Goal: Task Accomplishment & Management: Manage account settings

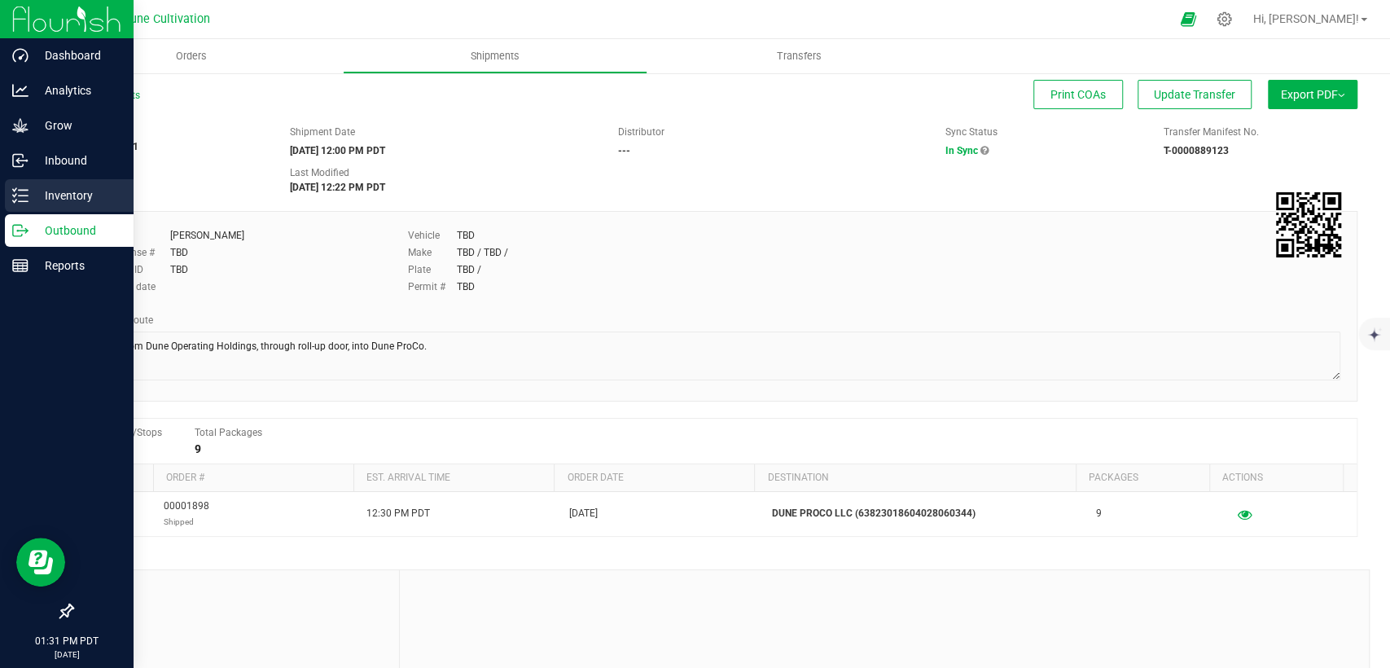
click at [49, 197] on p "Inventory" at bounding box center [78, 196] width 98 height 20
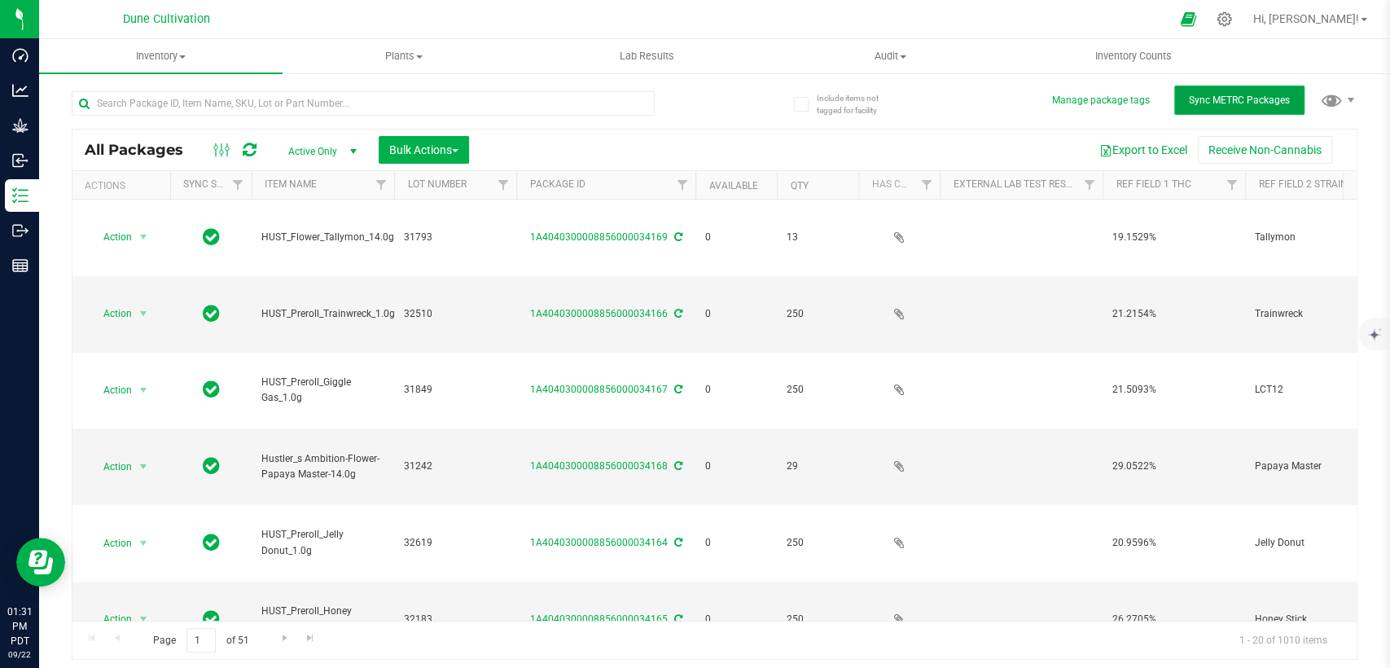
click at [1232, 94] on span "Sync METRC Packages" at bounding box center [1239, 99] width 101 height 11
click at [1233, 15] on icon at bounding box center [1224, 19] width 17 height 17
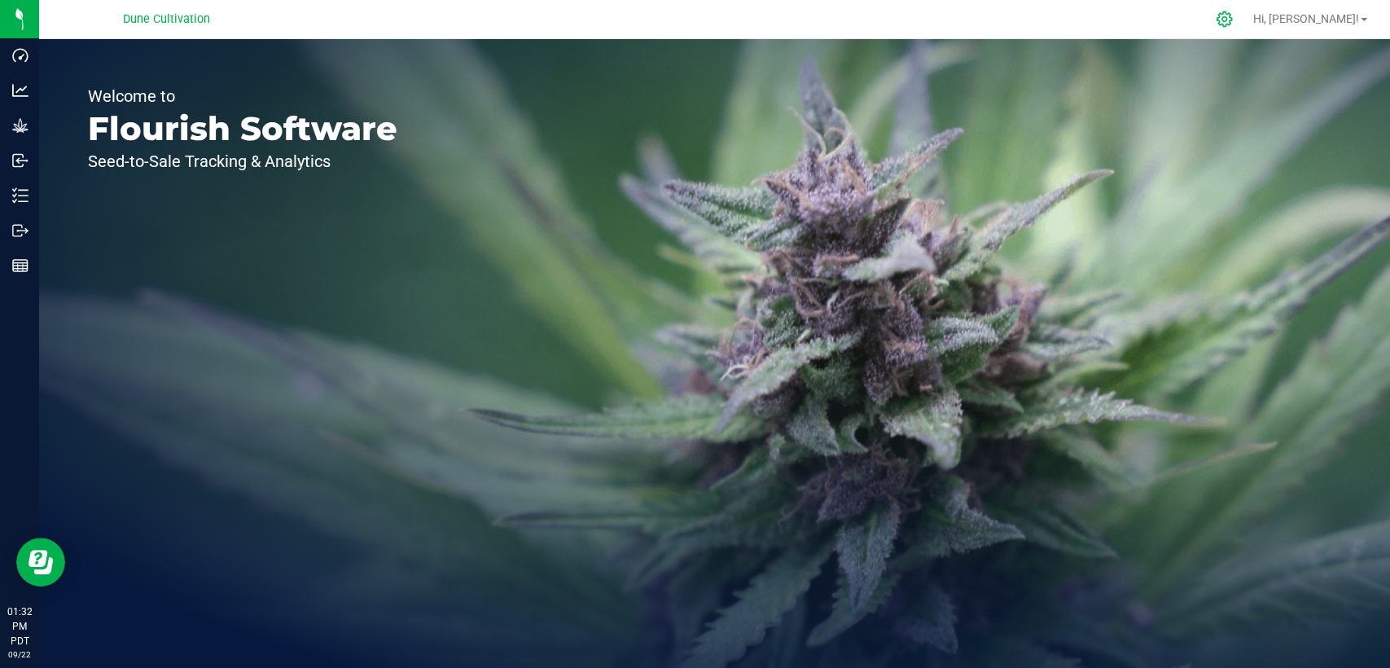
click at [1232, 15] on icon at bounding box center [1224, 18] width 15 height 15
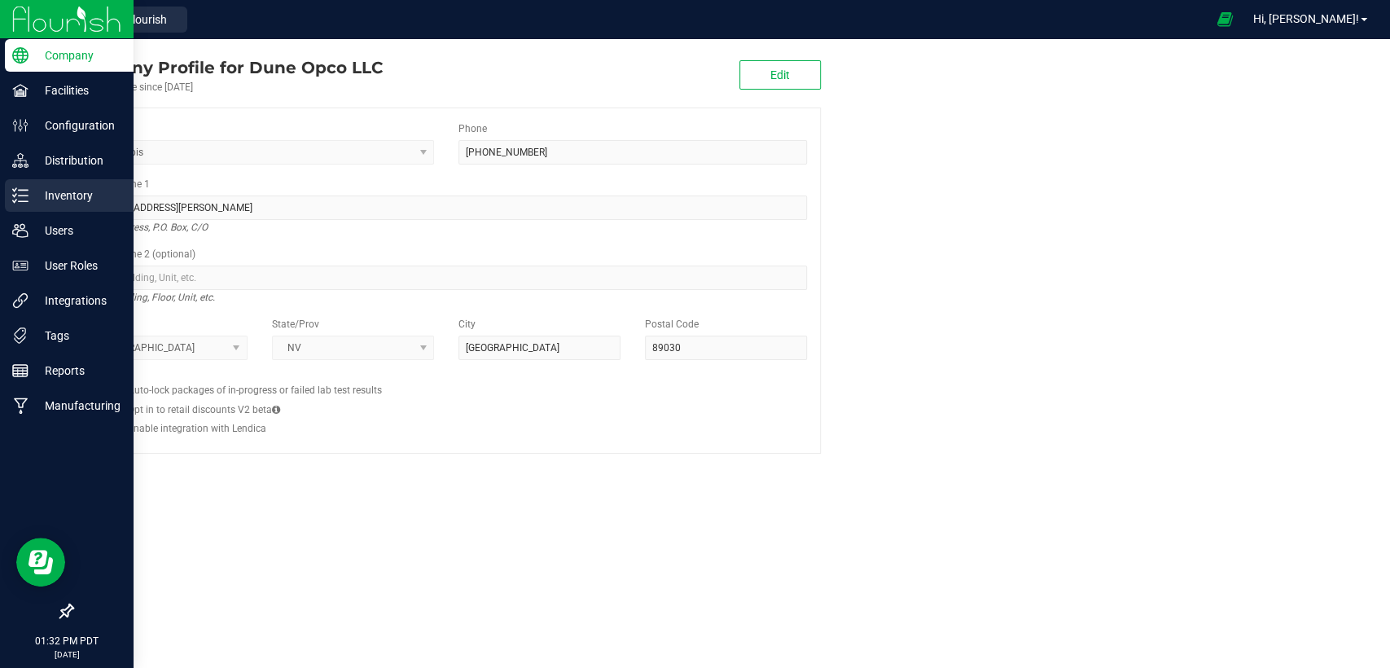
click at [64, 179] on div "Inventory" at bounding box center [69, 195] width 129 height 33
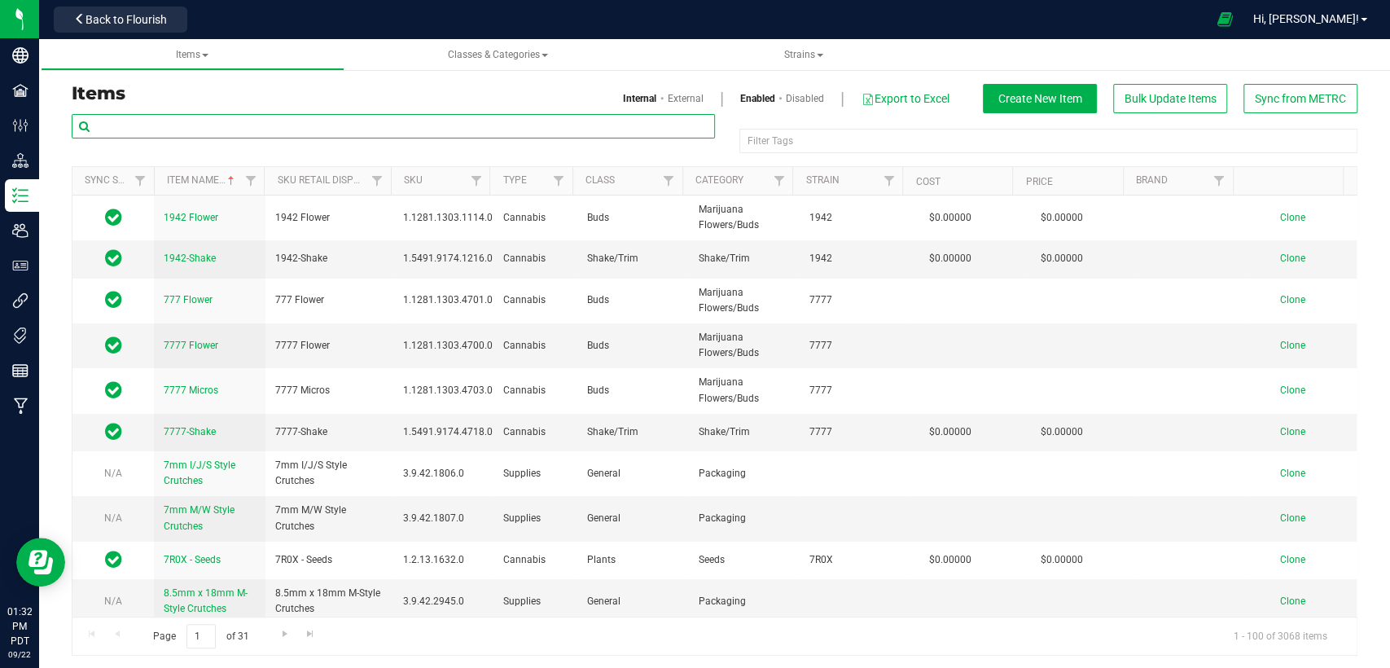
click at [268, 126] on input "text" at bounding box center [393, 126] width 643 height 24
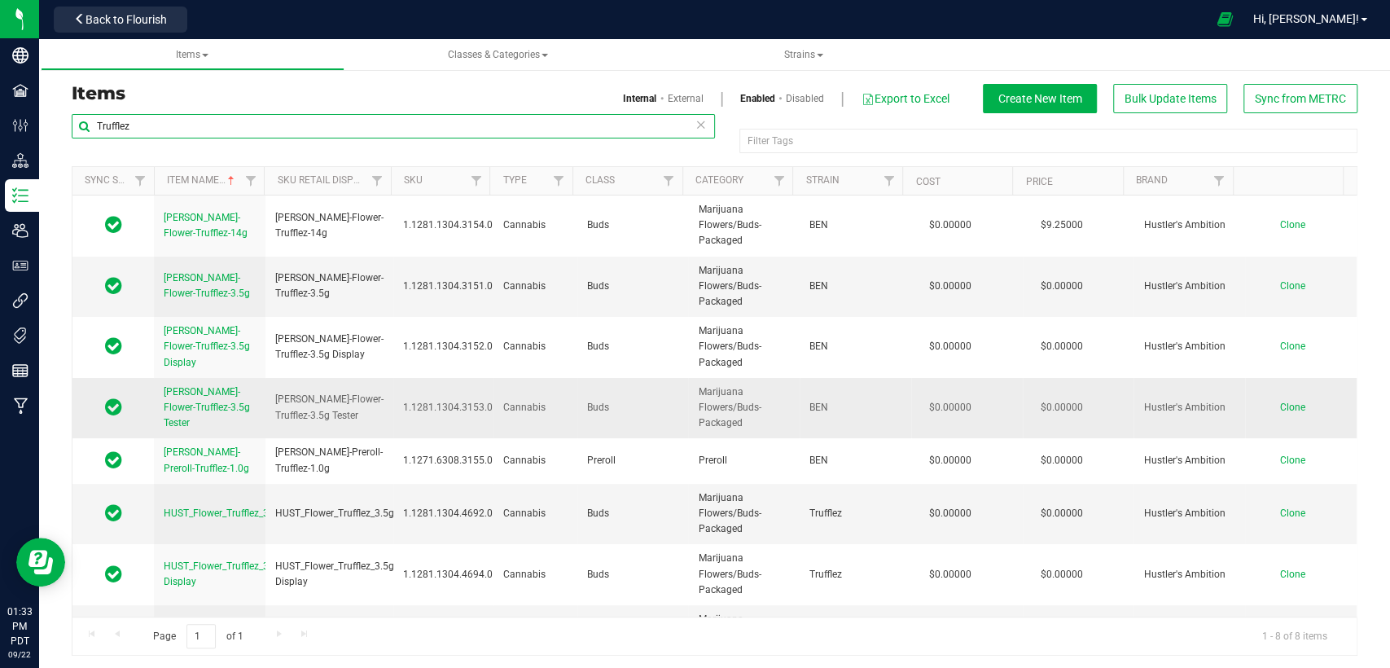
scroll to position [48, 0]
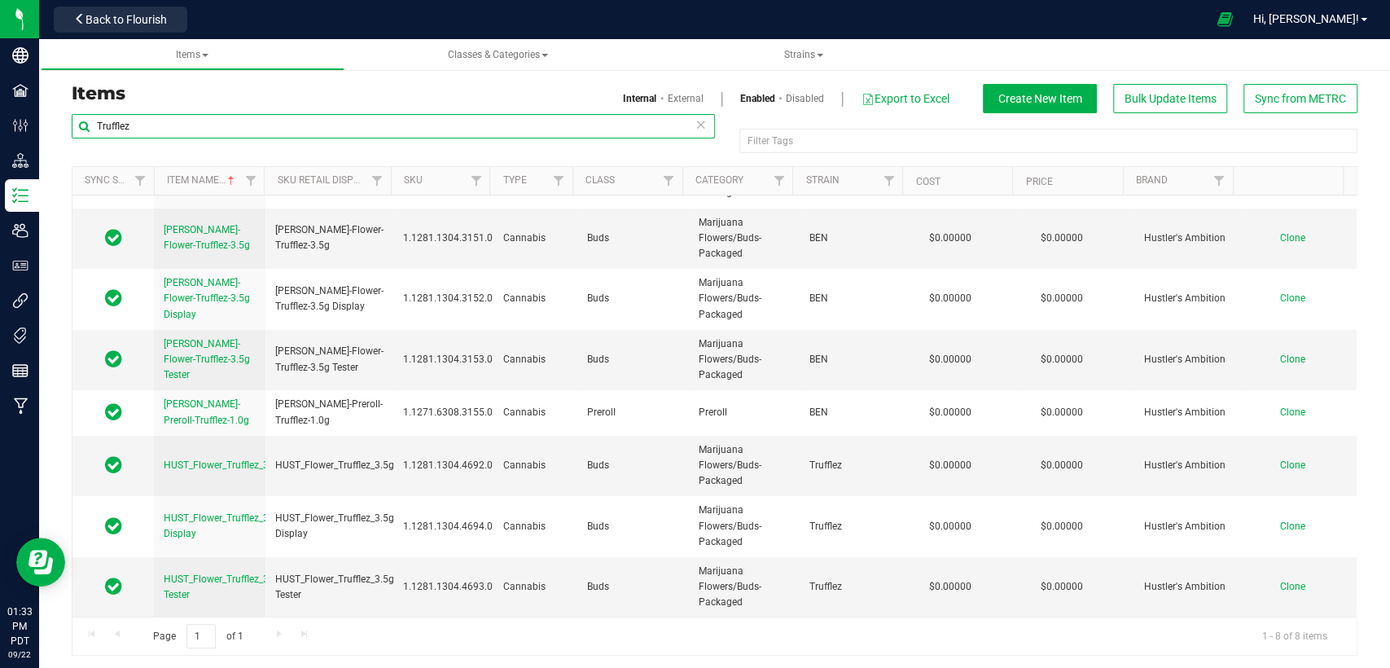
type input "Trufflez"
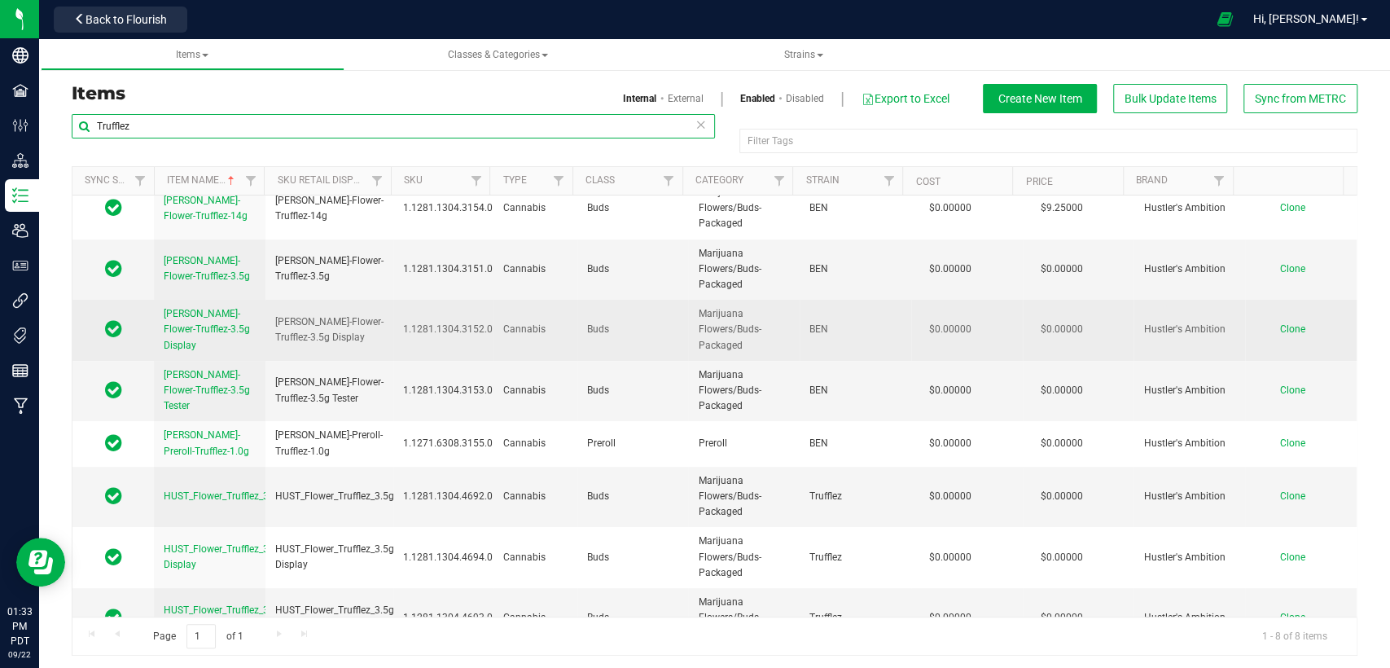
scroll to position [0, 0]
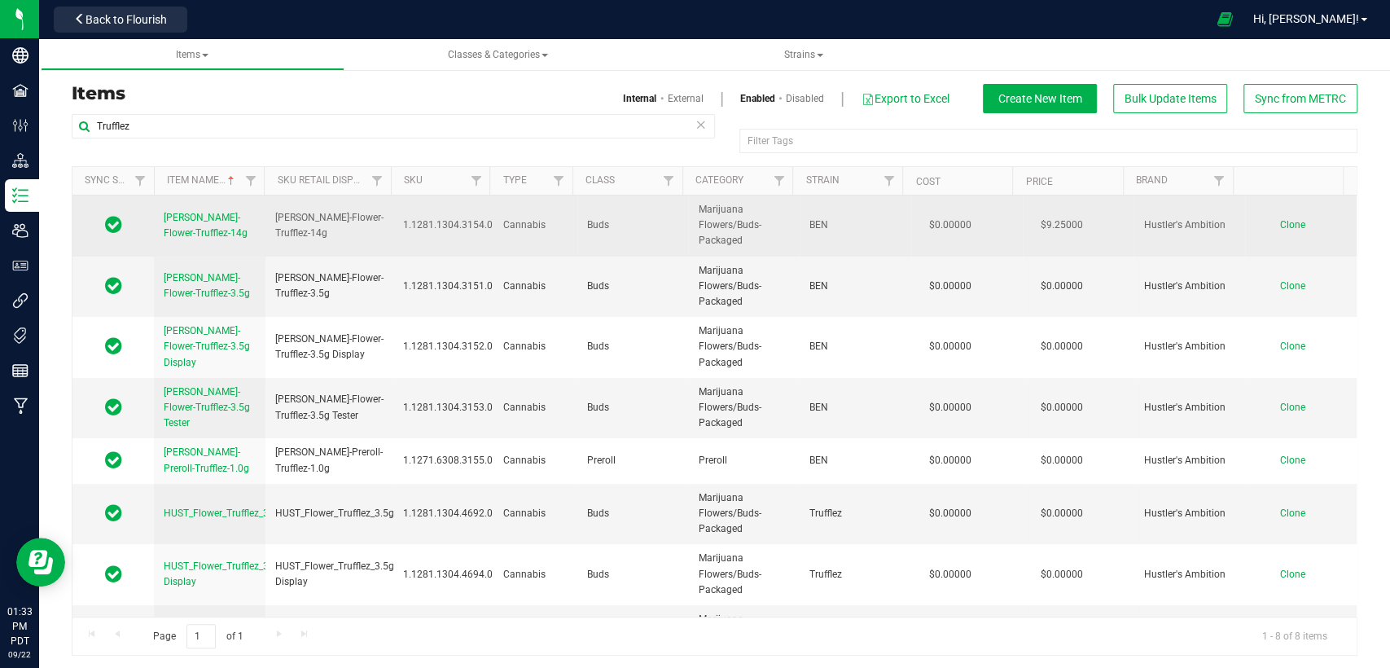
click at [1280, 223] on span "Clone" at bounding box center [1292, 224] width 25 height 11
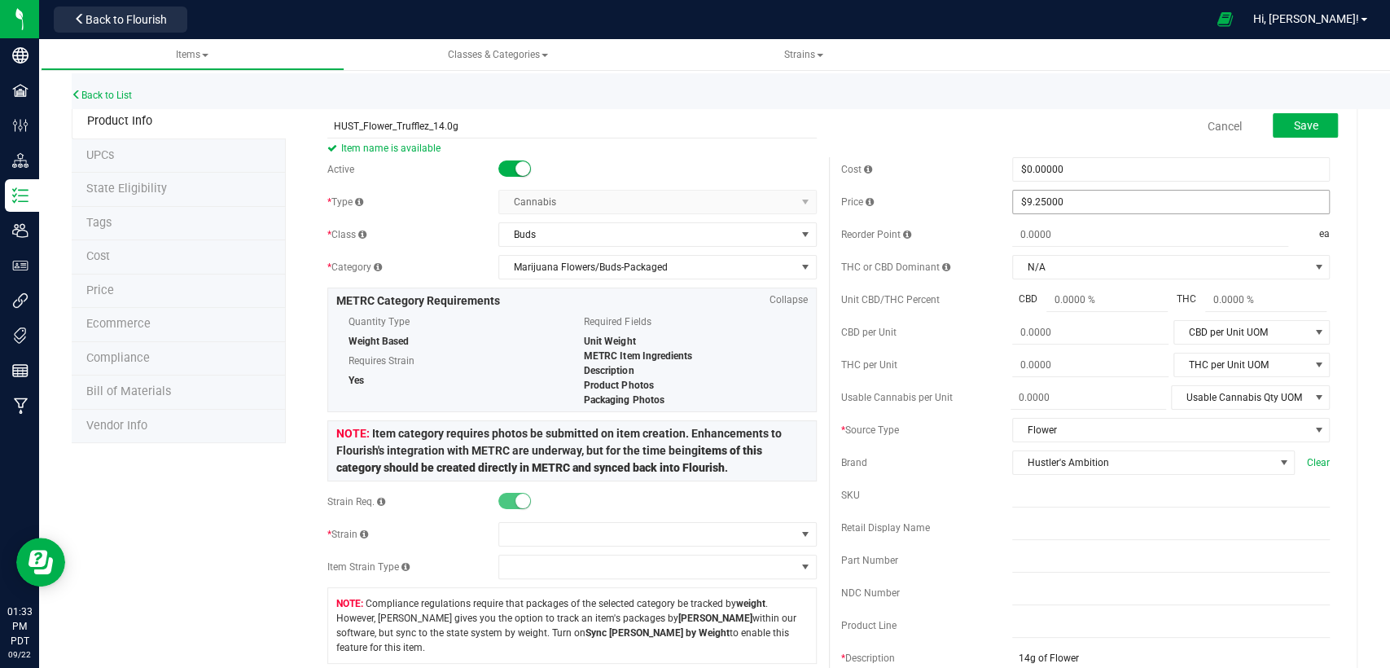
type input "HUST_Flower_Trufflez_14.0g"
click at [1075, 202] on span "$9.25000 9.25" at bounding box center [1171, 202] width 318 height 24
drag, startPoint x: 1074, startPoint y: 203, endPoint x: 771, endPoint y: 221, distance: 303.5
click at [756, 218] on div "Active * Type Cannabis Select type Cannabis Non-Inventory Raw Materials Supplie…" at bounding box center [828, 637] width 1027 height 960
type input "0"
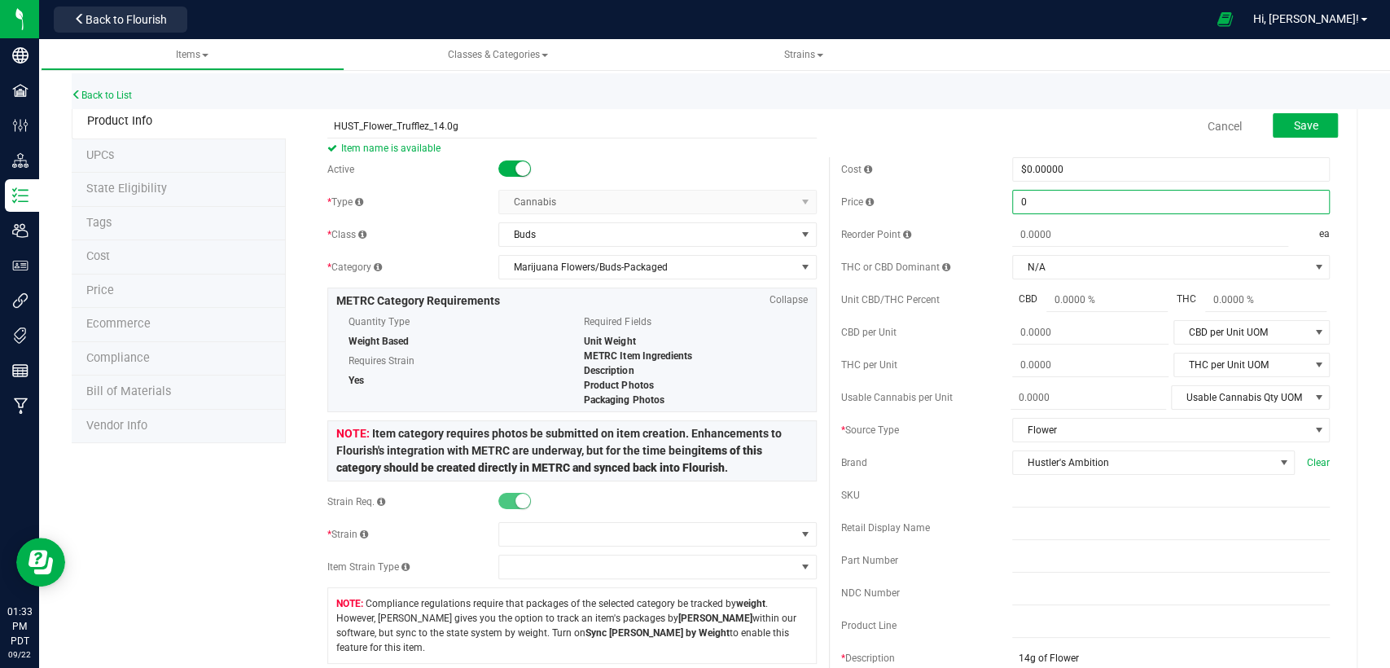
type input "$0.00000"
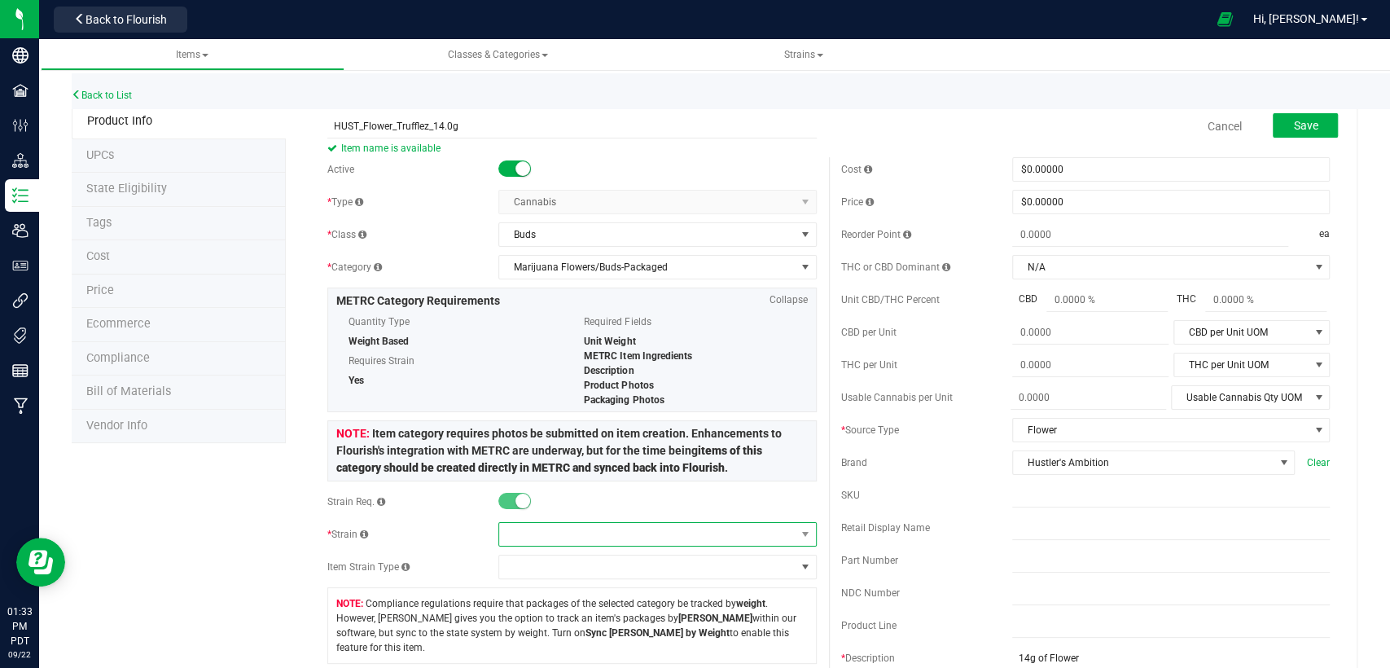
click at [600, 536] on span at bounding box center [647, 534] width 296 height 23
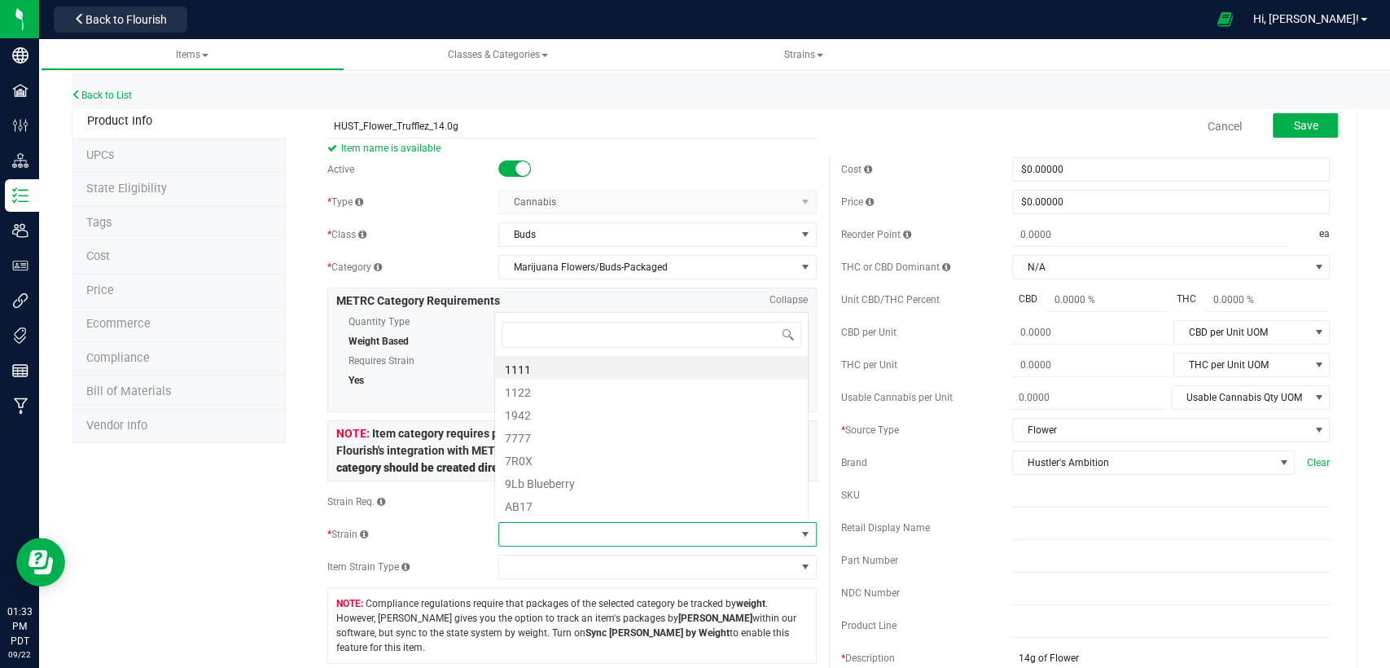
scroll to position [24, 310]
type input "Trufflez"
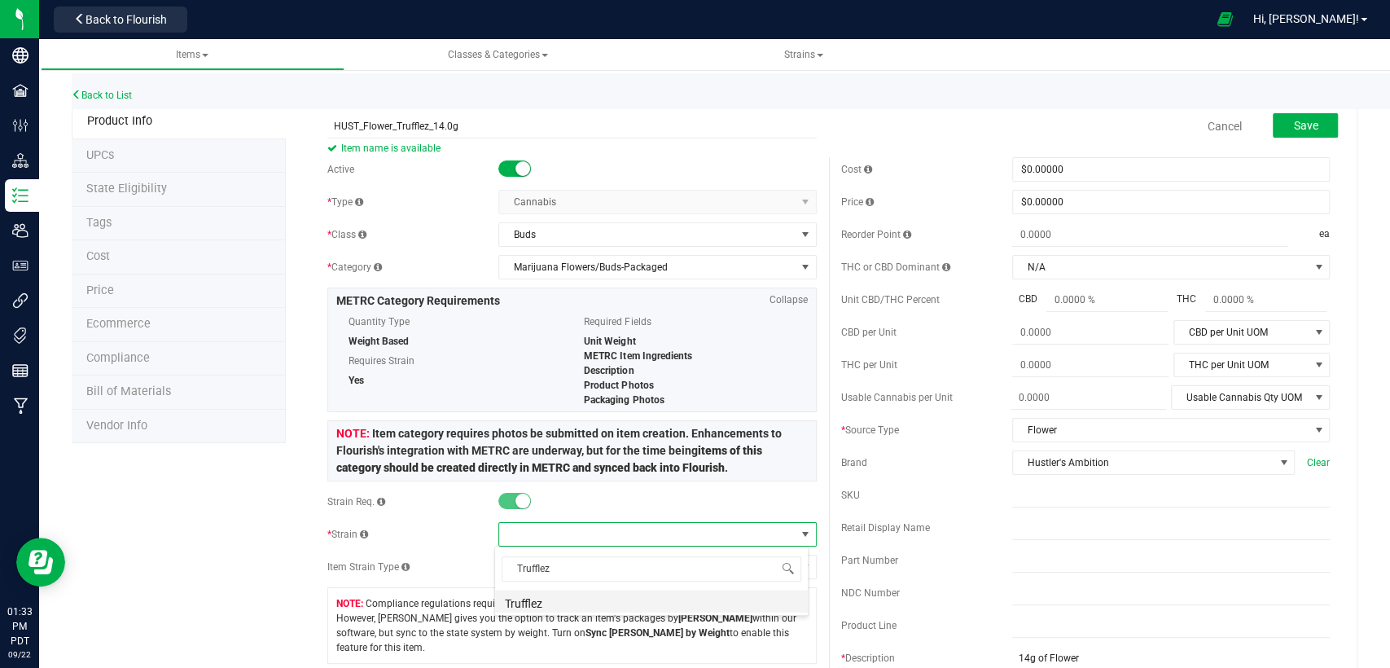
click at [582, 595] on li "Trufflez" at bounding box center [651, 601] width 313 height 23
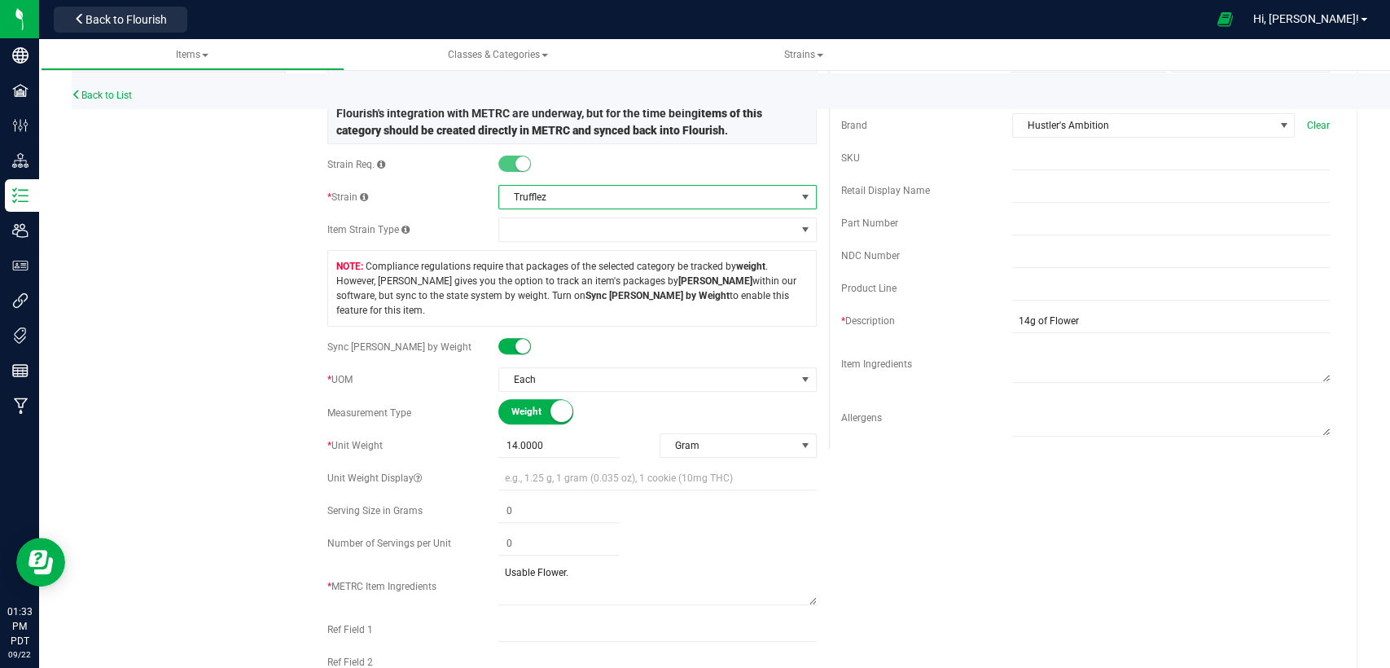
scroll to position [362, 0]
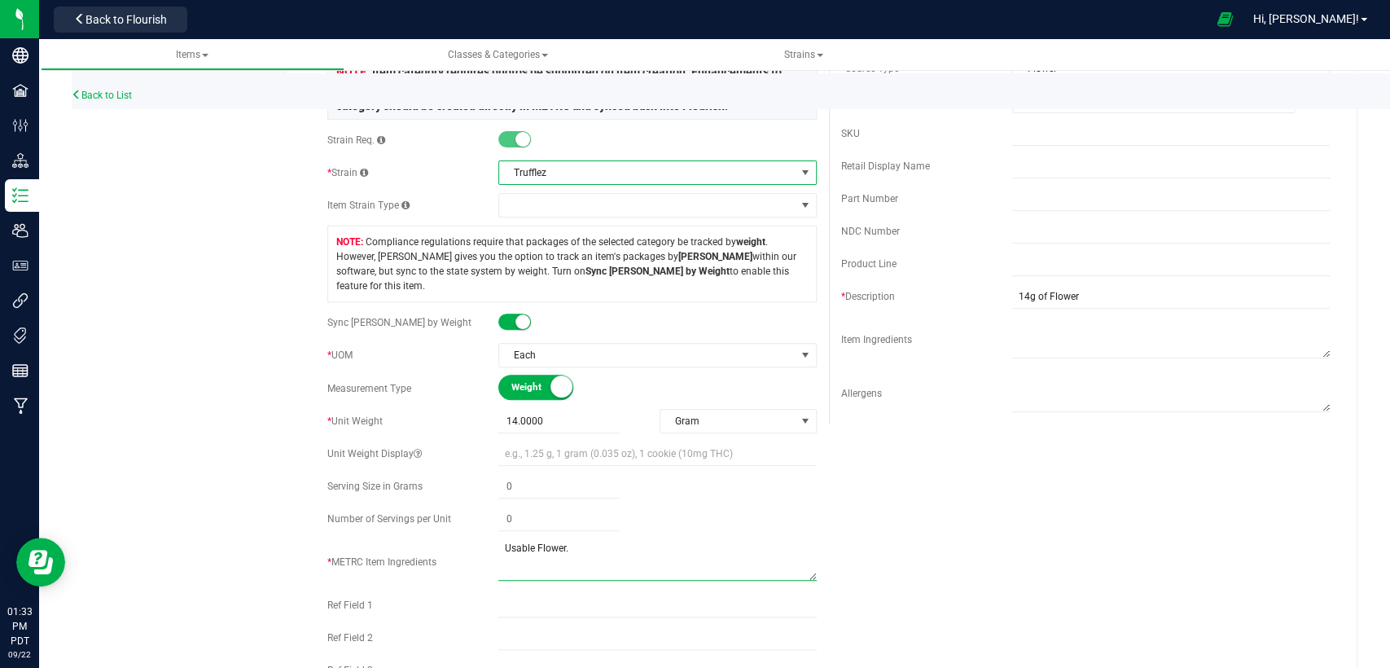
click at [606, 539] on textarea at bounding box center [657, 560] width 318 height 42
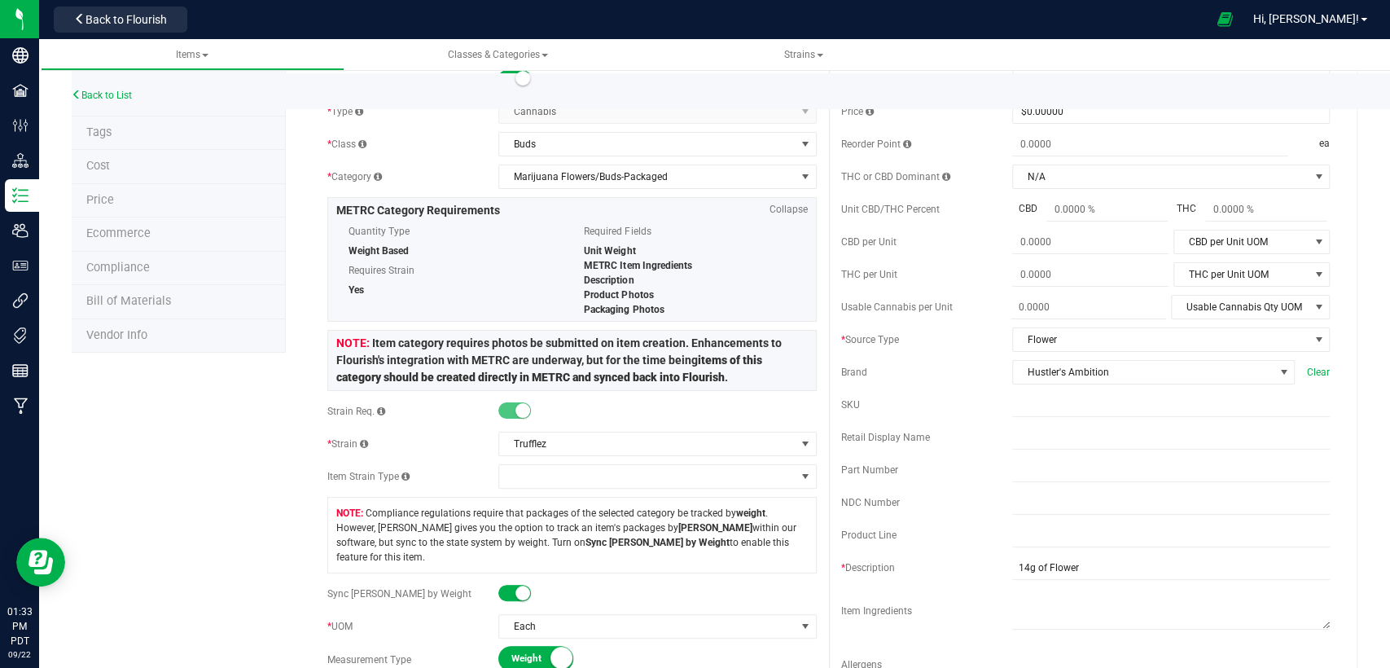
scroll to position [0, 0]
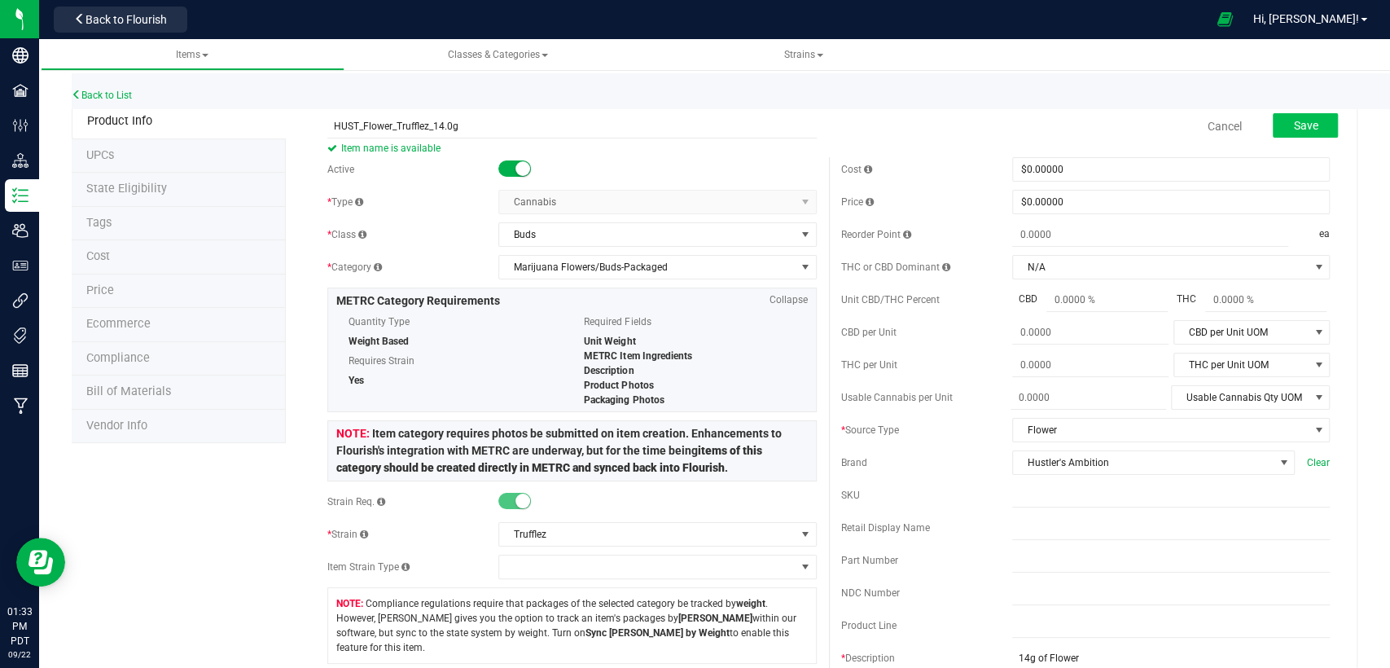
type textarea "Usable cannabis."
click at [1297, 124] on span "Save" at bounding box center [1305, 125] width 24 height 13
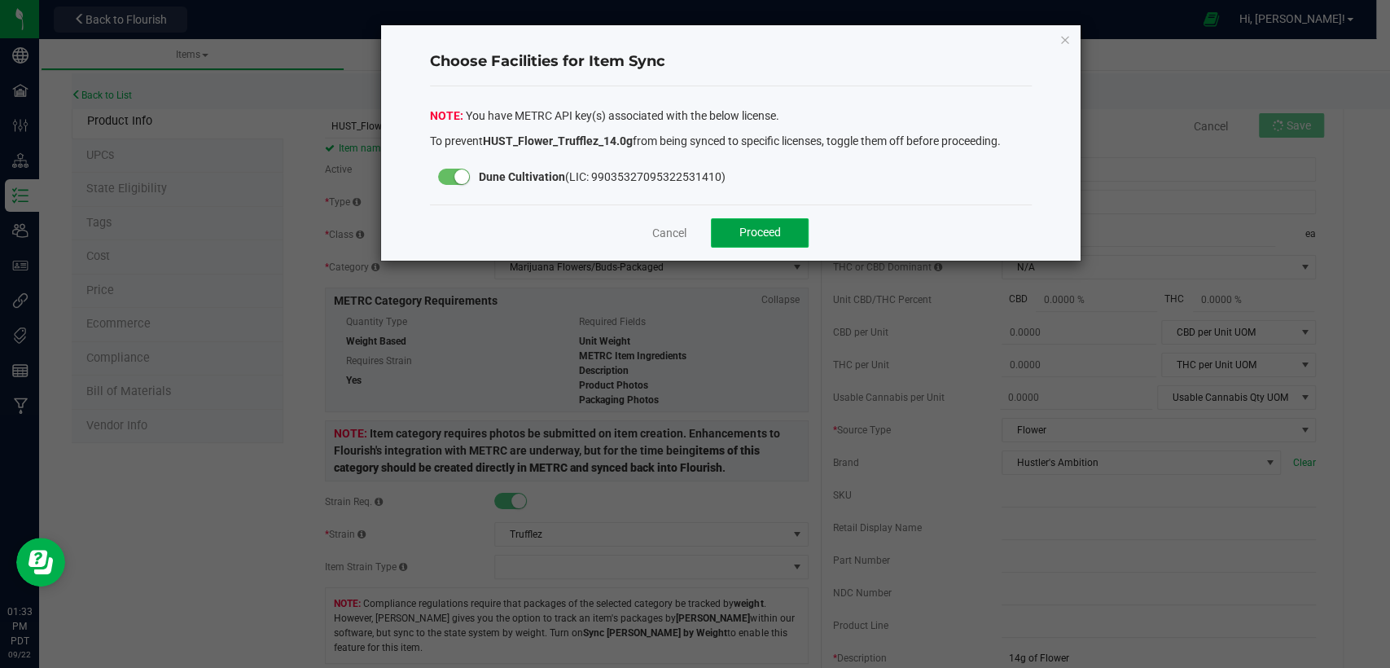
click at [726, 228] on button "Proceed" at bounding box center [760, 232] width 98 height 29
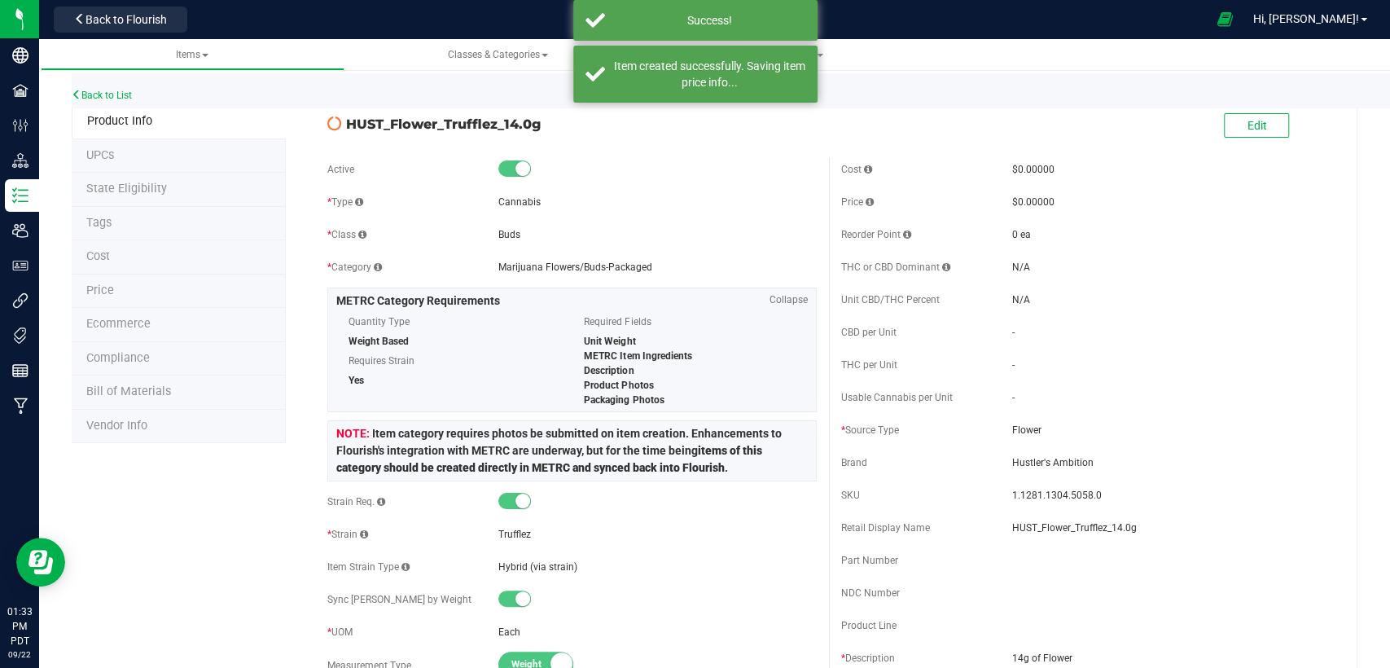
drag, startPoint x: 538, startPoint y: 123, endPoint x: 336, endPoint y: 124, distance: 202.0
click at [336, 124] on div "HUST_Flower_Trufflez_14.0g" at bounding box center [571, 120] width 513 height 28
copy div "HUST_Flower_Trufflez_14.0g"
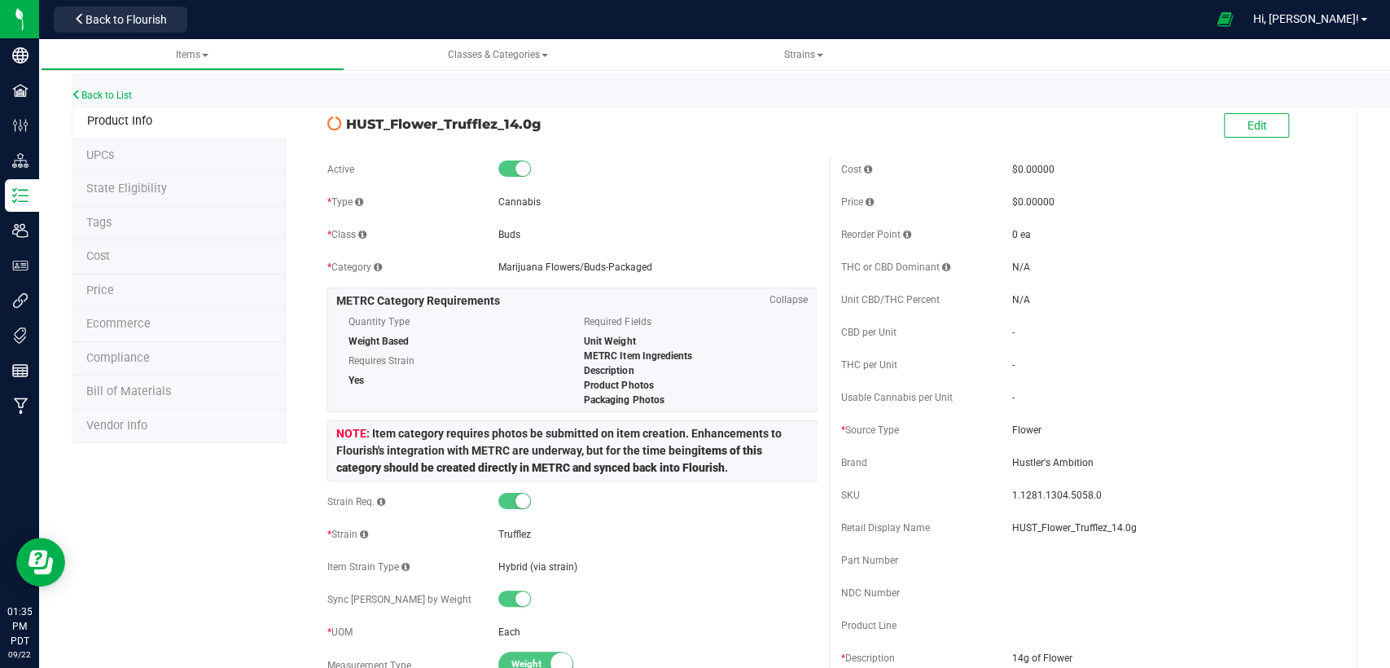
click at [182, 178] on li "State Eligibility" at bounding box center [179, 190] width 214 height 34
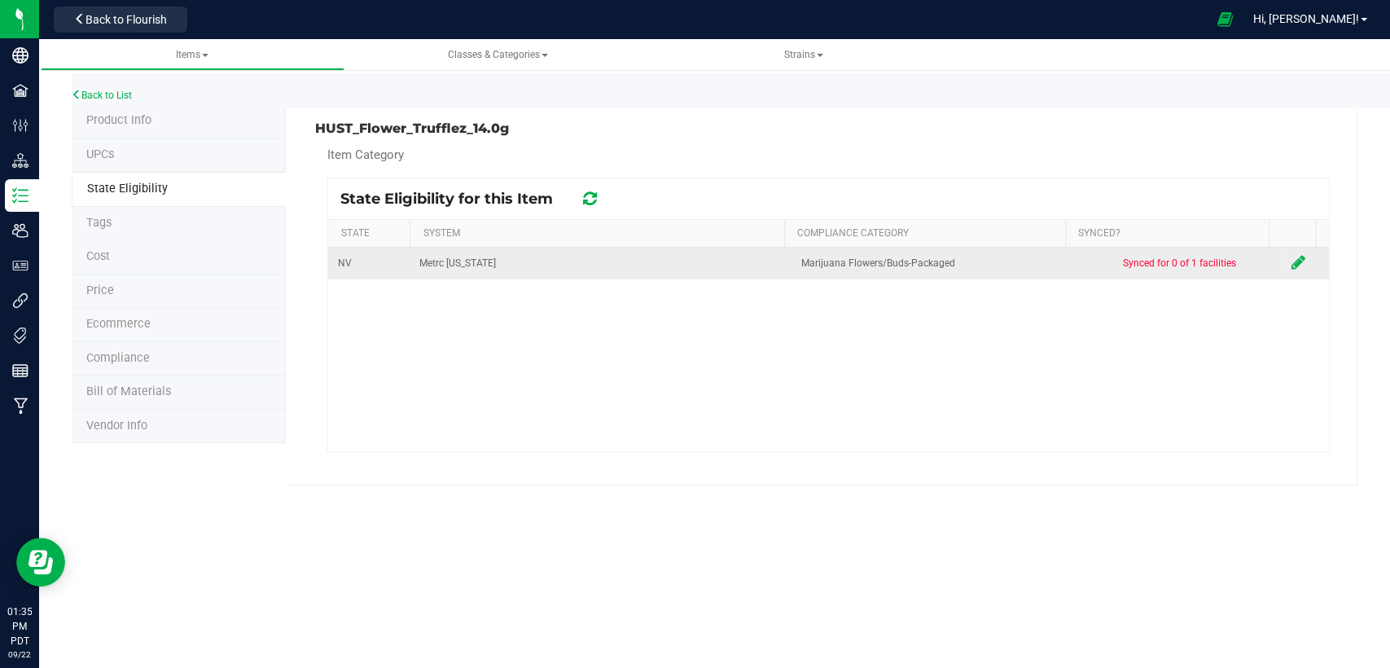
click at [1291, 260] on icon at bounding box center [1298, 262] width 14 height 16
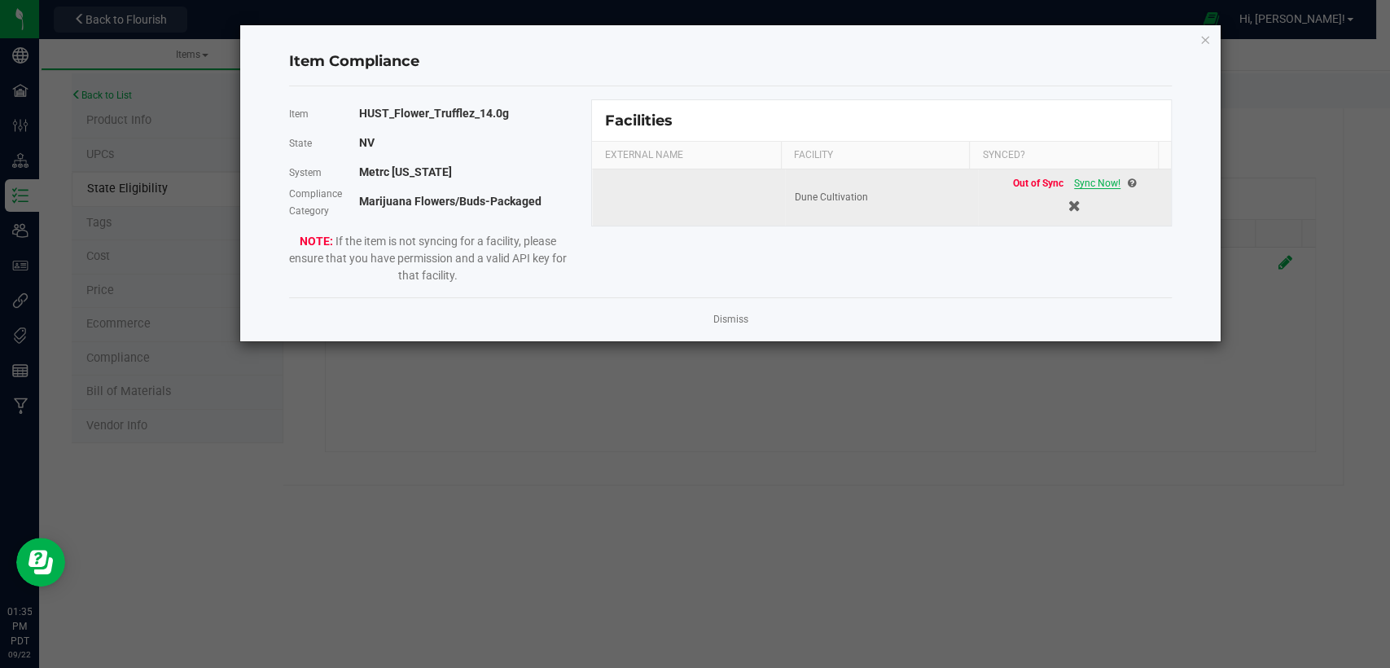
click at [1082, 182] on span "Sync Now!" at bounding box center [1097, 183] width 46 height 11
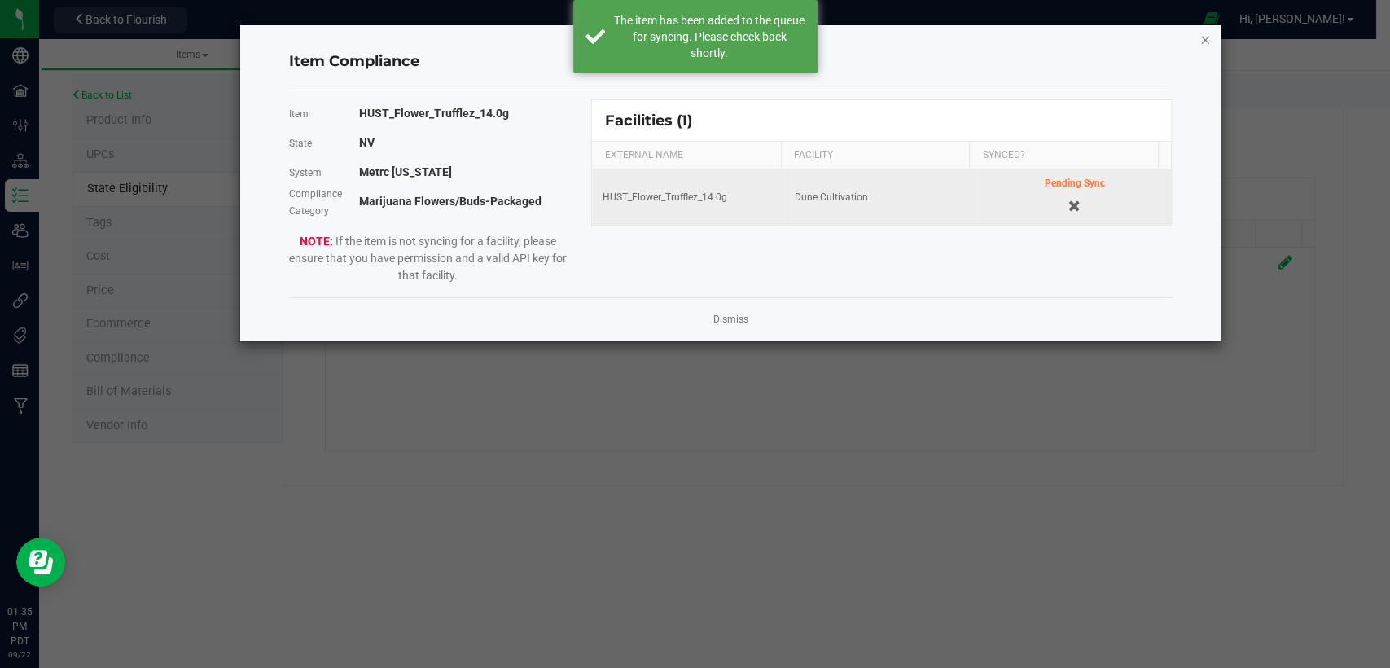
click at [1203, 42] on icon "Close modal" at bounding box center [1205, 39] width 11 height 20
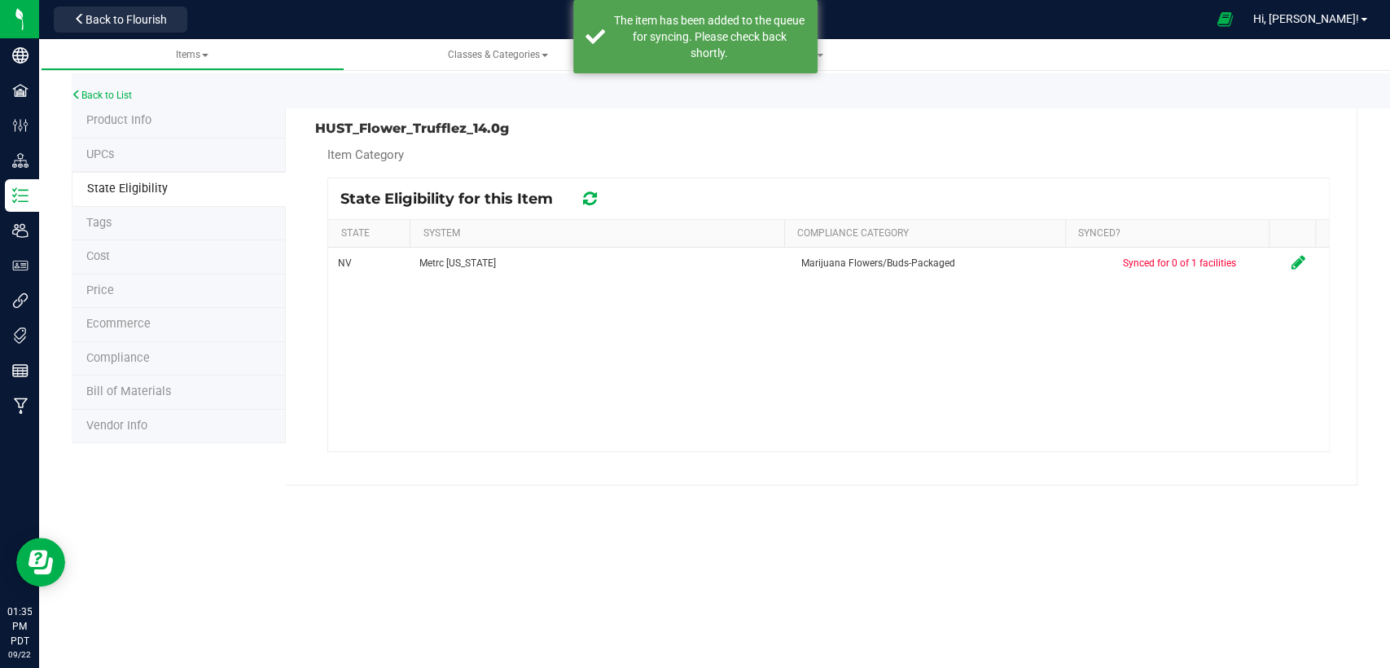
click at [106, 127] on li "Product Info" at bounding box center [179, 121] width 214 height 34
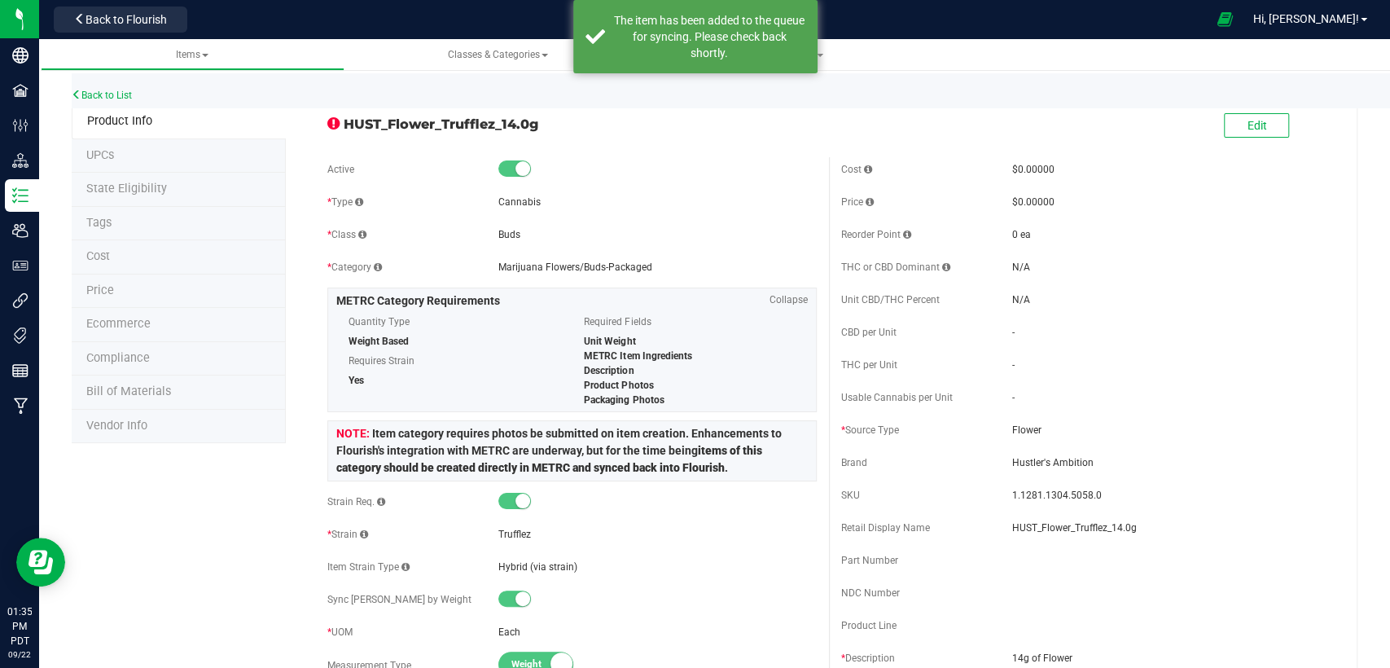
click at [138, 189] on span "State Eligibility" at bounding box center [126, 189] width 81 height 14
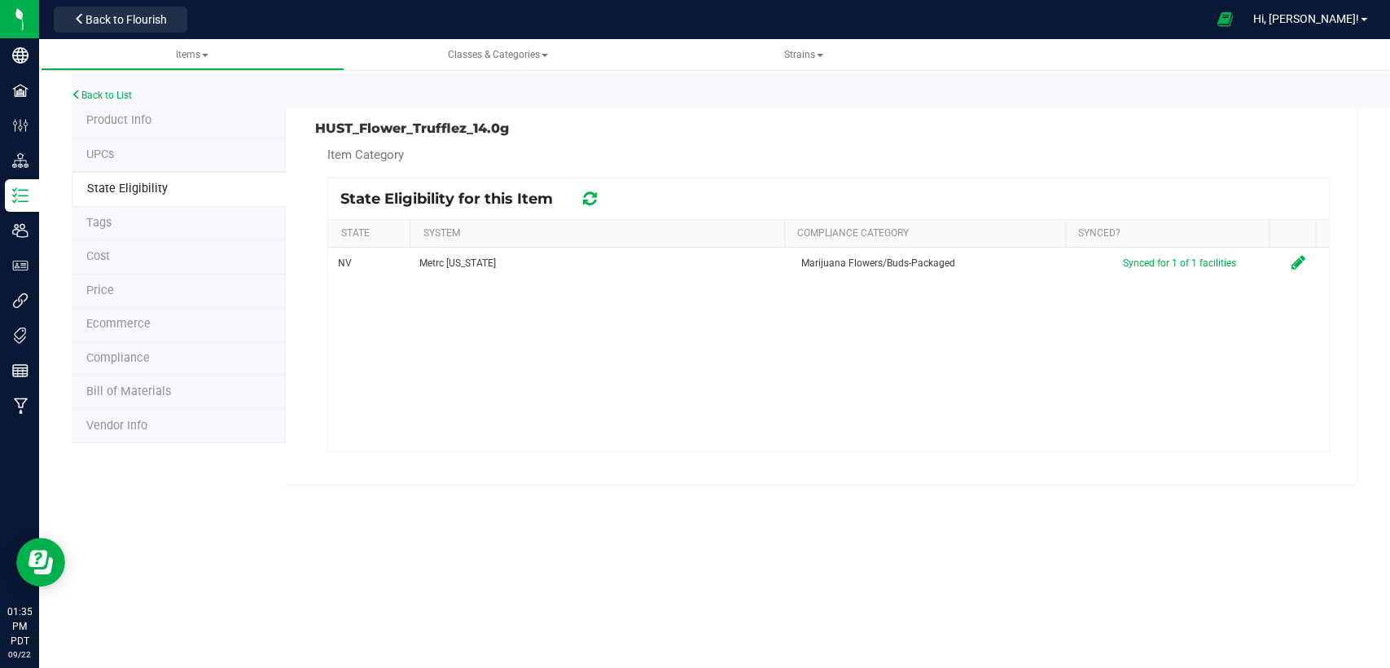
click at [164, 119] on li "Product Info" at bounding box center [179, 121] width 214 height 34
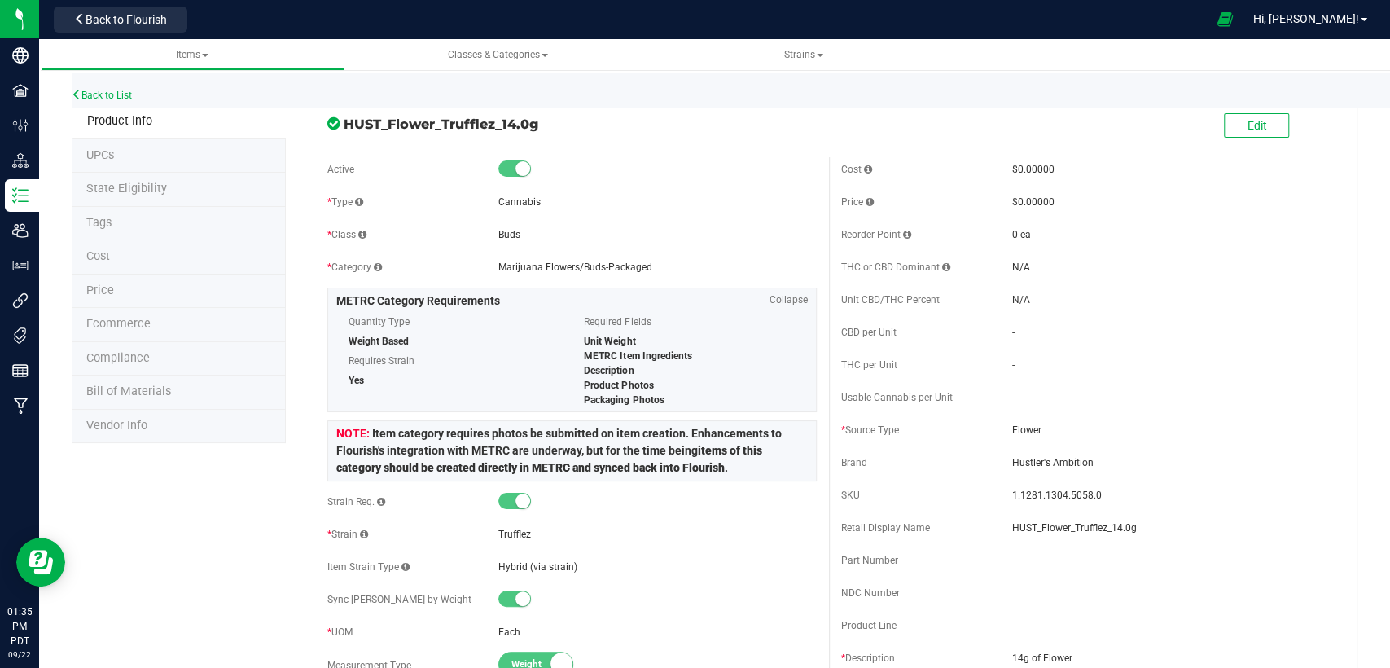
drag, startPoint x: 535, startPoint y: 124, endPoint x: 345, endPoint y: 121, distance: 189.8
click at [345, 121] on span "HUST_Flower_Trufflez_14.0g" at bounding box center [580, 124] width 472 height 20
copy span "HUST_Flower_Trufflez_14.0g"
click at [126, 90] on link "Back to List" at bounding box center [102, 95] width 60 height 11
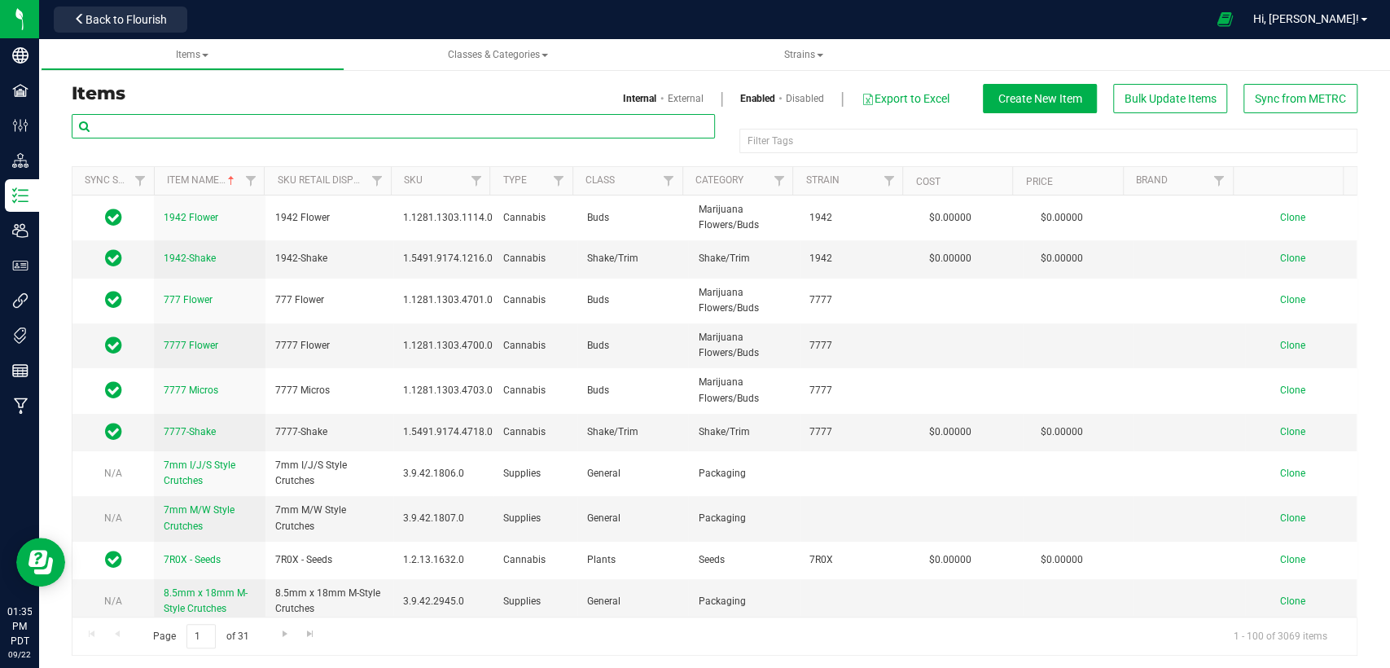
click at [306, 132] on input "text" at bounding box center [393, 126] width 643 height 24
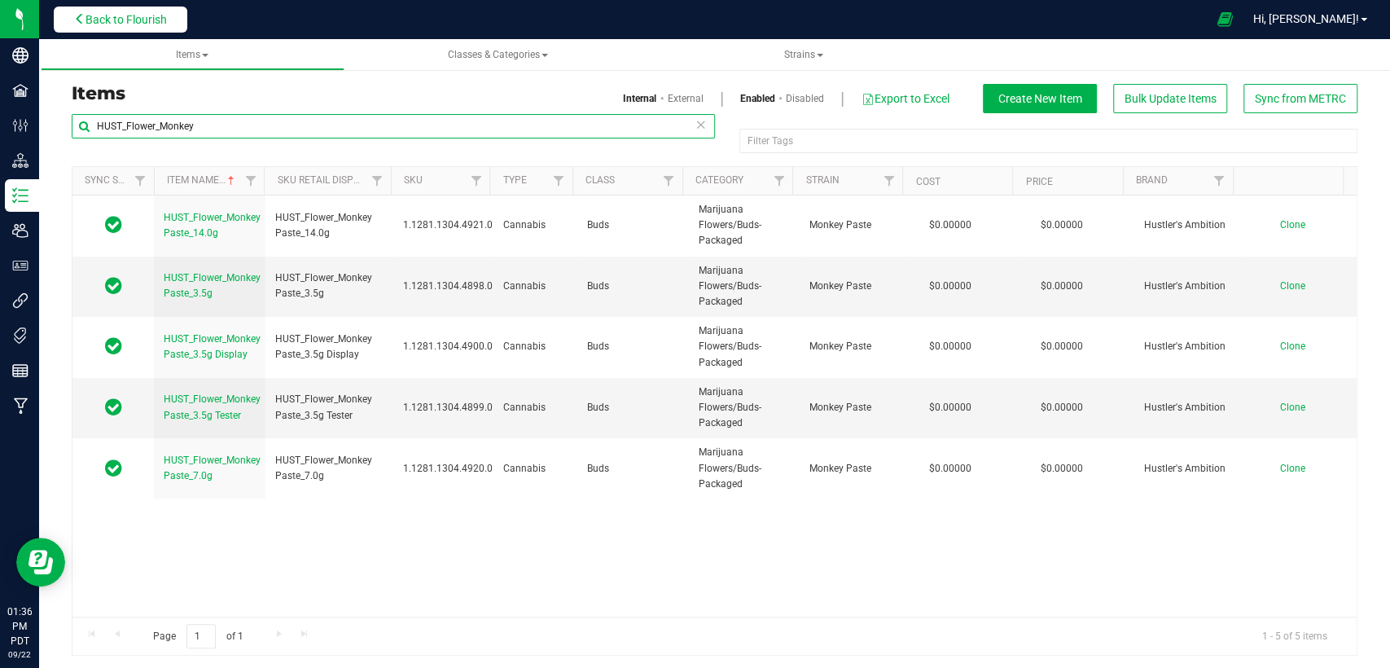
type input "HUST_Flower_Monkey"
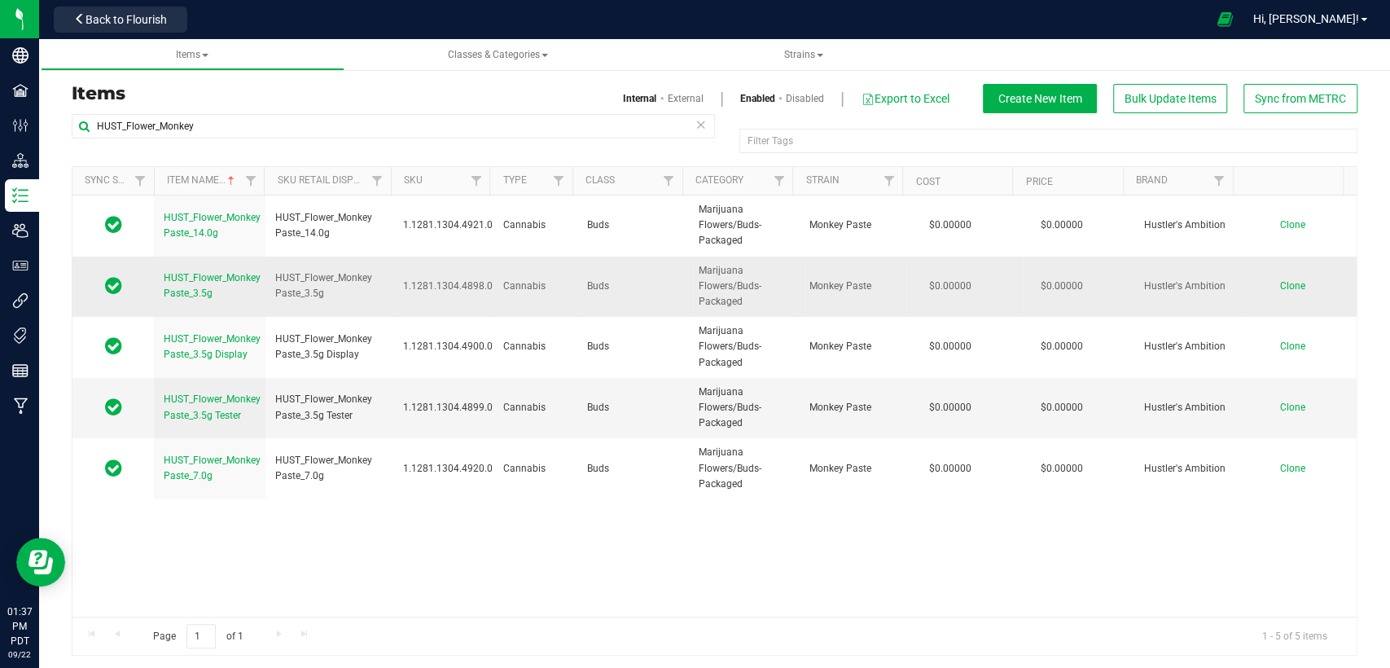
click at [1280, 282] on span "Clone" at bounding box center [1292, 285] width 25 height 11
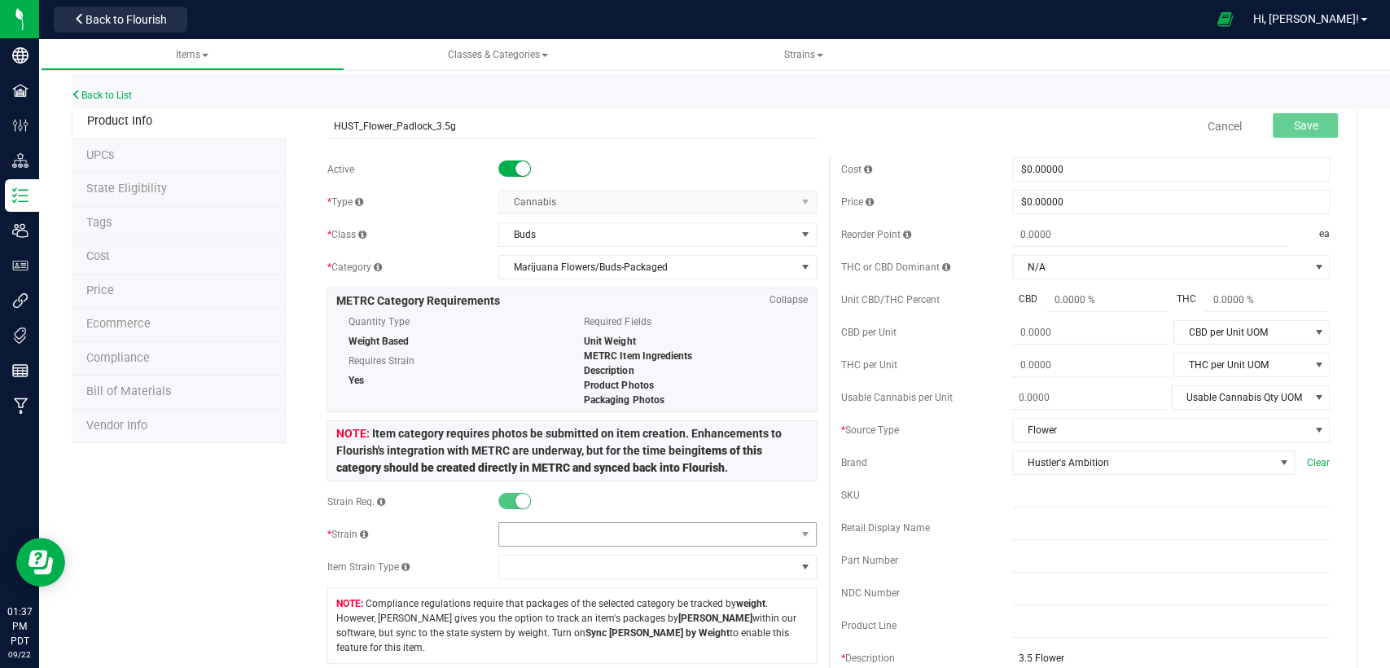
type input "HUST_Flower_Padlock_3.5g"
click at [576, 539] on span at bounding box center [647, 534] width 296 height 23
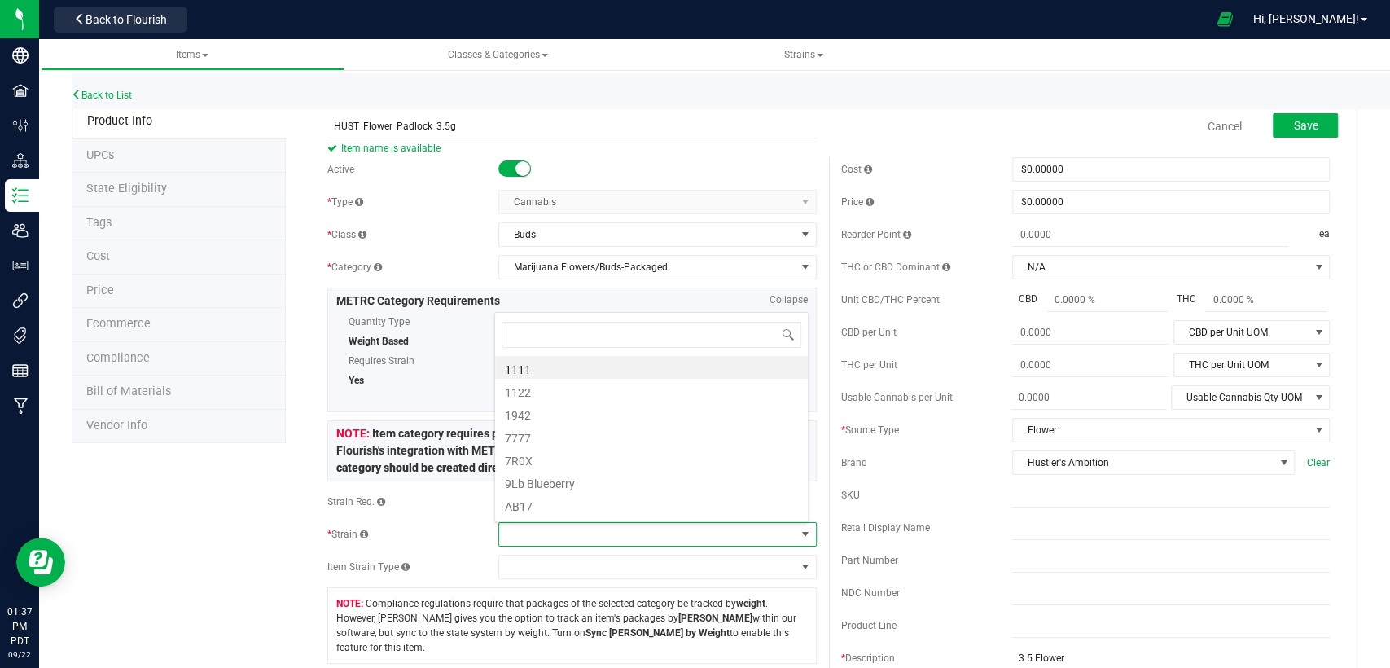
scroll to position [24, 310]
type input "Padlock"
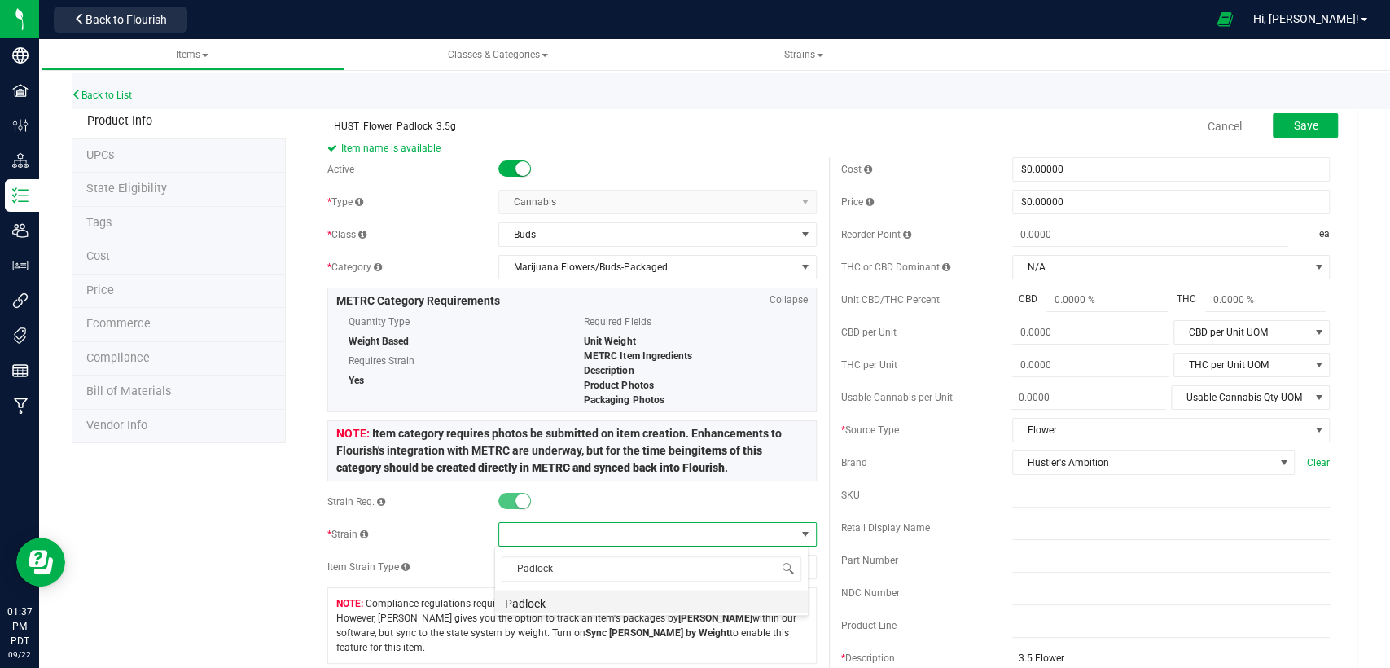
click at [573, 610] on li "Padlock" at bounding box center [651, 601] width 313 height 23
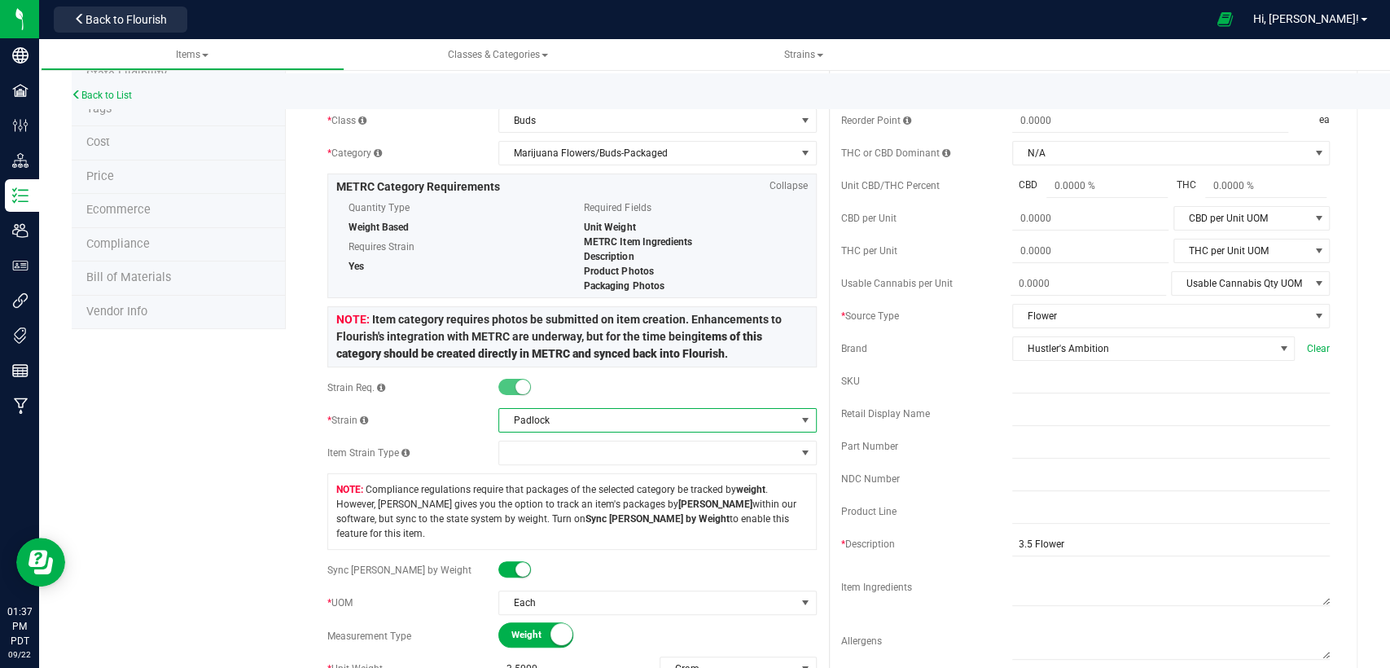
scroll to position [0, 0]
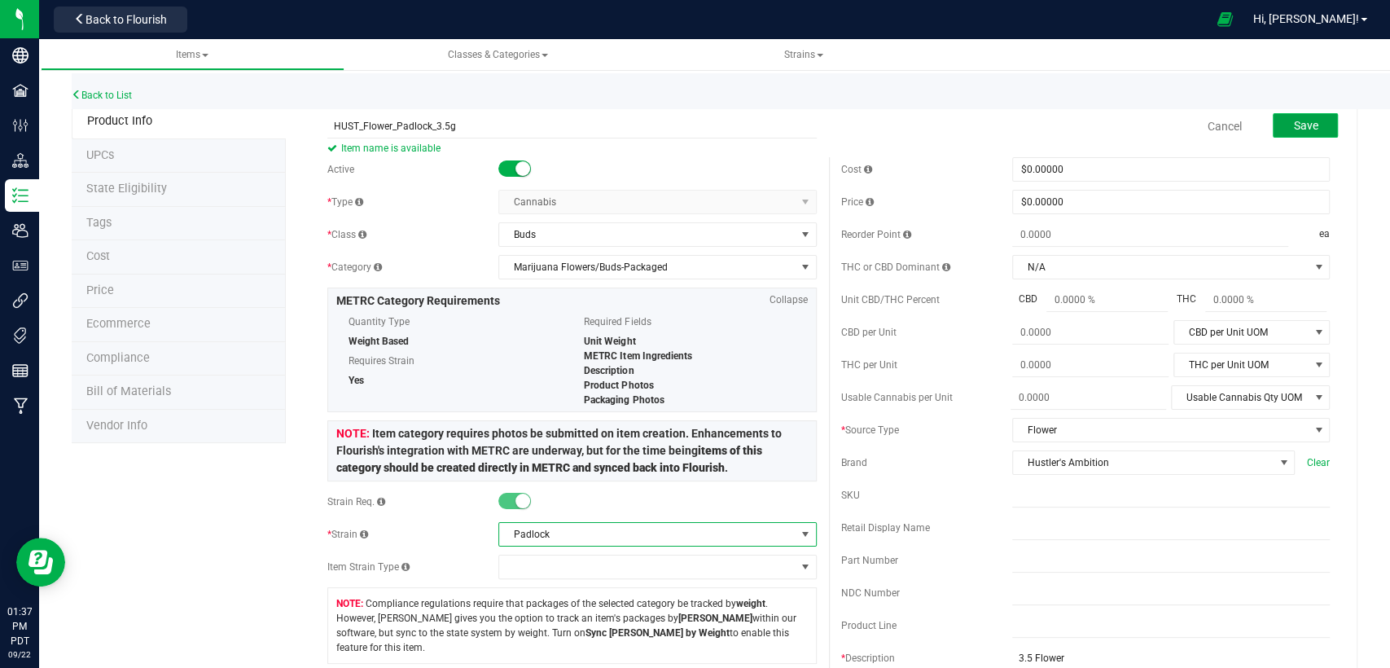
click at [1293, 121] on span "Save" at bounding box center [1305, 125] width 24 height 13
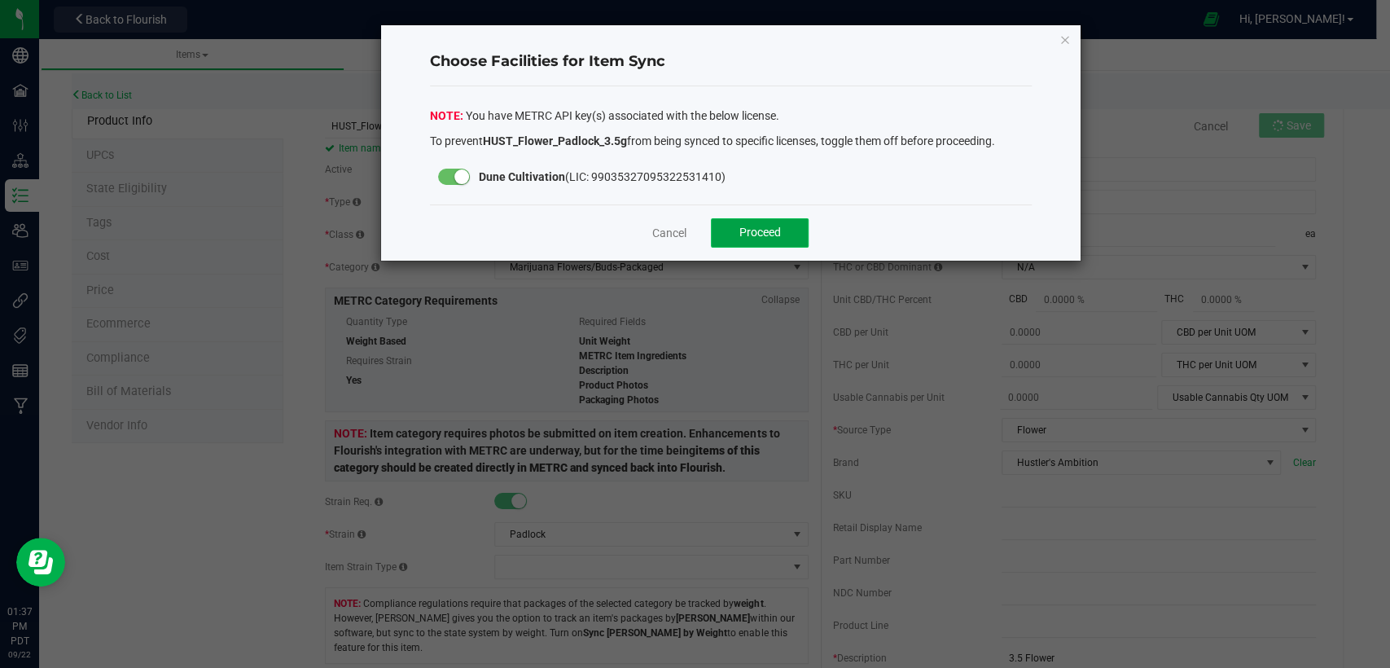
click at [794, 226] on button "Proceed" at bounding box center [760, 232] width 98 height 29
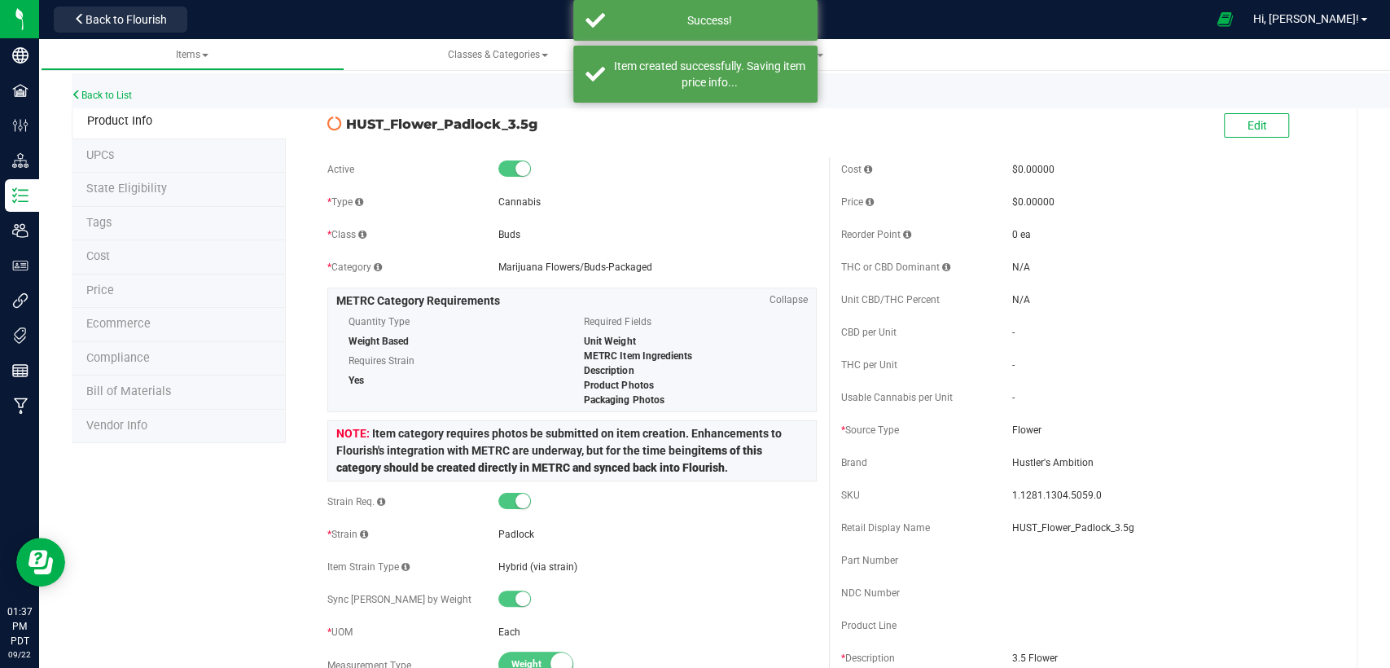
click at [125, 101] on div "Back to List" at bounding box center [767, 90] width 1390 height 35
click at [125, 93] on link "Back to List" at bounding box center [102, 95] width 60 height 11
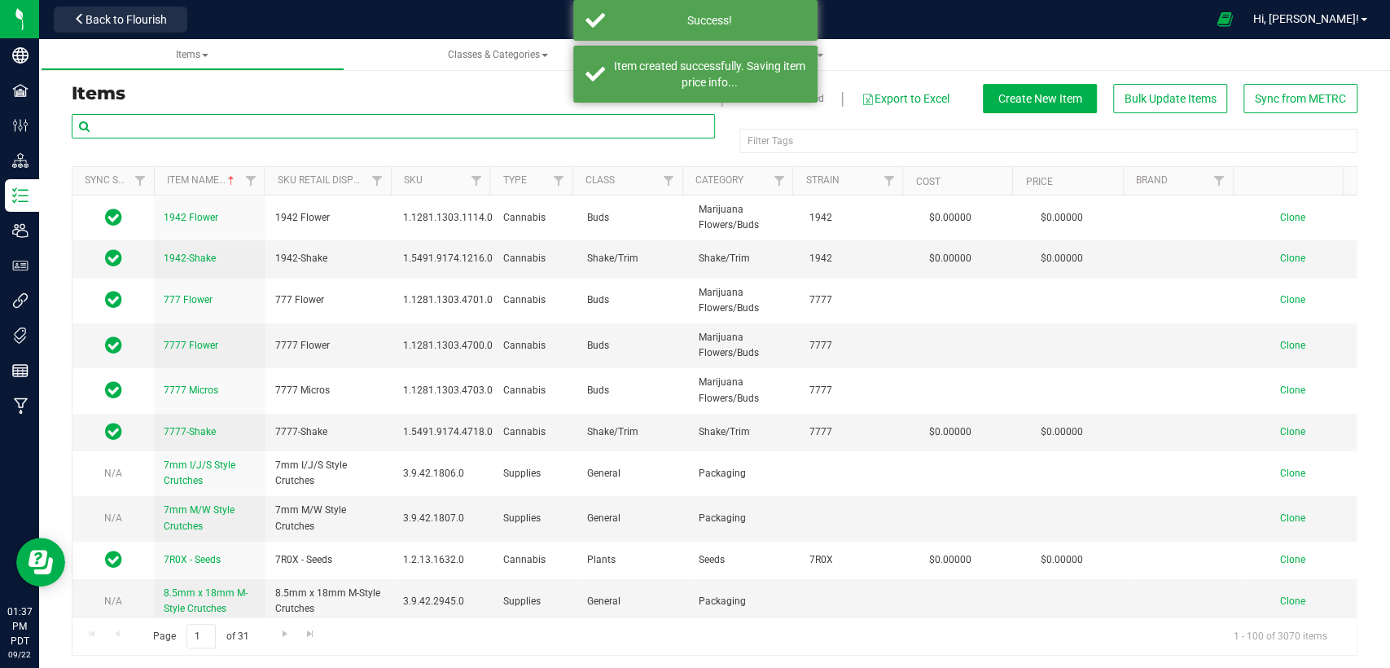
click at [301, 126] on input "text" at bounding box center [393, 126] width 643 height 24
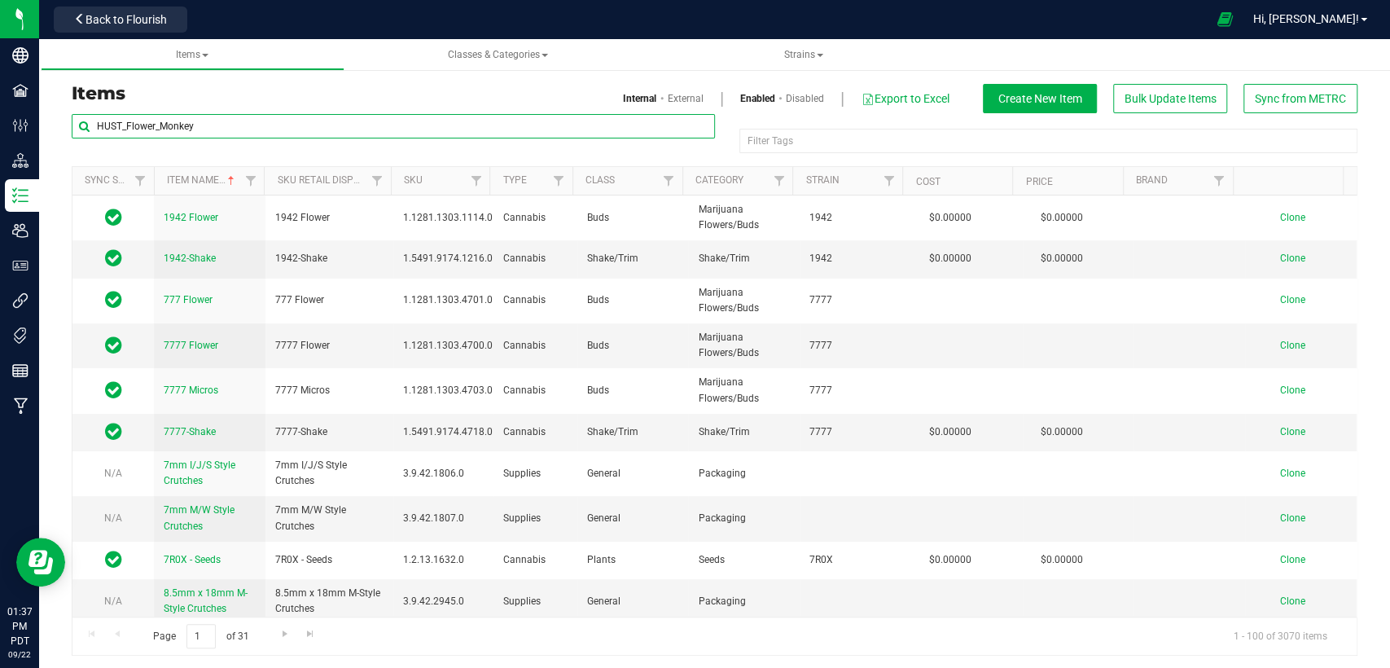
type input "HUST_Flower_Monkey"
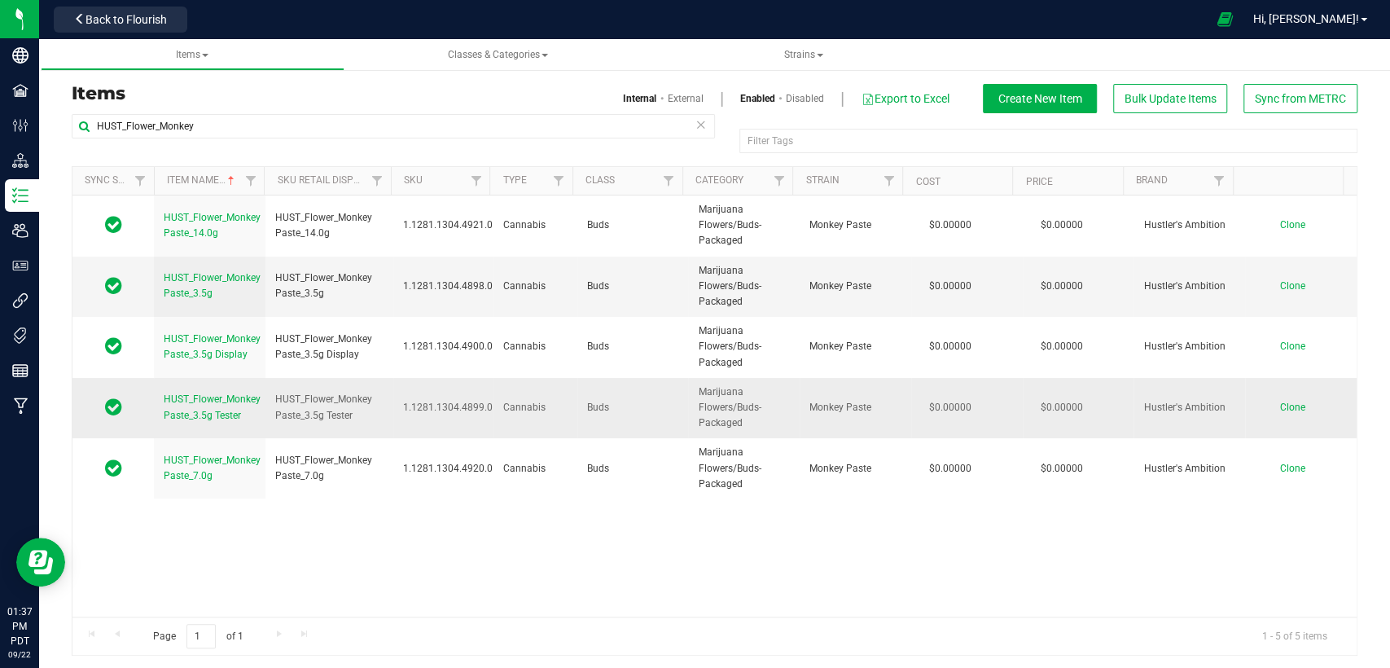
click at [1280, 406] on span "Clone" at bounding box center [1292, 407] width 25 height 11
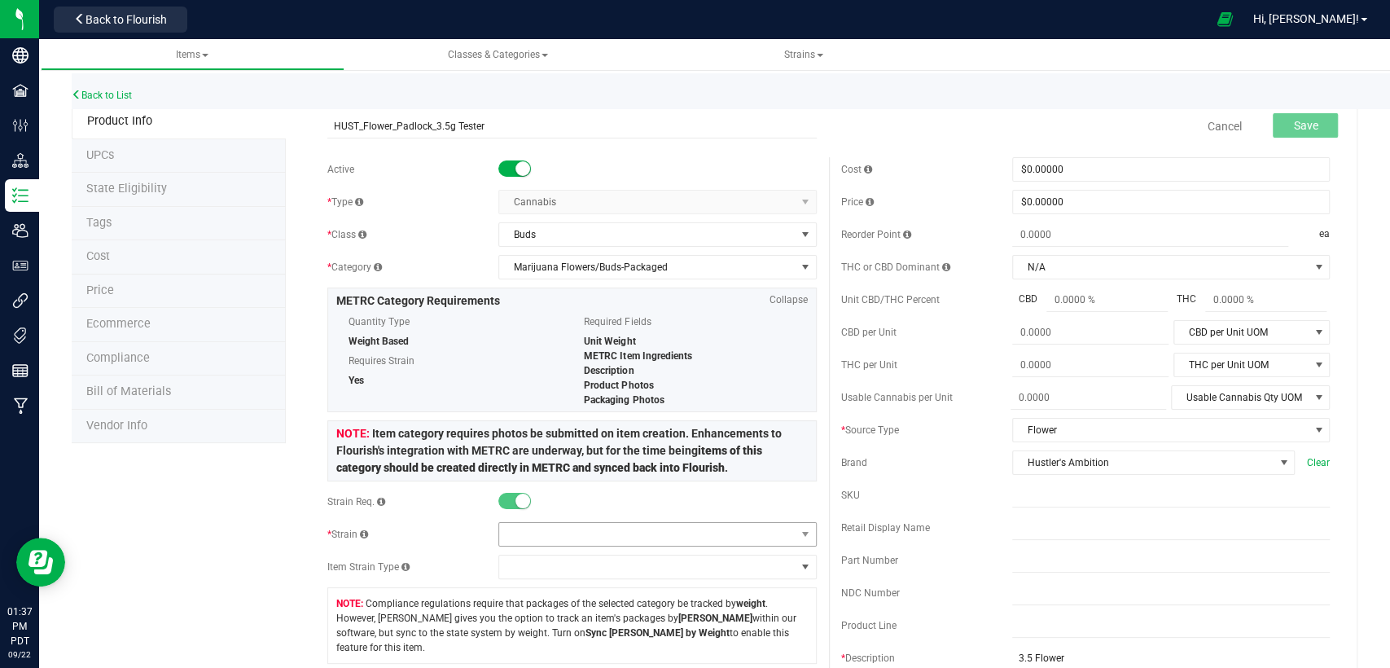
type input "HUST_Flower_Padlock_3.5g Tester"
click at [606, 538] on span at bounding box center [647, 534] width 296 height 23
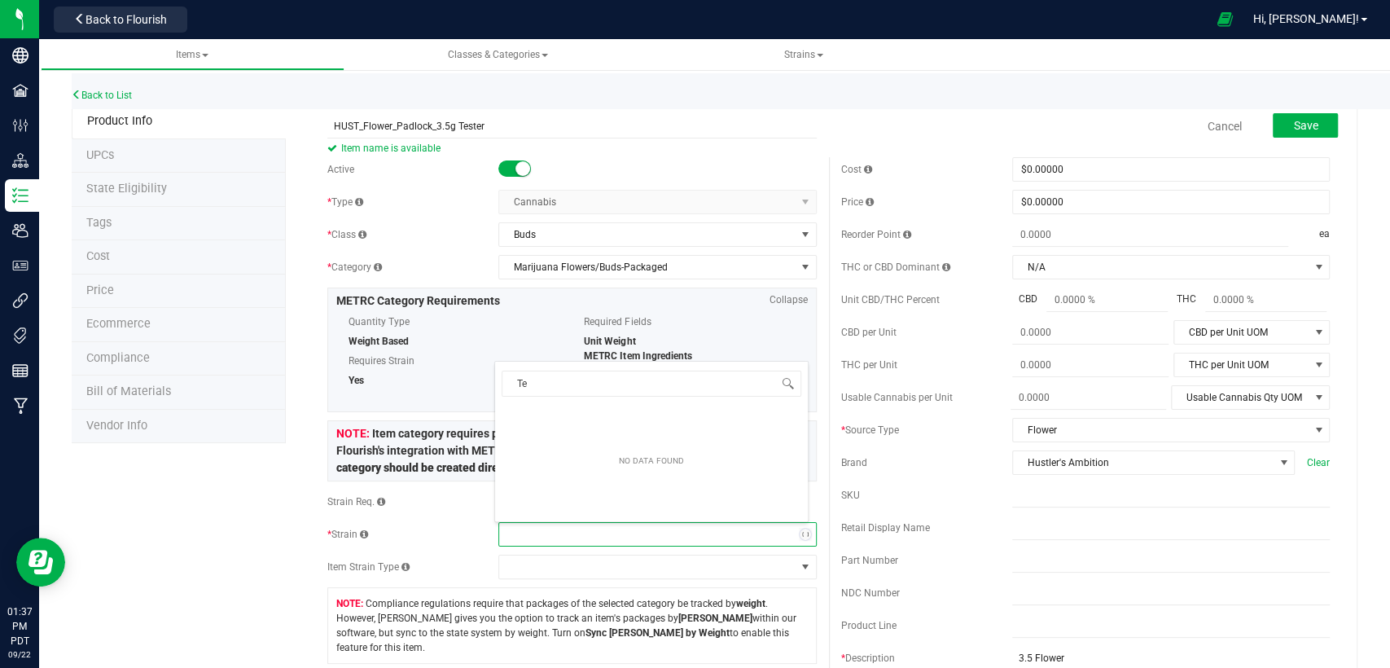
type input "T"
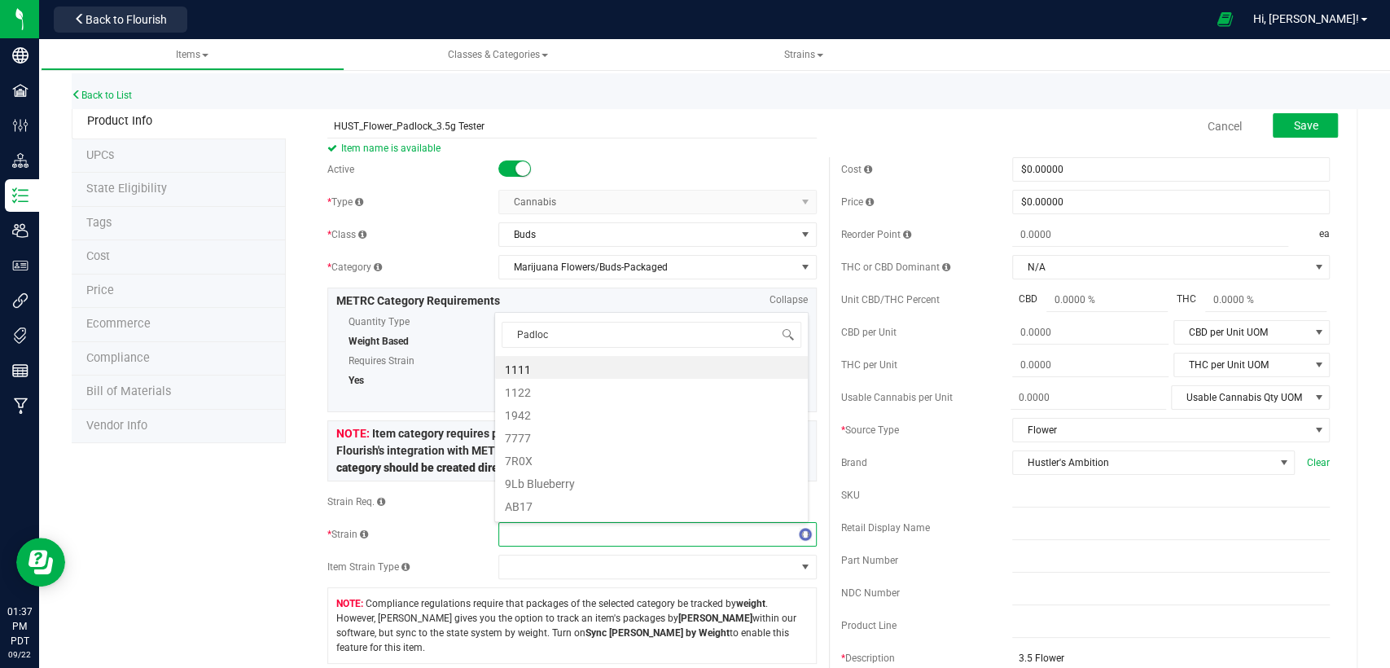
type input "Padlock"
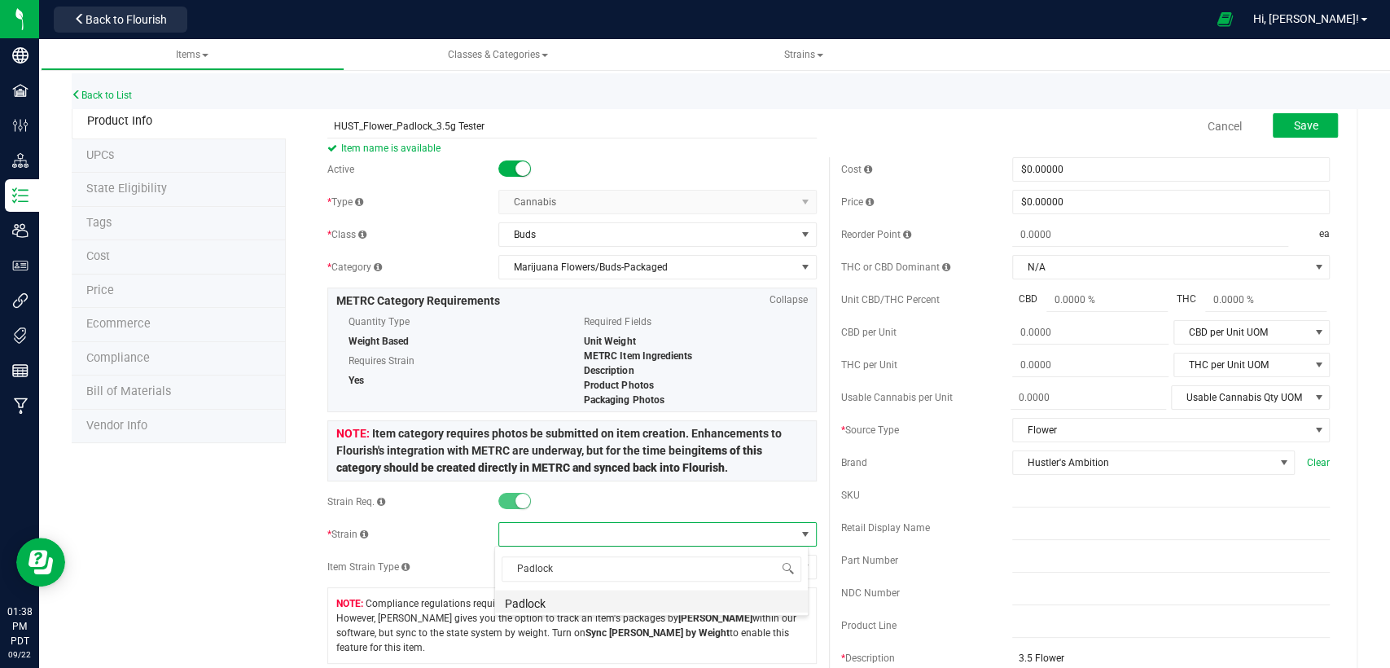
click at [598, 598] on li "Padlock" at bounding box center [651, 601] width 313 height 23
click at [1308, 119] on button "Save" at bounding box center [1305, 125] width 65 height 24
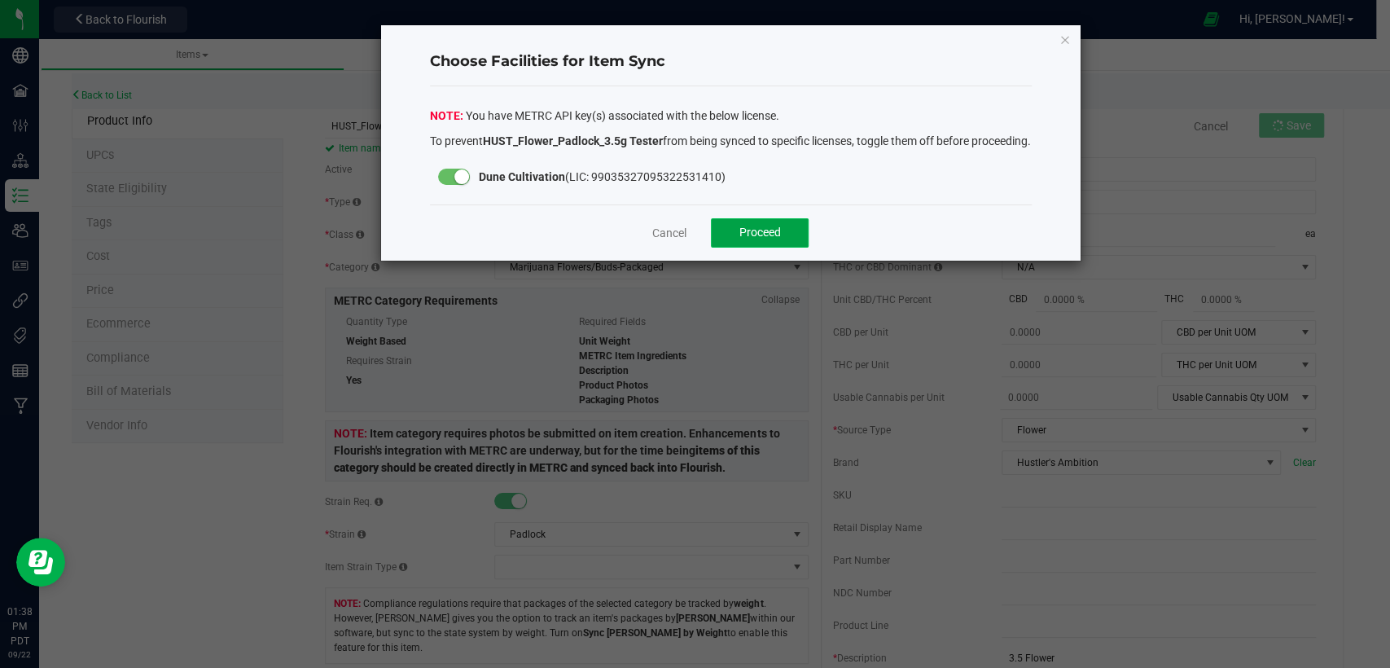
click at [740, 239] on span "Proceed" at bounding box center [761, 232] width 42 height 13
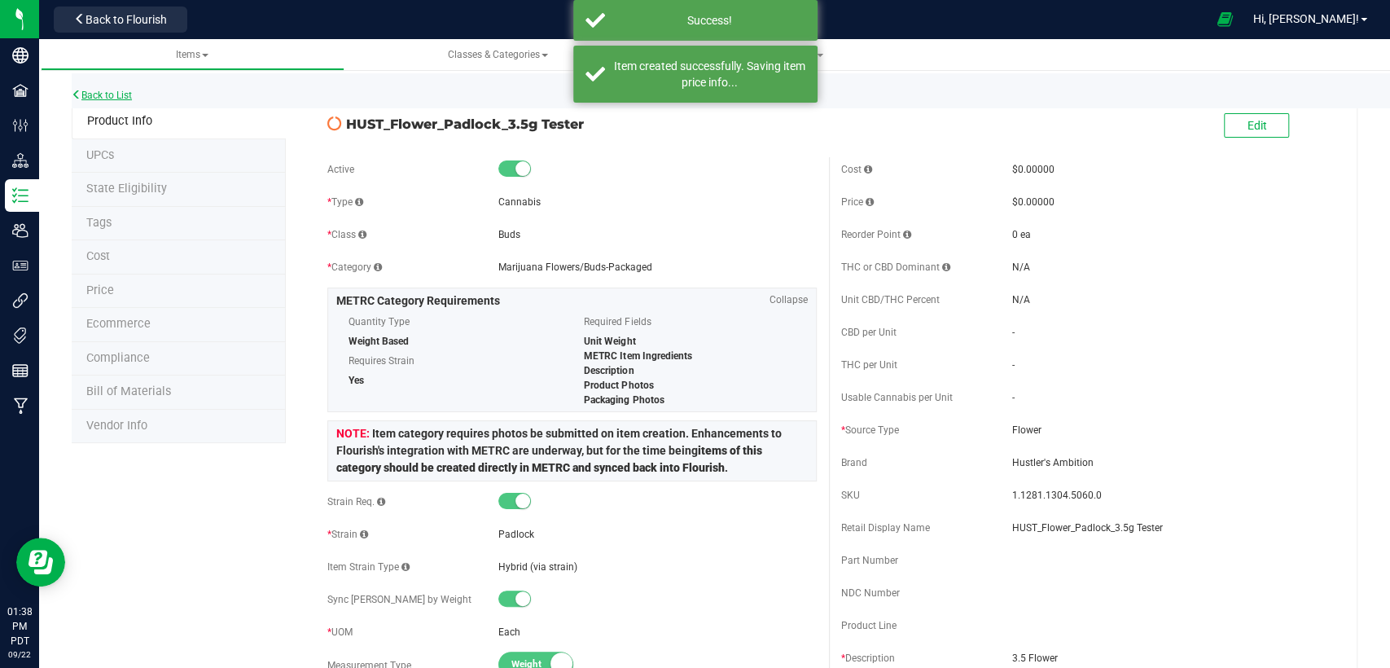
click at [99, 99] on link "Back to List" at bounding box center [102, 95] width 60 height 11
click at [116, 94] on link "Back to List" at bounding box center [102, 95] width 60 height 11
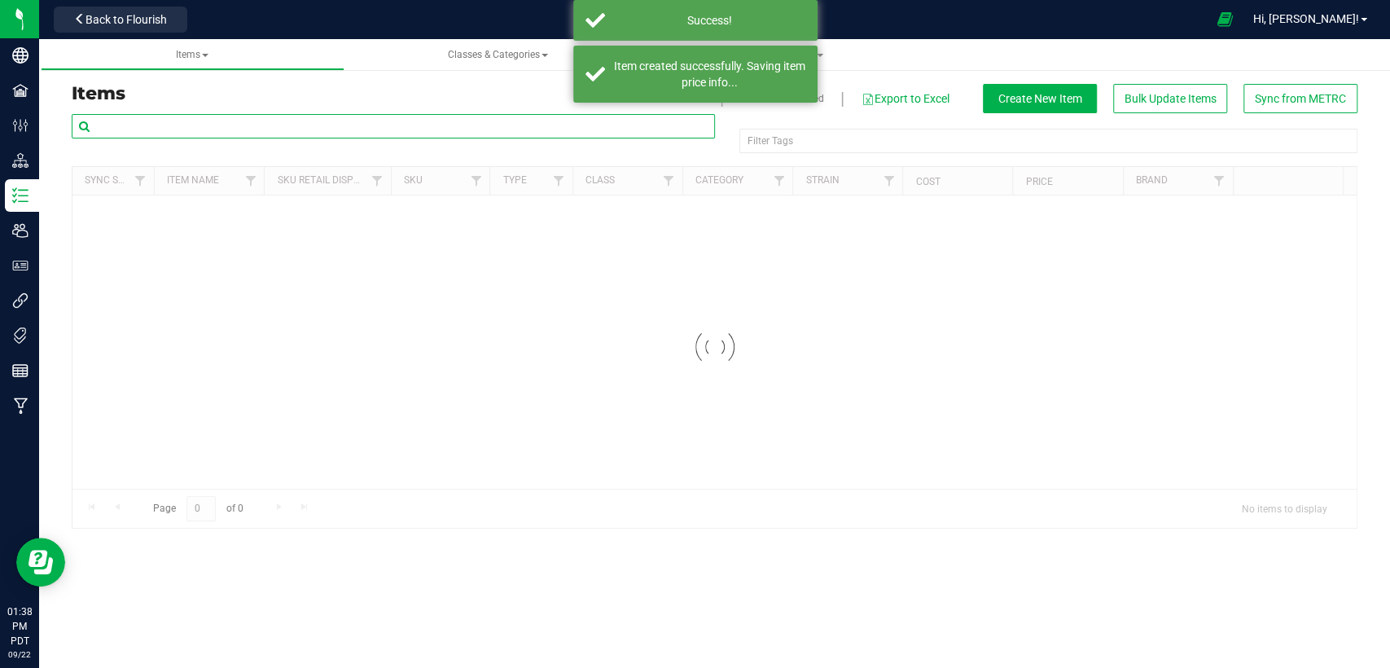
click at [371, 124] on input "text" at bounding box center [393, 126] width 643 height 24
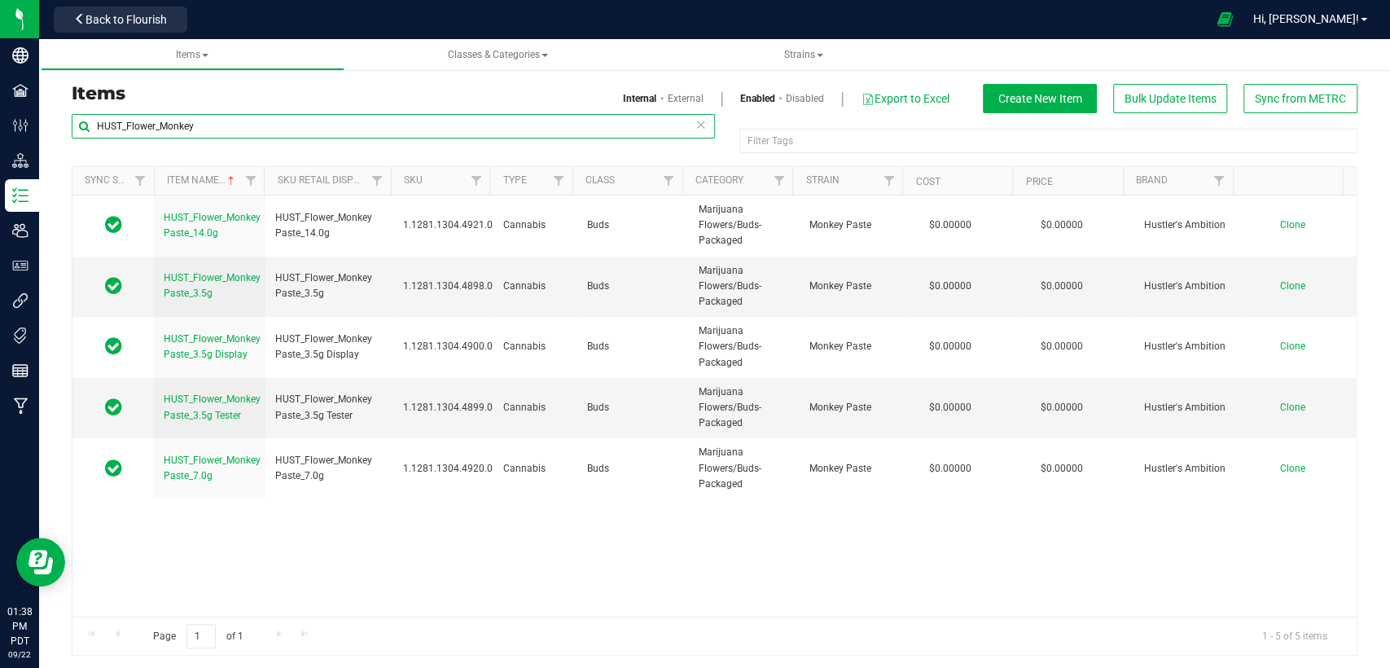
type input "HUST_Flower_Monkey"
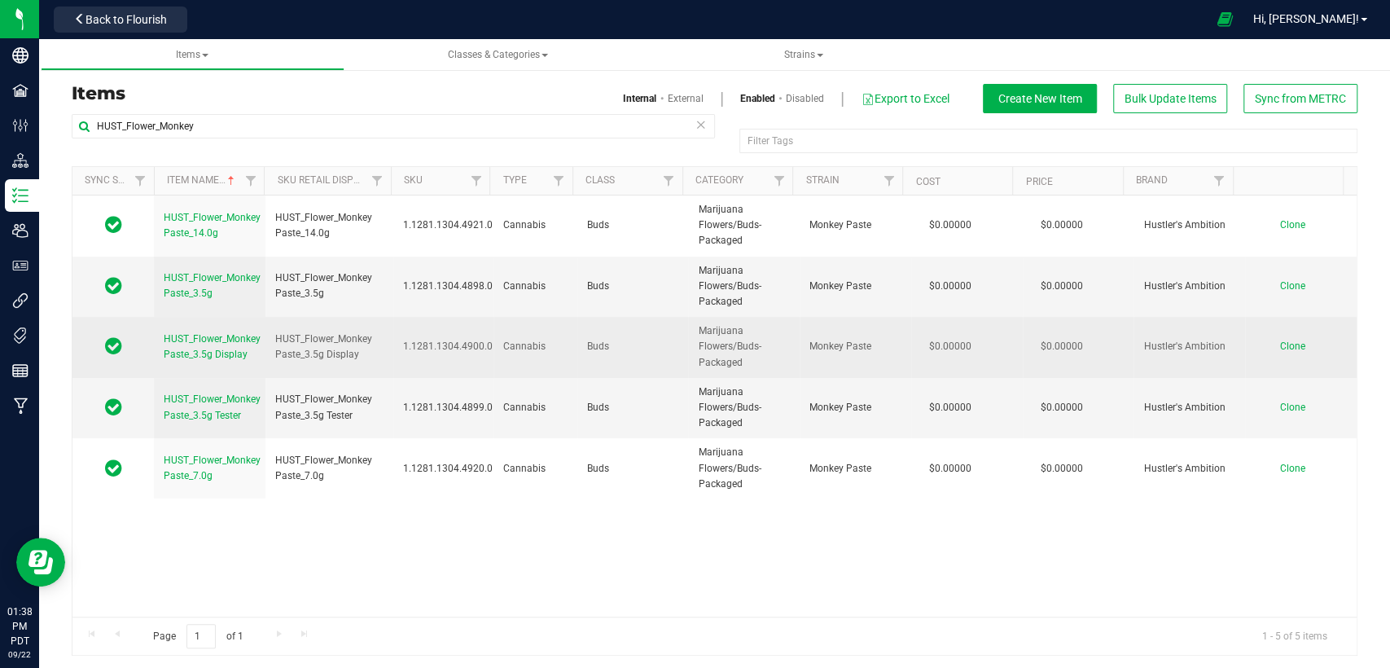
click at [1280, 347] on span "Clone" at bounding box center [1292, 345] width 25 height 11
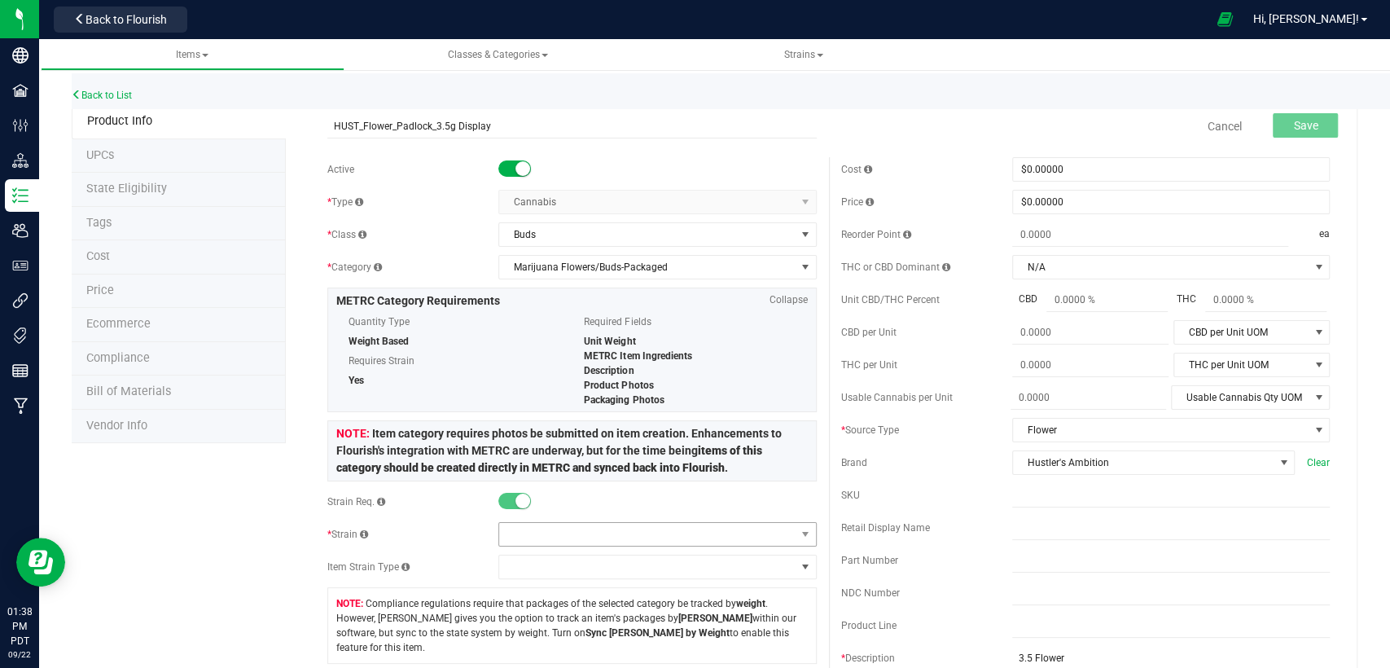
type input "HUST_Flower_Padlock_3.5g Display"
click at [609, 538] on span at bounding box center [647, 534] width 296 height 23
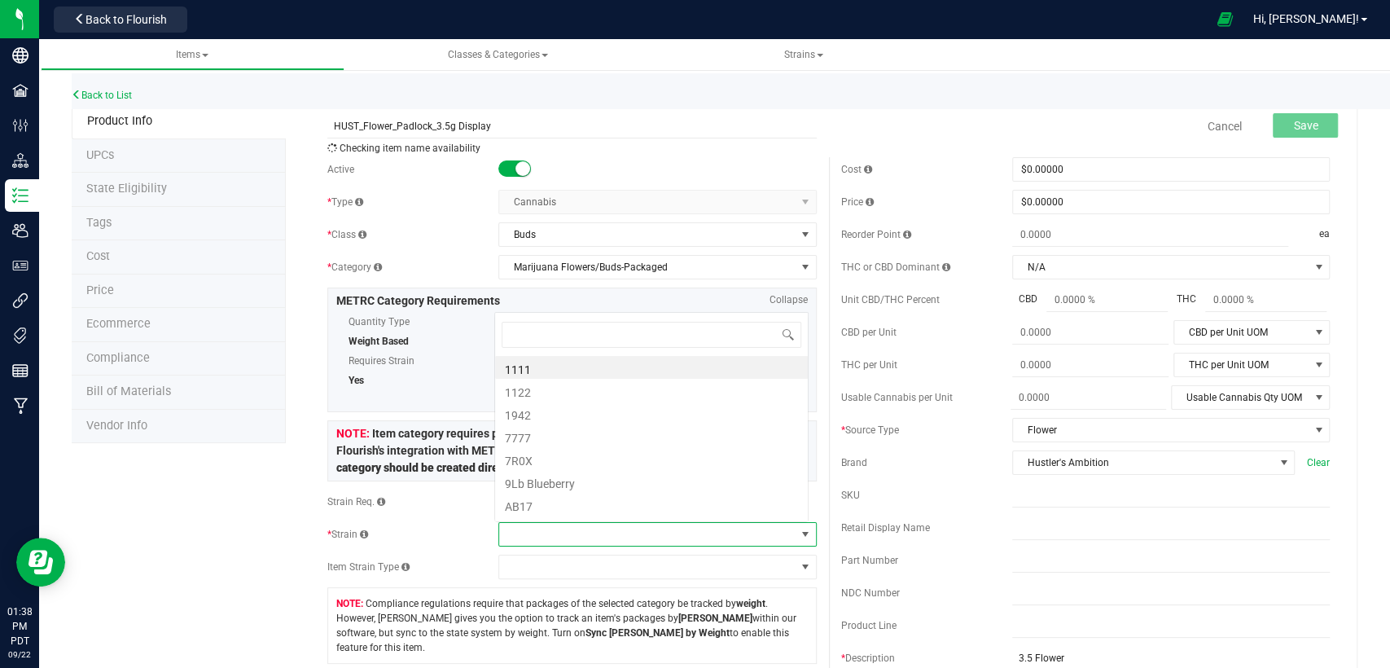
scroll to position [24, 310]
type input "Padlock"
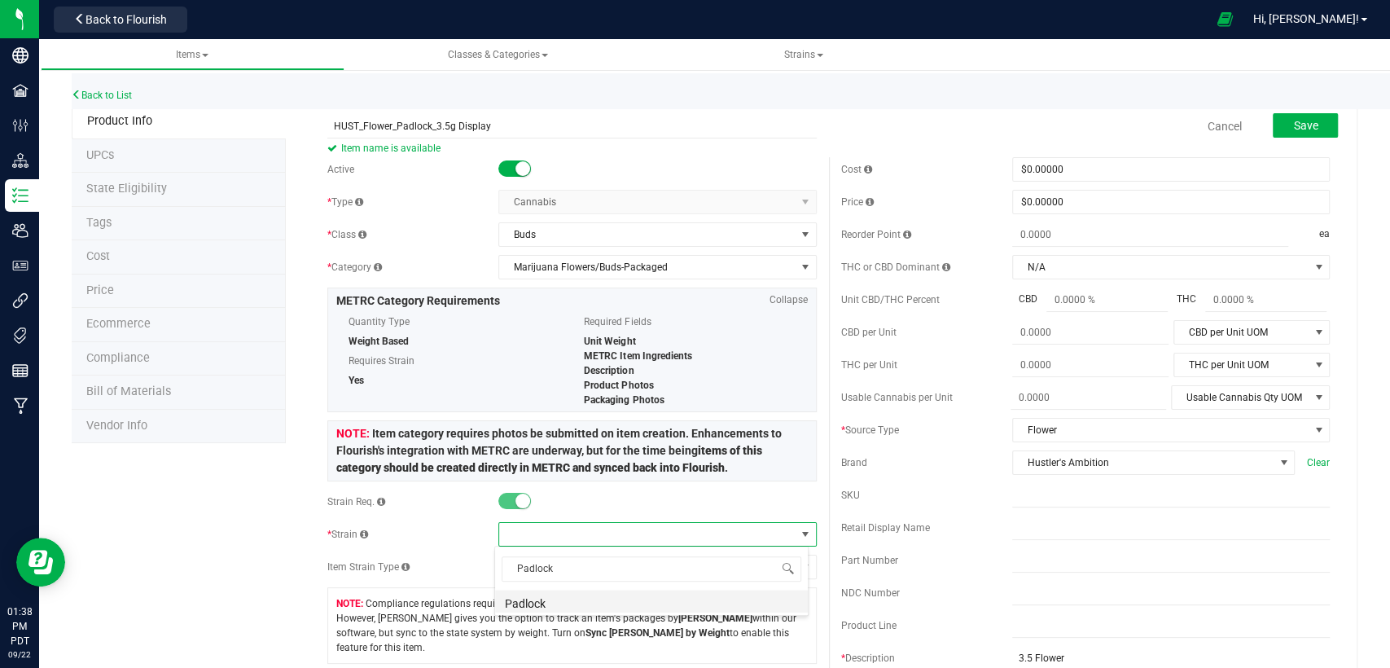
click at [599, 598] on li "Padlock" at bounding box center [651, 601] width 313 height 23
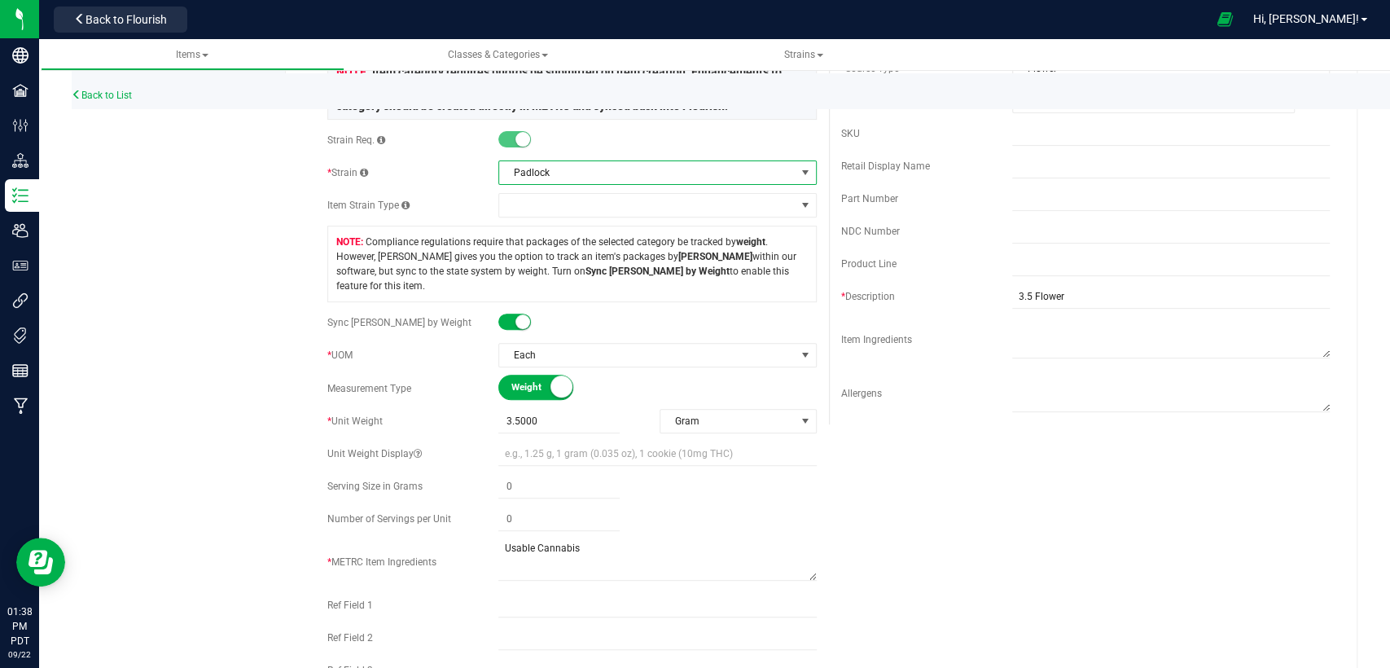
scroll to position [0, 0]
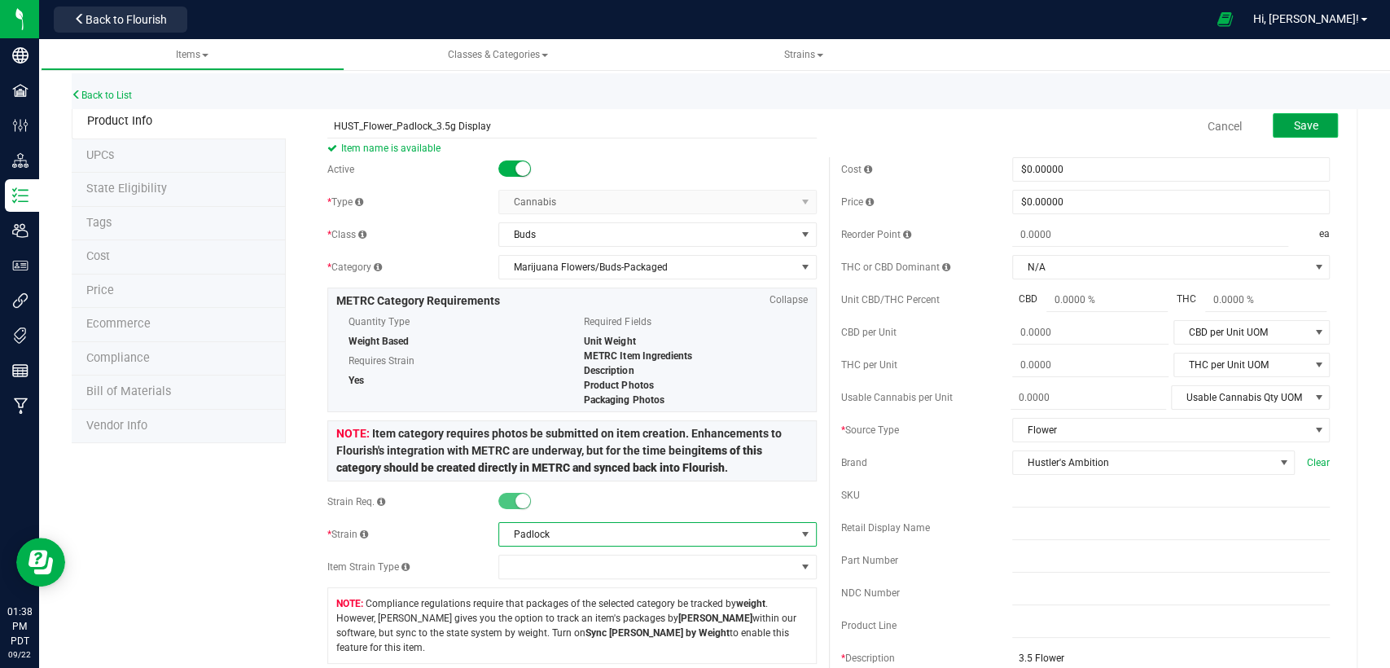
click at [1277, 125] on button "Save" at bounding box center [1305, 125] width 65 height 24
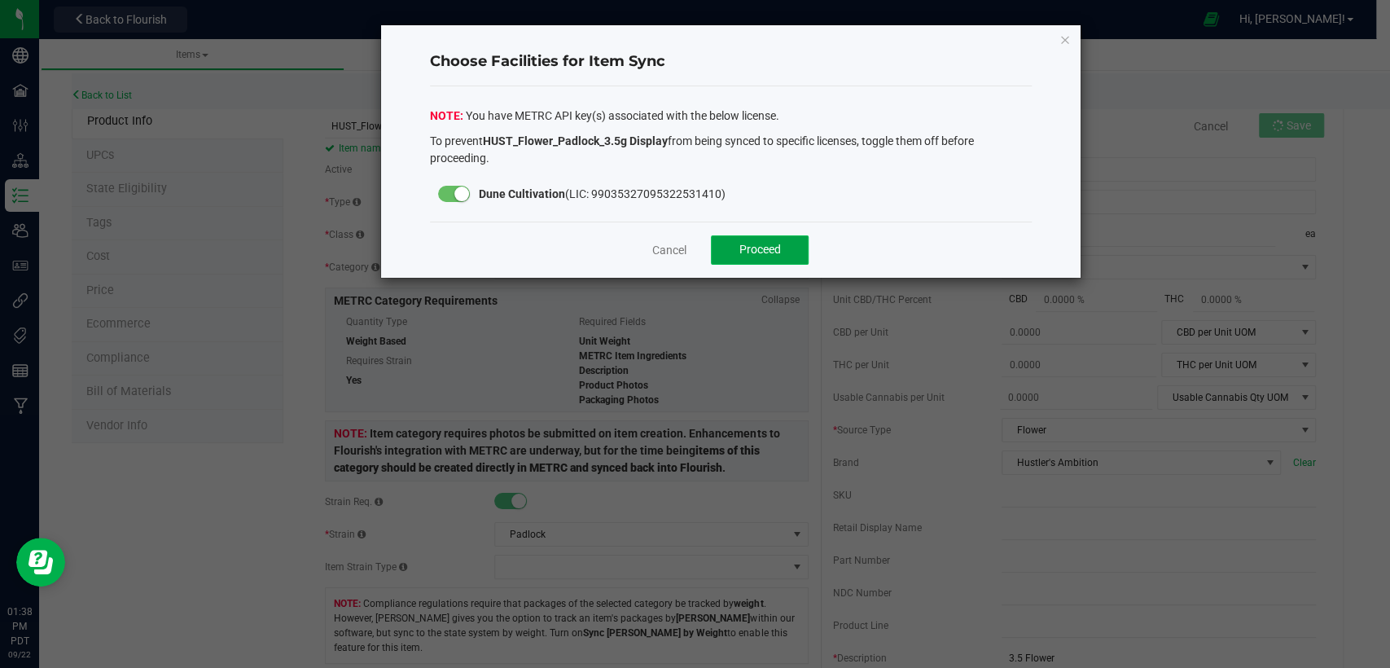
click at [788, 248] on button "Proceed" at bounding box center [760, 249] width 98 height 29
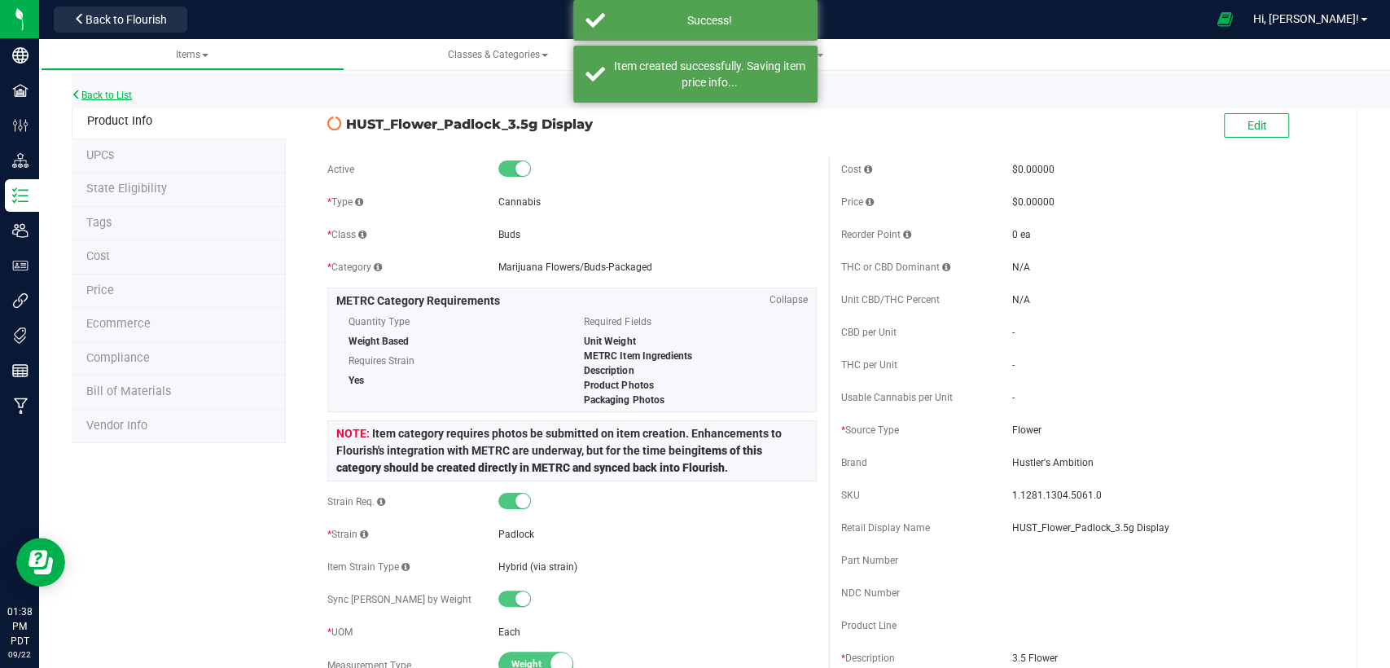
click at [115, 98] on link "Back to List" at bounding box center [102, 95] width 60 height 11
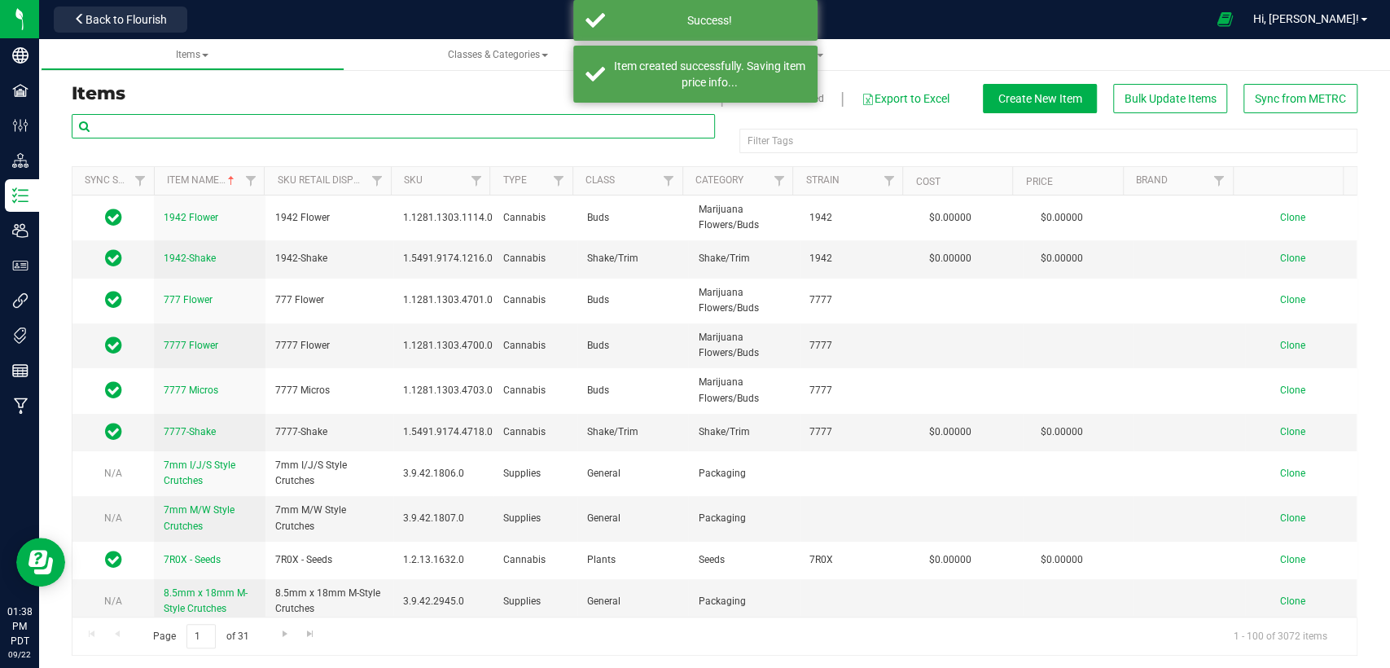
click at [366, 124] on input "text" at bounding box center [393, 126] width 643 height 24
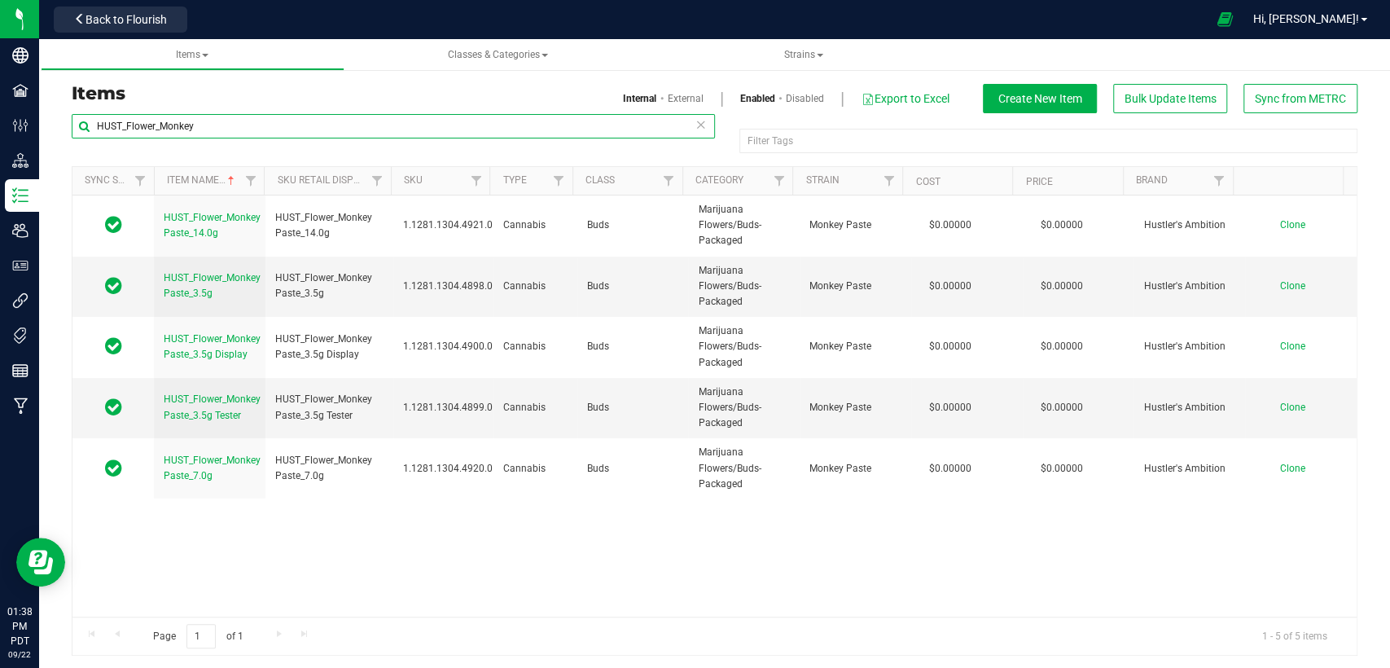
type input "HUST_Flower_Monkey"
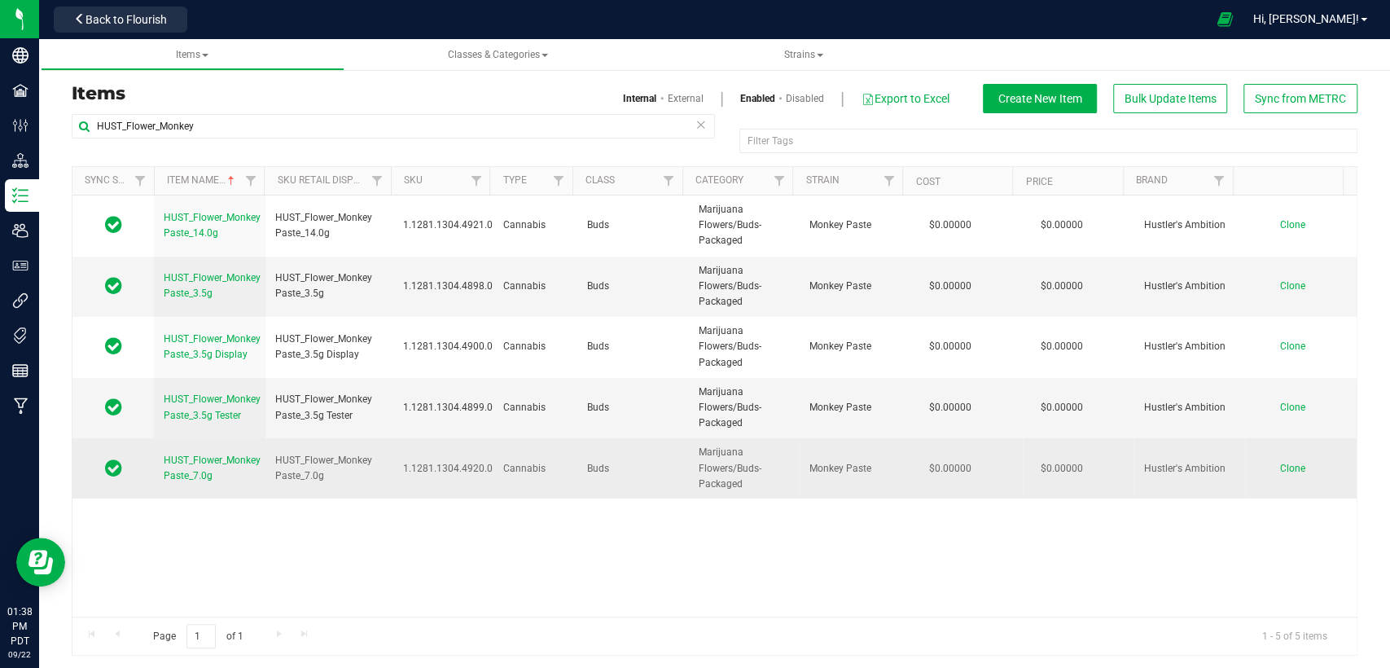
click at [1280, 464] on span "Clone" at bounding box center [1292, 468] width 25 height 11
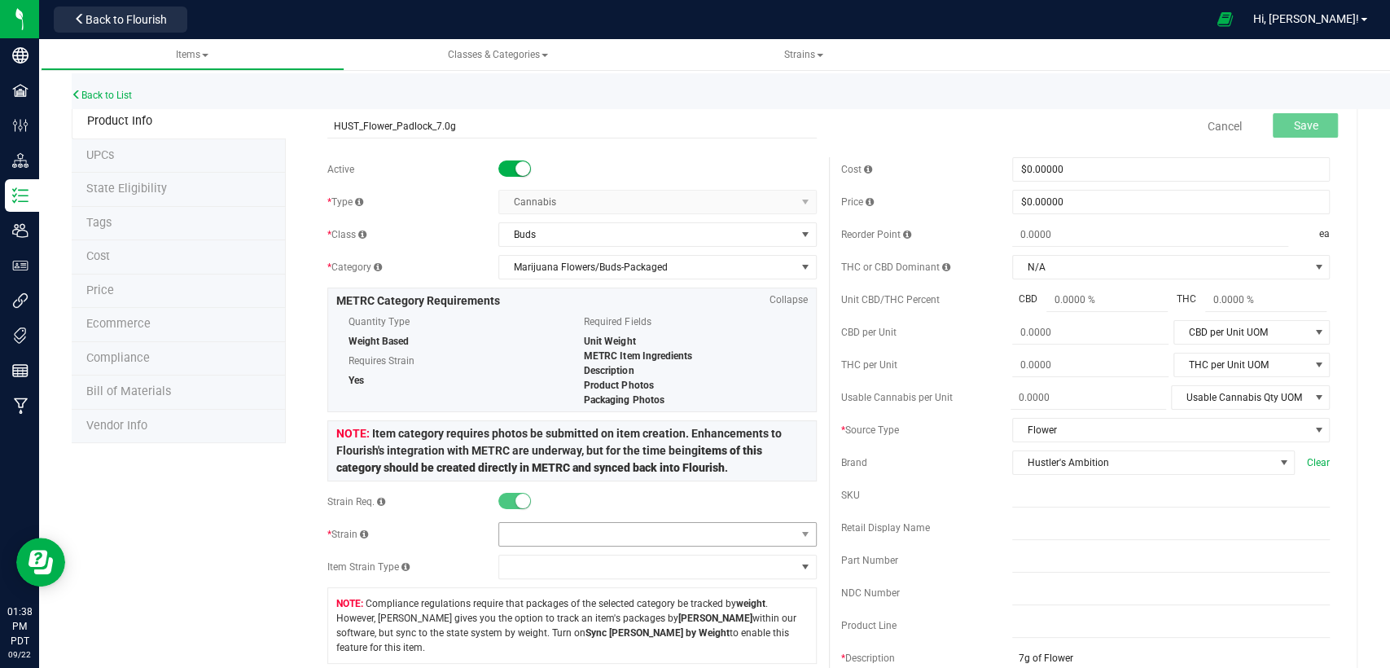
type input "HUST_Flower_Padlock_7.0g"
click at [674, 529] on span at bounding box center [647, 534] width 296 height 23
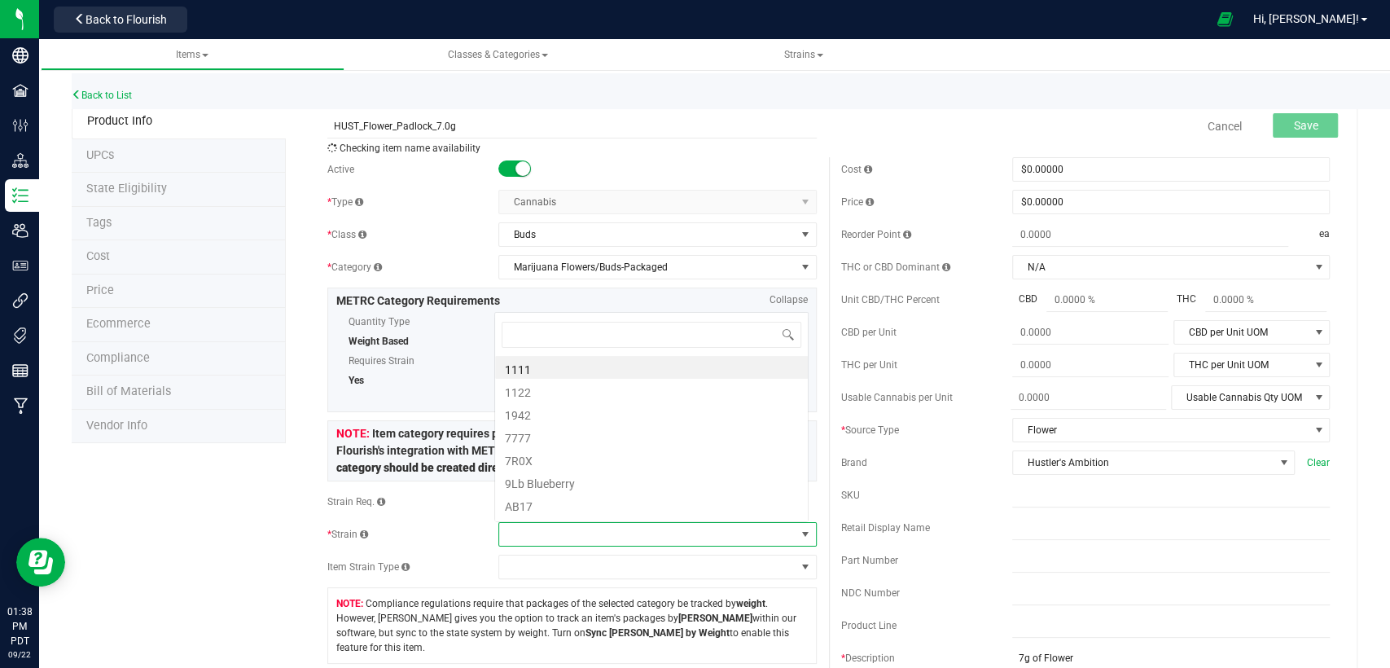
scroll to position [24, 310]
type input "Padlock"
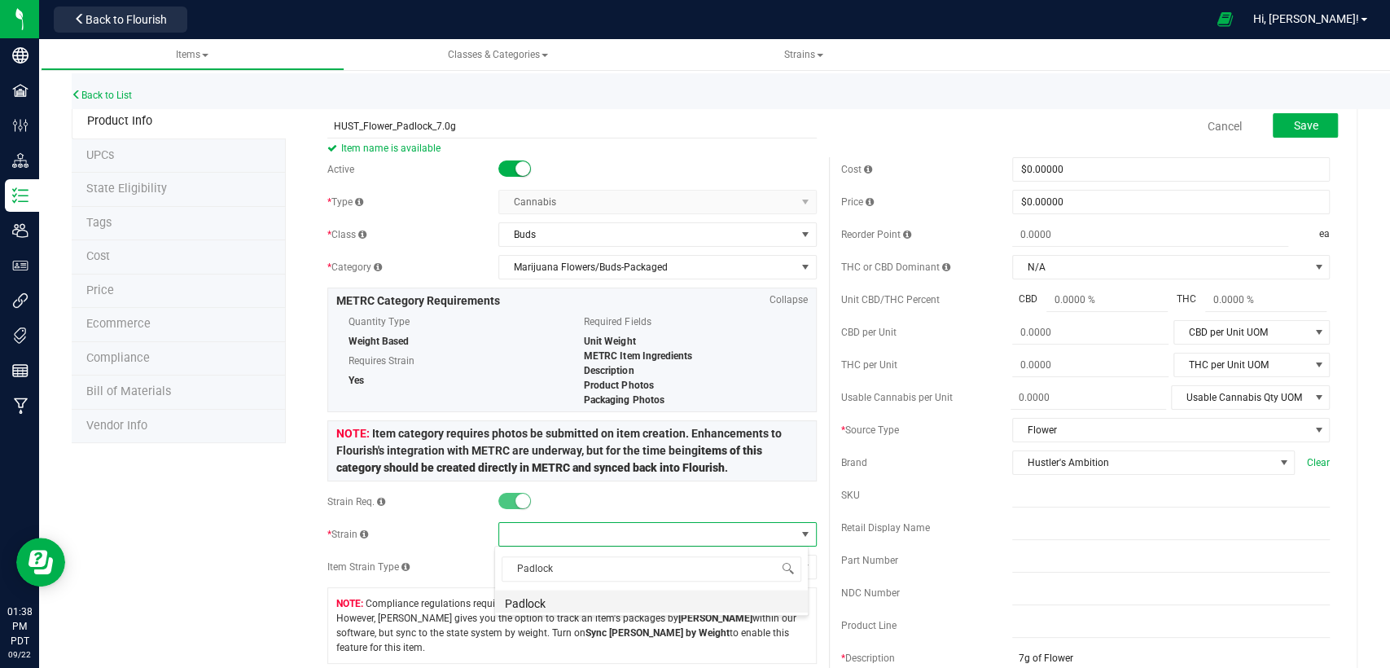
click at [626, 595] on li "Padlock" at bounding box center [651, 601] width 313 height 23
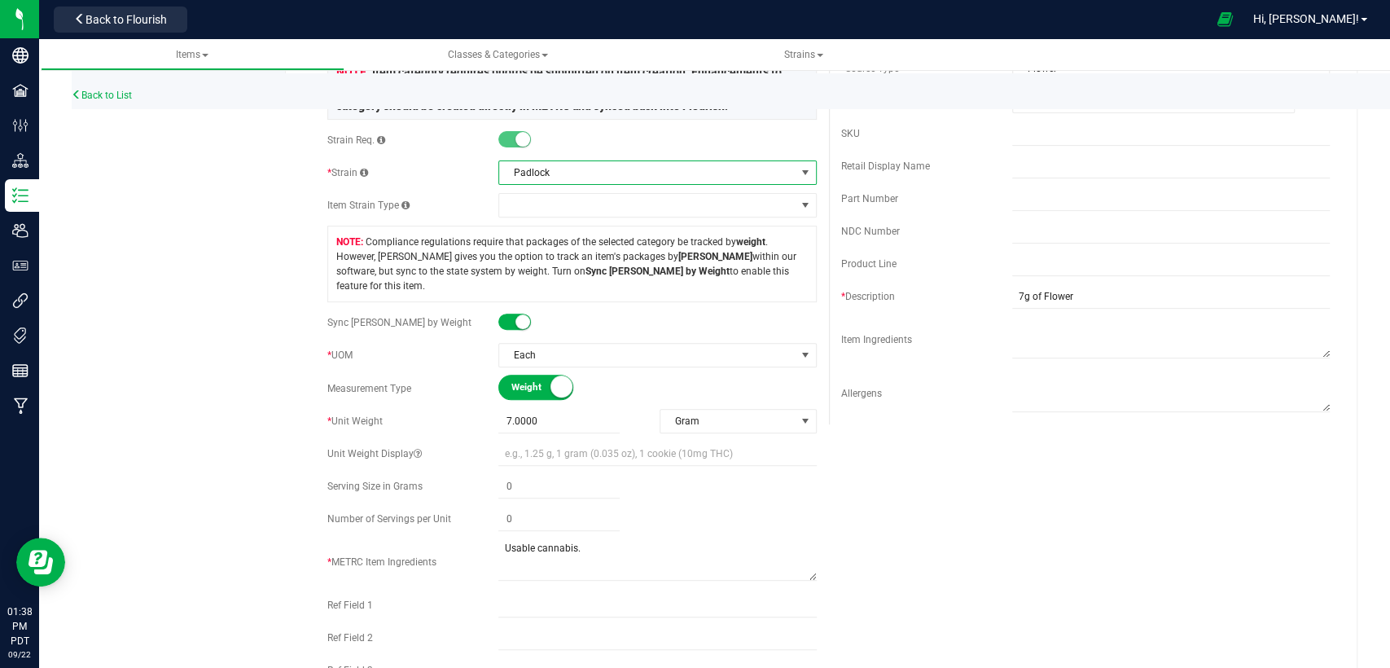
scroll to position [0, 0]
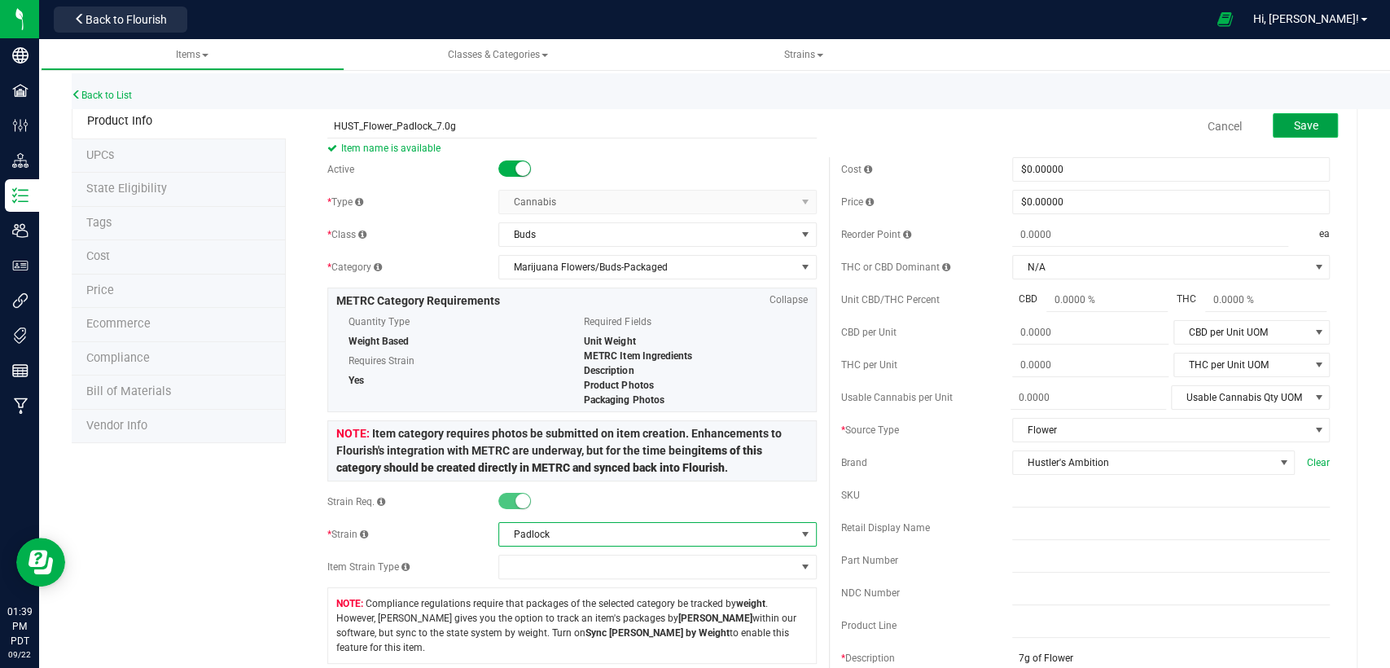
click at [1273, 130] on button "Save" at bounding box center [1305, 125] width 65 height 24
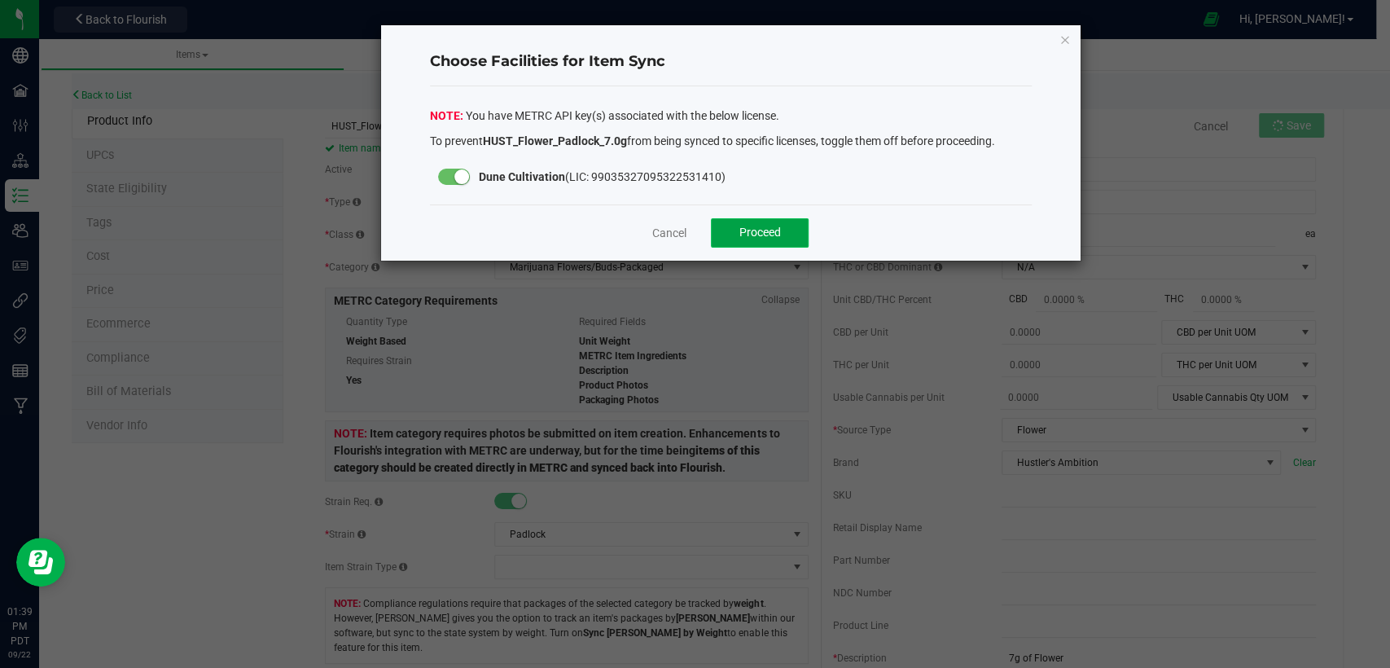
click at [793, 227] on button "Proceed" at bounding box center [760, 232] width 98 height 29
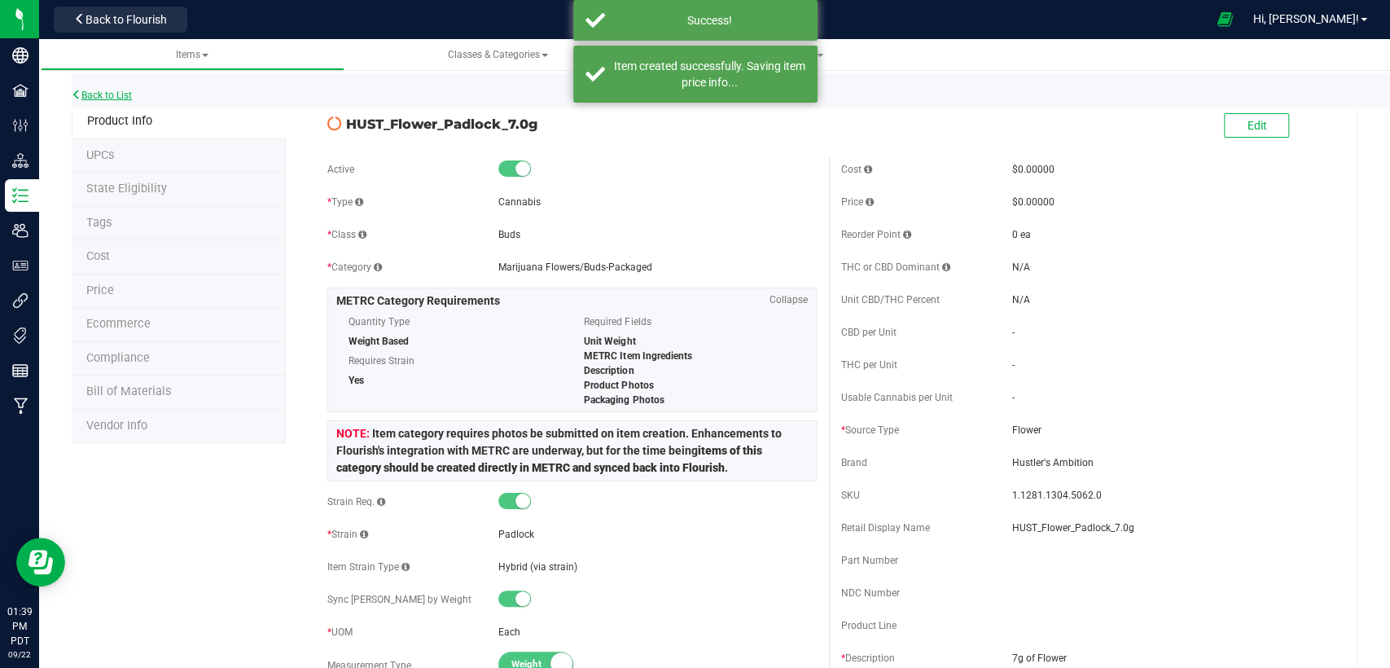
click at [122, 95] on link "Back to List" at bounding box center [102, 95] width 60 height 11
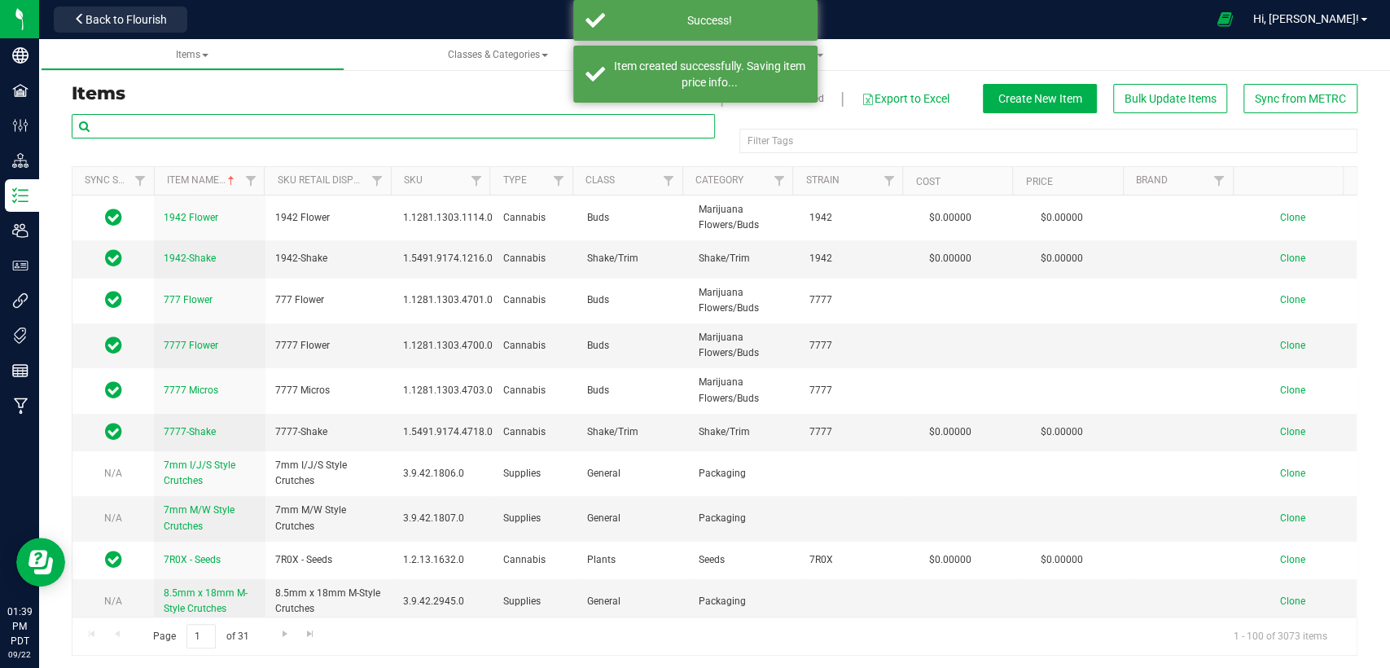
click at [288, 128] on input "text" at bounding box center [393, 126] width 643 height 24
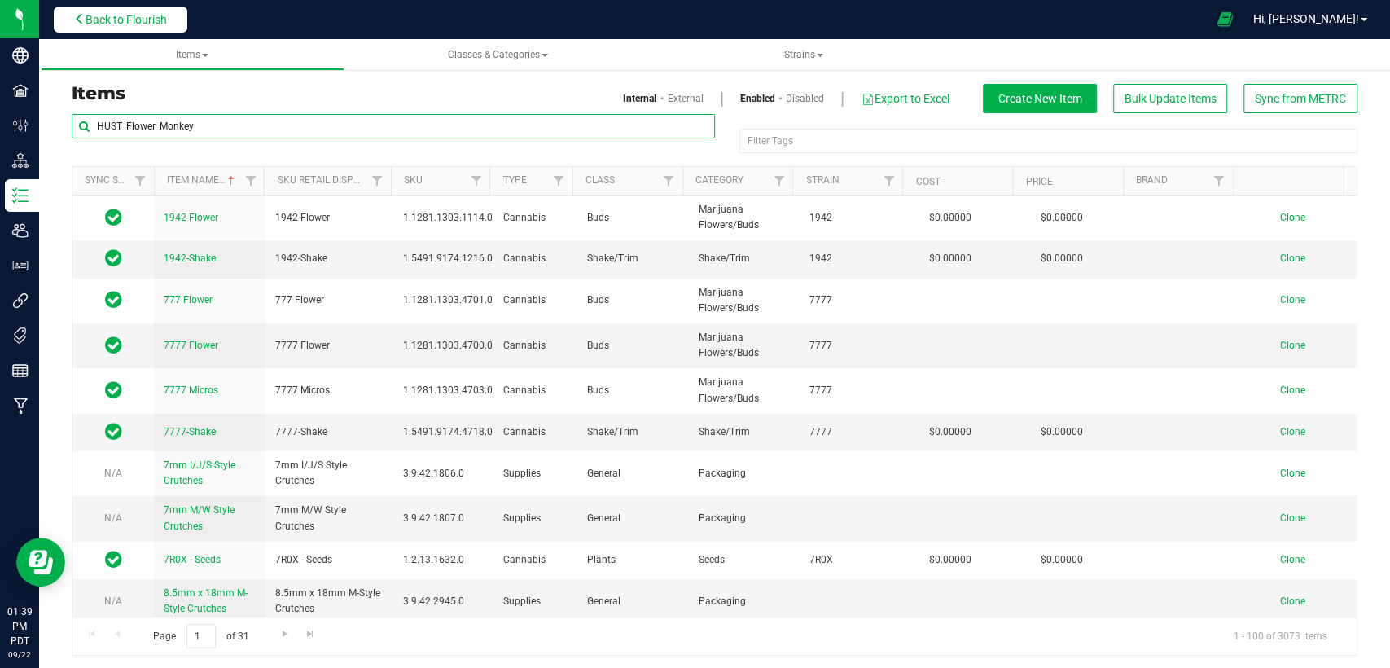
type input "HUST_Flower_Monkey"
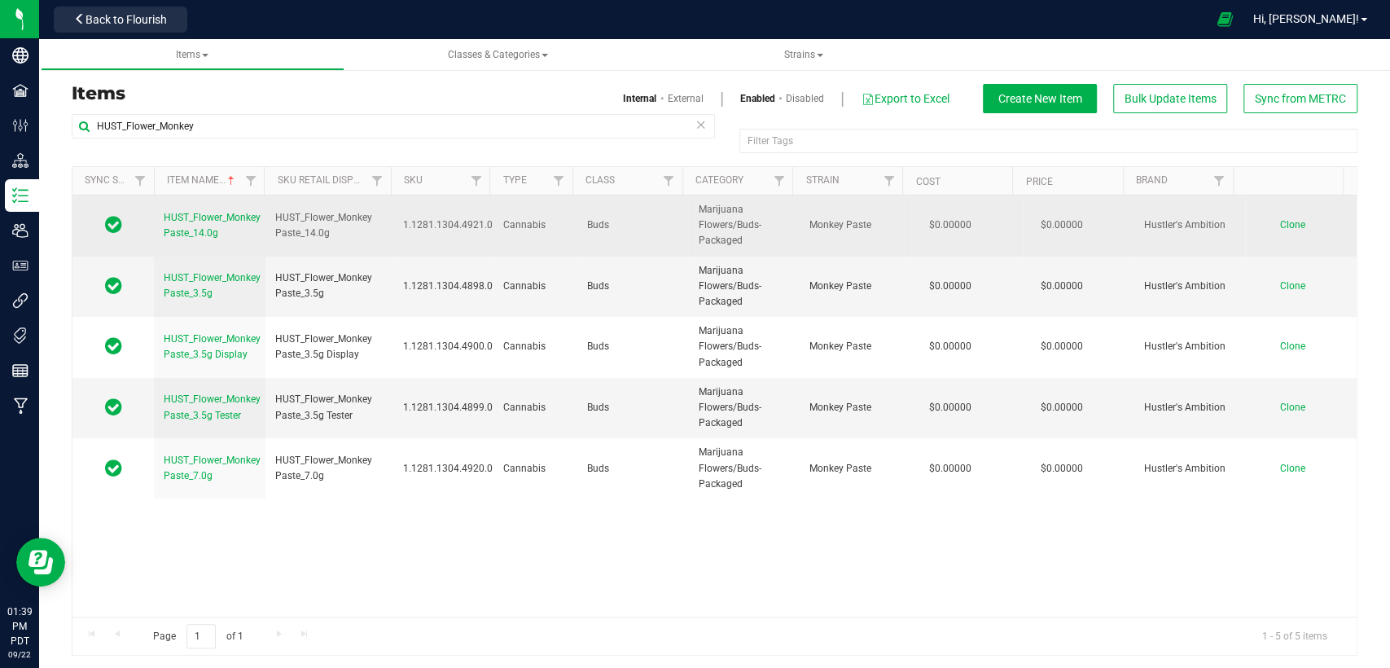
click at [1280, 222] on span "Clone" at bounding box center [1292, 224] width 25 height 11
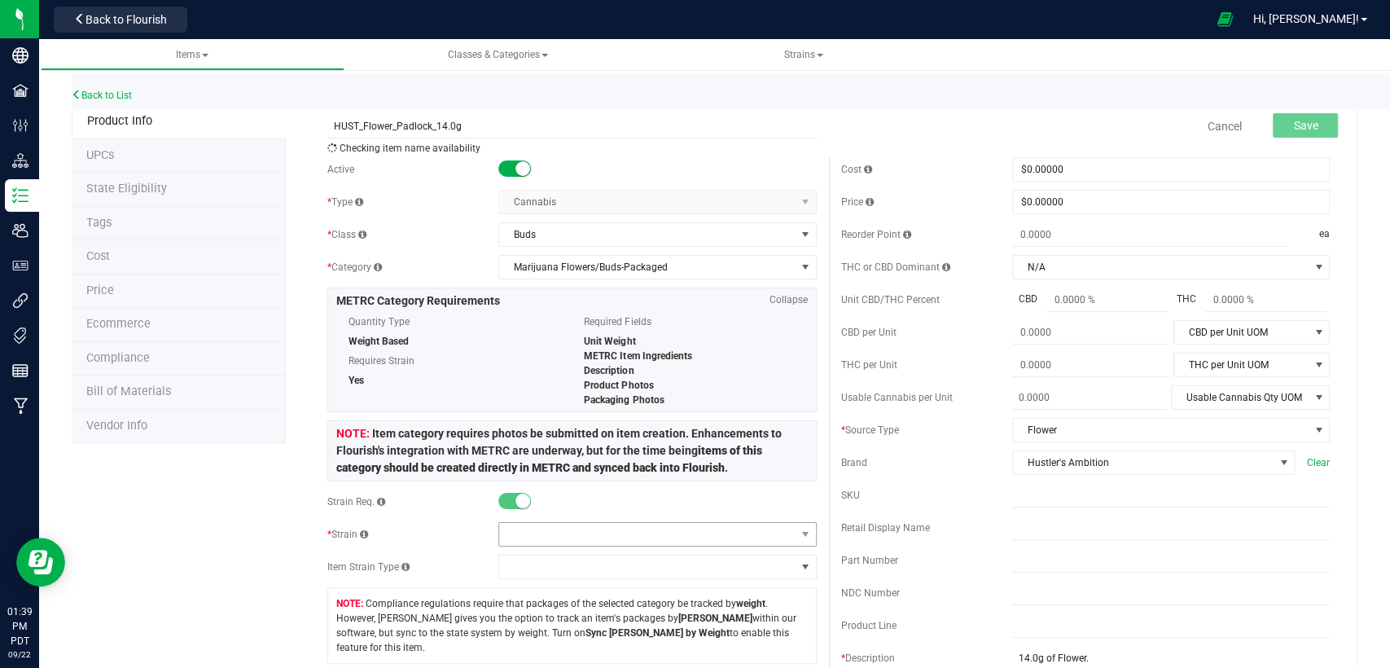
type input "HUST_Flower_Padlock_14.0g"
click at [674, 534] on span at bounding box center [647, 534] width 296 height 23
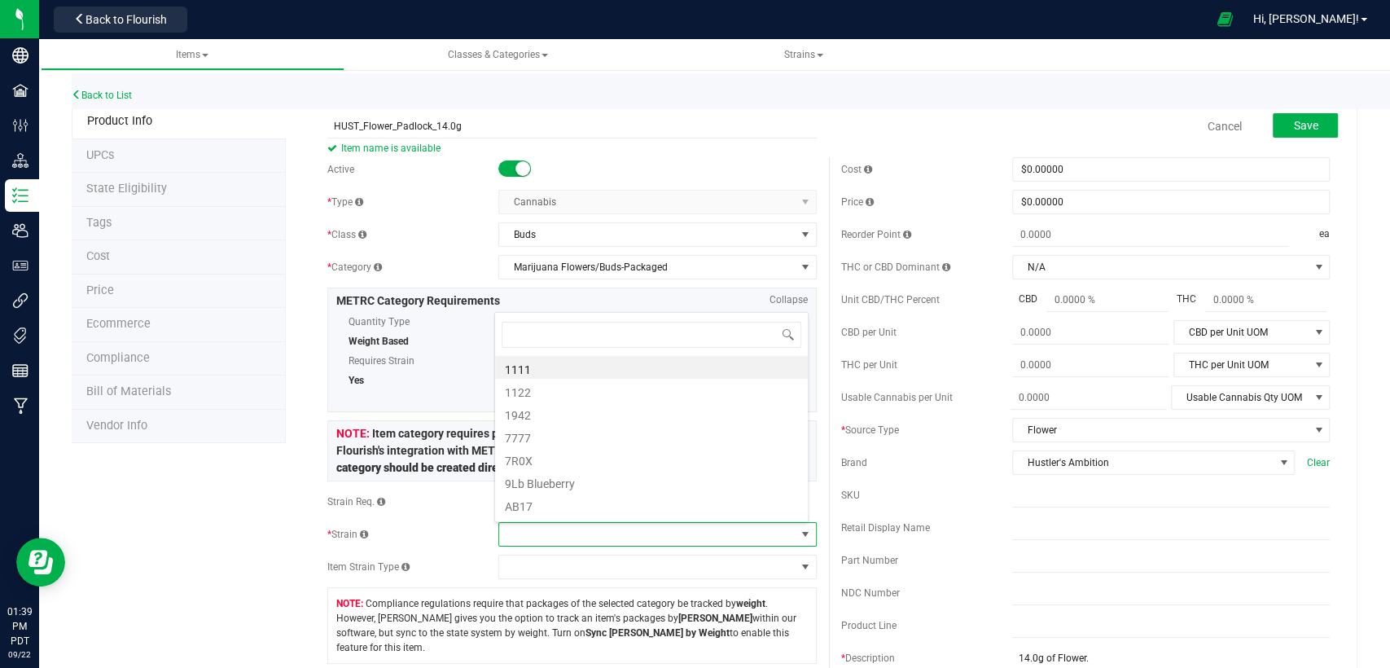
scroll to position [24, 310]
type input "Padlock"
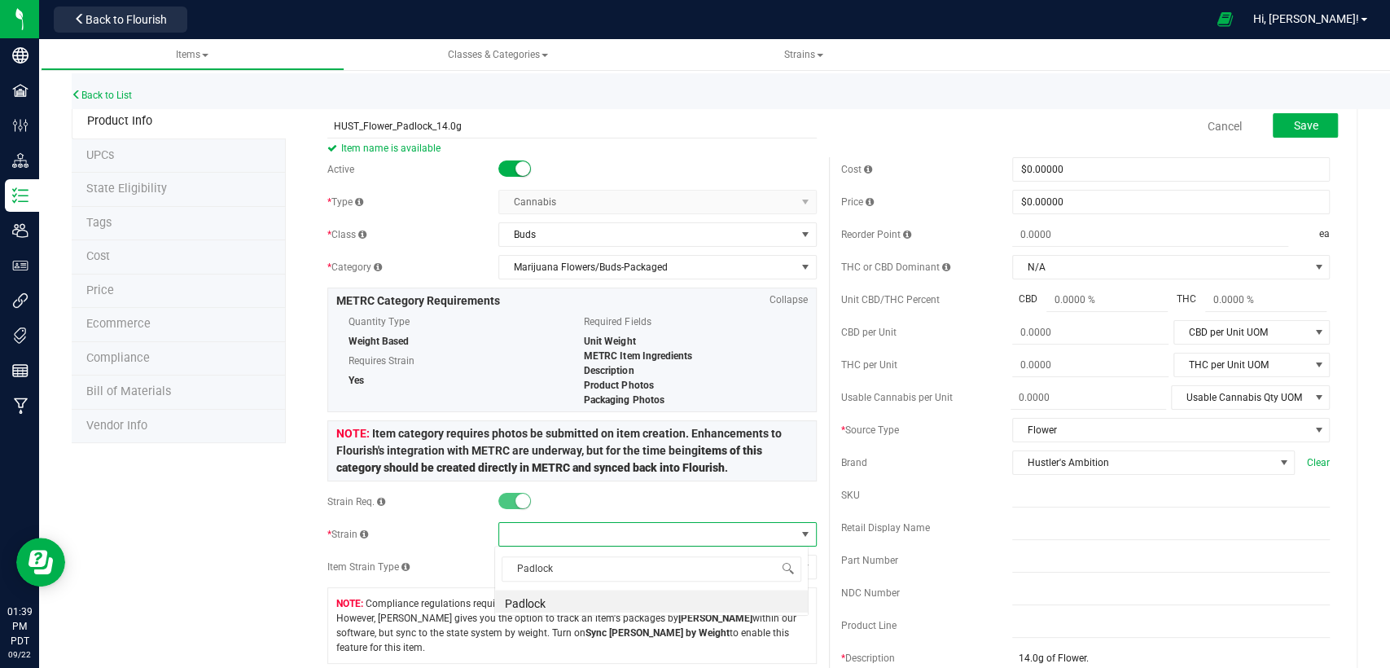
scroll to position [0, 0]
click at [642, 603] on li "Padlock" at bounding box center [651, 601] width 313 height 23
click at [1293, 125] on span "Save" at bounding box center [1305, 125] width 24 height 13
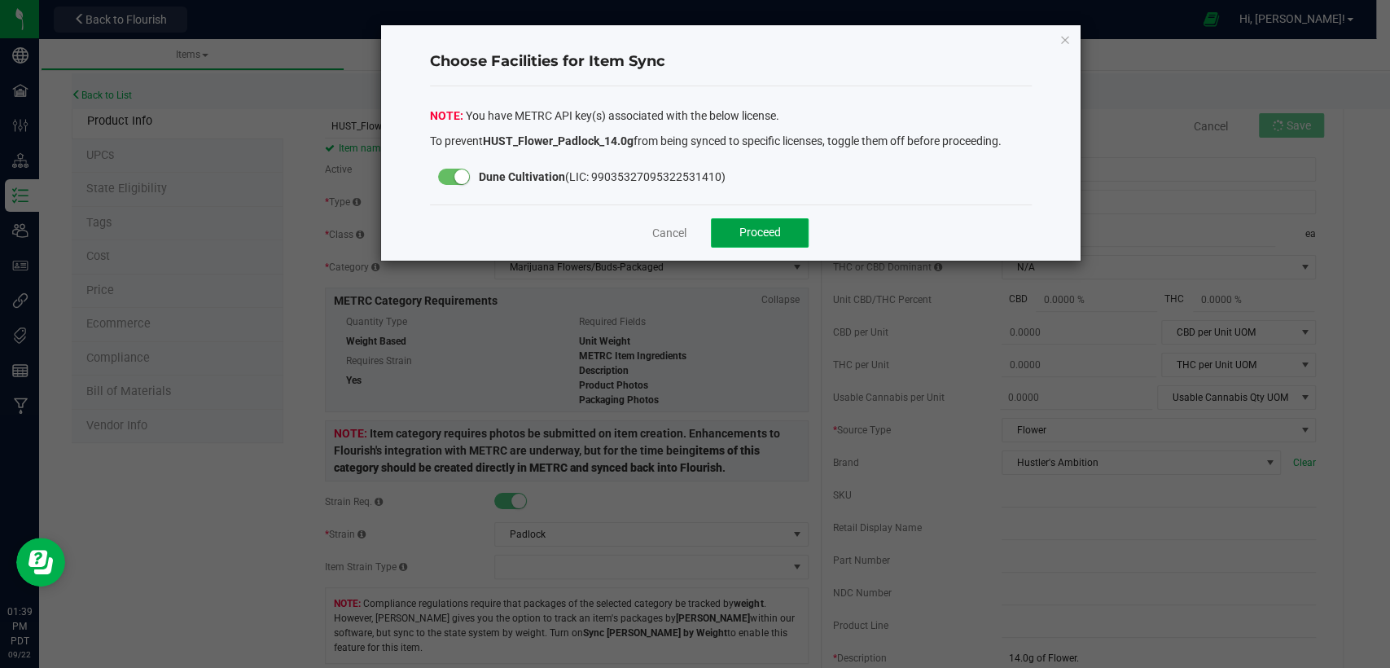
click at [762, 240] on button "Proceed" at bounding box center [760, 232] width 98 height 29
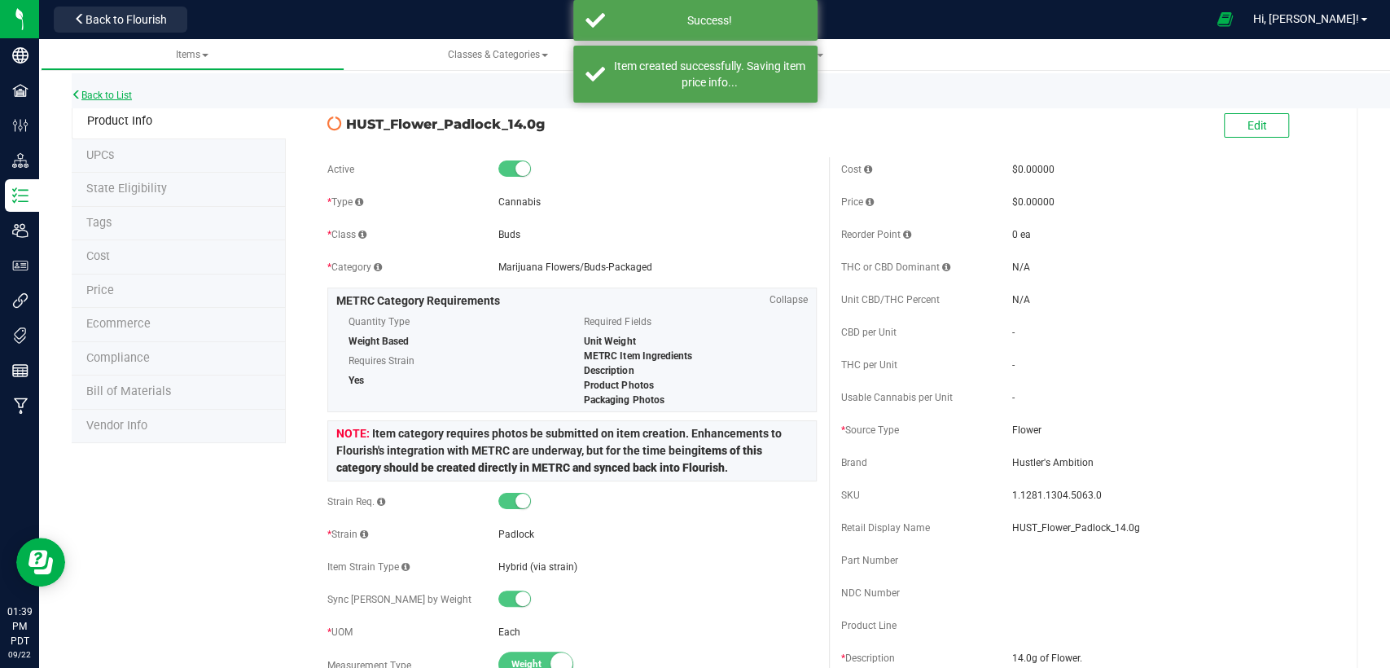
click at [111, 90] on link "Back to List" at bounding box center [102, 95] width 60 height 11
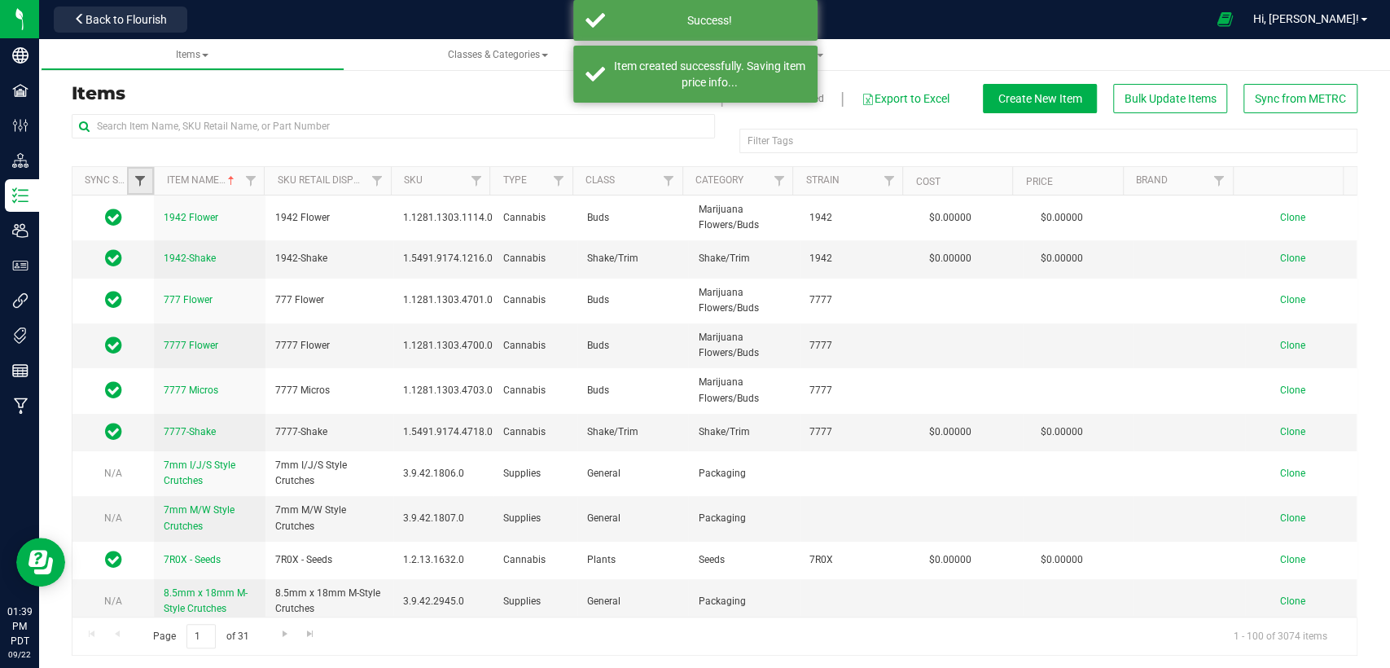
click at [140, 182] on span "Filter" at bounding box center [140, 180] width 13 height 13
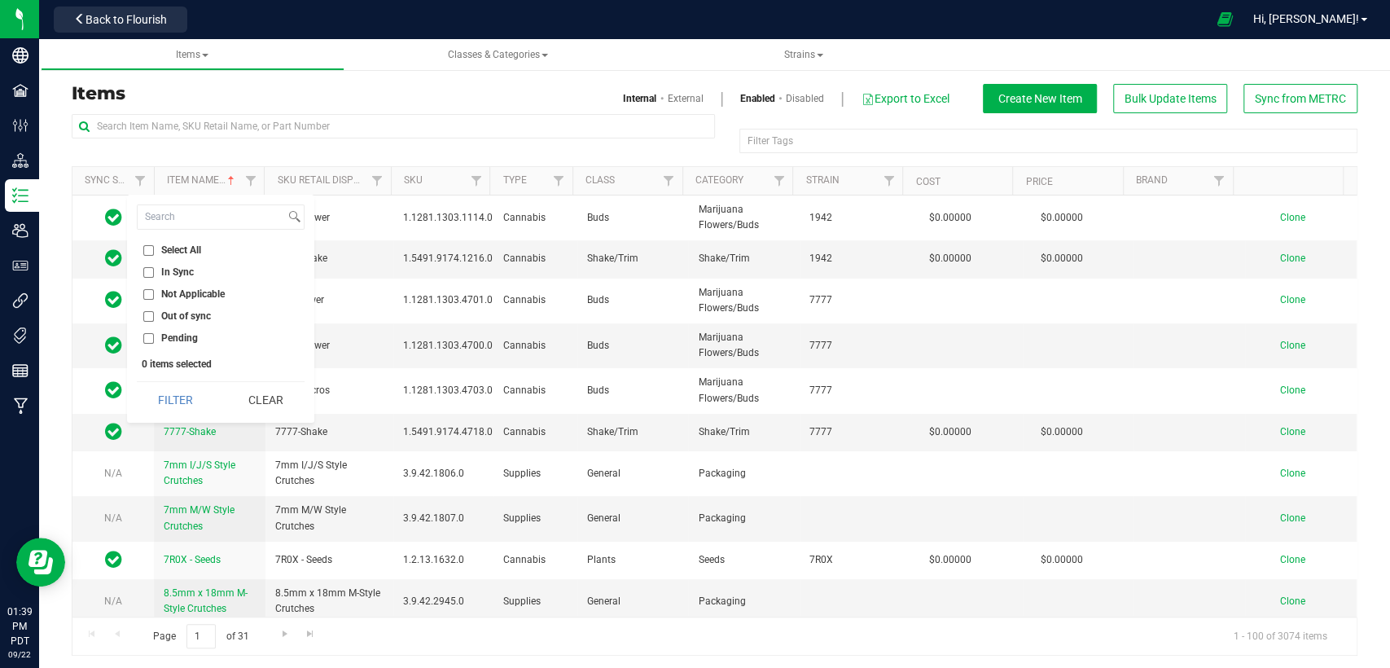
click at [147, 315] on input "Out of sync" at bounding box center [148, 316] width 11 height 11
checkbox input "true"
click at [195, 389] on button "Filter" at bounding box center [176, 400] width 78 height 36
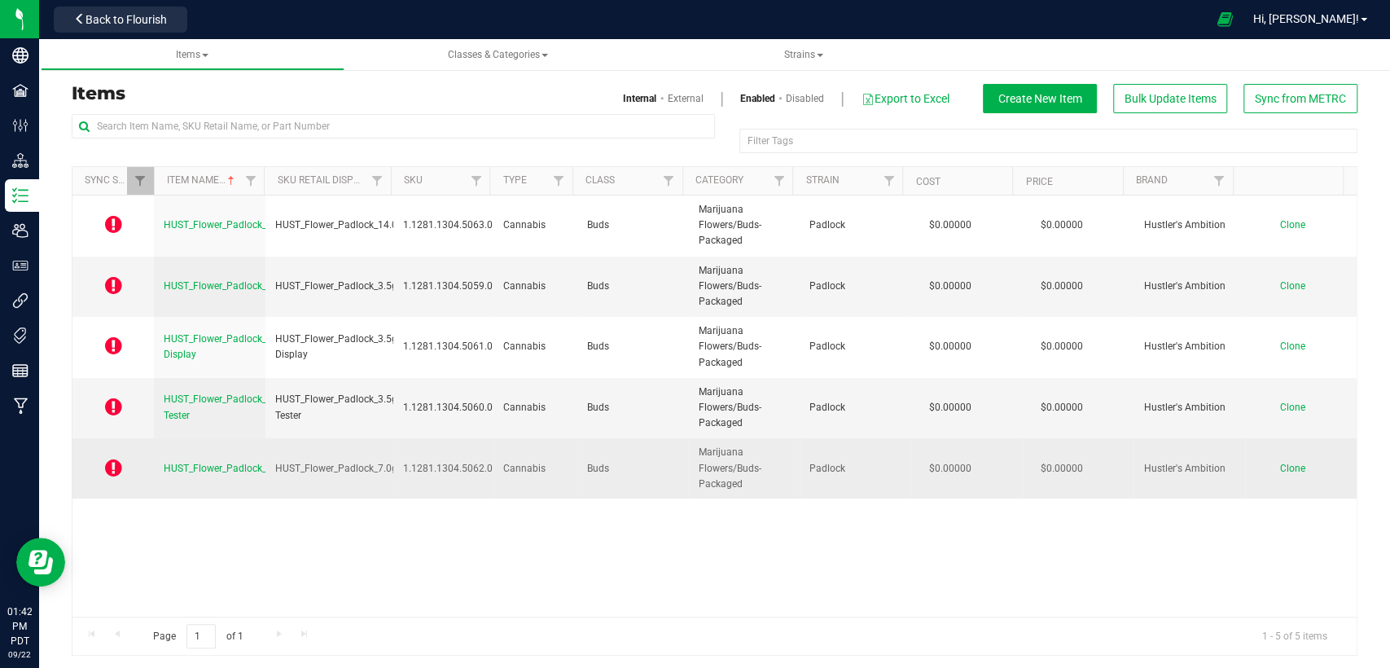
click at [228, 465] on span "HUST_Flower_Padlock_7.0g" at bounding box center [225, 468] width 122 height 11
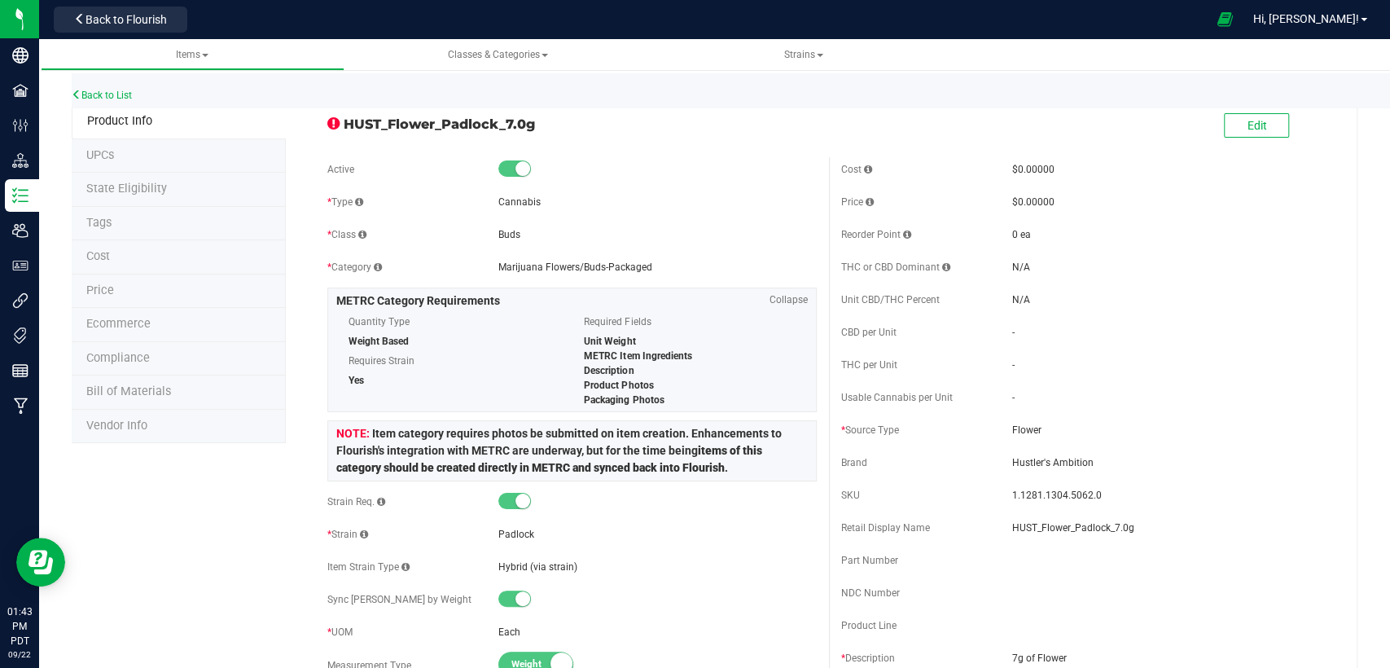
click at [127, 195] on li "State Eligibility" at bounding box center [179, 190] width 214 height 34
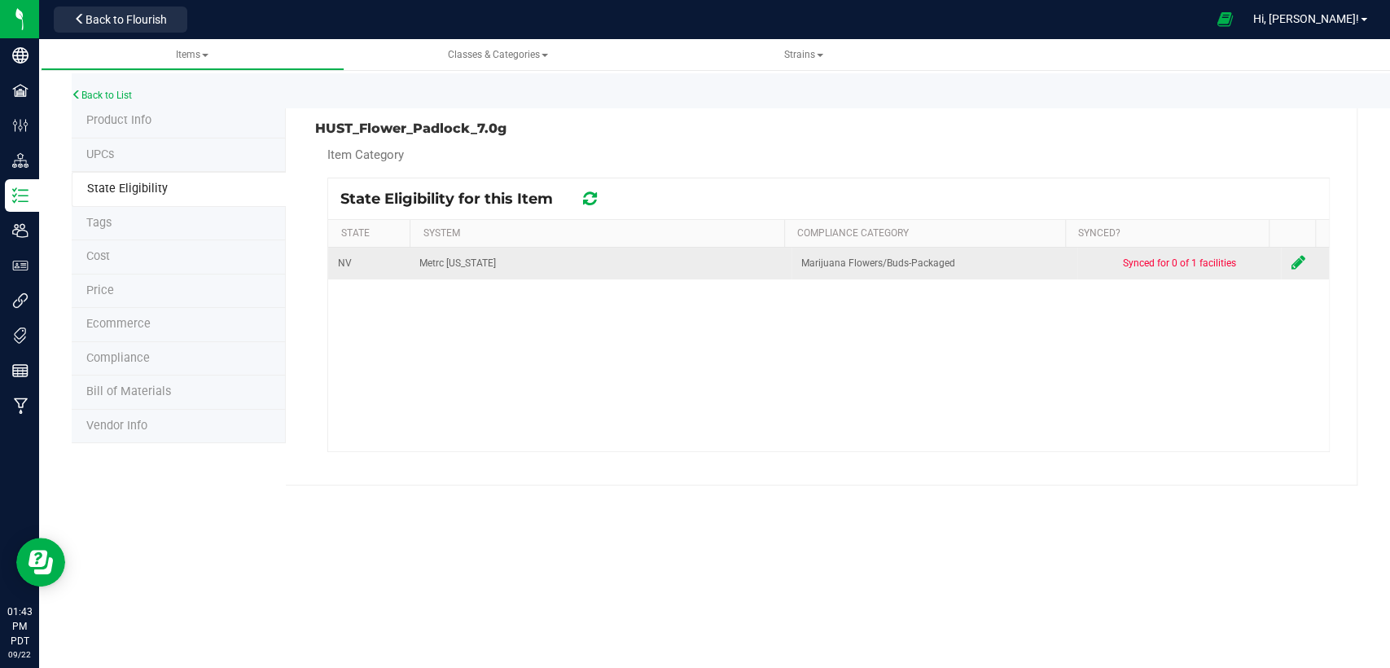
click at [1291, 261] on icon at bounding box center [1298, 262] width 14 height 16
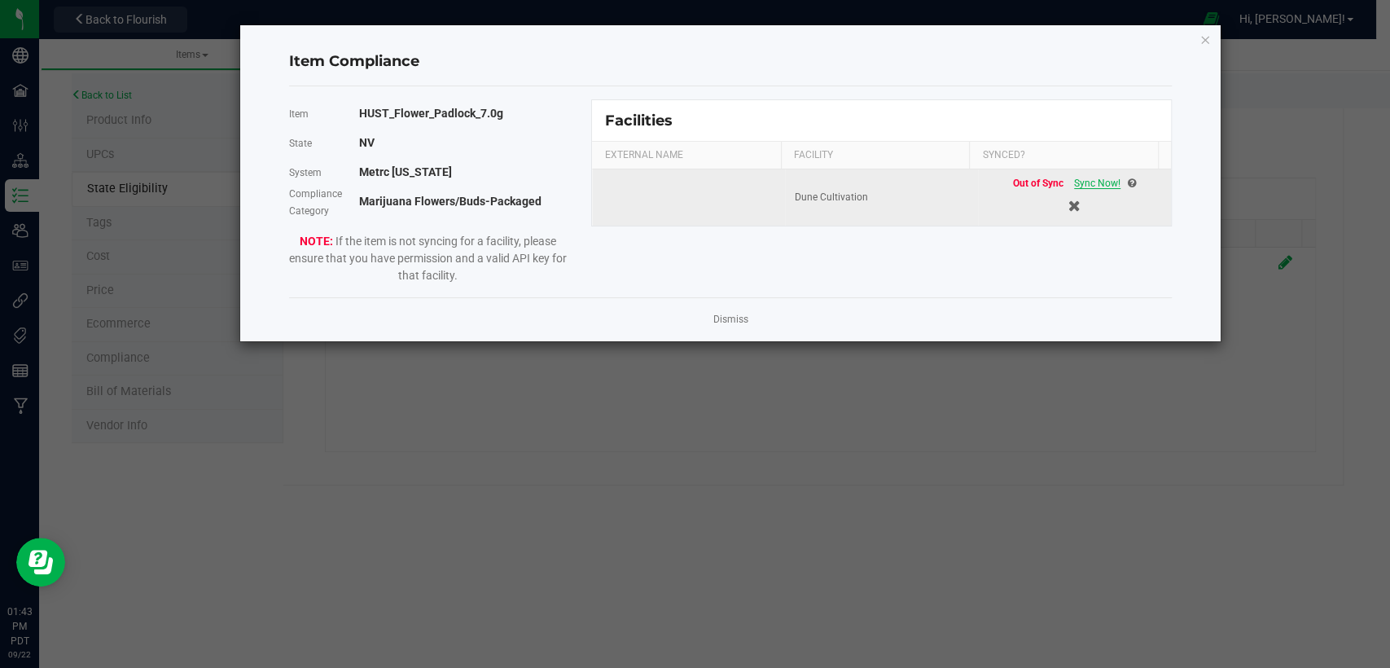
click at [1074, 183] on span "Sync Now!" at bounding box center [1097, 183] width 46 height 11
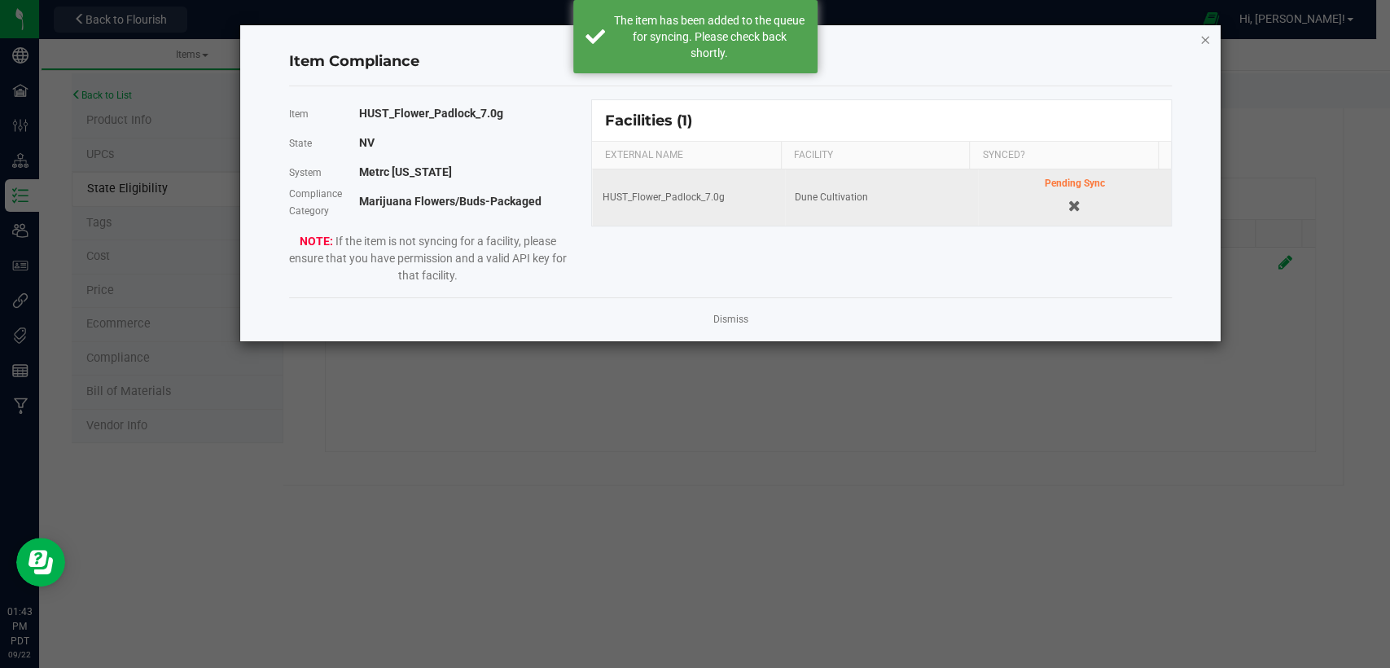
click at [1207, 37] on icon "Close modal" at bounding box center [1205, 39] width 11 height 20
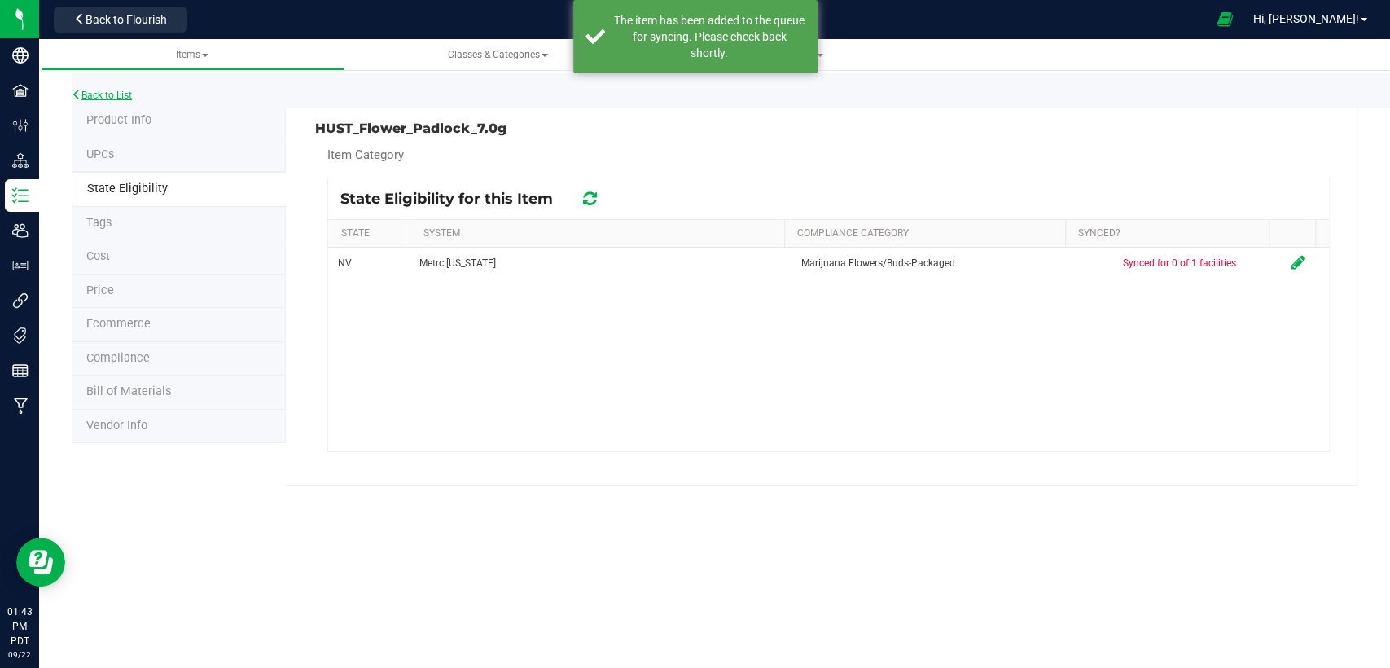
click at [105, 93] on link "Back to List" at bounding box center [102, 95] width 60 height 11
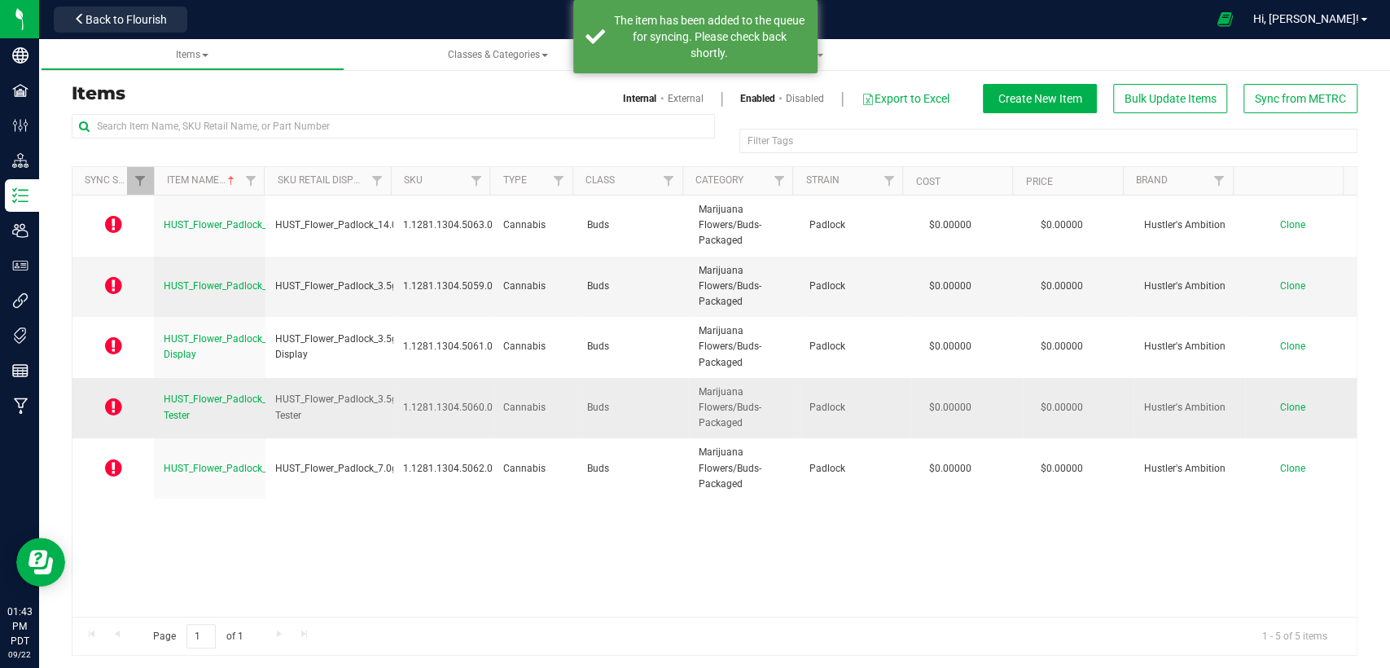
click at [201, 392] on link "HUST_Flower_Padlock_3.5g Tester" at bounding box center [225, 407] width 122 height 31
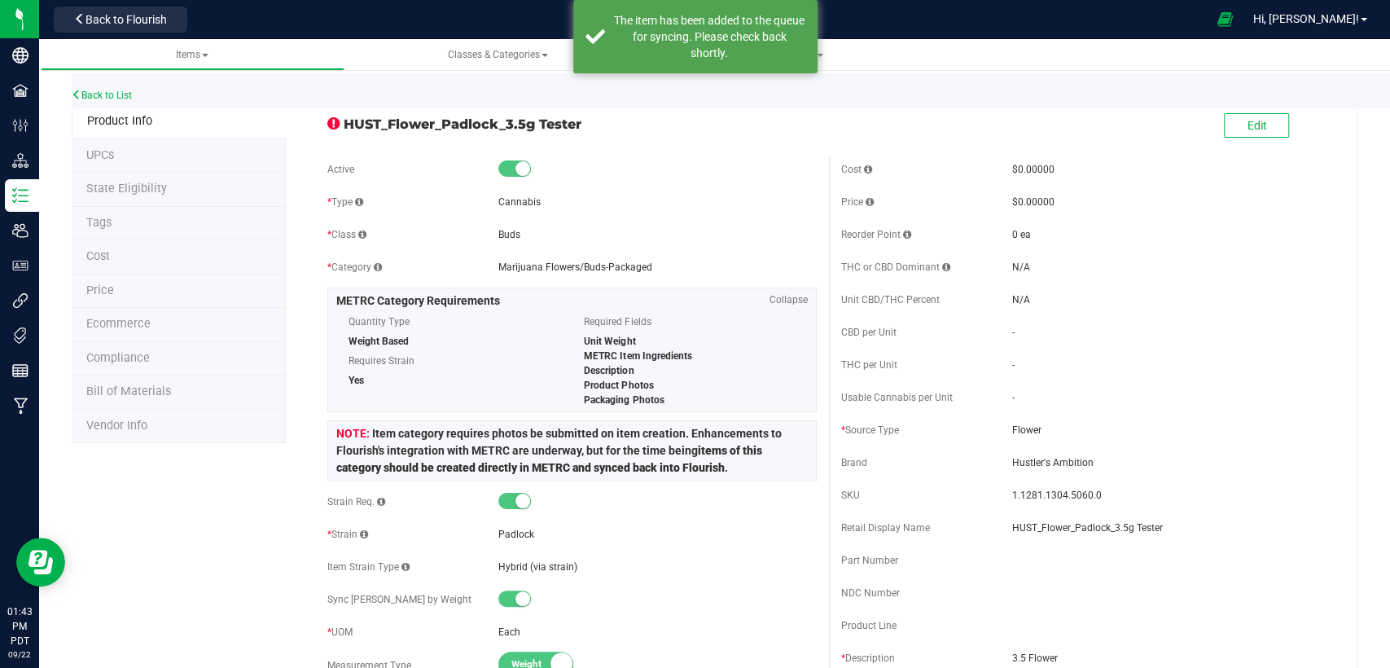
click at [114, 187] on span "State Eligibility" at bounding box center [126, 189] width 81 height 14
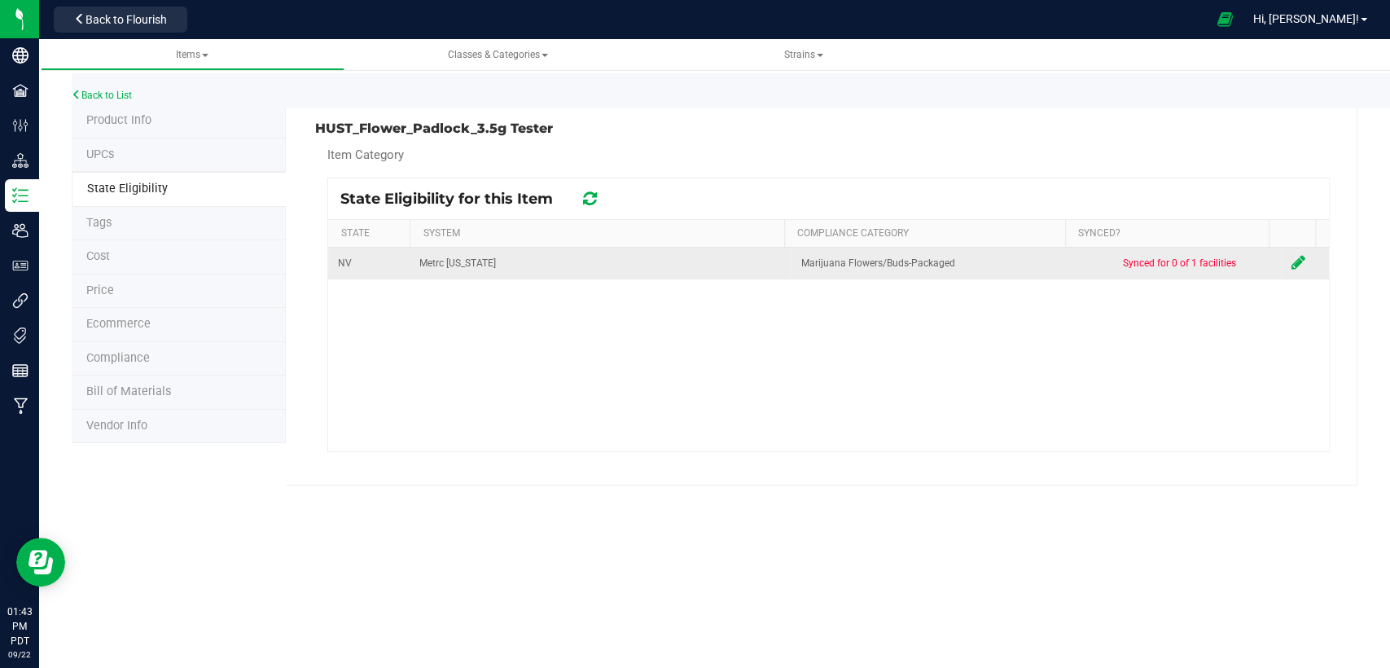
click at [1291, 257] on icon at bounding box center [1298, 262] width 14 height 16
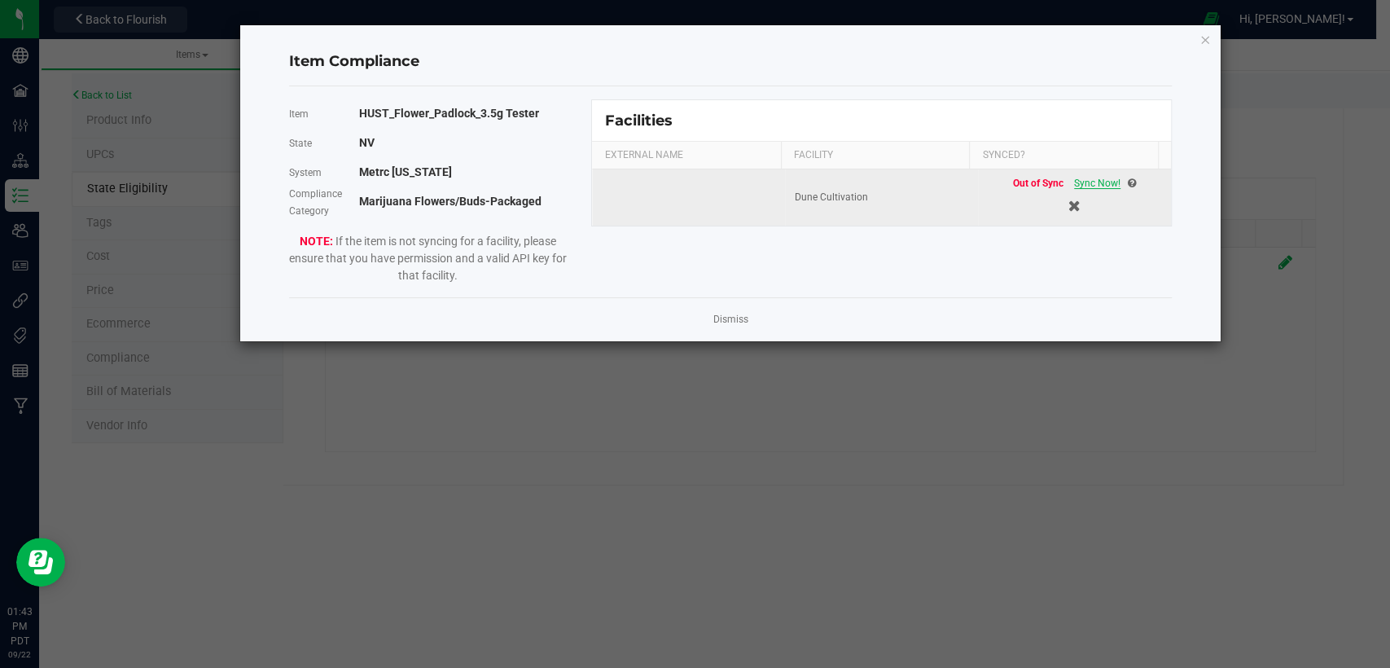
click at [1094, 183] on span "Sync Now!" at bounding box center [1097, 183] width 46 height 11
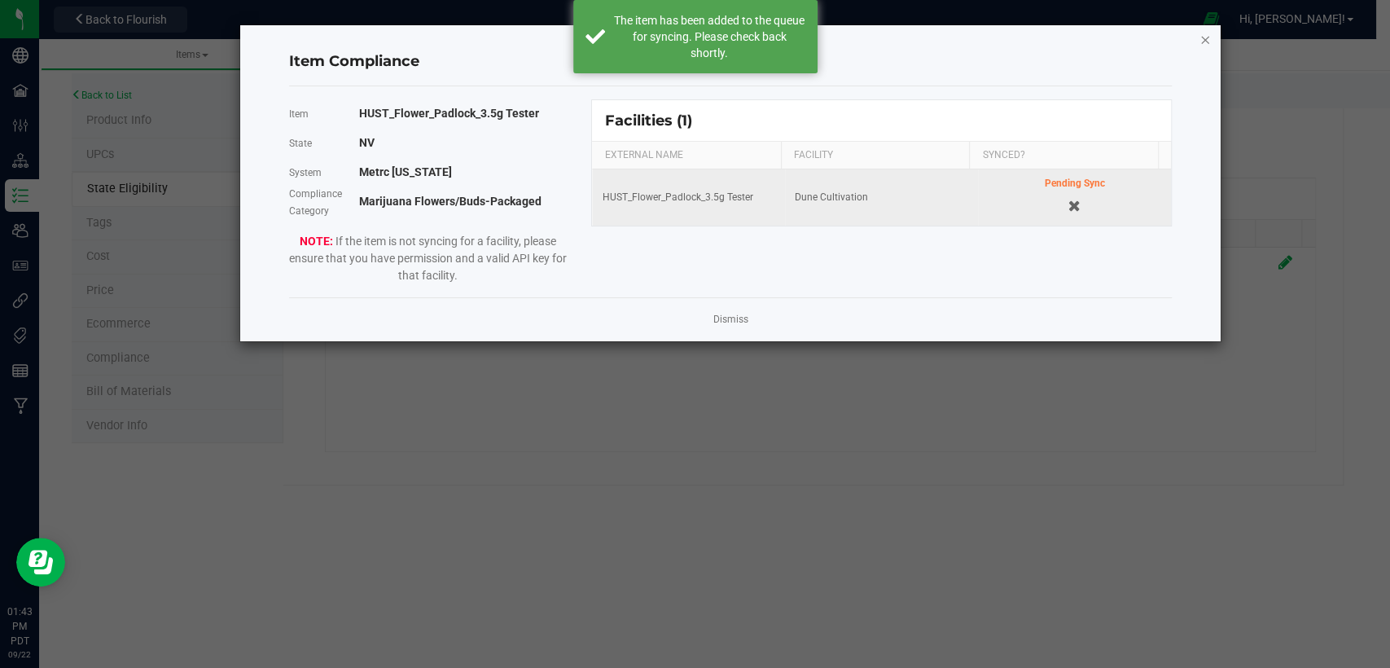
click at [1206, 42] on icon "Close modal" at bounding box center [1205, 39] width 11 height 20
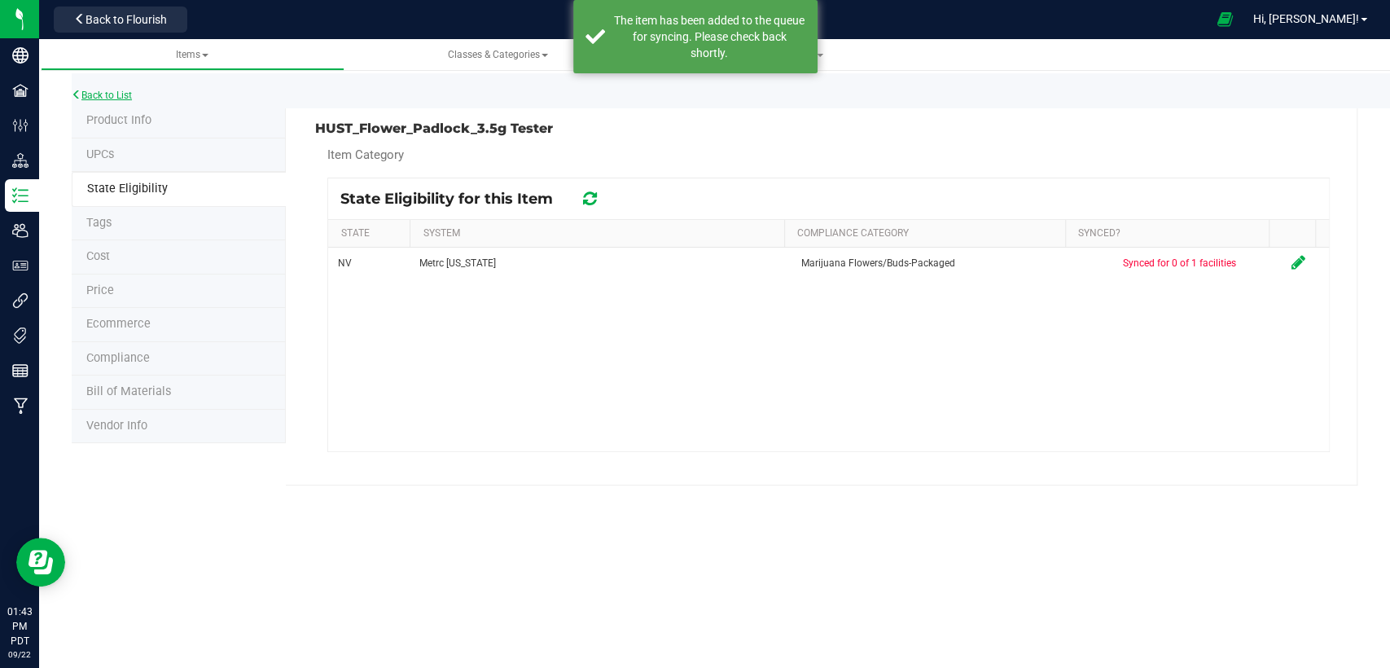
click at [116, 100] on link "Back to List" at bounding box center [102, 95] width 60 height 11
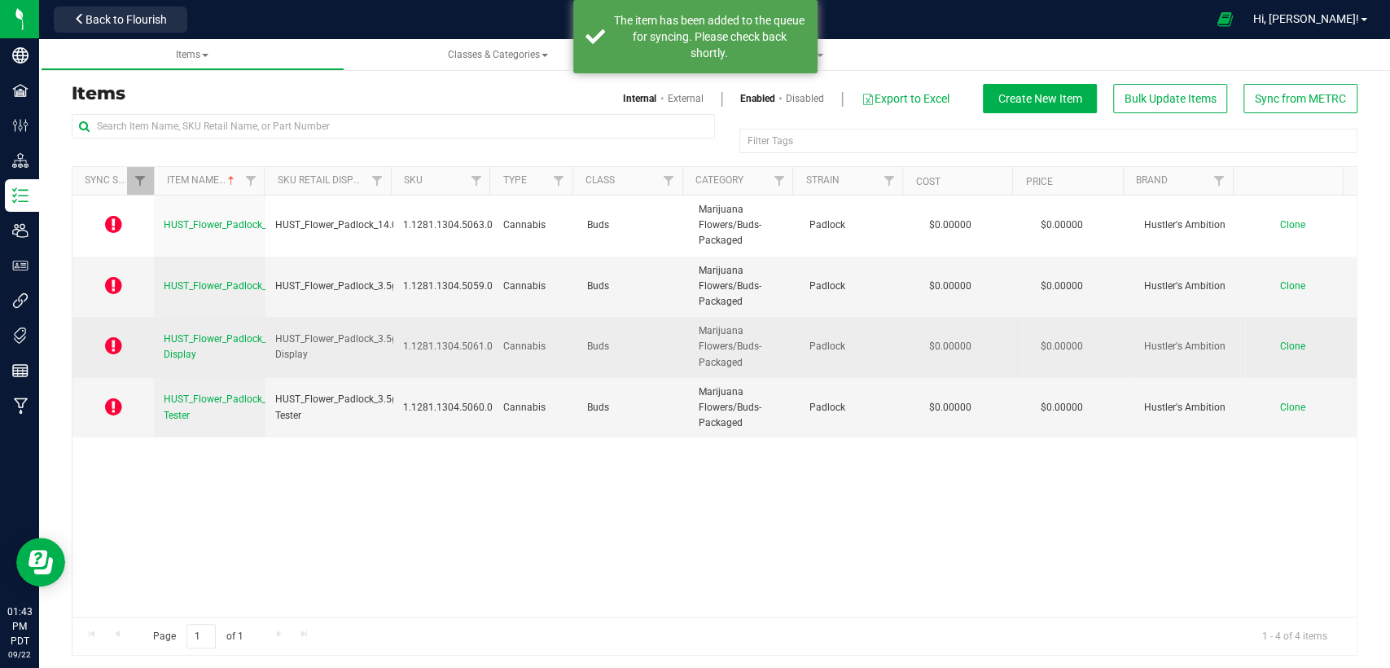
click at [194, 336] on span "HUST_Flower_Padlock_3.5g Display" at bounding box center [225, 346] width 122 height 27
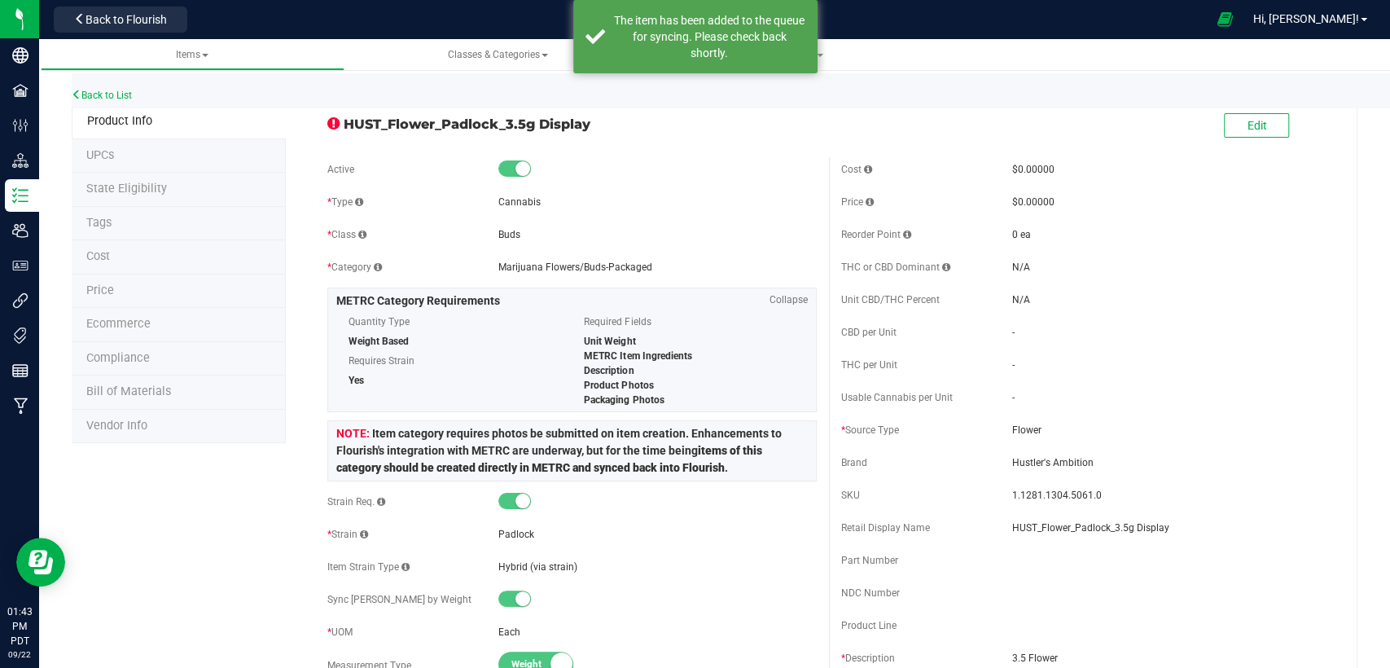
click at [118, 187] on span "State Eligibility" at bounding box center [126, 189] width 81 height 14
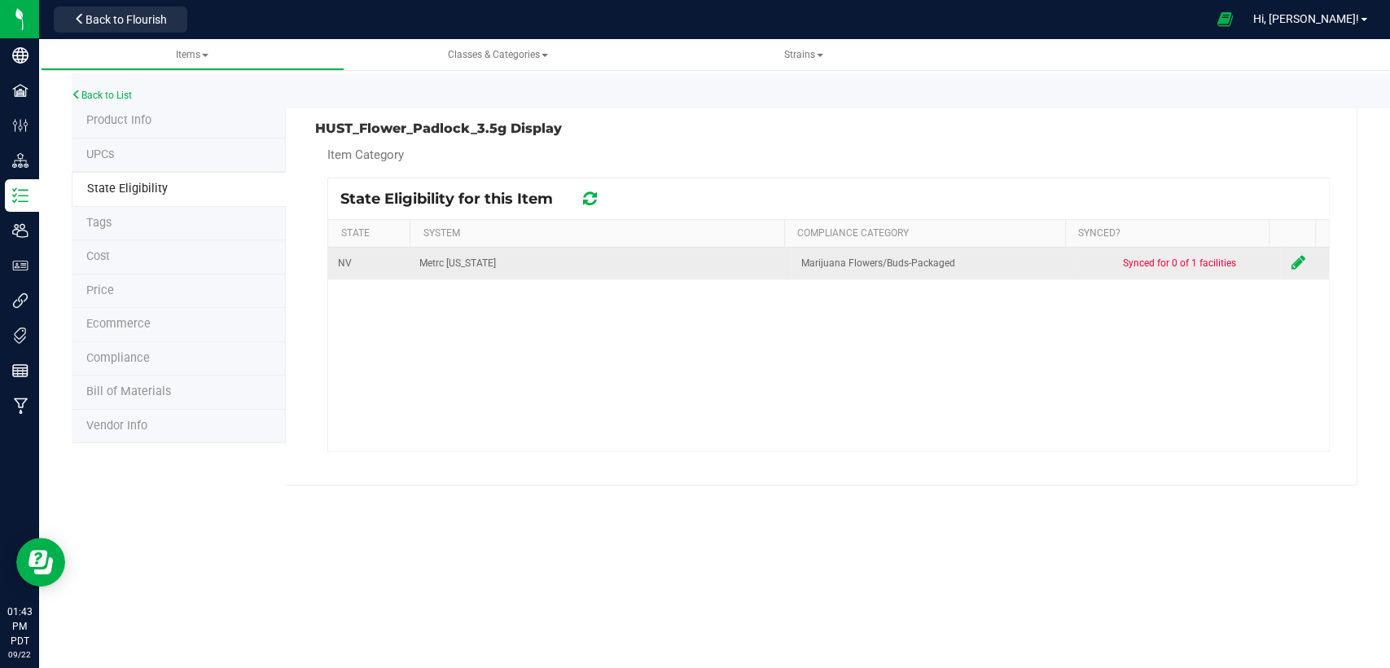
click at [1291, 258] on icon at bounding box center [1298, 262] width 14 height 16
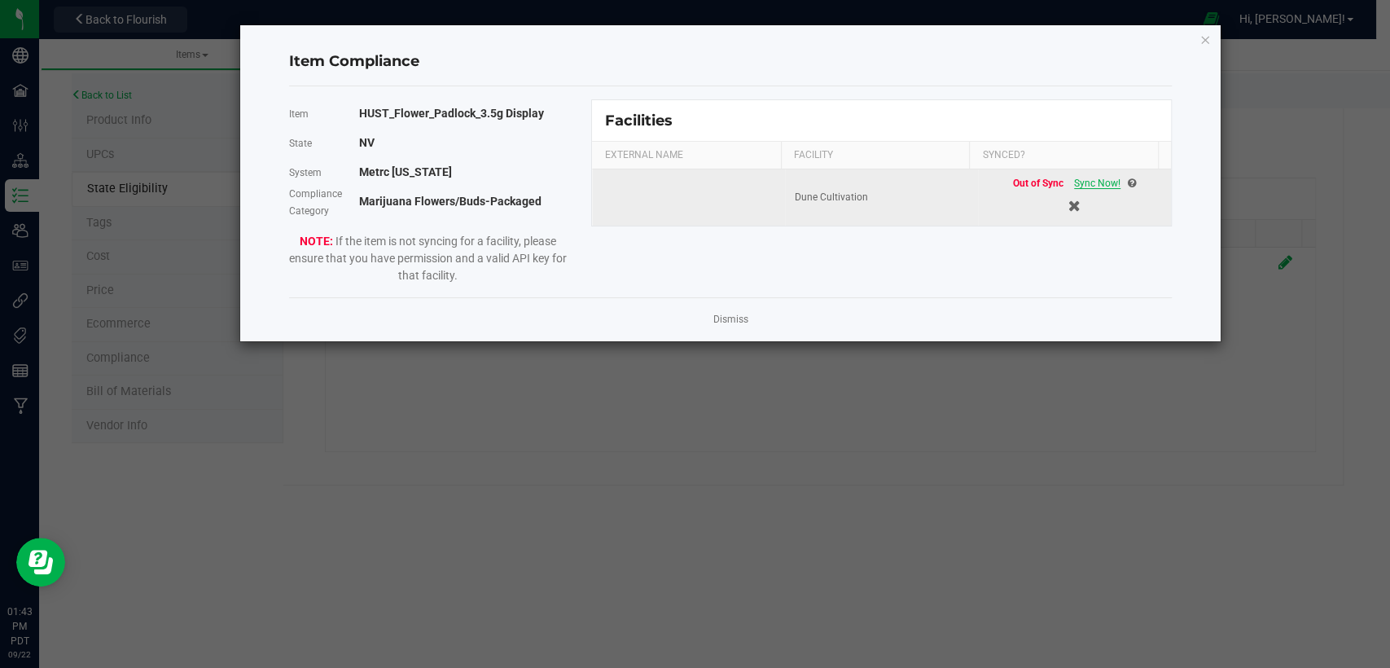
click at [1088, 178] on span "Sync Now!" at bounding box center [1097, 183] width 46 height 11
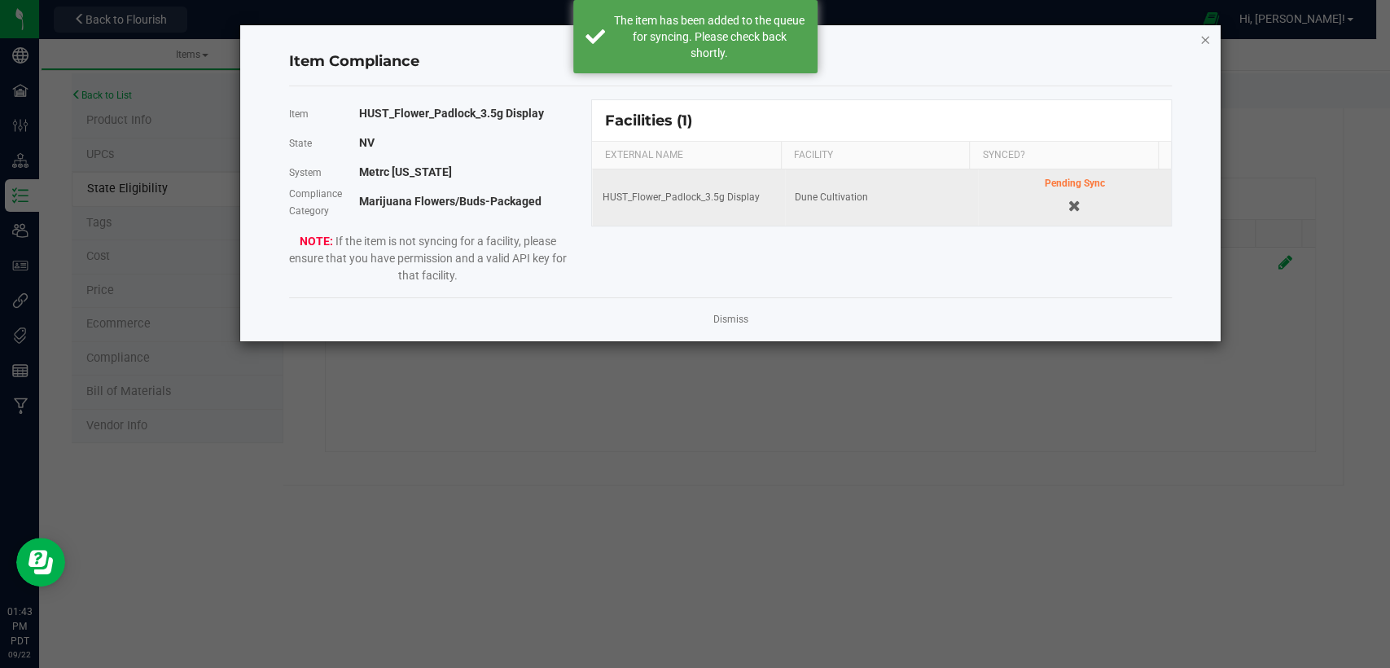
click at [1200, 41] on icon "Close modal" at bounding box center [1205, 39] width 11 height 20
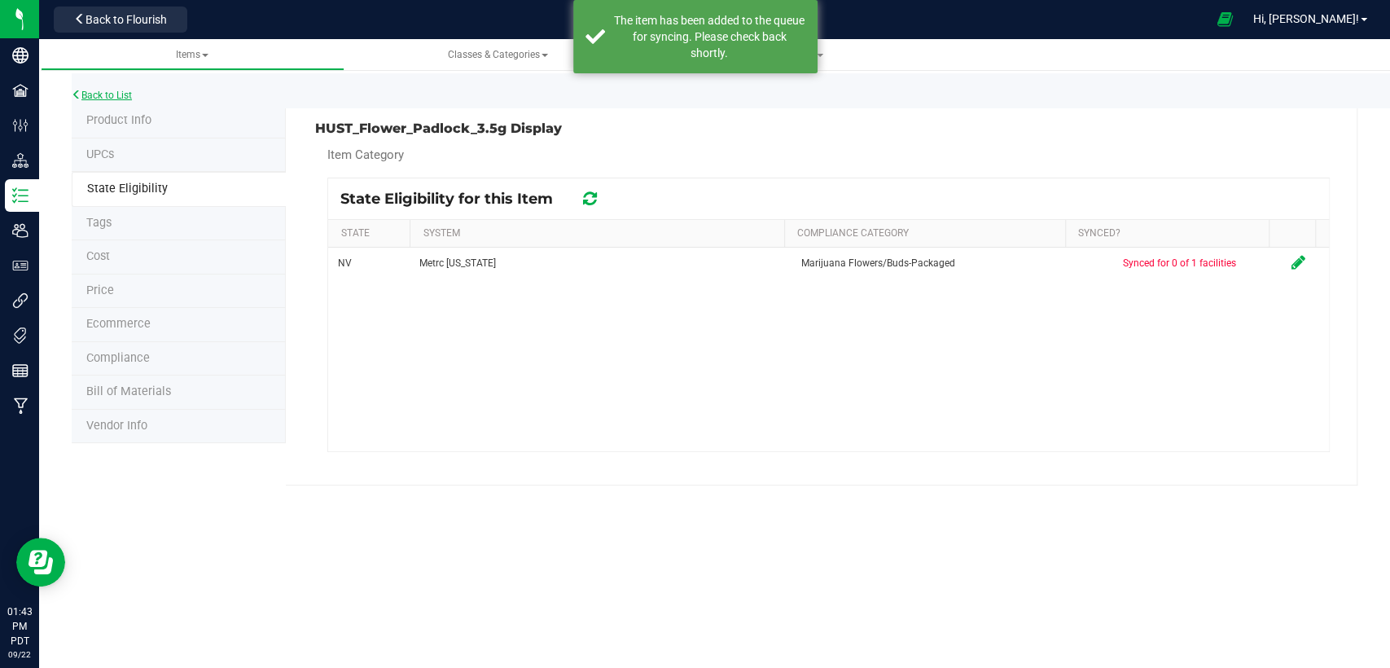
click at [78, 90] on icon at bounding box center [77, 95] width 10 height 10
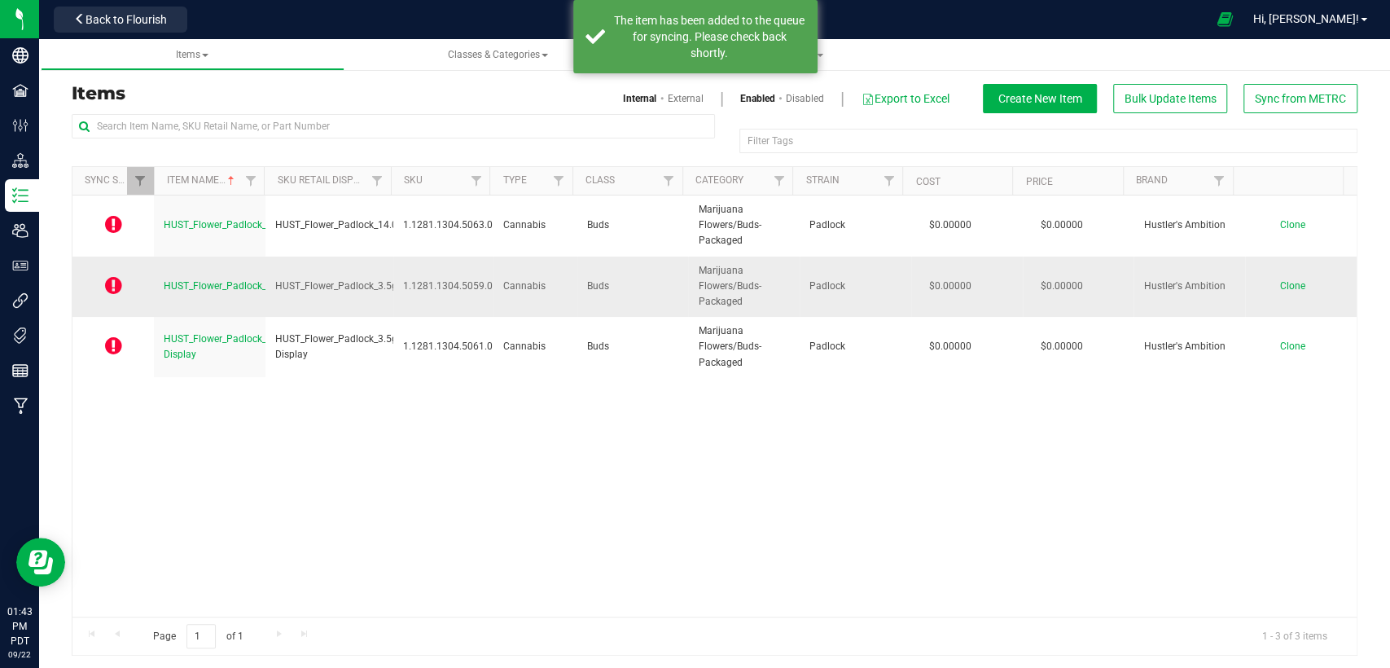
click at [197, 282] on span "HUST_Flower_Padlock_3.5g" at bounding box center [225, 285] width 122 height 11
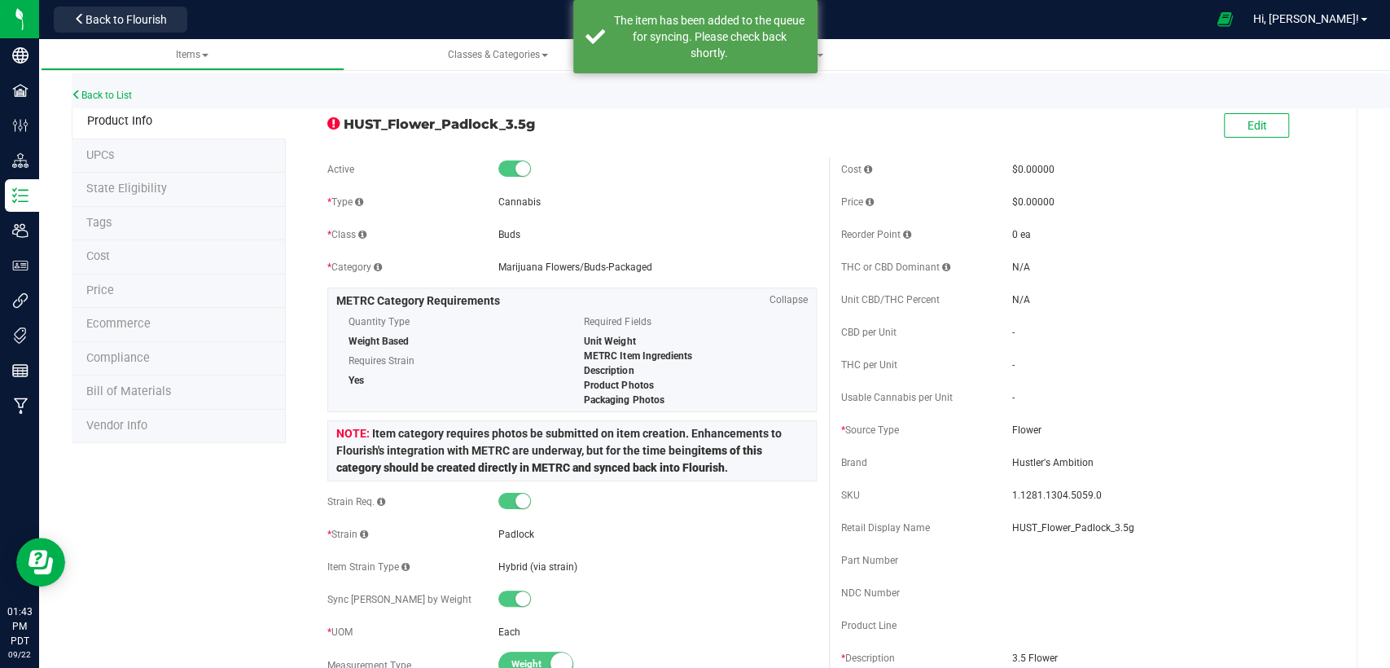
click at [172, 193] on li "State Eligibility" at bounding box center [179, 190] width 214 height 34
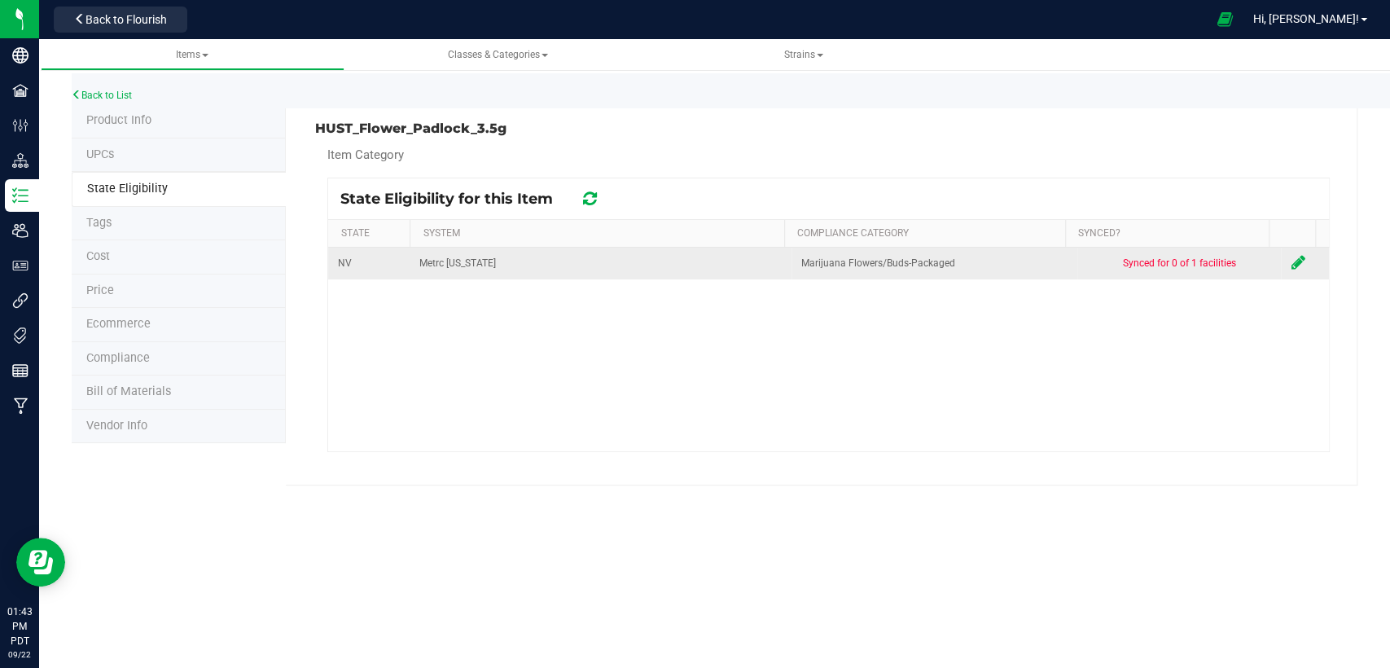
click at [1291, 259] on icon at bounding box center [1298, 262] width 14 height 16
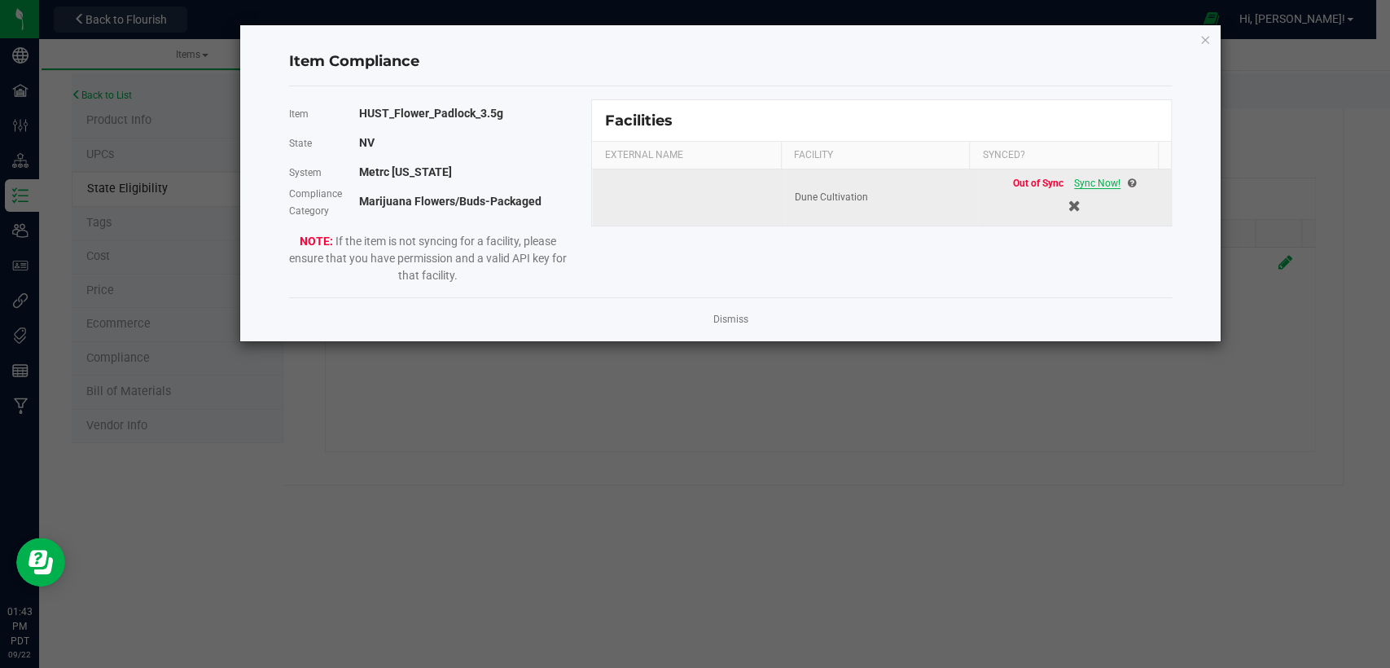
click at [1096, 184] on span "Sync Now!" at bounding box center [1097, 183] width 46 height 11
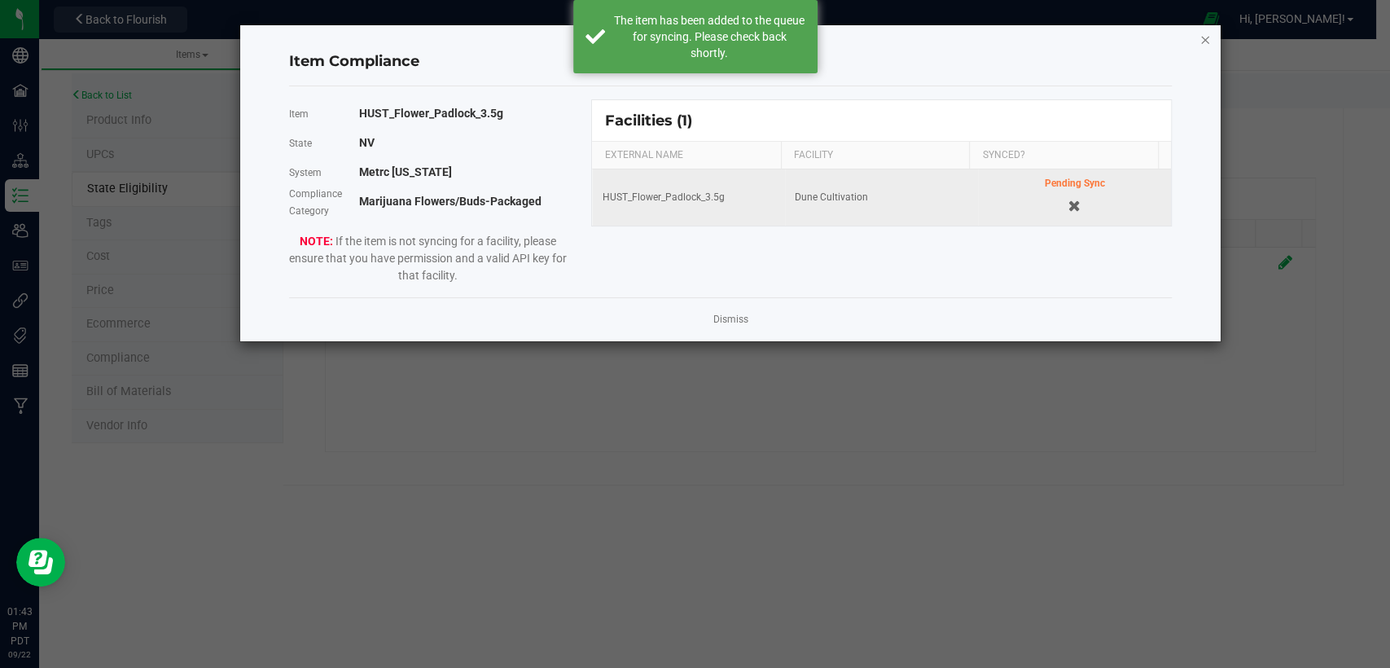
click at [1206, 36] on icon "Close modal" at bounding box center [1205, 39] width 11 height 20
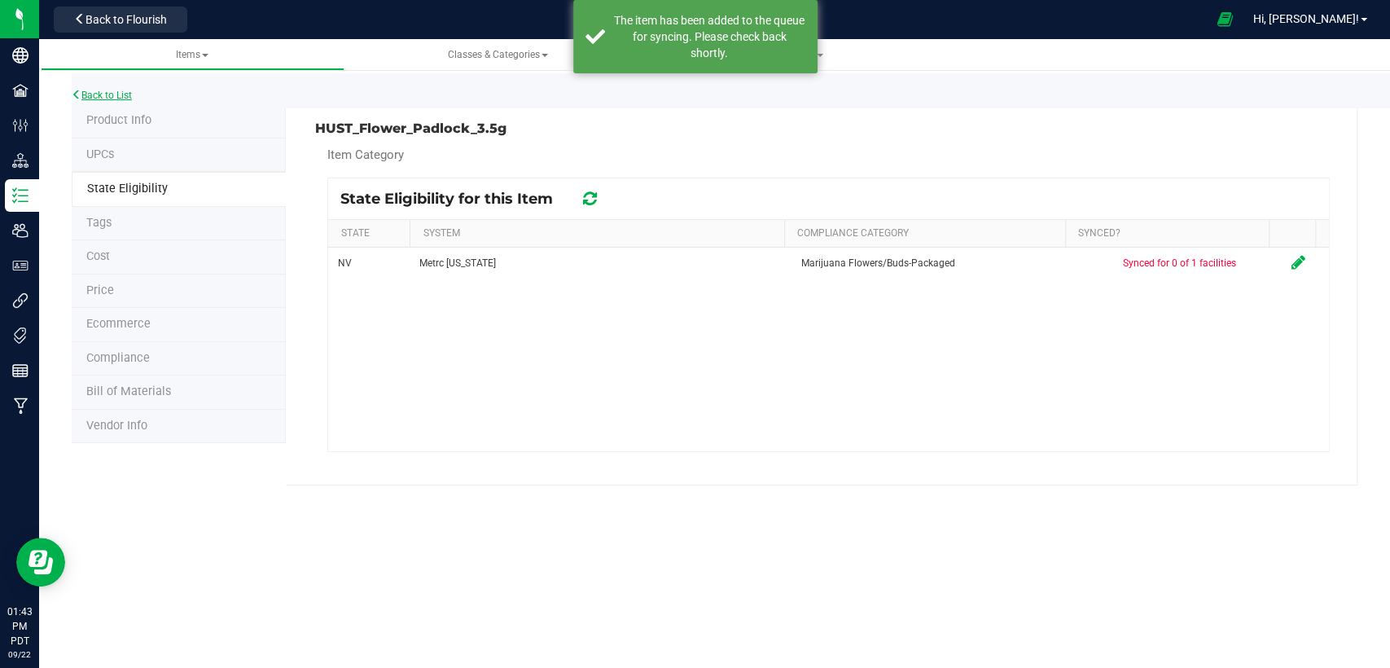
click at [117, 99] on link "Back to List" at bounding box center [102, 95] width 60 height 11
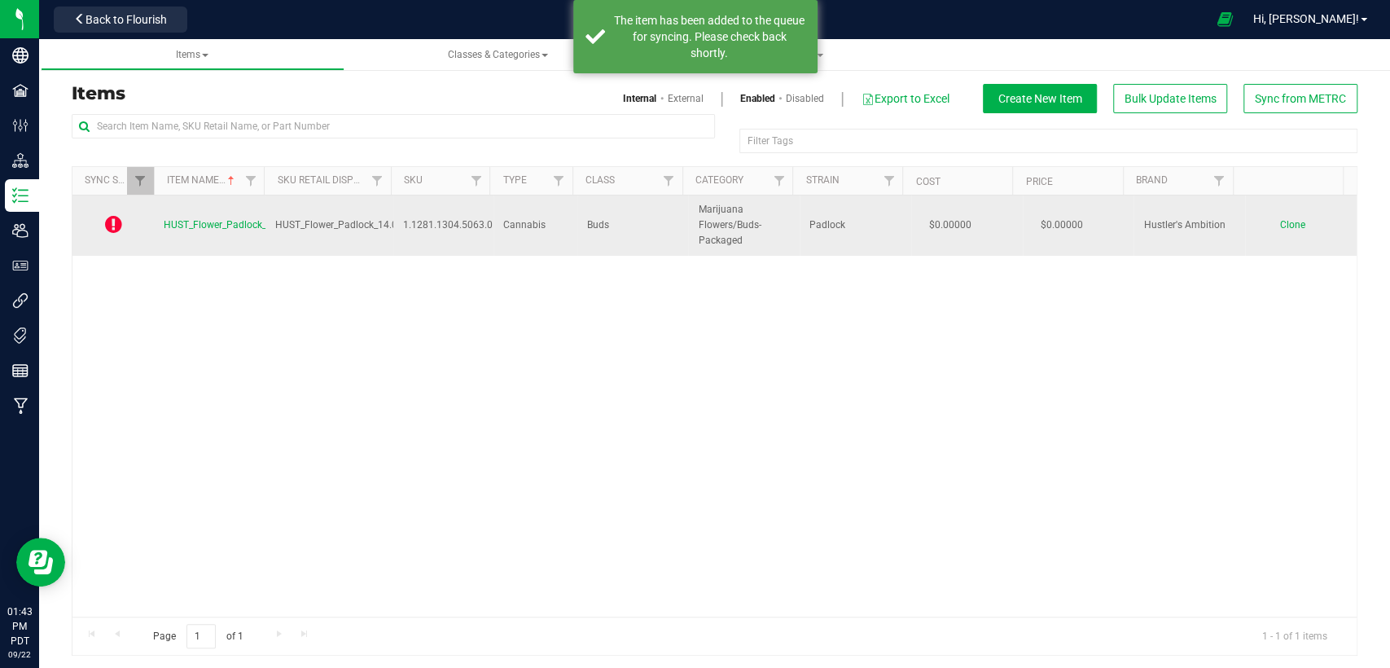
click at [186, 223] on span "HUST_Flower_Padlock_14.0g" at bounding box center [228, 224] width 128 height 11
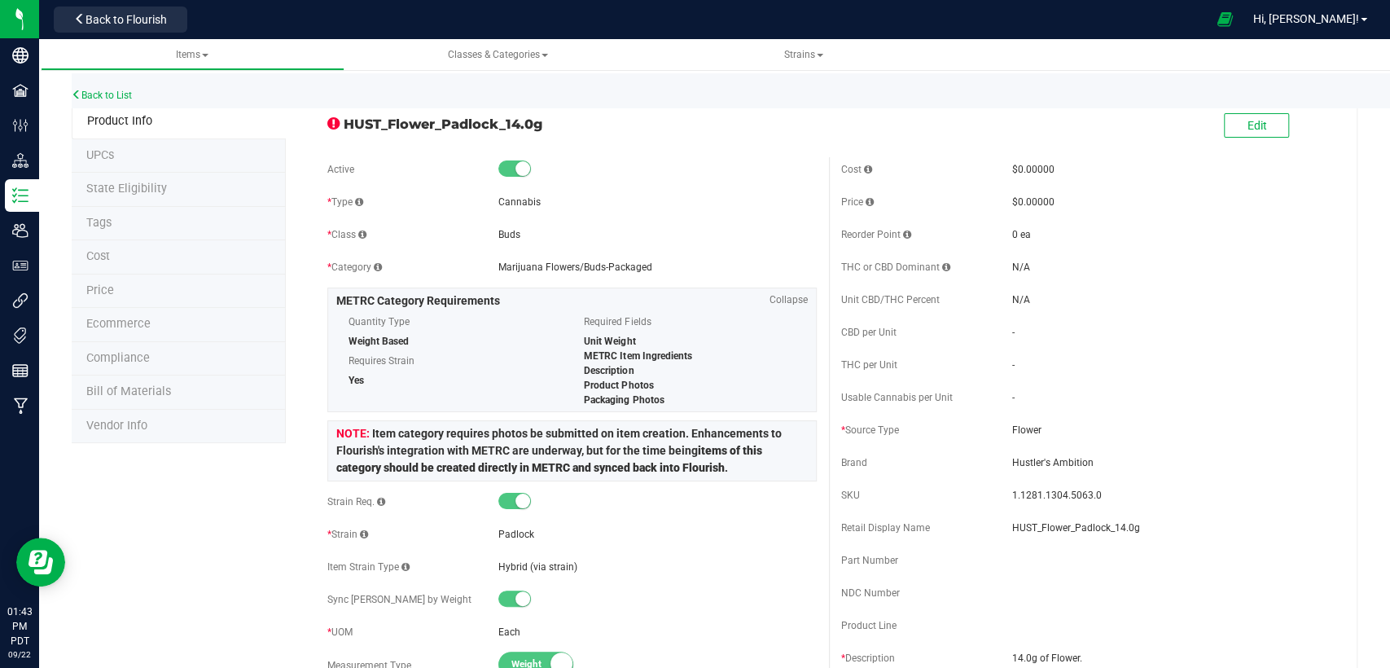
click at [139, 186] on span "State Eligibility" at bounding box center [126, 189] width 81 height 14
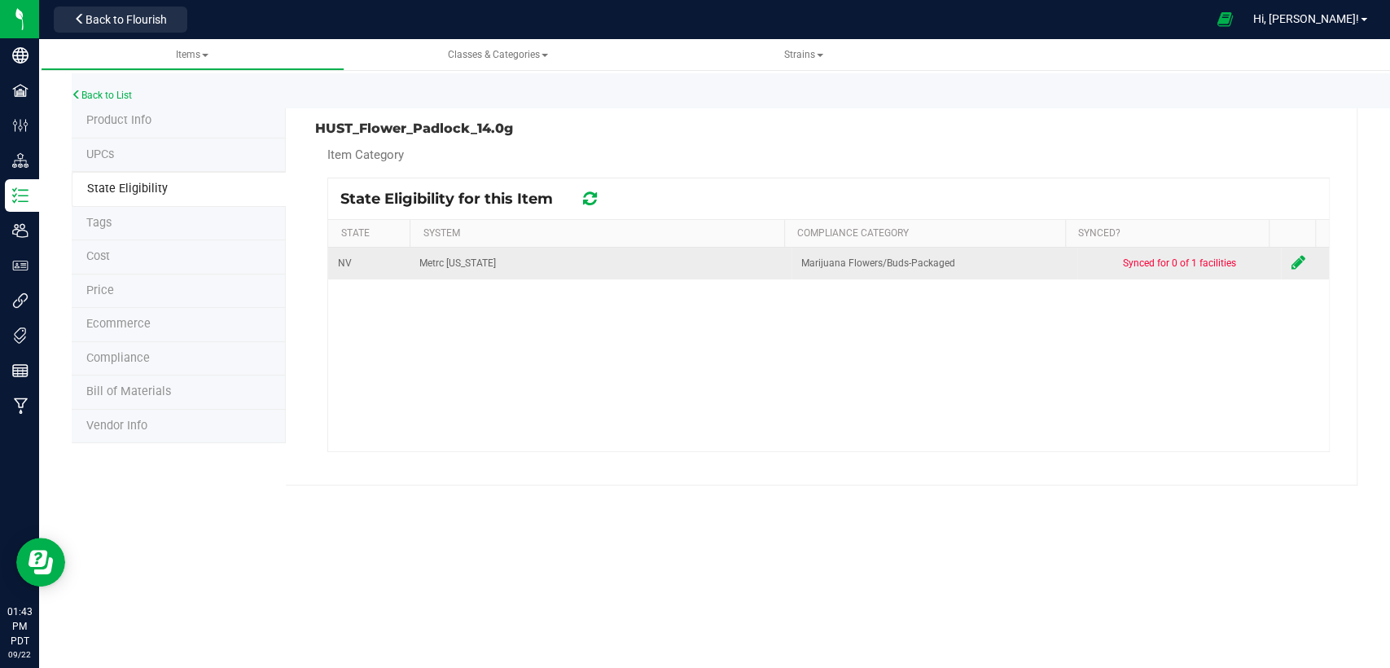
click at [1291, 261] on icon at bounding box center [1298, 262] width 14 height 16
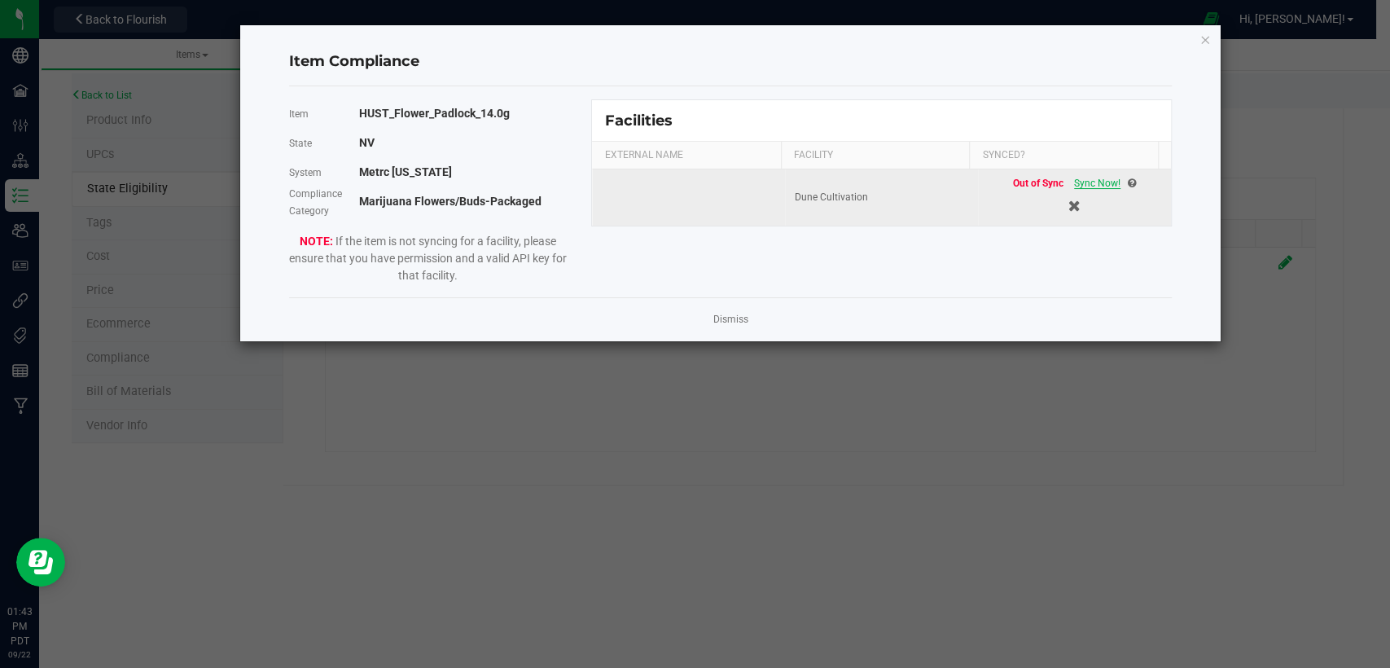
click at [1095, 179] on span "Sync Now!" at bounding box center [1097, 183] width 46 height 11
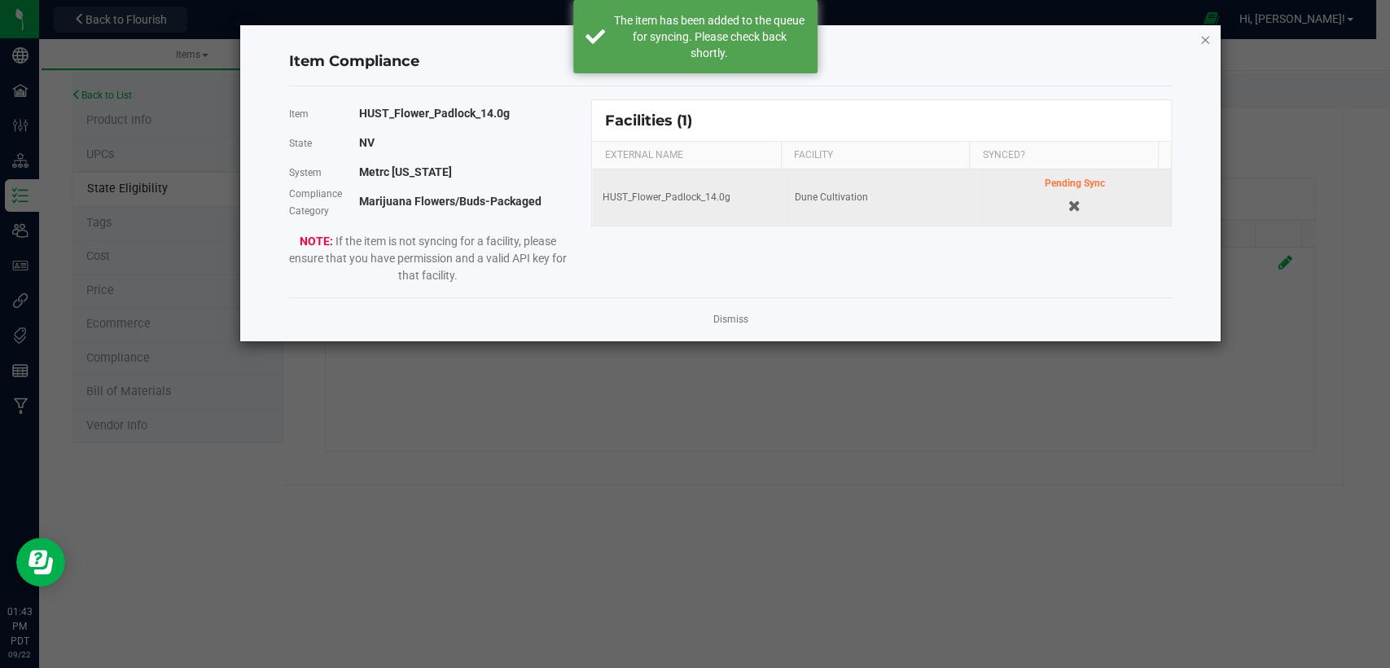
click at [1200, 42] on icon "Close modal" at bounding box center [1205, 39] width 11 height 20
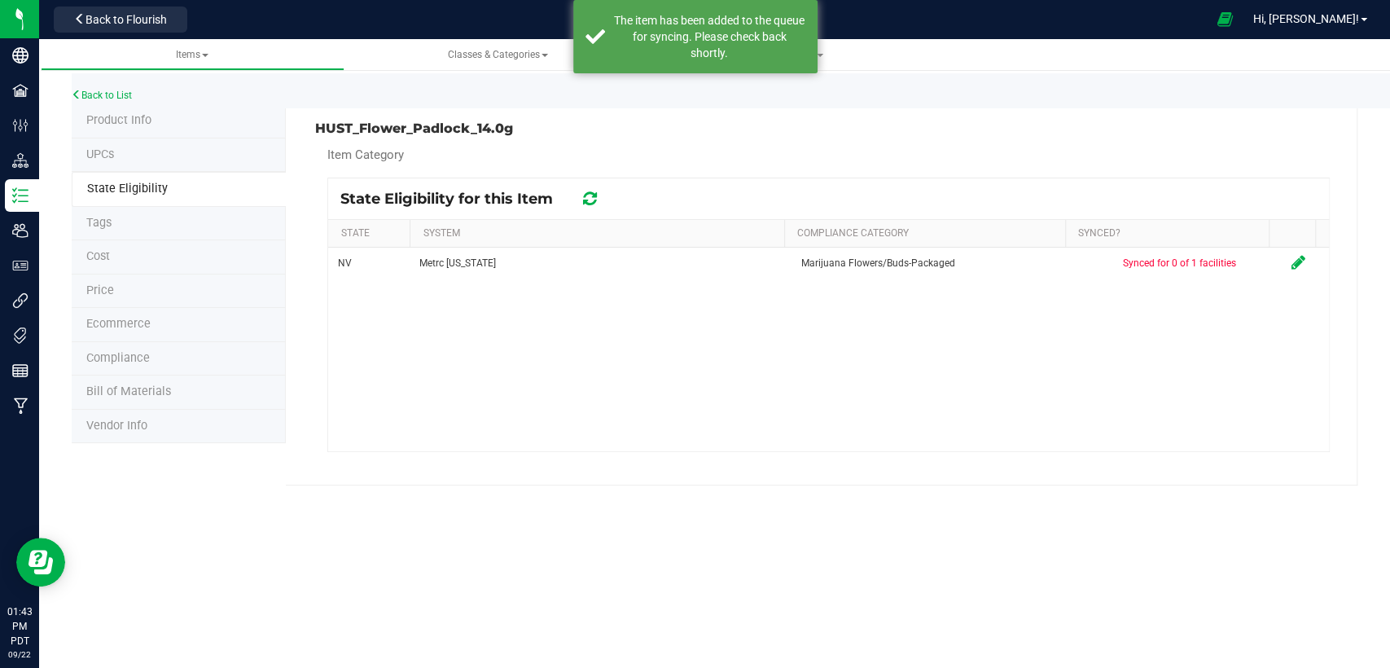
click at [108, 119] on span "Product Info" at bounding box center [118, 120] width 65 height 14
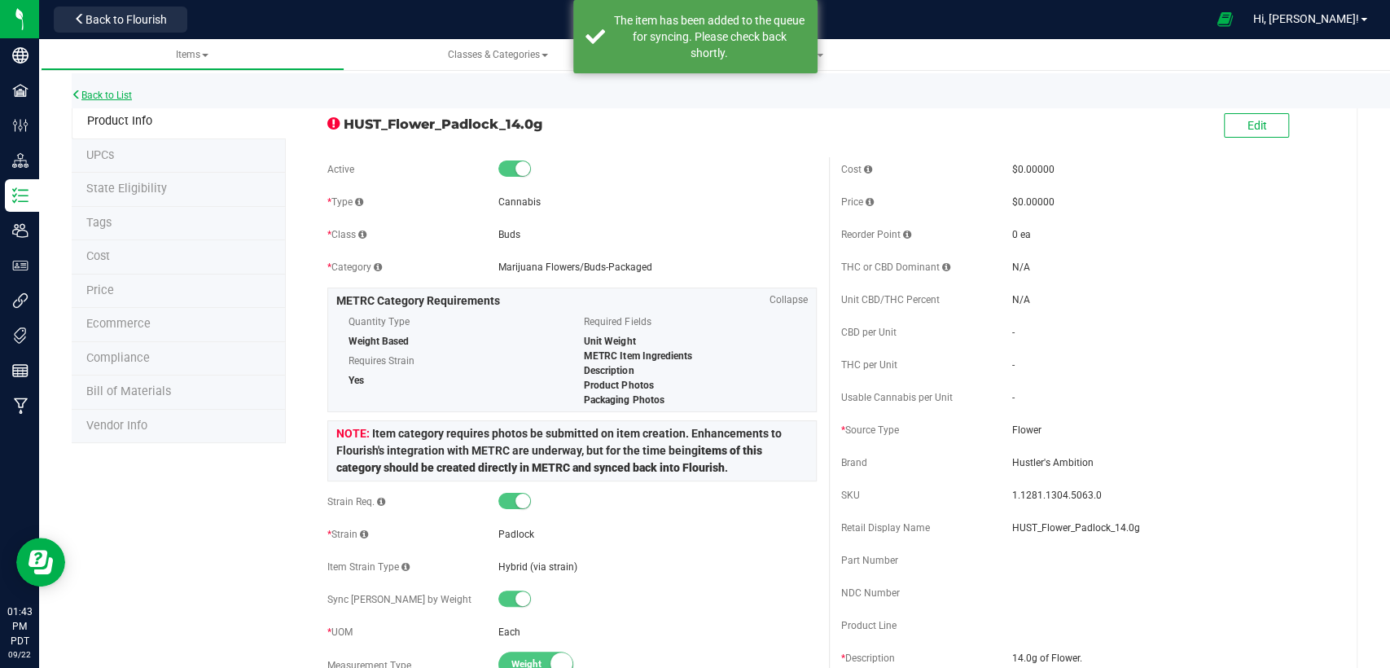
click at [112, 90] on link "Back to List" at bounding box center [102, 95] width 60 height 11
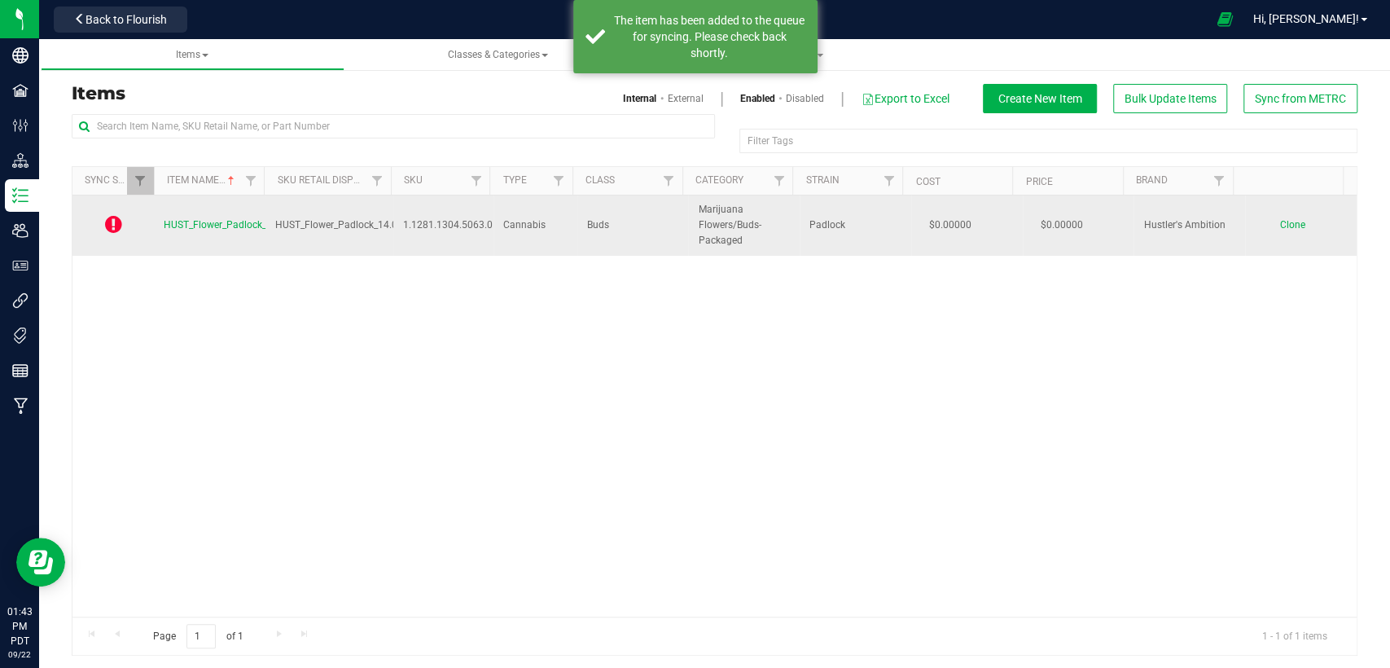
click at [186, 222] on span "HUST_Flower_Padlock_14.0g" at bounding box center [228, 224] width 128 height 11
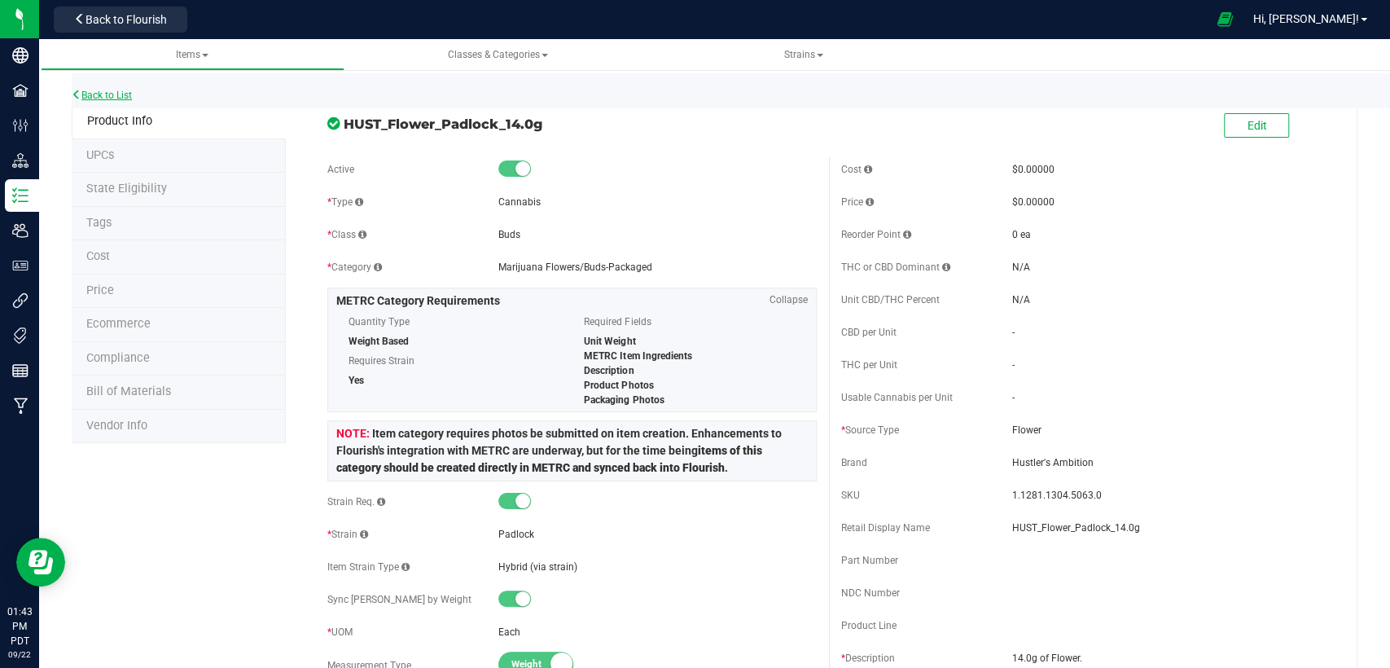
click at [124, 94] on link "Back to List" at bounding box center [102, 95] width 60 height 11
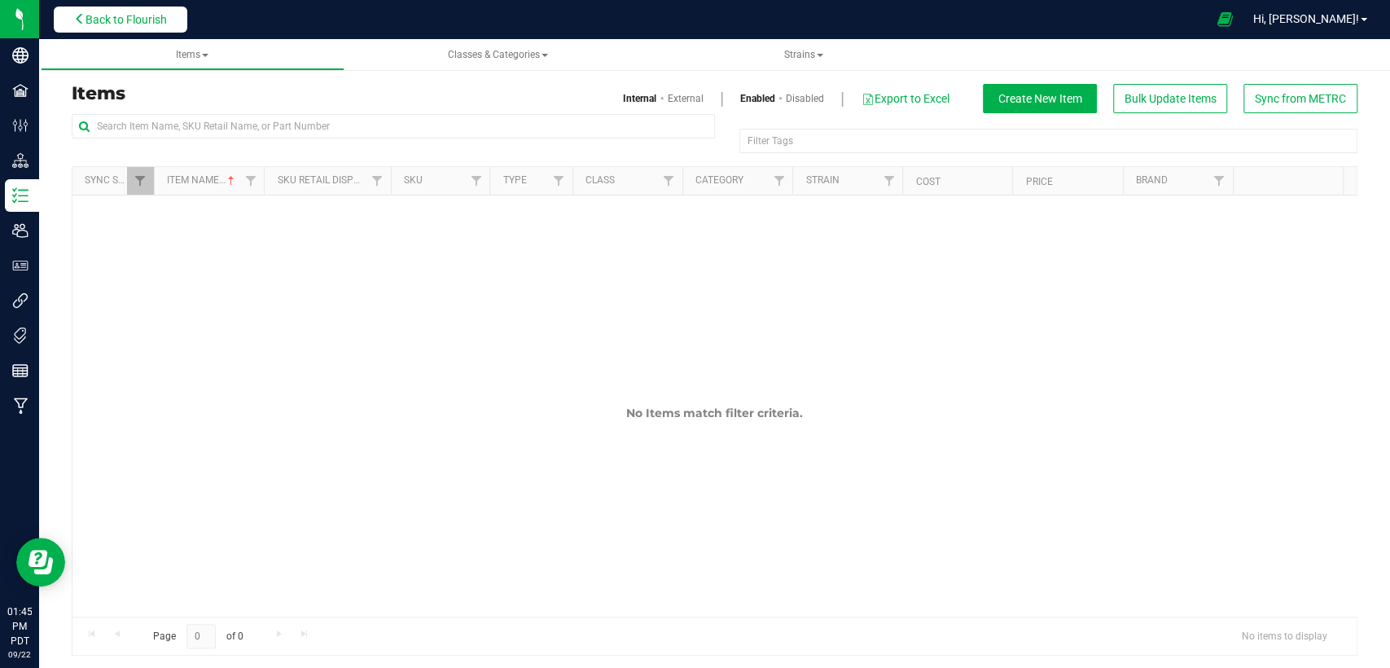
click at [167, 23] on span "Back to Flourish" at bounding box center [126, 19] width 81 height 13
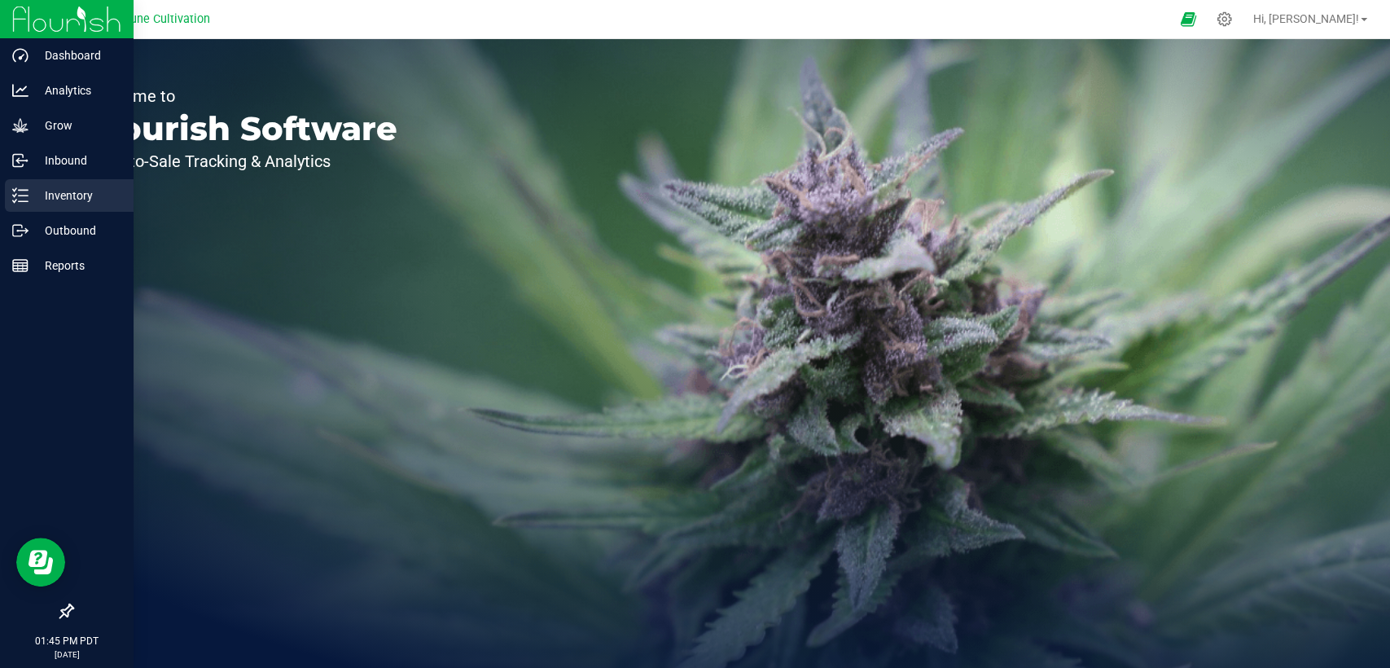
click at [63, 189] on p "Inventory" at bounding box center [78, 196] width 98 height 20
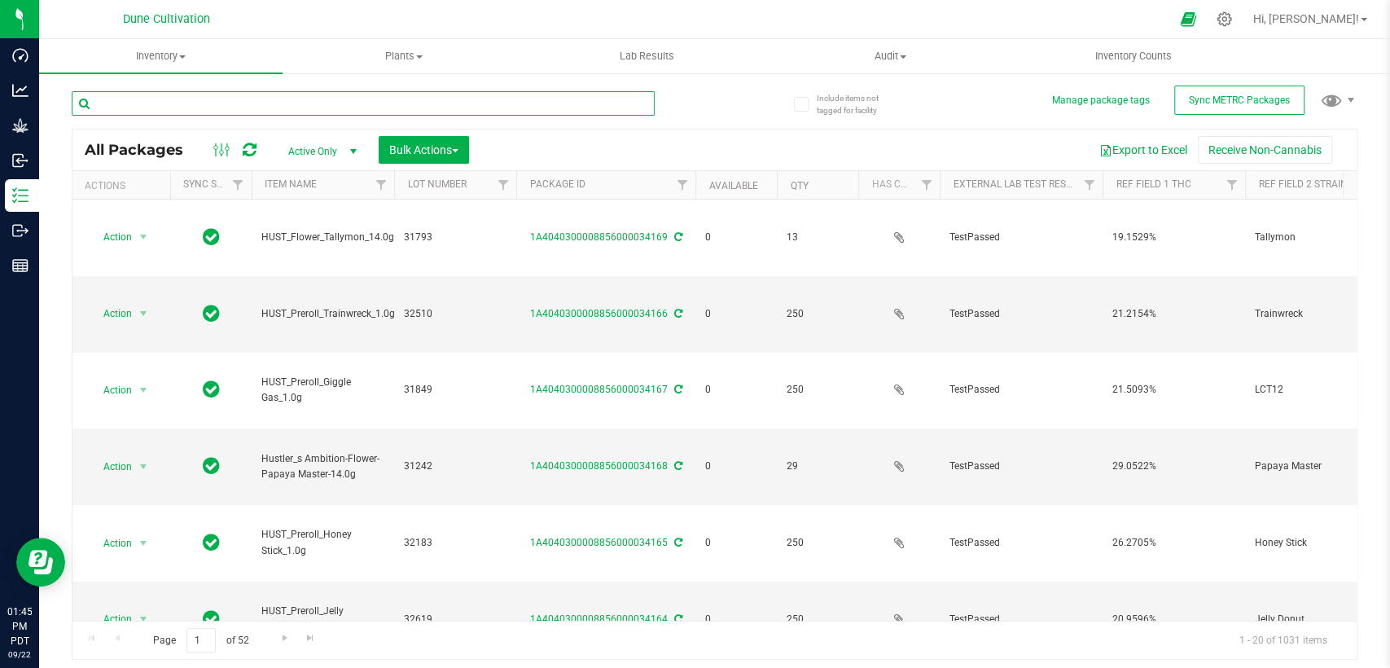
click at [295, 108] on input "text" at bounding box center [363, 103] width 583 height 24
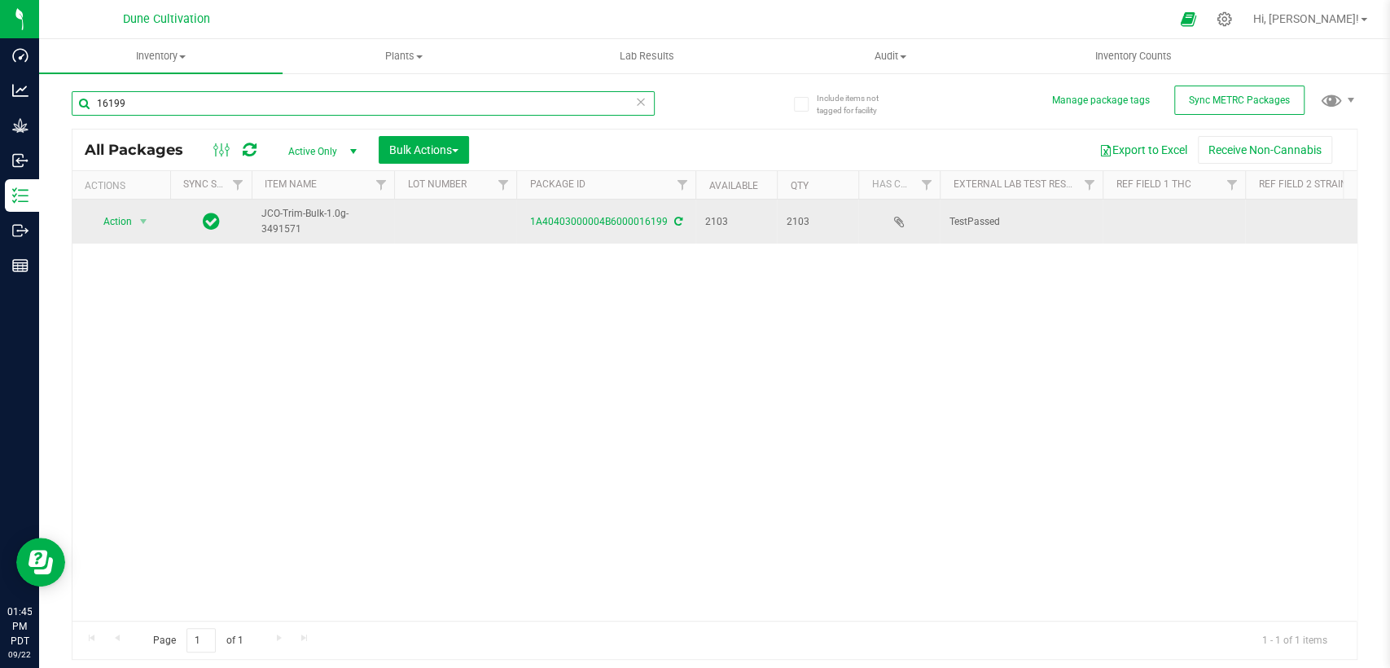
type input "16199"
click at [450, 214] on td at bounding box center [455, 222] width 122 height 44
type input "32568"
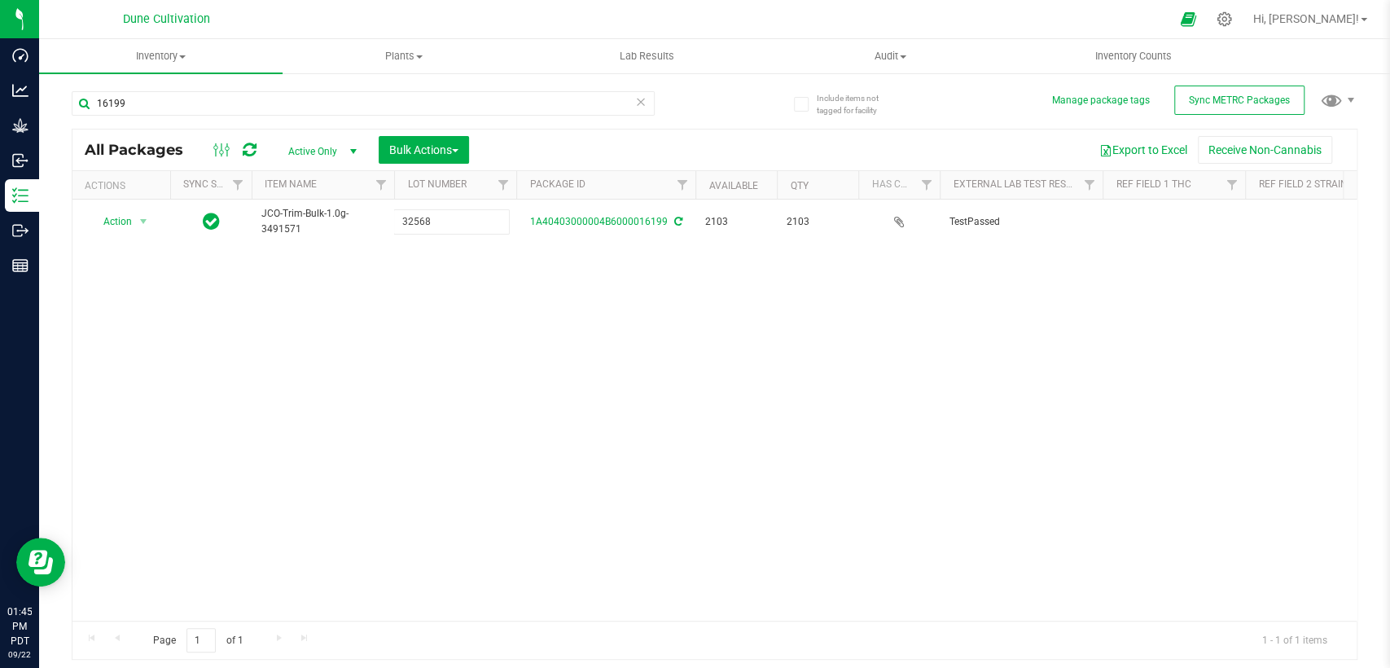
click at [489, 302] on div "All Packages Active Only Active Only Lab Samples Locked All External Internal B…" at bounding box center [715, 395] width 1286 height 532
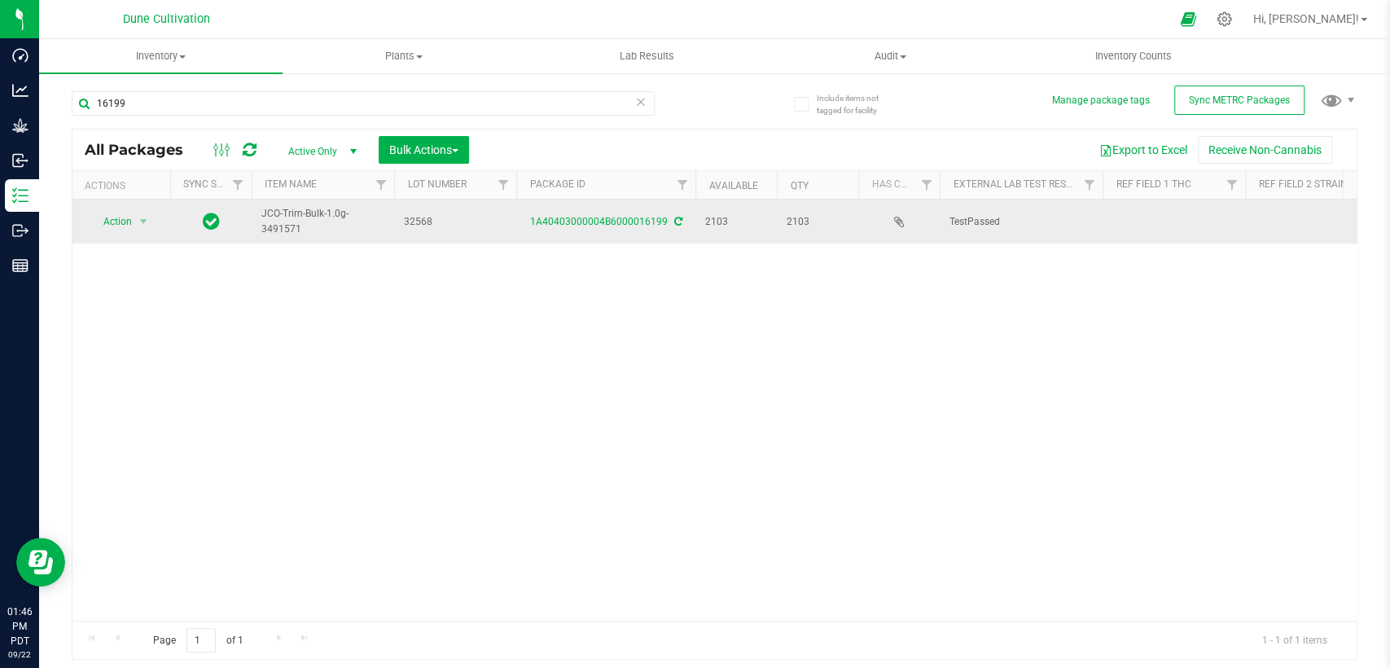
click at [1160, 221] on td at bounding box center [1174, 222] width 143 height 44
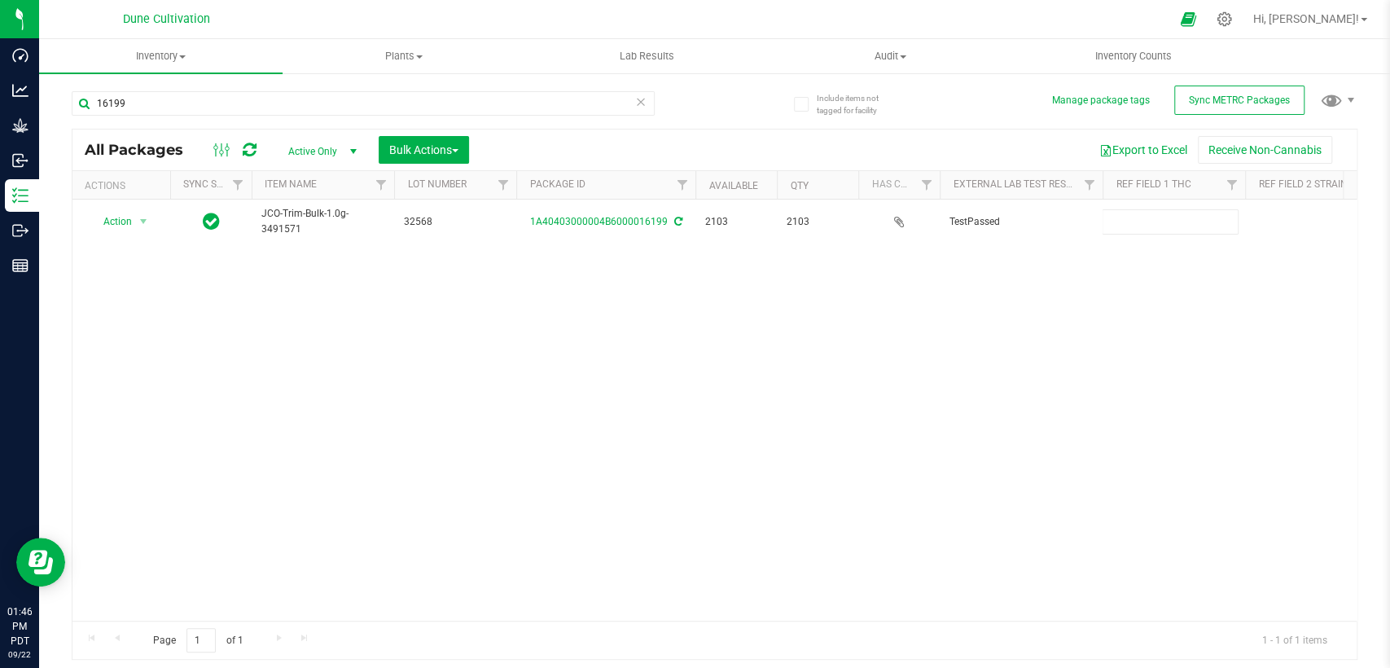
type input "22.8906%"
click at [1055, 298] on div "All Packages Active Only Active Only Lab Samples Locked All External Internal B…" at bounding box center [715, 395] width 1286 height 532
click at [1172, 361] on div "Action Action Adjust qty Create package Edit attributes Global inventory Locate…" at bounding box center [714, 410] width 1284 height 421
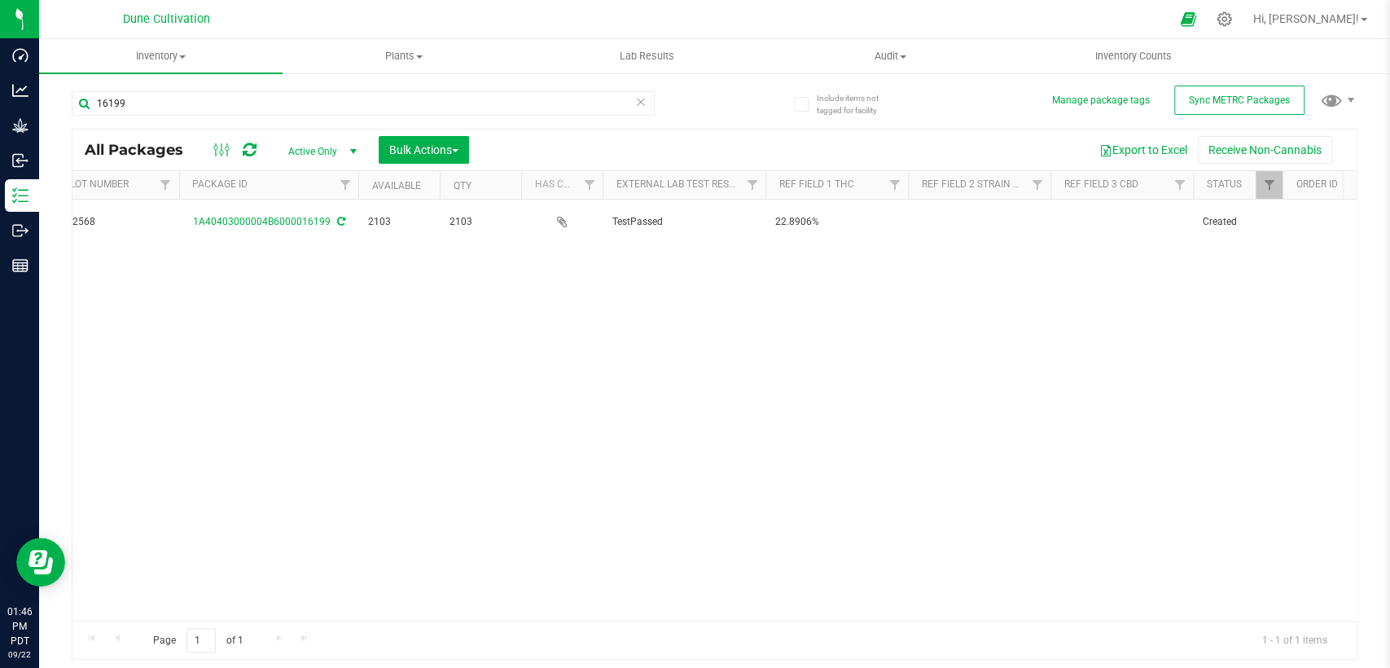
scroll to position [0, 362]
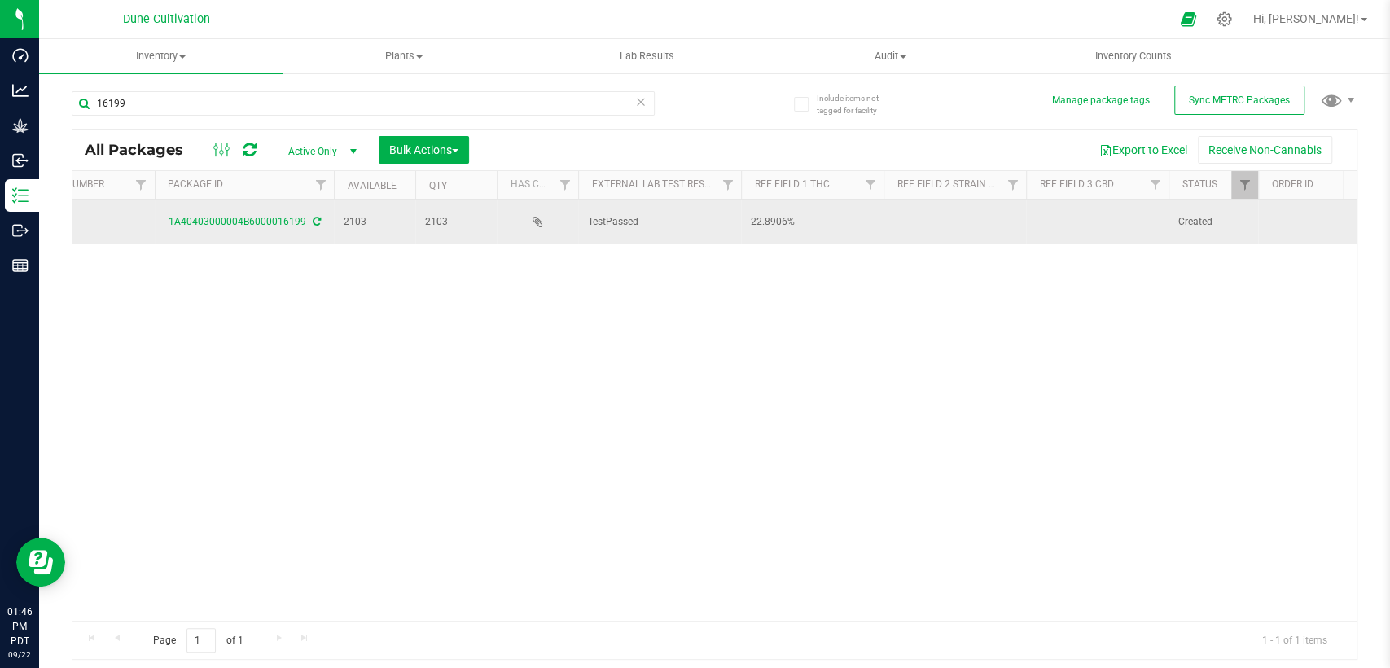
click at [1099, 223] on td at bounding box center [1097, 222] width 143 height 44
drag, startPoint x: 1085, startPoint y: 218, endPoint x: 942, endPoint y: 236, distance: 143.7
type input "0.0147%"
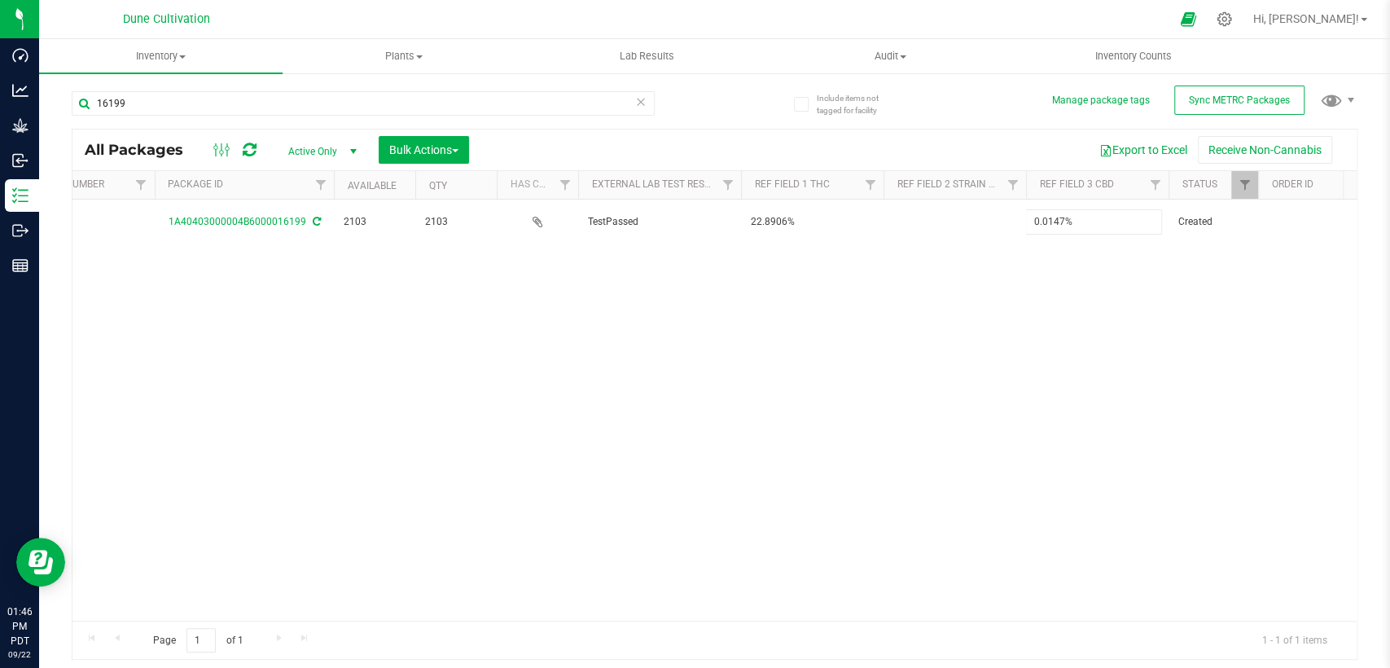
click at [935, 315] on div "All Packages Active Only Active Only Lab Samples Locked All External Internal B…" at bounding box center [715, 395] width 1286 height 532
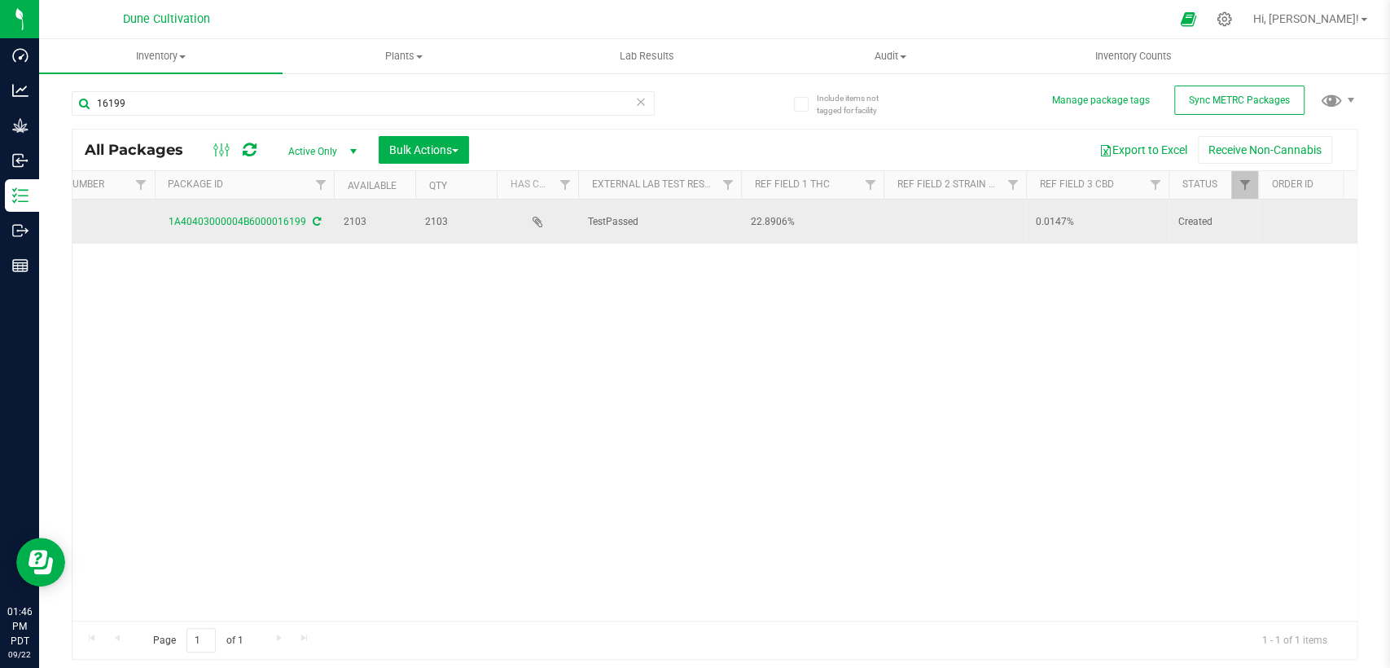
click at [938, 217] on td at bounding box center [955, 222] width 143 height 44
type input "Trainwreck"
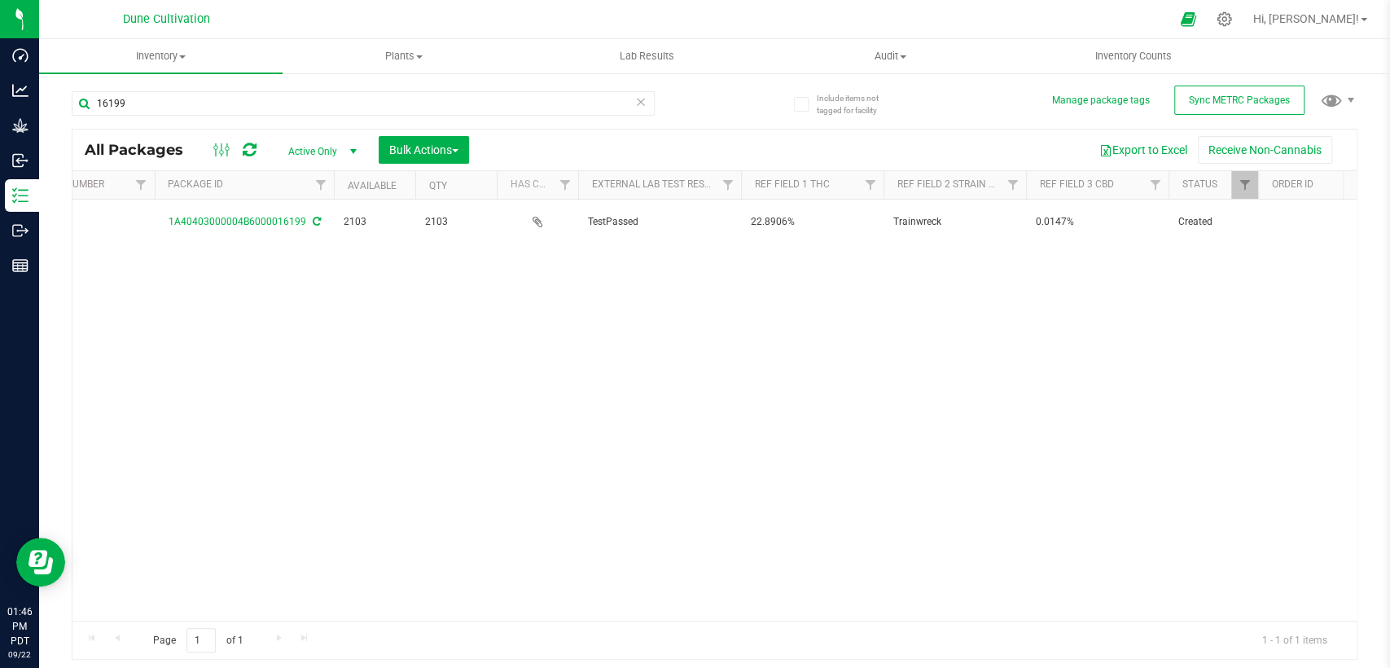
click at [880, 294] on div "Action Action Adjust qty Create package Edit attributes Global inventory Locate…" at bounding box center [714, 410] width 1284 height 421
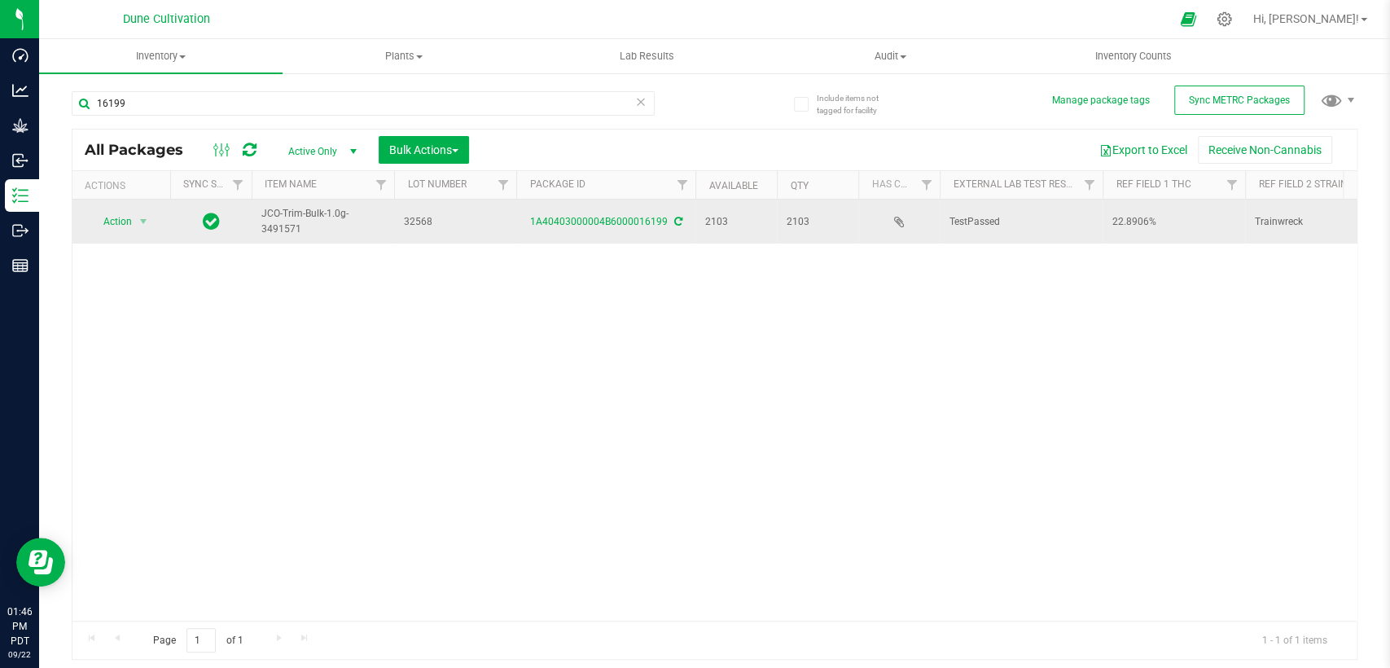
click at [156, 221] on div "Action Action Adjust qty Create package Edit attributes Global inventory Locate…" at bounding box center [121, 221] width 78 height 23
click at [147, 221] on span "select" at bounding box center [143, 221] width 13 height 13
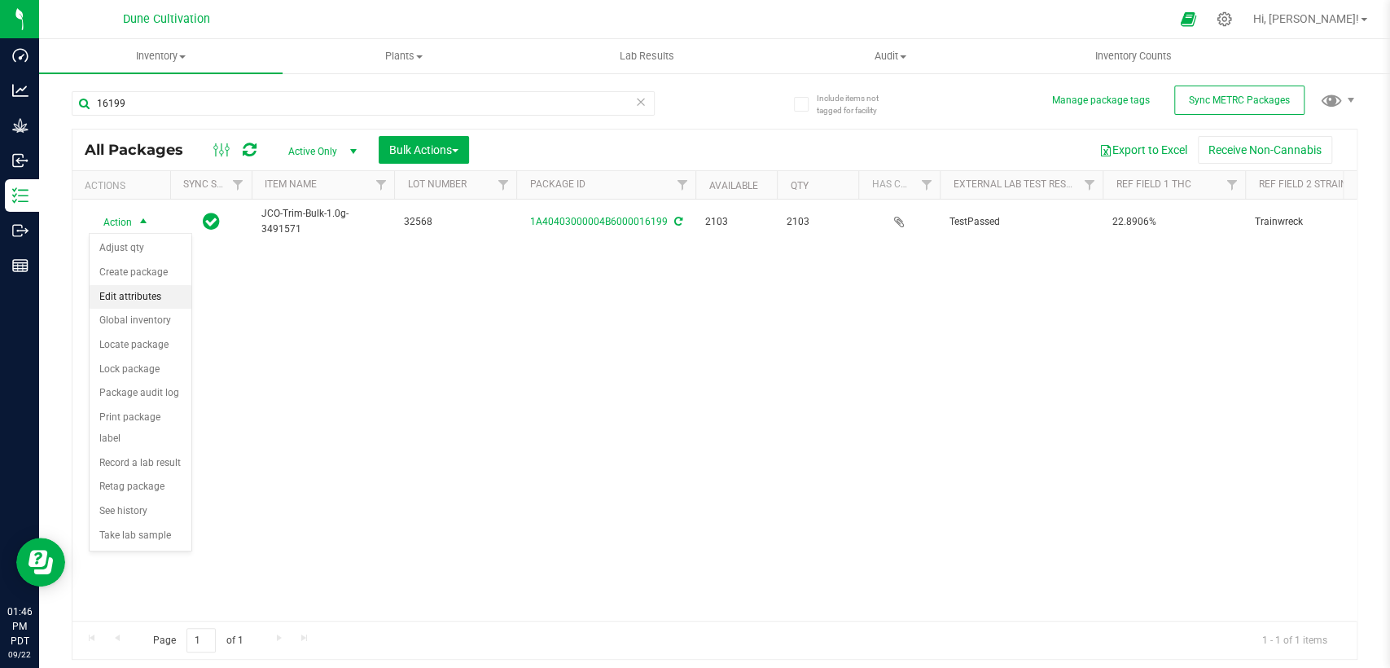
click at [146, 292] on li "Edit attributes" at bounding box center [141, 297] width 102 height 24
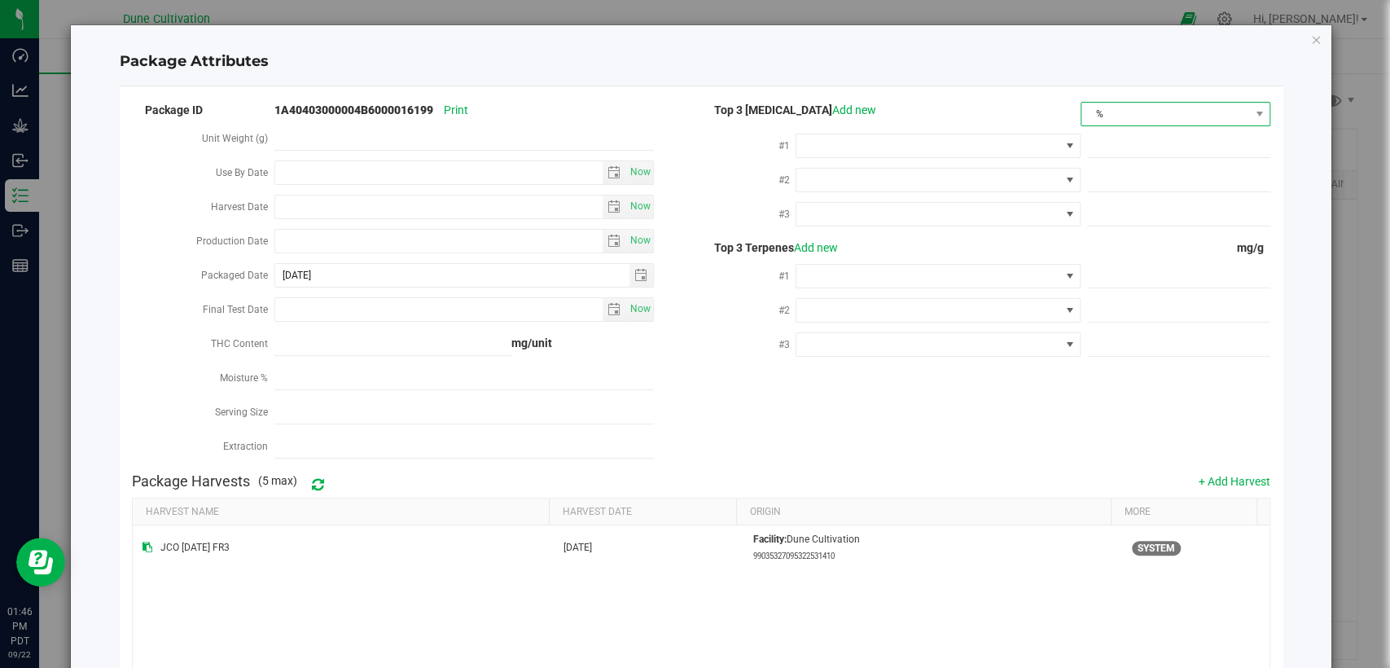
click at [1112, 118] on span "%" at bounding box center [1166, 114] width 168 height 23
click at [1112, 178] on li "mg/unit" at bounding box center [1163, 171] width 186 height 28
click at [964, 152] on span at bounding box center [928, 145] width 262 height 23
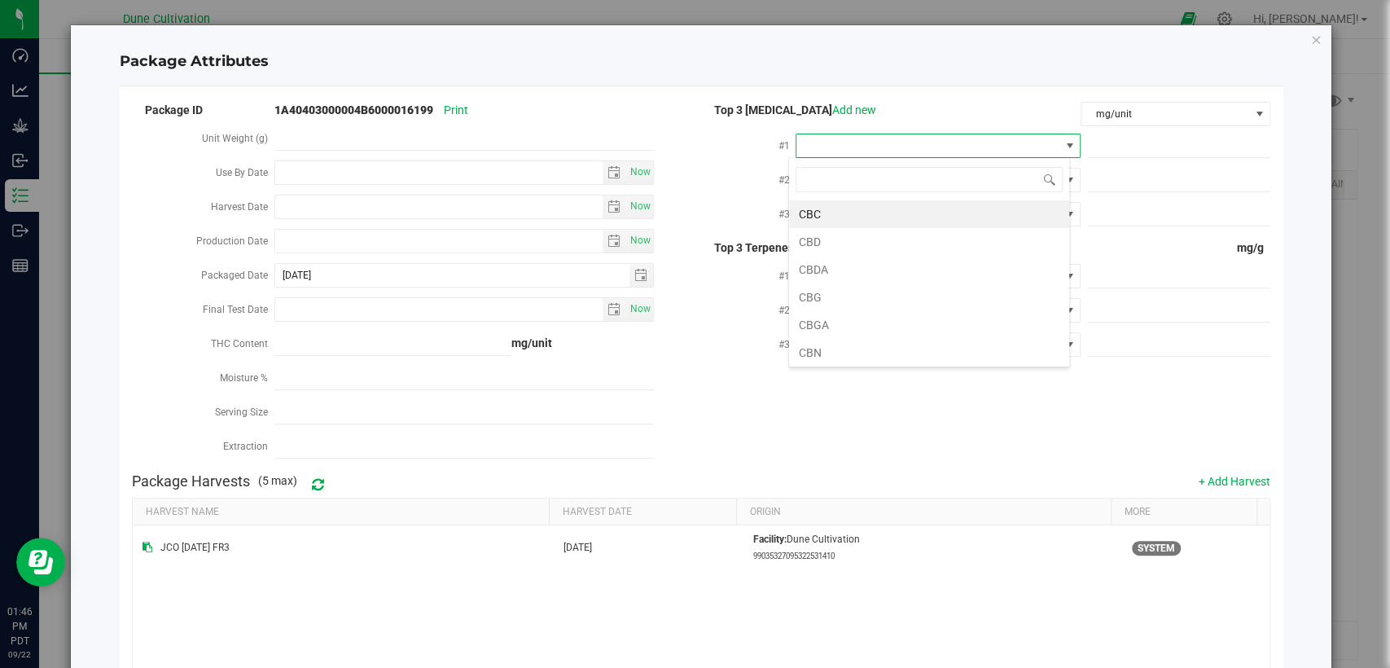
scroll to position [24, 281]
type input "thca"
drag, startPoint x: 932, startPoint y: 212, endPoint x: 920, endPoint y: 223, distance: 16.1
click at [932, 215] on li "THCA" at bounding box center [929, 214] width 280 height 28
click at [1142, 149] on span at bounding box center [1178, 146] width 183 height 24
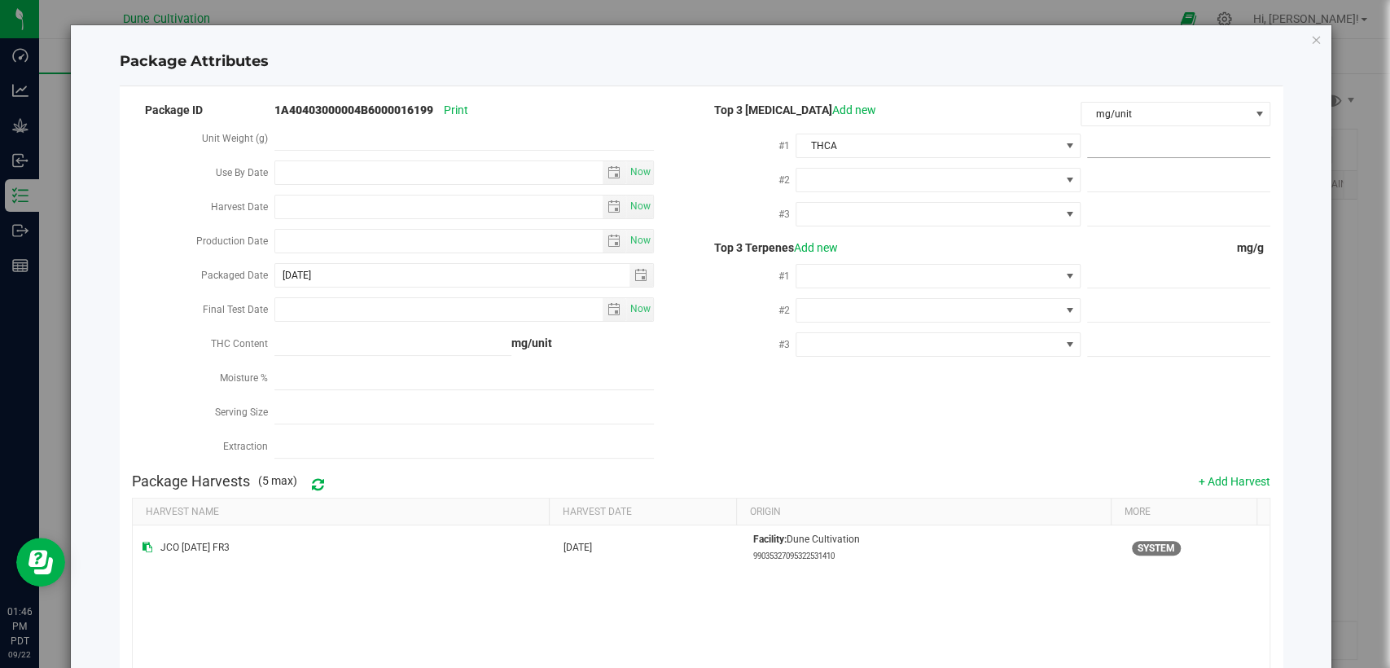
paste input "248.4009"
type input "248.4009"
click at [1004, 173] on span at bounding box center [928, 180] width 262 height 23
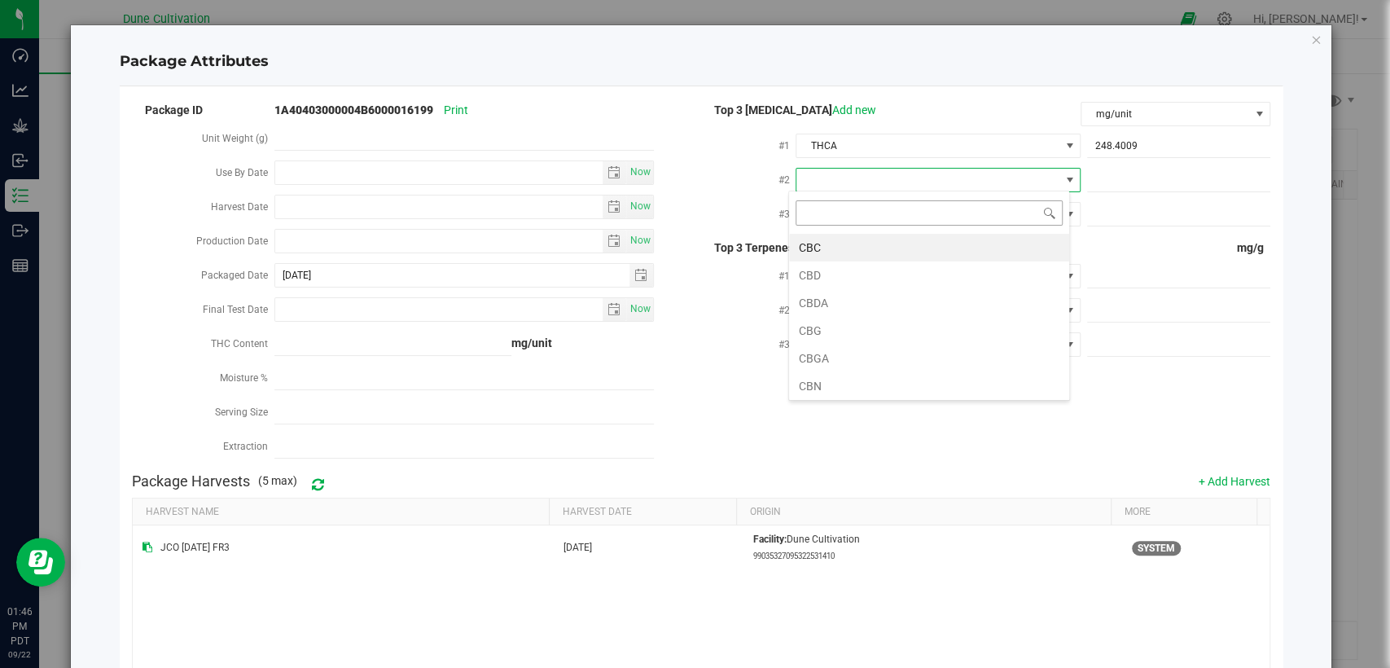
type input "d"
click at [890, 297] on li "D9-THC" at bounding box center [929, 303] width 280 height 28
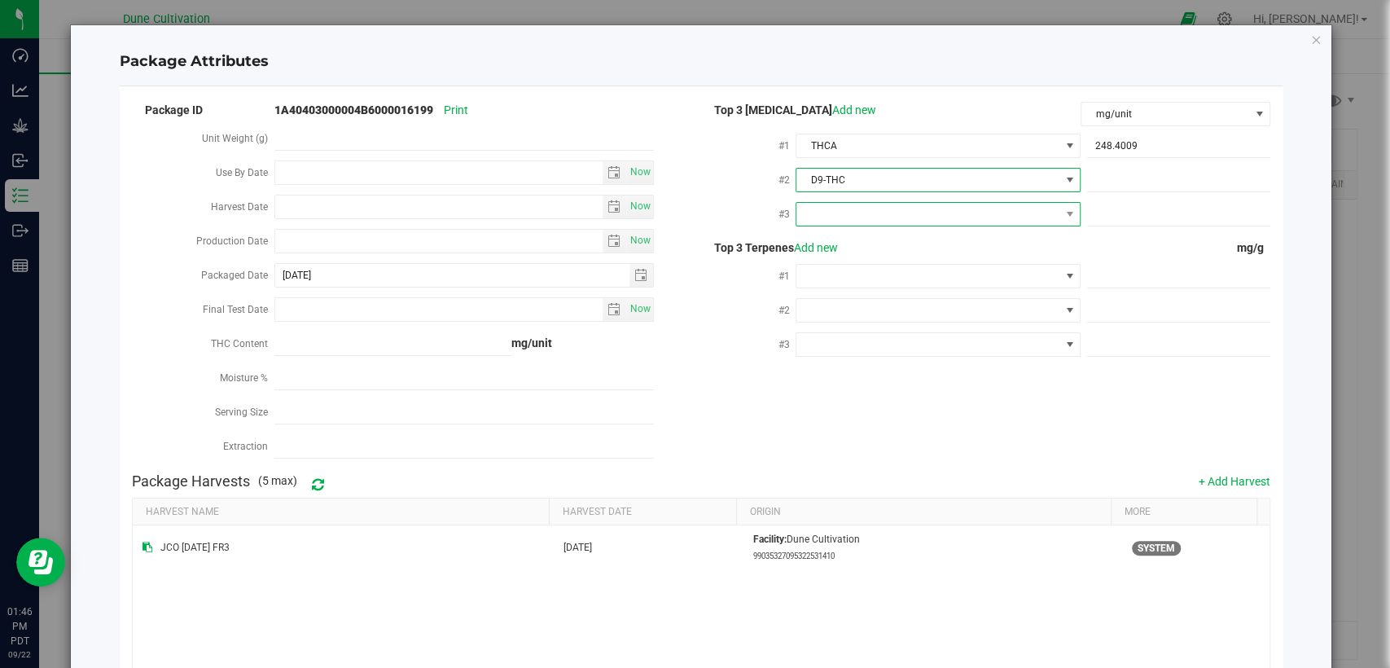
click at [889, 214] on span at bounding box center [928, 214] width 262 height 23
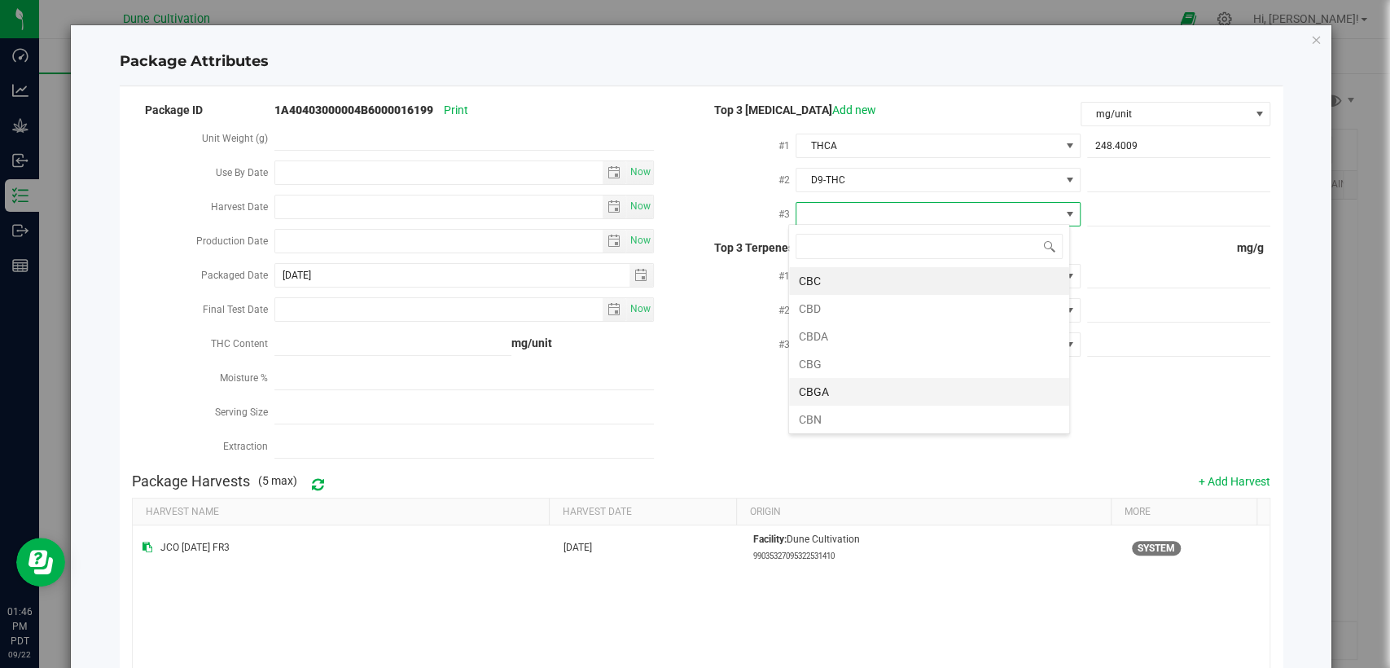
click at [893, 384] on li "CBGA" at bounding box center [929, 392] width 280 height 28
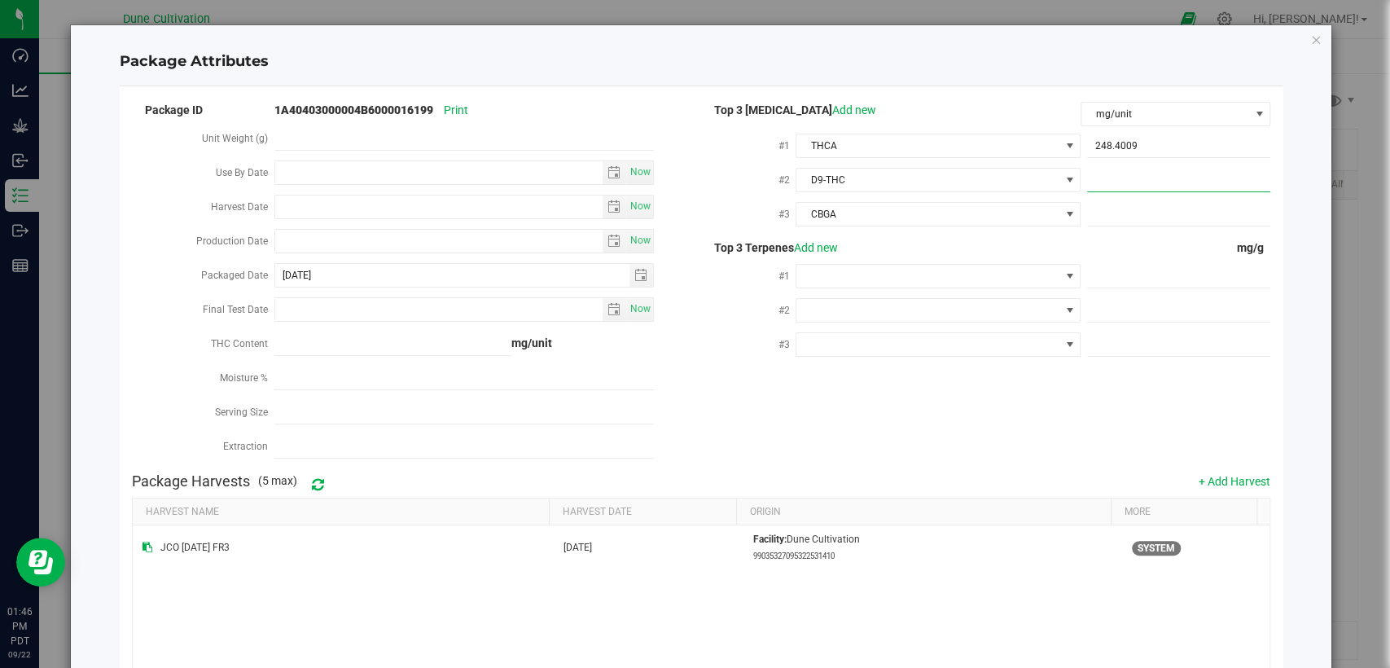
click at [1122, 178] on span at bounding box center [1178, 181] width 183 height 24
paste input "11.0588"
type input "11.0588"
click at [1135, 211] on span at bounding box center [1178, 215] width 183 height 24
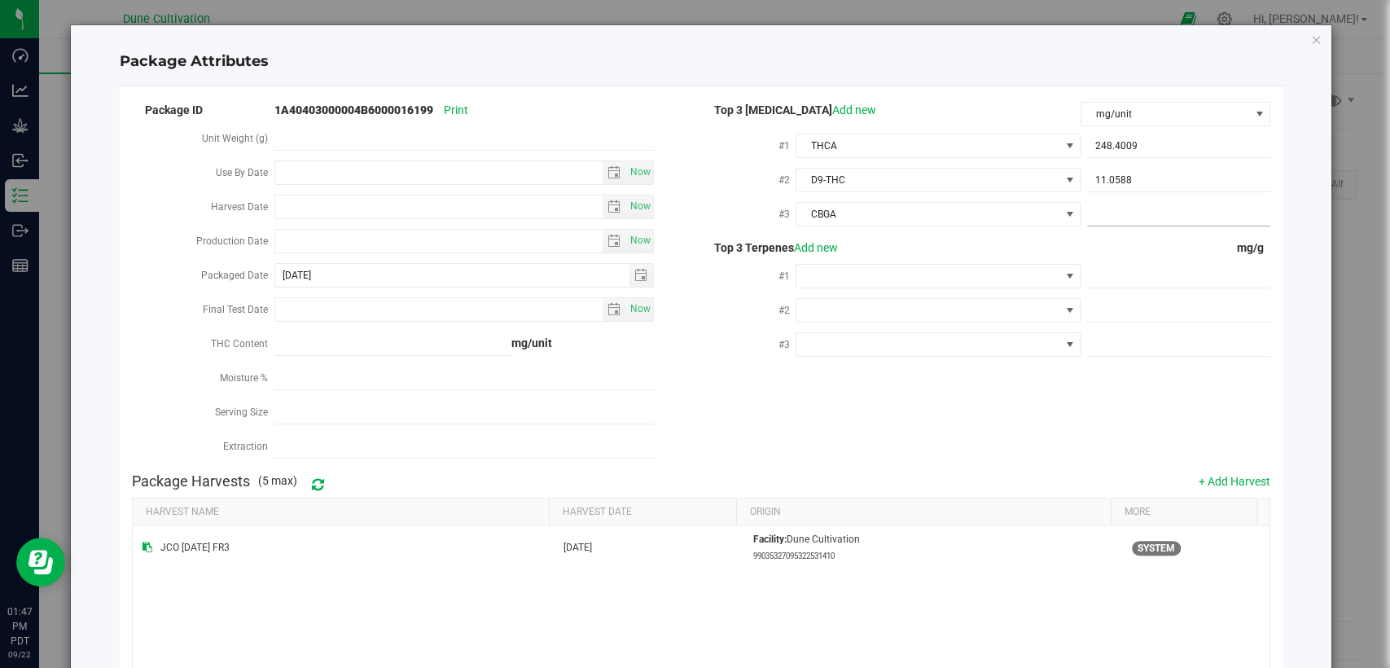
paste input "2.1354"
type input "2.1354"
click at [1169, 270] on span at bounding box center [1178, 277] width 183 height 24
paste input "4.265"
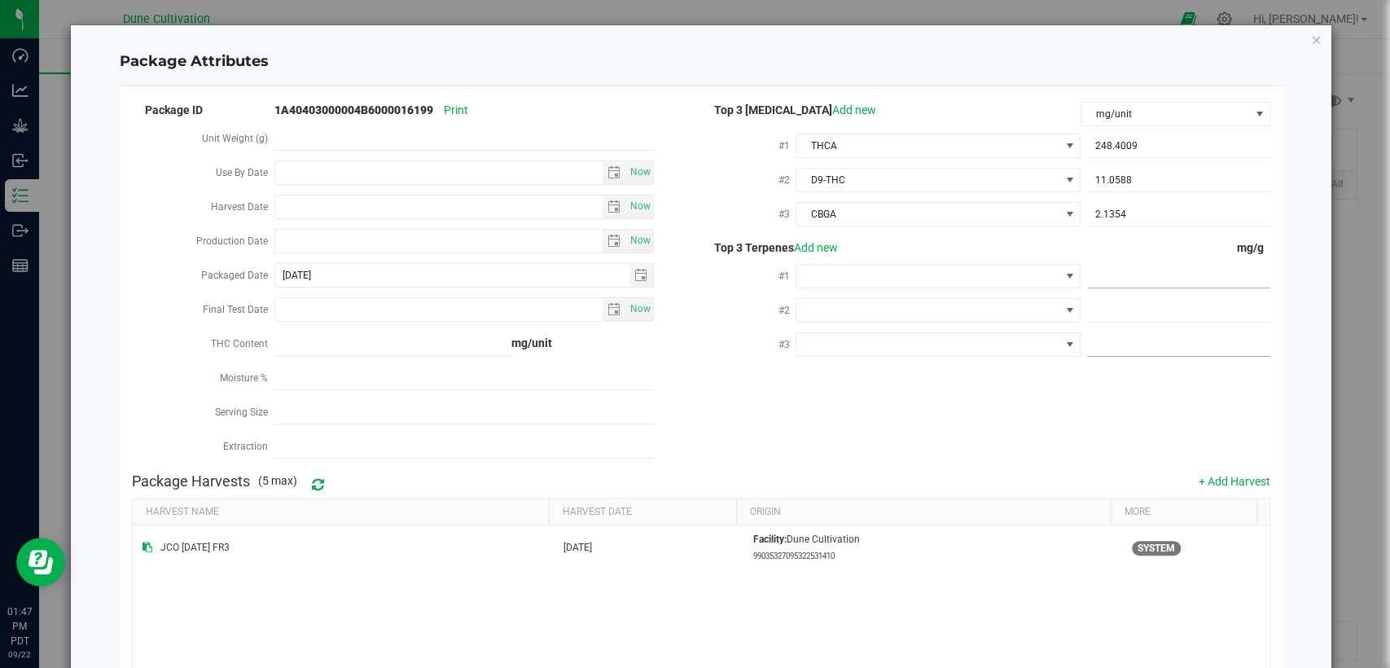
type input "4.265"
type input "4.2650"
click at [1135, 312] on span at bounding box center [1178, 311] width 183 height 24
paste input "3.296"
type input "3.296"
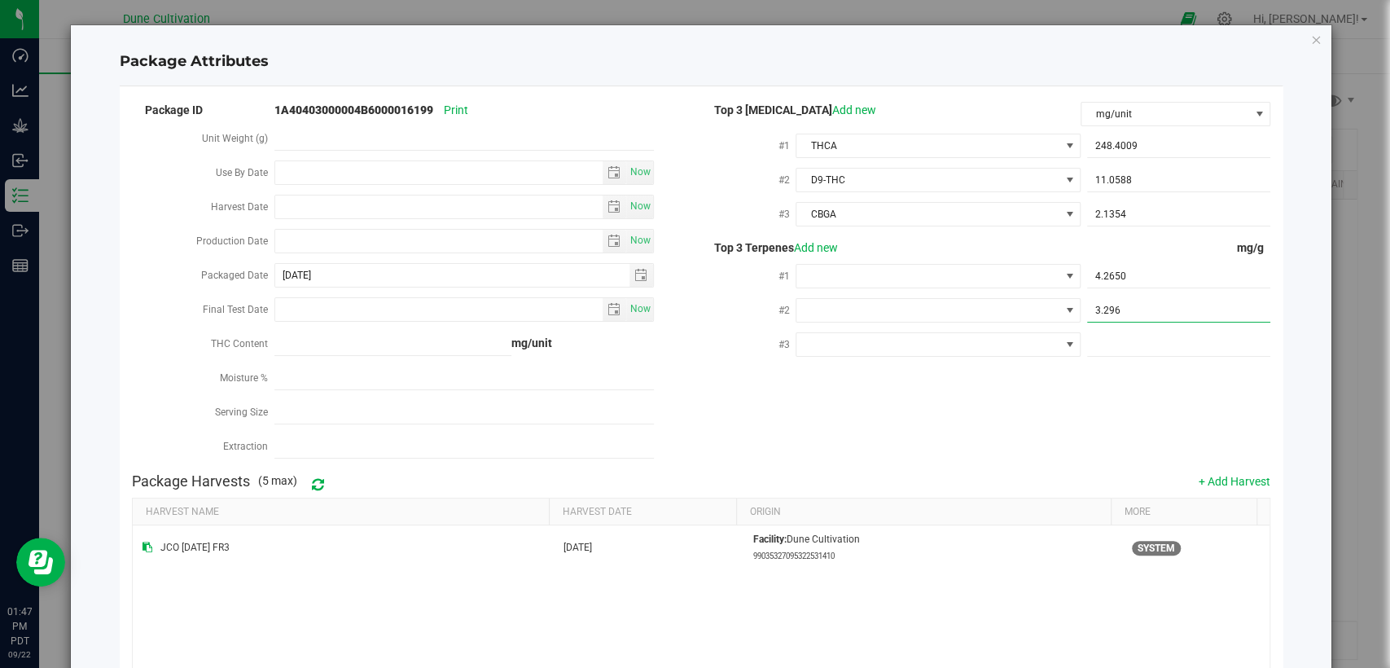
type input "3.2960"
click at [1116, 341] on span at bounding box center [1178, 345] width 183 height 24
paste input "1.782"
type input "1.782"
type input "1.7820"
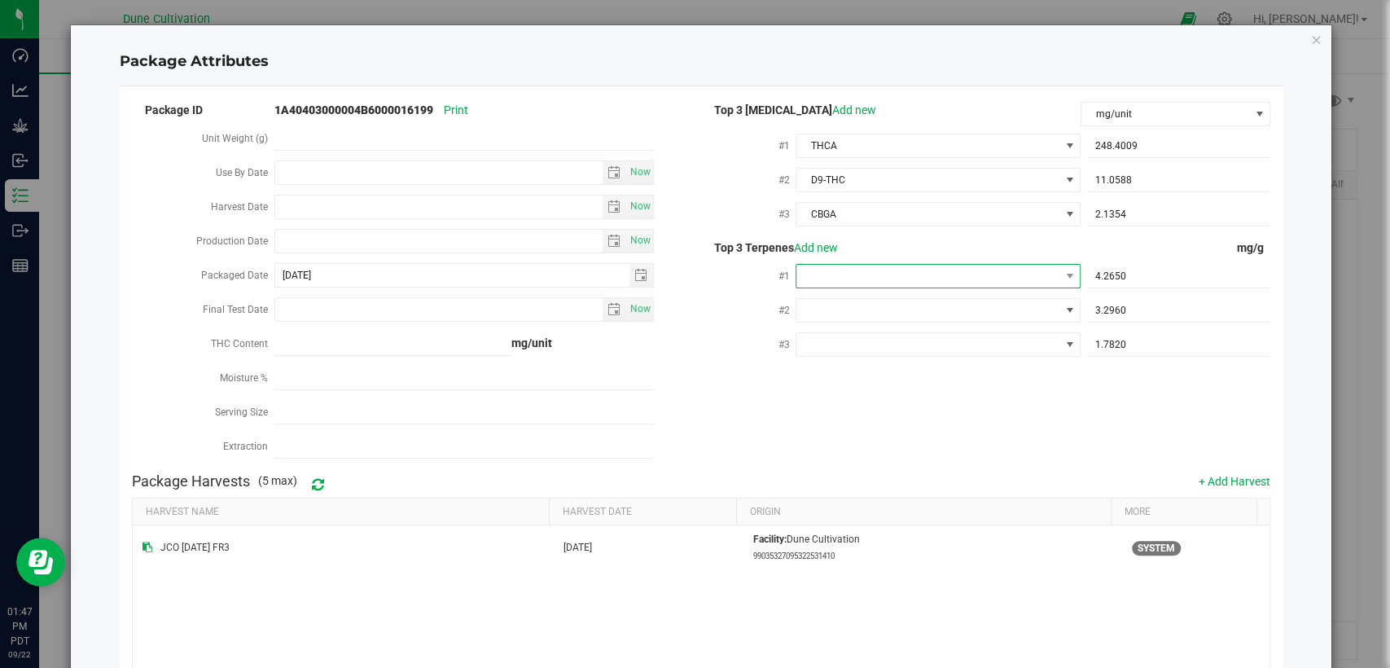
click at [964, 281] on span at bounding box center [928, 276] width 262 height 23
type input "lina"
click at [943, 341] on li "Linalool" at bounding box center [929, 342] width 280 height 28
click at [894, 306] on span at bounding box center [928, 310] width 262 height 23
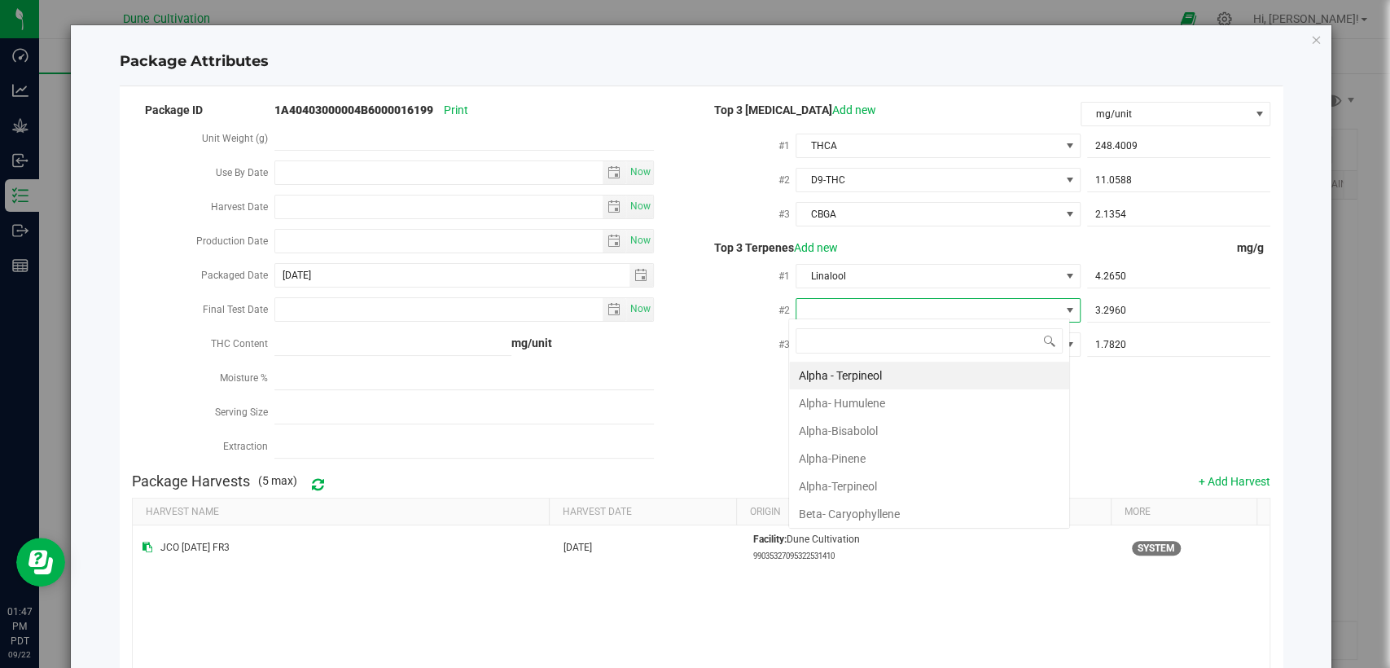
type input "d"
click at [850, 402] on li "D-Limonene" at bounding box center [929, 403] width 280 height 28
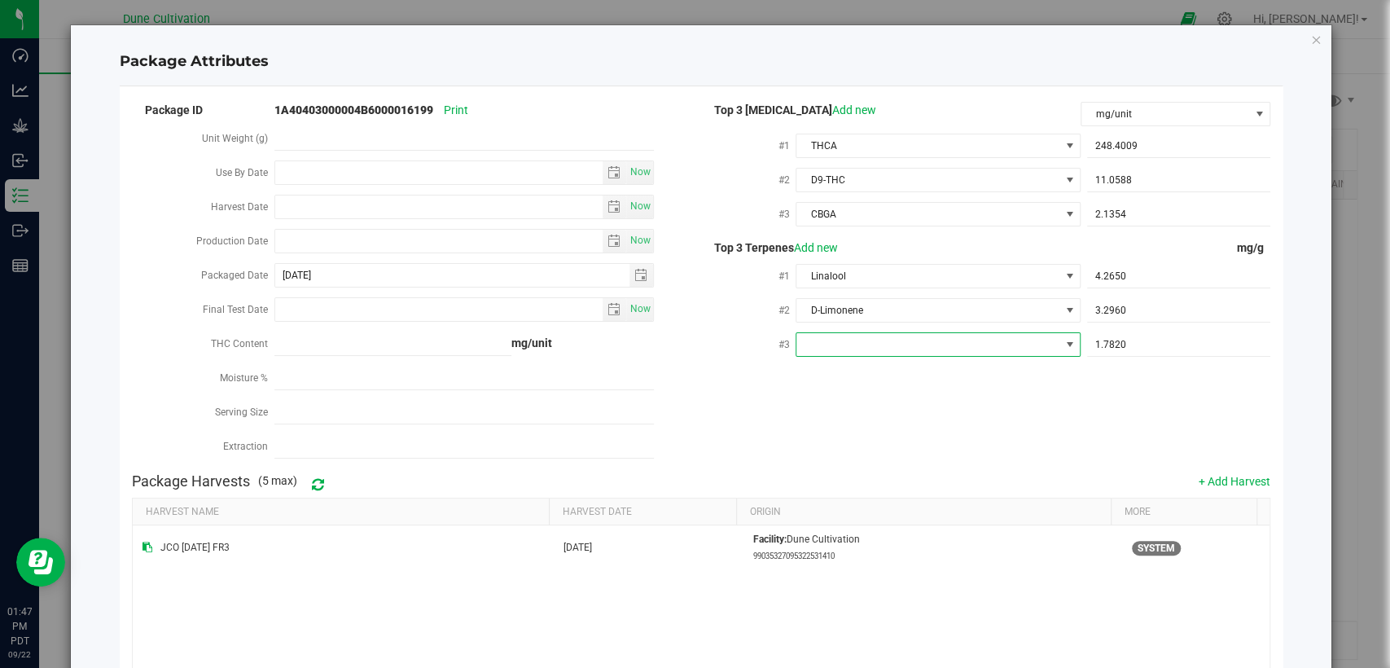
click at [863, 346] on span at bounding box center [928, 344] width 262 height 23
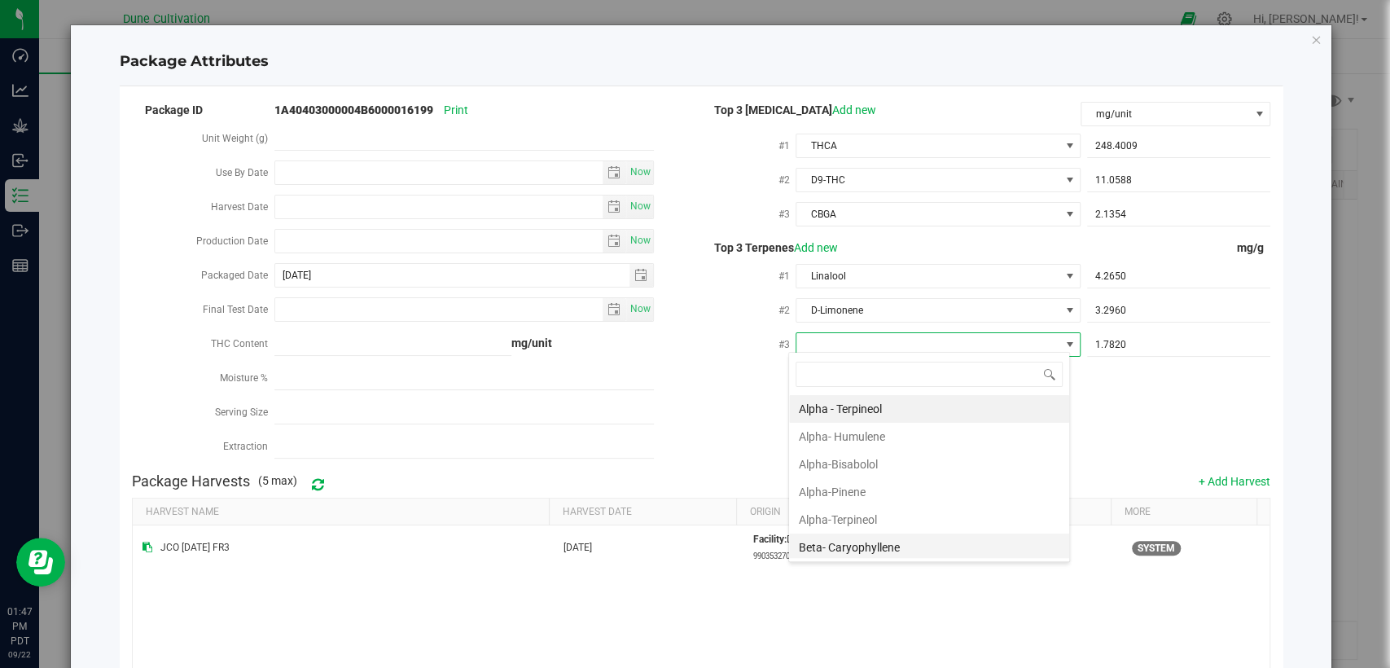
click at [872, 540] on li "Beta- Caryophyllene" at bounding box center [929, 548] width 280 height 28
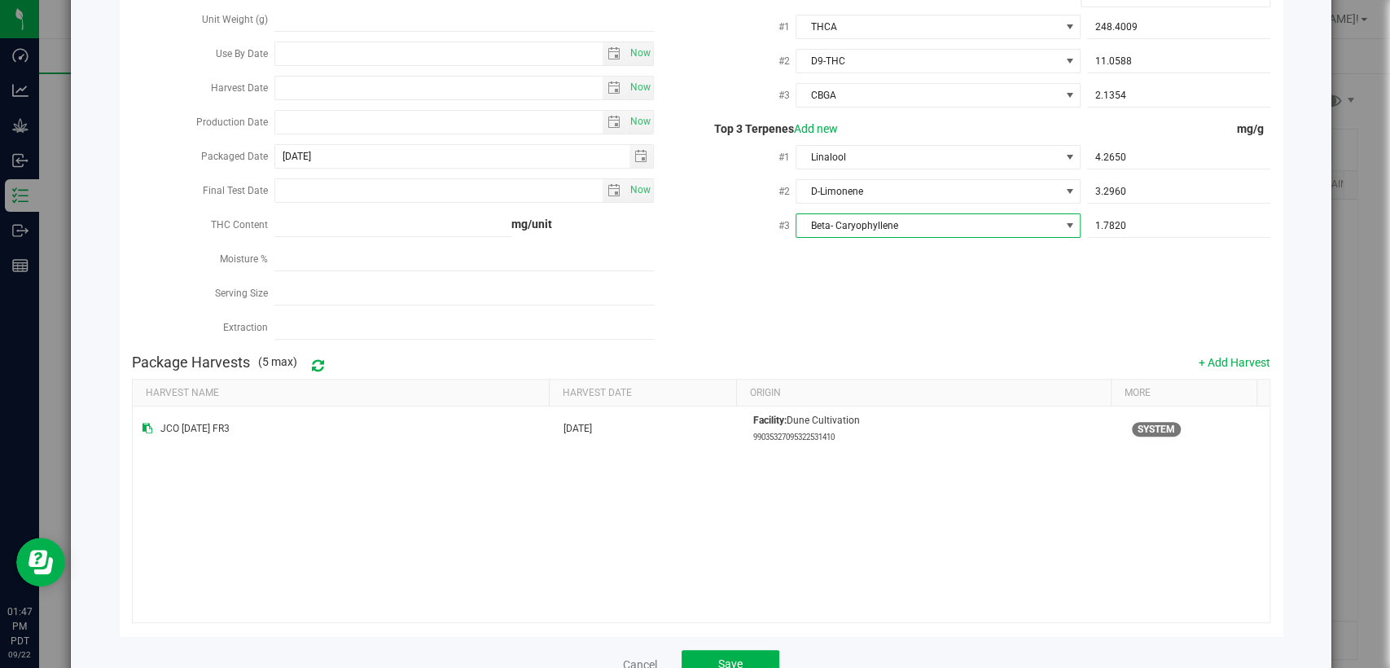
scroll to position [160, 0]
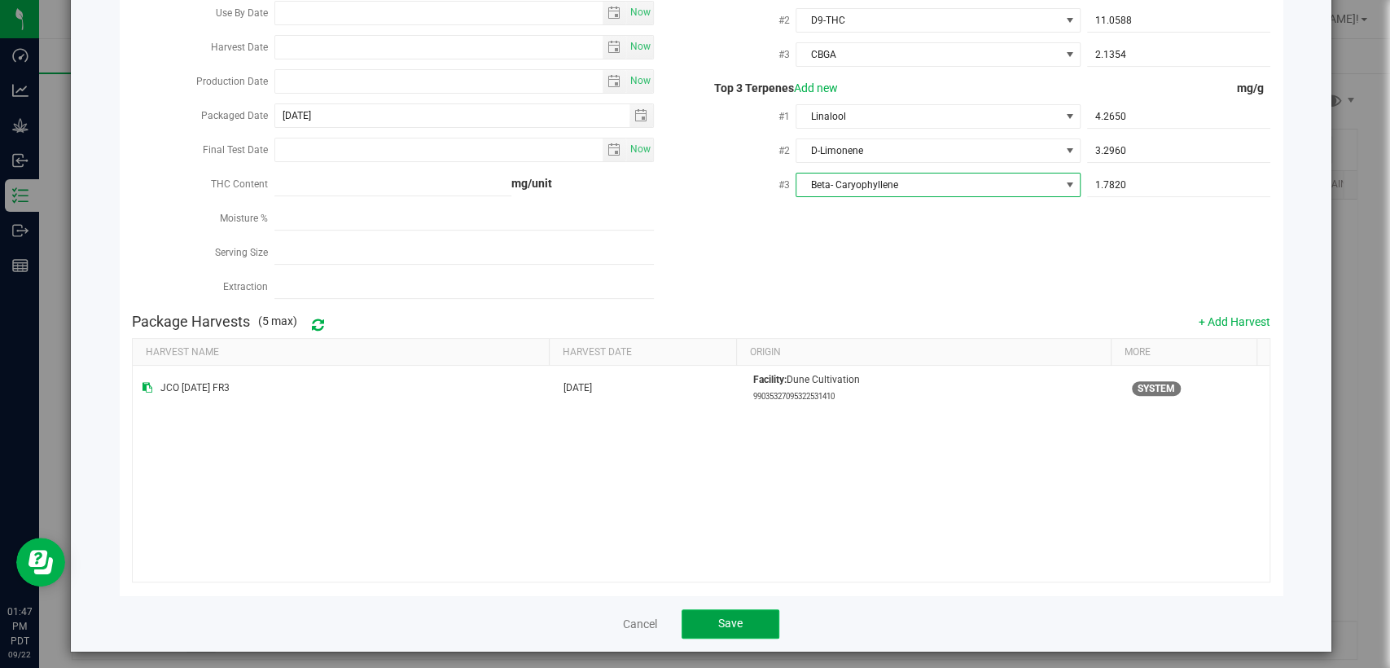
click at [718, 617] on span "Save" at bounding box center [730, 623] width 24 height 13
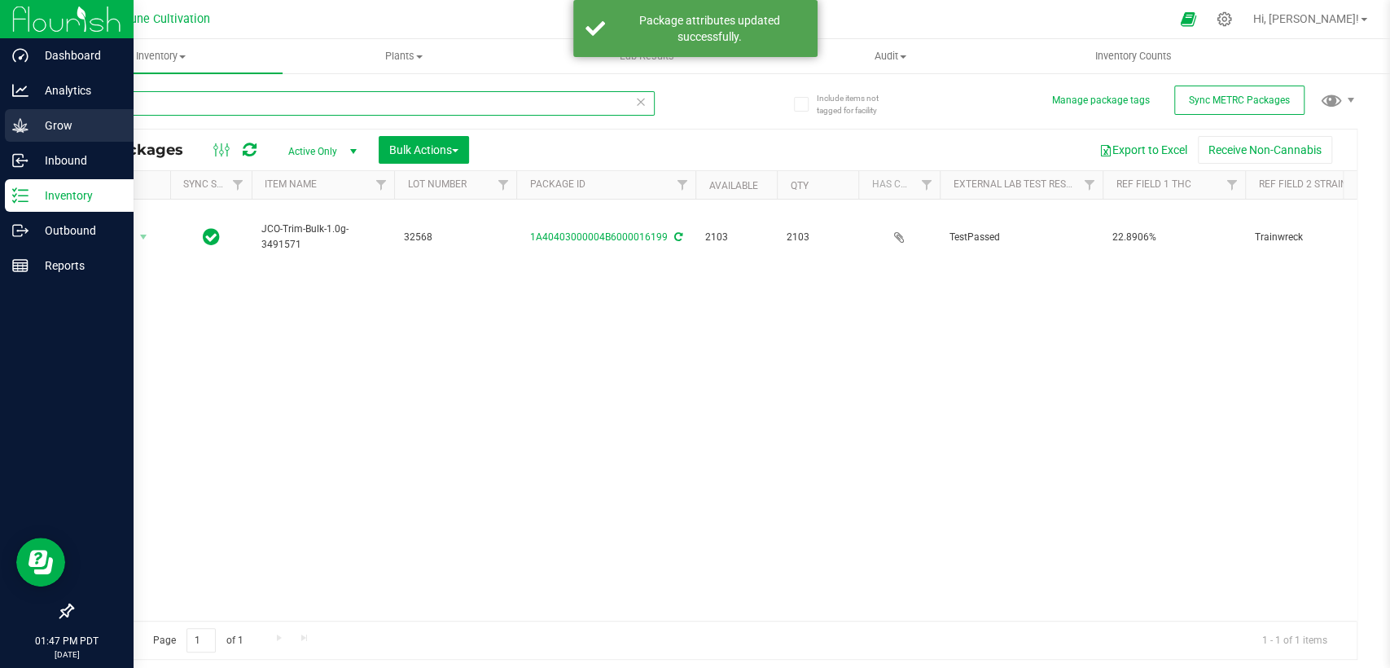
drag, startPoint x: 195, startPoint y: 99, endPoint x: 47, endPoint y: 112, distance: 148.7
click at [37, 112] on div "Dashboard Analytics Grow Inbound Inventory Outbound Reports 01:47 PM PDT 09/22/…" at bounding box center [695, 334] width 1390 height 668
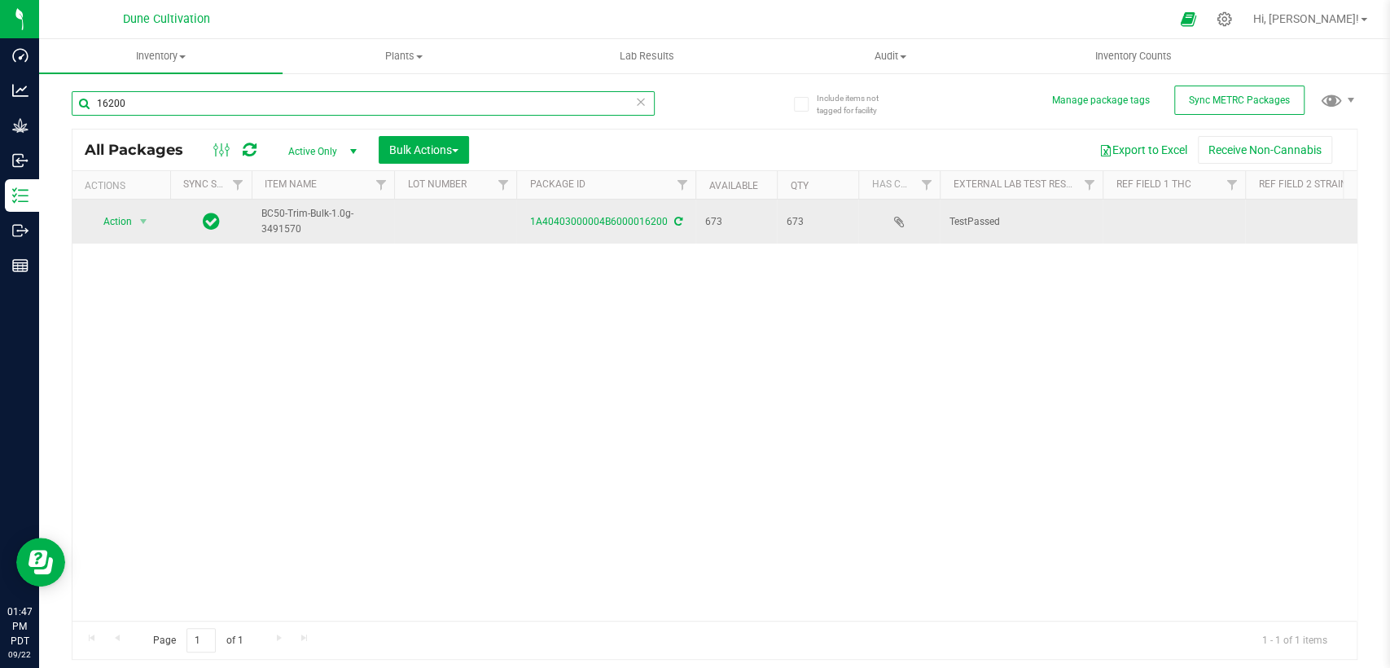
type input "16200"
click at [453, 217] on td at bounding box center [455, 222] width 122 height 44
type input "32560"
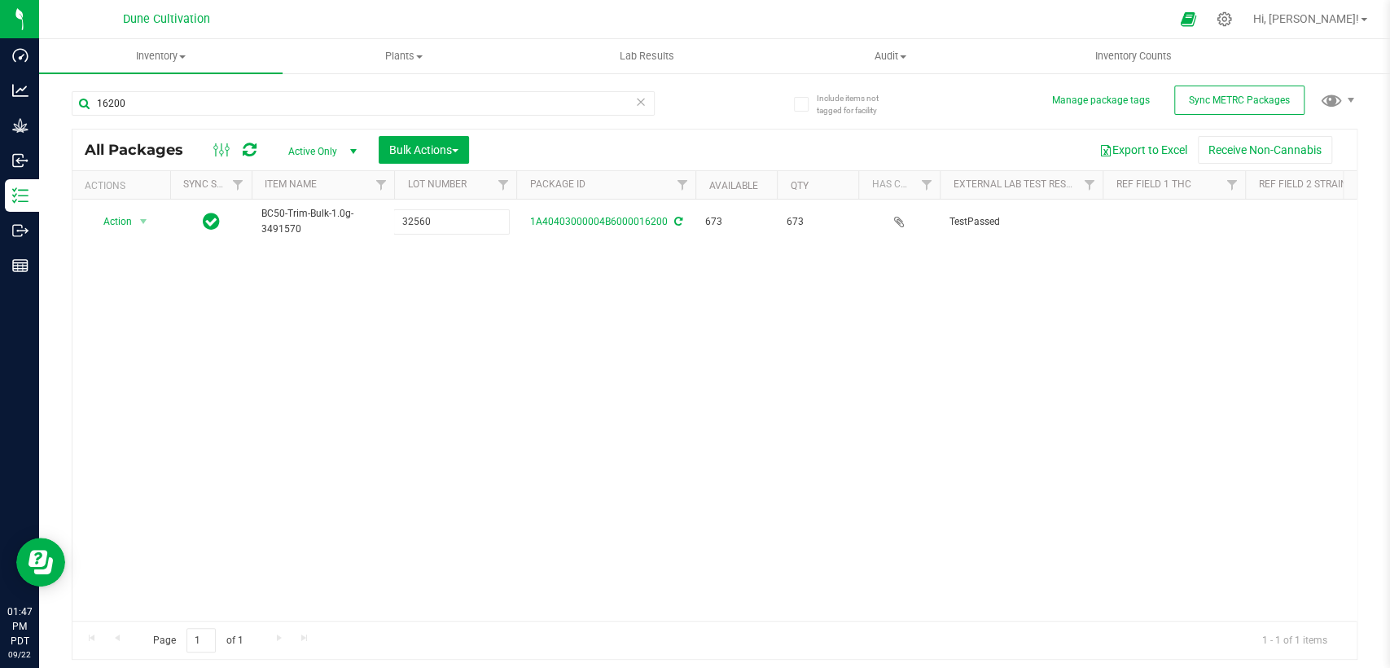
click at [427, 294] on div "All Packages Active Only Active Only Lab Samples Locked All External Internal B…" at bounding box center [715, 395] width 1286 height 532
drag, startPoint x: 1162, startPoint y: 369, endPoint x: 1153, endPoint y: 347, distance: 23.5
click at [1162, 369] on div "Action Action Adjust qty Create package Edit attributes Global inventory Locate…" at bounding box center [714, 410] width 1284 height 421
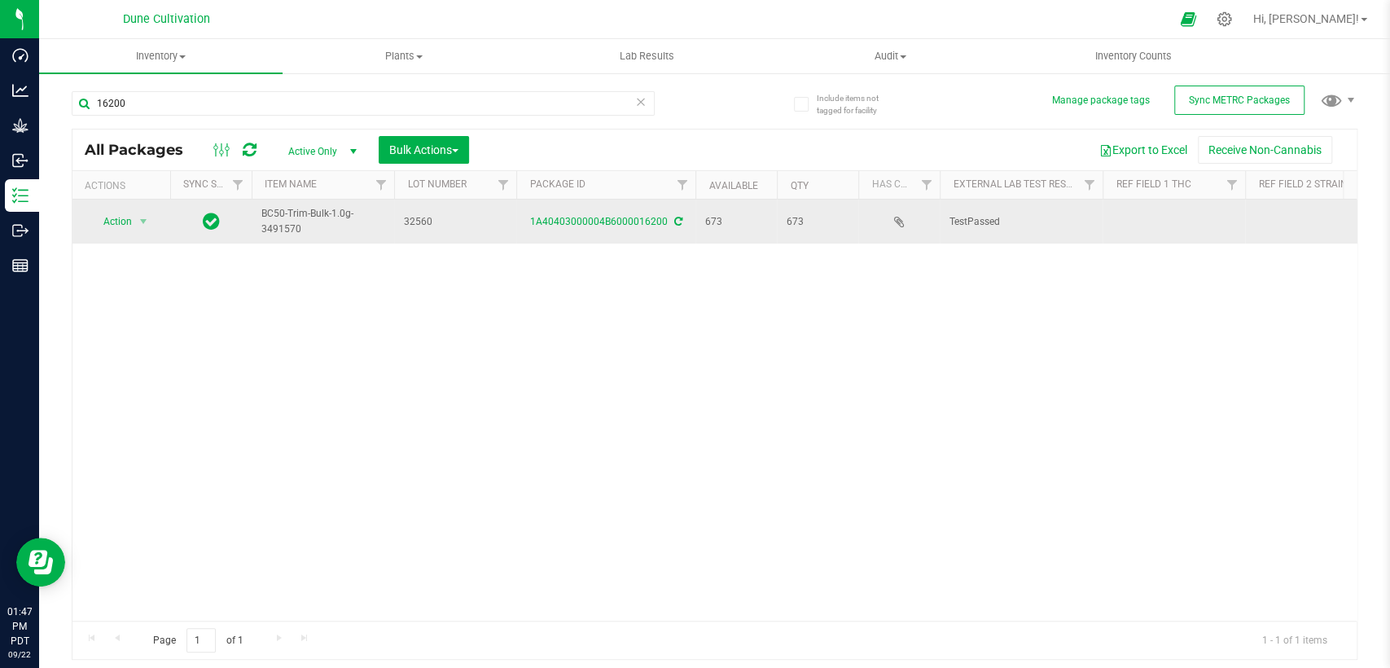
click at [1158, 206] on td at bounding box center [1174, 222] width 143 height 44
drag, startPoint x: 1159, startPoint y: 221, endPoint x: 1036, endPoint y: 226, distance: 123.1
type input "25.1365%"
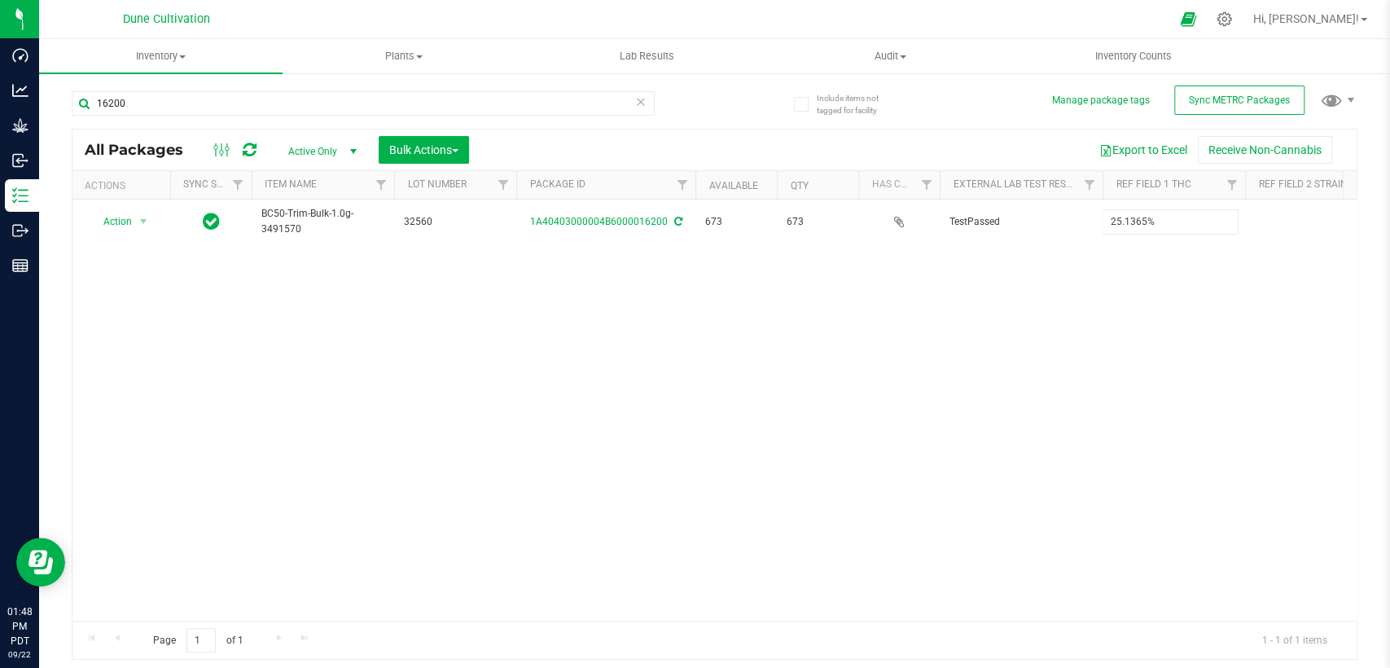
click at [1090, 349] on div "All Packages Active Only Active Only Lab Samples Locked All External Internal B…" at bounding box center [715, 395] width 1286 height 532
click at [1179, 407] on div "Action Action Adjust qty Create package Edit attributes Global inventory Locate…" at bounding box center [714, 410] width 1284 height 421
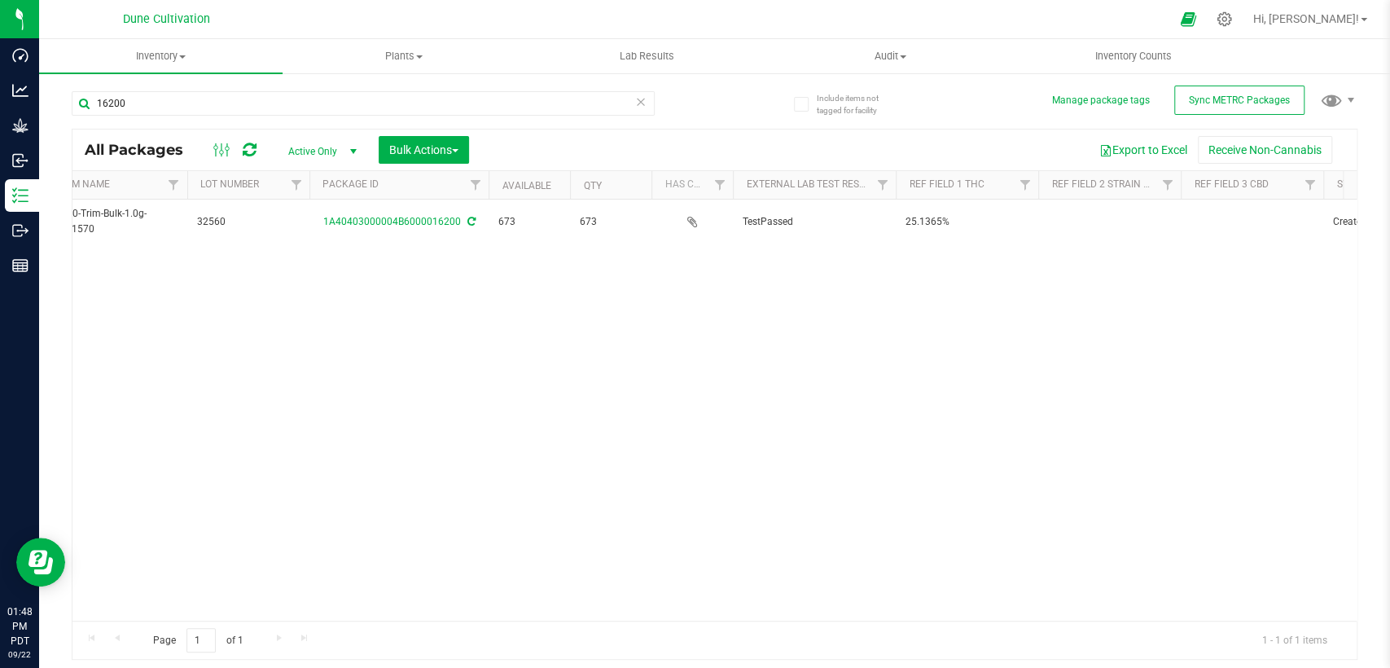
scroll to position [0, 271]
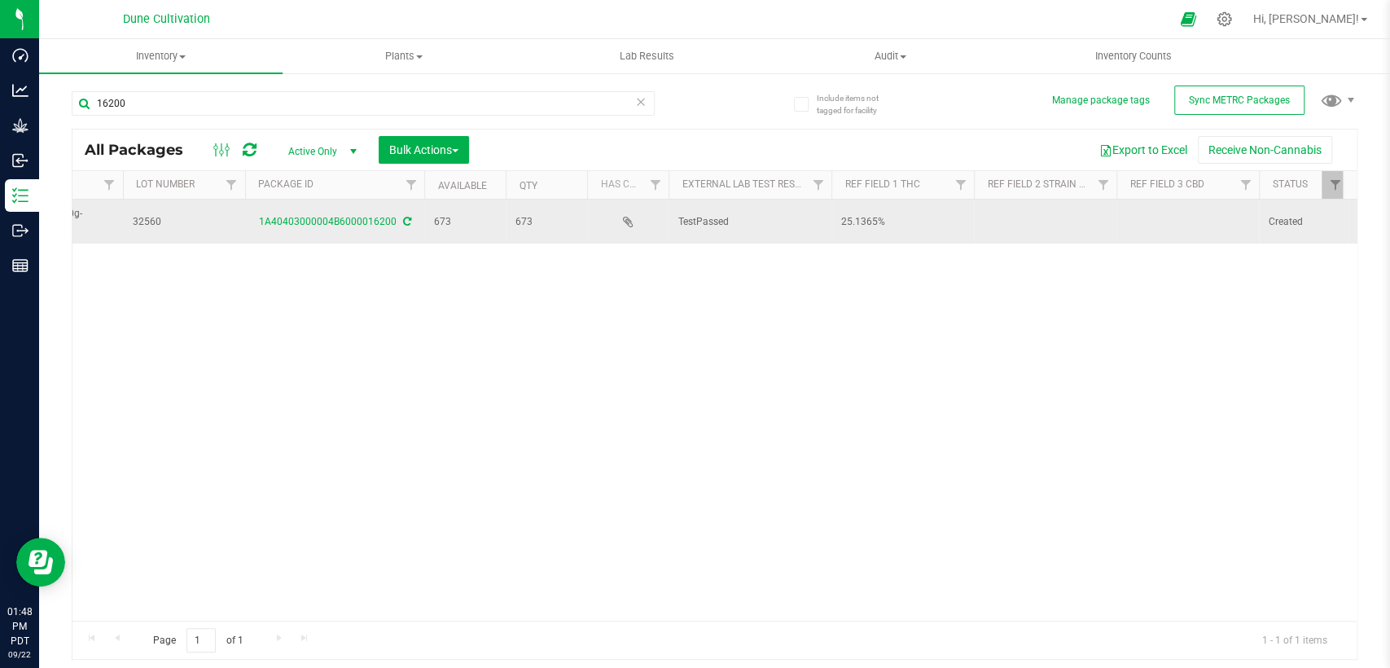
click at [1163, 223] on td at bounding box center [1188, 222] width 143 height 44
drag, startPoint x: 1177, startPoint y: 221, endPoint x: 996, endPoint y: 242, distance: 182.1
click at [995, 245] on div "Action Action Adjust qty Create package Edit attributes Global inventory Locate…" at bounding box center [714, 410] width 1284 height 421
type input "0.0453%"
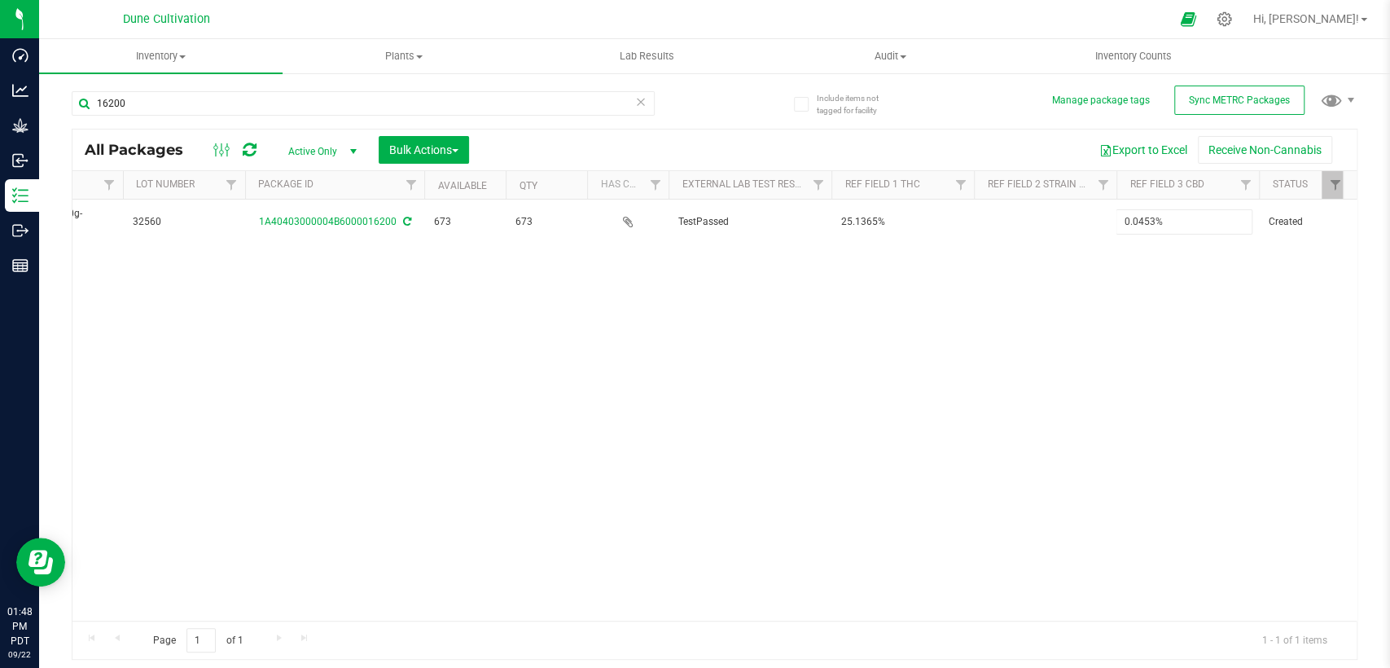
click at [959, 333] on div "All Packages Active Only Active Only Lab Samples Locked All External Internal B…" at bounding box center [715, 395] width 1286 height 532
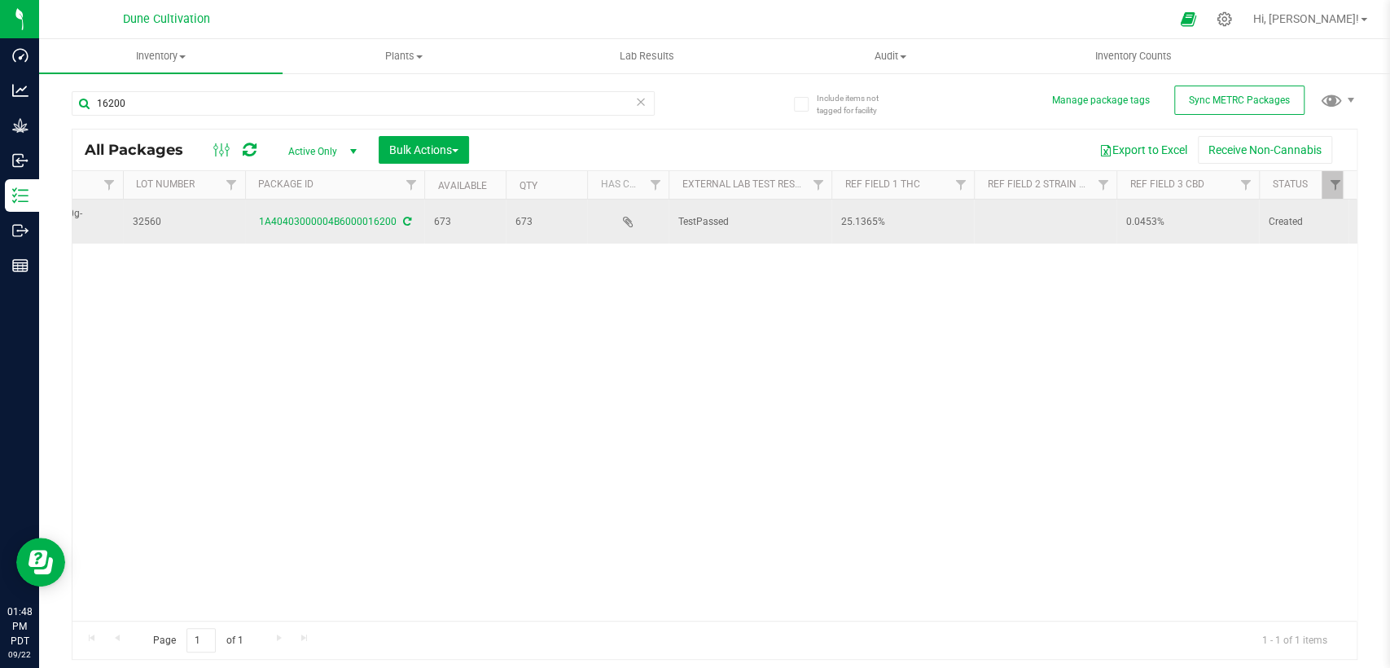
click at [1030, 215] on td at bounding box center [1045, 222] width 143 height 44
click at [979, 218] on input "Banana Split" at bounding box center [1041, 221] width 137 height 25
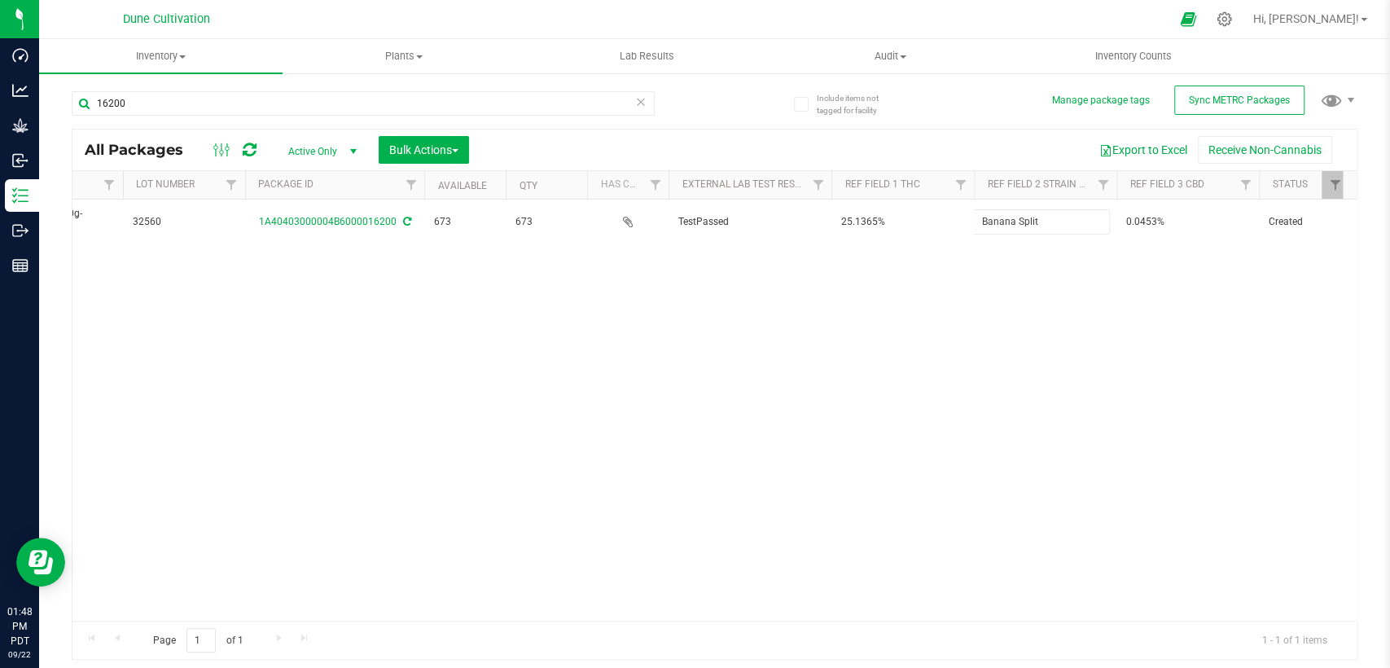
type input "Banana Split"
click at [938, 315] on div "All Packages Active Only Active Only Lab Samples Locked All External Internal B…" at bounding box center [715, 395] width 1286 height 532
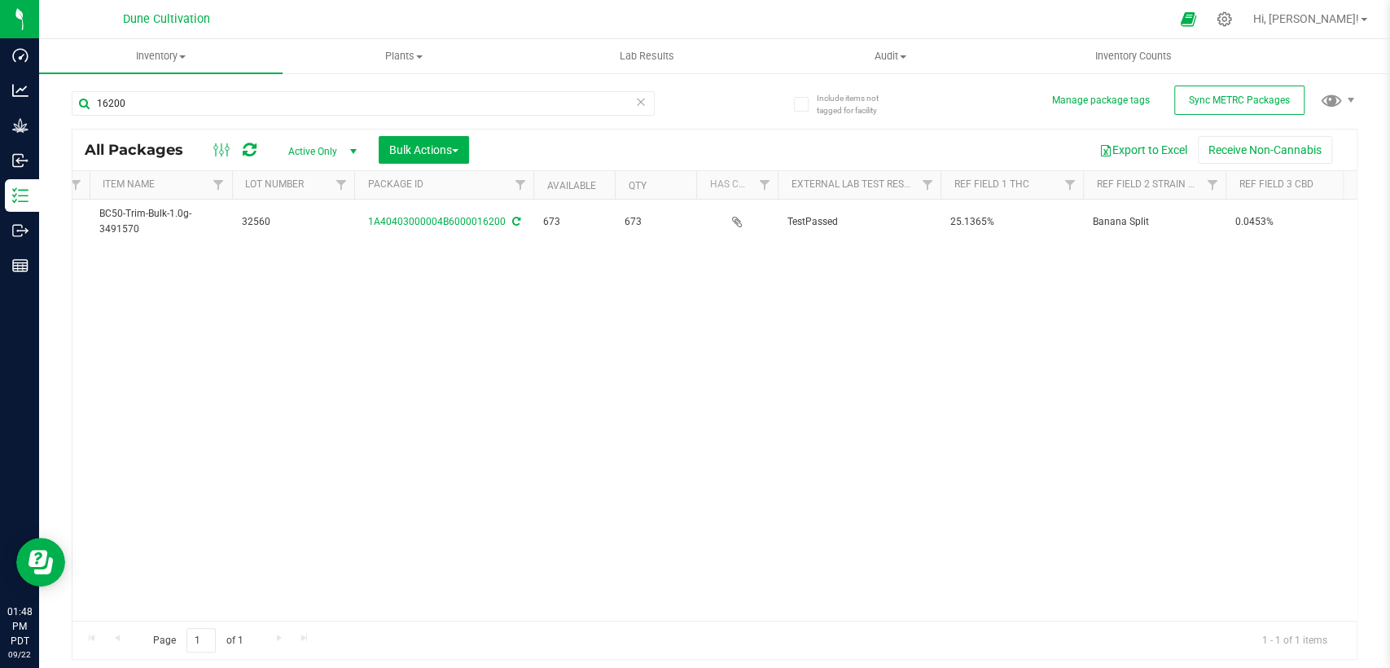
scroll to position [0, 0]
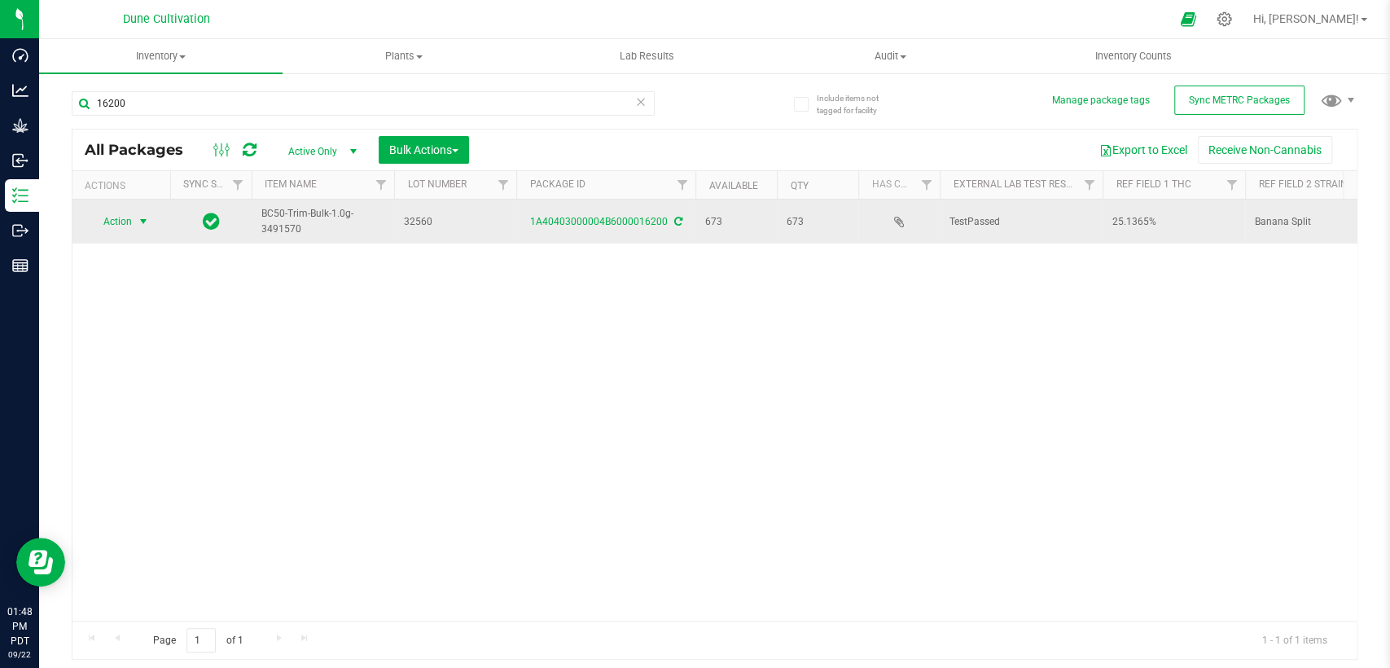
click at [138, 217] on span "select" at bounding box center [143, 221] width 13 height 13
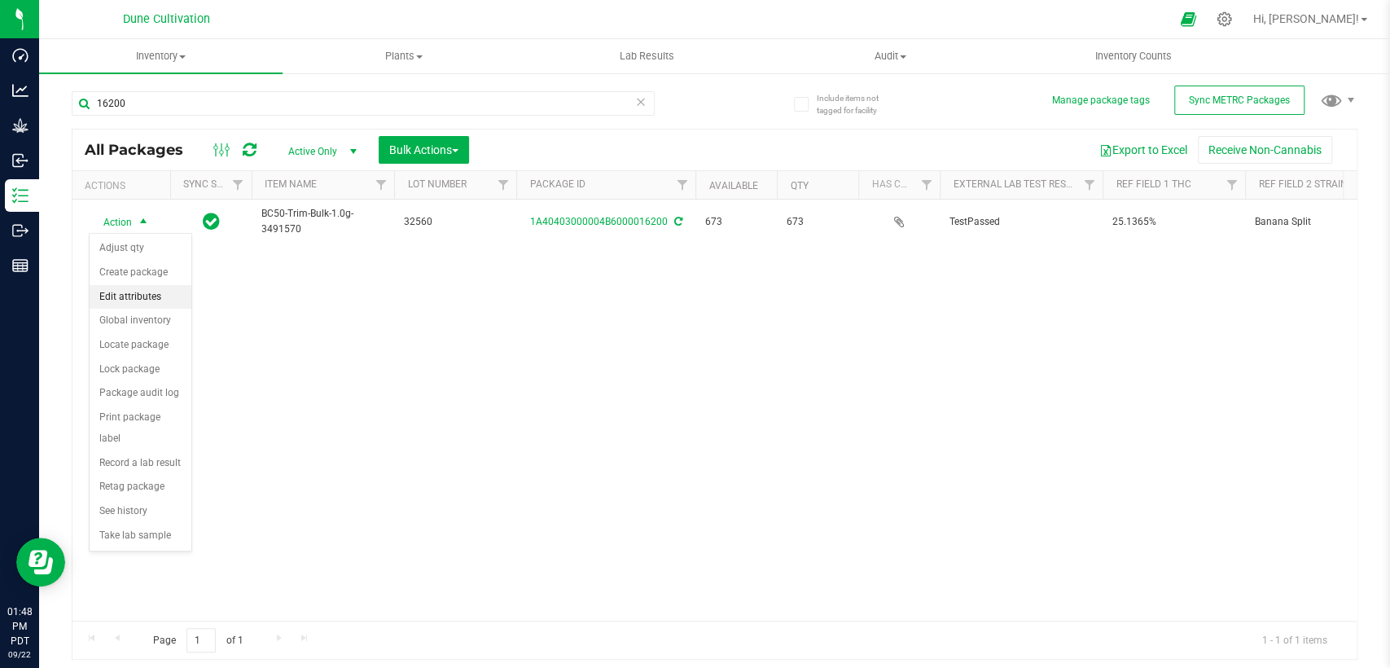
click at [132, 297] on li "Edit attributes" at bounding box center [141, 297] width 102 height 24
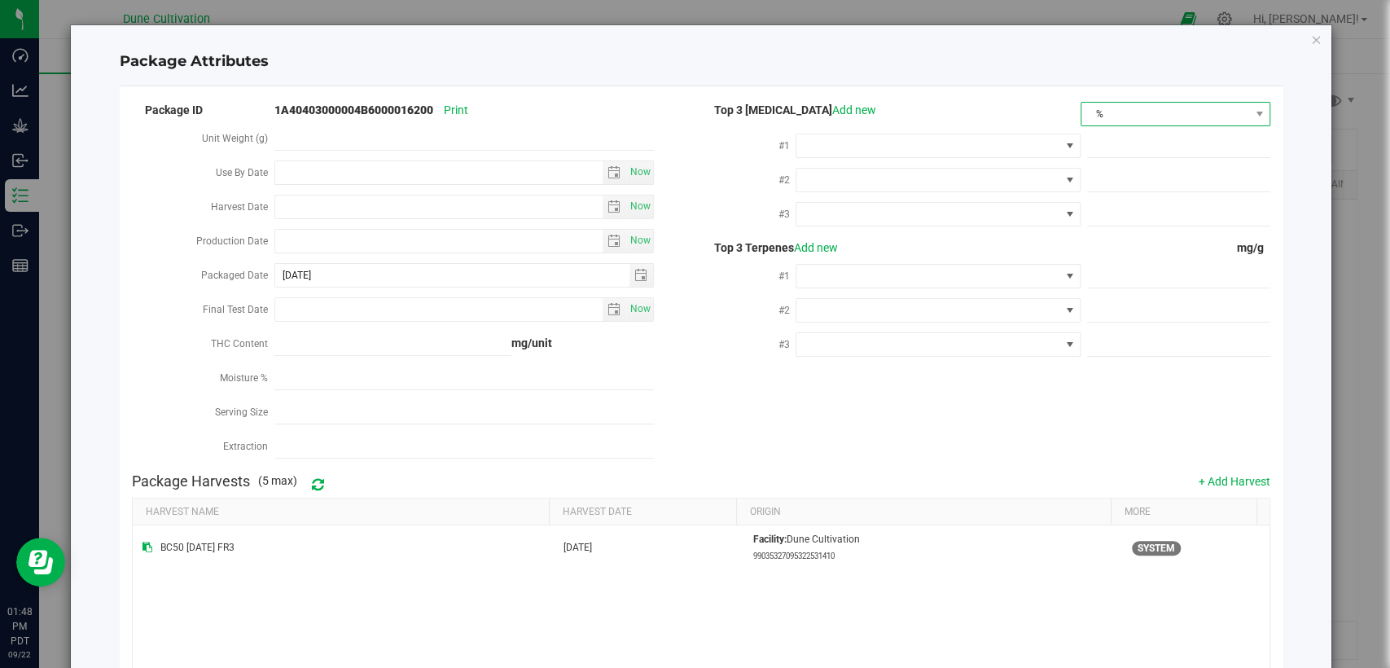
click at [1119, 115] on span "%" at bounding box center [1166, 114] width 168 height 23
click at [1113, 174] on li "mg/unit" at bounding box center [1163, 171] width 186 height 28
click at [951, 146] on span at bounding box center [928, 145] width 262 height 23
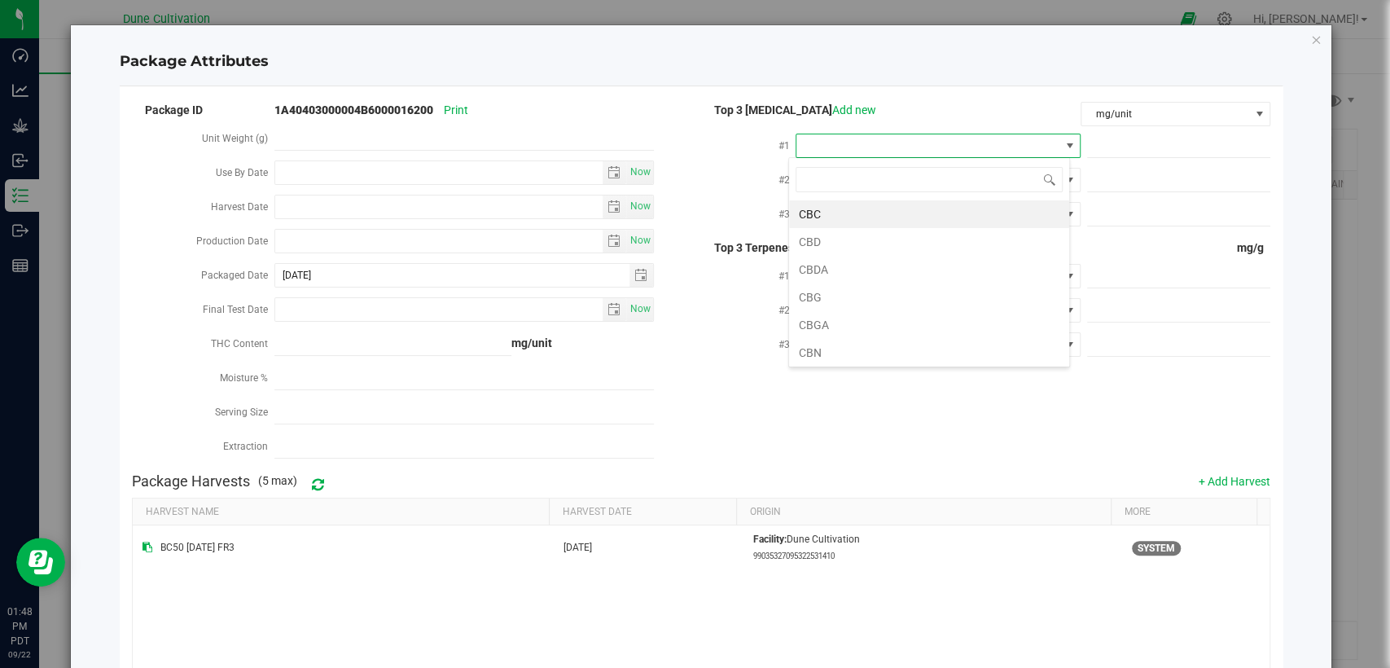
scroll to position [24, 281]
type input "thca"
click at [915, 215] on li "THCA" at bounding box center [929, 214] width 280 height 28
click at [1097, 142] on span at bounding box center [1178, 146] width 183 height 24
paste input "280.7413"
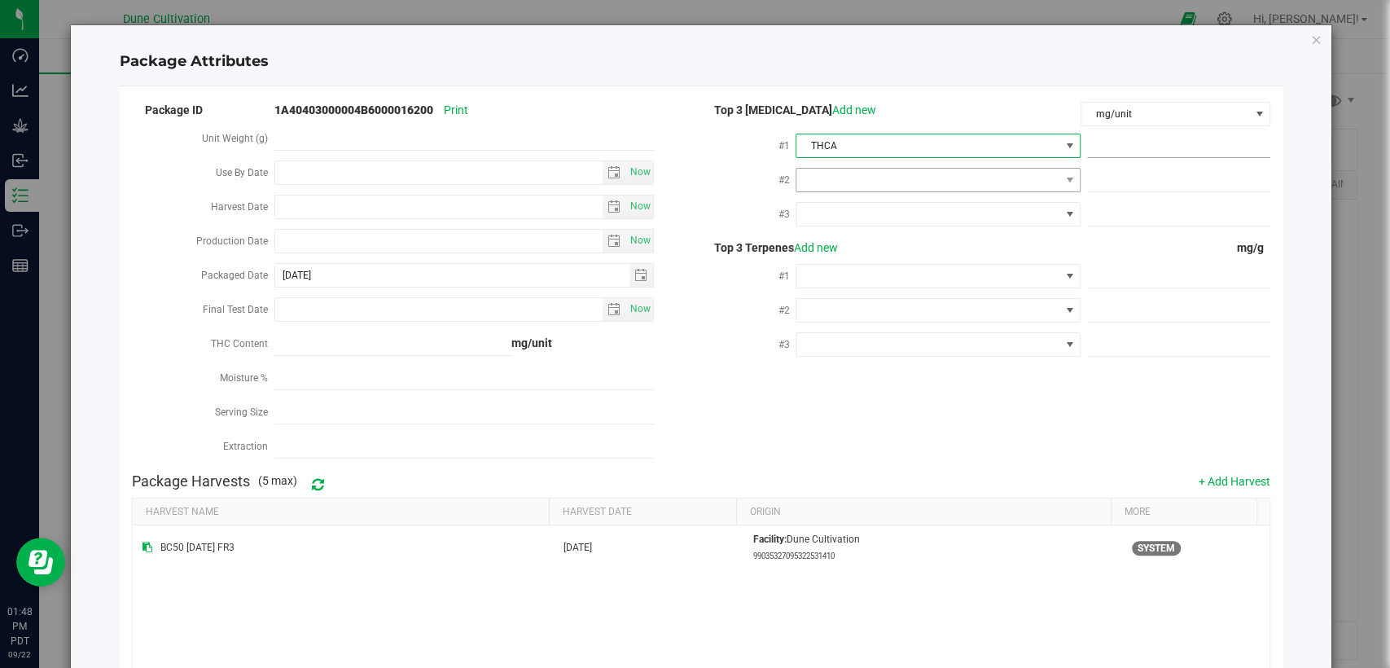
type input "280.7413"
click at [1002, 178] on span at bounding box center [928, 180] width 262 height 23
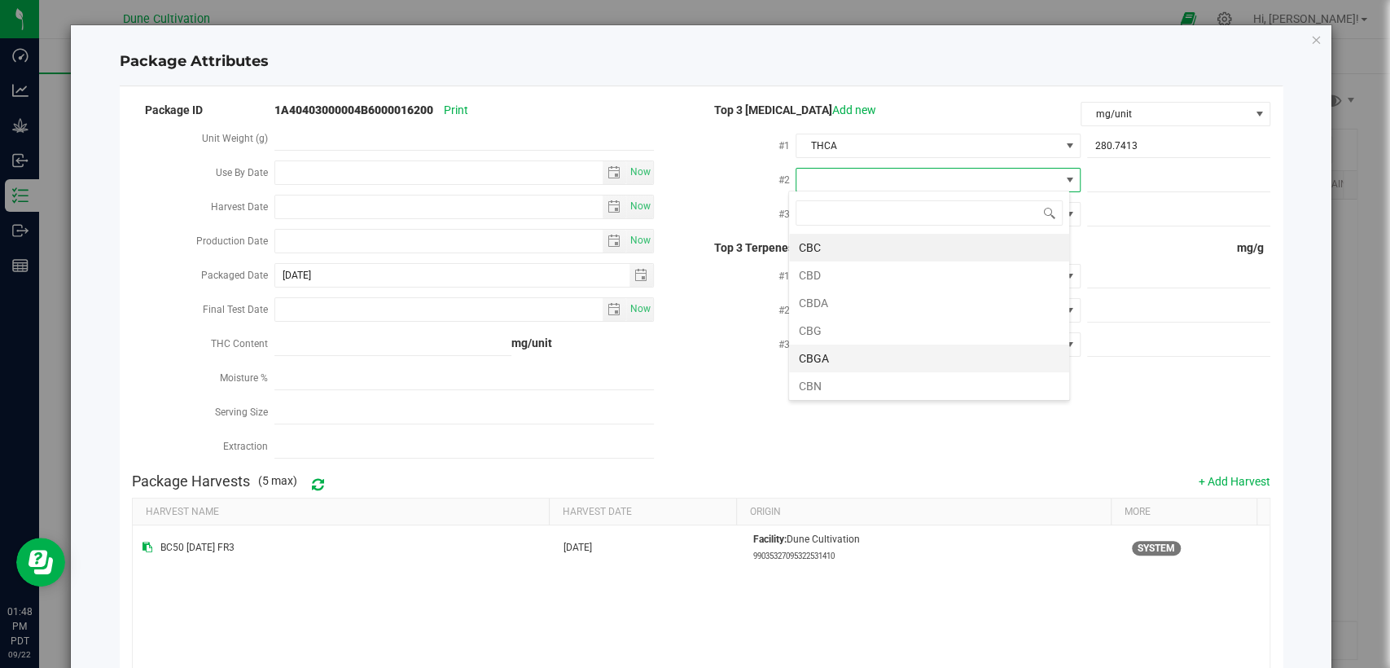
click at [852, 349] on li "CBGA" at bounding box center [929, 359] width 280 height 28
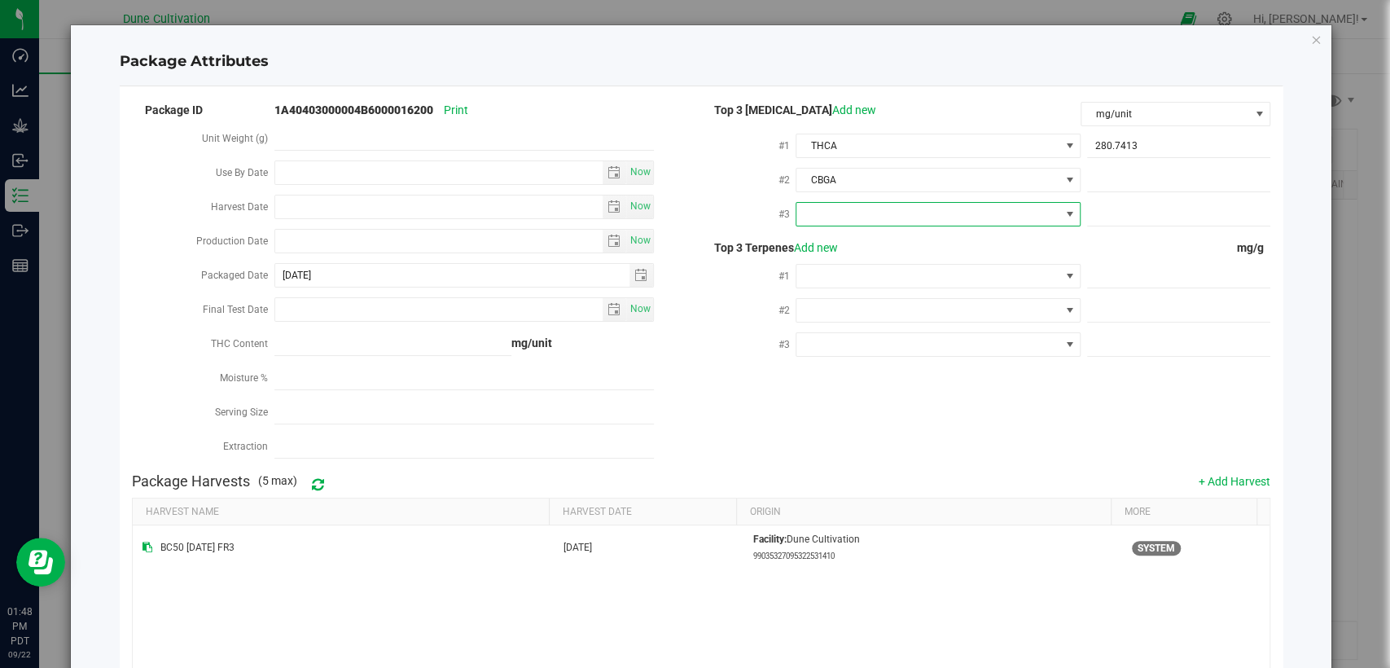
click at [889, 202] on span at bounding box center [938, 214] width 284 height 24
type input "d"
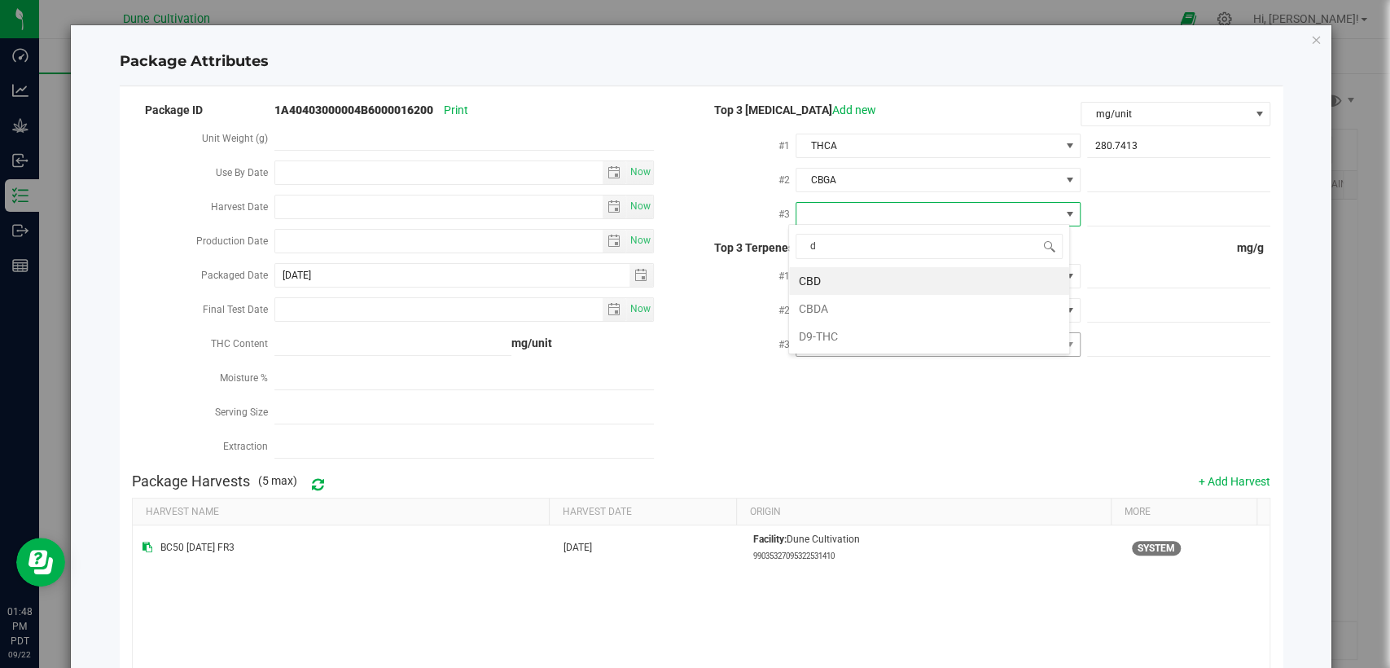
click at [829, 339] on li "D9-THC" at bounding box center [929, 337] width 280 height 28
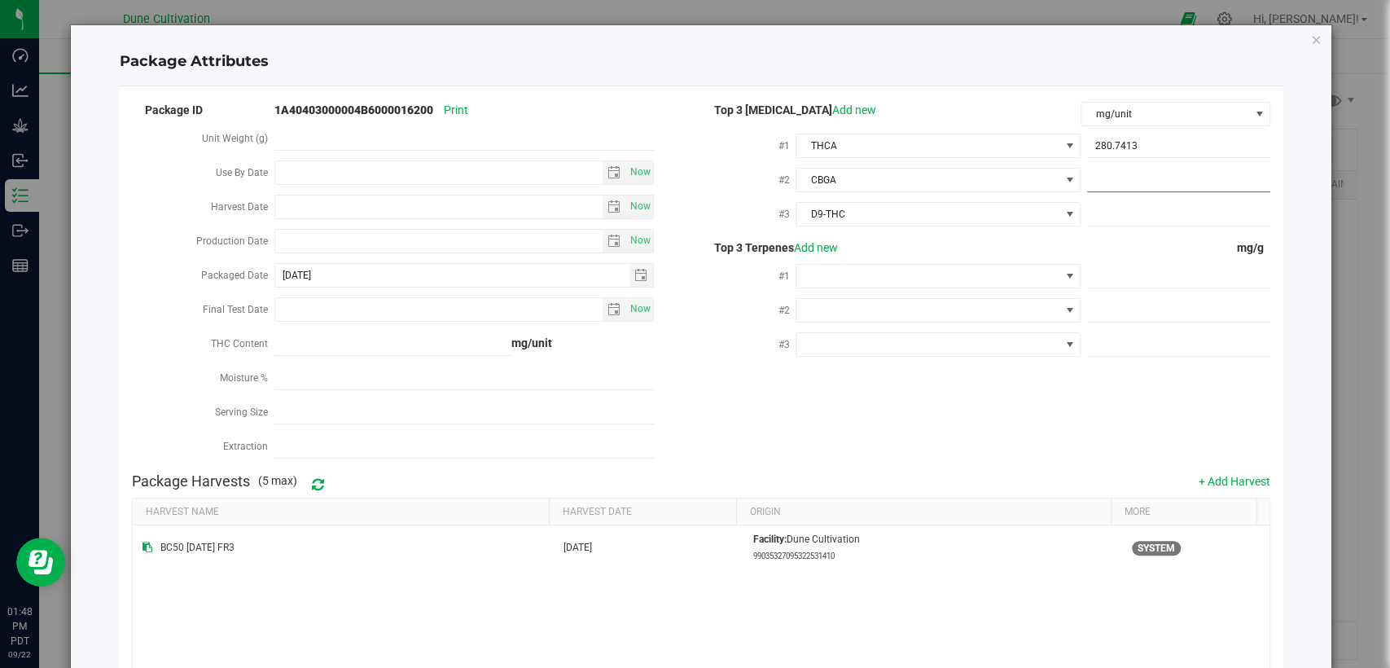
click at [1145, 180] on span at bounding box center [1178, 181] width 183 height 24
paste input "14.7645"
type input "14.7645"
click at [1180, 207] on span at bounding box center [1178, 215] width 183 height 24
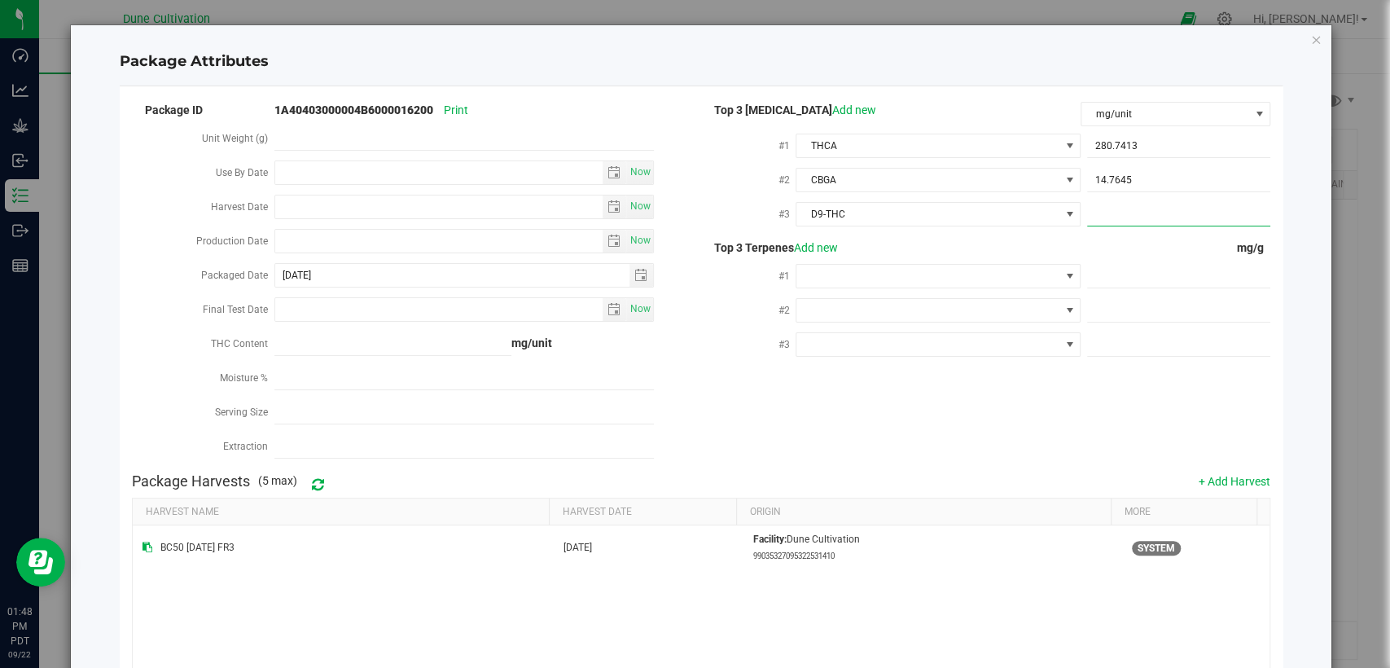
paste input "5.1552"
type input "5.1552"
click at [1134, 266] on span at bounding box center [1178, 277] width 183 height 24
paste input "4.366"
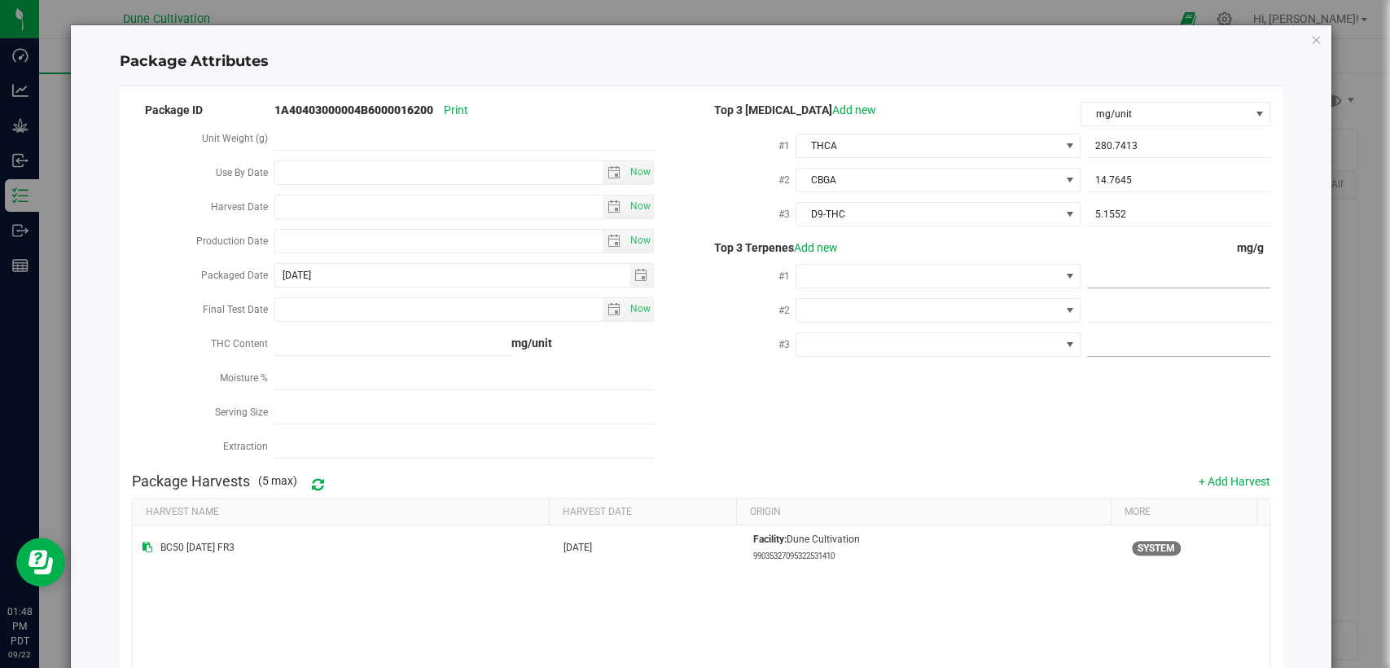
type input "4.366"
type input "4.3660"
click at [1123, 302] on span at bounding box center [1178, 311] width 183 height 24
paste input "3.648"
type input "3.648"
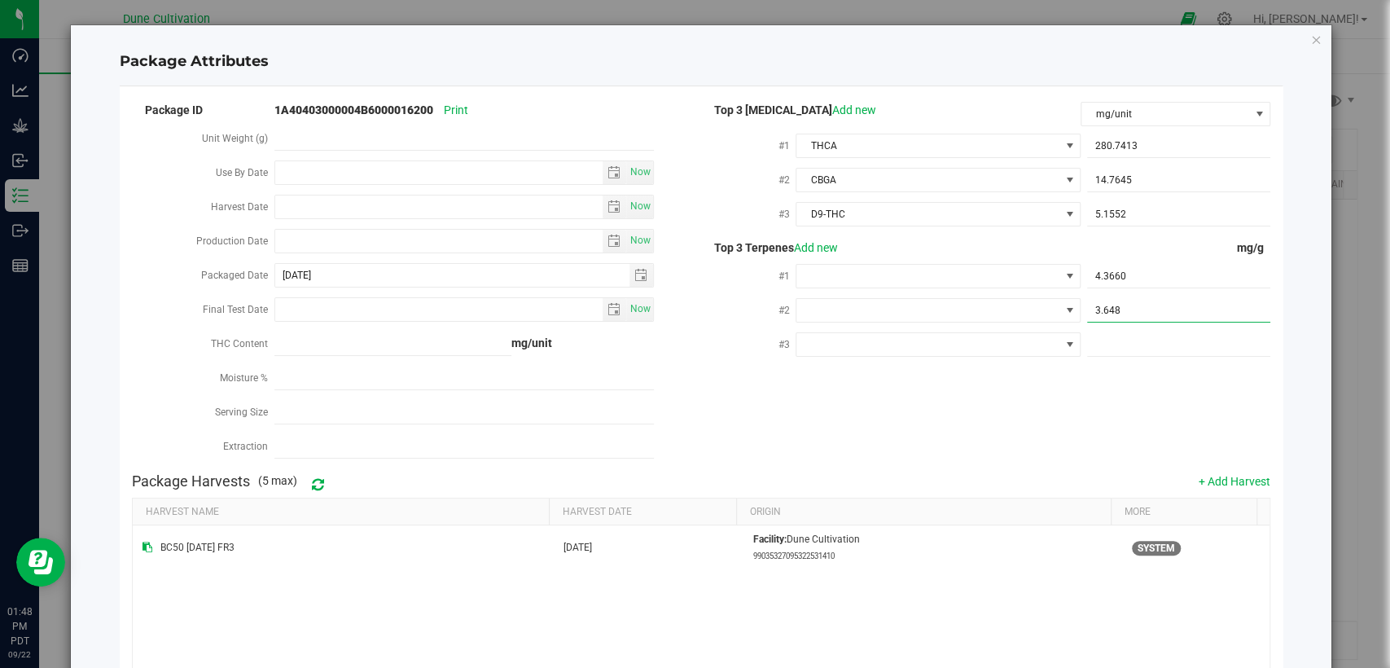
type input "3.6480"
click at [1115, 345] on span at bounding box center [1178, 345] width 183 height 24
paste input "1.219"
type input "1.219"
type input "1.2190"
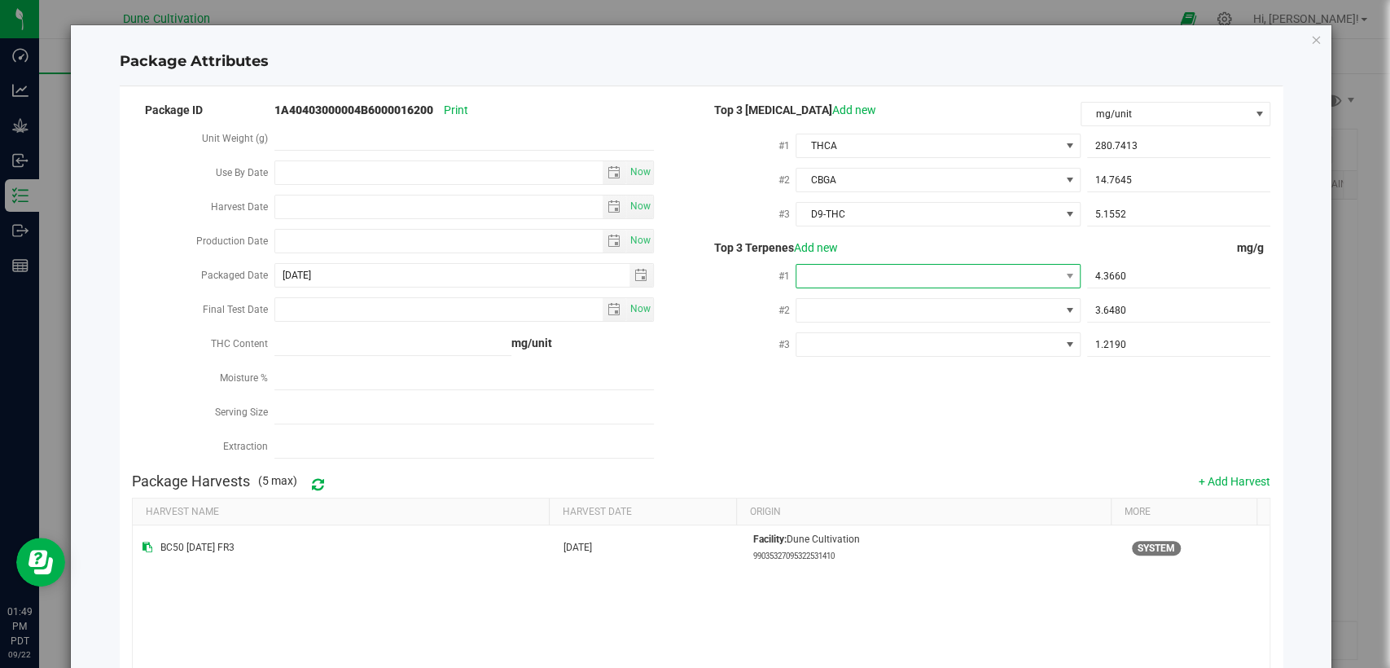
click at [942, 273] on span at bounding box center [928, 276] width 262 height 23
type input "d"
drag, startPoint x: 854, startPoint y: 375, endPoint x: 843, endPoint y: 465, distance: 91.1
click at [854, 379] on li "D-Limonene" at bounding box center [929, 370] width 280 height 28
click at [820, 301] on span at bounding box center [928, 310] width 262 height 23
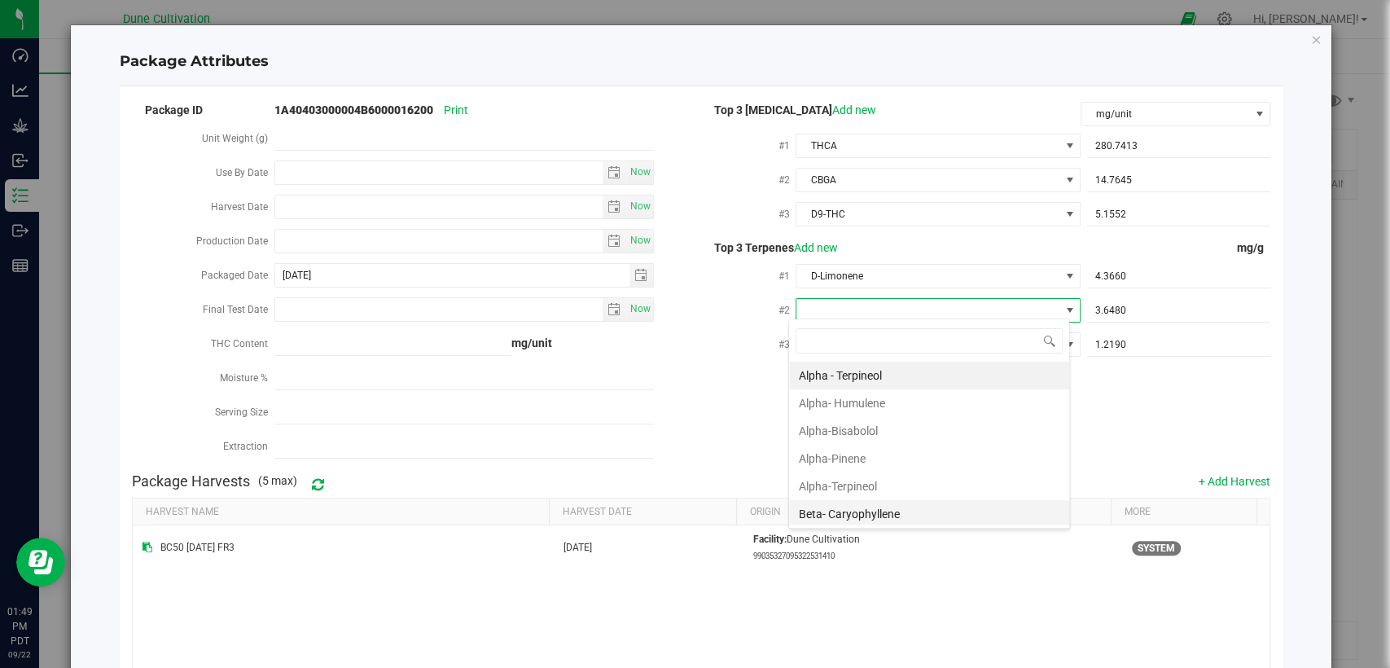
click at [840, 513] on li "Beta- Caryophyllene" at bounding box center [929, 514] width 280 height 28
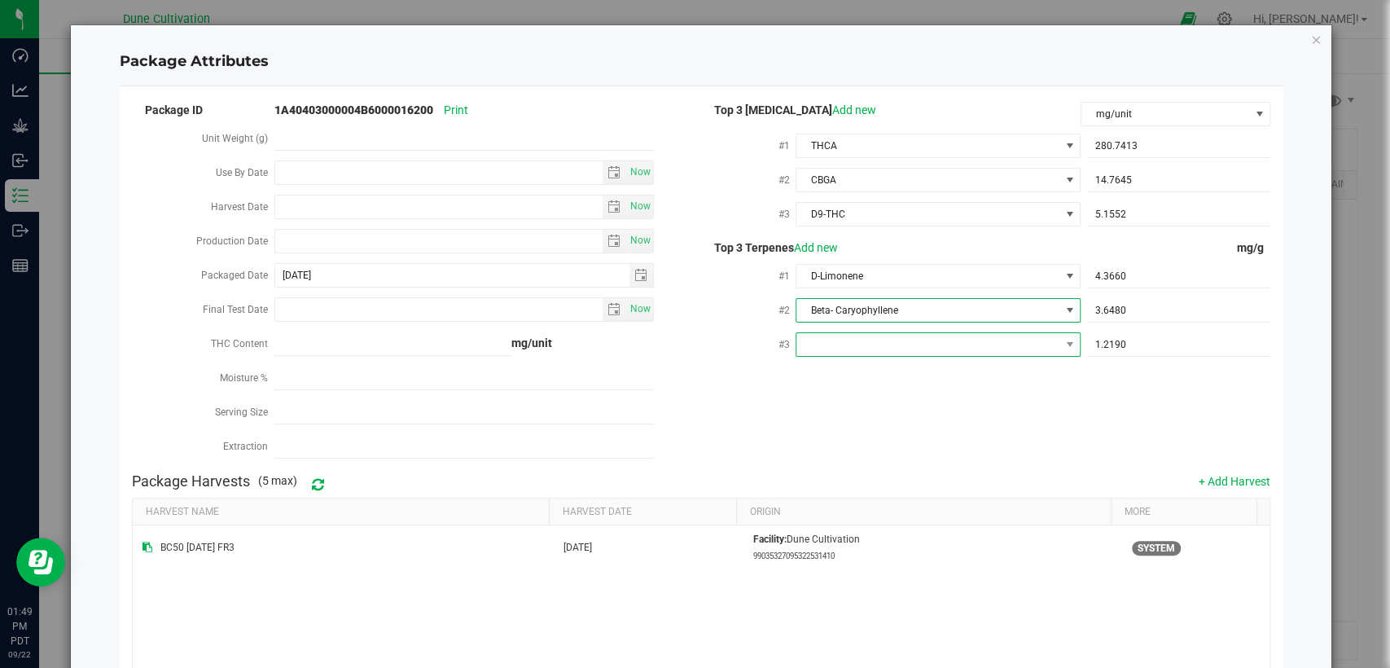
click at [862, 333] on span at bounding box center [928, 344] width 262 height 23
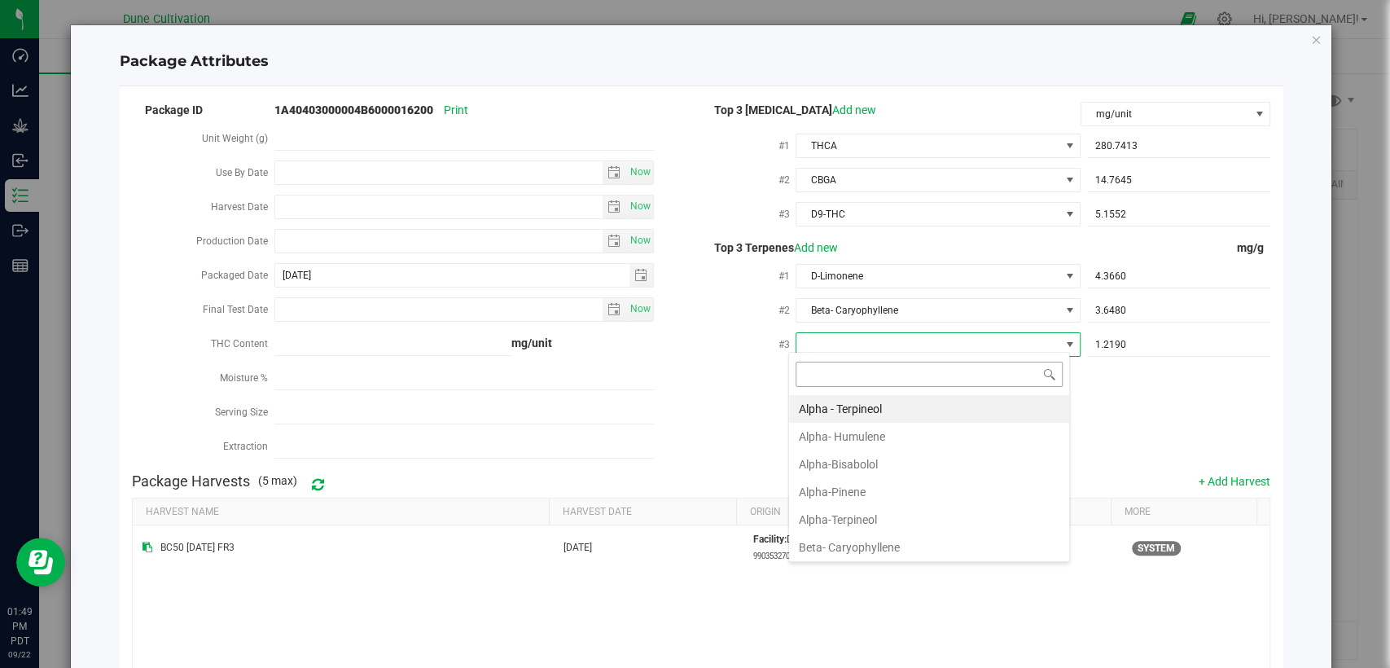
type input "a"
click at [872, 434] on li "Alpha- Humulene" at bounding box center [929, 437] width 280 height 28
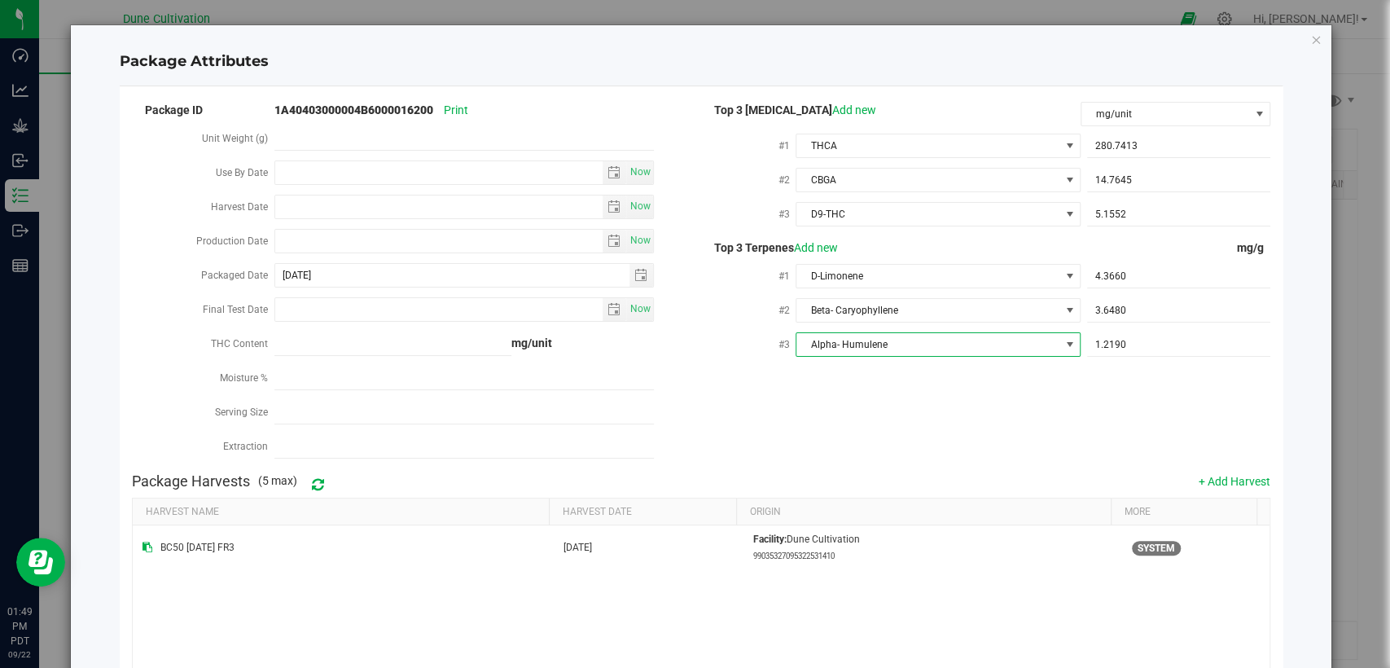
click at [841, 416] on div "Package ID 1A40403000004B6000016200 Print Unit Weight (g) Use By Date Now Harve…" at bounding box center [701, 282] width 1139 height 366
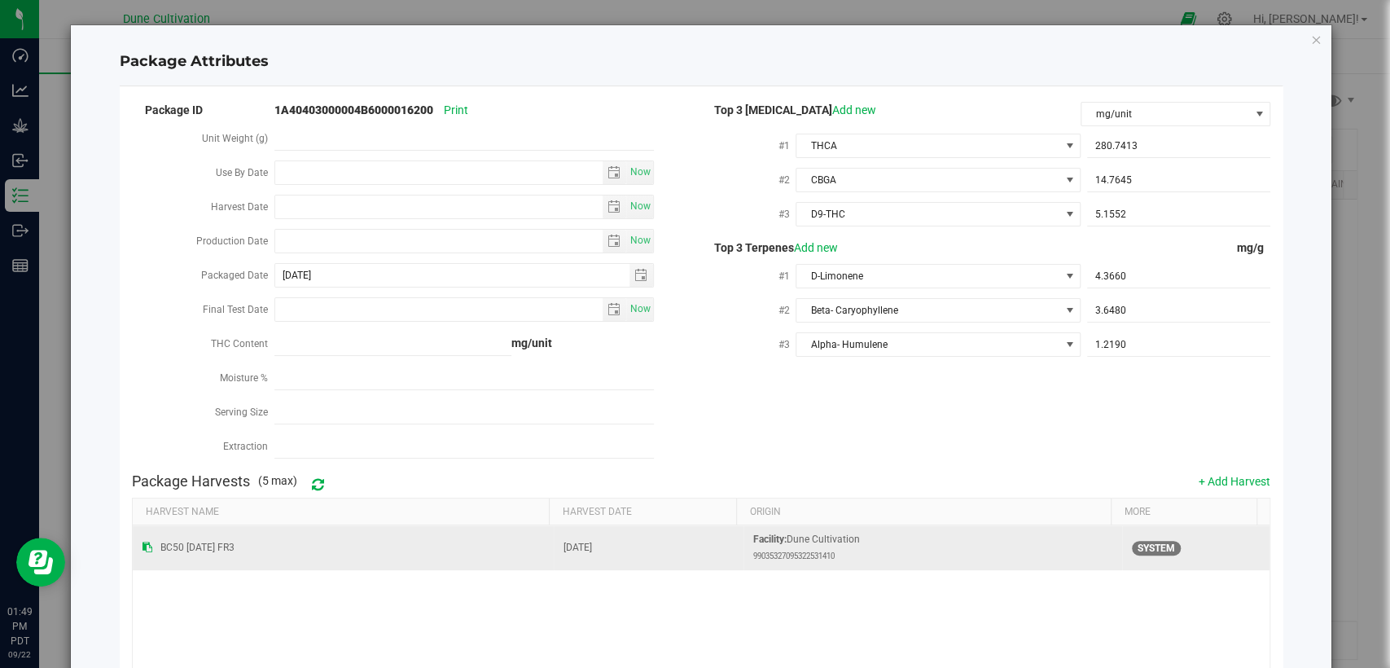
scroll to position [160, 0]
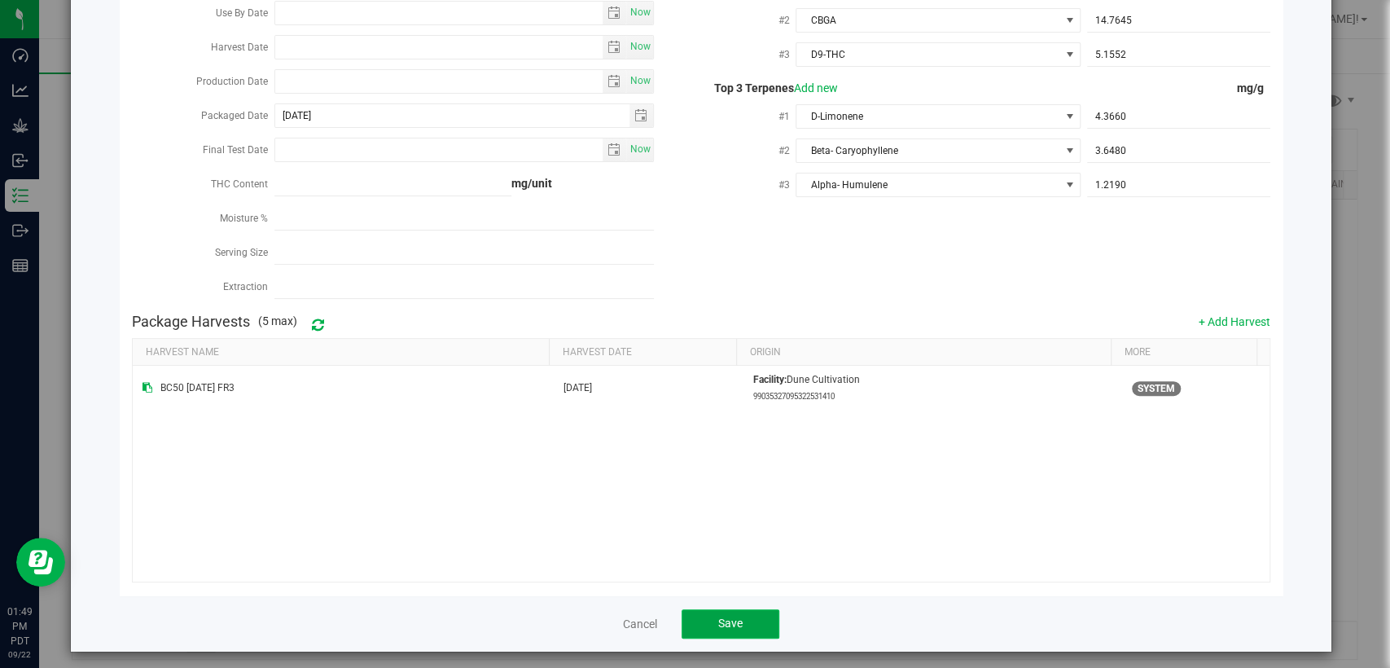
click at [727, 620] on span "Save" at bounding box center [730, 623] width 24 height 13
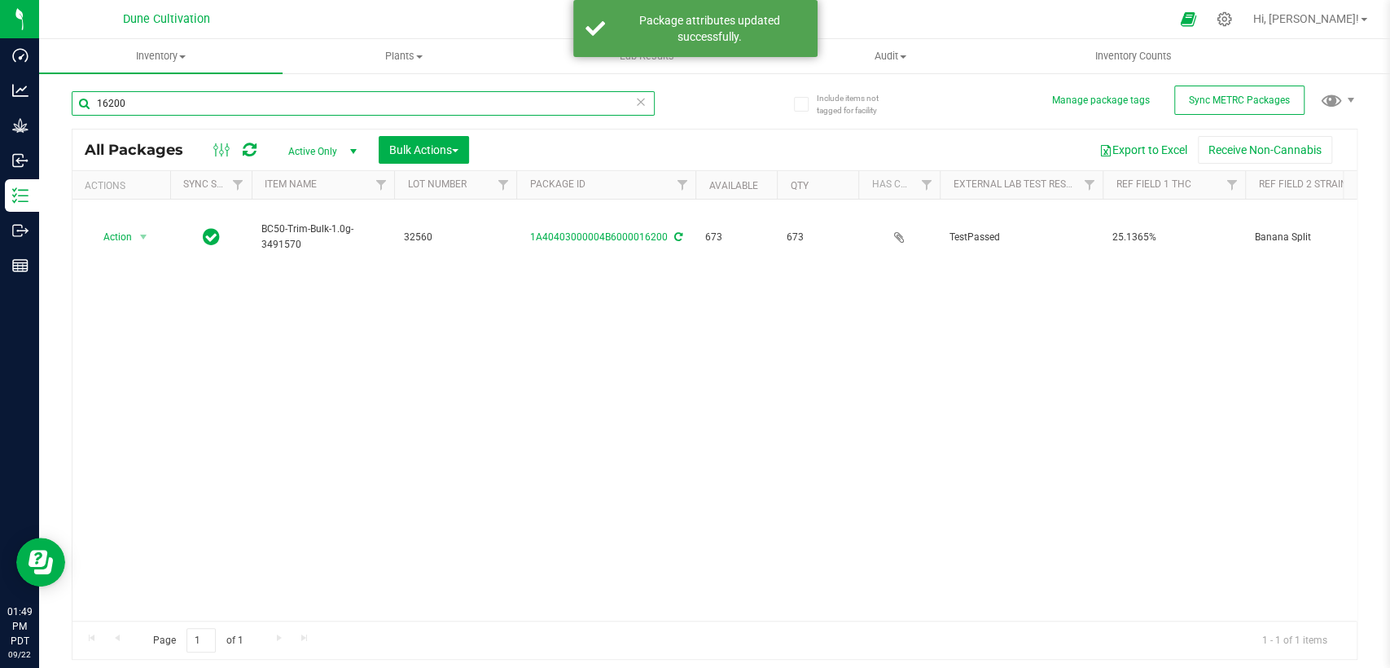
click at [213, 103] on input "16200" at bounding box center [363, 103] width 583 height 24
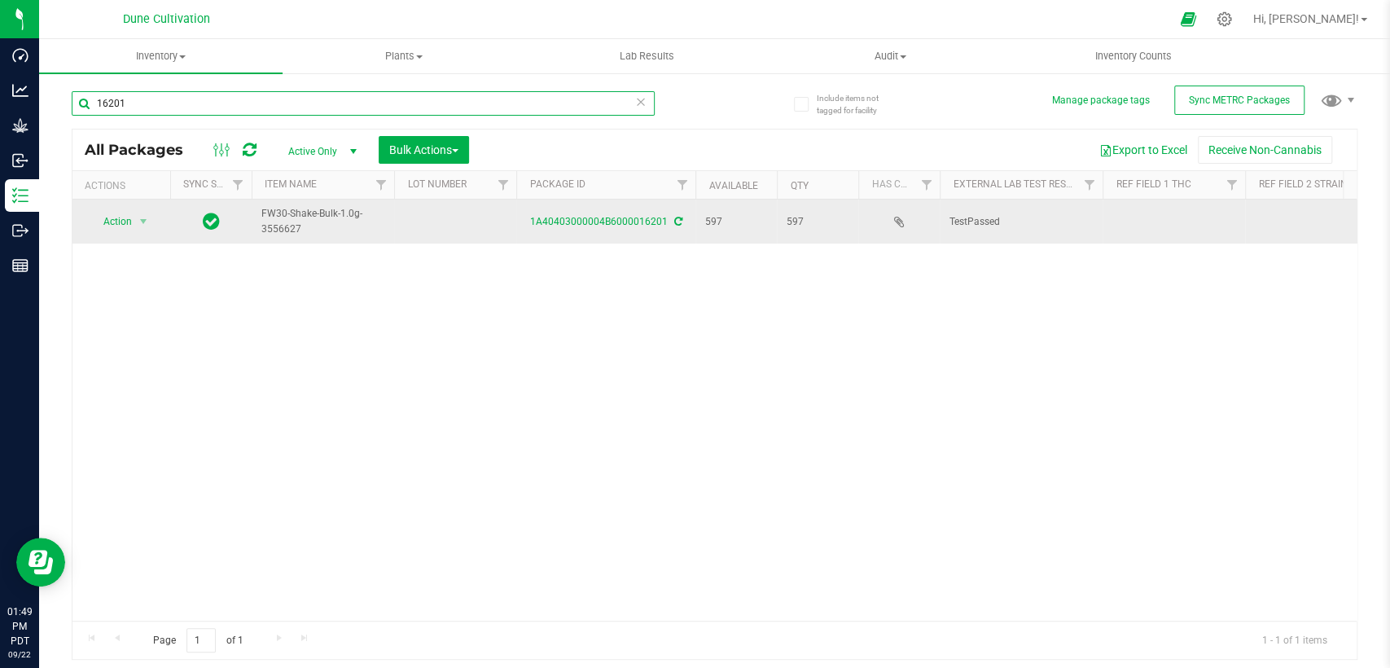
type input "16201"
click at [417, 211] on td at bounding box center [455, 222] width 122 height 44
type input "32397"
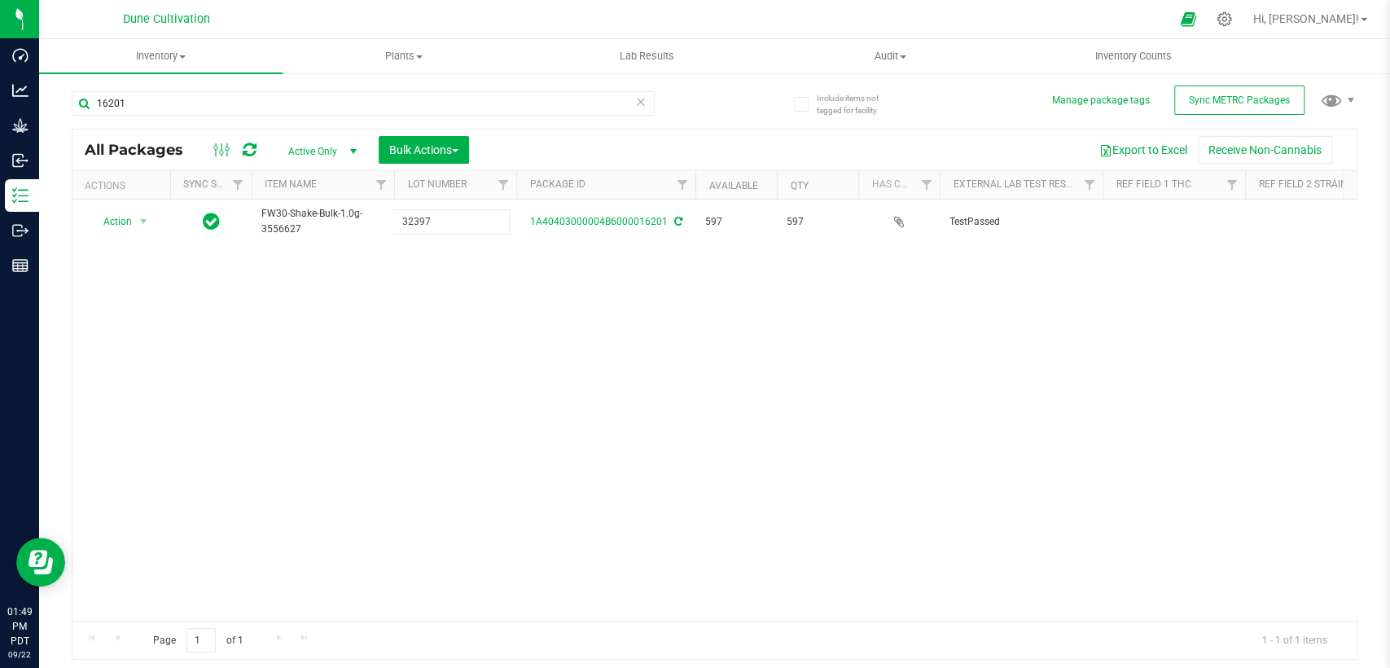
click at [437, 336] on div "All Packages Active Only Active Only Lab Samples Locked All External Internal B…" at bounding box center [715, 395] width 1286 height 532
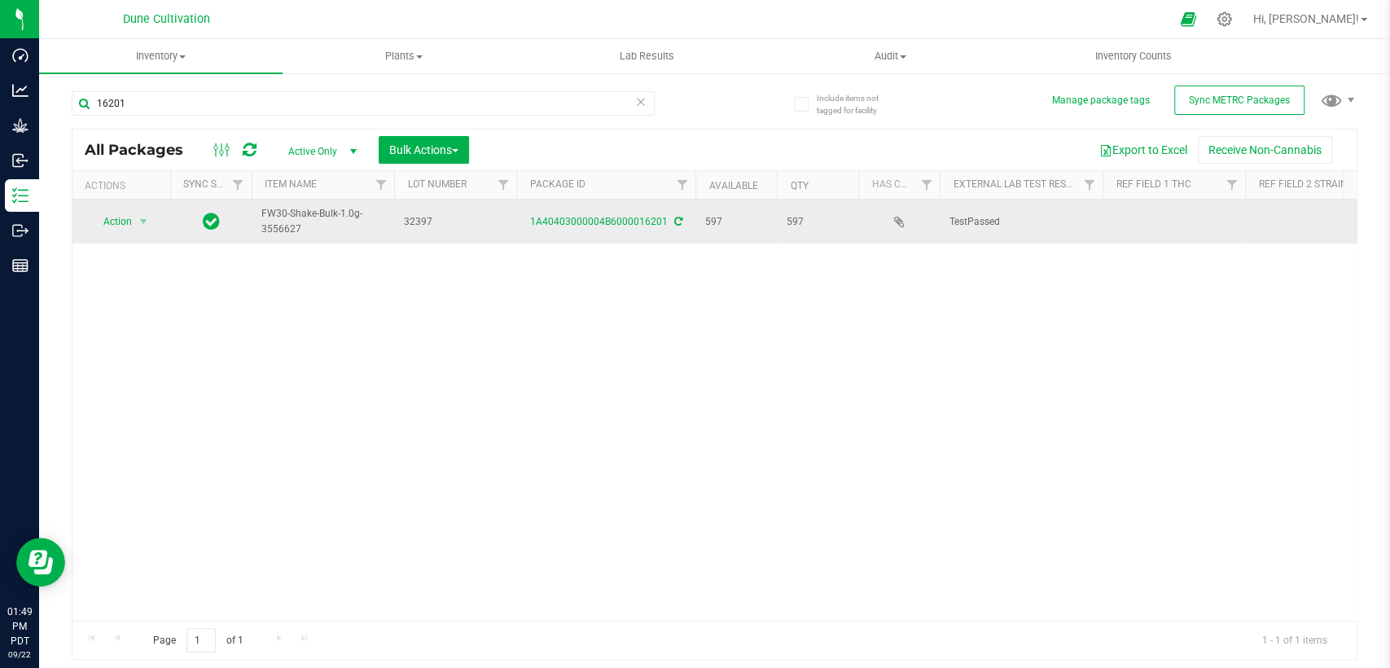
click at [1149, 217] on td at bounding box center [1174, 222] width 143 height 44
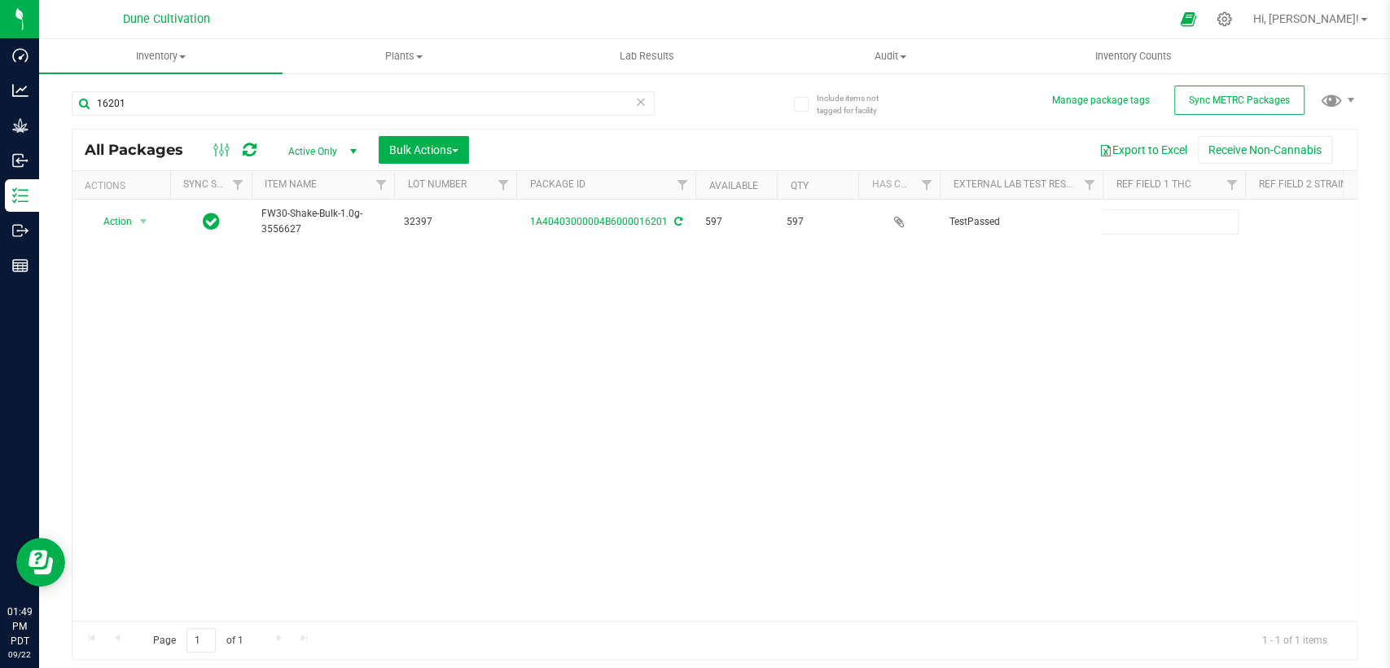
type input "27.7781%"
click at [1032, 327] on div "All Packages Active Only Active Only Lab Samples Locked All External Internal B…" at bounding box center [715, 395] width 1286 height 532
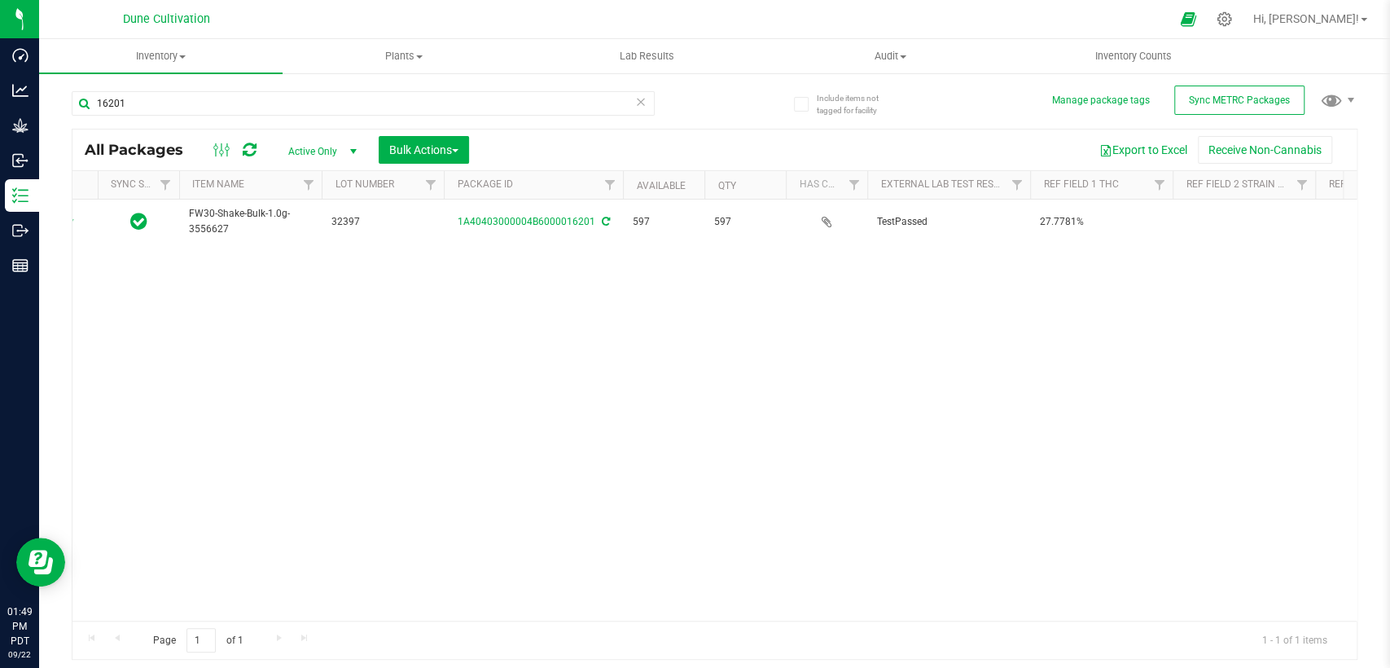
scroll to position [0, 181]
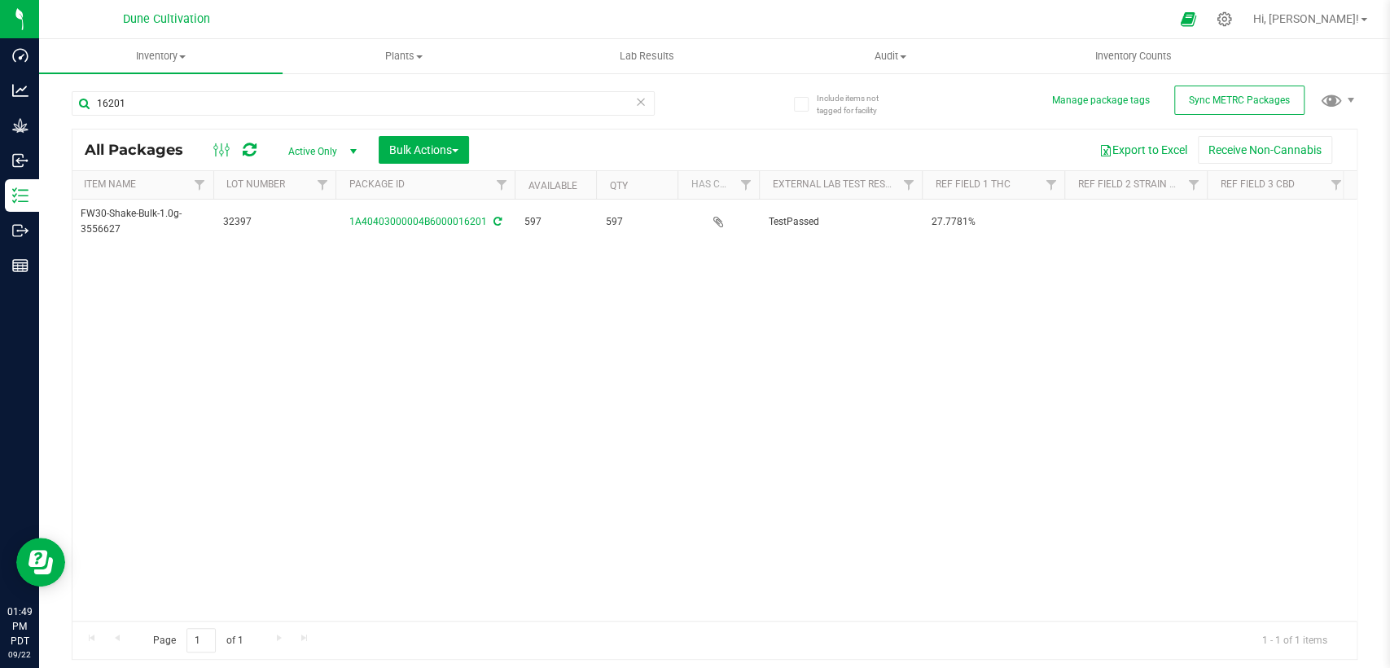
click at [1139, 327] on div "Action Action Adjust qty Create package Edit attributes Global inventory Locate…" at bounding box center [714, 410] width 1284 height 421
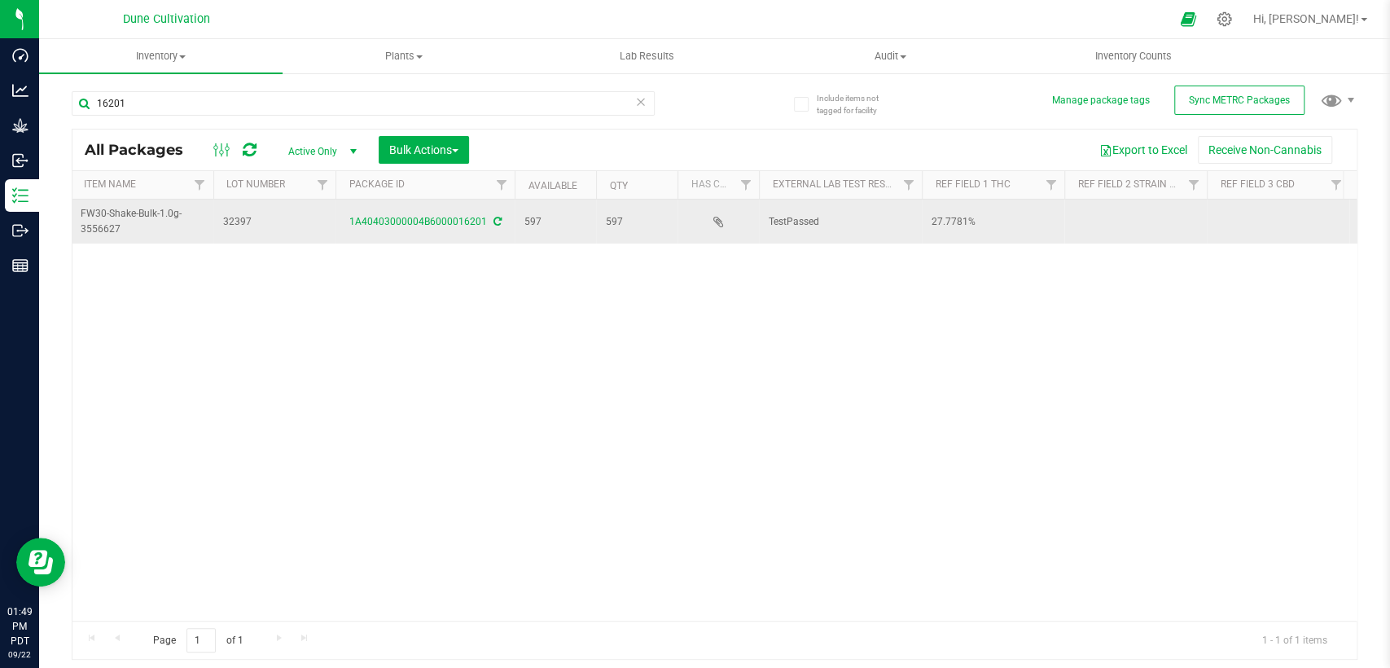
click at [1245, 221] on td at bounding box center [1278, 222] width 143 height 44
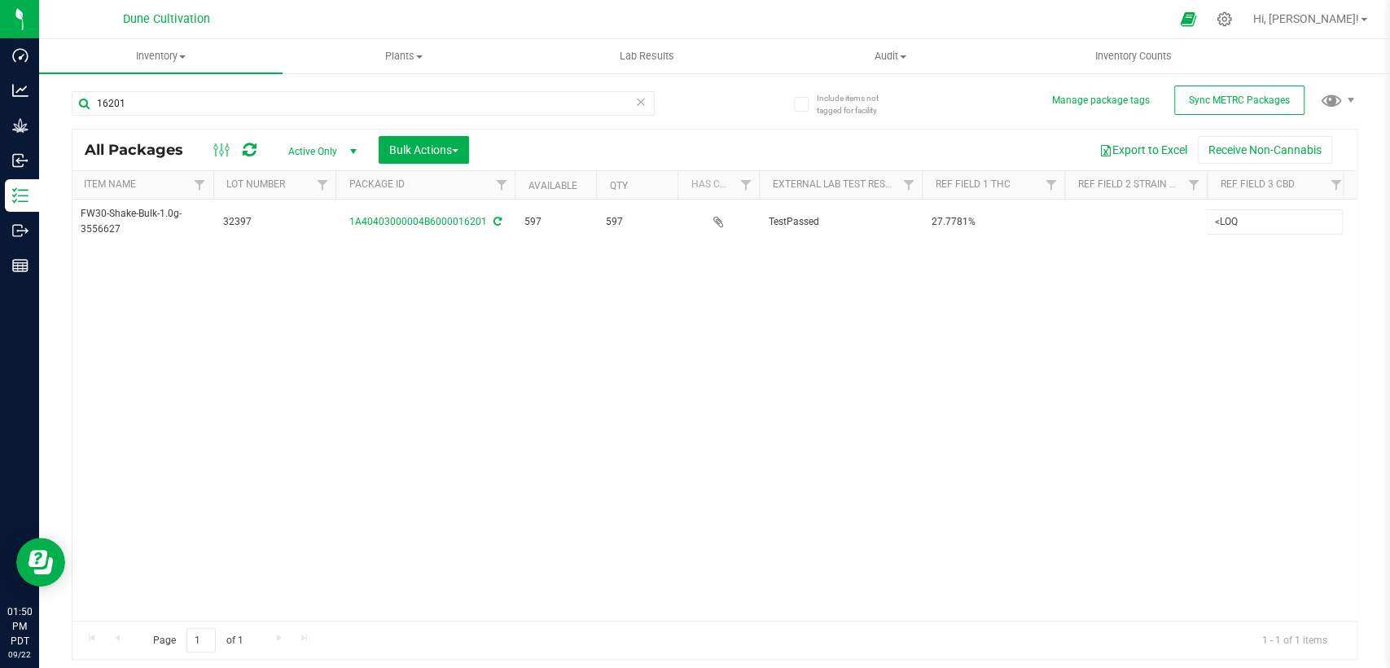
type input "<LOQ"
click at [1113, 356] on div "All Packages Active Only Active Only Lab Samples Locked All External Internal B…" at bounding box center [715, 395] width 1286 height 532
drag, startPoint x: 1160, startPoint y: 288, endPoint x: 1144, endPoint y: 283, distance: 17.3
click at [1159, 288] on div "Action Action Adjust qty Create package Edit attributes Global inventory Locate…" at bounding box center [714, 410] width 1284 height 421
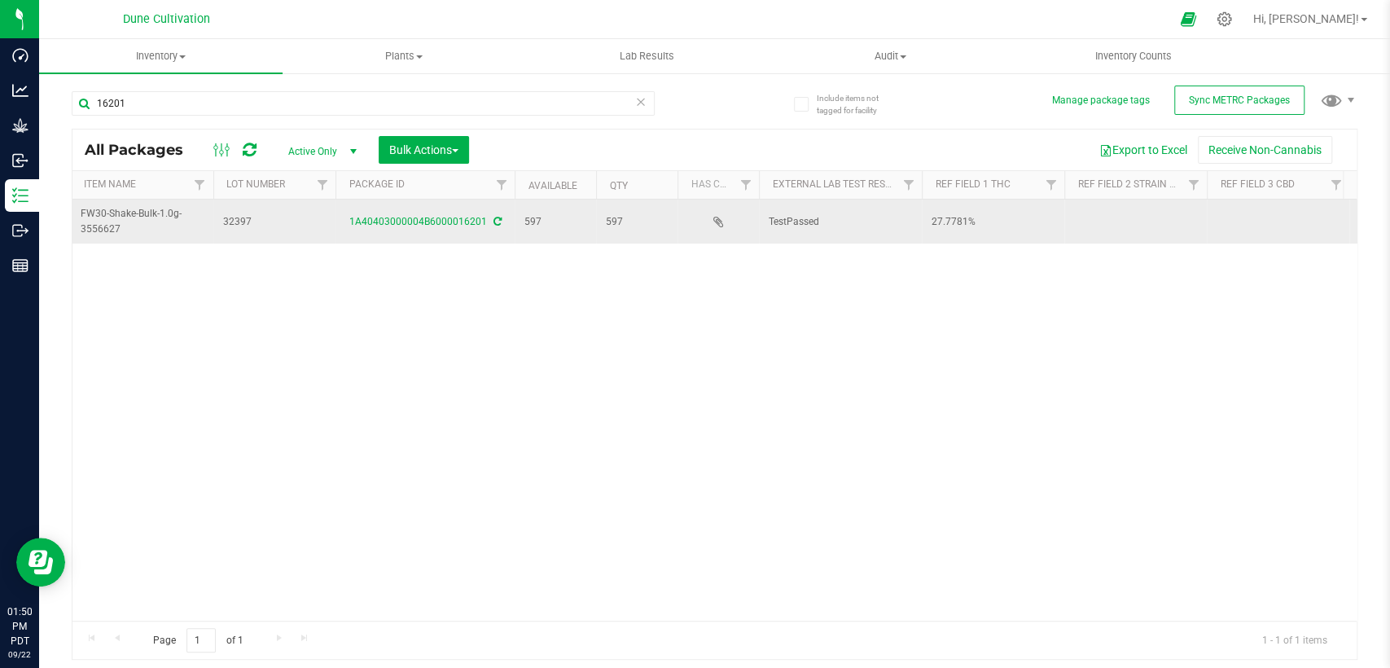
click at [1092, 217] on td at bounding box center [1136, 222] width 143 height 44
type input "Arm Candy"
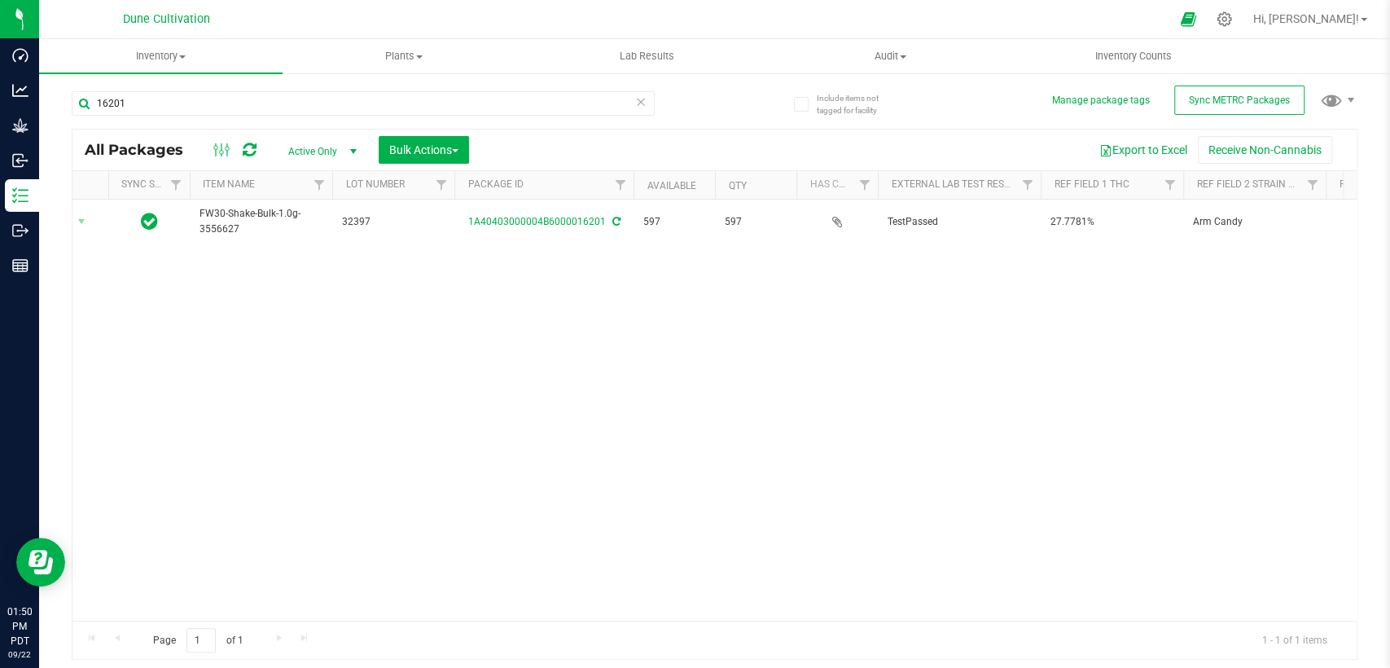
scroll to position [0, 0]
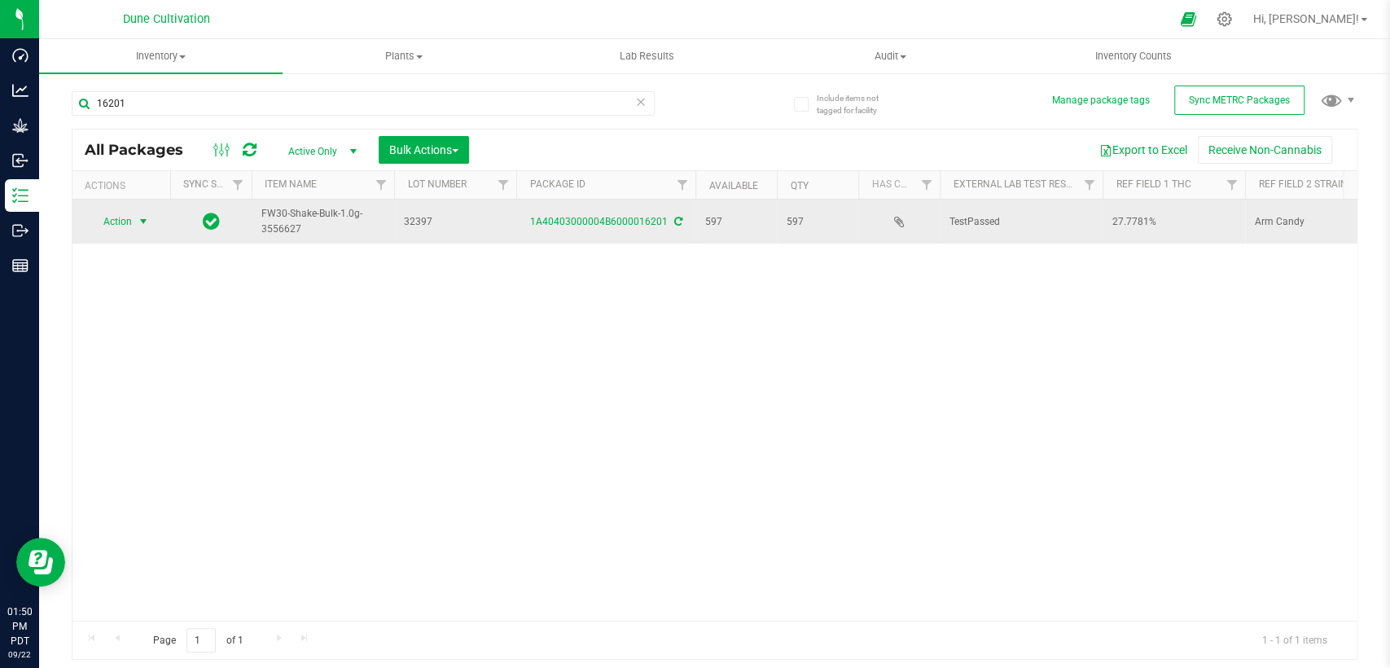
click at [134, 215] on span "select" at bounding box center [144, 221] width 20 height 23
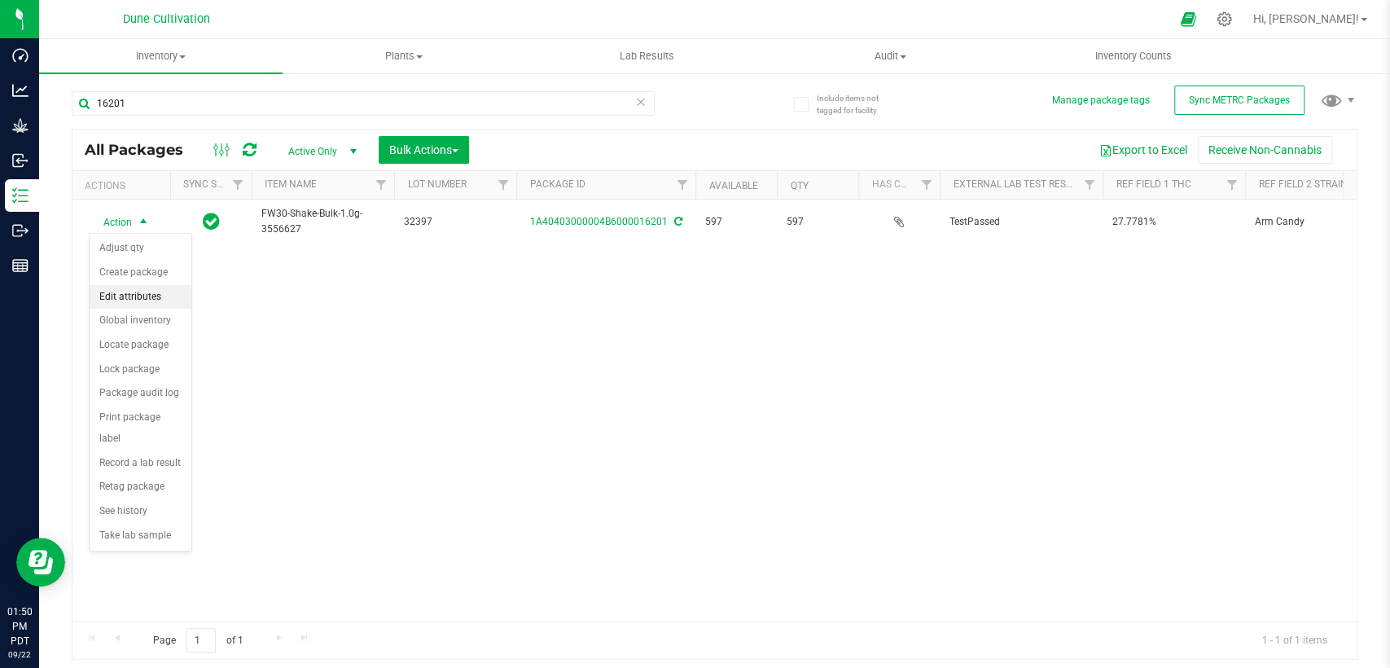
click at [143, 303] on li "Edit attributes" at bounding box center [141, 297] width 102 height 24
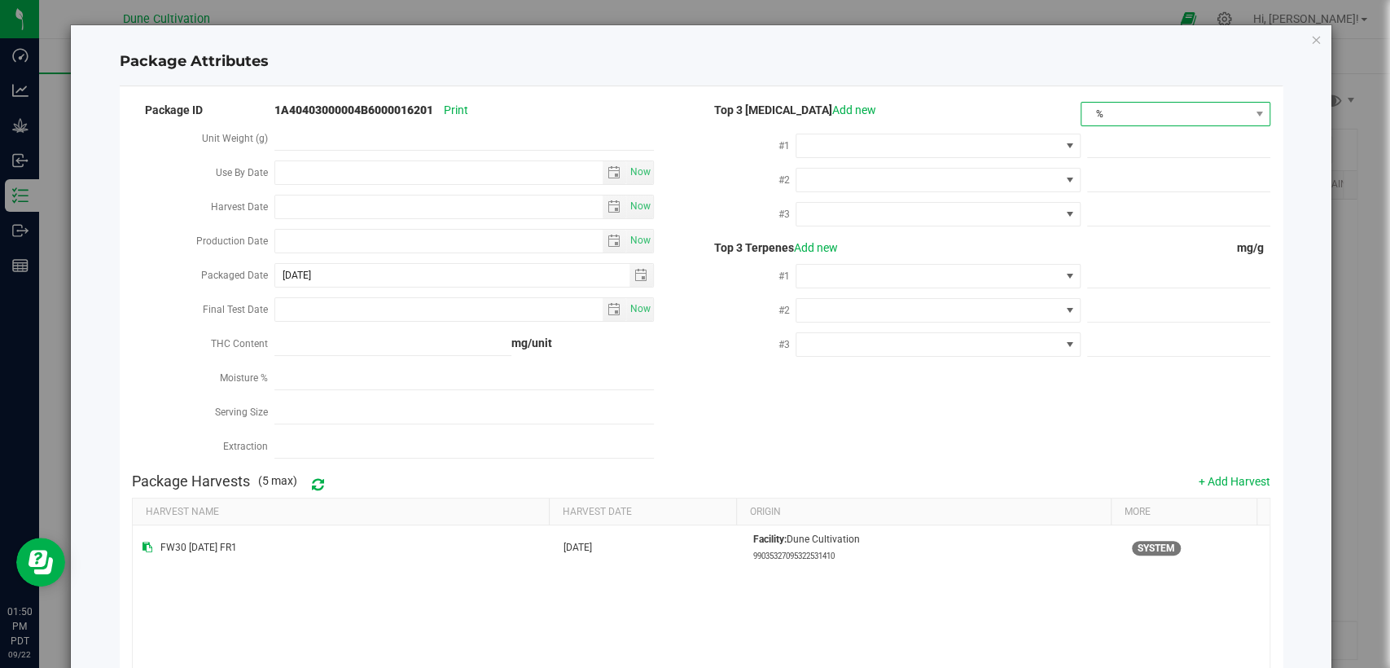
drag, startPoint x: 1116, startPoint y: 106, endPoint x: 1112, endPoint y: 118, distance: 12.9
click at [1116, 107] on span "%" at bounding box center [1166, 114] width 168 height 23
click at [1094, 183] on li "mg/unit" at bounding box center [1163, 171] width 186 height 28
click at [954, 146] on span at bounding box center [928, 145] width 262 height 23
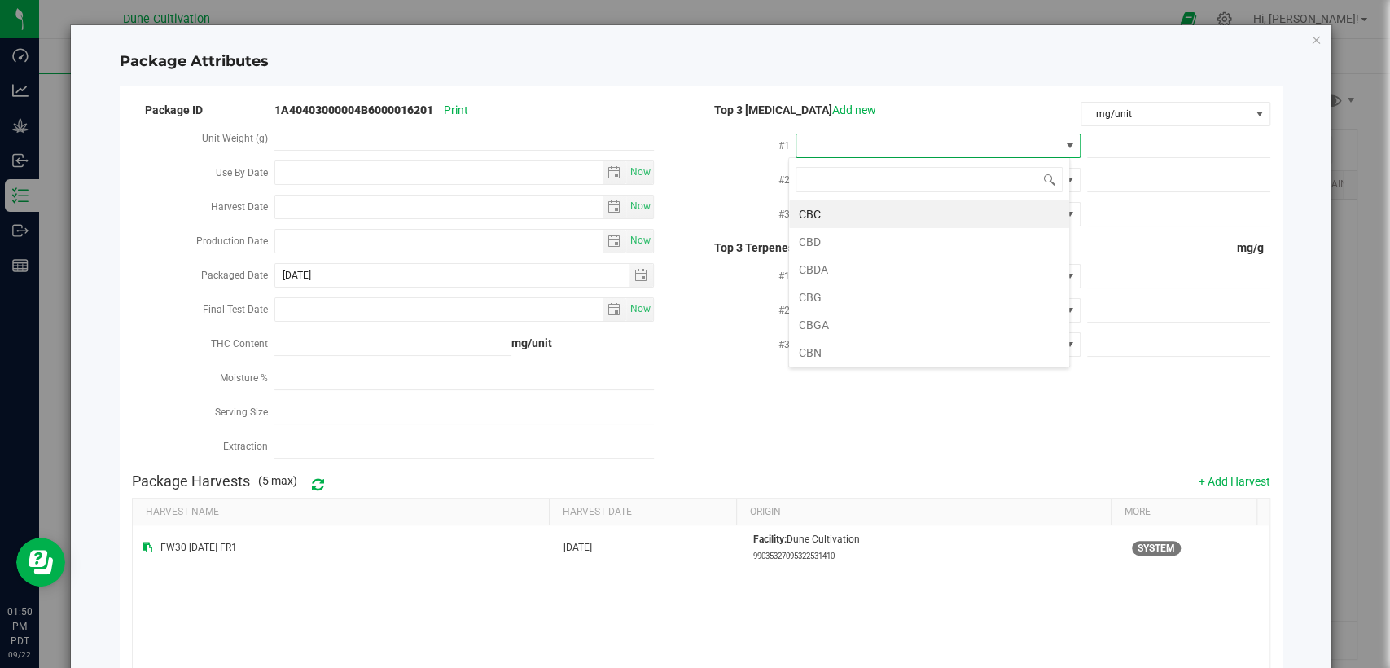
scroll to position [24, 281]
type input "thca"
click at [924, 217] on li "THCA" at bounding box center [929, 214] width 280 height 28
click at [1150, 141] on span at bounding box center [1178, 146] width 183 height 24
paste input "310.755"
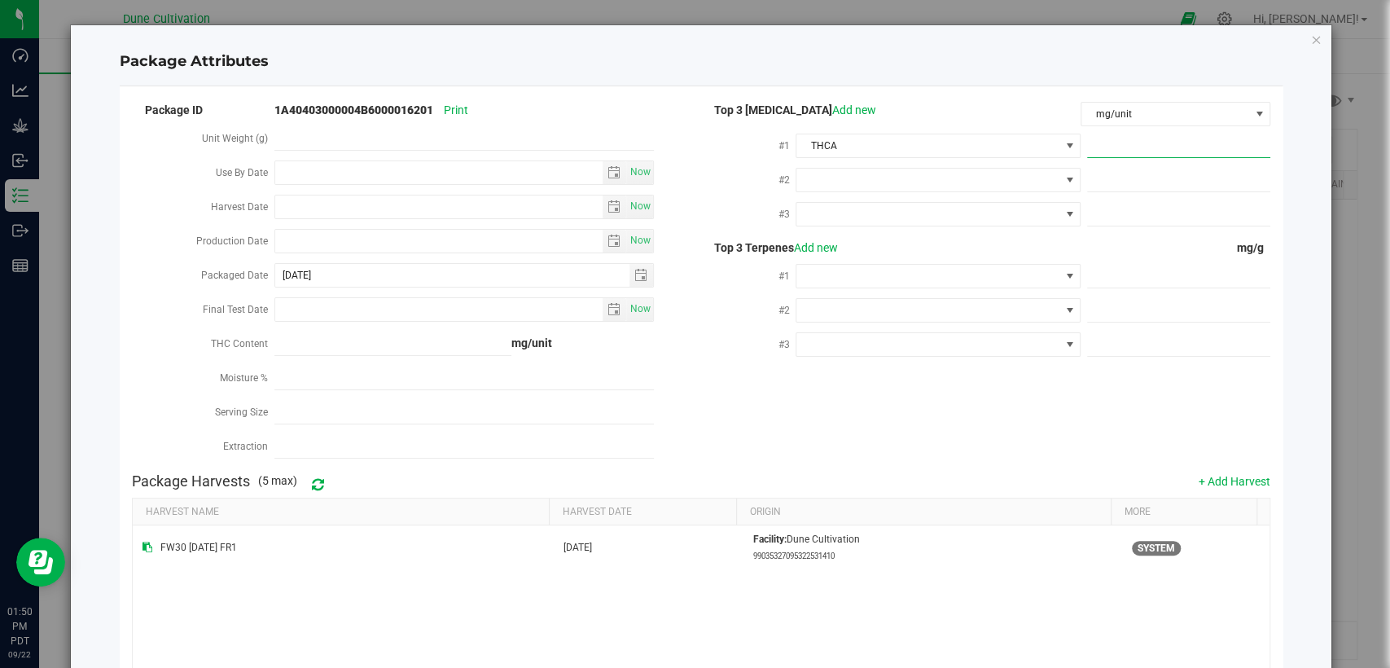
type input "310.755"
type input "310.7550"
click at [965, 178] on span at bounding box center [928, 180] width 262 height 23
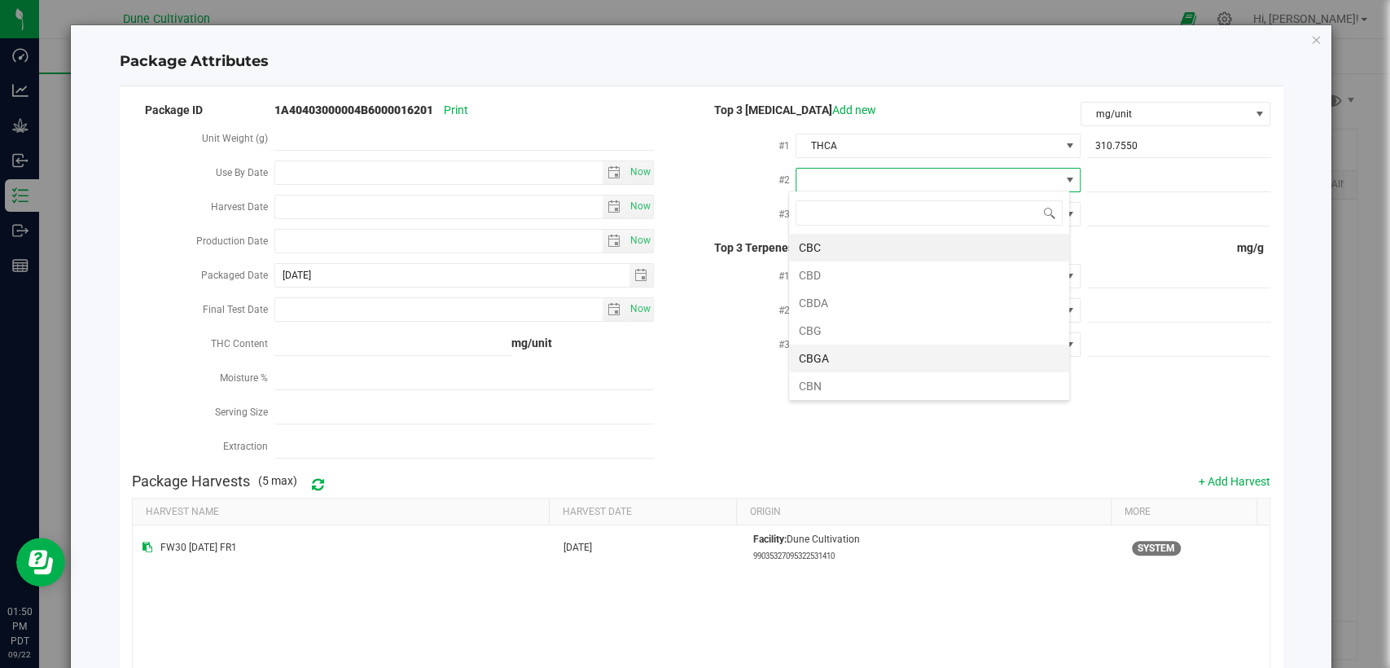
click at [857, 349] on li "CBGA" at bounding box center [929, 359] width 280 height 28
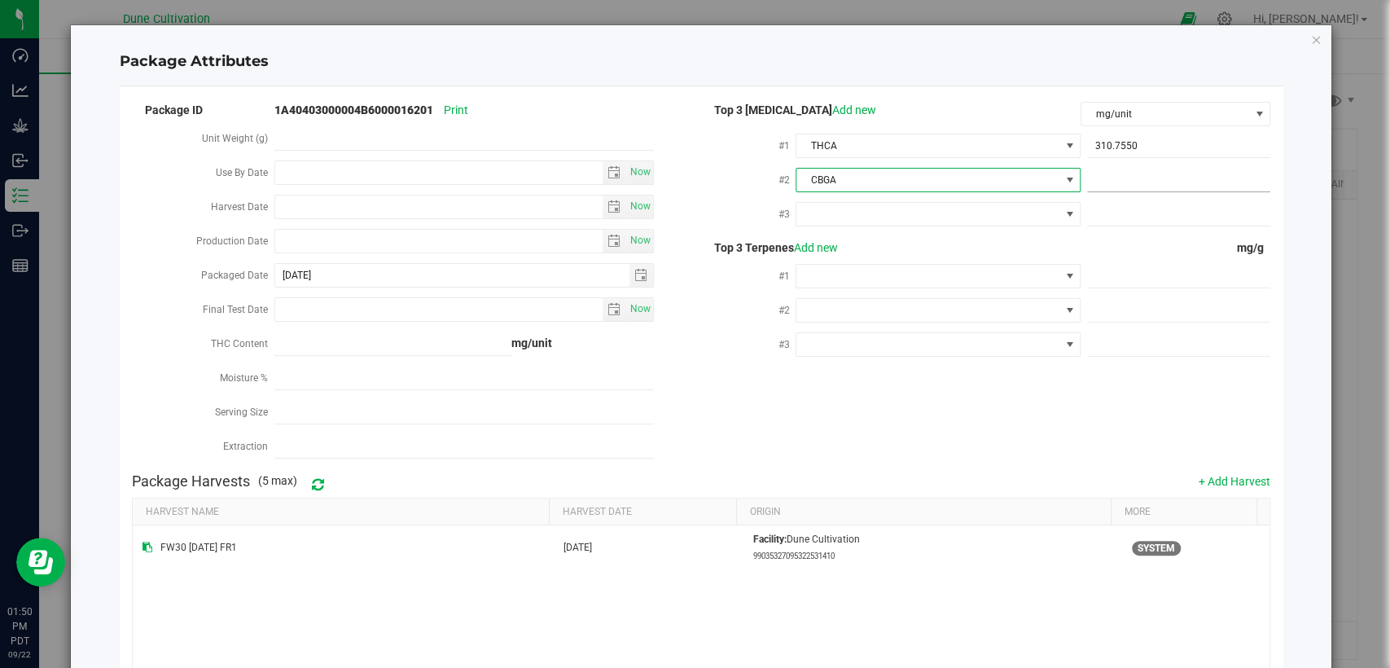
click at [1138, 165] on div at bounding box center [1176, 179] width 190 height 29
click at [1133, 184] on span at bounding box center [1178, 181] width 183 height 24
paste input "7.7537"
type input "7.7537"
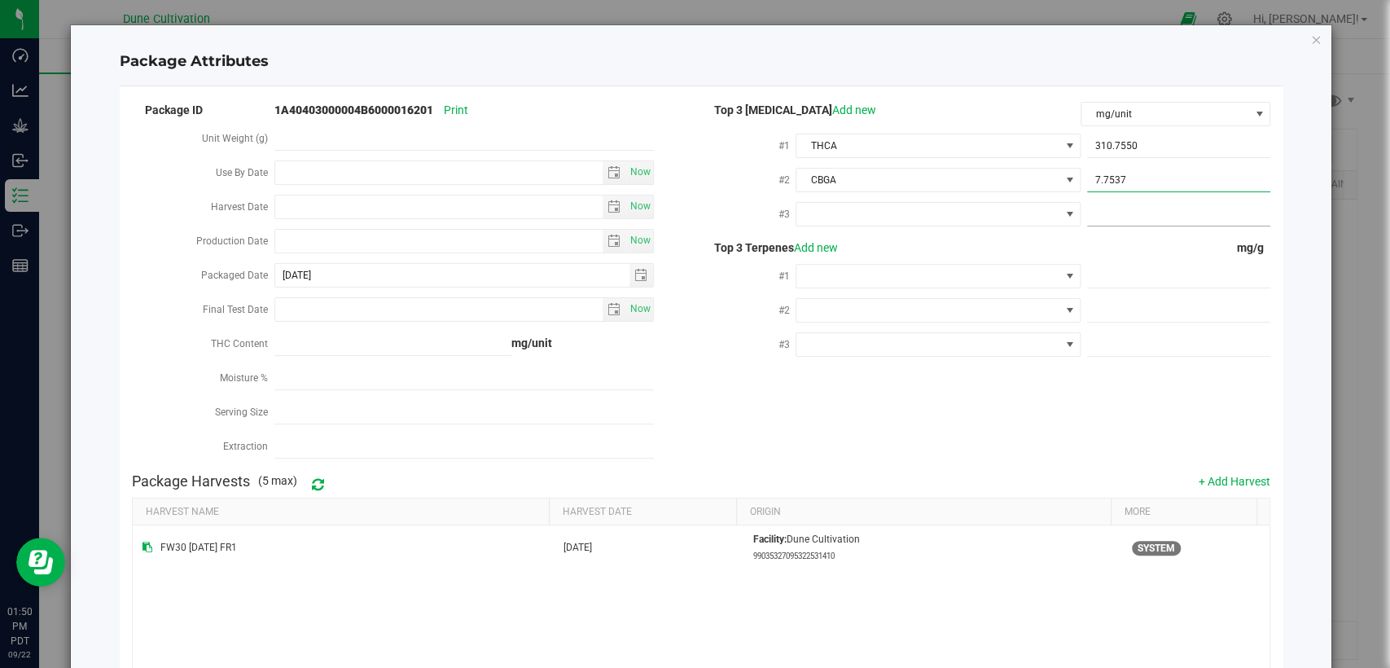
click at [1127, 204] on span at bounding box center [1178, 215] width 183 height 24
click at [991, 209] on span at bounding box center [928, 214] width 262 height 23
type input "d"
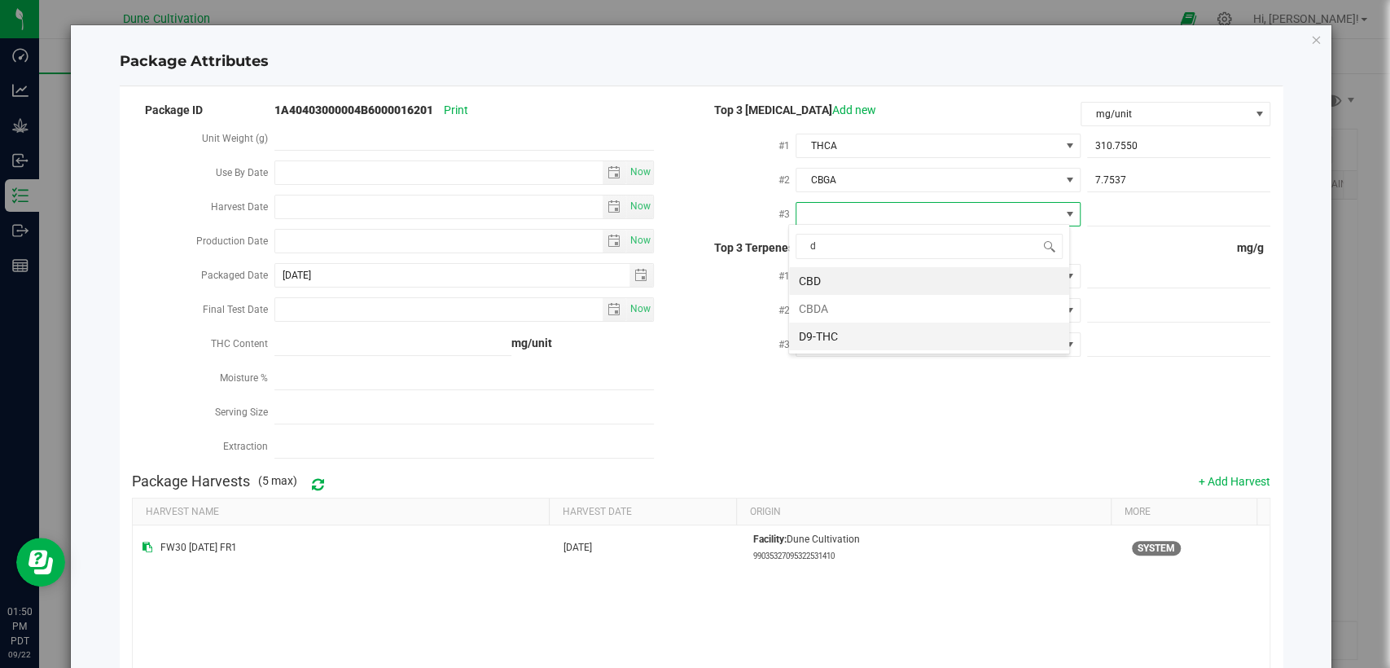
click at [894, 333] on li "D9-THC" at bounding box center [929, 337] width 280 height 28
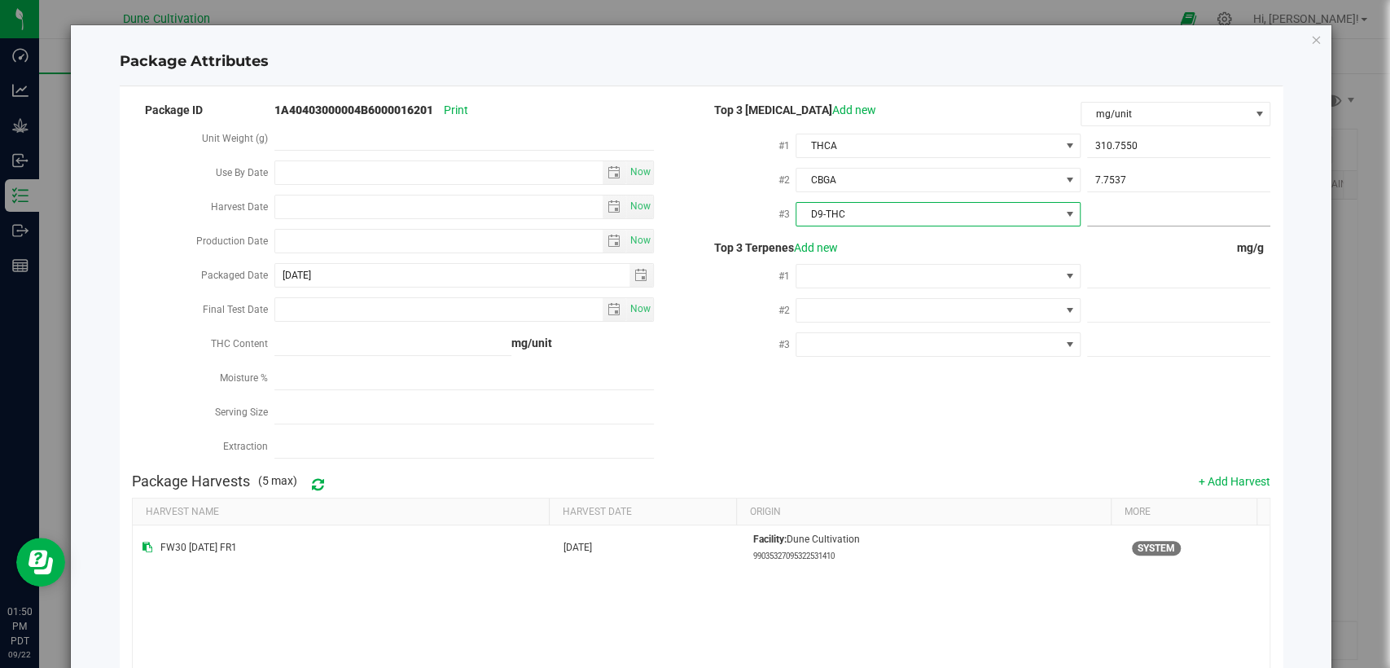
click at [1109, 215] on span at bounding box center [1178, 215] width 183 height 24
paste input "5.24869"
type input "5.24869"
type input "5.2487"
click at [1166, 178] on span "7.7537 7.7537" at bounding box center [1178, 181] width 183 height 24
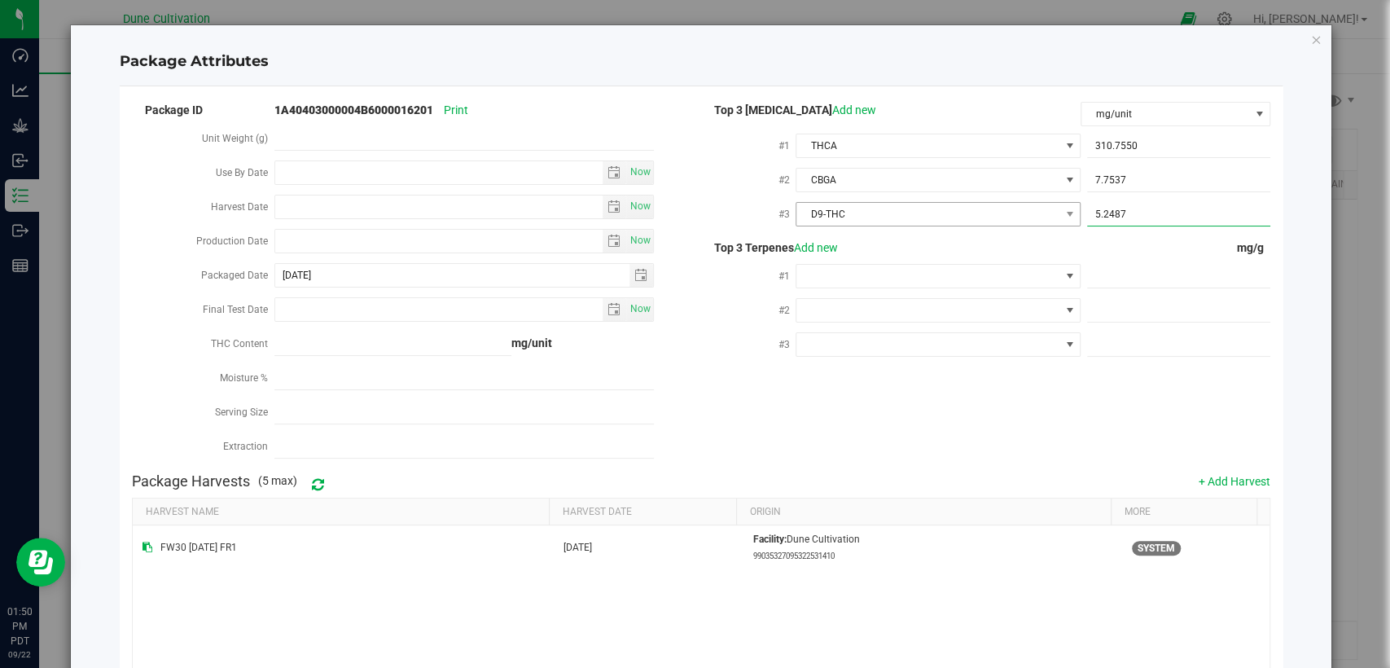
drag, startPoint x: 1126, startPoint y: 211, endPoint x: 1036, endPoint y: 220, distance: 90.0
click at [1036, 220] on div "#3 D9-THC 5.2487 5.2487" at bounding box center [985, 216] width 569 height 34
paste input "69"
type input "5.2486"
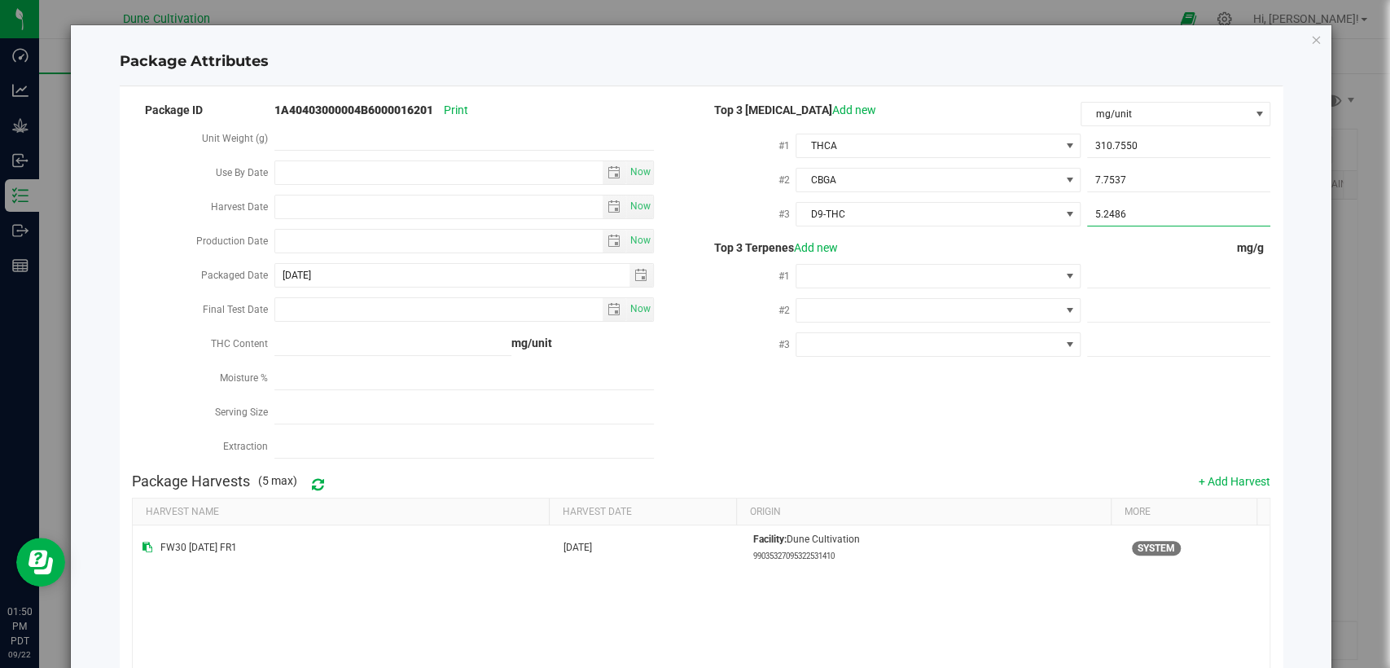
click at [1117, 255] on div "Top 3 Terpenes Add new mg/g #1 #2 #3" at bounding box center [985, 301] width 569 height 124
click at [1112, 267] on span at bounding box center [1178, 277] width 183 height 24
paste input "6.006"
type input "6.006"
type input "6.0060"
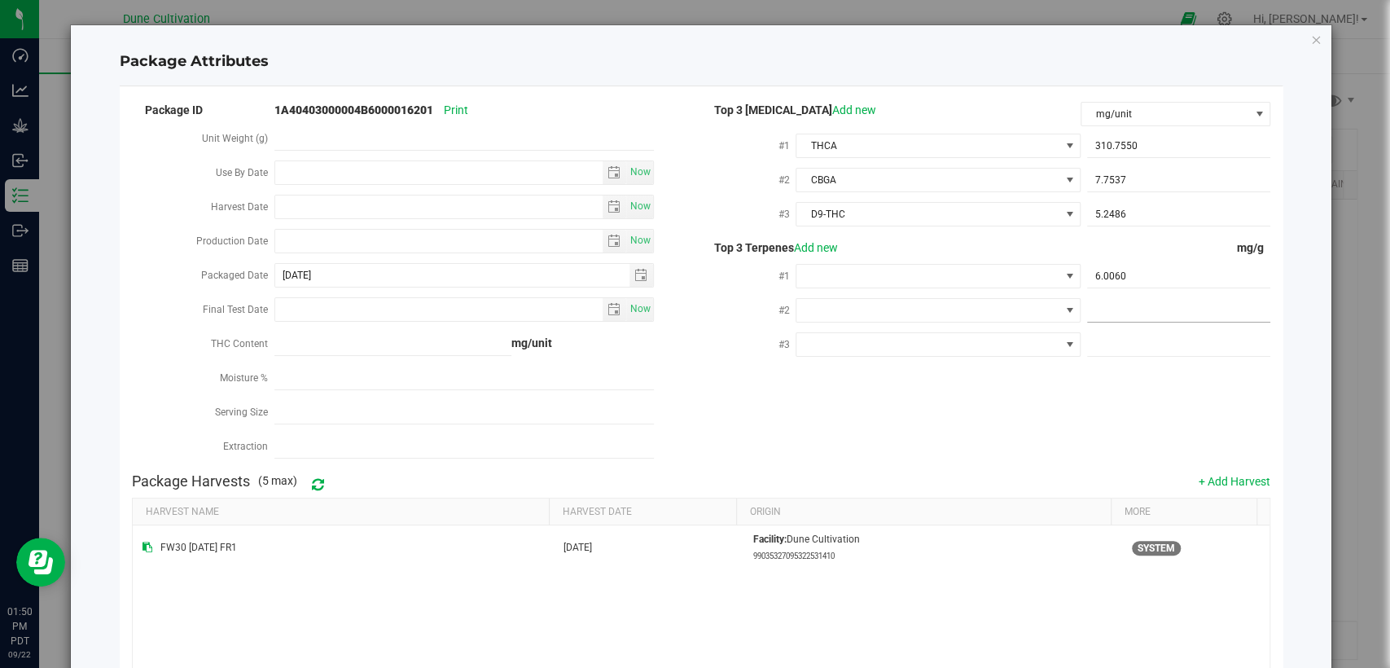
drag, startPoint x: 1116, startPoint y: 303, endPoint x: 1049, endPoint y: 389, distance: 108.5
click at [1116, 303] on span at bounding box center [1178, 311] width 183 height 24
paste input "4.789"
type input "4.789"
type input "4.7890"
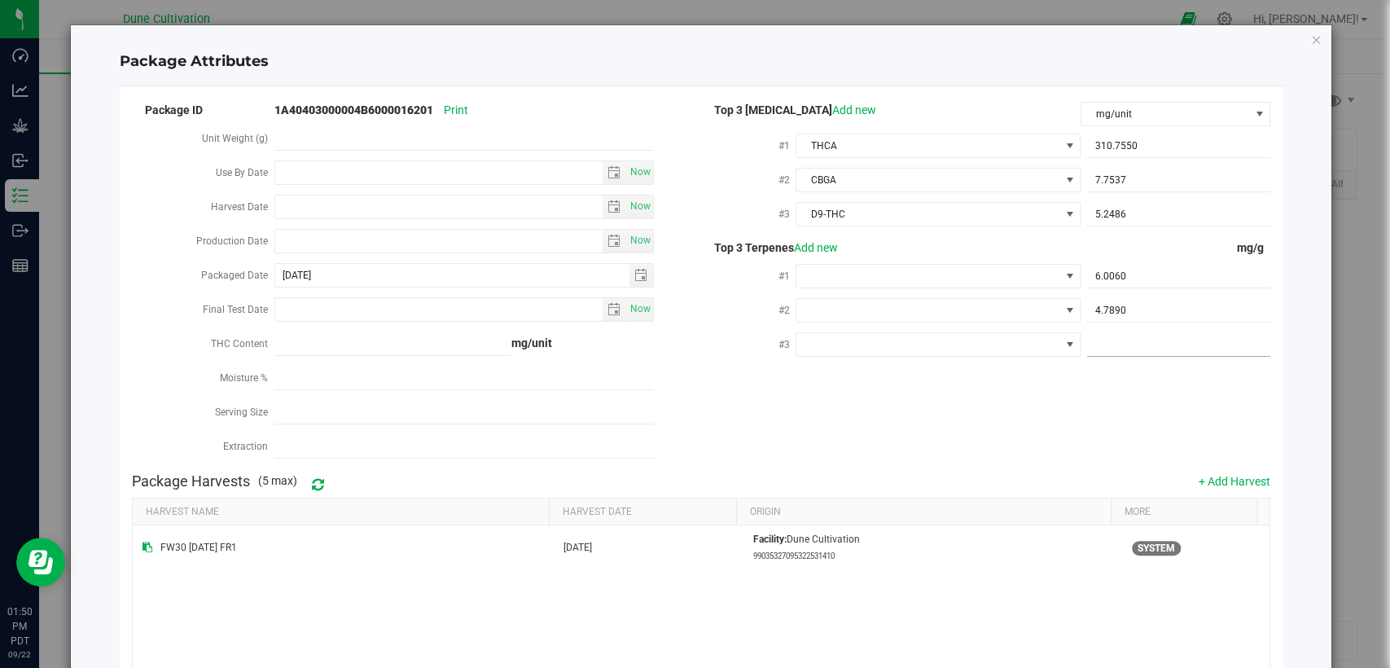
drag, startPoint x: 1136, startPoint y: 340, endPoint x: 1107, endPoint y: 396, distance: 63.4
click at [1136, 340] on span at bounding box center [1178, 345] width 183 height 24
paste input "2.501"
type input "2.501"
type input "2.5010"
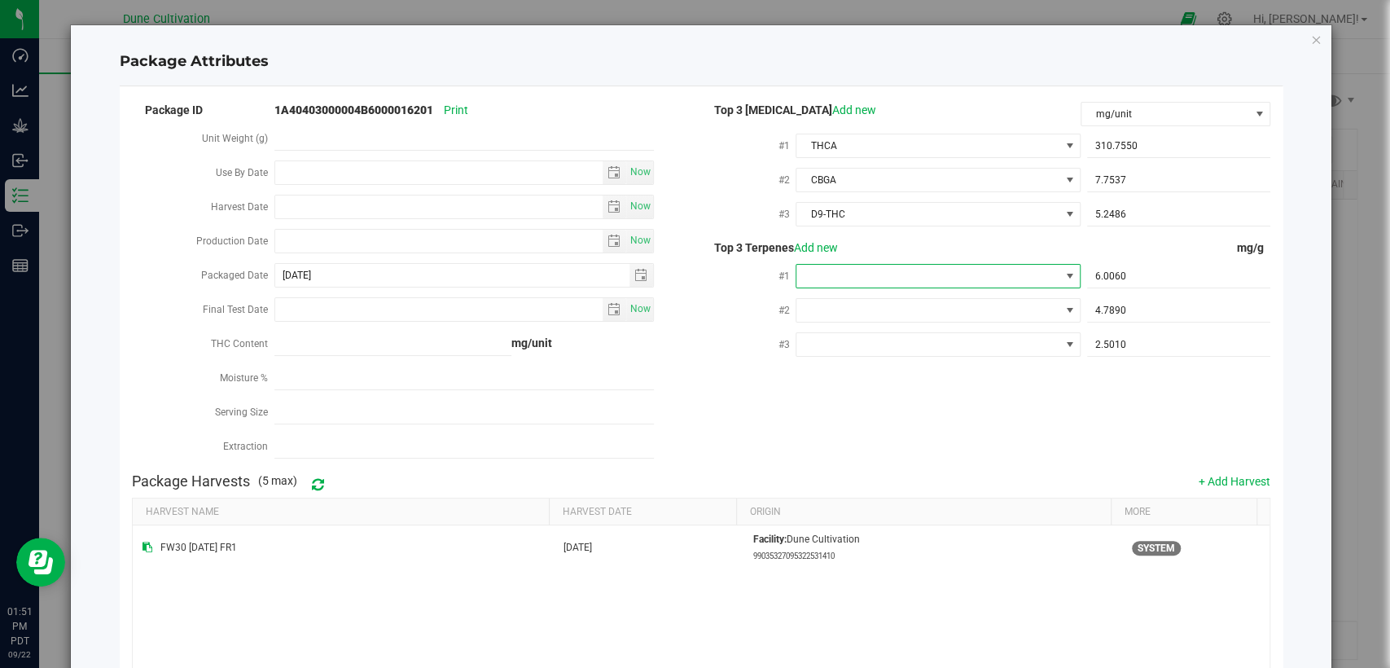
click at [980, 283] on span at bounding box center [928, 276] width 262 height 23
drag, startPoint x: 845, startPoint y: 483, endPoint x: 845, endPoint y: 470, distance: 13.1
click at [845, 484] on li "Beta- Caryophyllene" at bounding box center [929, 481] width 280 height 28
click at [944, 306] on span at bounding box center [928, 310] width 262 height 23
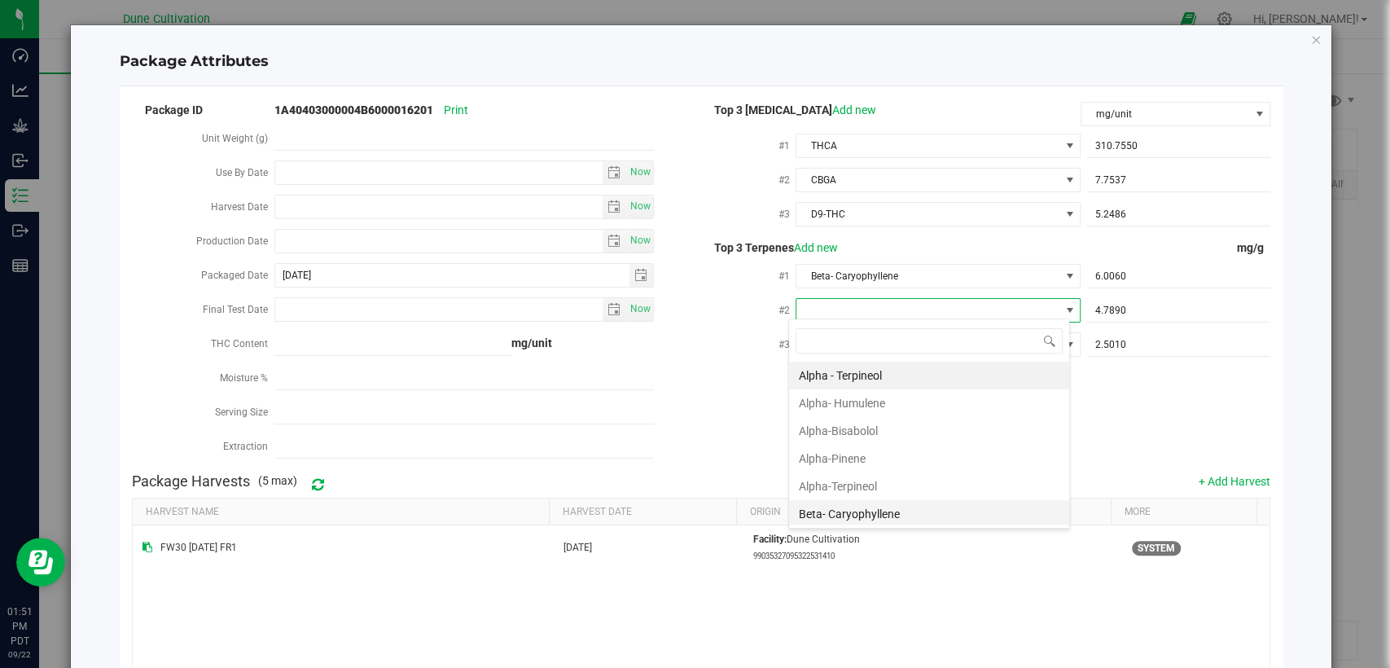
scroll to position [90, 0]
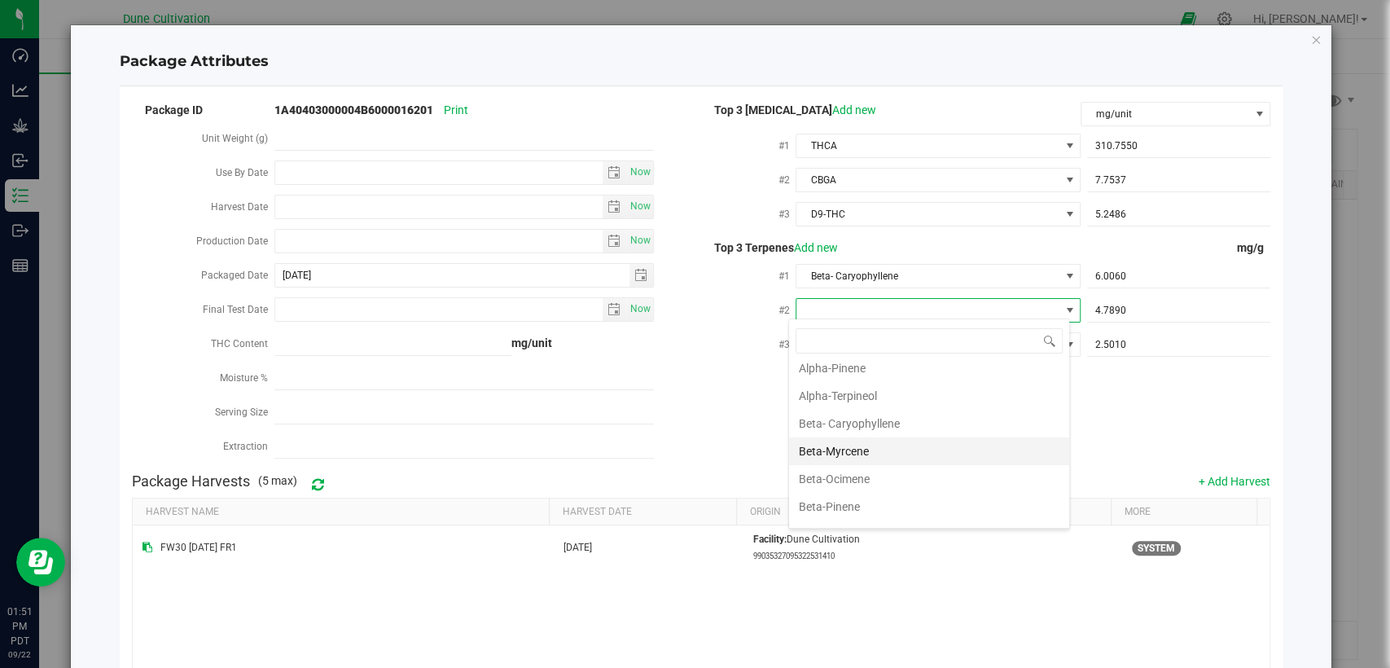
click at [880, 458] on li "Beta-Myrcene" at bounding box center [929, 451] width 280 height 28
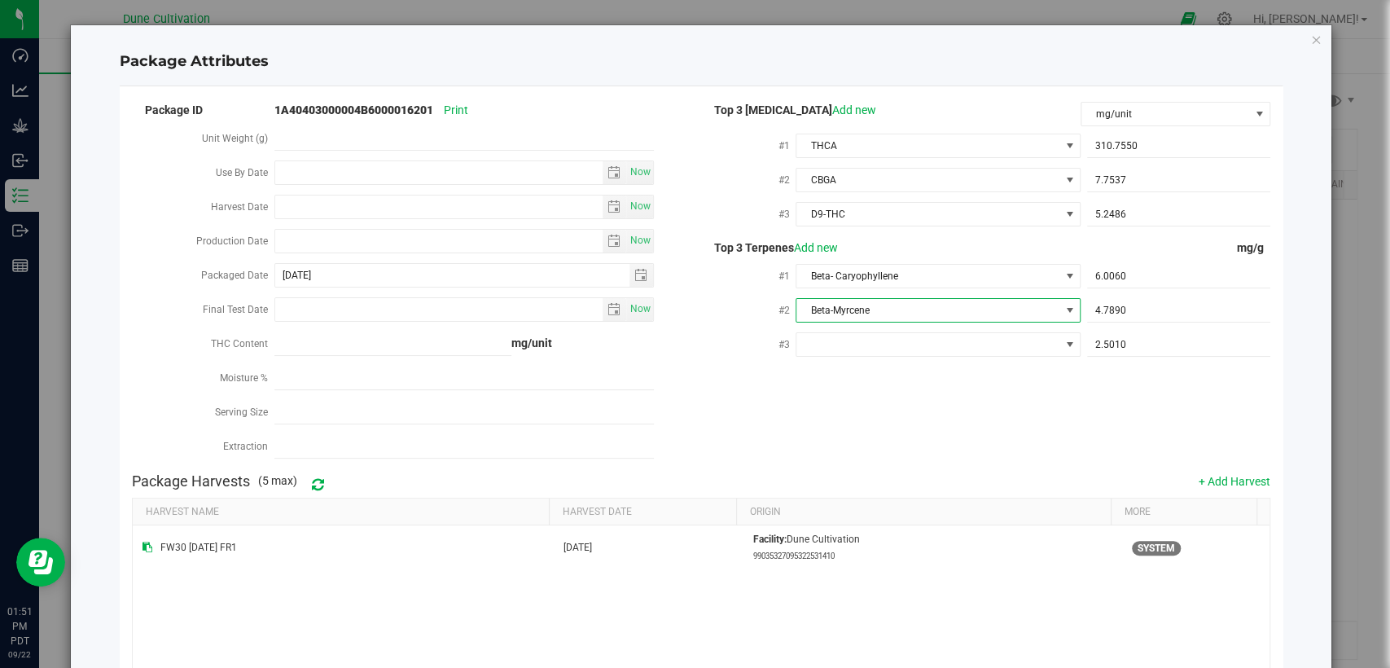
click at [919, 316] on span "Beta-Myrcene" at bounding box center [928, 310] width 262 height 23
click at [919, 337] on input at bounding box center [929, 340] width 267 height 25
click at [925, 309] on span "Beta-Myrcene" at bounding box center [928, 310] width 262 height 23
click at [912, 337] on span at bounding box center [928, 344] width 262 height 23
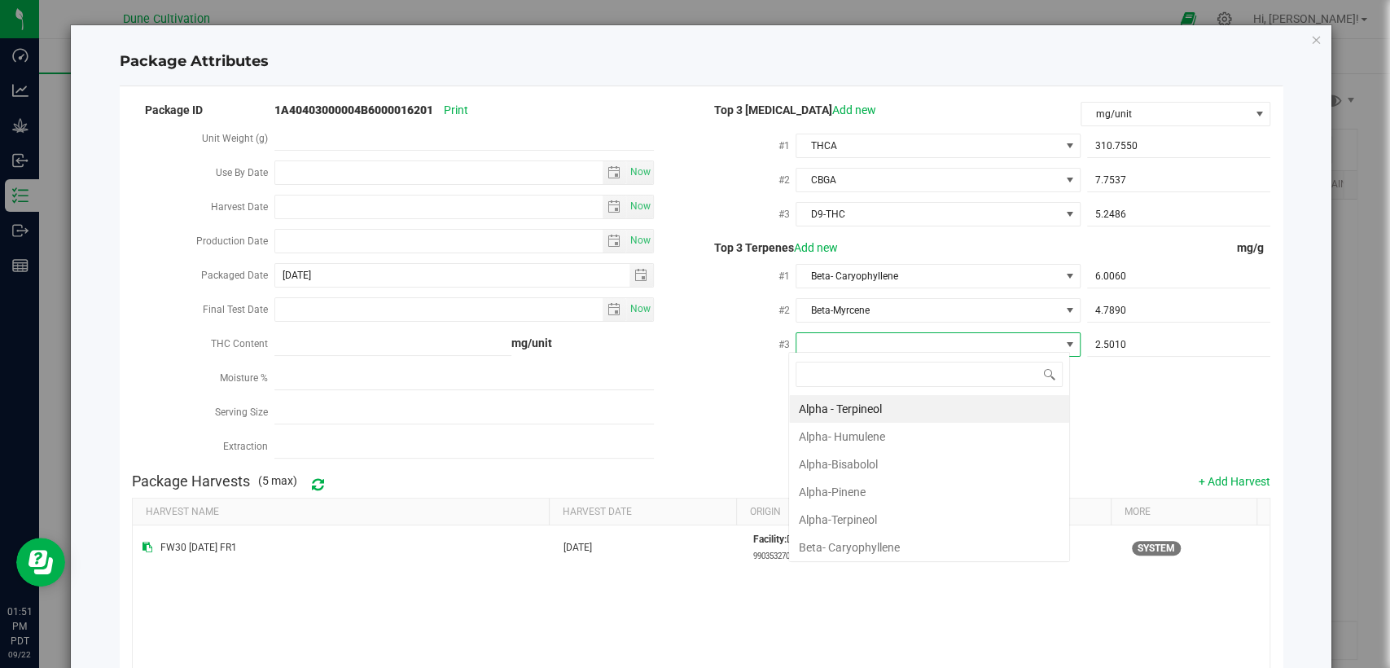
scroll to position [24, 281]
type input "lina"
click at [879, 406] on li "Linalool" at bounding box center [929, 409] width 280 height 28
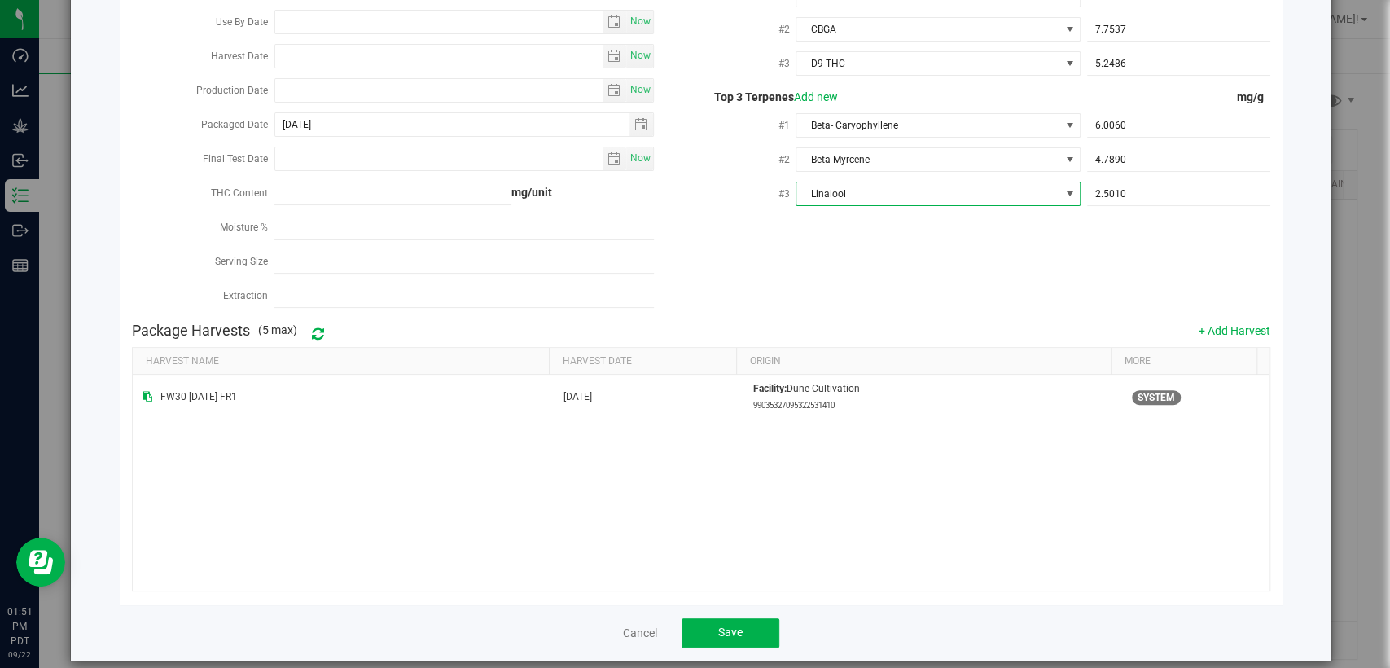
scroll to position [160, 0]
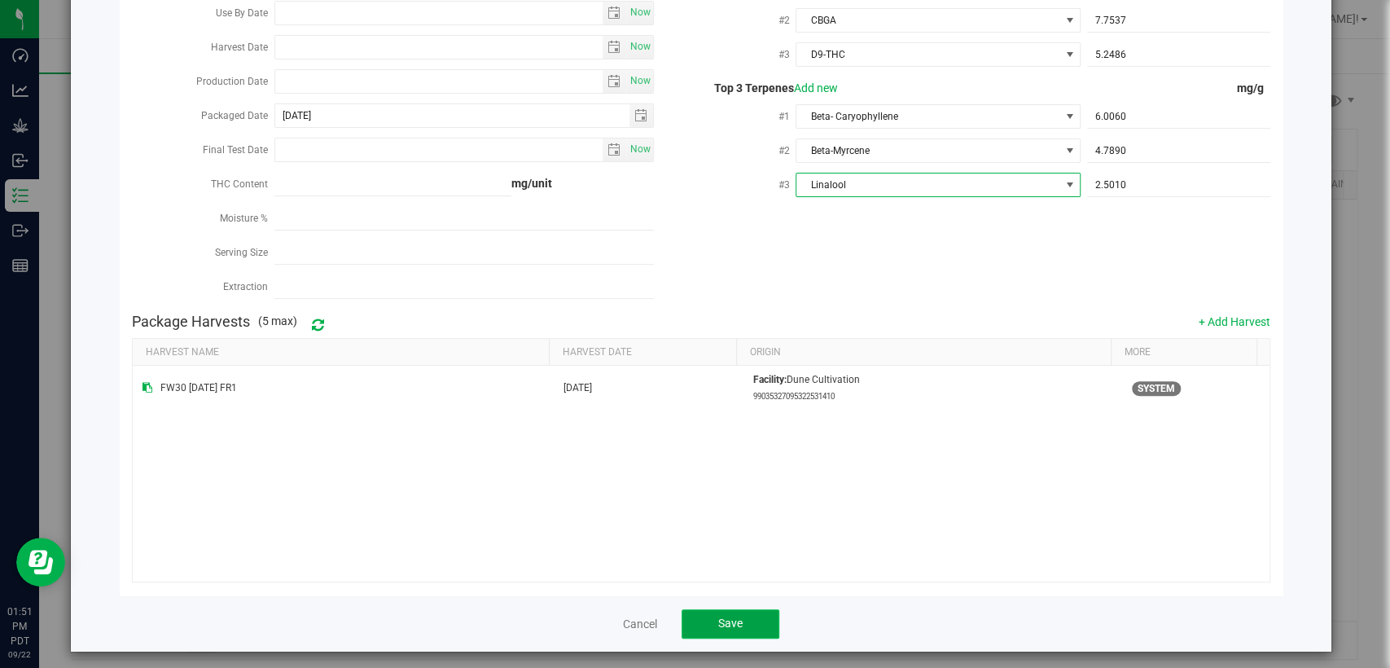
click at [711, 609] on button "Save" at bounding box center [731, 623] width 98 height 29
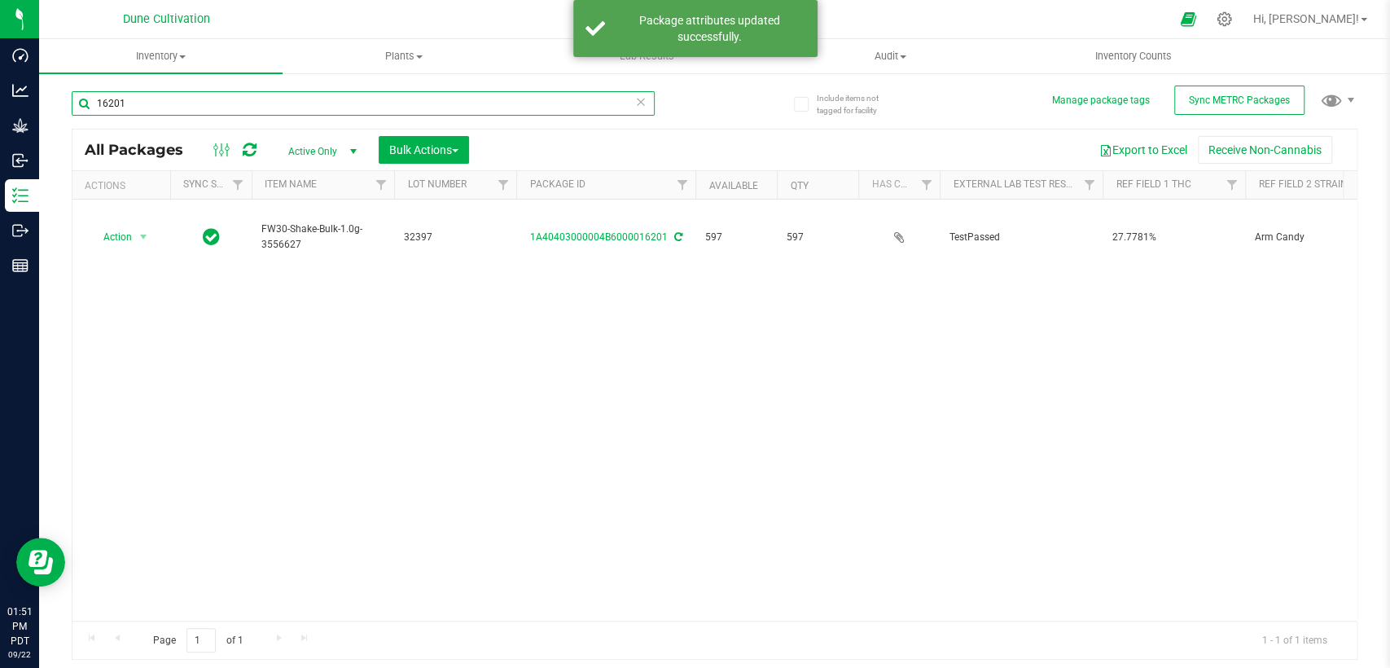
click at [299, 112] on input "16201" at bounding box center [363, 103] width 583 height 24
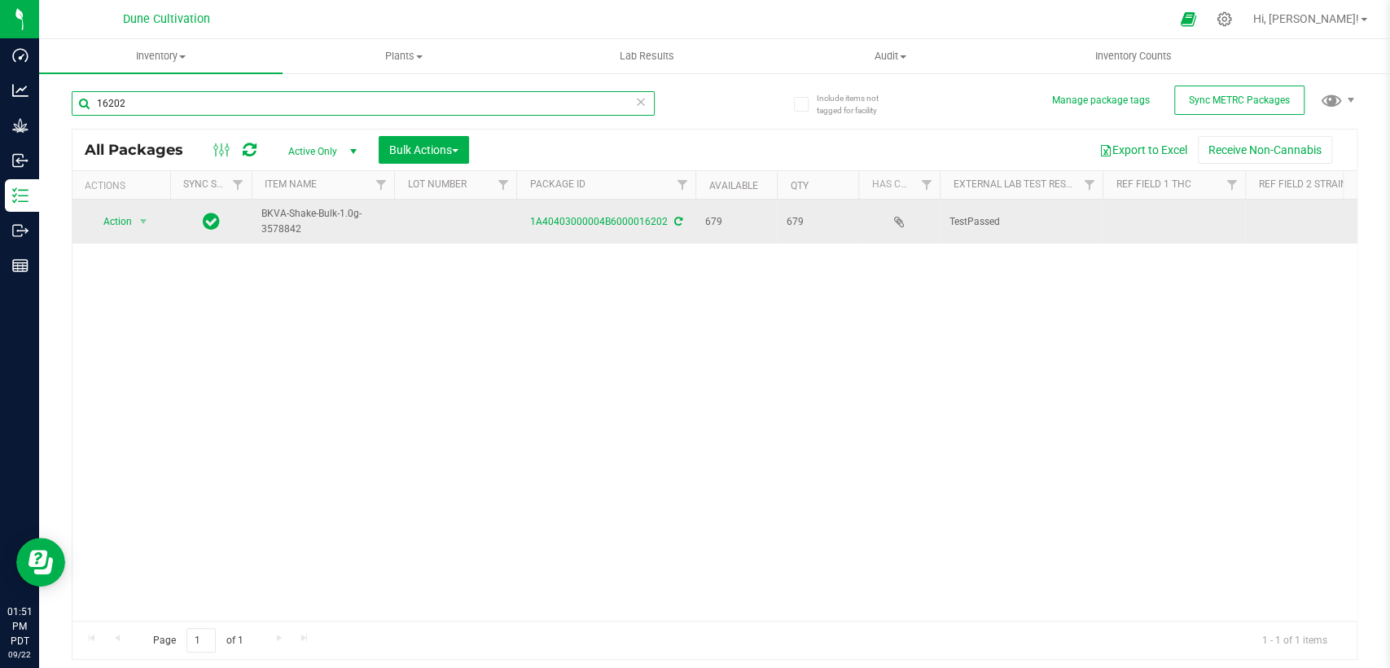
type input "16202"
click at [416, 226] on td at bounding box center [455, 222] width 122 height 44
type input "32564"
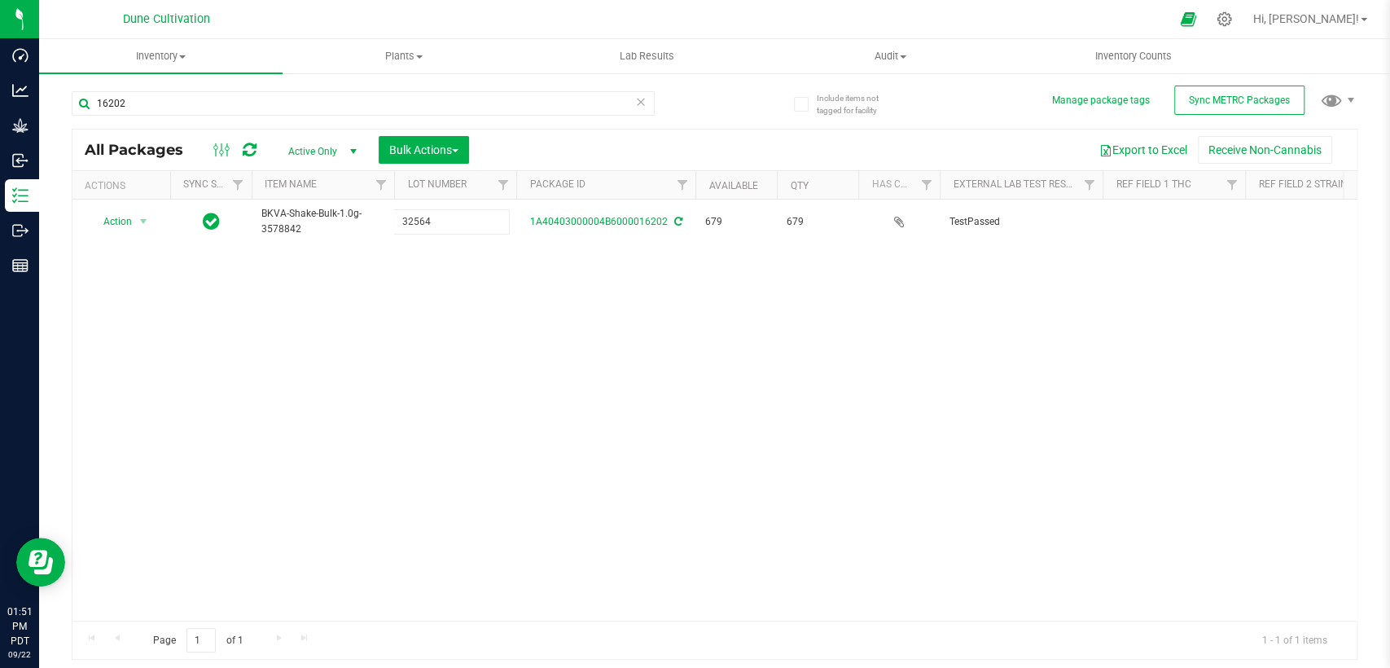
click at [456, 284] on div "All Packages Active Only Active Only Lab Samples Locked All External Internal B…" at bounding box center [715, 395] width 1286 height 532
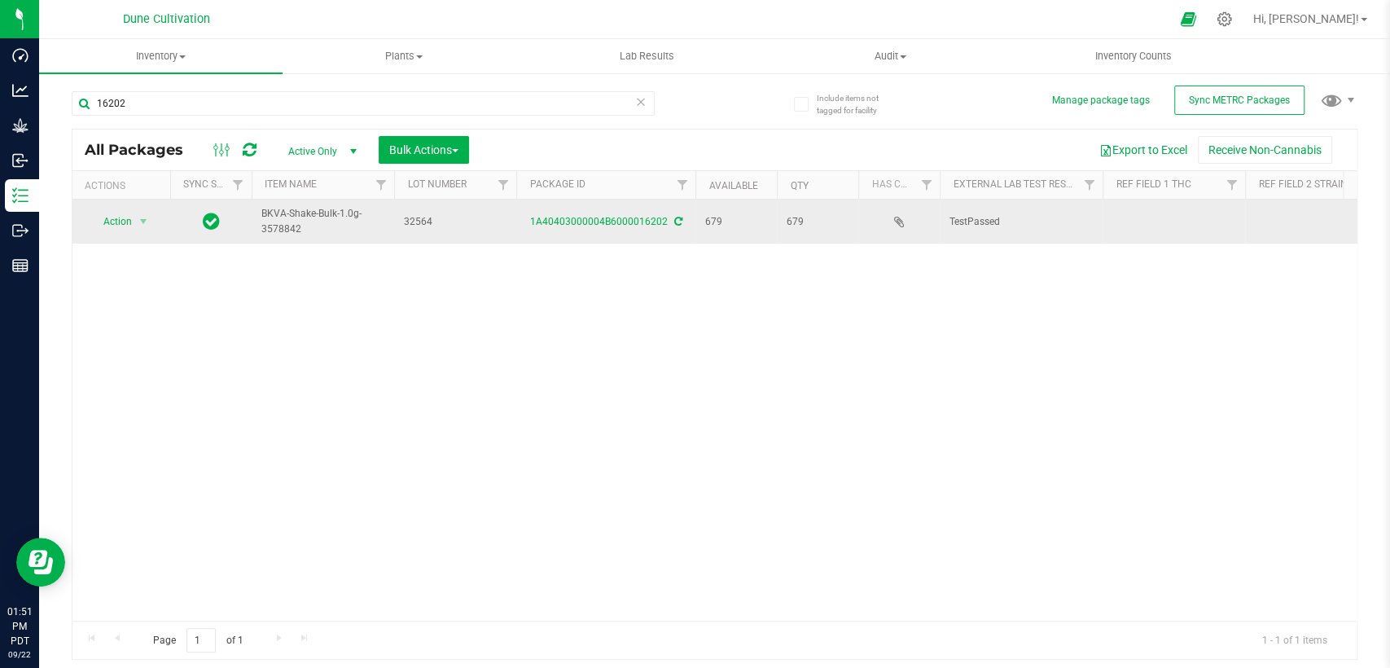
click at [1136, 225] on td at bounding box center [1174, 222] width 143 height 44
drag, startPoint x: 1162, startPoint y: 218, endPoint x: 1054, endPoint y: 232, distance: 108.4
type input "28.9119%"
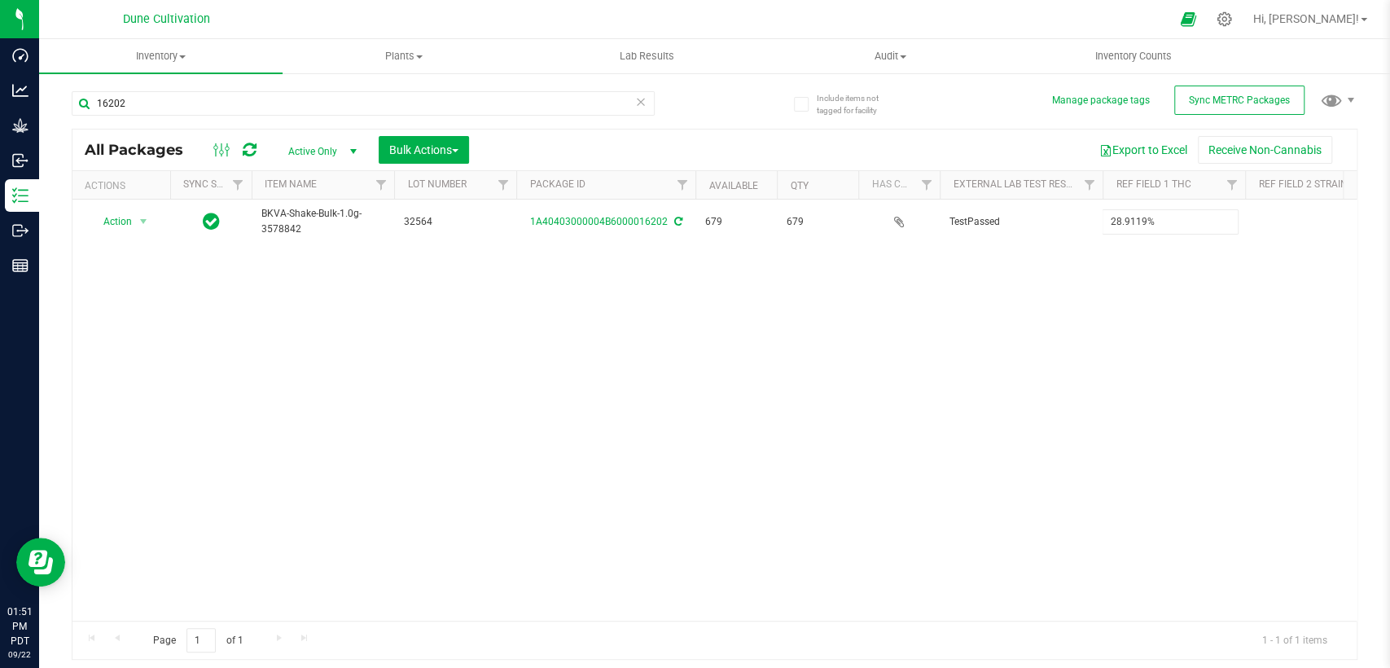
click at [1082, 314] on div "All Packages Active Only Active Only Lab Samples Locked All External Internal B…" at bounding box center [715, 395] width 1286 height 532
click at [1115, 358] on div "Action Action Adjust qty Create package Edit attributes Global inventory Locate…" at bounding box center [714, 410] width 1284 height 421
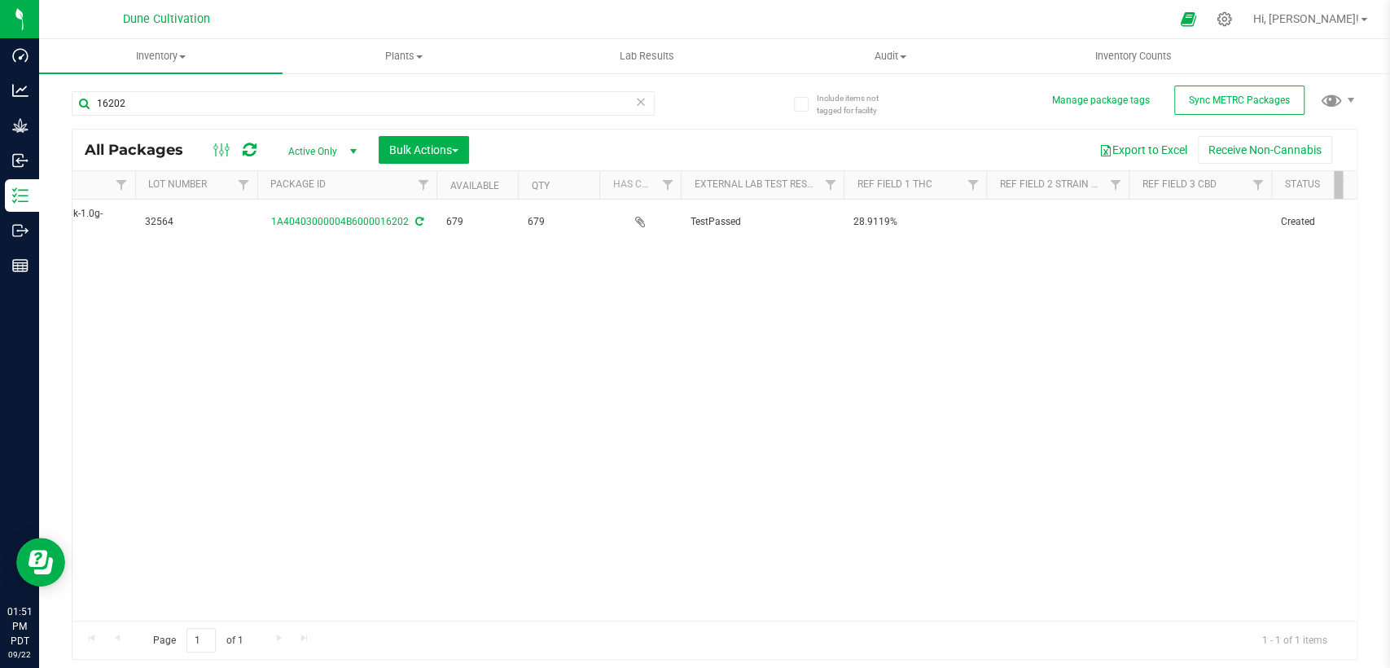
scroll to position [0, 271]
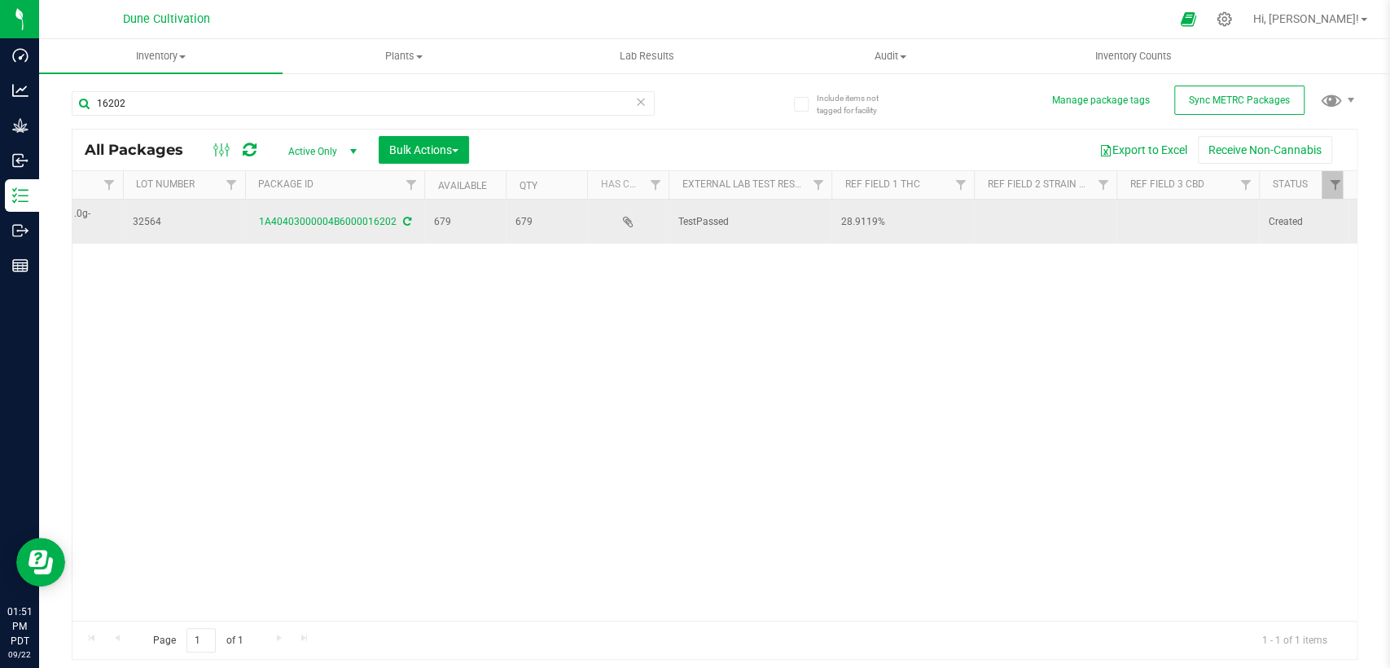
click at [1162, 222] on td at bounding box center [1188, 222] width 143 height 44
drag, startPoint x: 1178, startPoint y: 220, endPoint x: 1036, endPoint y: 237, distance: 142.8
type input "0.0491%"
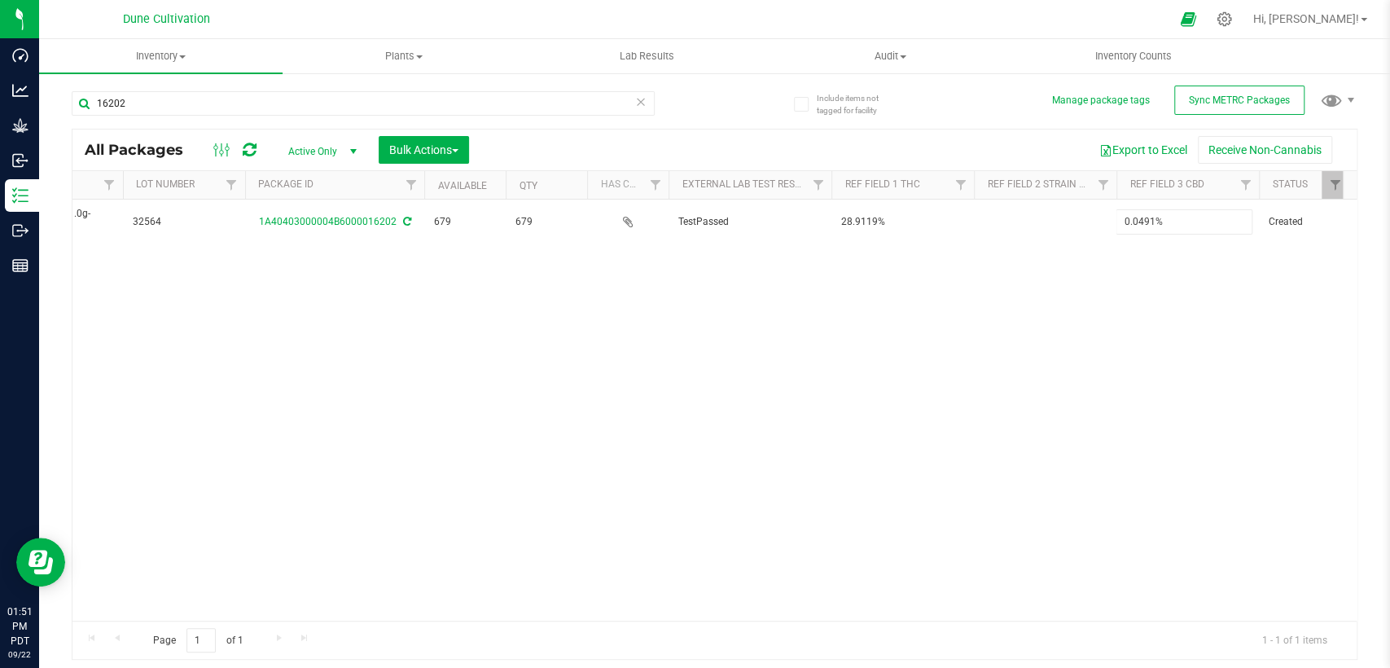
click at [887, 386] on div "All Packages Active Only Active Only Lab Samples Locked All External Internal B…" at bounding box center [715, 395] width 1286 height 532
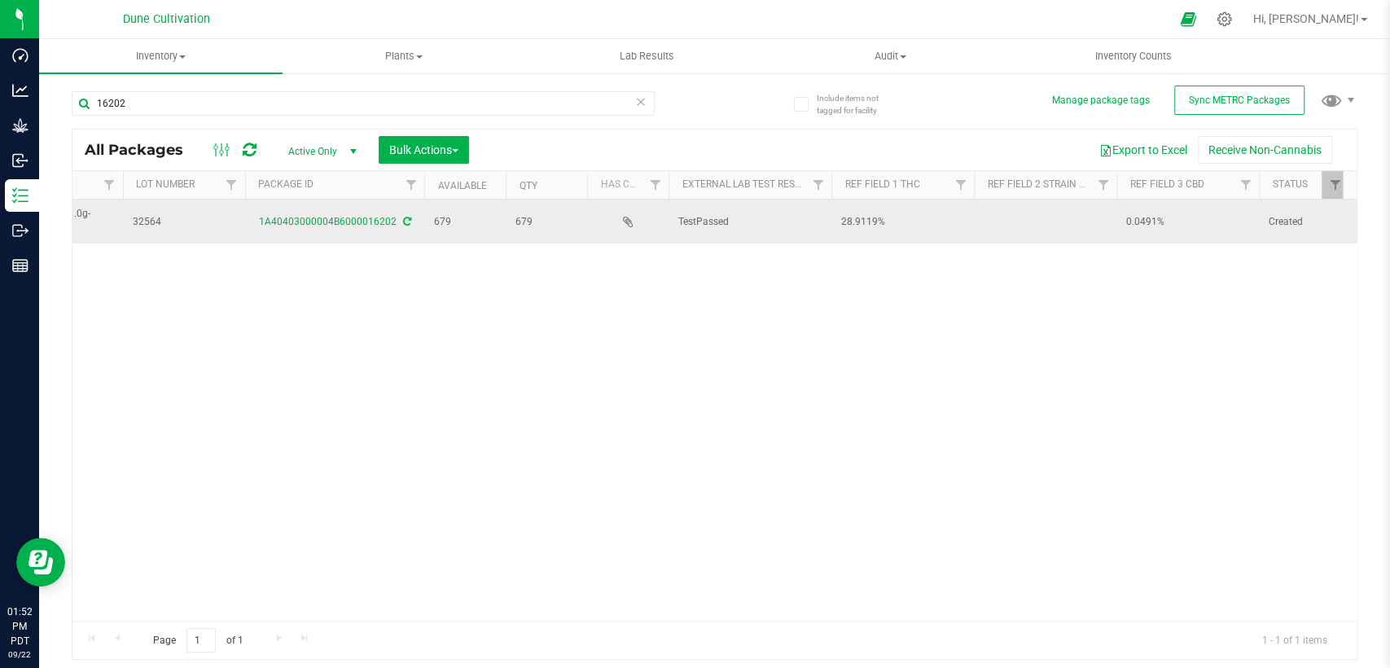
click at [1038, 210] on td at bounding box center [1045, 222] width 143 height 44
click at [984, 223] on input "Gorilla Glue #5" at bounding box center [1041, 221] width 137 height 25
type input "Gorilla Glue #5"
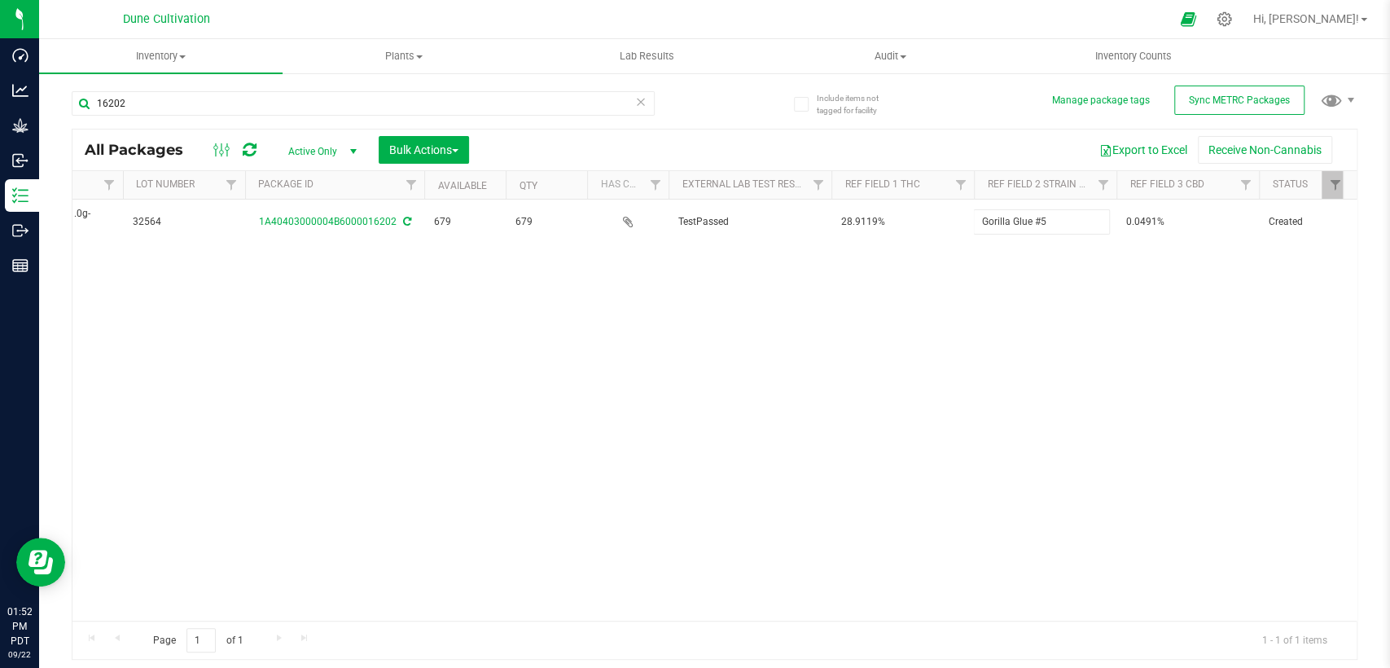
click at [895, 397] on div "All Packages Active Only Active Only Lab Samples Locked All External Internal B…" at bounding box center [715, 395] width 1286 height 532
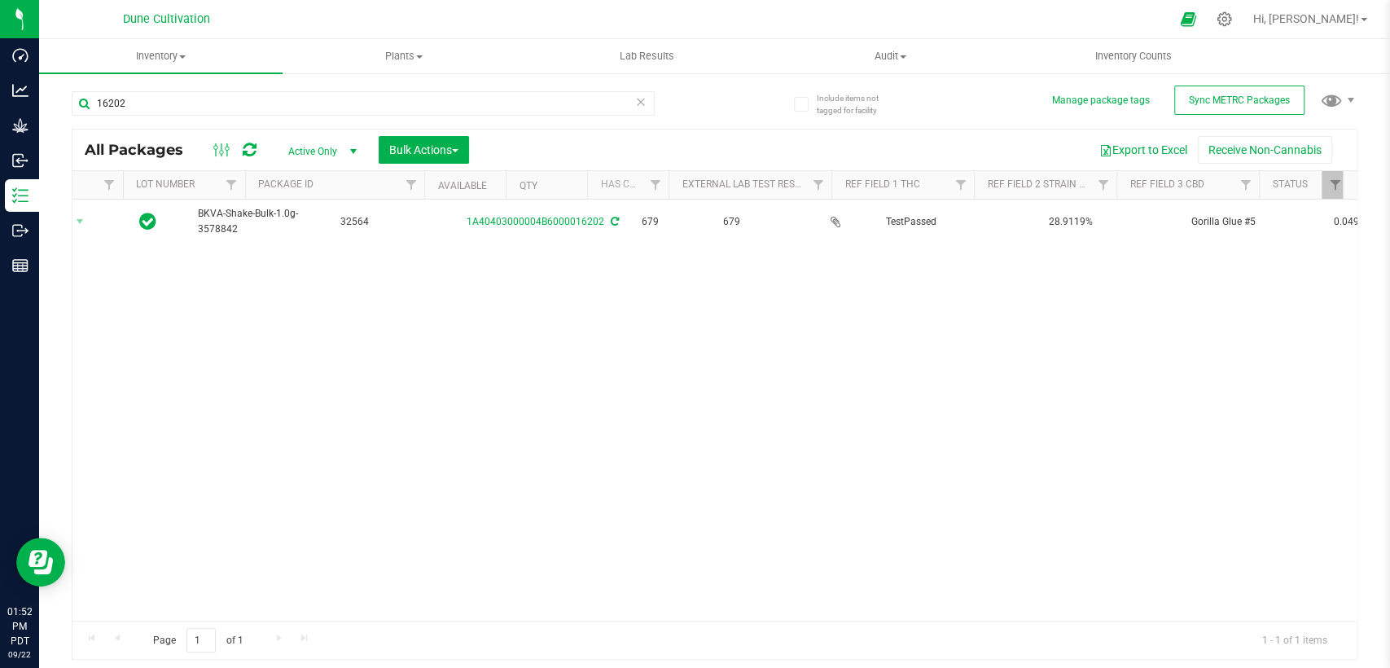
scroll to position [0, 0]
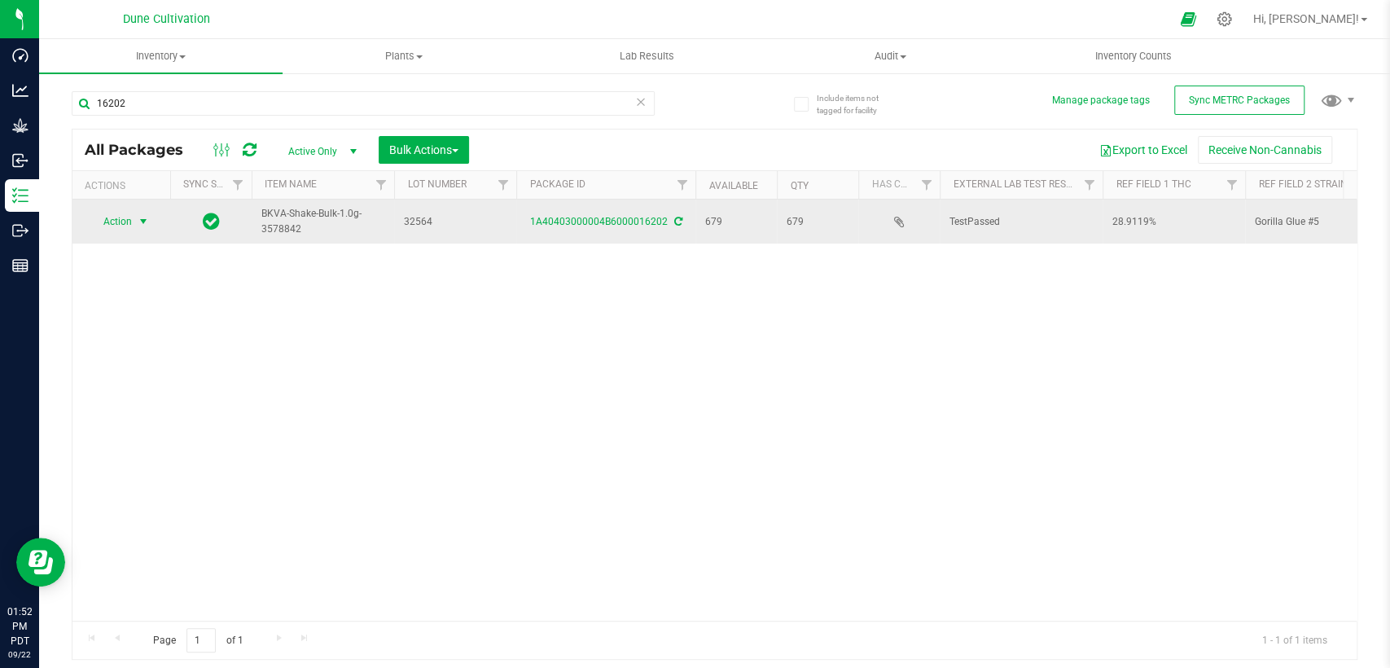
click at [150, 222] on span "select" at bounding box center [144, 221] width 20 height 23
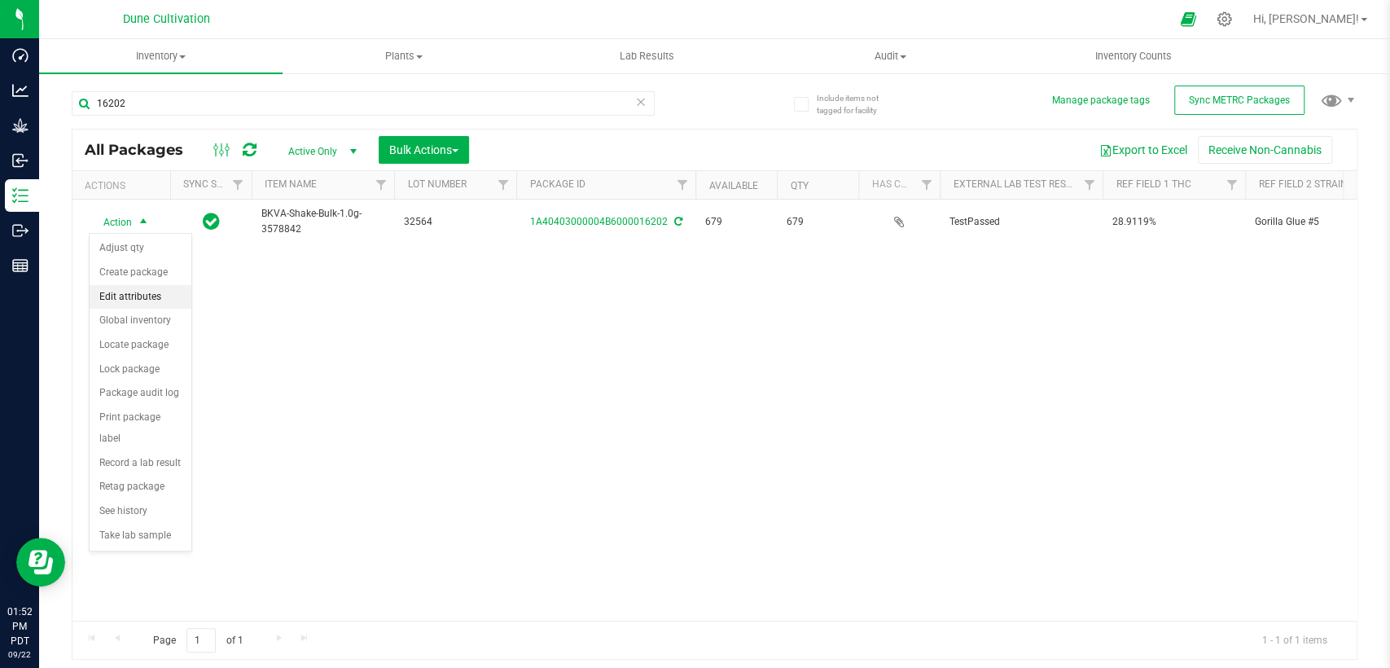
click at [160, 301] on li "Edit attributes" at bounding box center [141, 297] width 102 height 24
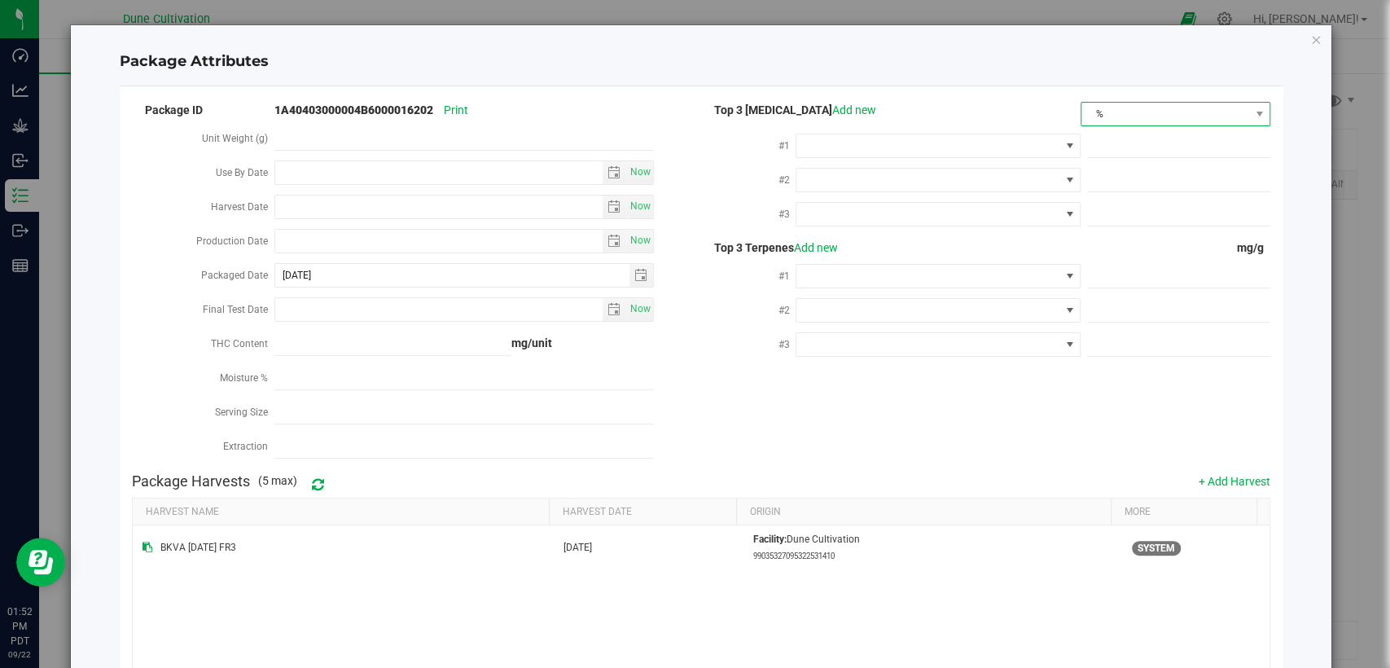
click at [1132, 114] on span "%" at bounding box center [1166, 114] width 168 height 23
click at [1099, 182] on li "mg/unit" at bounding box center [1163, 171] width 186 height 28
click at [934, 138] on span at bounding box center [928, 145] width 262 height 23
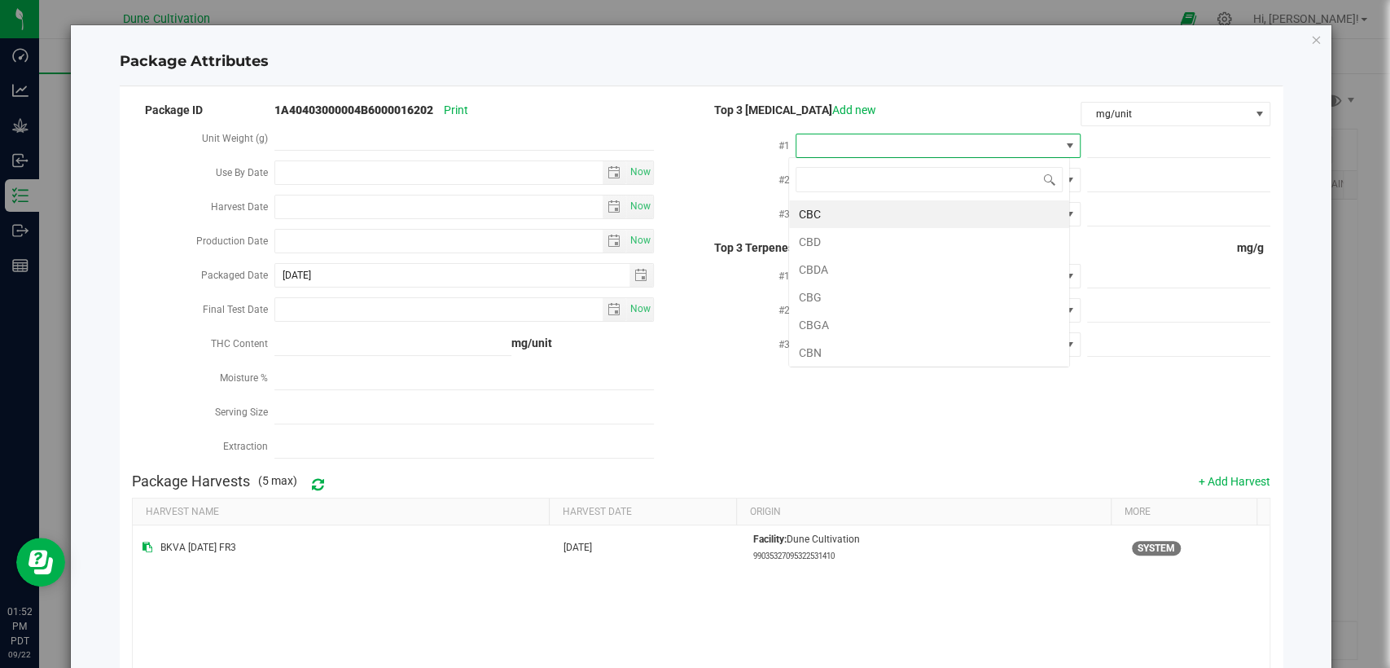
scroll to position [24, 281]
type input "thca"
click at [897, 210] on li "THCA" at bounding box center [929, 214] width 280 height 28
click at [1096, 152] on span at bounding box center [1178, 146] width 183 height 24
paste input "319.5489"
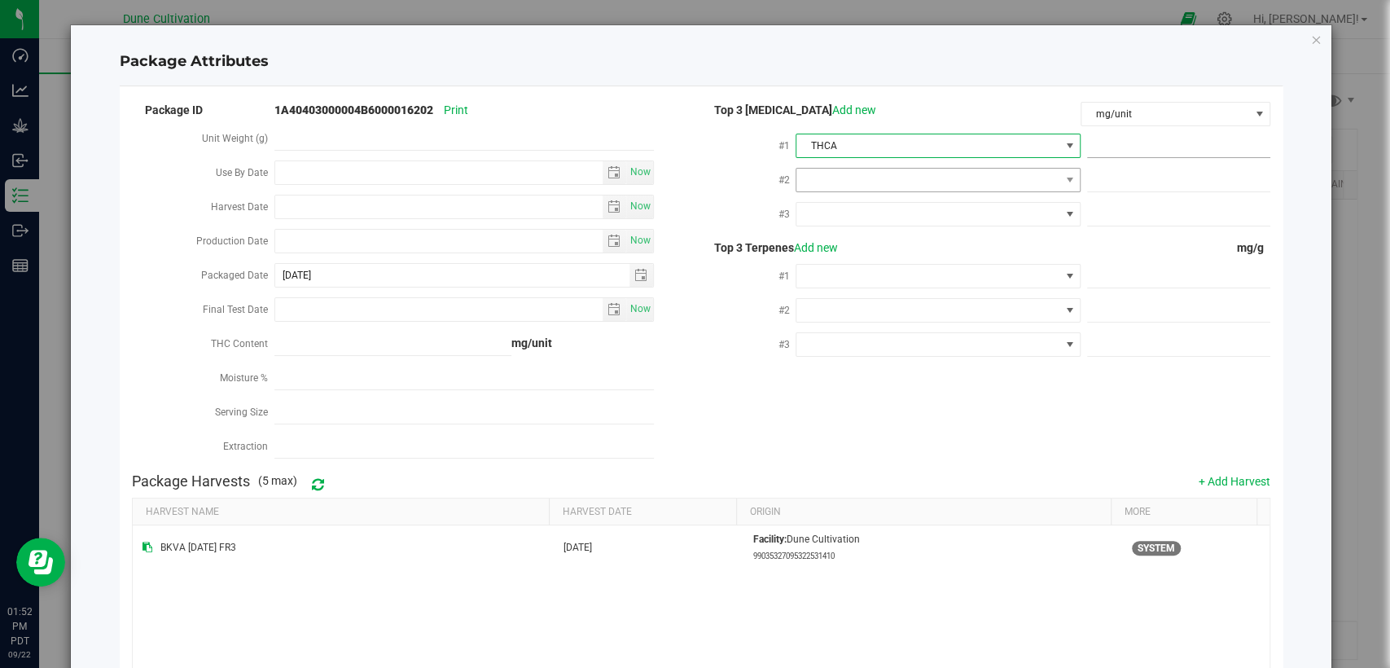
type input "319.5489"
click at [1011, 176] on span at bounding box center [928, 180] width 262 height 23
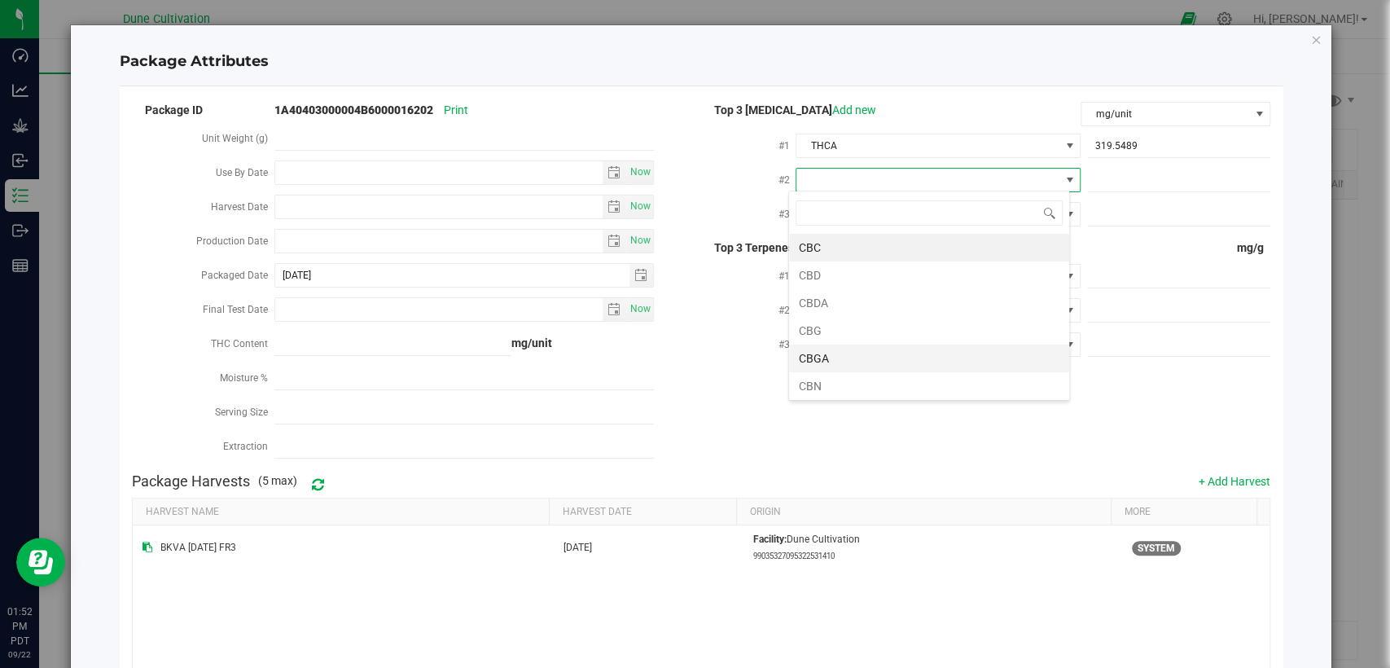
click at [874, 354] on li "CBGA" at bounding box center [929, 359] width 280 height 28
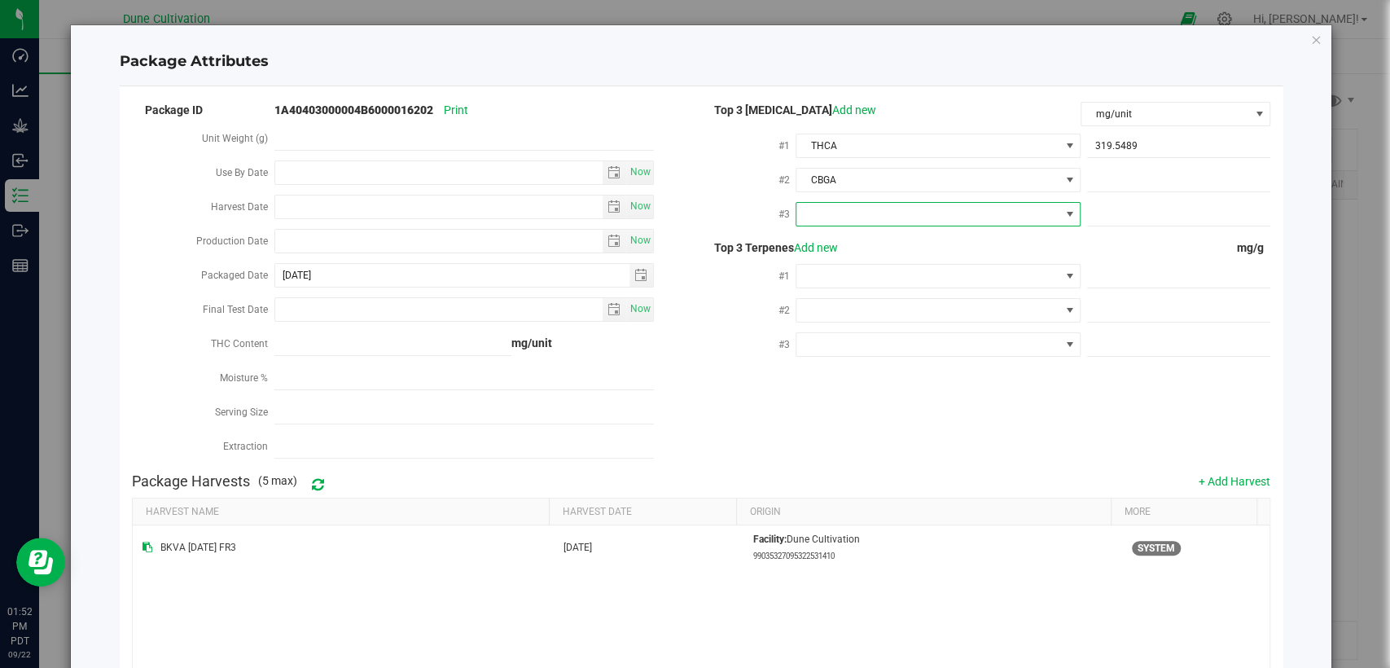
click at [884, 210] on span at bounding box center [928, 214] width 262 height 23
drag, startPoint x: 876, startPoint y: 334, endPoint x: 830, endPoint y: 486, distance: 159.0
click at [876, 334] on li "D9-THC" at bounding box center [929, 337] width 280 height 28
click at [1122, 176] on span at bounding box center [1178, 181] width 183 height 24
paste input "11.4035"
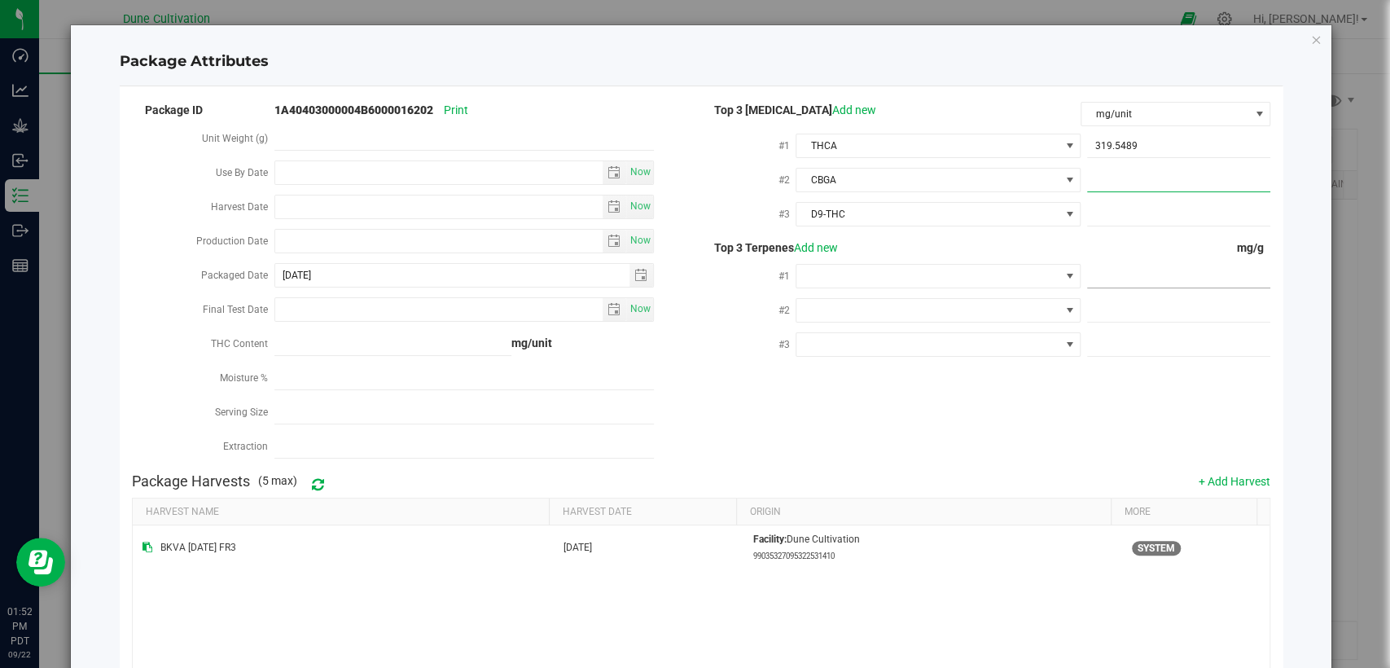
type input "11.4035"
click at [1111, 221] on span at bounding box center [1178, 215] width 183 height 24
paste input "8.8744"
type input "8.8744"
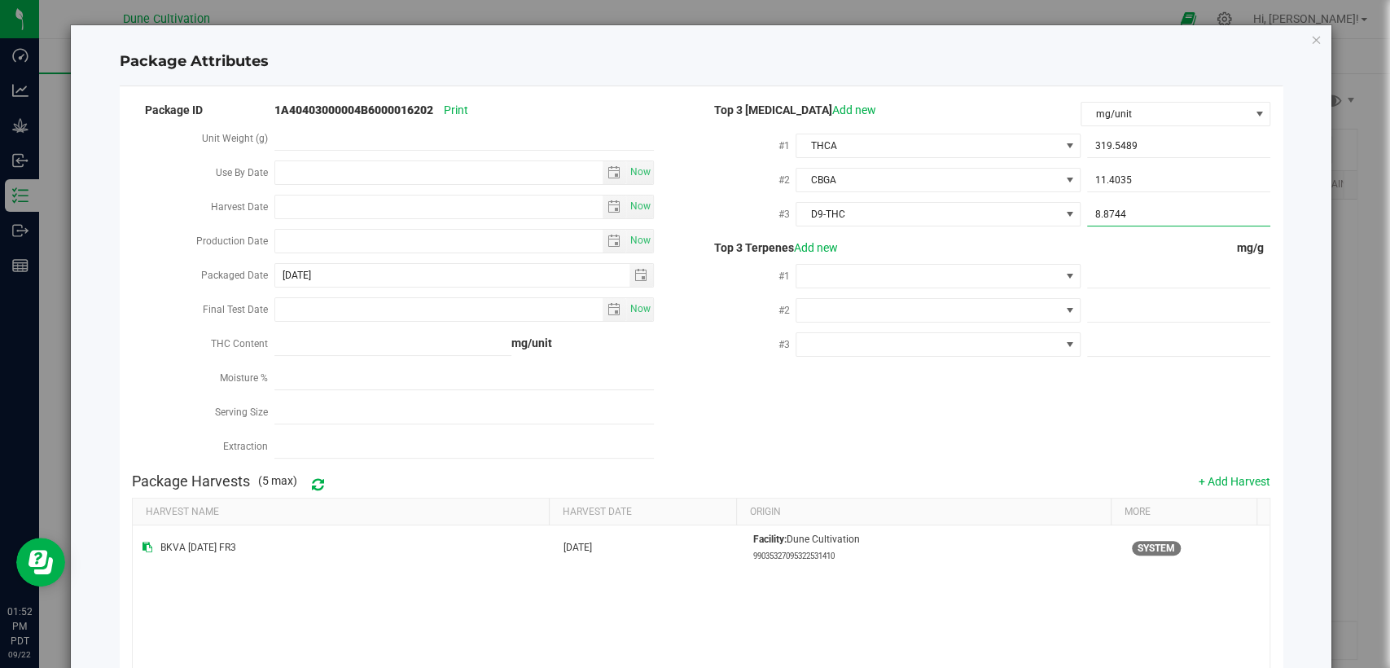
type input "8.8744"
click at [1157, 279] on span at bounding box center [1178, 277] width 183 height 24
paste input "7.745"
type input "7.745"
type input "7.7450"
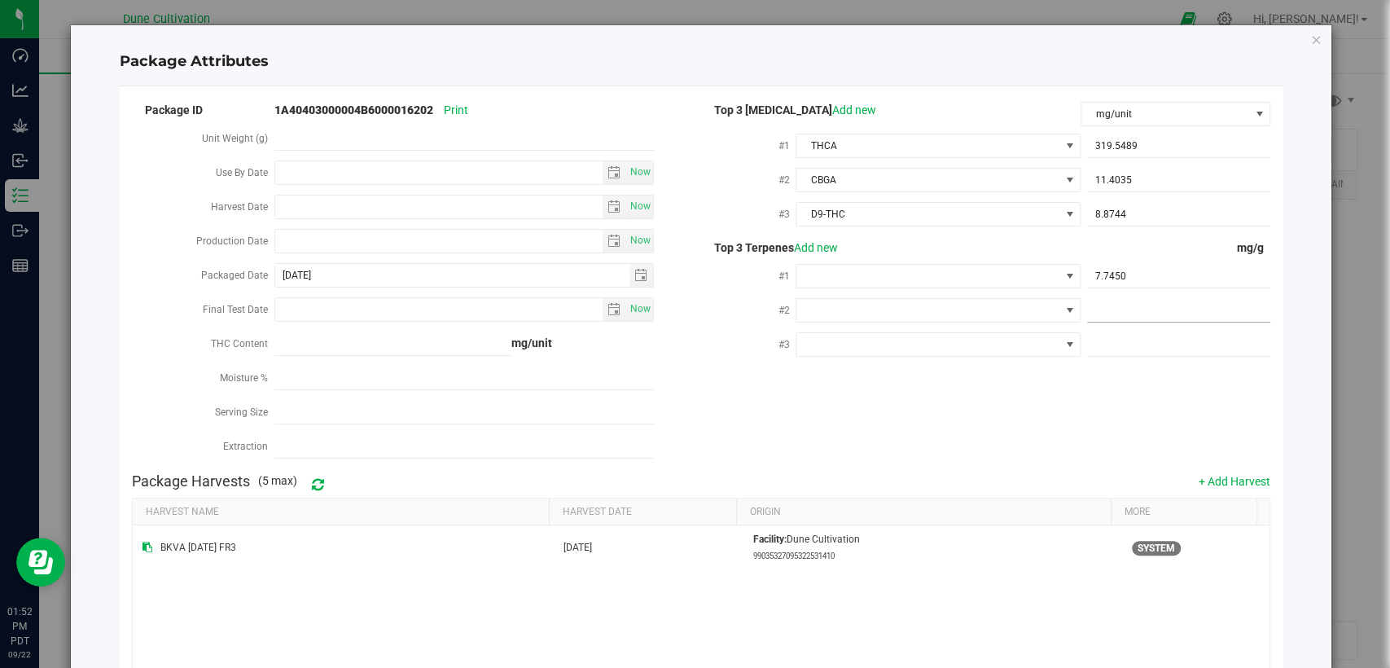
drag, startPoint x: 1124, startPoint y: 301, endPoint x: 1082, endPoint y: 372, distance: 82.6
click at [1124, 301] on span at bounding box center [1178, 311] width 183 height 24
paste input "4.439"
type input "4.439"
type input "4.4390"
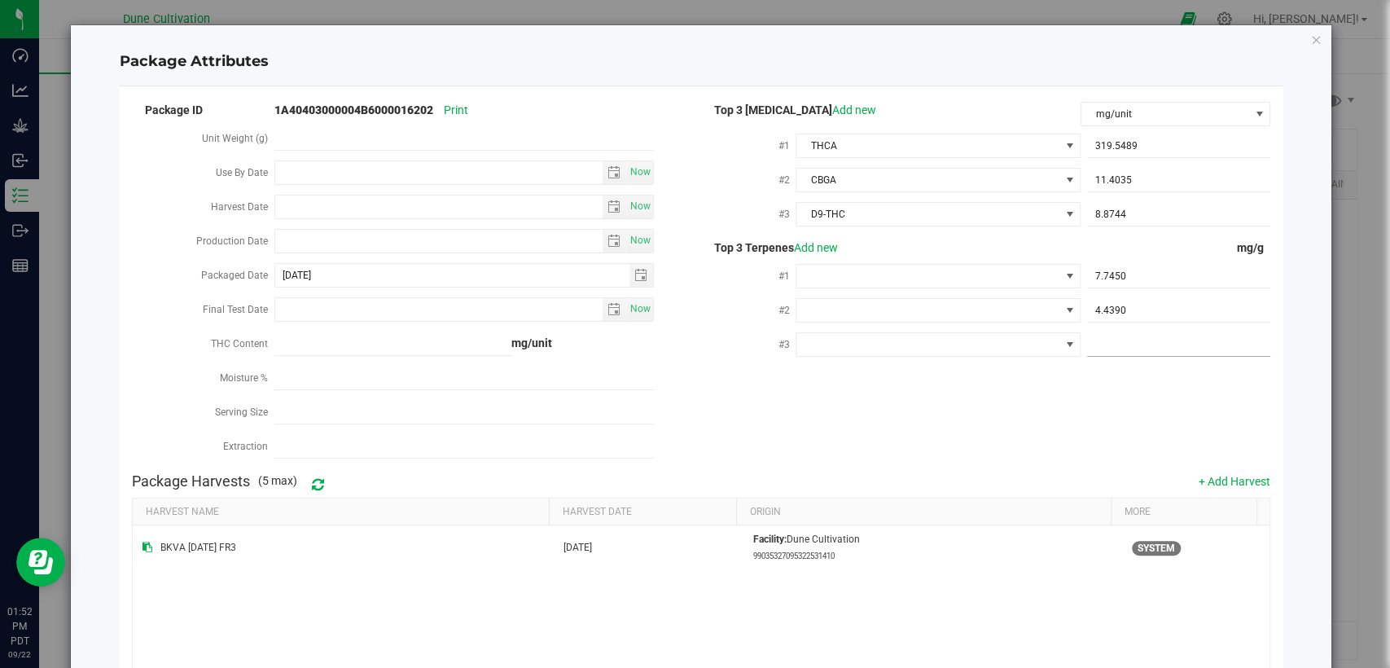
drag, startPoint x: 1108, startPoint y: 339, endPoint x: 1101, endPoint y: 388, distance: 49.3
click at [1108, 339] on span at bounding box center [1178, 345] width 183 height 24
paste input "3.361"
type input "3.361"
type input "3.3610"
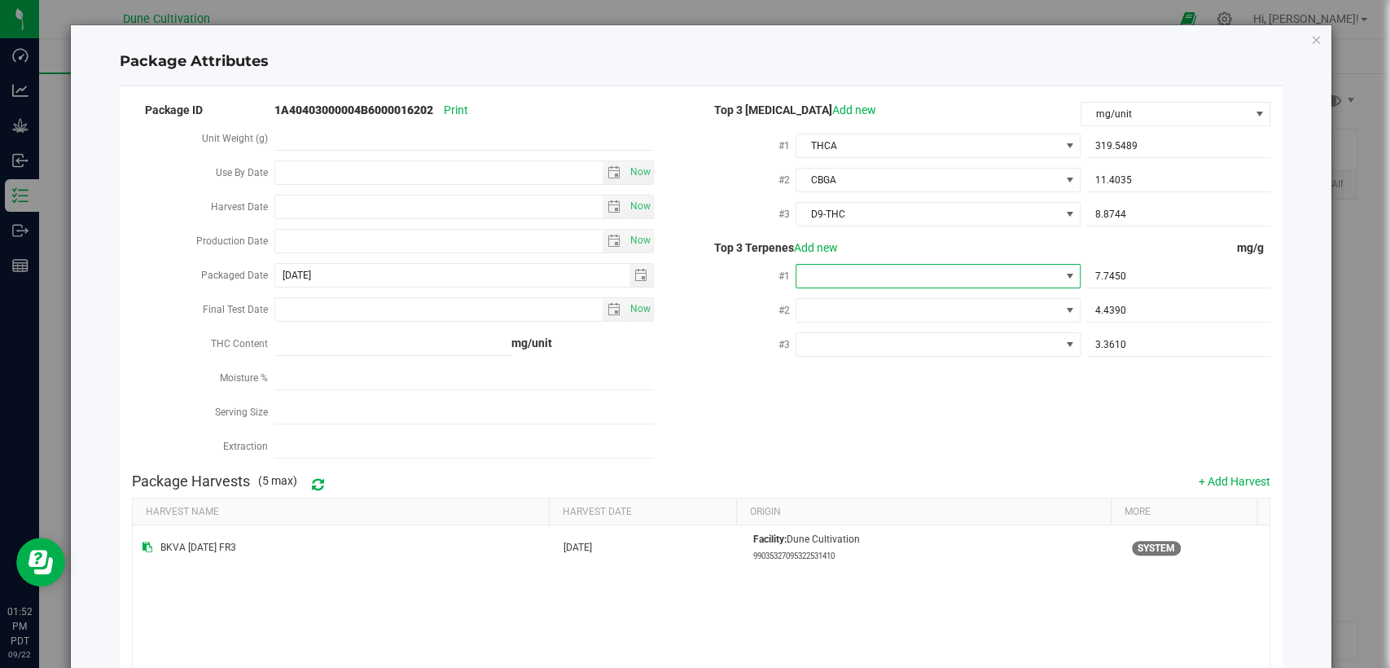
click at [960, 274] on span at bounding box center [928, 276] width 262 height 23
type input "d"
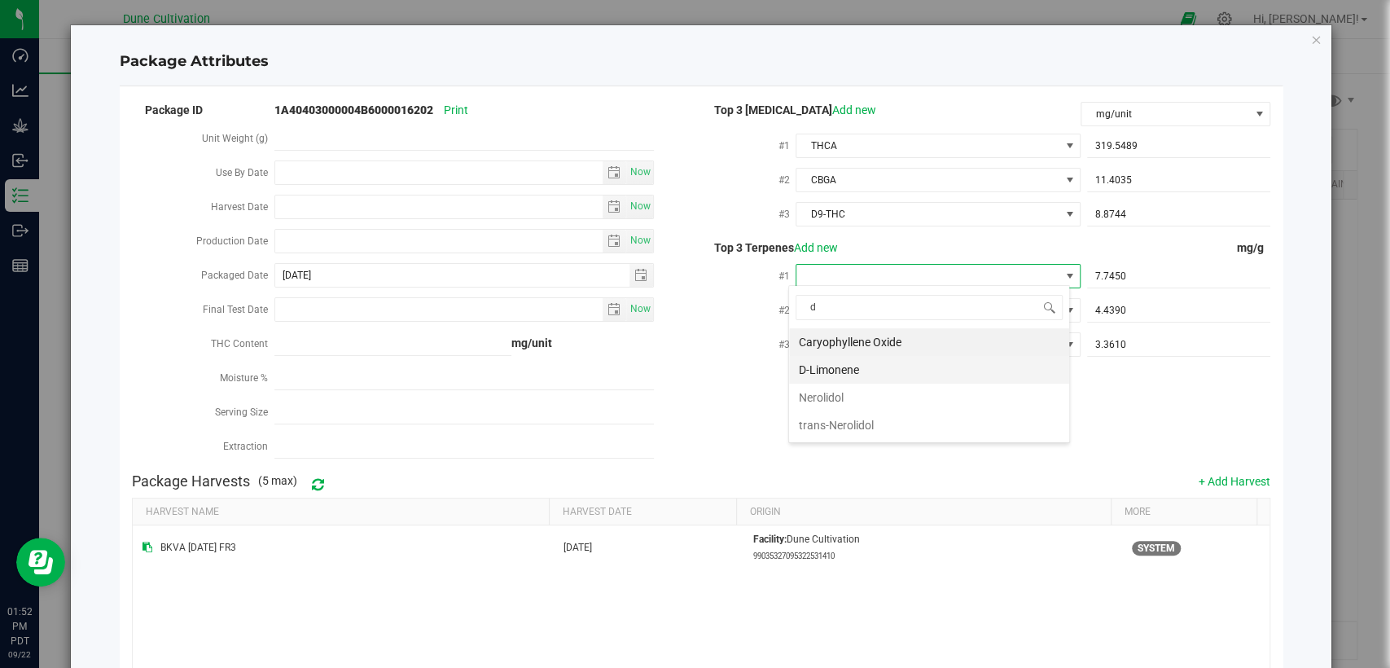
click at [880, 365] on li "D-Limonene" at bounding box center [929, 370] width 280 height 28
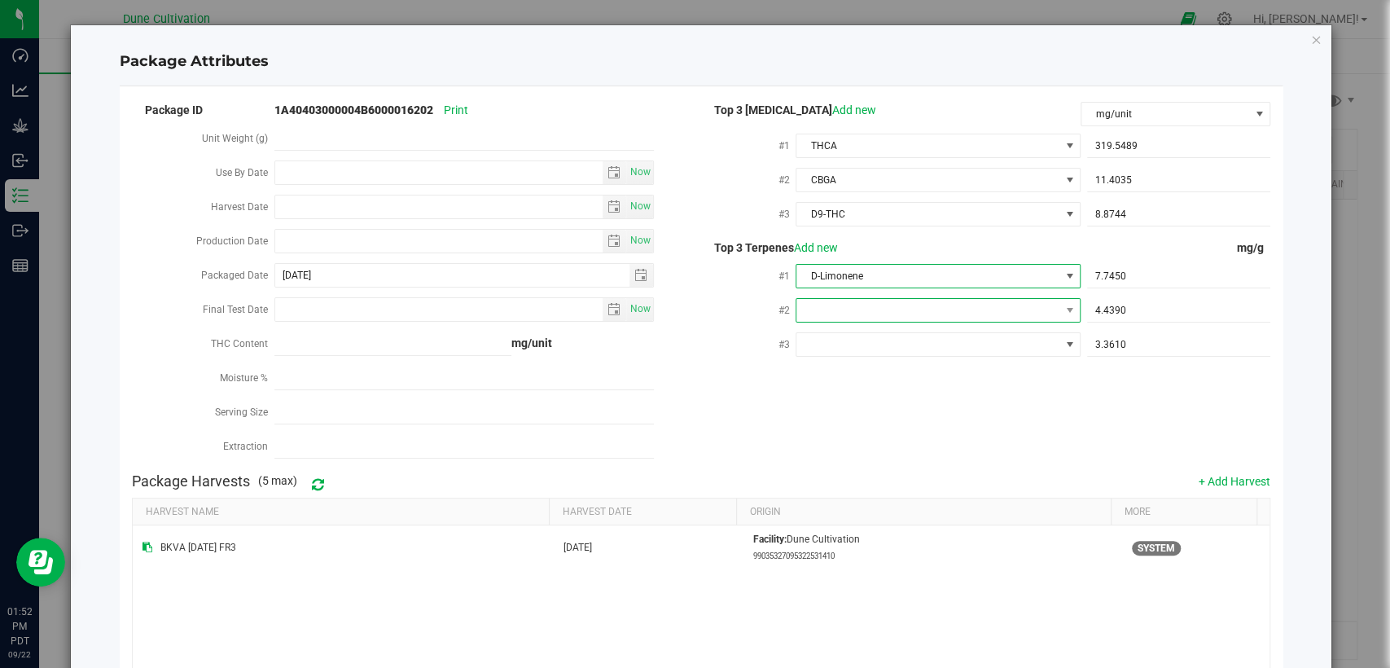
click at [938, 314] on span at bounding box center [928, 310] width 262 height 23
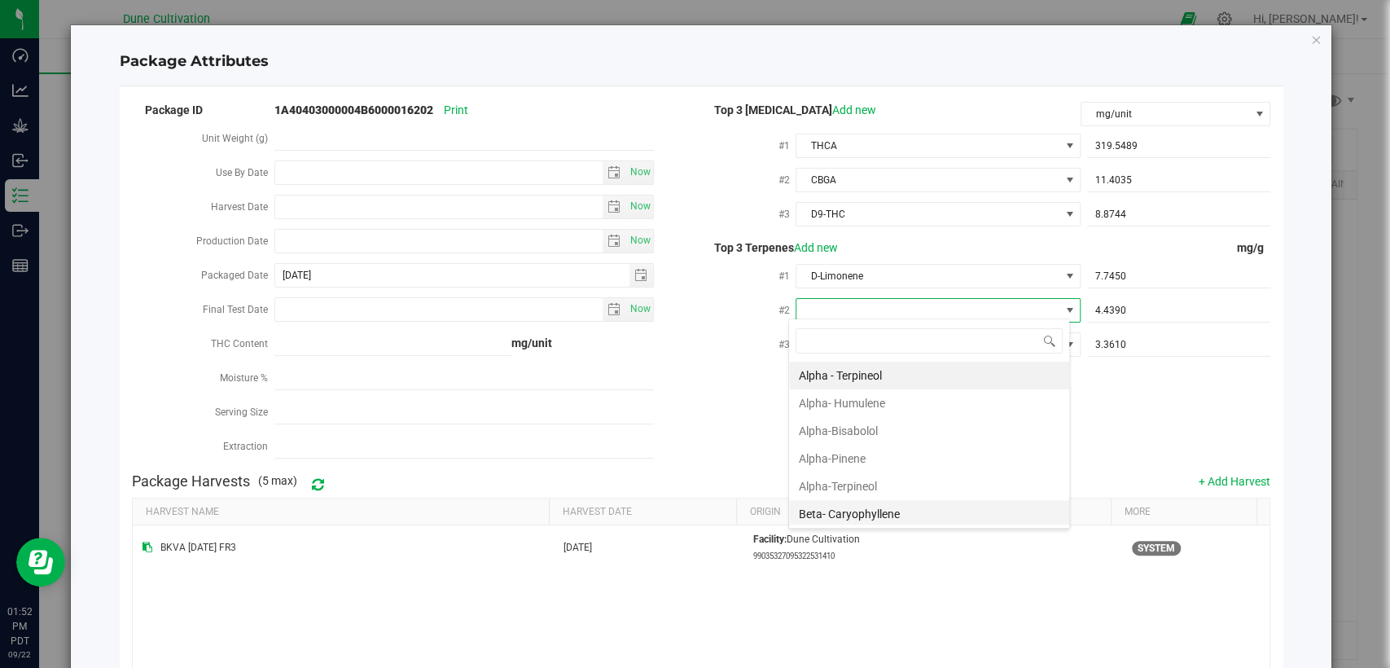
click at [848, 509] on li "Beta- Caryophyllene" at bounding box center [929, 514] width 280 height 28
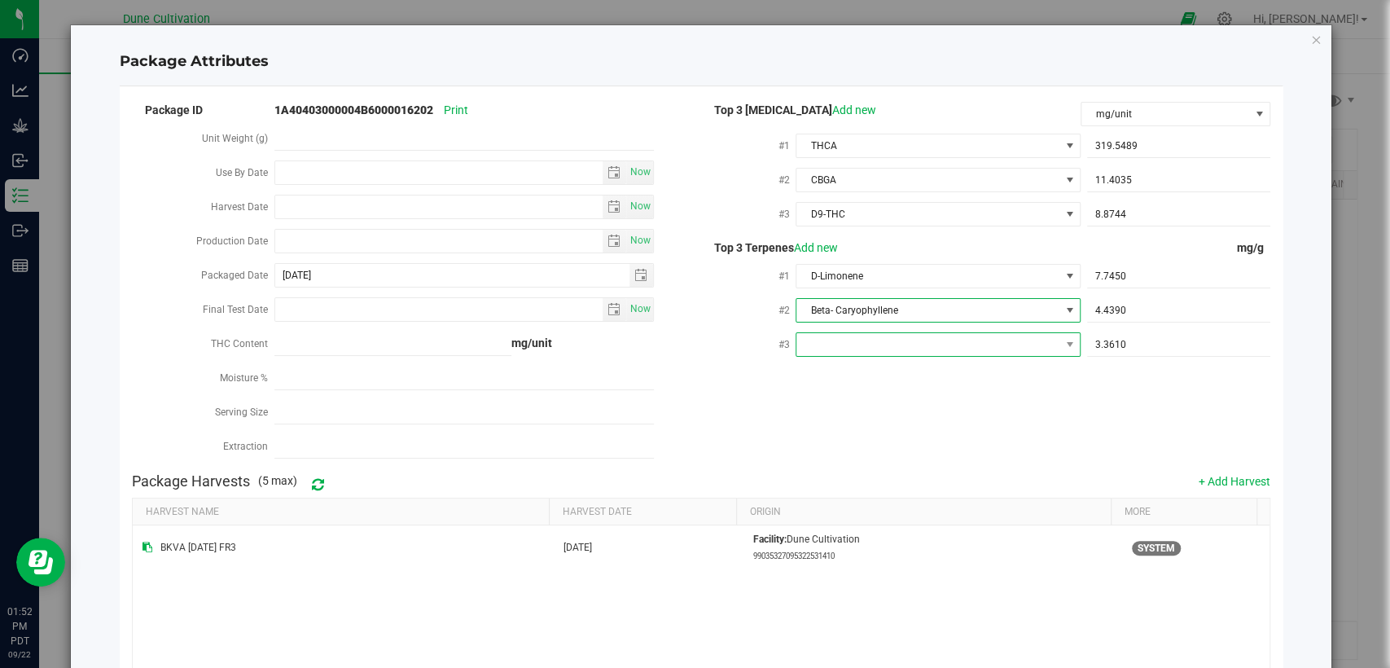
click at [873, 347] on span at bounding box center [928, 344] width 262 height 23
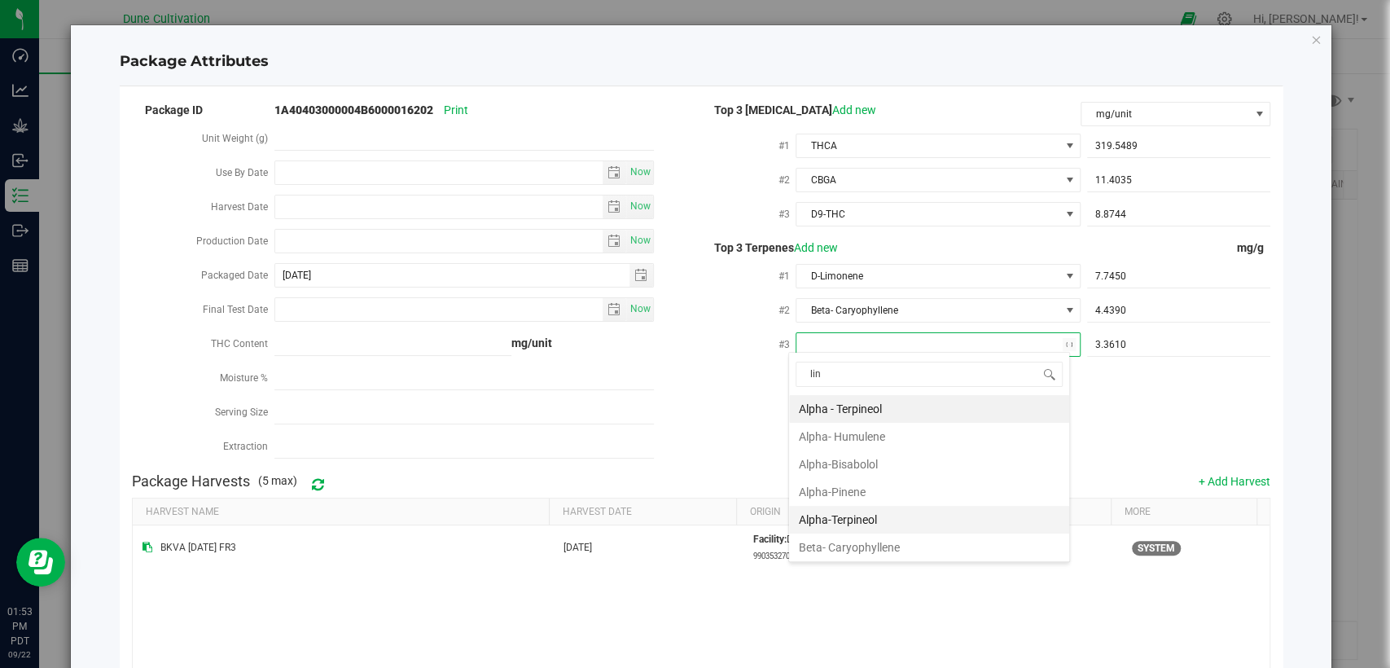
type input "lina"
click at [861, 407] on li "Linalool" at bounding box center [929, 409] width 280 height 28
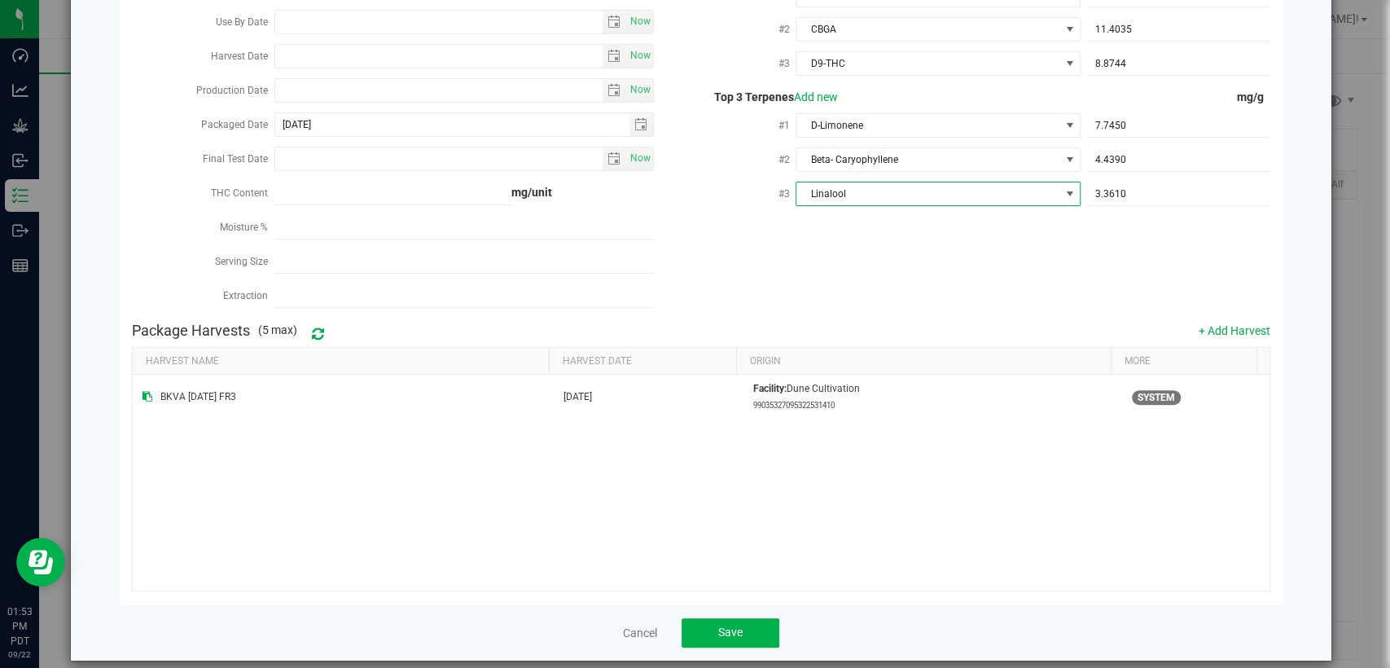
scroll to position [160, 0]
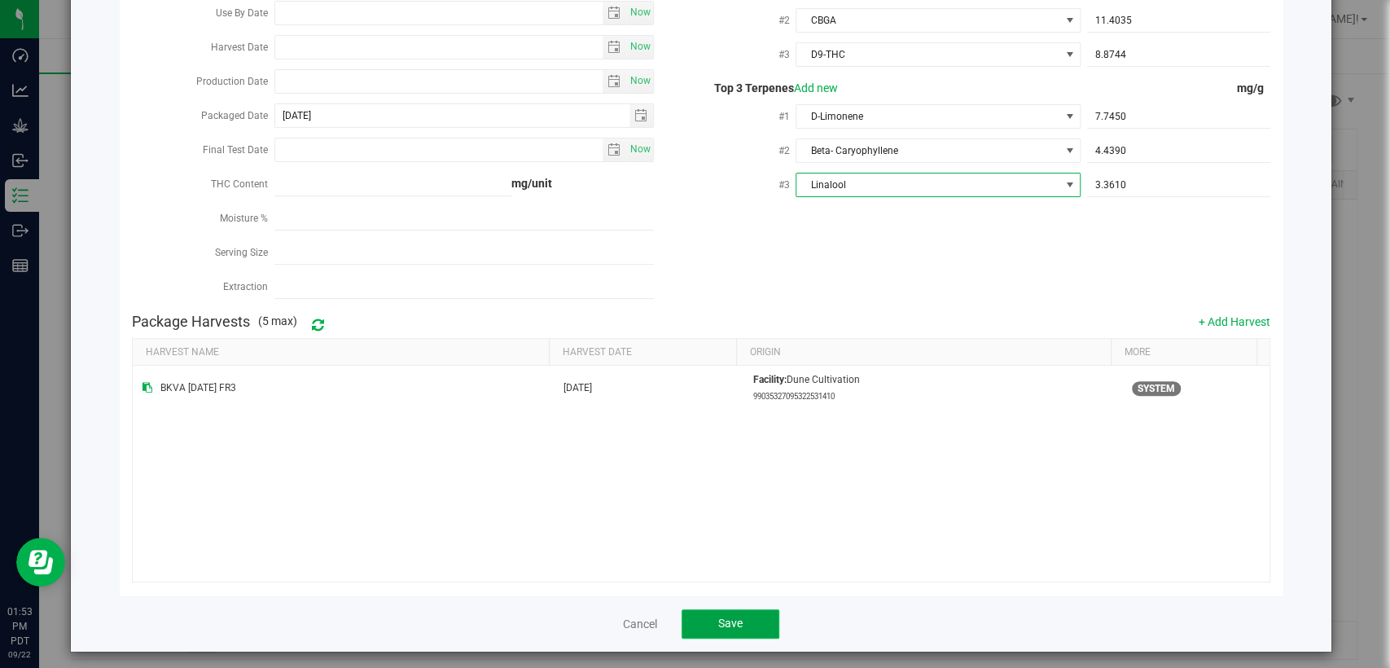
click at [731, 620] on span "Save" at bounding box center [730, 623] width 24 height 13
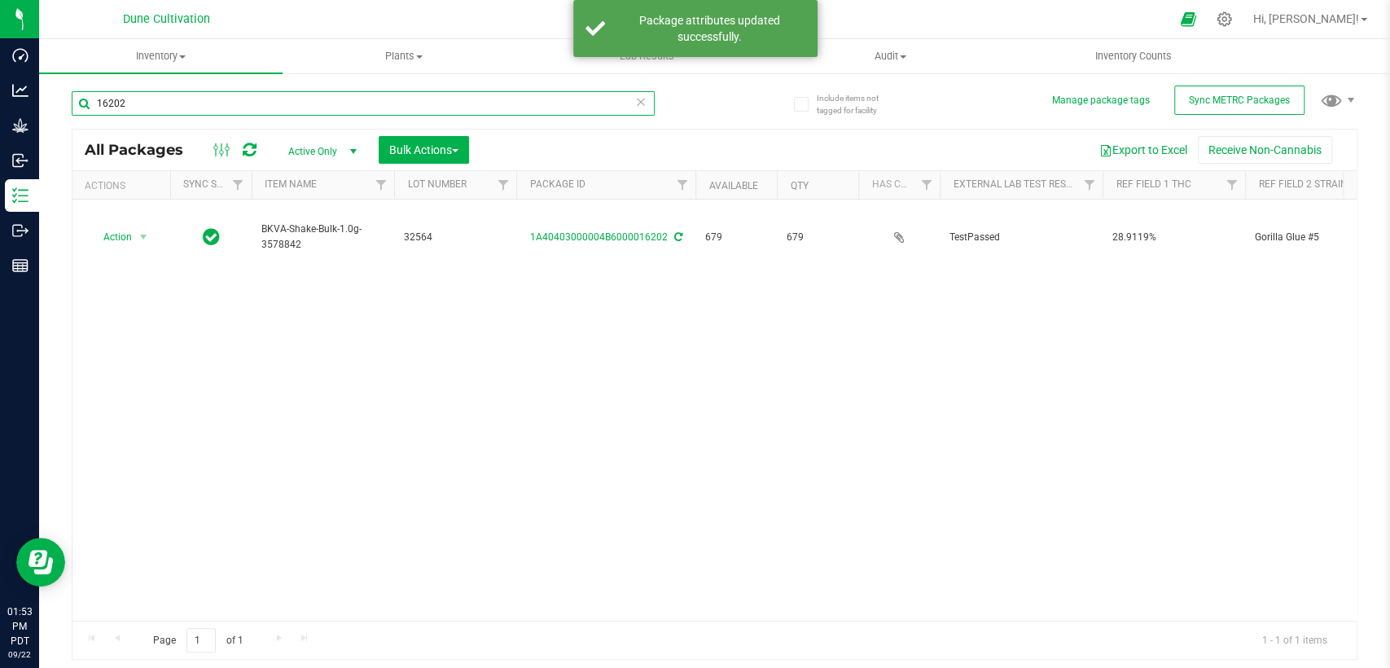
click at [313, 106] on input "16202" at bounding box center [363, 103] width 583 height 24
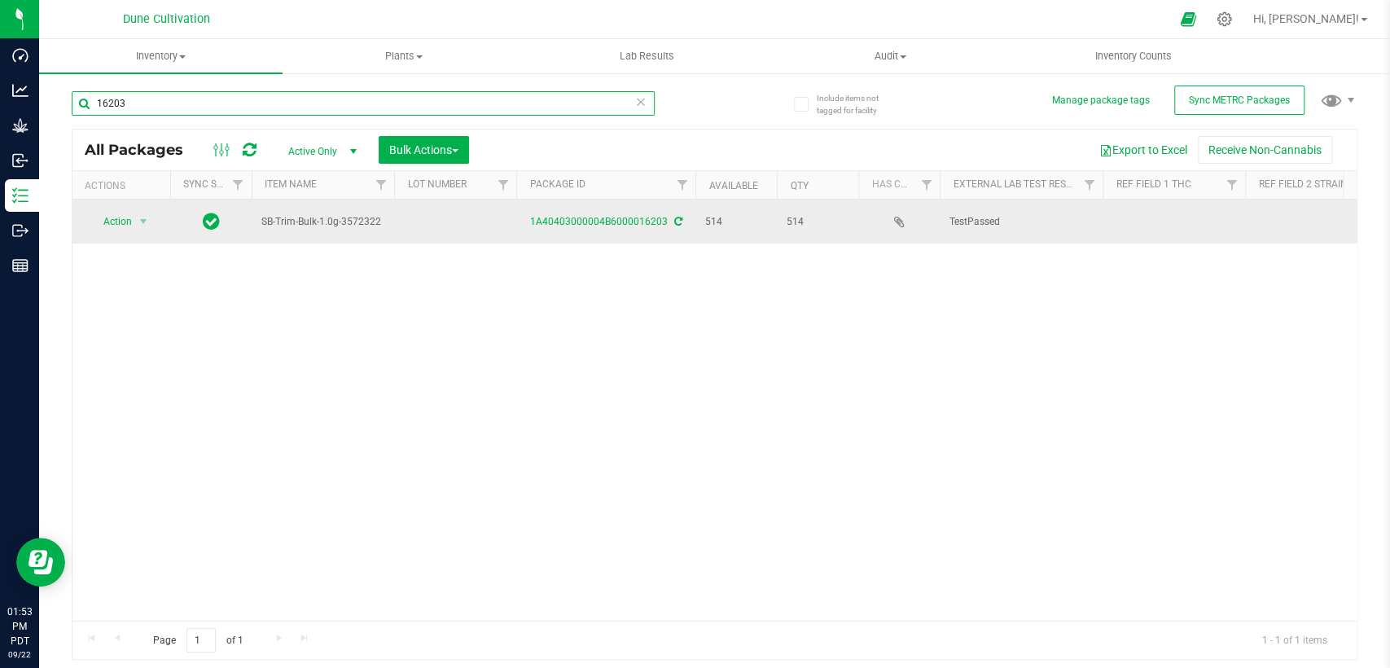
type input "16203"
click at [472, 230] on td at bounding box center [455, 222] width 122 height 44
type input "32562"
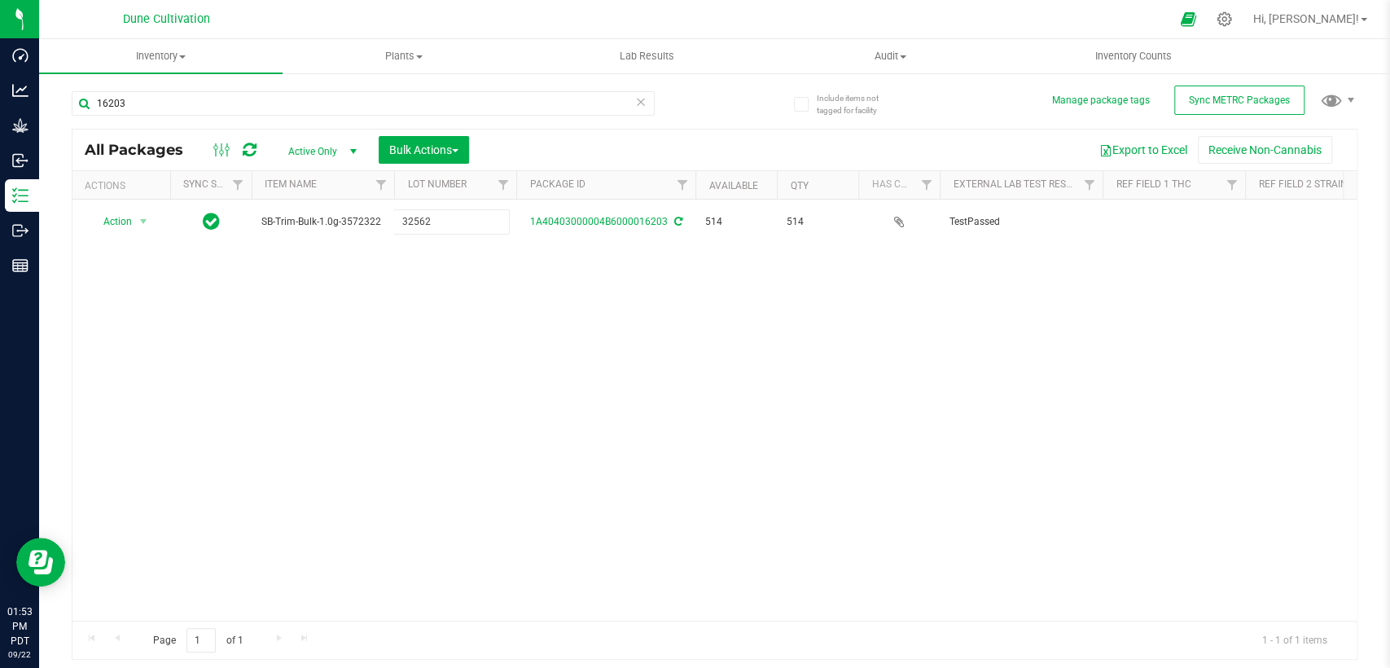
click at [451, 333] on div "All Packages Active Only Active Only Lab Samples Locked All External Internal B…" at bounding box center [715, 395] width 1286 height 532
drag, startPoint x: 1126, startPoint y: 404, endPoint x: 1118, endPoint y: 398, distance: 9.9
click at [1126, 404] on div "Action Action Adjust qty Create package Edit attributes Global inventory Locate…" at bounding box center [714, 410] width 1284 height 421
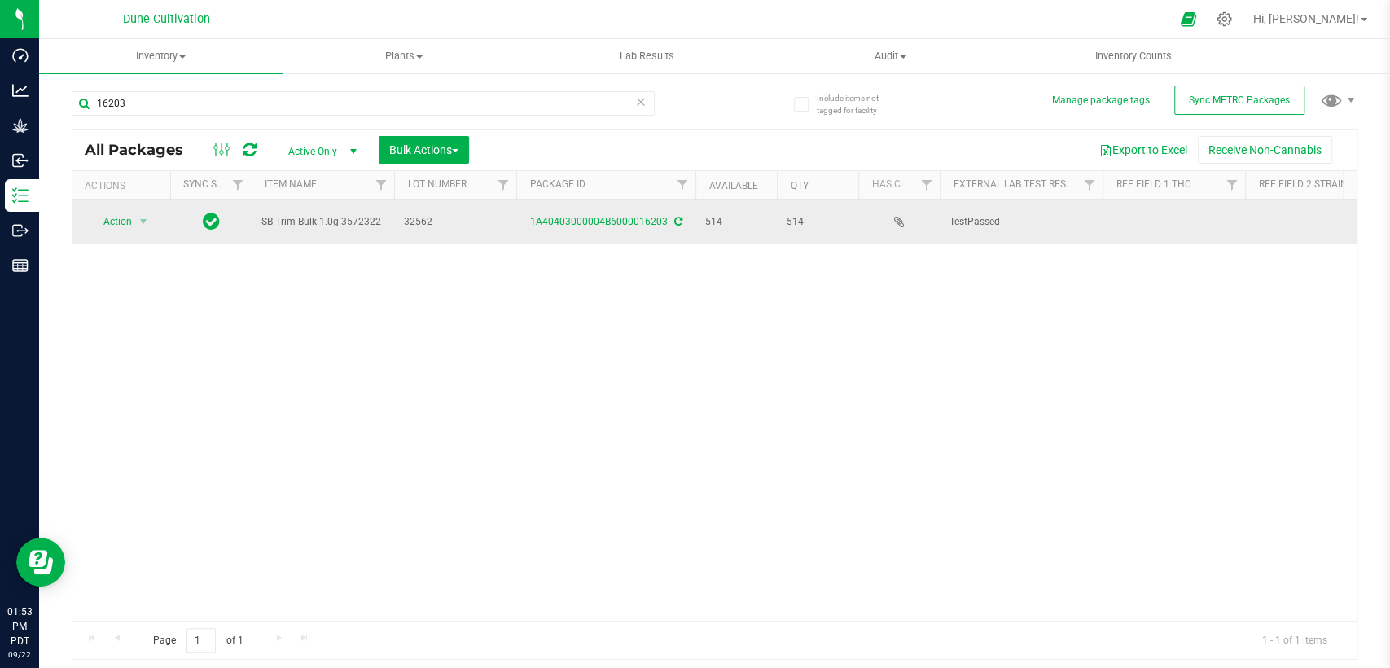
click at [1175, 223] on td at bounding box center [1174, 222] width 143 height 44
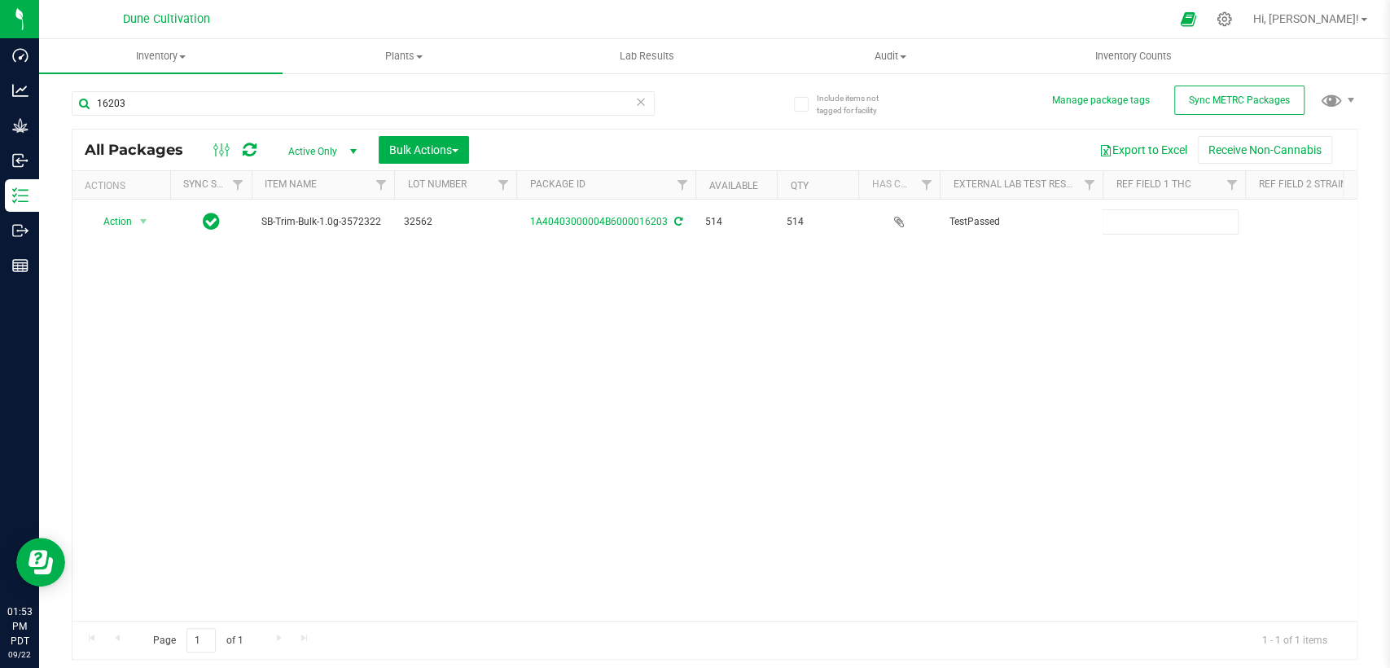
type input "25.9036%"
click at [1102, 320] on div "All Packages Active Only Active Only Lab Samples Locked All External Internal B…" at bounding box center [715, 395] width 1286 height 532
click at [1188, 413] on div "Action Action Adjust qty Create package Edit attributes Global inventory Locate…" at bounding box center [714, 410] width 1284 height 421
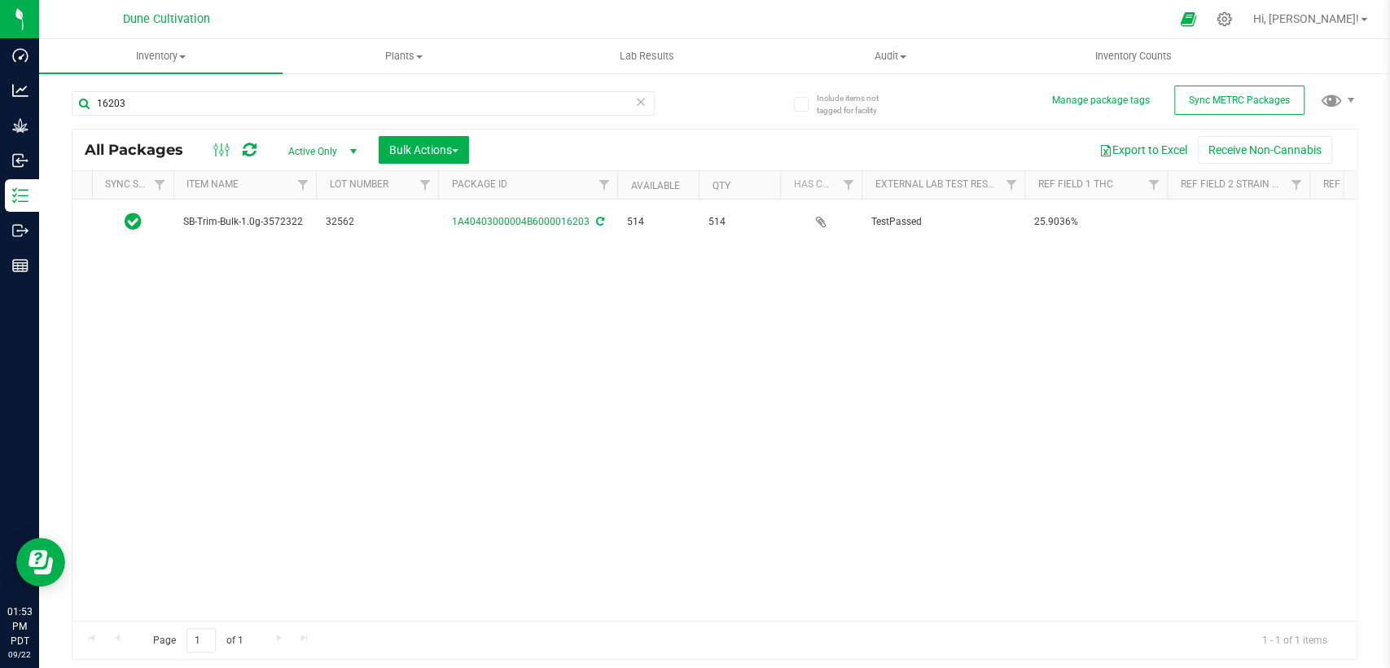
scroll to position [0, 181]
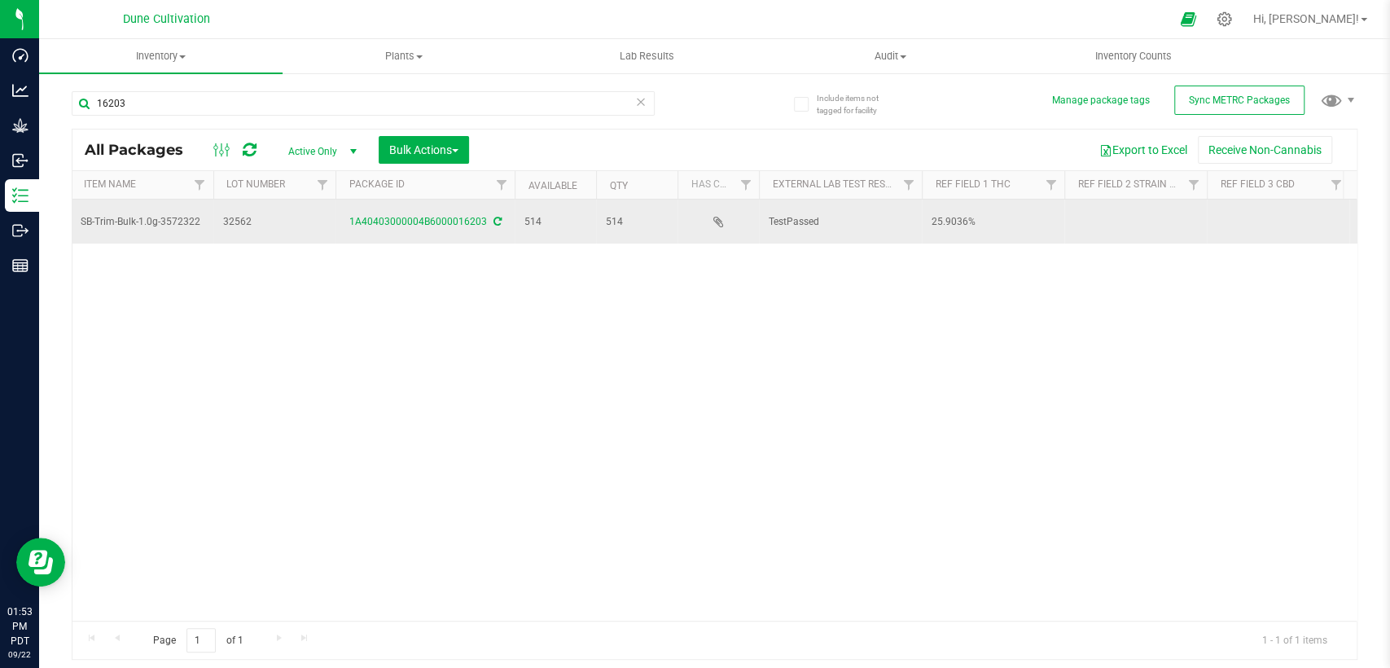
click at [1254, 222] on td at bounding box center [1278, 222] width 143 height 44
drag, startPoint x: 1271, startPoint y: 217, endPoint x: 1145, endPoint y: 228, distance: 126.0
type input "0.0359%"
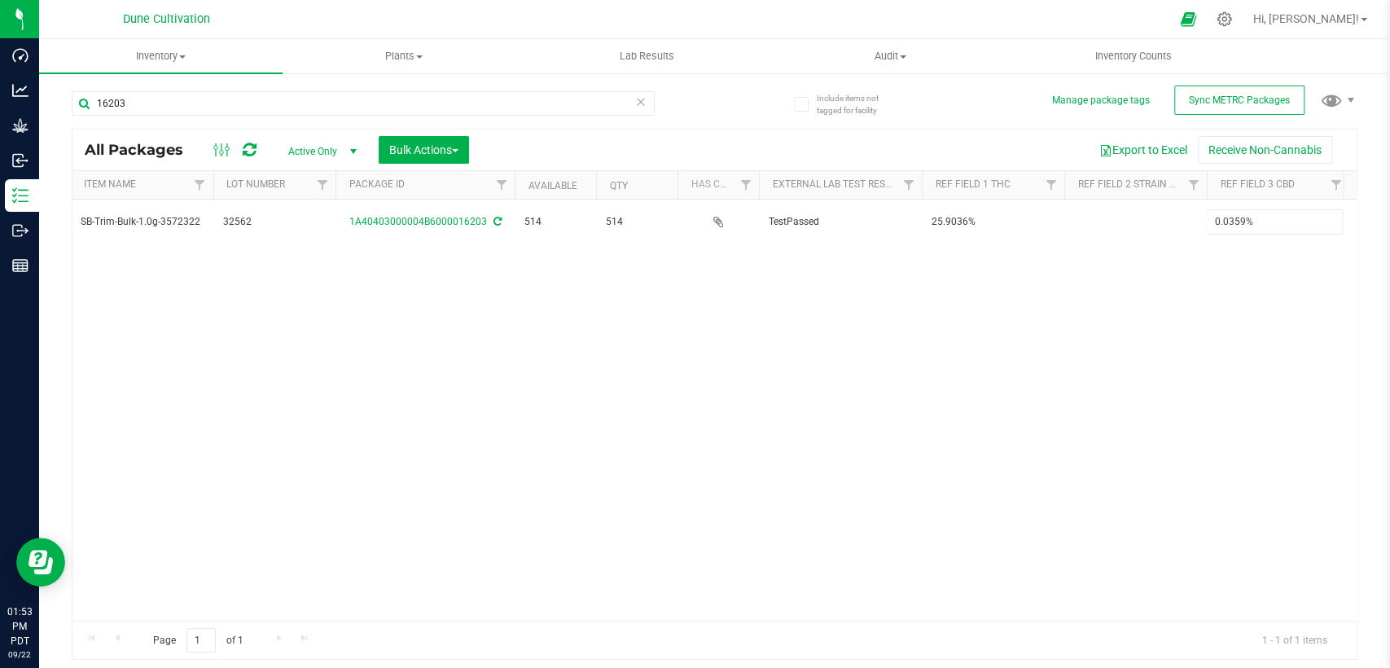
click at [1137, 275] on div "All Packages Active Only Active Only Lab Samples Locked All External Internal B…" at bounding box center [715, 395] width 1286 height 532
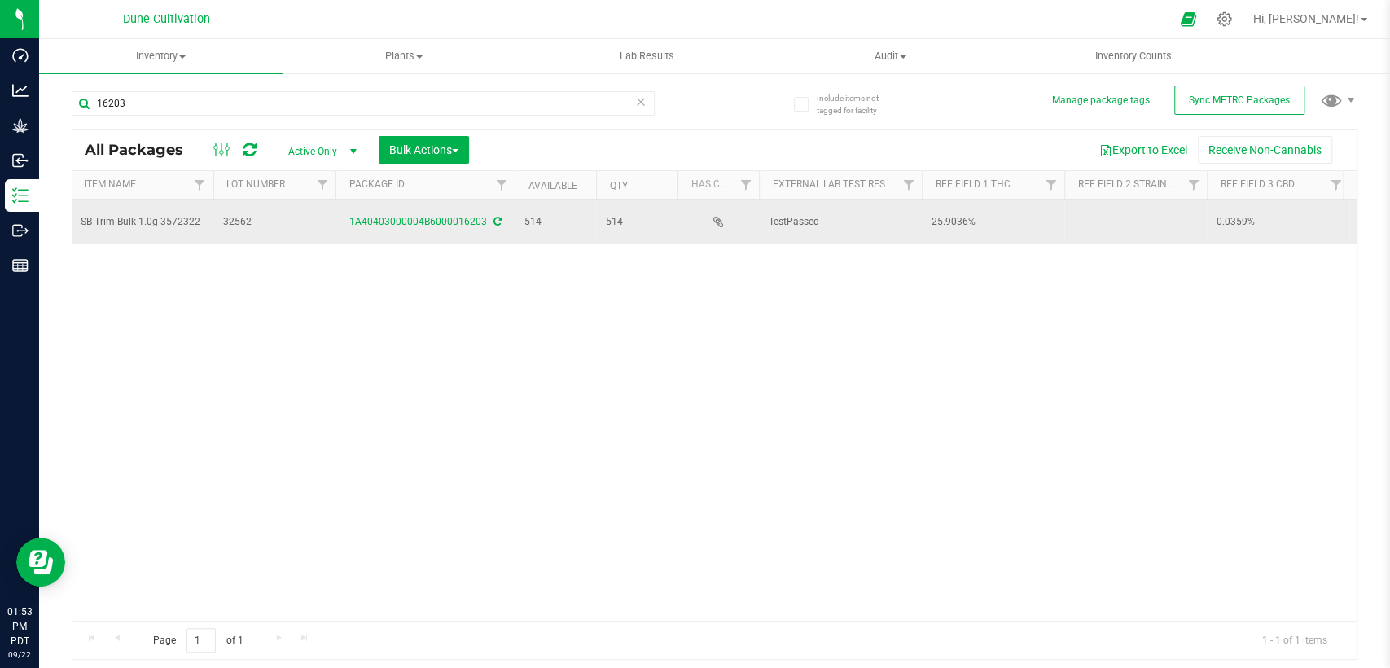
click at [1090, 217] on td at bounding box center [1136, 222] width 143 height 44
click at [1074, 217] on input "Tropicana Cookies" at bounding box center [1132, 221] width 137 height 25
type input "Tropicana Cookies"
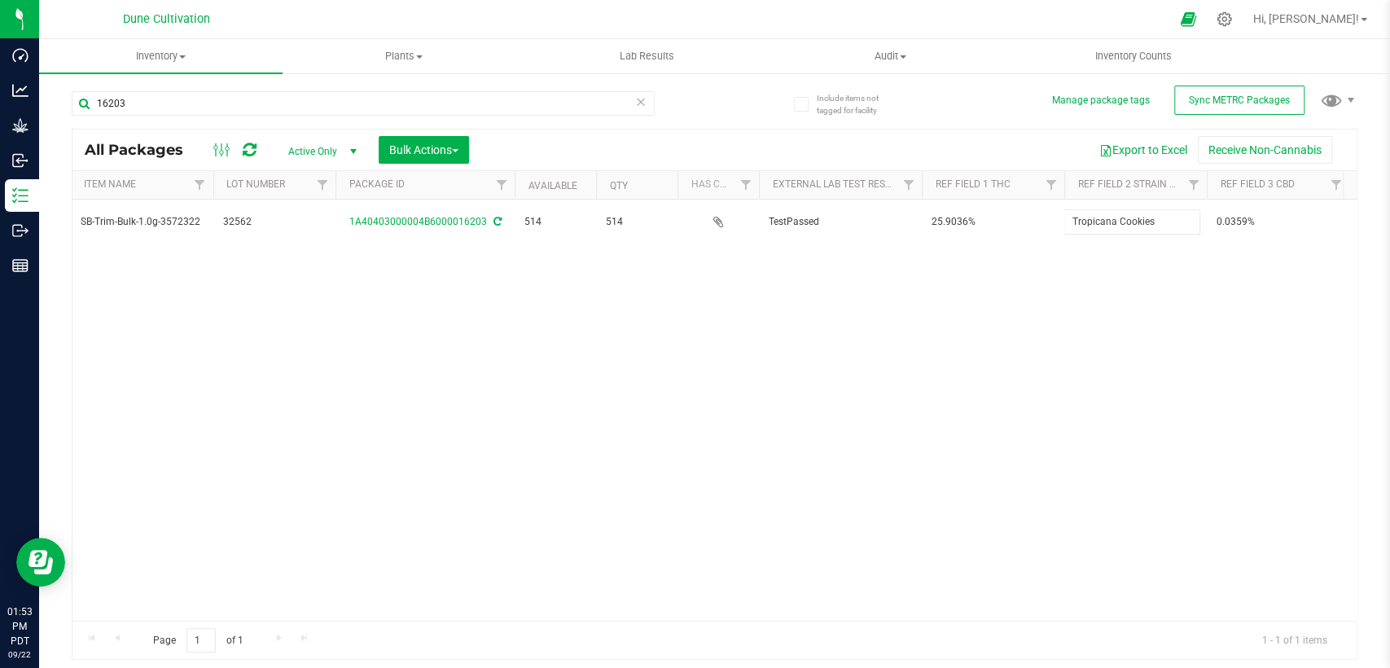
click at [1029, 370] on div "All Packages Active Only Active Only Lab Samples Locked All External Internal B…" at bounding box center [715, 395] width 1286 height 532
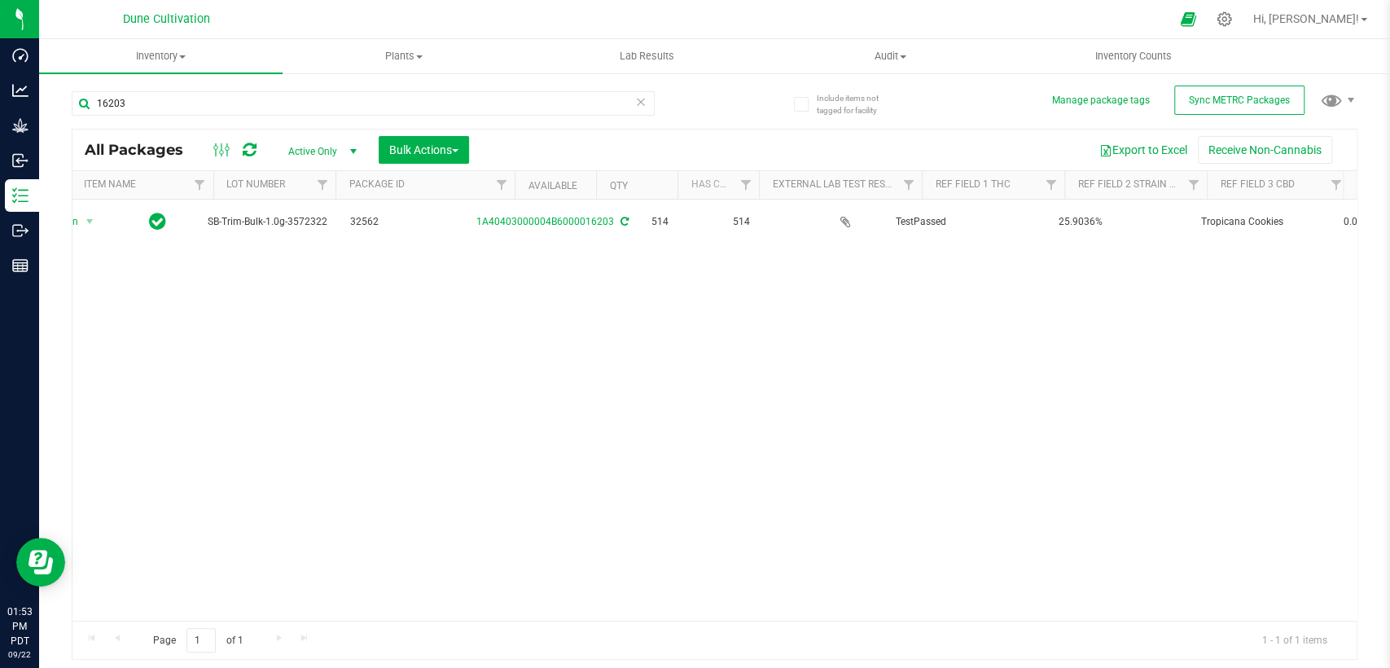
scroll to position [0, 0]
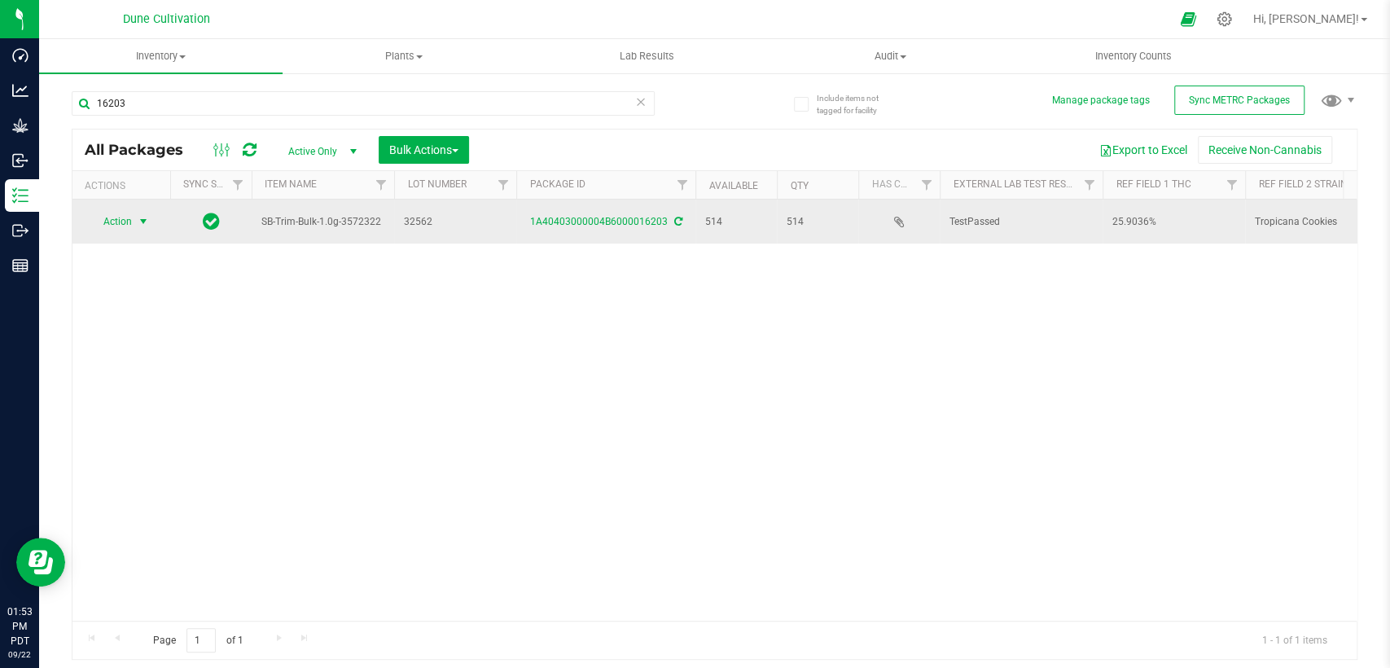
click at [110, 221] on span "Action" at bounding box center [111, 221] width 44 height 23
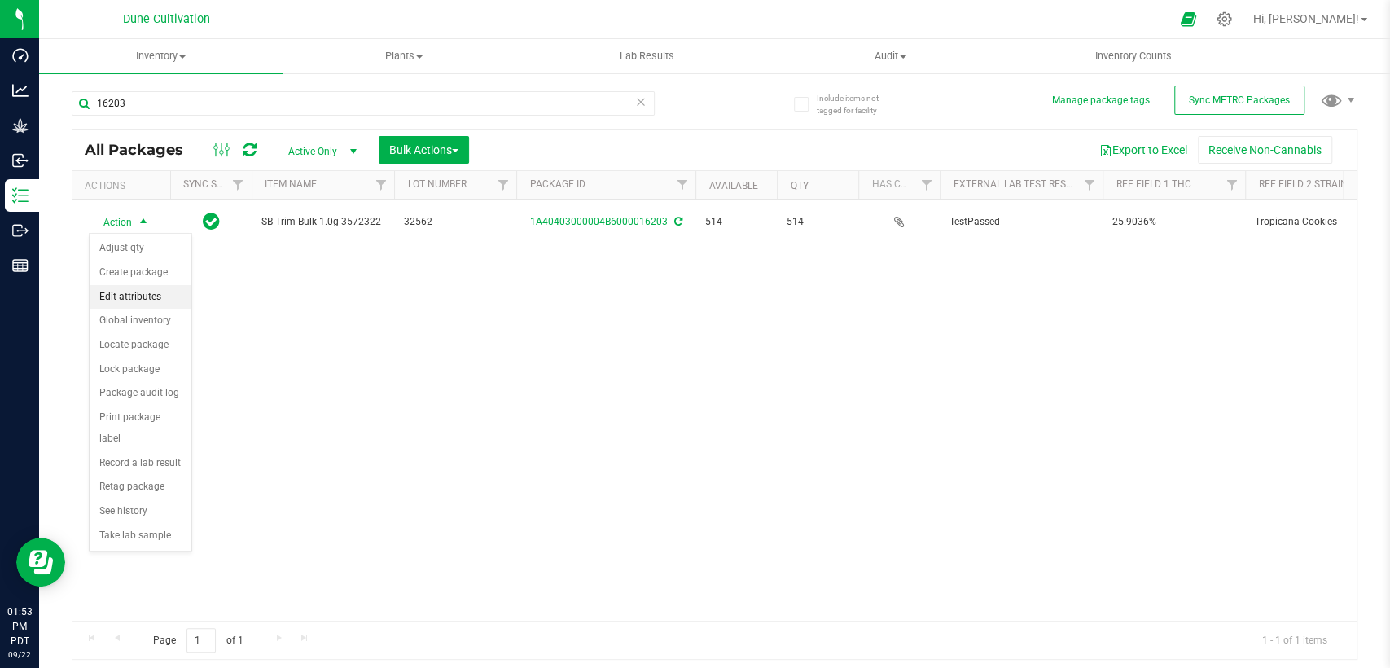
click at [155, 296] on li "Edit attributes" at bounding box center [141, 297] width 102 height 24
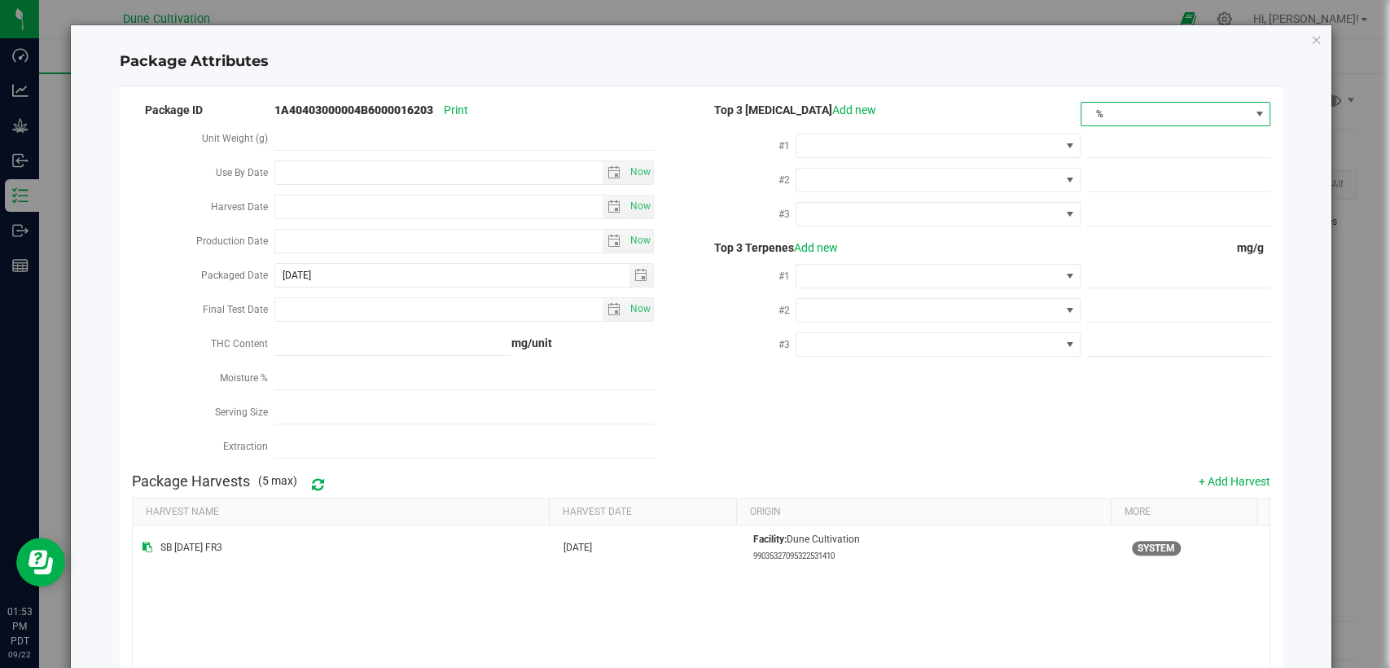
click at [1121, 118] on span "%" at bounding box center [1166, 114] width 168 height 23
click at [1101, 163] on li "mg/unit" at bounding box center [1163, 171] width 186 height 28
click at [991, 145] on span at bounding box center [928, 145] width 262 height 23
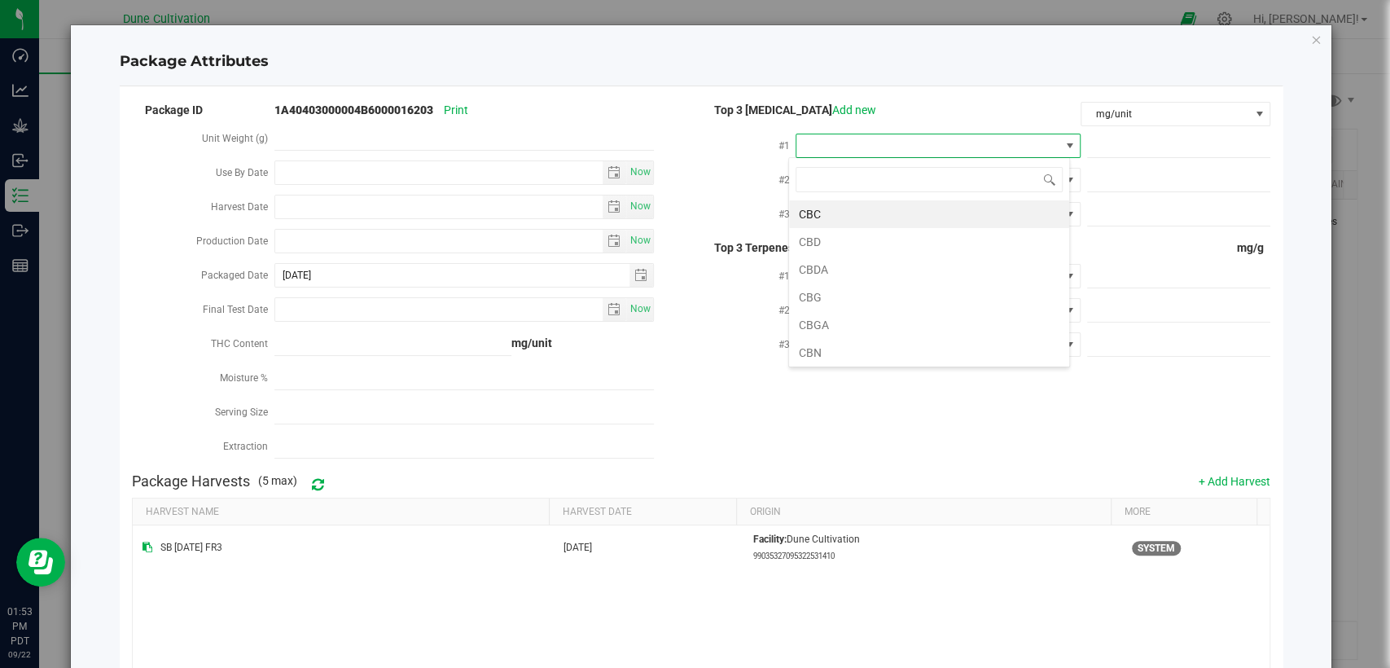
scroll to position [24, 281]
type input "thca"
click at [919, 220] on li "THCA" at bounding box center [929, 214] width 280 height 28
click at [1100, 152] on span at bounding box center [1178, 146] width 183 height 24
paste input "289.762"
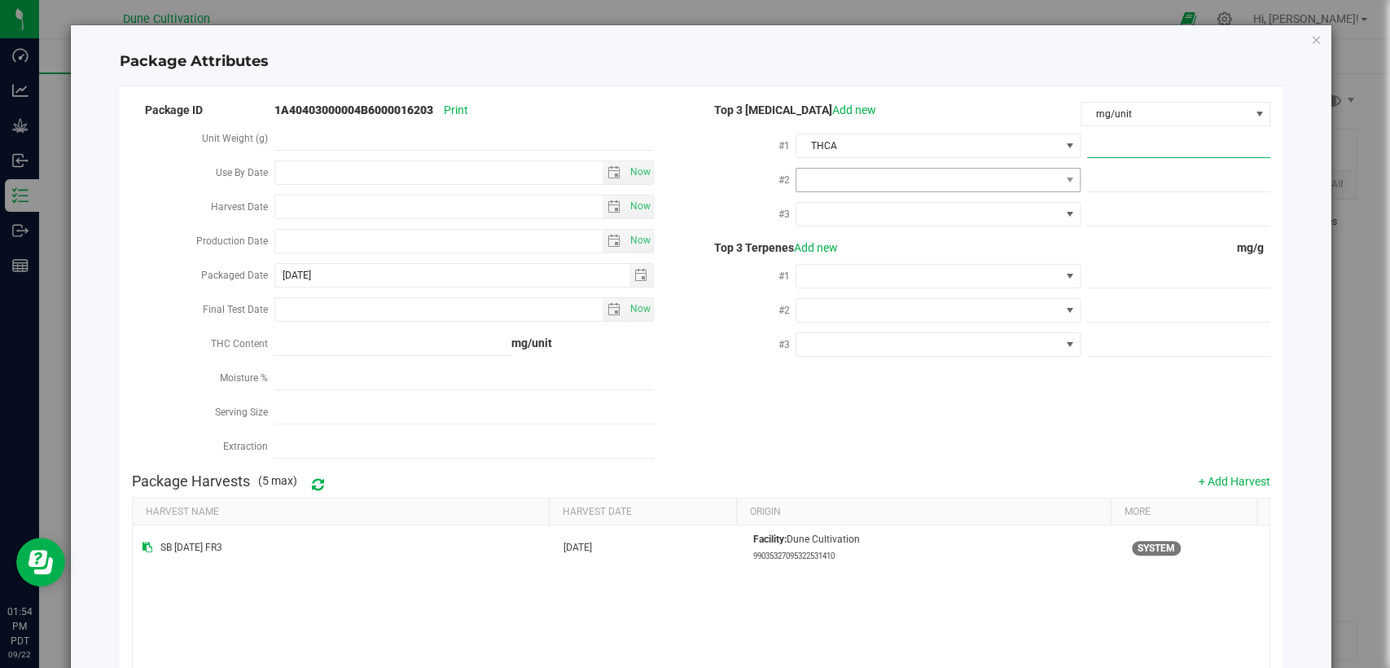
type input "289.762"
type input "289.7620"
click at [1017, 182] on span at bounding box center [928, 180] width 262 height 23
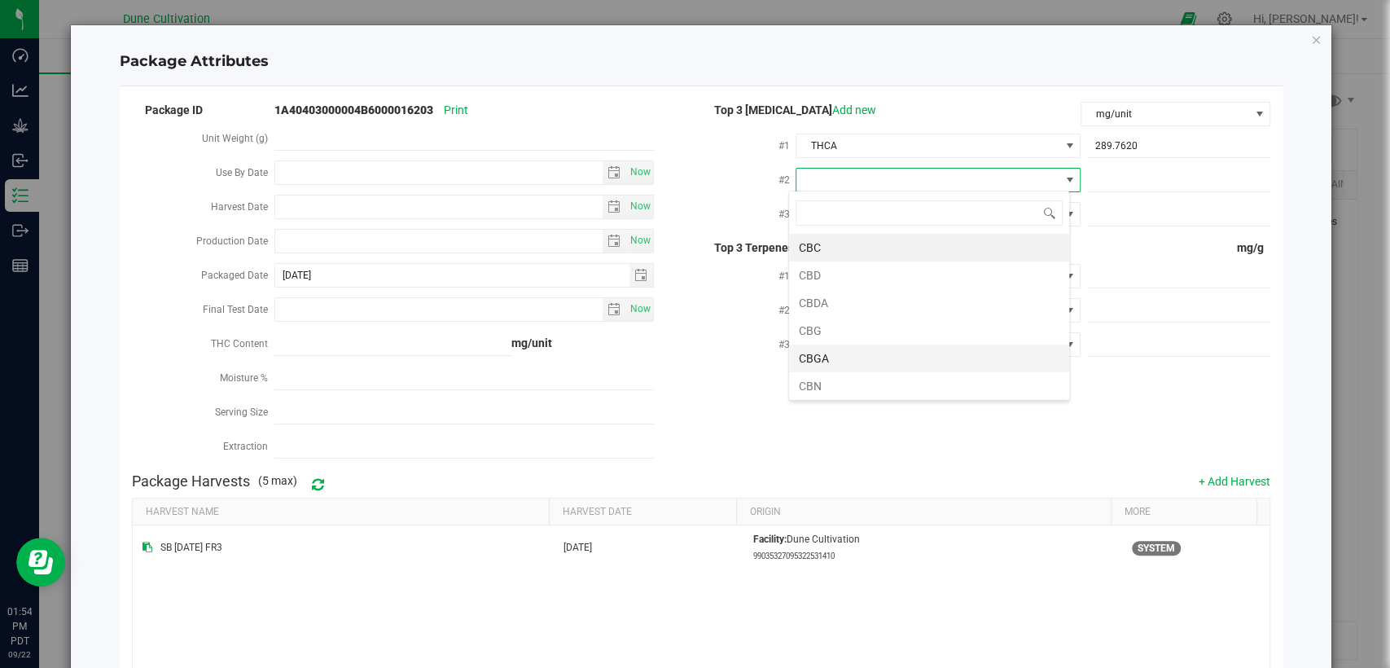
click at [854, 362] on li "CBGA" at bounding box center [929, 359] width 280 height 28
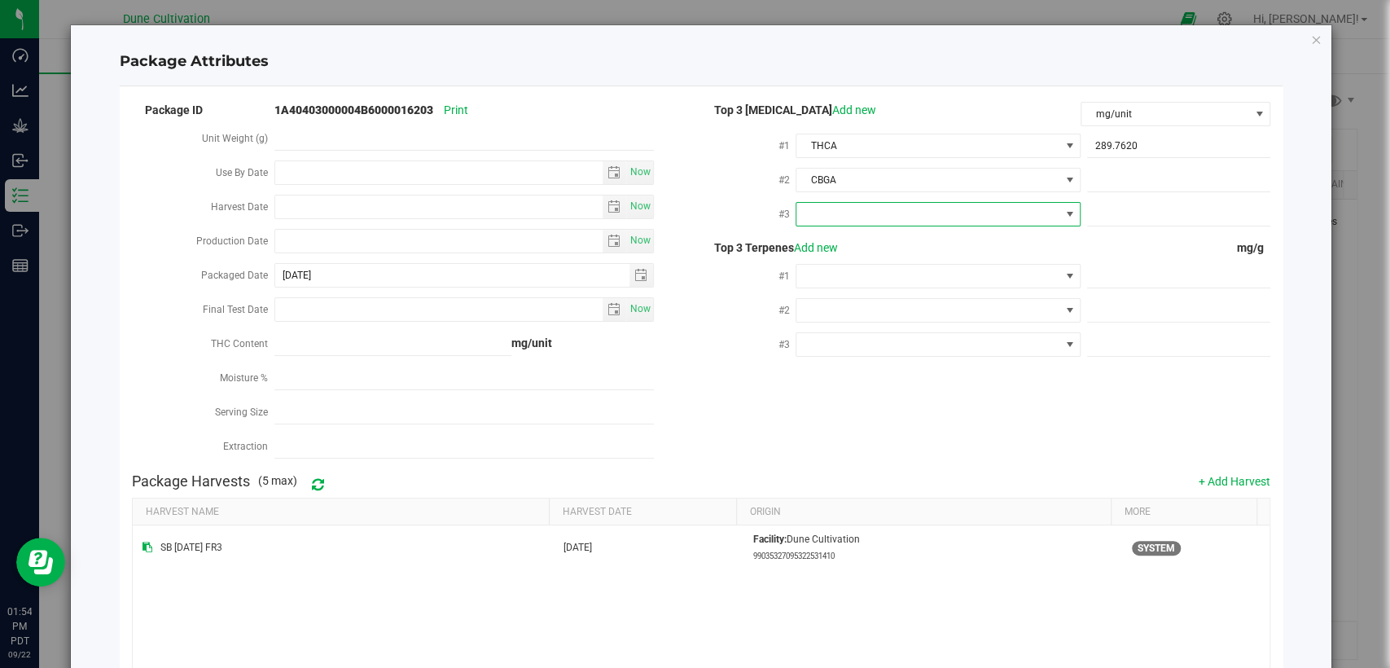
click at [938, 207] on span at bounding box center [928, 214] width 262 height 23
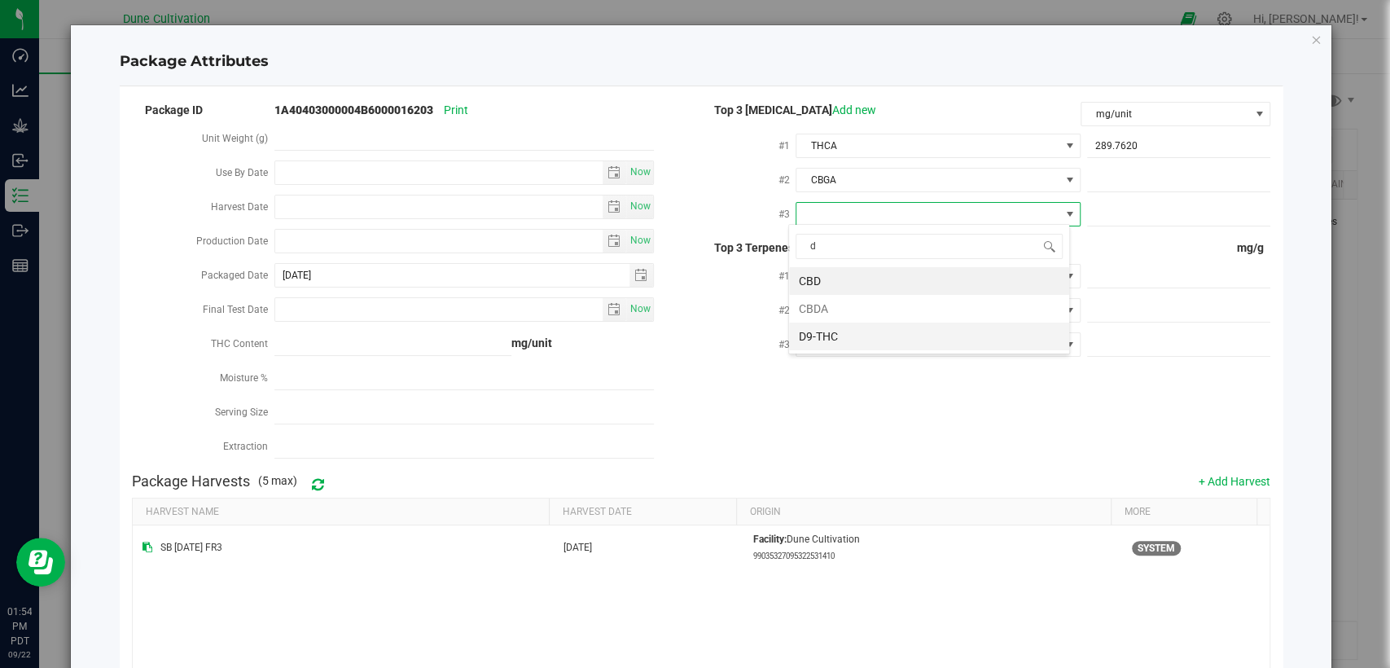
click at [859, 330] on li "D9-THC" at bounding box center [929, 337] width 280 height 28
click at [1154, 181] on span at bounding box center [1178, 181] width 183 height 24
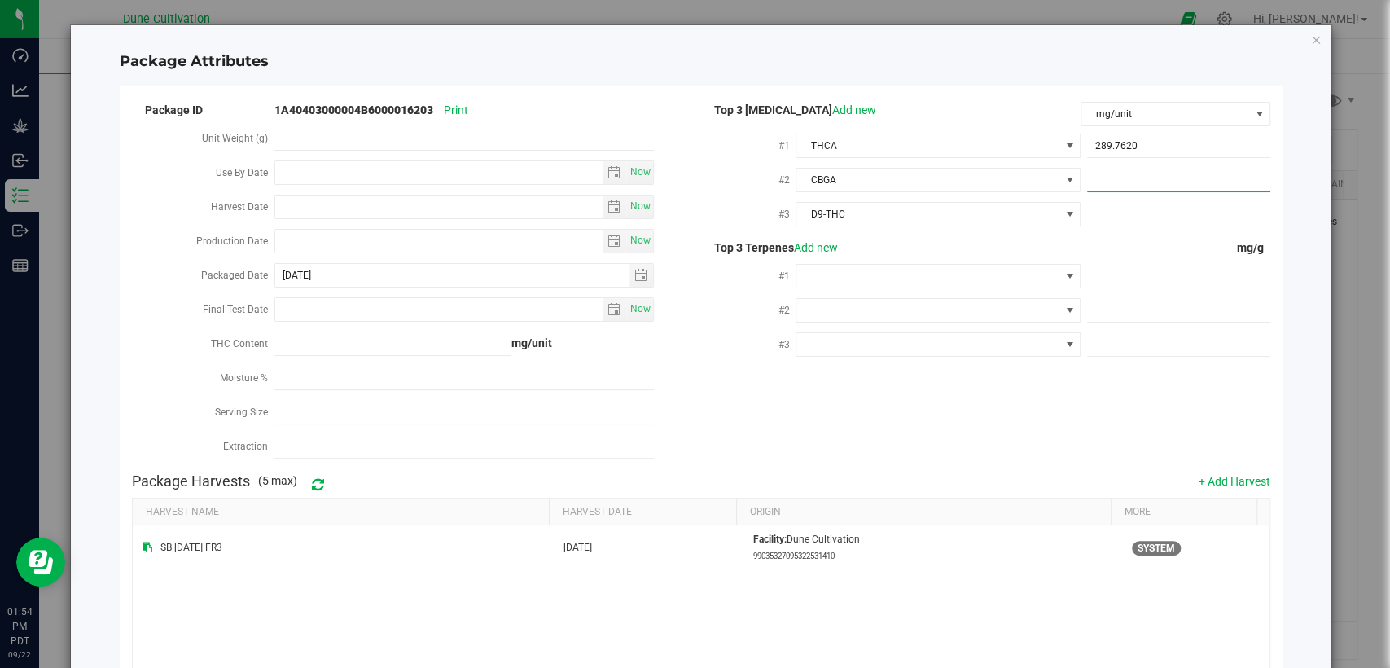
paste input "16.0196"
type input "16.0196"
click at [1121, 208] on span at bounding box center [1178, 215] width 183 height 24
paste input "4.9144"
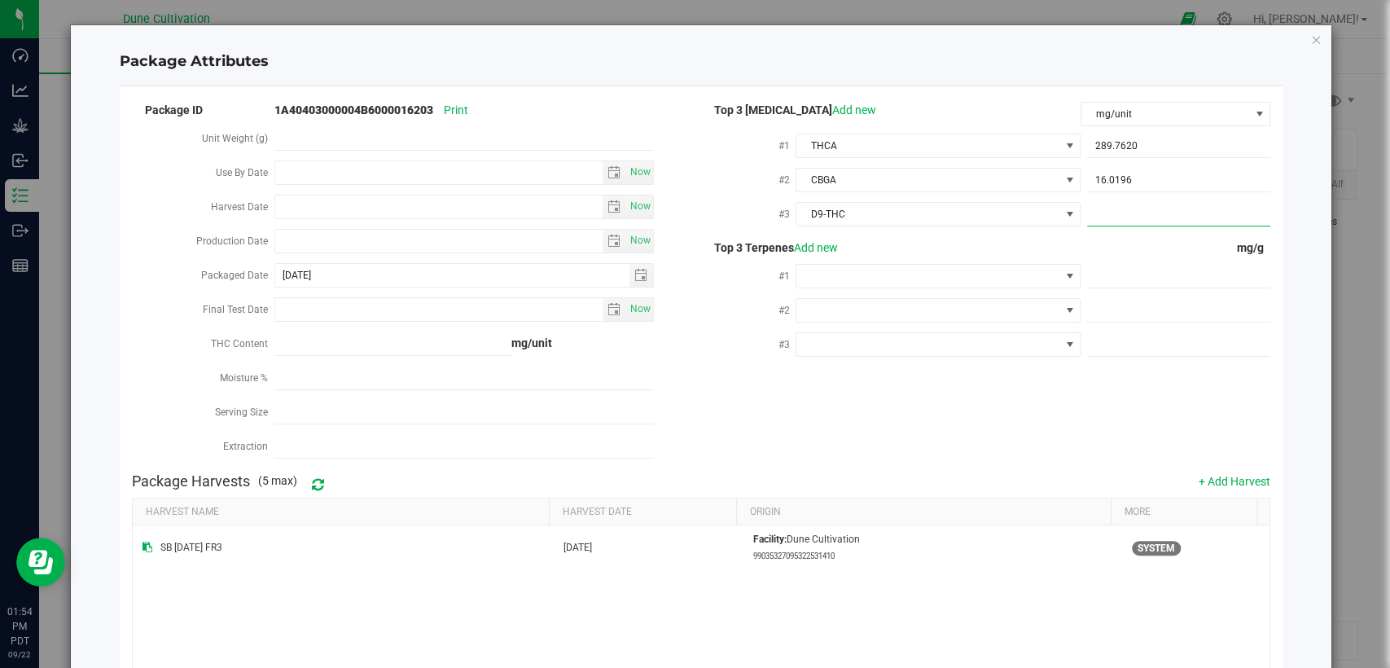
type input "4.9144"
click at [1111, 279] on span at bounding box center [1178, 277] width 183 height 24
paste input "2.923"
type input "2.923"
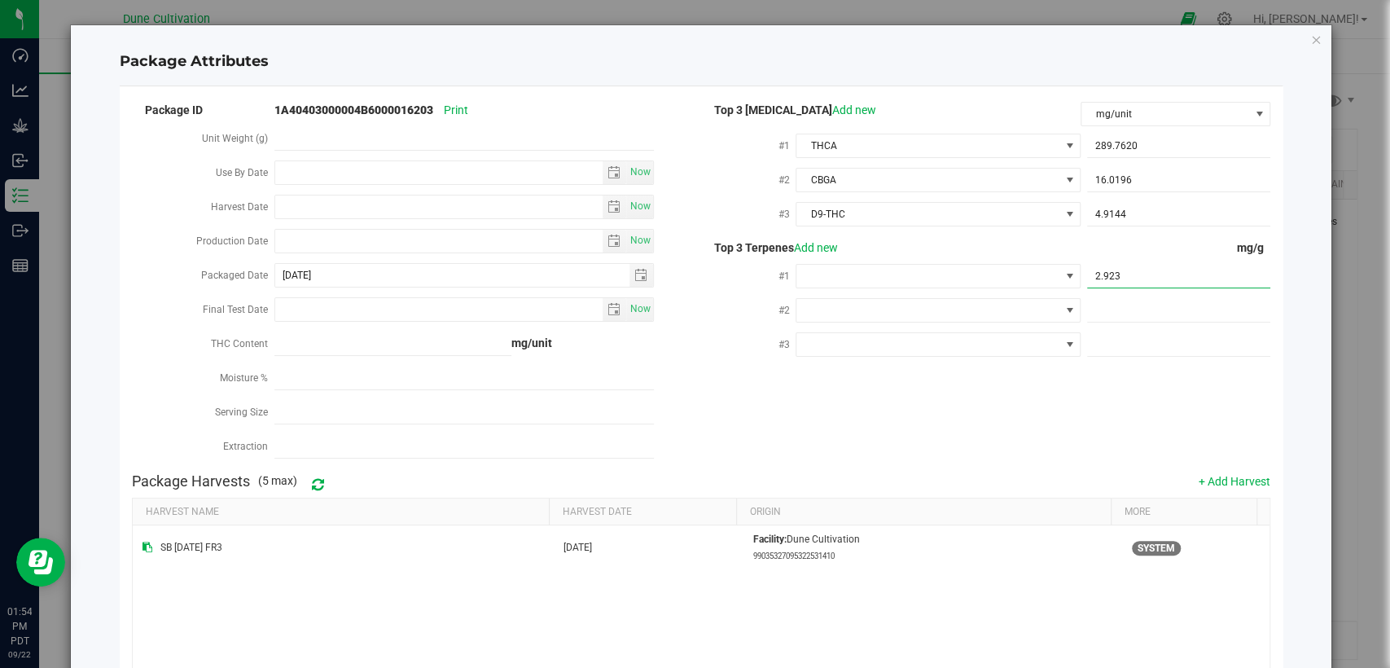
type input "2.9230"
click at [1118, 314] on span at bounding box center [1178, 311] width 183 height 24
paste input "2.651"
type input "2.651"
type input "2.6510"
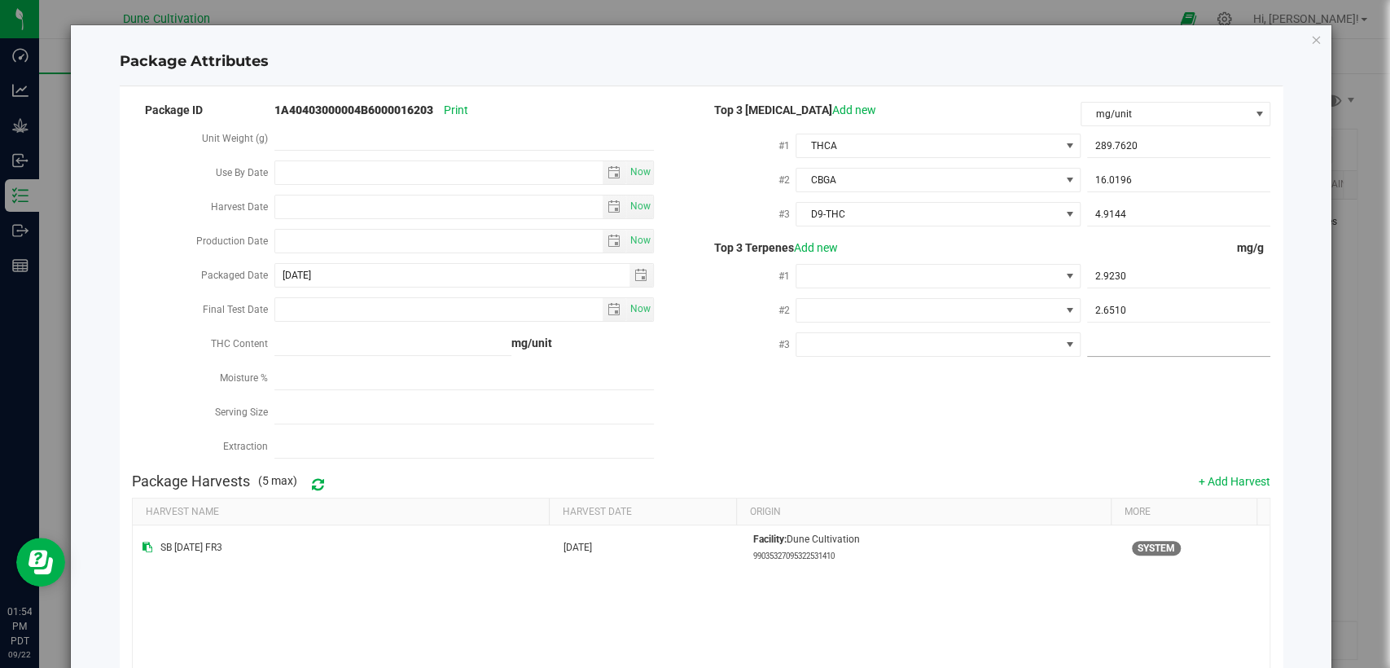
drag, startPoint x: 1123, startPoint y: 341, endPoint x: 1115, endPoint y: 355, distance: 16.1
click at [1123, 341] on span at bounding box center [1178, 345] width 183 height 24
paste input "1.479"
type input "1.479"
type input "1.4790"
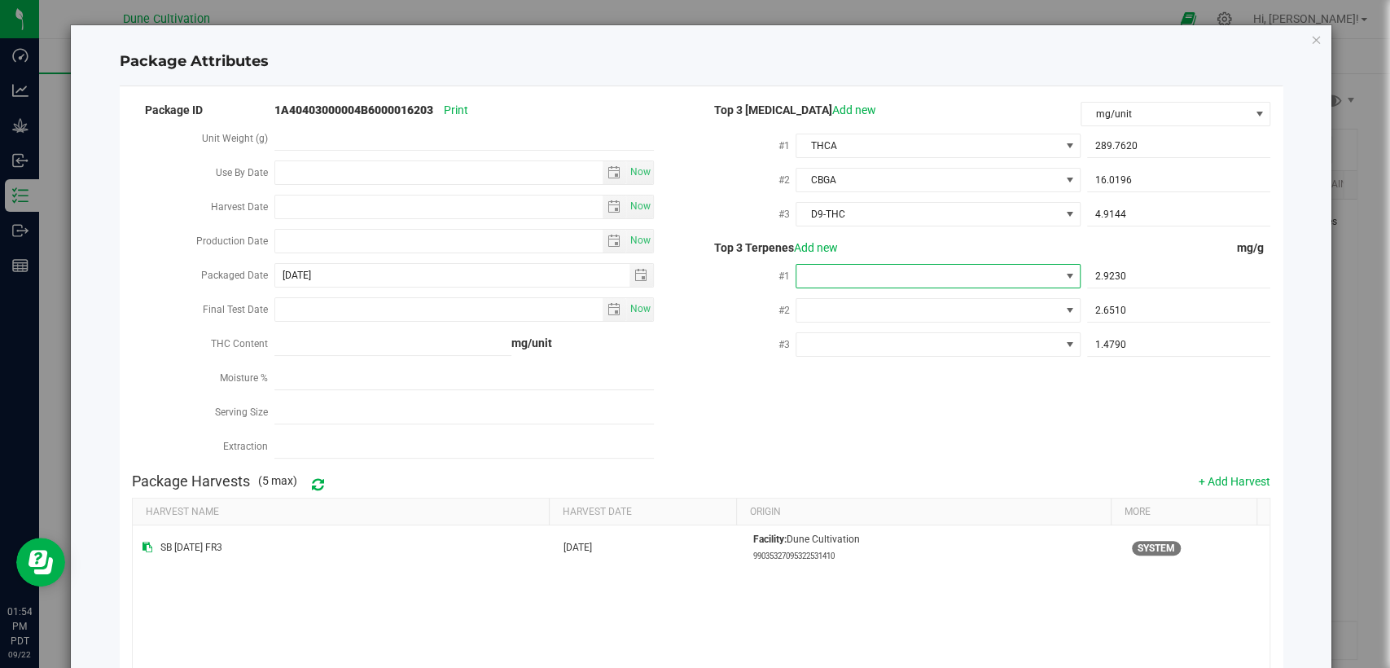
click at [981, 281] on span at bounding box center [928, 276] width 262 height 23
type input "d"
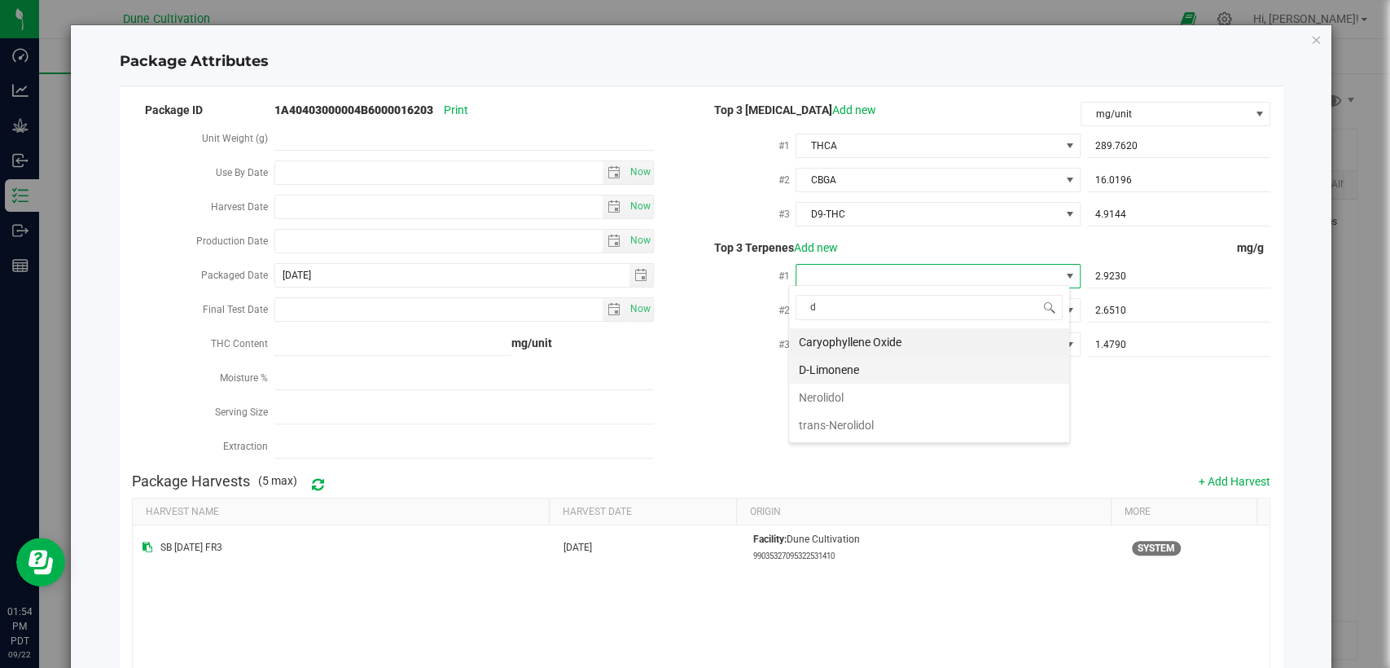
click at [907, 362] on li "D-Limonene" at bounding box center [929, 370] width 280 height 28
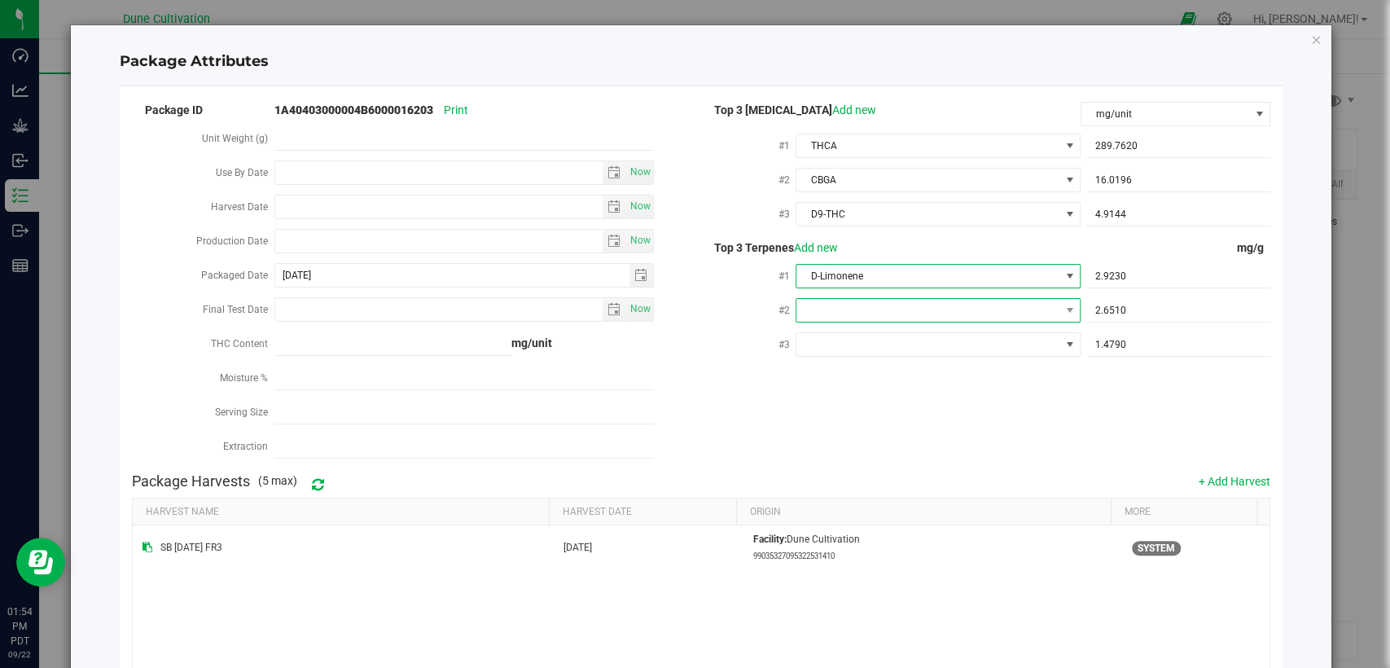
click at [932, 301] on span at bounding box center [928, 310] width 262 height 23
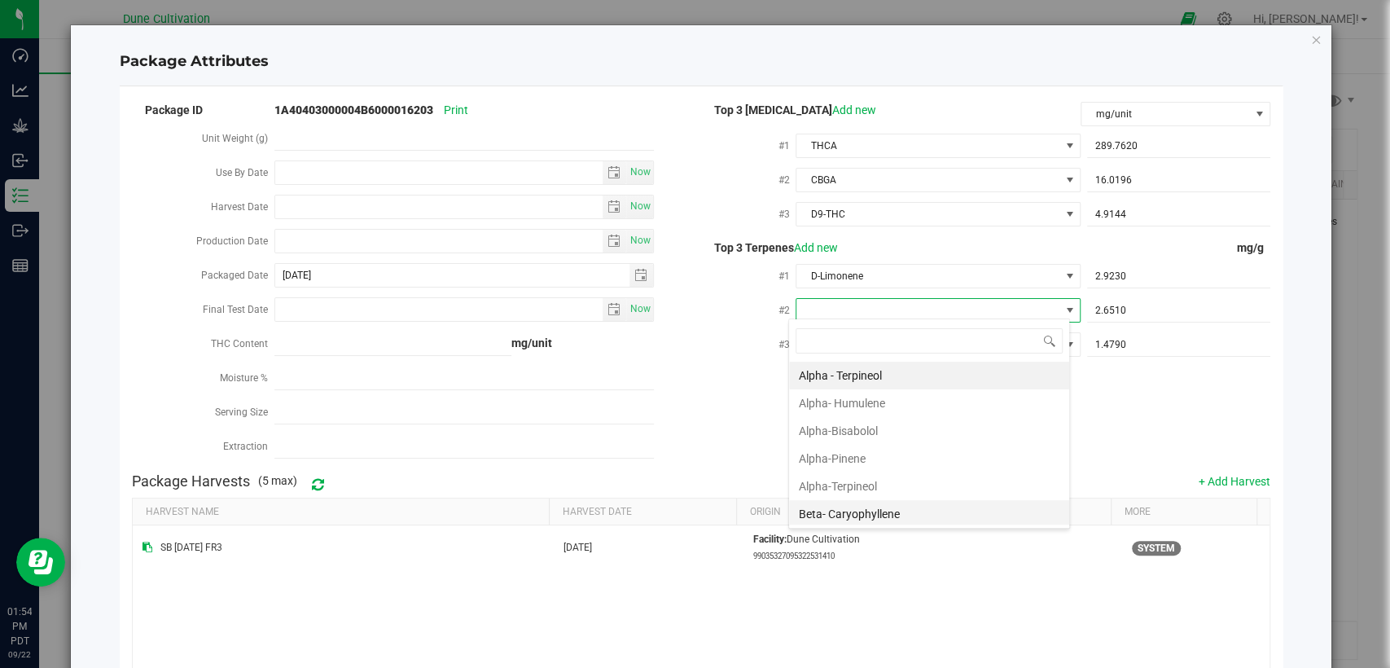
click at [878, 508] on li "Beta- Caryophyllene" at bounding box center [929, 514] width 280 height 28
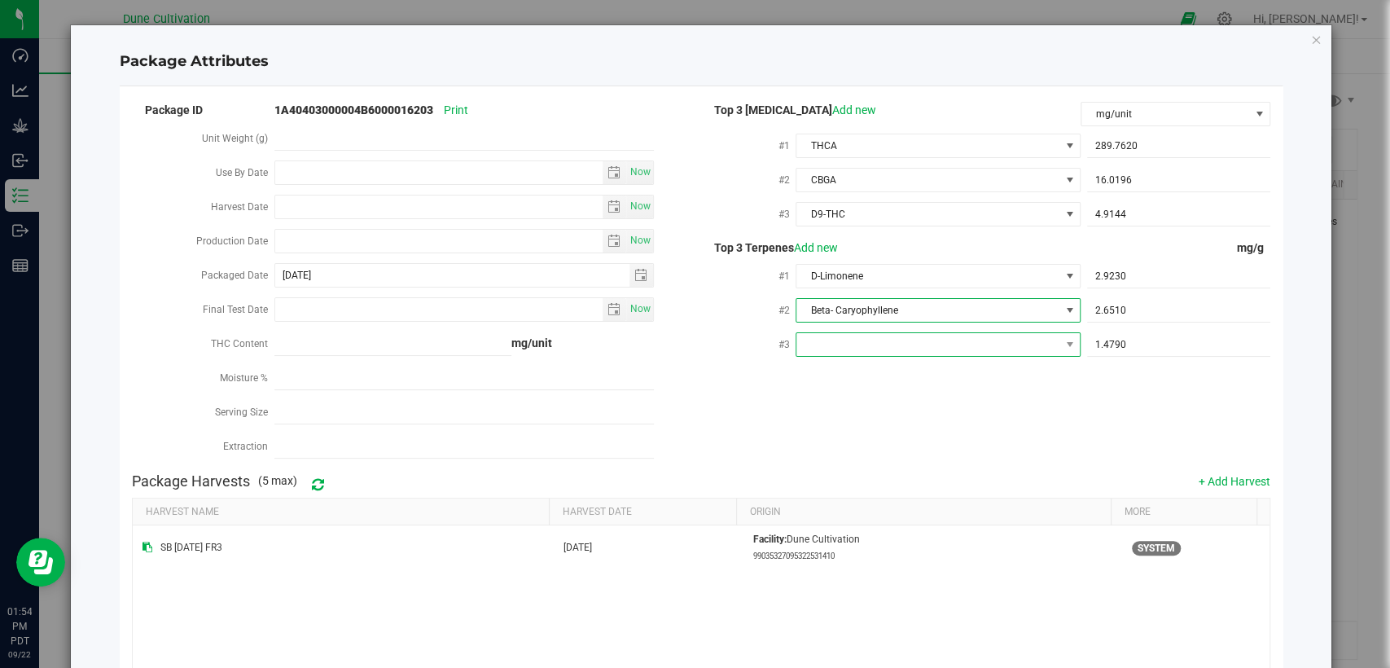
click at [865, 333] on span at bounding box center [928, 344] width 262 height 23
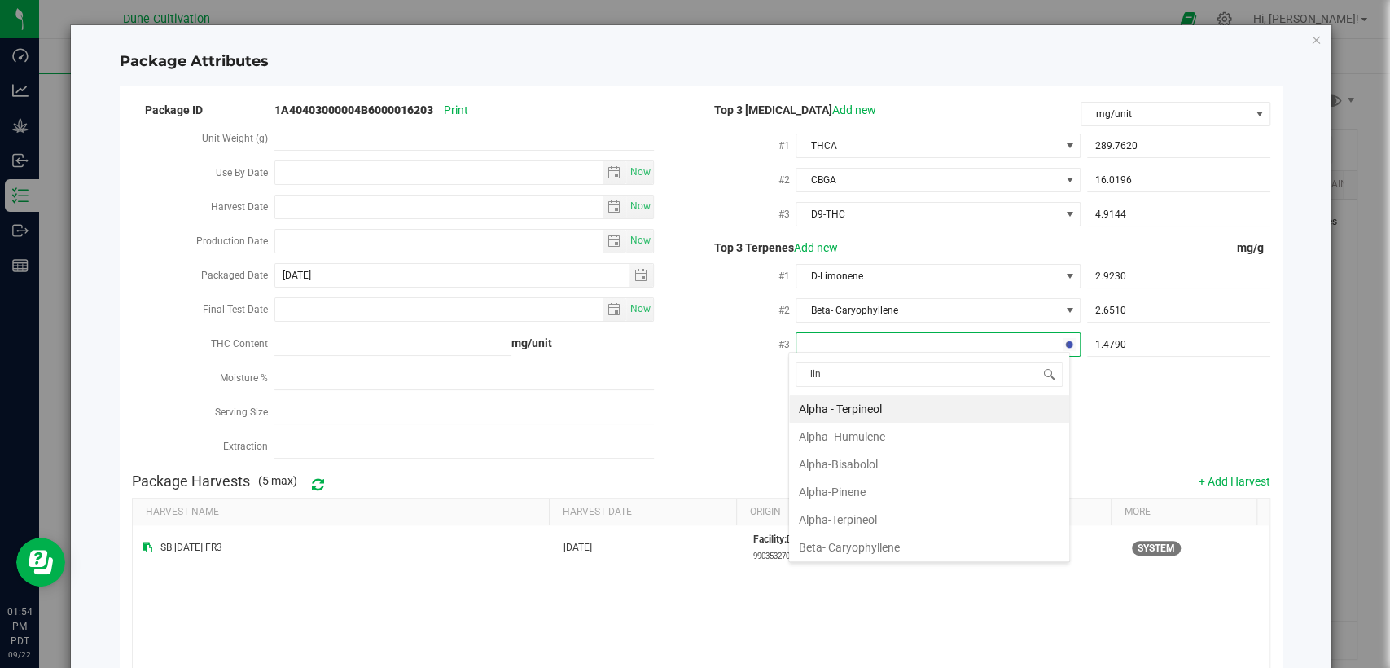
type input "lina"
click at [872, 416] on li "Linalool" at bounding box center [929, 409] width 280 height 28
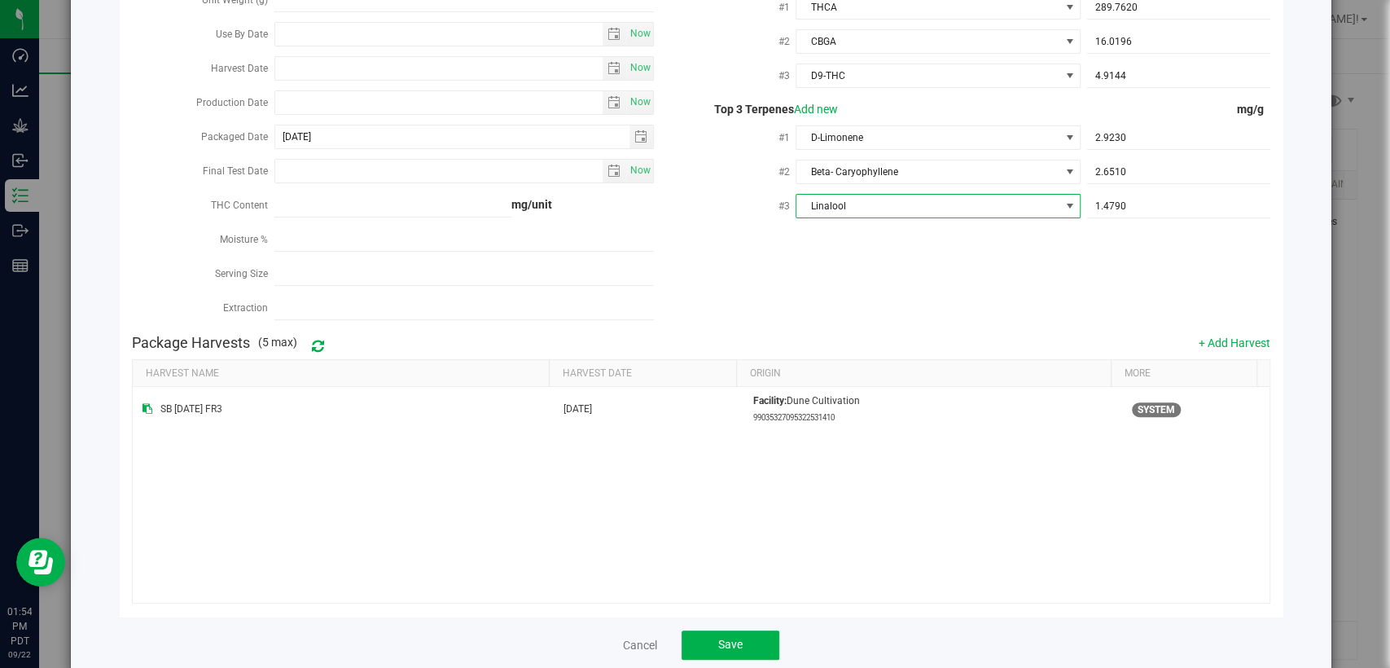
scroll to position [160, 0]
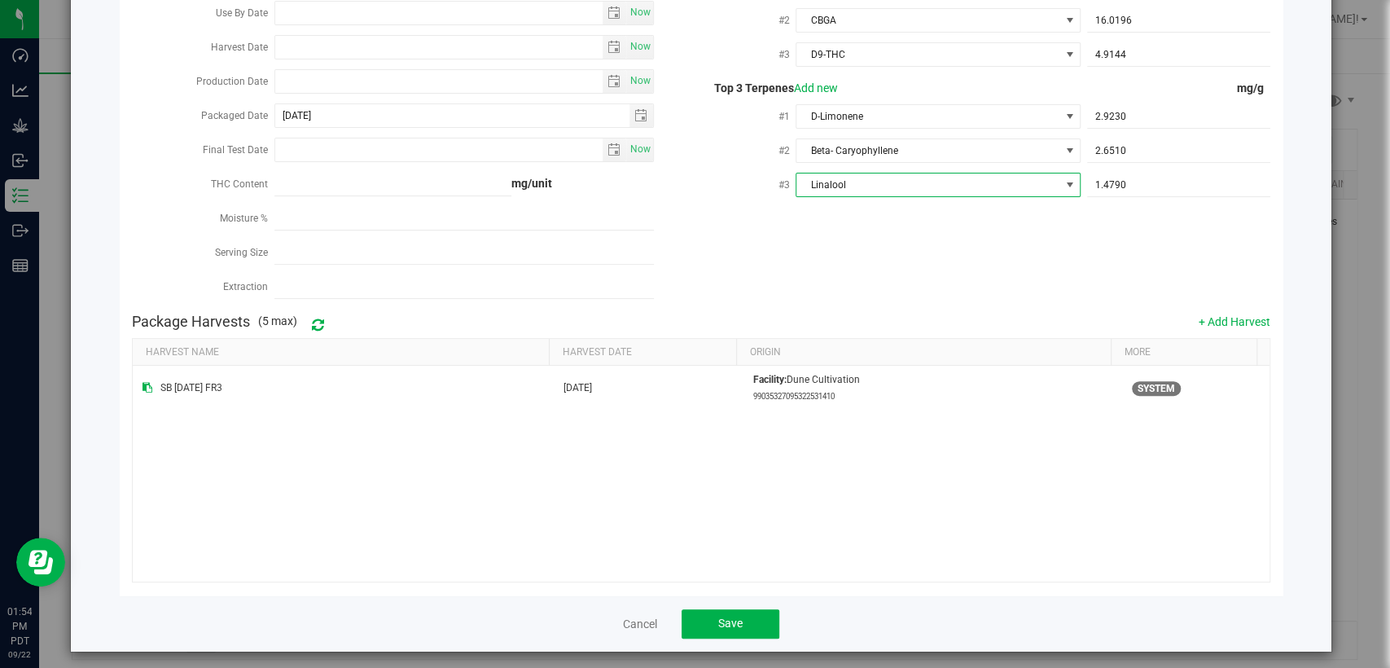
click at [704, 630] on div "Cancel Save" at bounding box center [701, 623] width 1163 height 56
click at [704, 618] on button "Save" at bounding box center [731, 623] width 98 height 29
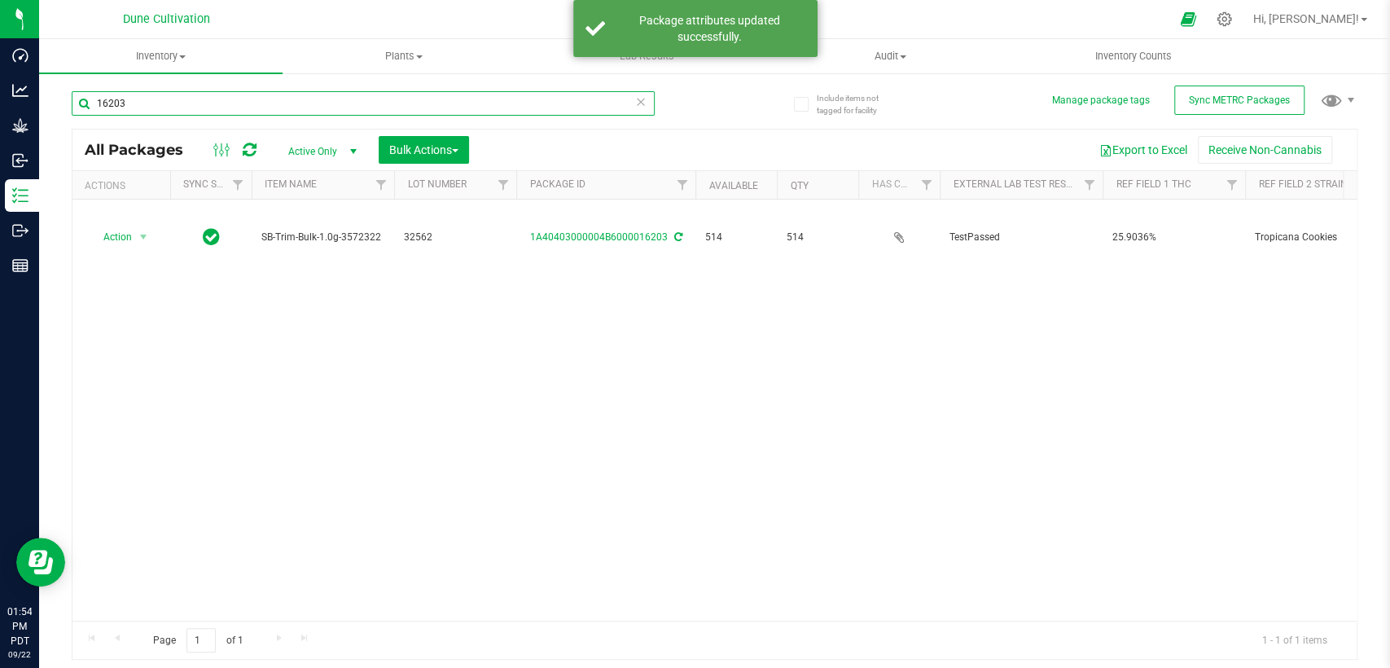
click at [184, 107] on input "16203" at bounding box center [363, 103] width 583 height 24
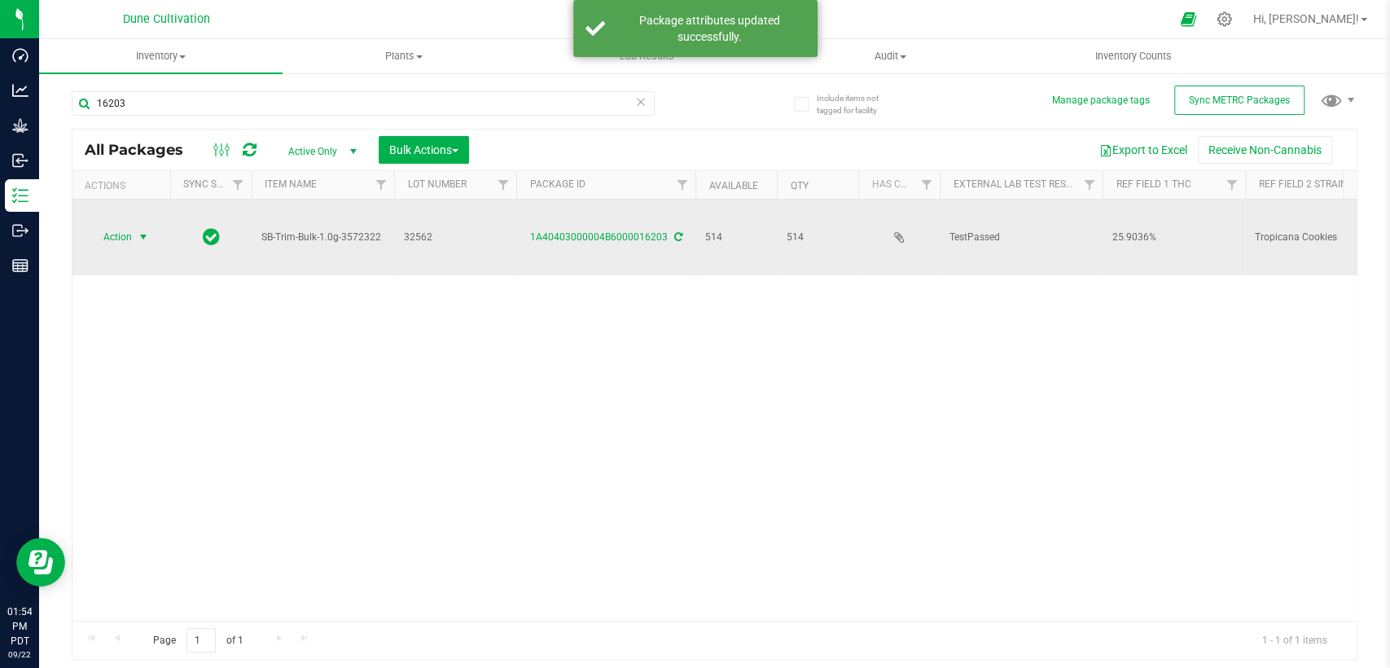
click at [107, 226] on span "Action" at bounding box center [111, 237] width 44 height 23
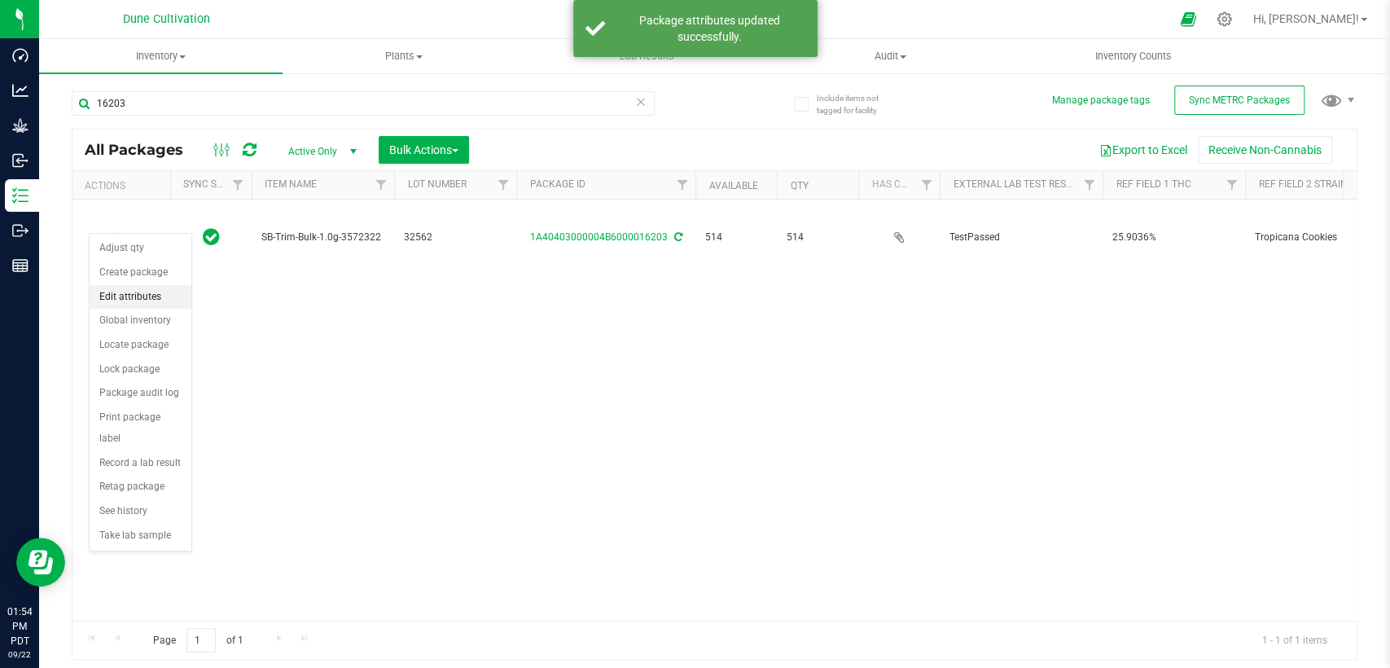
click at [138, 296] on li "Edit attributes" at bounding box center [141, 297] width 102 height 24
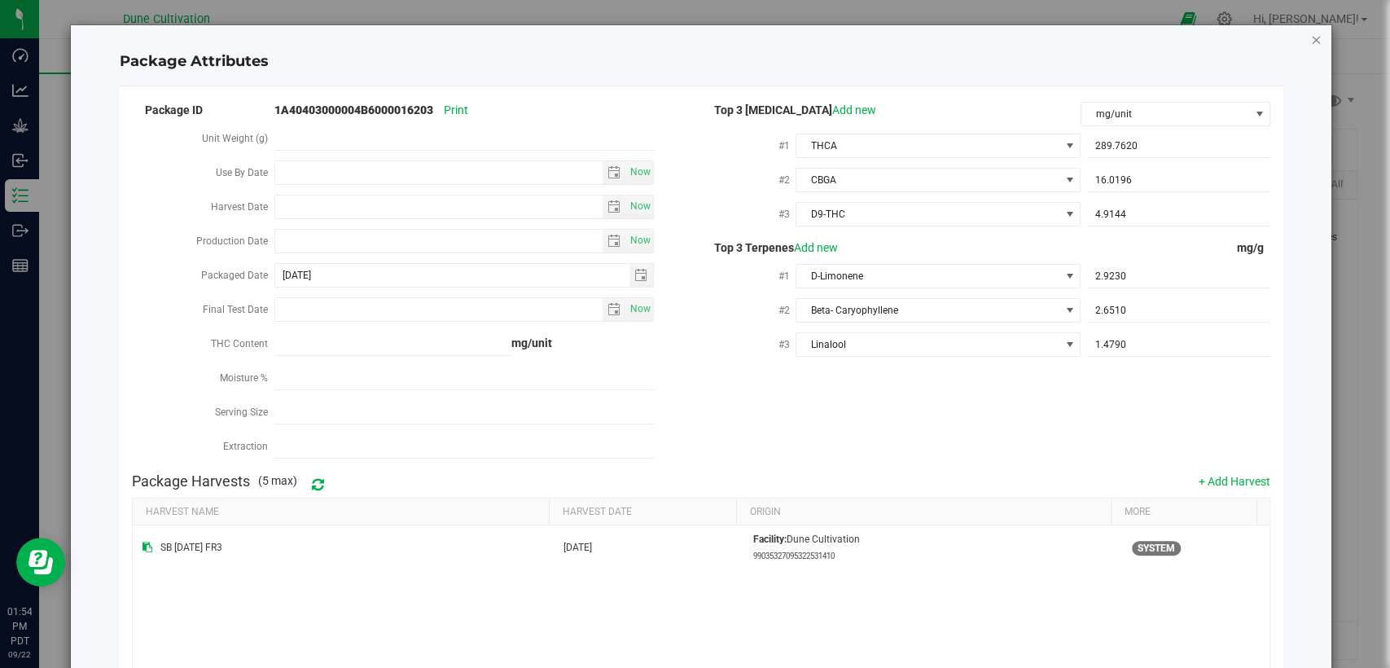
click at [1311, 42] on icon "Close modal" at bounding box center [1316, 39] width 11 height 20
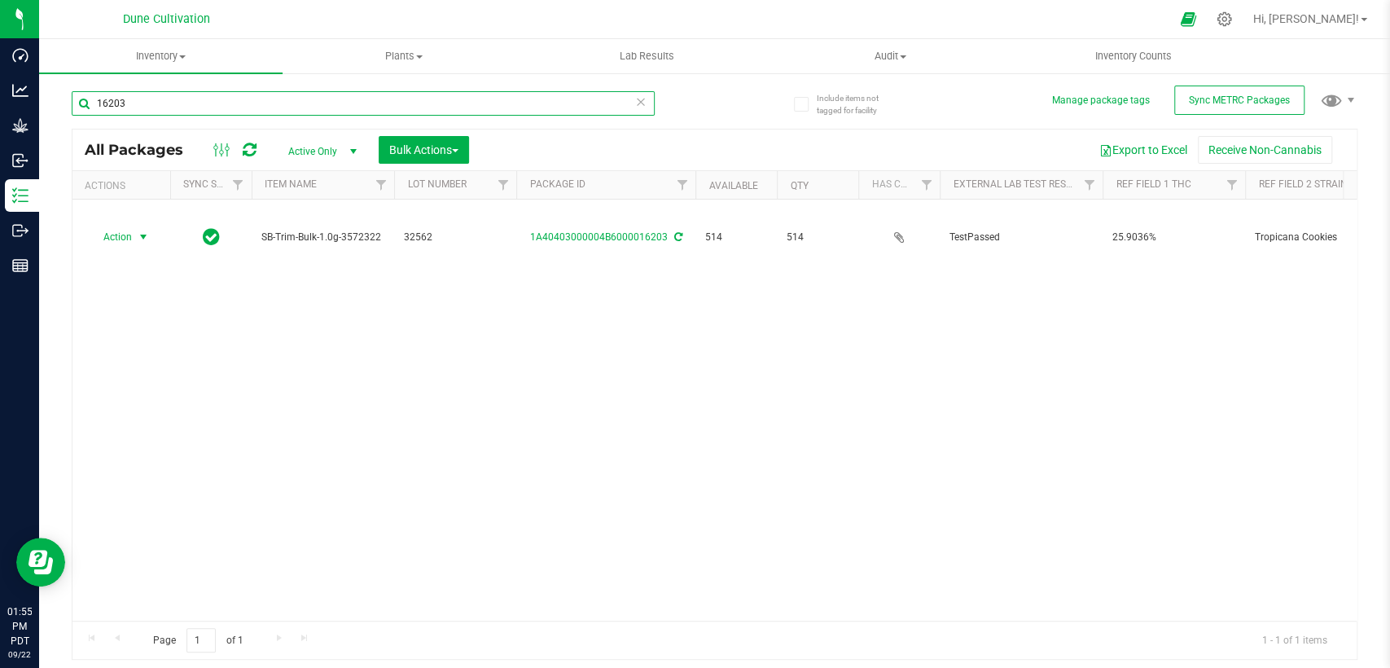
click at [255, 108] on input "16203" at bounding box center [363, 103] width 583 height 24
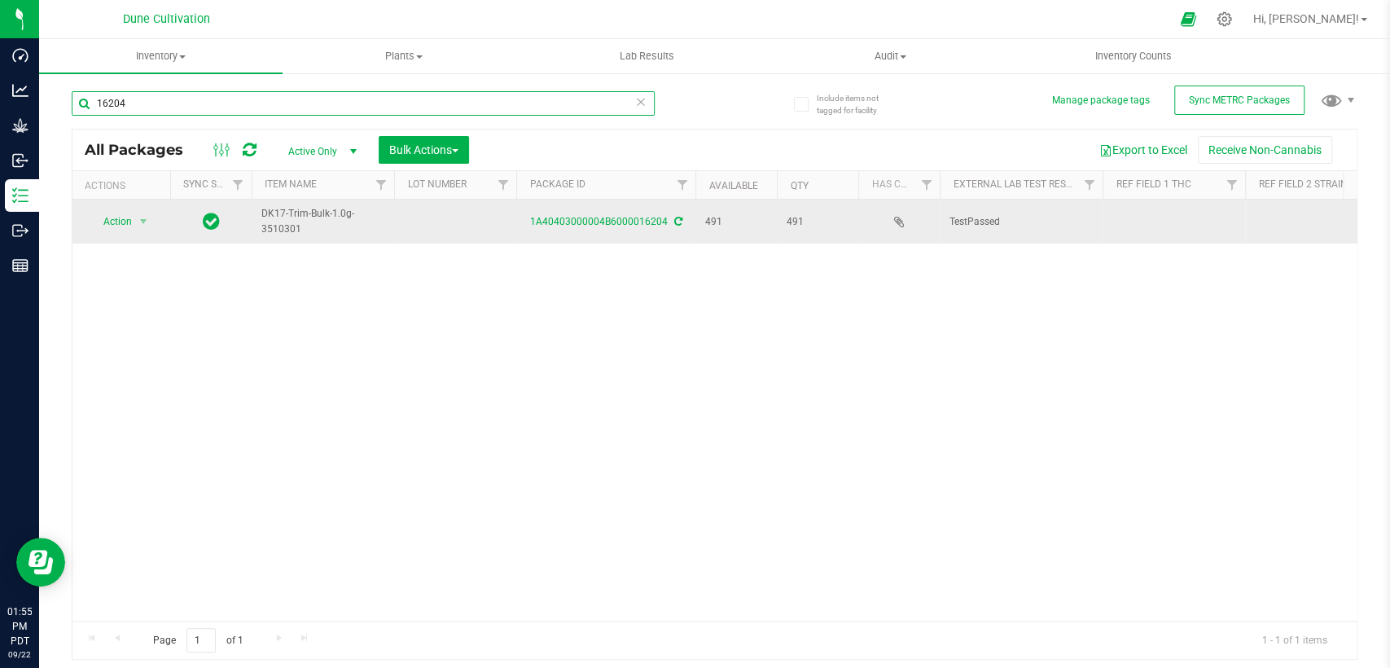
type input "16204"
click at [444, 217] on td at bounding box center [455, 222] width 122 height 44
type input "32298"
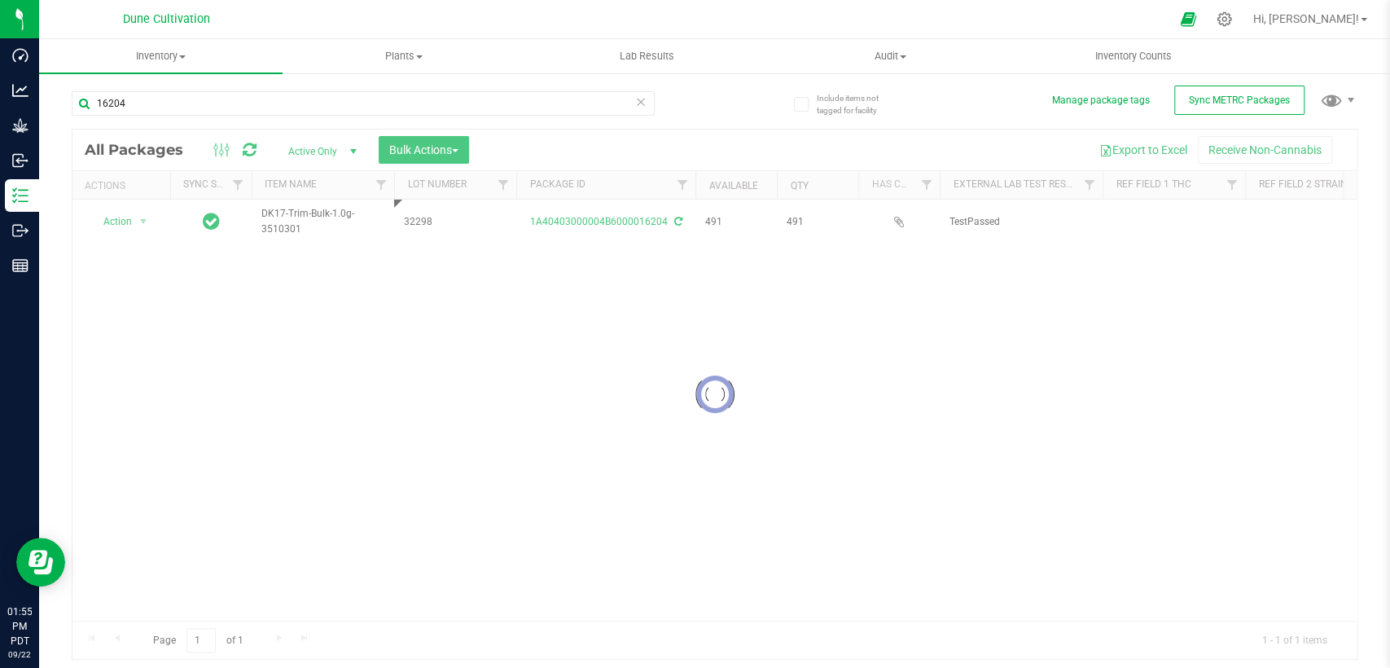
click at [404, 419] on div "Loading... All Packages Active Only Active Only Lab Samples Locked All External…" at bounding box center [715, 395] width 1286 height 532
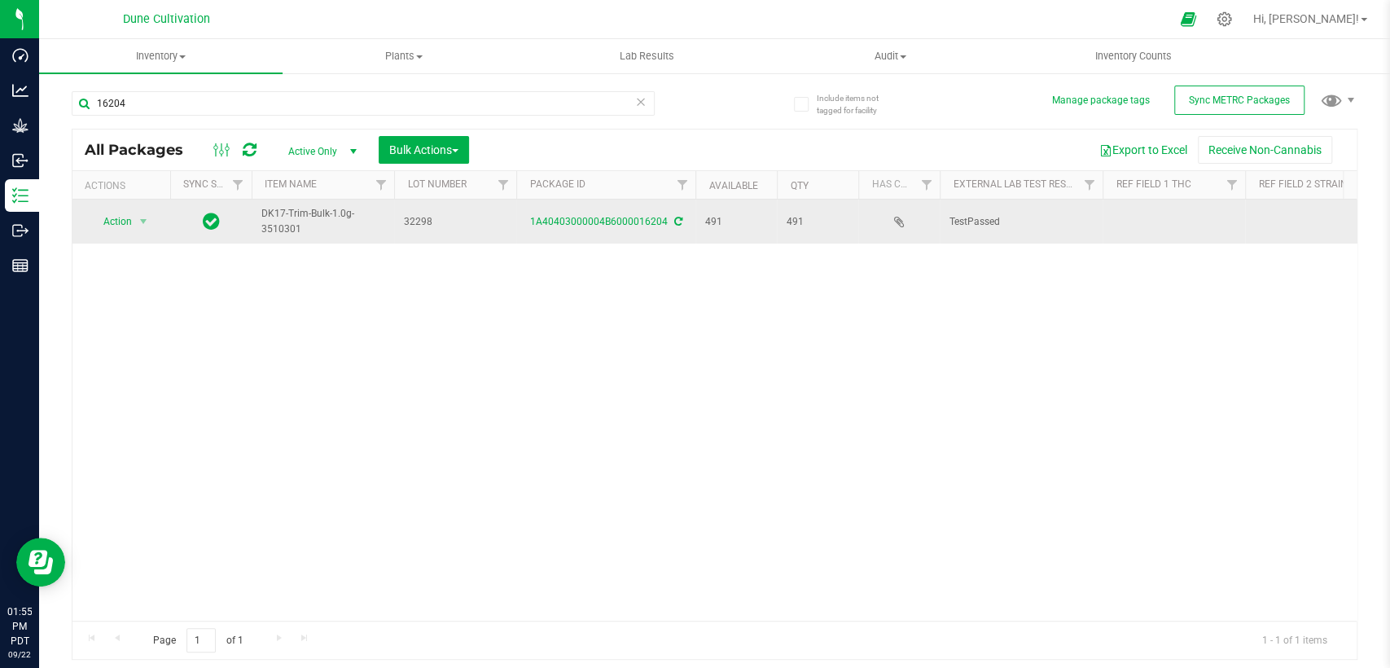
click at [1127, 220] on td at bounding box center [1174, 222] width 143 height 44
type input "32.3077%"
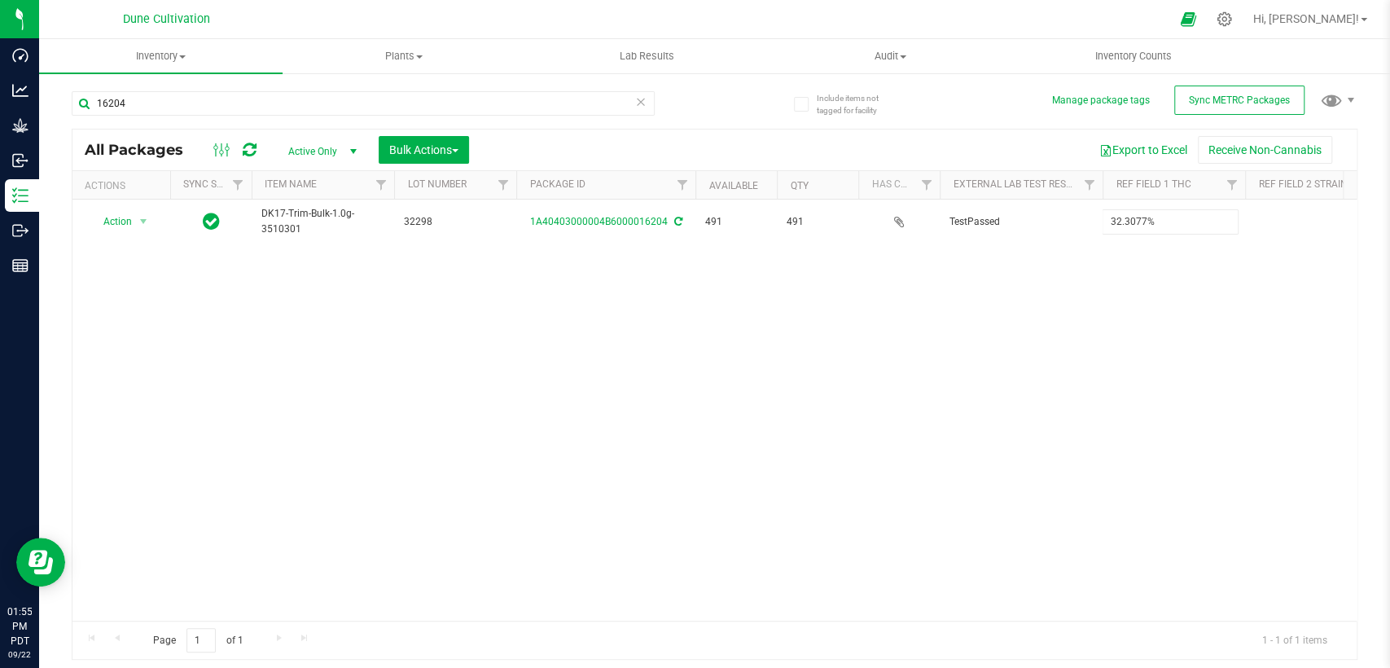
click at [1006, 345] on div "All Packages Active Only Active Only Lab Samples Locked All External Internal B…" at bounding box center [715, 395] width 1286 height 532
click at [1160, 405] on div "Action Action Adjust qty Create package Edit attributes Global inventory Locate…" at bounding box center [714, 410] width 1284 height 421
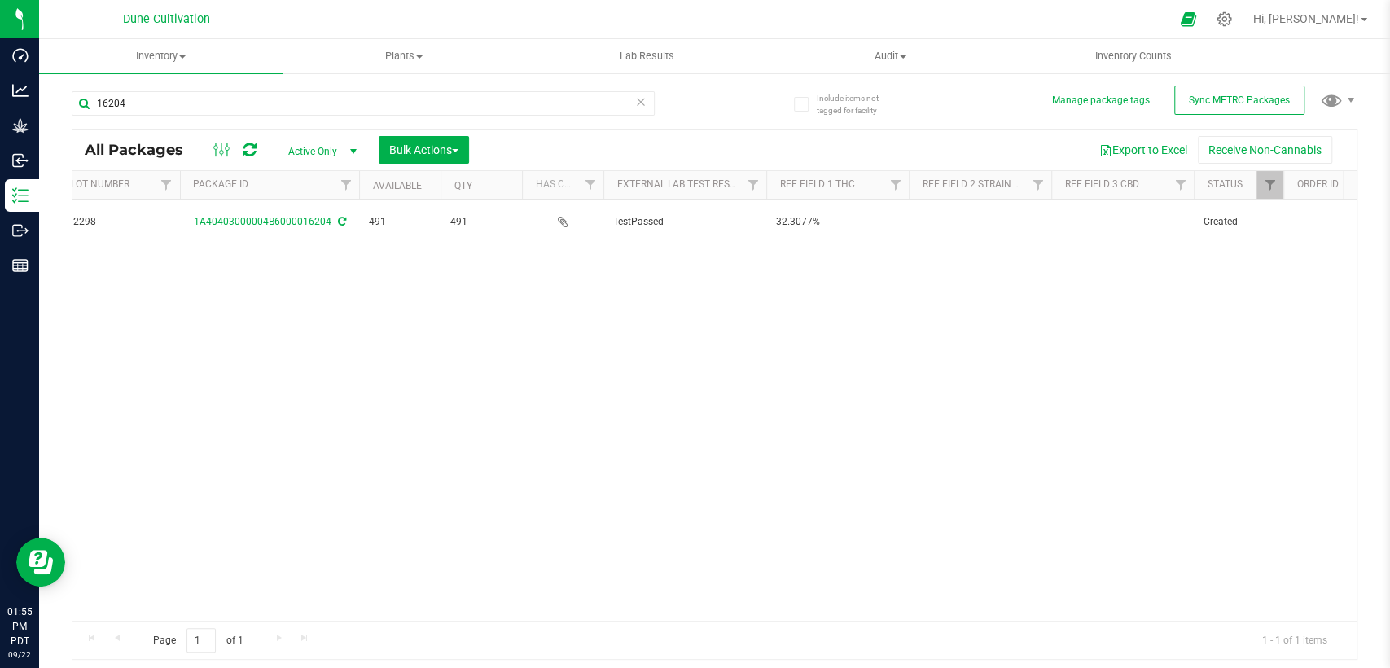
scroll to position [0, 362]
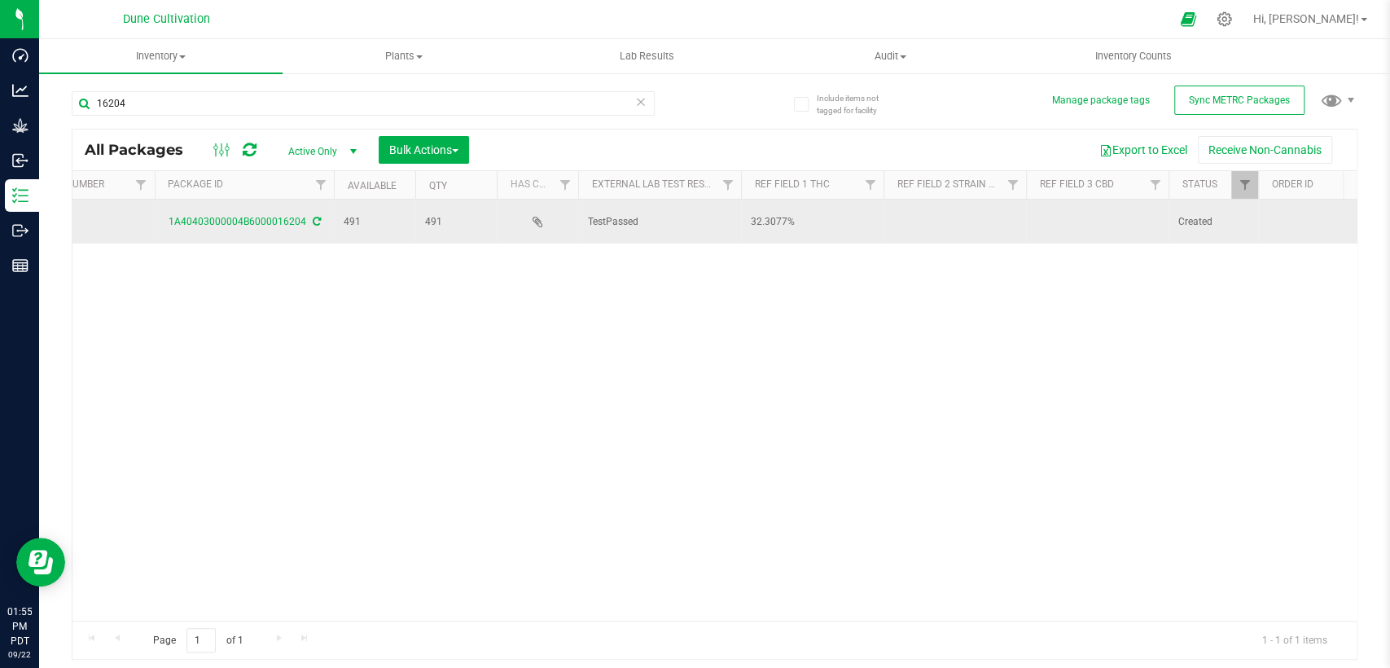
click at [1088, 226] on td at bounding box center [1097, 222] width 143 height 44
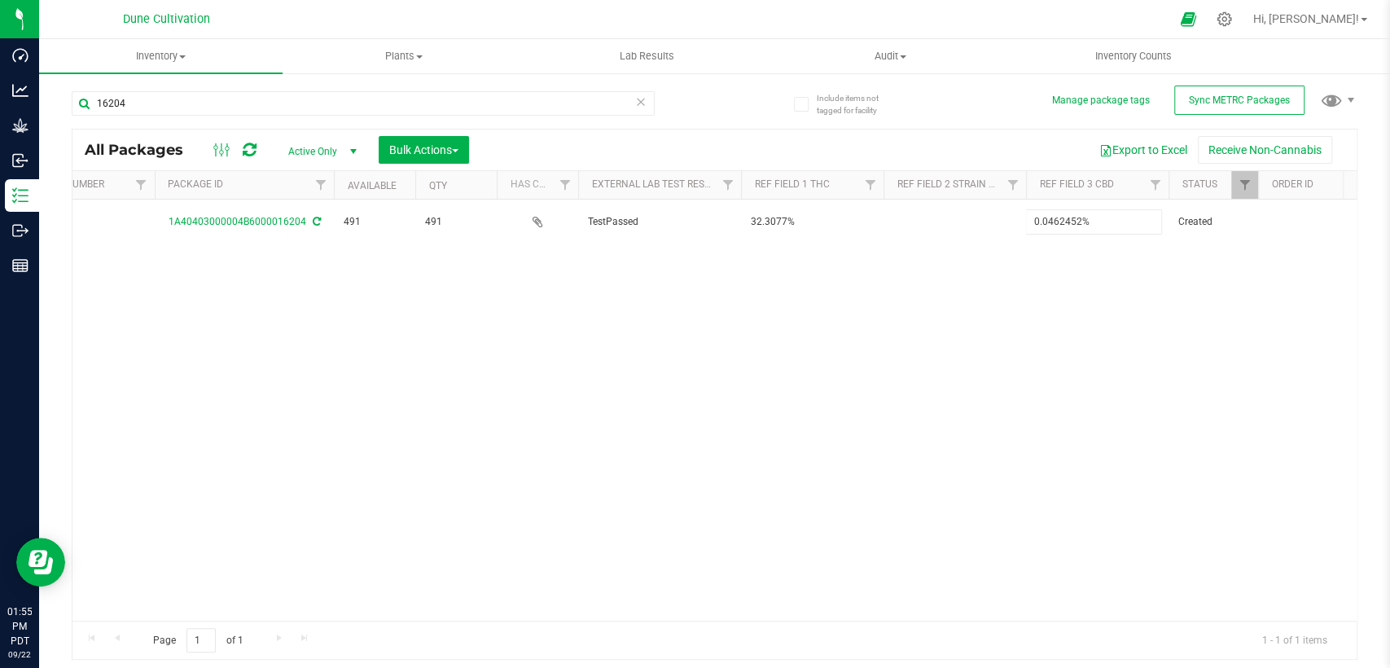
type input "0.0462452%"
click at [1008, 327] on div "All Packages Active Only Active Only Lab Samples Locked All External Internal B…" at bounding box center [715, 395] width 1286 height 532
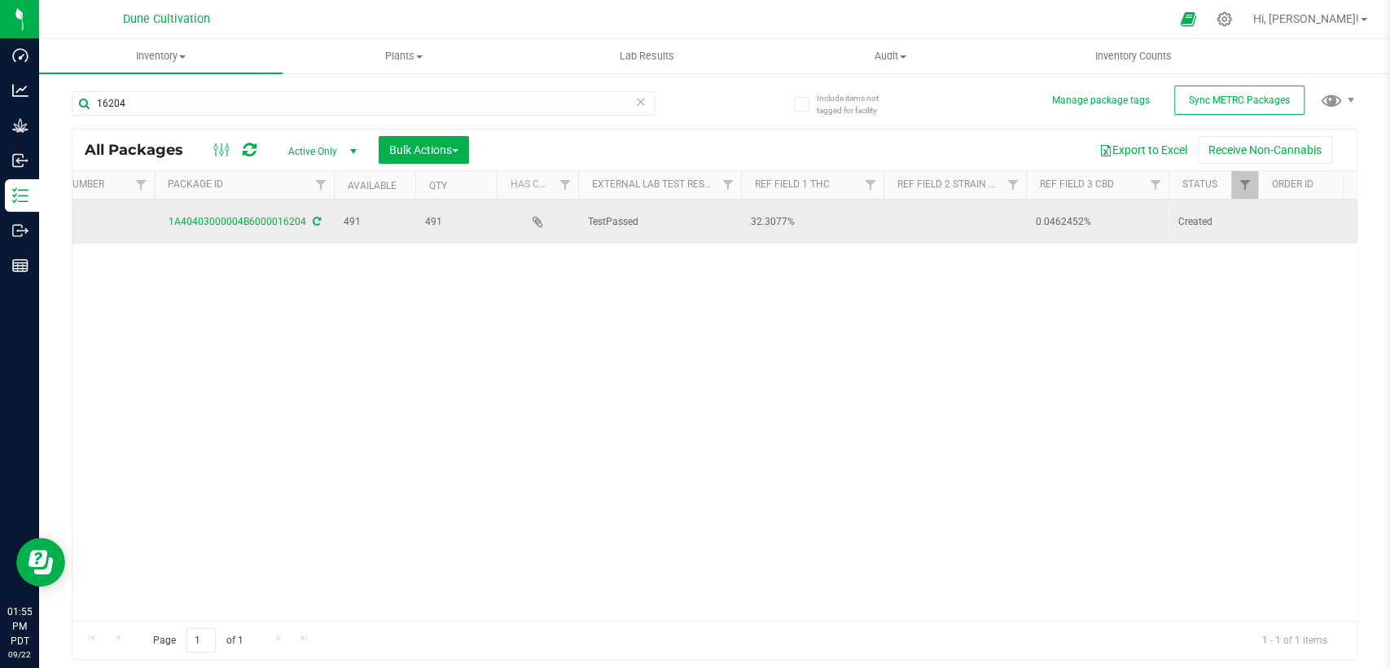
click at [923, 223] on td at bounding box center [955, 222] width 143 height 44
type input "Diamond Kush"
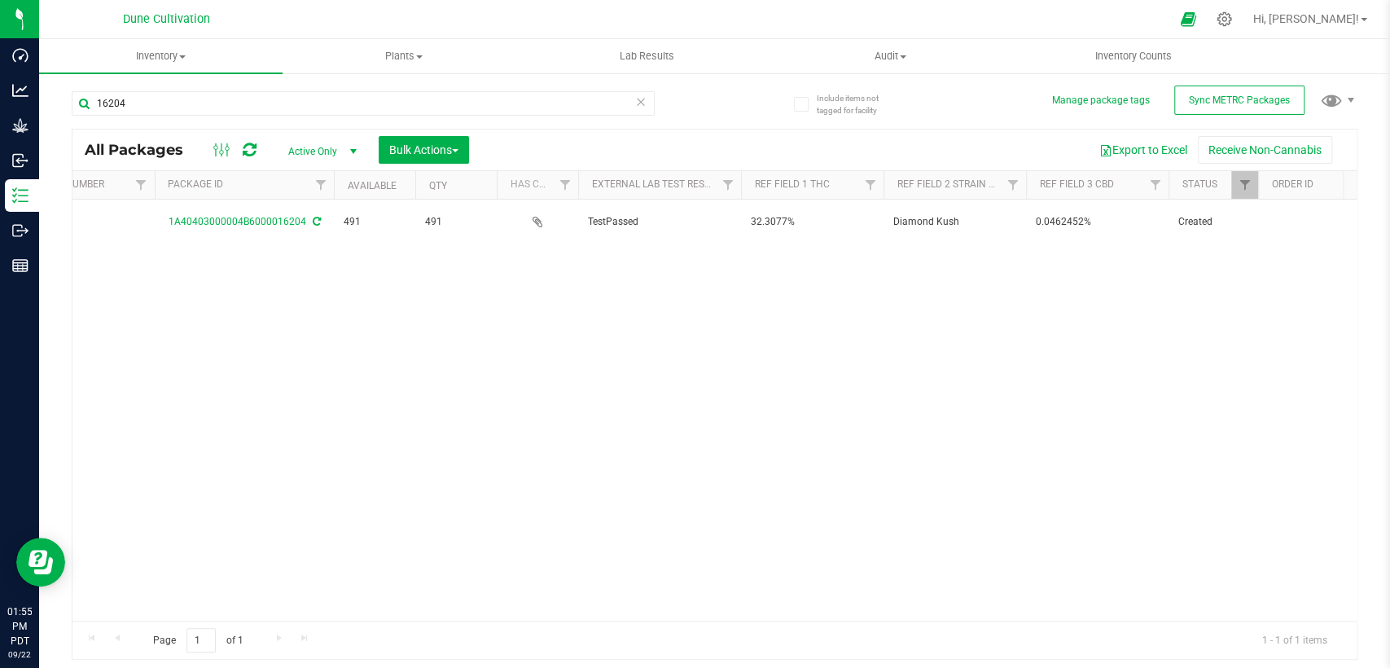
scroll to position [0, 0]
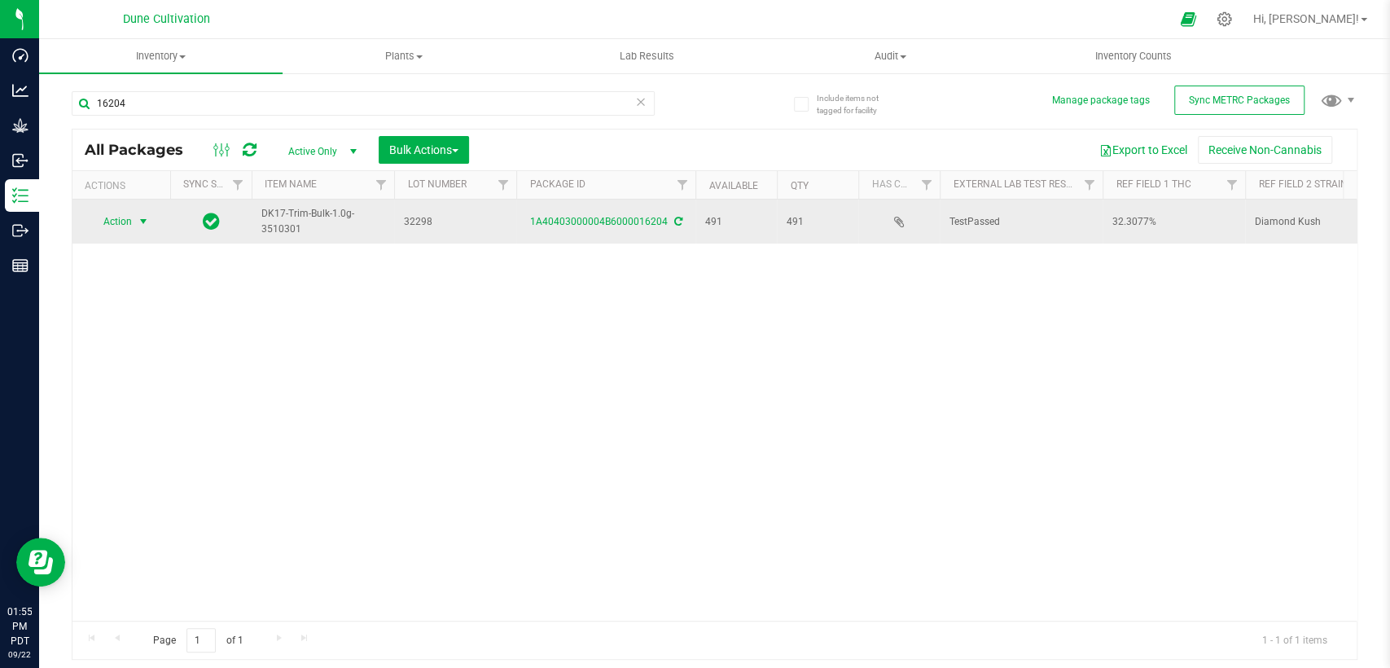
click at [134, 214] on span "select" at bounding box center [144, 221] width 20 height 23
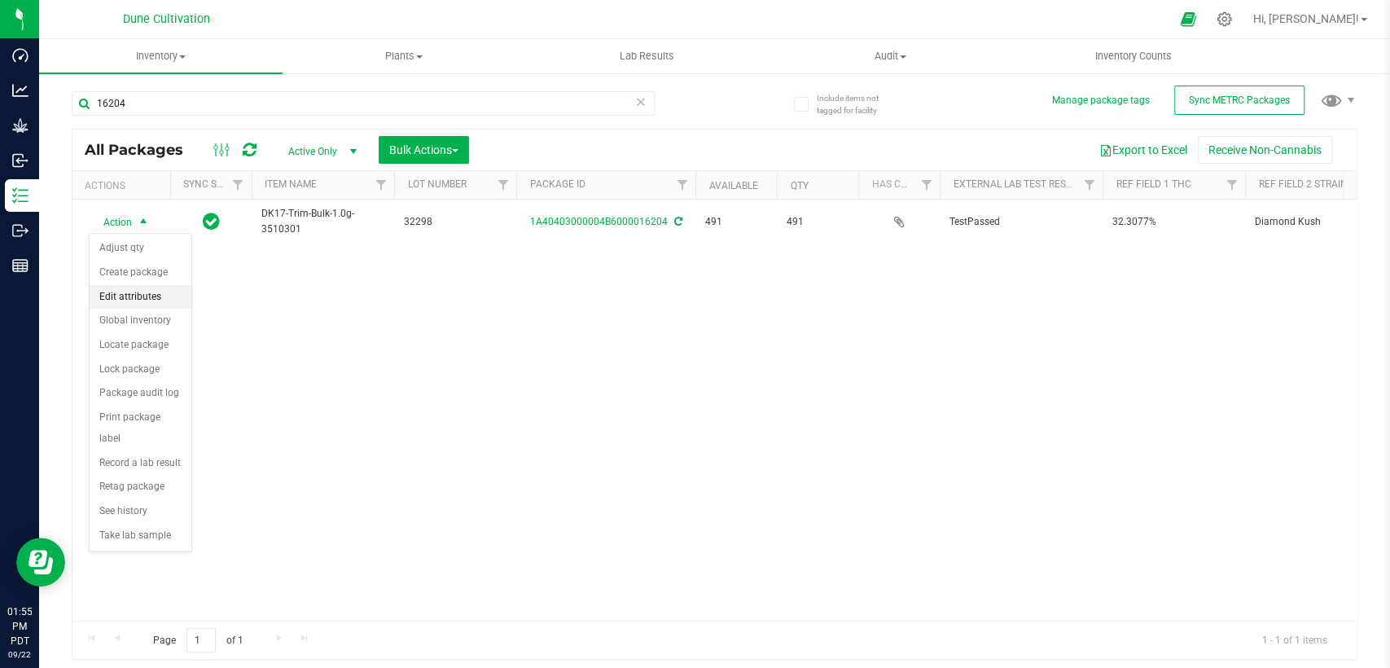
click at [137, 294] on li "Edit attributes" at bounding box center [141, 297] width 102 height 24
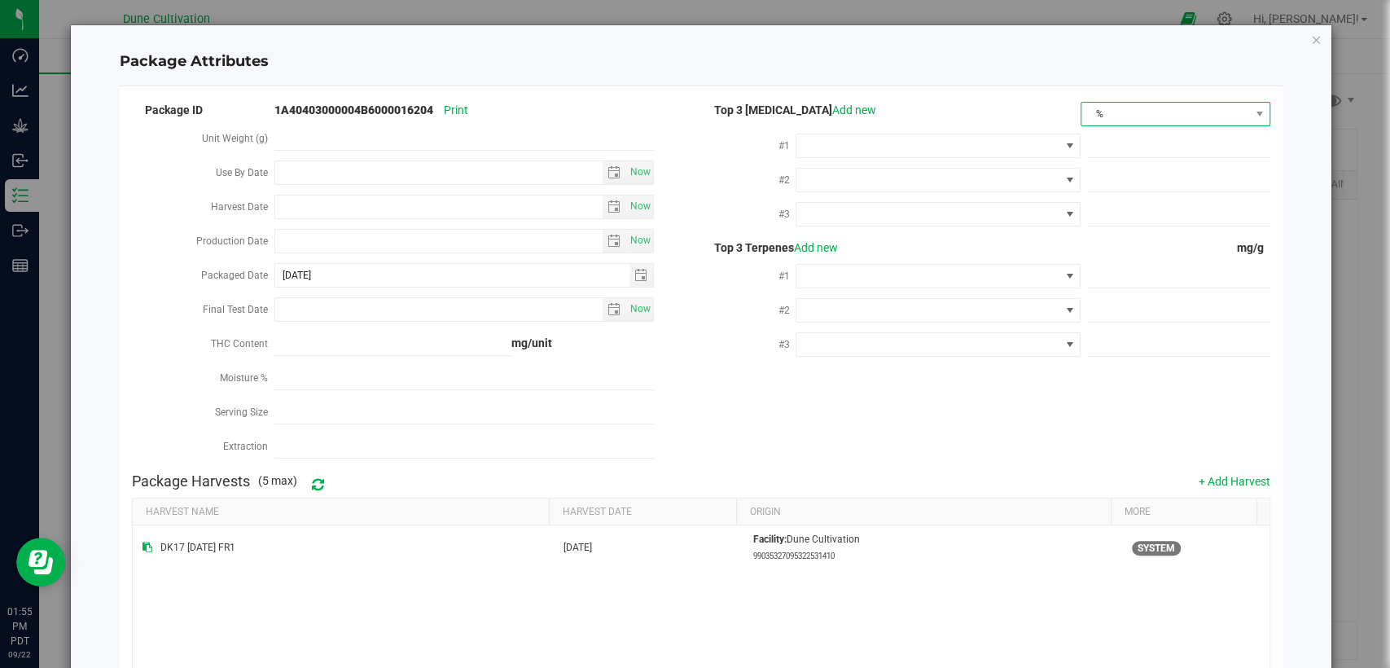
click at [1106, 117] on span "%" at bounding box center [1166, 114] width 168 height 23
click at [1114, 171] on li "mg/unit" at bounding box center [1163, 171] width 186 height 28
click at [984, 141] on span at bounding box center [928, 145] width 262 height 23
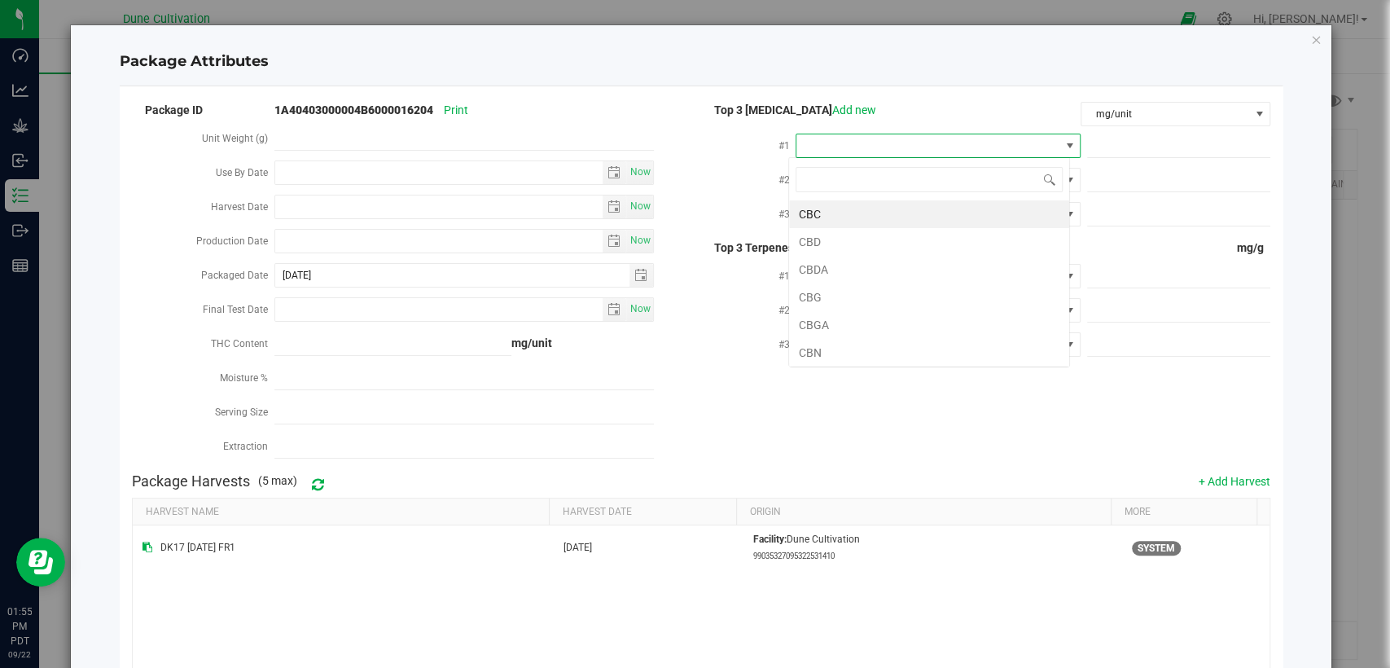
scroll to position [24, 281]
type input "thca"
click at [908, 216] on li "THCA" at bounding box center [929, 214] width 280 height 28
click at [1200, 132] on div at bounding box center [1176, 144] width 190 height 29
click at [1200, 145] on span at bounding box center [1178, 146] width 183 height 24
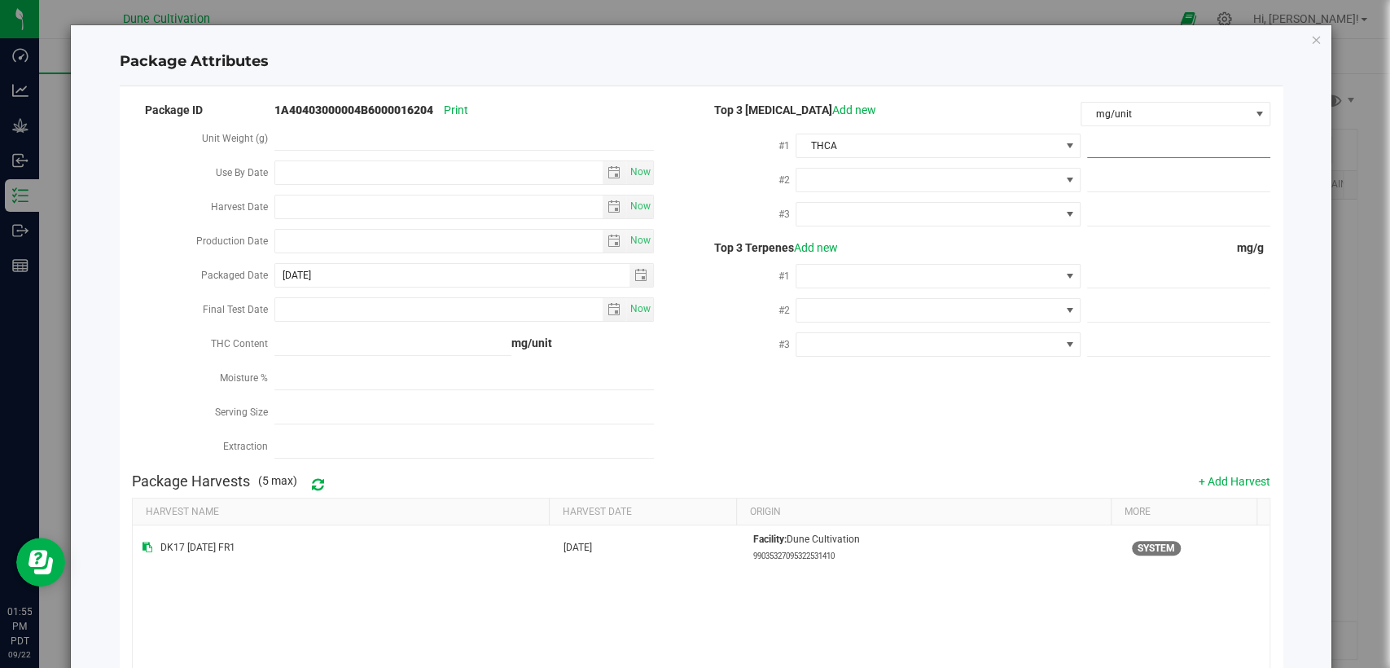
paste input "362.013"
type input "362.013"
type input "362.0130"
click at [937, 178] on span at bounding box center [928, 180] width 262 height 23
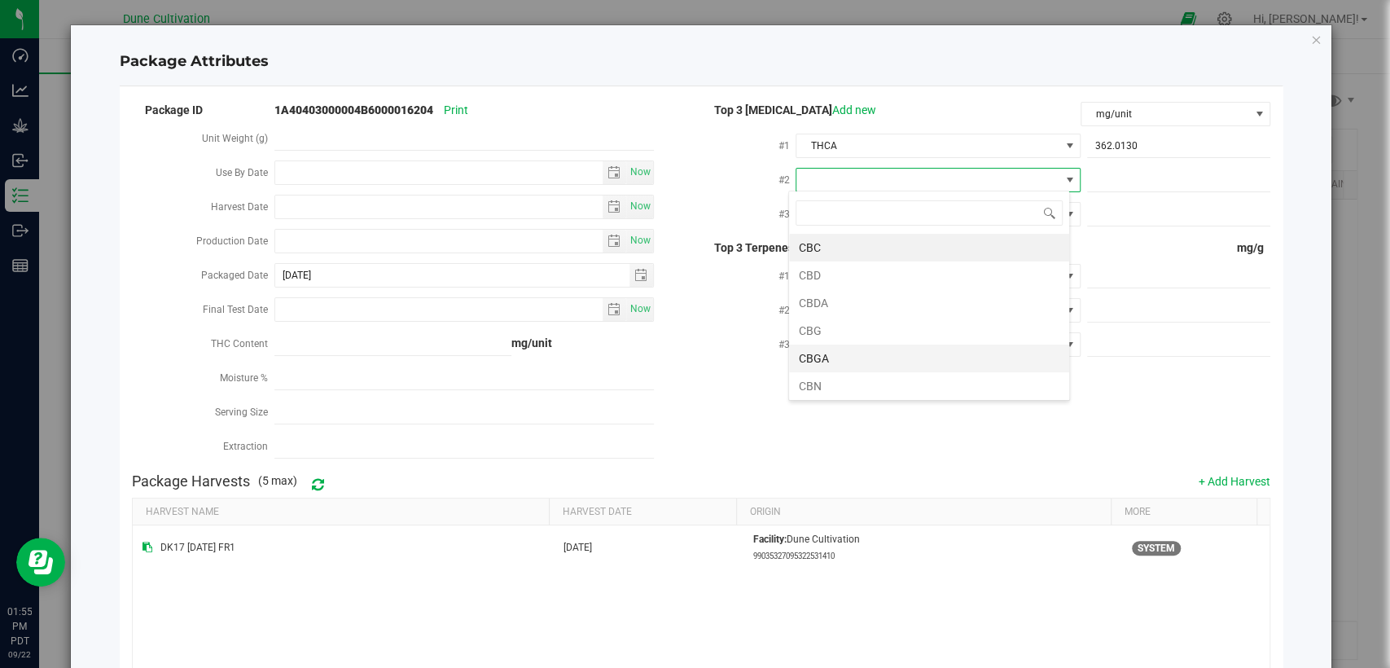
click at [876, 362] on li "CBGA" at bounding box center [929, 359] width 280 height 28
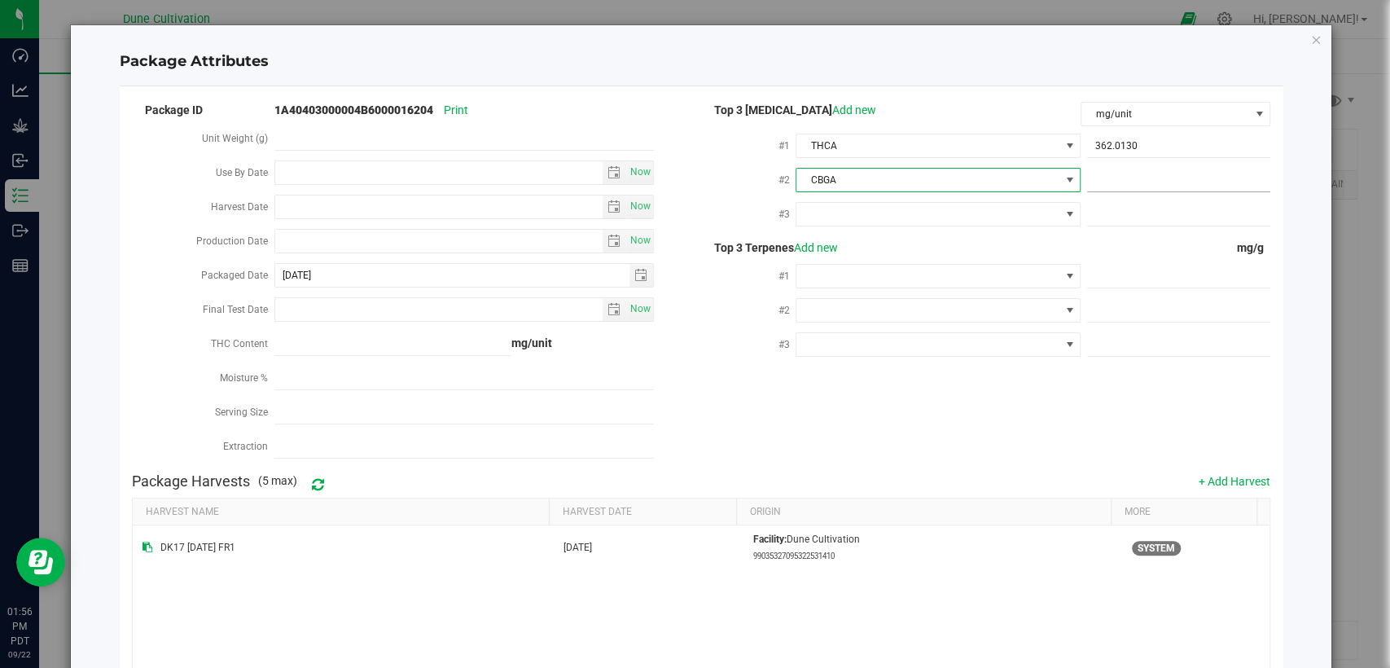
click at [1141, 190] on span at bounding box center [1178, 181] width 183 height 24
drag, startPoint x: 1141, startPoint y: 183, endPoint x: 1144, endPoint y: 174, distance: 9.3
click at [1141, 182] on span at bounding box center [1178, 181] width 183 height 24
paste input "27.8466"
type input "27.8466"
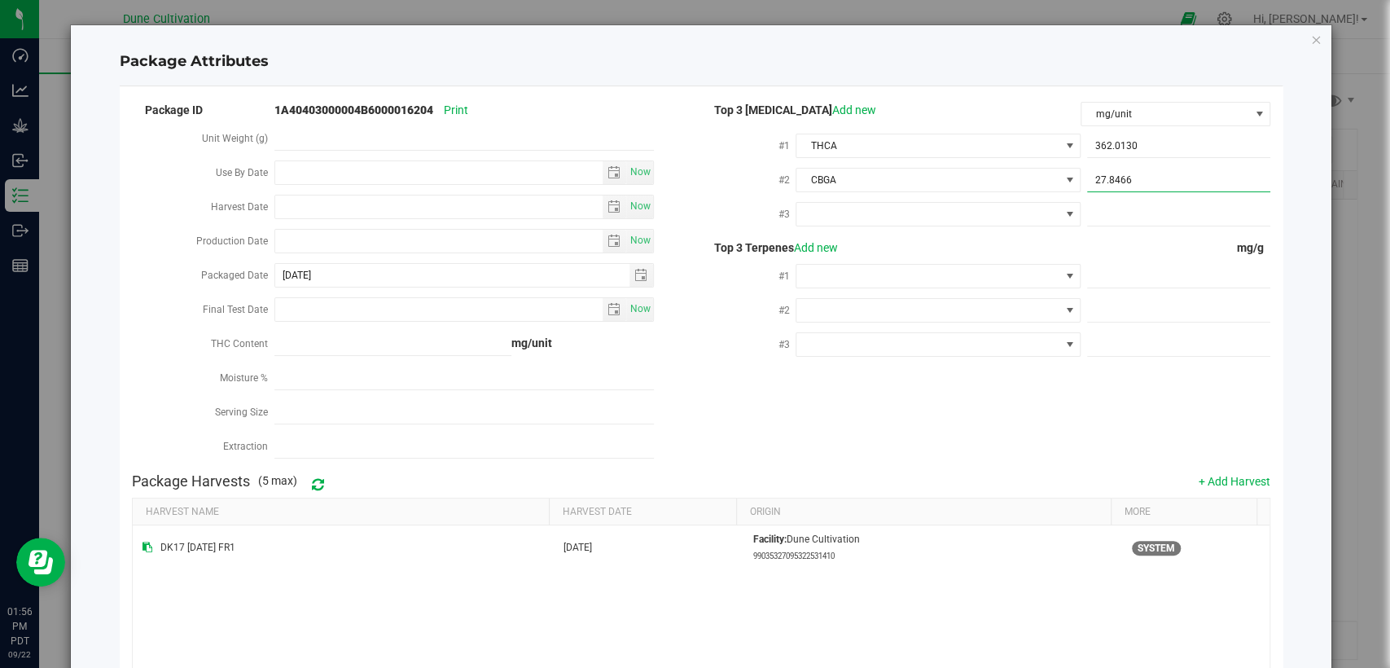
type input "27.8466"
click at [969, 225] on div at bounding box center [938, 213] width 284 height 29
click at [971, 210] on span at bounding box center [928, 214] width 262 height 23
type input "d"
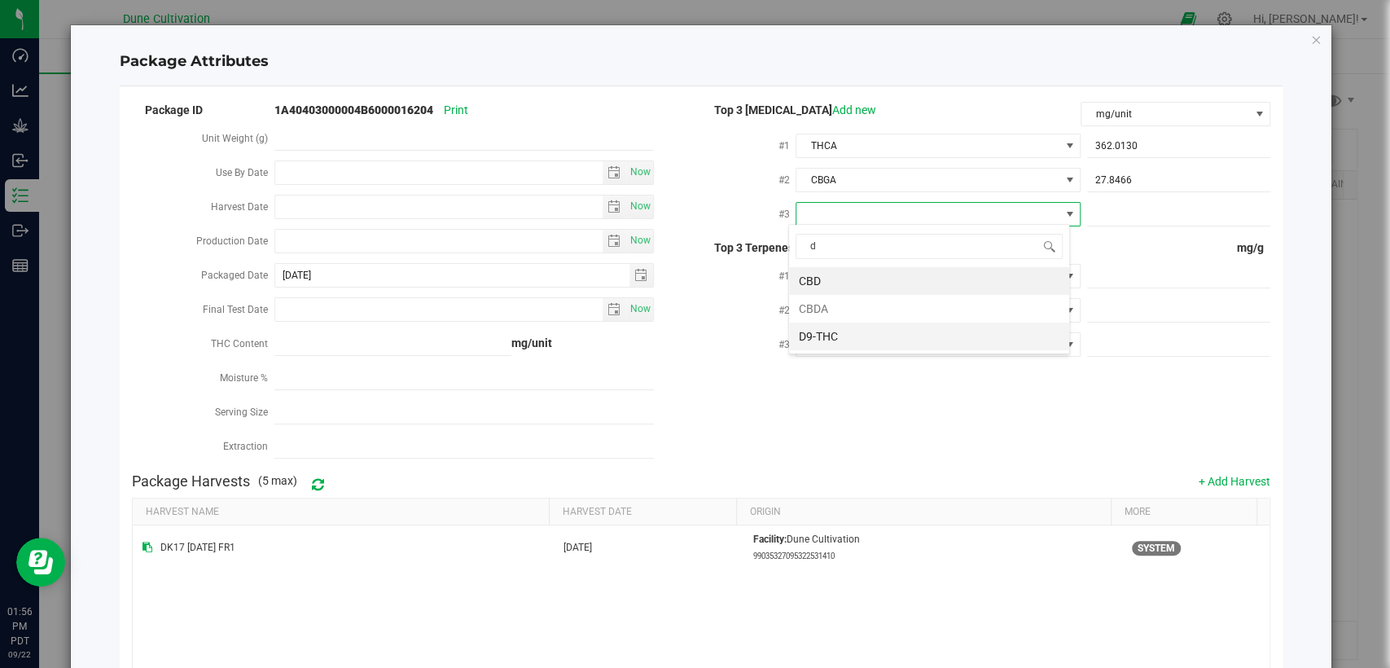
click at [880, 329] on li "D9-THC" at bounding box center [929, 337] width 280 height 28
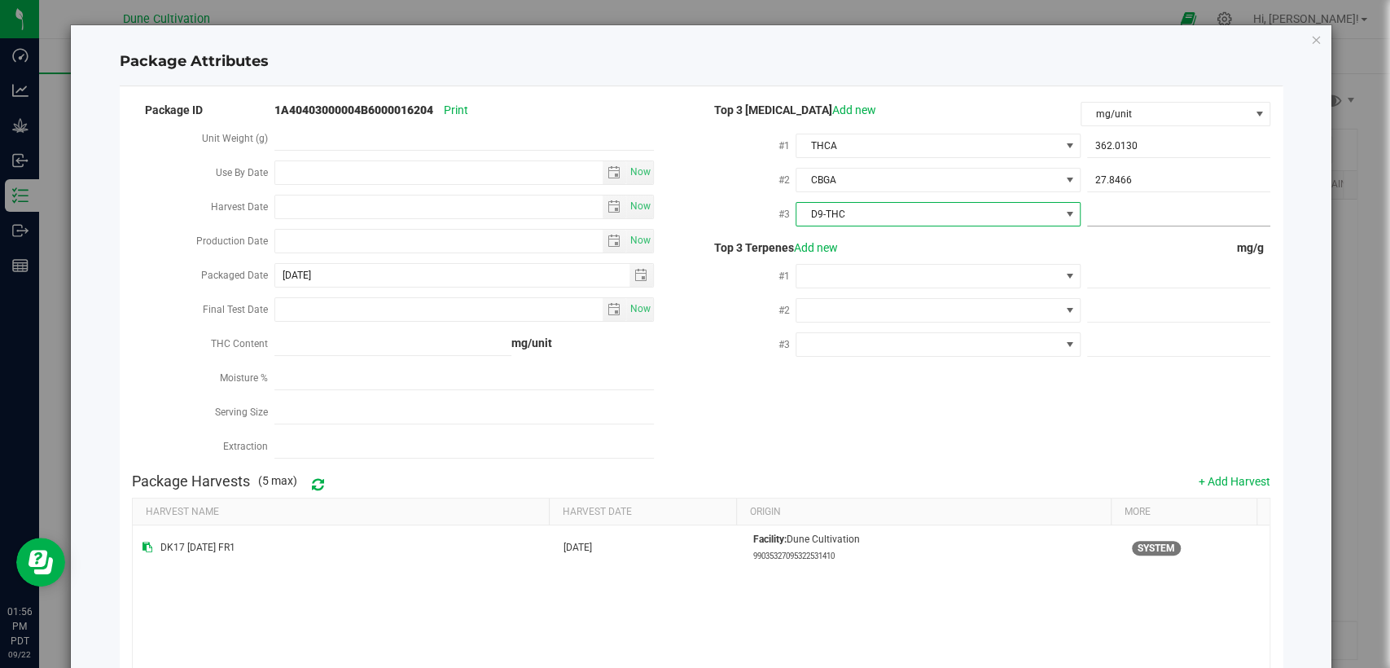
click at [1109, 211] on span at bounding box center [1178, 215] width 183 height 24
paste input "5.59244"
type input "5.59244"
type input "5.5924"
click at [1046, 253] on div "Top 3 Terpenes Add new mg/g #1 #2 #3" at bounding box center [985, 301] width 569 height 124
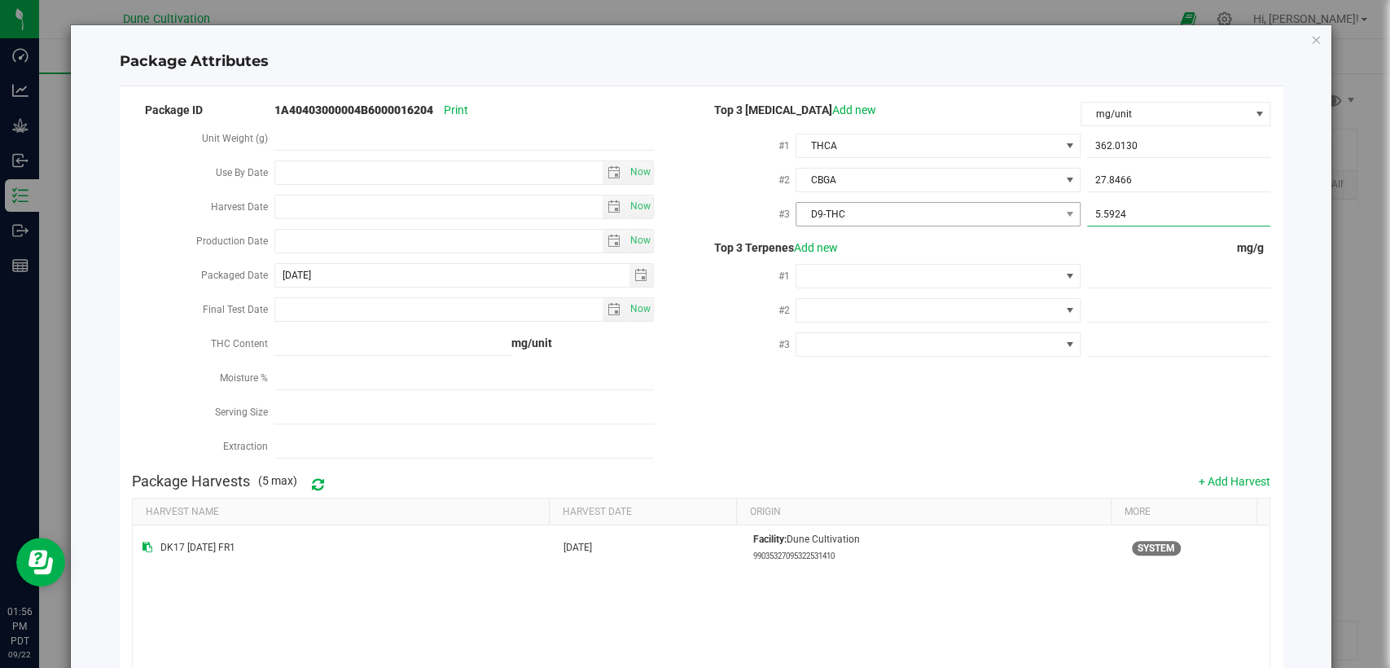
click at [1061, 215] on div "#3 D9-THC 5.5924 5.5924" at bounding box center [985, 216] width 569 height 34
paste input "4"
type input "5.5924"
click at [1100, 240] on div "mg/g" at bounding box center [1176, 247] width 190 height 17
click at [1134, 269] on span at bounding box center [1178, 277] width 183 height 24
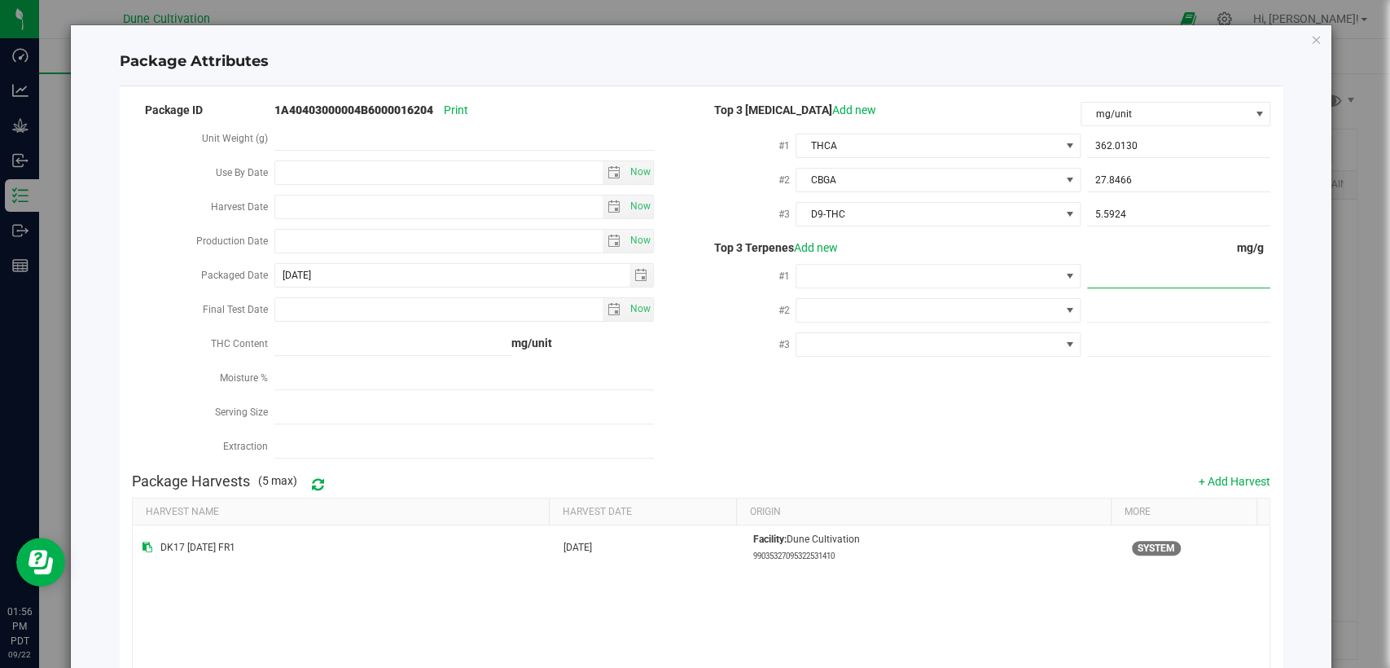
paste input "4.291"
type input "4.291"
type input "4.2910"
click at [1118, 308] on span at bounding box center [1178, 311] width 183 height 24
paste input "2.886"
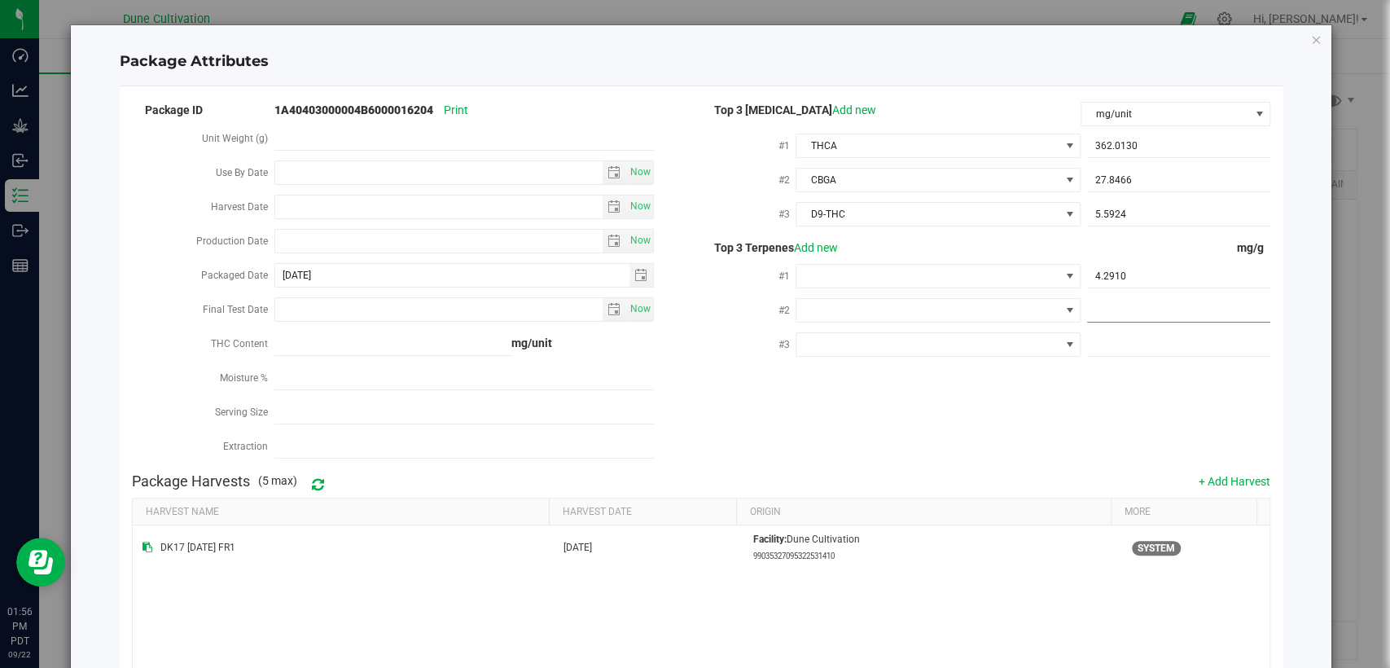
type input "2.886"
type input "2.8860"
drag, startPoint x: 1140, startPoint y: 340, endPoint x: 1131, endPoint y: 344, distance: 9.8
click at [1140, 340] on span at bounding box center [1178, 345] width 183 height 24
paste input "1.957"
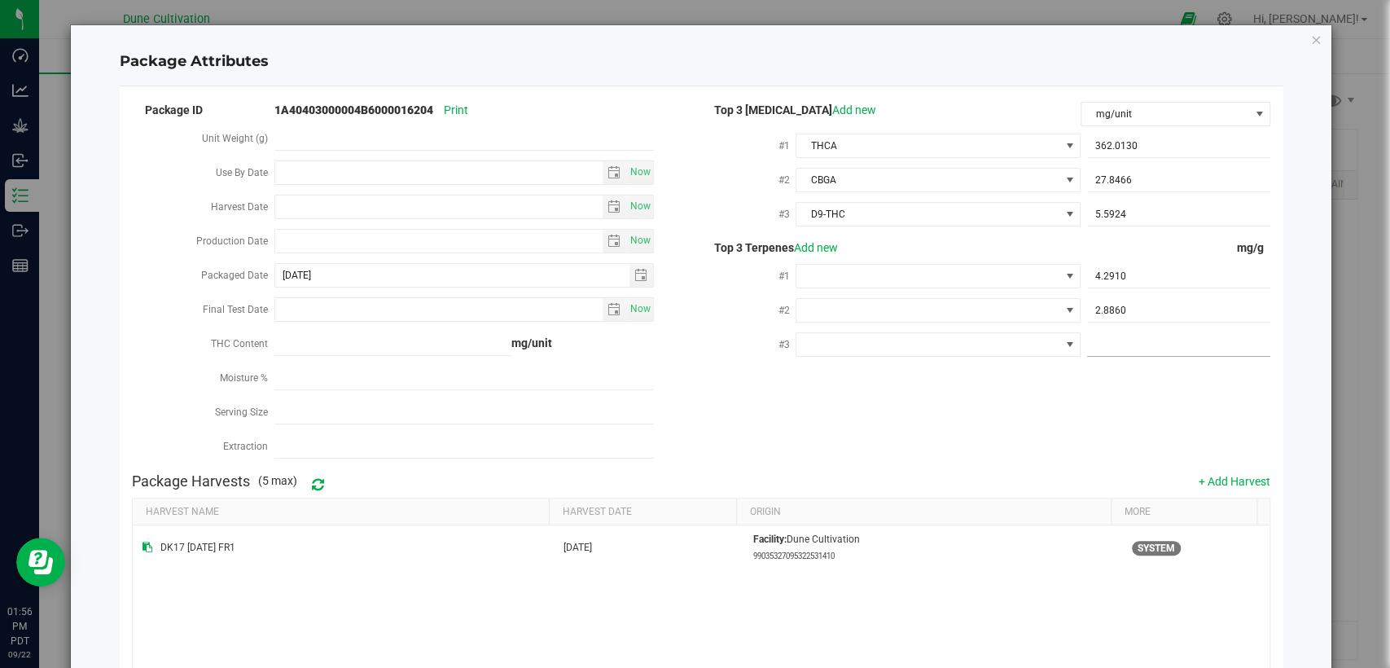
type input "1.957"
type input "1.9570"
drag, startPoint x: 1060, startPoint y: 376, endPoint x: 794, endPoint y: 516, distance: 300.2
click at [1060, 377] on div "Package ID 1A40403000004B6000016204 Print Unit Weight (g) Use By Date Now Harve…" at bounding box center [701, 282] width 1139 height 366
click at [945, 269] on span at bounding box center [928, 276] width 262 height 23
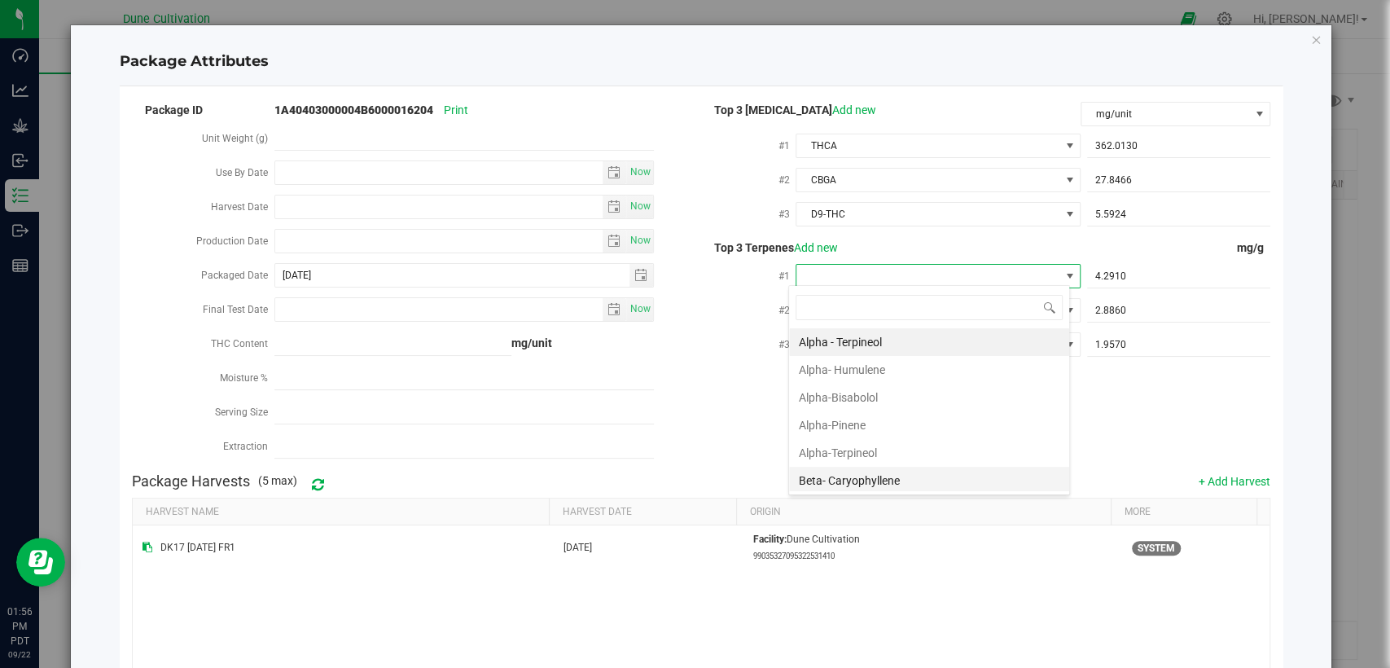
click at [870, 476] on li "Beta- Caryophyllene" at bounding box center [929, 481] width 280 height 28
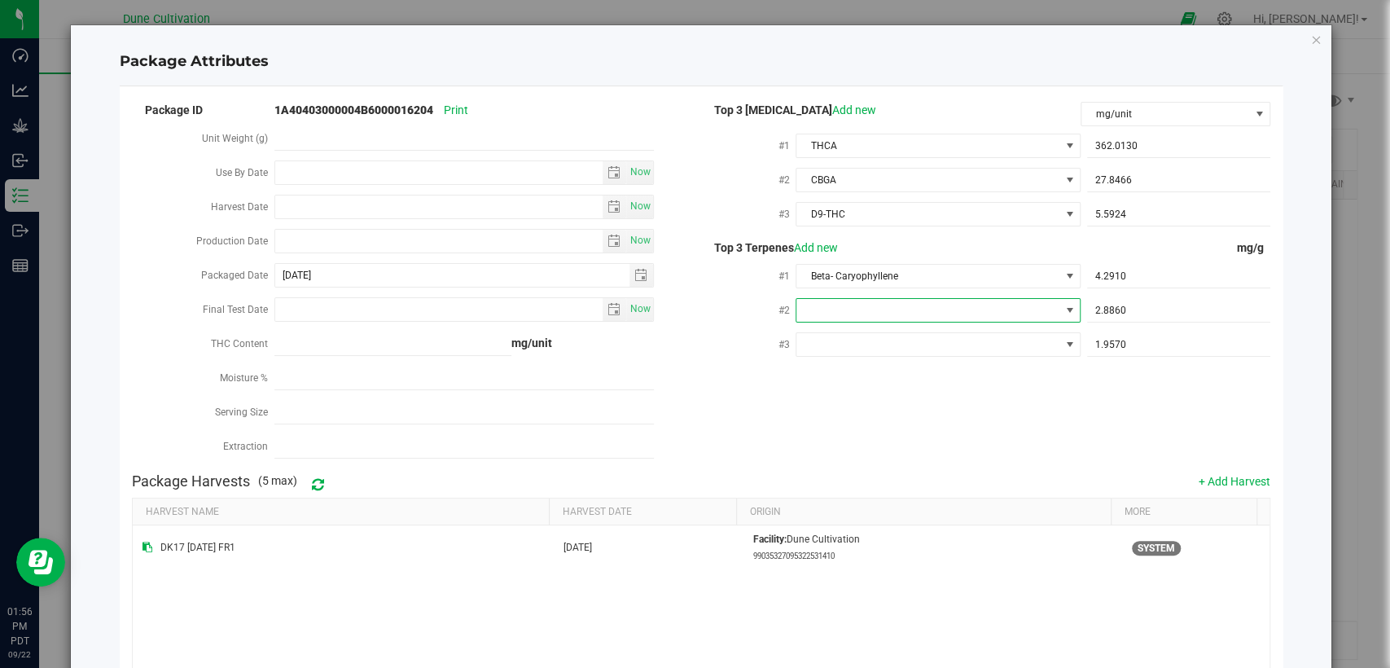
click at [887, 306] on span at bounding box center [928, 310] width 262 height 23
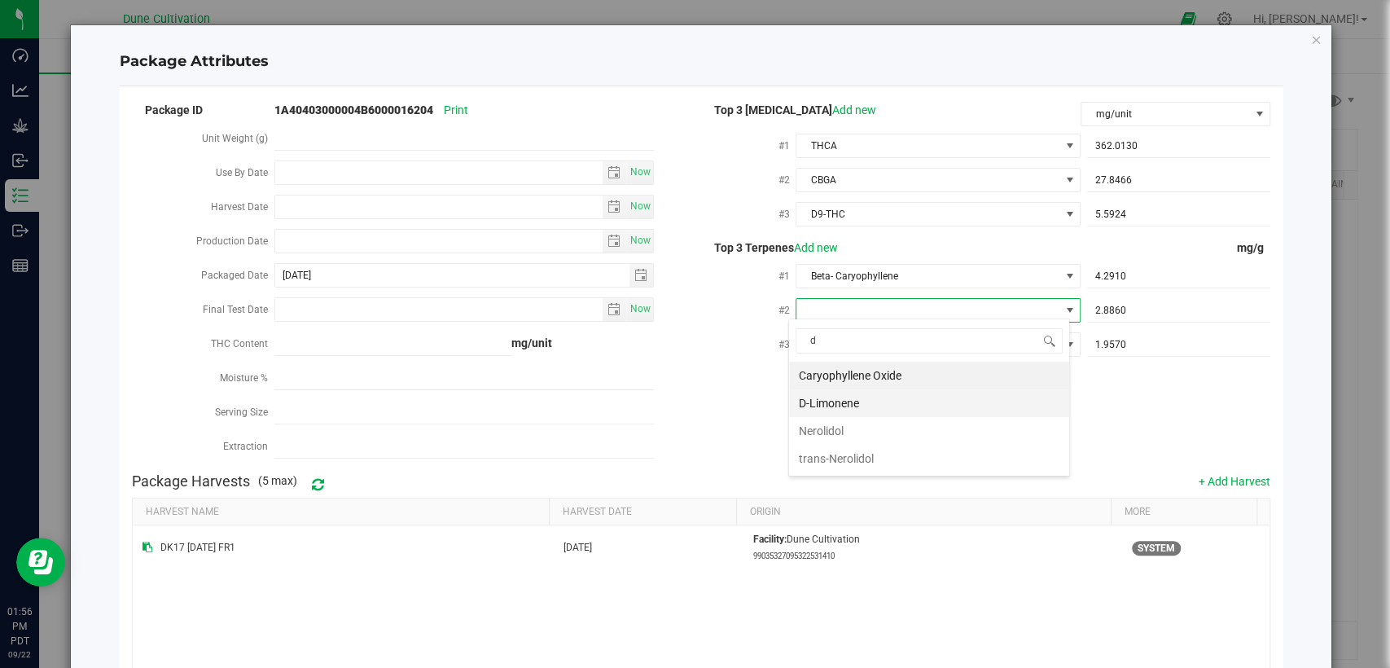
click at [863, 400] on li "D-Limonene" at bounding box center [929, 403] width 280 height 28
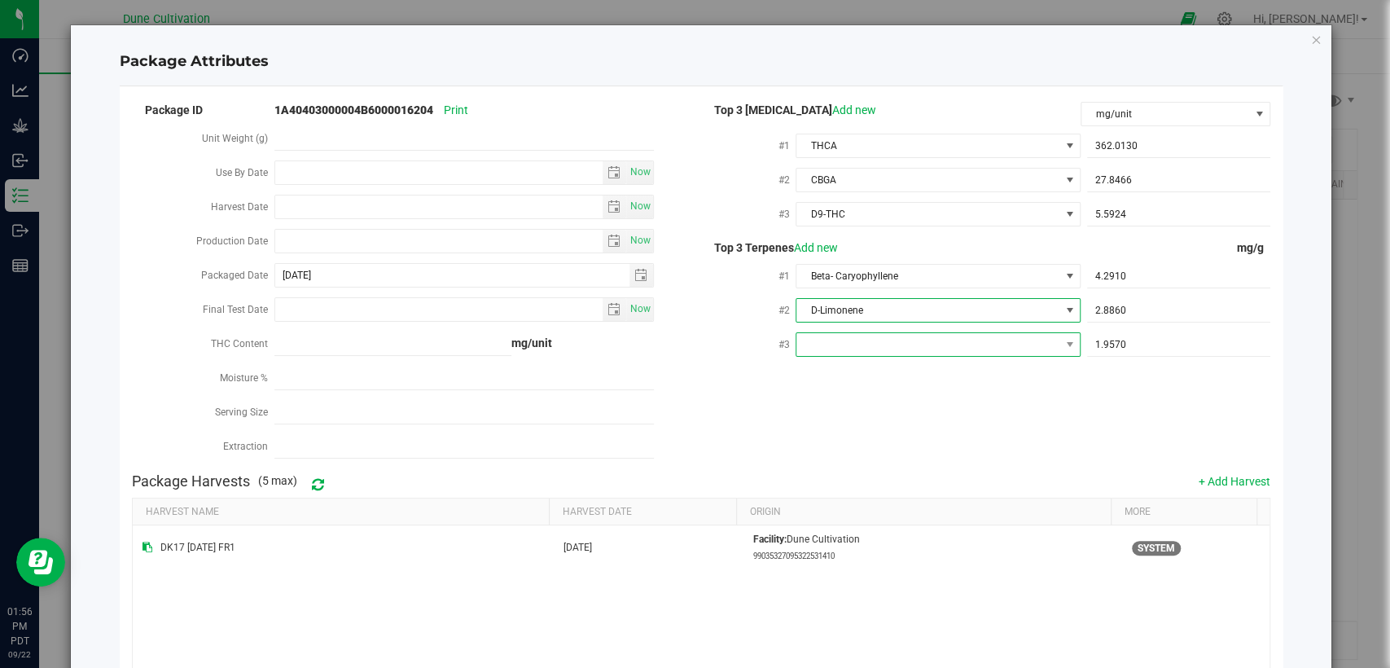
click at [859, 336] on span at bounding box center [928, 344] width 262 height 23
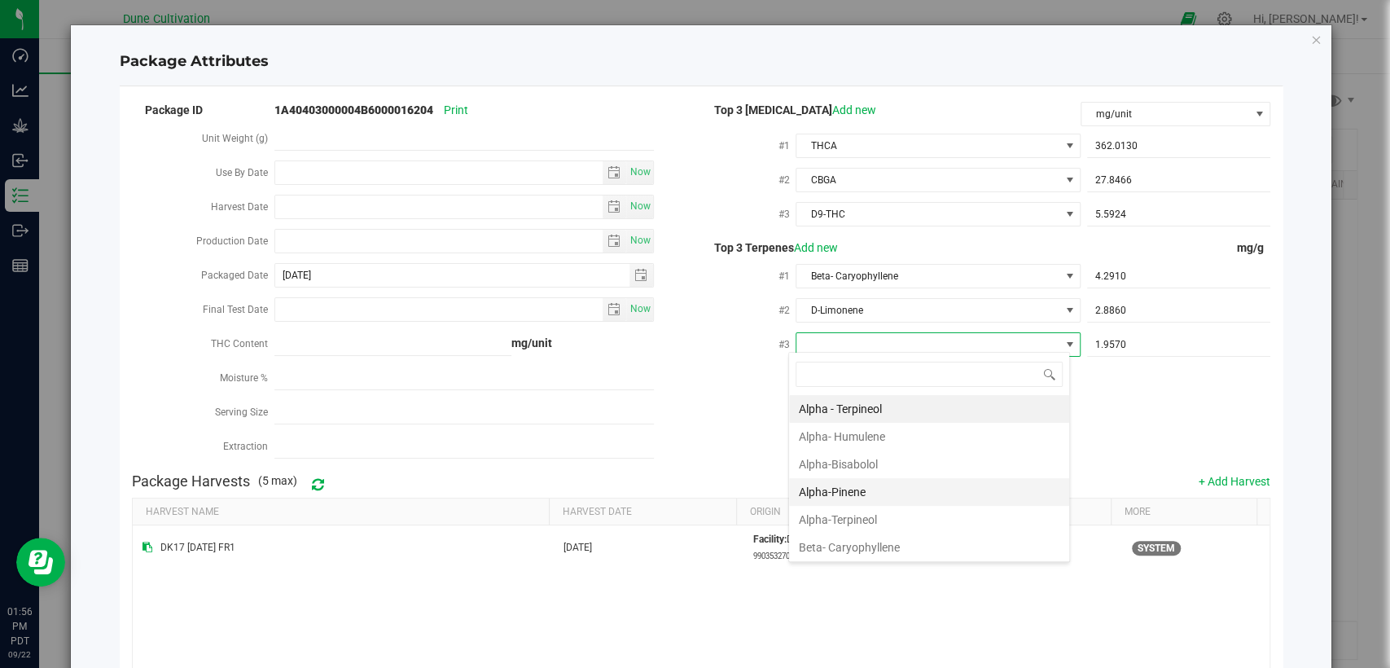
scroll to position [90, 0]
click at [841, 483] on li "Beta-Myrcene" at bounding box center [929, 485] width 280 height 28
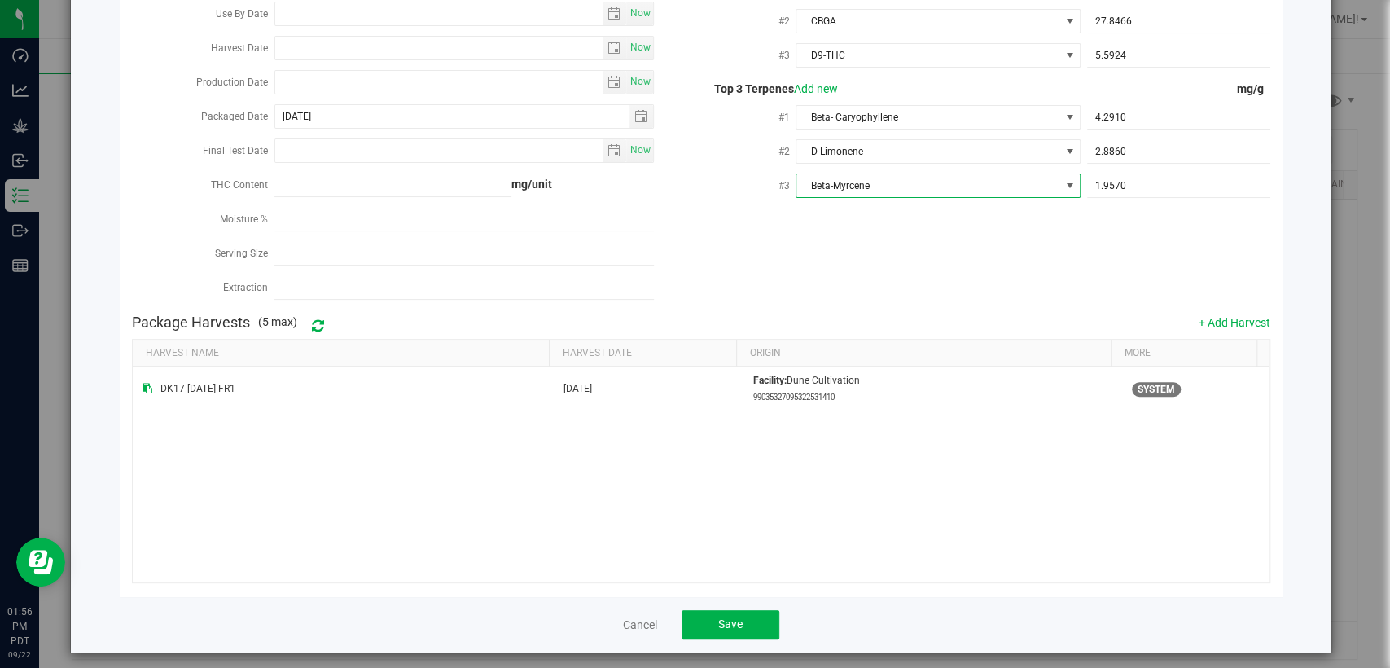
scroll to position [160, 0]
click at [704, 614] on button "Save" at bounding box center [731, 623] width 98 height 29
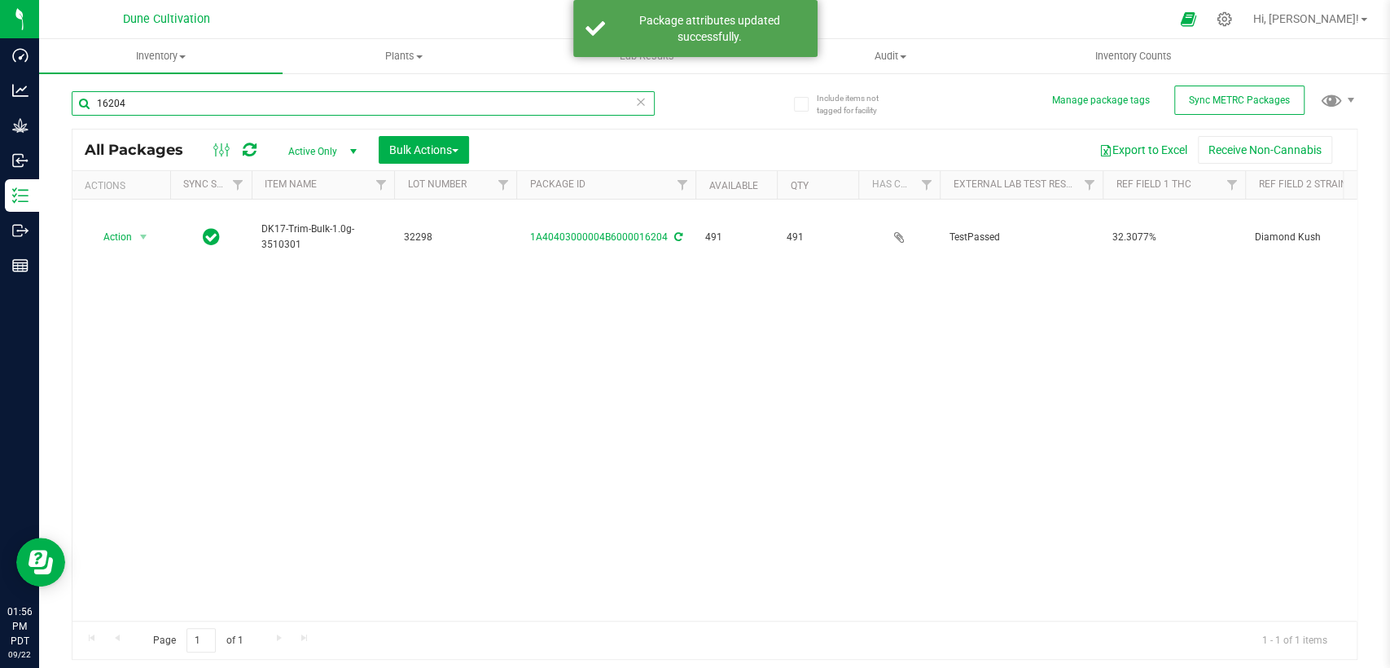
click at [283, 102] on input "16204" at bounding box center [363, 103] width 583 height 24
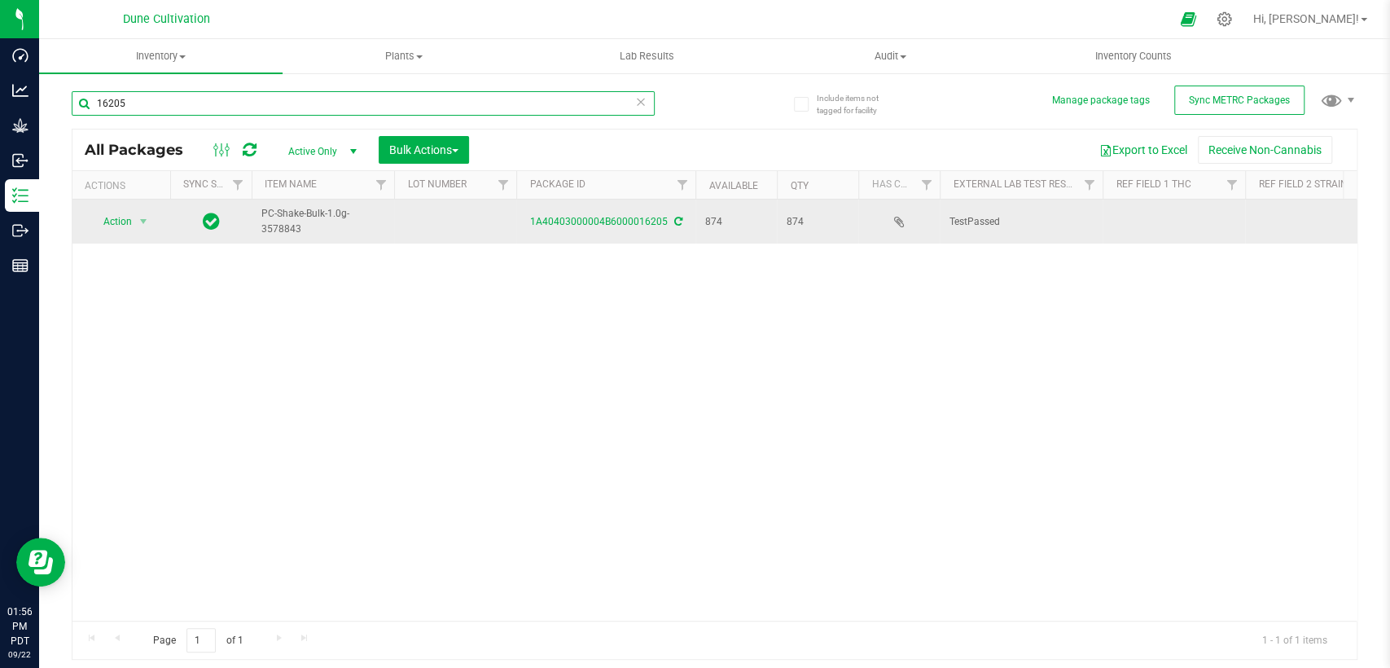
type input "16205"
click at [428, 213] on td at bounding box center [455, 222] width 122 height 44
type input "32436"
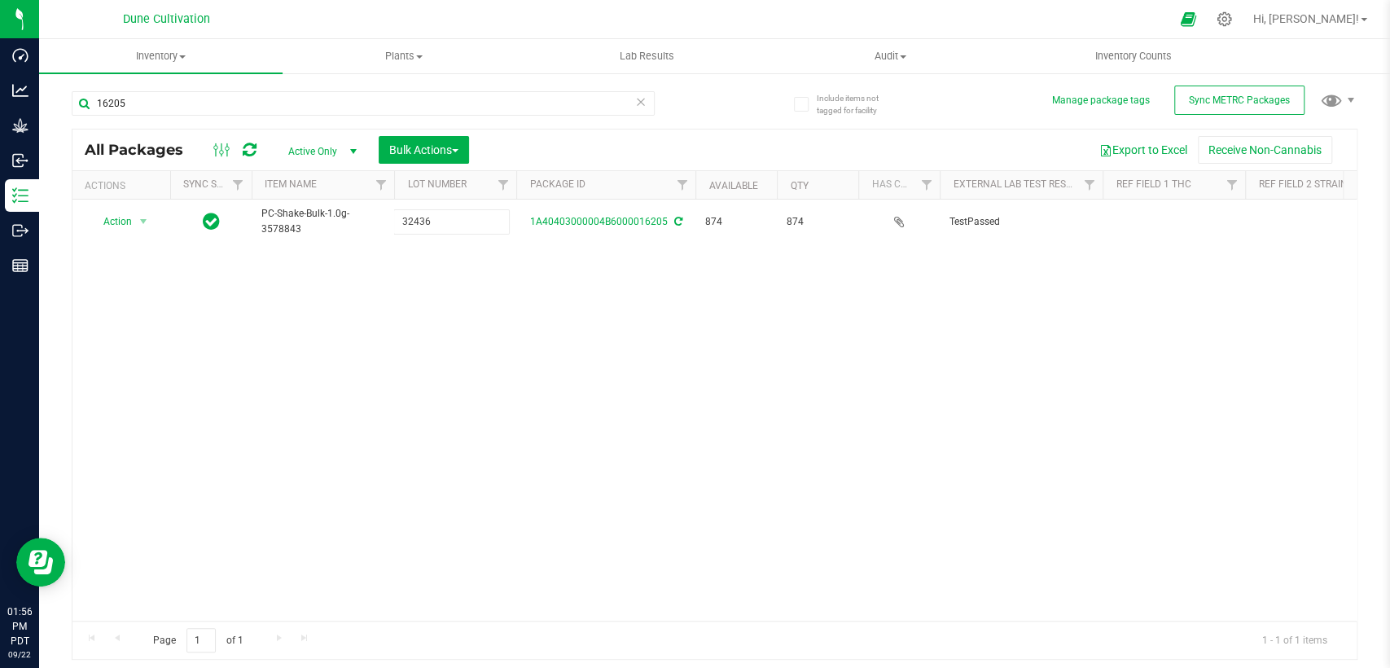
click at [435, 338] on div "All Packages Active Only Active Only Lab Samples Locked All External Internal B…" at bounding box center [715, 395] width 1286 height 532
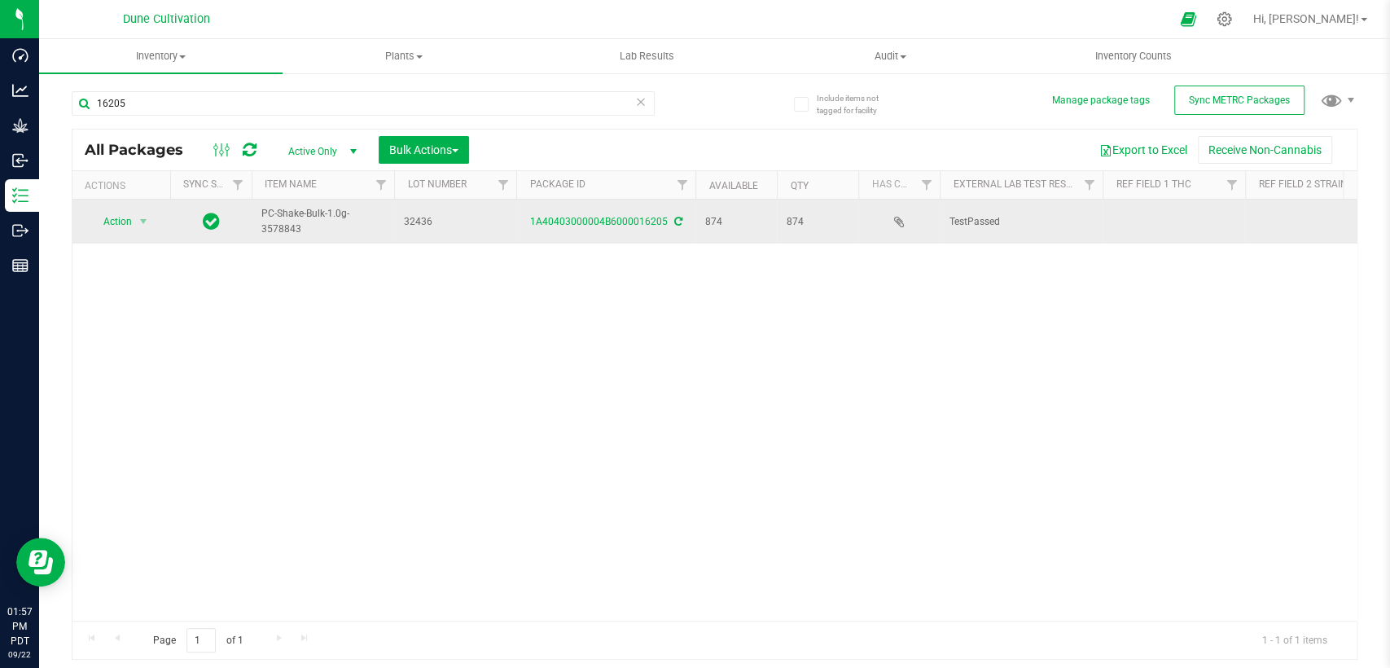
click at [1162, 217] on td at bounding box center [1174, 222] width 143 height 44
type input "23.6099%"
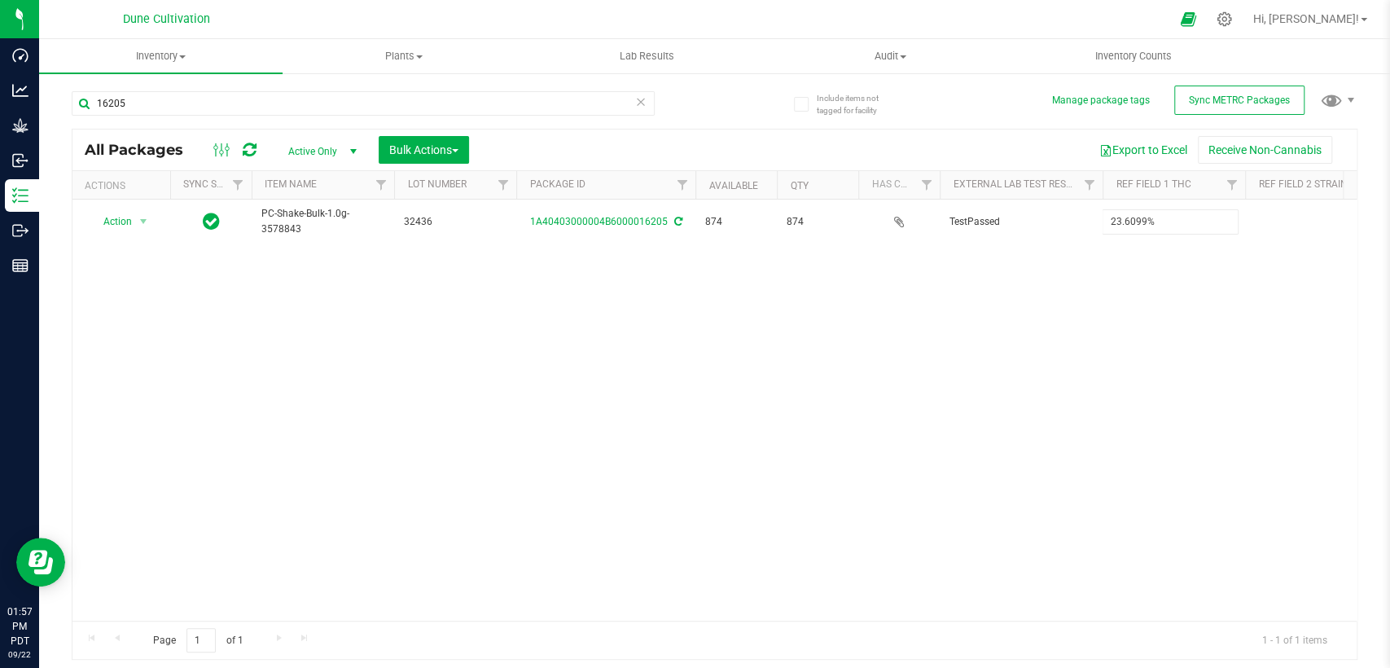
click at [1118, 283] on div "All Packages Active Only Active Only Lab Samples Locked All External Internal B…" at bounding box center [715, 395] width 1286 height 532
click at [1145, 405] on div "Action Action Adjust qty Create package Edit attributes Global inventory Locate…" at bounding box center [714, 410] width 1284 height 421
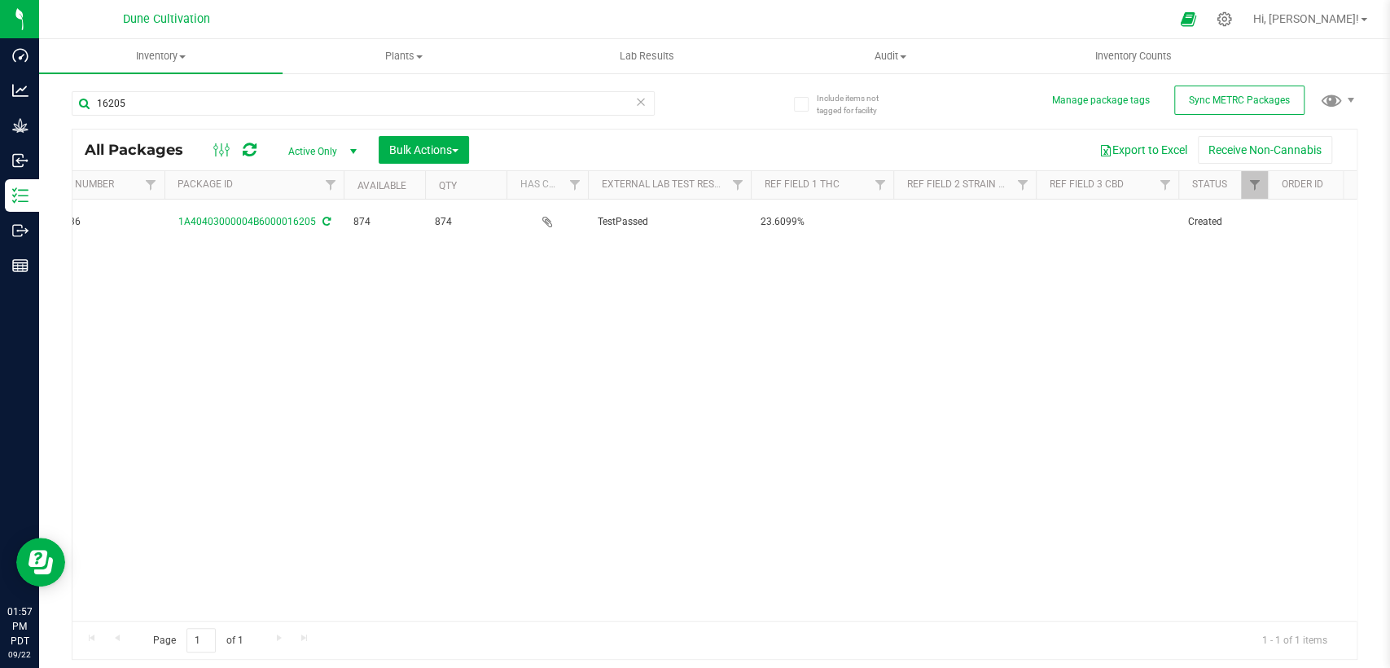
scroll to position [0, 362]
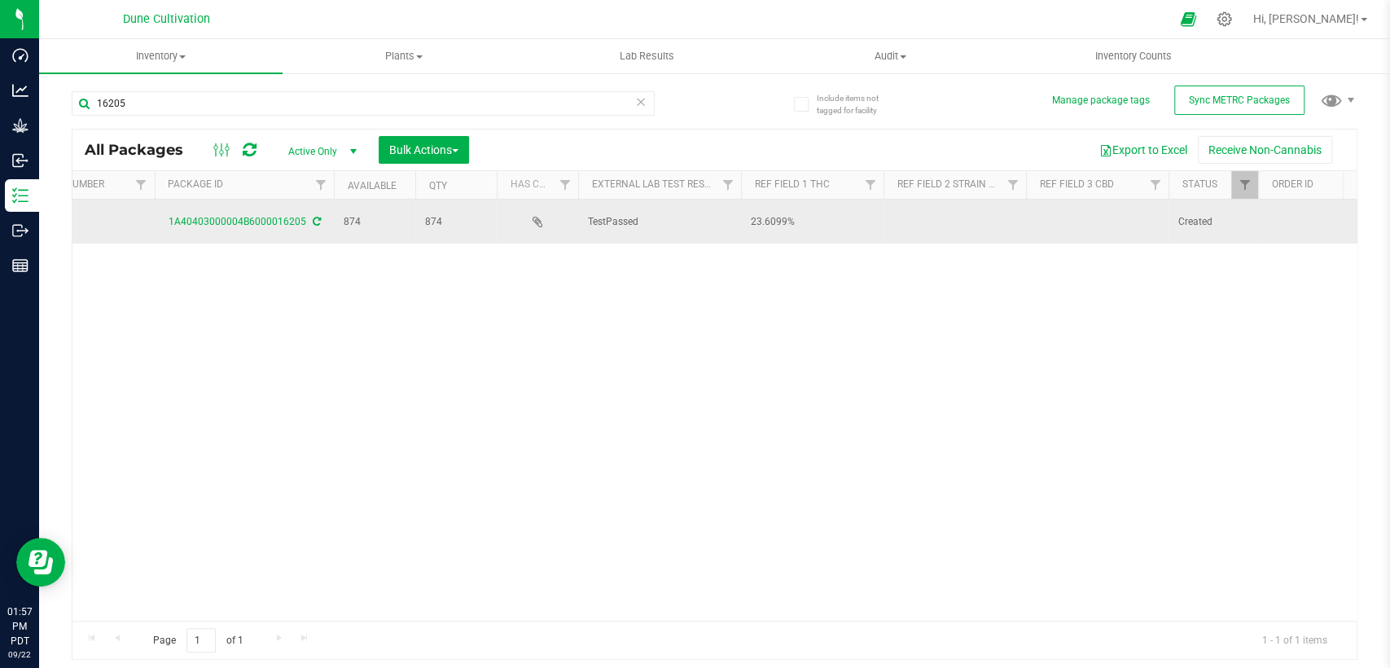
click at [1096, 209] on td at bounding box center [1097, 222] width 143 height 44
drag, startPoint x: 1087, startPoint y: 216, endPoint x: 958, endPoint y: 224, distance: 129.0
type input "0.0434752%"
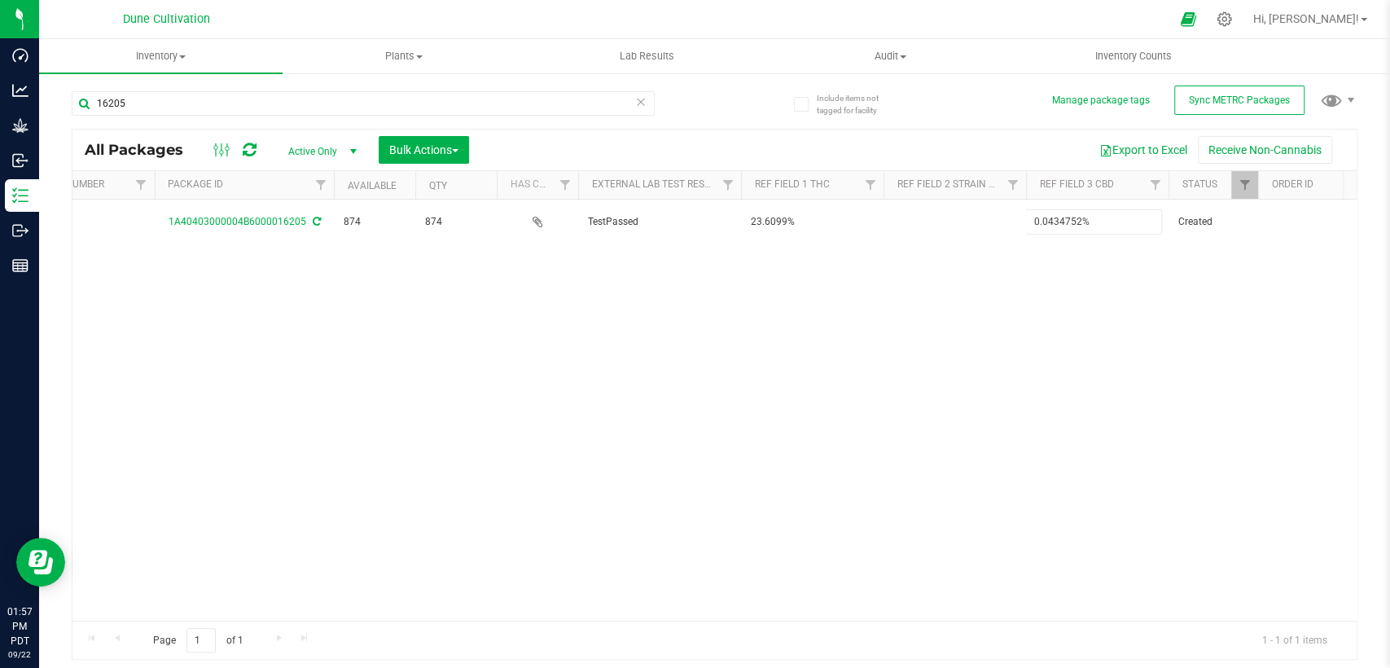
click at [920, 412] on div "All Packages Active Only Active Only Lab Samples Locked All External Internal B…" at bounding box center [715, 395] width 1286 height 532
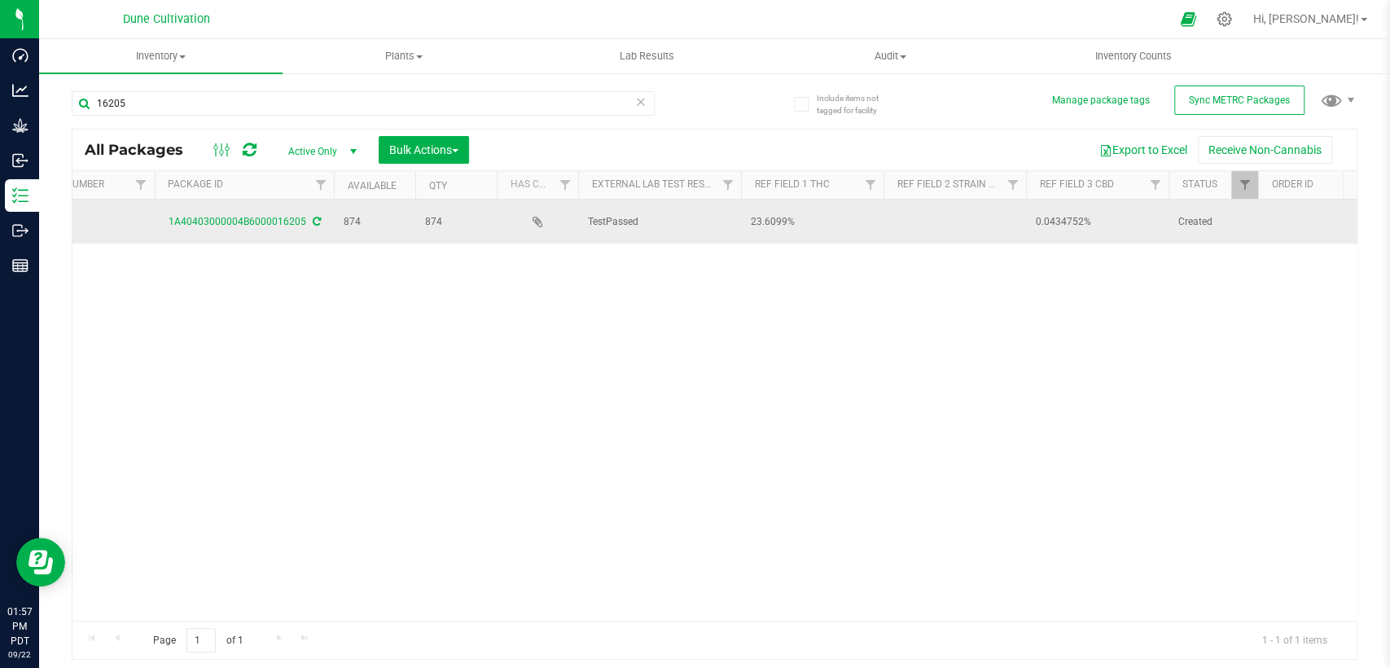
click at [957, 216] on td at bounding box center [955, 222] width 143 height 44
click at [893, 221] on input "Pink Certz" at bounding box center [951, 221] width 137 height 25
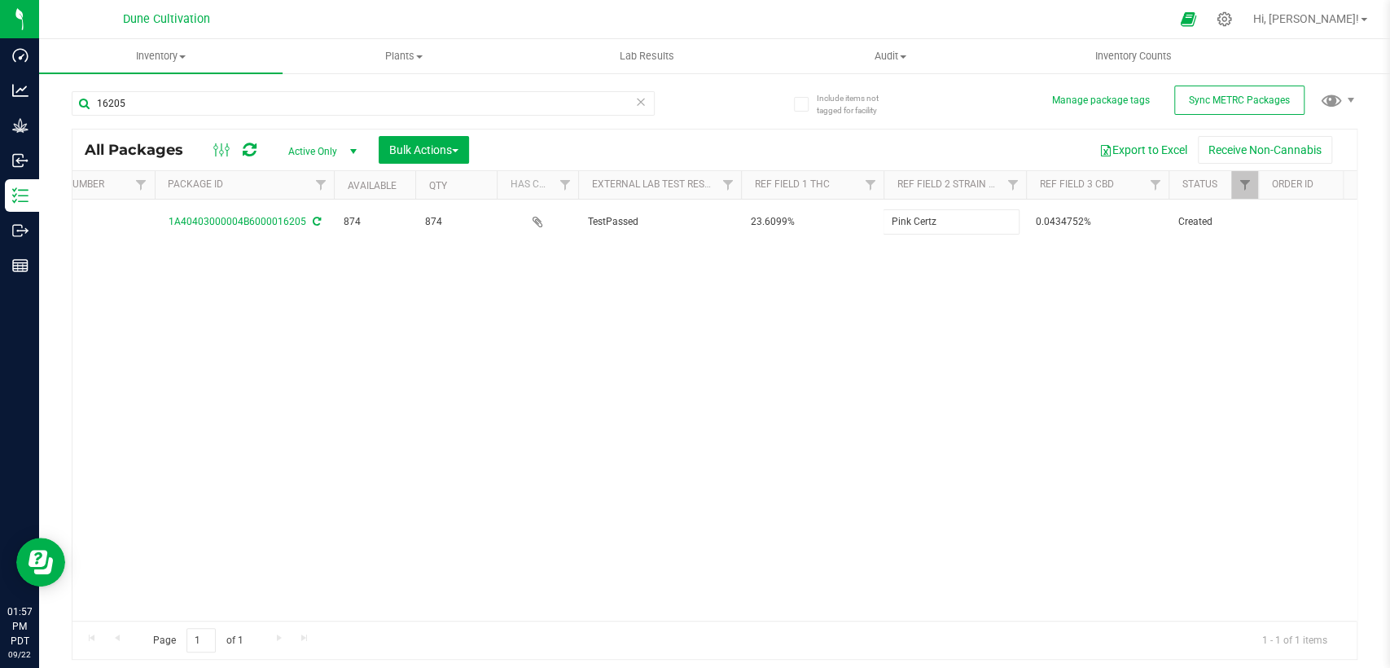
type input "Pink Certz"
click at [858, 397] on div "All Packages Active Only Active Only Lab Samples Locked All External Internal B…" at bounding box center [715, 395] width 1286 height 532
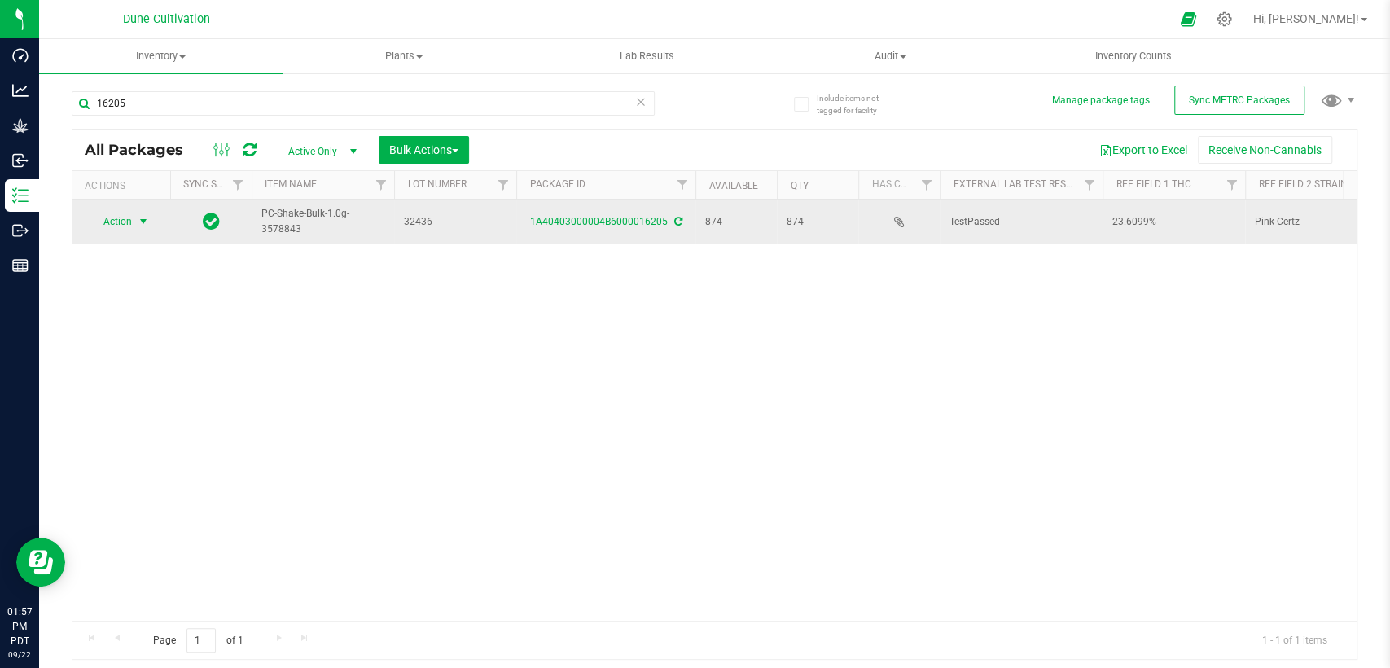
click at [137, 224] on span "select" at bounding box center [143, 221] width 13 height 13
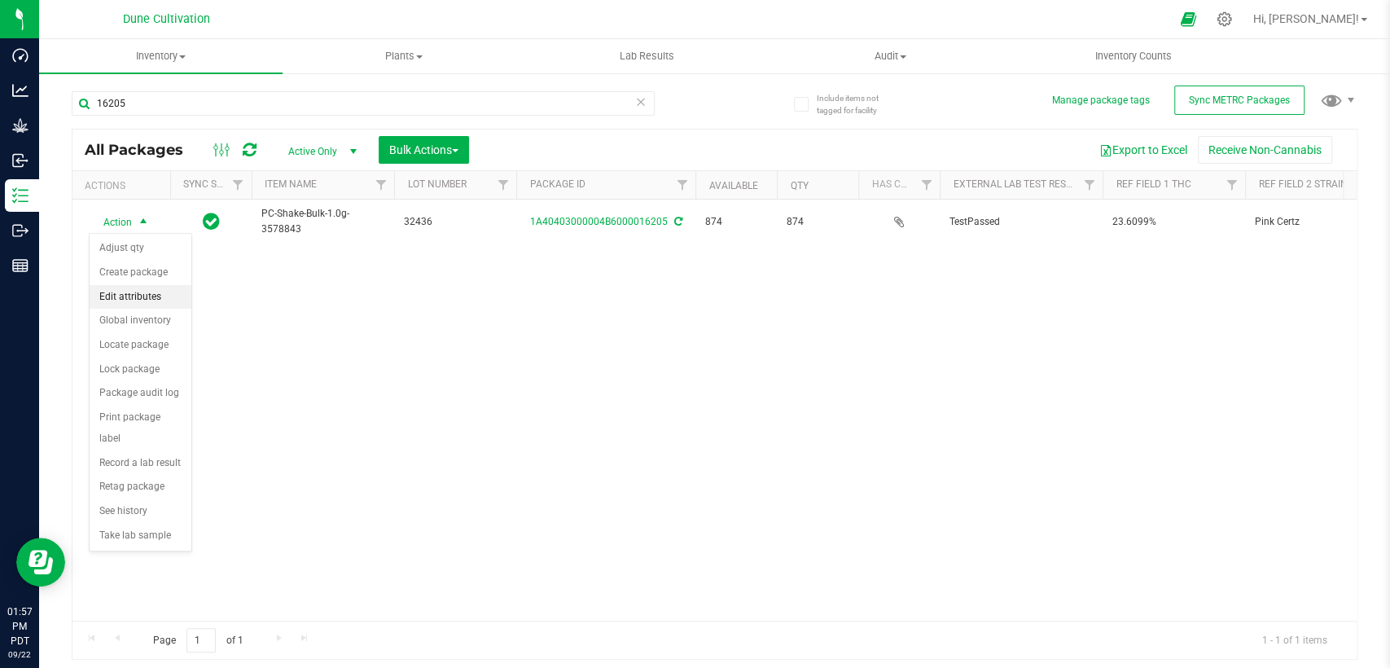
click at [154, 301] on li "Edit attributes" at bounding box center [141, 297] width 102 height 24
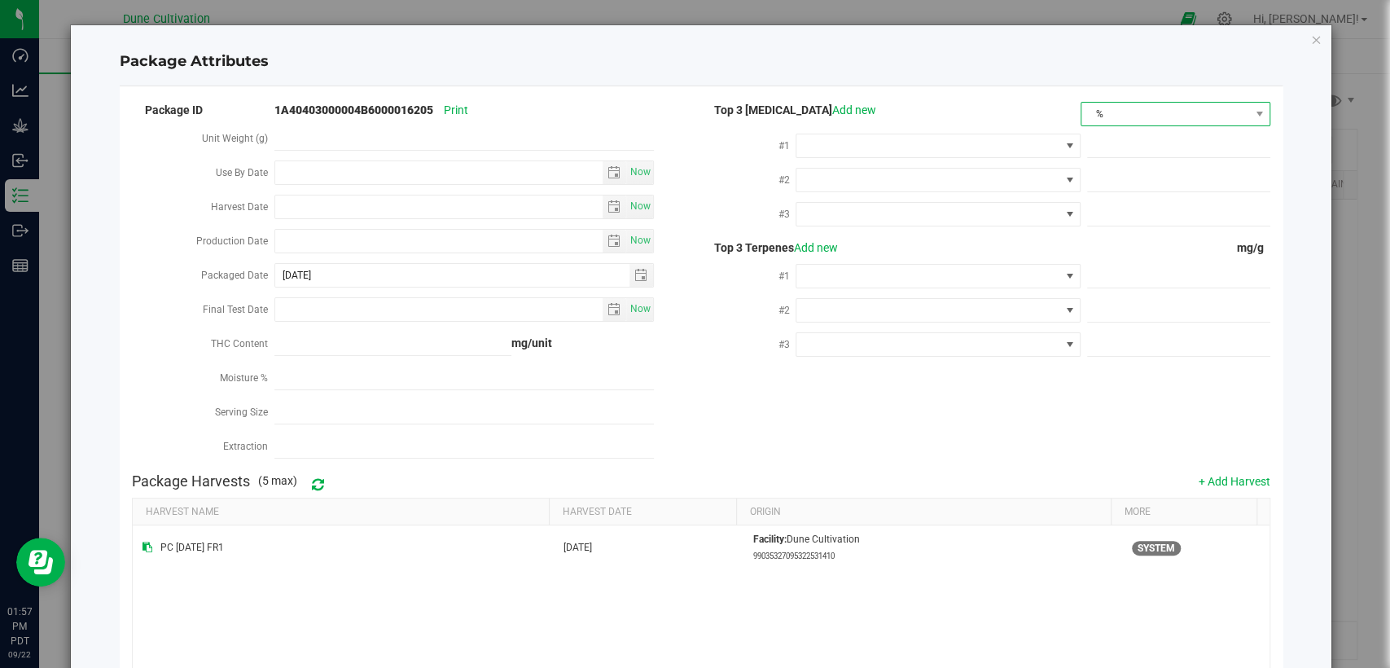
click at [1116, 110] on span "%" at bounding box center [1166, 114] width 168 height 23
drag, startPoint x: 1120, startPoint y: 169, endPoint x: 1065, endPoint y: 170, distance: 55.4
click at [1120, 170] on li "mg/unit" at bounding box center [1163, 171] width 186 height 28
click at [968, 149] on span at bounding box center [928, 145] width 262 height 23
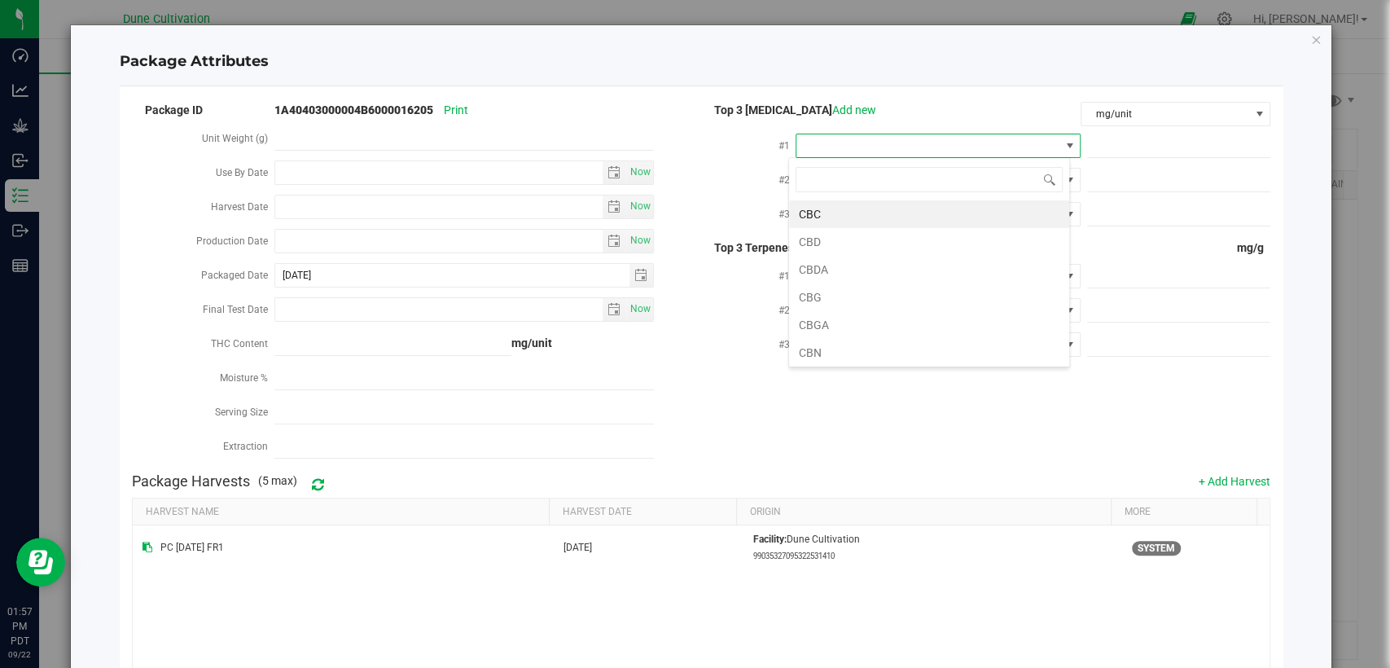
scroll to position [24, 281]
type input "thca"
click at [953, 211] on li "THCA" at bounding box center [929, 214] width 280 height 28
click at [1166, 142] on span at bounding box center [1178, 146] width 183 height 24
paste input "252.776"
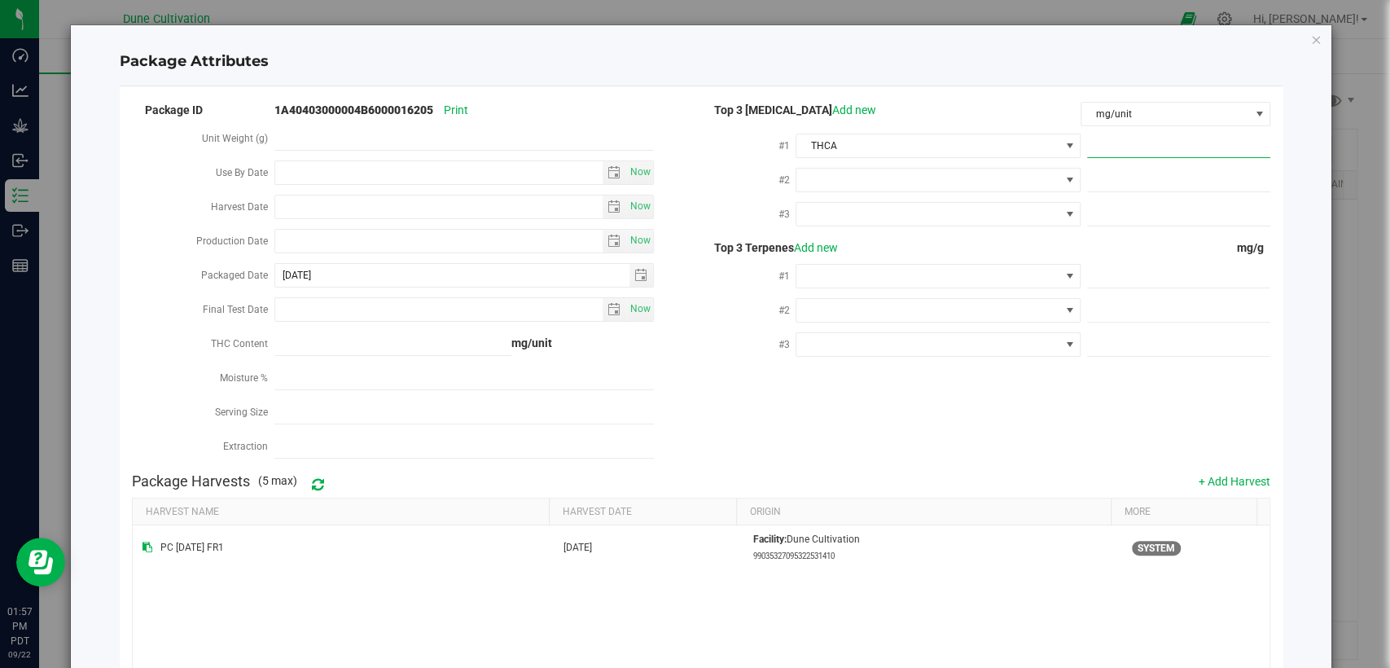
type input "252.776"
type input "252.7760"
click at [943, 177] on span at bounding box center [928, 180] width 262 height 23
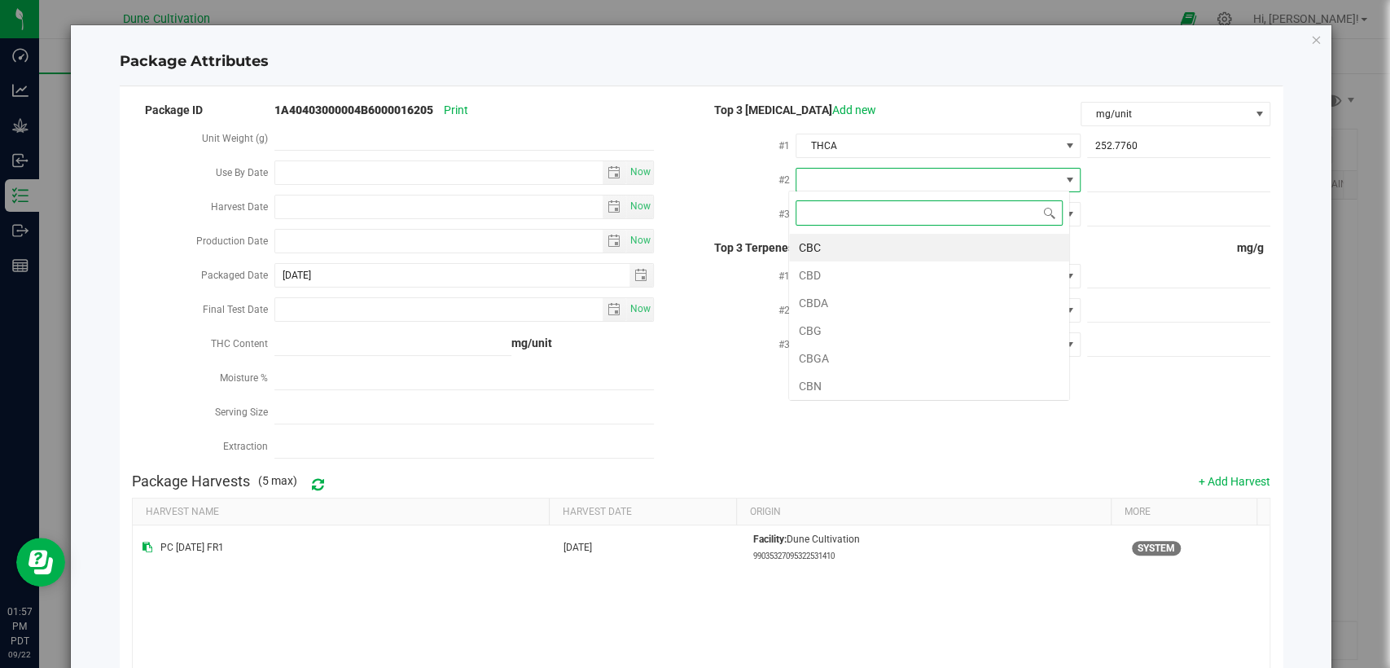
type input "d"
click at [867, 301] on li "D9-THC" at bounding box center [929, 303] width 280 height 28
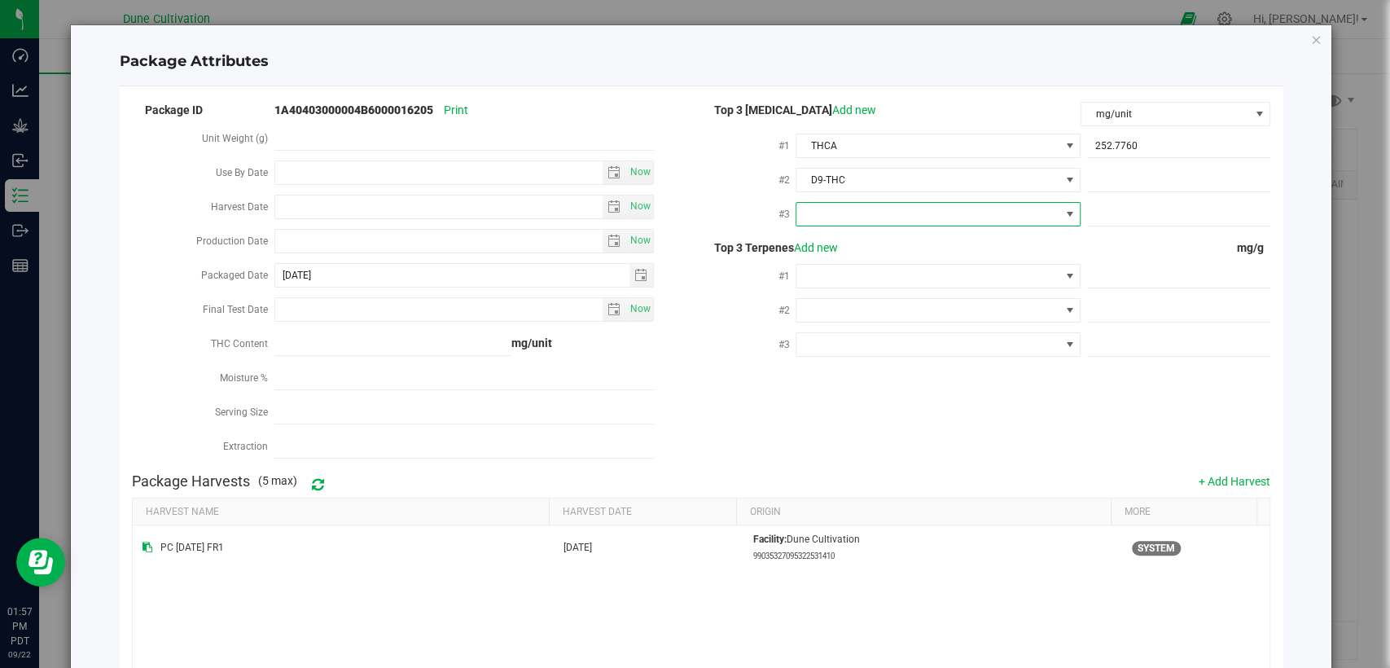
click at [867, 213] on span at bounding box center [928, 214] width 262 height 23
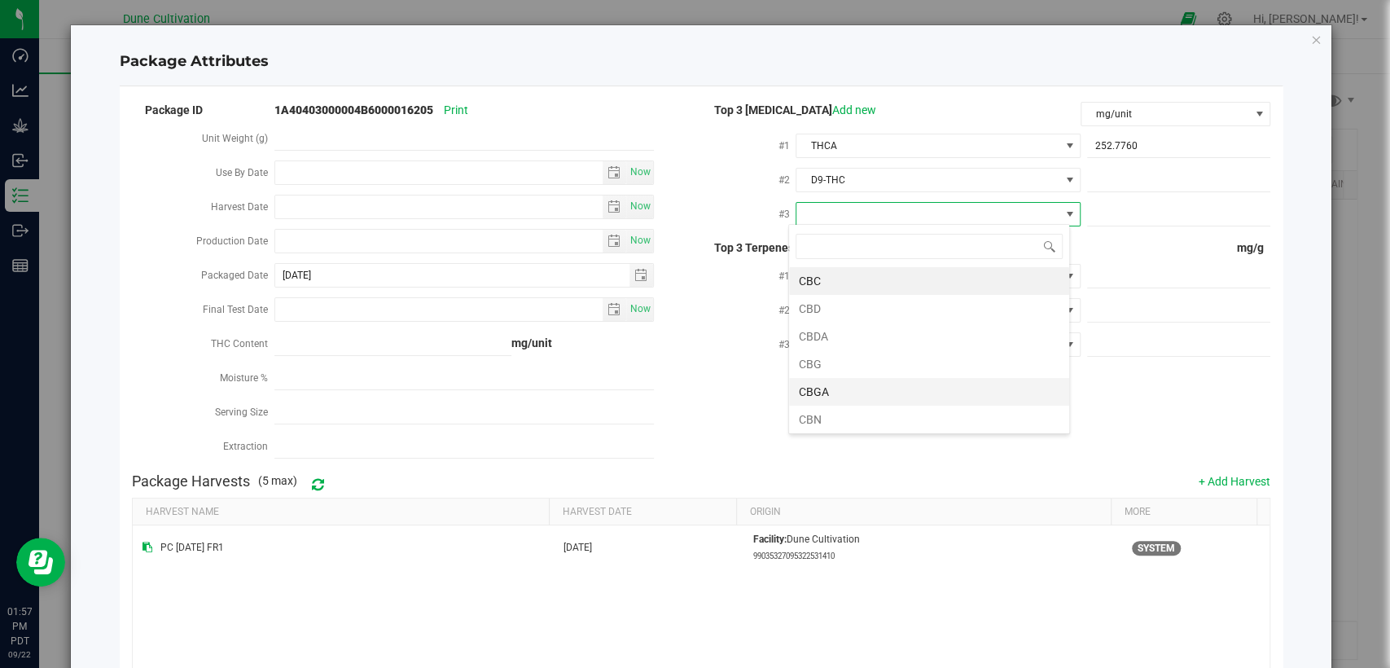
click at [844, 384] on li "CBGA" at bounding box center [929, 392] width 280 height 28
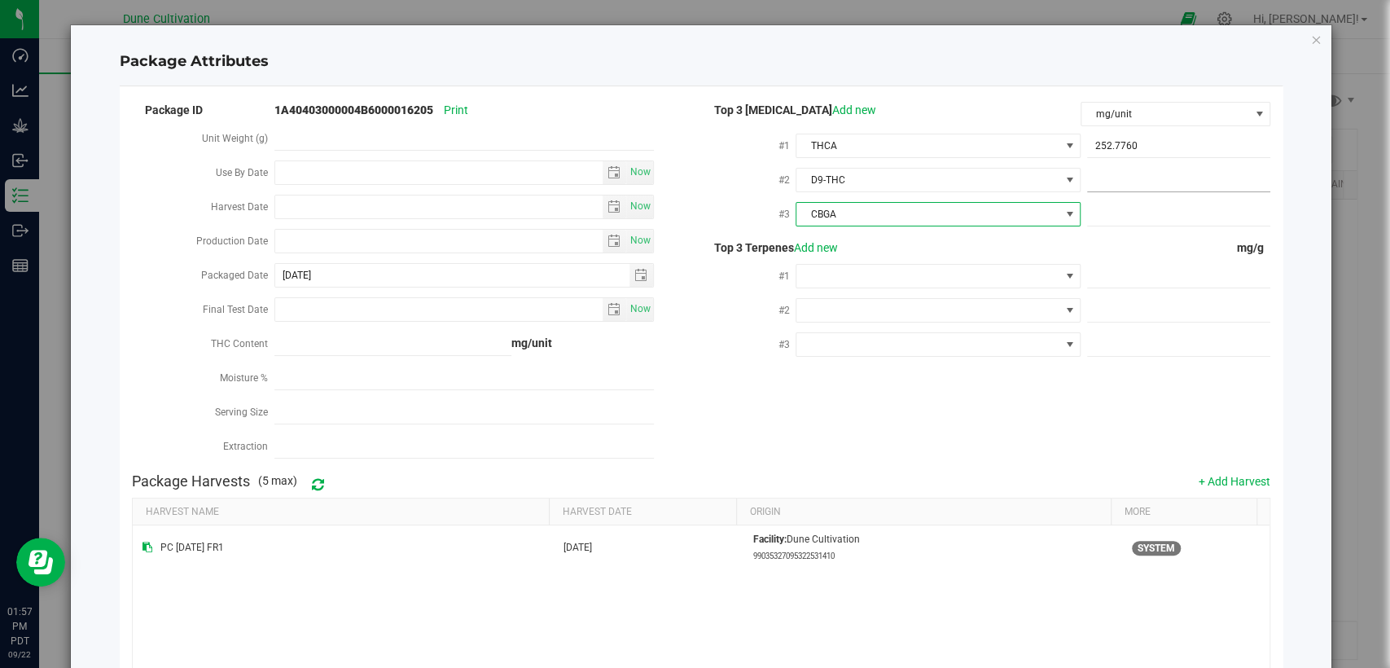
click at [1087, 186] on span at bounding box center [1178, 181] width 183 height 24
paste input "14.4145"
type input "14.4145"
click at [1087, 223] on span at bounding box center [1178, 215] width 183 height 24
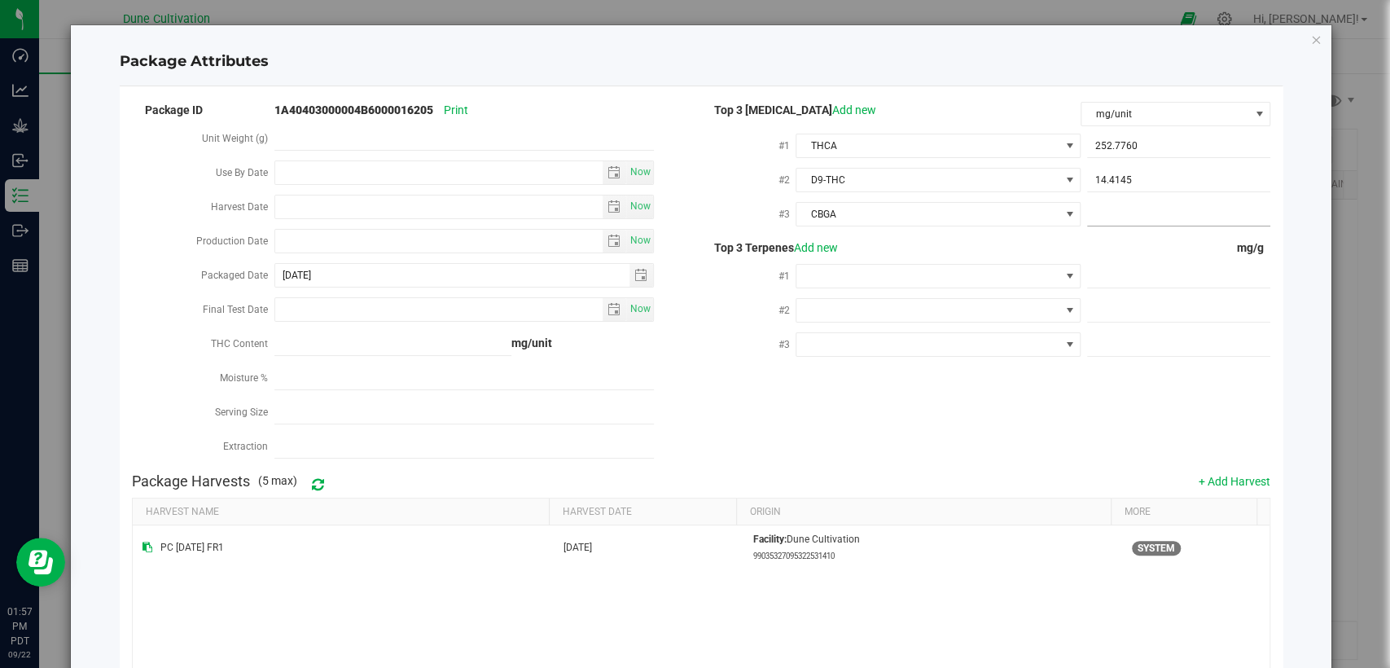
click at [1095, 217] on span at bounding box center [1178, 215] width 183 height 24
paste input "7.40385"
type input "7.40385"
type input "7.4039"
click at [1065, 240] on div "Top 3 Terpenes Add new" at bounding box center [891, 247] width 380 height 17
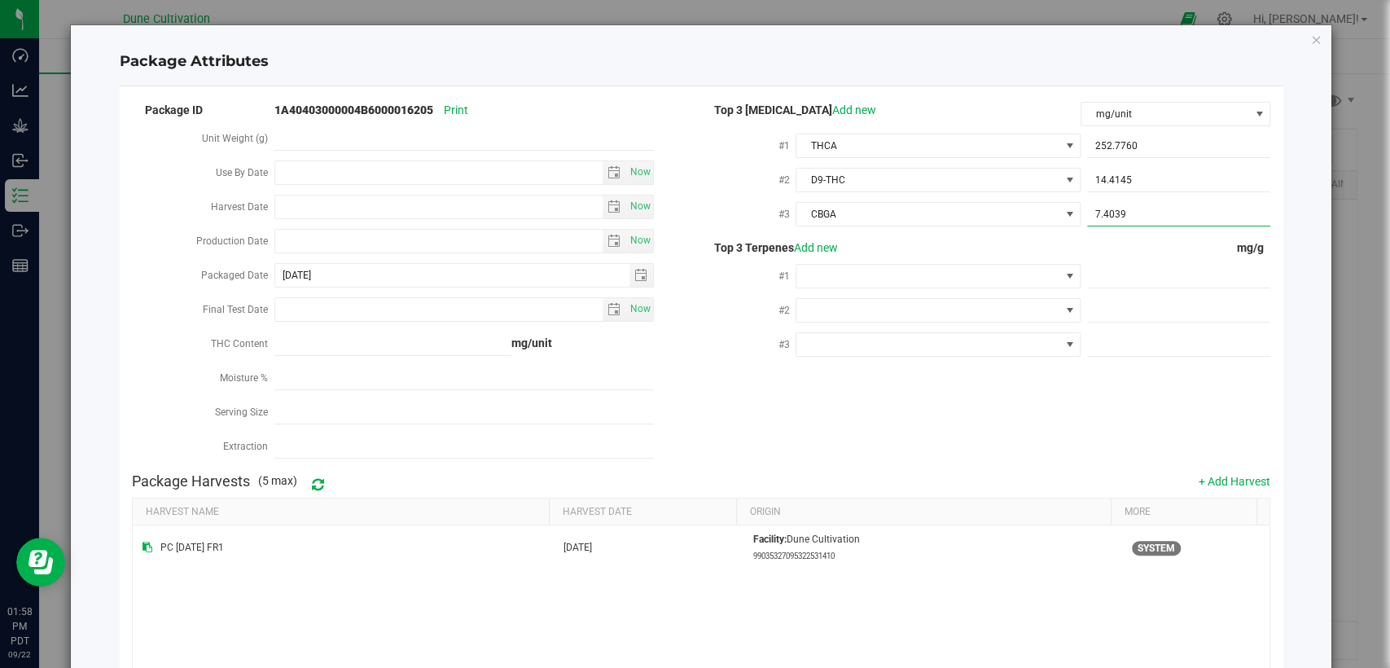
drag, startPoint x: 1135, startPoint y: 210, endPoint x: 1080, endPoint y: 219, distance: 55.3
click at [1087, 217] on span "7.4039 7.4039" at bounding box center [1178, 215] width 183 height 24
paste input "85"
type input "7.4038"
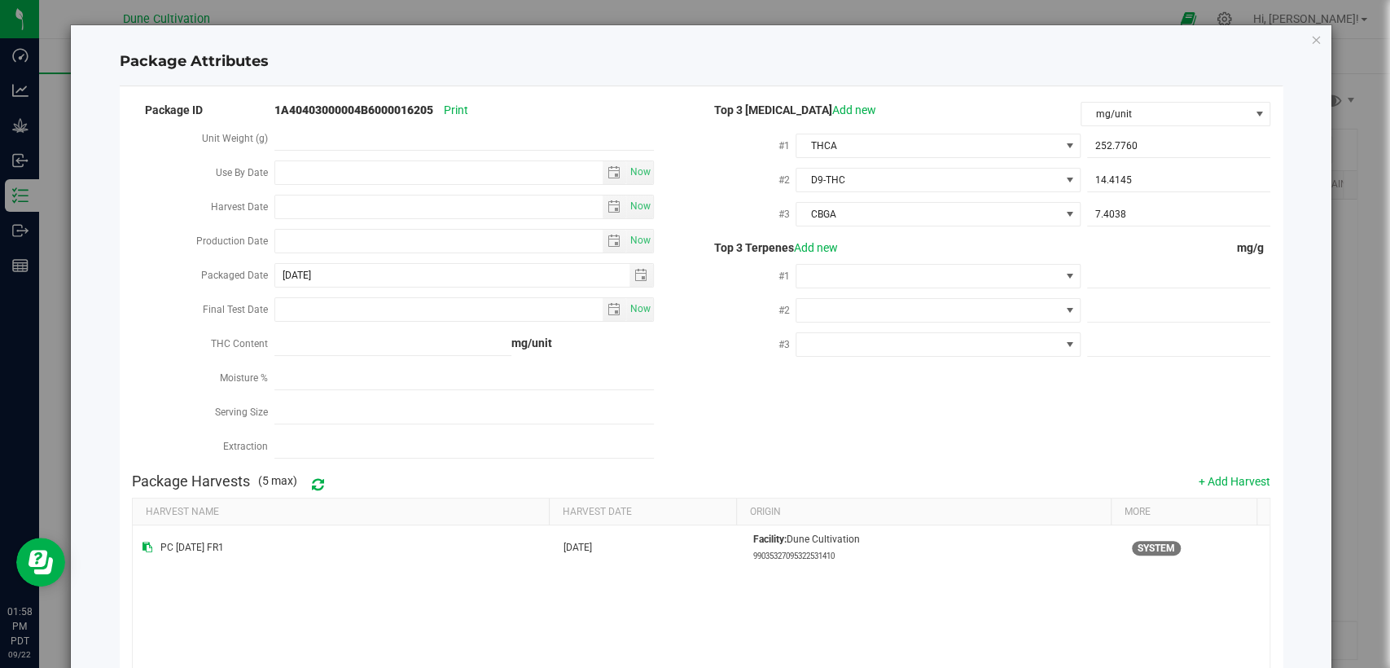
click at [1100, 251] on div "mg/g" at bounding box center [1176, 247] width 190 height 17
click at [1105, 280] on span at bounding box center [1178, 277] width 183 height 24
paste input "5.37"
type input "5.37"
type input "5.3700"
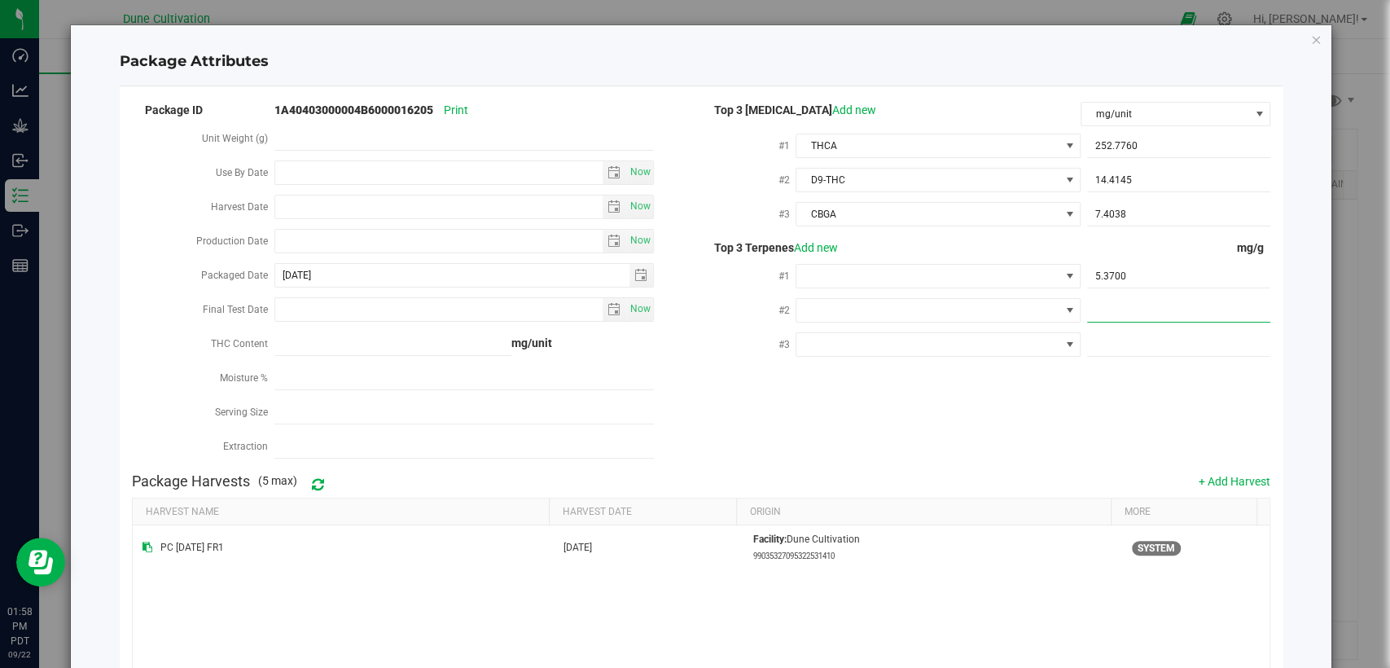
click at [1138, 307] on span at bounding box center [1178, 311] width 183 height 24
paste input "1.923"
type input "1.923"
type input "1.9230"
click at [1153, 347] on span at bounding box center [1178, 345] width 183 height 24
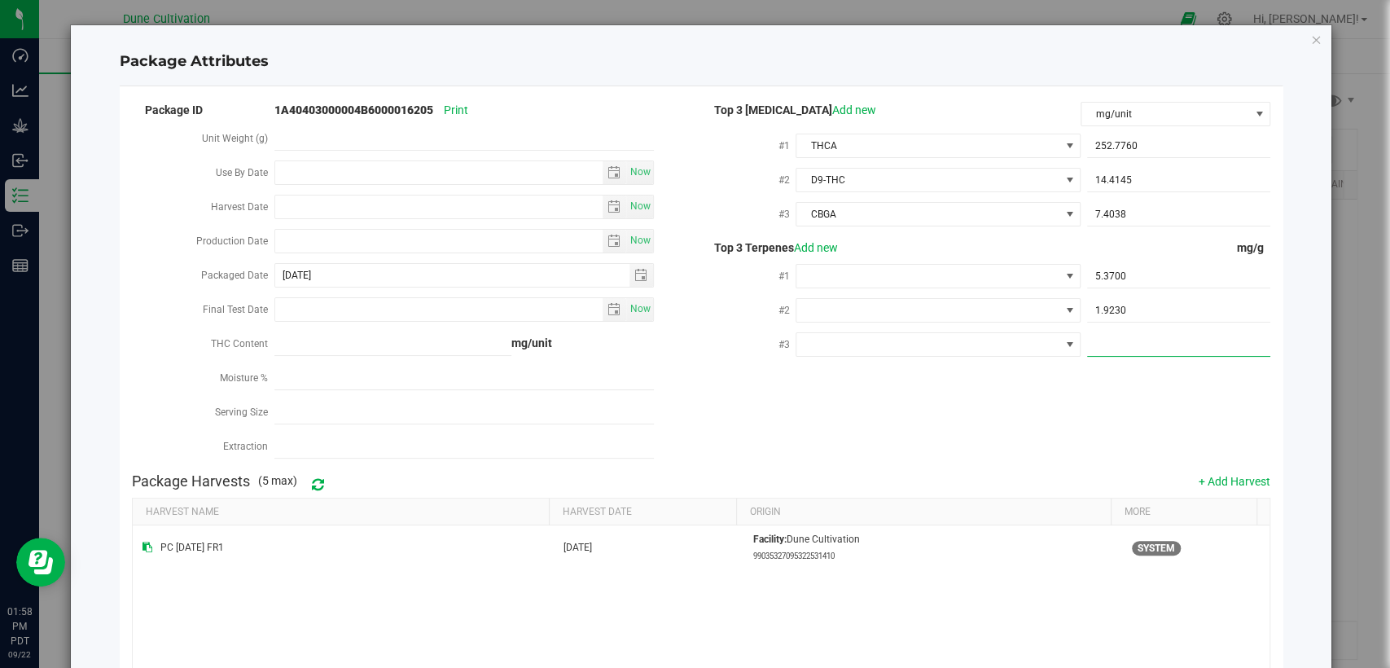
paste input "1.684"
type input "1.684"
type input "1.6840"
click at [964, 271] on span at bounding box center [928, 276] width 262 height 23
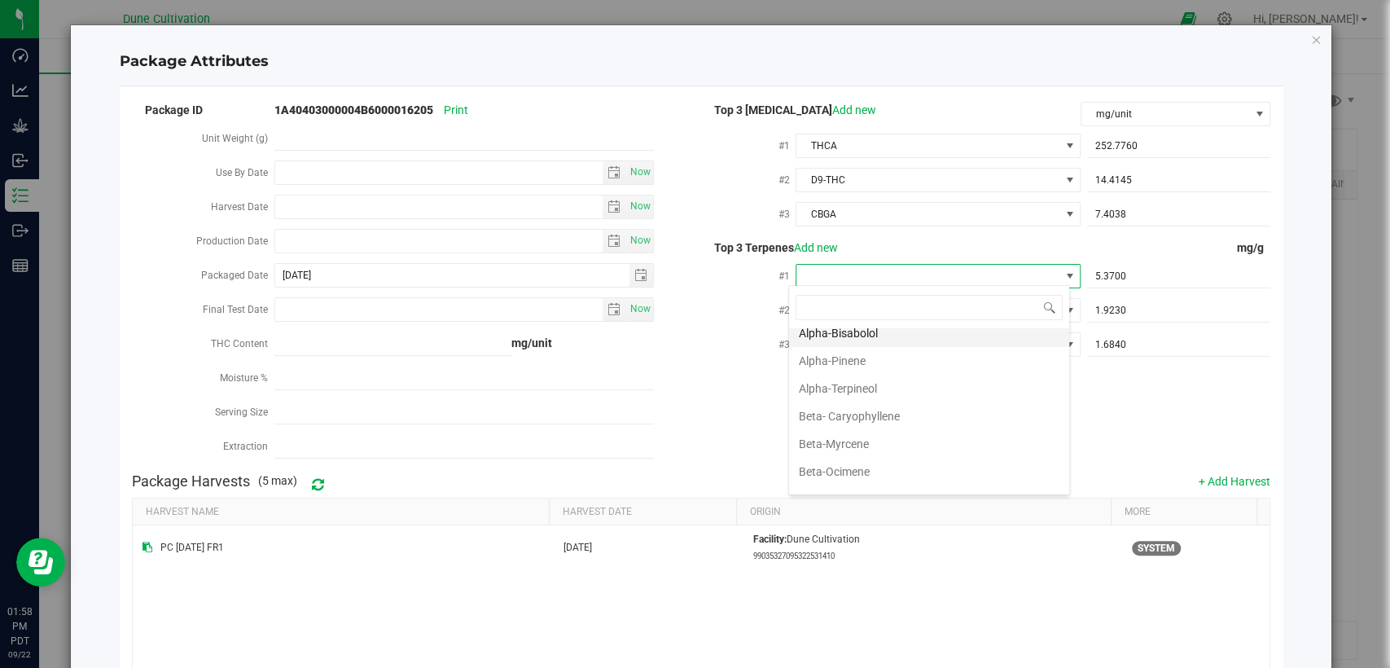
scroll to position [90, 0]
click at [885, 401] on li "Beta- Caryophyllene" at bounding box center [929, 390] width 280 height 28
click at [912, 272] on span "Beta- Caryophyllene" at bounding box center [928, 276] width 262 height 23
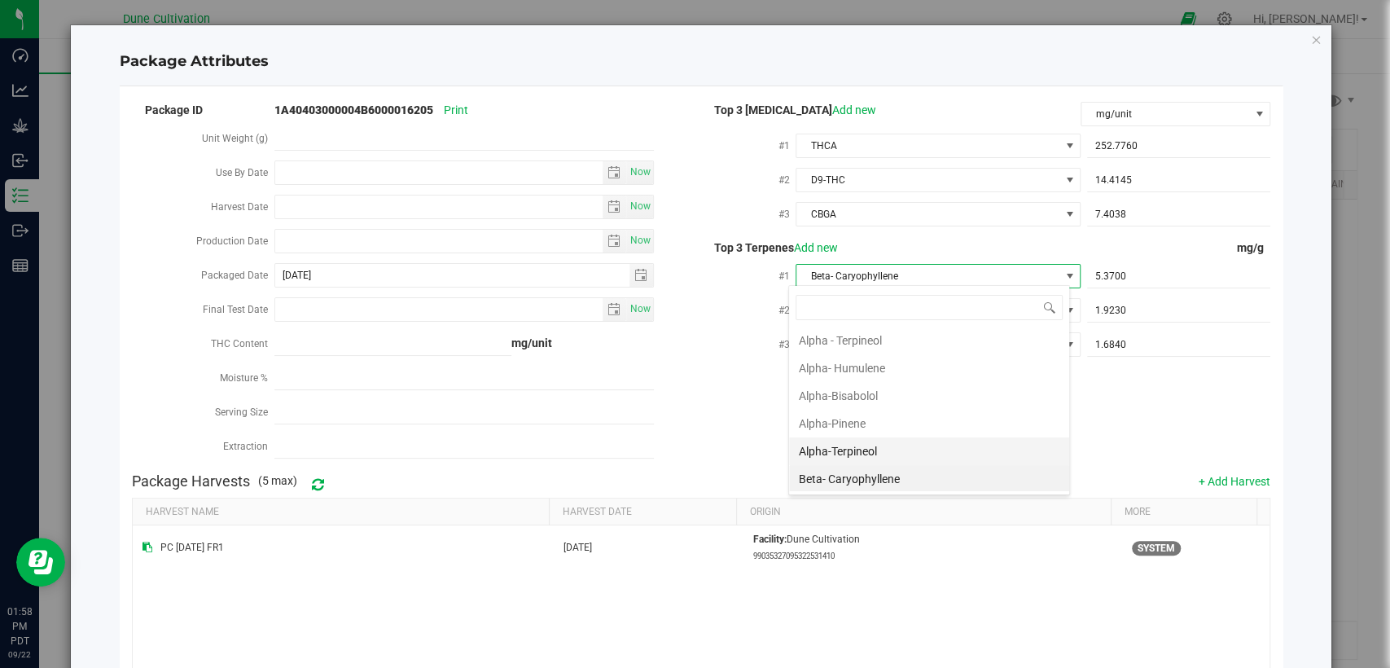
scroll to position [92, 0]
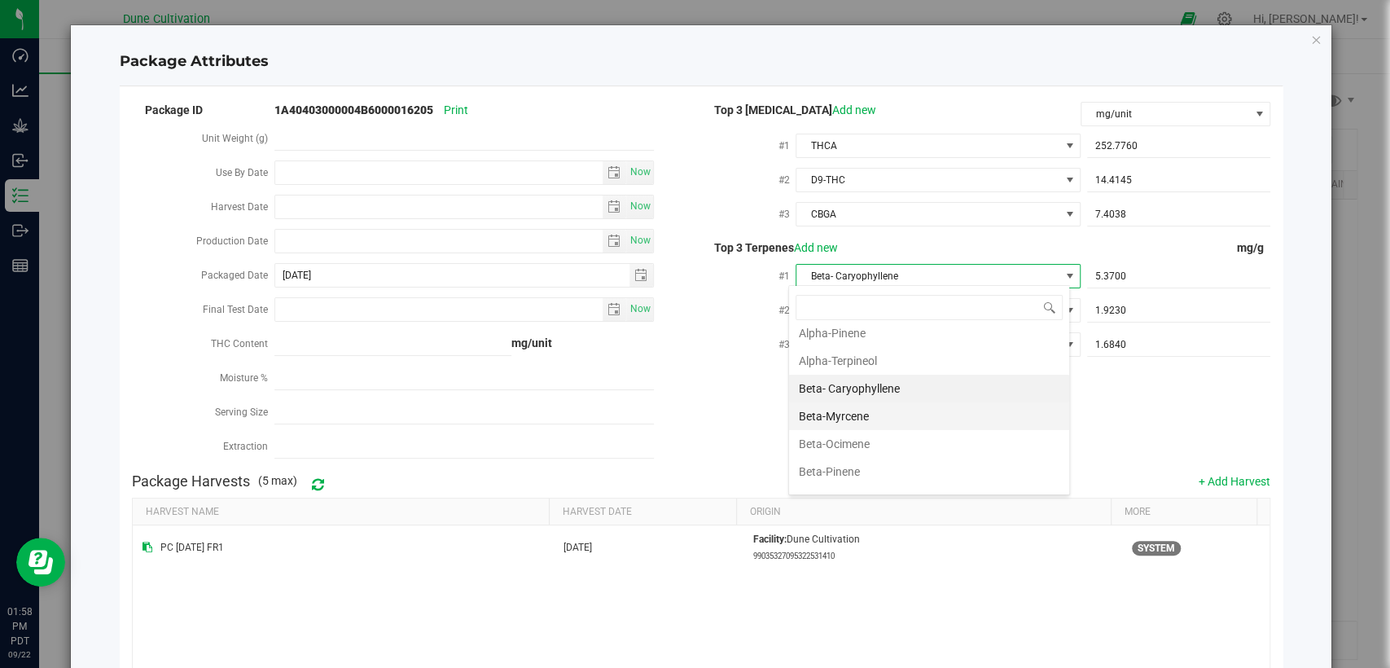
click at [878, 417] on li "Beta-Myrcene" at bounding box center [929, 416] width 280 height 28
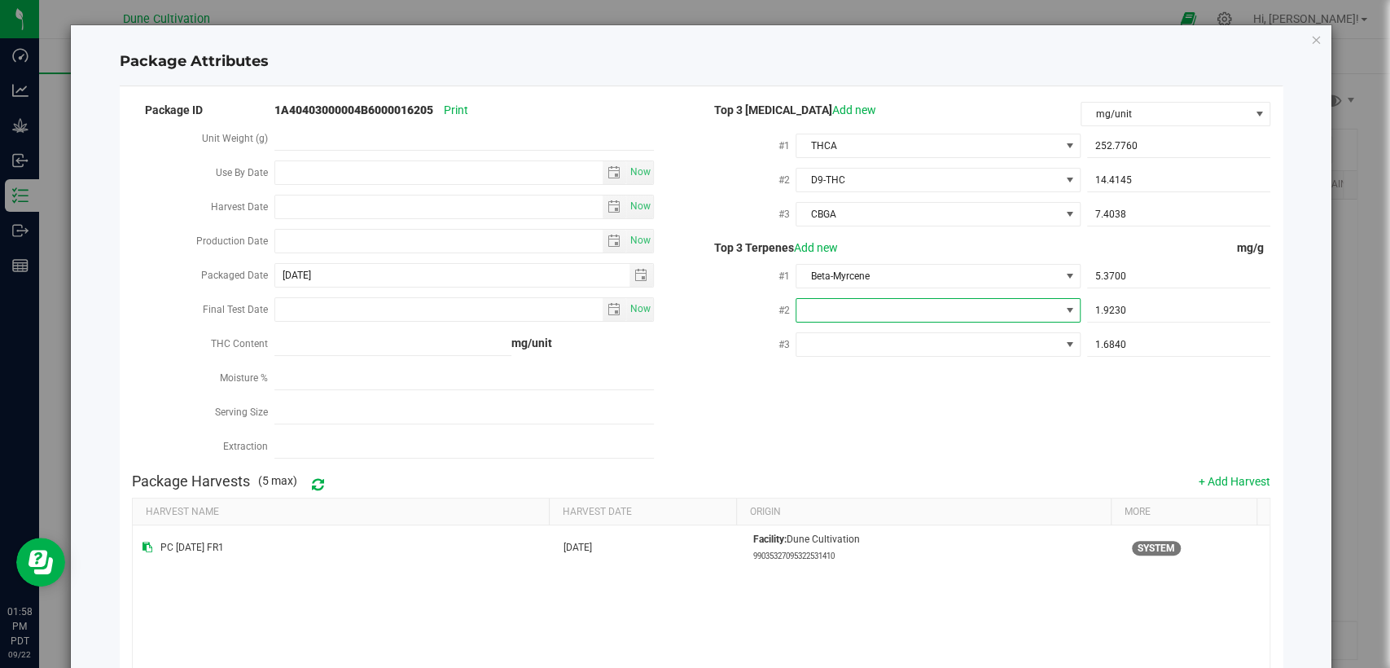
click at [900, 307] on span at bounding box center [928, 310] width 262 height 23
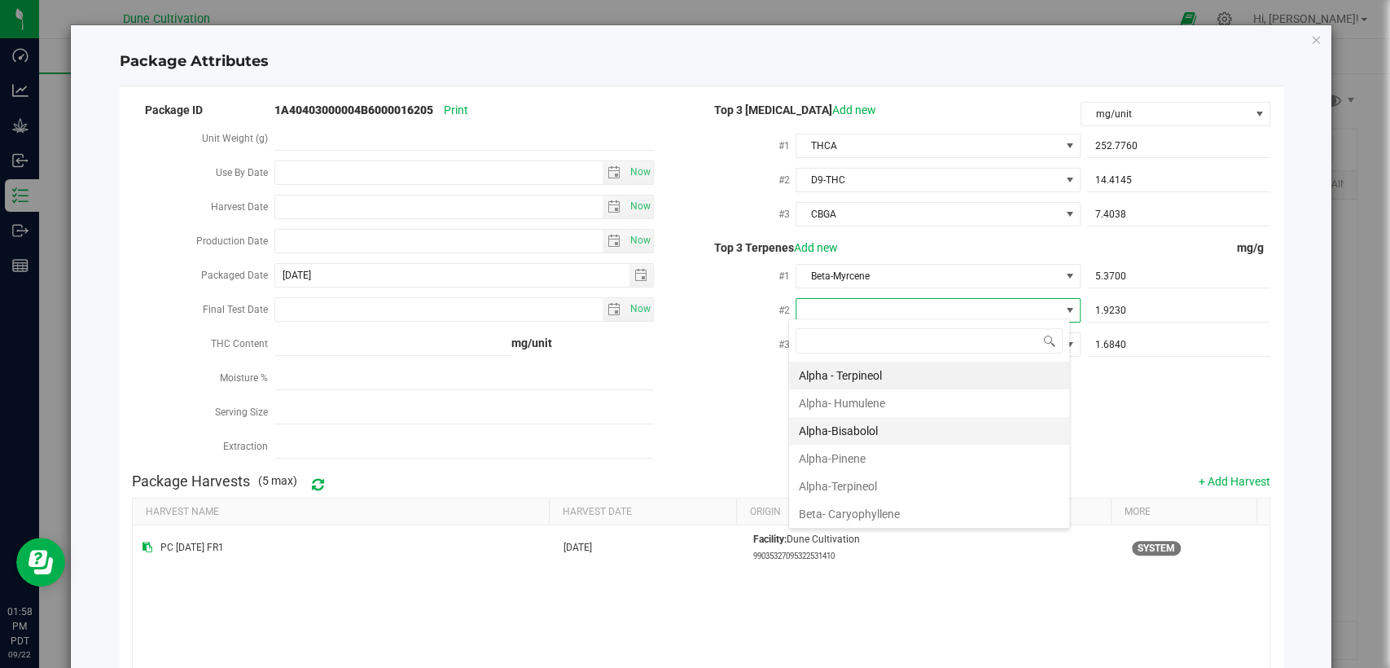
scroll to position [24, 281]
click at [853, 514] on li "Beta- Caryophyllene" at bounding box center [929, 514] width 280 height 28
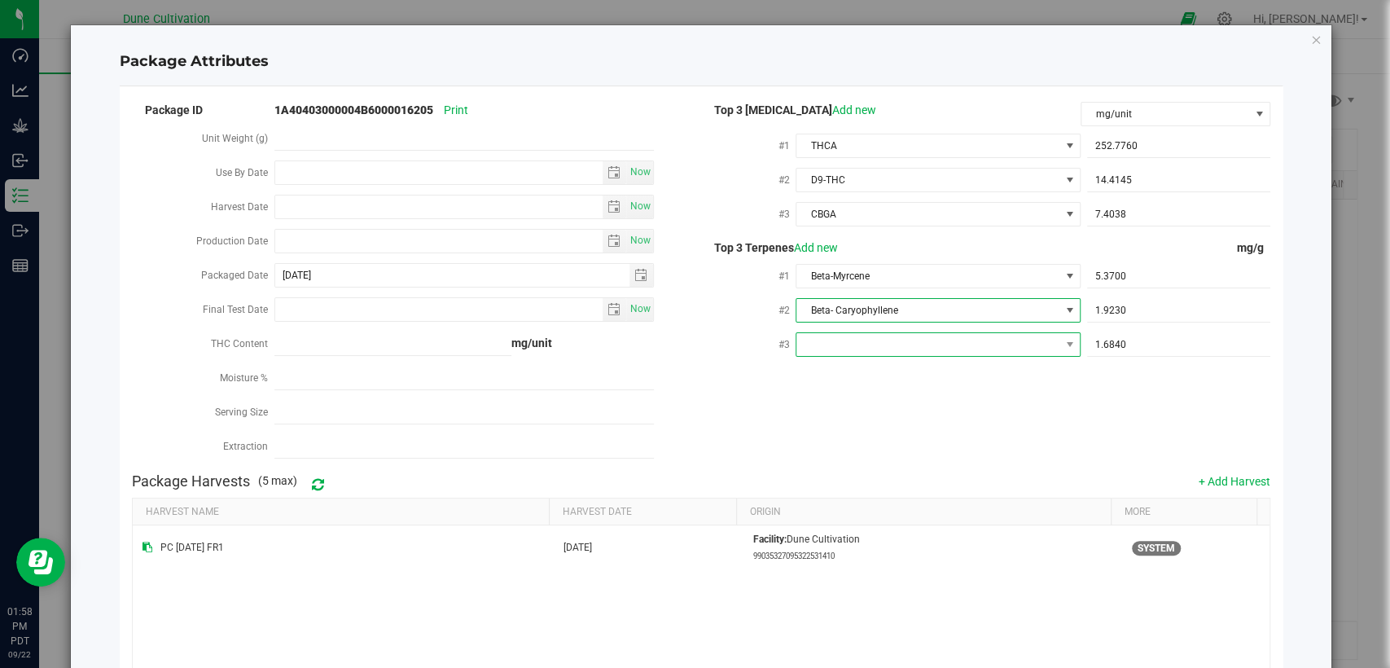
click at [990, 337] on span at bounding box center [928, 344] width 262 height 23
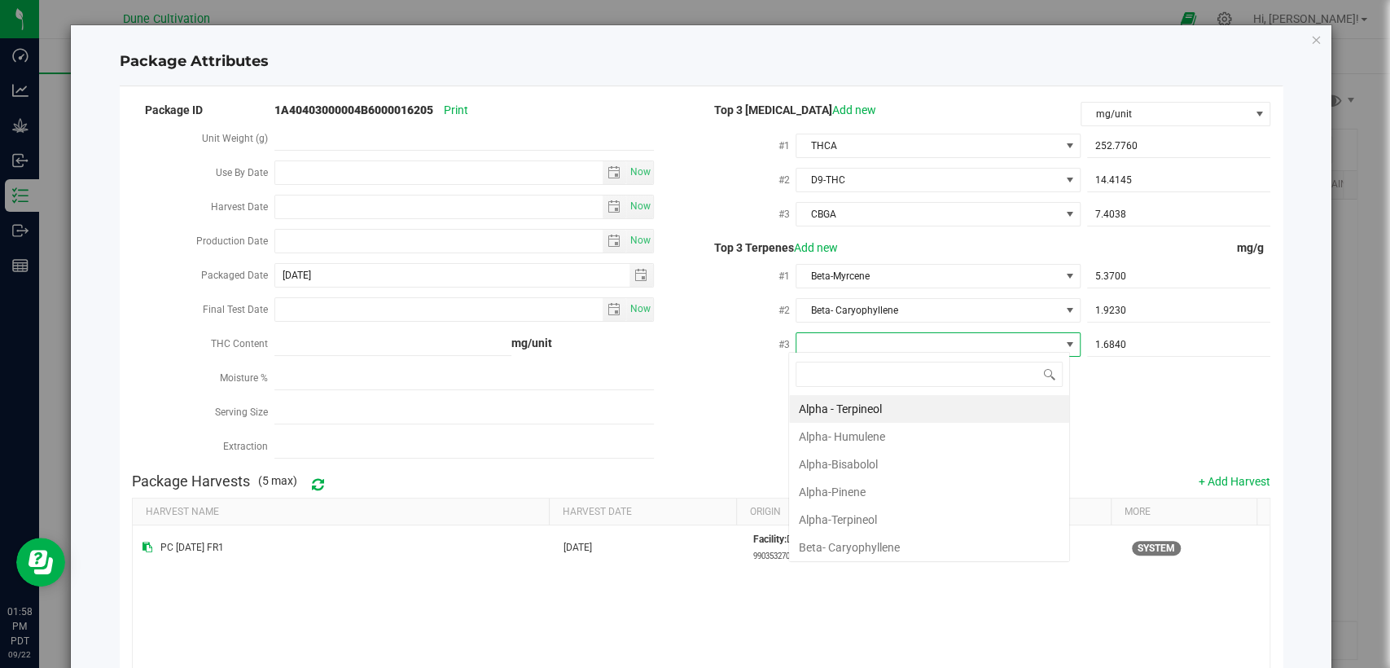
type input "d"
click at [880, 432] on li "D-Limonene" at bounding box center [929, 437] width 280 height 28
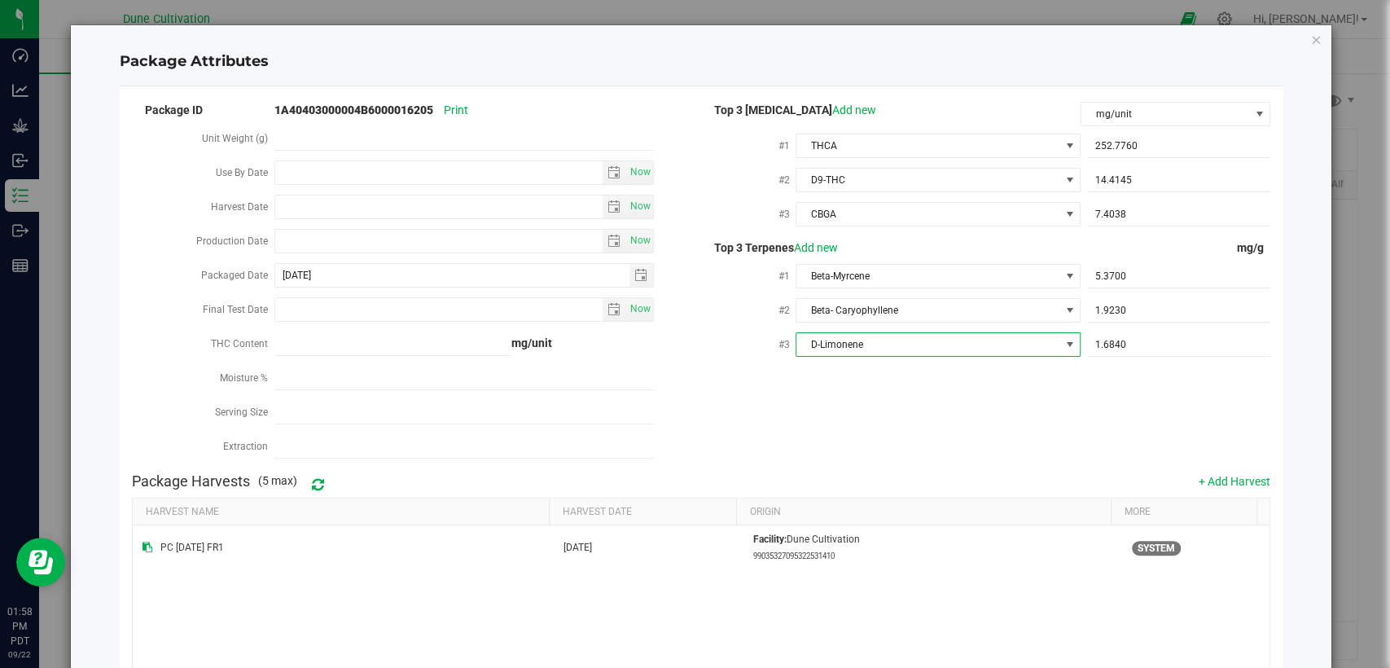
click at [919, 402] on div "Package ID 1A40403000004B6000016205 Print Unit Weight (g) Use By Date Now Harve…" at bounding box center [701, 282] width 1139 height 366
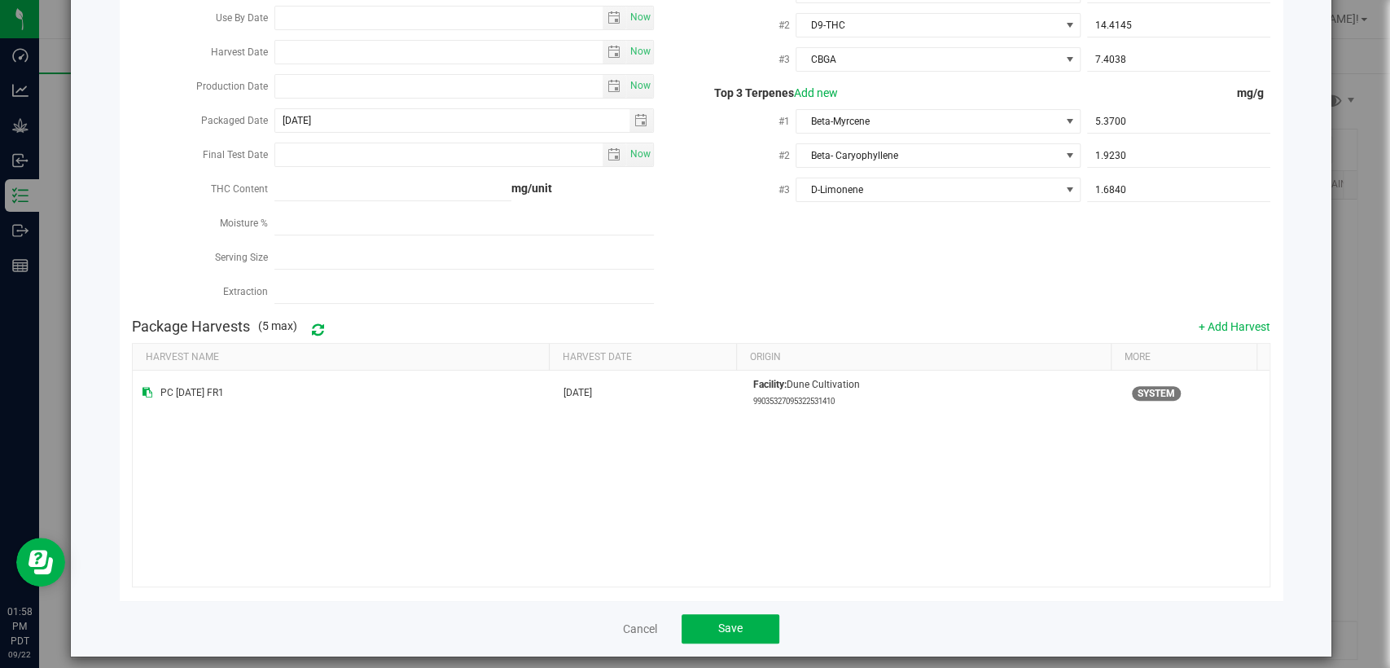
scroll to position [160, 0]
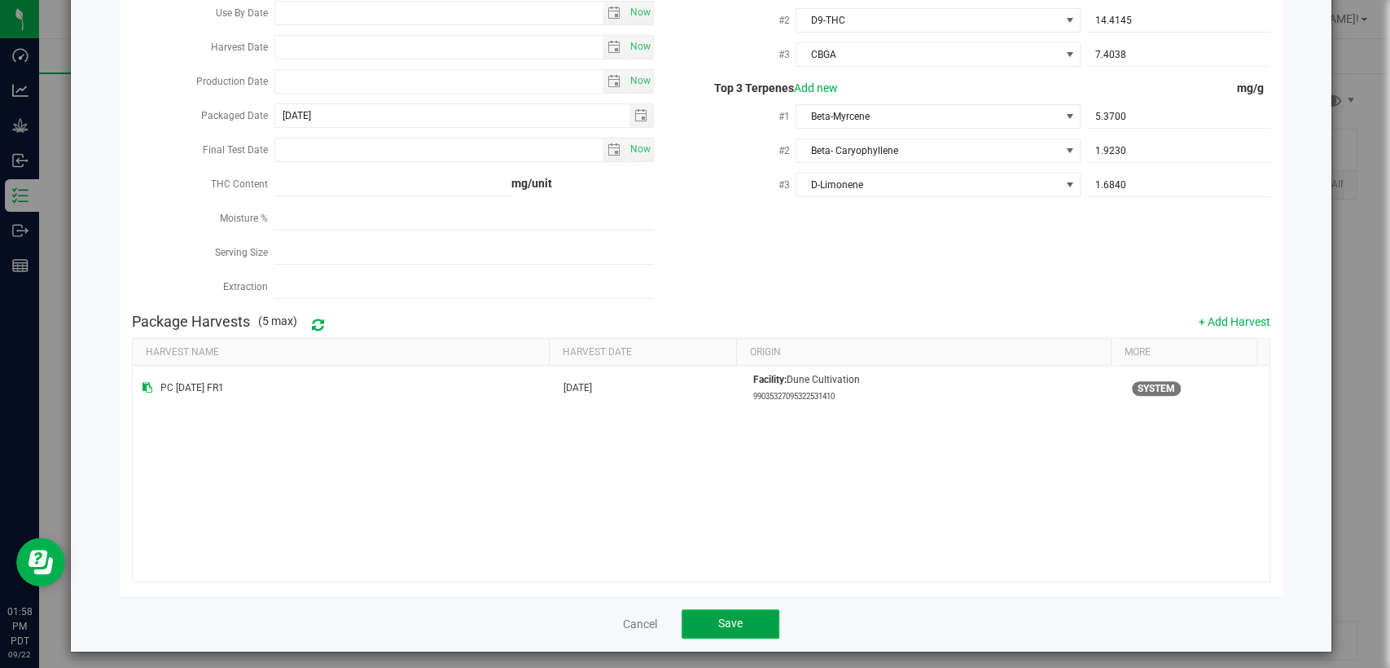
click at [725, 617] on span "Save" at bounding box center [730, 623] width 24 height 13
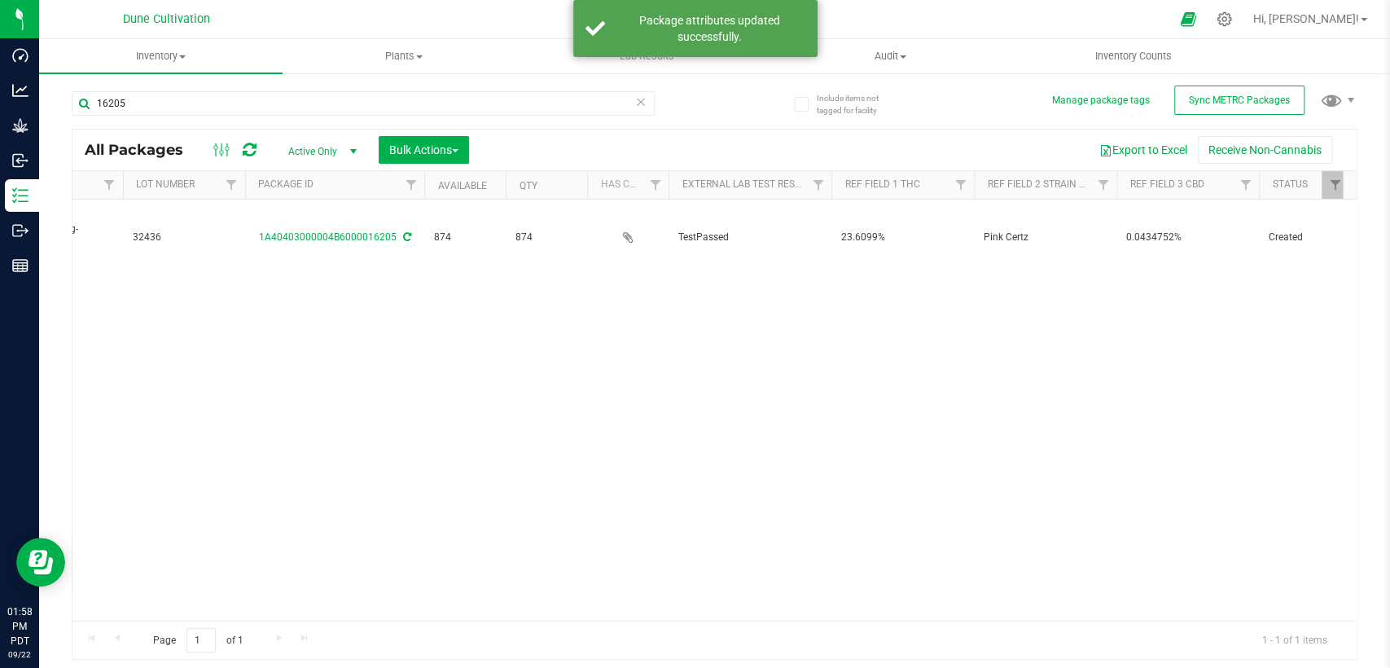
scroll to position [0, 0]
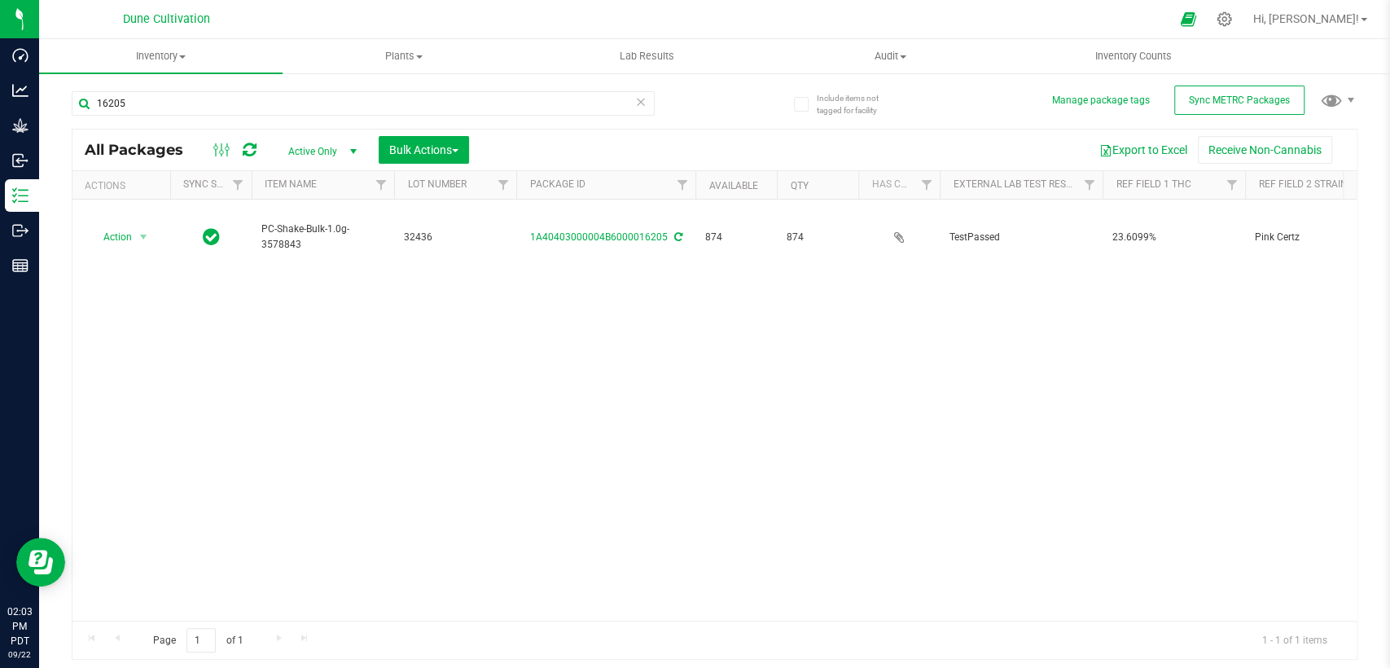
click at [641, 101] on icon at bounding box center [640, 101] width 11 height 20
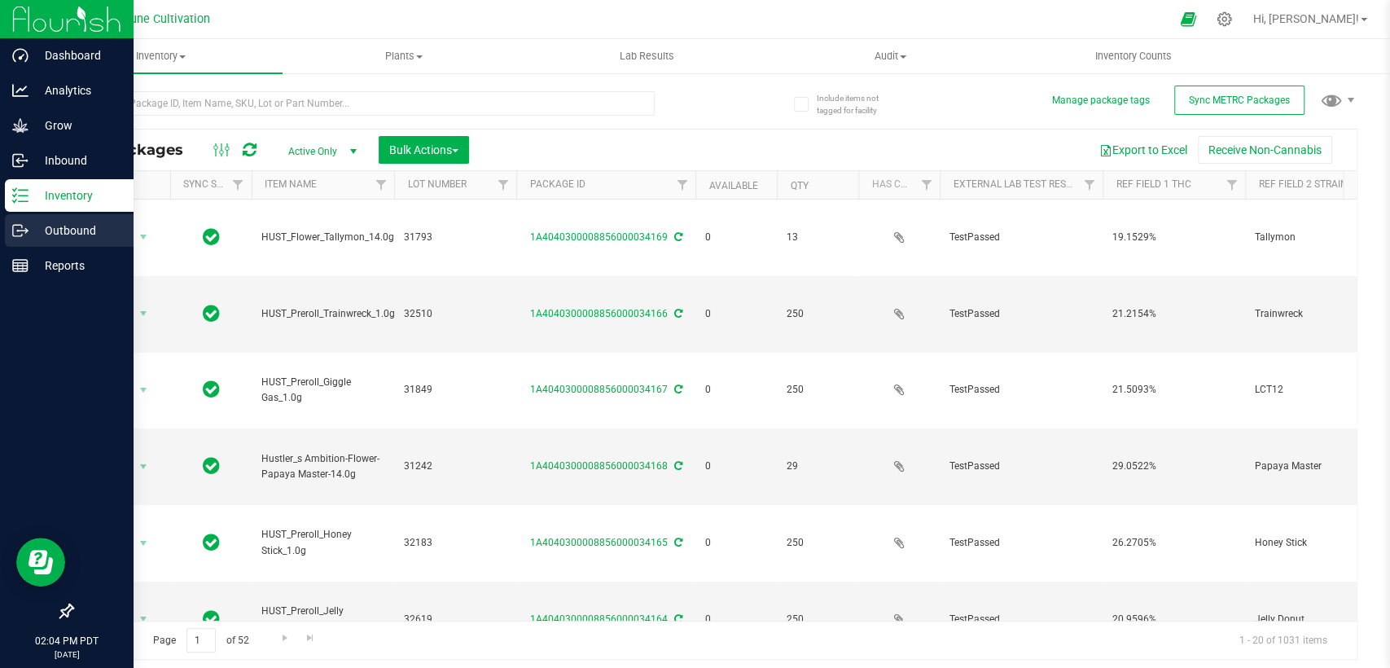
click at [37, 223] on p "Outbound" at bounding box center [78, 231] width 98 height 20
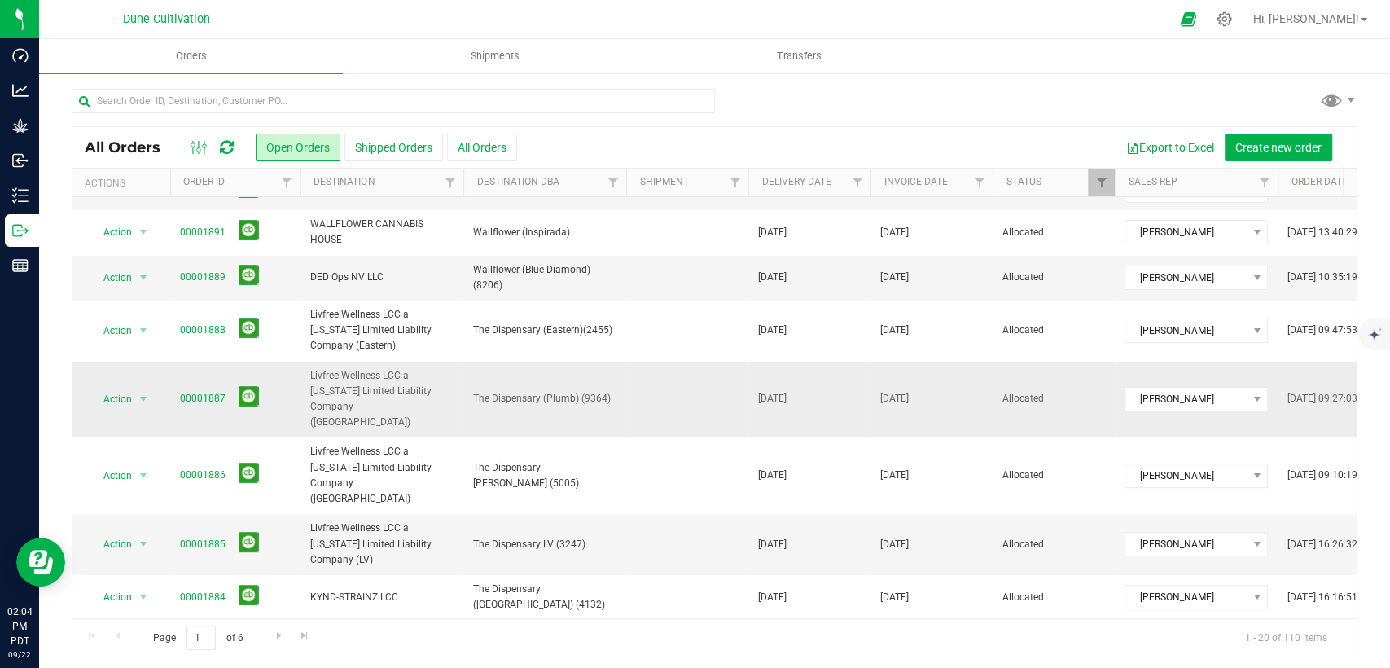
scroll to position [362, 0]
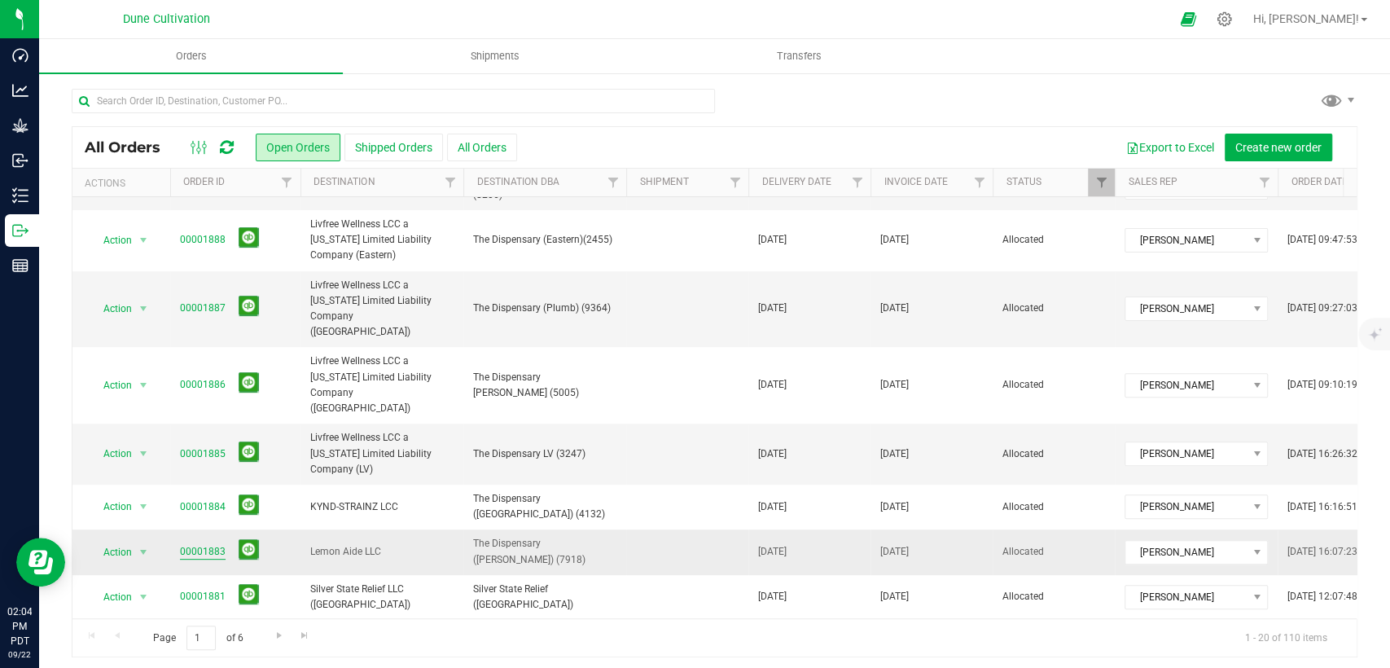
click at [209, 544] on link "00001883" at bounding box center [203, 551] width 46 height 15
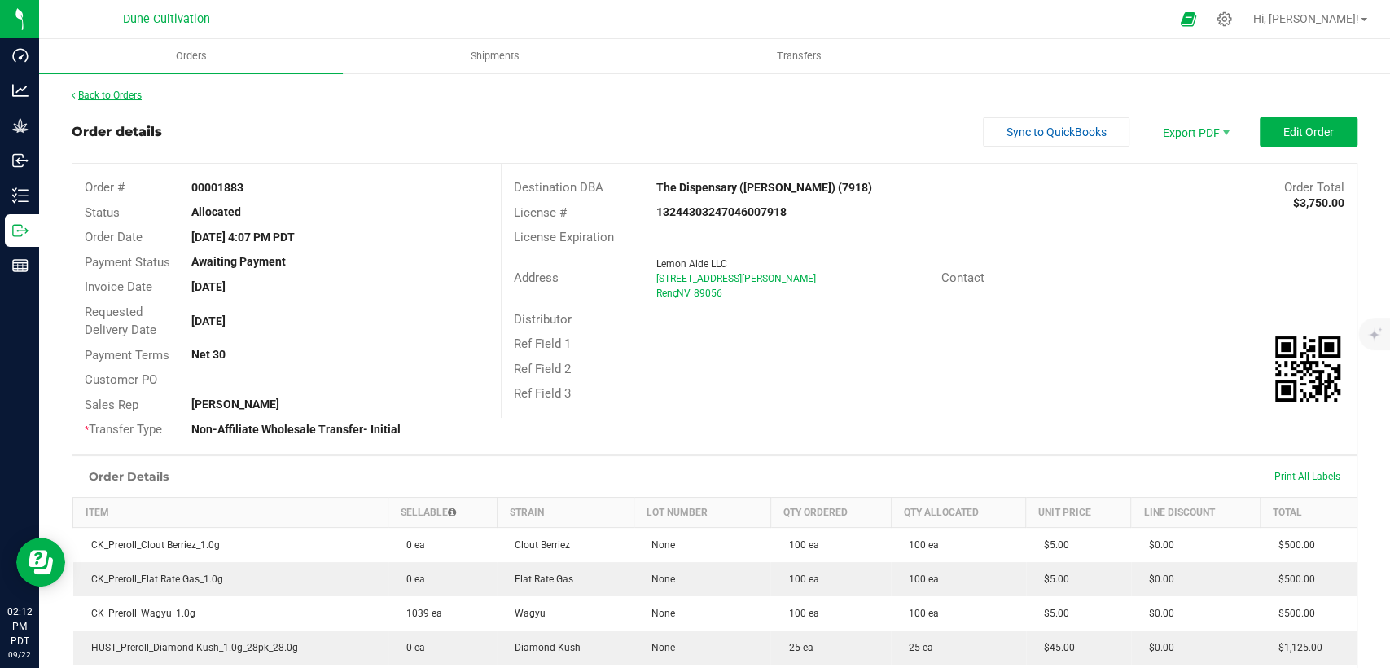
click at [124, 93] on link "Back to Orders" at bounding box center [107, 95] width 70 height 11
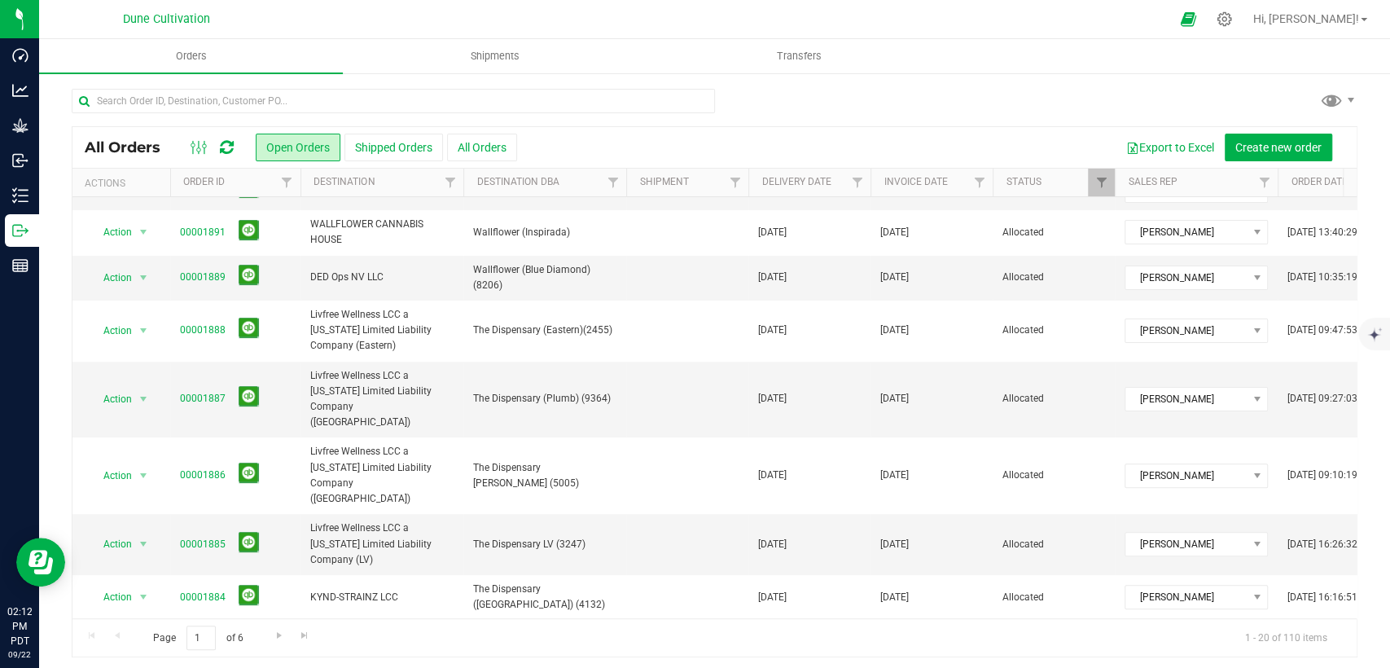
scroll to position [362, 0]
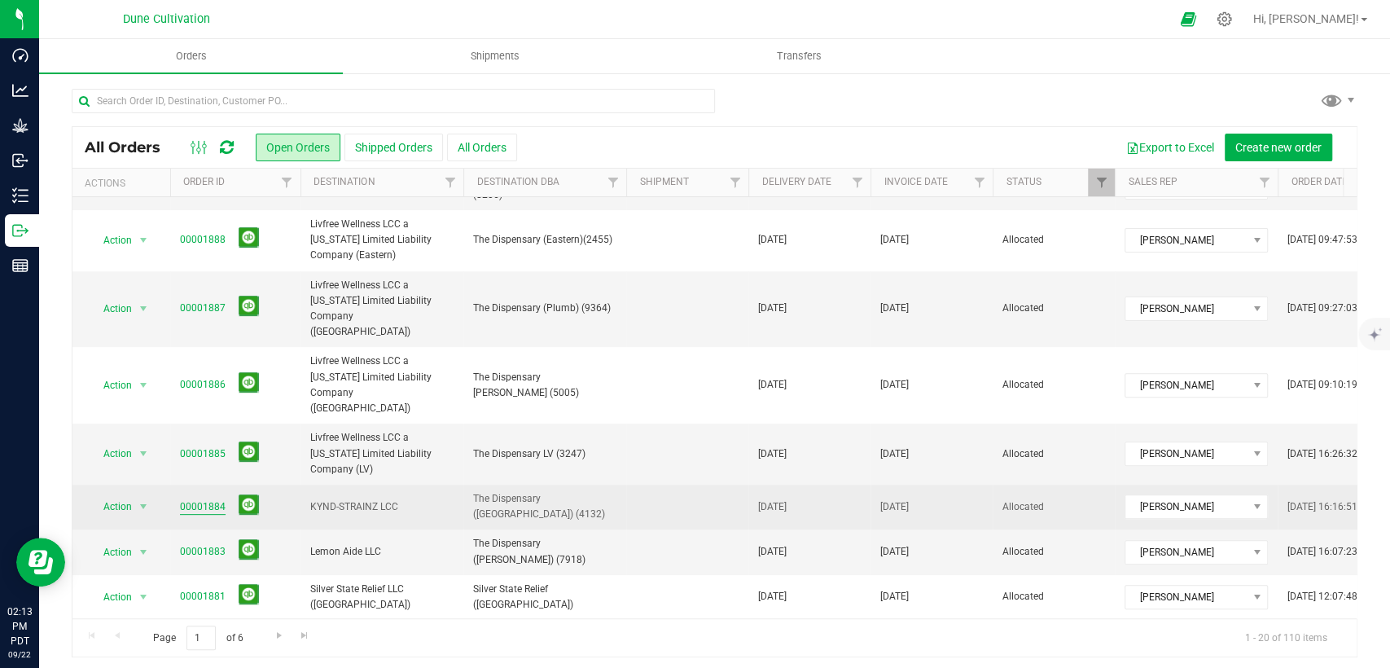
click at [205, 499] on link "00001884" at bounding box center [203, 506] width 46 height 15
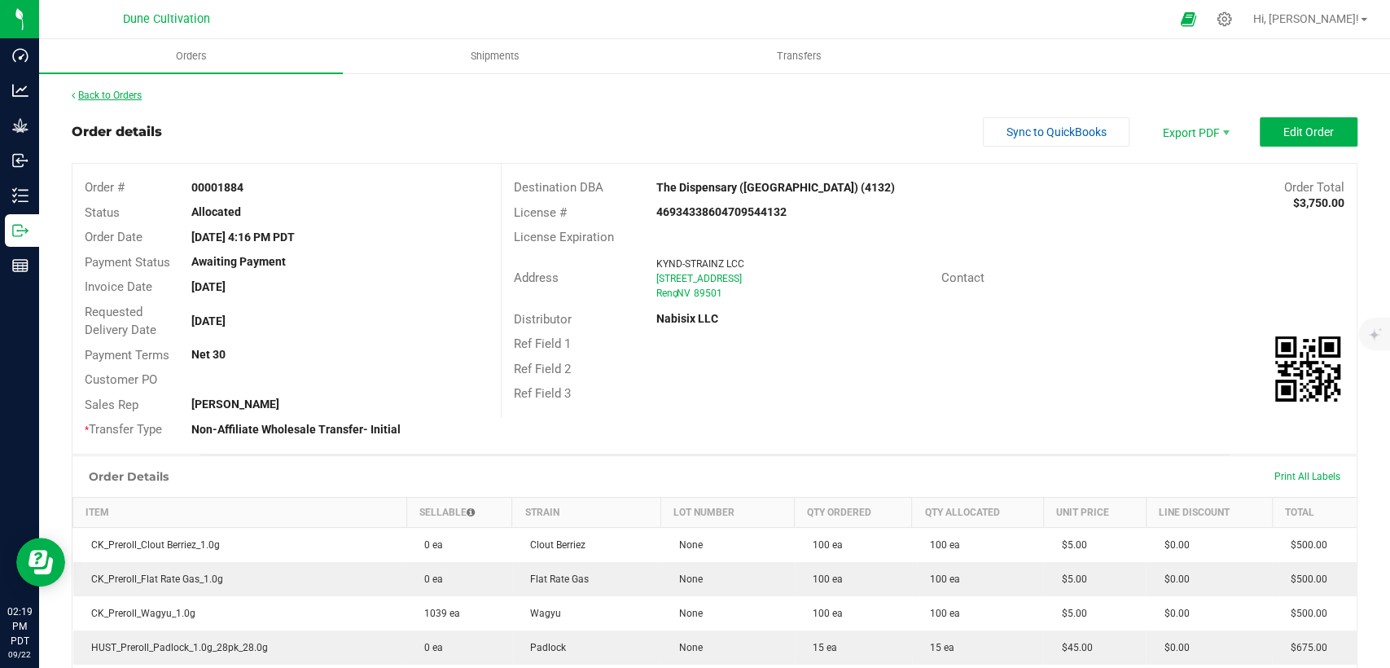
click at [130, 95] on link "Back to Orders" at bounding box center [107, 95] width 70 height 11
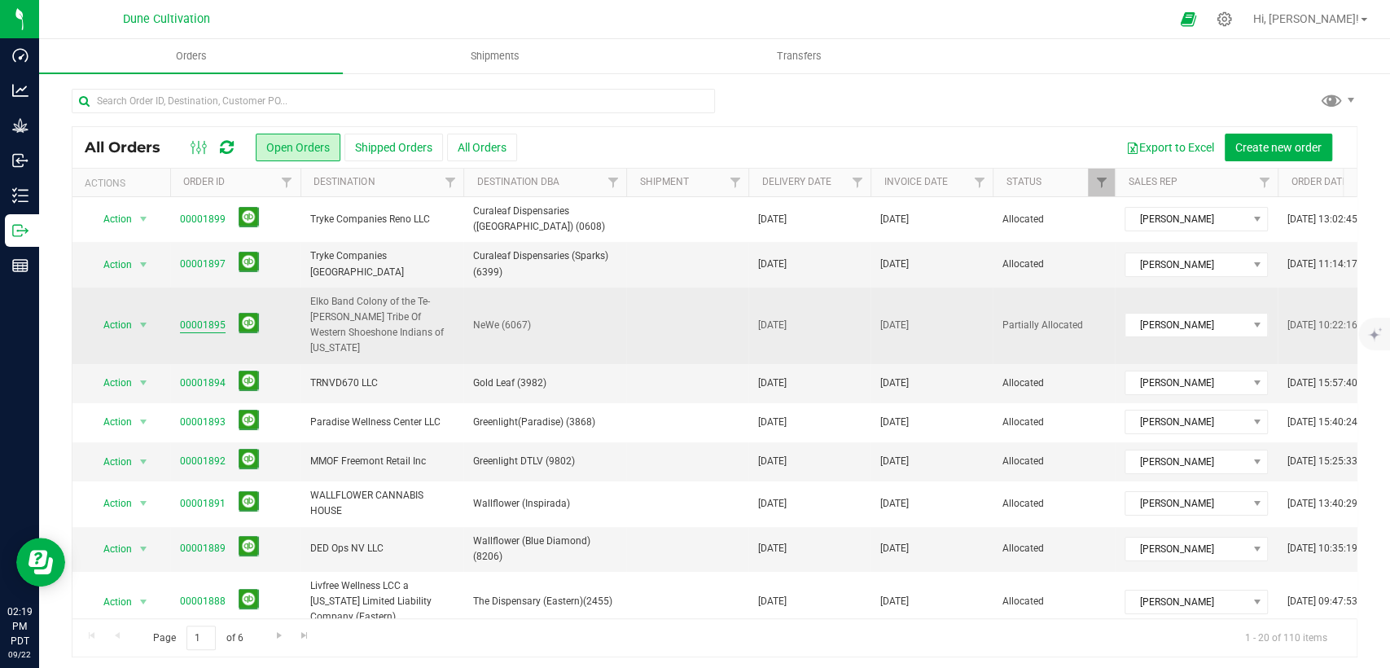
click at [196, 318] on link "00001895" at bounding box center [203, 325] width 46 height 15
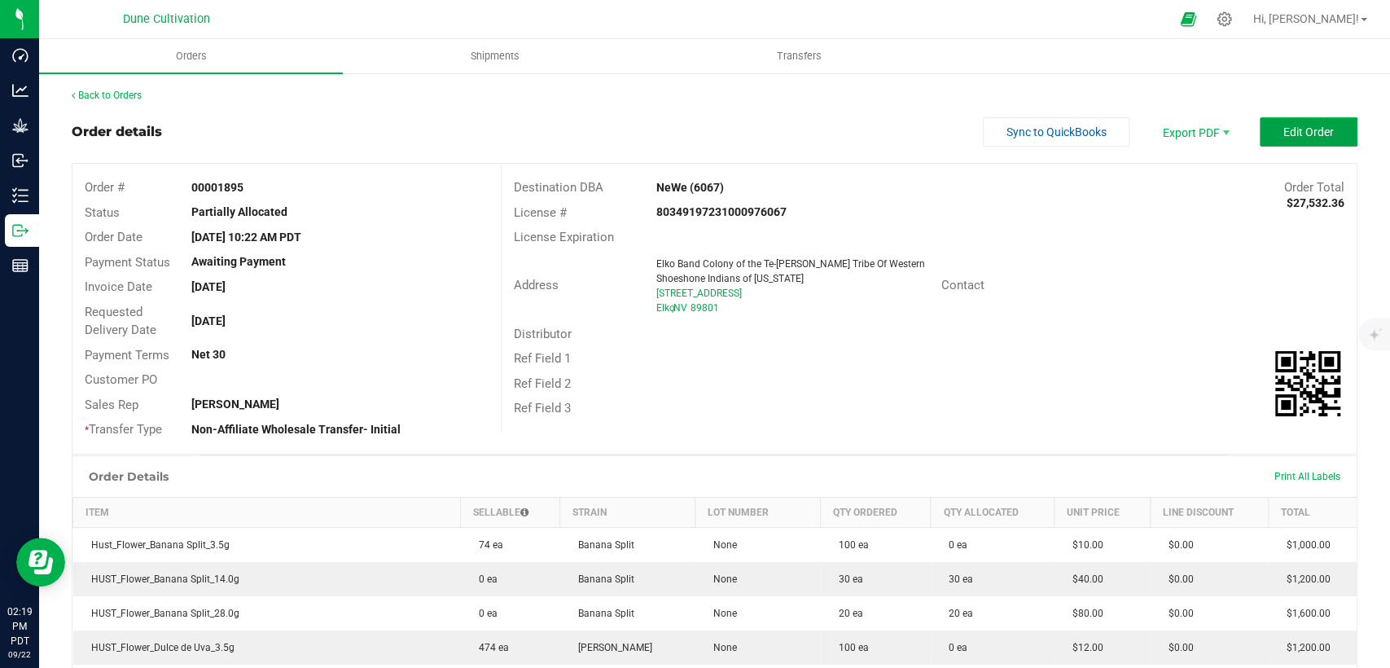
click at [1264, 132] on button "Edit Order" at bounding box center [1309, 131] width 98 height 29
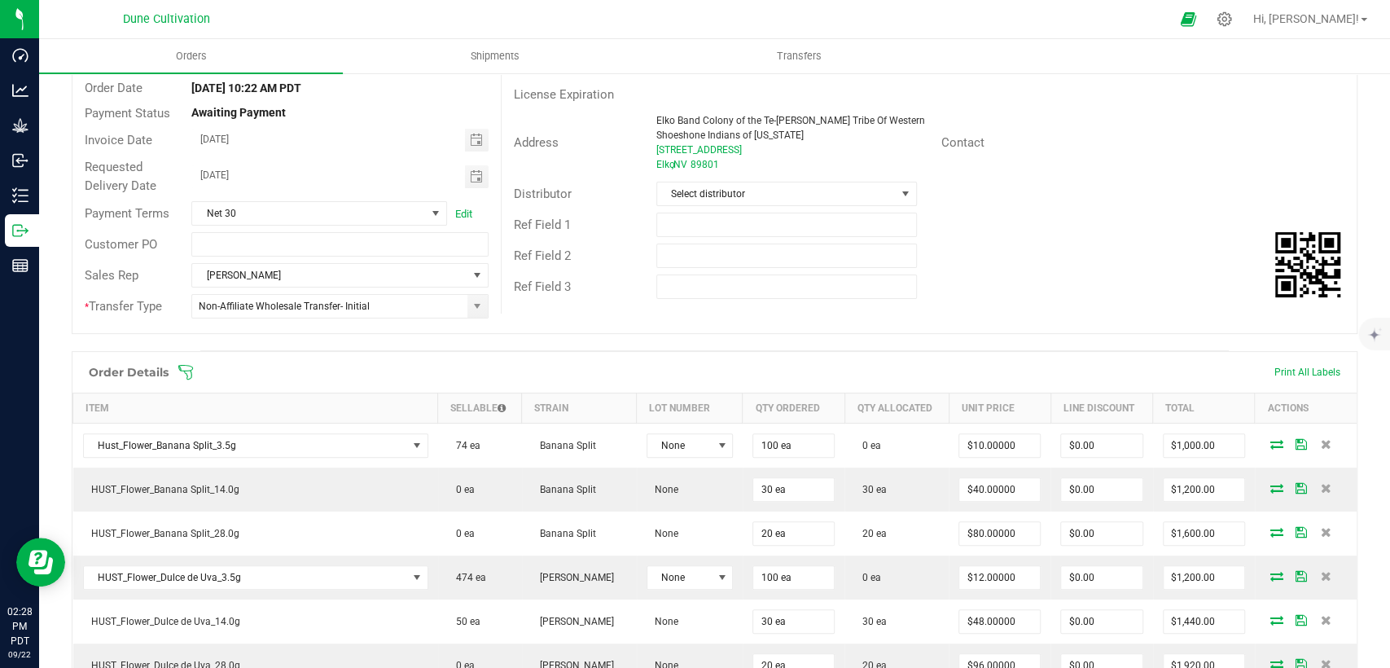
scroll to position [181, 0]
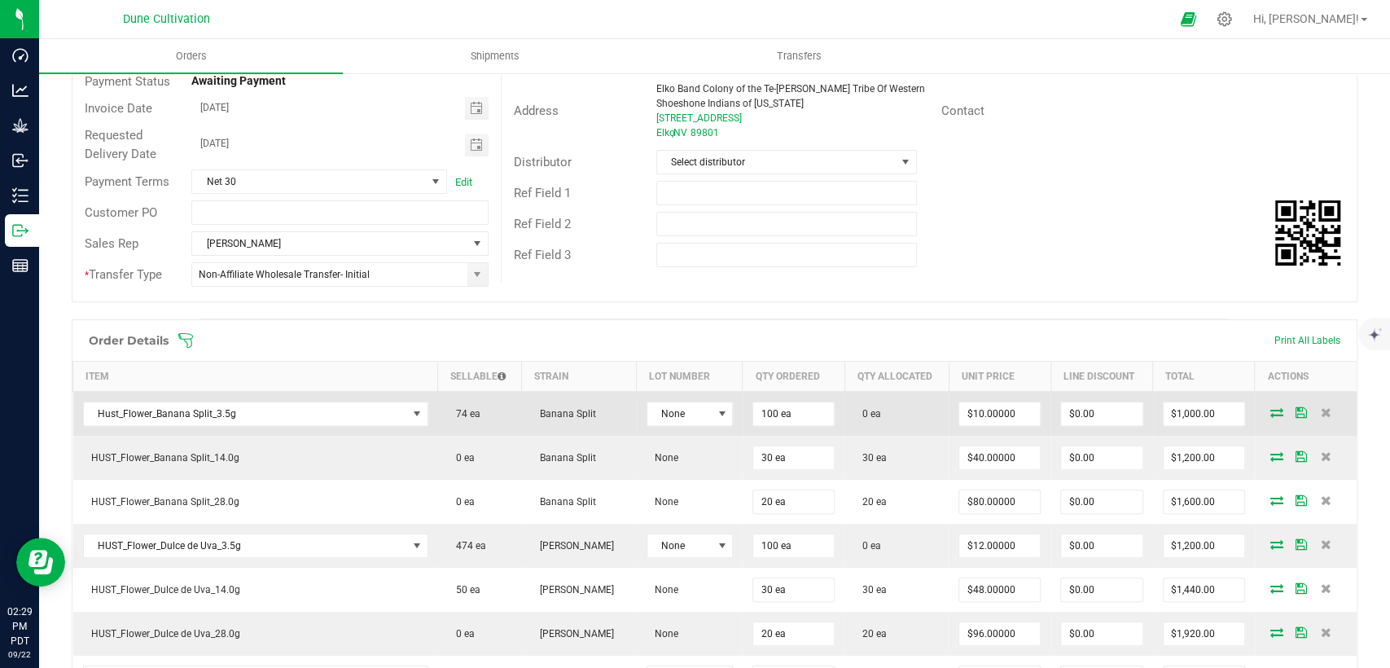
click at [1271, 408] on icon at bounding box center [1277, 412] width 13 height 10
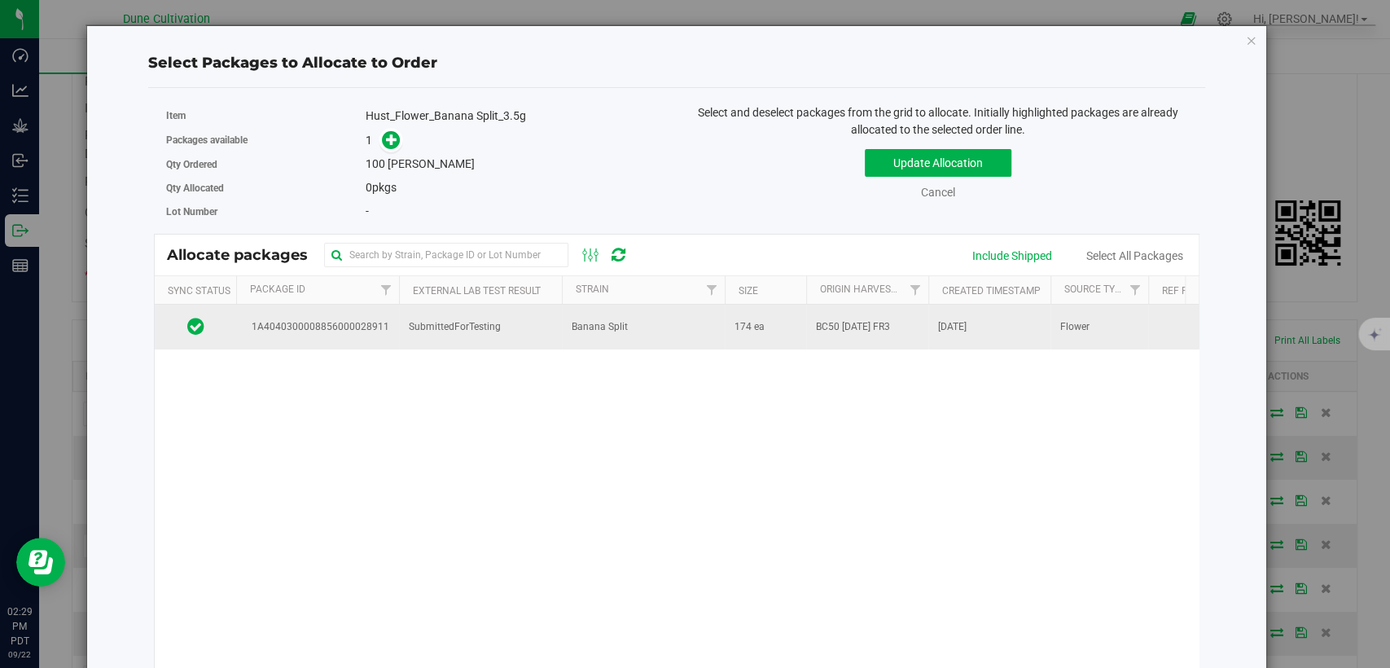
click at [478, 332] on span "SubmittedForTesting" at bounding box center [455, 326] width 92 height 15
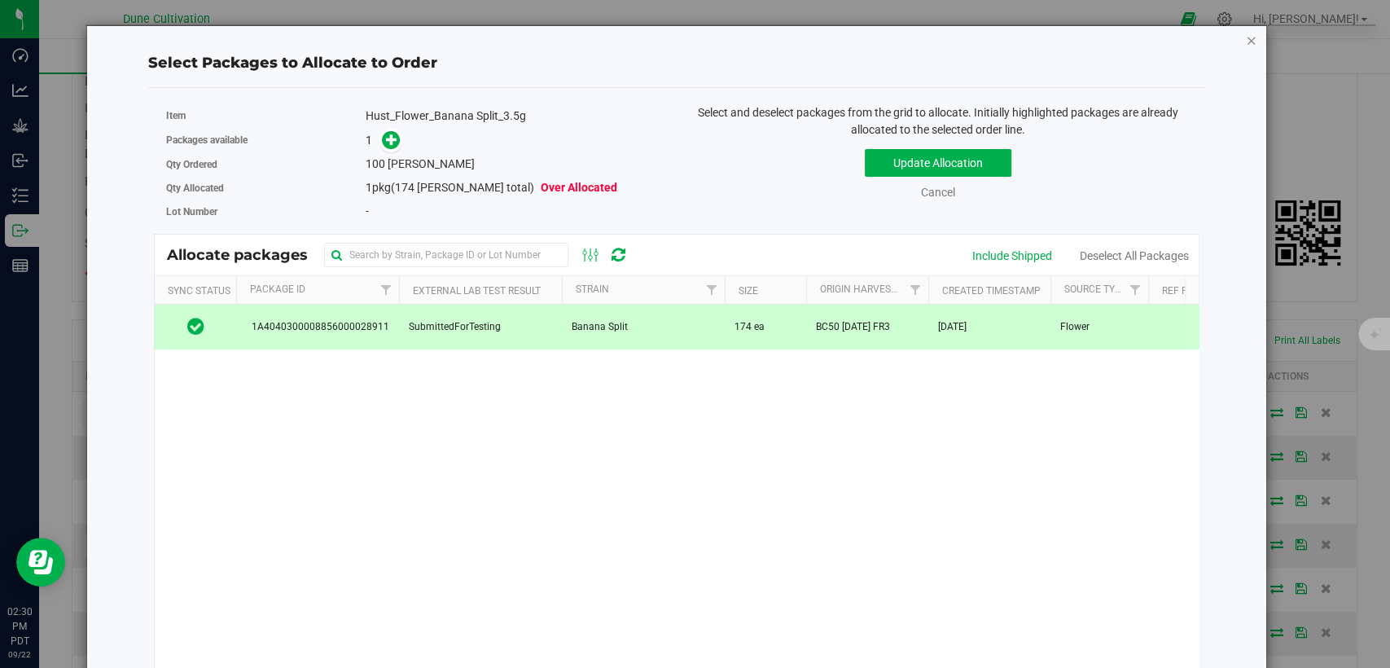
click at [1246, 40] on icon "button" at bounding box center [1251, 40] width 11 height 20
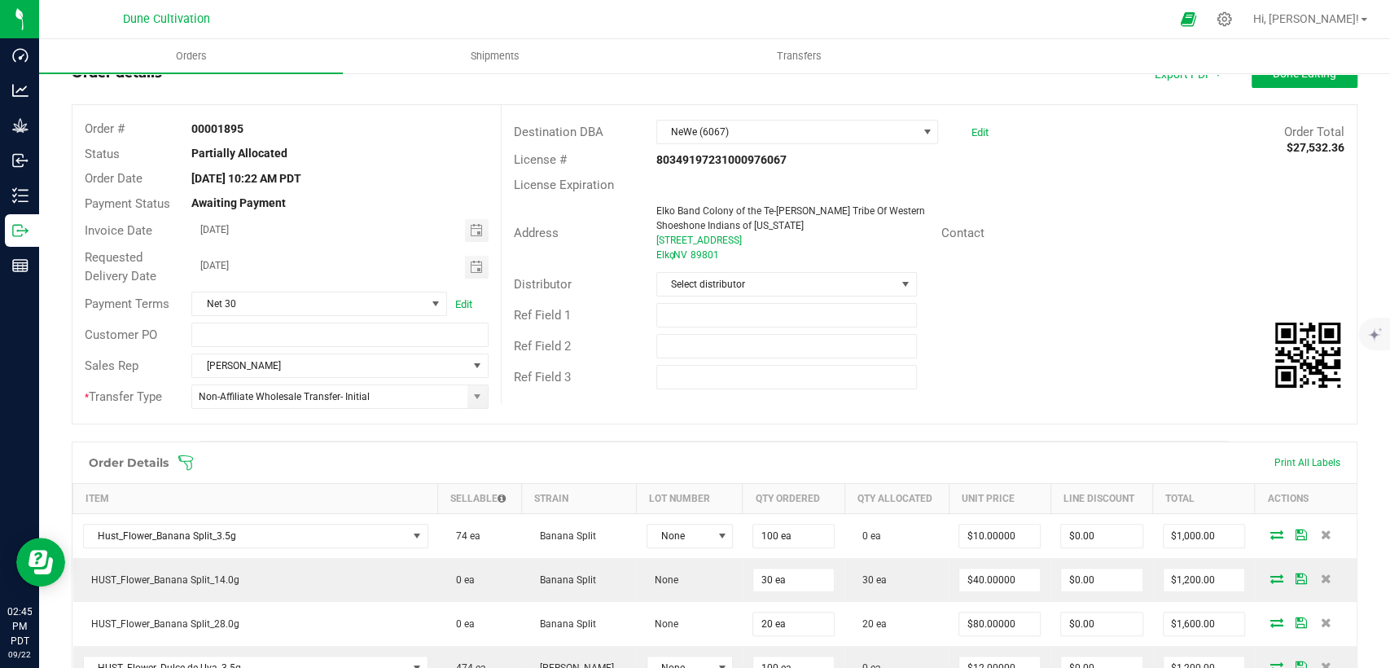
scroll to position [90, 0]
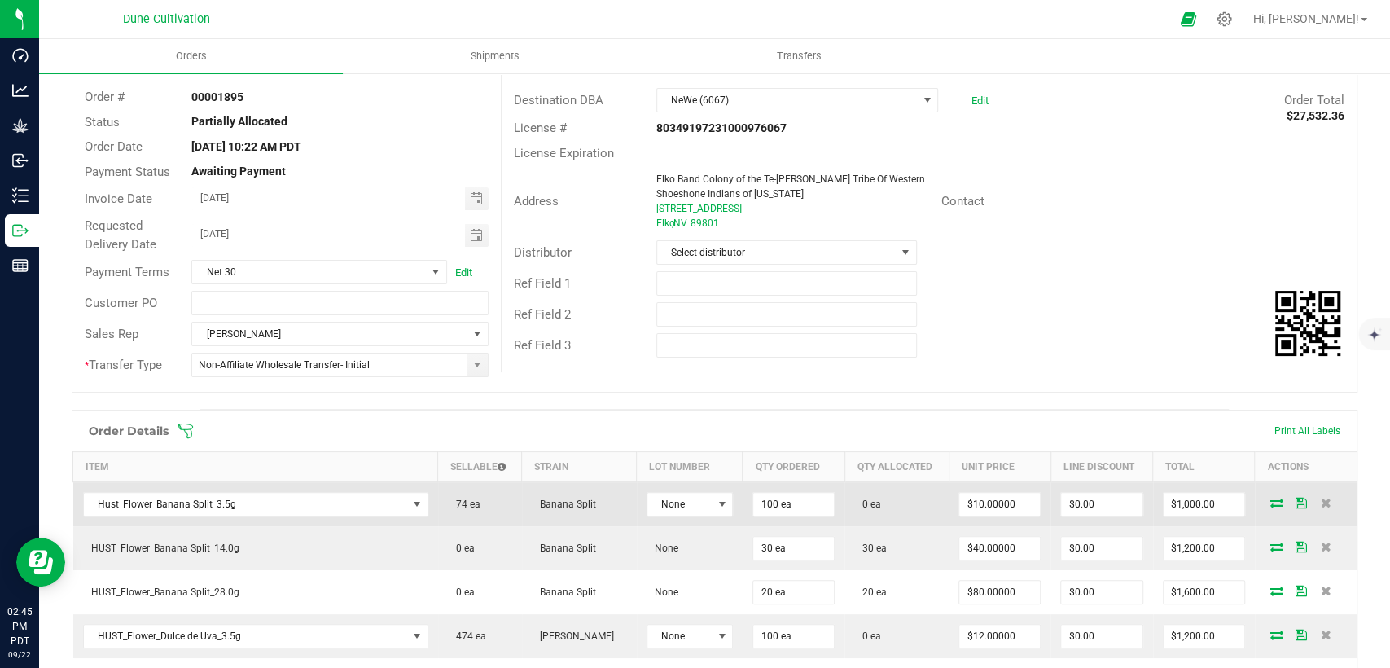
click at [1271, 505] on icon at bounding box center [1277, 503] width 13 height 10
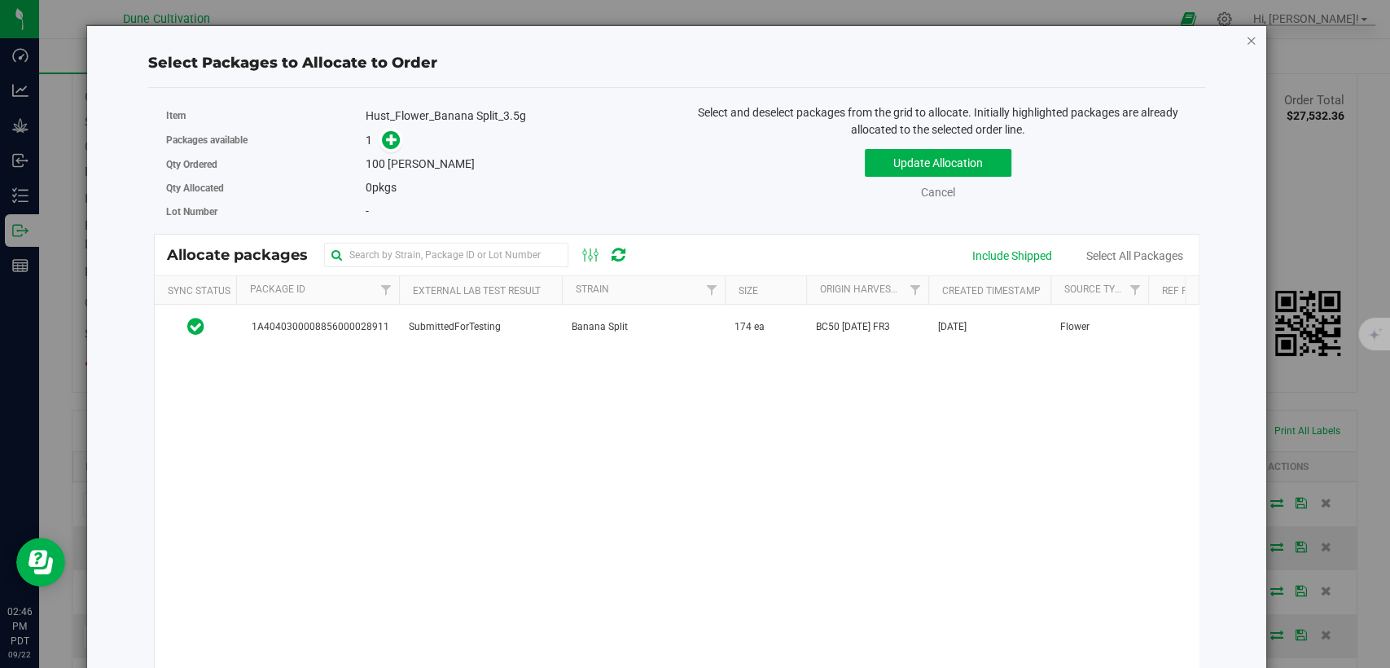
click at [1246, 35] on icon "button" at bounding box center [1251, 40] width 11 height 20
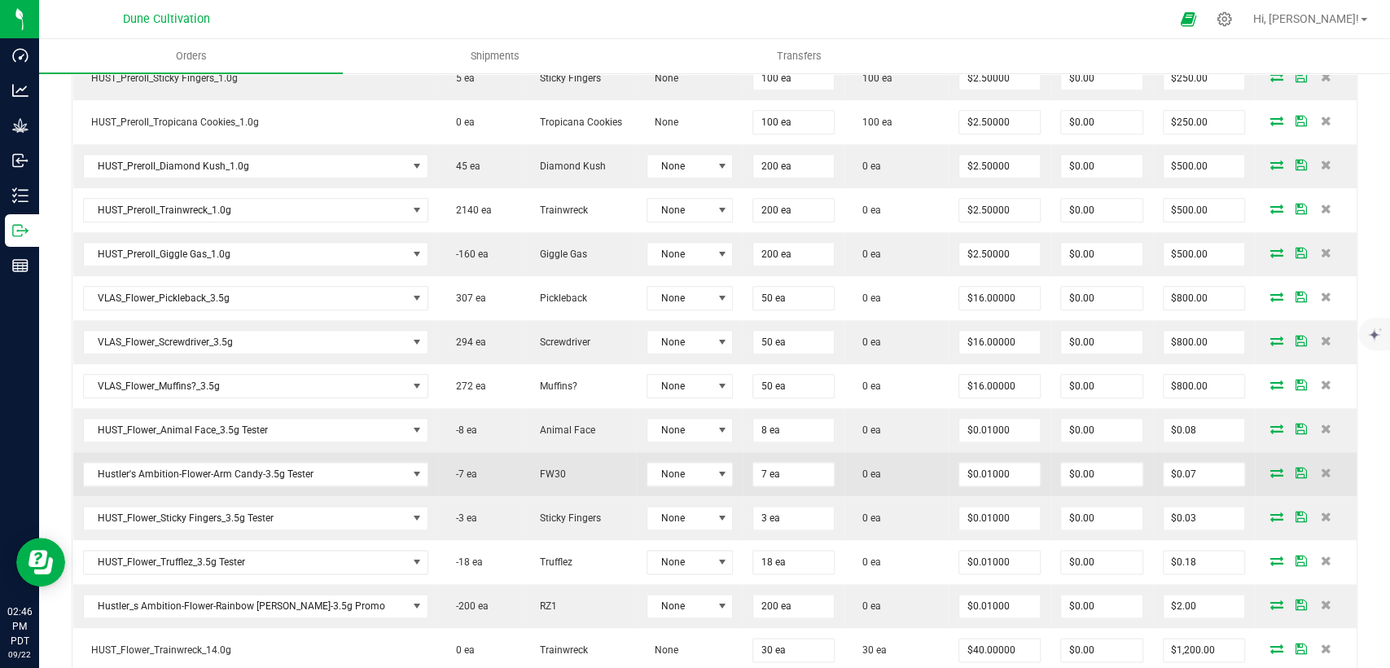
scroll to position [1086, 0]
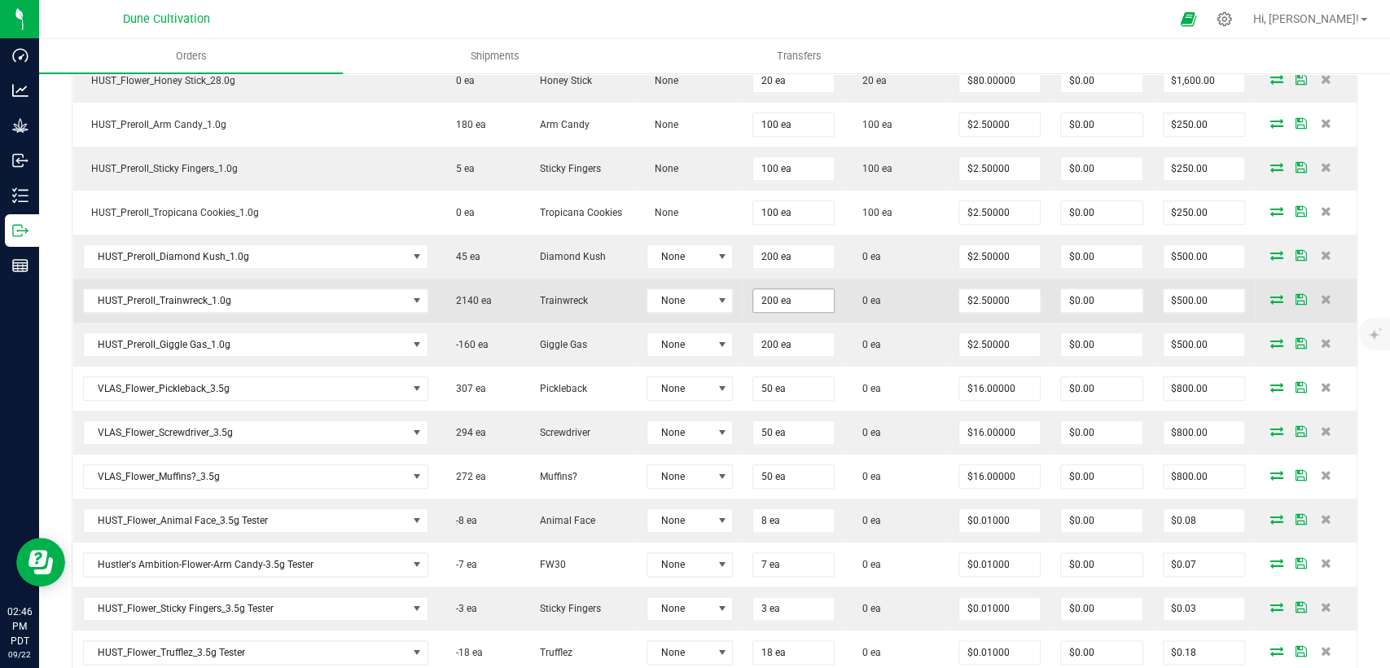
type input "200"
click at [761, 296] on input "200" at bounding box center [793, 300] width 81 height 23
click at [769, 291] on input "200" at bounding box center [793, 300] width 81 height 23
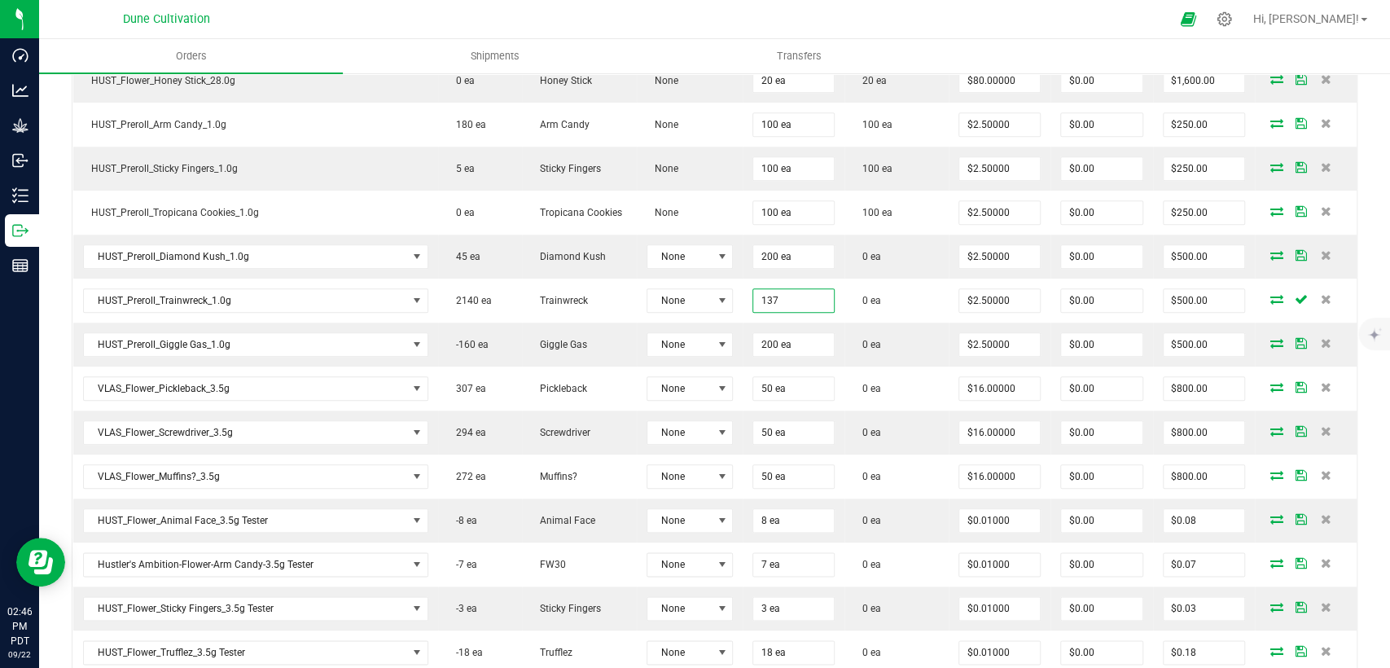
type input "137 ea"
type input "$342.50"
click at [897, 22] on div at bounding box center [731, 19] width 878 height 32
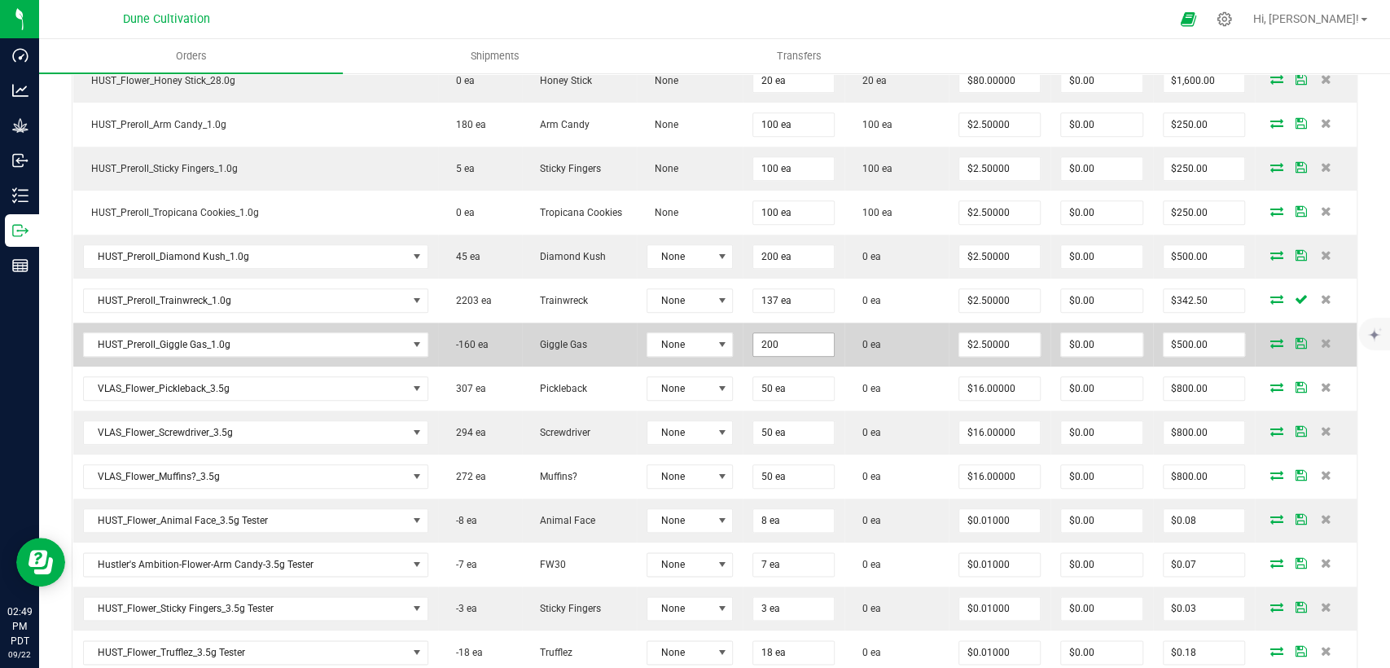
click at [753, 340] on input "200" at bounding box center [793, 344] width 81 height 23
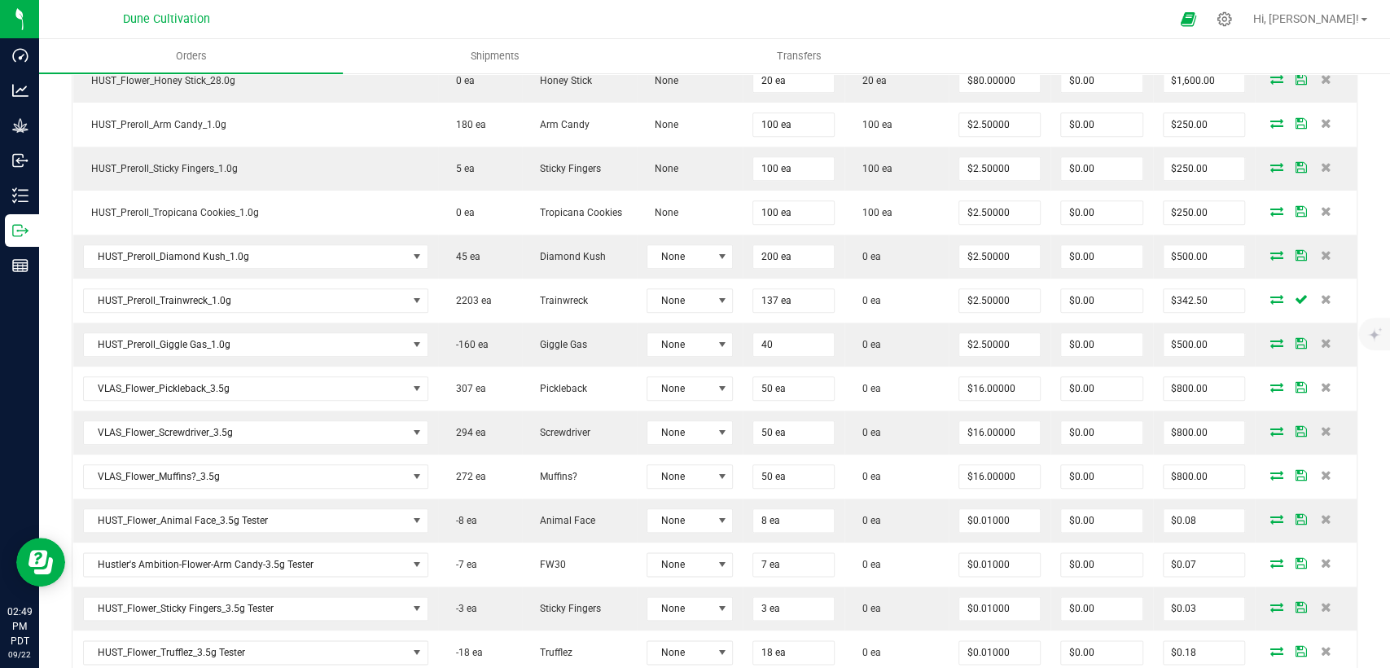
type input "40 ea"
type input "$100.00"
click at [938, 19] on div at bounding box center [731, 19] width 878 height 32
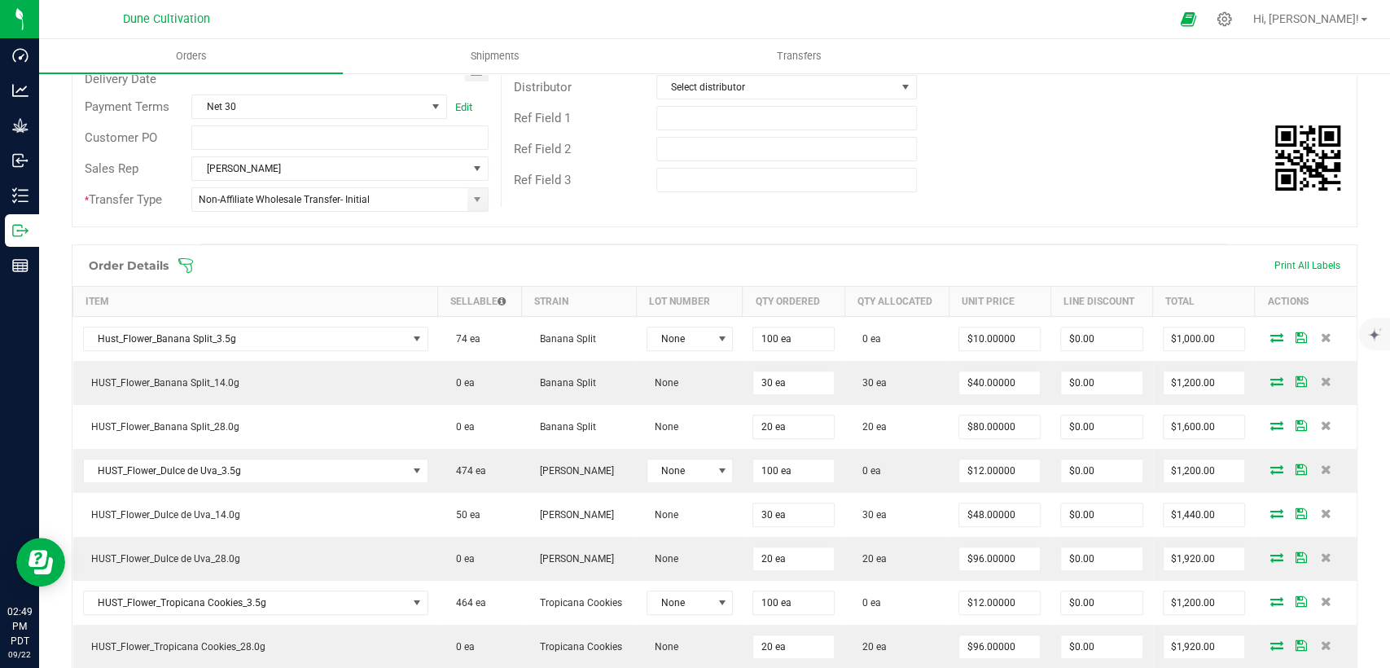
scroll to position [0, 0]
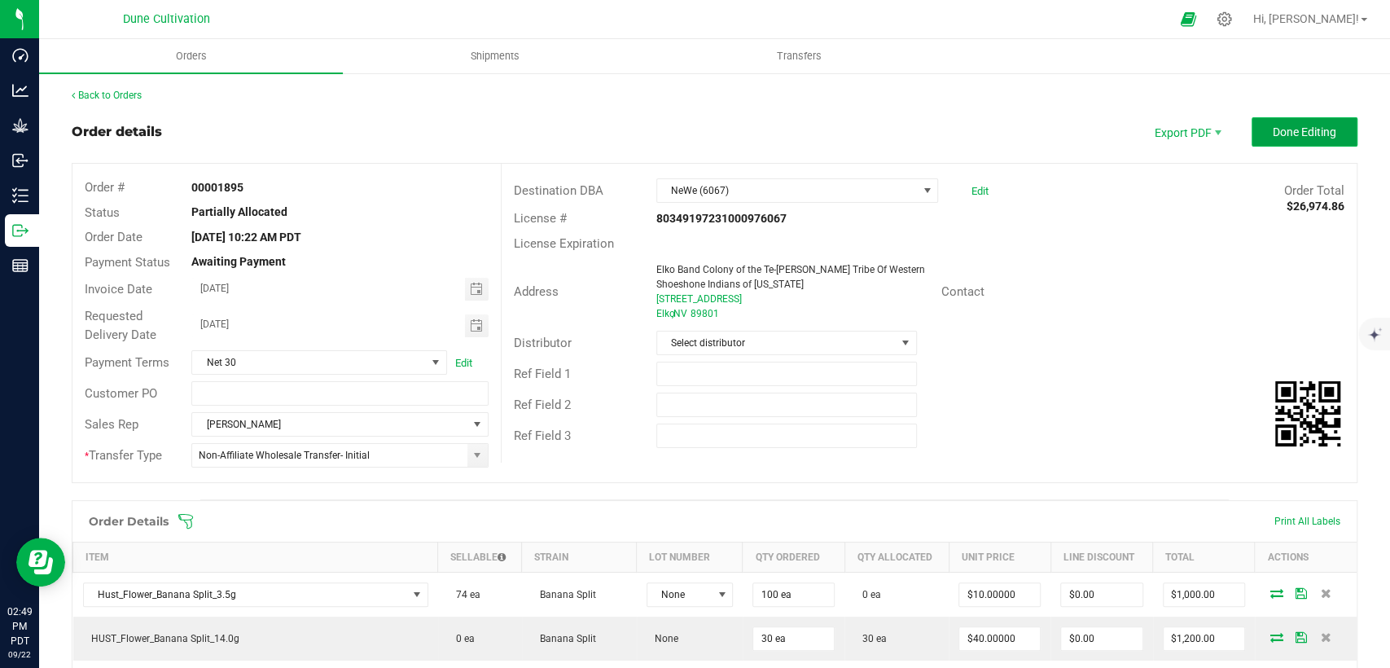
click at [1305, 143] on button "Done Editing" at bounding box center [1305, 131] width 106 height 29
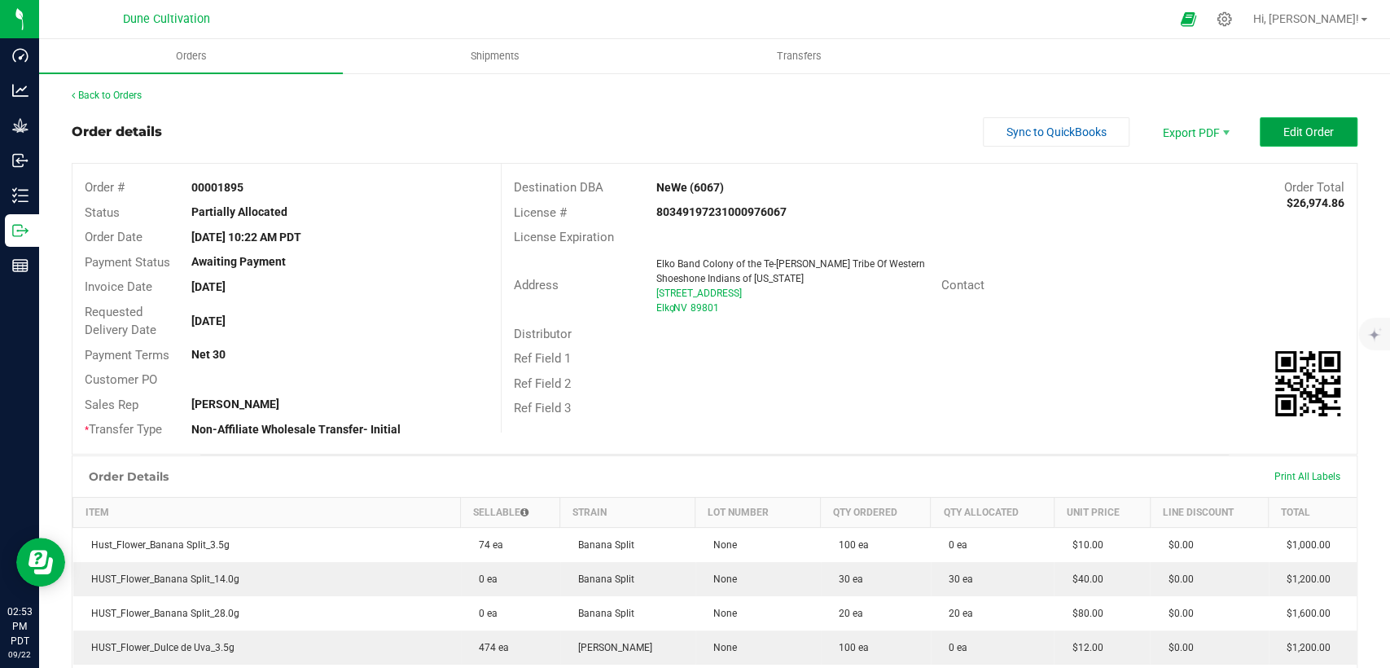
click at [1284, 136] on span "Edit Order" at bounding box center [1309, 131] width 51 height 13
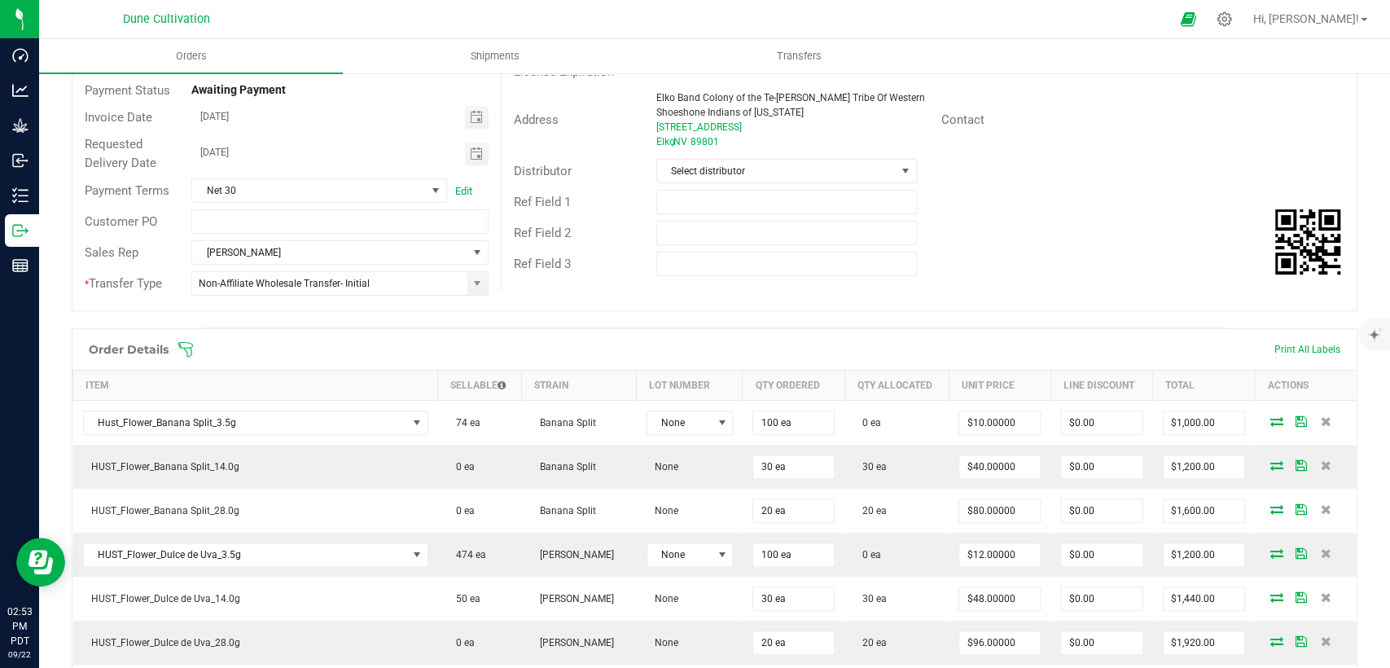
scroll to position [181, 0]
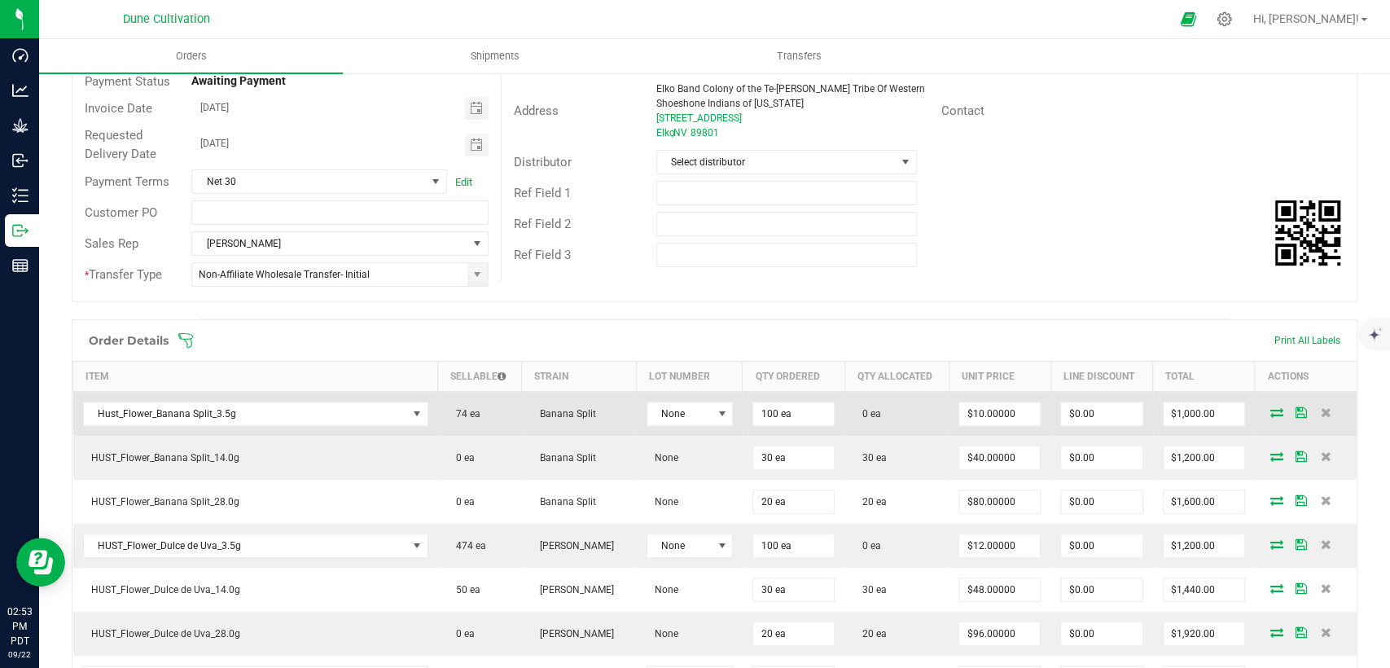
click at [1271, 412] on icon at bounding box center [1277, 412] width 13 height 10
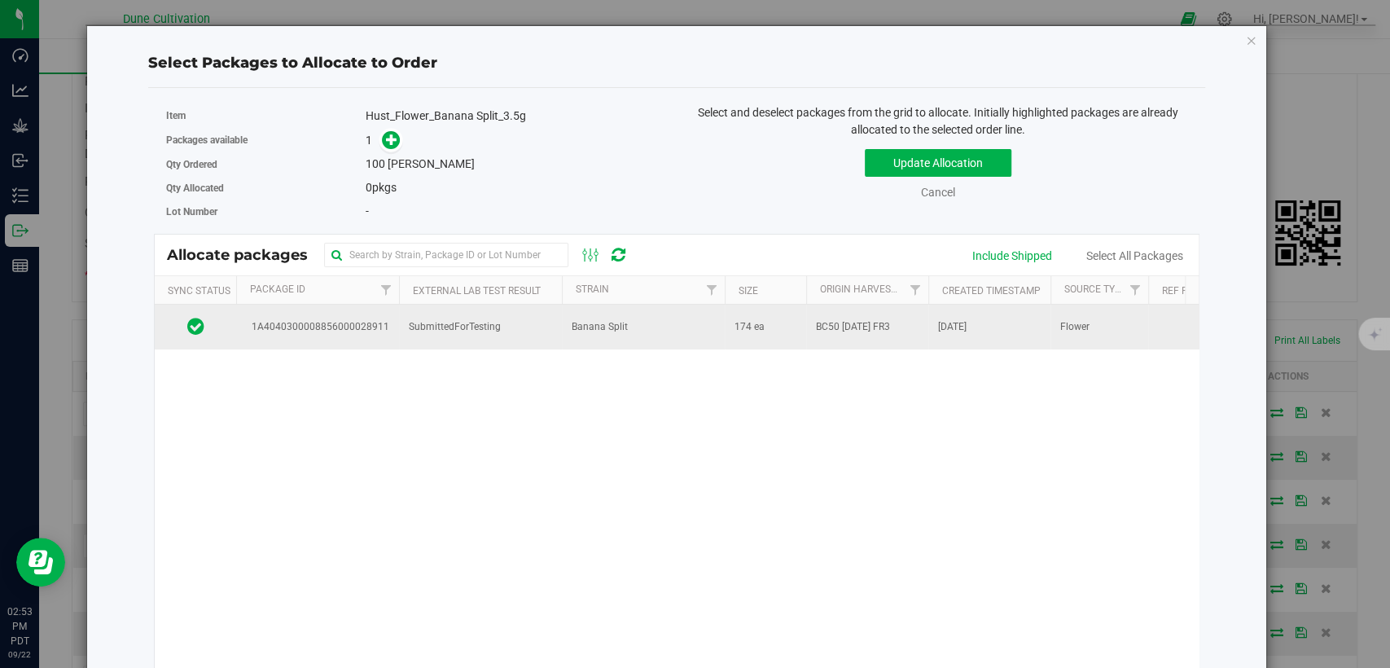
click at [635, 334] on td "Banana Split" at bounding box center [643, 327] width 163 height 44
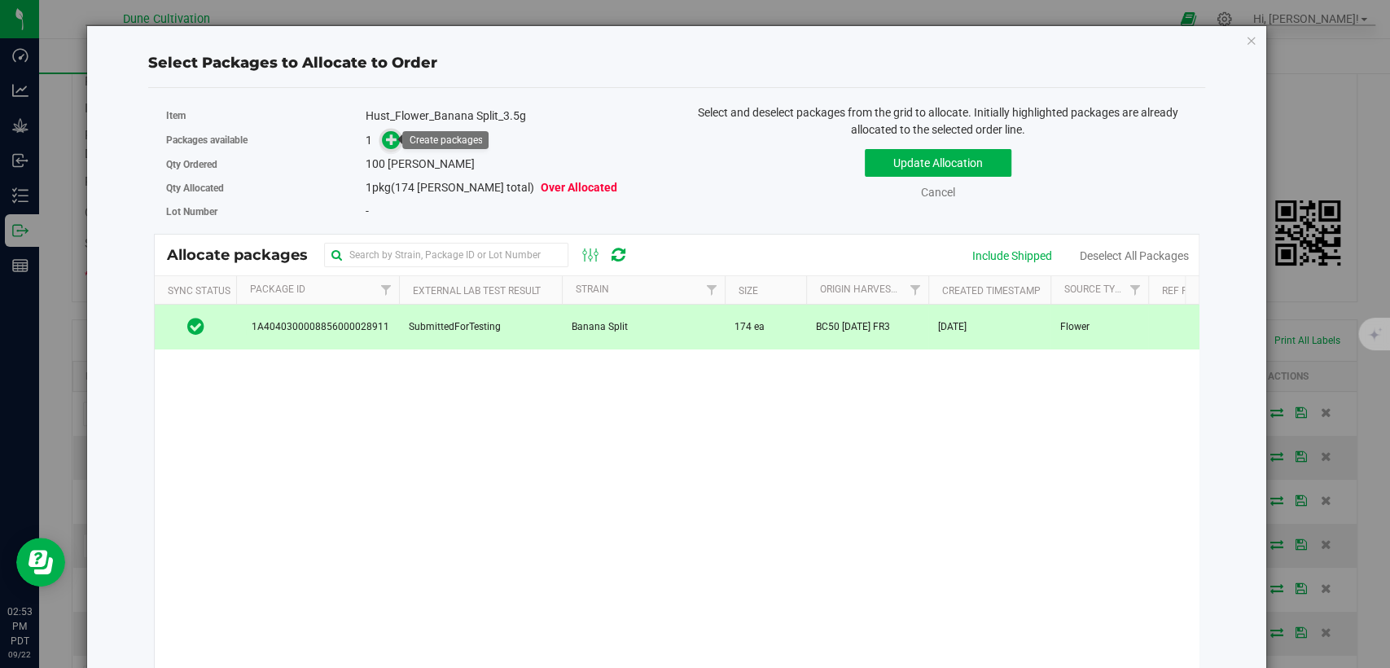
click at [392, 134] on icon at bounding box center [391, 139] width 11 height 11
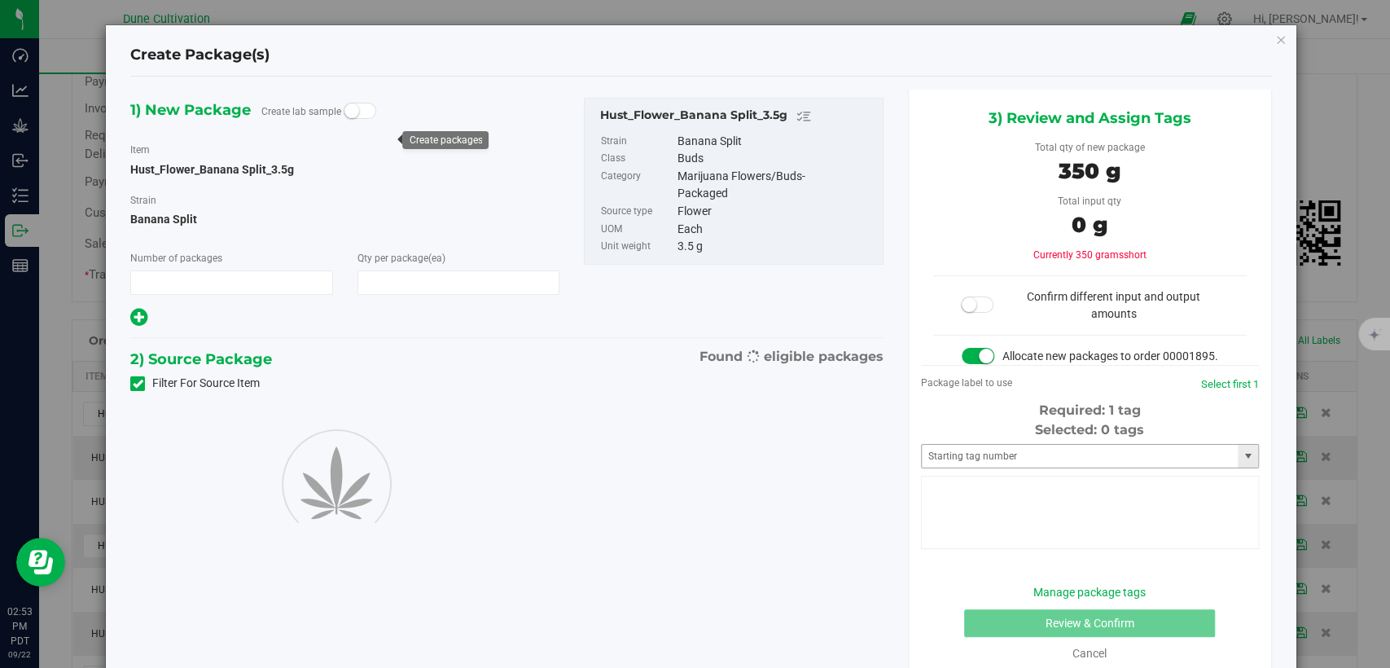
type input "1"
type input "100"
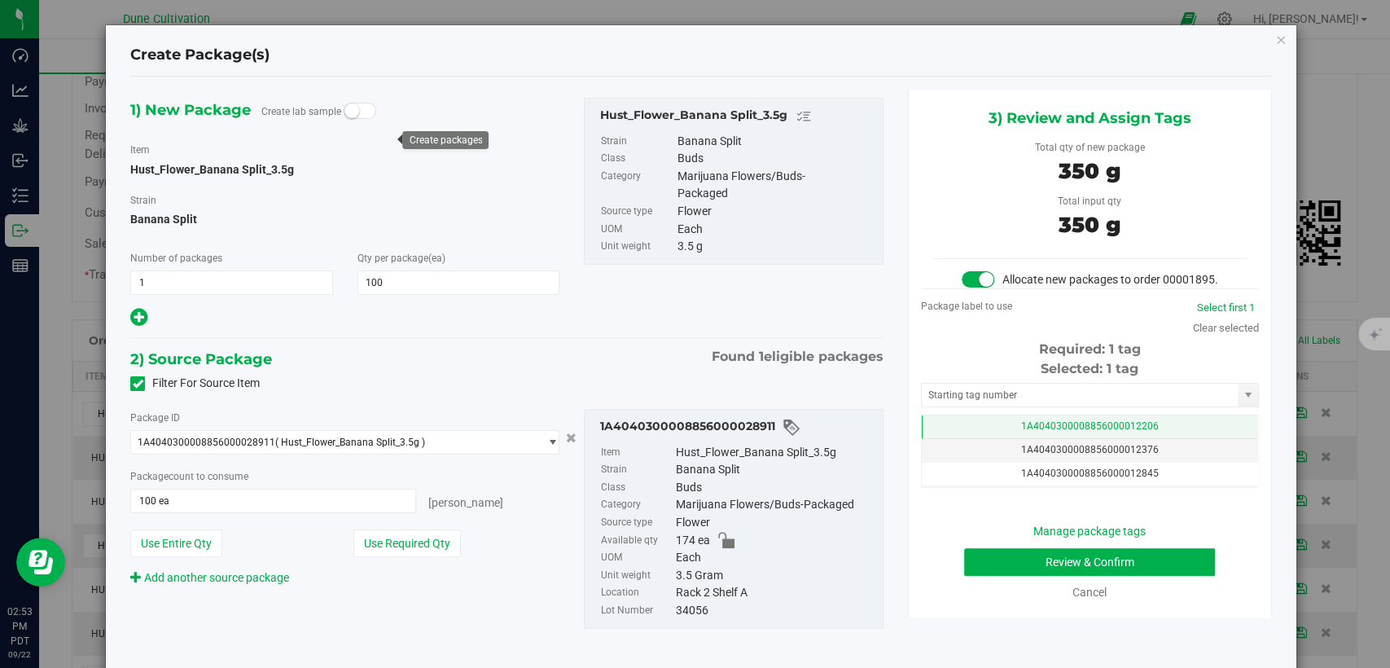
click at [1021, 432] on span "1A4040300008856000012206" at bounding box center [1090, 425] width 138 height 11
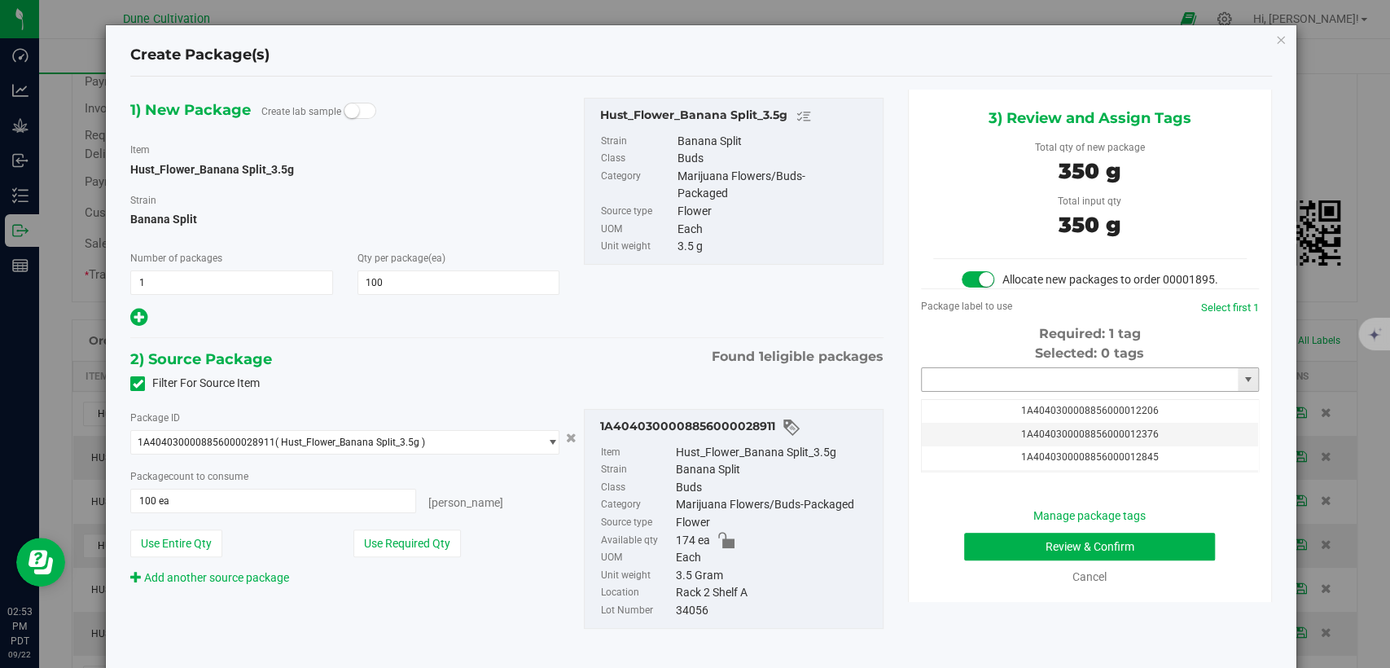
click at [1020, 391] on input "text" at bounding box center [1080, 379] width 316 height 23
click at [1010, 423] on li "1A4040300008856000034170" at bounding box center [1078, 423] width 333 height 24
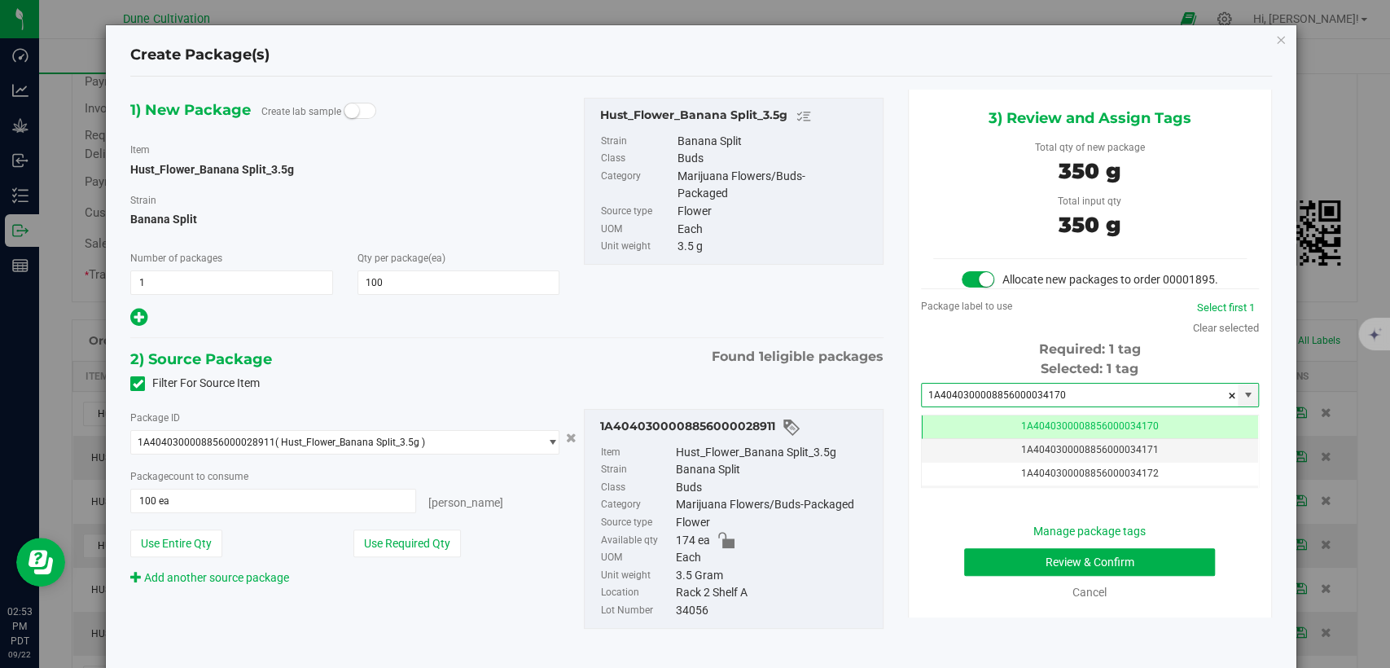
type input "1A4040300008856000034170"
click at [974, 576] on button "Review & Confirm" at bounding box center [1089, 562] width 251 height 28
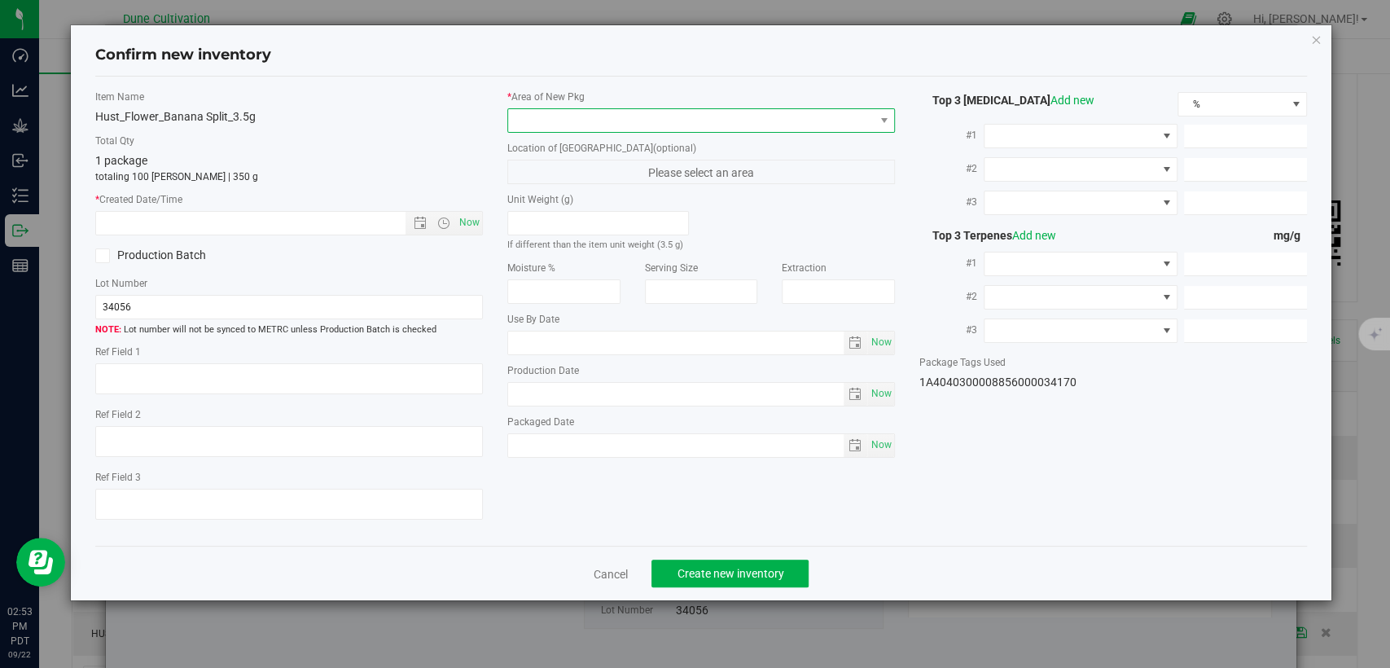
click at [700, 126] on span at bounding box center [691, 120] width 366 height 23
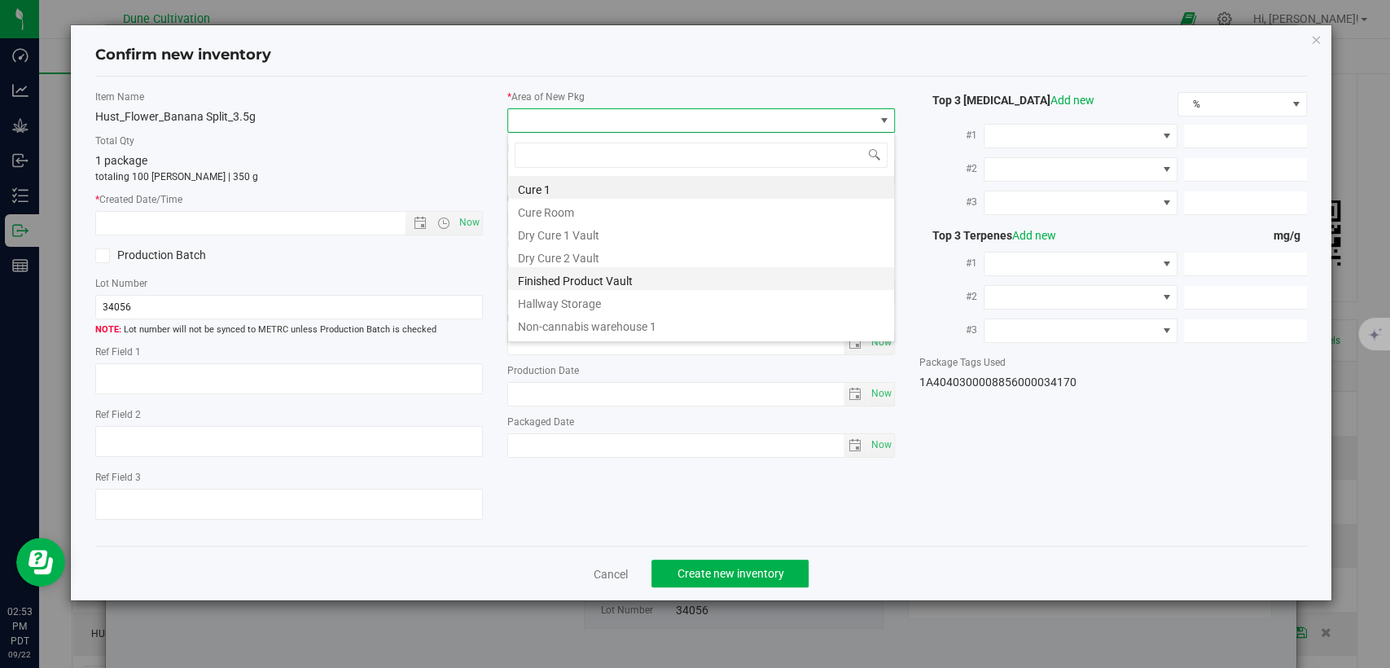
click at [567, 285] on li "Finished Product Vault" at bounding box center [701, 278] width 386 height 23
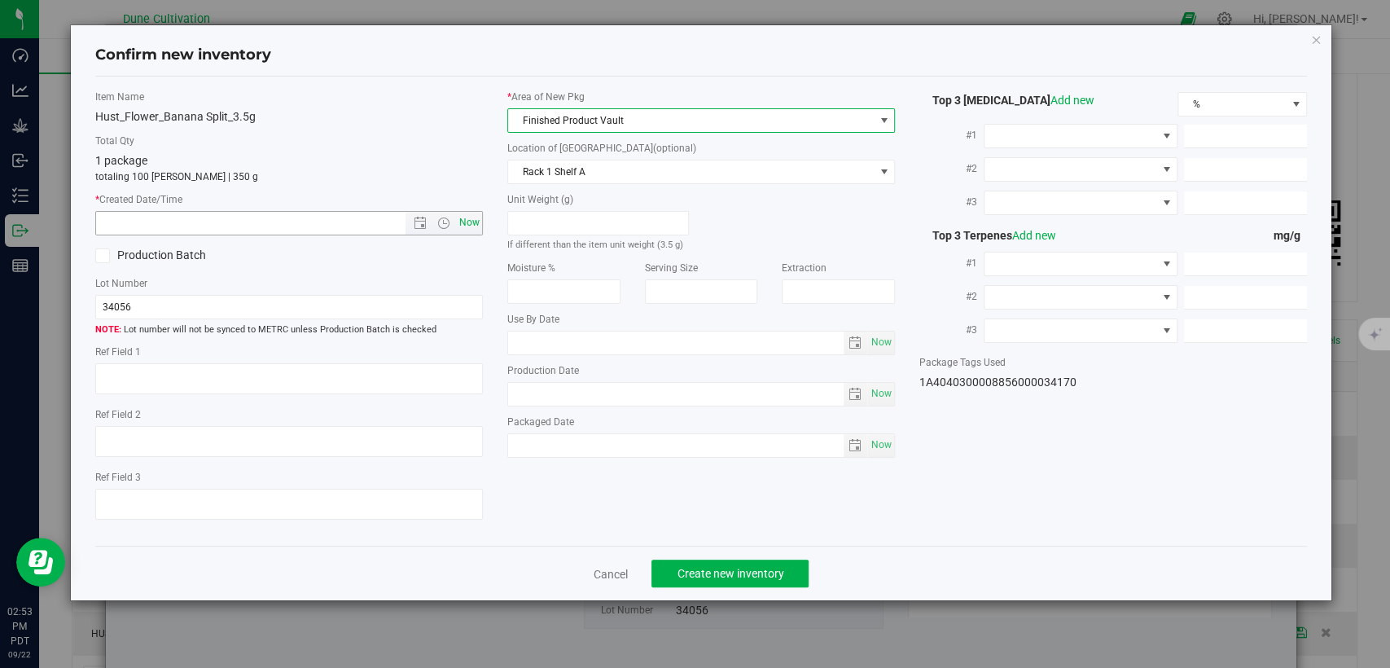
click at [478, 222] on span "Now" at bounding box center [470, 223] width 28 height 24
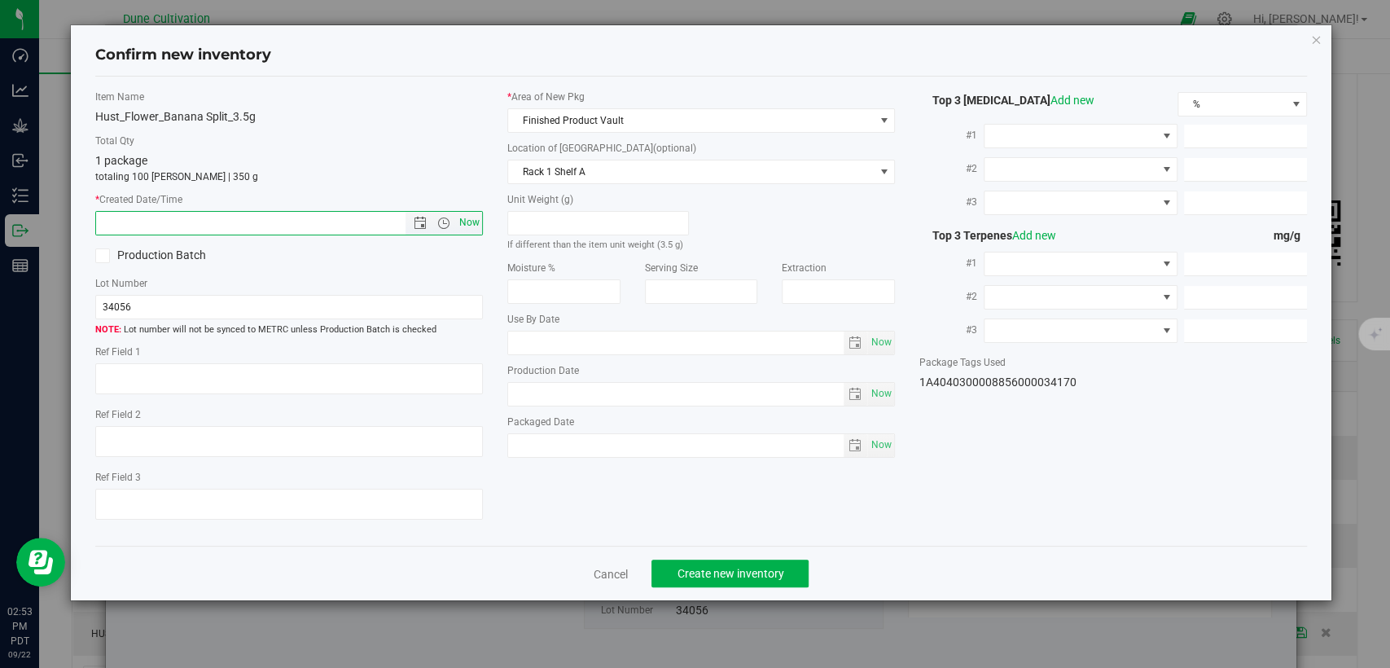
type input "9/22/2025 2:53 PM"
click at [723, 585] on button "Create new inventory" at bounding box center [730, 574] width 157 height 28
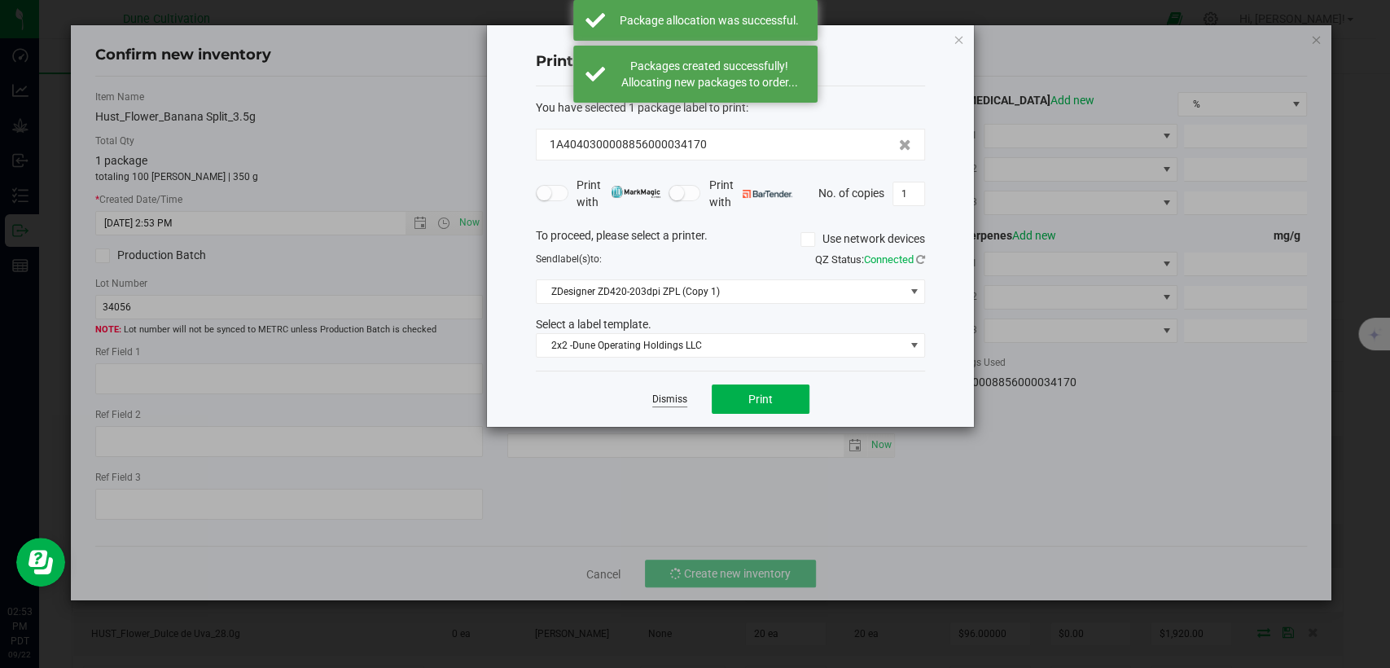
click at [678, 399] on link "Dismiss" at bounding box center [669, 400] width 35 height 14
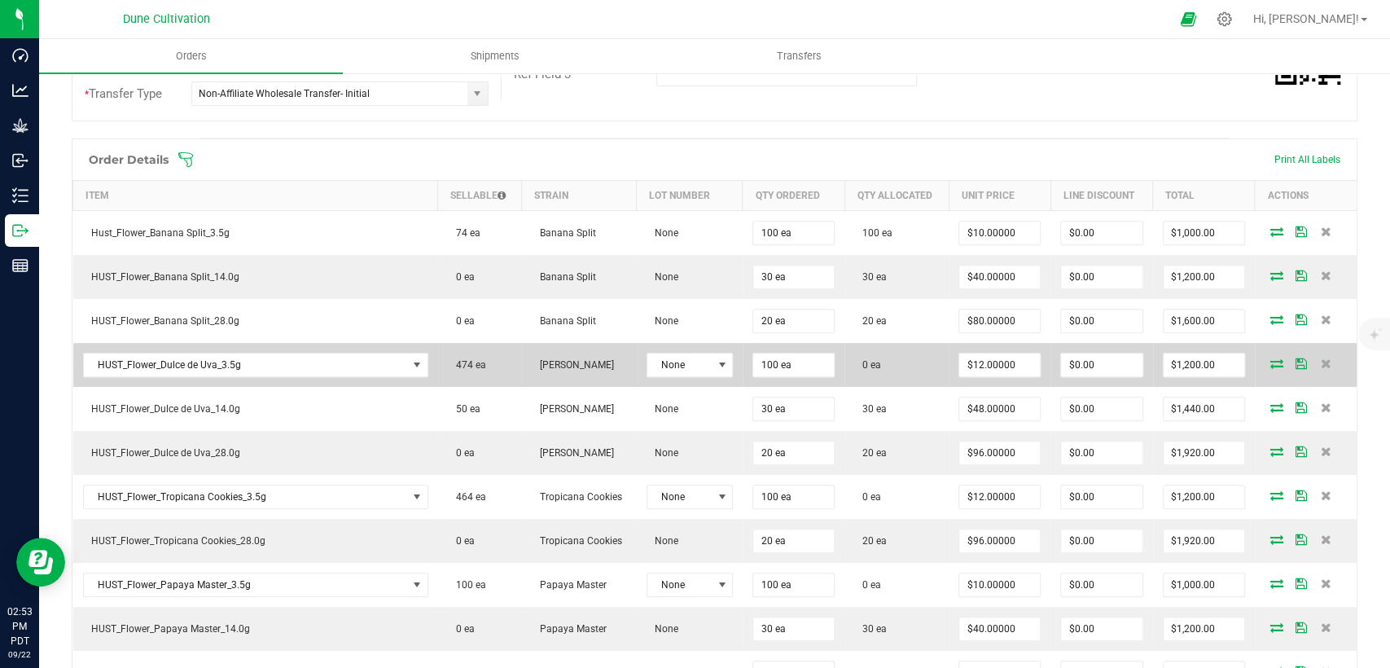
click at [1271, 363] on icon at bounding box center [1277, 363] width 13 height 10
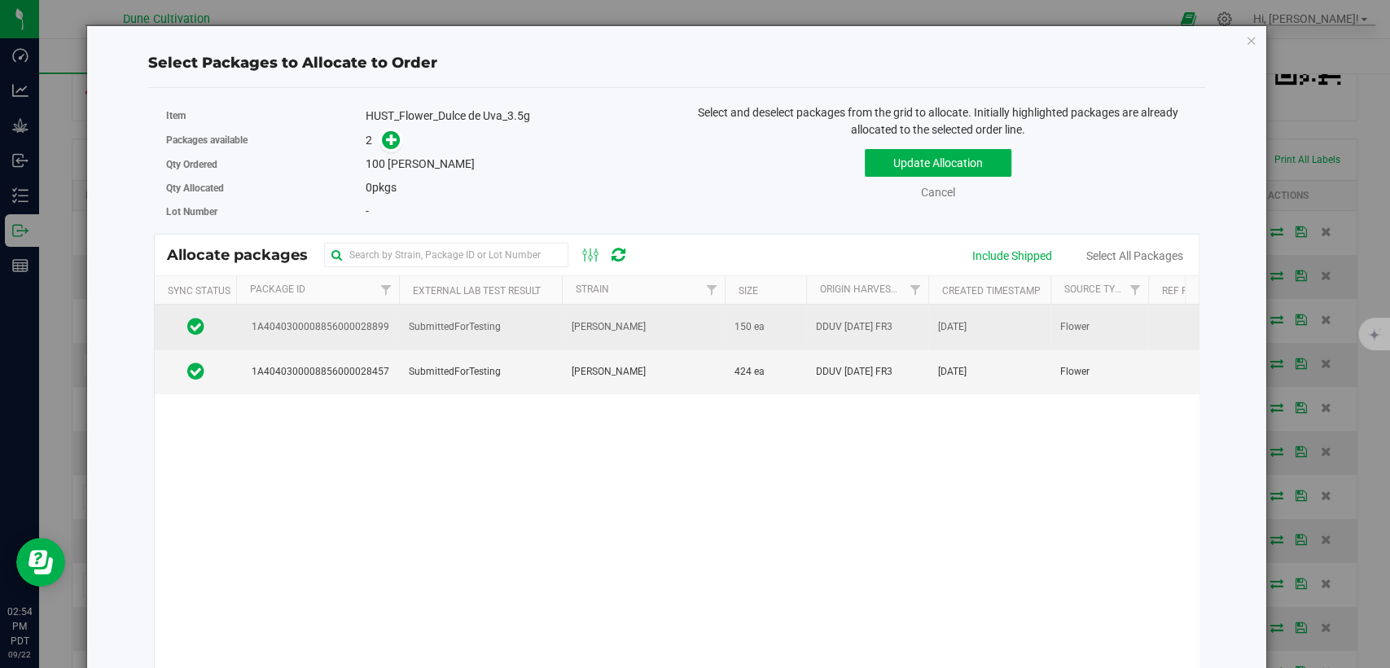
click at [450, 335] on td "SubmittedForTesting" at bounding box center [480, 327] width 163 height 45
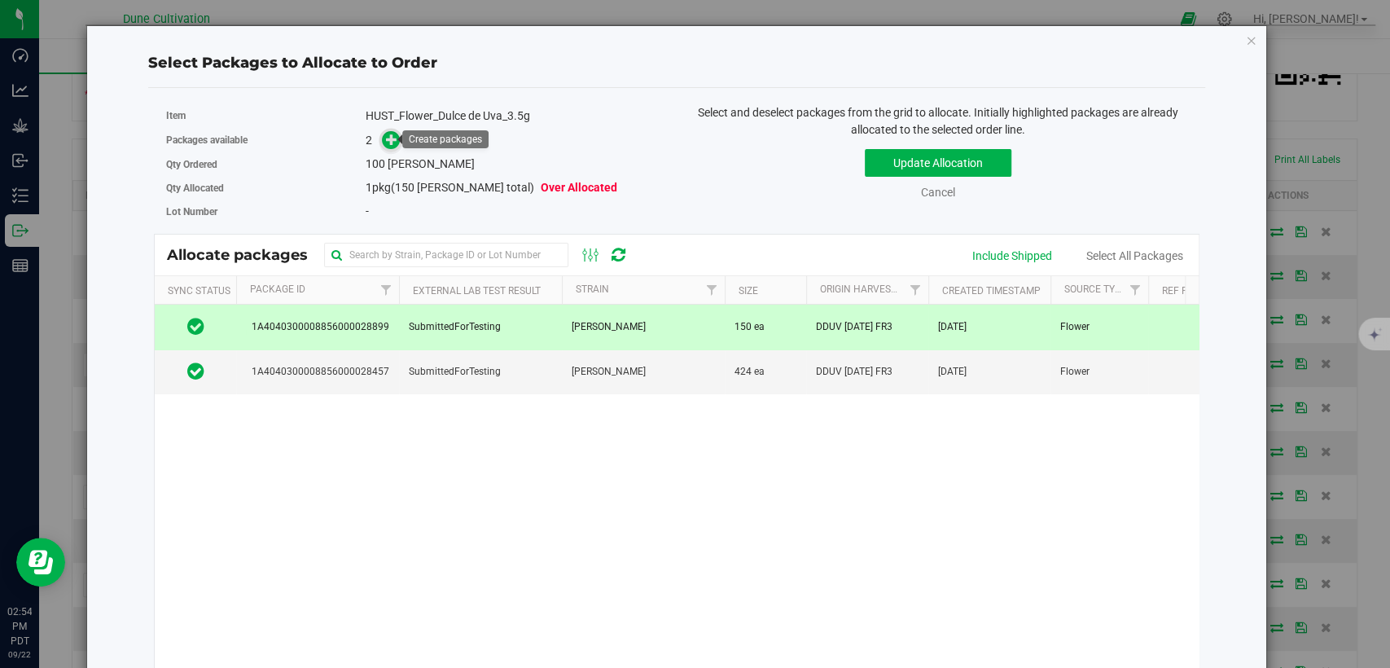
click at [387, 138] on icon at bounding box center [391, 139] width 11 height 11
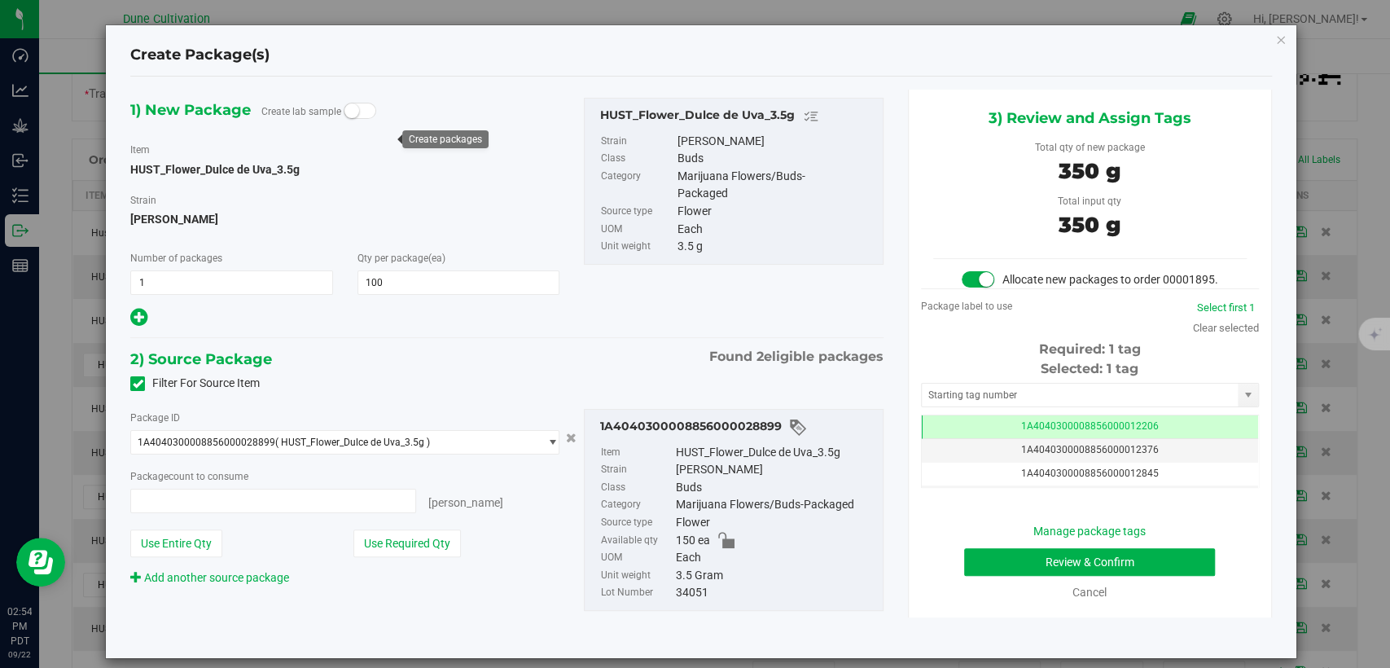
type input "100 ea"
click at [1051, 432] on span "1A4040300008856000012206" at bounding box center [1090, 425] width 138 height 11
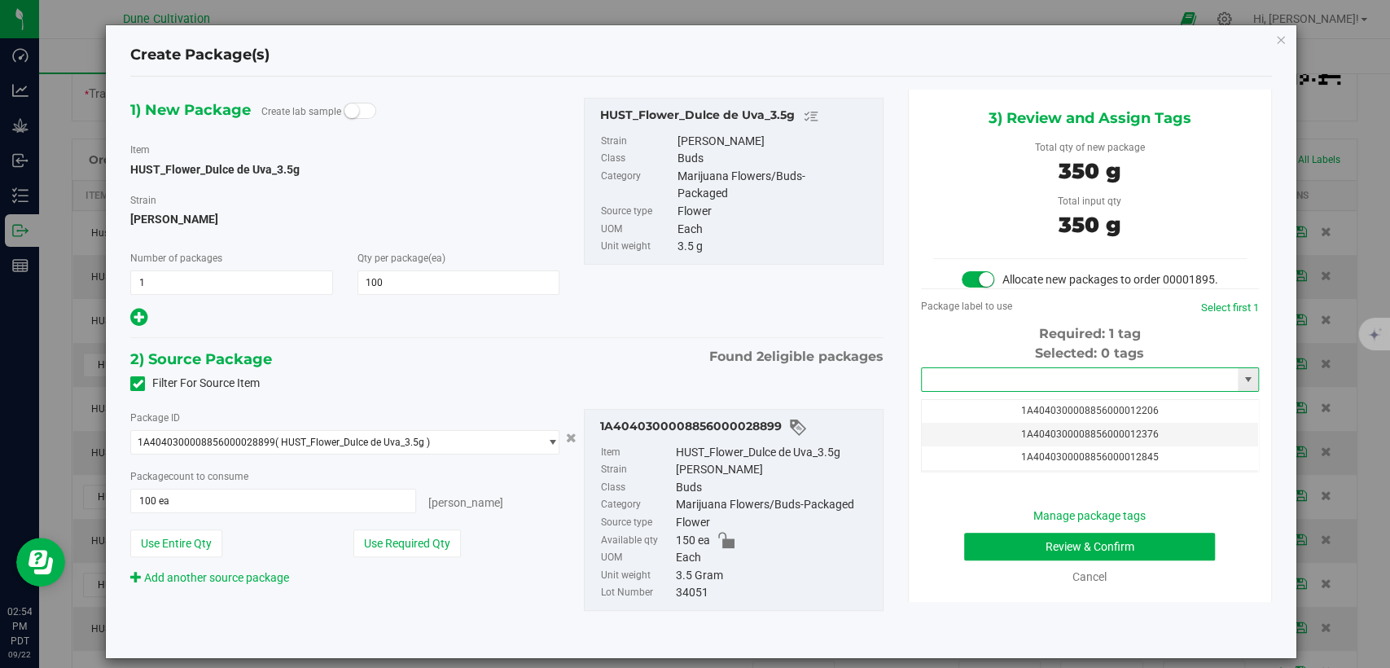
click at [997, 391] on input "text" at bounding box center [1080, 379] width 316 height 23
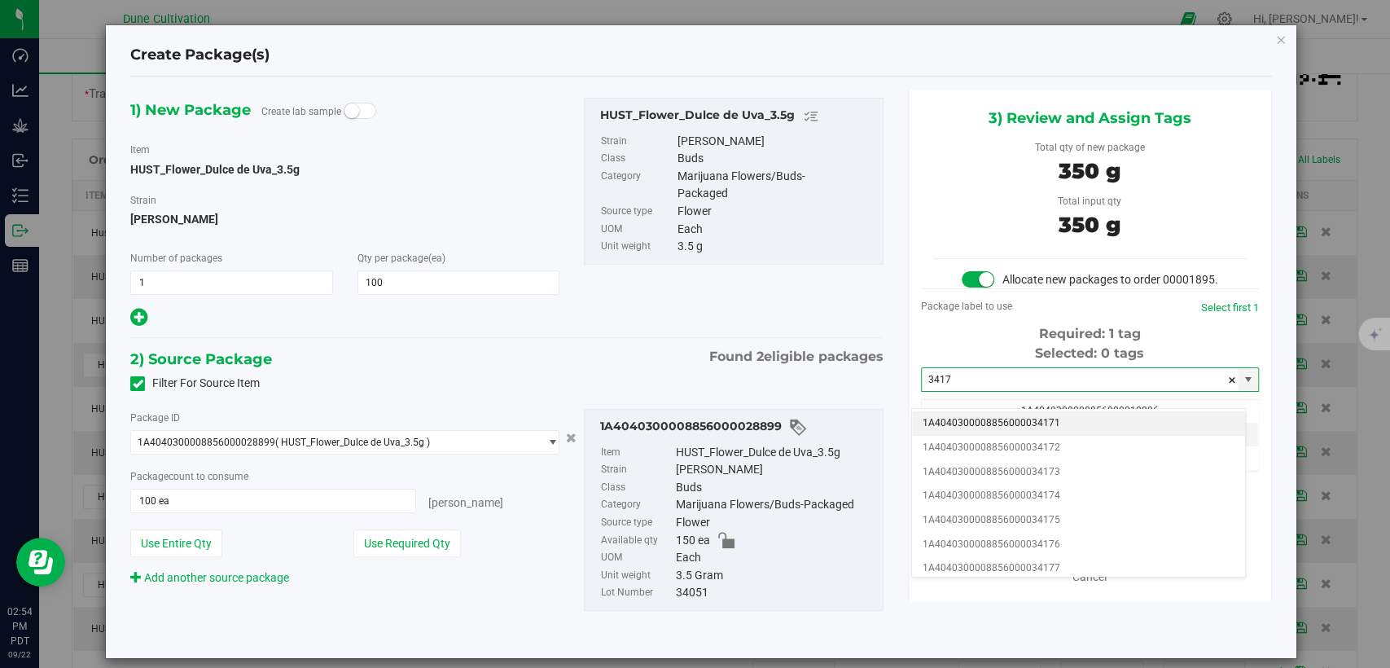
drag, startPoint x: 979, startPoint y: 428, endPoint x: 977, endPoint y: 419, distance: 9.1
click at [979, 427] on li "1A4040300008856000034171" at bounding box center [1078, 423] width 333 height 24
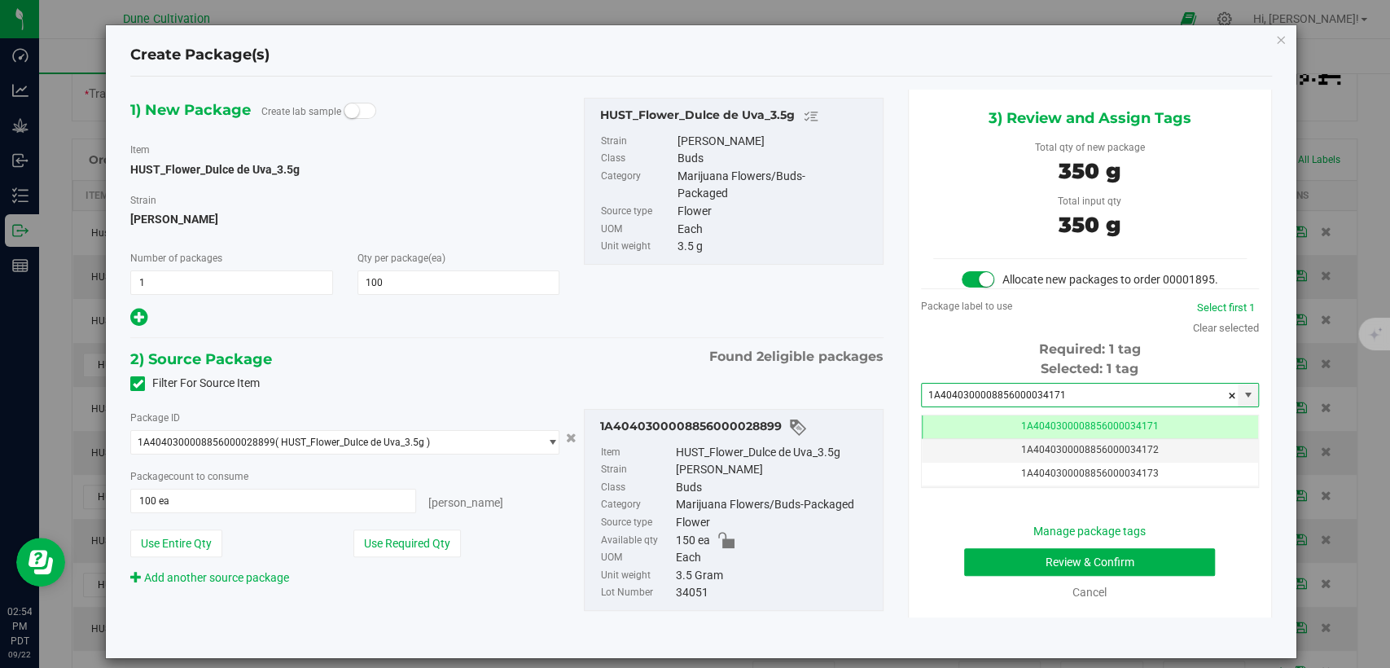
type input "1A4040300008856000034171"
click at [997, 574] on button "Review & Confirm" at bounding box center [1089, 562] width 251 height 28
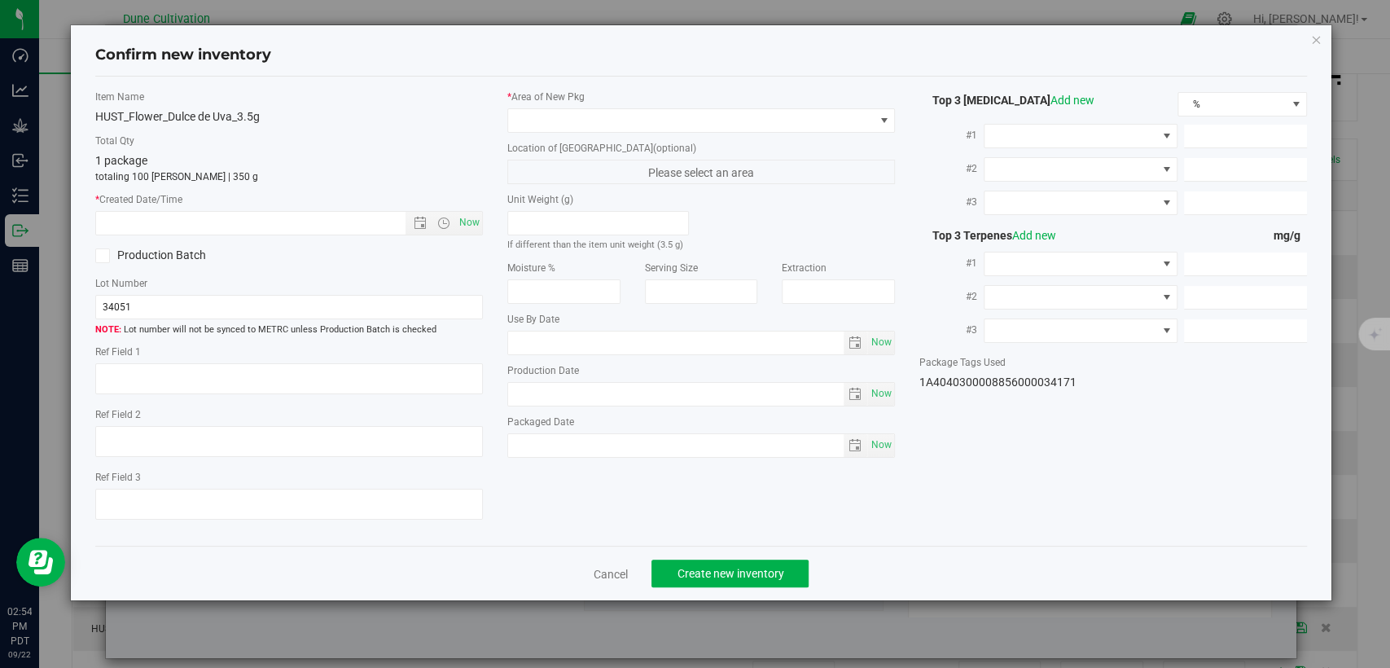
click at [707, 101] on label "* Area of New Pkg" at bounding box center [701, 97] width 388 height 15
click at [707, 112] on span at bounding box center [691, 120] width 366 height 23
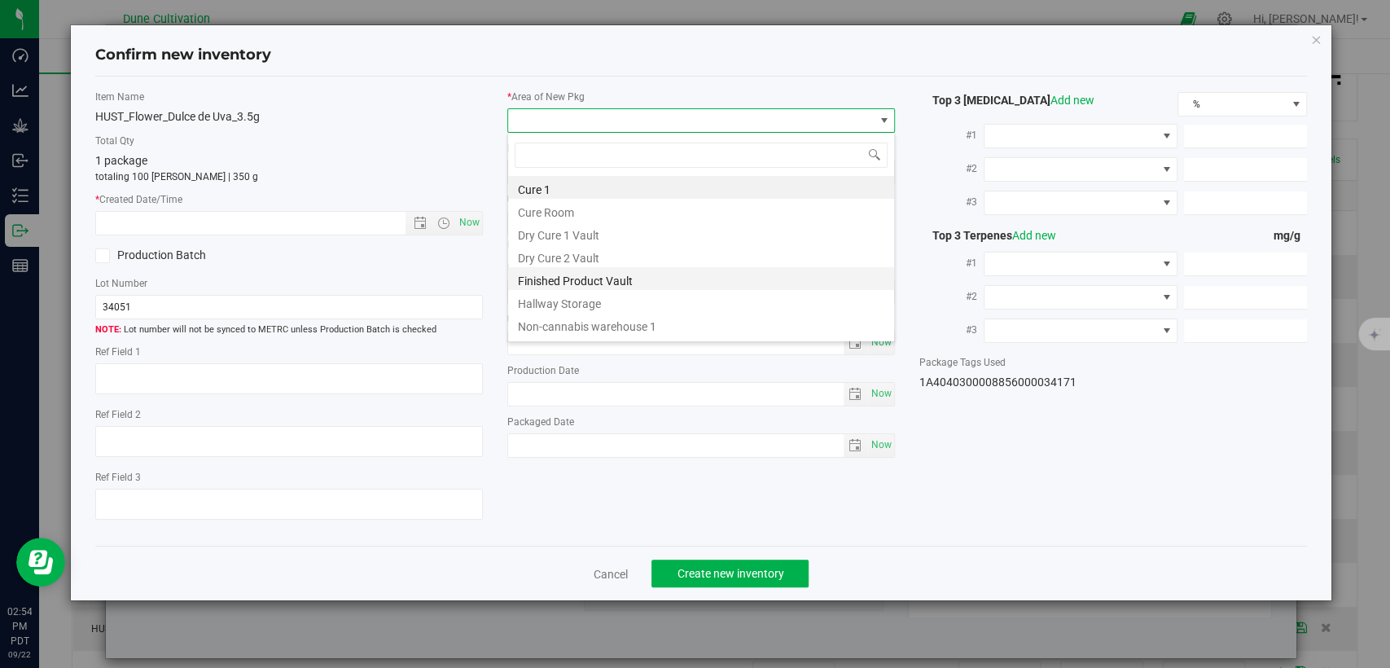
click at [560, 279] on li "Finished Product Vault" at bounding box center [701, 278] width 386 height 23
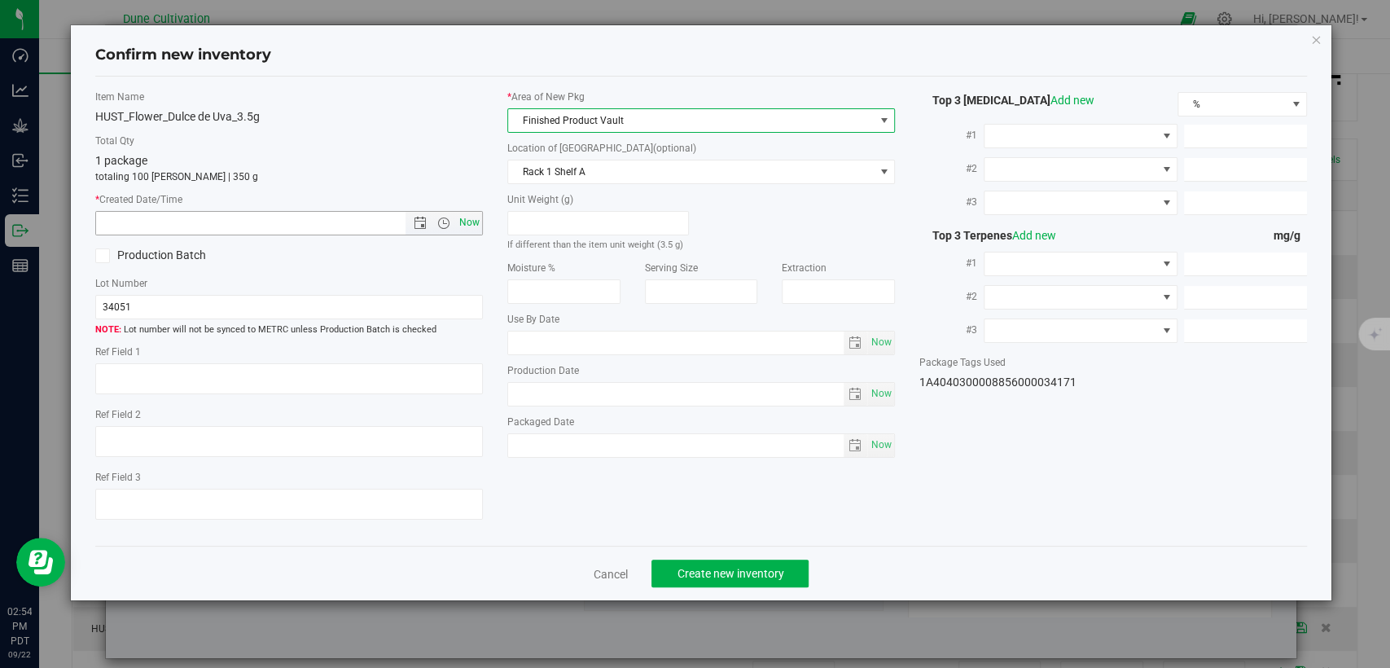
click at [470, 225] on span "Now" at bounding box center [470, 223] width 28 height 24
type input "9/22/2025 2:54 PM"
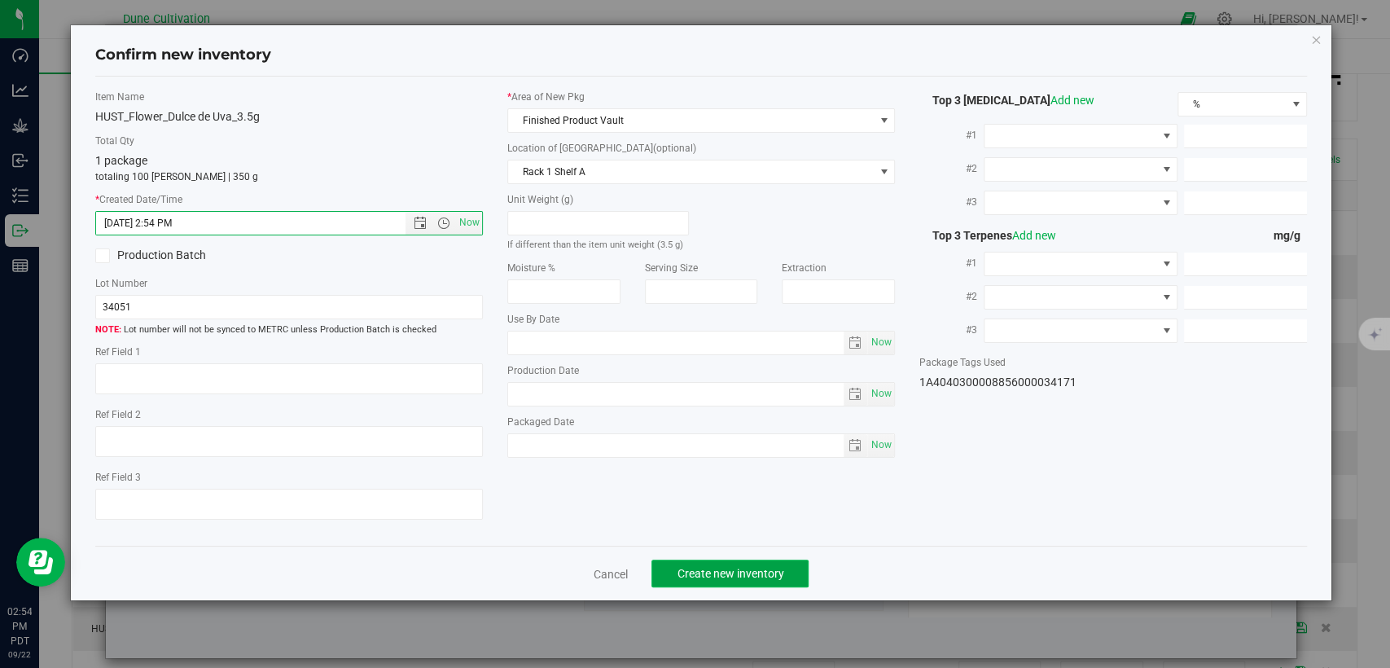
click at [740, 568] on span "Create new inventory" at bounding box center [730, 573] width 107 height 13
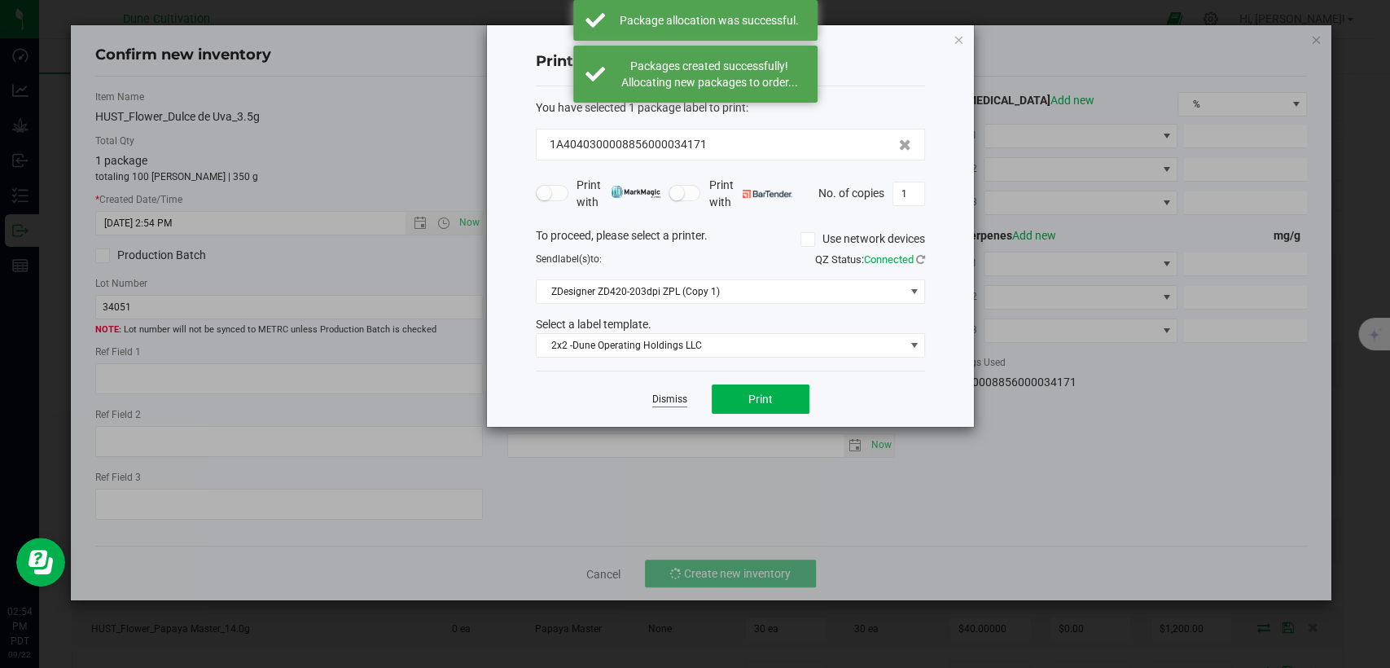
click at [657, 402] on link "Dismiss" at bounding box center [669, 400] width 35 height 14
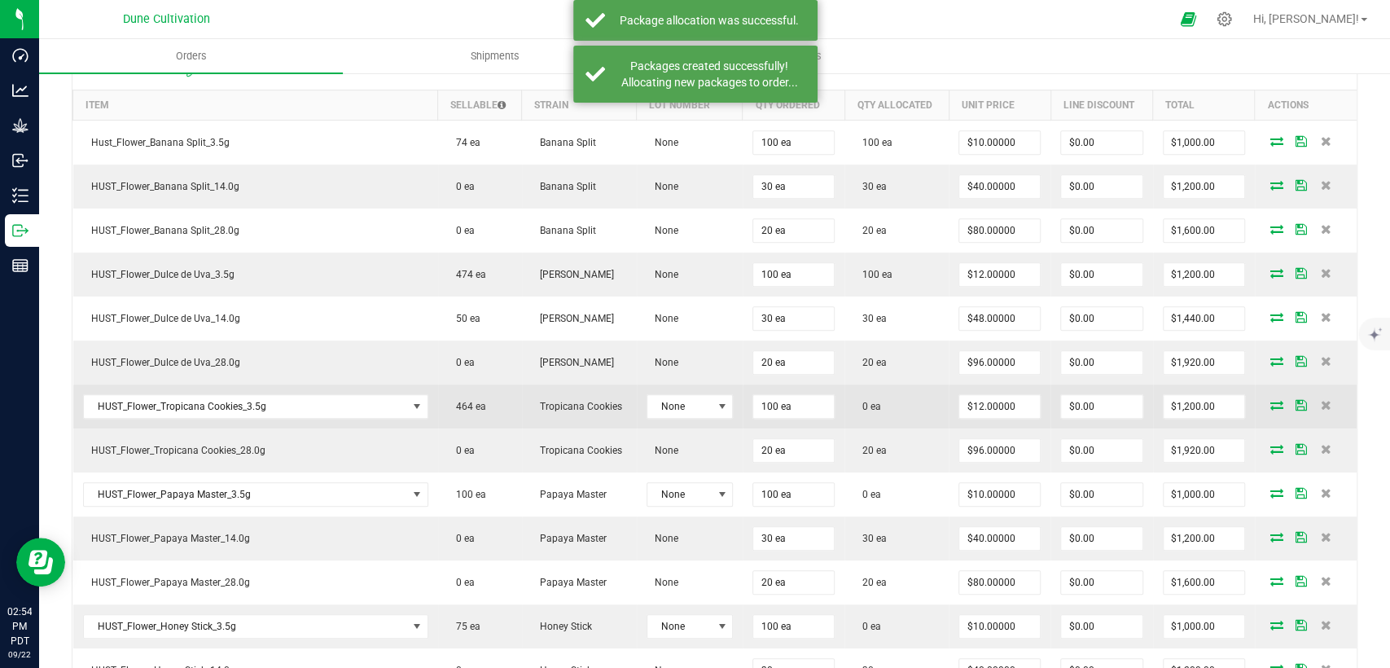
click at [1271, 400] on icon at bounding box center [1277, 405] width 13 height 10
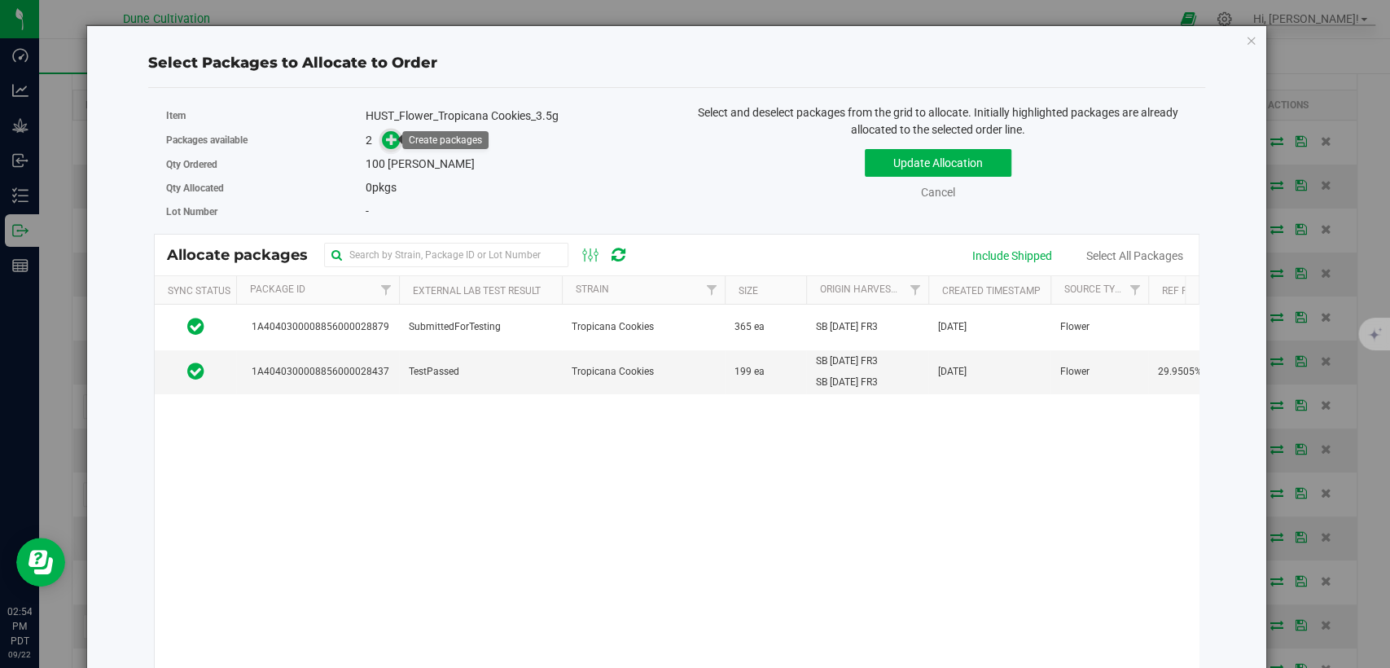
click at [389, 138] on icon at bounding box center [391, 139] width 11 height 11
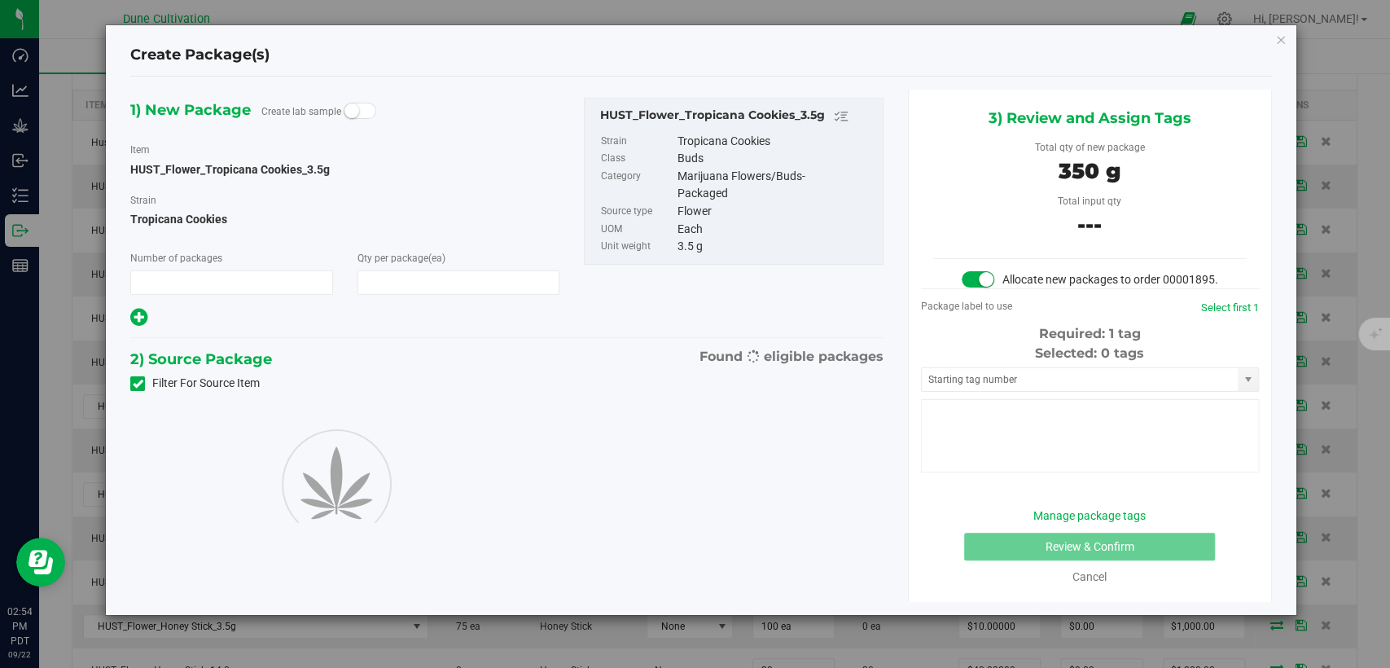
type input "1"
type input "100"
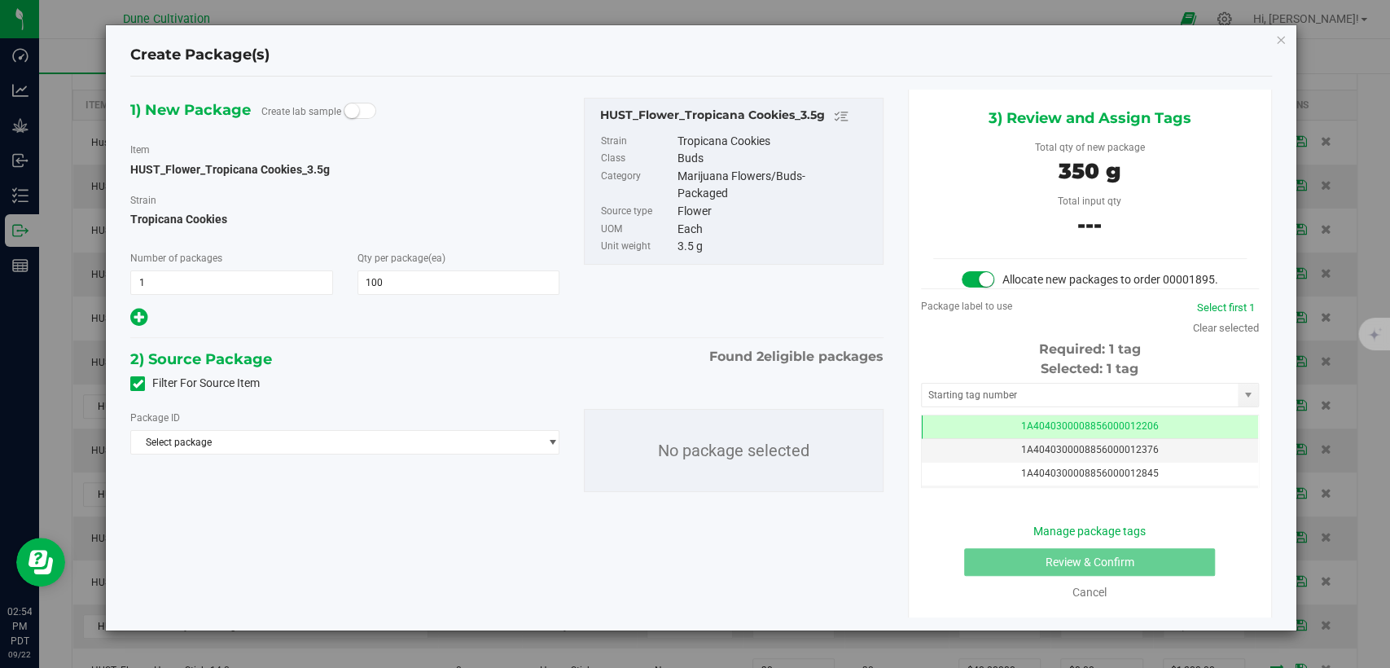
click at [130, 382] on span at bounding box center [137, 383] width 15 height 15
click at [0, 0] on input "Filter For Source Item" at bounding box center [0, 0] width 0 height 0
click at [184, 442] on span "Select package" at bounding box center [334, 442] width 407 height 23
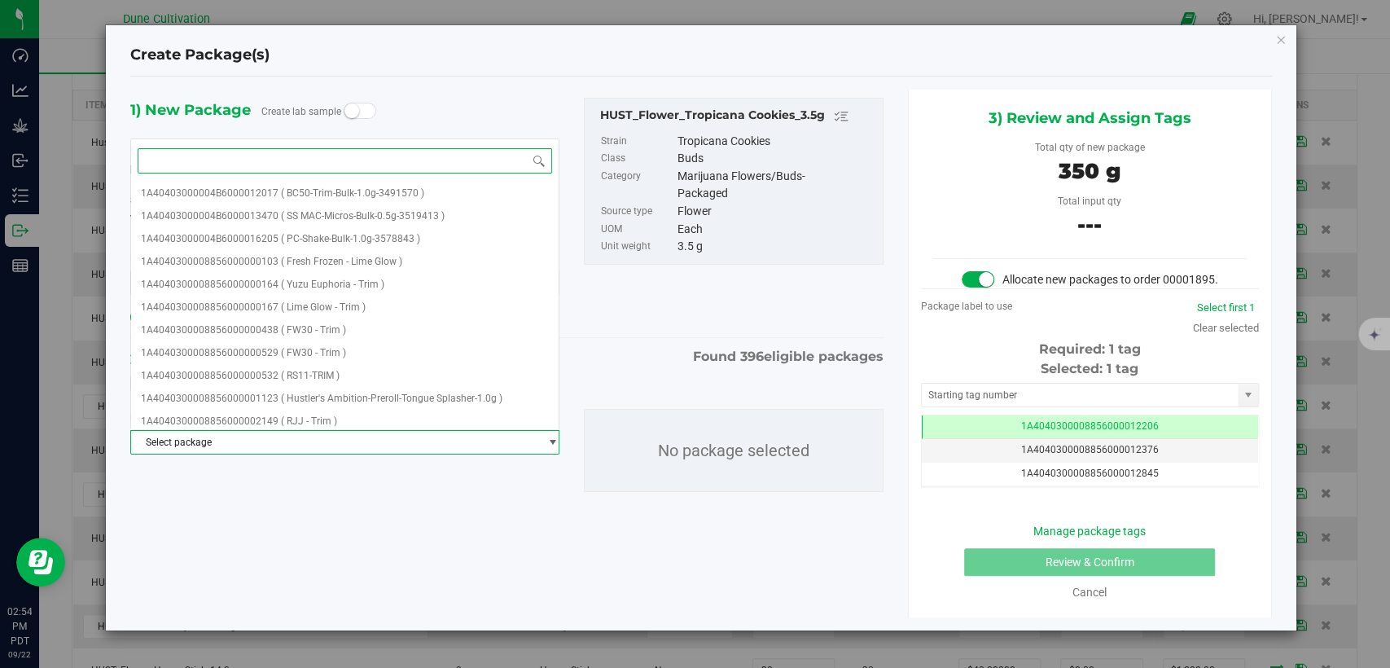
paste input "28895"
type input "28895"
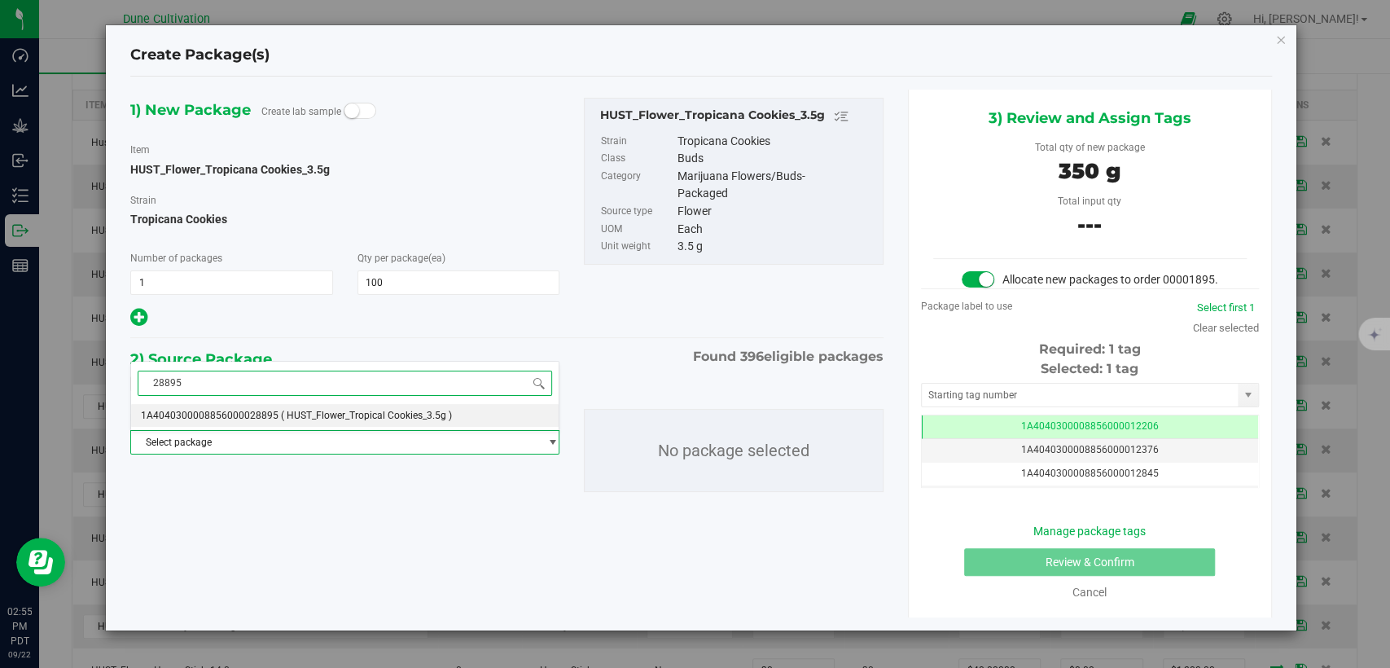
click at [230, 415] on span "1A4040300008856000028895" at bounding box center [210, 415] width 138 height 11
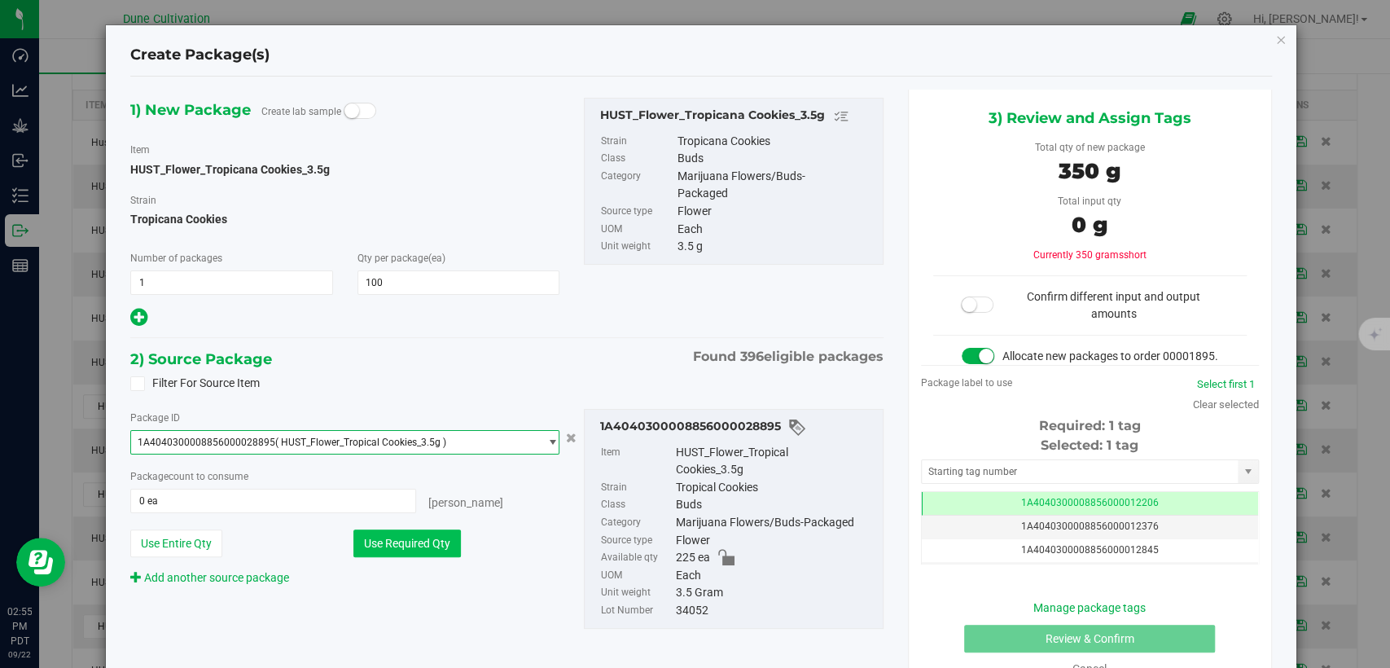
click at [413, 536] on button "Use Required Qty" at bounding box center [408, 543] width 108 height 28
type input "100 ea"
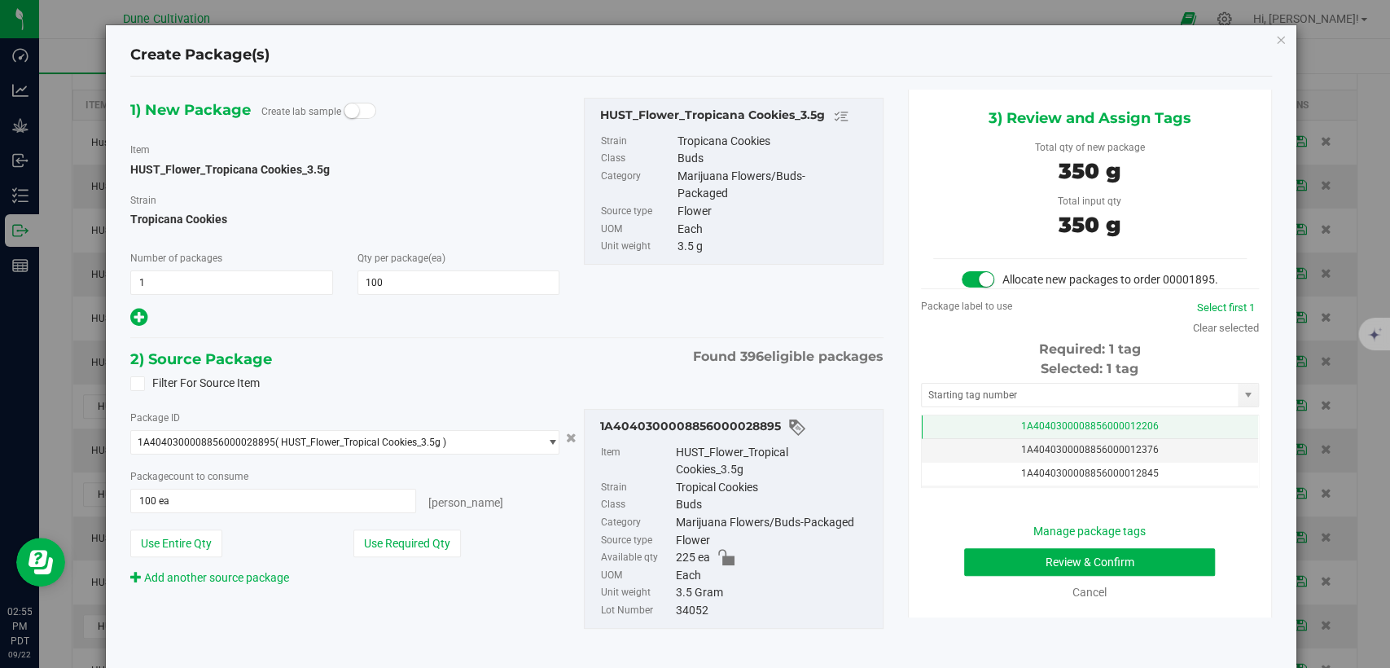
click at [1023, 432] on span "1A4040300008856000012206" at bounding box center [1090, 425] width 138 height 11
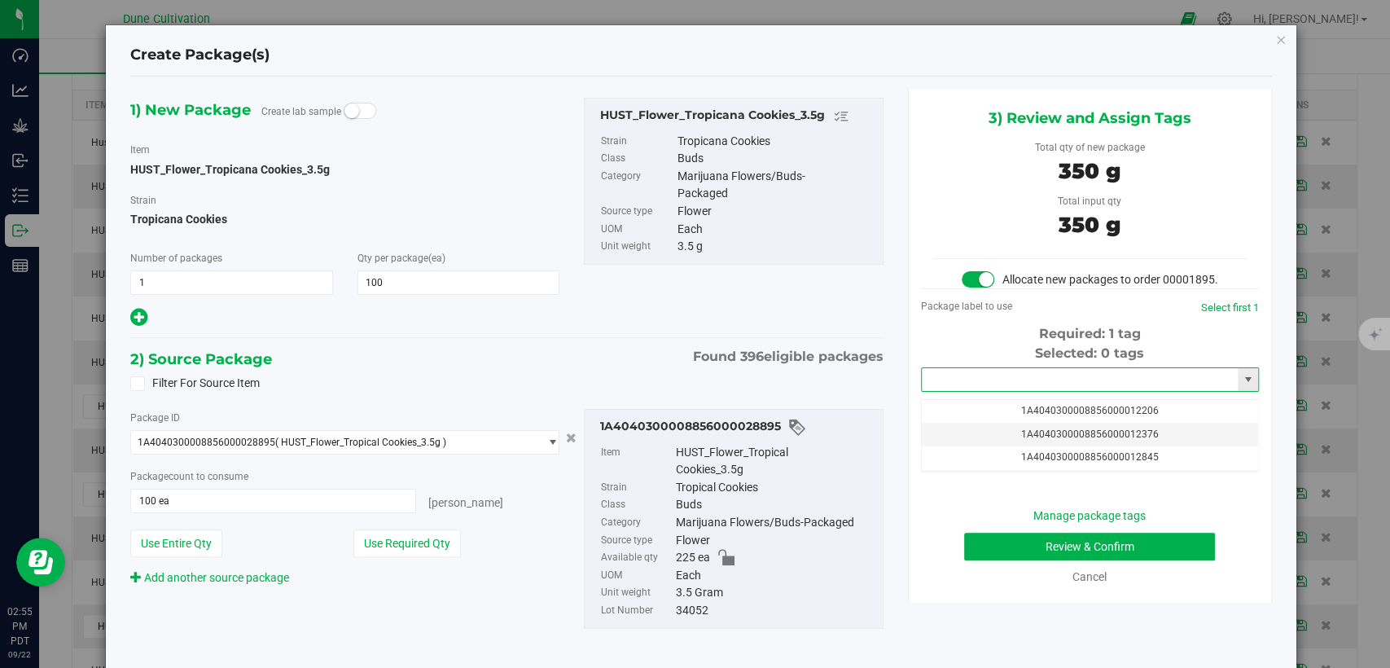
click at [1012, 391] on input "text" at bounding box center [1080, 379] width 316 height 23
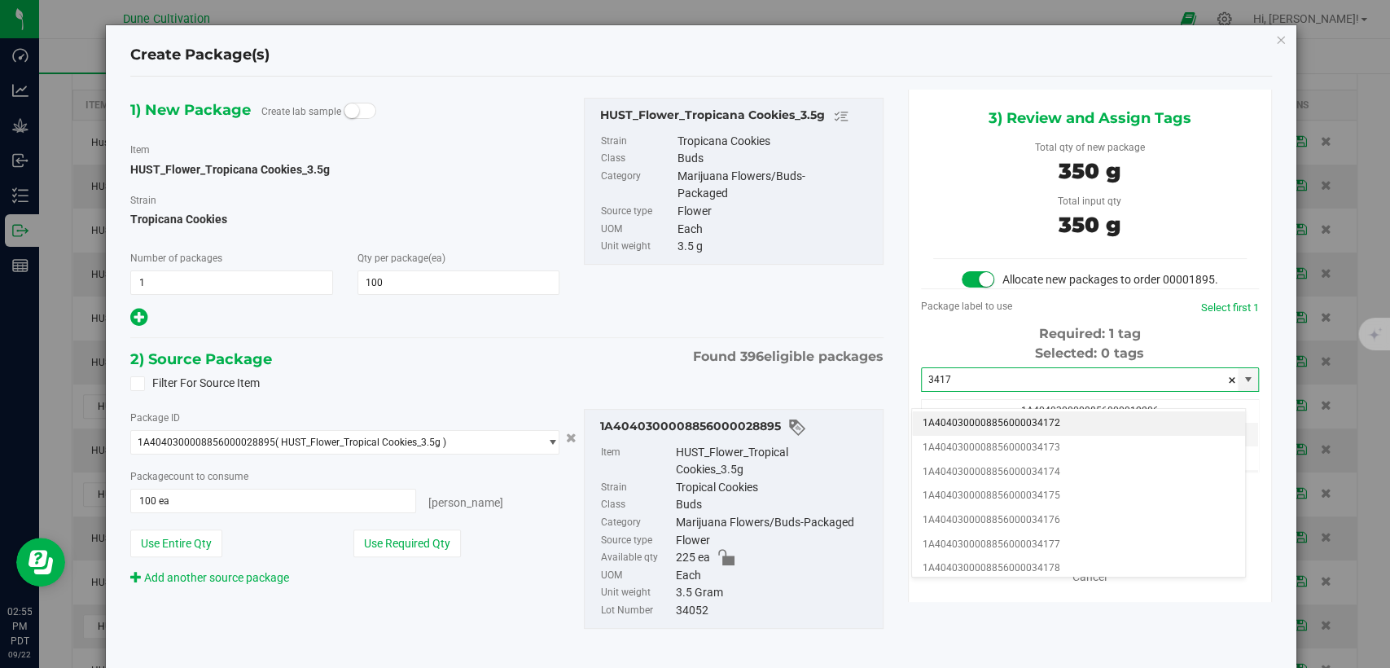
click at [938, 421] on li "1A4040300008856000034172" at bounding box center [1078, 423] width 333 height 24
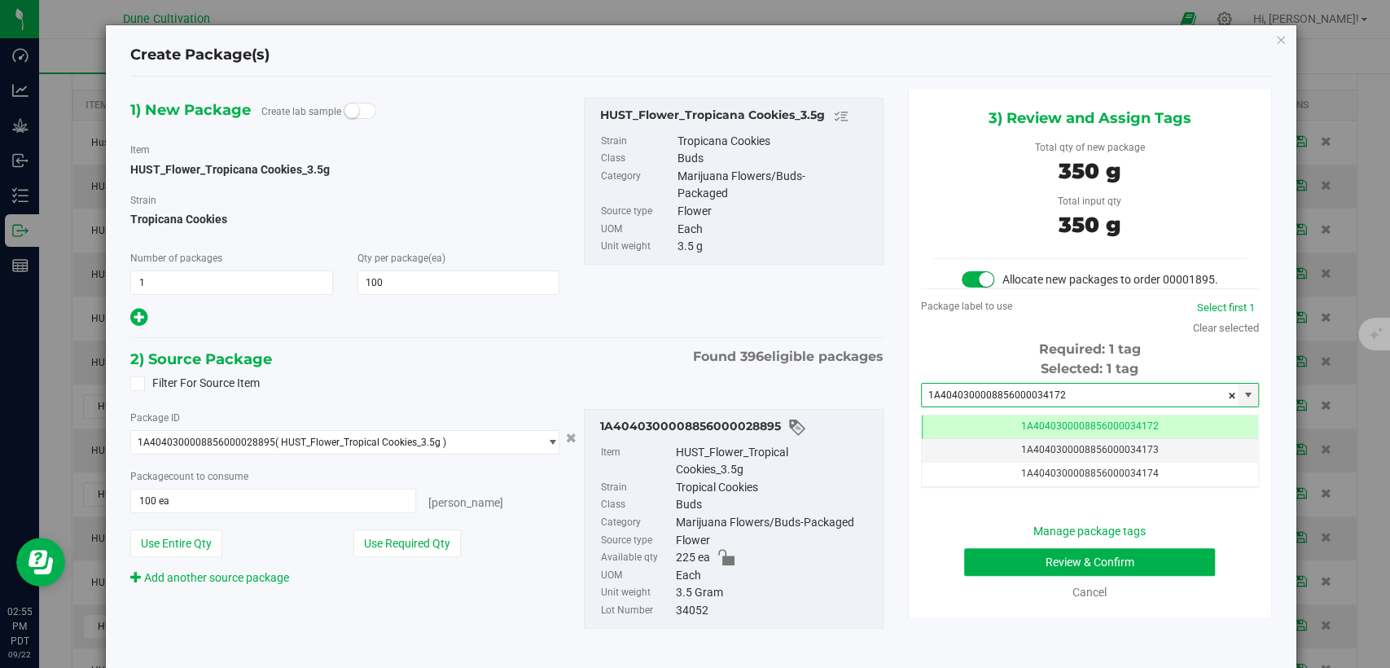
type input "1A4040300008856000034172"
click at [990, 565] on button "Review & Confirm" at bounding box center [1089, 562] width 251 height 28
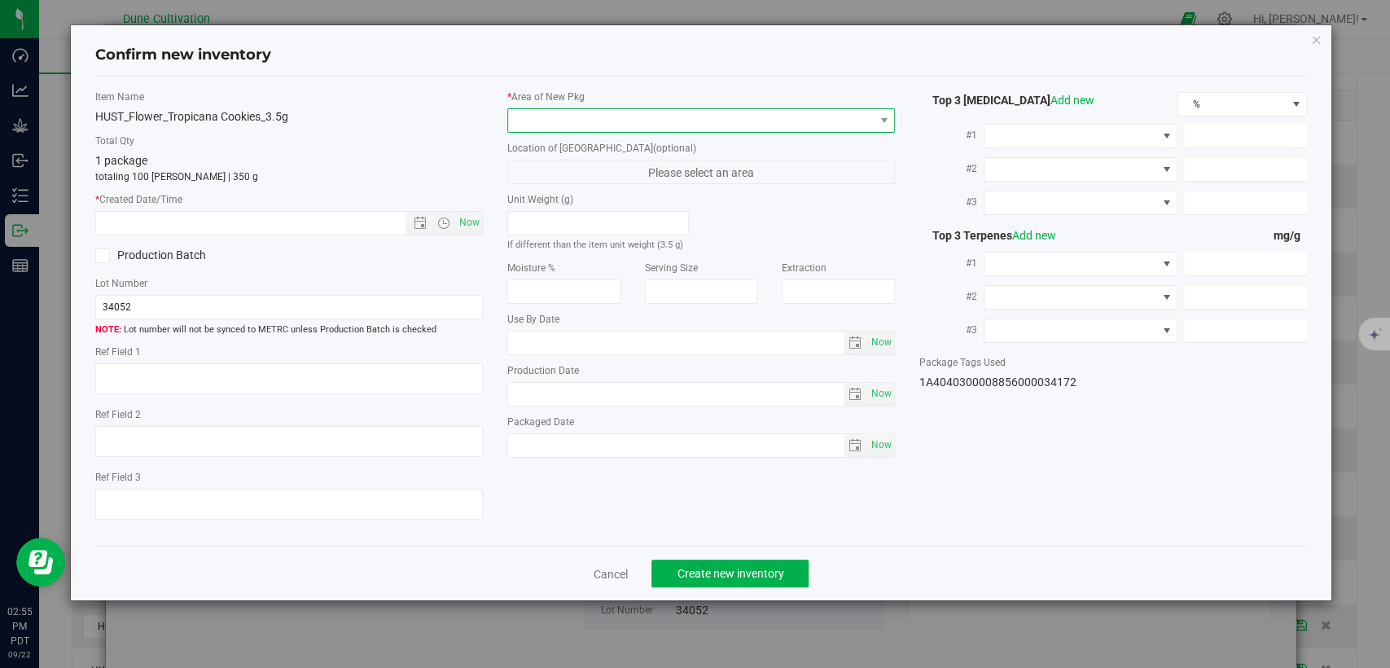
click at [762, 109] on span at bounding box center [691, 120] width 366 height 23
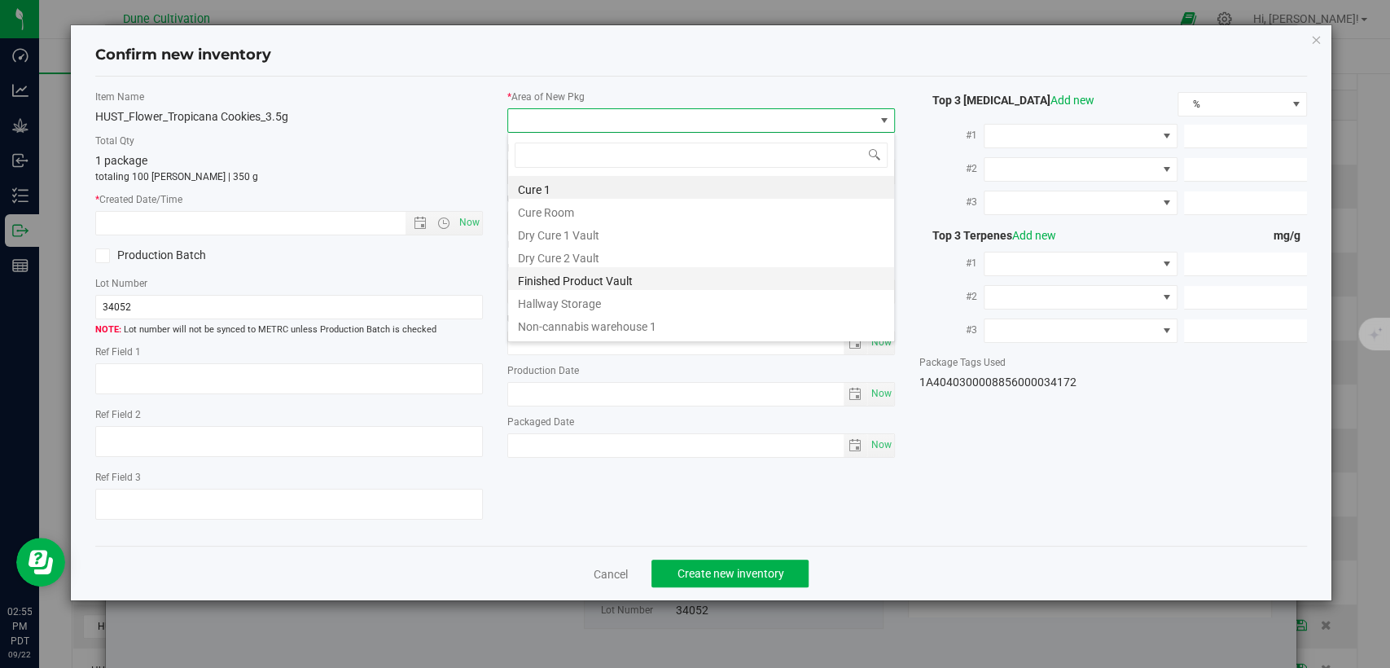
click at [617, 277] on li "Finished Product Vault" at bounding box center [701, 278] width 386 height 23
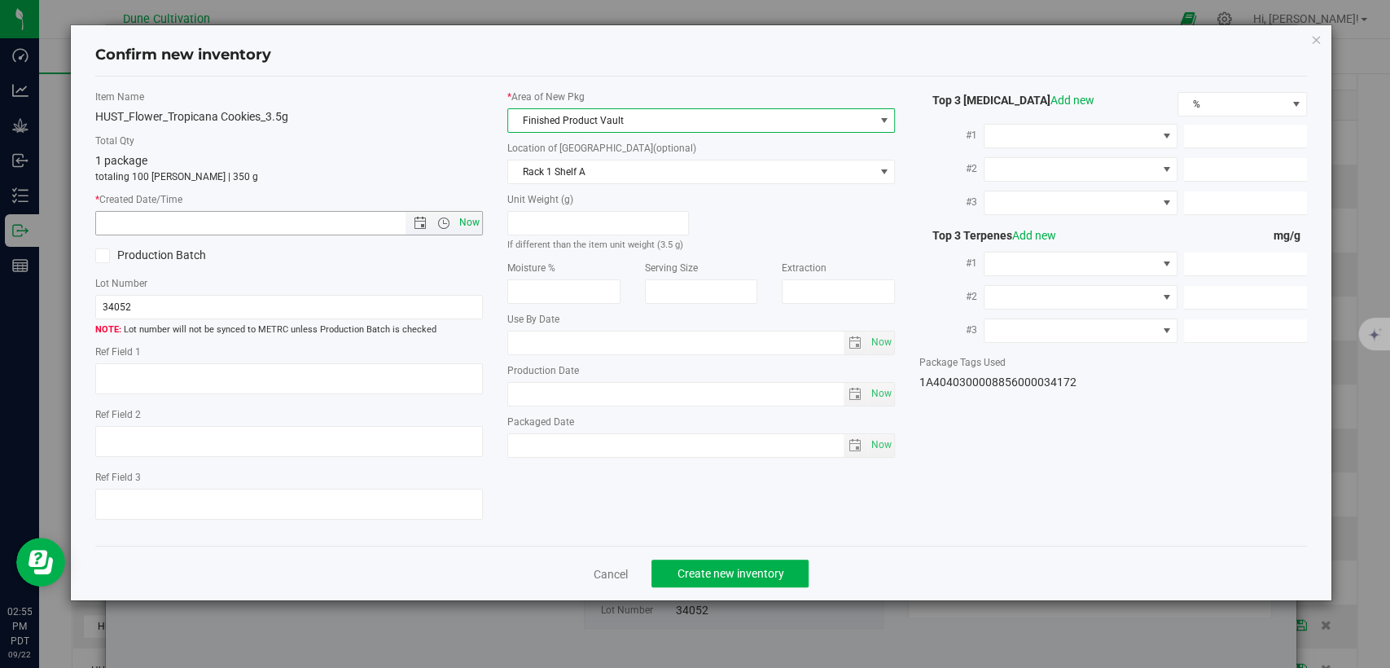
click at [472, 218] on span "Now" at bounding box center [470, 223] width 28 height 24
type input "9/22/2025 2:55 PM"
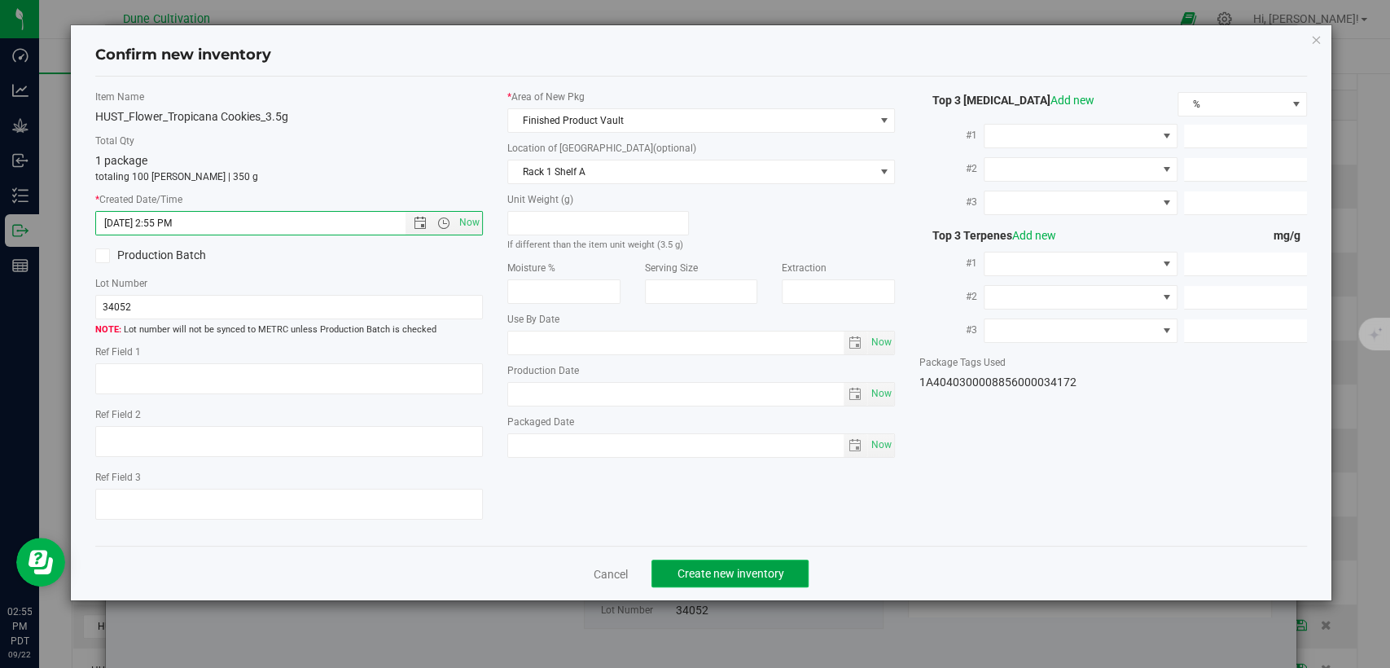
click at [691, 569] on span "Create new inventory" at bounding box center [730, 573] width 107 height 13
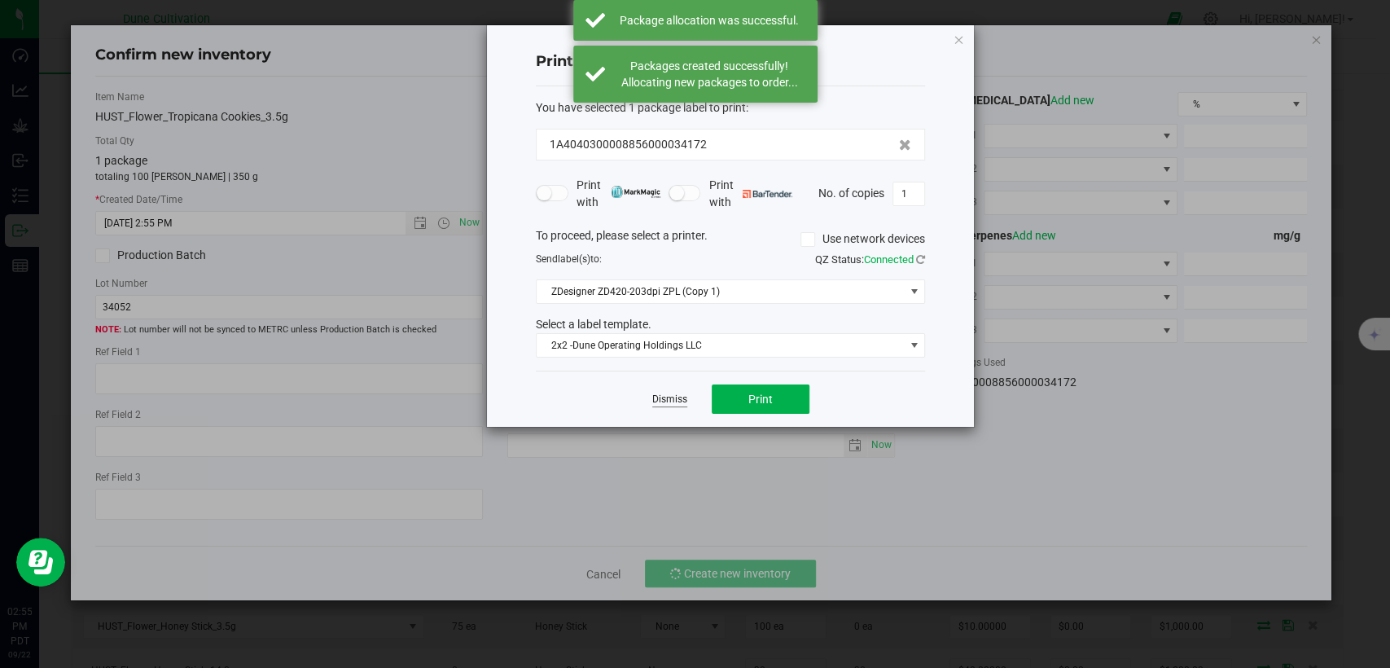
click at [665, 403] on link "Dismiss" at bounding box center [669, 400] width 35 height 14
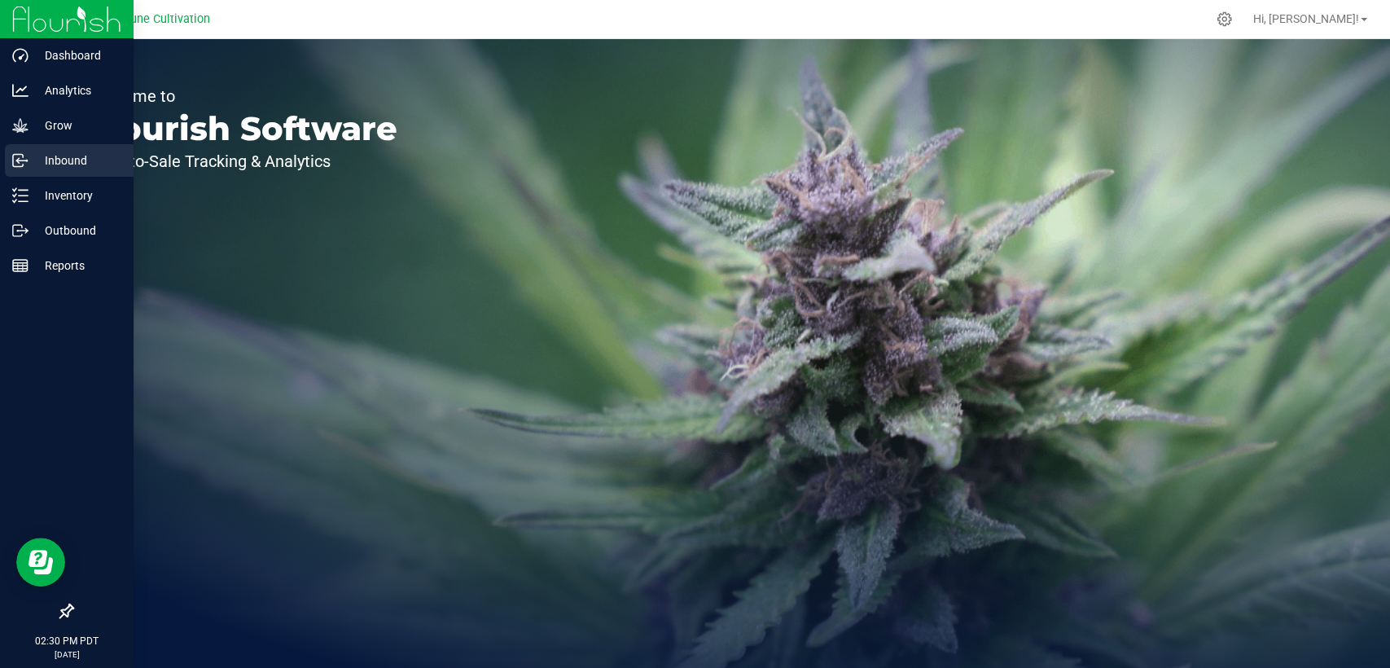
click at [41, 166] on p "Inbound" at bounding box center [78, 161] width 98 height 20
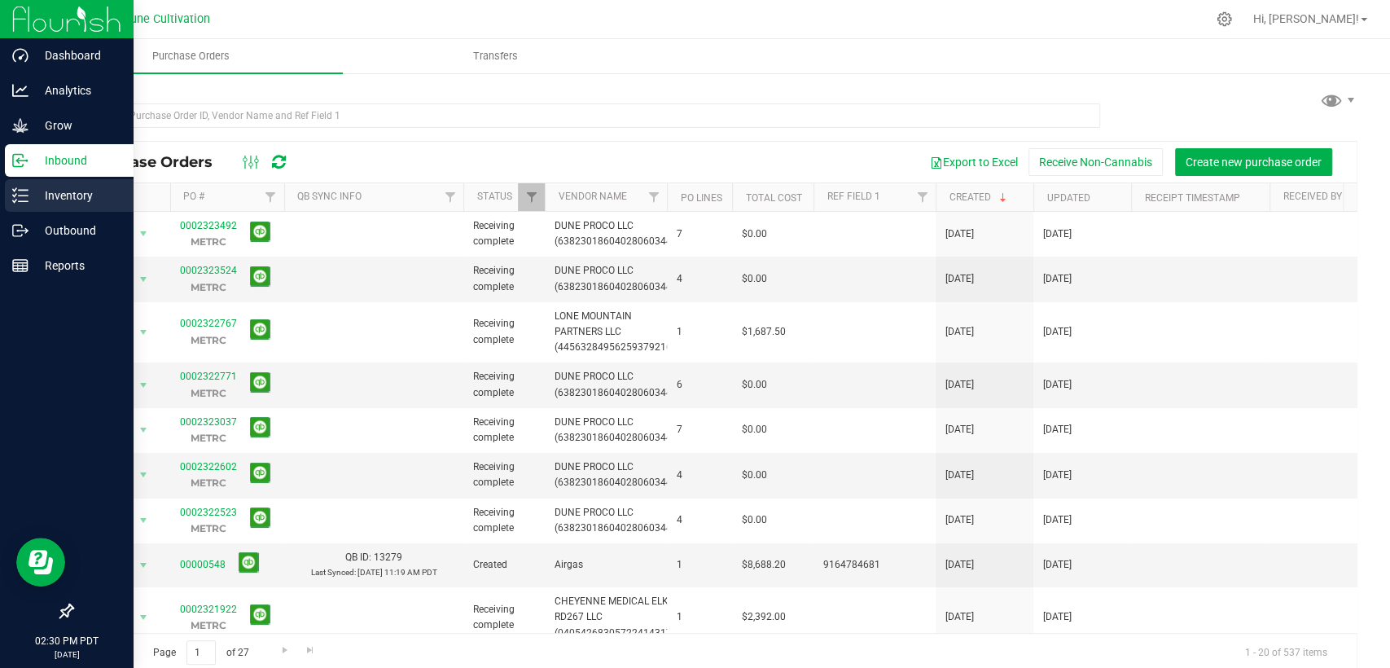
click at [40, 191] on p "Inventory" at bounding box center [78, 196] width 98 height 20
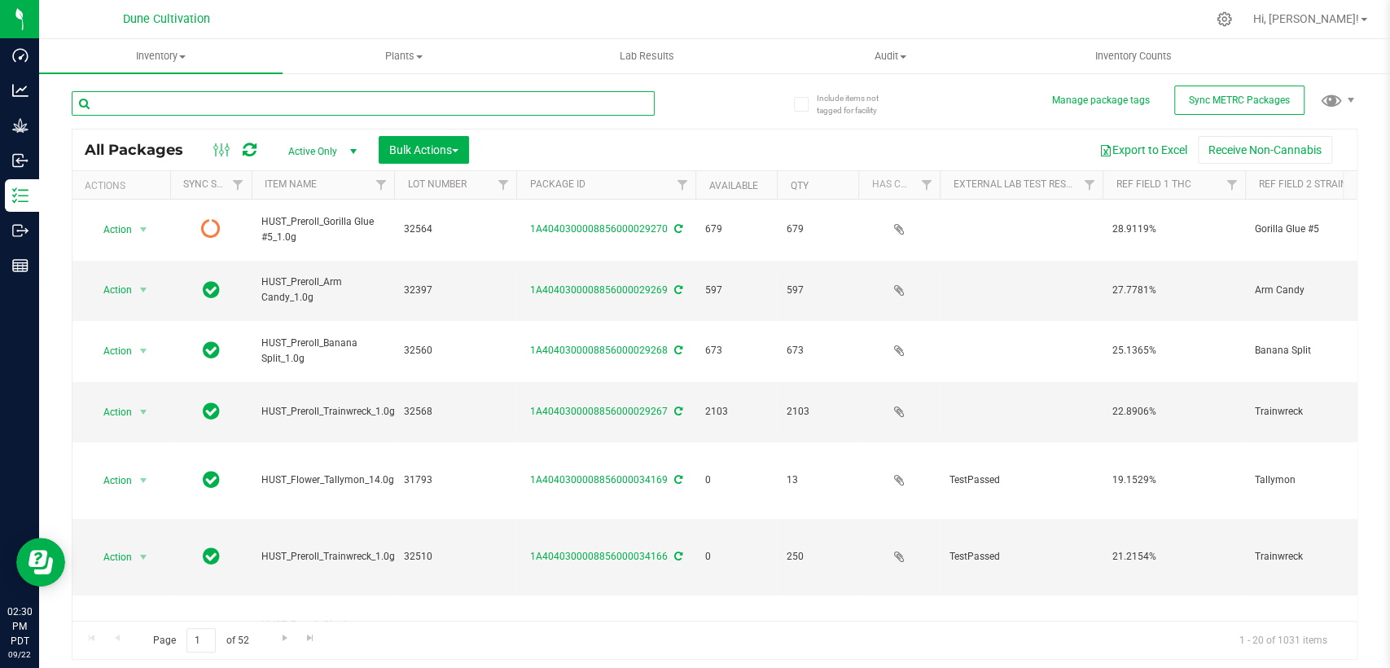
click at [283, 106] on input "text" at bounding box center [363, 103] width 583 height 24
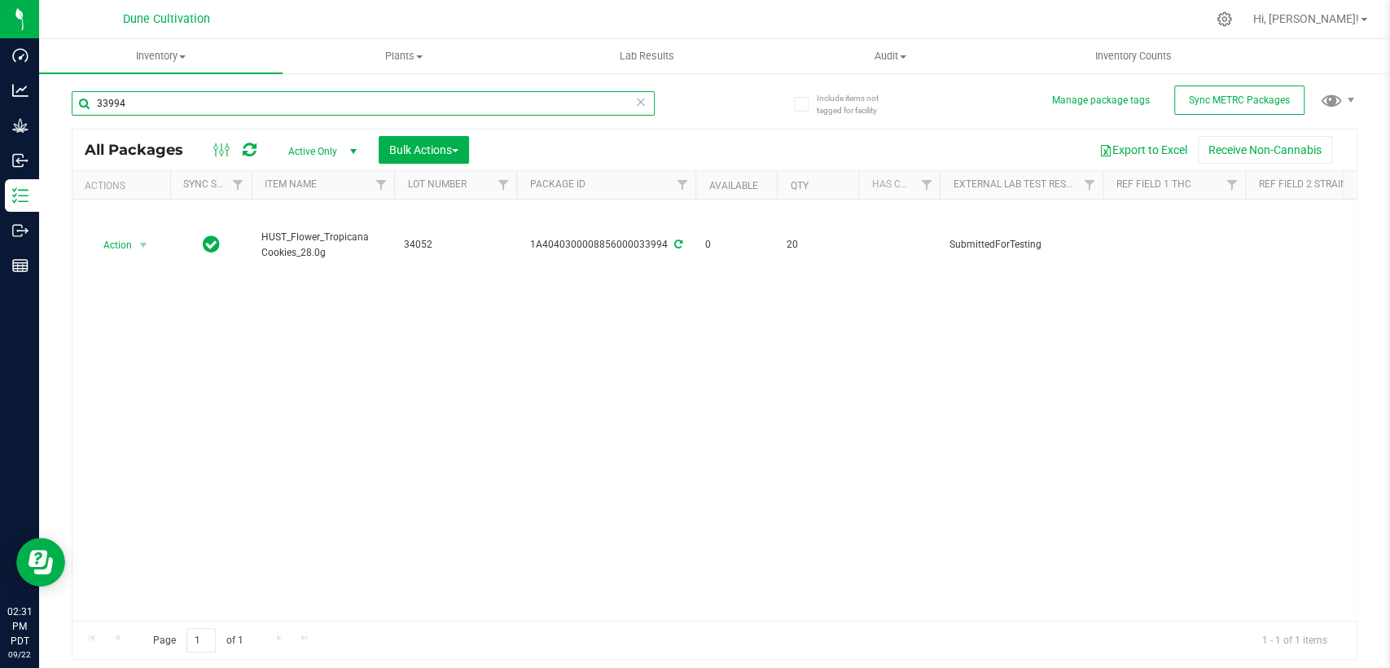
drag, startPoint x: 165, startPoint y: 99, endPoint x: 59, endPoint y: 99, distance: 105.9
click at [59, 99] on div "Include items not tagged for facility Manage package tags Sync METRC Packages 3…" at bounding box center [714, 320] width 1351 height 497
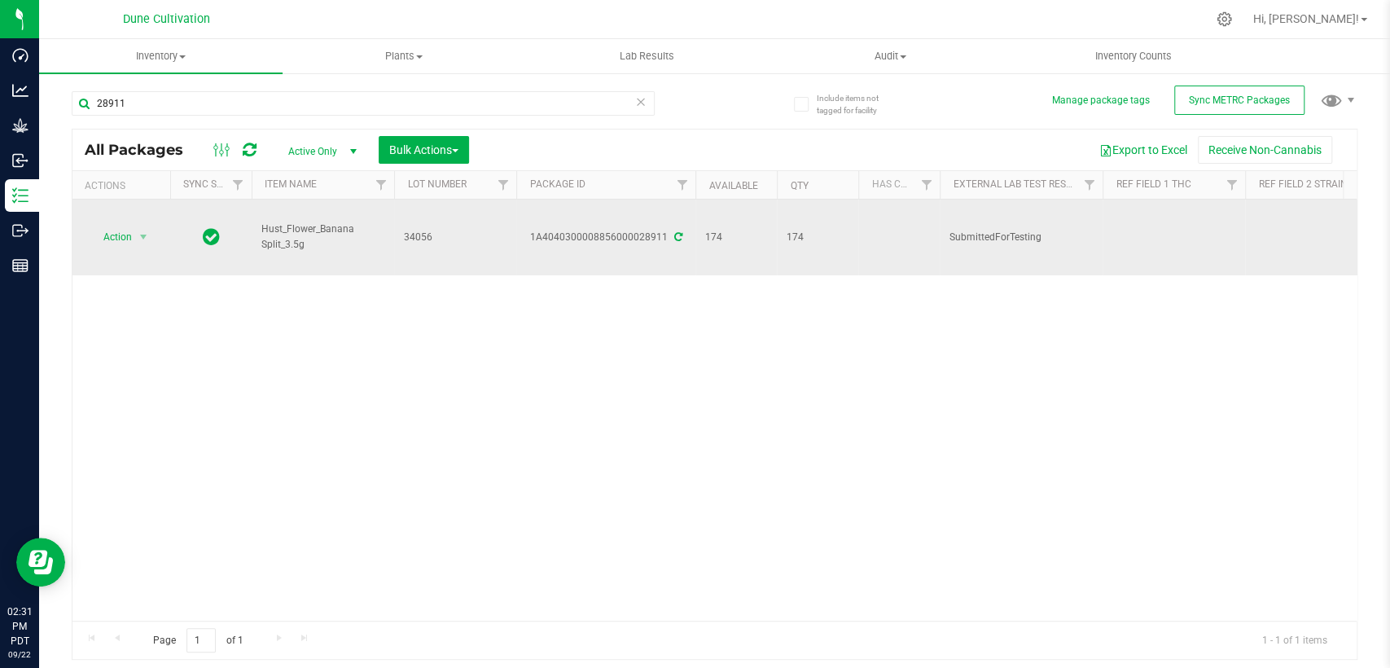
click at [674, 232] on icon at bounding box center [678, 237] width 8 height 10
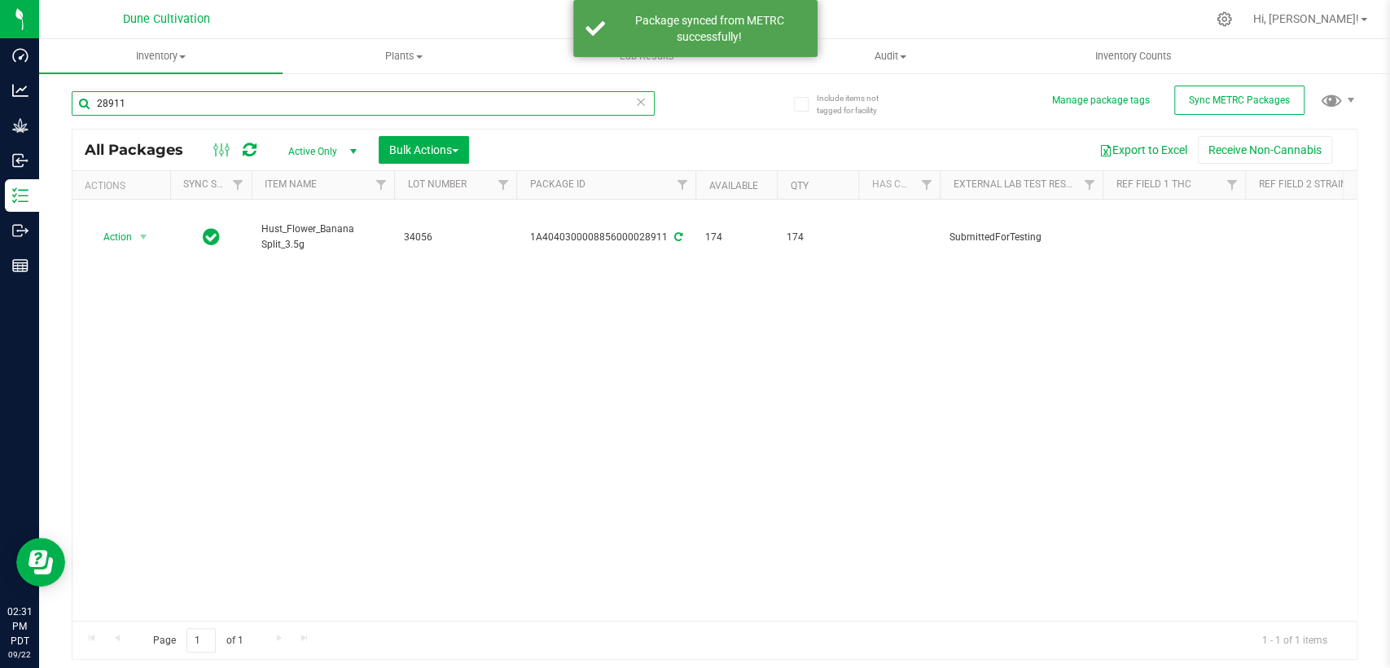
drag, startPoint x: 134, startPoint y: 107, endPoint x: 90, endPoint y: 95, distance: 46.2
click at [53, 106] on div "Include items not tagged for facility Manage package tags Sync METRC Packages 2…" at bounding box center [714, 320] width 1351 height 497
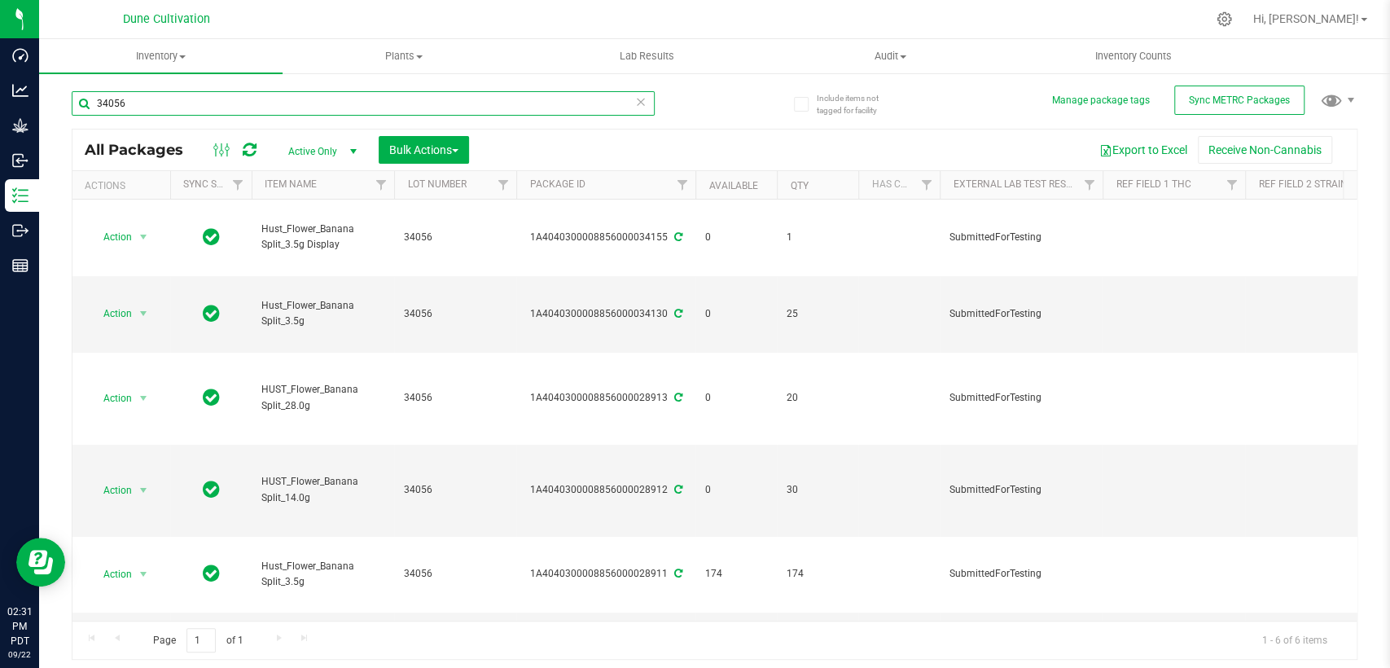
drag, startPoint x: 155, startPoint y: 104, endPoint x: 40, endPoint y: 103, distance: 114.9
click at [40, 103] on div "Include items not tagged for facility Manage package tags Sync METRC Packages 3…" at bounding box center [714, 320] width 1351 height 497
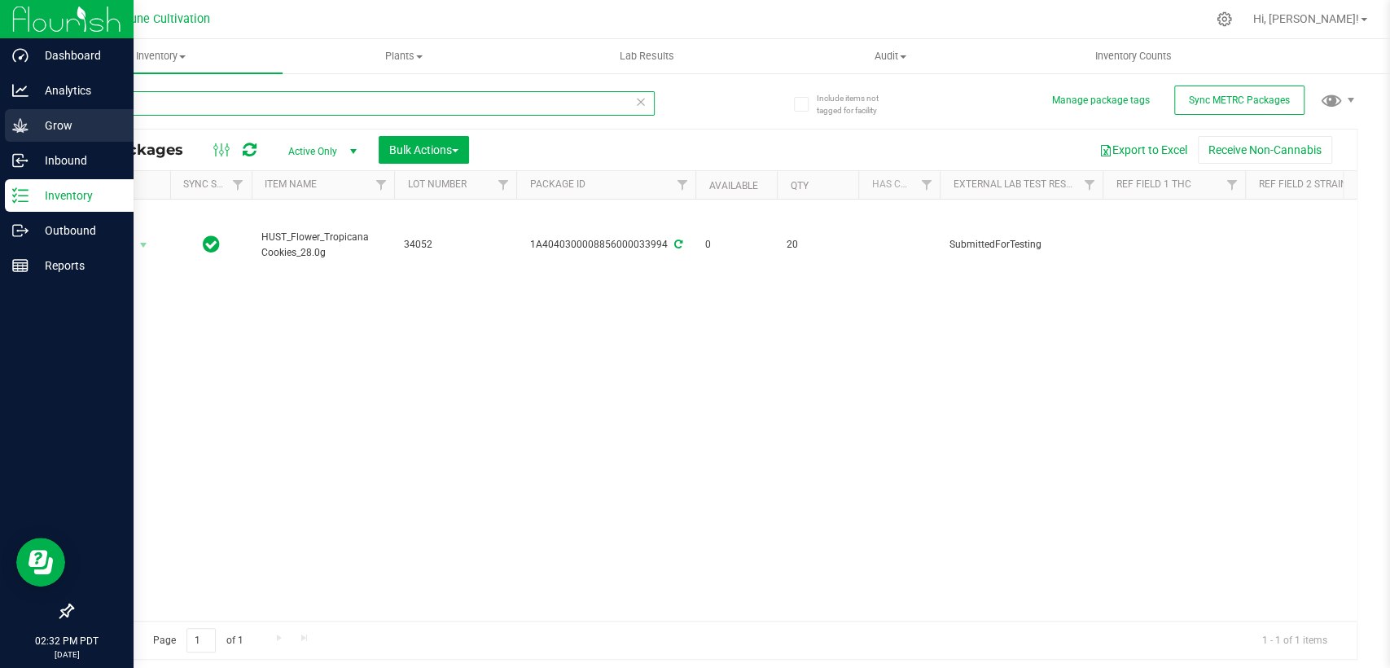
drag, startPoint x: 134, startPoint y: 109, endPoint x: 0, endPoint y: 109, distance: 134.4
click at [0, 109] on div "Dashboard Analytics Grow Inbound Inventory Outbound Reports 02:32 PM PDT 09/22/…" at bounding box center [695, 334] width 1390 height 668
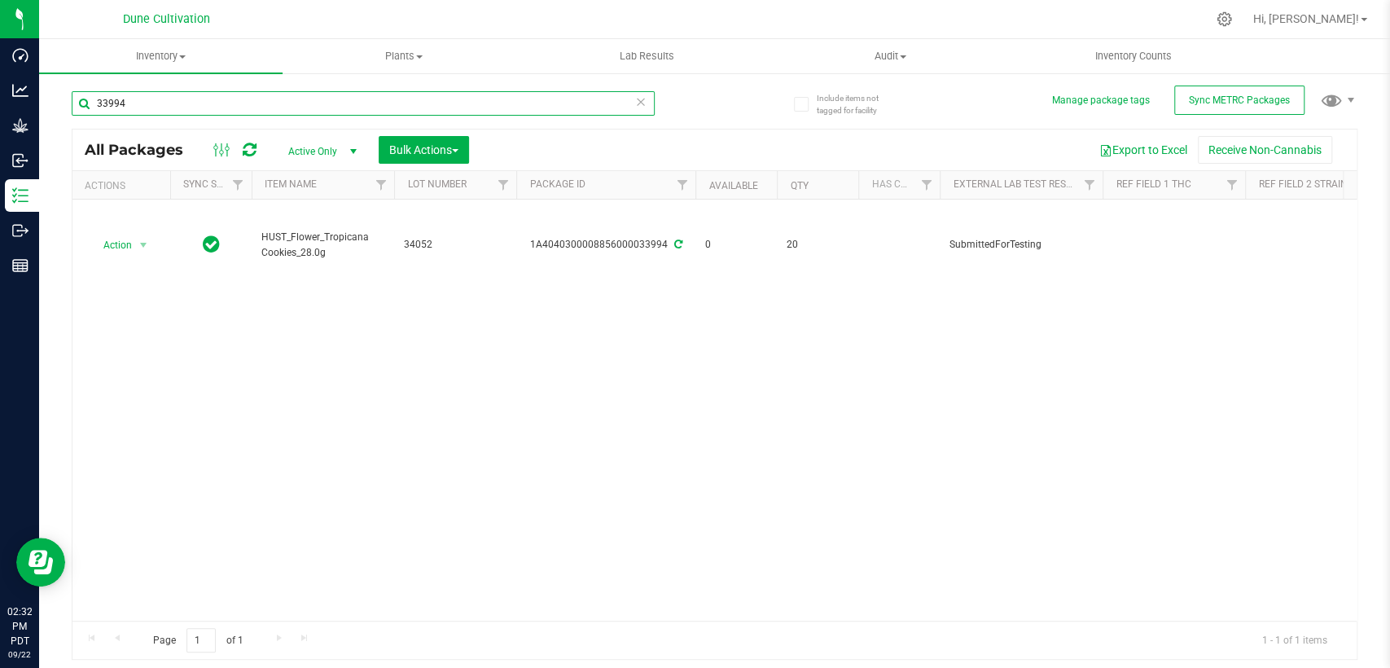
paste input "28912"
drag, startPoint x: 127, startPoint y: 101, endPoint x: 46, endPoint y: 102, distance: 81.5
click at [46, 102] on div "Include items not tagged for facility Manage package tags Sync METRC Packages 2…" at bounding box center [714, 320] width 1351 height 497
paste input "479"
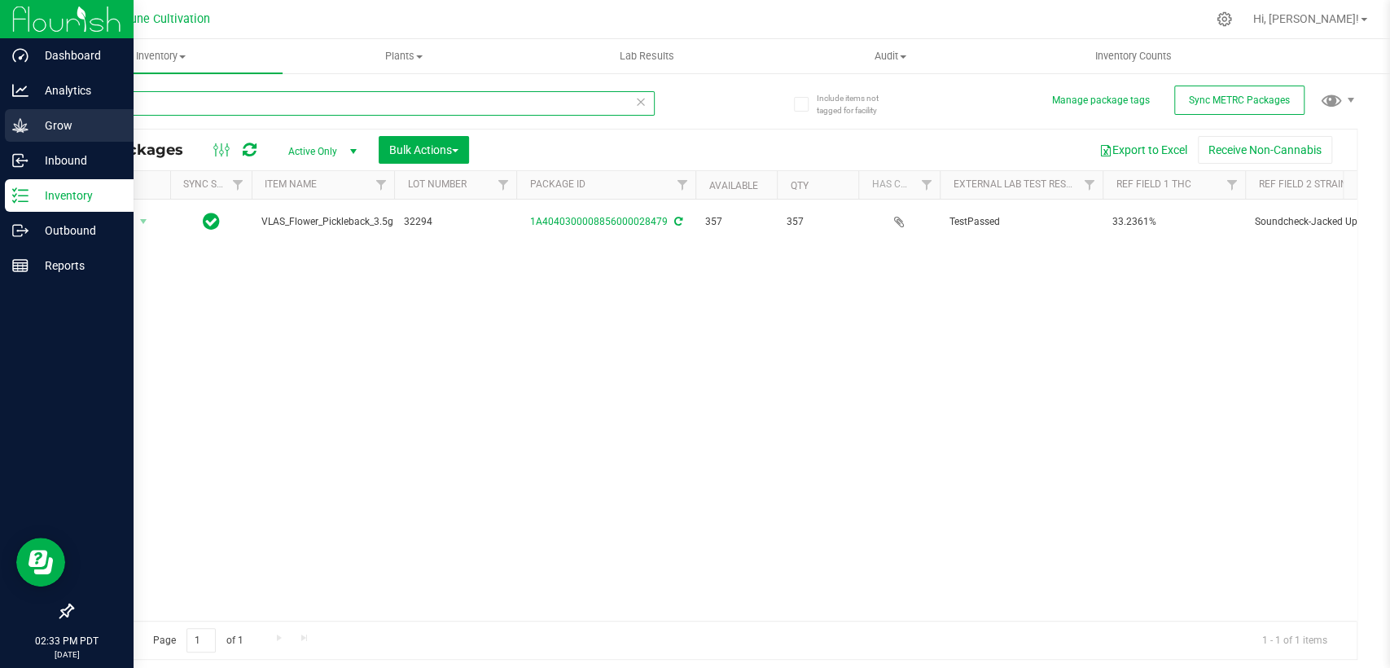
drag, startPoint x: 133, startPoint y: 106, endPoint x: 36, endPoint y: 115, distance: 97.3
click at [37, 115] on div "Dashboard Analytics Grow Inbound Inventory Outbound Reports 02:33 PM PDT 09/22/…" at bounding box center [695, 334] width 1390 height 668
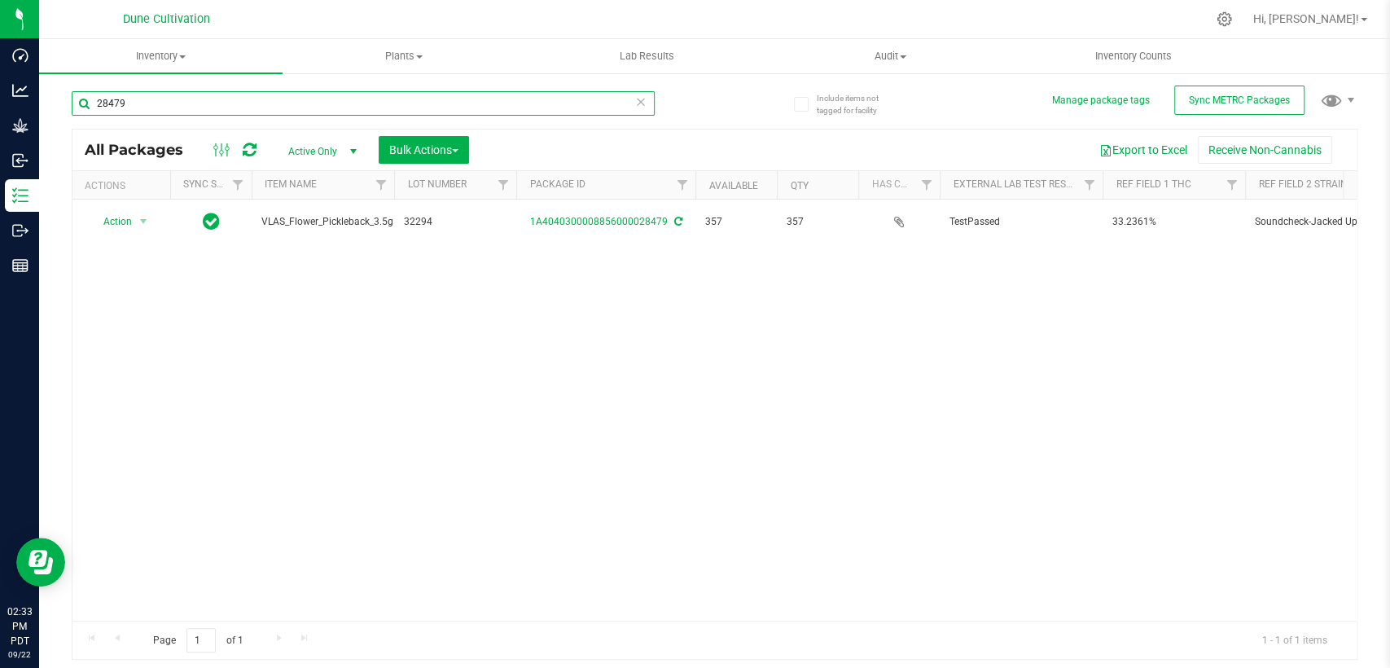
paste input "912"
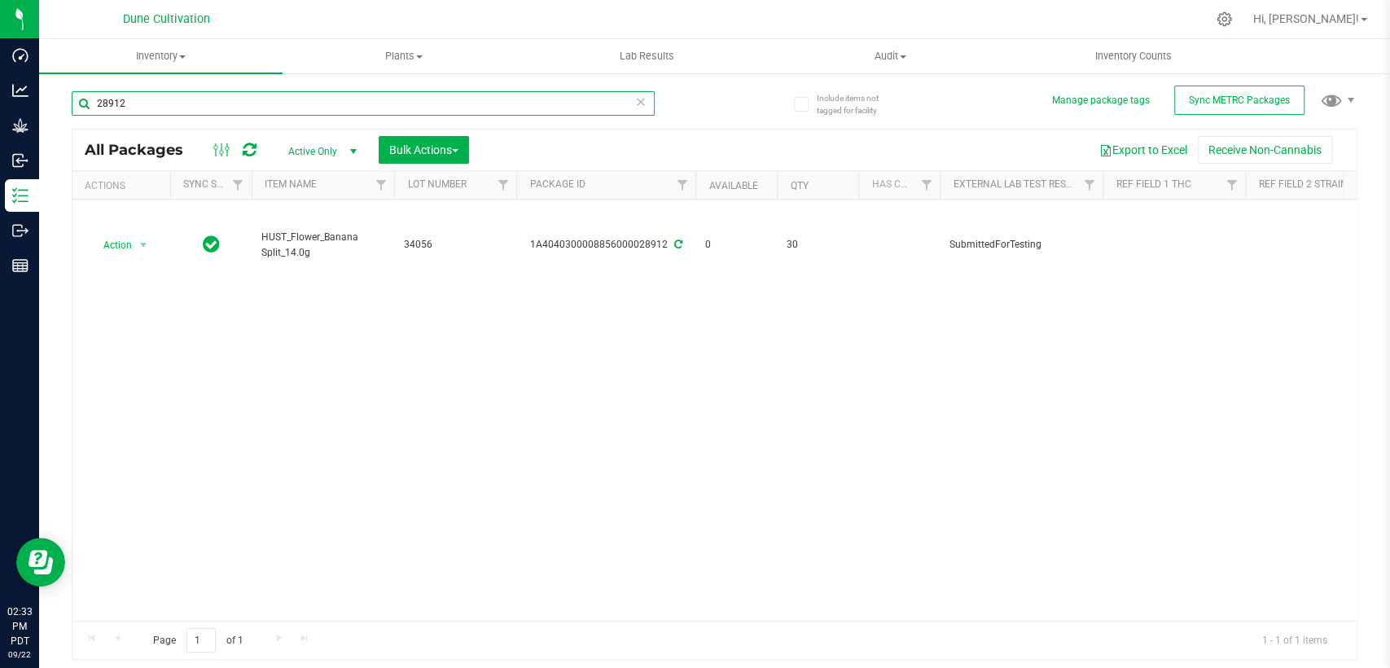
drag, startPoint x: 130, startPoint y: 99, endPoint x: 40, endPoint y: 107, distance: 89.9
click at [40, 107] on div "Include items not tagged for facility Manage package tags Sync METRC Packages 2…" at bounding box center [714, 320] width 1351 height 497
paste input "3"
click at [42, 104] on div "Include items not tagged for facility Manage package tags Sync METRC Packages 2…" at bounding box center [714, 320] width 1351 height 497
paste input "899"
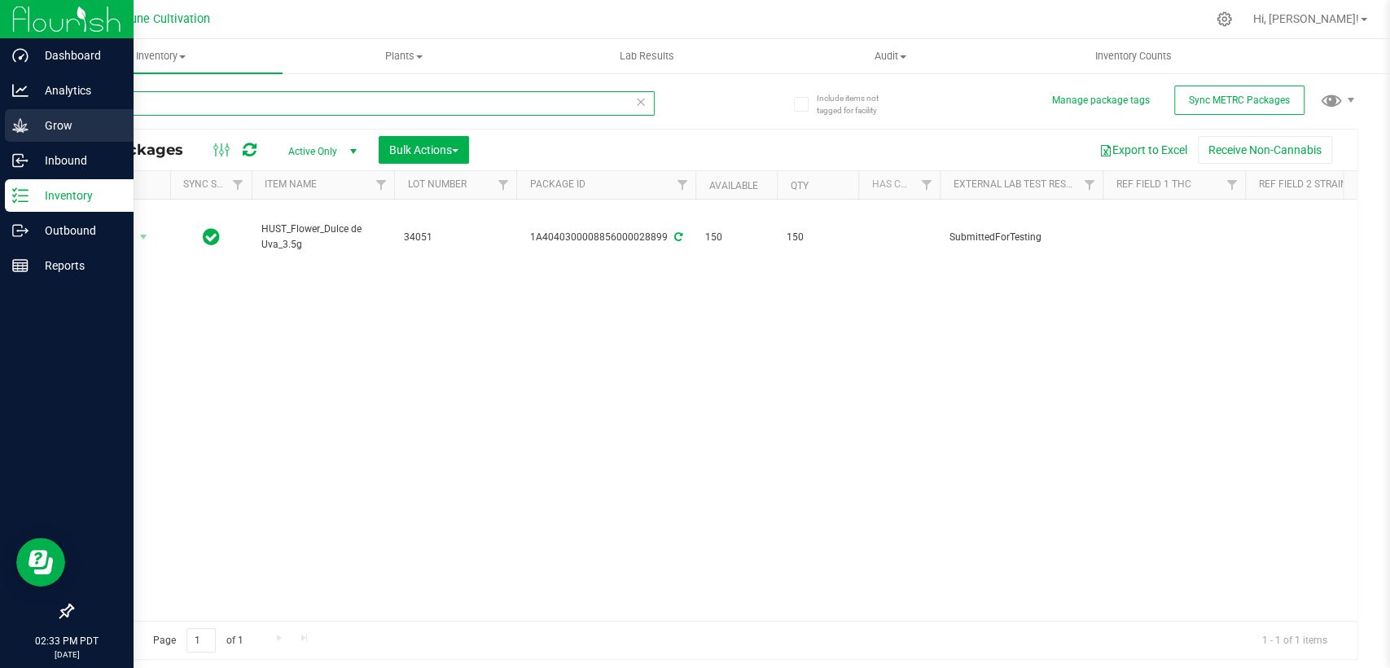
drag, startPoint x: 144, startPoint y: 103, endPoint x: 1, endPoint y: 112, distance: 143.7
click at [5, 112] on div "Dashboard Analytics Grow Inbound Inventory Outbound Reports 02:33 PM PDT 09/22/…" at bounding box center [695, 334] width 1390 height 668
paste input "900"
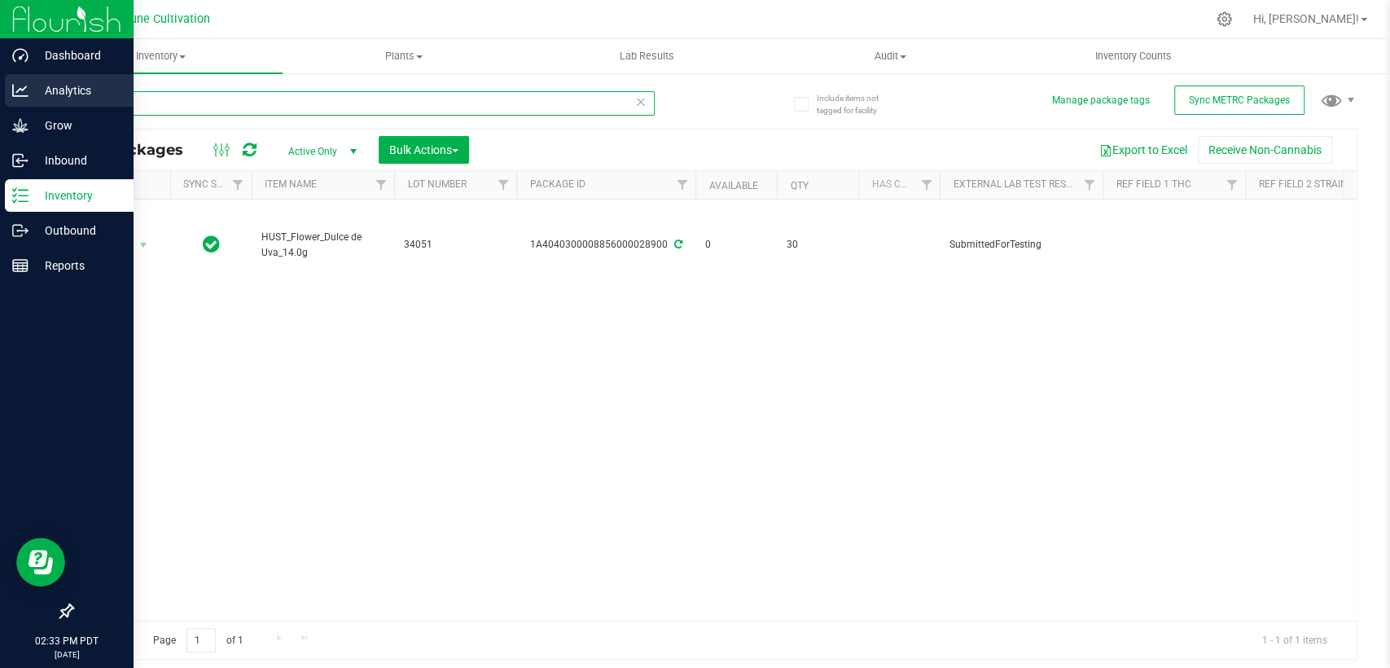
drag, startPoint x: 179, startPoint y: 103, endPoint x: 37, endPoint y: 108, distance: 141.8
click at [43, 108] on div "Include items not tagged for facility Manage package tags Sync METRC Packages 2…" at bounding box center [714, 320] width 1351 height 497
paste input "1"
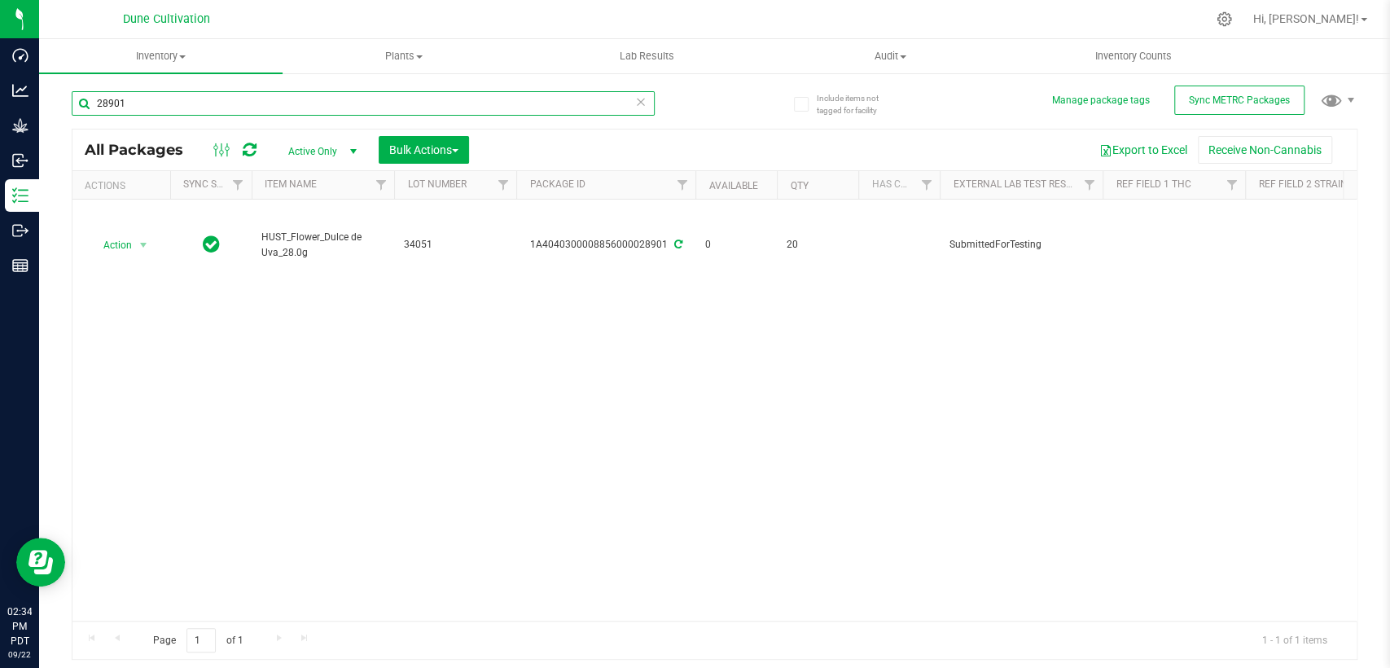
drag, startPoint x: 203, startPoint y: 100, endPoint x: 121, endPoint y: 98, distance: 81.5
click at [121, 98] on input "28901" at bounding box center [363, 103] width 583 height 24
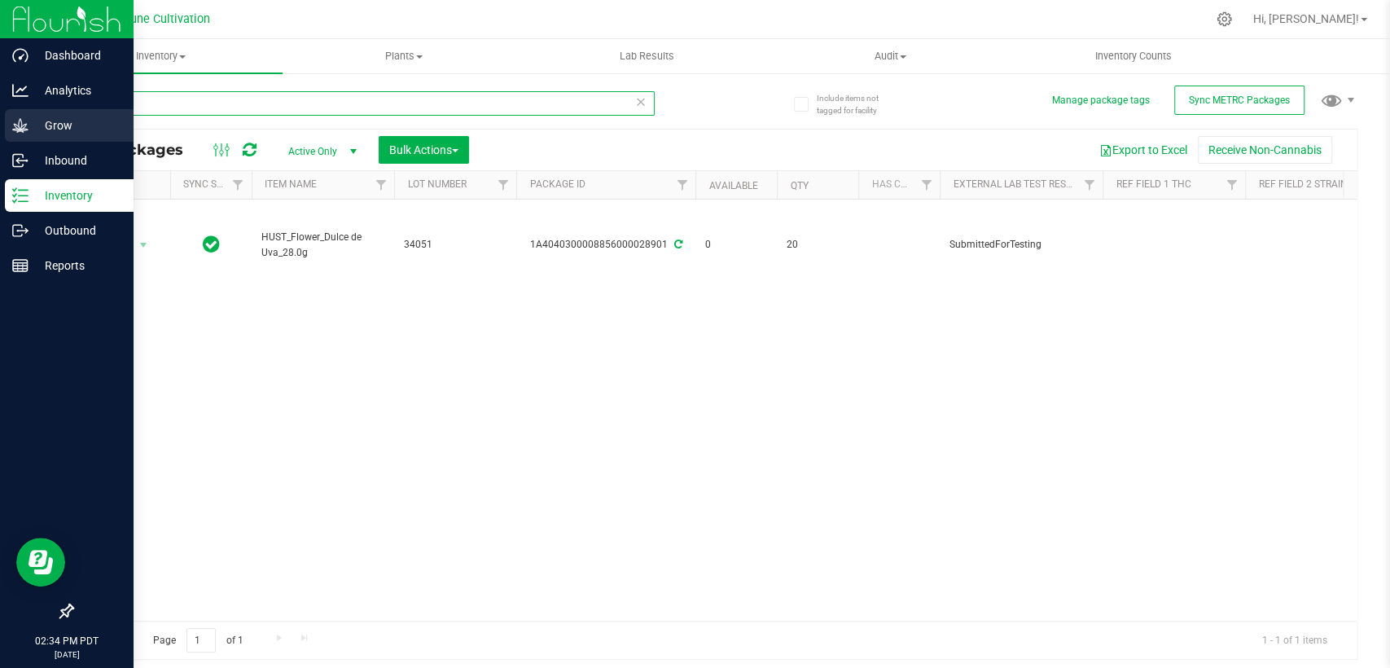
drag, startPoint x: 141, startPoint y: 100, endPoint x: 2, endPoint y: 122, distance: 140.2
click at [0, 122] on div "Dashboard Analytics Grow Inbound Inventory Outbound Reports 02:34 PM PDT 09/22/…" at bounding box center [695, 334] width 1390 height 668
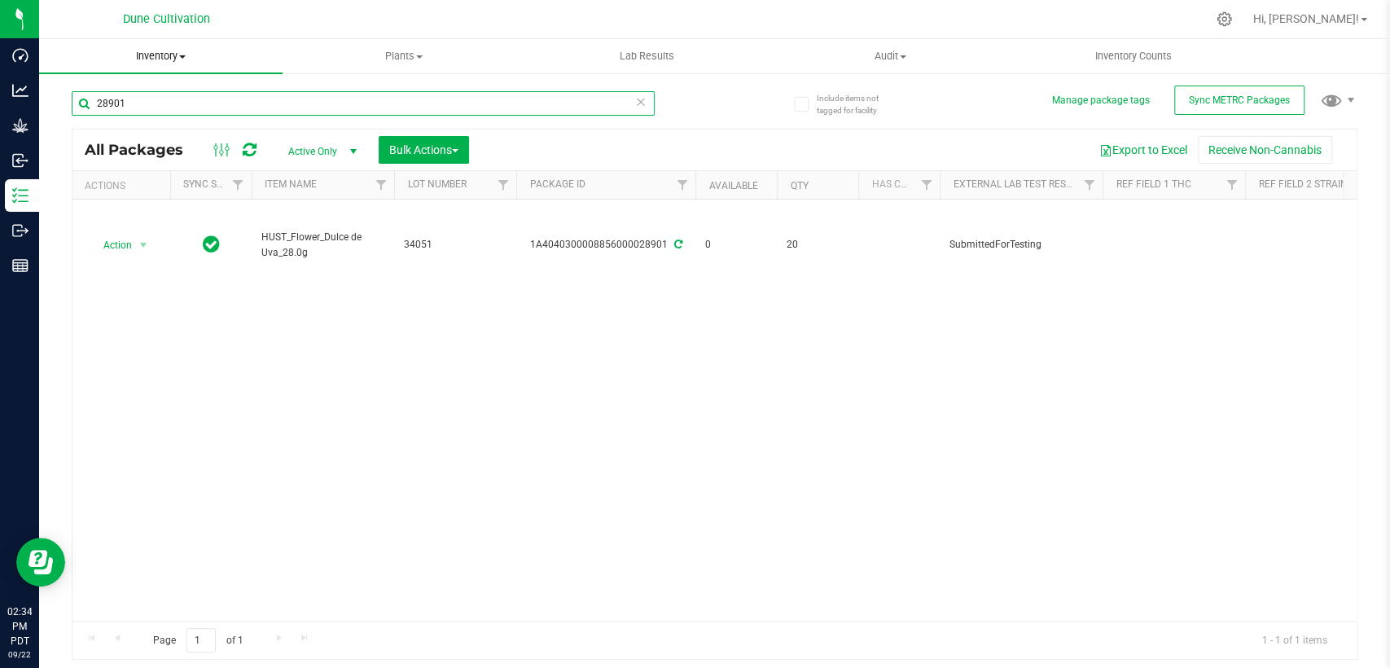
paste input "895"
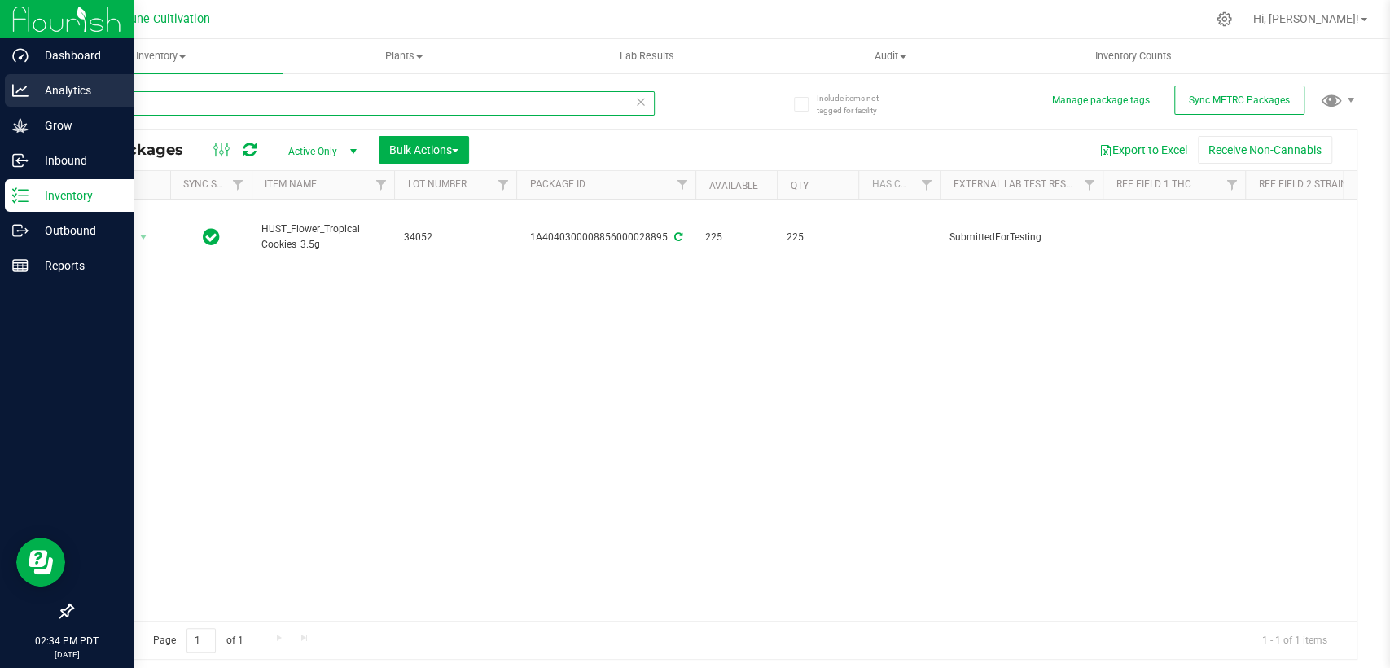
drag, startPoint x: 136, startPoint y: 99, endPoint x: 25, endPoint y: 103, distance: 110.8
click at [25, 103] on div "Dashboard Analytics Grow Inbound Inventory Outbound Reports 02:34 PM PDT 09/22/…" at bounding box center [695, 334] width 1390 height 668
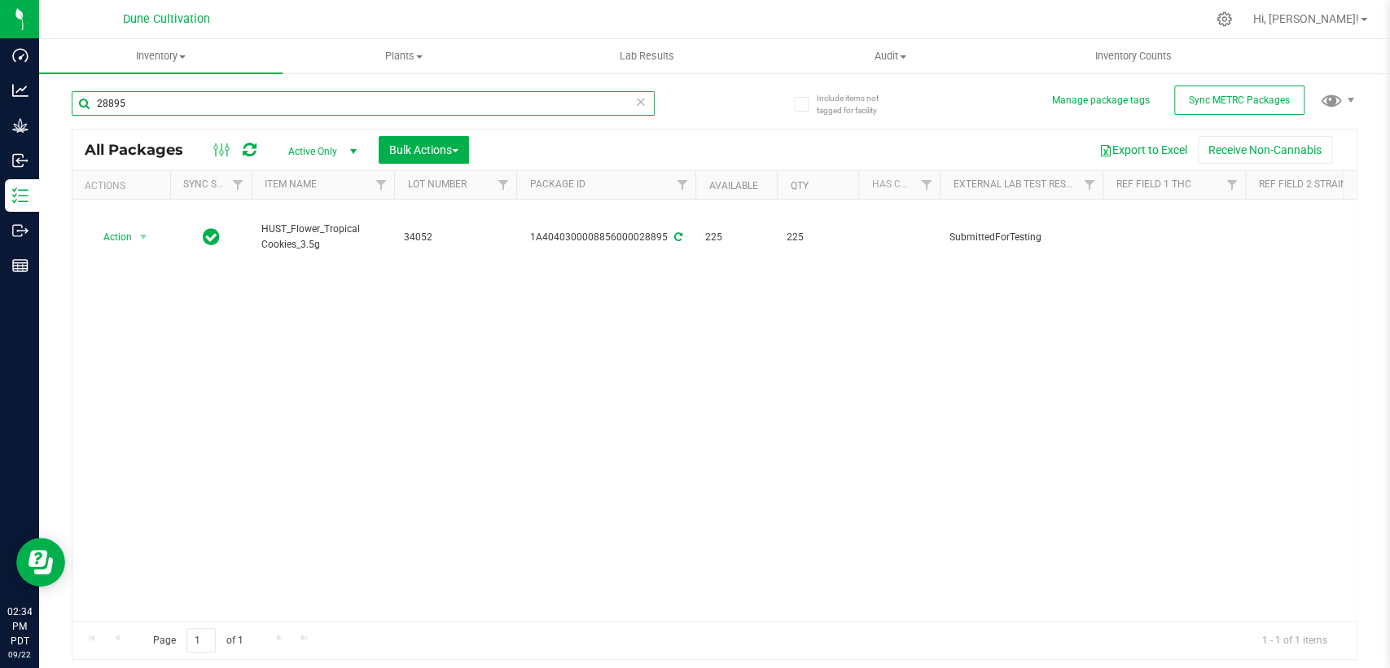
paste input "6"
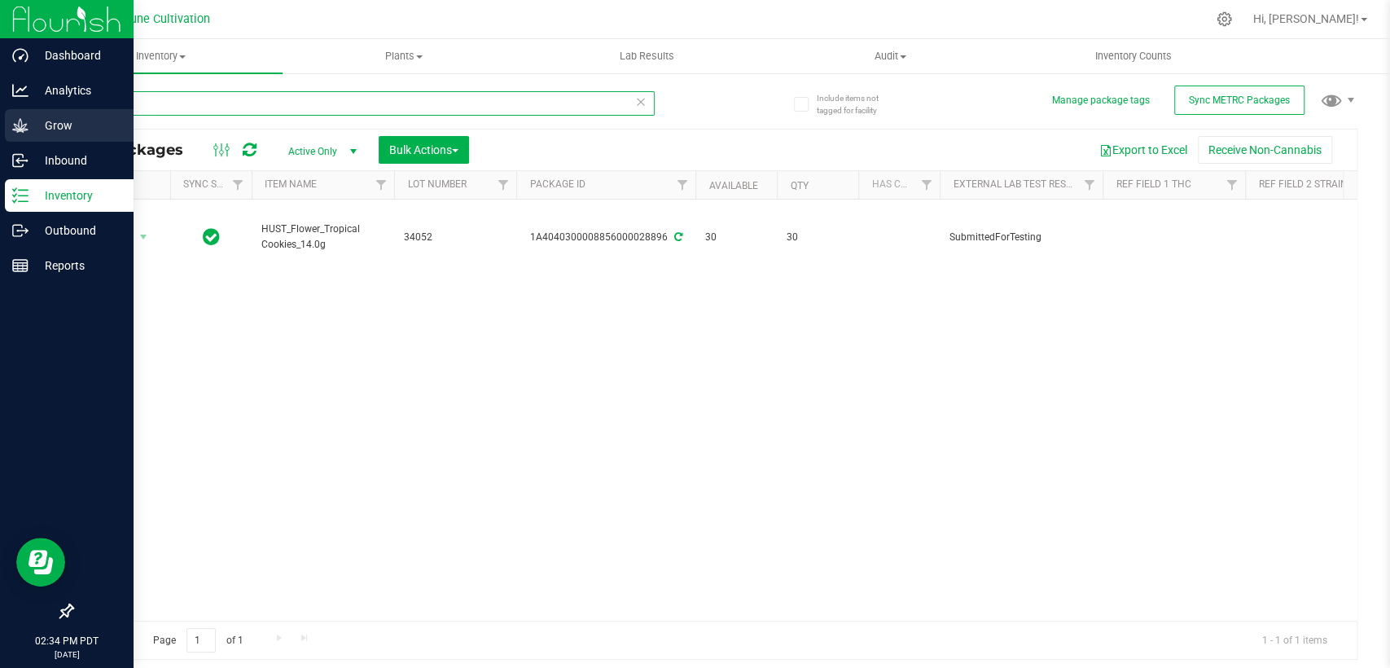
drag, startPoint x: 164, startPoint y: 96, endPoint x: 26, endPoint y: 108, distance: 138.2
click at [27, 108] on div "Dashboard Analytics Grow Inbound Inventory Outbound Reports 02:34 PM PDT 09/22/…" at bounding box center [695, 334] width 1390 height 668
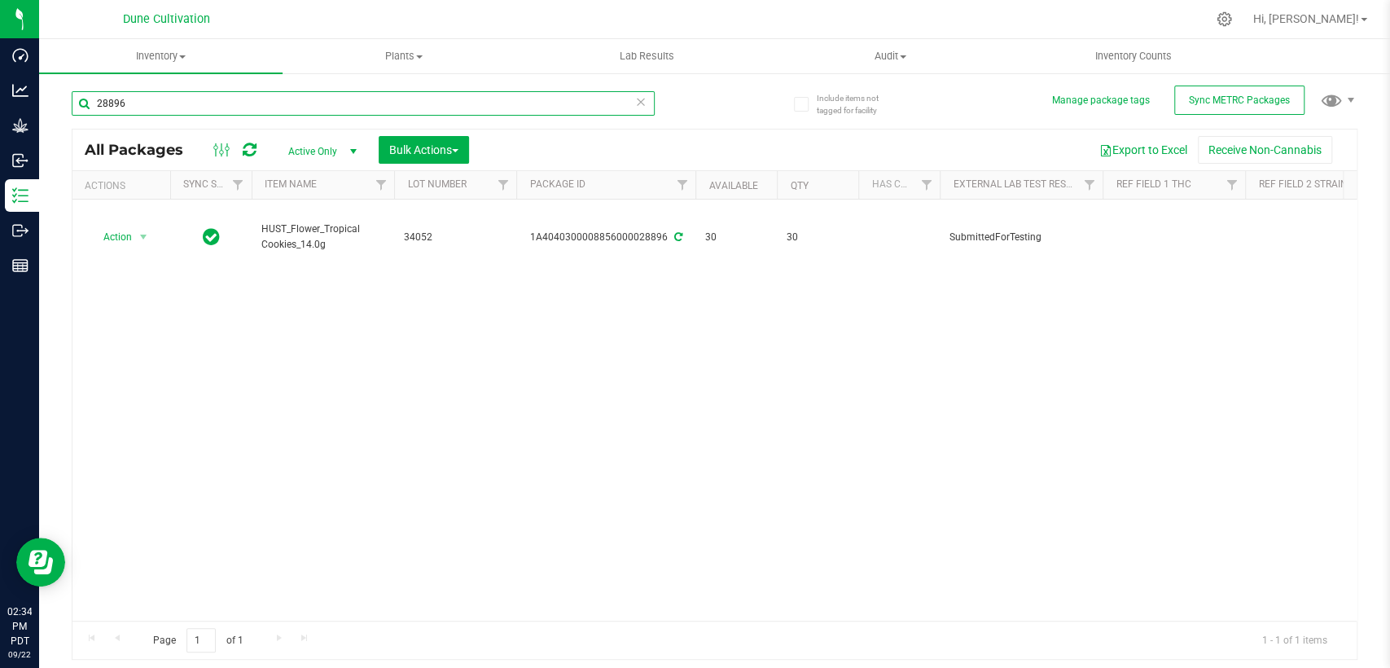
paste input "33994"
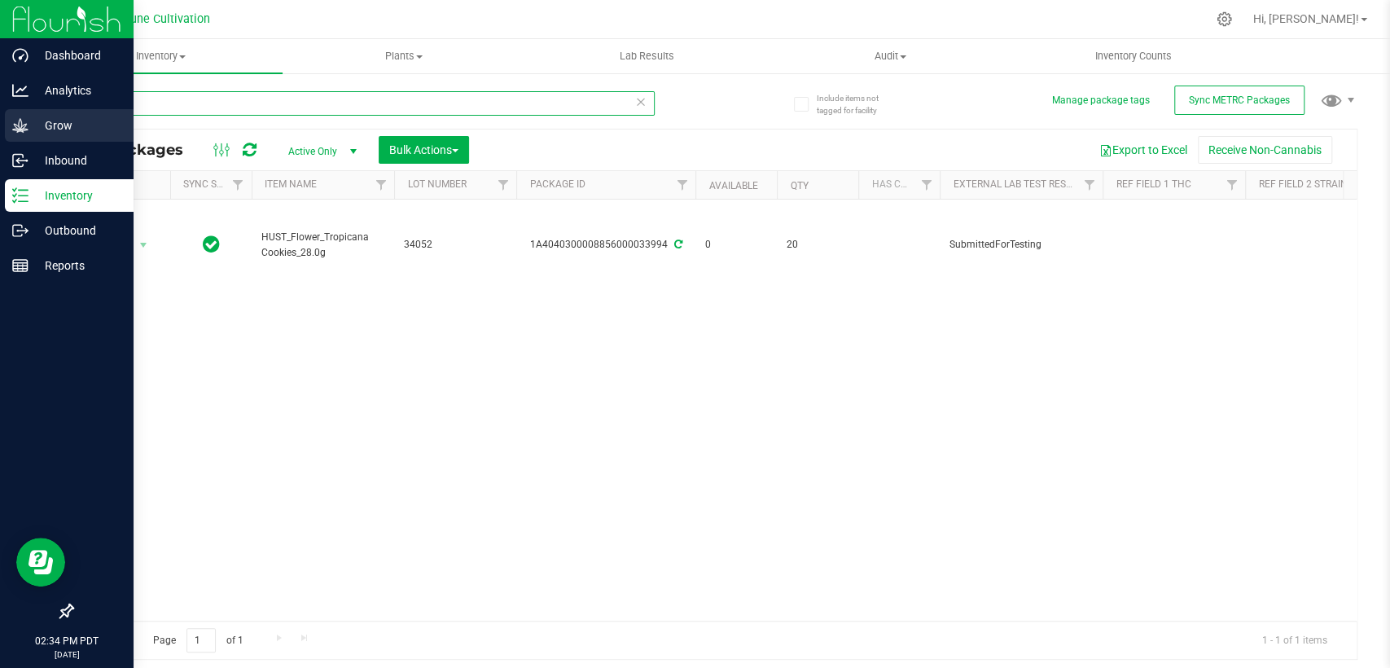
drag, startPoint x: 130, startPoint y: 107, endPoint x: 0, endPoint y: 119, distance: 130.1
click at [0, 119] on div "Dashboard Analytics Grow Inbound Inventory Outbound Reports 02:34 PM PDT 09/22/…" at bounding box center [695, 334] width 1390 height 668
paste input "28926"
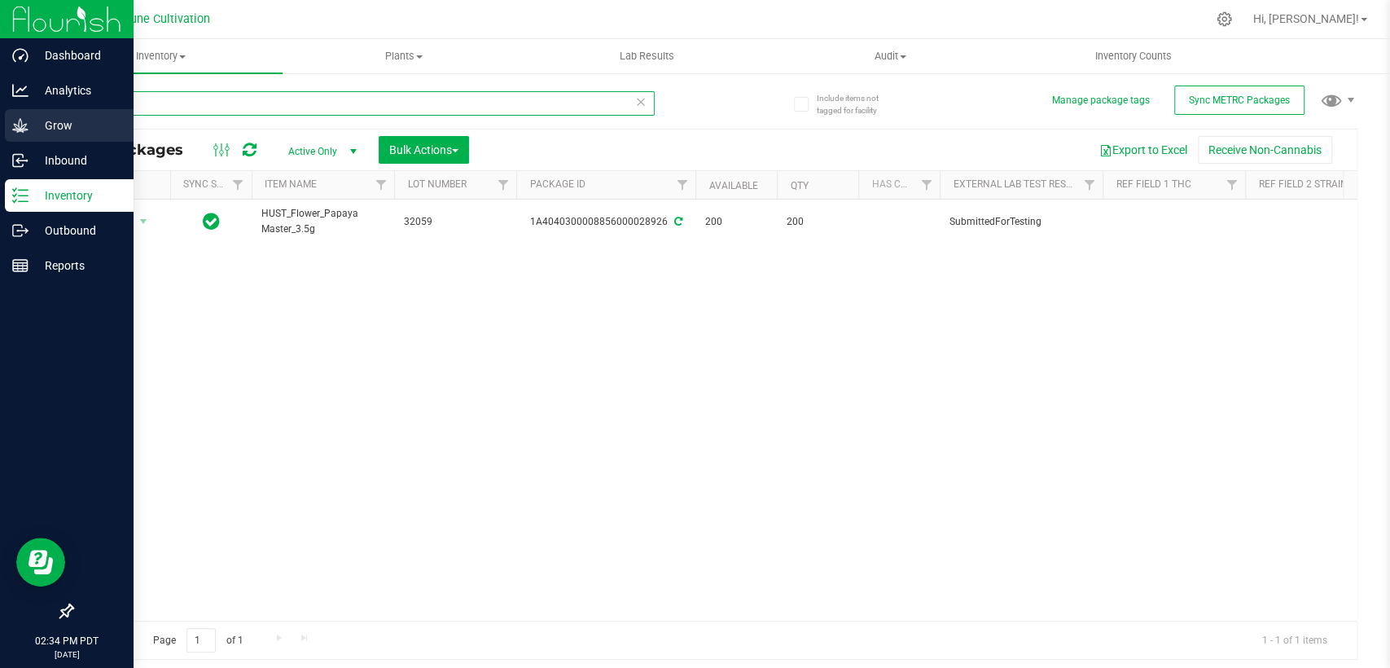
drag, startPoint x: 130, startPoint y: 106, endPoint x: 20, endPoint y: 115, distance: 110.3
click at [20, 115] on div "Dashboard Analytics Grow Inbound Inventory Outbound Reports 02:34 PM PDT 09/22/…" at bounding box center [695, 334] width 1390 height 668
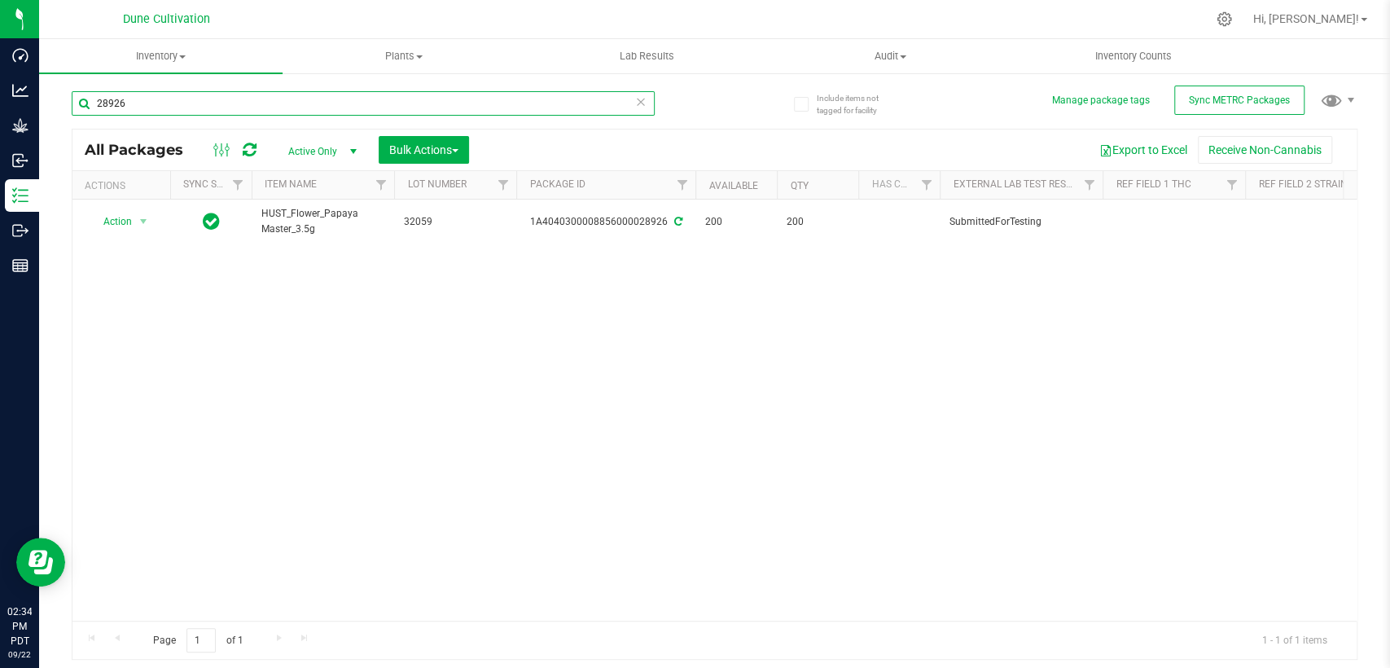
paste input "7"
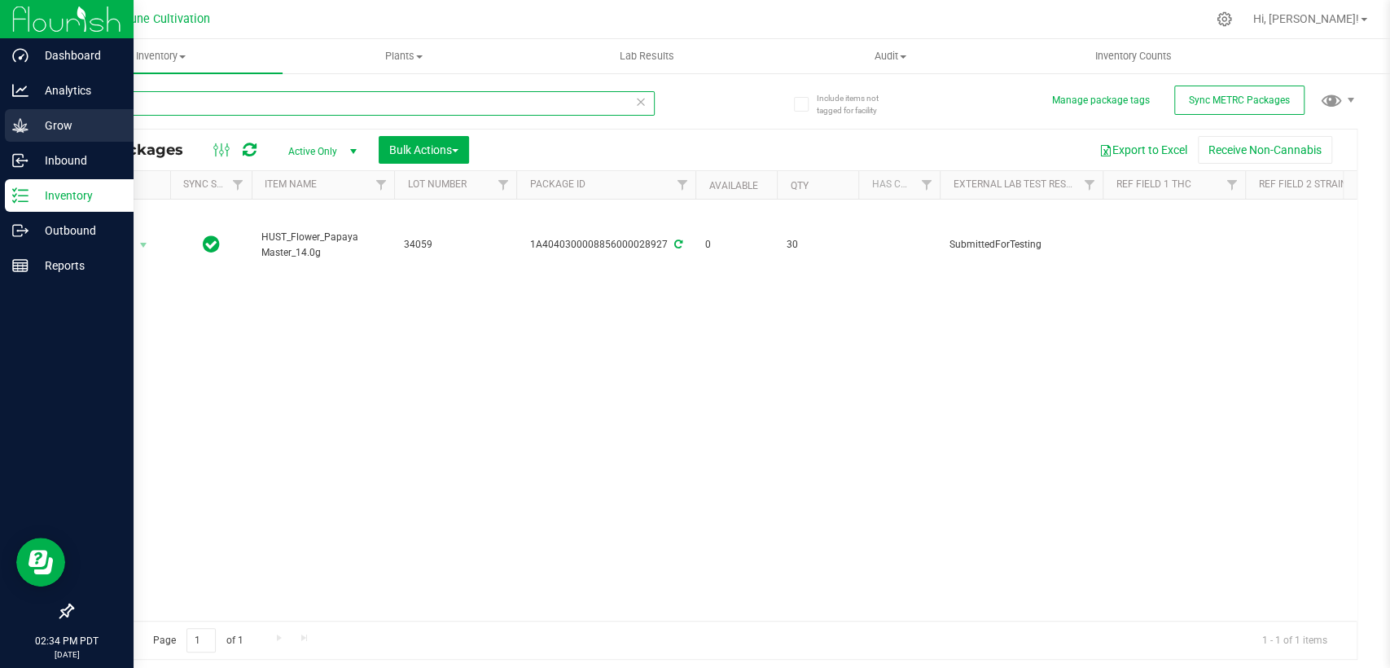
drag, startPoint x: 25, startPoint y: 125, endPoint x: 0, endPoint y: 128, distance: 25.4
click at [0, 128] on div "Dashboard Analytics Grow Inbound Inventory Outbound Reports 02:34 PM PDT 09/22/…" at bounding box center [695, 334] width 1390 height 668
paste input "6"
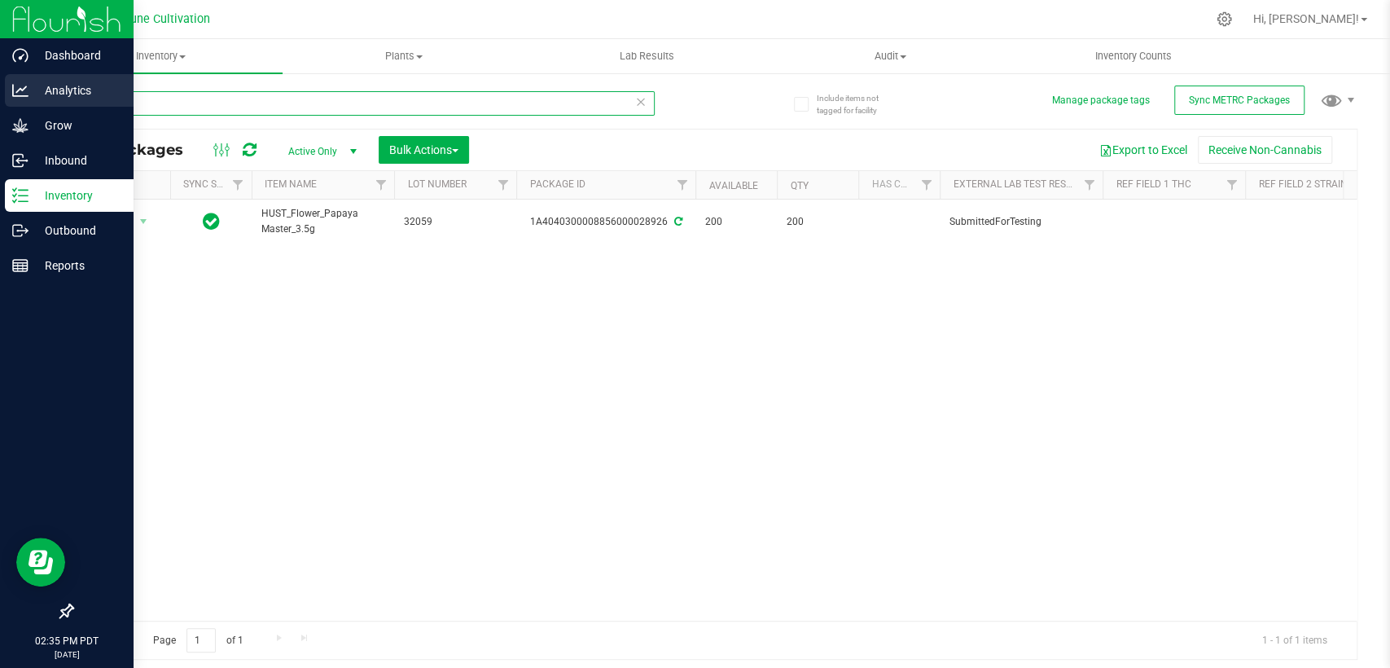
drag, startPoint x: 83, startPoint y: 103, endPoint x: 22, endPoint y: 106, distance: 61.1
click at [25, 106] on div "Dashboard Analytics Grow Inbound Inventory Outbound Reports 02:35 PM PDT 09/22/…" at bounding box center [695, 334] width 1390 height 668
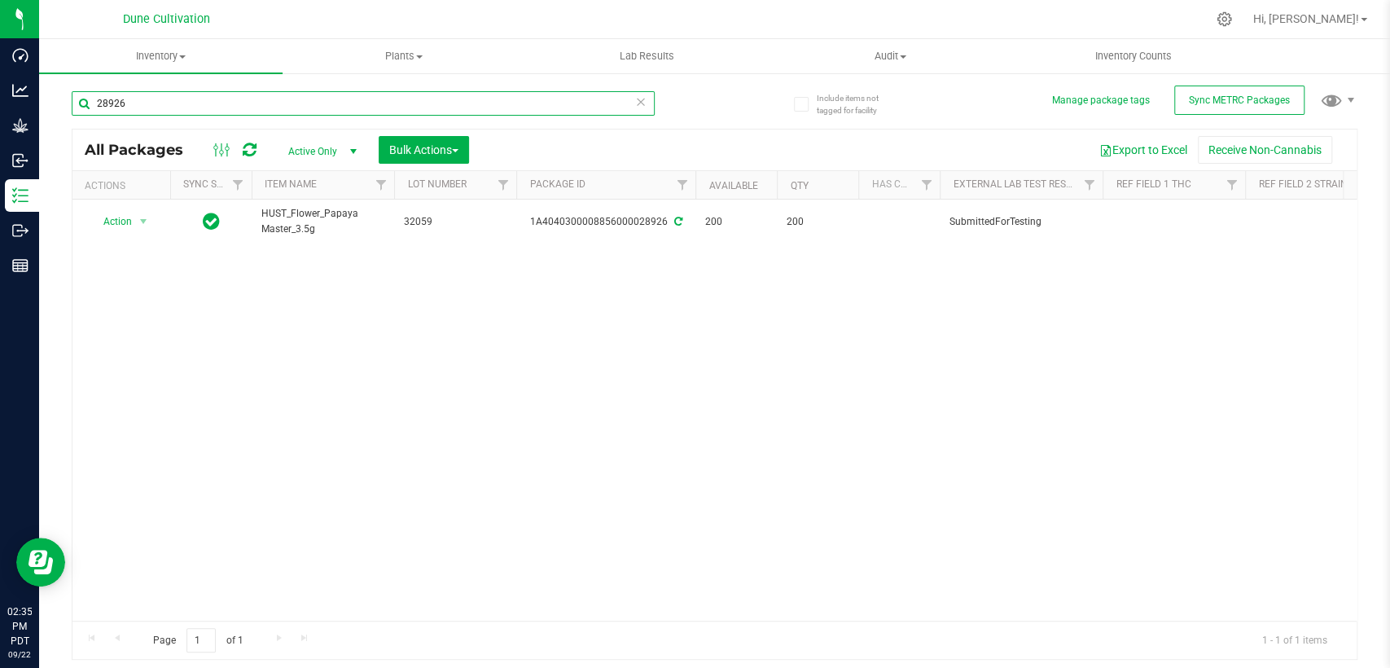
paste input "8"
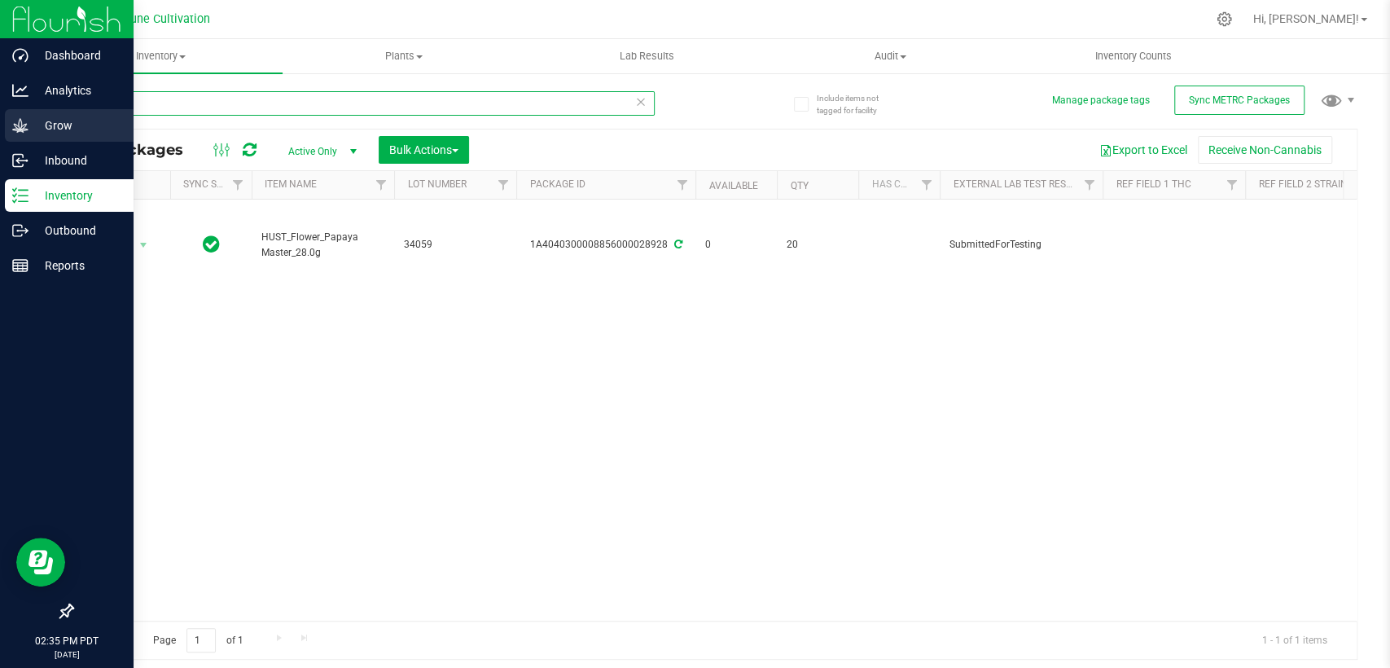
drag, startPoint x: 188, startPoint y: 105, endPoint x: 6, endPoint y: 125, distance: 183.5
click at [6, 125] on div "Dashboard Analytics Grow Inbound Inventory Outbound Reports 02:35 PM PDT 09/22/…" at bounding box center [695, 334] width 1390 height 668
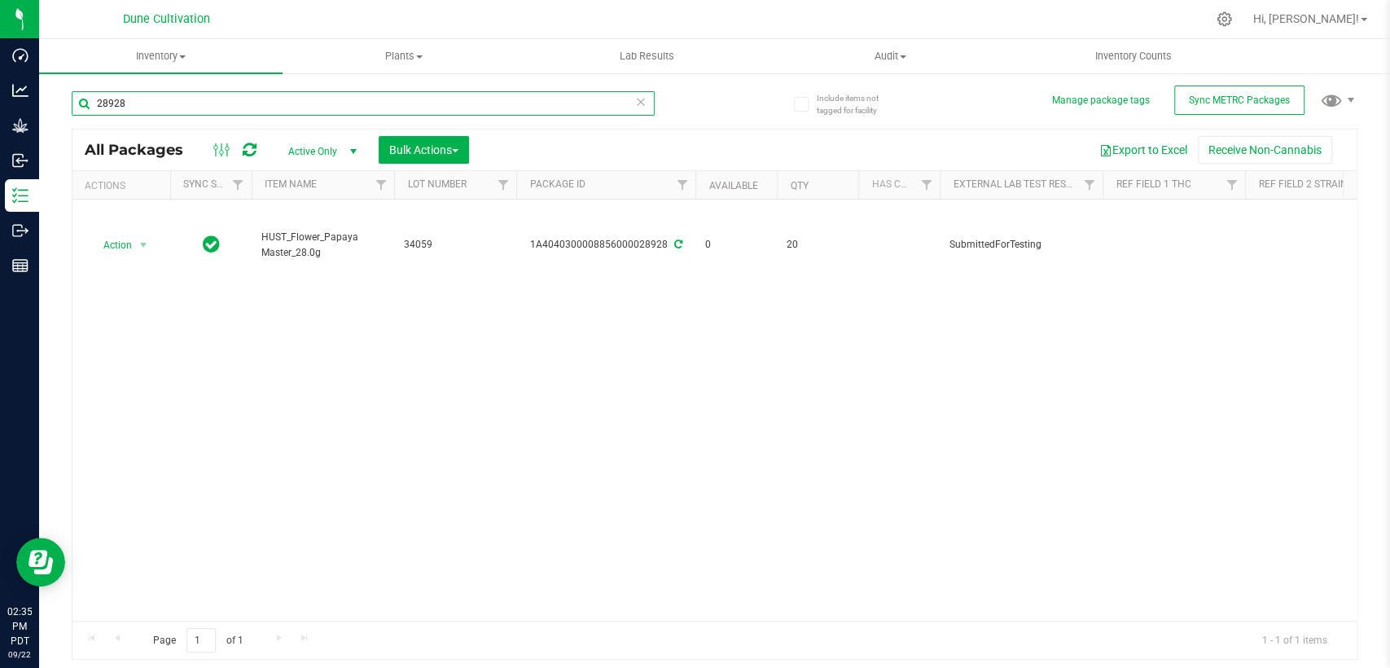
paste input "07"
drag, startPoint x: 77, startPoint y: 108, endPoint x: 61, endPoint y: 108, distance: 16.3
click at [59, 108] on div "Include items not tagged for facility Manage package tags Sync METRC Packages 2…" at bounding box center [714, 320] width 1351 height 497
paste input "8"
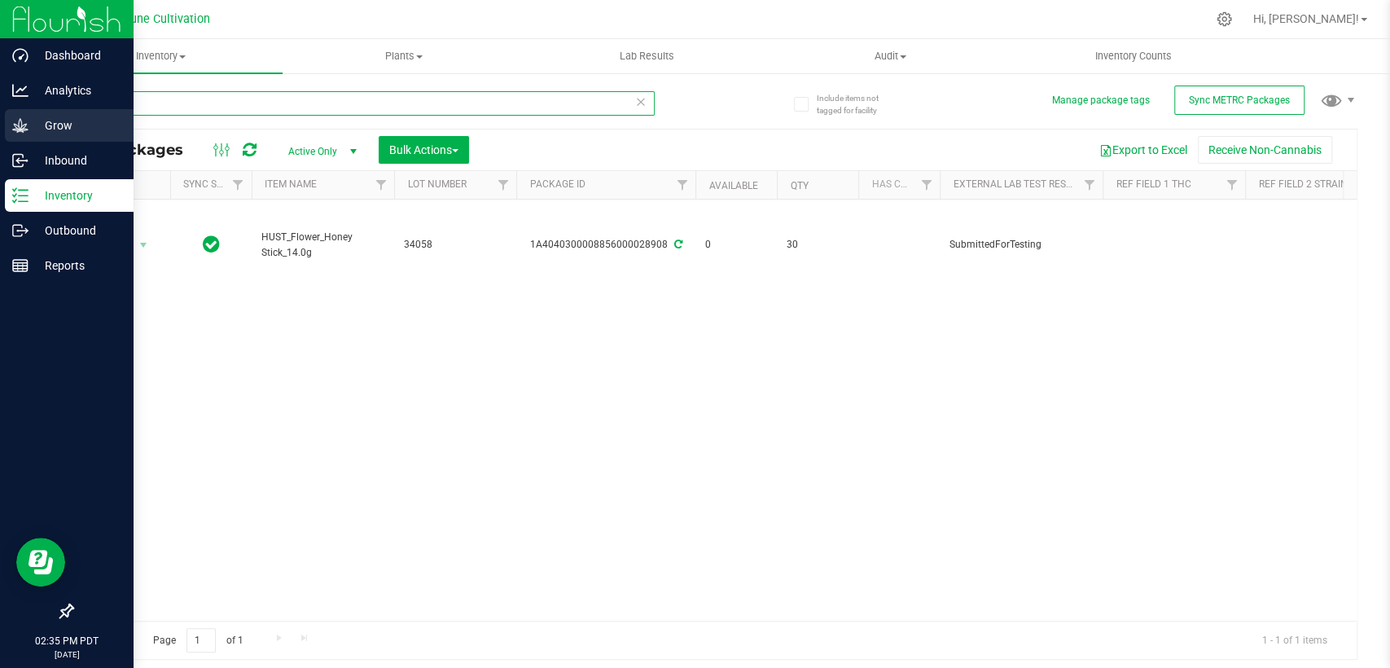
drag, startPoint x: 181, startPoint y: 99, endPoint x: 21, endPoint y: 113, distance: 160.2
click at [0, 116] on div "Dashboard Analytics Grow Inbound Inventory Outbound Reports 02:35 PM PDT 09/22/…" at bounding box center [695, 334] width 1390 height 668
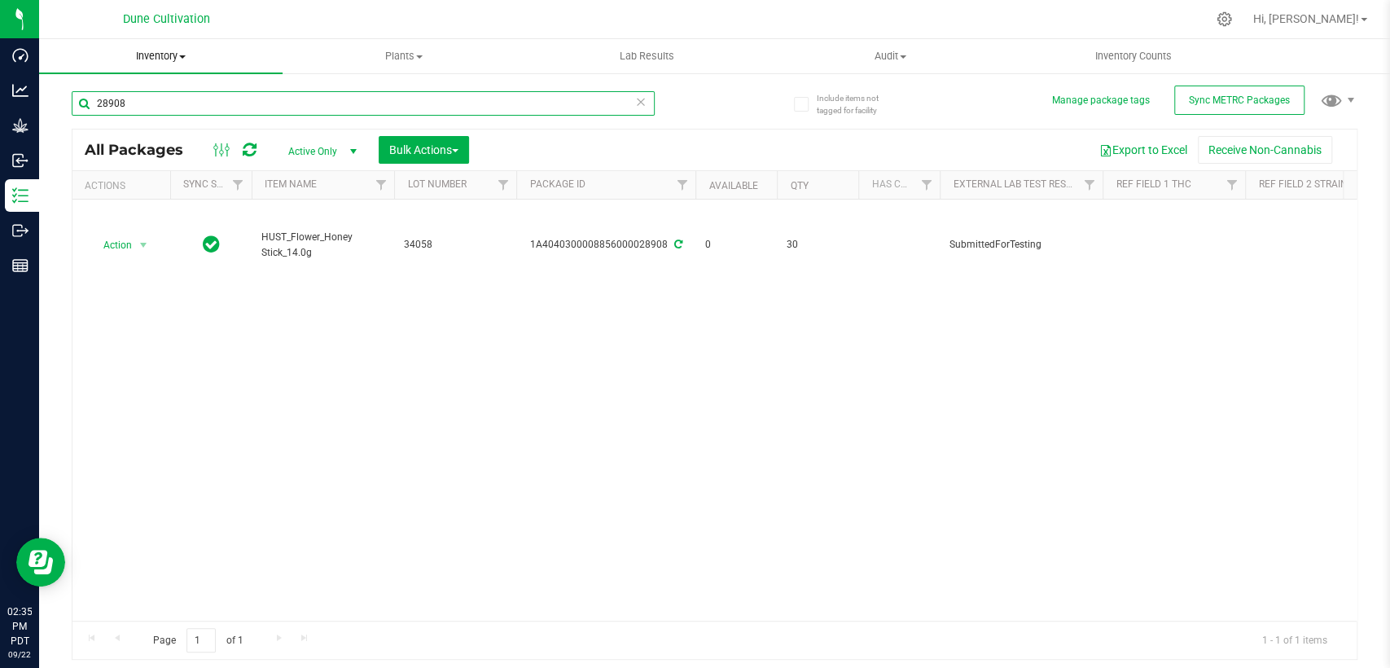
paste input "9"
drag, startPoint x: 187, startPoint y: 101, endPoint x: 55, endPoint y: 117, distance: 133.8
click at [55, 119] on div "Include items not tagged for facility Manage package tags Sync METRC Packages 2…" at bounding box center [714, 320] width 1351 height 497
paste input "33832"
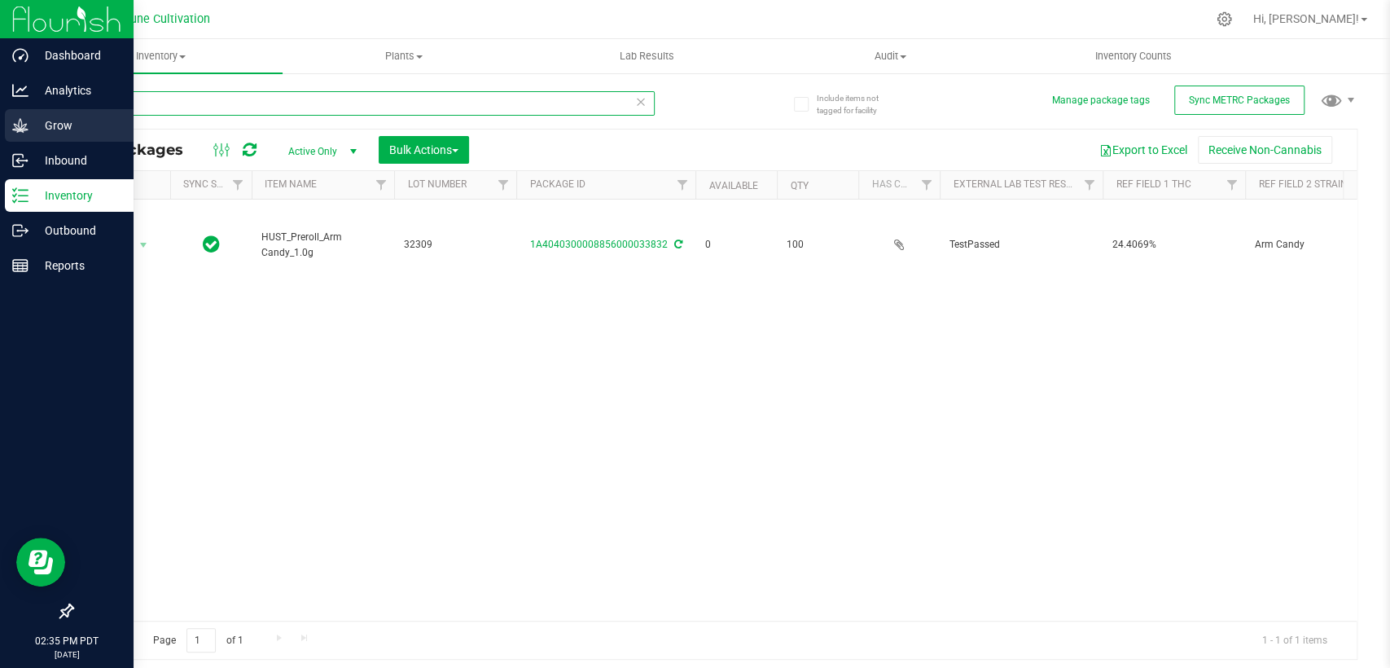
drag, startPoint x: 176, startPoint y: 99, endPoint x: 0, endPoint y: 121, distance: 177.2
click at [0, 121] on div "Dashboard Analytics Grow Inbound Inventory Outbound Reports 02:35 PM PDT 09/22/…" at bounding box center [695, 334] width 1390 height 668
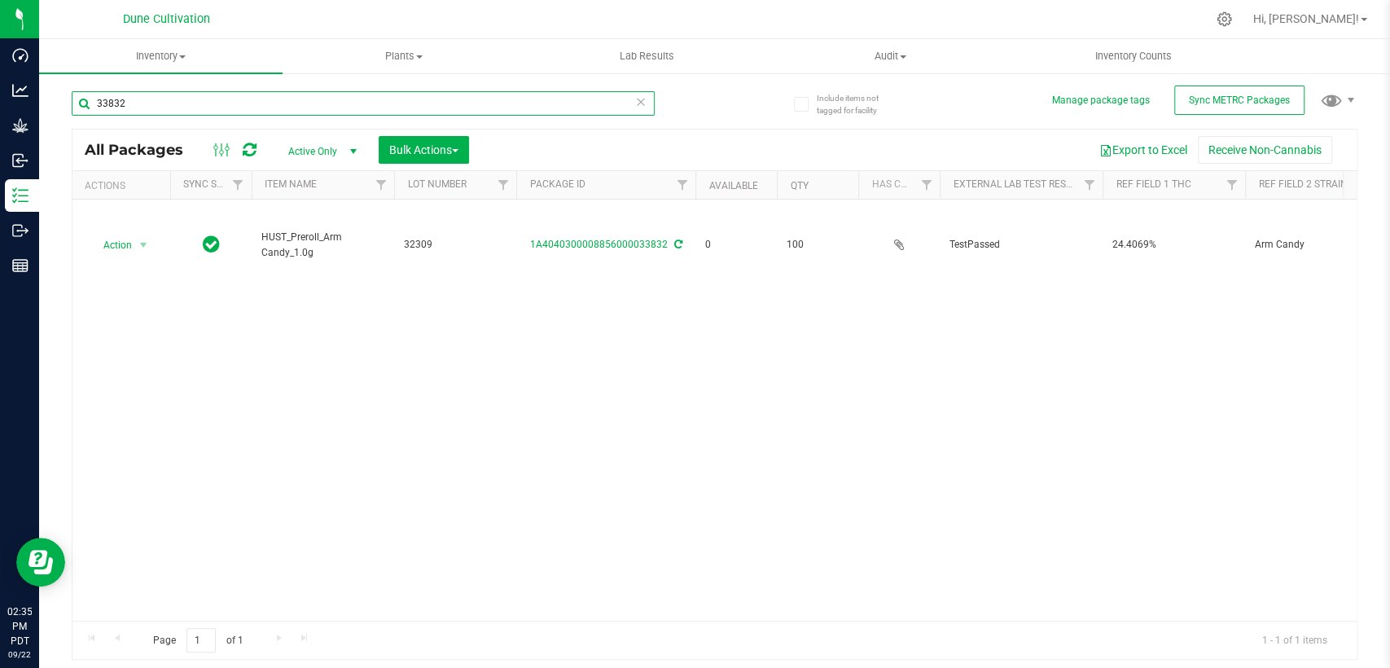
paste input "3"
drag, startPoint x: 103, startPoint y: 104, endPoint x: 151, endPoint y: 79, distance: 54.3
click at [23, 108] on div "Dashboard Analytics Grow Inbound Inventory Outbound Reports 02:35 PM PDT 09/22/…" at bounding box center [695, 334] width 1390 height 668
paste input "0"
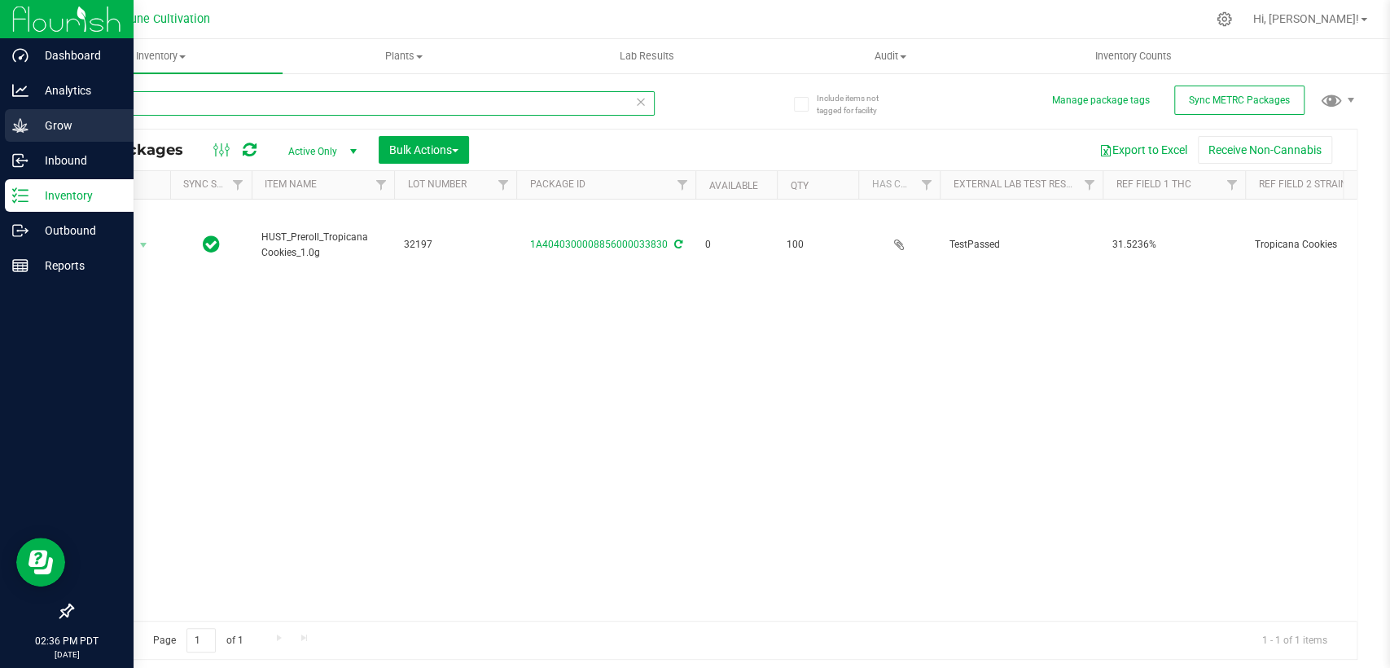
drag, startPoint x: 175, startPoint y: 108, endPoint x: 5, endPoint y: 116, distance: 170.4
click at [5, 116] on div "Dashboard Analytics Grow Inbound Inventory Outbound Reports 02:36 PM PDT 09/22/…" at bounding box center [695, 334] width 1390 height 668
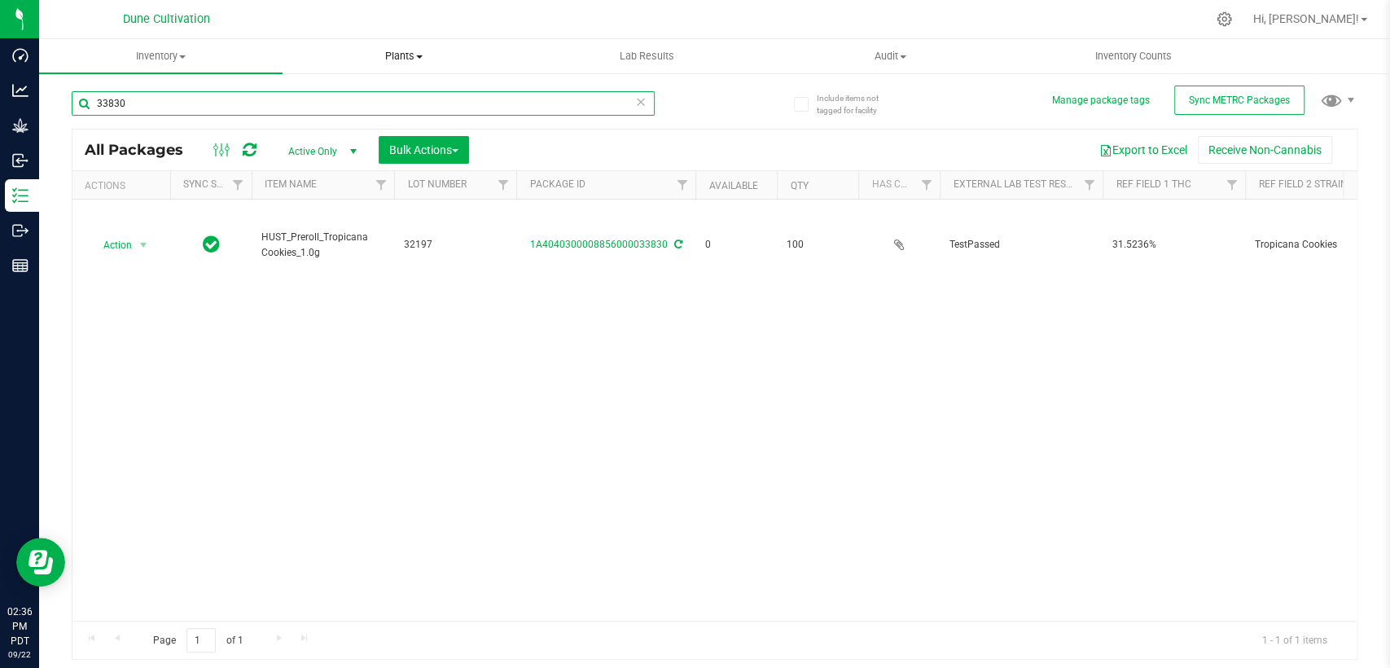
paste input "28218"
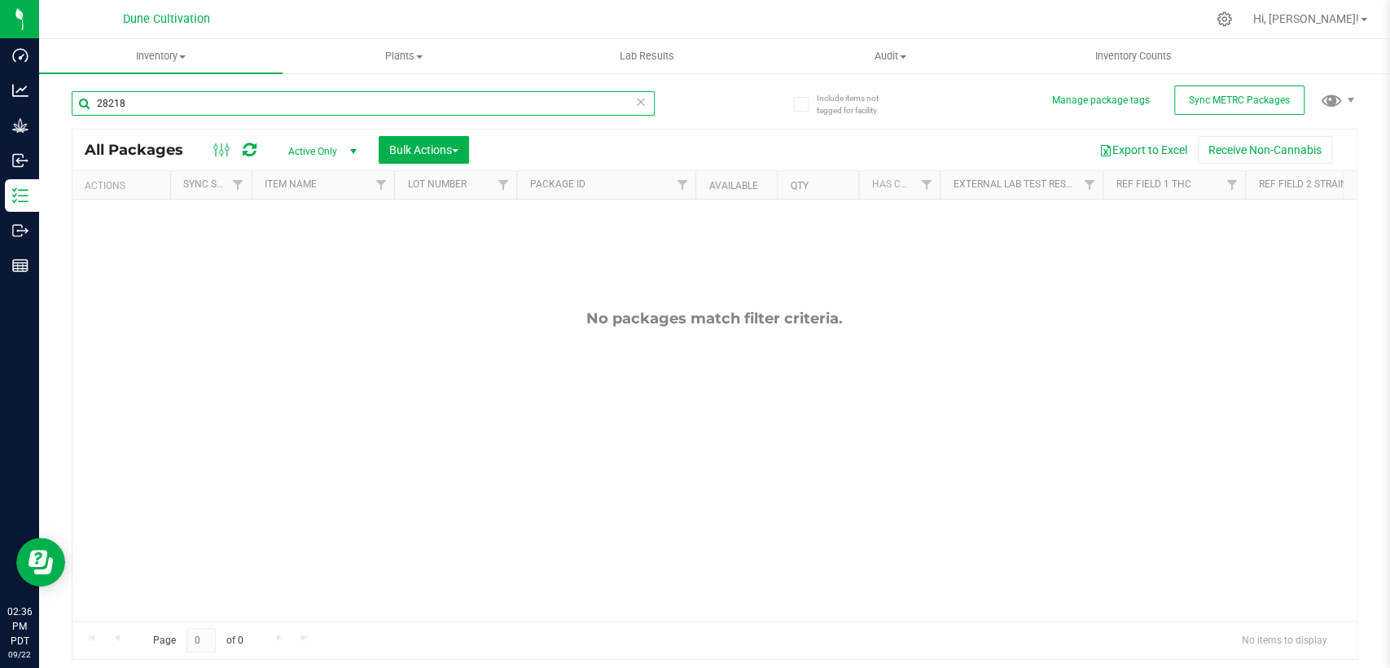
click at [103, 101] on input "28218" at bounding box center [363, 103] width 583 height 24
type input "28218"
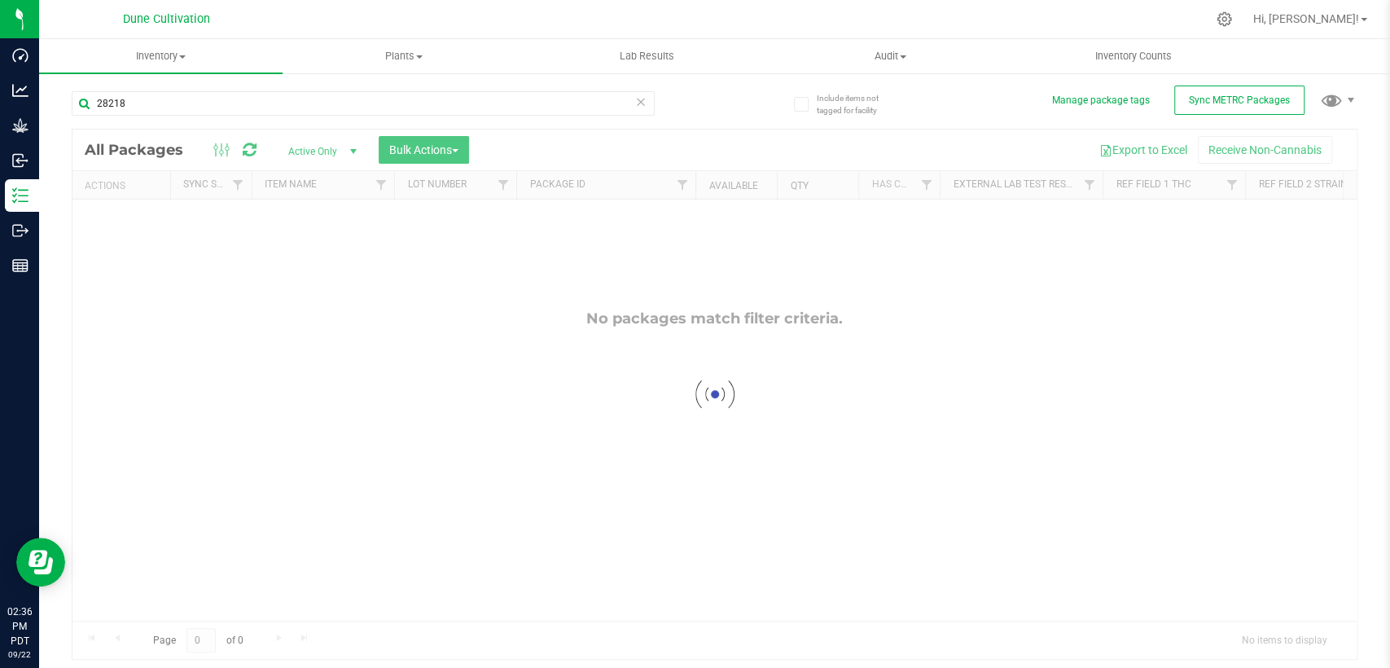
click at [322, 149] on span "Active Only" at bounding box center [319, 151] width 90 height 23
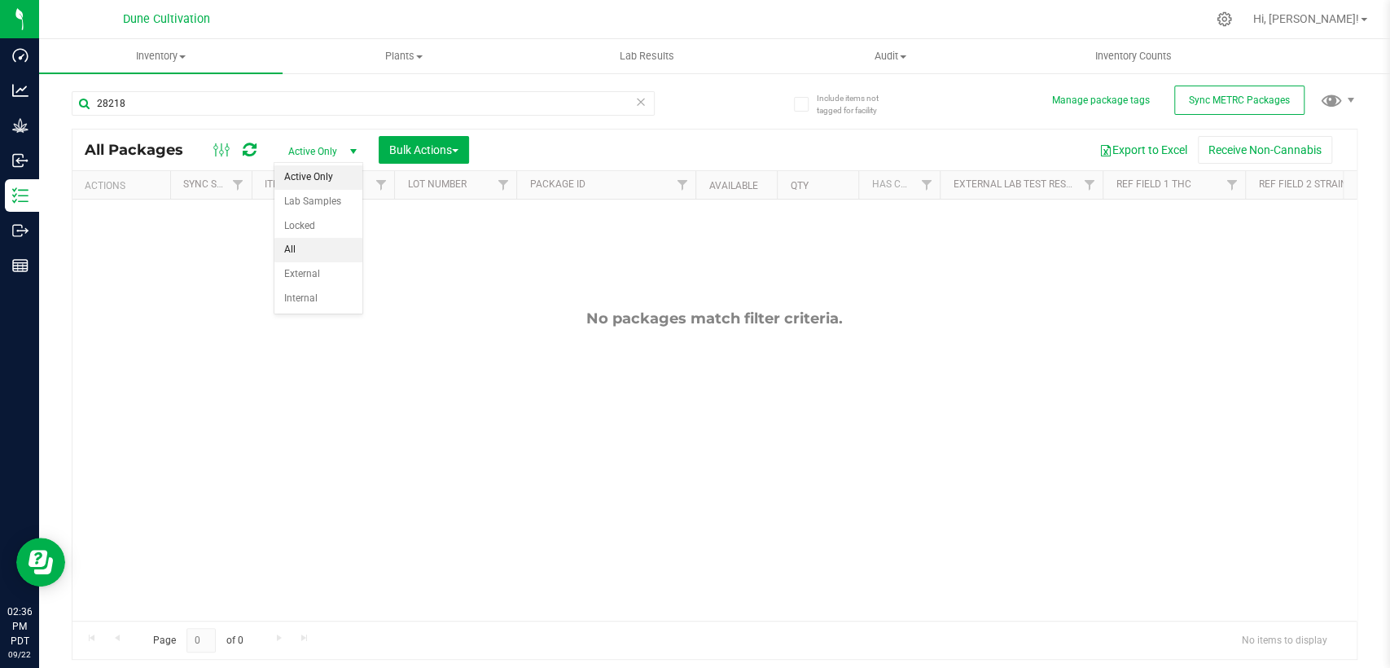
click at [292, 248] on li "All" at bounding box center [318, 250] width 88 height 24
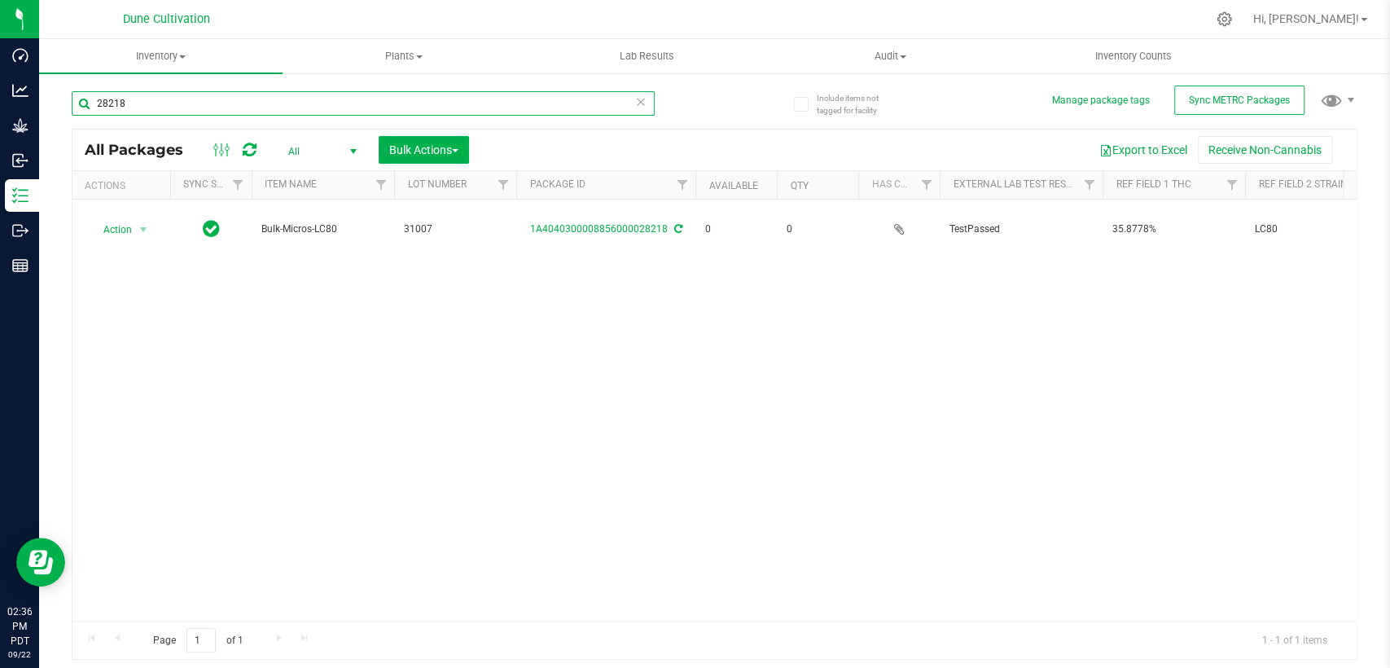
drag, startPoint x: 145, startPoint y: 103, endPoint x: 289, endPoint y: 111, distance: 144.4
click at [65, 106] on div "Include items not tagged for facility Manage package tags Sync METRC Packages 2…" at bounding box center [714, 320] width 1351 height 497
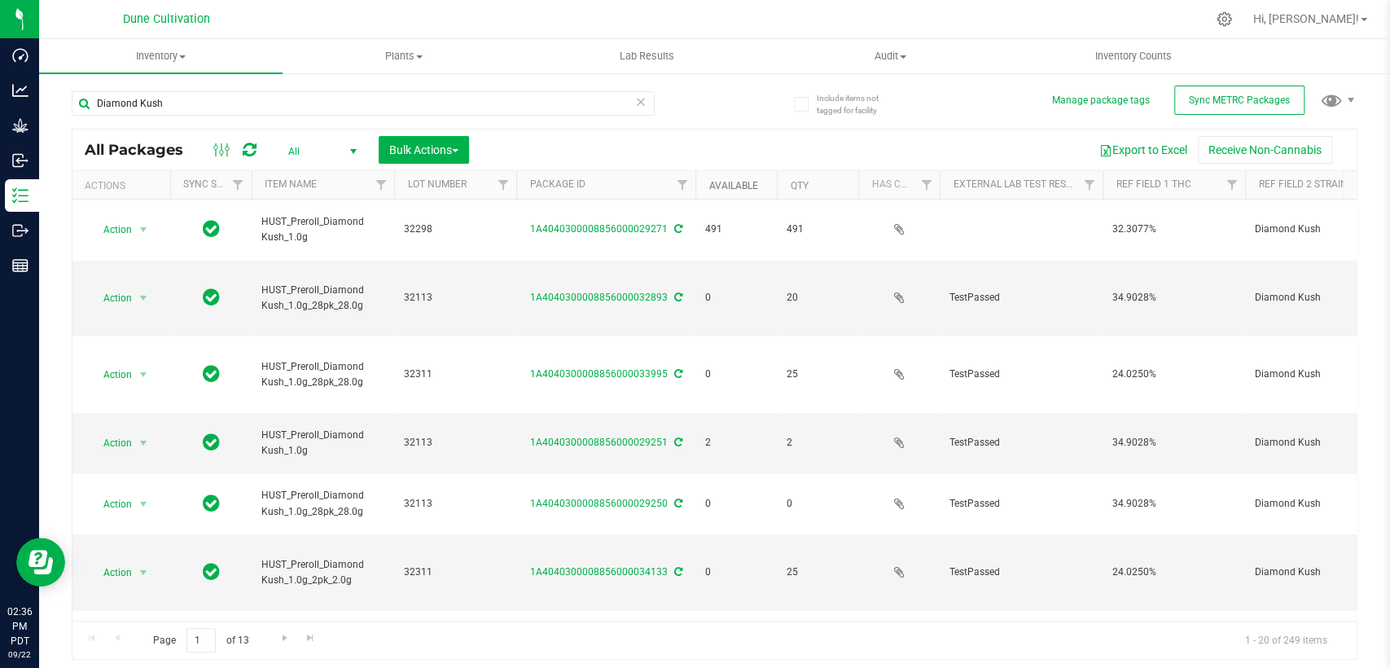
click at [731, 184] on link "Available" at bounding box center [733, 185] width 49 height 11
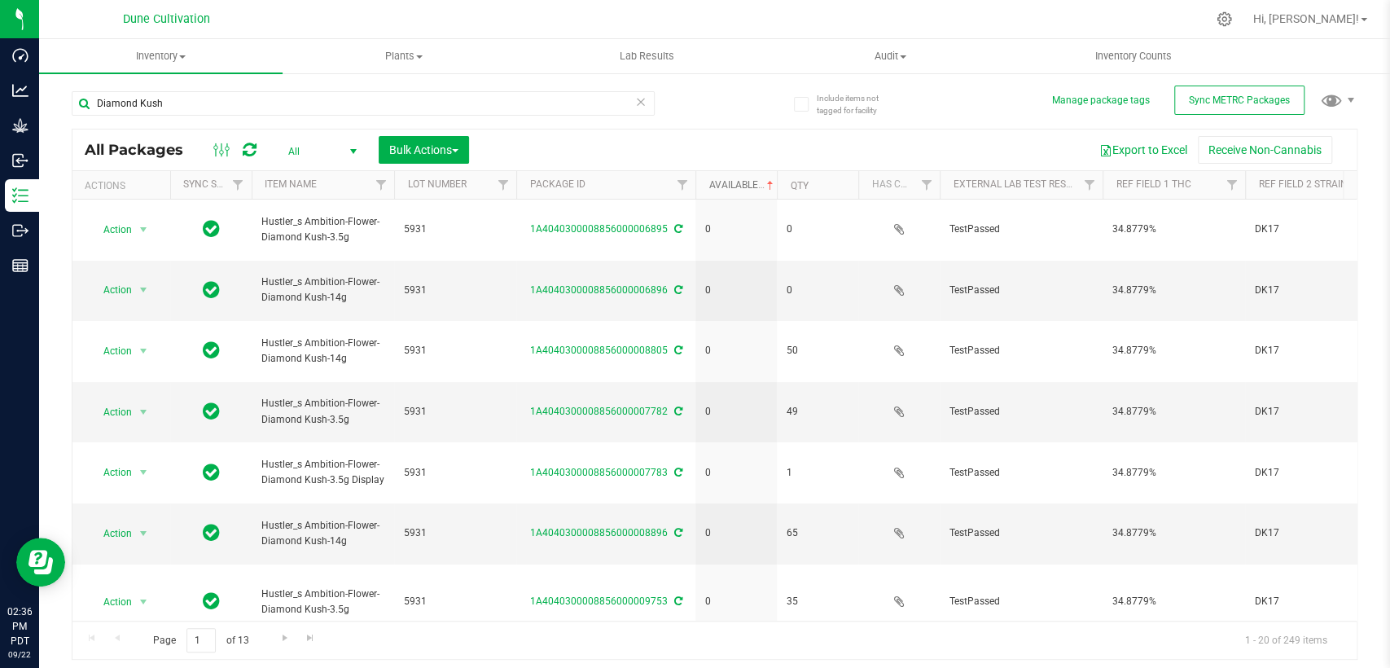
click at [731, 184] on link "Available" at bounding box center [743, 184] width 68 height 11
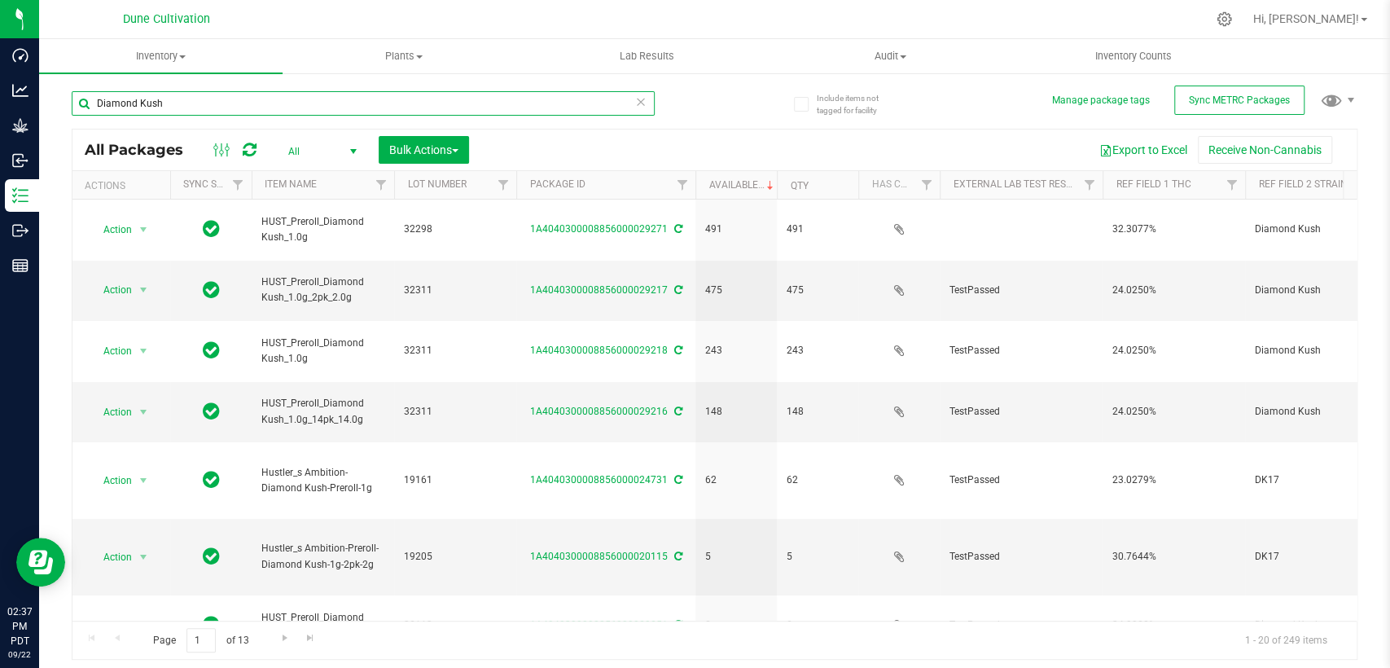
drag, startPoint x: 63, startPoint y: 112, endPoint x: 119, endPoint y: 99, distance: 57.7
click at [59, 112] on div "Include items not tagged for facility Manage package tags Sync METRC Packages D…" at bounding box center [714, 320] width 1351 height 497
paste input "33941"
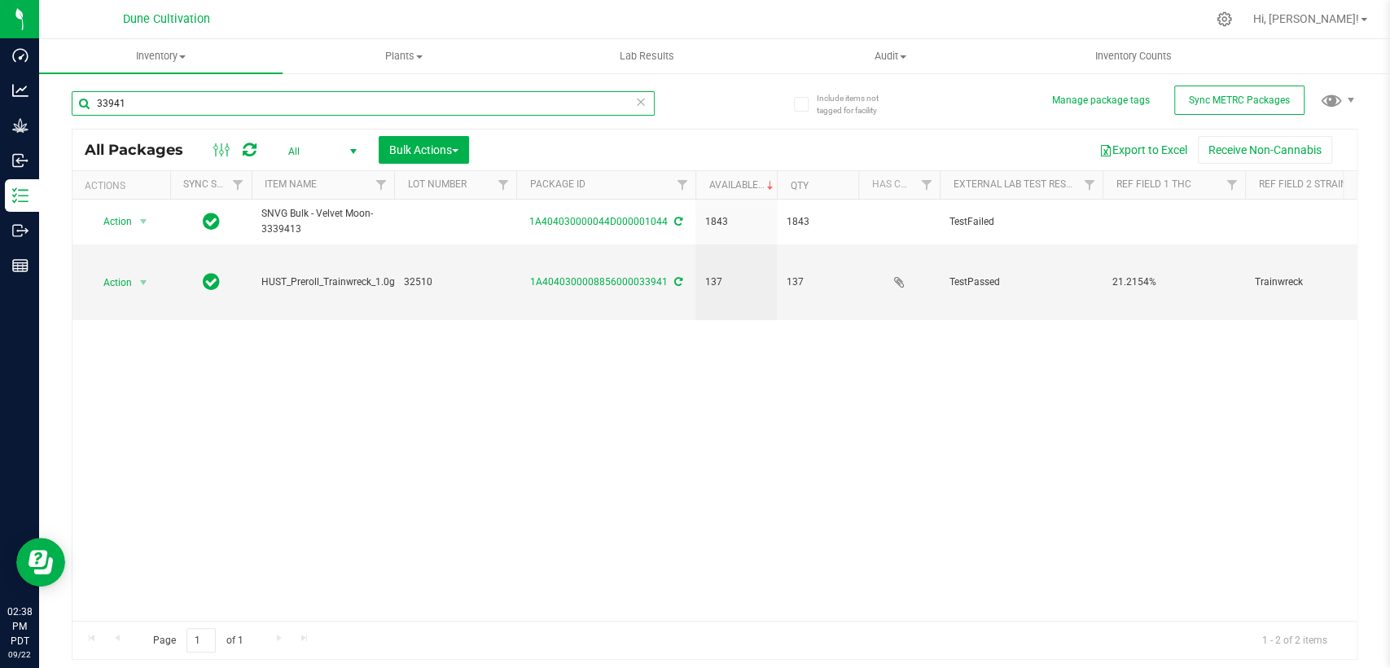
drag, startPoint x: 143, startPoint y: 102, endPoint x: 77, endPoint y: 100, distance: 66.0
click at [85, 103] on input "33941" at bounding box center [363, 103] width 583 height 24
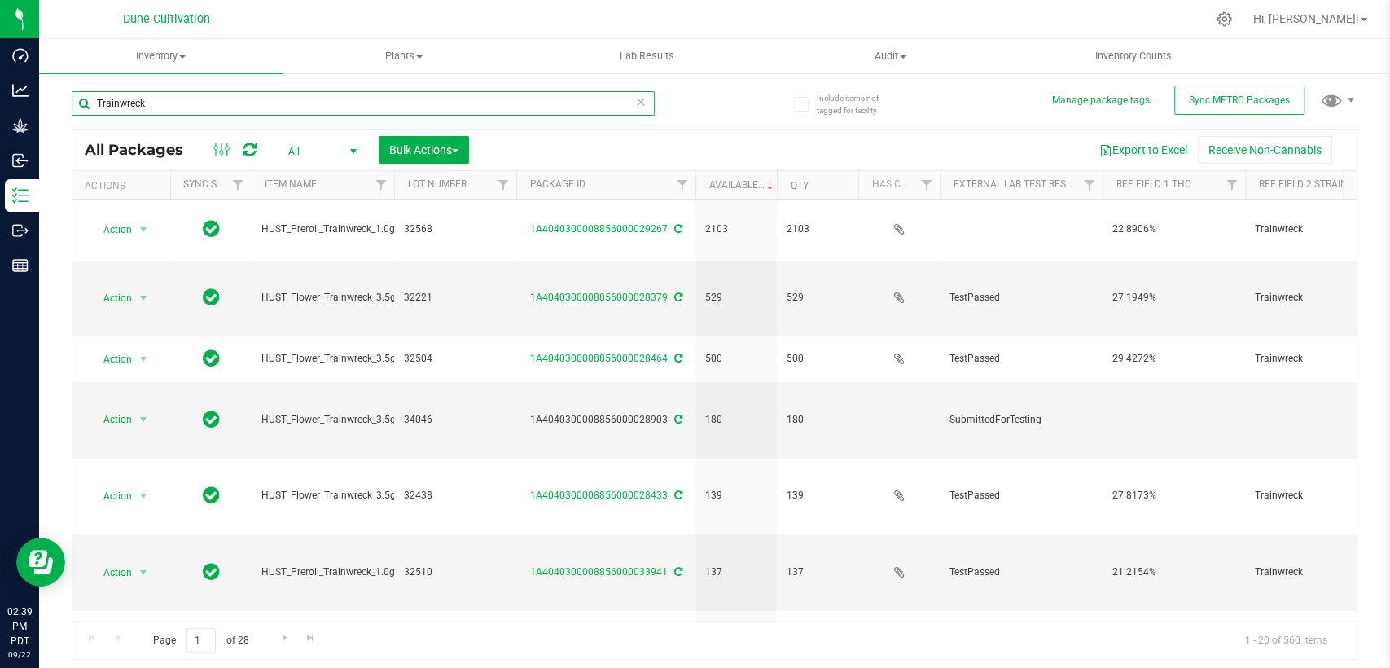
drag, startPoint x: 154, startPoint y: 106, endPoint x: 59, endPoint y: 106, distance: 95.3
click at [59, 106] on div "Include items not tagged for facility Manage package tags Sync METRC Packages T…" at bounding box center [714, 320] width 1351 height 497
paste input "29219"
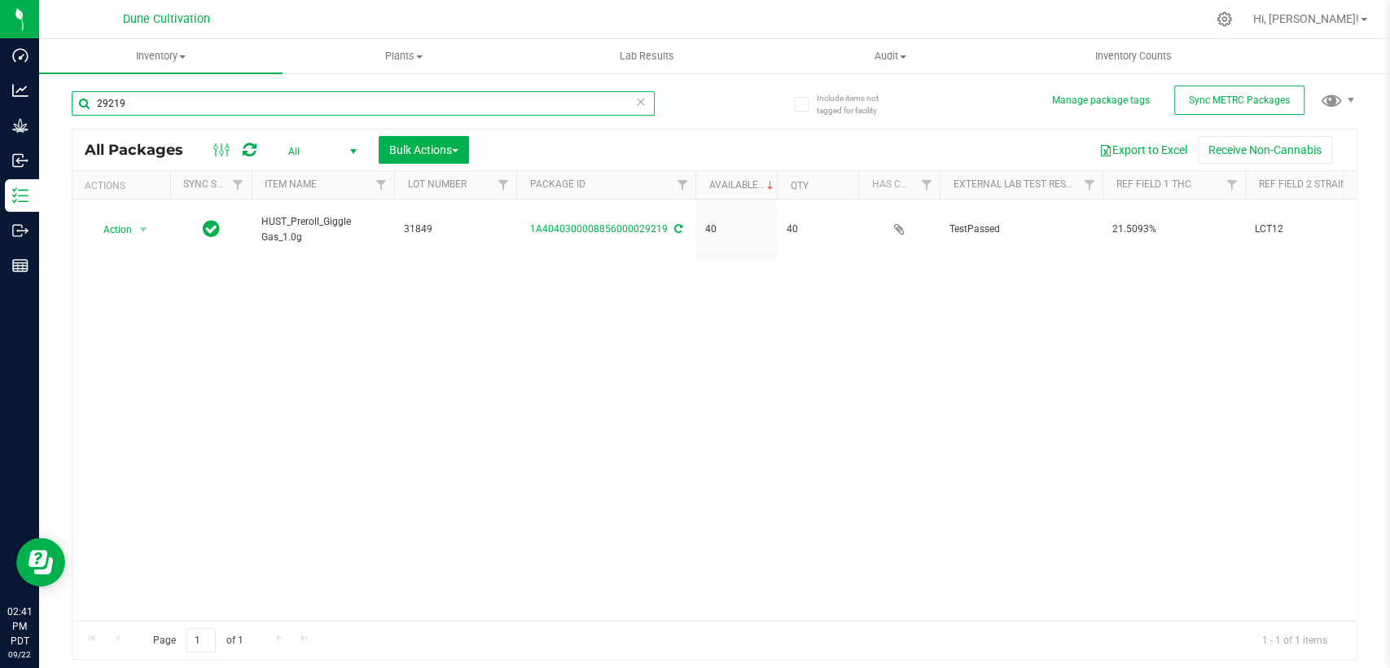
drag, startPoint x: 56, startPoint y: 112, endPoint x: 272, endPoint y: 109, distance: 215.9
click at [28, 112] on div "Dashboard Analytics Grow Inbound Inventory Outbound Reports 02:41 PM PDT 09/22/…" at bounding box center [695, 334] width 1390 height 668
paste input "847"
drag, startPoint x: 47, startPoint y: 101, endPoint x: 152, endPoint y: 81, distance: 106.1
click at [1, 108] on div "Dashboard Analytics Grow Inbound Inventory Outbound Reports 02:41 PM PDT 09/22/…" at bounding box center [695, 334] width 1390 height 668
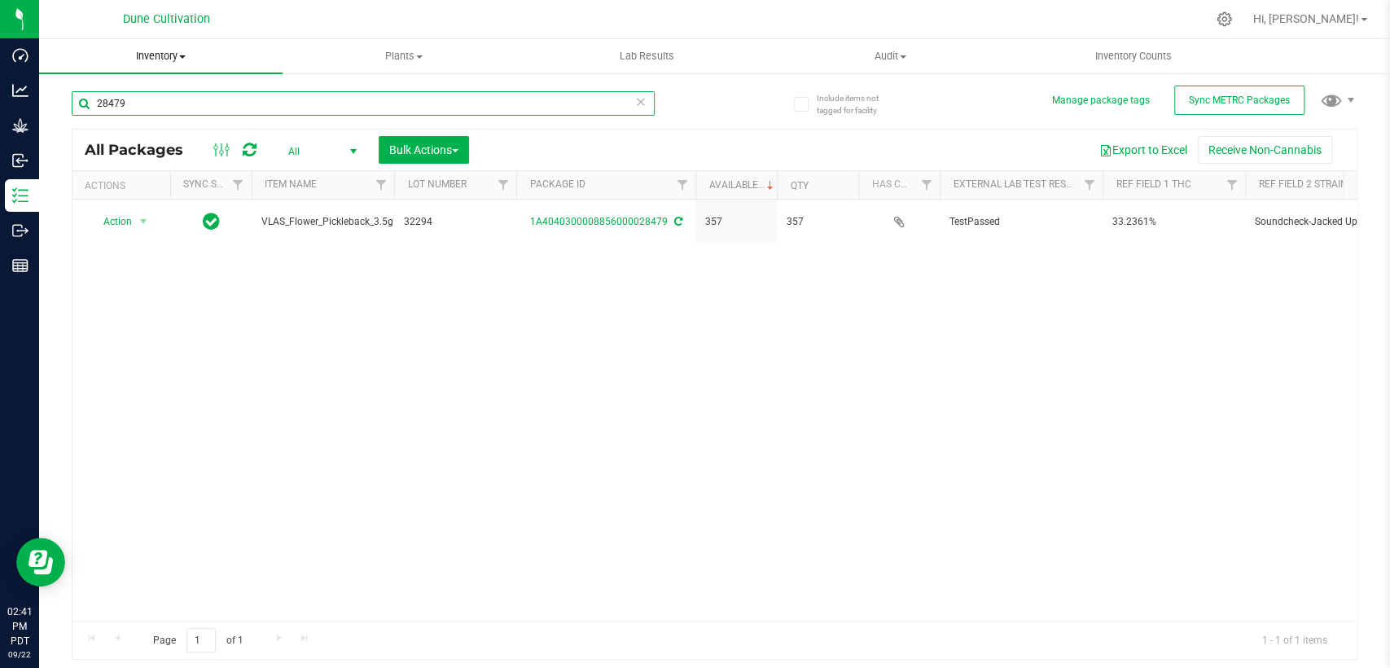
paste input "5"
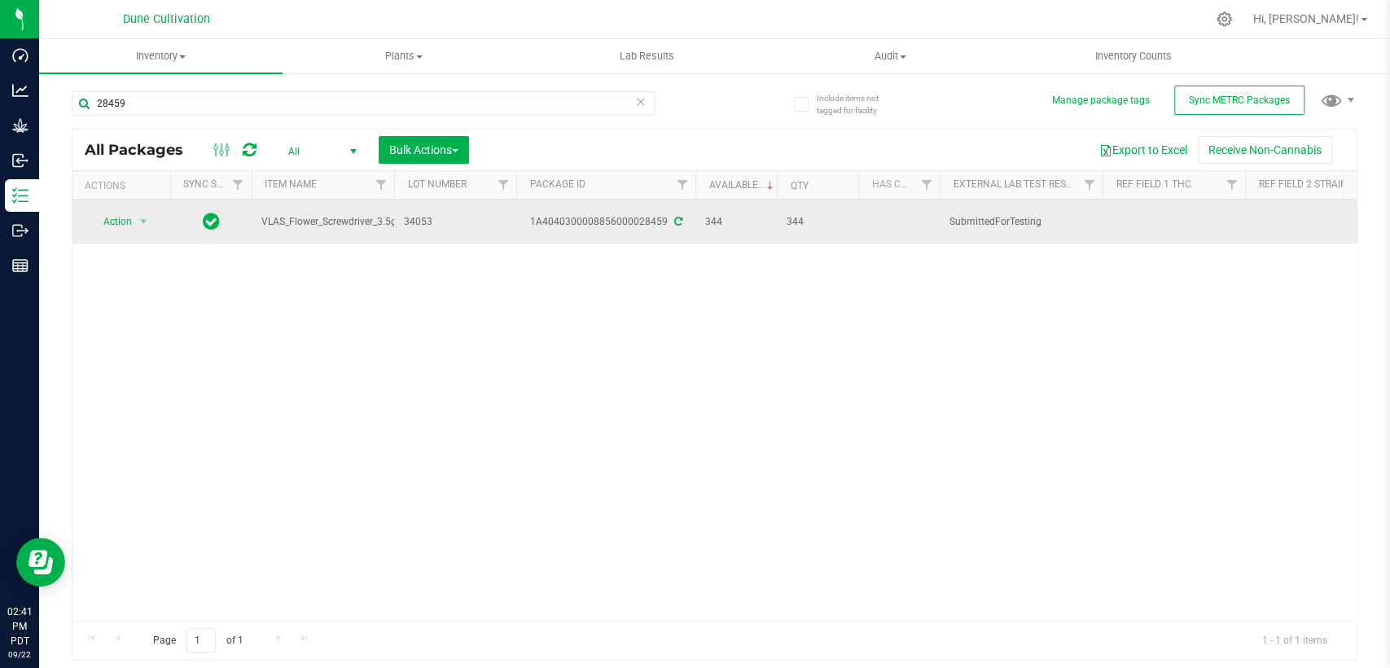
click at [675, 217] on icon at bounding box center [678, 222] width 8 height 10
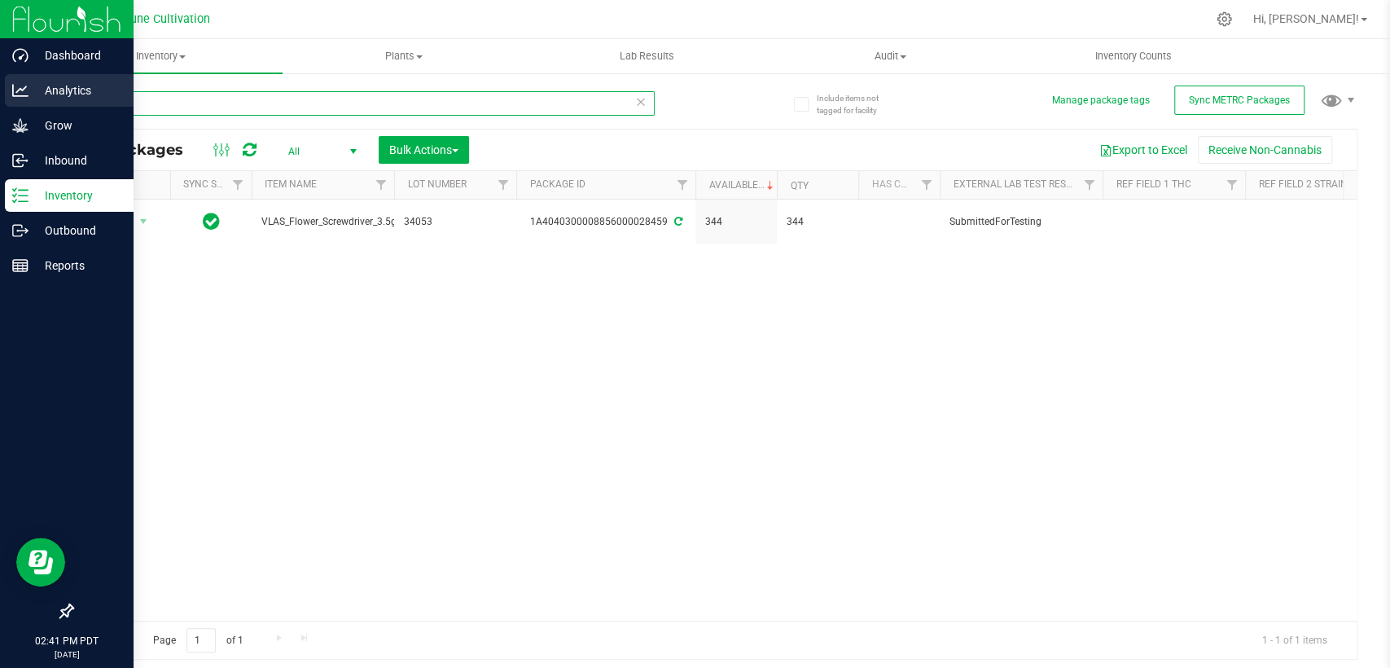
drag, startPoint x: 173, startPoint y: 94, endPoint x: 0, endPoint y: 104, distance: 173.0
click at [0, 104] on div "Dashboard Analytics Grow Inbound Inventory Outbound Reports 02:41 PM PDT 09/22/…" at bounding box center [695, 334] width 1390 height 668
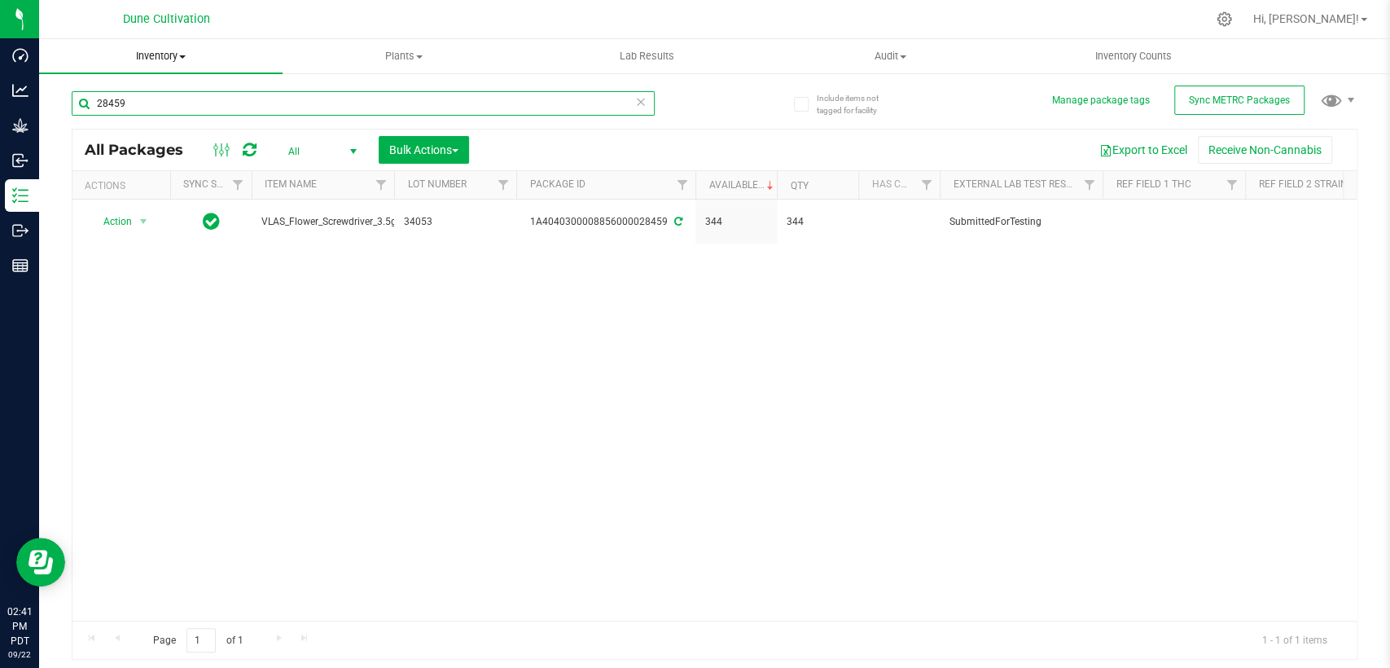
paste input "11"
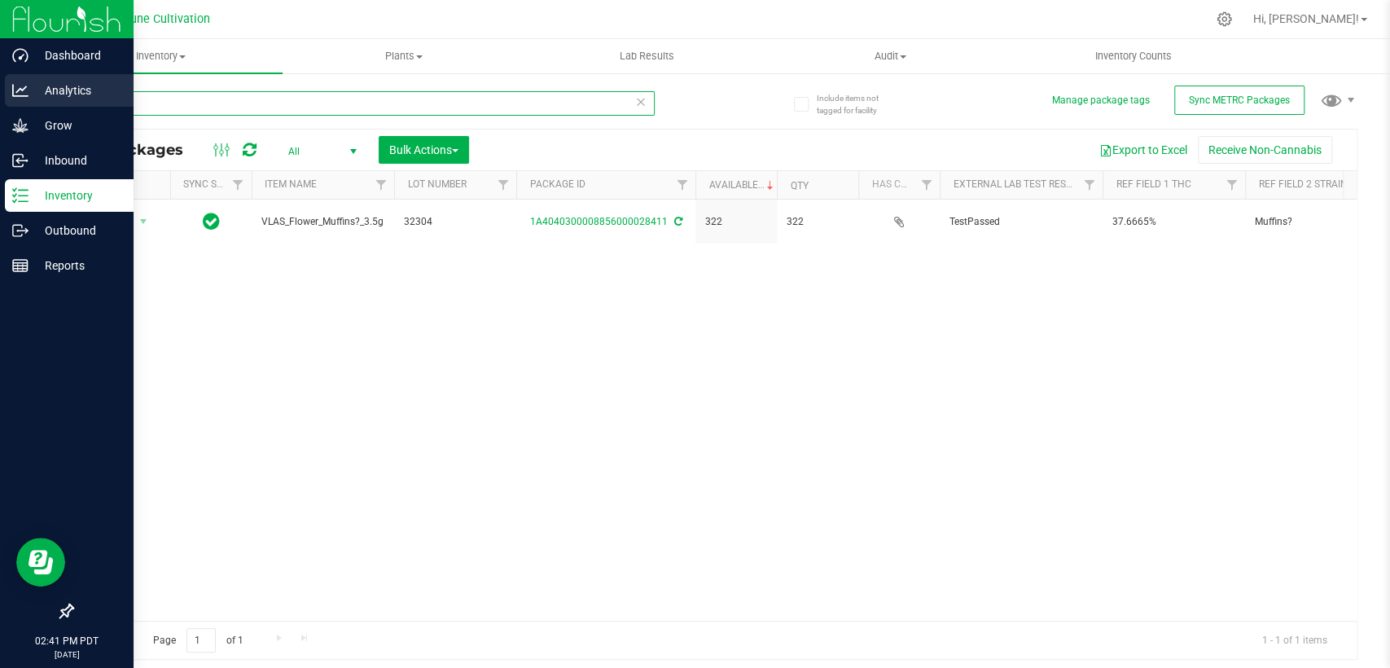
drag, startPoint x: 153, startPoint y: 97, endPoint x: 20, endPoint y: 106, distance: 133.9
click at [20, 106] on div "Dashboard Analytics Grow Inbound Inventory Outbound Reports 02:41 PM PDT 09/22/…" at bounding box center [695, 334] width 1390 height 668
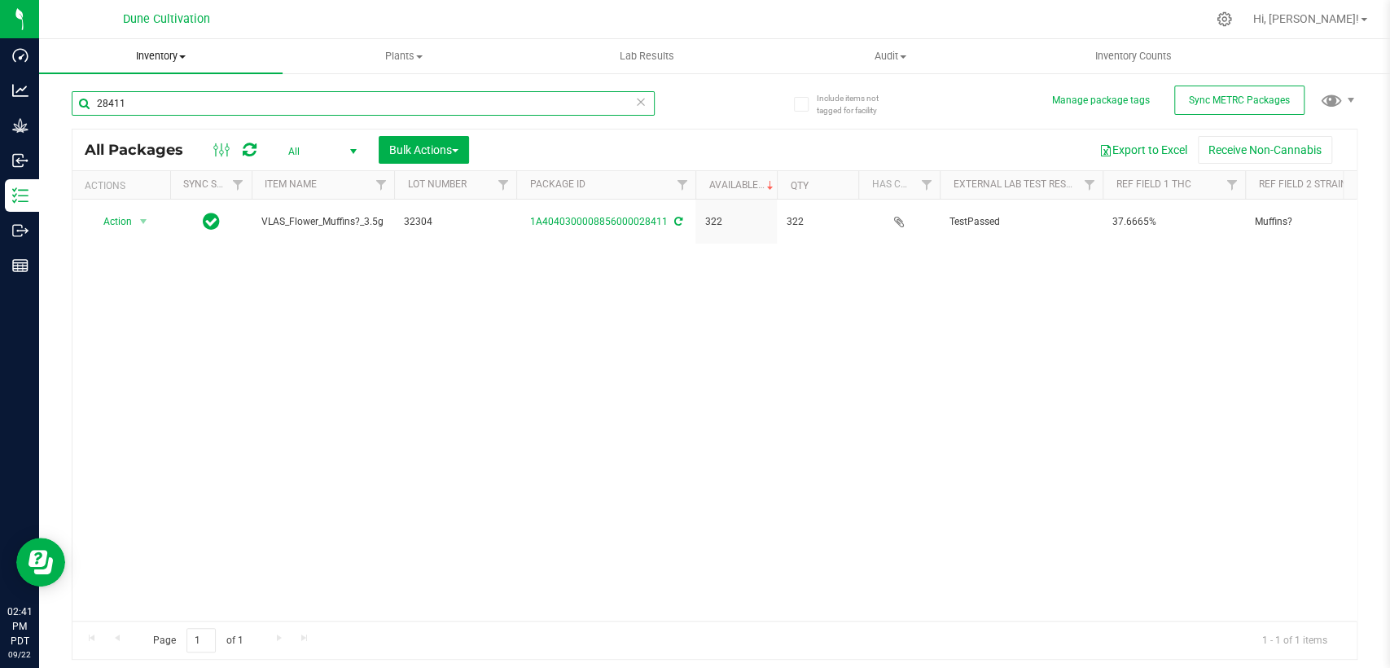
paste input "266"
drag, startPoint x: 164, startPoint y: 107, endPoint x: 91, endPoint y: 112, distance: 72.7
click at [91, 112] on input "28266" at bounding box center [363, 103] width 583 height 24
paste input "87"
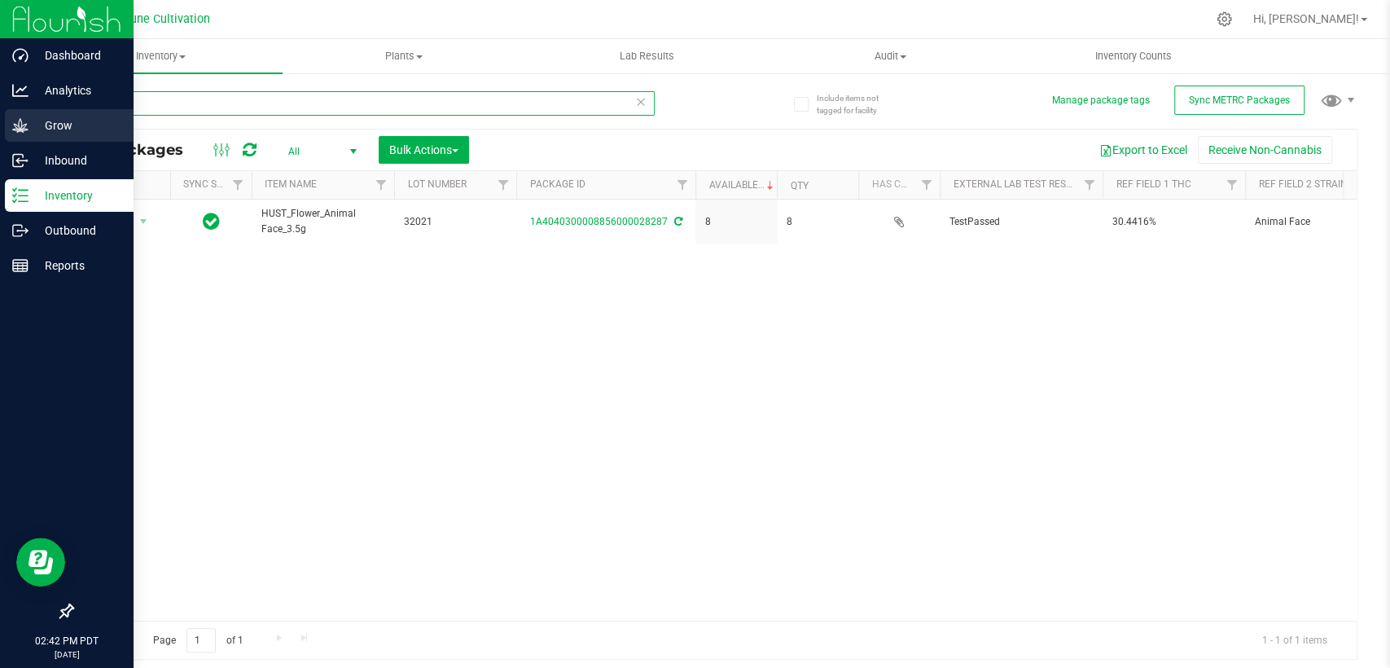
drag, startPoint x: 142, startPoint y: 100, endPoint x: 11, endPoint y: 110, distance: 131.5
click at [9, 110] on div "Dashboard Analytics Grow Inbound Inventory Outbound Reports 02:42 PM PDT 09/22/…" at bounding box center [695, 334] width 1390 height 668
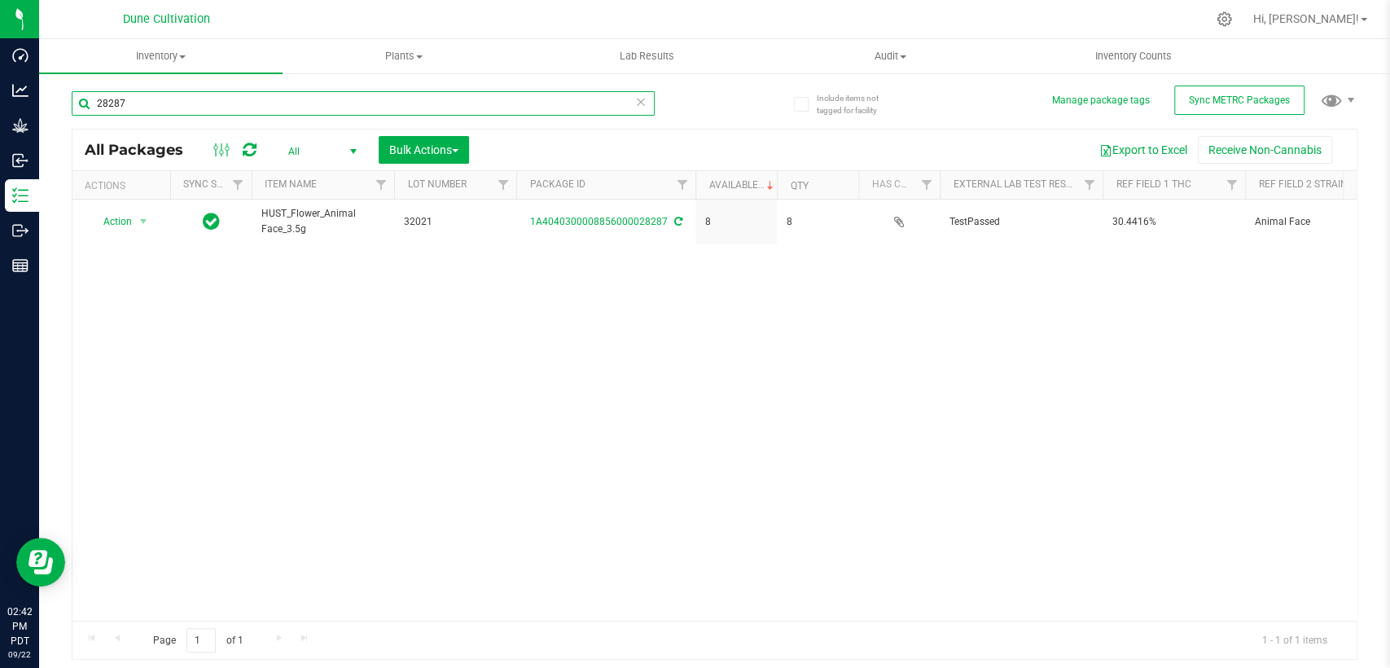
paste input "41"
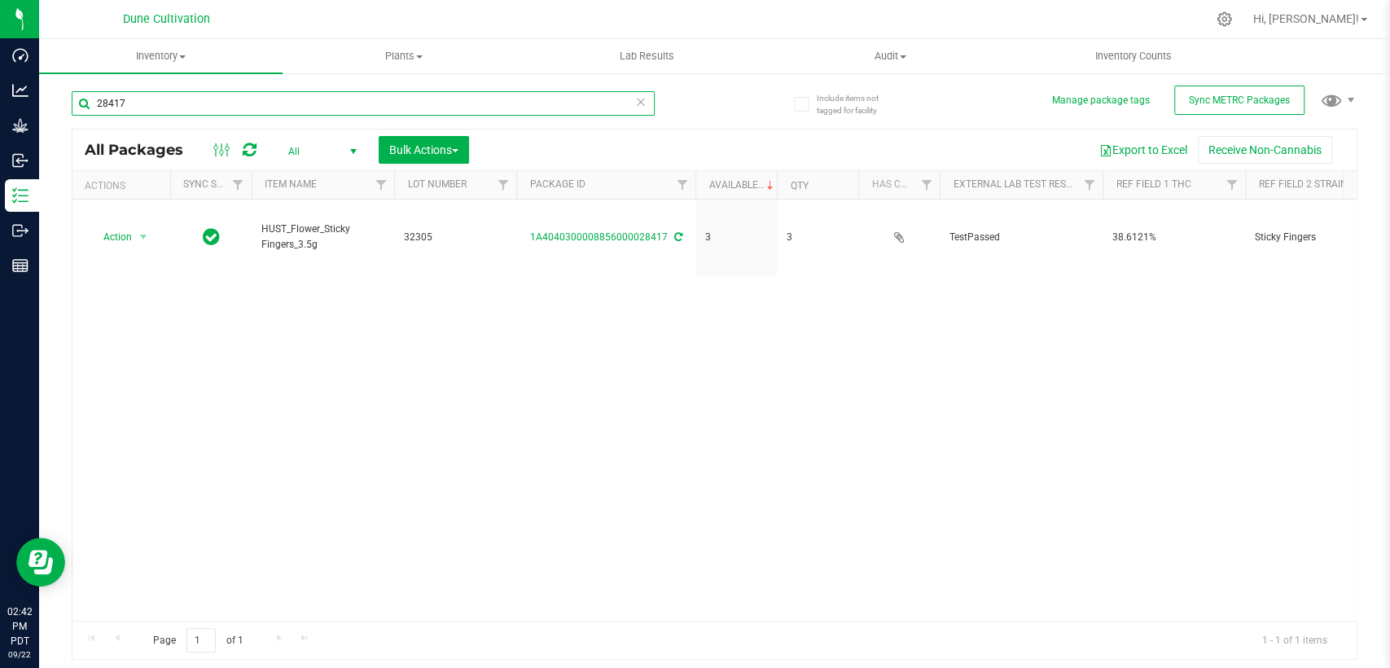
click at [42, 124] on div "Include items not tagged for facility Manage package tags Sync METRC Packages 2…" at bounding box center [714, 320] width 1351 height 497
paste input "25"
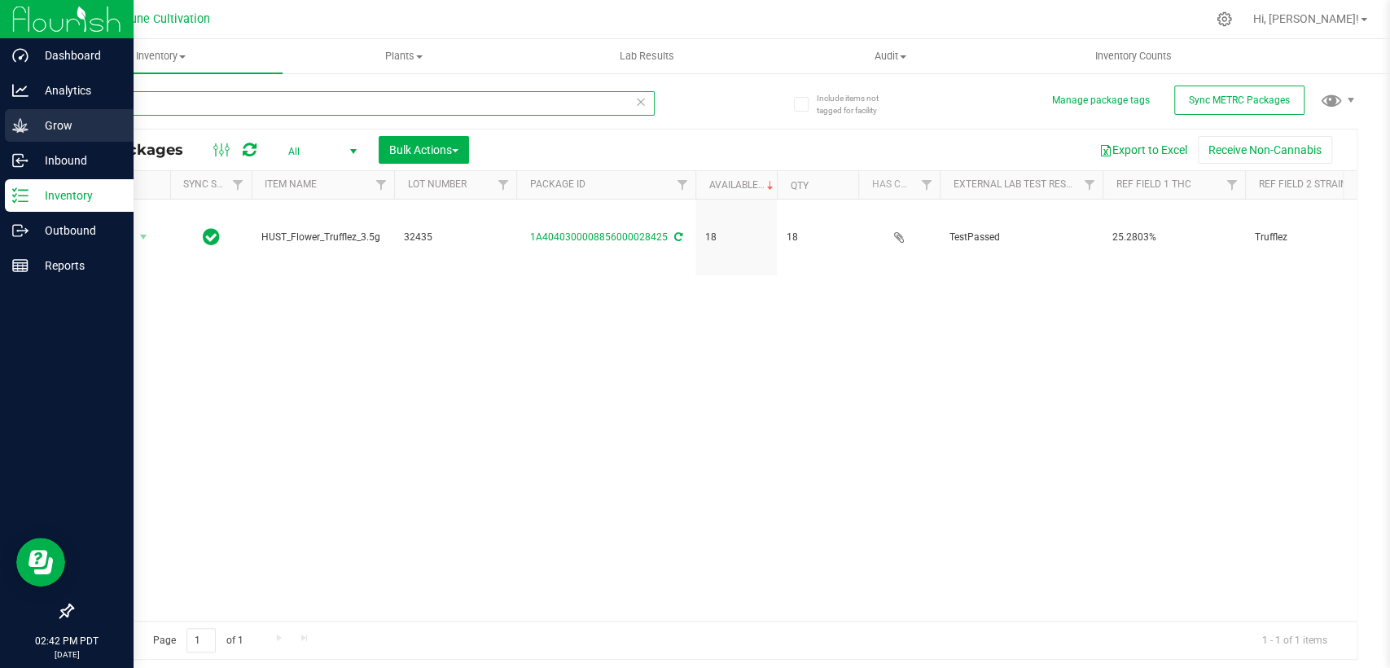
drag, startPoint x: 61, startPoint y: 112, endPoint x: 22, endPoint y: 116, distance: 39.2
click at [22, 116] on div "Dashboard Analytics Grow Inbound Inventory Outbound Reports 02:42 PM PDT 09/22/…" at bounding box center [695, 334] width 1390 height 668
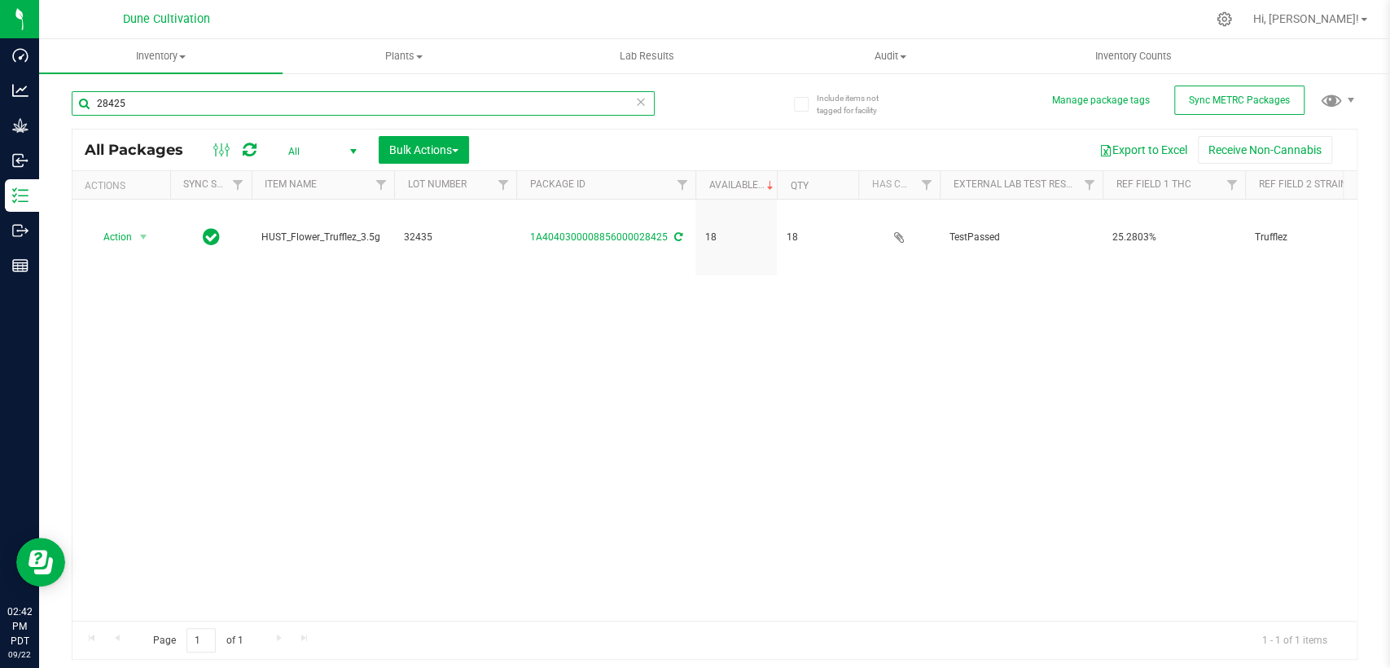
paste input "2348"
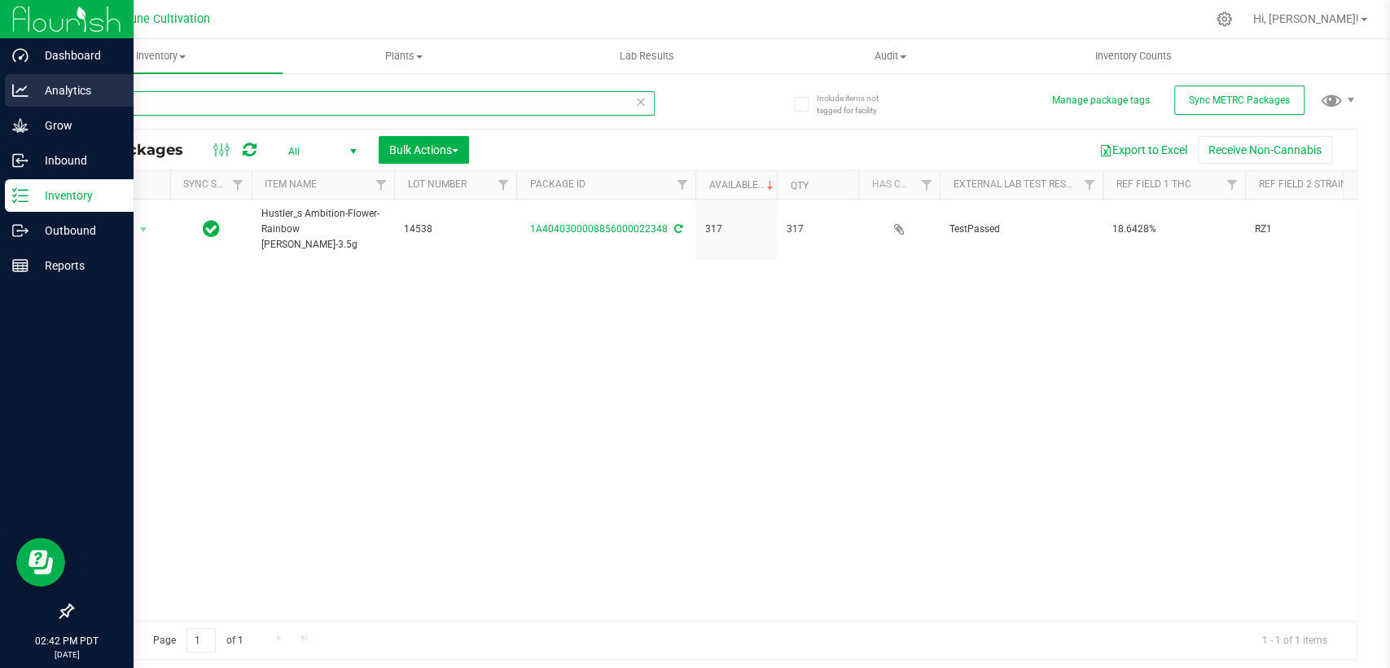
drag, startPoint x: 137, startPoint y: 103, endPoint x: 38, endPoint y: 108, distance: 98.7
click at [36, 108] on div "Dashboard Analytics Grow Inbound Inventory Outbound Reports 02:42 PM PDT 09/22/…" at bounding box center [695, 334] width 1390 height 668
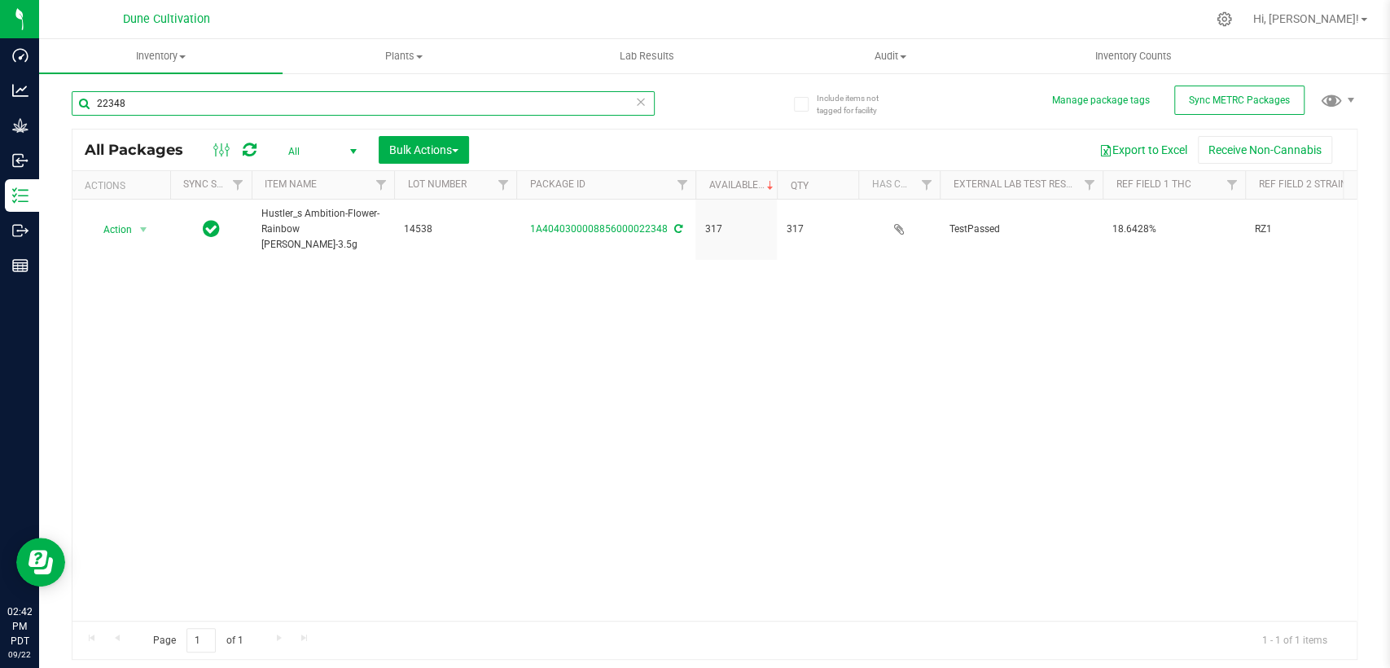
paste input "9099"
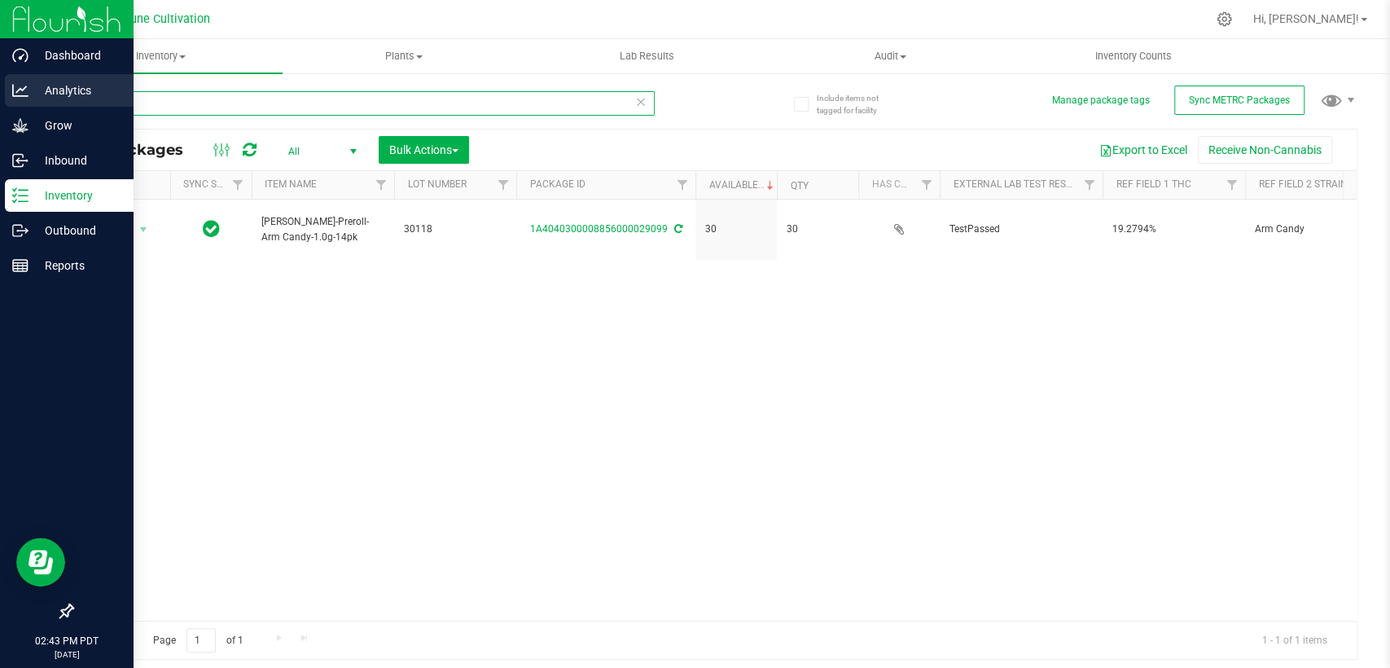
drag, startPoint x: 145, startPoint y: 102, endPoint x: 24, endPoint y: 105, distance: 120.6
click at [24, 105] on div "Dashboard Analytics Grow Inbound Inventory Outbound Reports 02:43 PM PDT 09/22/…" at bounding box center [695, 334] width 1390 height 668
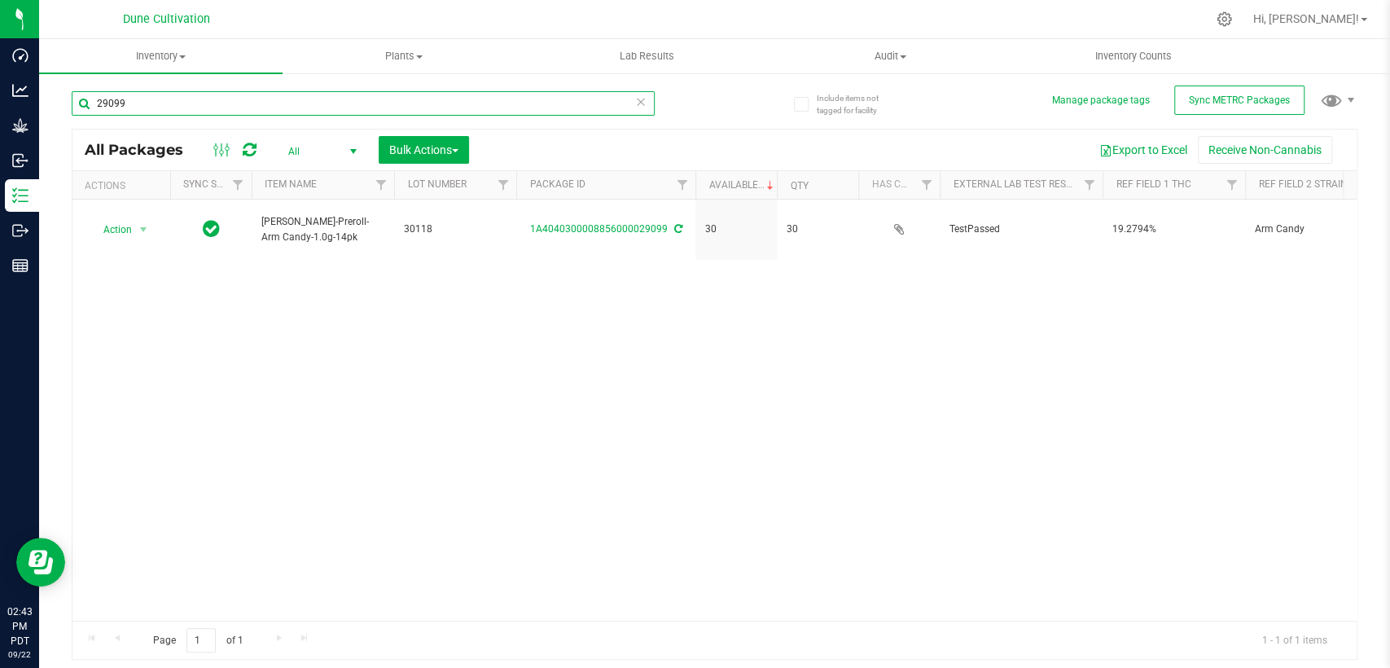
paste input "8904"
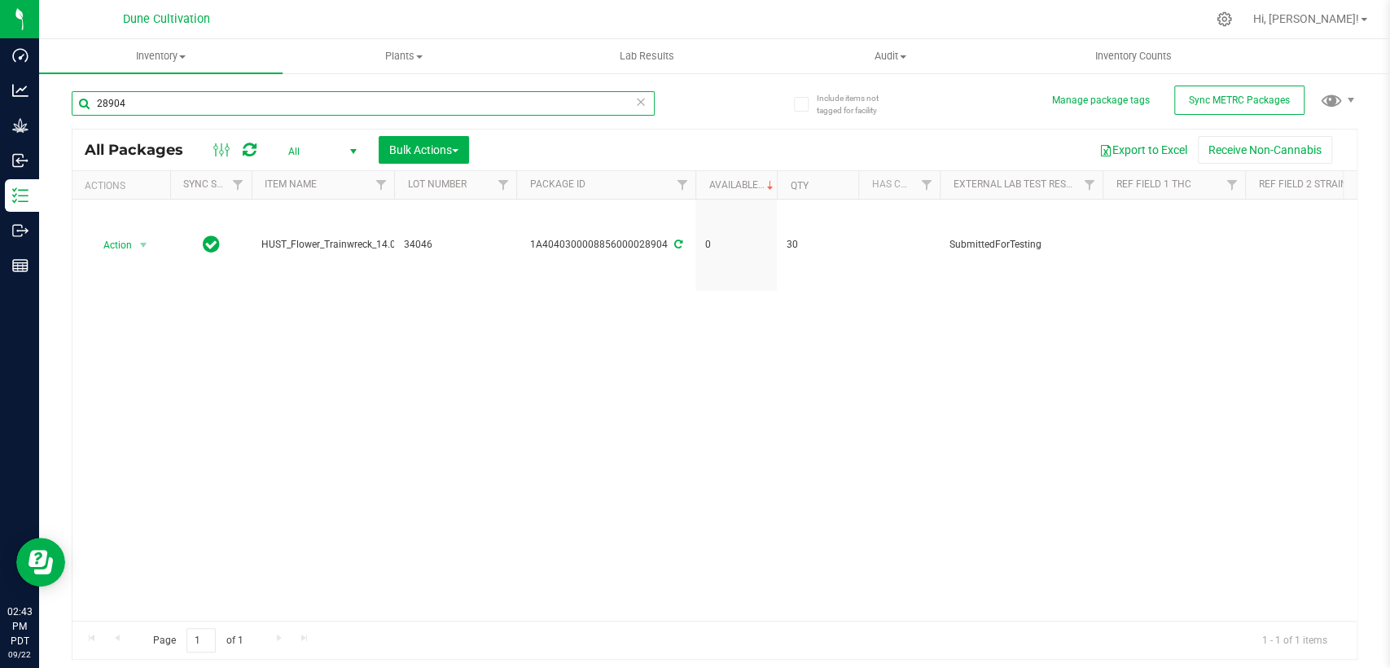
drag, startPoint x: 130, startPoint y: 105, endPoint x: 112, endPoint y: 100, distance: 19.4
click at [35, 112] on div "Dashboard Analytics Grow Inbound Inventory Outbound Reports 02:43 PM PDT 09/22/…" at bounding box center [695, 334] width 1390 height 668
paste input "5"
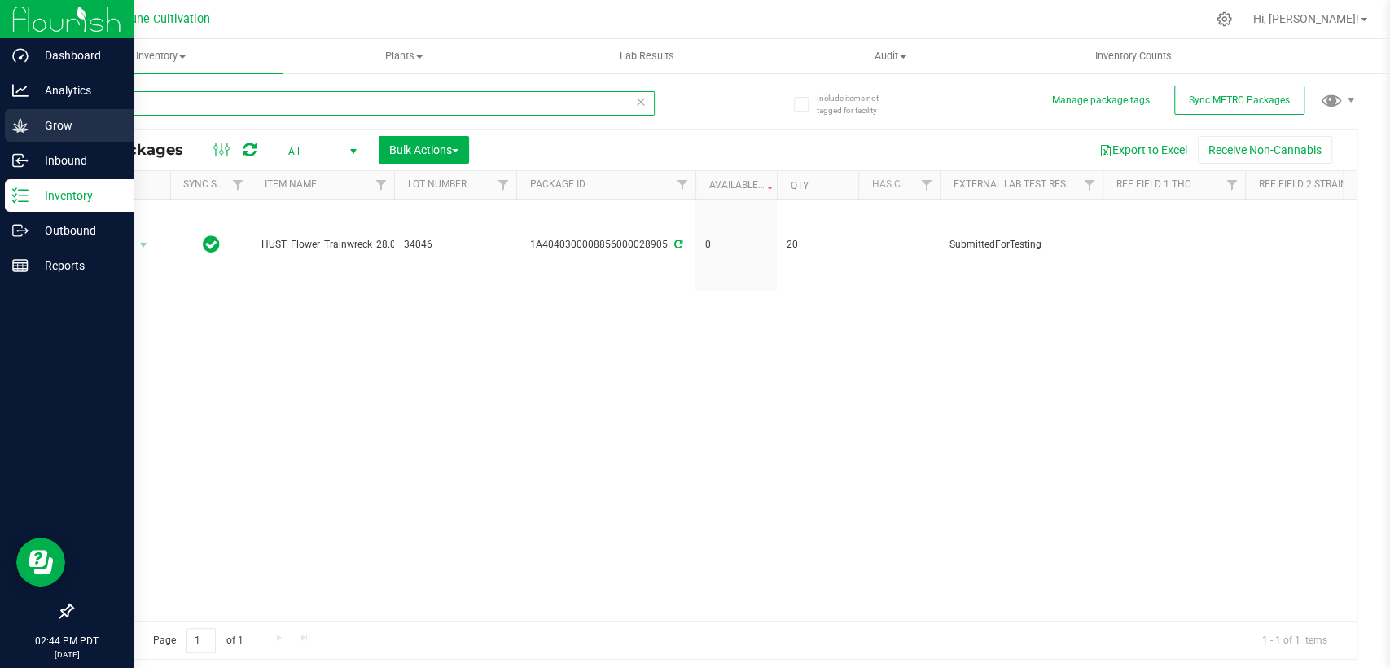
drag, startPoint x: 125, startPoint y: 99, endPoint x: 27, endPoint y: 112, distance: 98.6
click at [32, 112] on div "Dashboard Analytics Grow Inbound Inventory Outbound Reports 02:44 PM PDT 09/22/…" at bounding box center [695, 334] width 1390 height 668
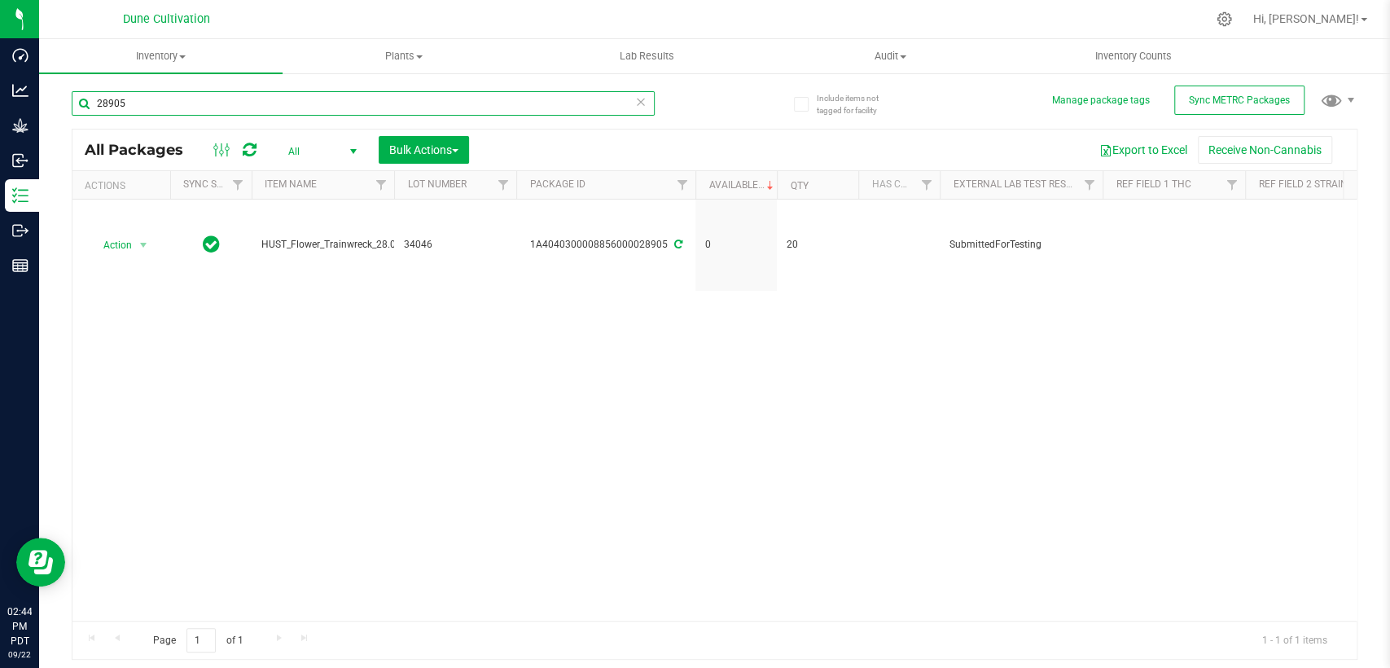
paste input "3"
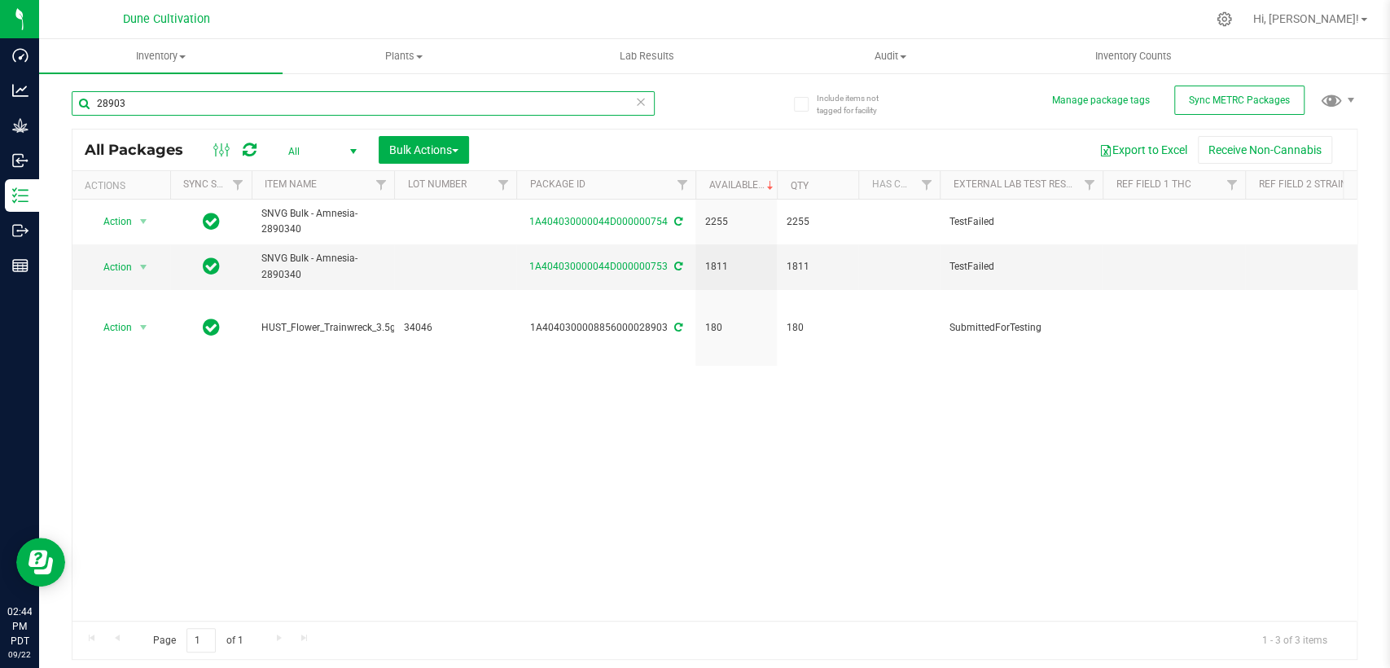
drag, startPoint x: 177, startPoint y: 103, endPoint x: 55, endPoint y: 119, distance: 122.5
click at [55, 119] on div "Include items not tagged for facility Manage package tags Sync METRC Packages 2…" at bounding box center [714, 320] width 1351 height 497
paste input "18"
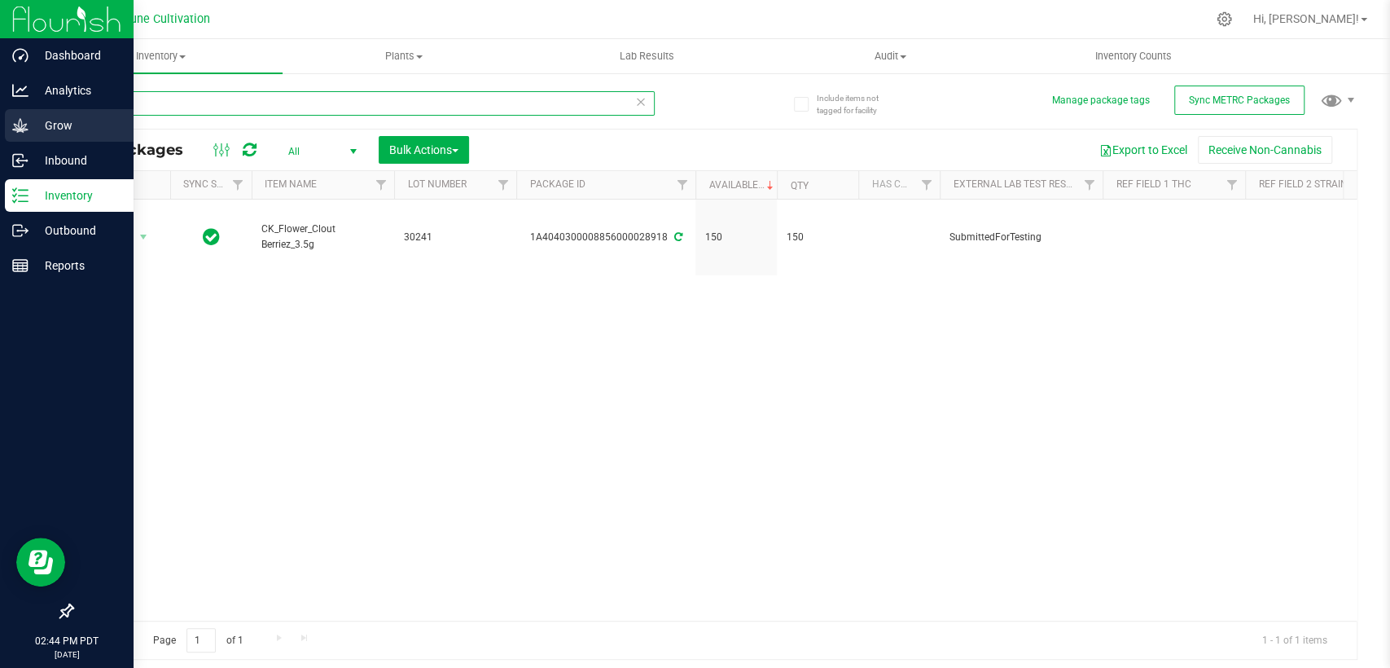
drag, startPoint x: 191, startPoint y: 94, endPoint x: 39, endPoint y: 126, distance: 155.8
click at [37, 126] on div "Dashboard Analytics Grow Inbound Inventory Outbound Reports 02:44 PM PDT 09/22/…" at bounding box center [695, 334] width 1390 height 668
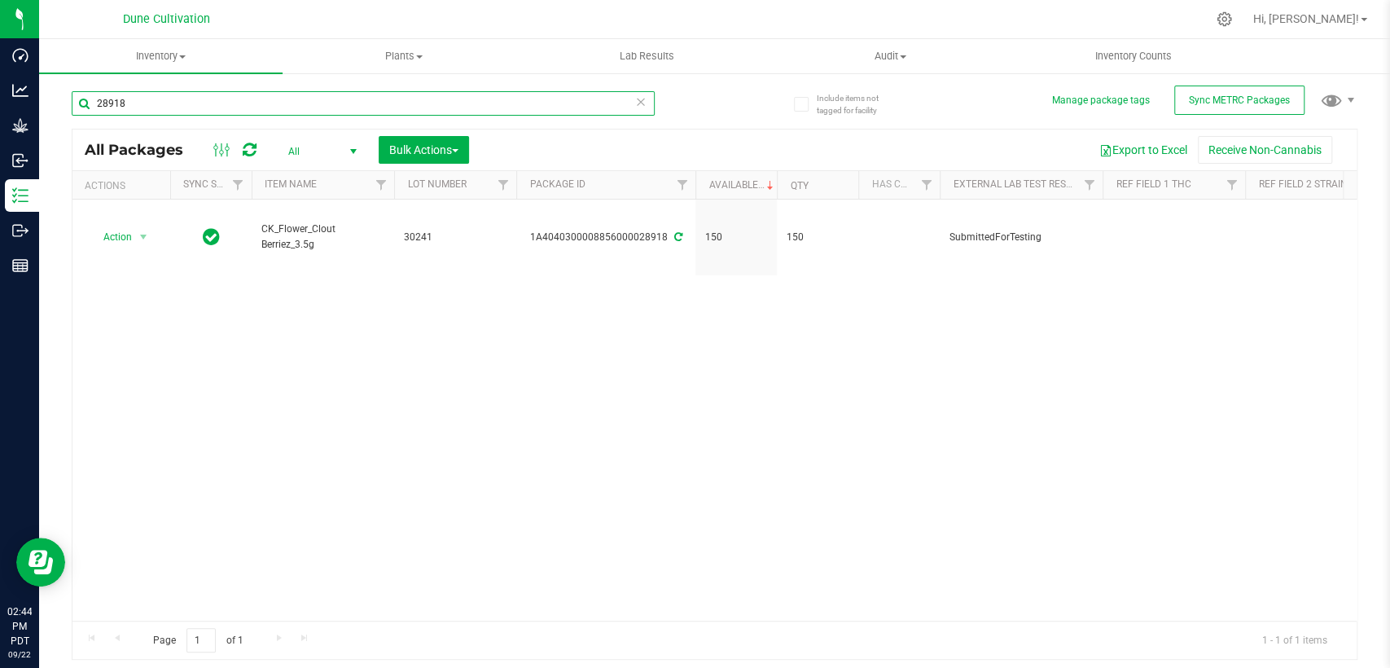
paste input "5"
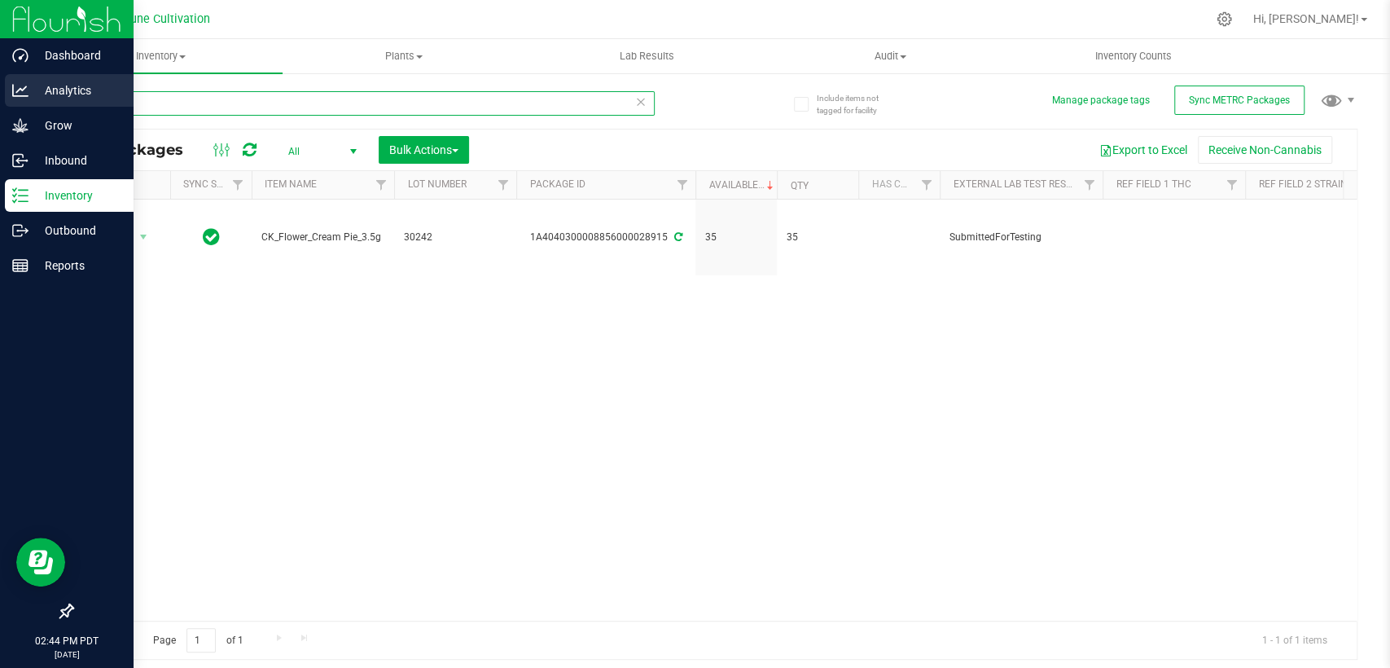
drag, startPoint x: 140, startPoint y: 99, endPoint x: 31, endPoint y: 106, distance: 109.3
click at [31, 106] on div "Dashboard Analytics Grow Inbound Inventory Outbound Reports 02:44 PM PDT 09/22/…" at bounding box center [695, 334] width 1390 height 668
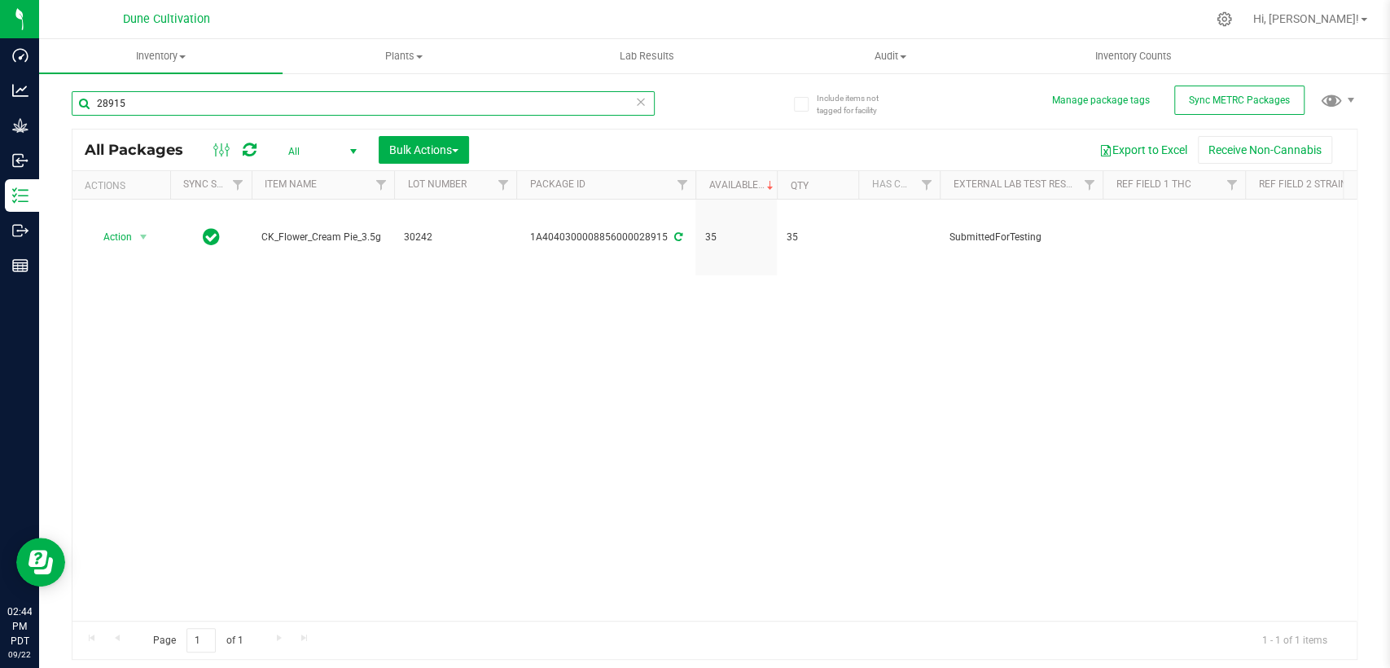
paste input "9223"
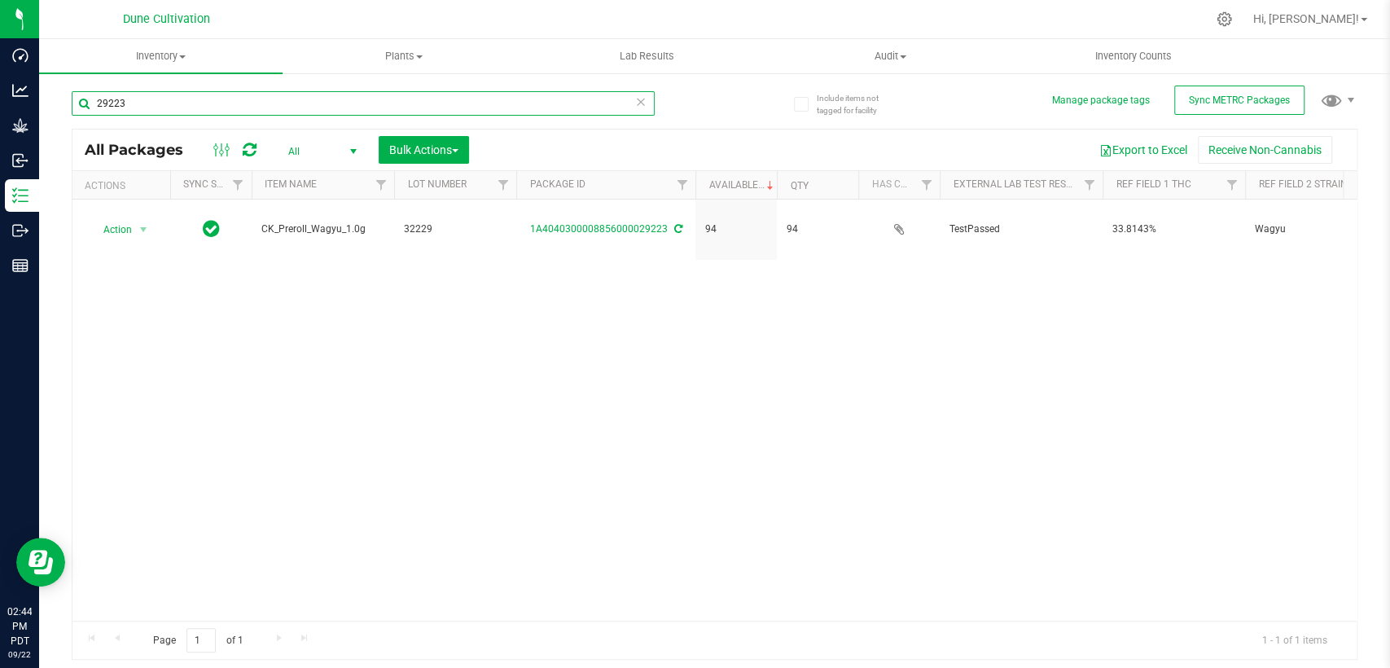
type input "29223"
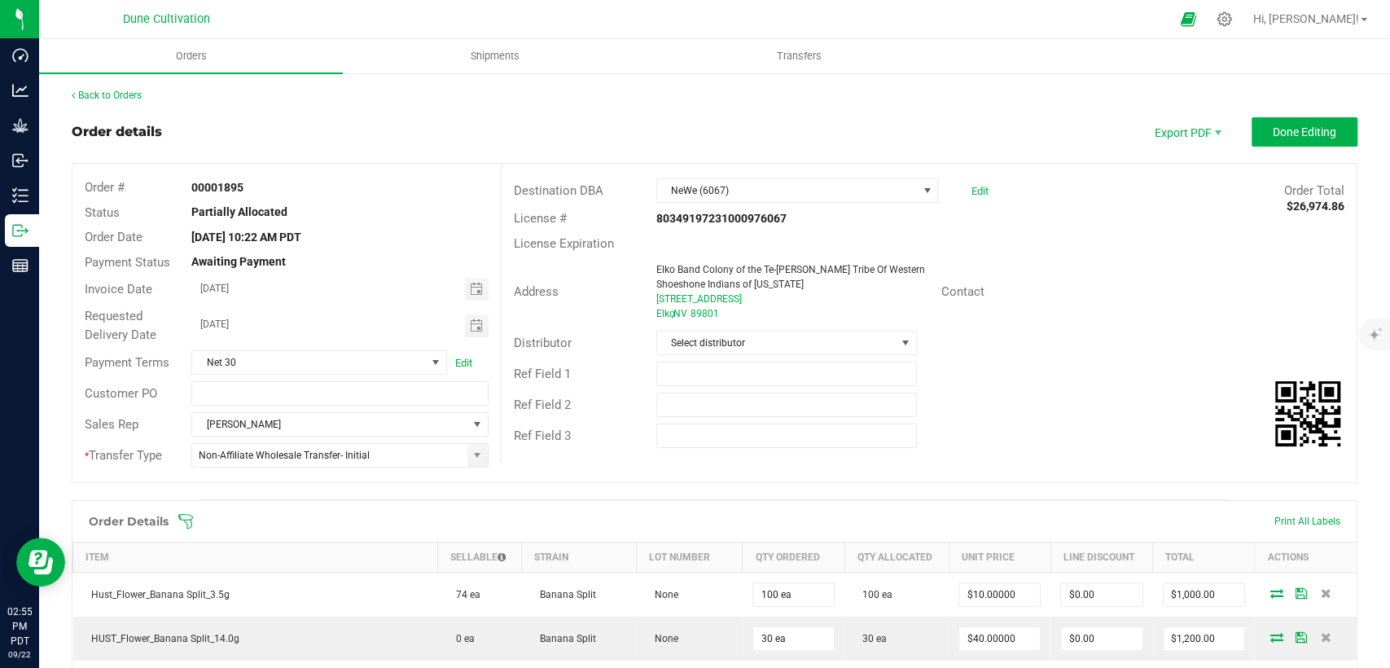
scroll to position [452, 0]
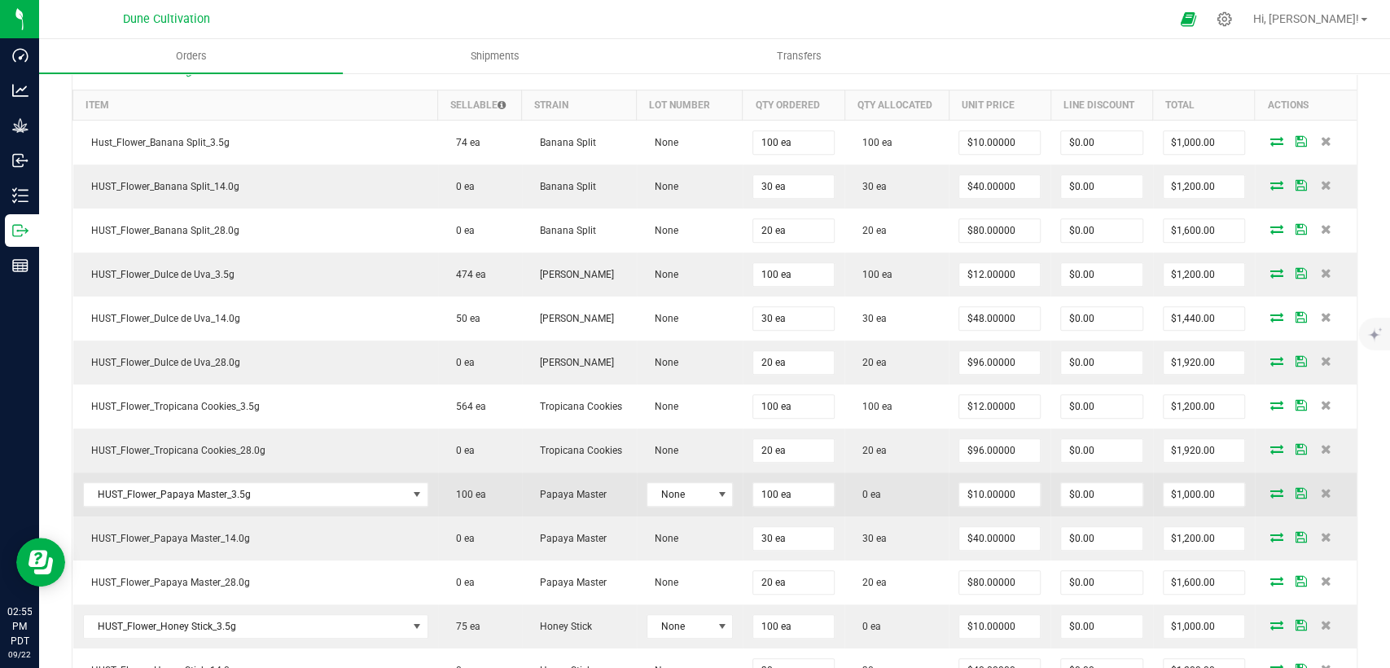
click at [1271, 490] on icon at bounding box center [1277, 493] width 13 height 10
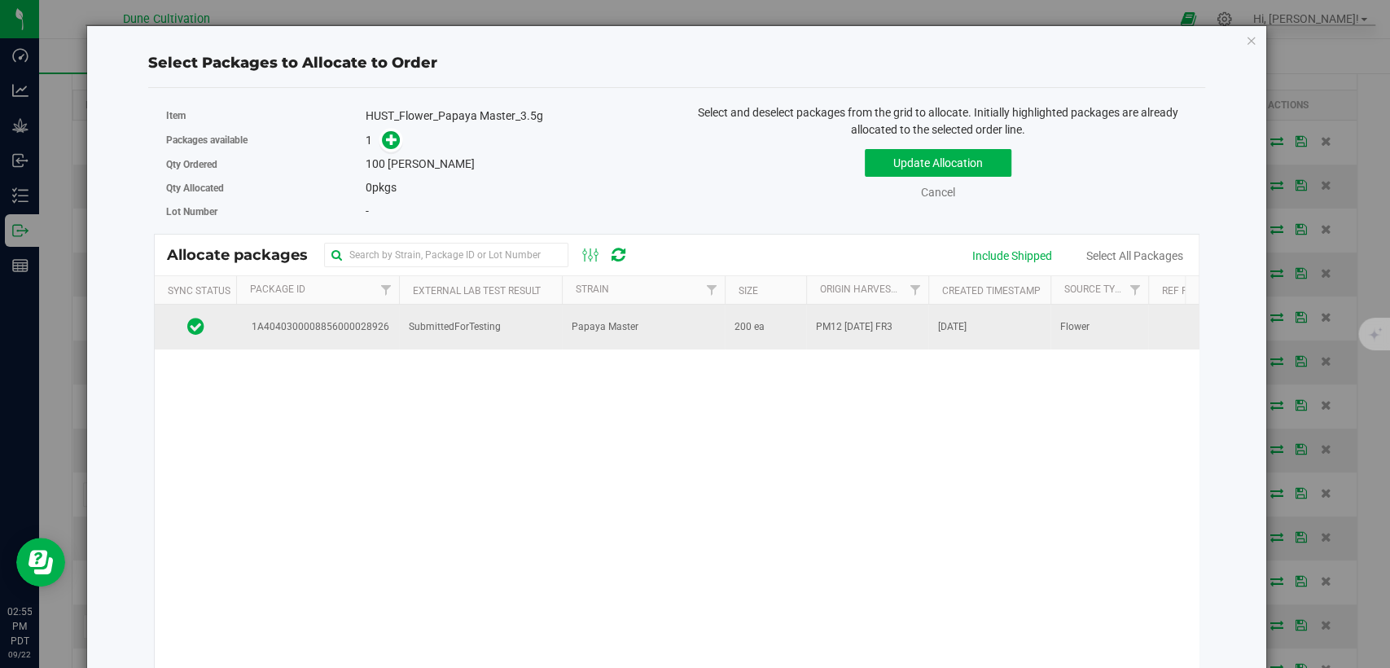
click at [599, 340] on td "Papaya Master" at bounding box center [643, 327] width 163 height 44
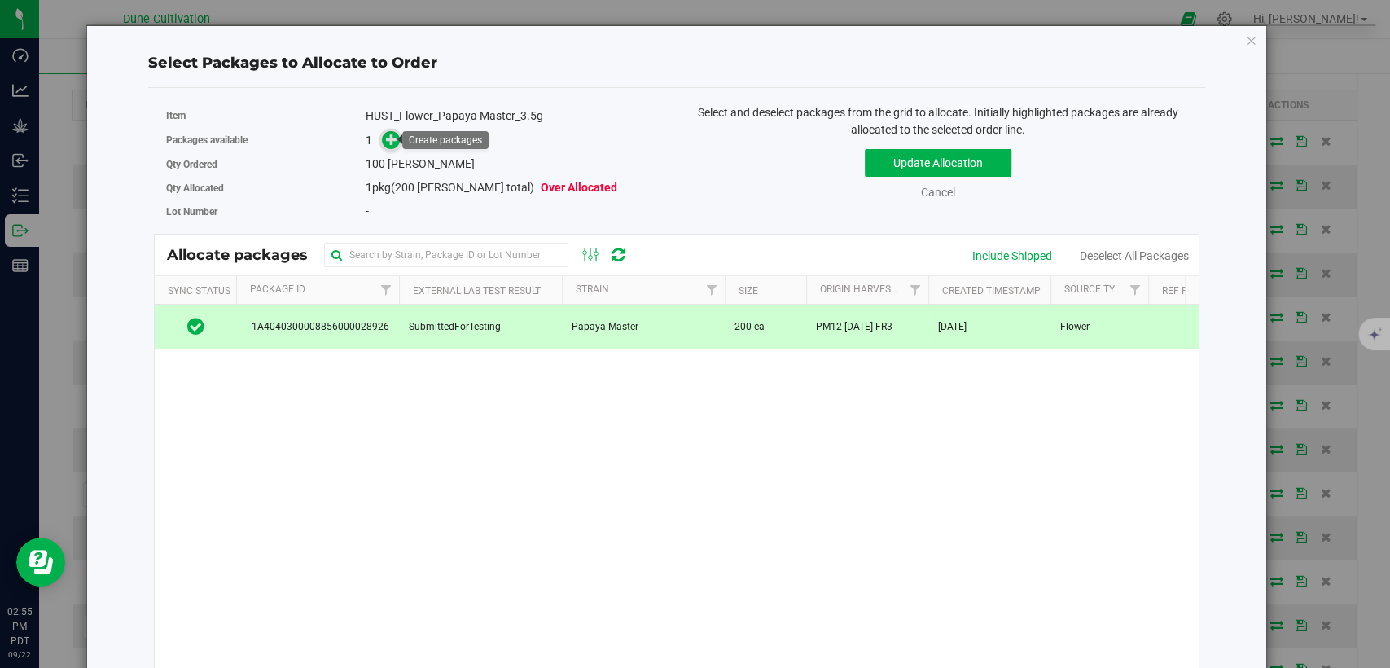
click at [386, 138] on icon at bounding box center [391, 139] width 11 height 11
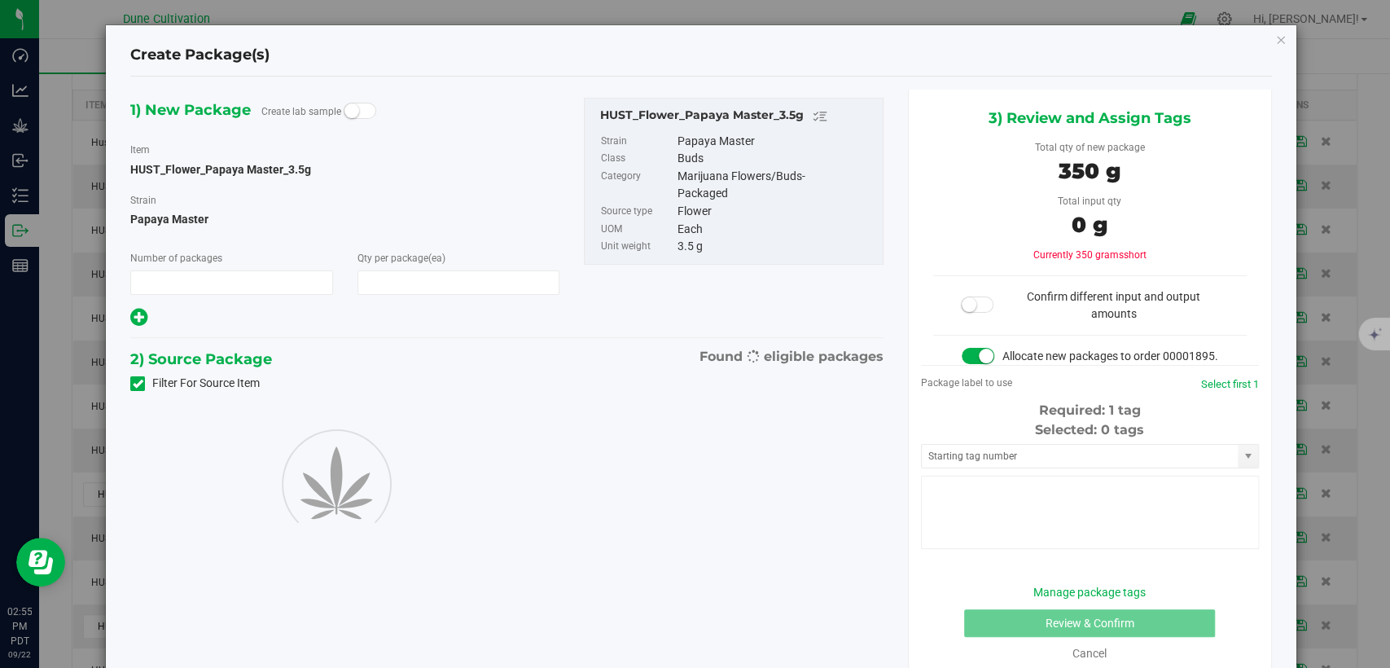
type input "1"
type input "100"
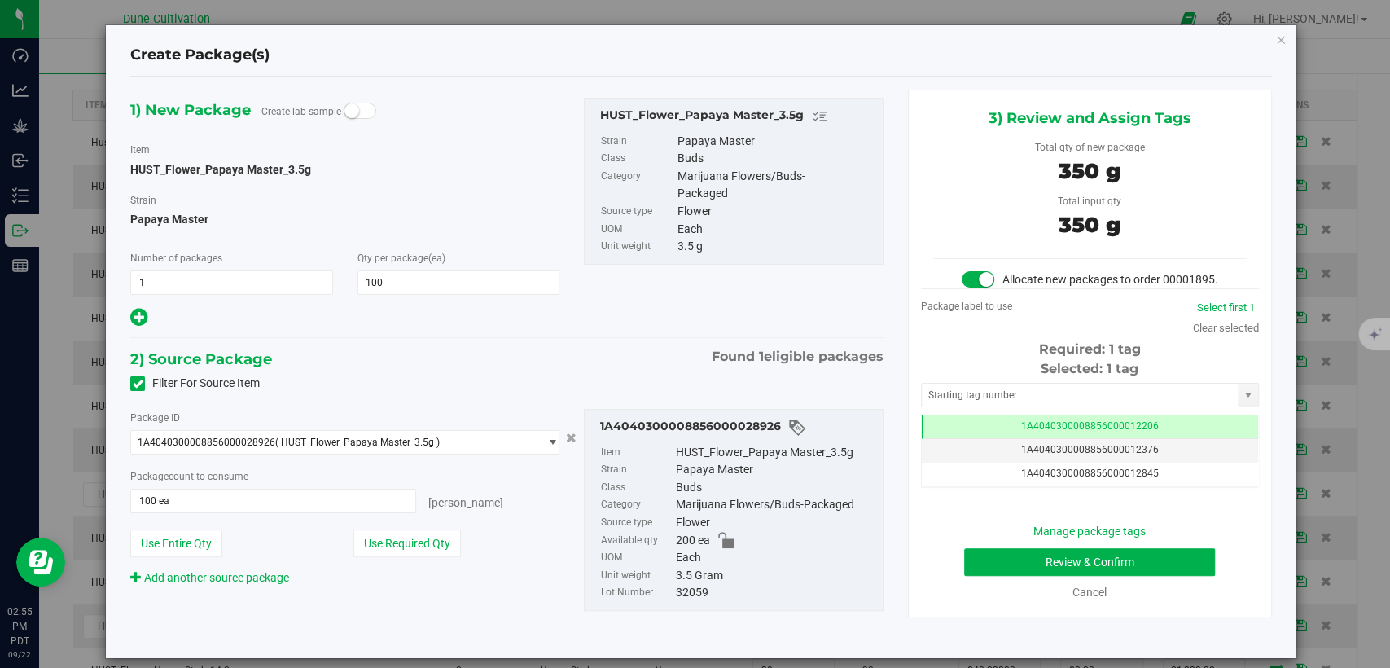
click at [134, 384] on icon at bounding box center [138, 384] width 11 height 0
click at [0, 0] on input "Filter For Source Item" at bounding box center [0, 0] width 0 height 0
click at [275, 438] on span "( HUST_Flower_Papaya Master_3.5g )" at bounding box center [357, 442] width 165 height 11
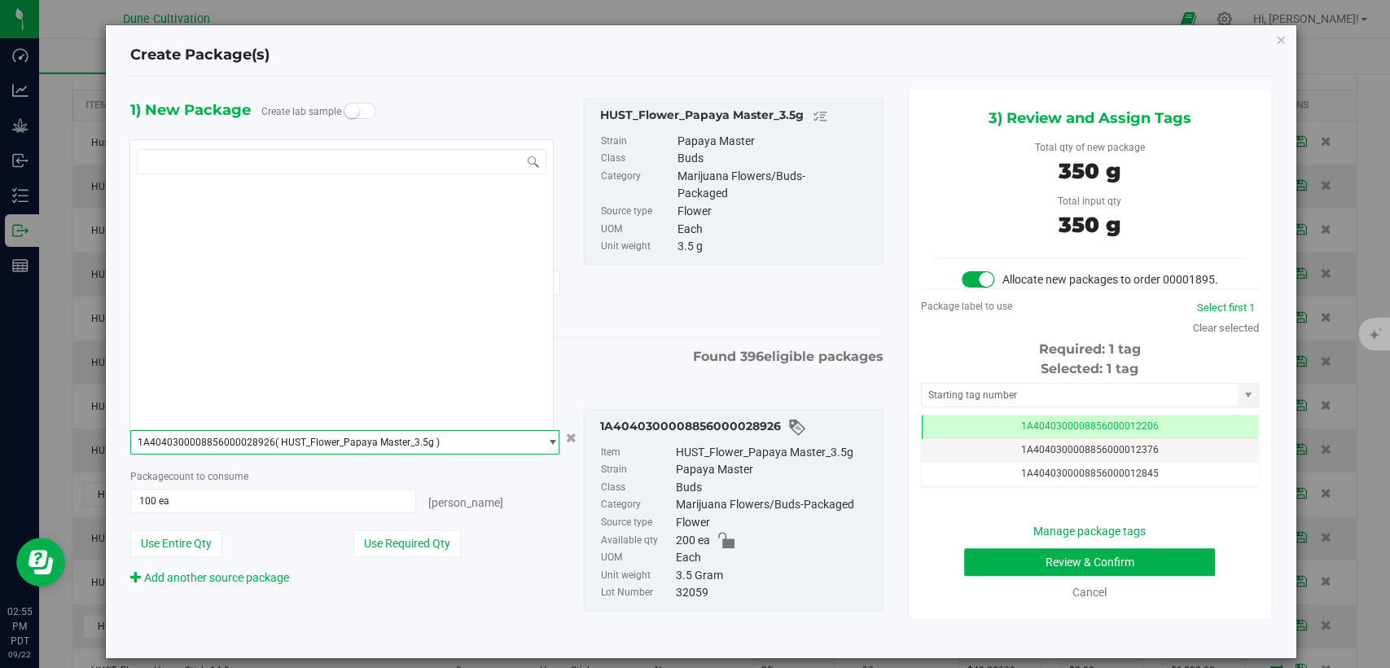
scroll to position [5154, 0]
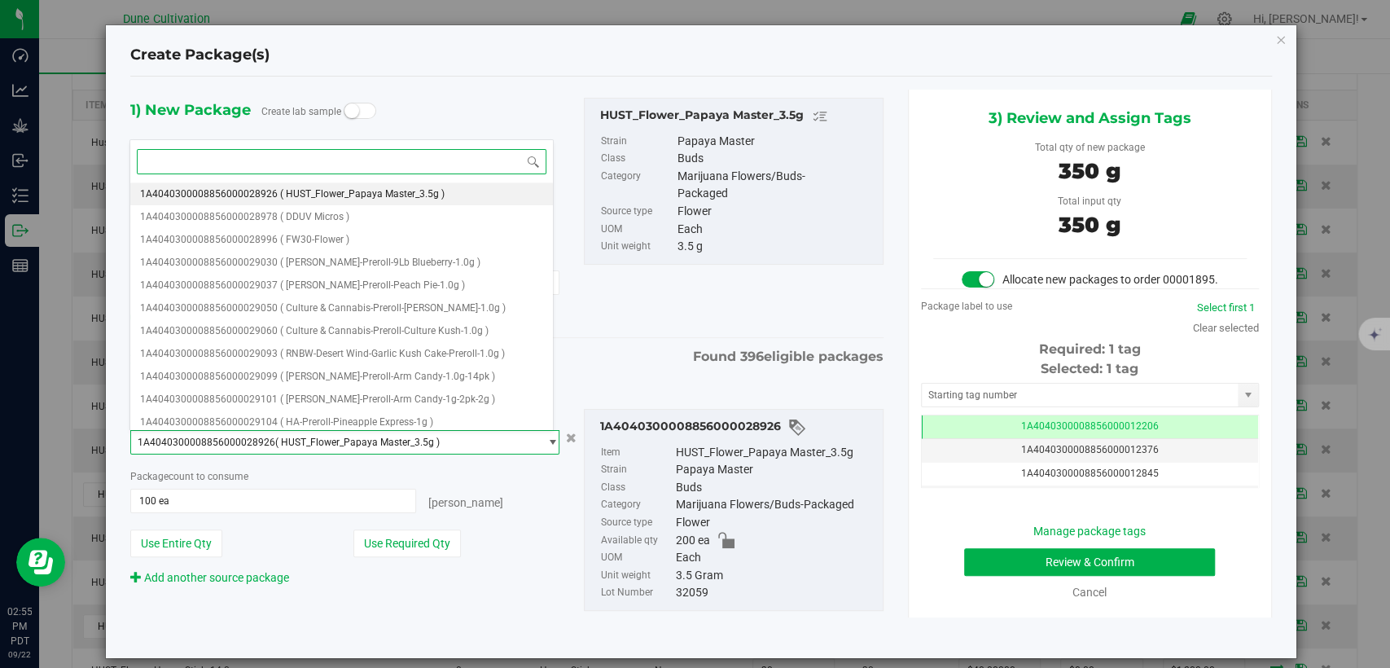
paste input "28896"
type input "28896"
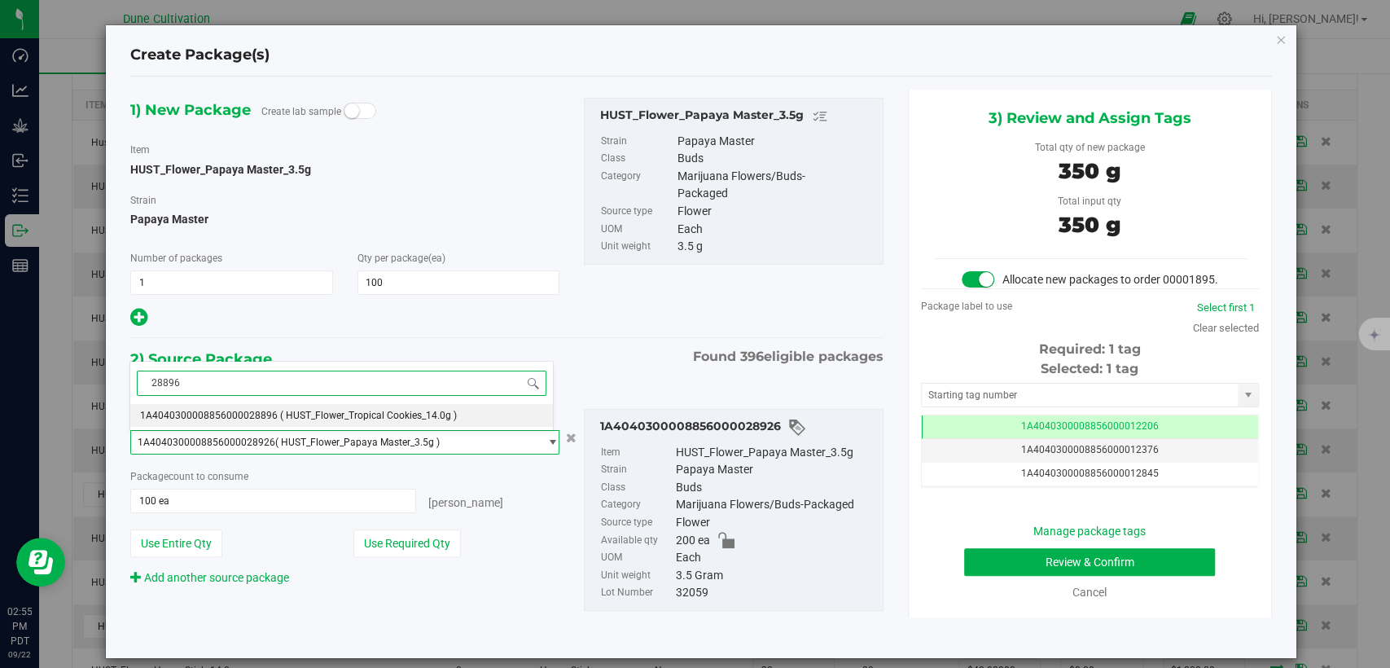
click at [280, 419] on span "( HUST_Flower_Tropical Cookies_14.0g )" at bounding box center [368, 415] width 177 height 11
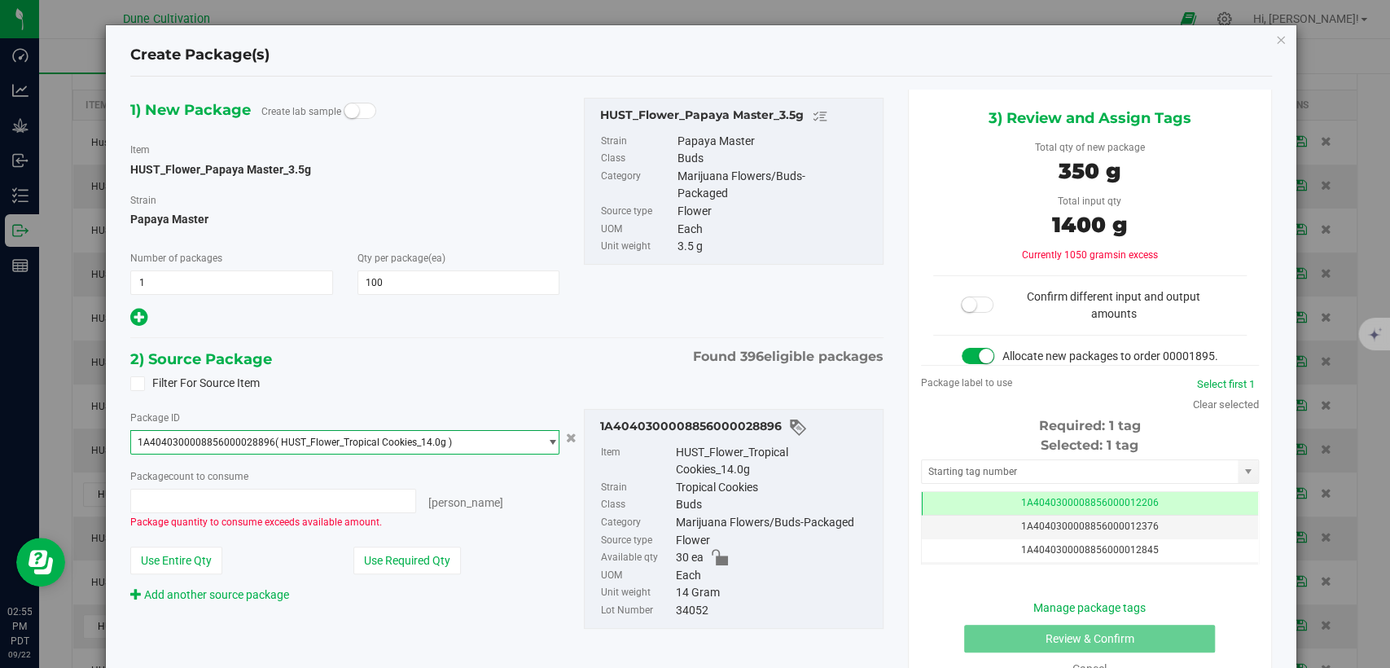
type input "100 ea"
click at [1276, 40] on icon "button" at bounding box center [1281, 39] width 11 height 20
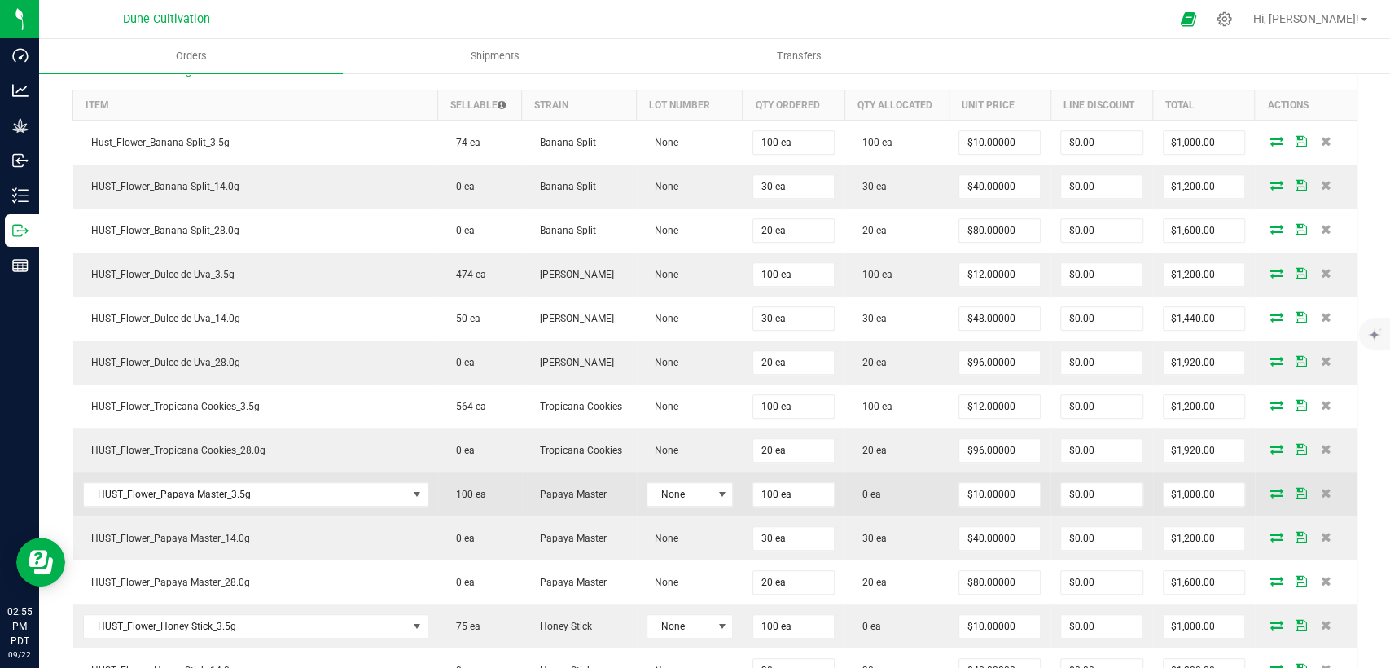
click at [1271, 494] on icon at bounding box center [1277, 493] width 13 height 10
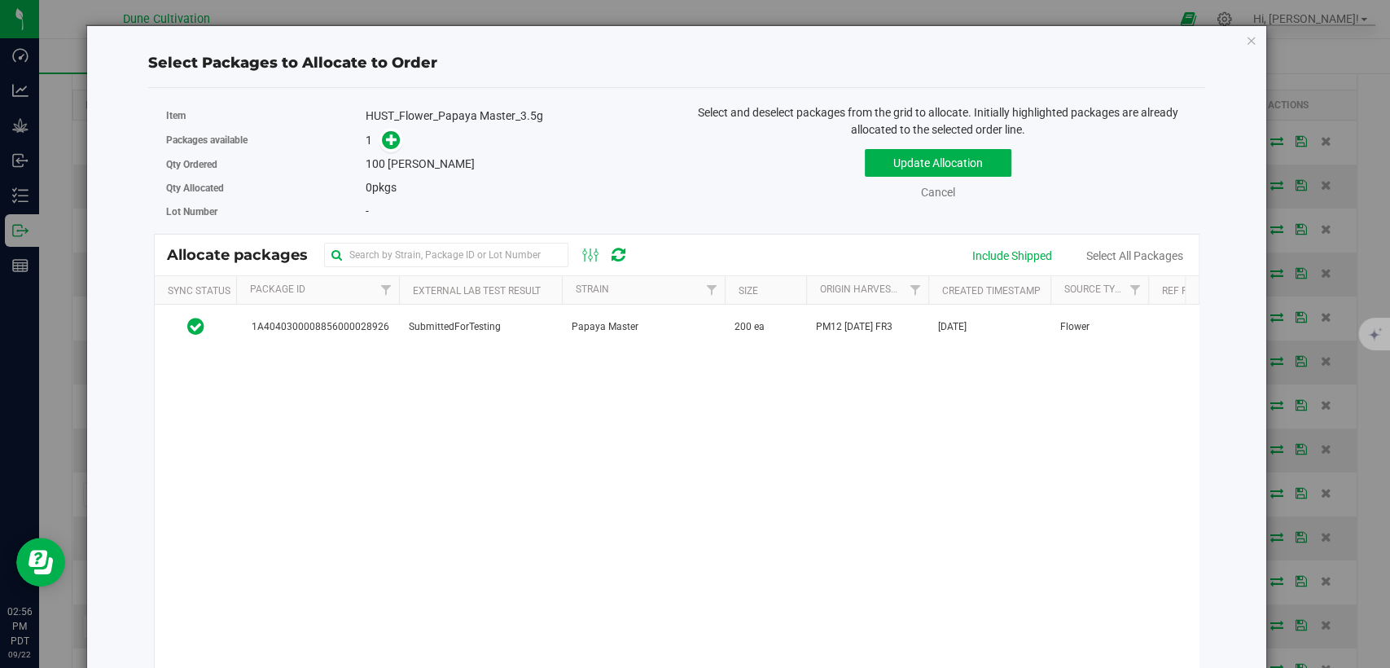
click at [1232, 42] on div "Select Packages to Allocate to Order Item HUST_Flower_Papaya Master_3.5g Packag…" at bounding box center [676, 381] width 1155 height 710
click at [1246, 43] on icon "button" at bounding box center [1251, 40] width 11 height 20
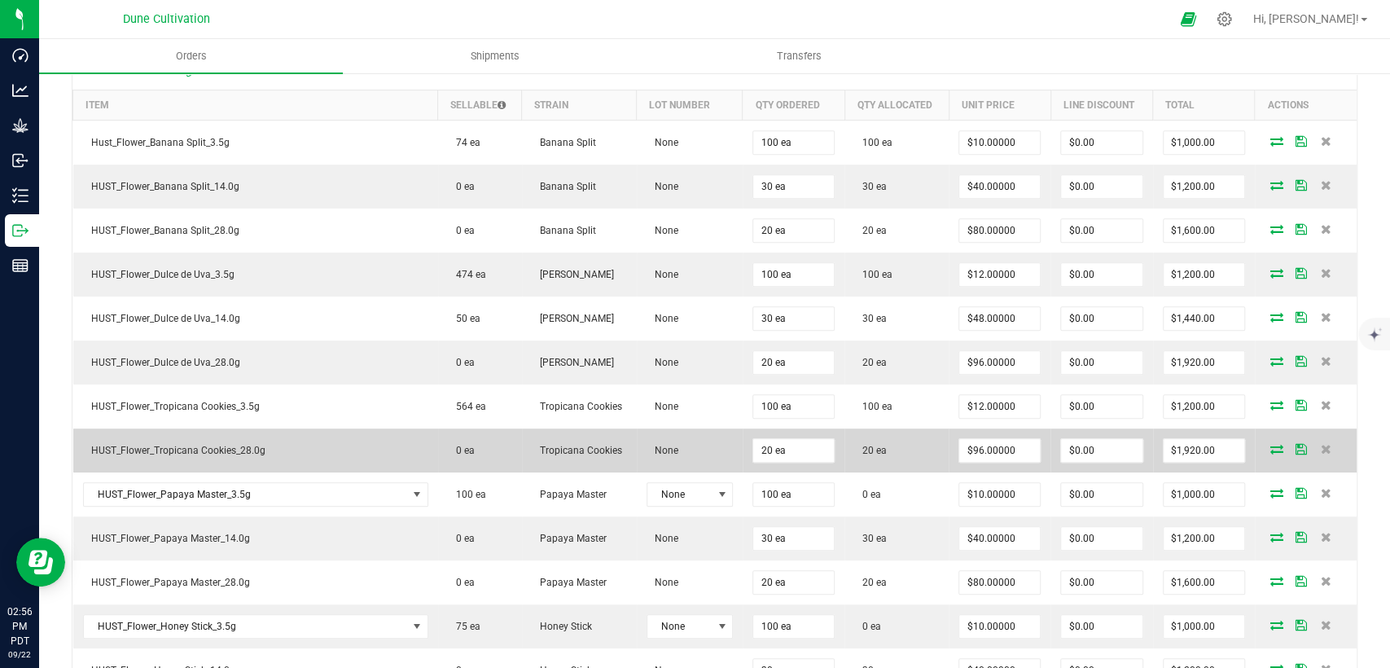
click at [1271, 446] on icon at bounding box center [1277, 449] width 13 height 10
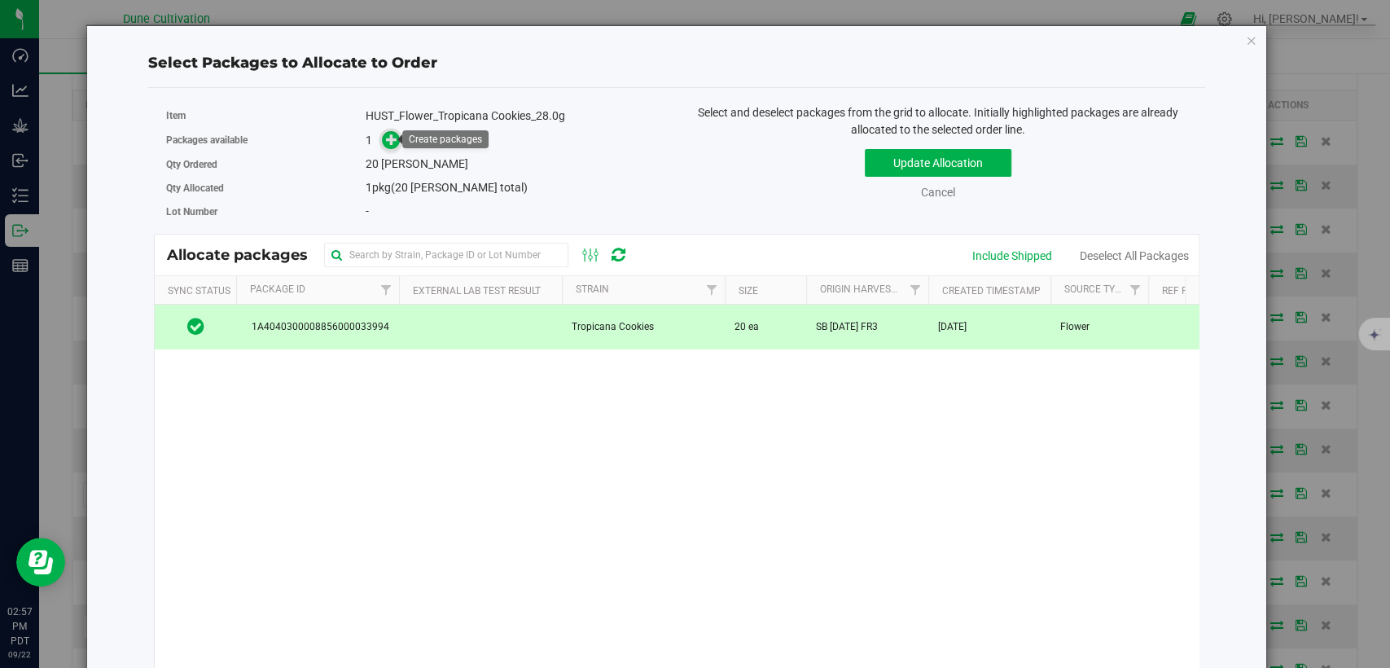
click at [393, 141] on icon at bounding box center [391, 139] width 11 height 11
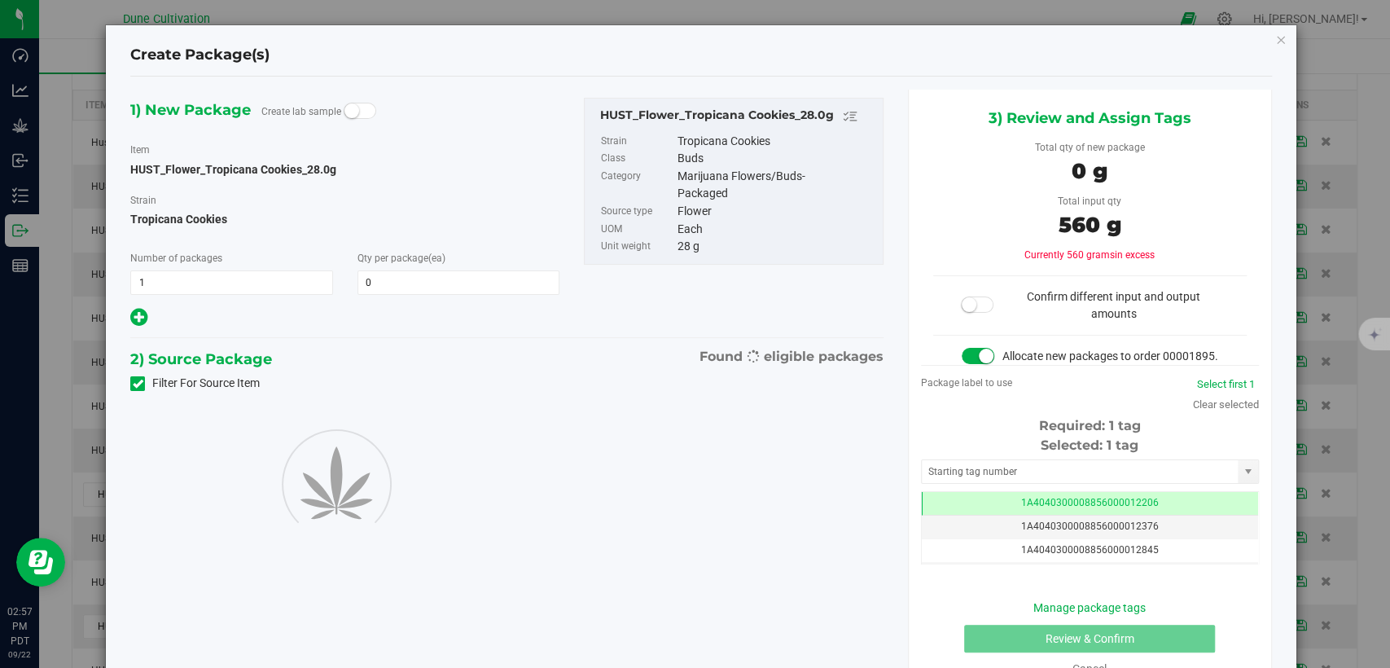
type input "0"
click at [133, 384] on icon at bounding box center [138, 384] width 11 height 0
click at [0, 0] on input "Filter For Source Item" at bounding box center [0, 0] width 0 height 0
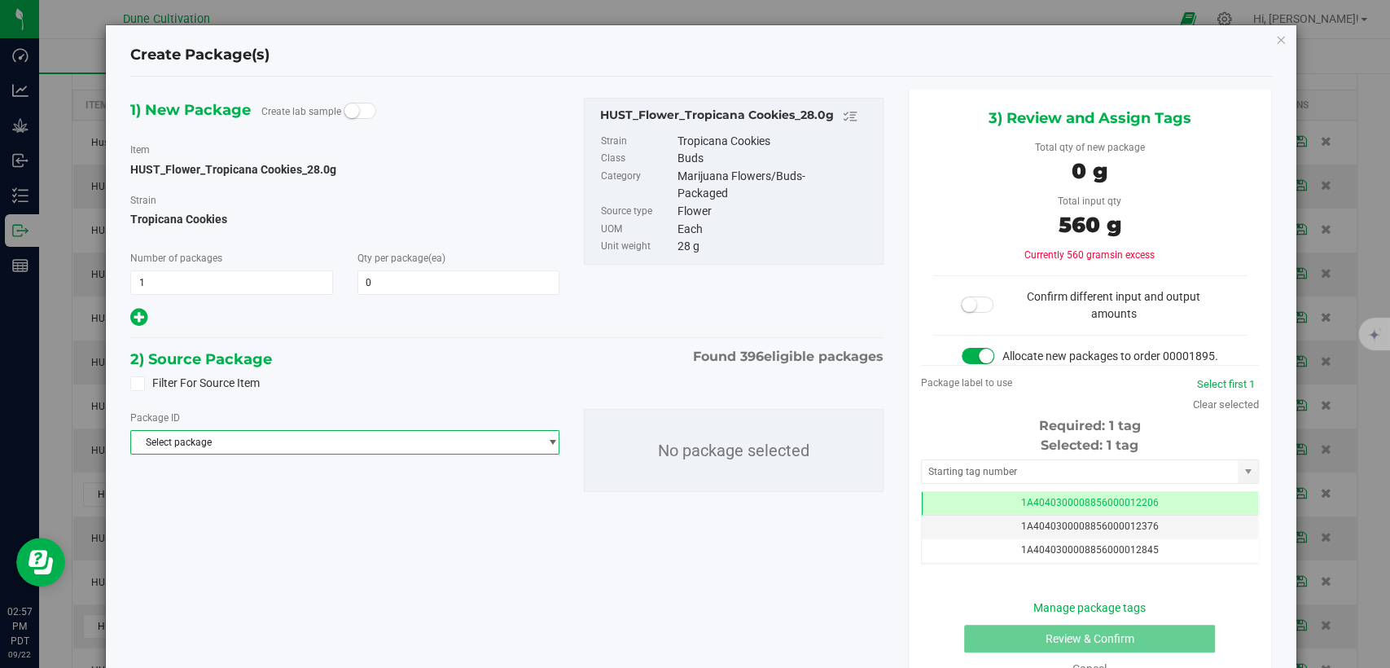
click at [221, 449] on span "Select package" at bounding box center [334, 442] width 407 height 23
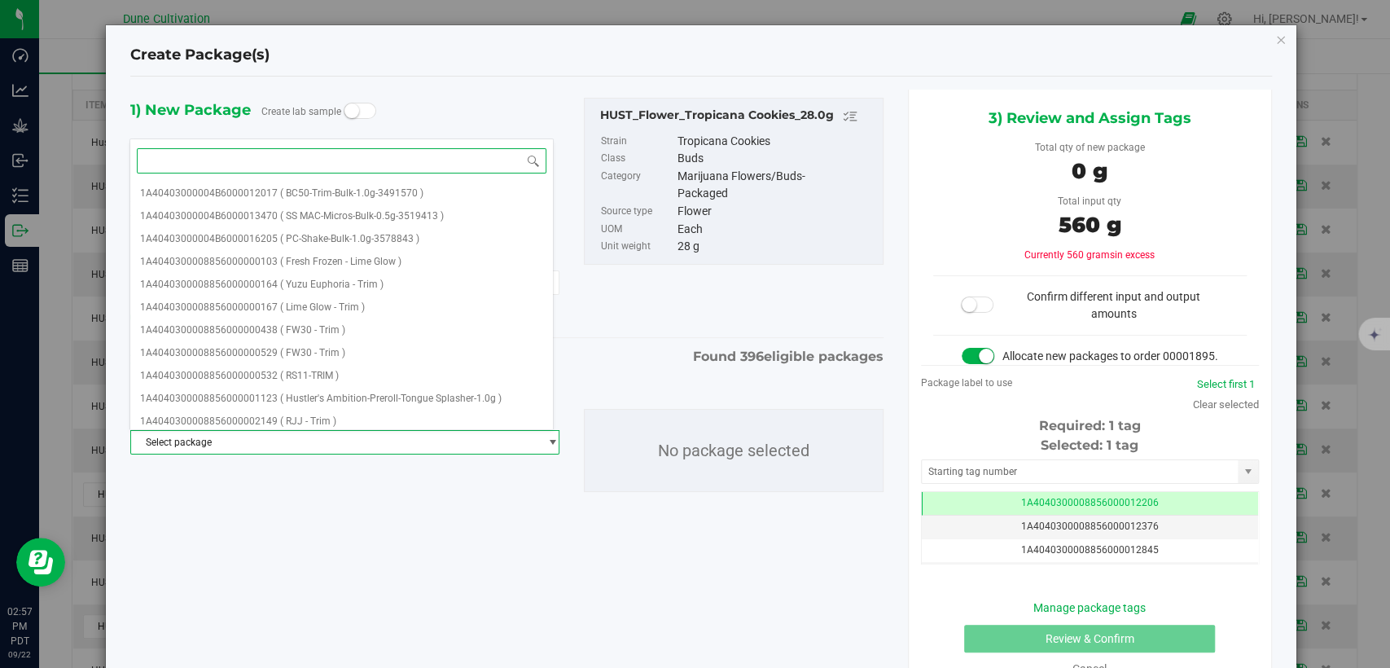
paste input "28896"
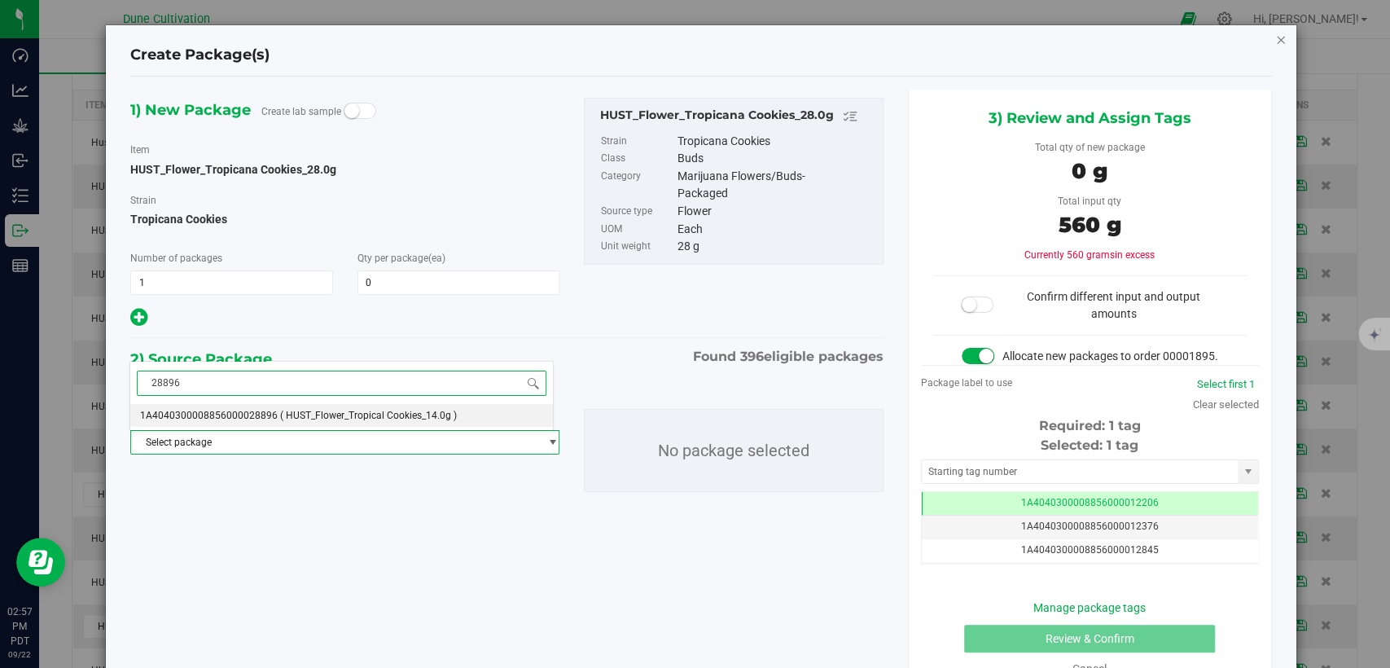
type input "28896"
click at [1276, 34] on icon "button" at bounding box center [1281, 39] width 11 height 20
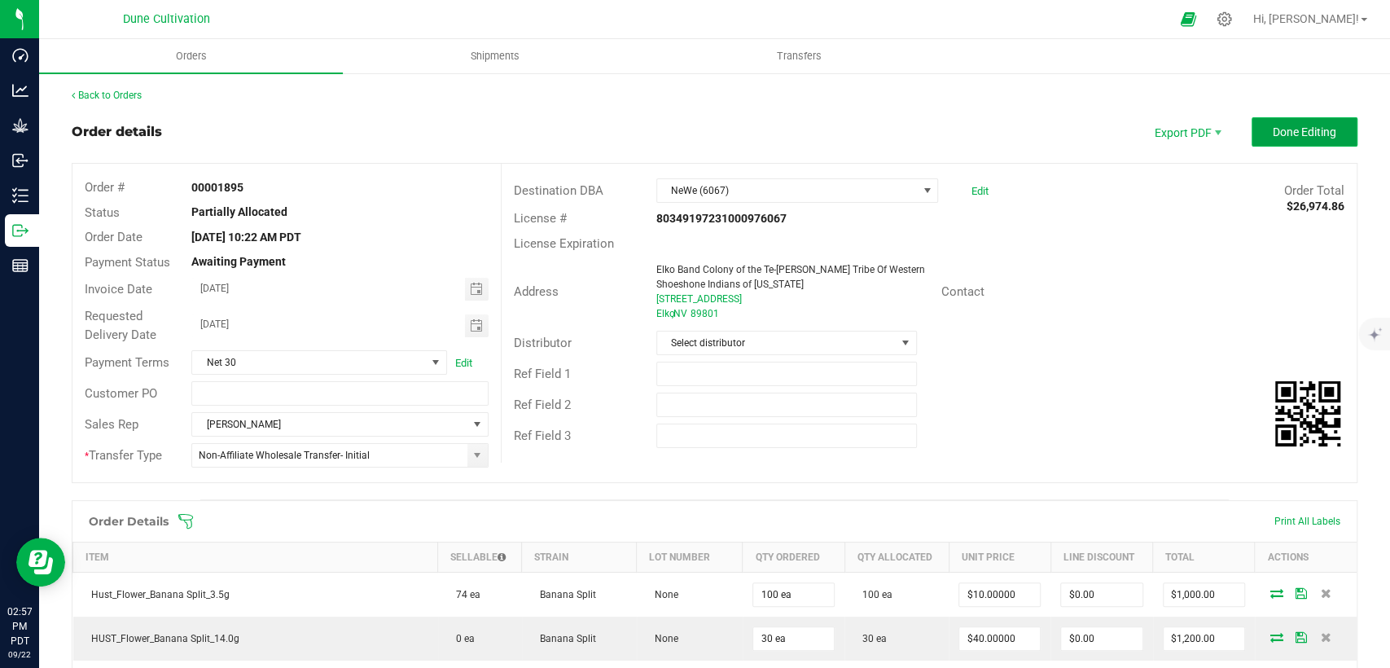
click at [1252, 130] on button "Done Editing" at bounding box center [1305, 131] width 106 height 29
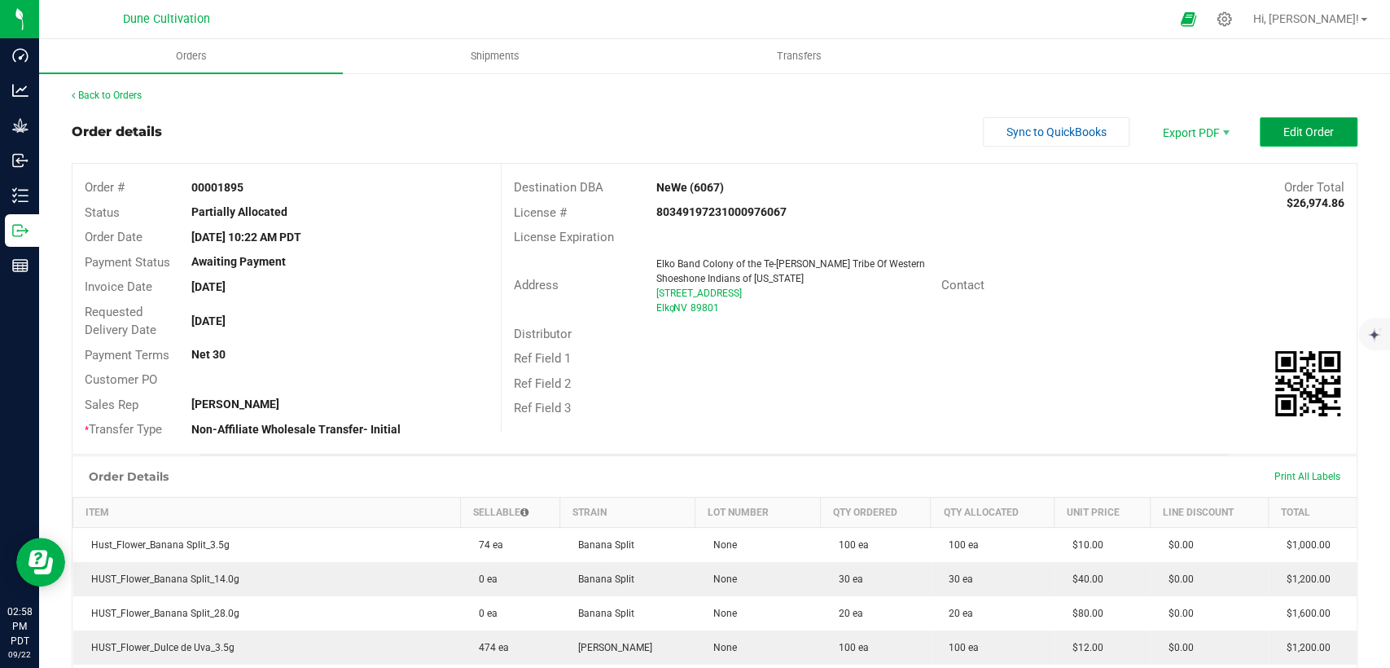
click at [1310, 142] on button "Edit Order" at bounding box center [1309, 131] width 98 height 29
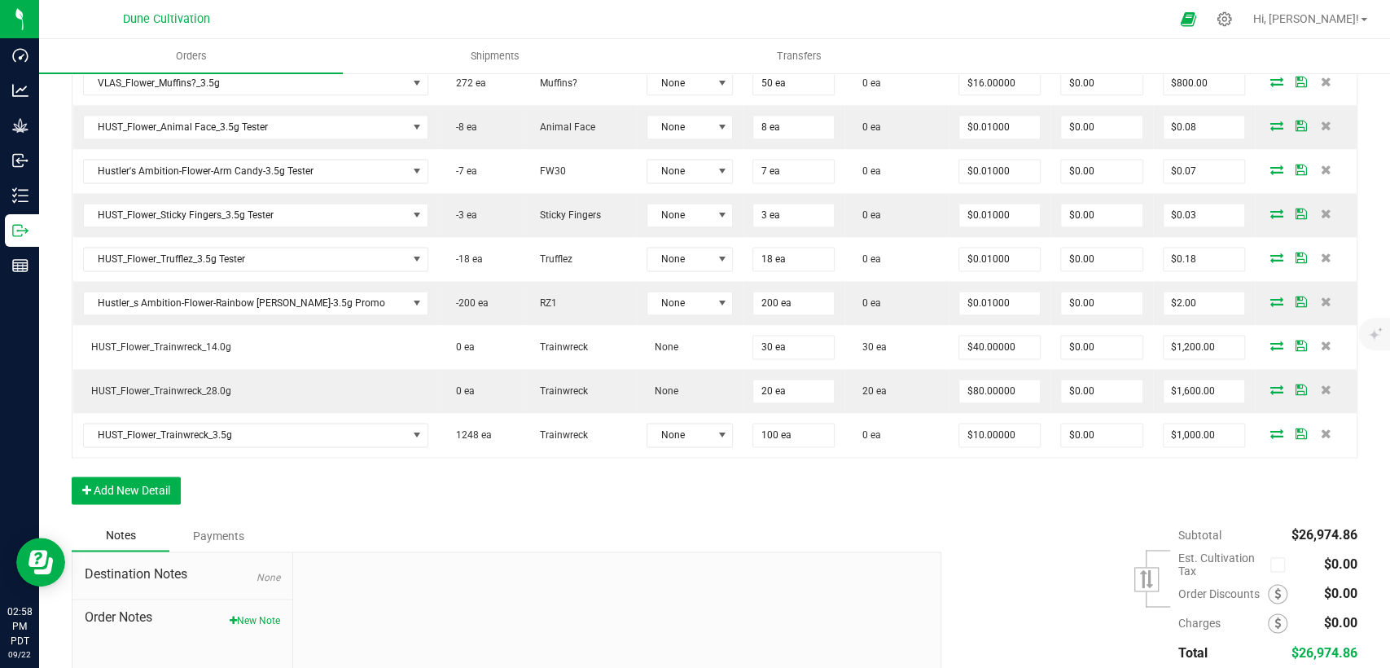
scroll to position [1592, 0]
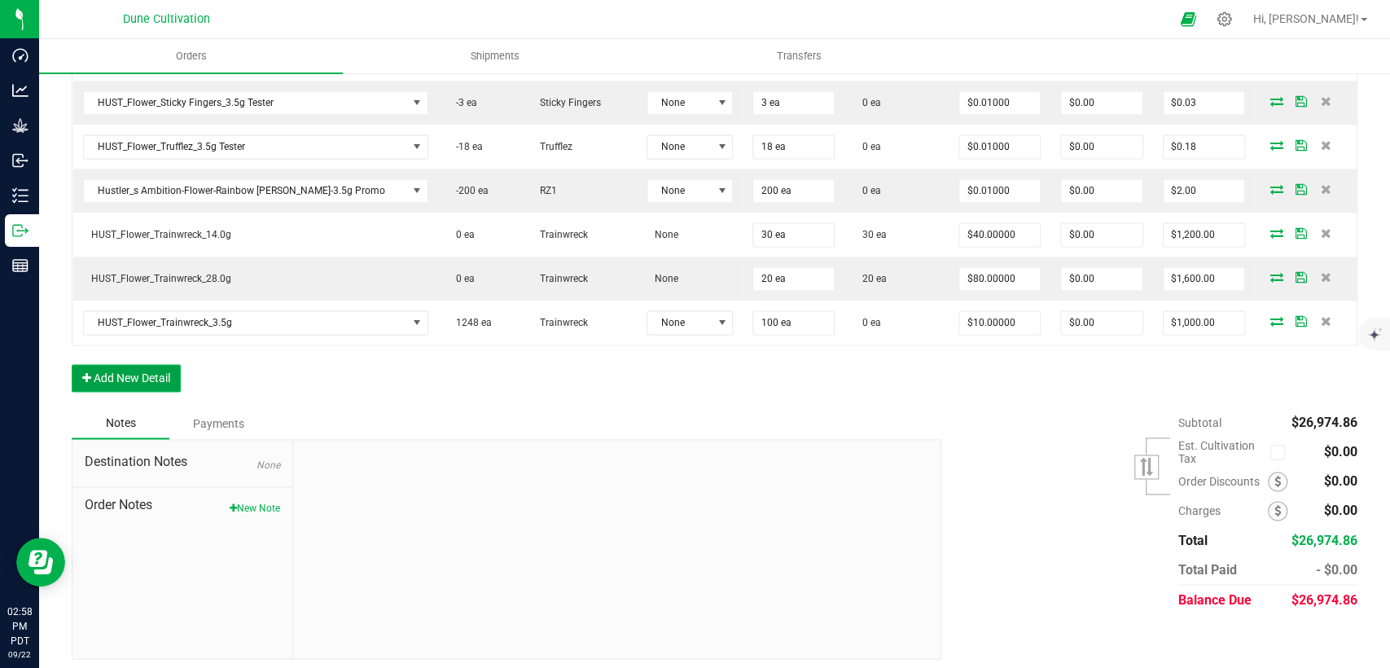
click at [135, 365] on button "Add New Detail" at bounding box center [126, 378] width 109 height 28
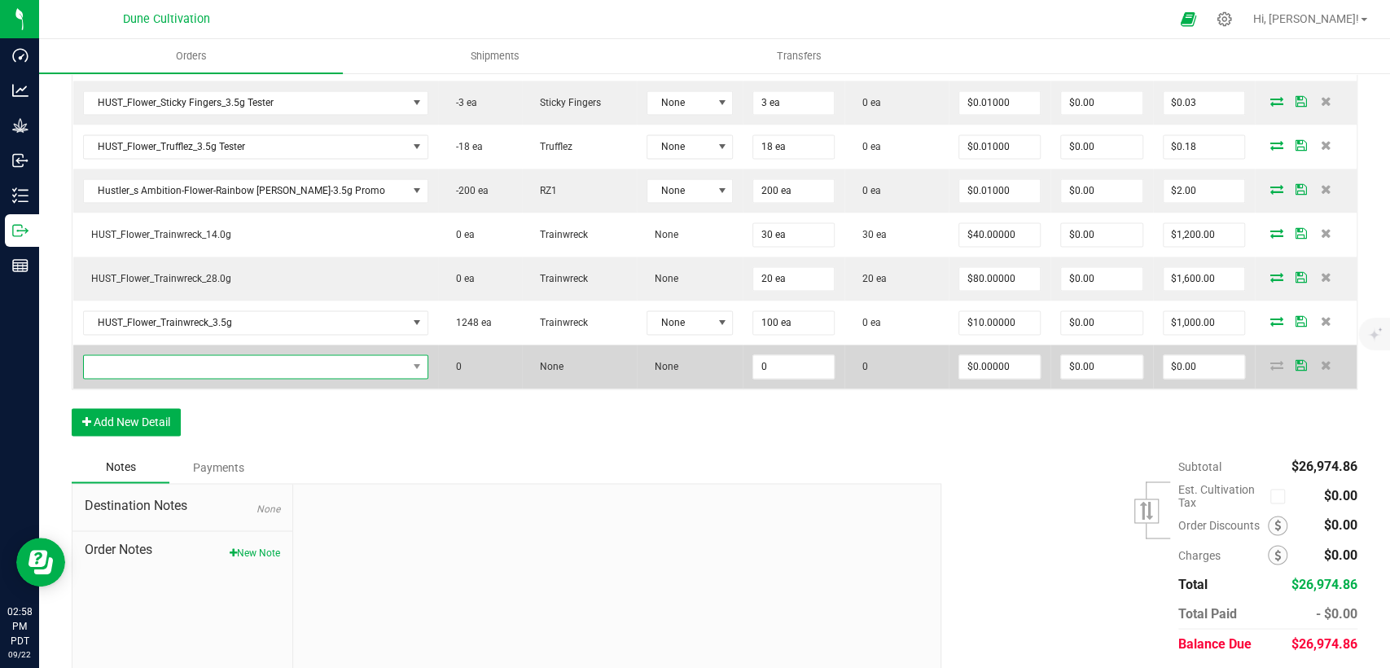
click at [236, 371] on span "NO DATA FOUND" at bounding box center [255, 366] width 345 height 24
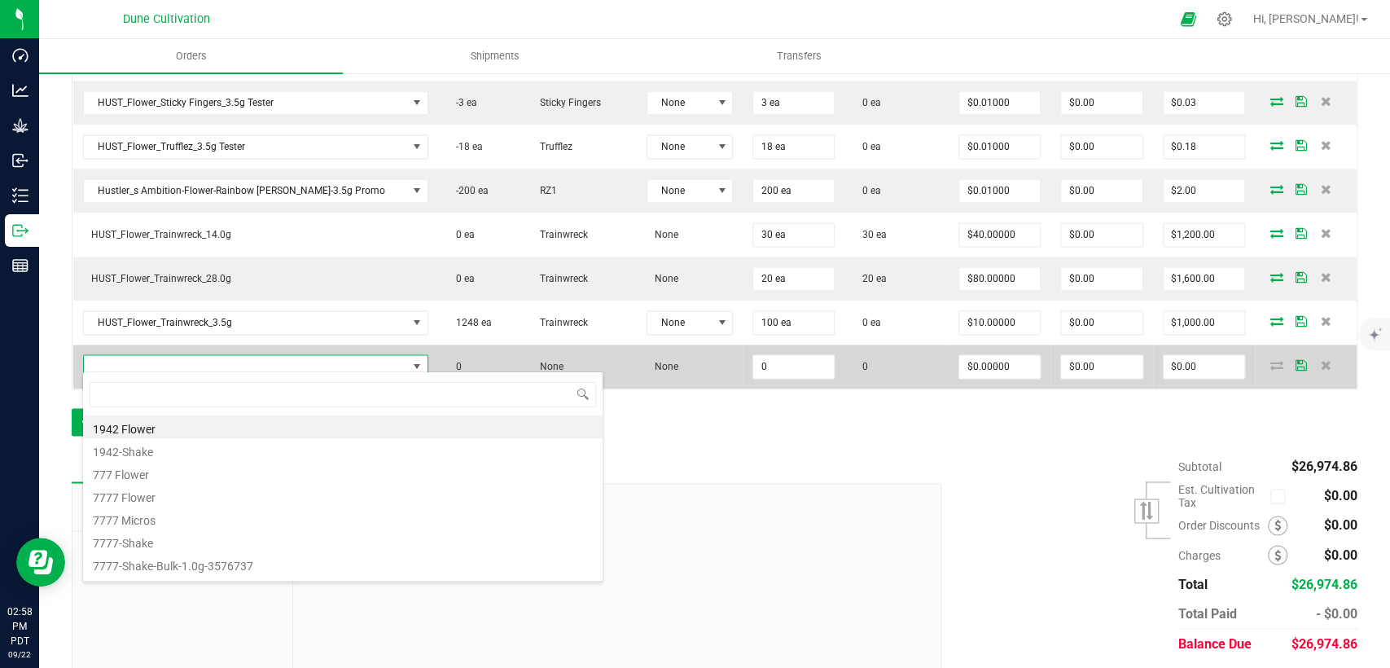
scroll to position [24, 297]
type input "h"
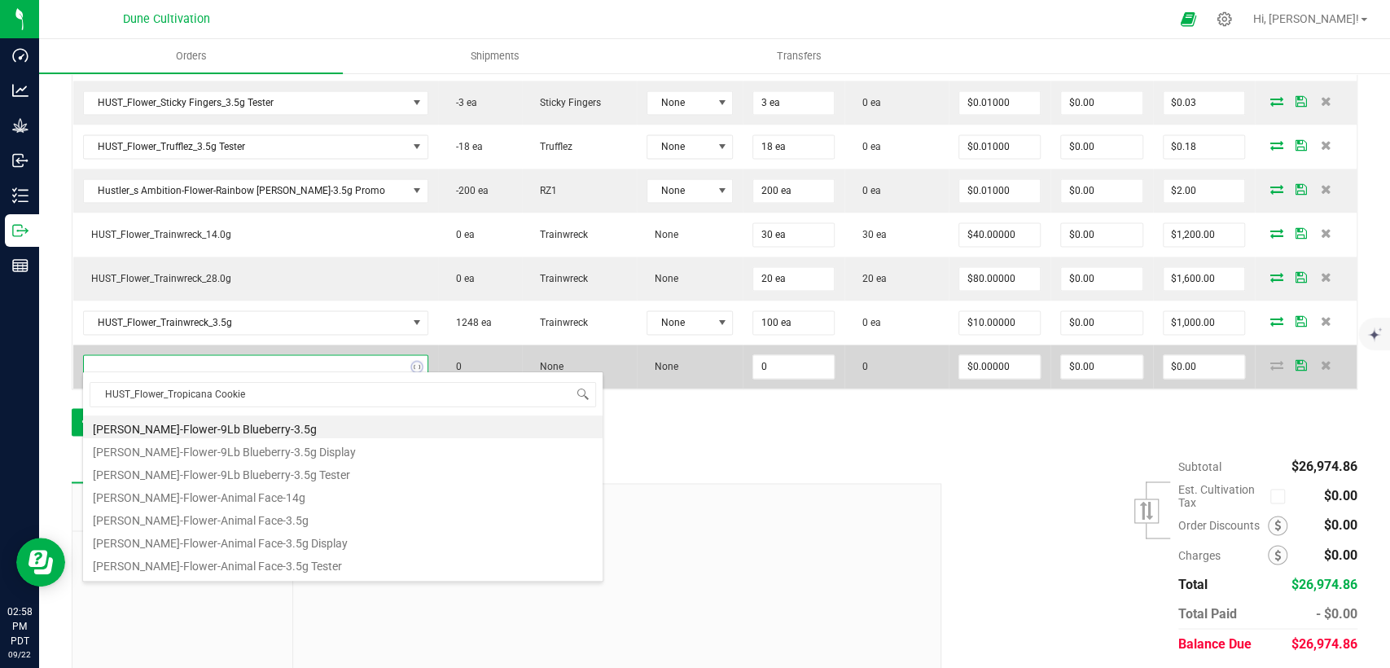
type input "HUST_Flower_Tropicana Cookies"
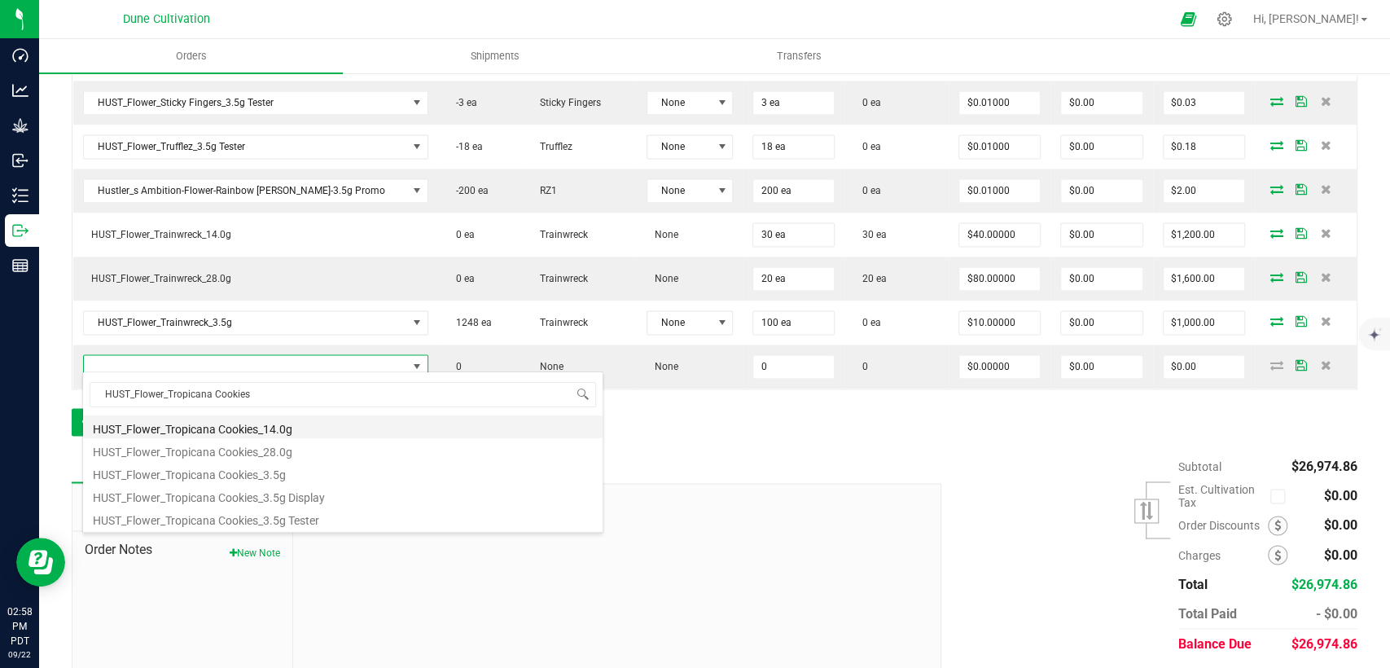
click at [223, 423] on li "HUST_Flower_Tropicana Cookies_14.0g" at bounding box center [343, 426] width 520 height 23
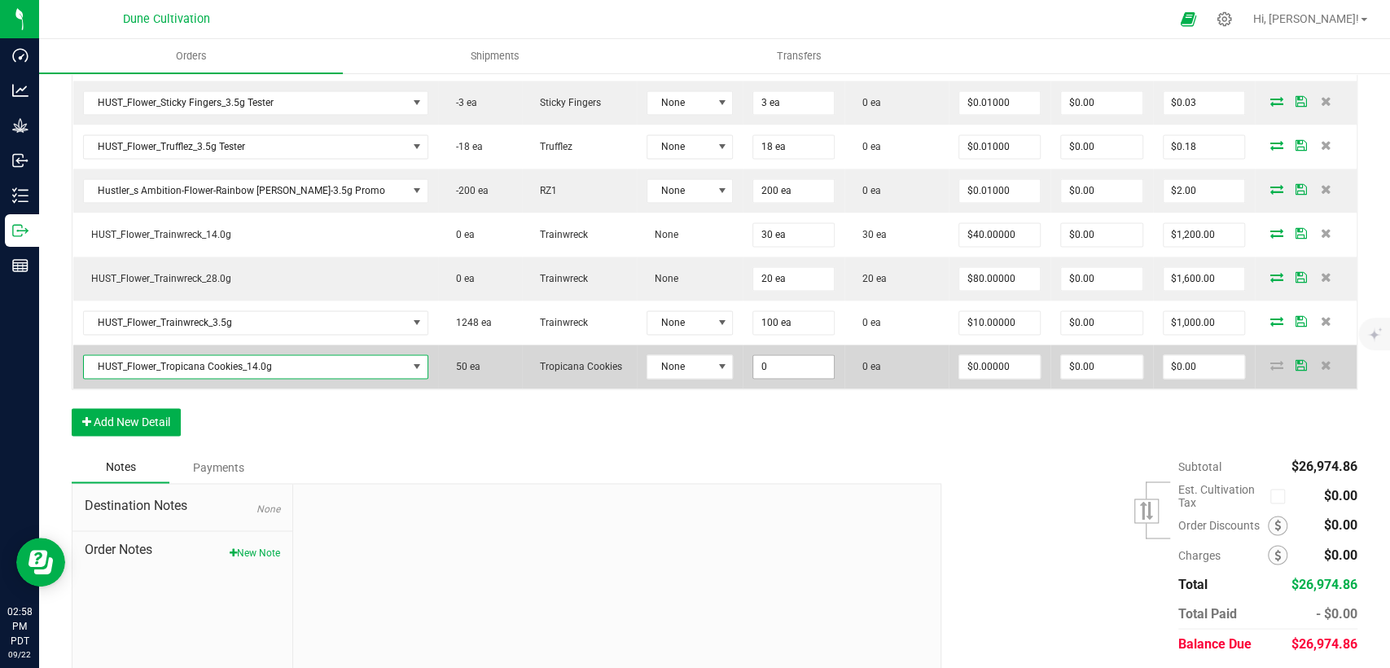
click at [764, 355] on input "0" at bounding box center [793, 366] width 81 height 23
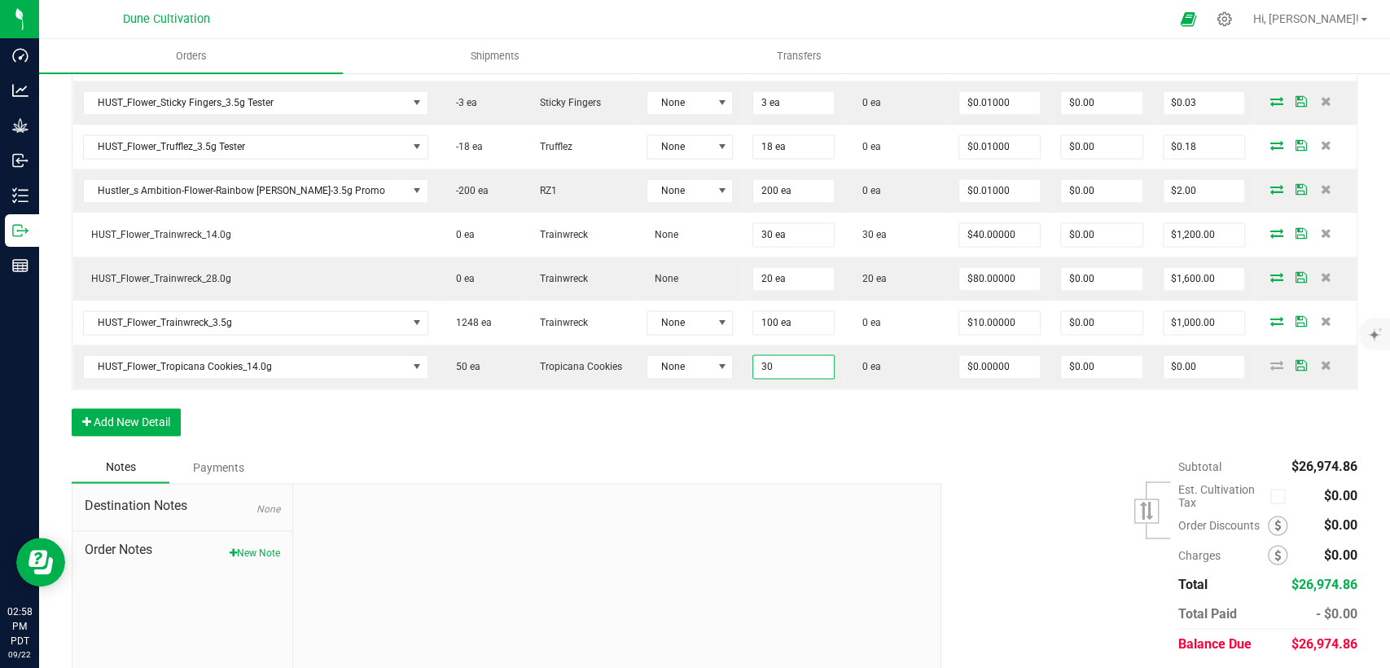
type input "30 ea"
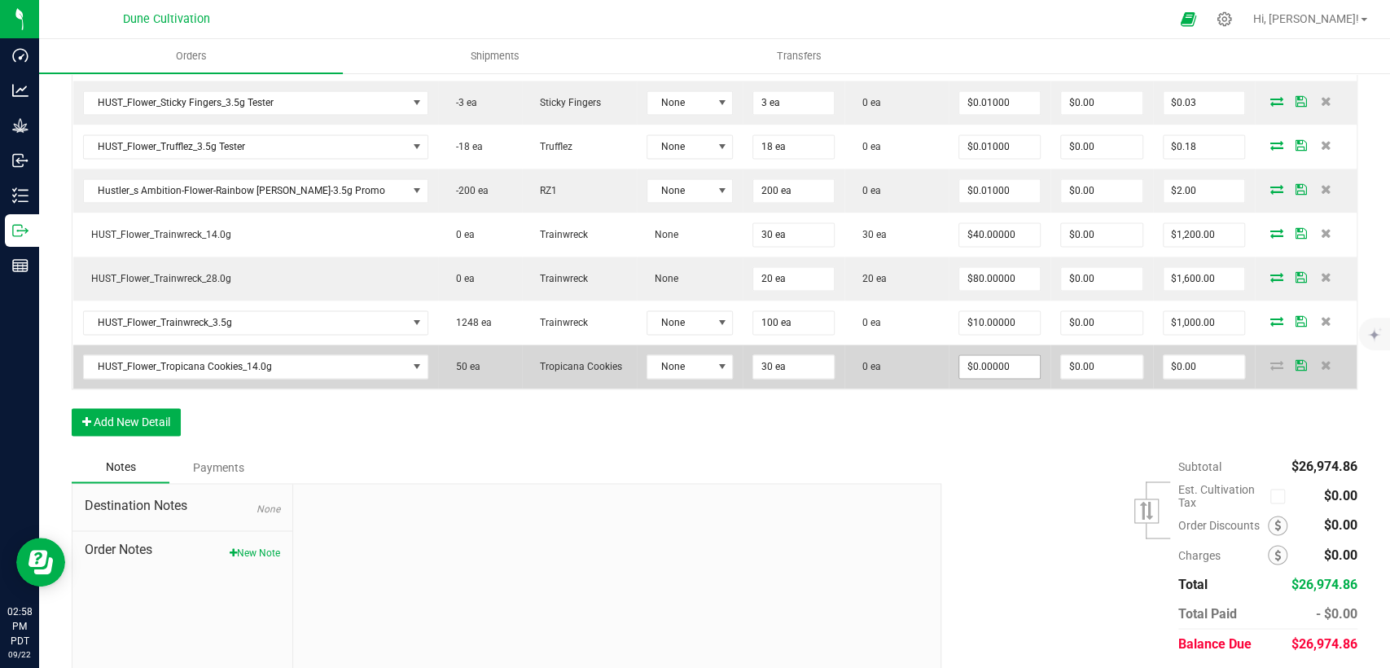
type input "0"
click at [977, 358] on input "0" at bounding box center [1000, 366] width 81 height 23
click at [974, 369] on input "0" at bounding box center [1000, 366] width 81 height 23
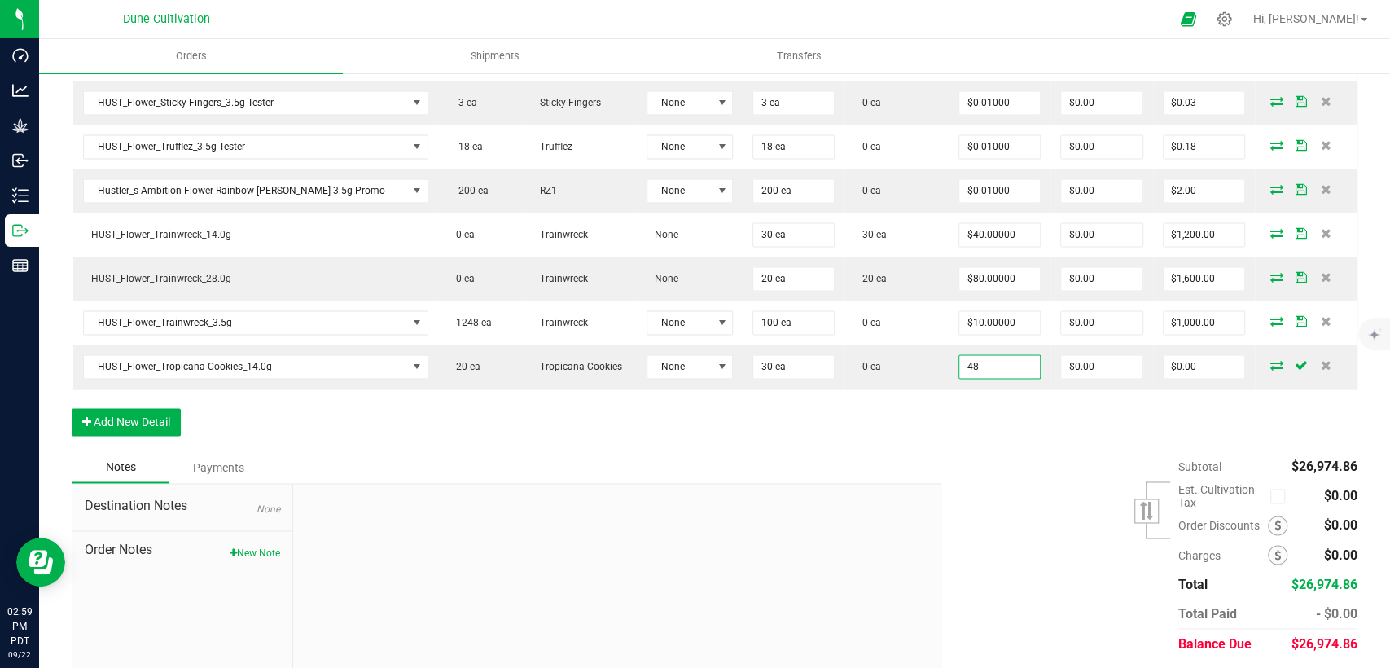
type input "$48.00000"
type input "$1,440.00"
click at [948, 481] on div "Subtotal $26,974.86 Est. Cultivation Tax" at bounding box center [1143, 555] width 428 height 206
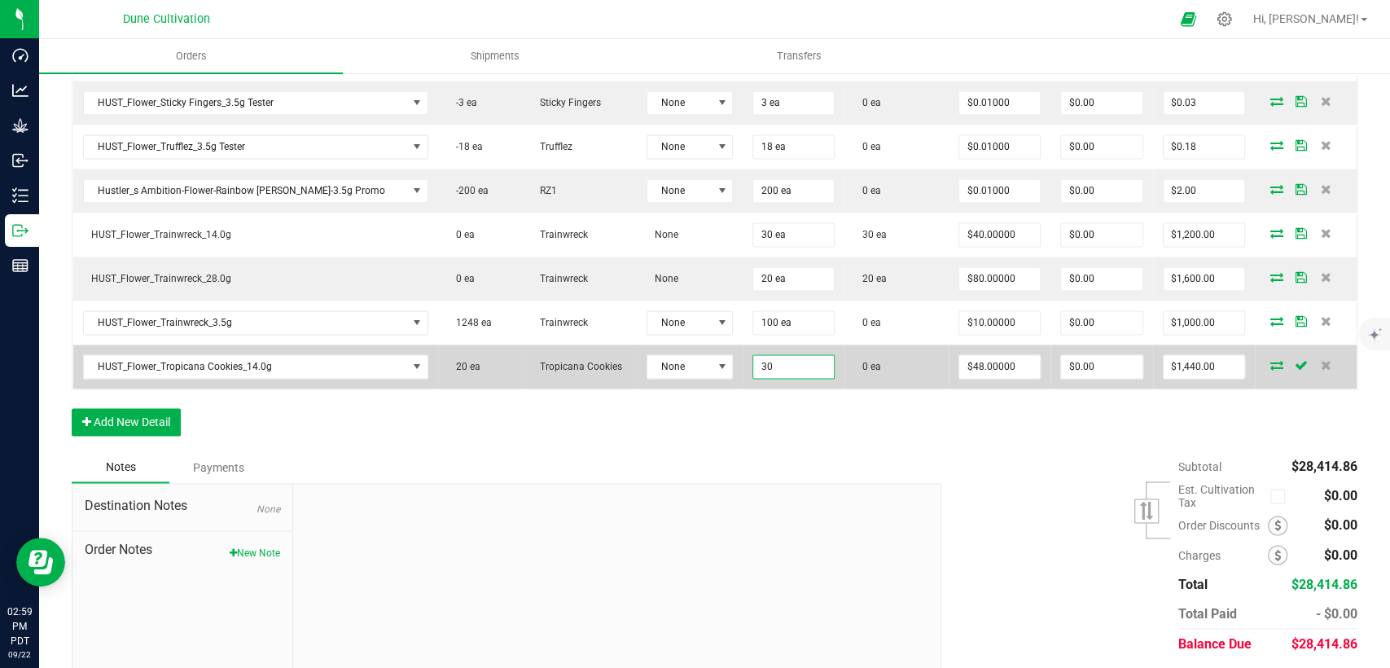
click at [753, 358] on input "30" at bounding box center [793, 366] width 81 height 23
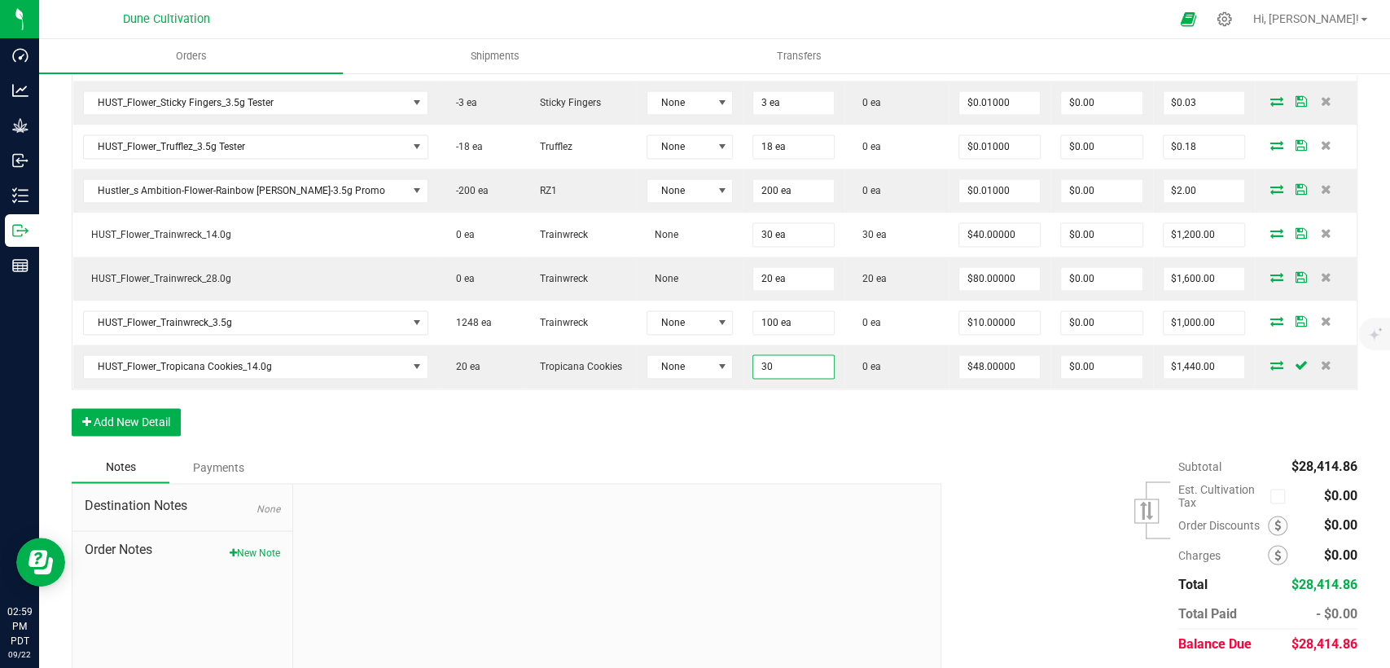
type input "30 ea"
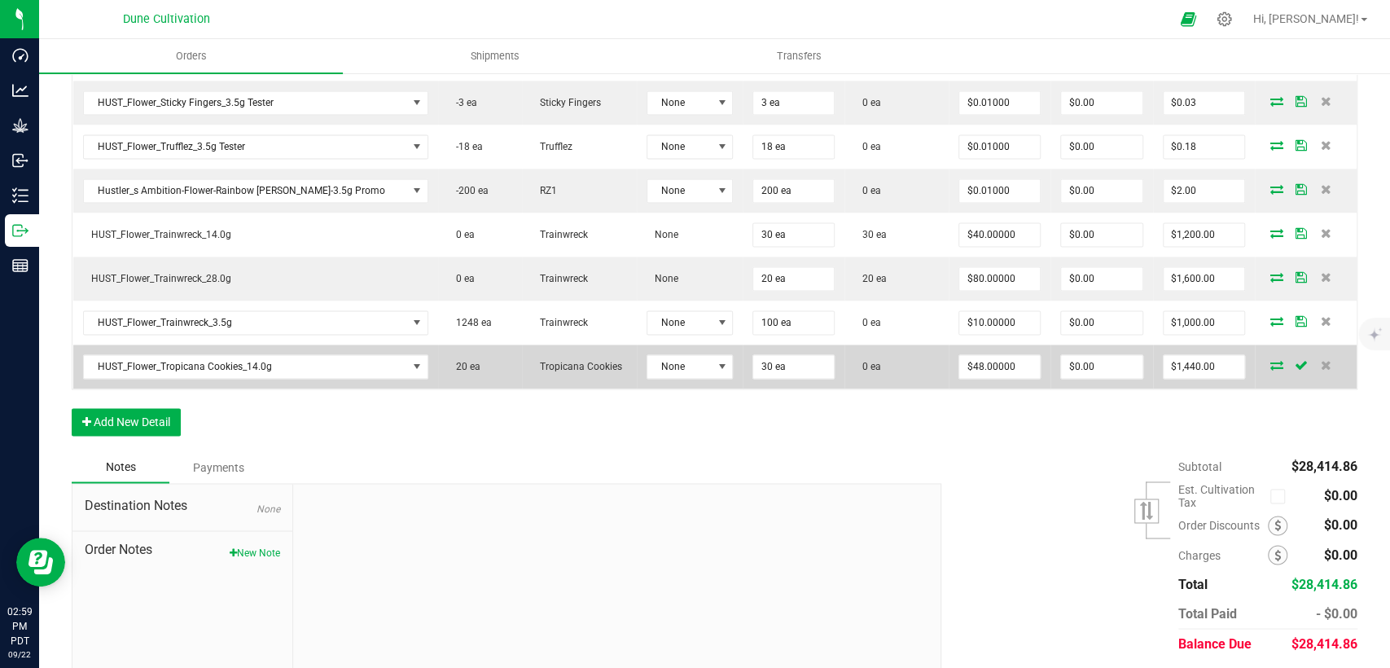
click at [1271, 360] on icon at bounding box center [1277, 365] width 13 height 10
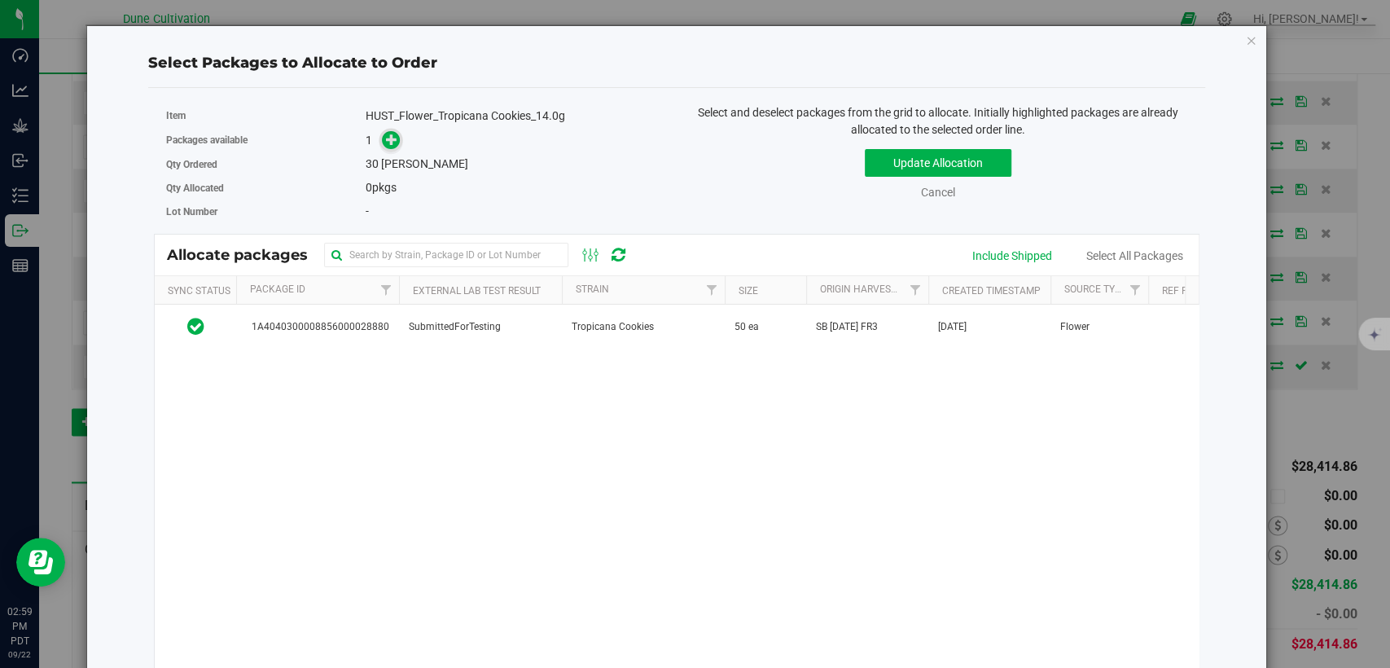
click at [386, 145] on icon at bounding box center [391, 139] width 11 height 11
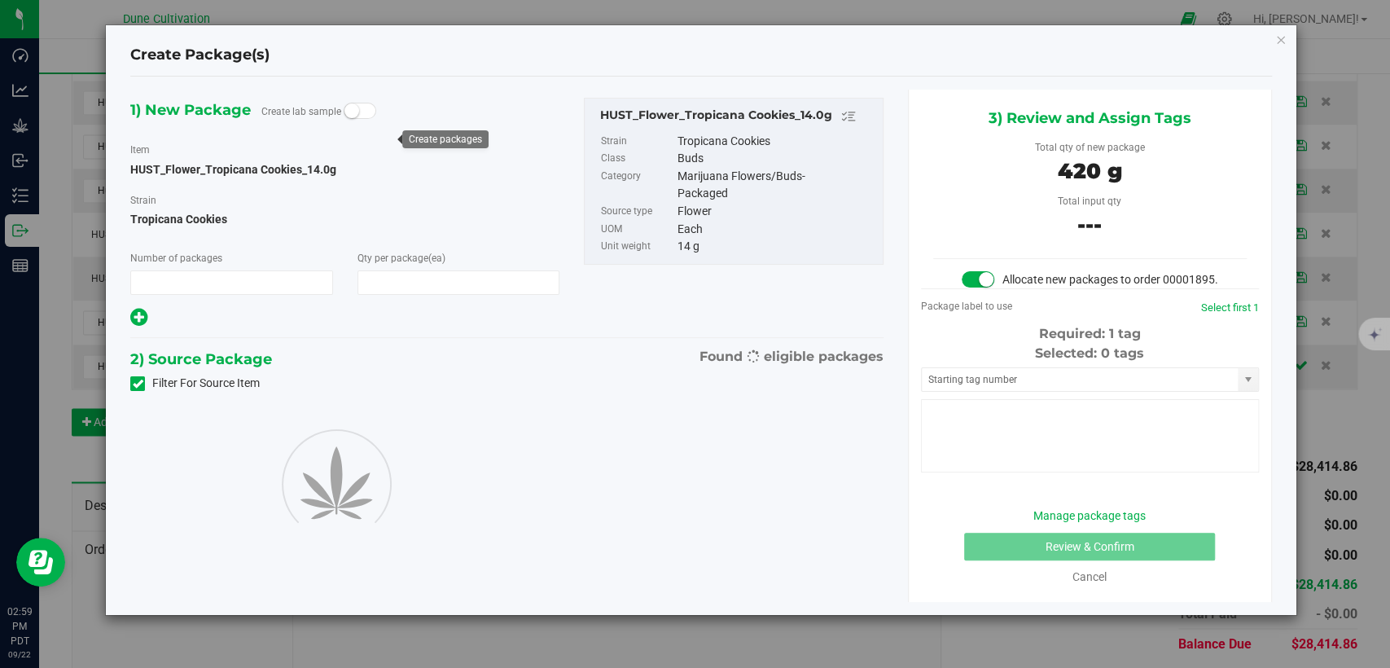
type input "1"
type input "30"
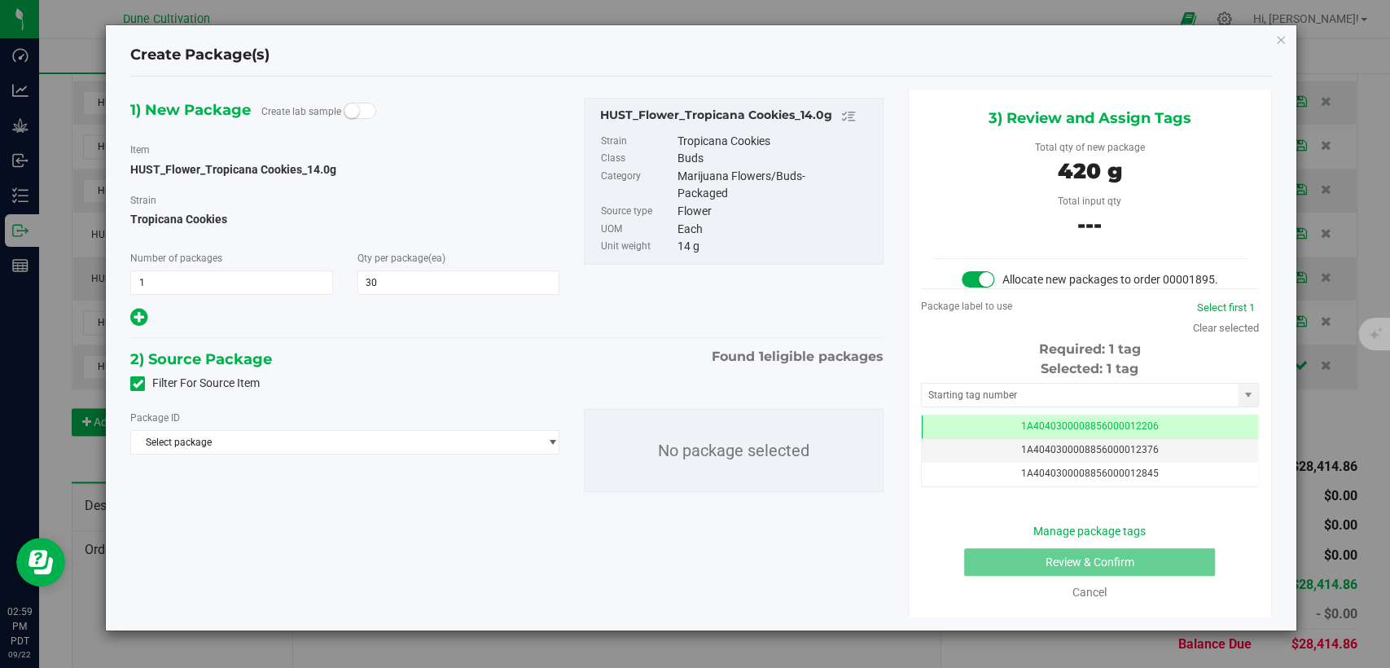
click at [143, 384] on span at bounding box center [137, 383] width 15 height 15
click at [141, 384] on icon at bounding box center [138, 384] width 11 height 0
click at [0, 0] on input "Filter For Source Item" at bounding box center [0, 0] width 0 height 0
click at [216, 443] on span "Select package" at bounding box center [334, 442] width 407 height 23
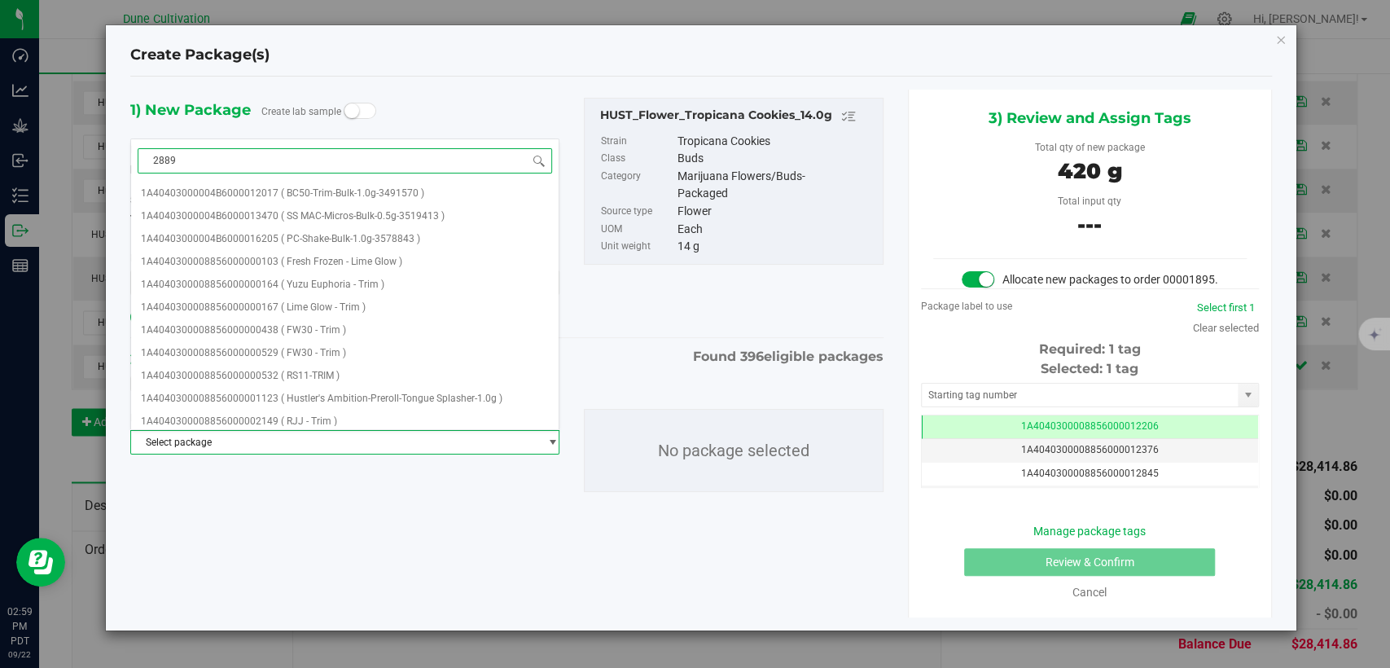
type input "28896"
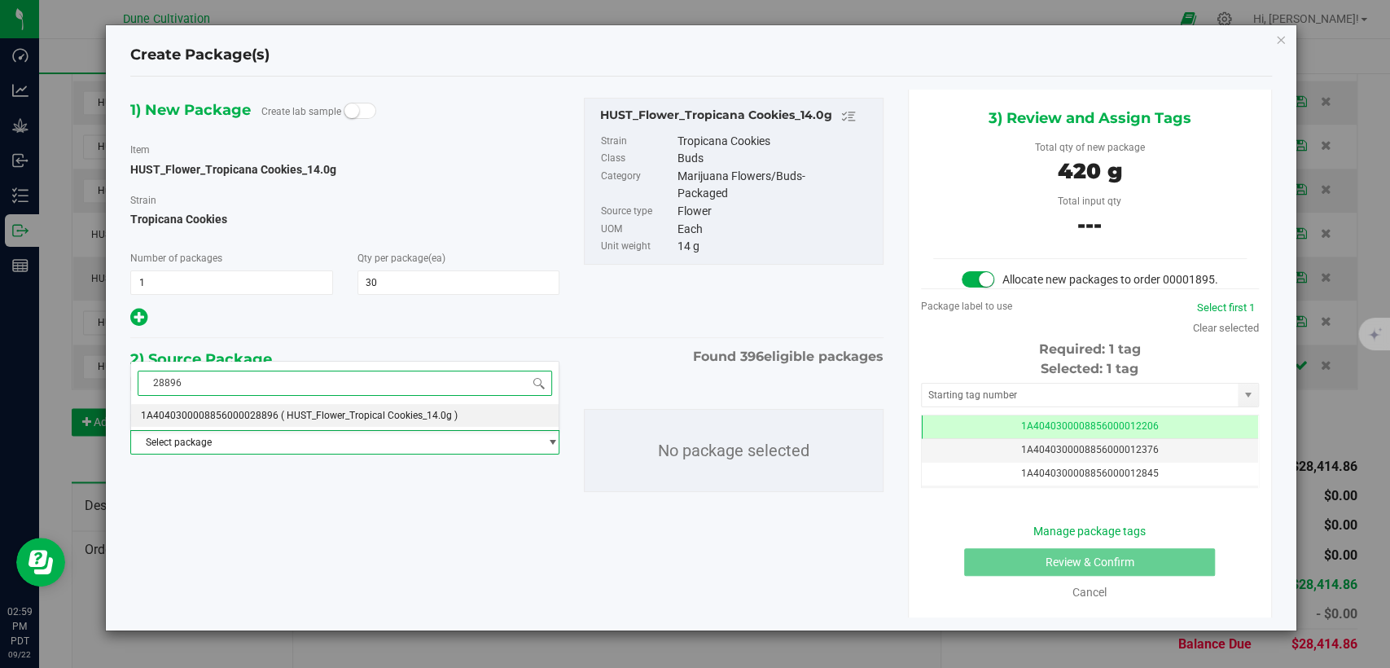
click at [215, 418] on span "1A4040300008856000028896" at bounding box center [210, 415] width 138 height 11
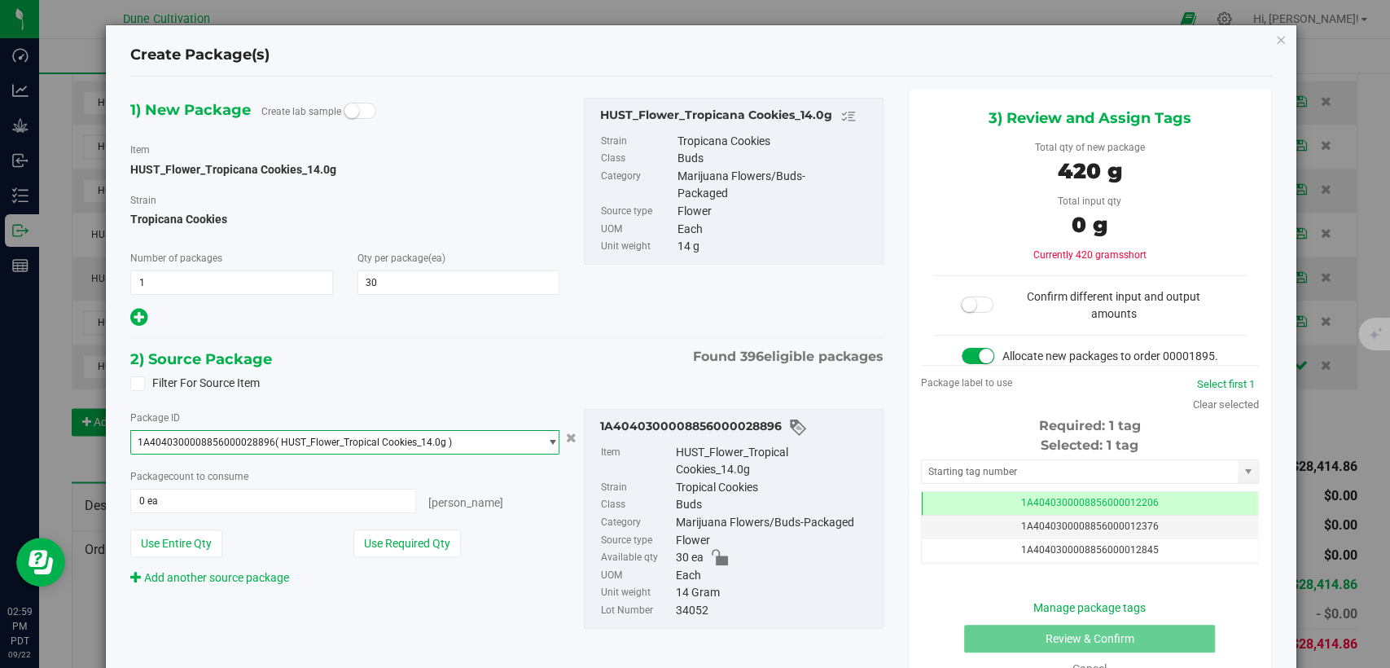
scroll to position [4972, 0]
click at [401, 541] on button "Use Required Qty" at bounding box center [408, 543] width 108 height 28
type input "30 ea"
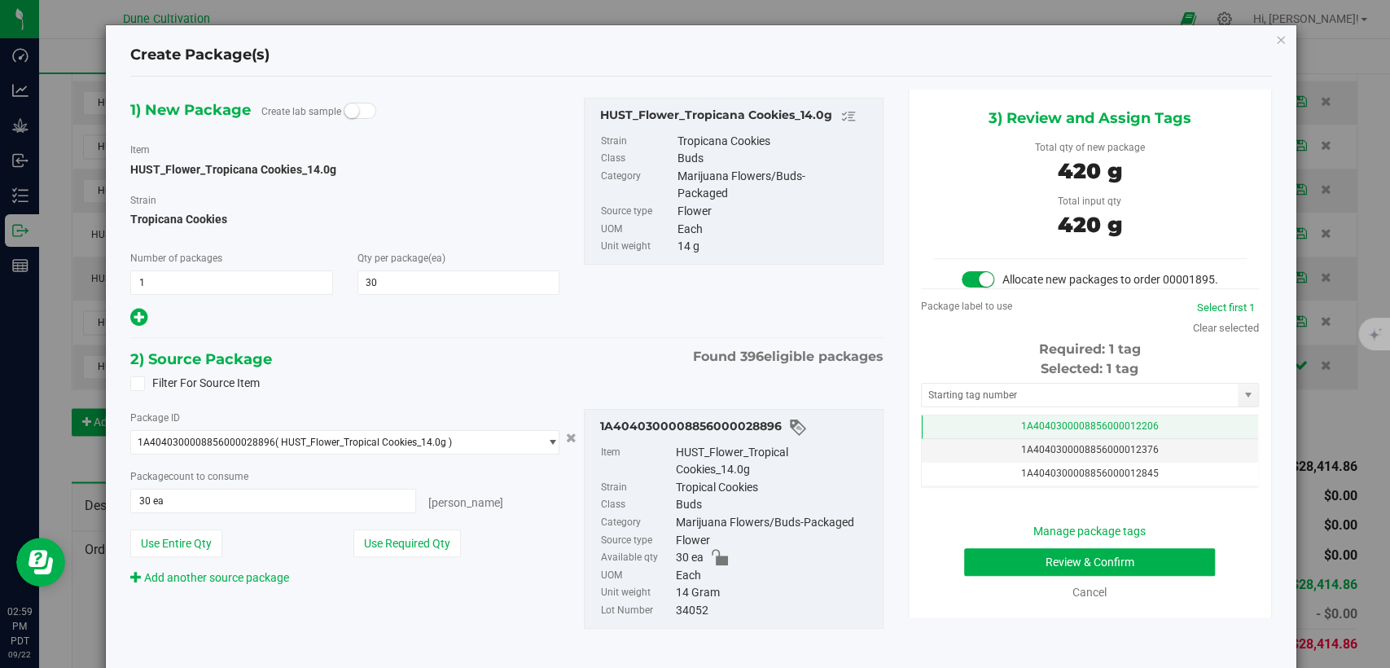
click at [940, 439] on td "1A4040300008856000012206" at bounding box center [1090, 427] width 336 height 24
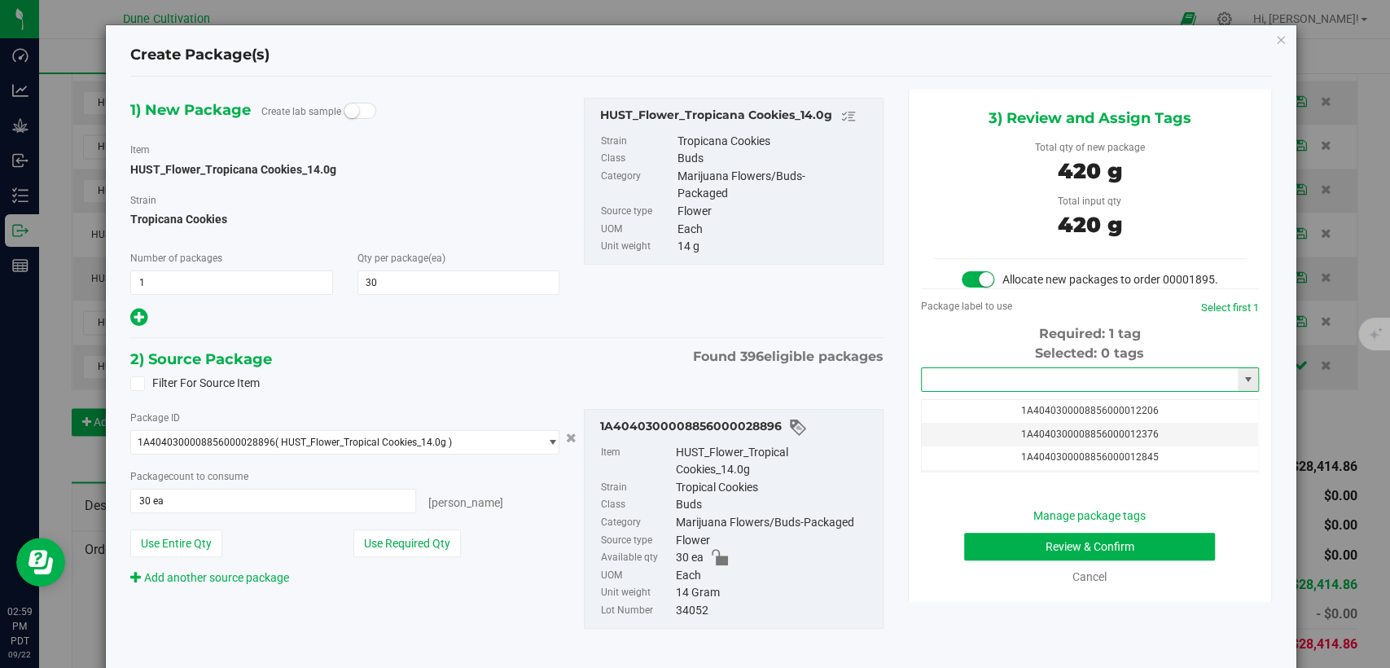
click at [979, 391] on input "text" at bounding box center [1080, 379] width 316 height 23
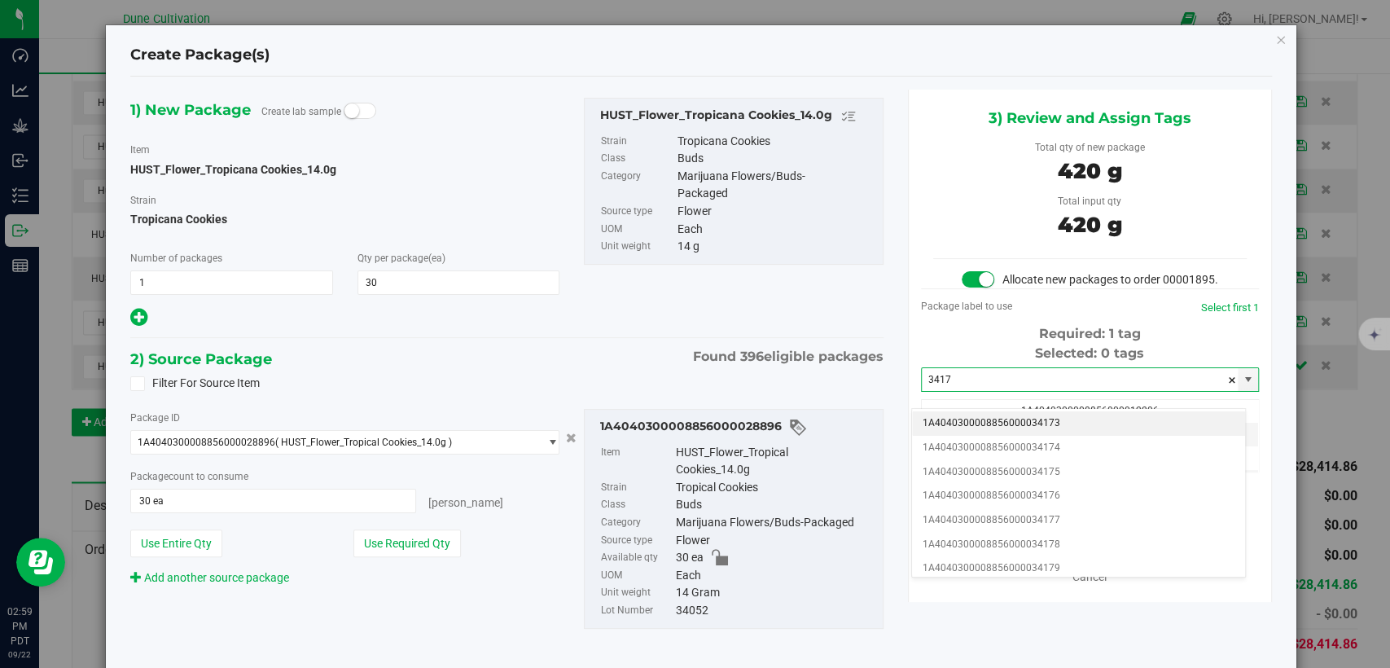
click at [964, 428] on li "1A4040300008856000034173" at bounding box center [1078, 423] width 333 height 24
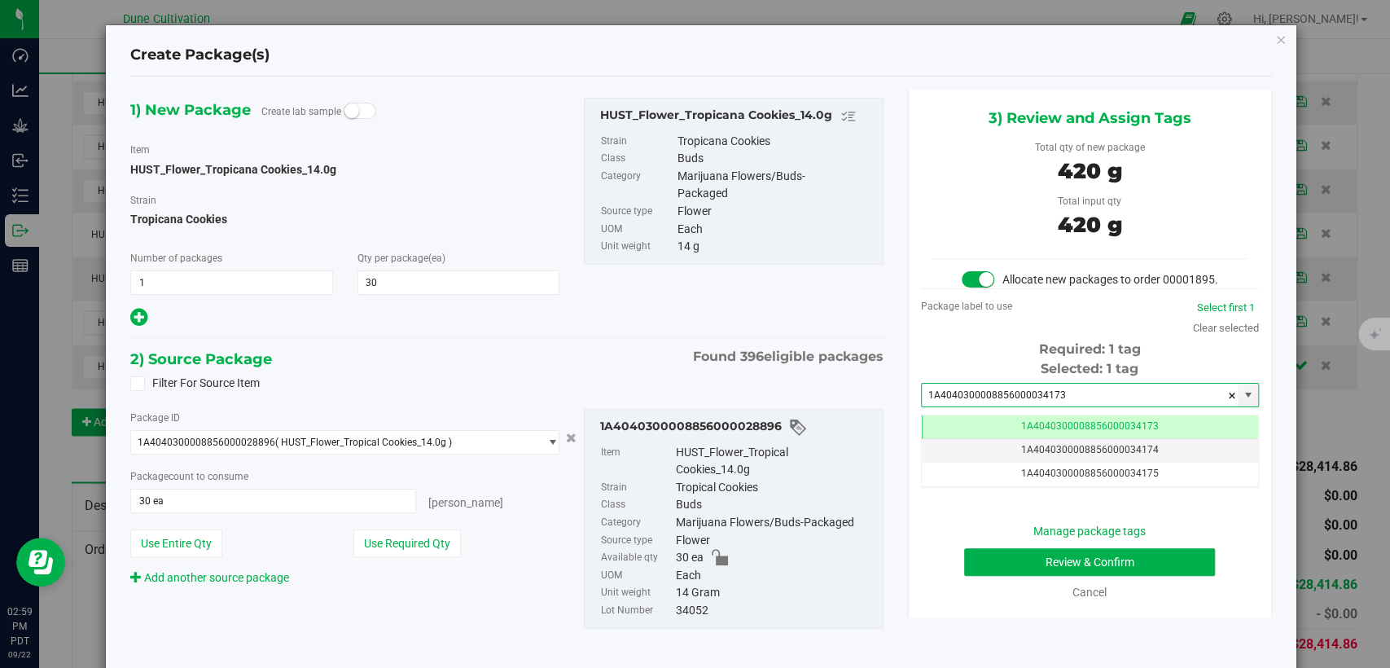
scroll to position [0, 0]
type input "1A4040300008856000034173"
click at [977, 576] on button "Review & Confirm" at bounding box center [1089, 562] width 251 height 28
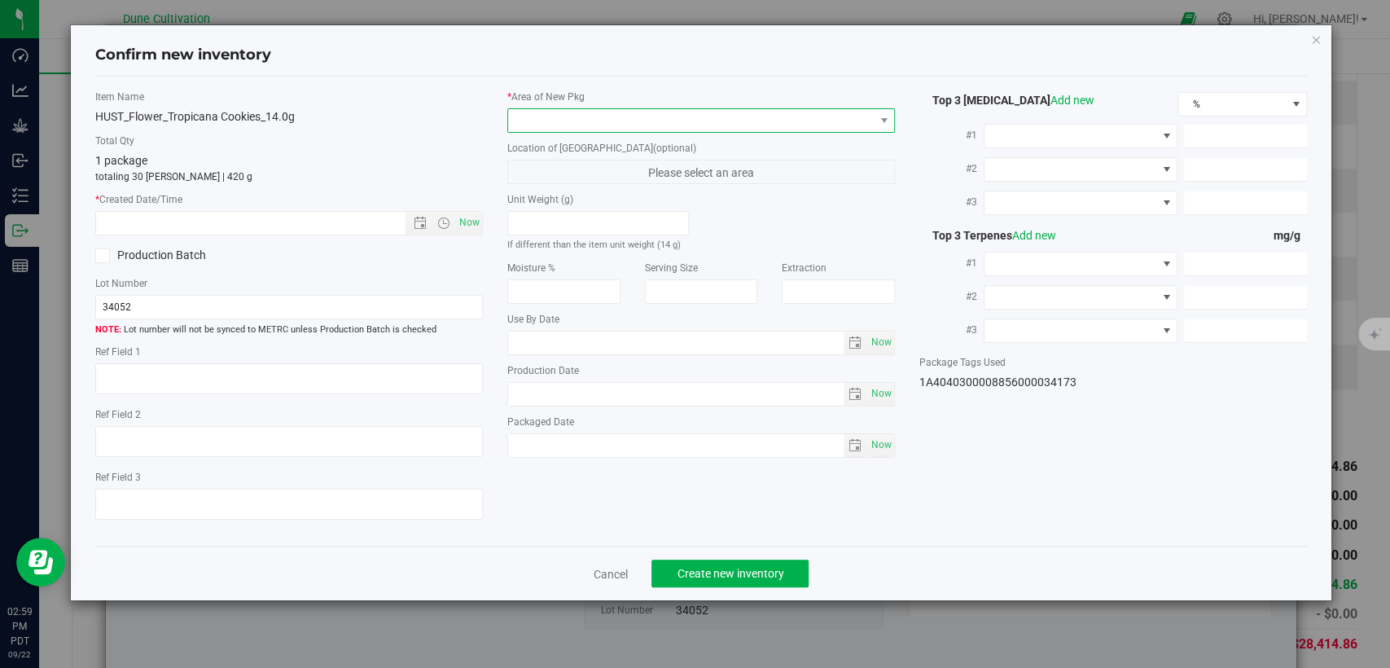
click at [720, 118] on span at bounding box center [691, 120] width 366 height 23
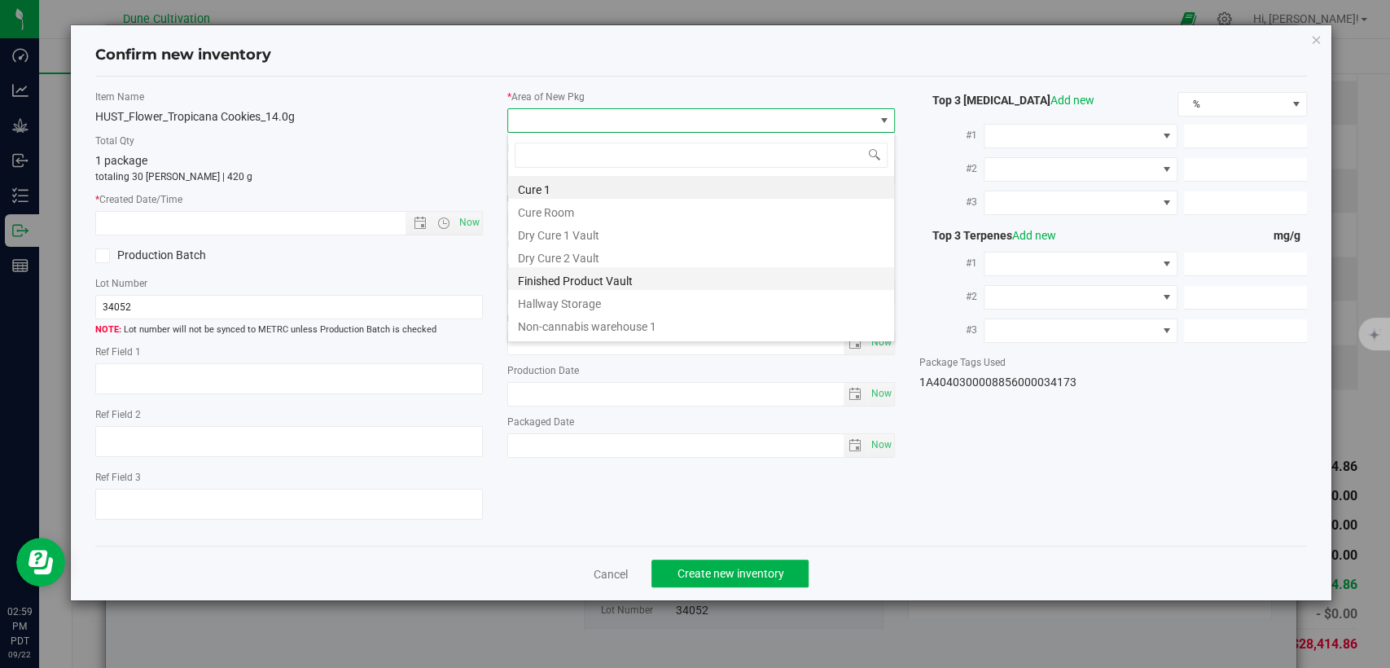
click at [591, 282] on li "Finished Product Vault" at bounding box center [701, 278] width 386 height 23
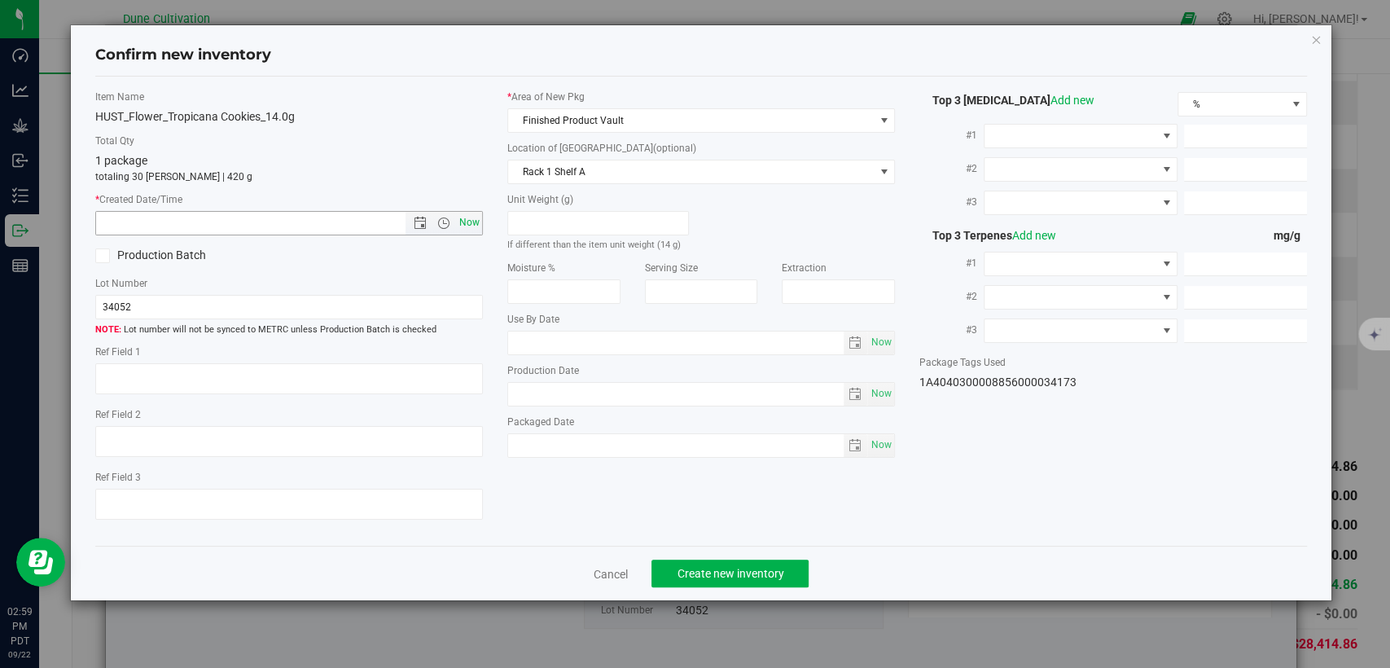
click at [472, 221] on span "Now" at bounding box center [470, 223] width 28 height 24
type input "9/22/2025 2:59 PM"
click at [771, 567] on span "Create new inventory" at bounding box center [730, 573] width 107 height 13
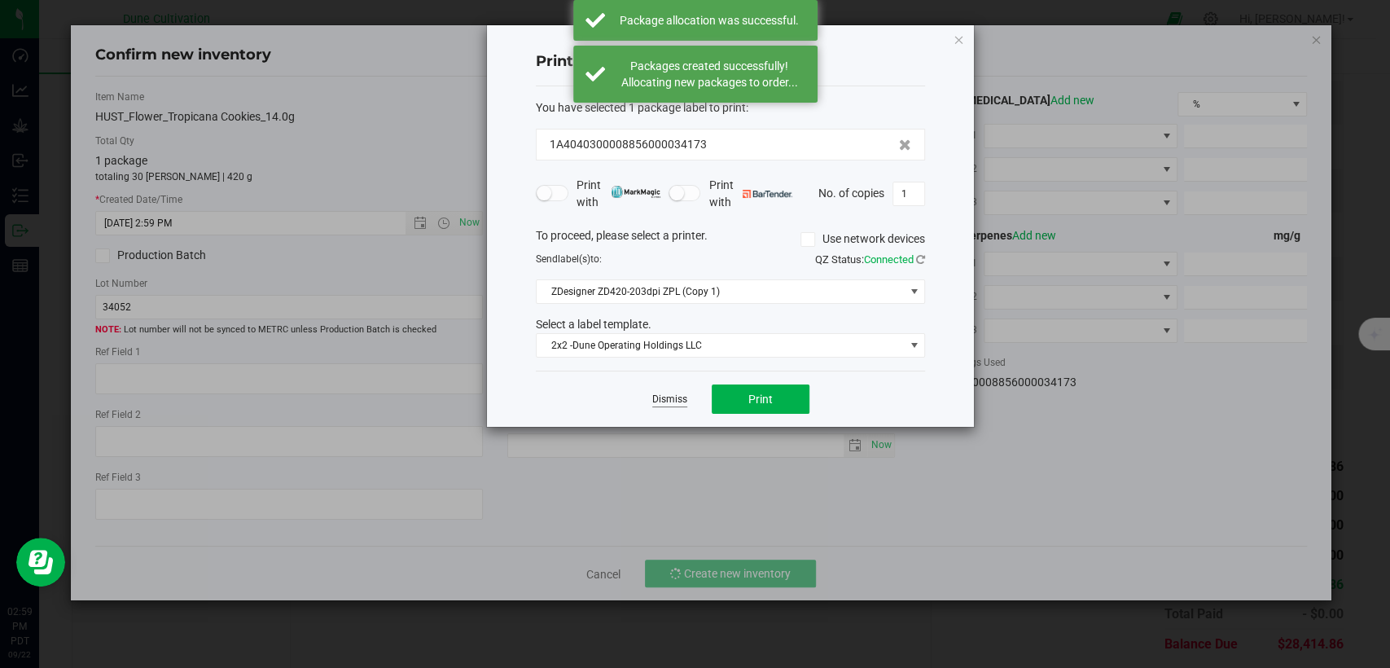
click at [676, 402] on link "Dismiss" at bounding box center [669, 400] width 35 height 14
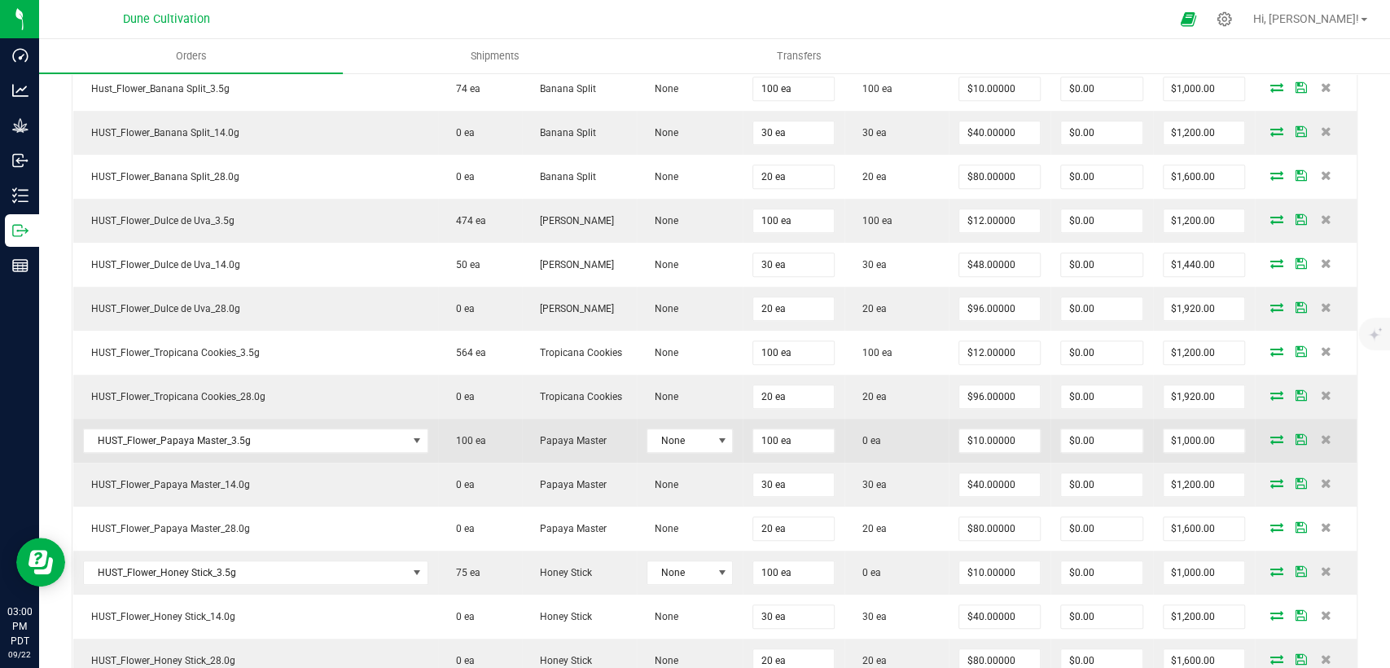
click at [1271, 434] on icon at bounding box center [1277, 439] width 13 height 10
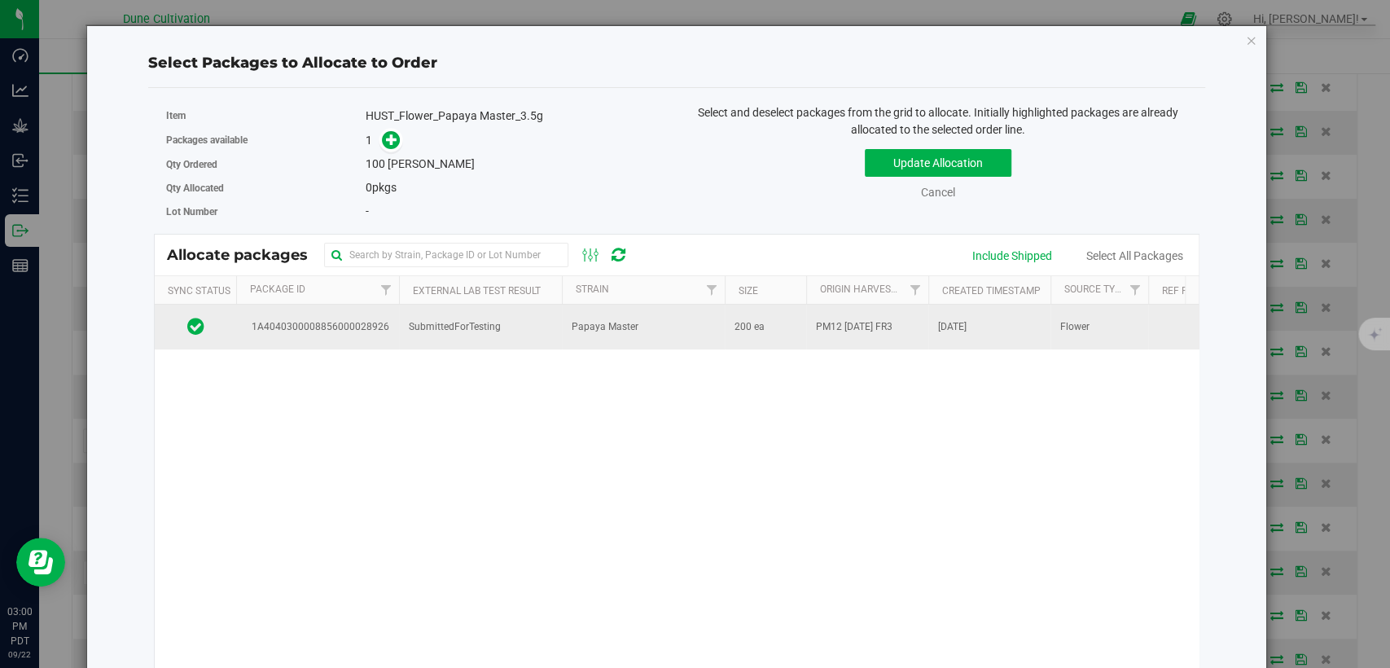
click at [407, 335] on td "SubmittedForTesting" at bounding box center [480, 327] width 163 height 44
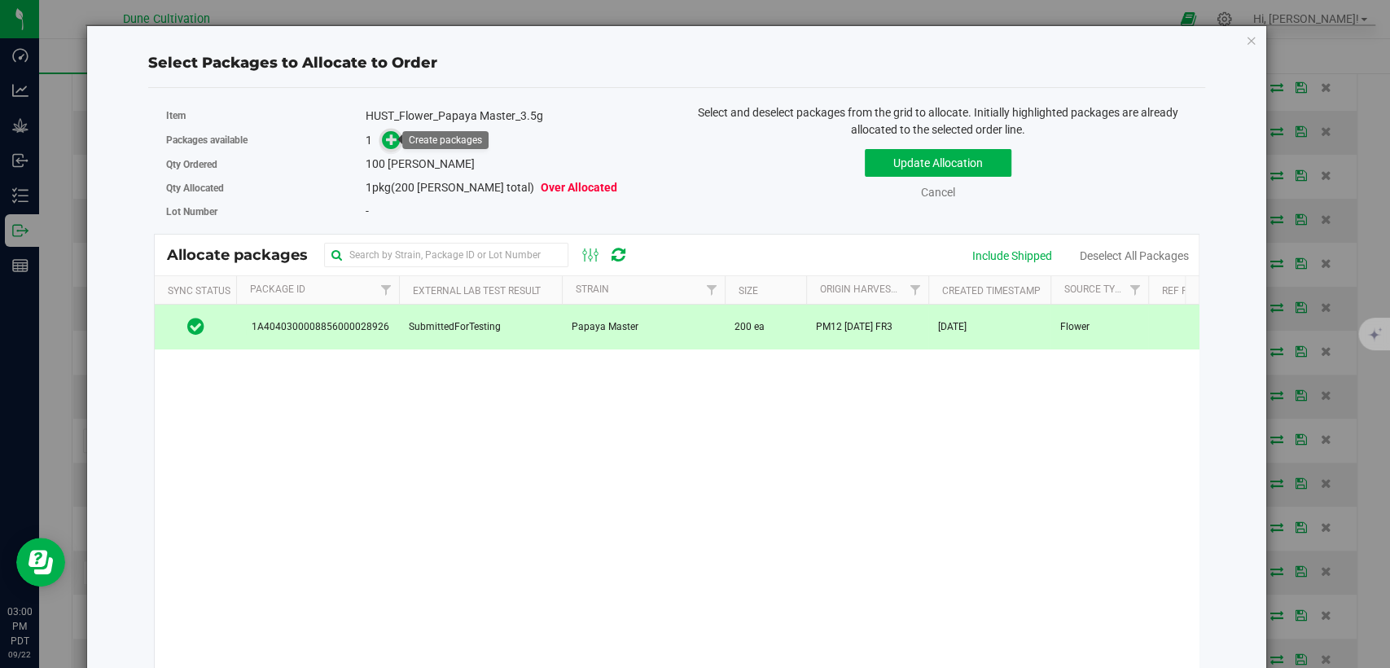
click at [396, 136] on span at bounding box center [391, 140] width 19 height 19
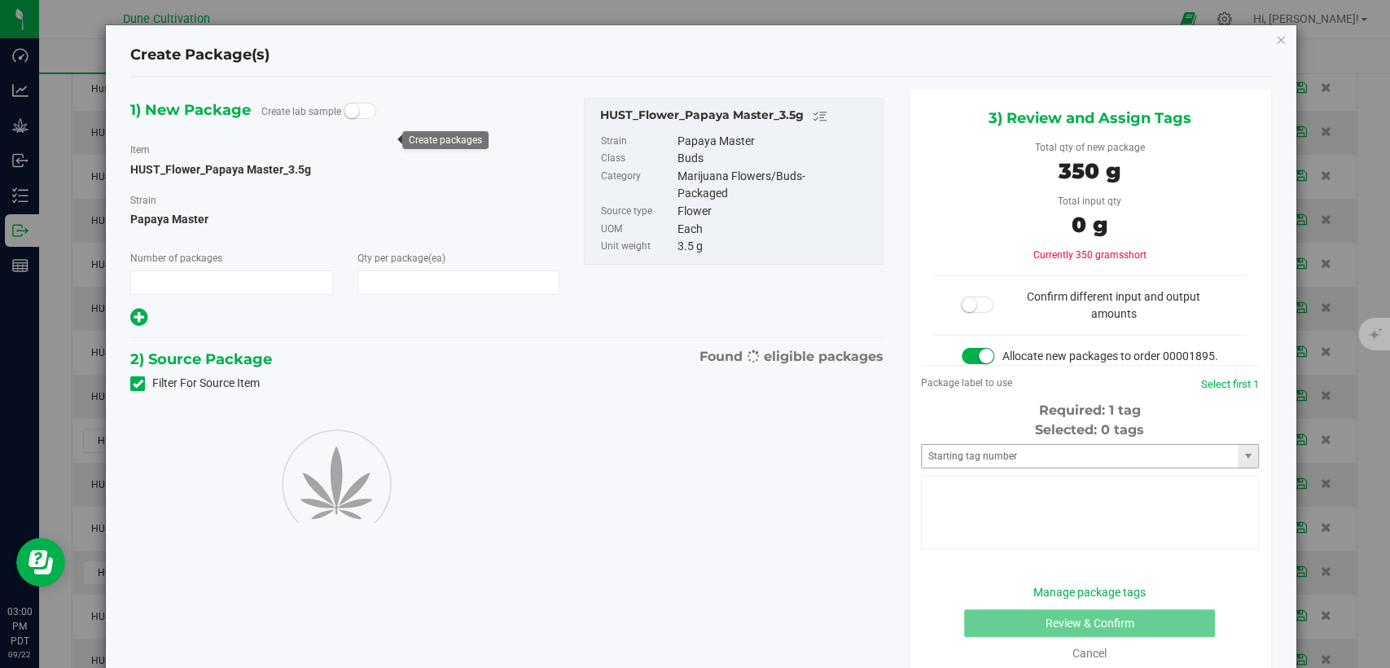
type input "1"
type input "100"
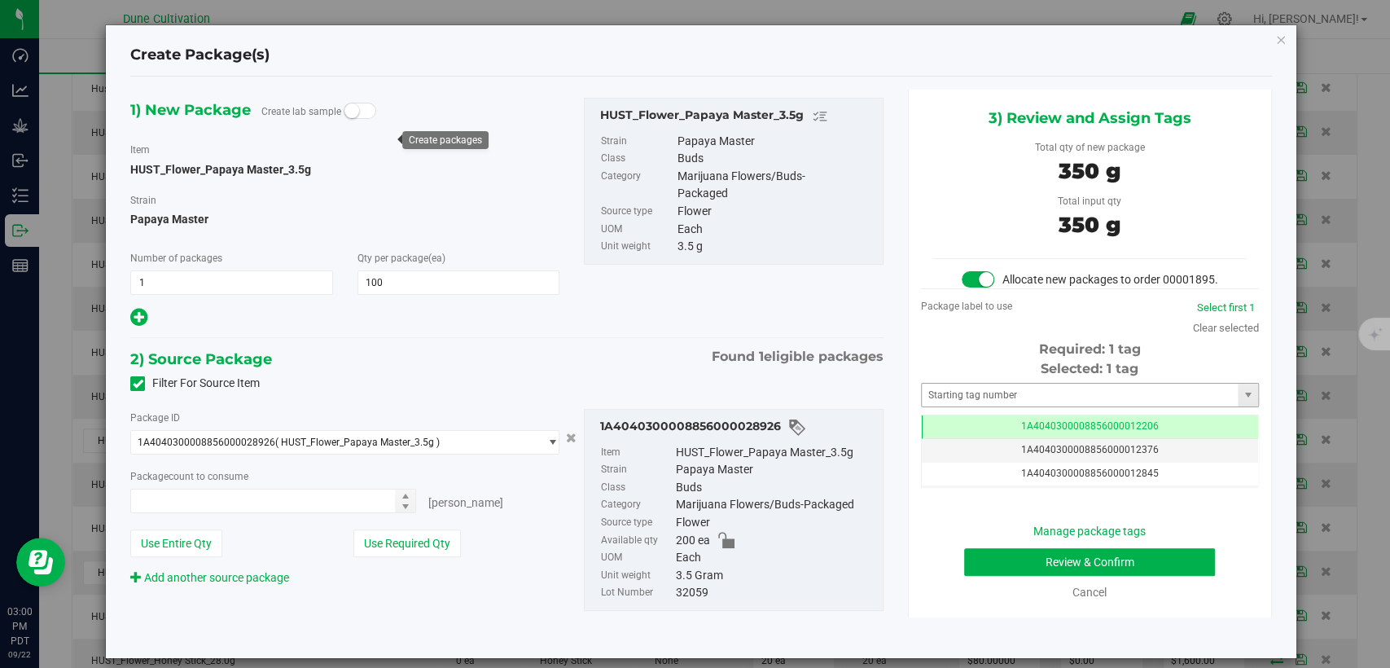
type input "100 ea"
click at [1021, 432] on span "1A4040300008856000012206" at bounding box center [1090, 425] width 138 height 11
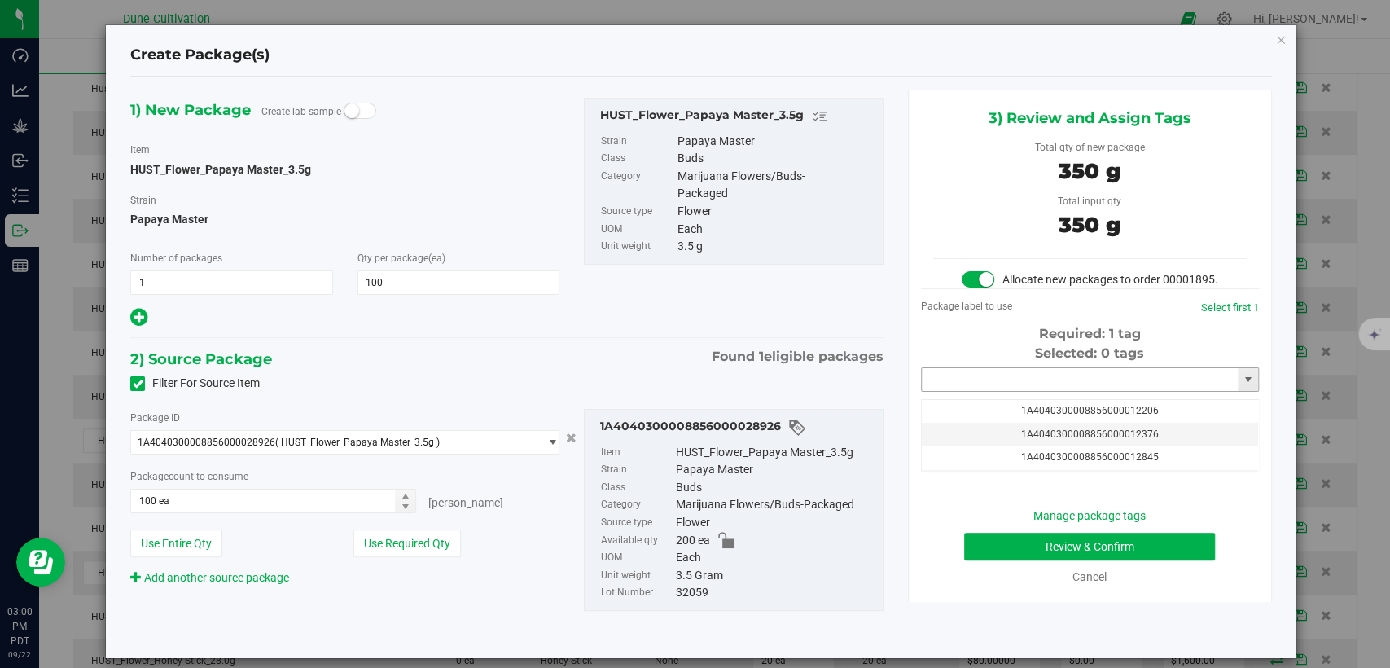
click at [1010, 391] on input "text" at bounding box center [1080, 379] width 316 height 23
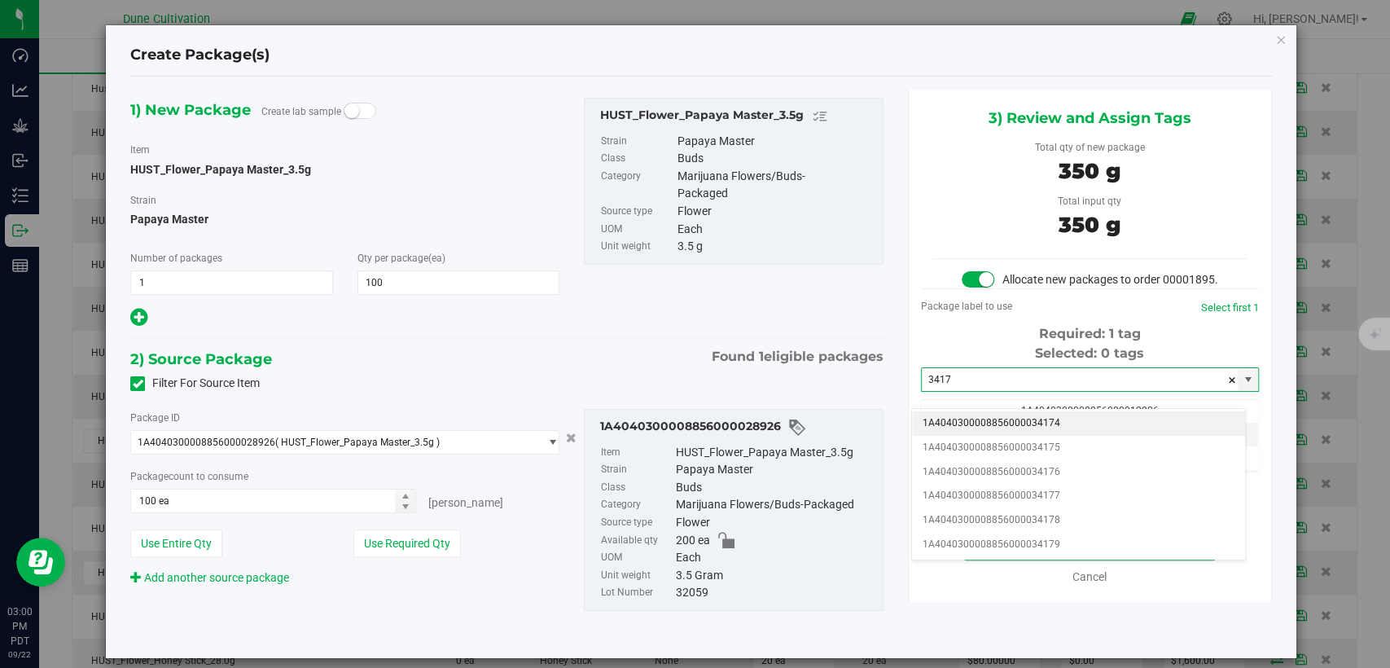
click at [1000, 419] on li "1A4040300008856000034174" at bounding box center [1078, 423] width 333 height 24
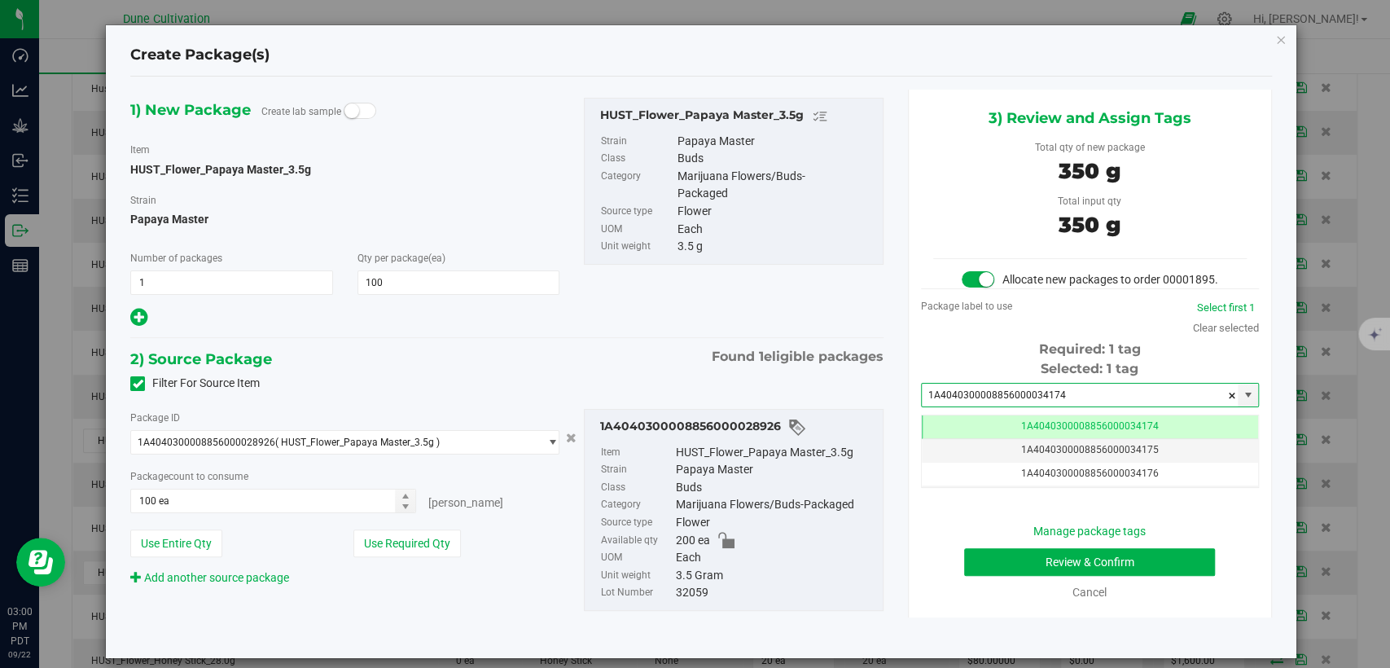
type input "1A4040300008856000034174"
click at [1025, 576] on button "Review & Confirm" at bounding box center [1089, 562] width 251 height 28
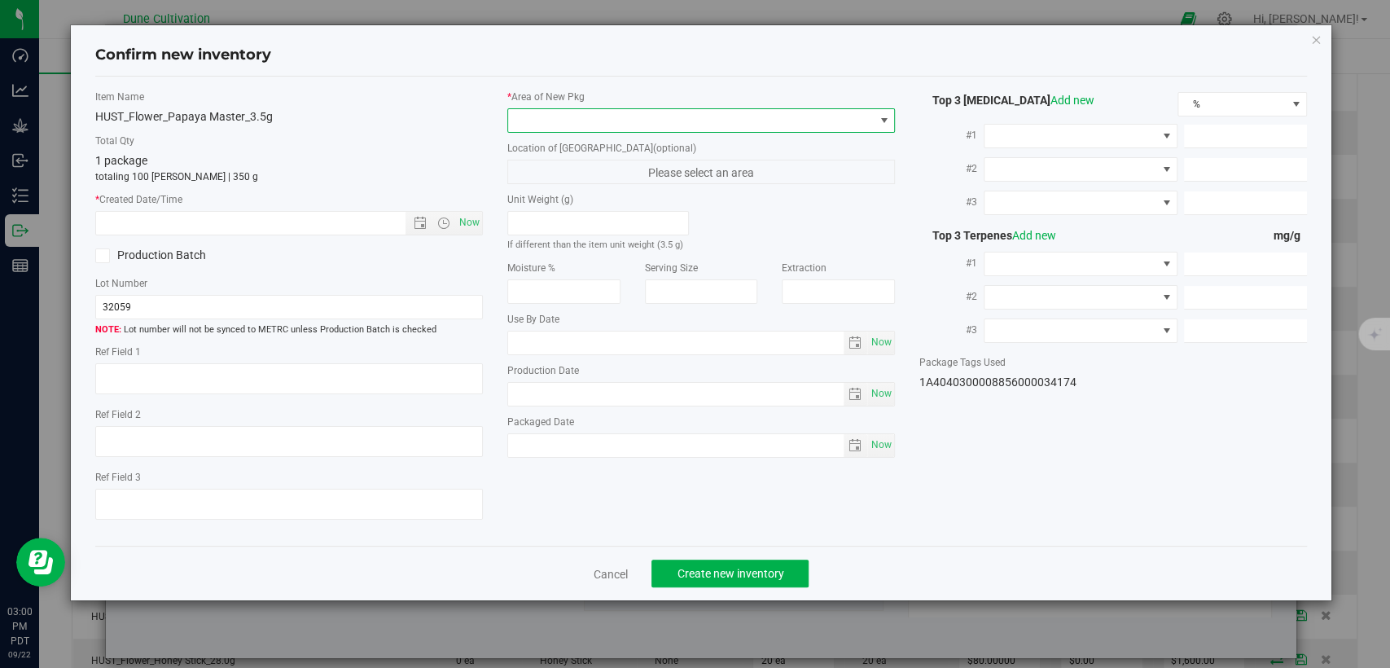
click at [631, 117] on span at bounding box center [691, 120] width 366 height 23
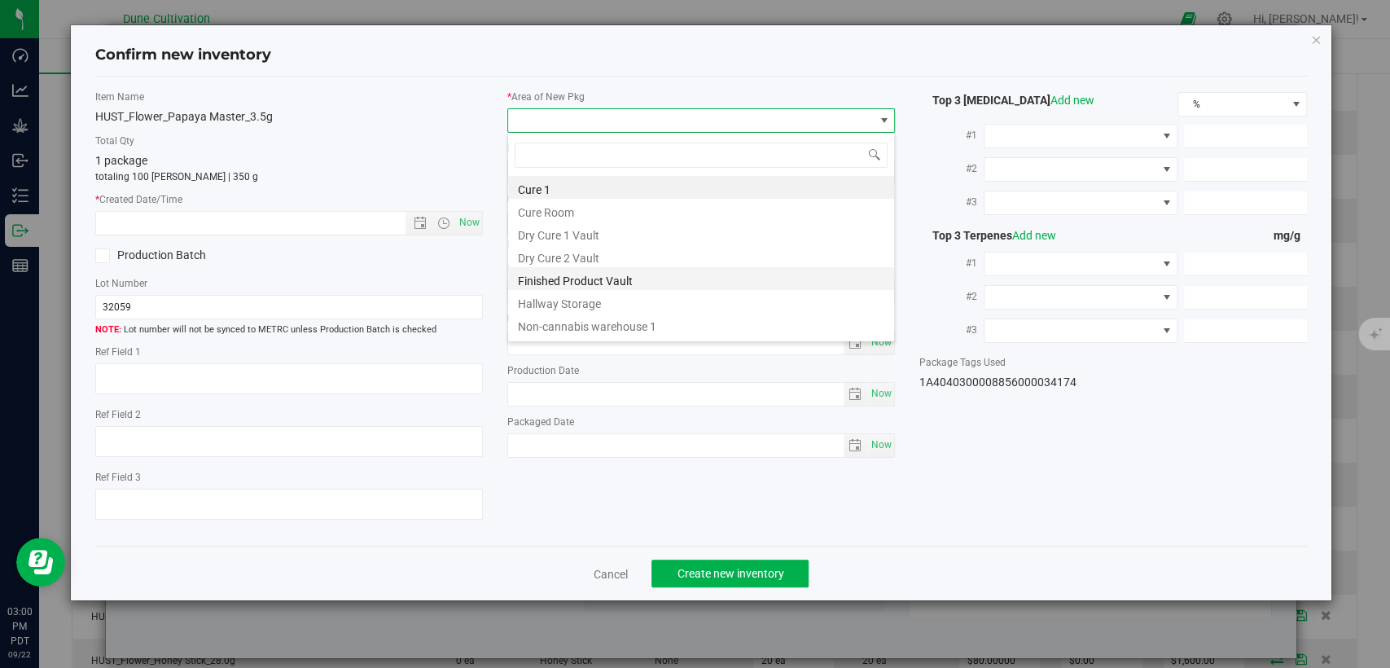
click at [614, 275] on li "Finished Product Vault" at bounding box center [701, 278] width 386 height 23
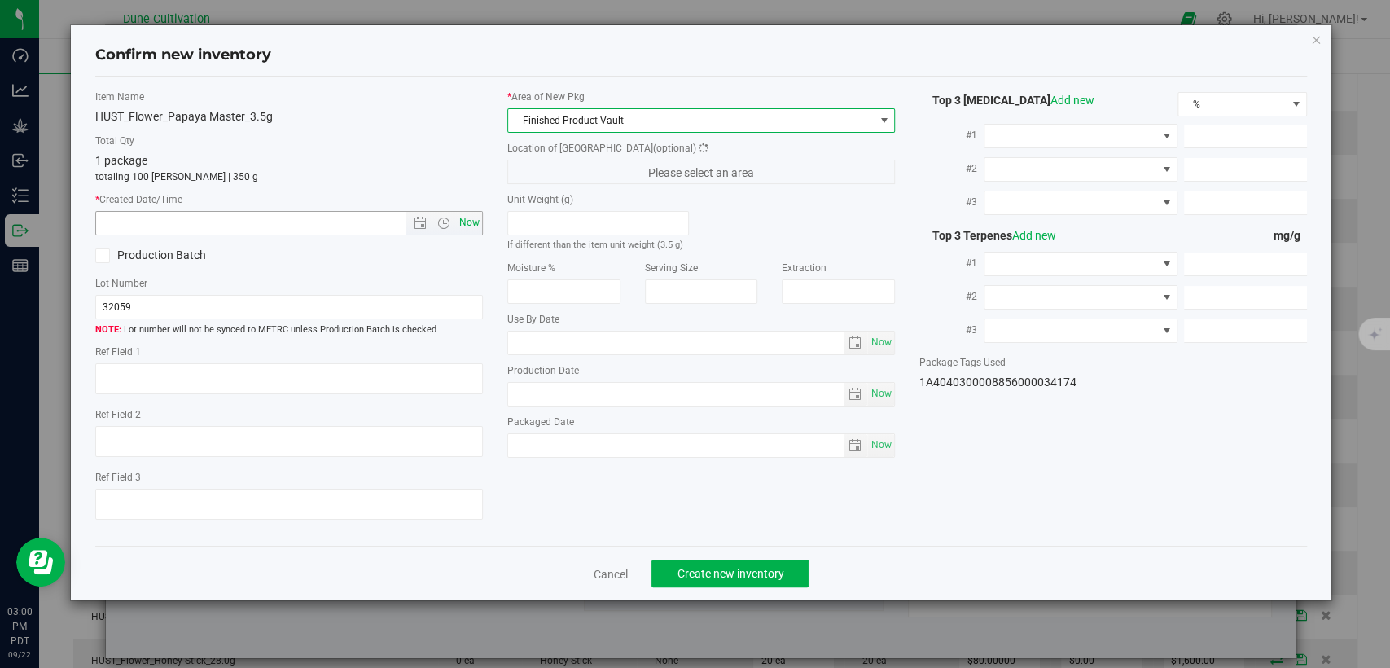
click at [475, 219] on span "Now" at bounding box center [470, 223] width 28 height 24
type input "9/22/2025 3:00 PM"
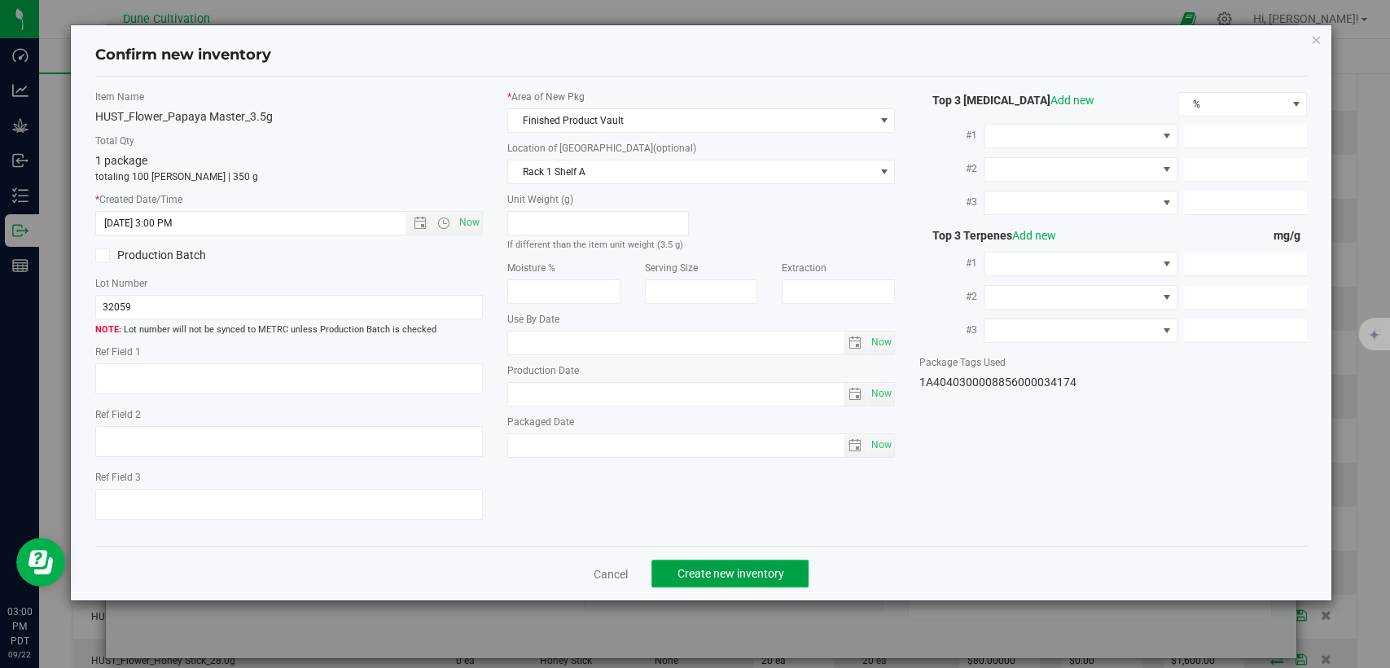
click at [687, 579] on span "Create new inventory" at bounding box center [730, 573] width 107 height 13
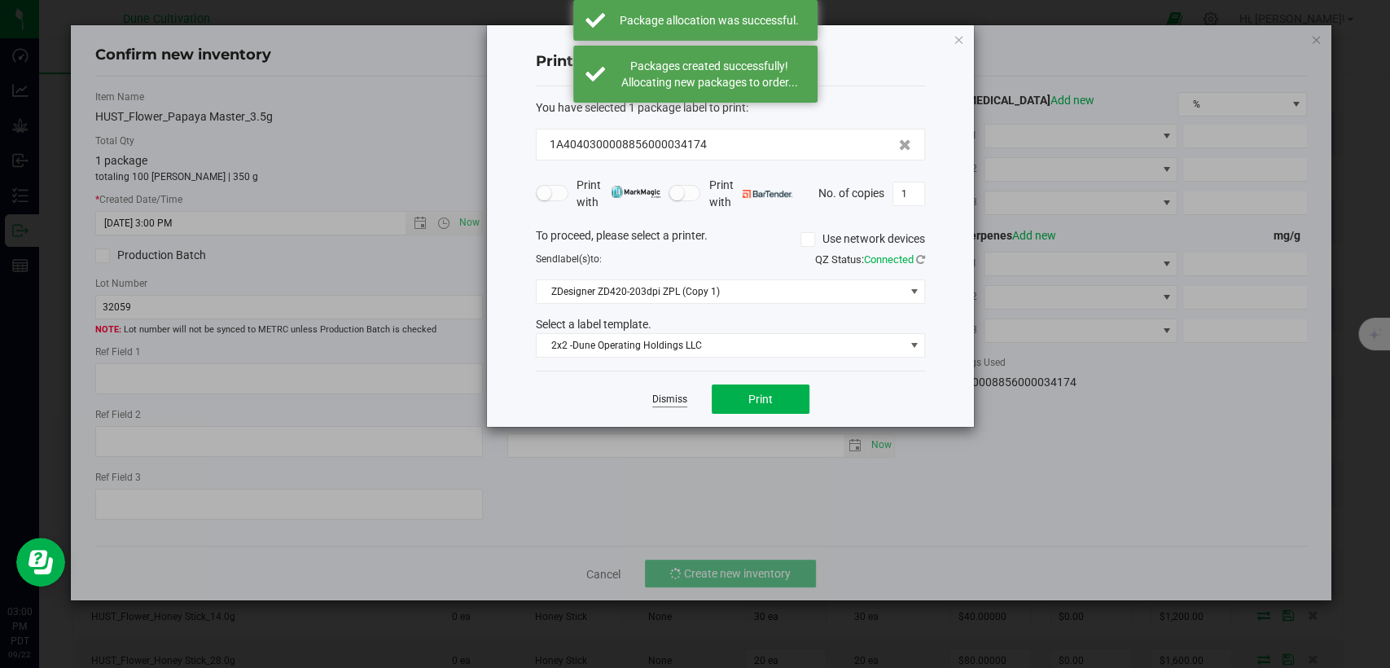
click at [683, 397] on link "Dismiss" at bounding box center [669, 400] width 35 height 14
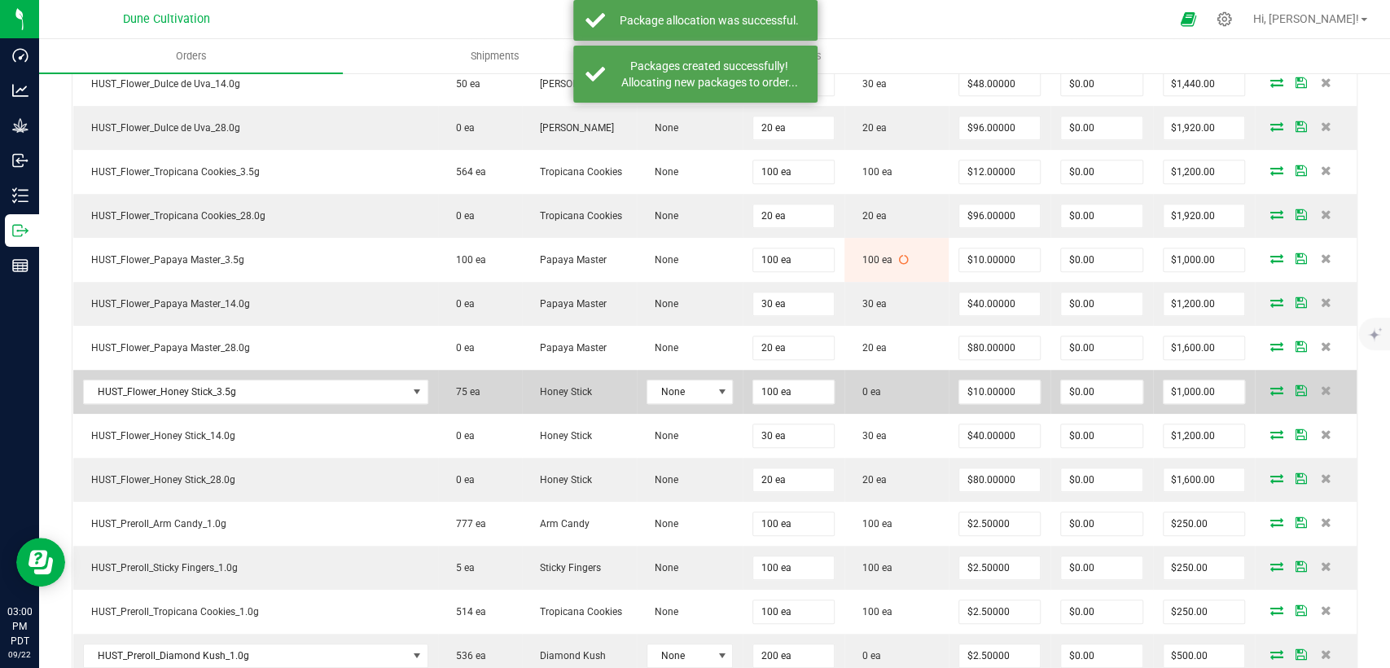
click at [1271, 387] on icon at bounding box center [1277, 390] width 13 height 10
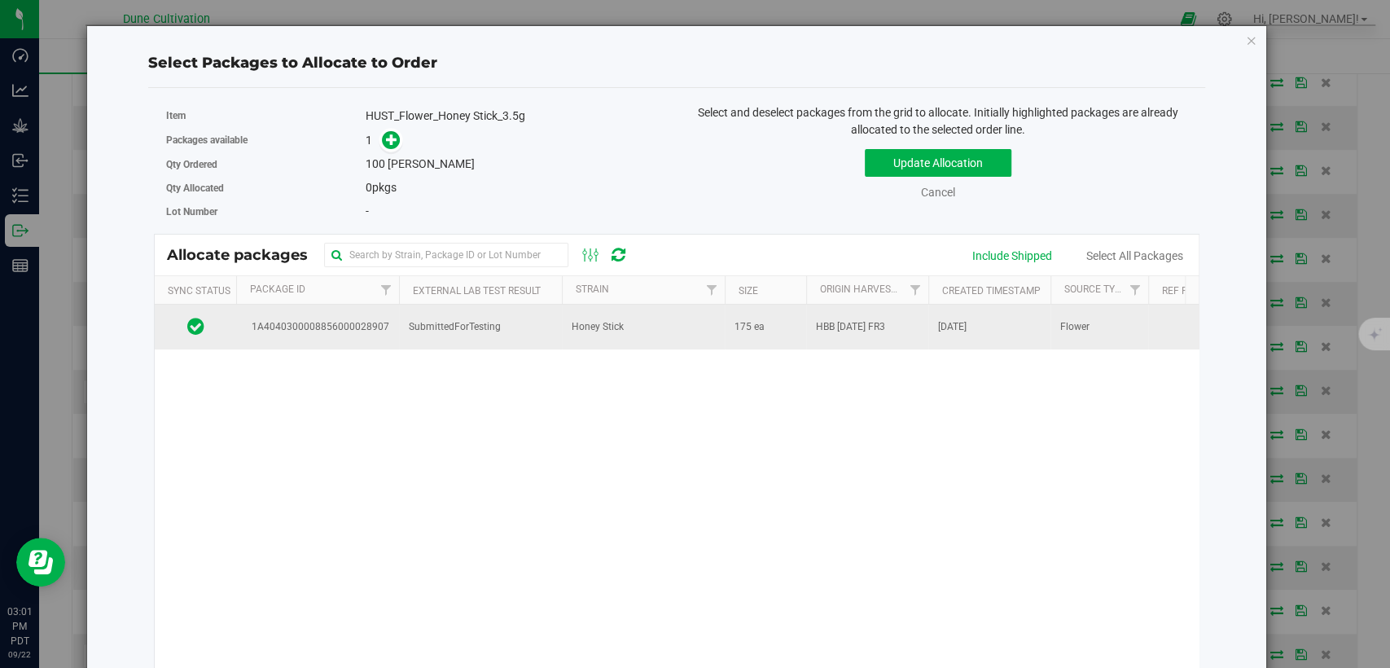
drag, startPoint x: 476, startPoint y: 328, endPoint x: 455, endPoint y: 317, distance: 24.1
click at [476, 328] on span "SubmittedForTesting" at bounding box center [455, 326] width 92 height 15
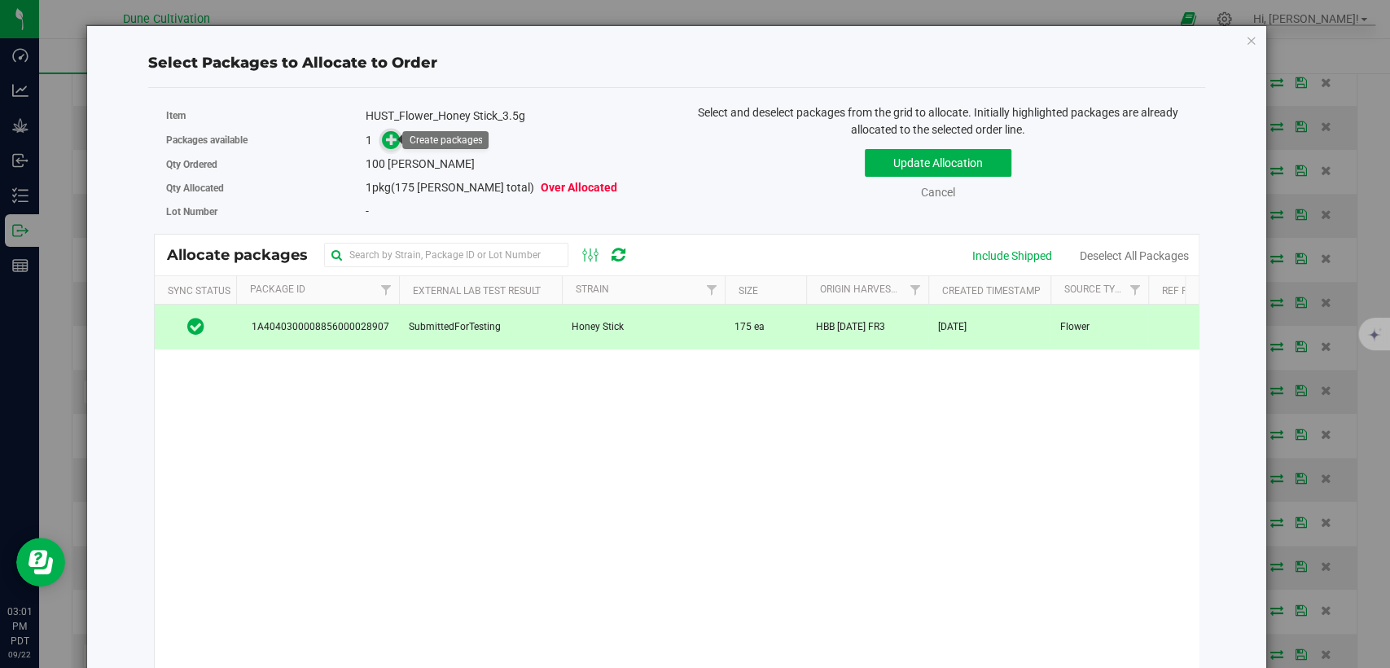
click at [386, 138] on icon at bounding box center [391, 139] width 11 height 11
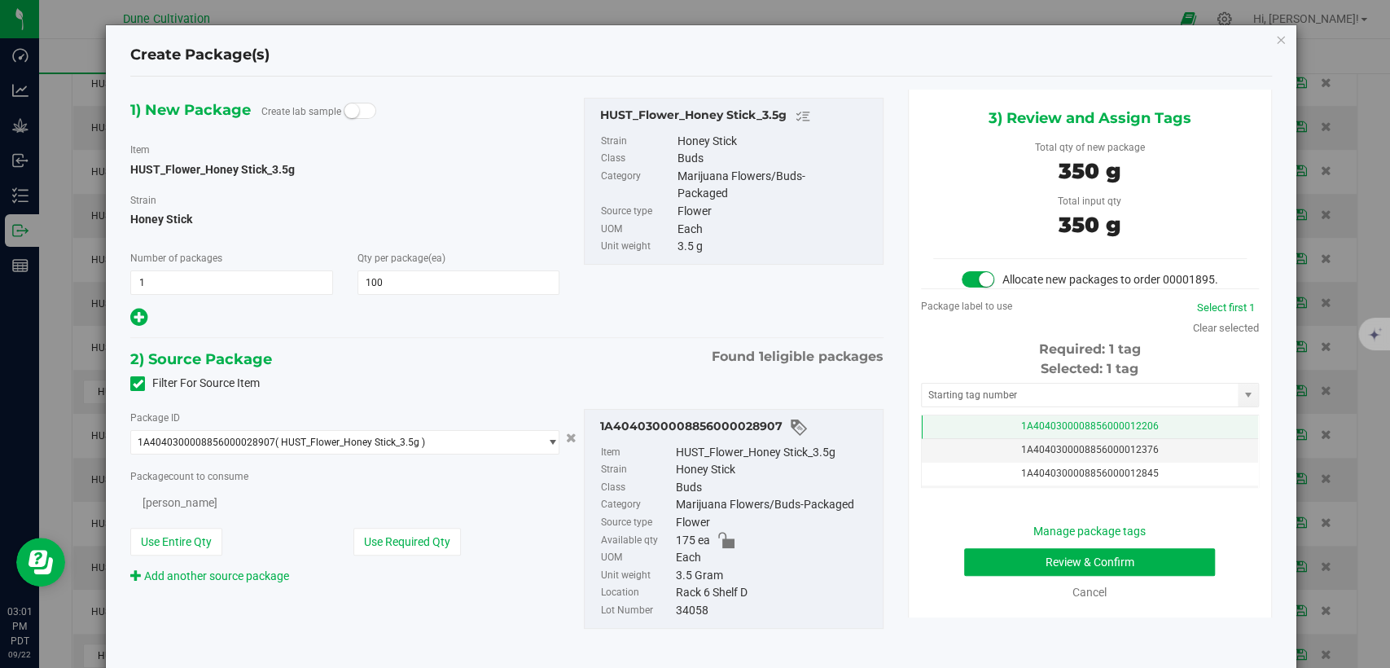
type input "100"
click at [1034, 432] on span "1A4040300008856000012206" at bounding box center [1090, 425] width 138 height 11
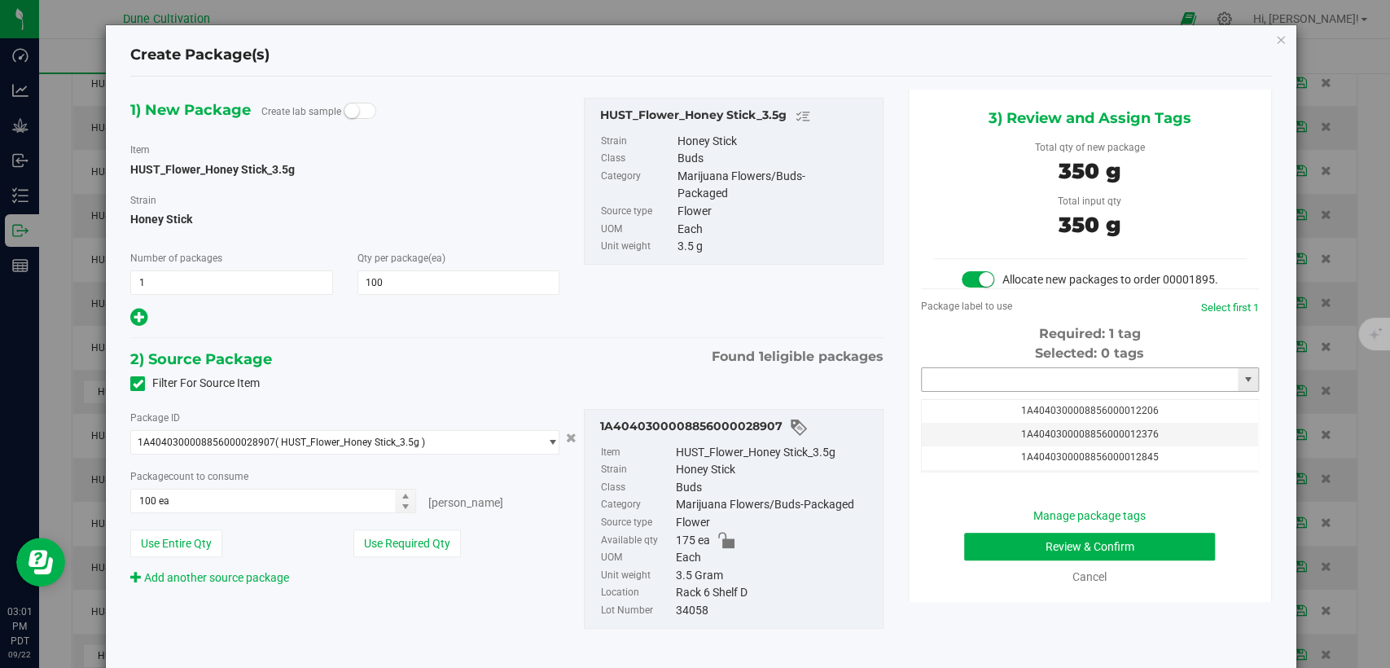
click at [1011, 389] on input "text" at bounding box center [1080, 379] width 316 height 23
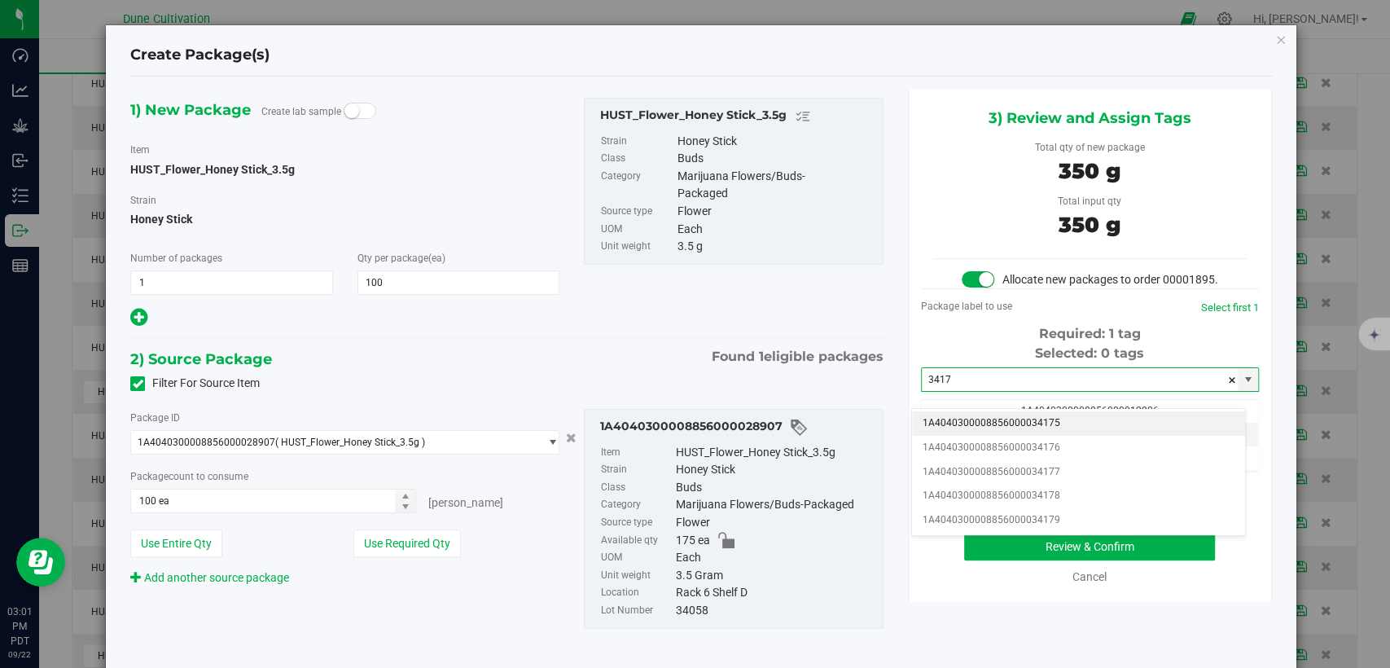
click at [1007, 421] on li "1A4040300008856000034175" at bounding box center [1078, 423] width 333 height 24
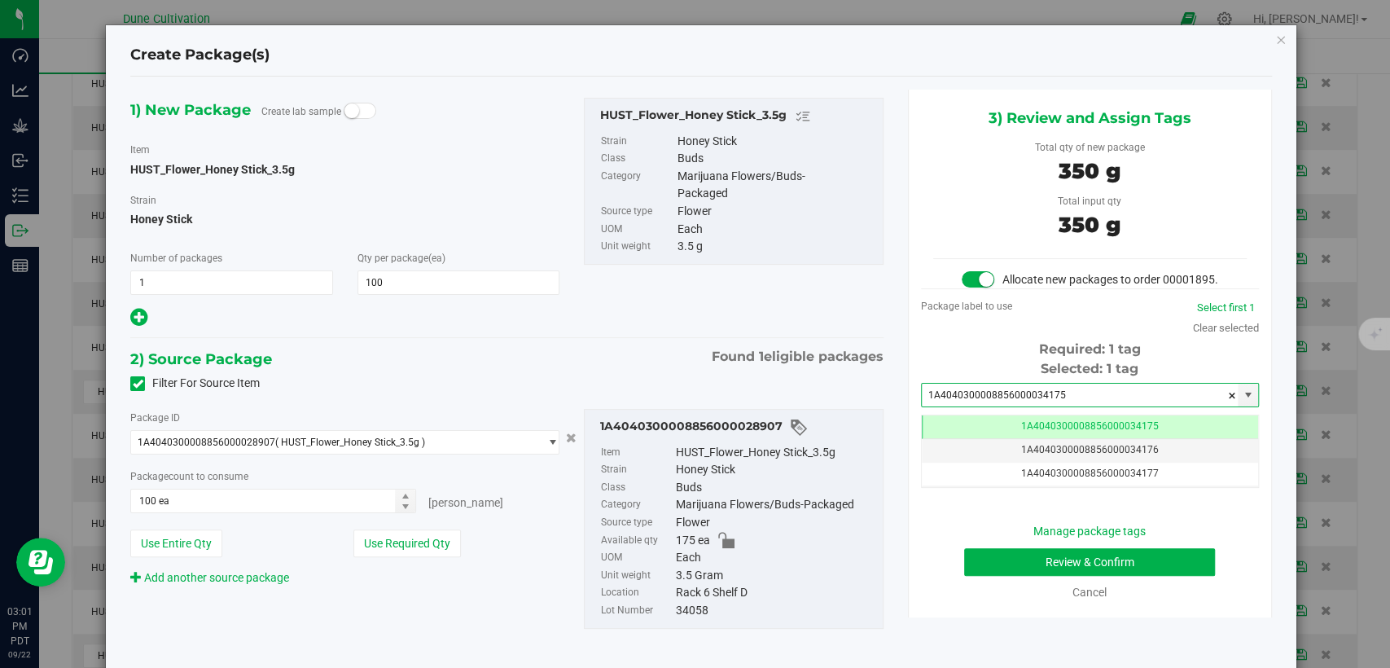
type input "1A4040300008856000034175"
click at [986, 576] on button "Review & Confirm" at bounding box center [1089, 562] width 251 height 28
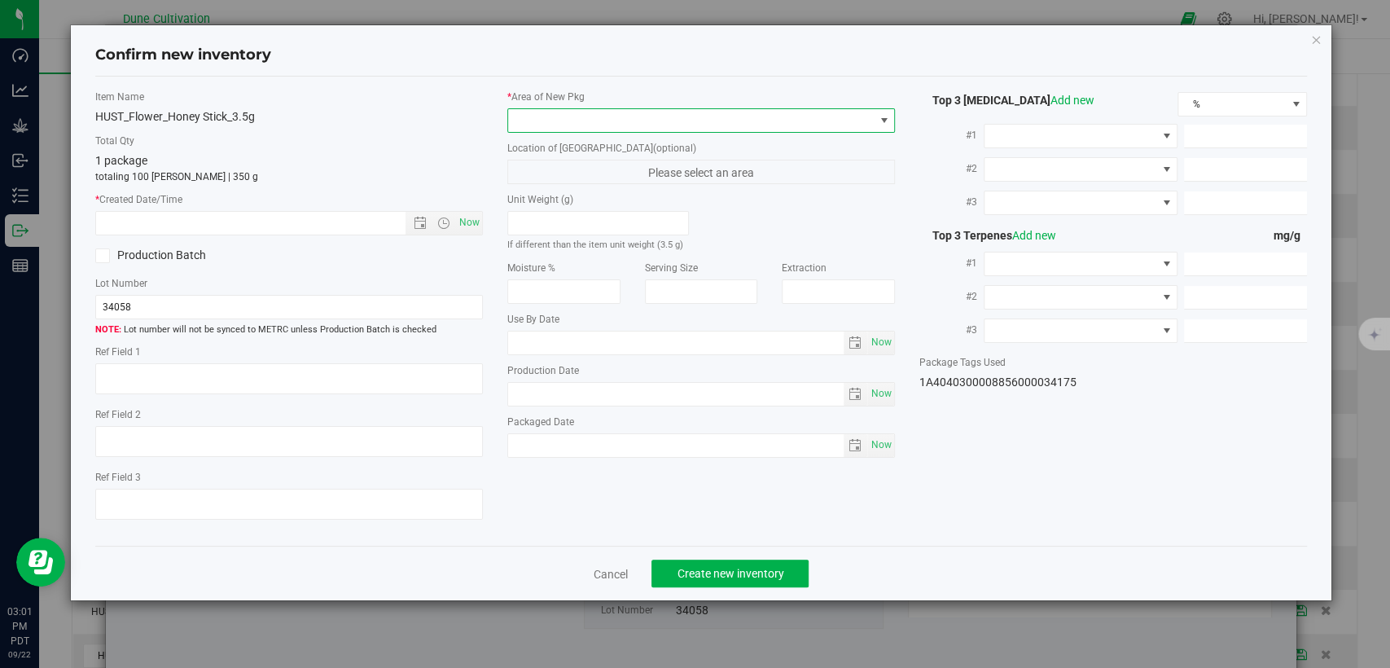
click at [697, 128] on span at bounding box center [691, 120] width 366 height 23
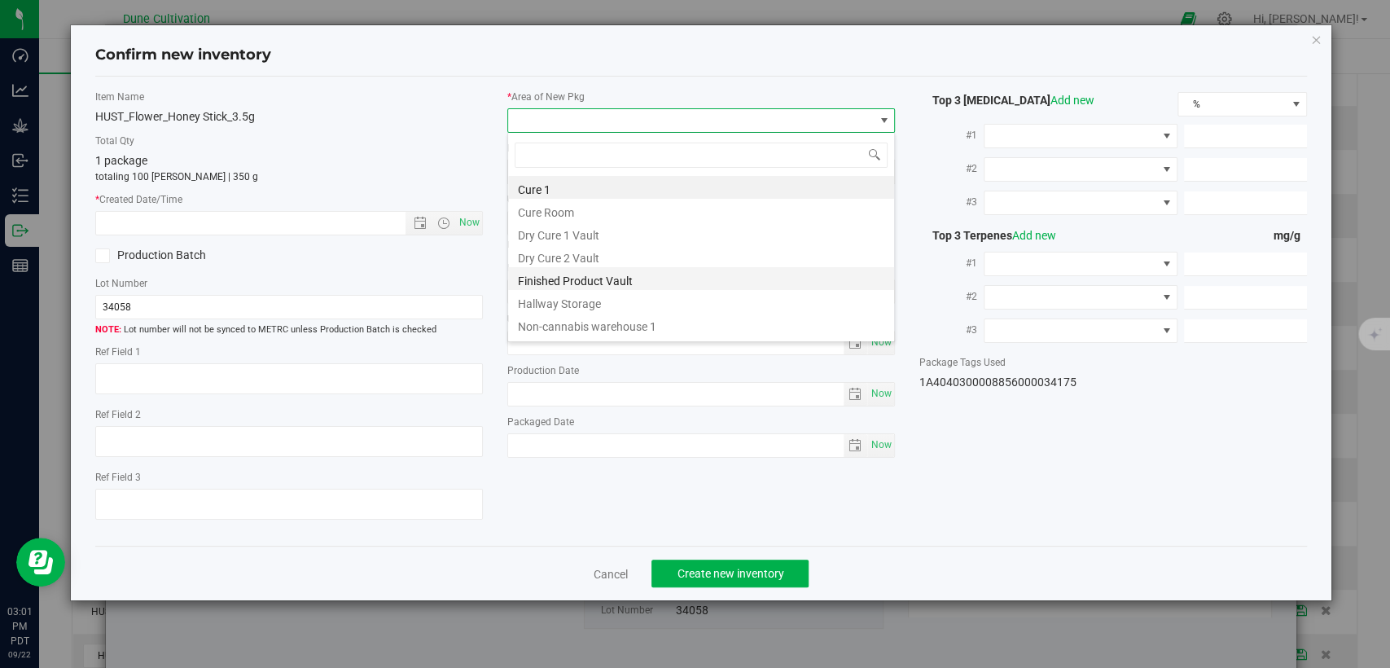
click at [580, 274] on li "Finished Product Vault" at bounding box center [701, 278] width 386 height 23
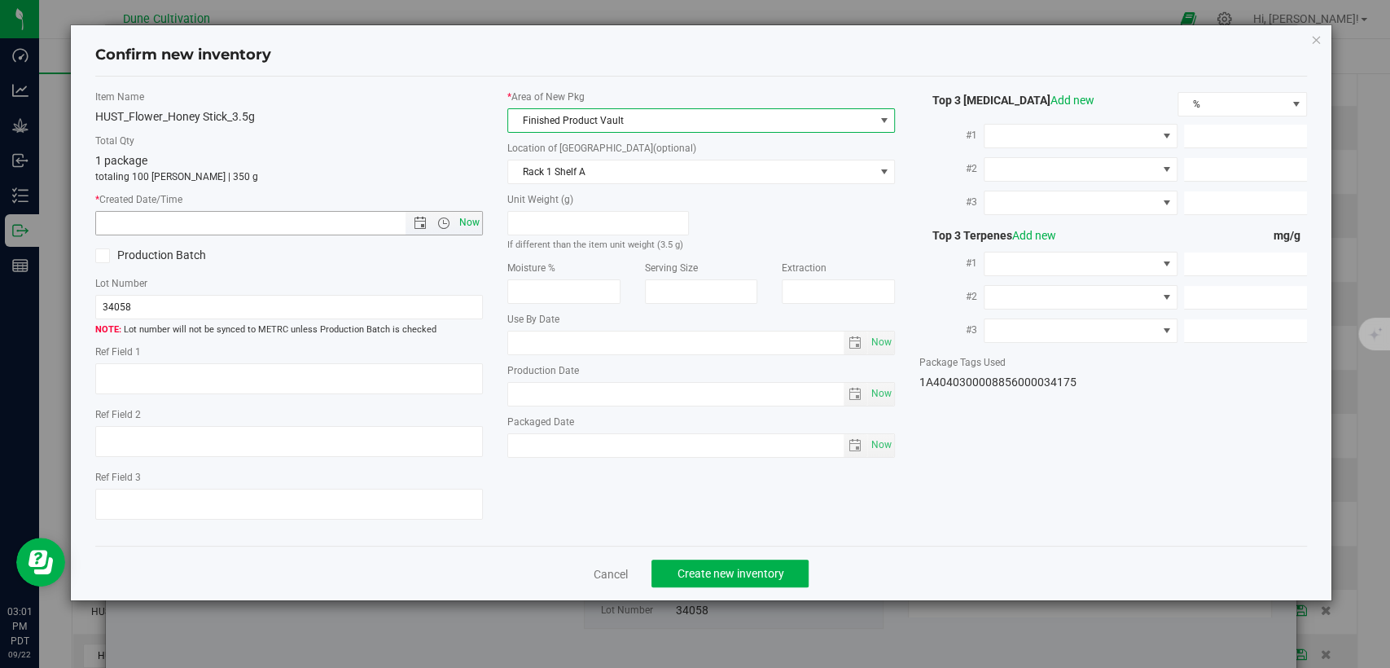
click at [475, 227] on span "Now" at bounding box center [470, 223] width 28 height 24
type input "9/22/2025 3:01 PM"
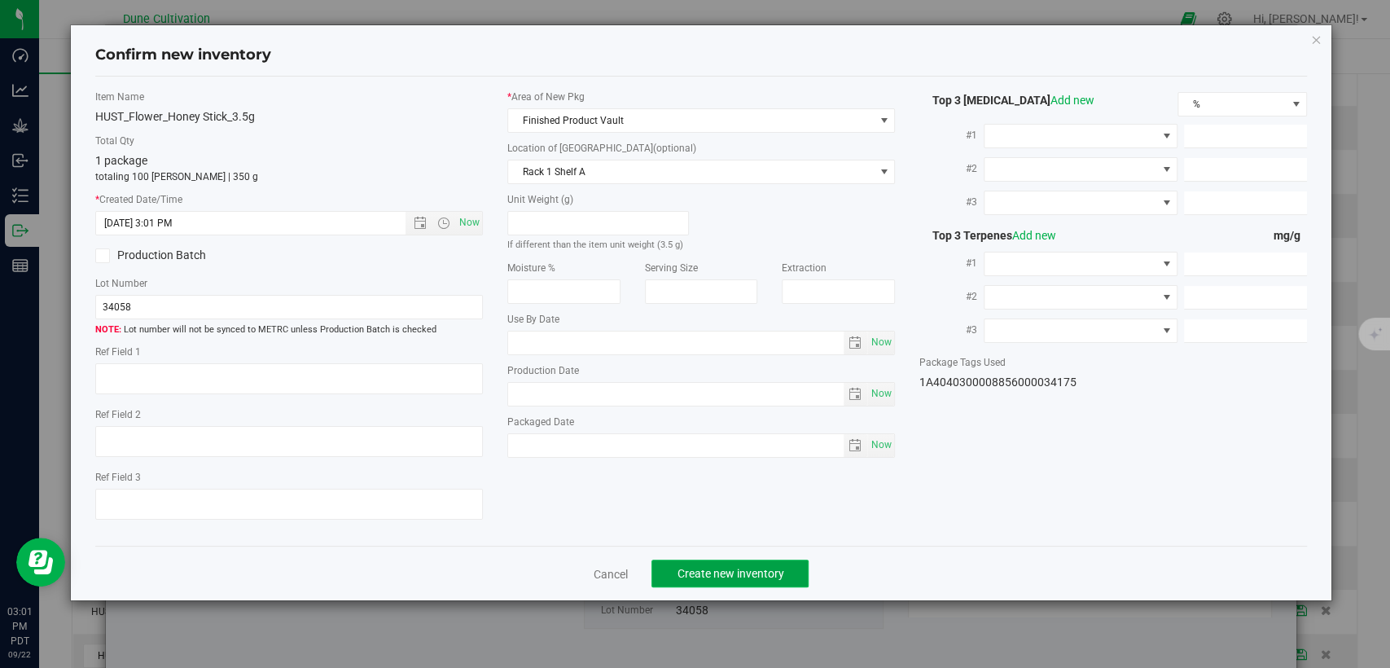
click at [688, 569] on span "Create new inventory" at bounding box center [730, 573] width 107 height 13
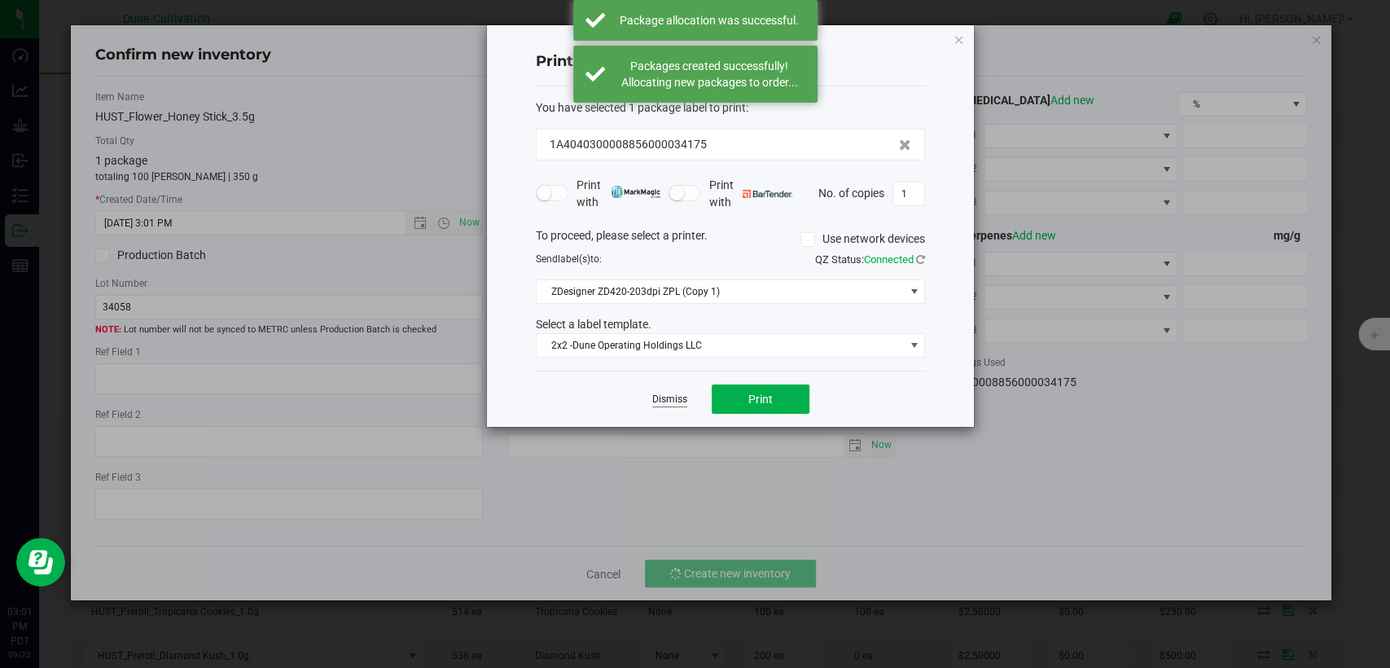
click at [665, 393] on link "Dismiss" at bounding box center [669, 400] width 35 height 14
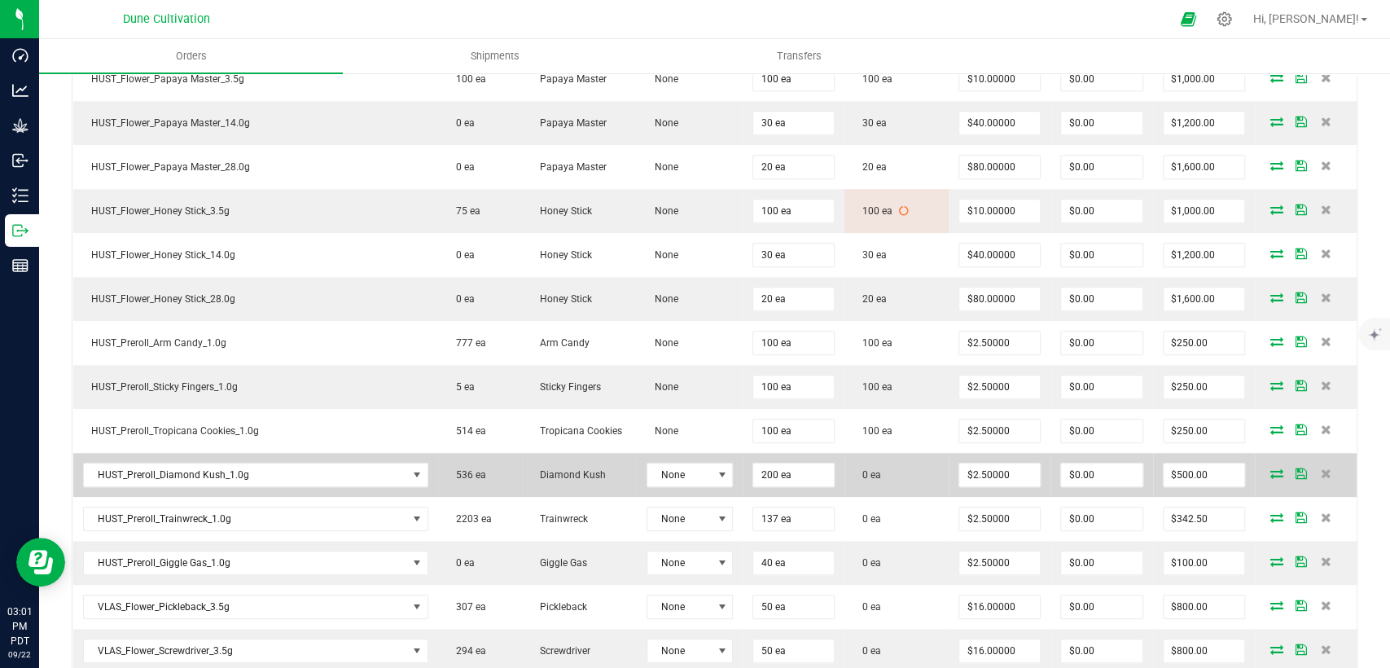
click at [1271, 468] on icon at bounding box center [1277, 473] width 13 height 10
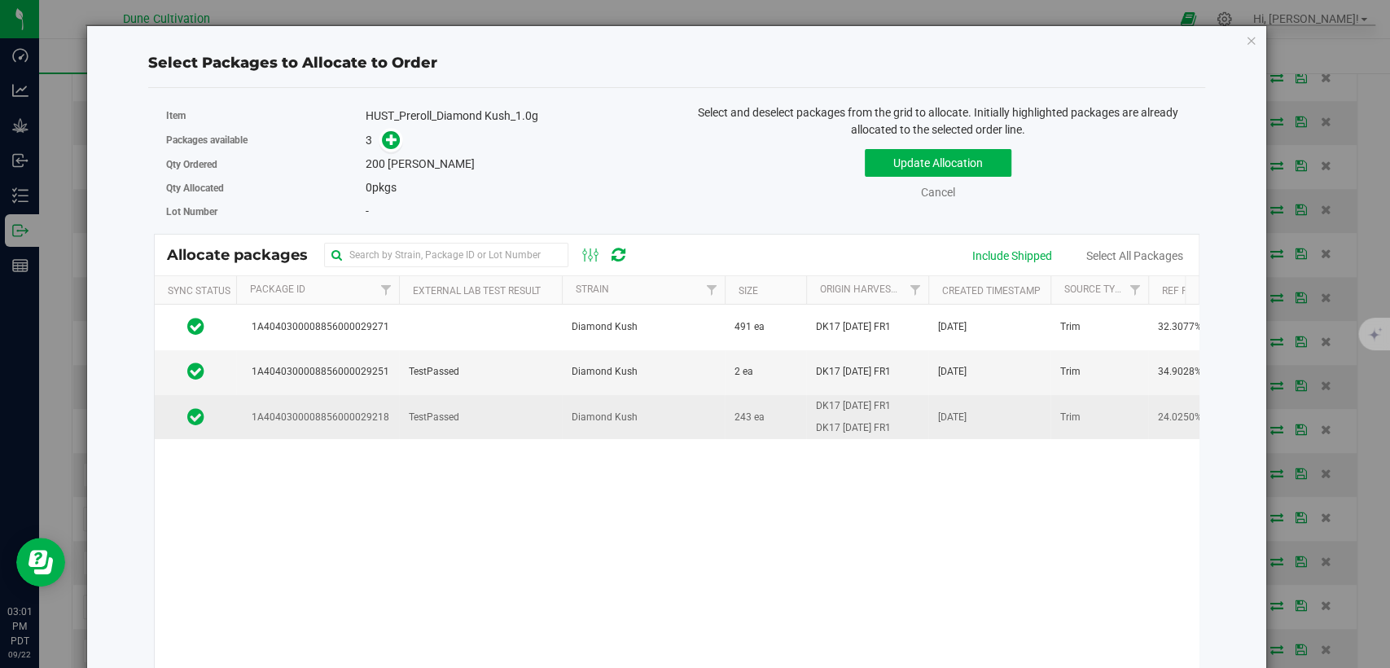
click at [573, 419] on span "Diamond Kush" at bounding box center [605, 417] width 66 height 15
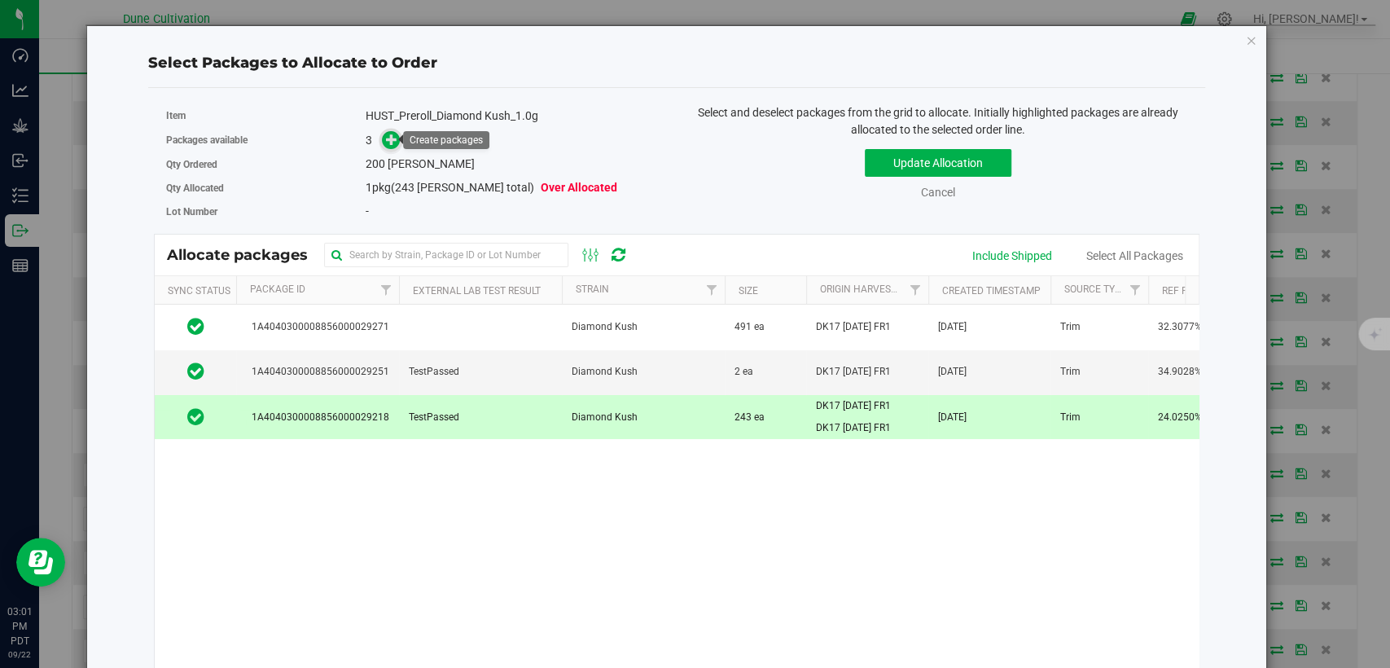
click at [396, 138] on span at bounding box center [391, 140] width 19 height 19
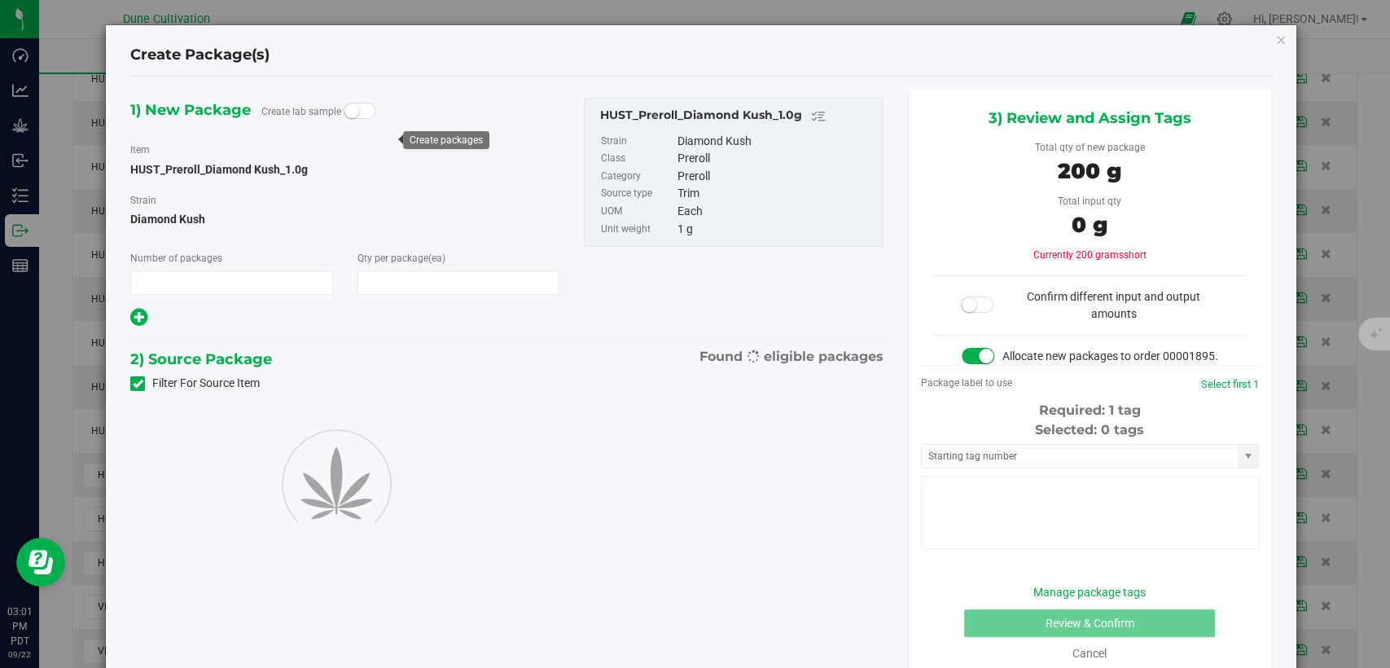
type input "1"
type input "200"
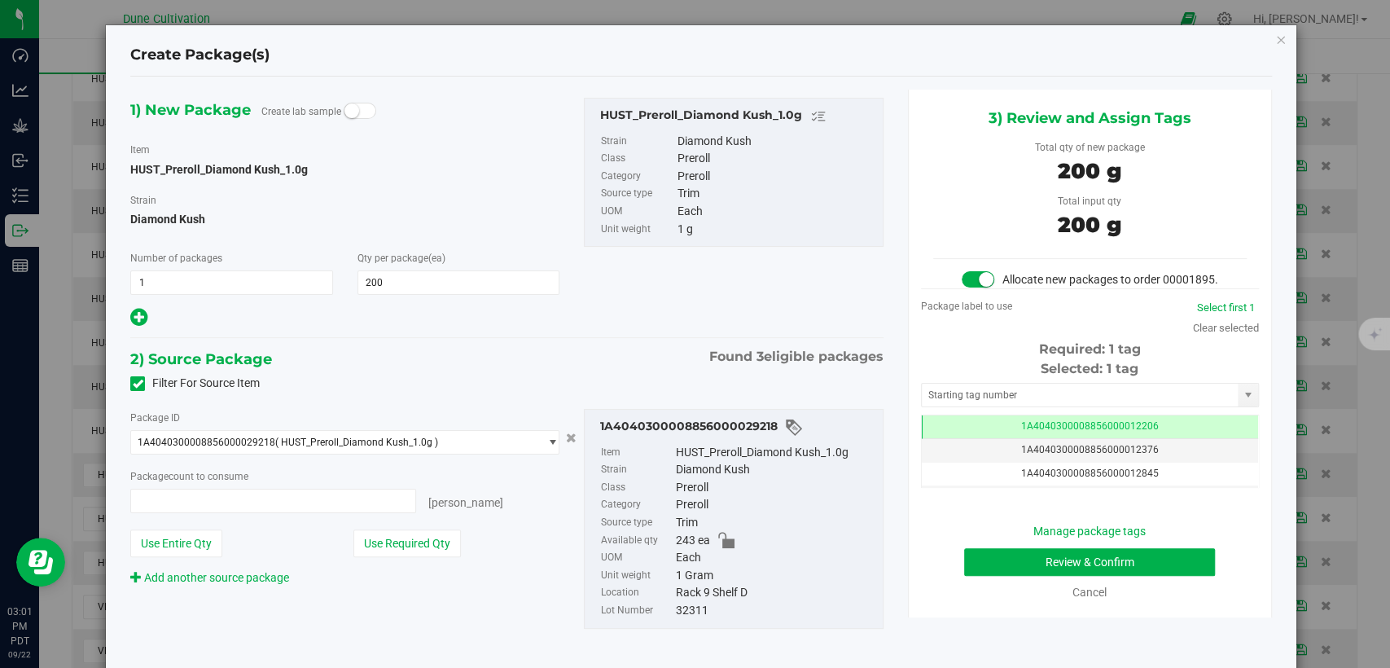
type input "200 ea"
drag, startPoint x: 994, startPoint y: 432, endPoint x: 984, endPoint y: 419, distance: 16.3
click at [994, 432] on td "1A4040300008856000012206" at bounding box center [1090, 427] width 336 height 24
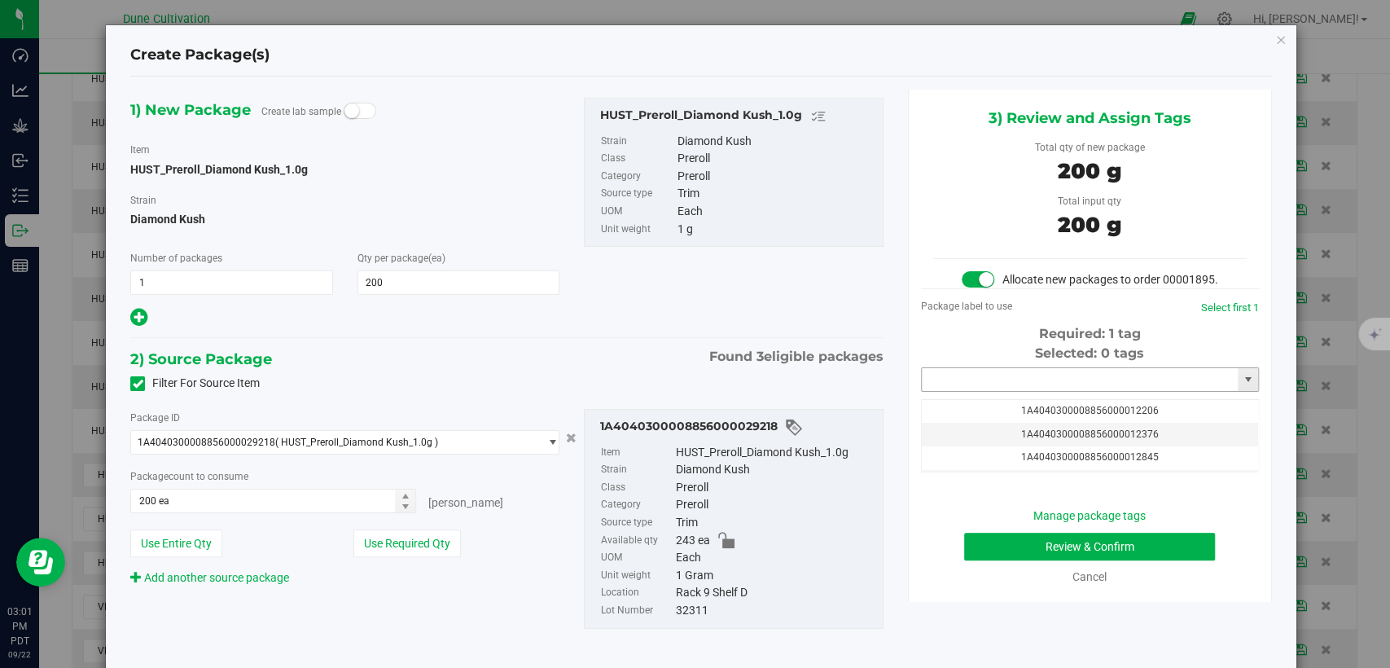
click at [983, 391] on input "text" at bounding box center [1080, 379] width 316 height 23
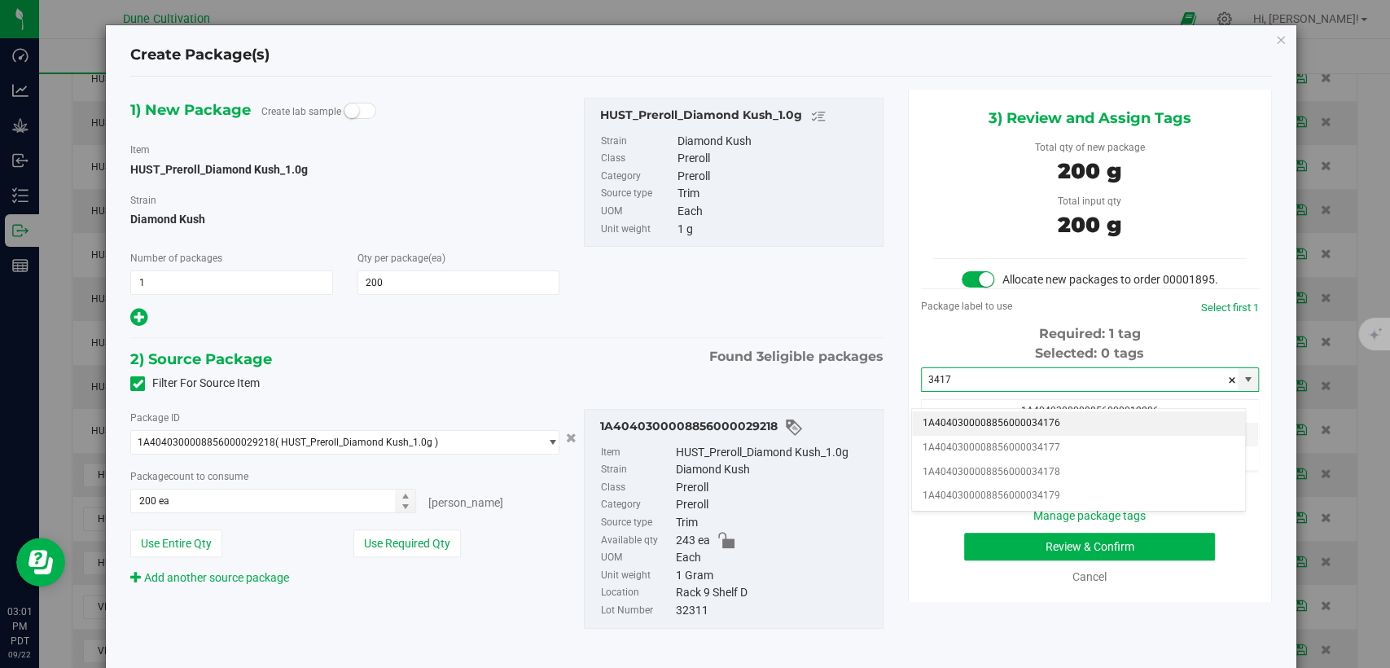
click at [984, 419] on li "1A4040300008856000034176" at bounding box center [1078, 423] width 333 height 24
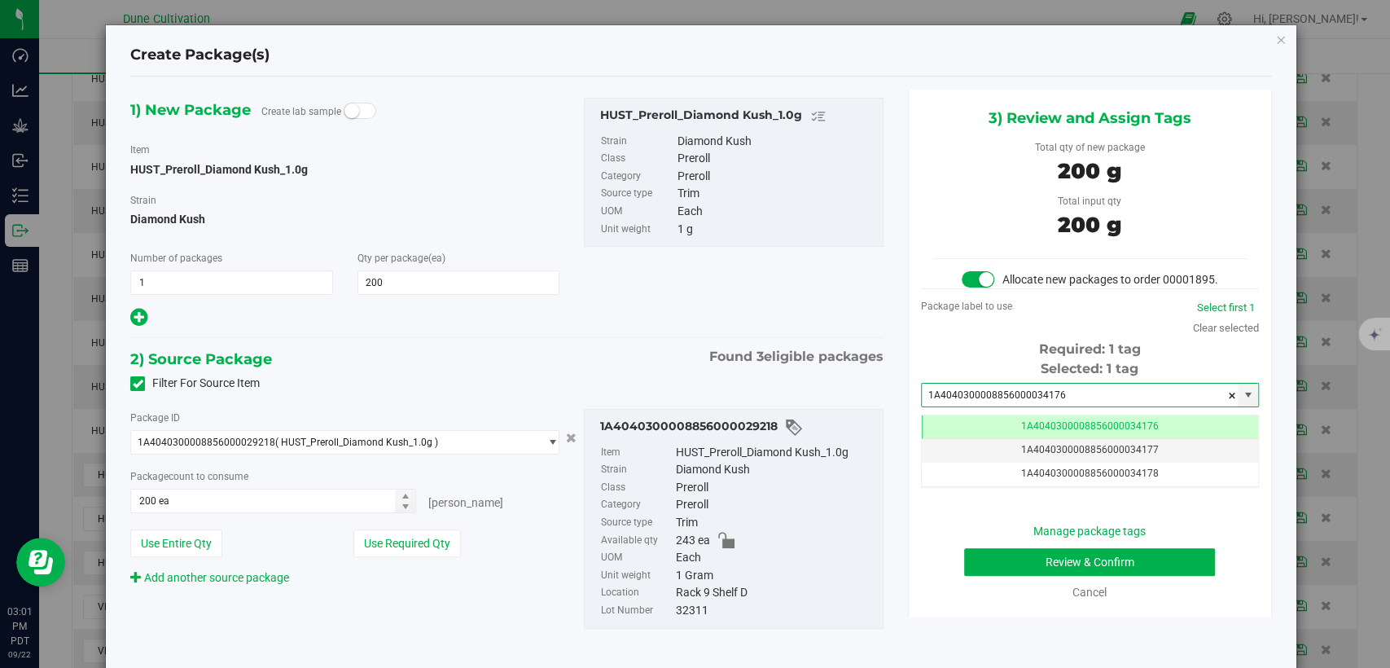
type input "1A4040300008856000034176"
click at [972, 575] on button "Review & Confirm" at bounding box center [1089, 562] width 251 height 28
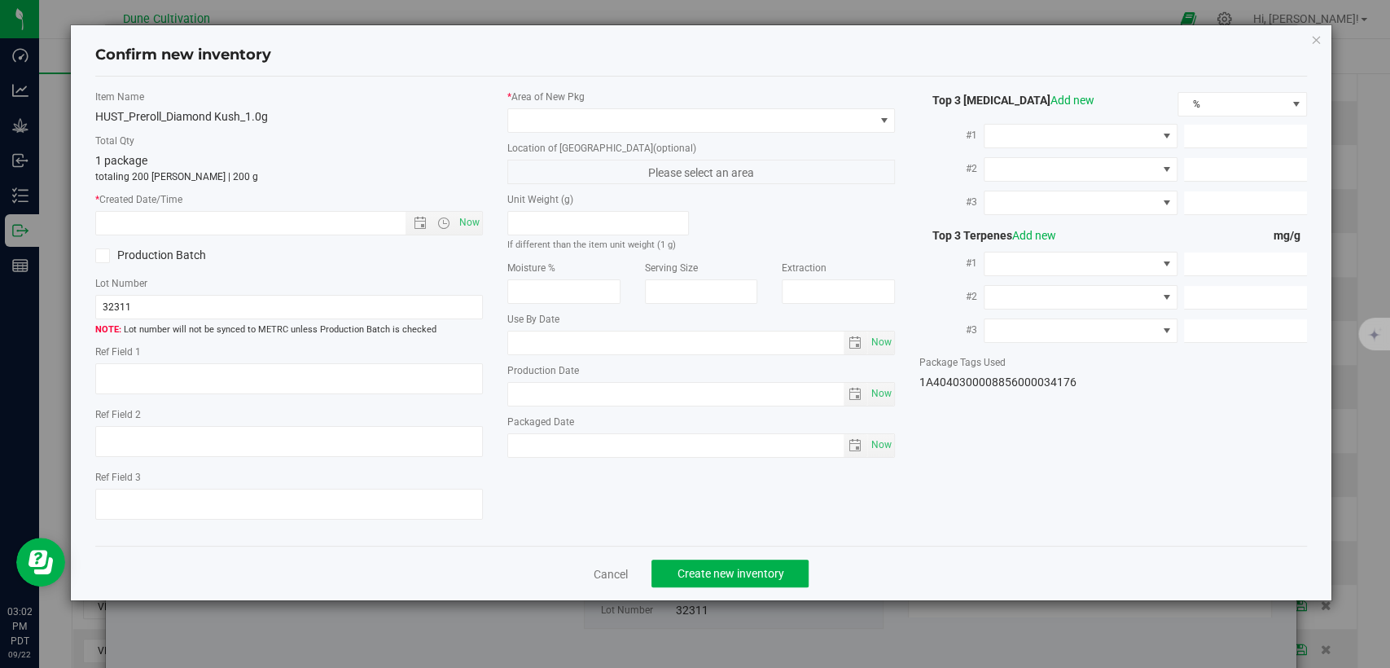
type textarea "24.0250%"
type textarea "Diamond Kush"
type textarea "<LOQ"
type input "268.5240"
type input "19.2656"
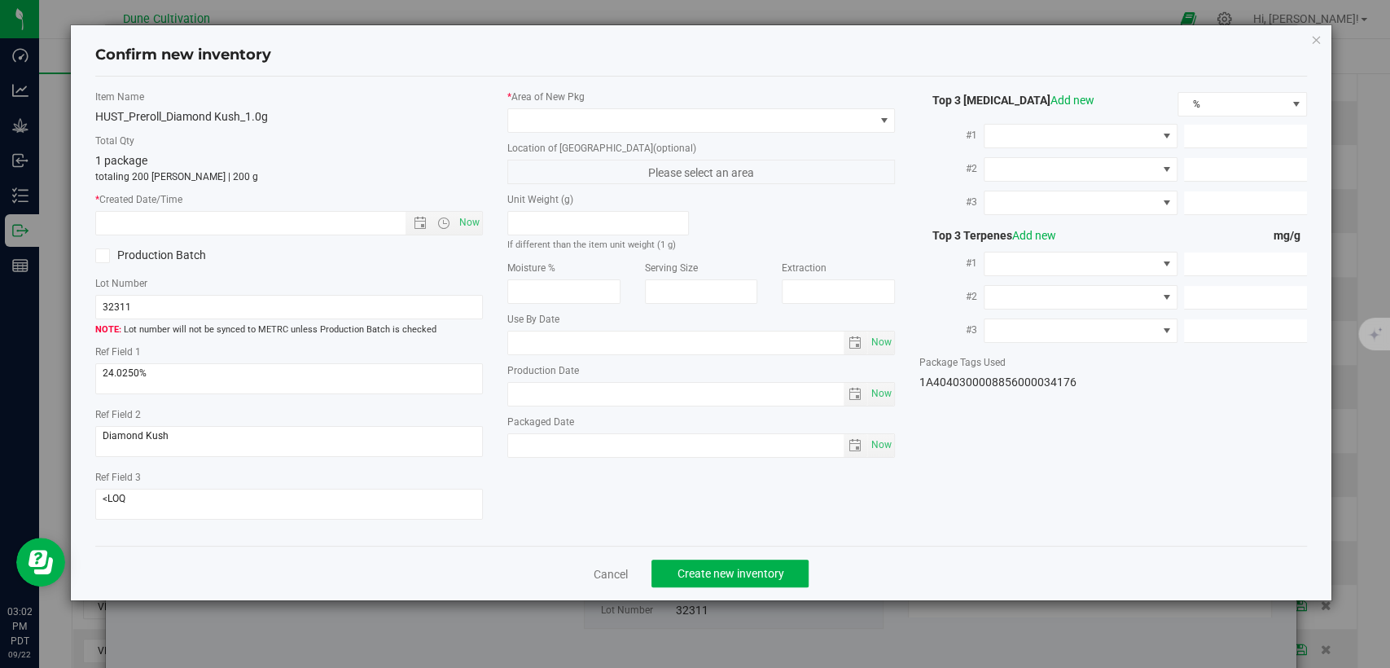
type input "4.7541"
type input "4.4100"
type input "1.9740"
type input "1.6010"
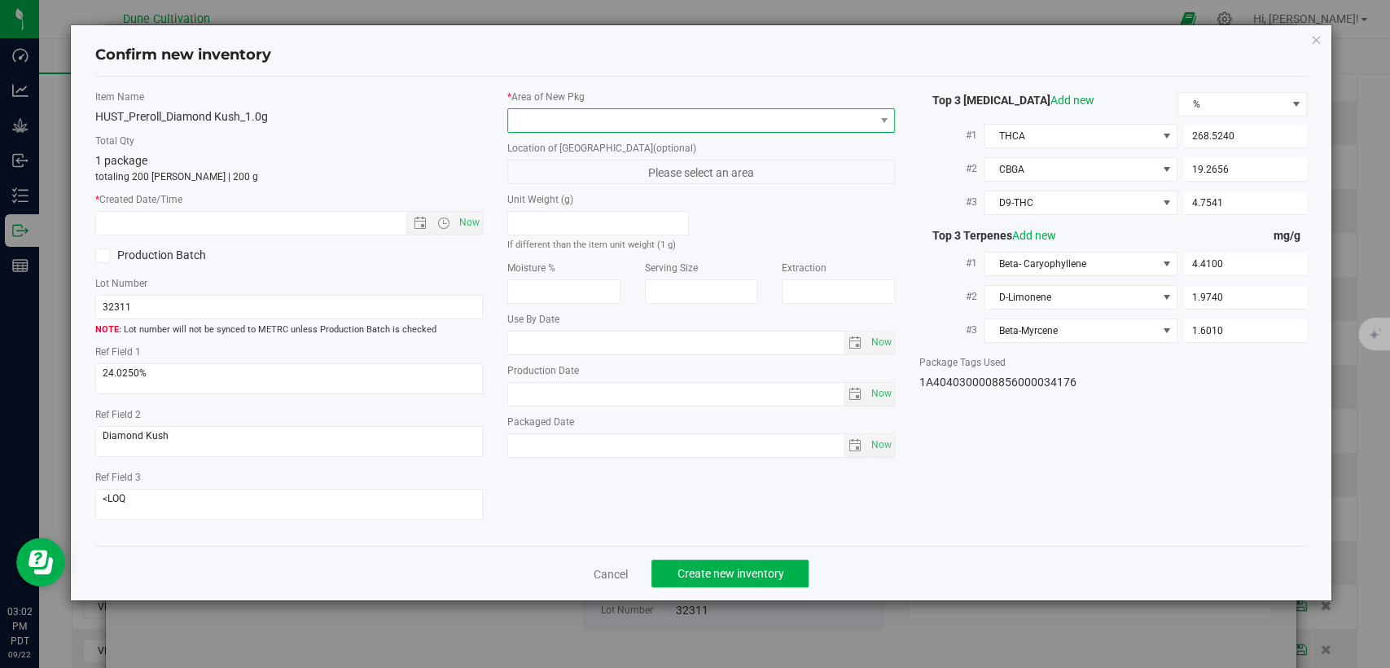
click at [707, 118] on span at bounding box center [691, 120] width 366 height 23
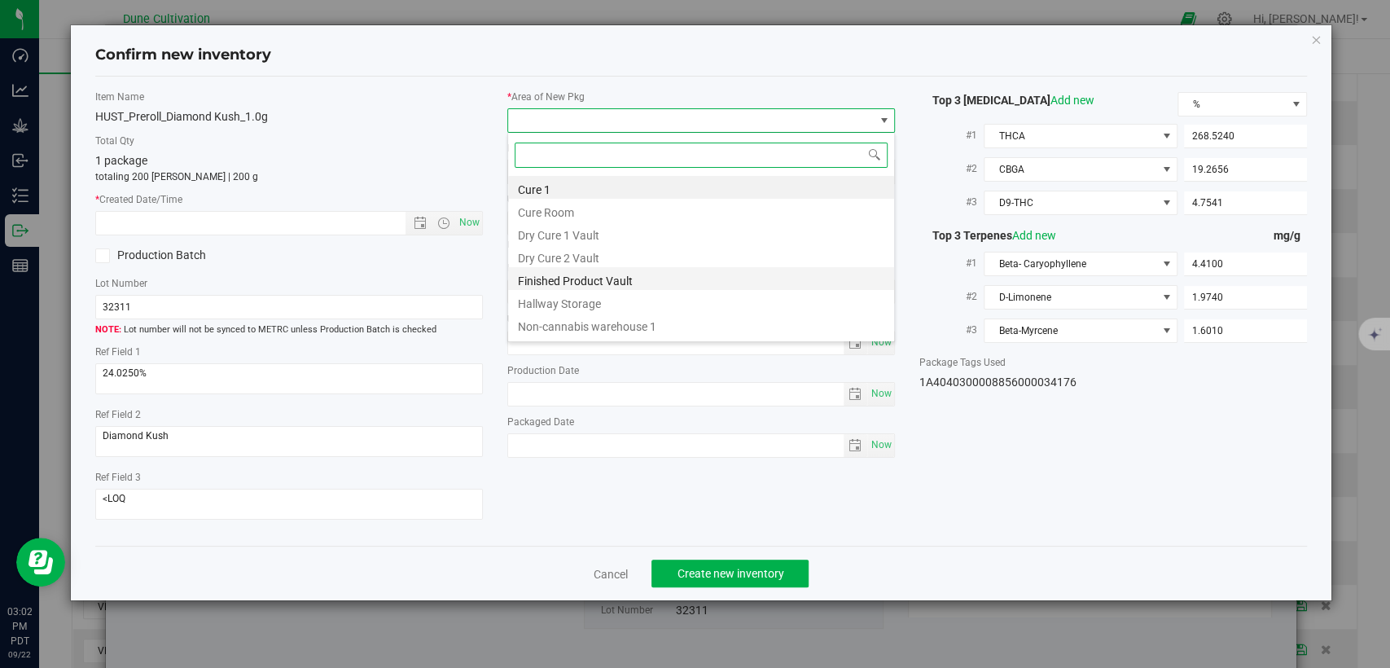
click at [586, 287] on li "Finished Product Vault" at bounding box center [701, 278] width 386 height 23
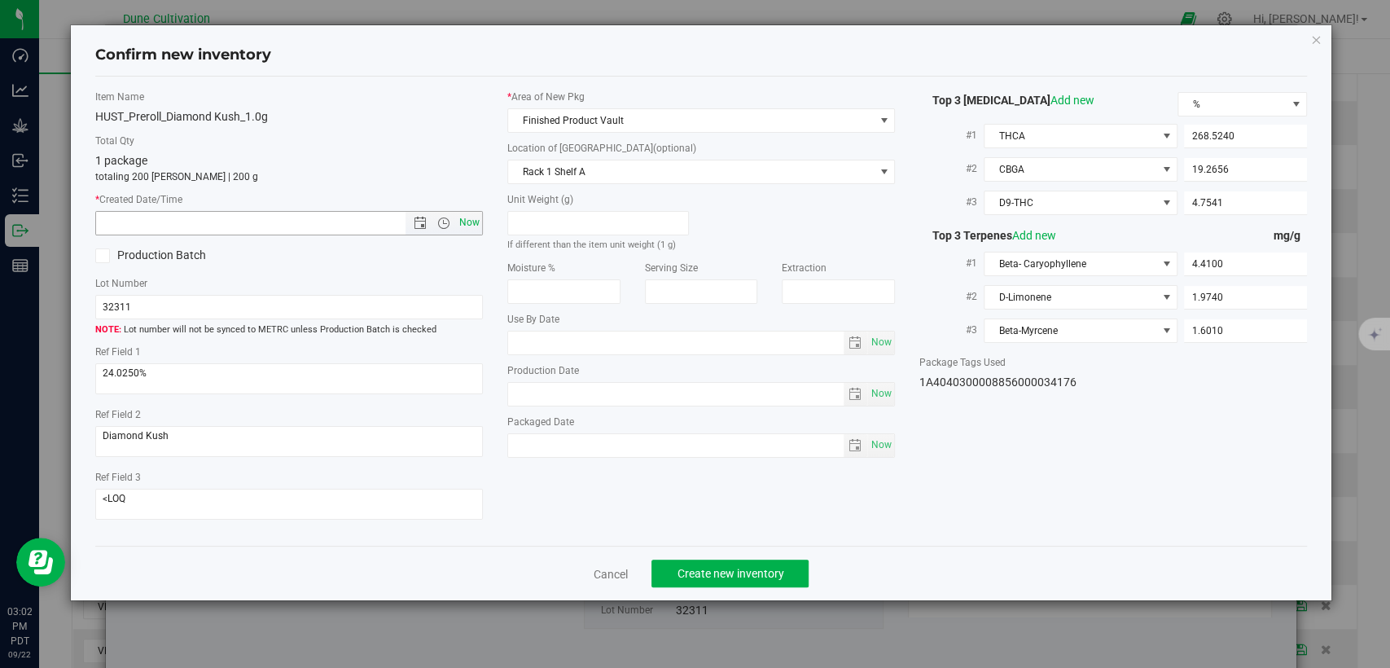
click at [476, 224] on span "Now" at bounding box center [470, 223] width 28 height 24
type input "9/22/2025 3:02 PM"
click at [679, 562] on button "Create new inventory" at bounding box center [730, 574] width 157 height 28
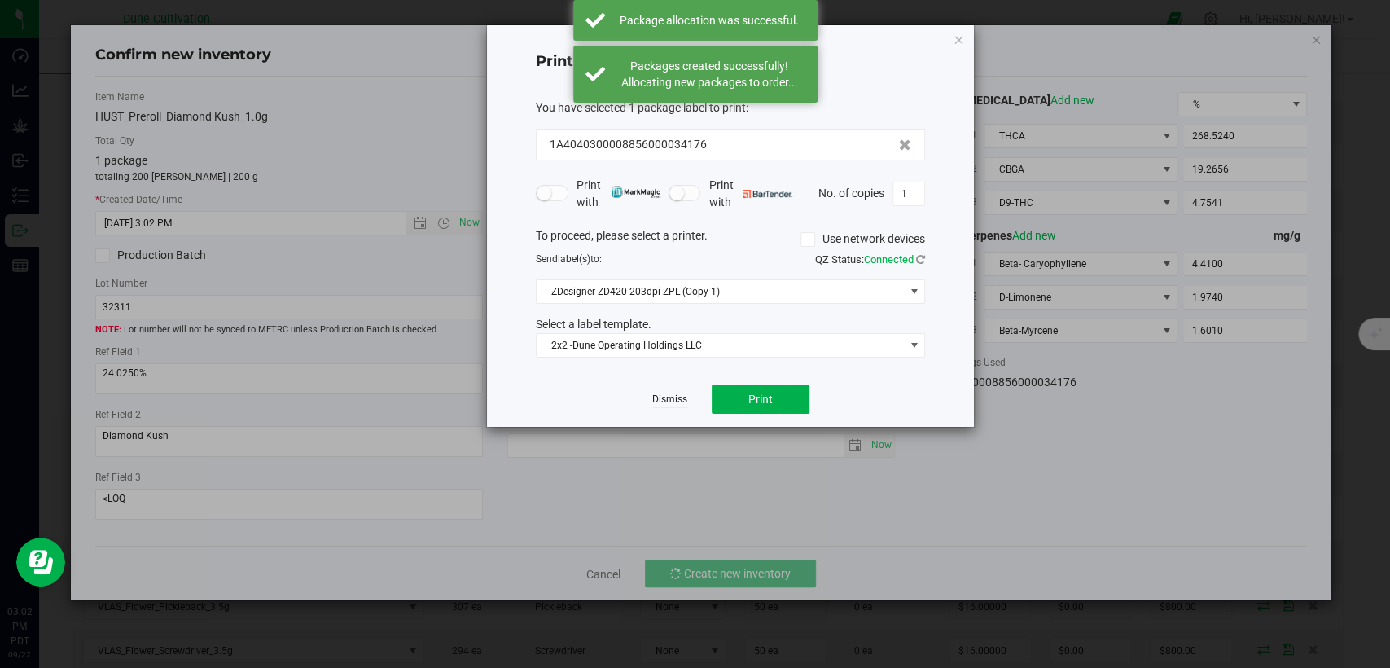
click at [670, 396] on link "Dismiss" at bounding box center [669, 400] width 35 height 14
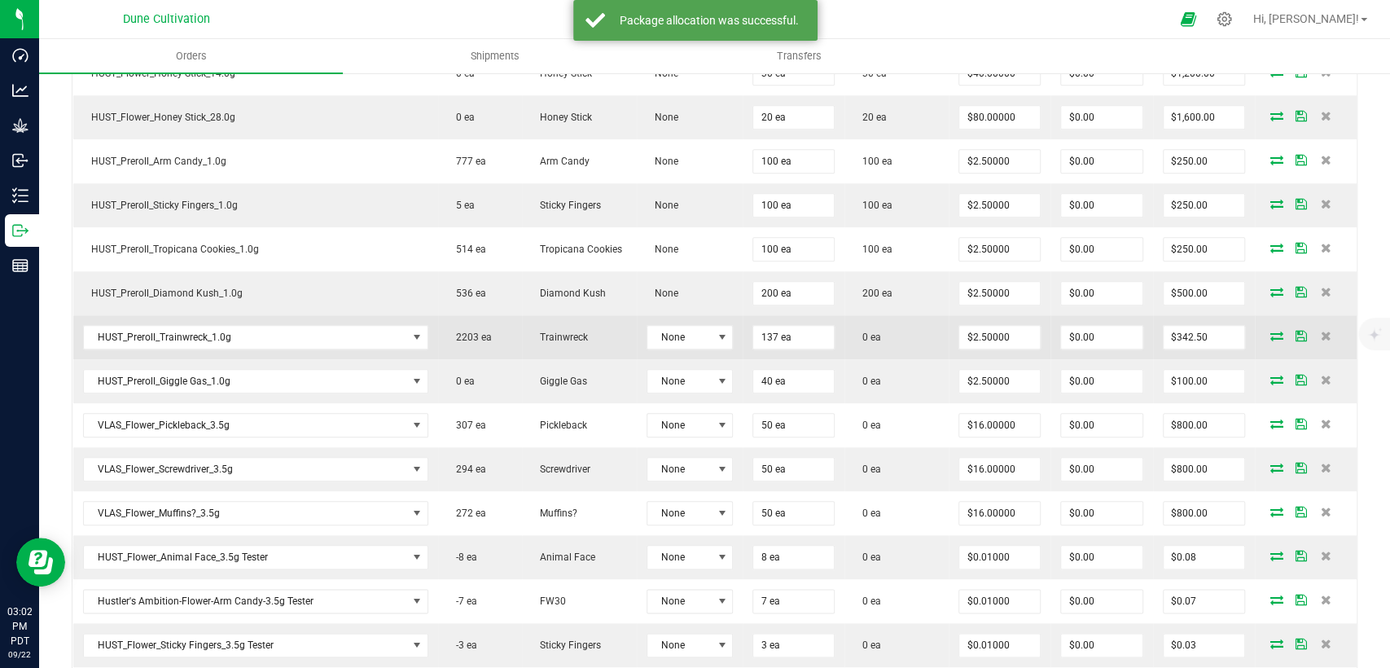
click at [1271, 331] on icon at bounding box center [1277, 336] width 13 height 10
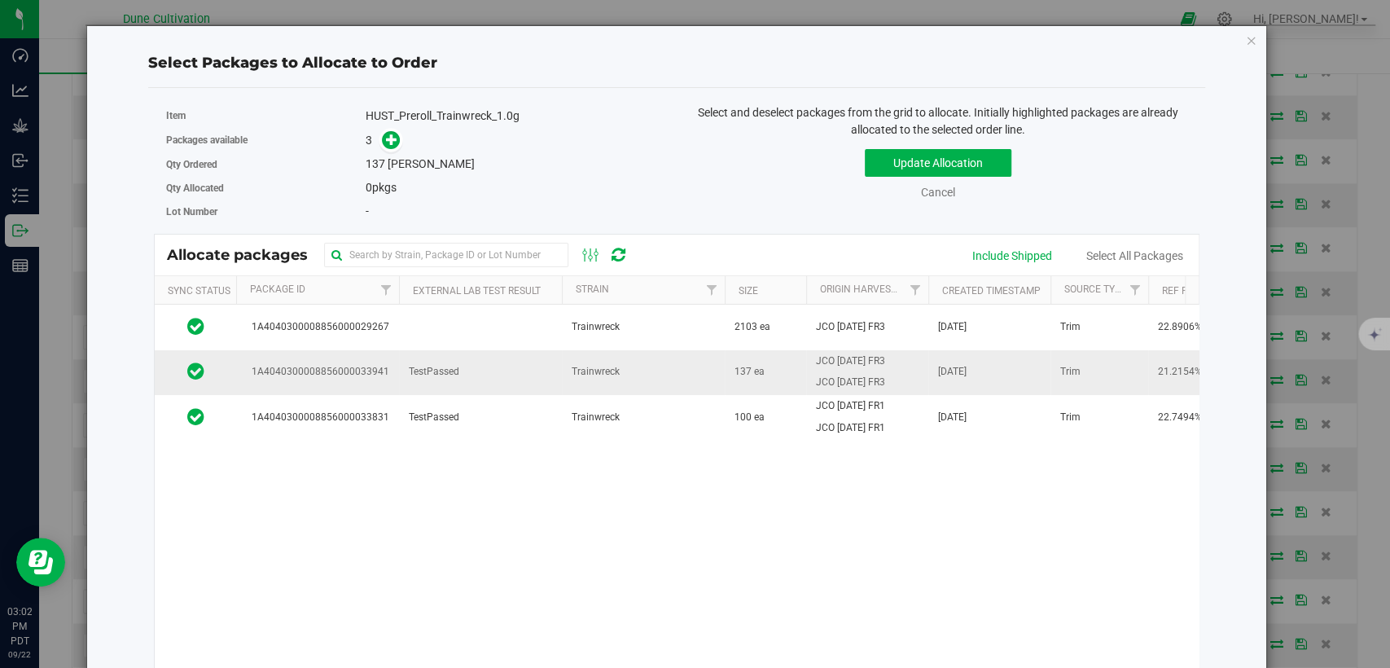
click at [368, 371] on span "1A4040300008856000033941" at bounding box center [317, 371] width 143 height 15
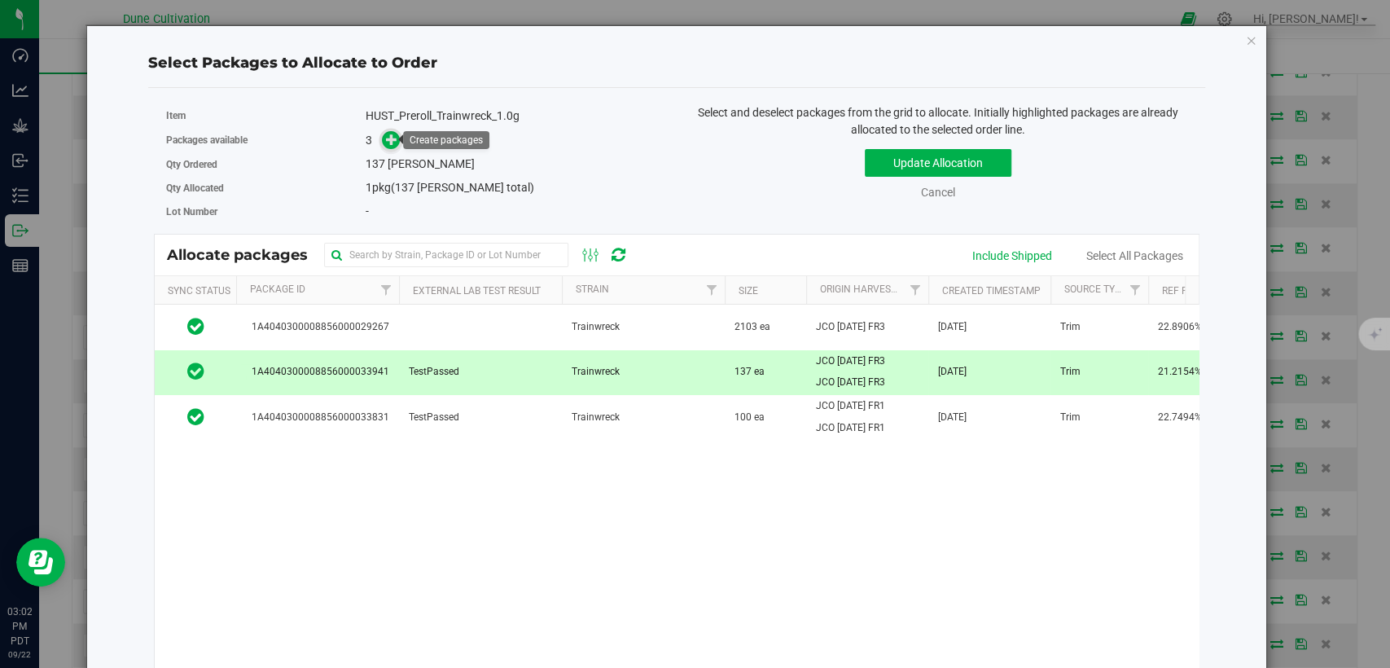
click at [387, 134] on icon at bounding box center [391, 139] width 11 height 11
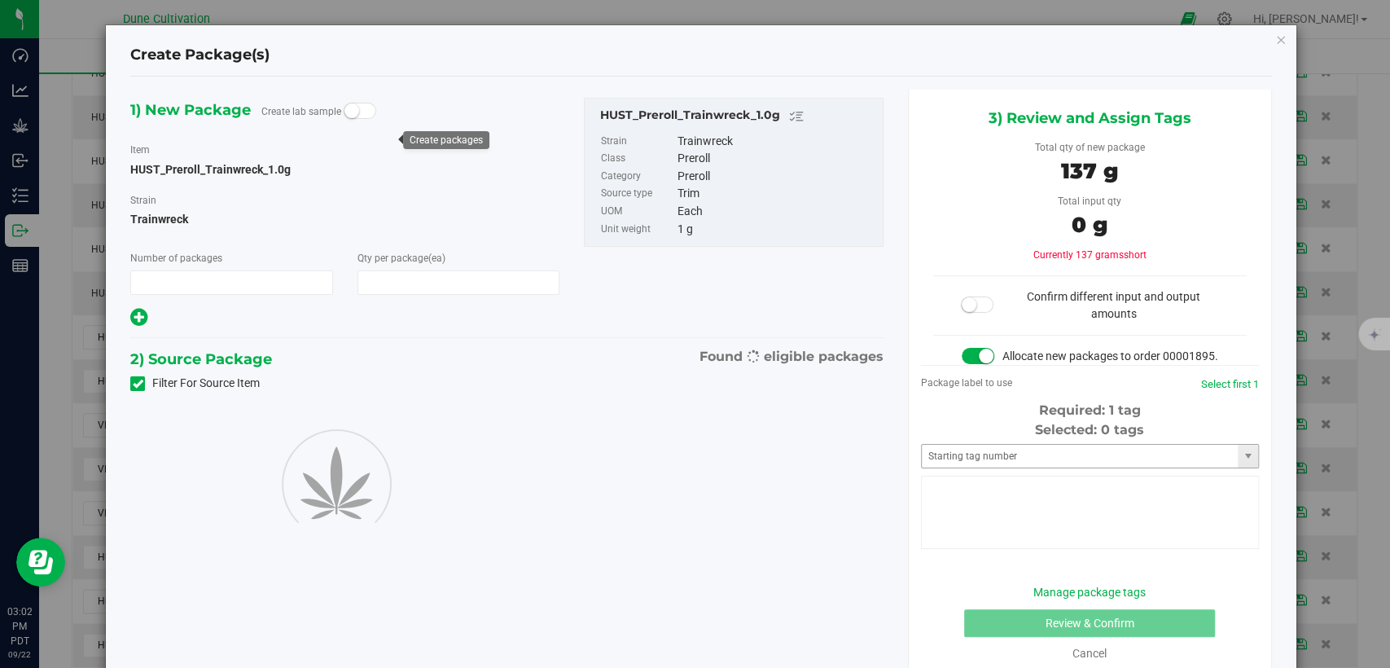
type input "1"
type input "137"
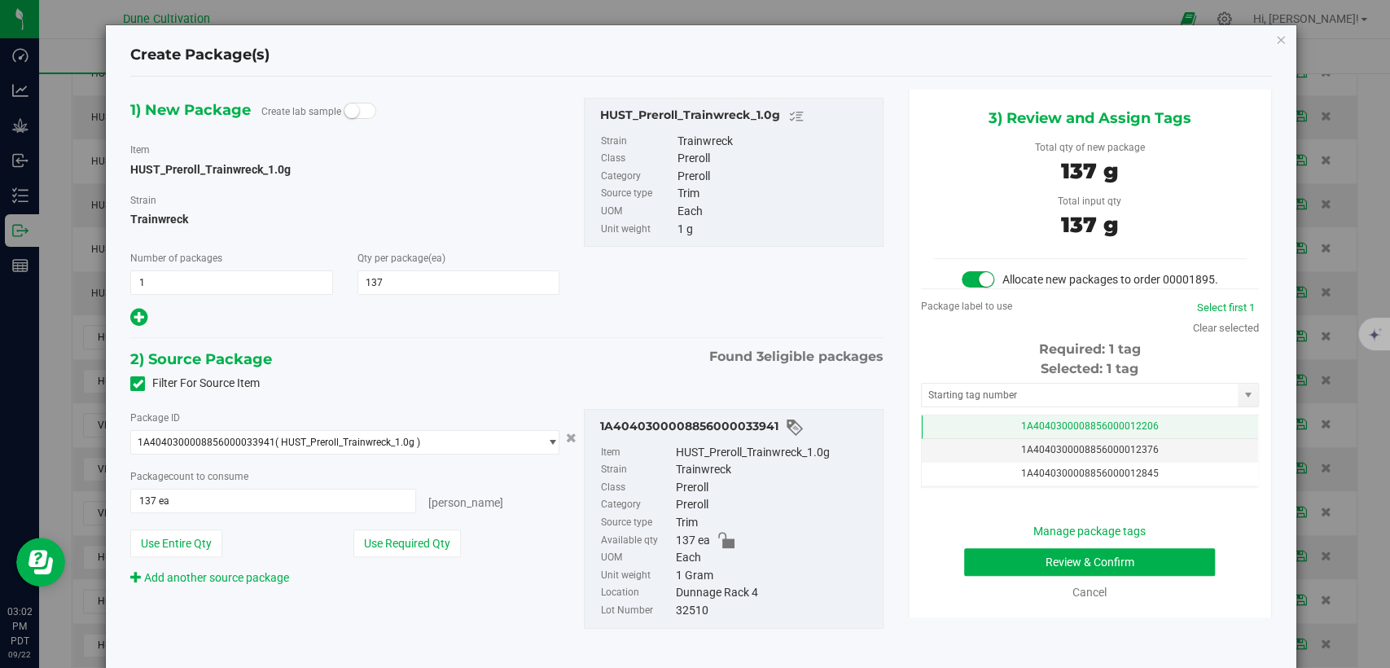
click at [1066, 435] on td "1A4040300008856000012206" at bounding box center [1090, 427] width 336 height 24
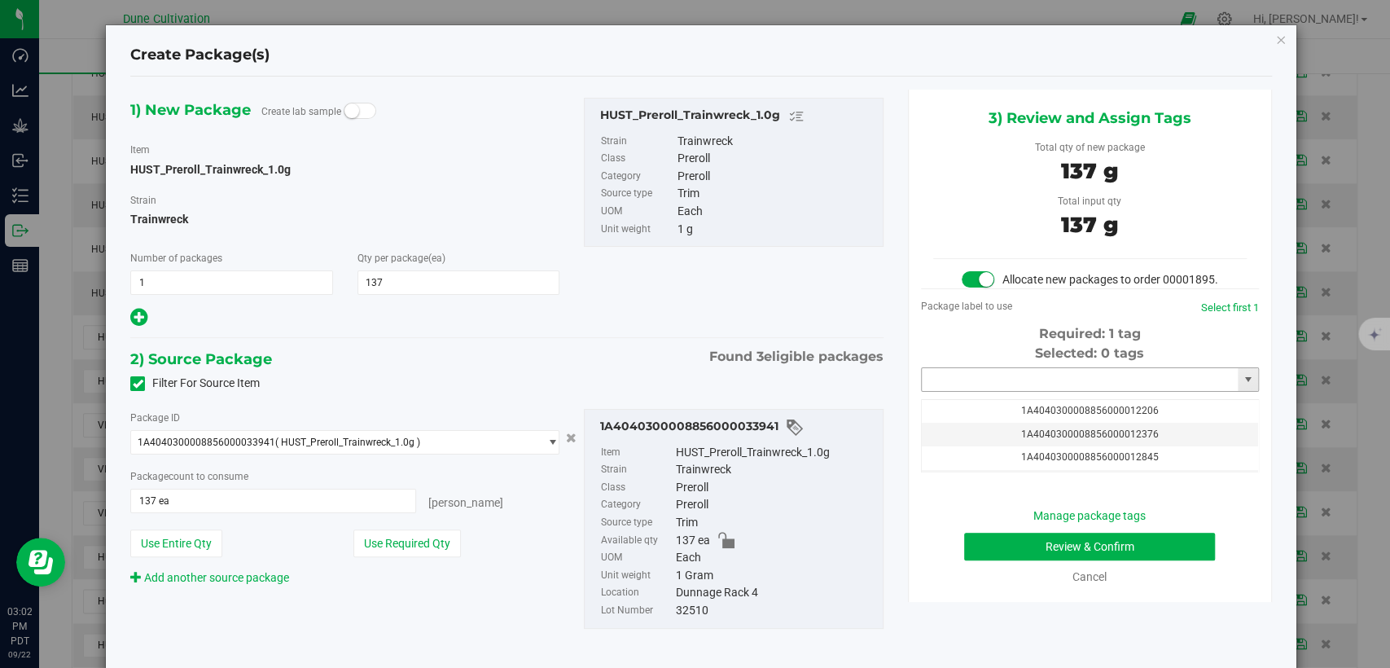
click at [1062, 391] on input "text" at bounding box center [1080, 379] width 316 height 23
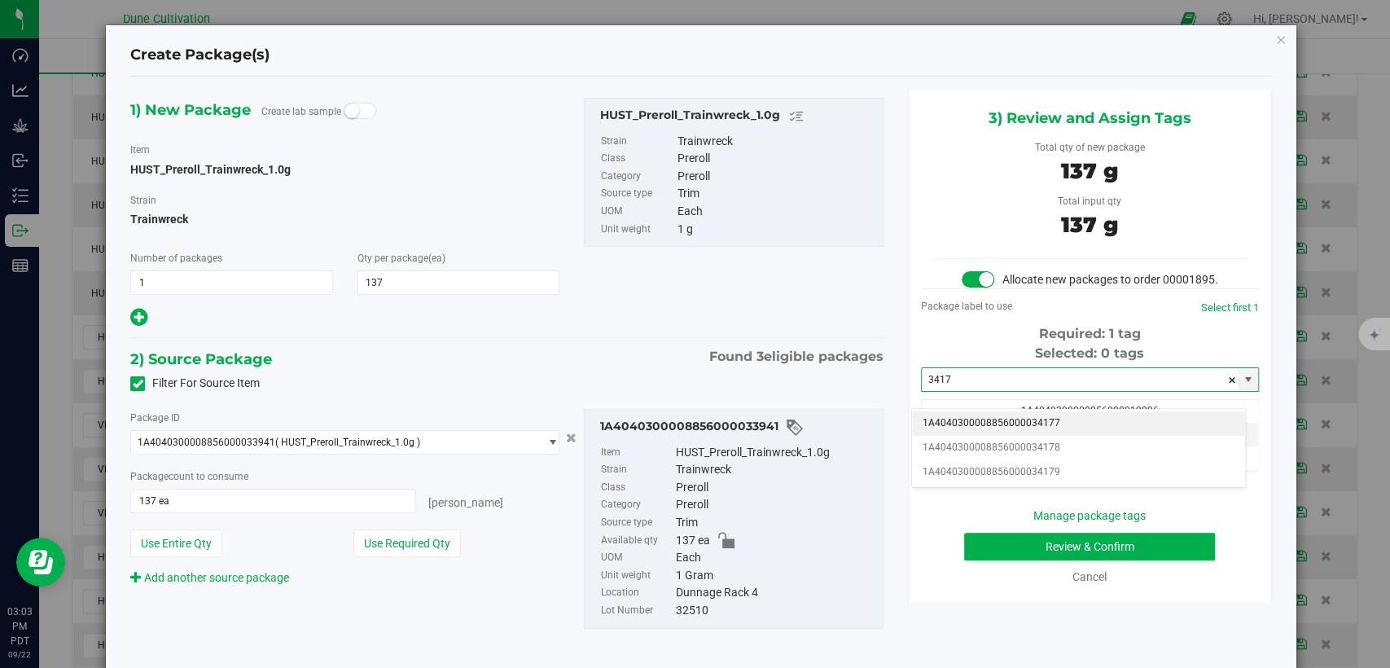
click at [1025, 419] on li "1A4040300008856000034177" at bounding box center [1078, 423] width 333 height 24
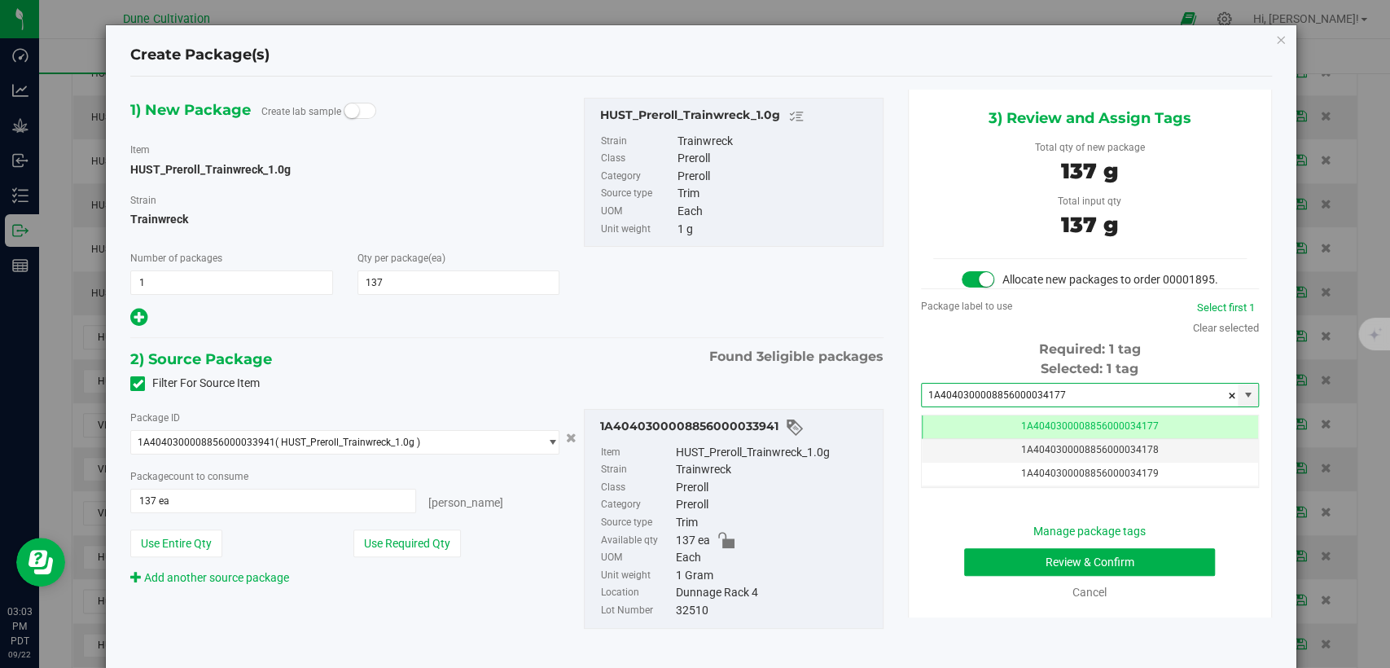
type input "1A4040300008856000034177"
click at [1003, 569] on button "Review & Confirm" at bounding box center [1089, 562] width 251 height 28
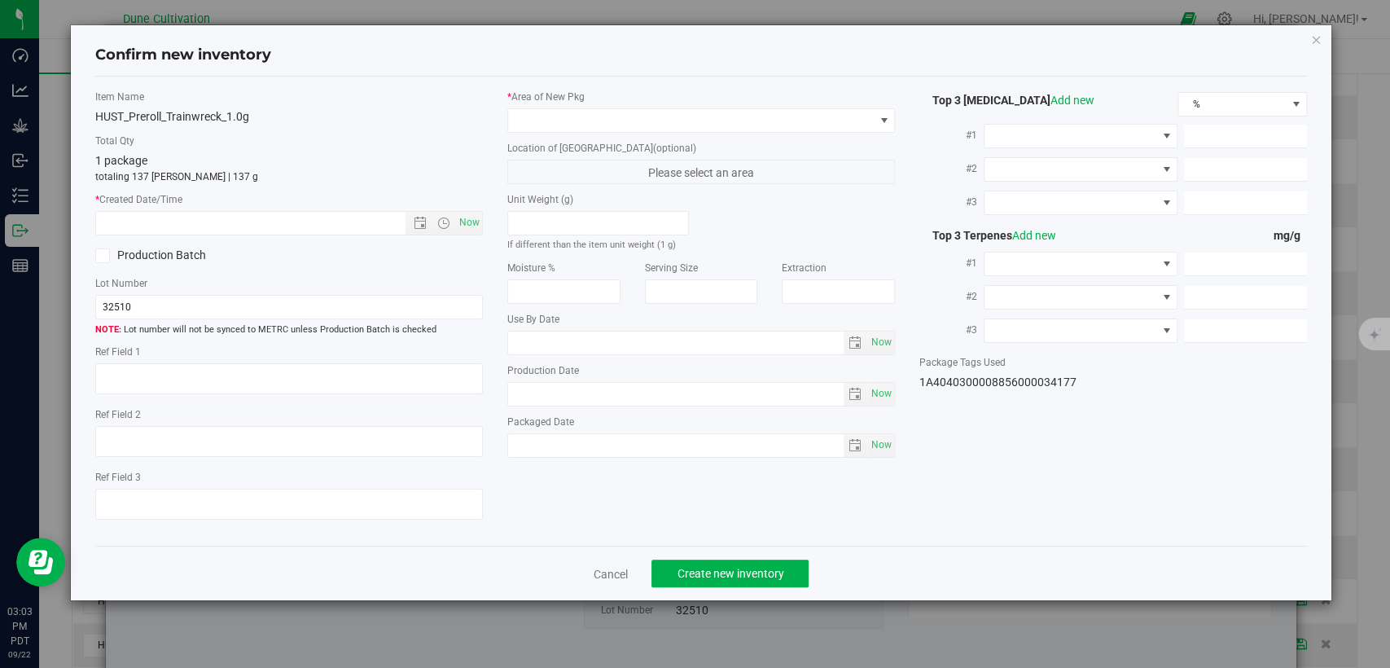
type textarea "21.2154%"
type textarea "Trainwreck"
type textarea "<LOQ"
type input "229.0060"
type input "14.8935"
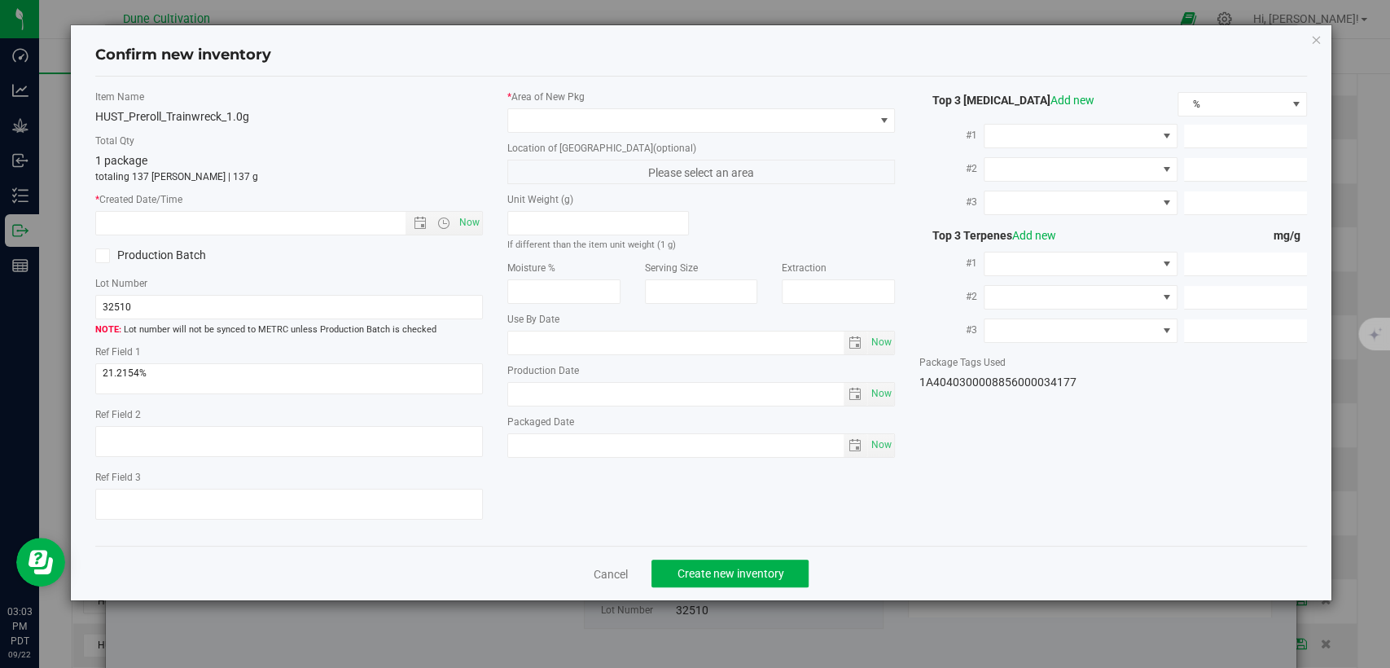
type input "11.3159"
type input "5.9500"
type input "2.3860"
type input "1.8340"
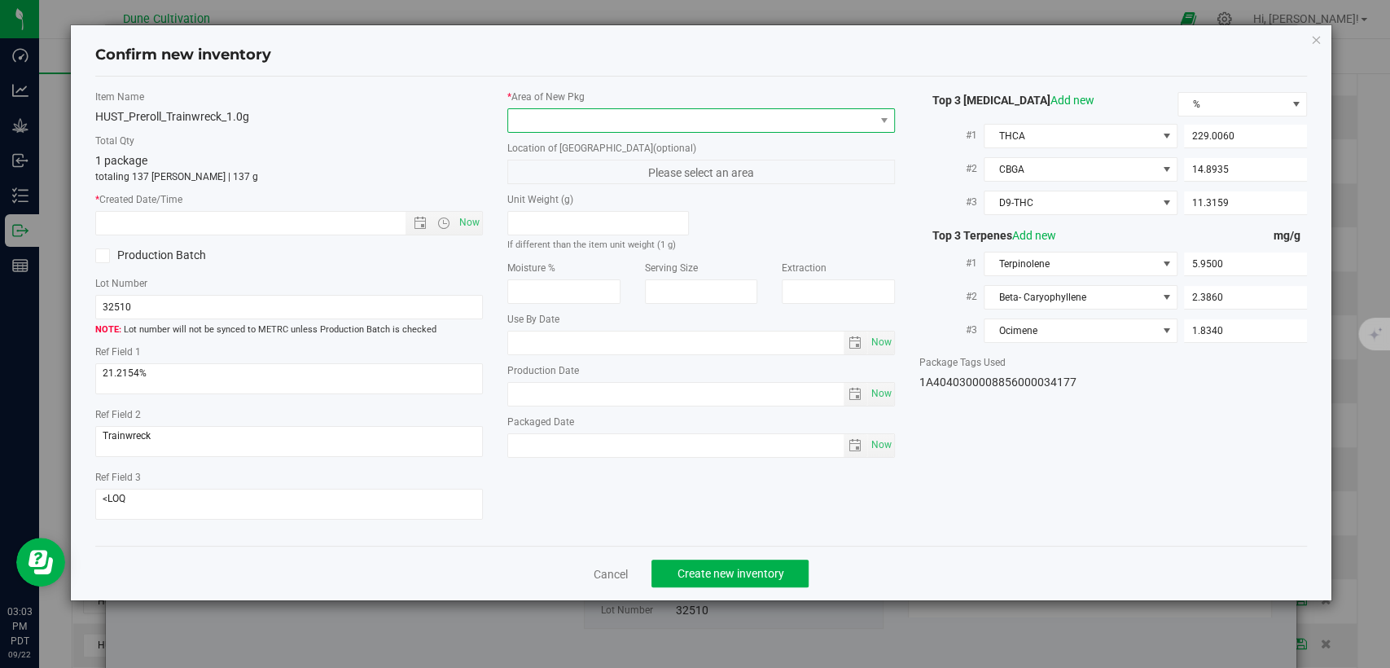
click at [768, 117] on span at bounding box center [691, 120] width 366 height 23
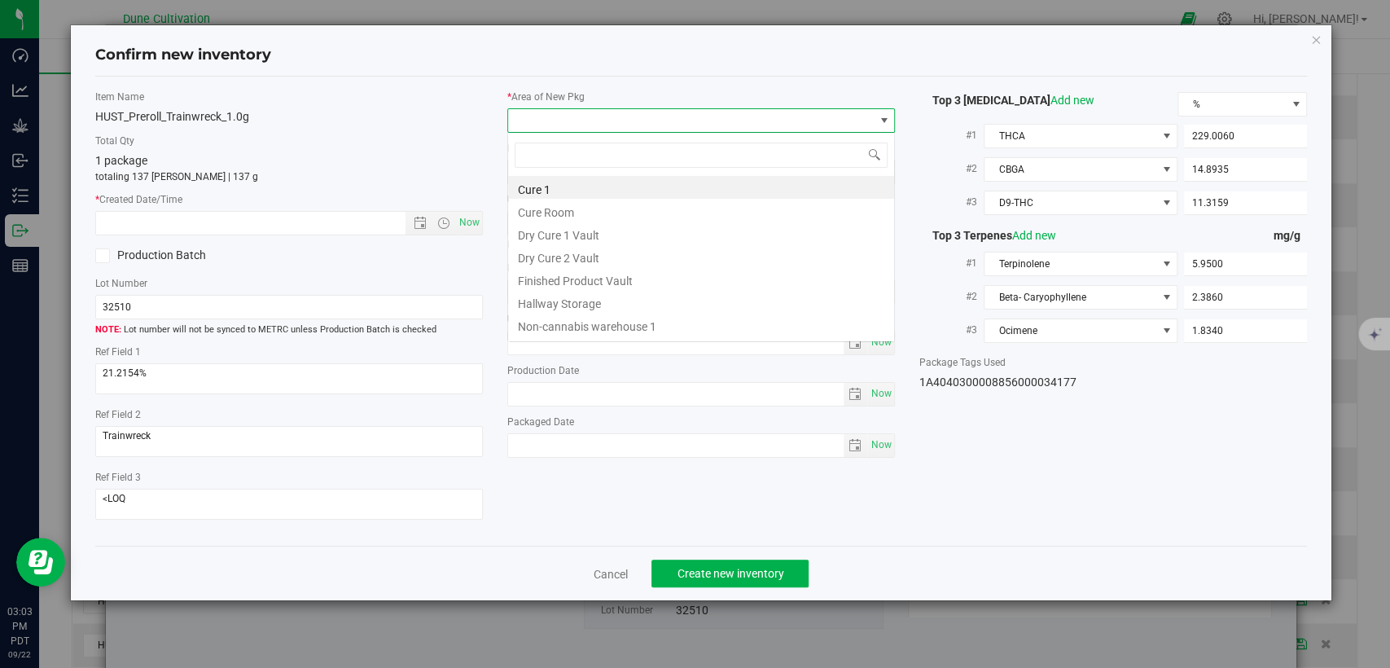
scroll to position [24, 388]
click at [599, 274] on li "Finished Product Vault" at bounding box center [701, 278] width 386 height 23
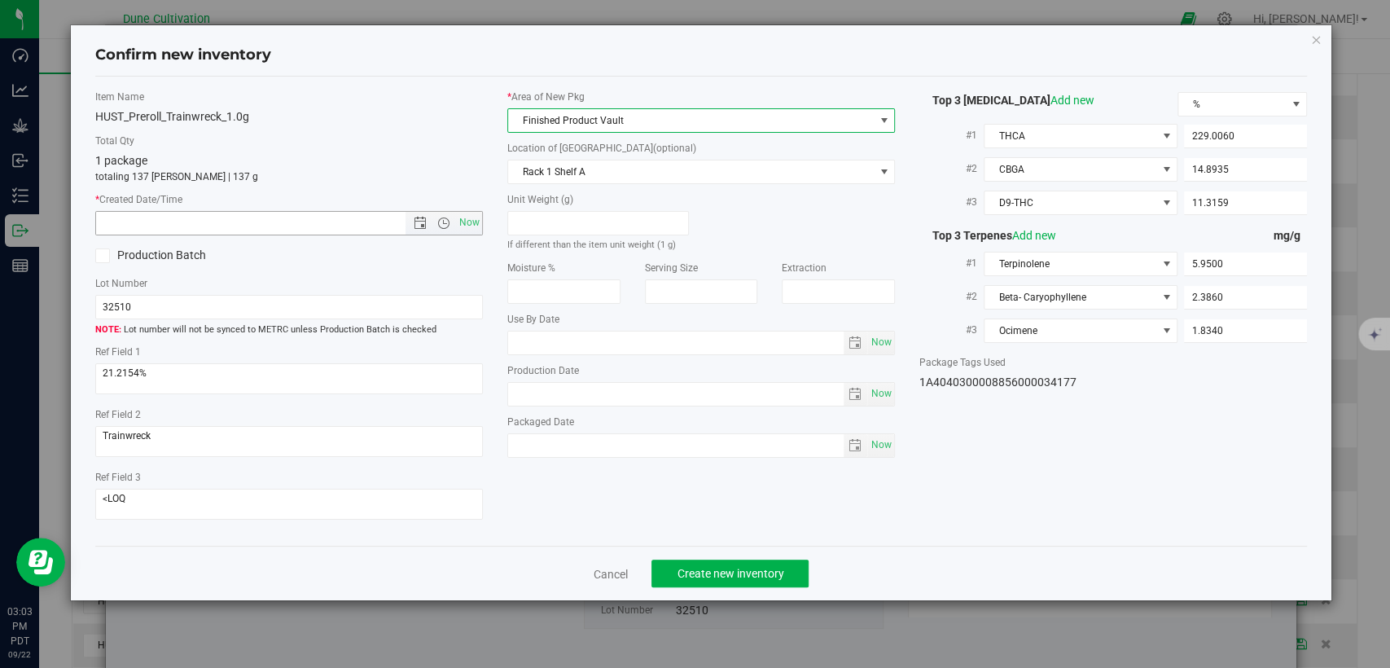
click at [476, 223] on span "Now" at bounding box center [470, 223] width 28 height 24
type input "9/22/2025 3:03 PM"
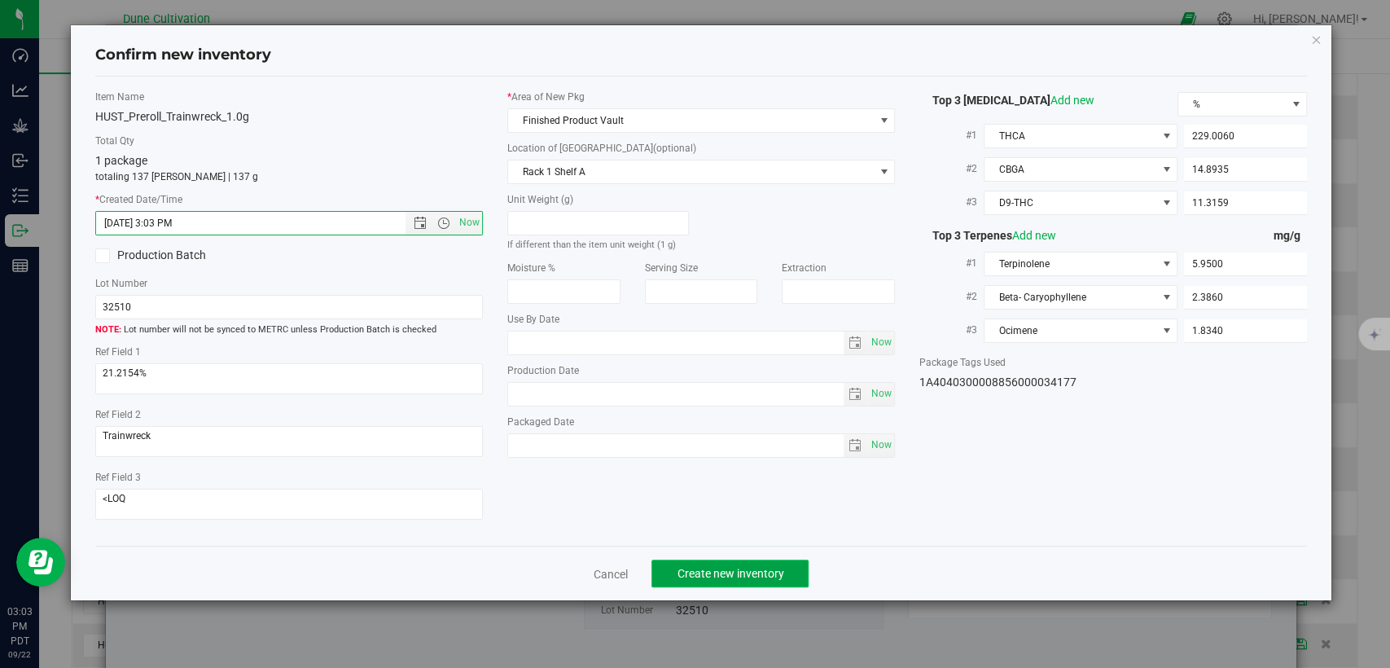
click at [733, 567] on span "Create new inventory" at bounding box center [730, 573] width 107 height 13
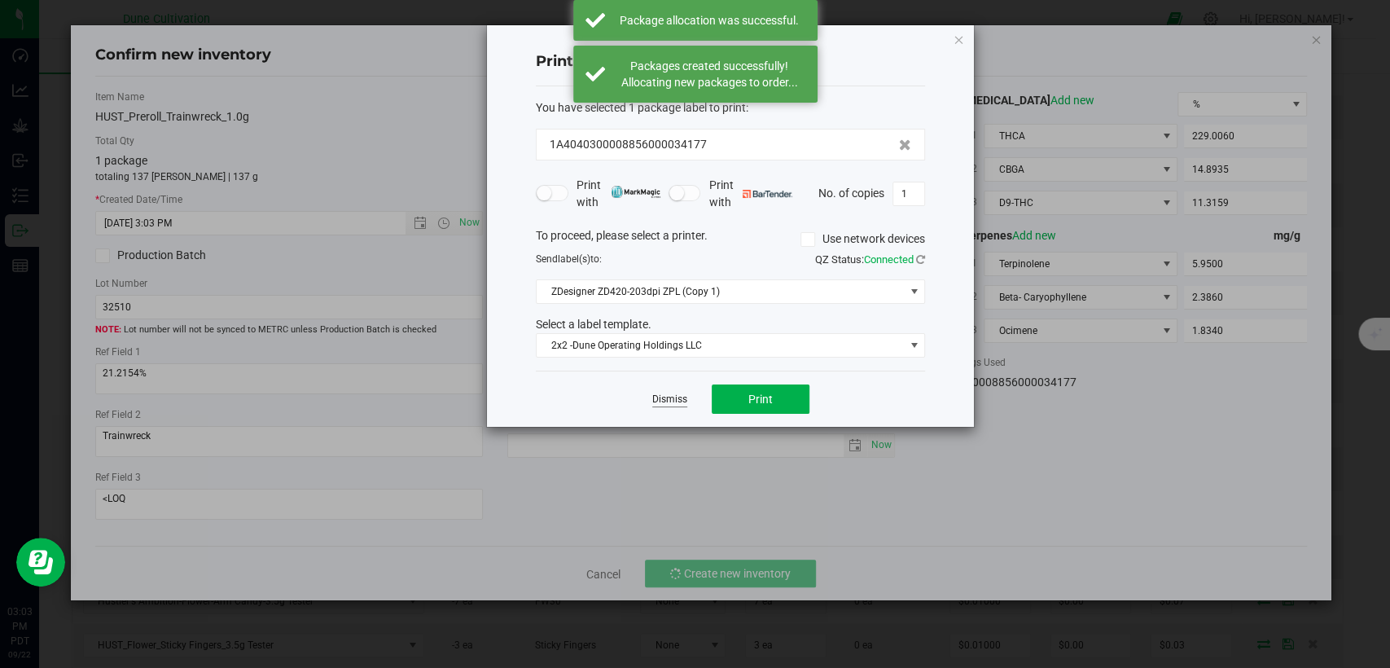
click at [663, 394] on link "Dismiss" at bounding box center [669, 400] width 35 height 14
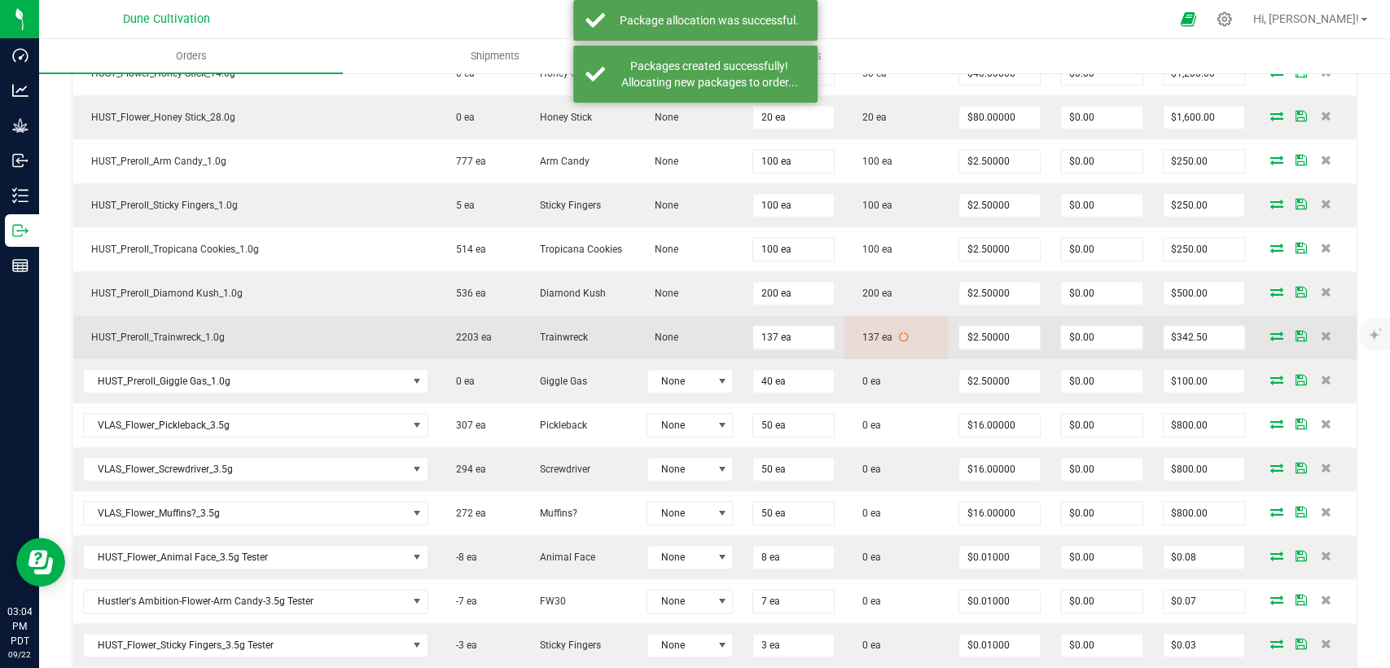
scroll to position [1140, 0]
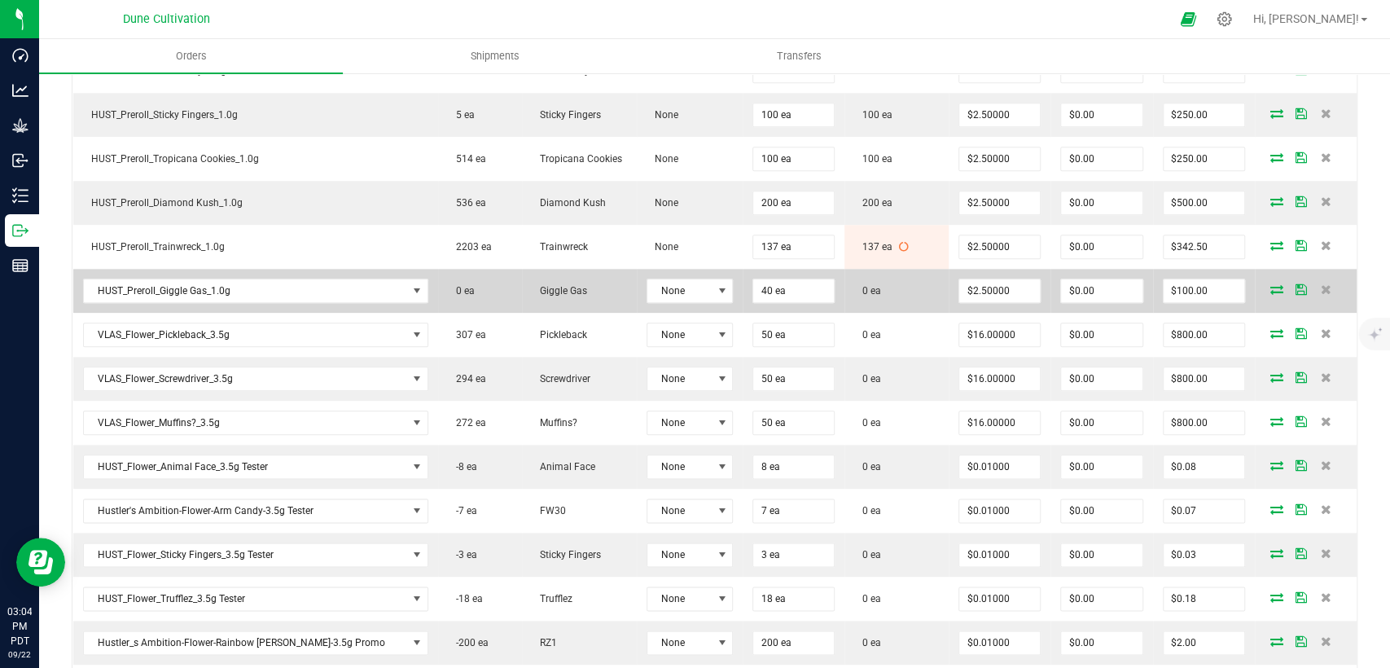
click at [1271, 287] on icon at bounding box center [1277, 289] width 13 height 10
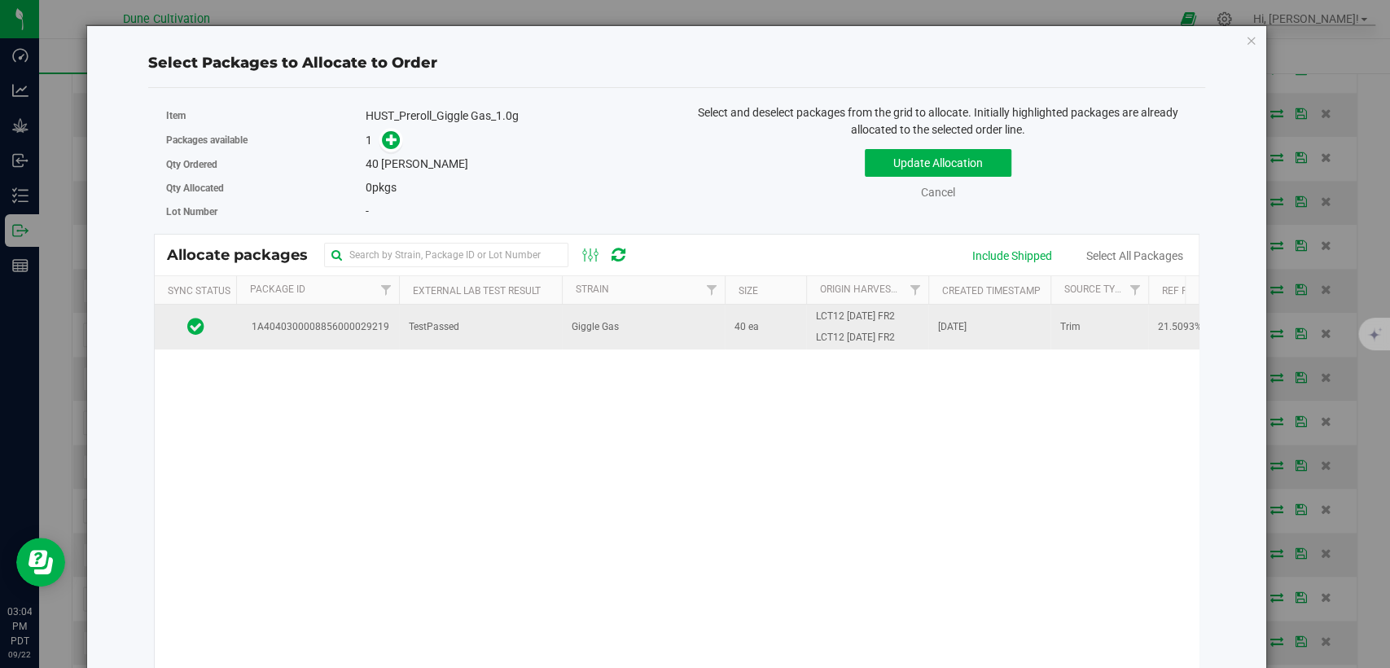
click at [485, 323] on td "TestPassed" at bounding box center [480, 327] width 163 height 44
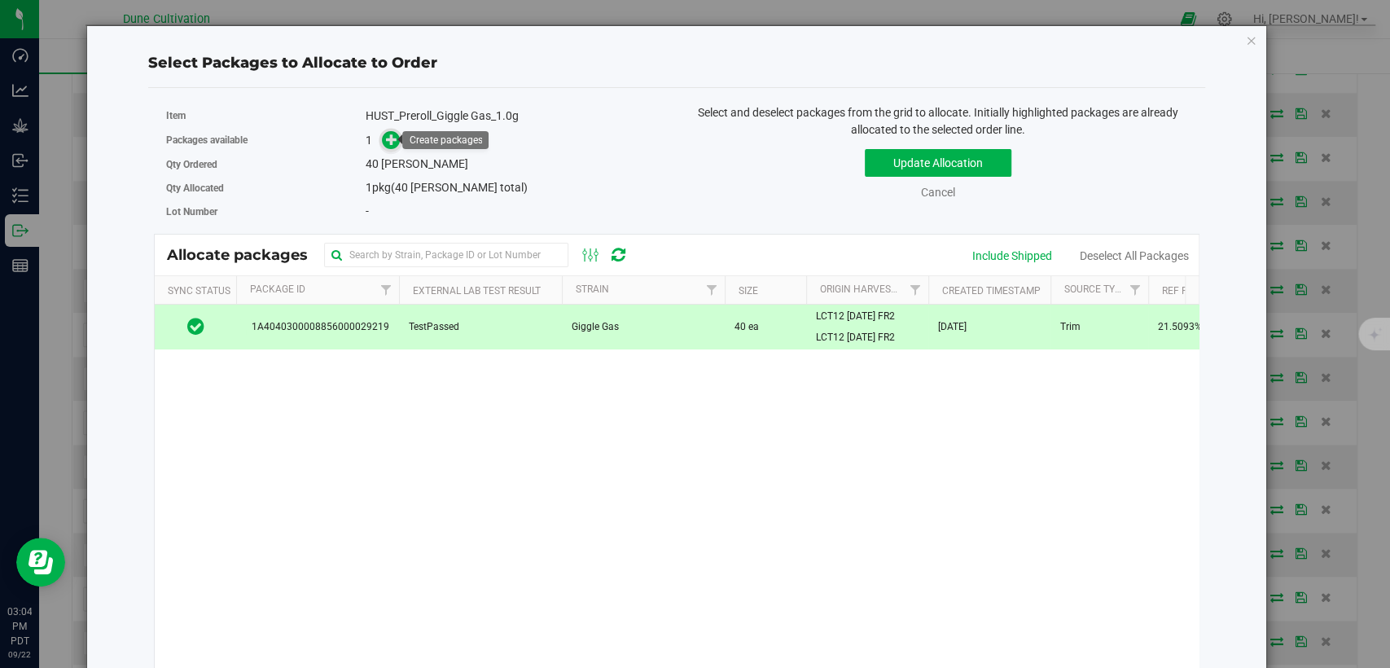
click at [389, 134] on icon at bounding box center [391, 139] width 11 height 11
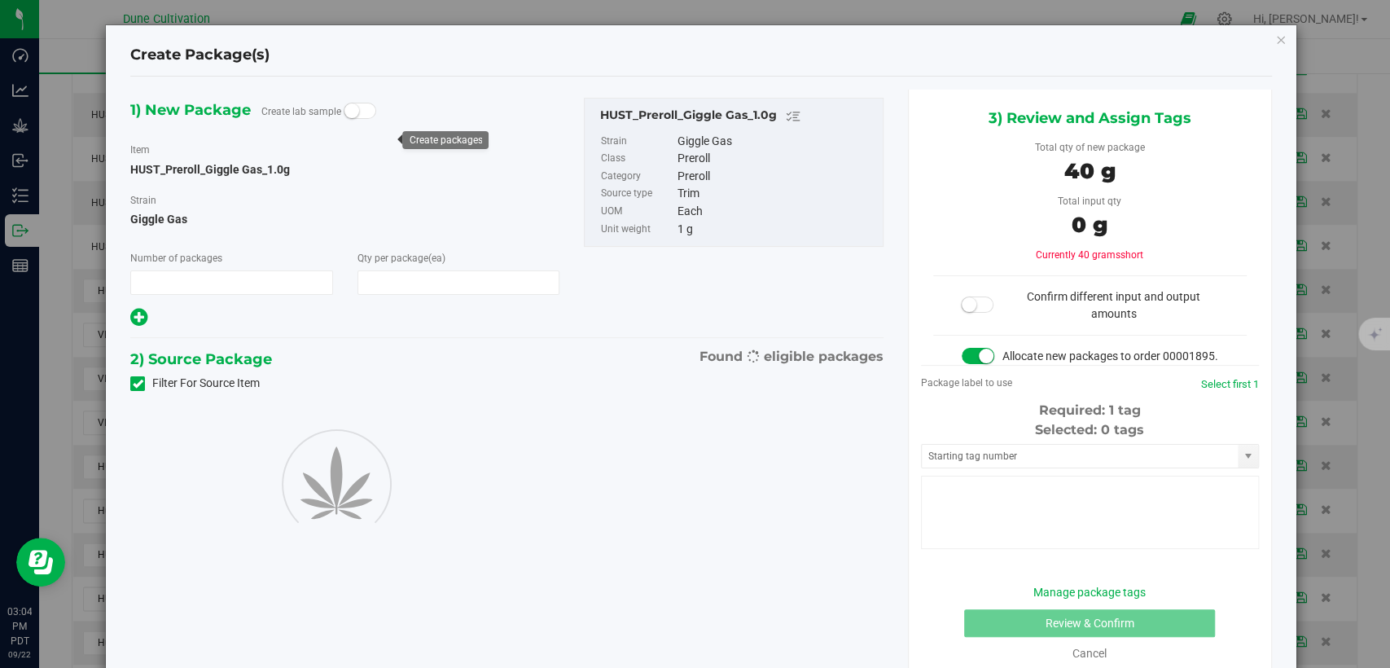
type input "1"
type input "40"
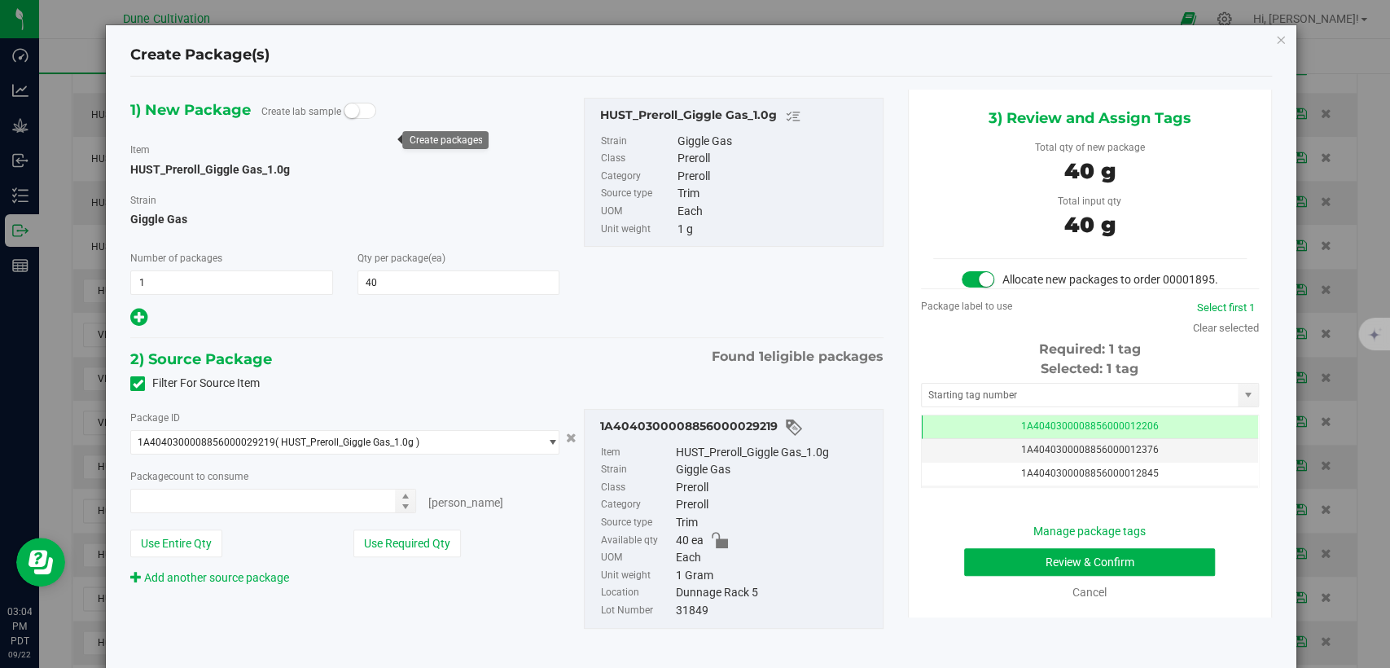
type input "40 ea"
click at [963, 439] on td "1A4040300008856000012206" at bounding box center [1090, 427] width 336 height 24
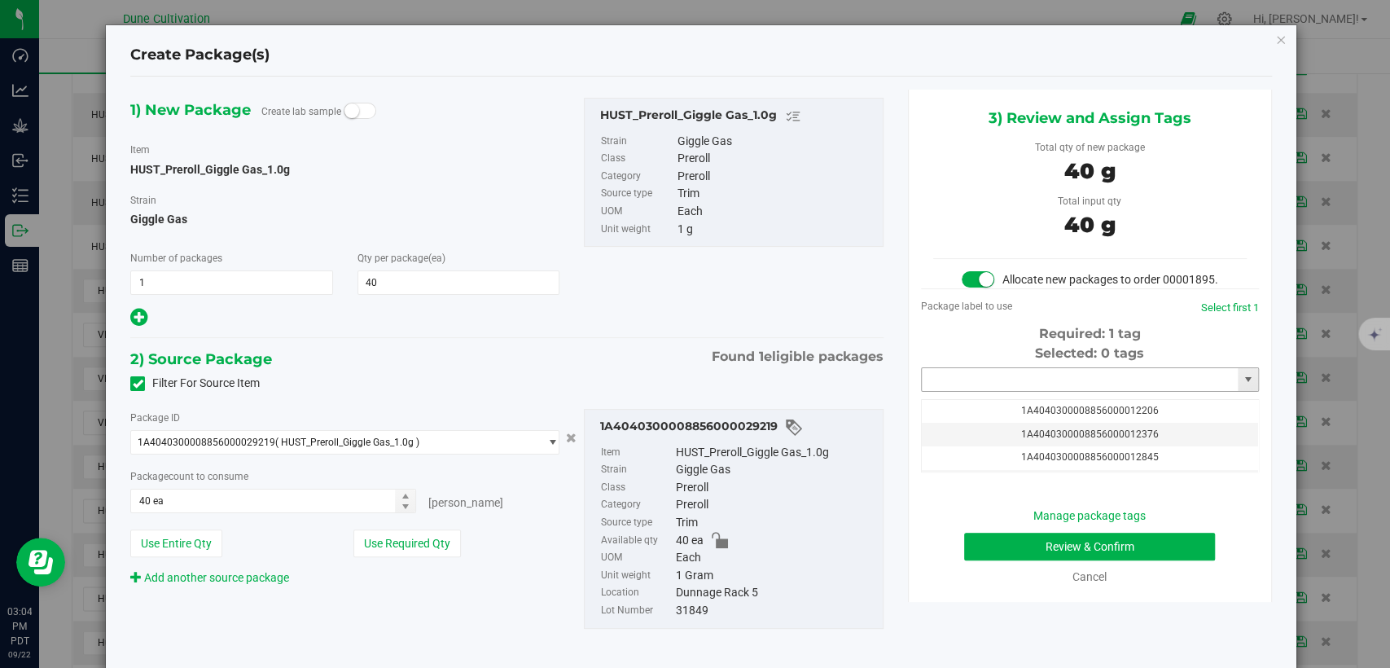
click at [960, 391] on input "text" at bounding box center [1080, 379] width 316 height 23
click at [965, 424] on li "1A4040300008856000034178" at bounding box center [1078, 423] width 333 height 24
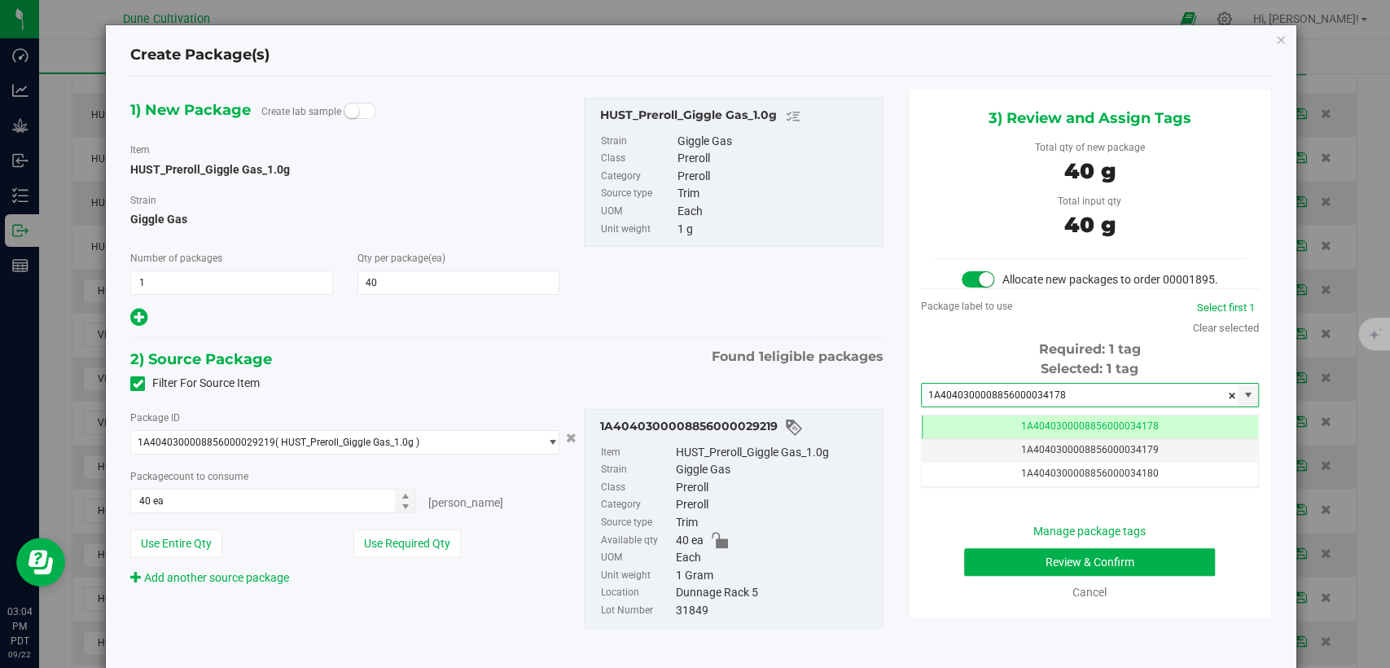
type input "1A4040300008856000034178"
click at [985, 576] on button "Review & Confirm" at bounding box center [1089, 562] width 251 height 28
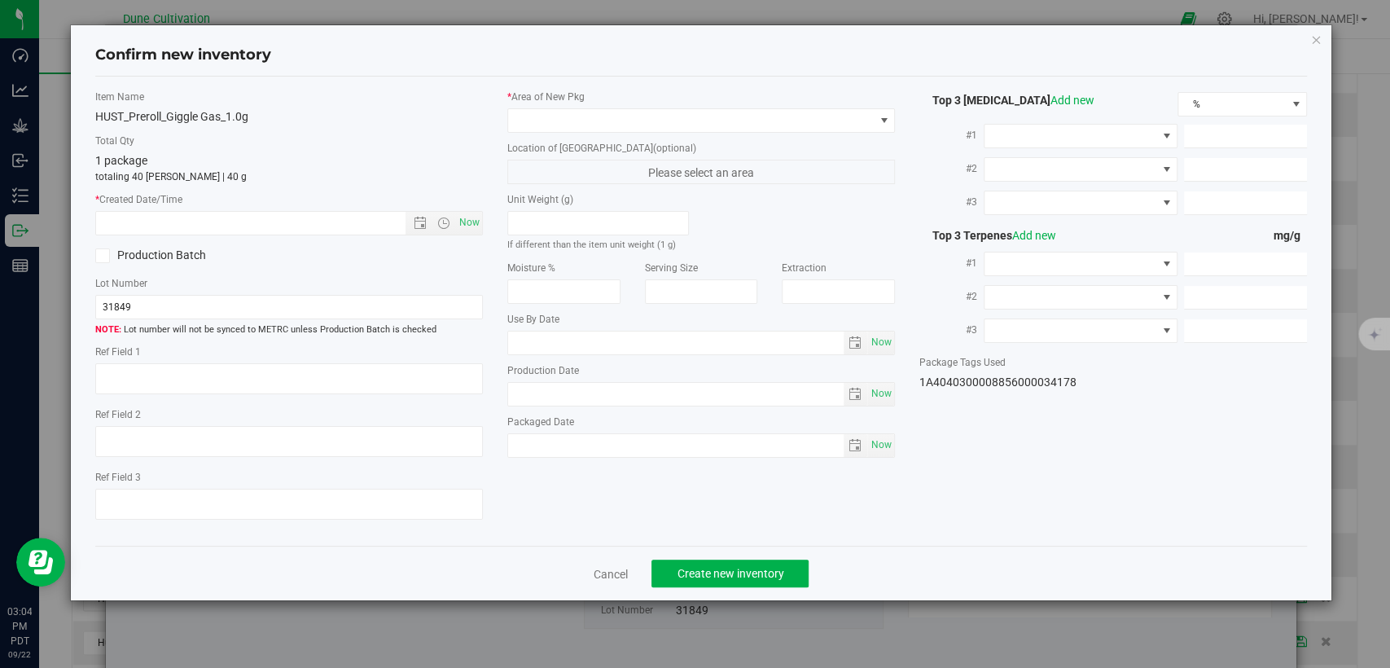
type textarea "21.5093%"
type textarea "LCT12"
type textarea "<LOQ"
type input "204.3500"
type input "35.8788"
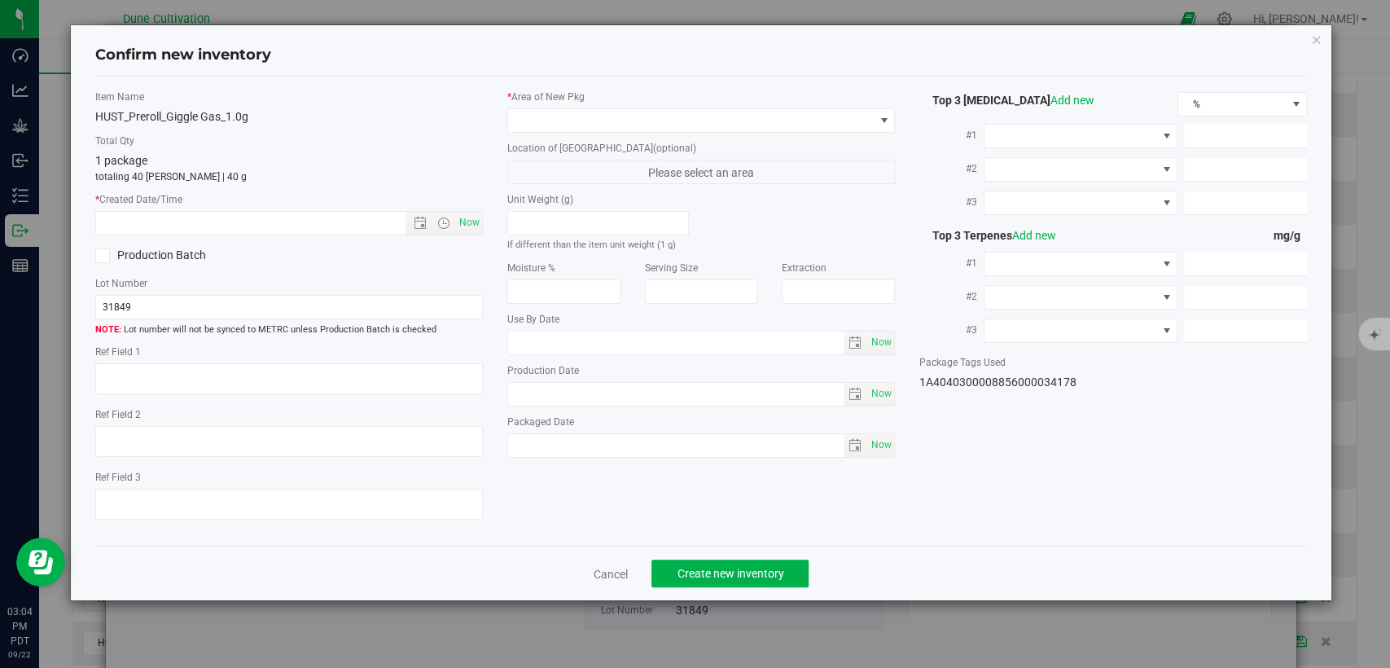
type input "2.8369"
type input "5.0190"
type input "2.8320"
type input "1.8390"
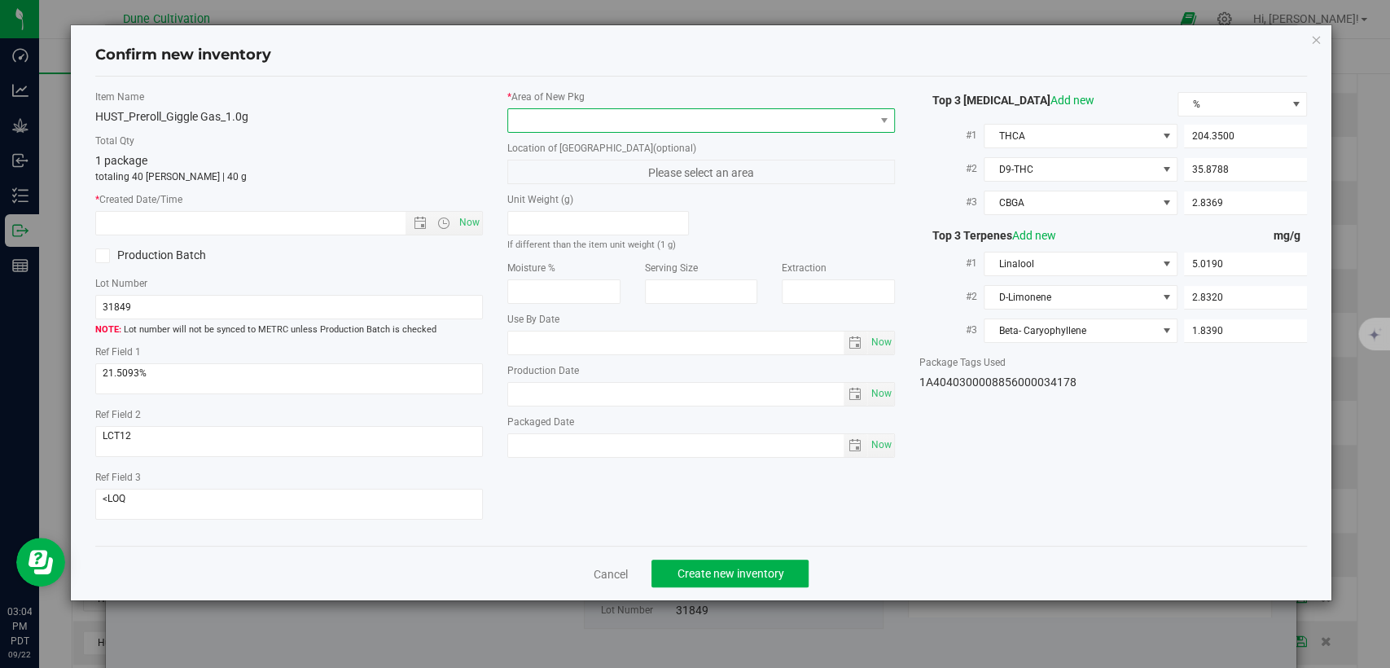
click at [695, 120] on span at bounding box center [691, 120] width 366 height 23
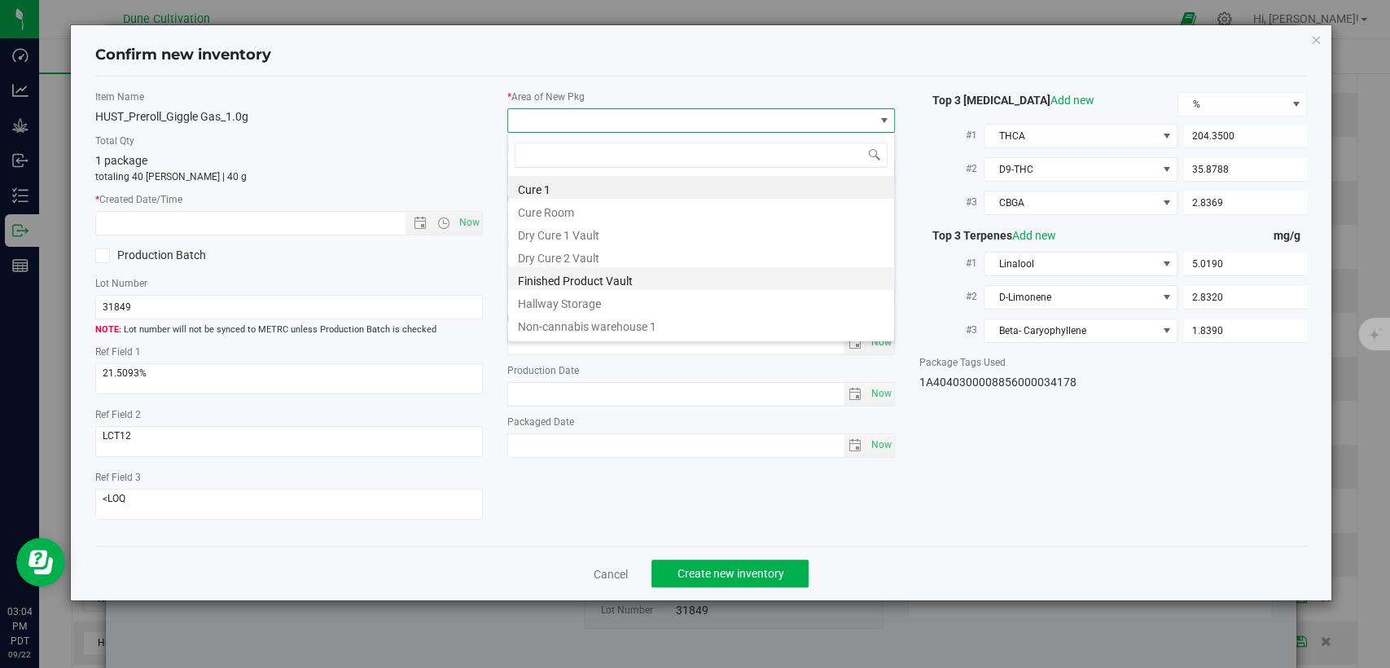
click at [586, 277] on li "Finished Product Vault" at bounding box center [701, 278] width 386 height 23
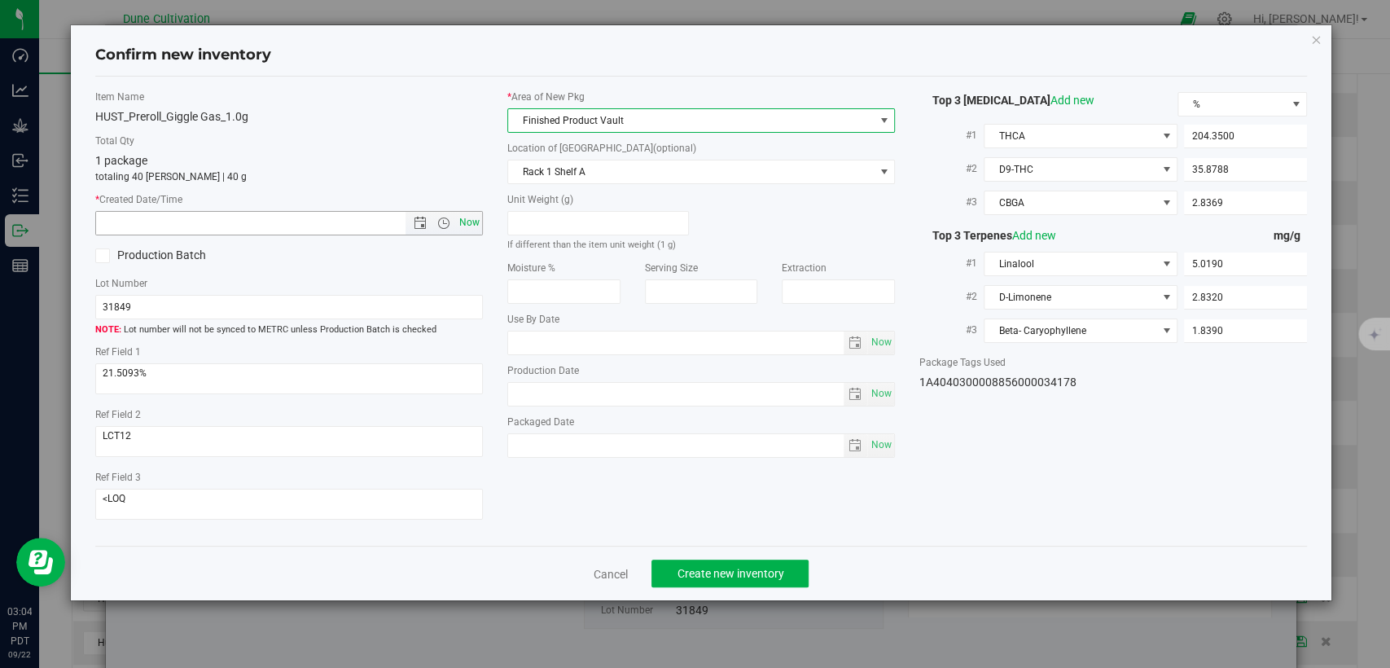
click at [470, 225] on span "Now" at bounding box center [470, 223] width 28 height 24
type input "9/22/2025 3:04 PM"
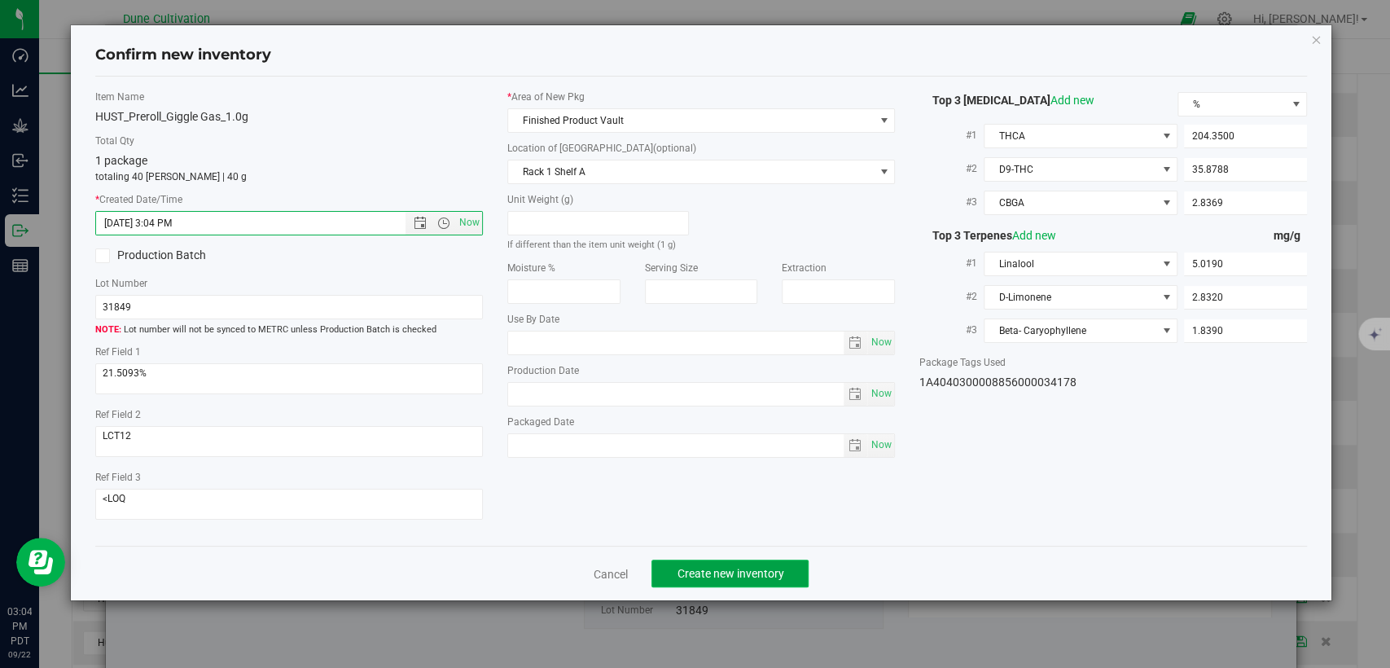
click at [688, 567] on span "Create new inventory" at bounding box center [730, 573] width 107 height 13
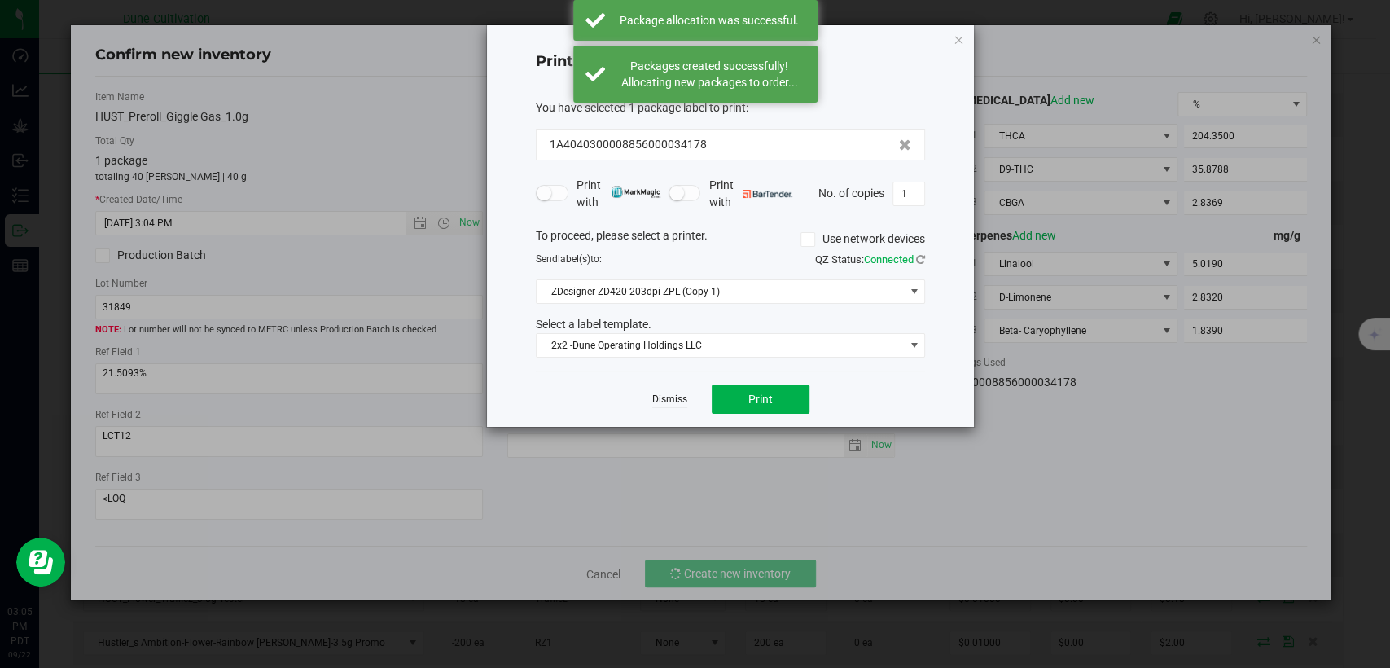
click at [671, 396] on link "Dismiss" at bounding box center [669, 400] width 35 height 14
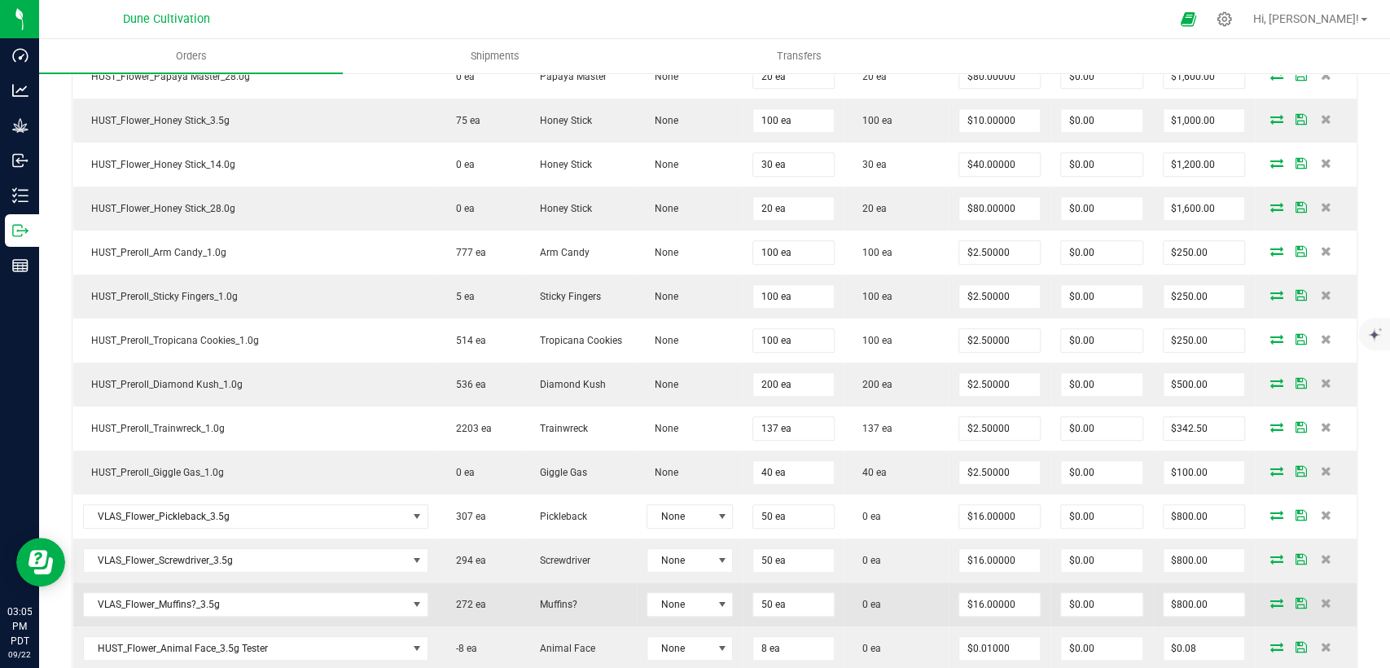
scroll to position [1049, 0]
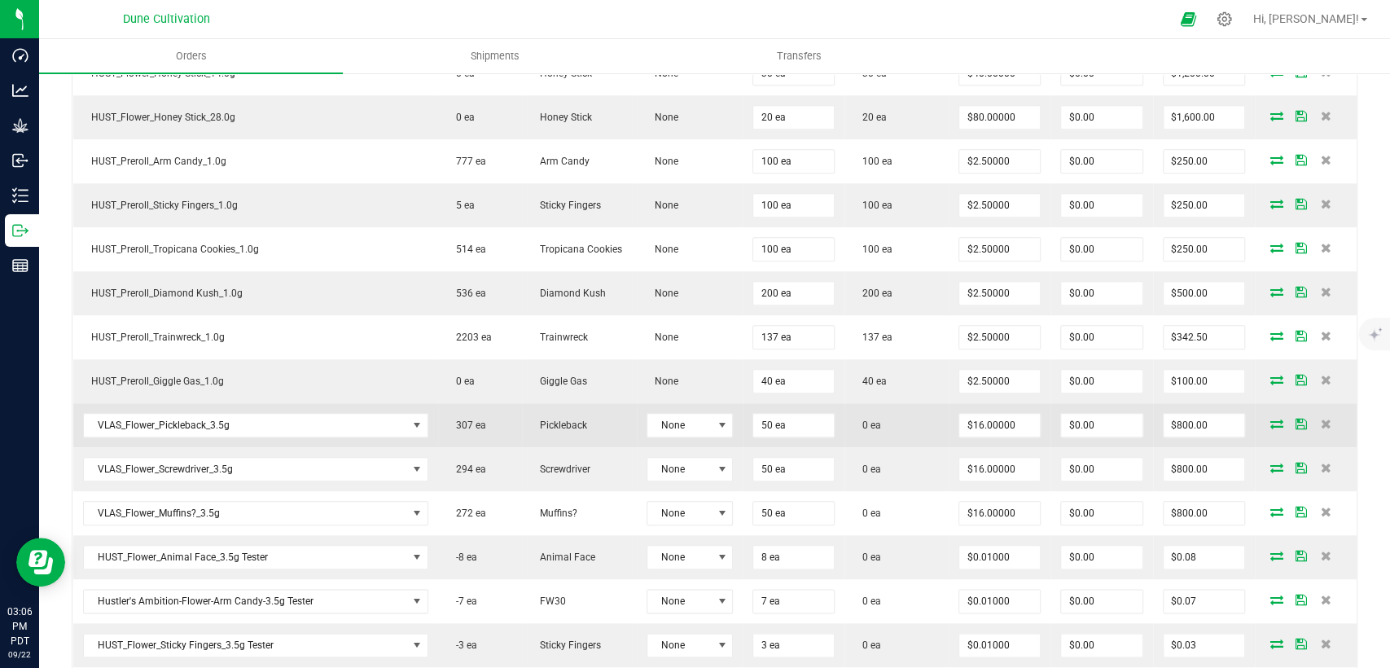
click at [1271, 419] on icon at bounding box center [1277, 424] width 13 height 10
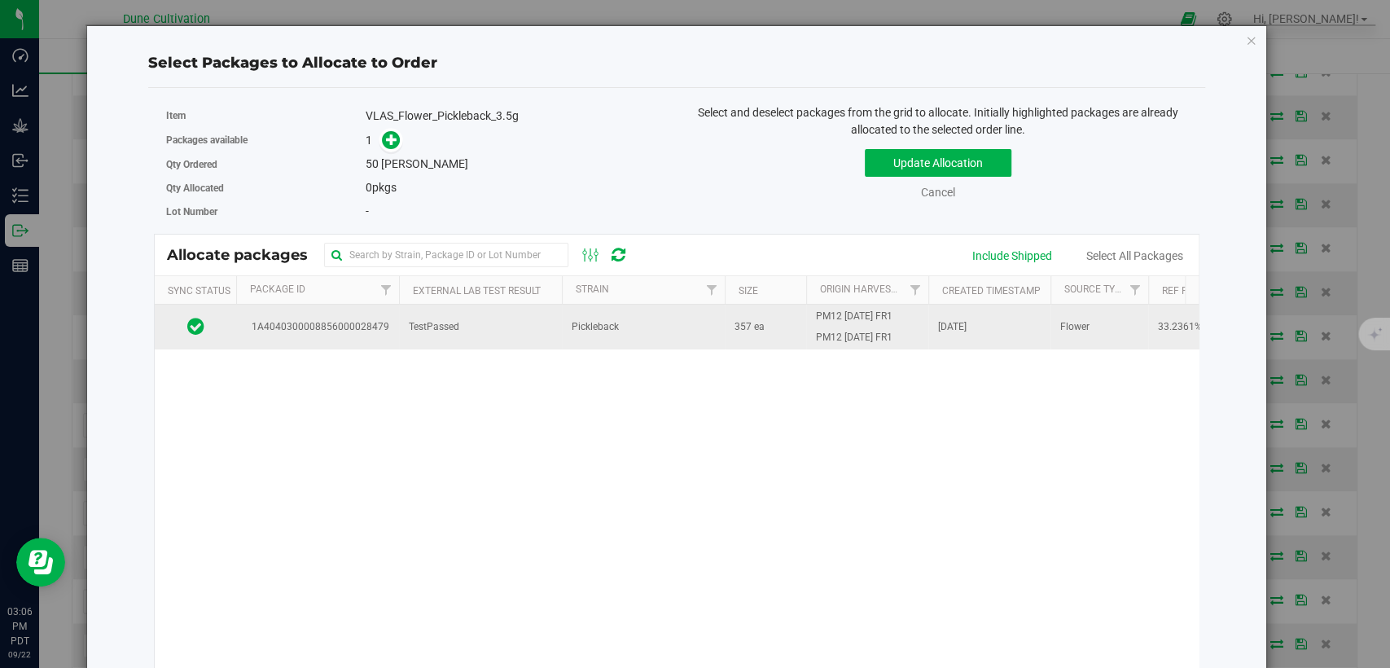
click at [328, 327] on span "1A4040300008856000028479" at bounding box center [317, 326] width 143 height 15
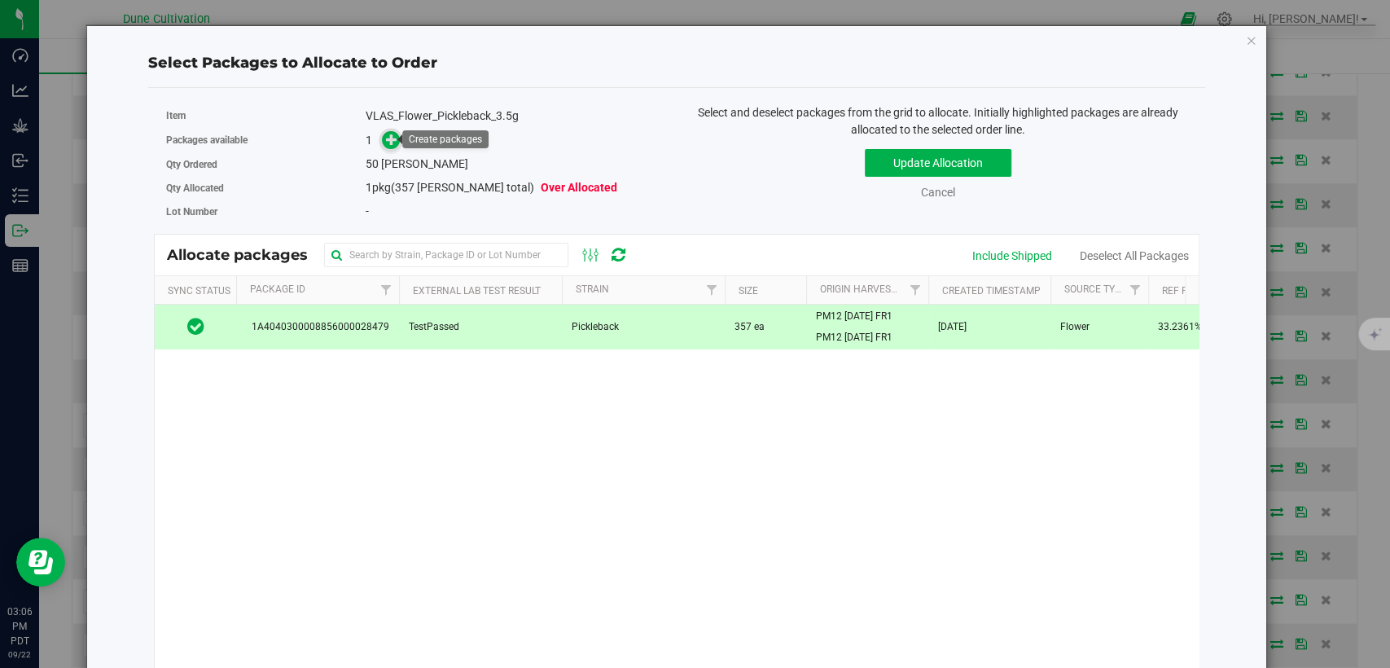
click at [386, 139] on icon at bounding box center [391, 139] width 11 height 11
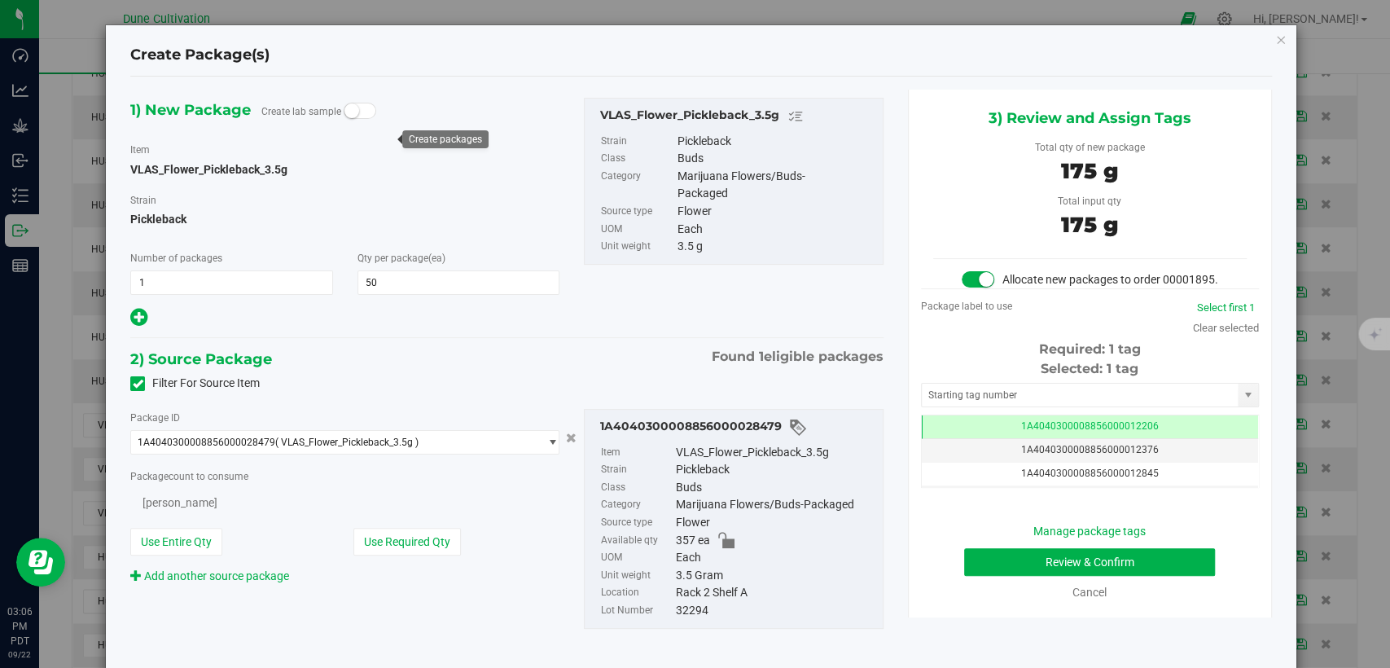
type input "50"
type input "50 ea"
click at [945, 435] on td "1A4040300008856000012206" at bounding box center [1090, 427] width 336 height 24
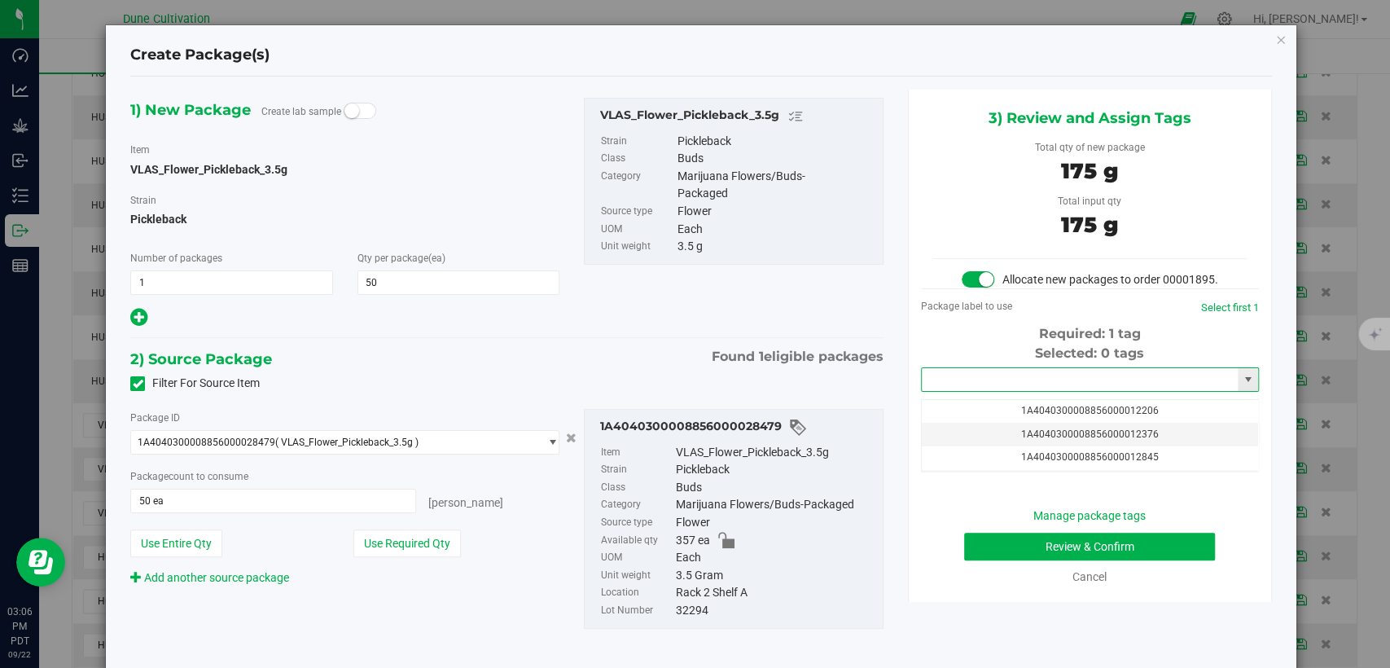
click at [945, 391] on input "text" at bounding box center [1080, 379] width 316 height 23
click at [955, 419] on li "1A4040300008856000034179" at bounding box center [1078, 423] width 333 height 24
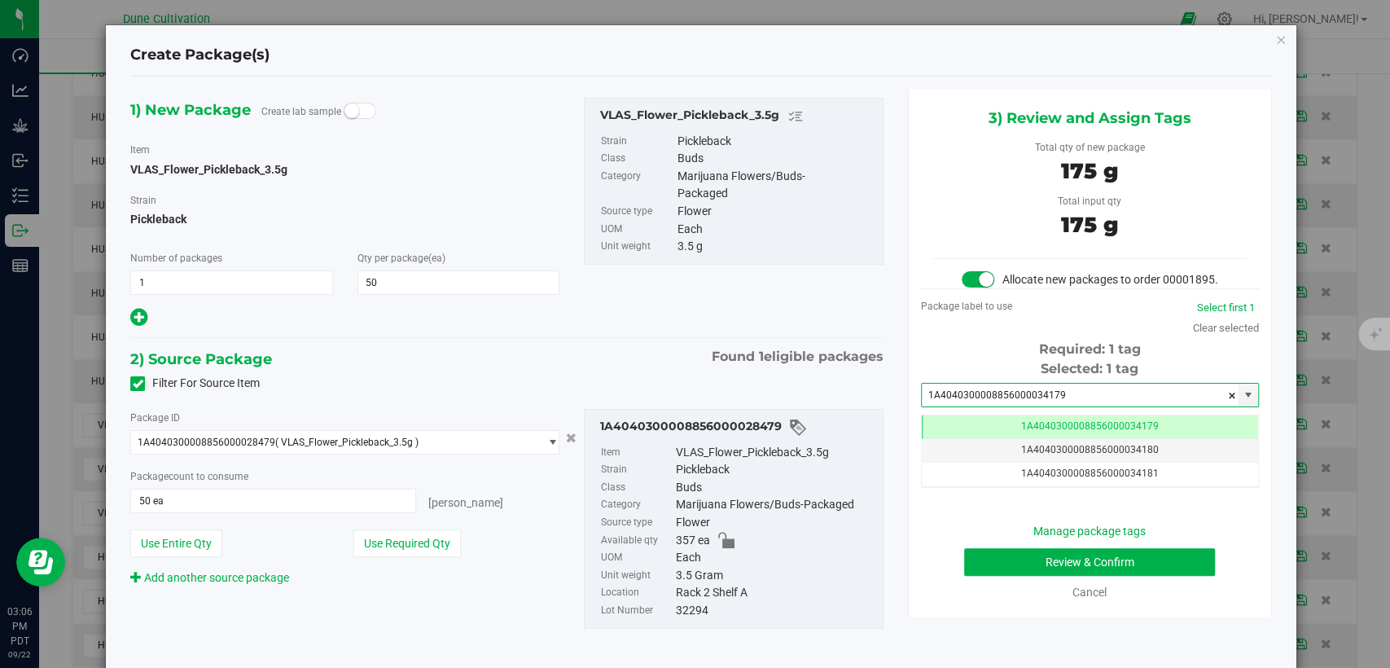
type input "1A4040300008856000034179"
click at [968, 569] on button "Review & Confirm" at bounding box center [1089, 562] width 251 height 28
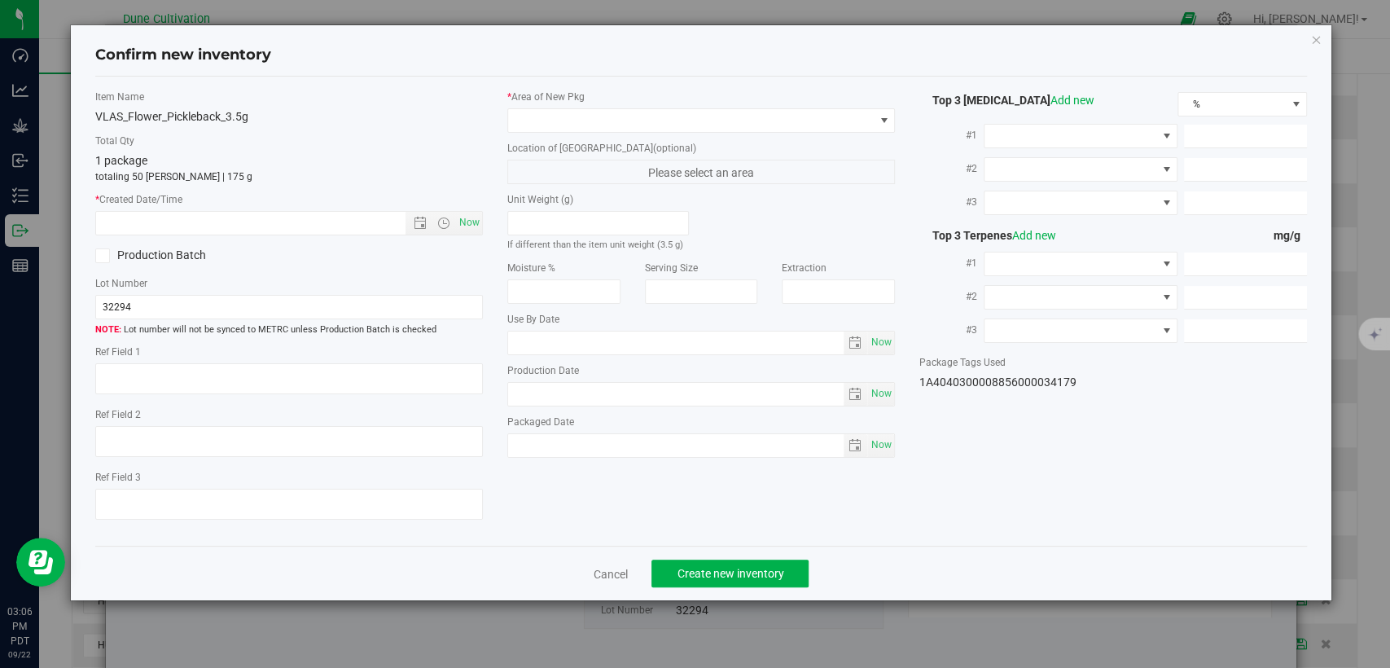
type textarea "33.2361%"
type textarea "Soundcheck-Jacked Up"
type textarea "0.0617713%"
type input "356.2450"
type input "19.9339"
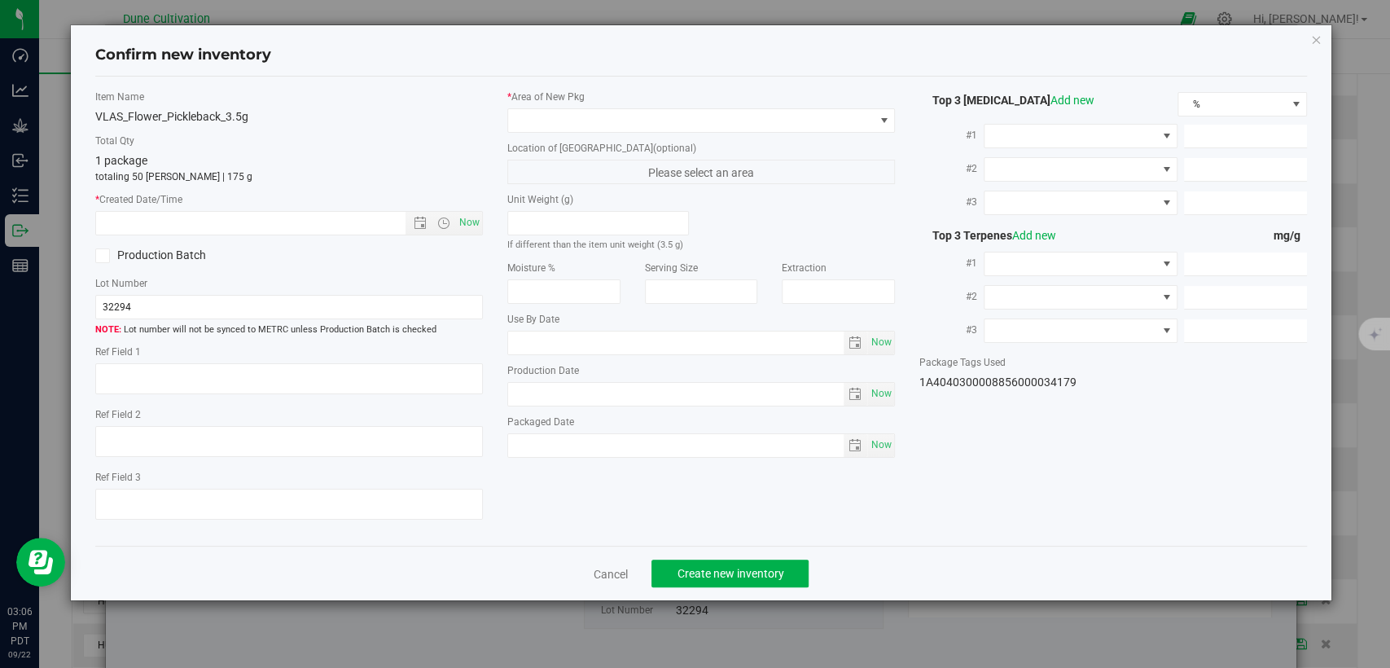
type input "14.9165"
type input "9.0580"
type input "7.9000"
type input "3.3610"
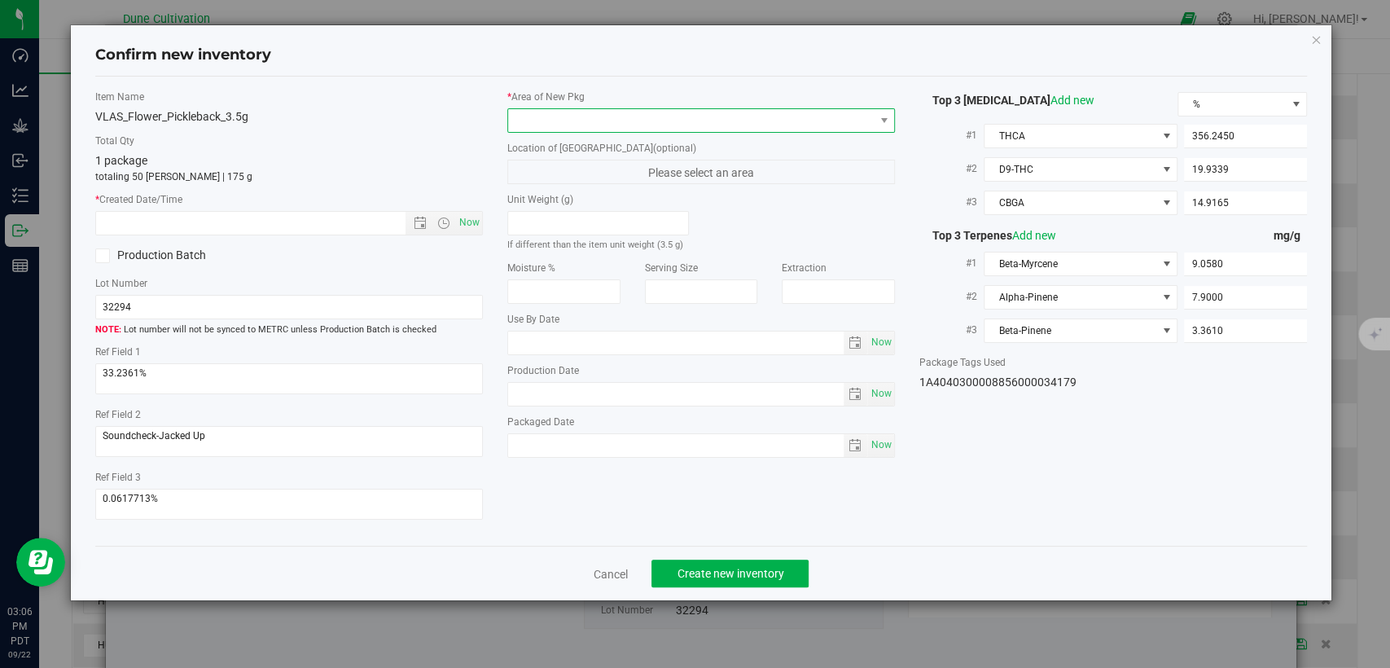
click at [691, 110] on span at bounding box center [691, 120] width 366 height 23
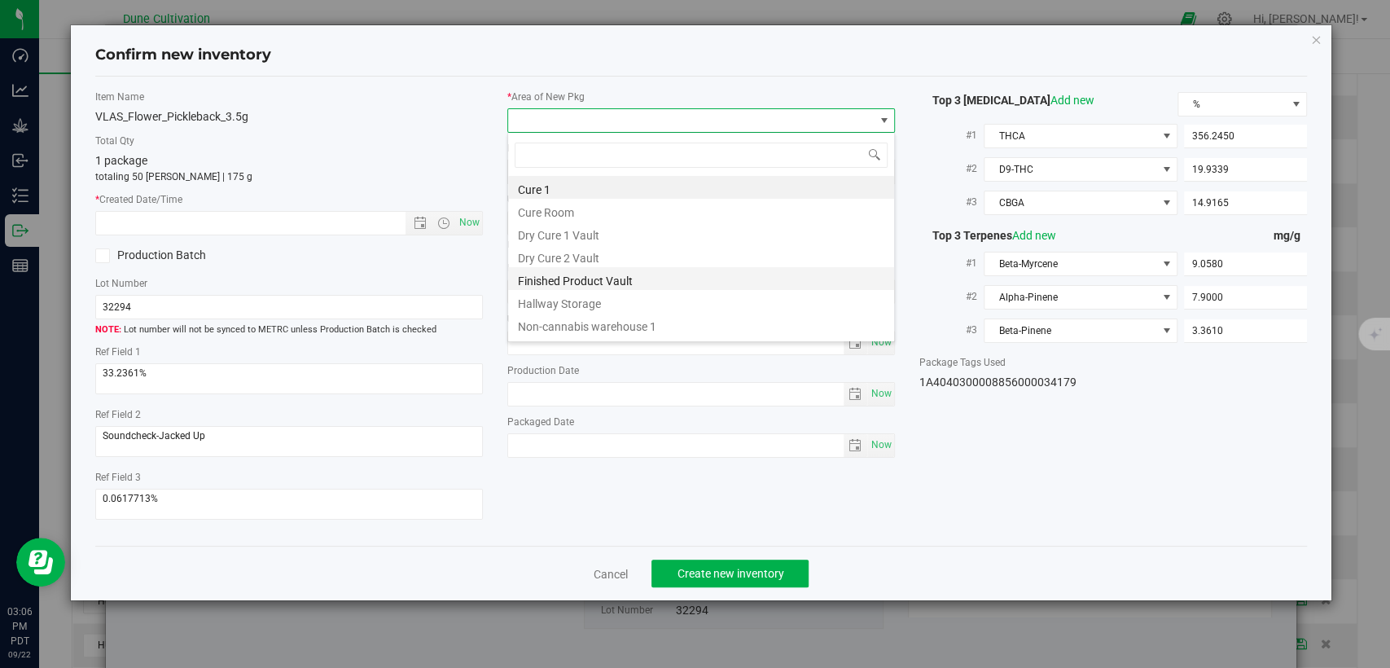
click at [617, 274] on li "Finished Product Vault" at bounding box center [701, 278] width 386 height 23
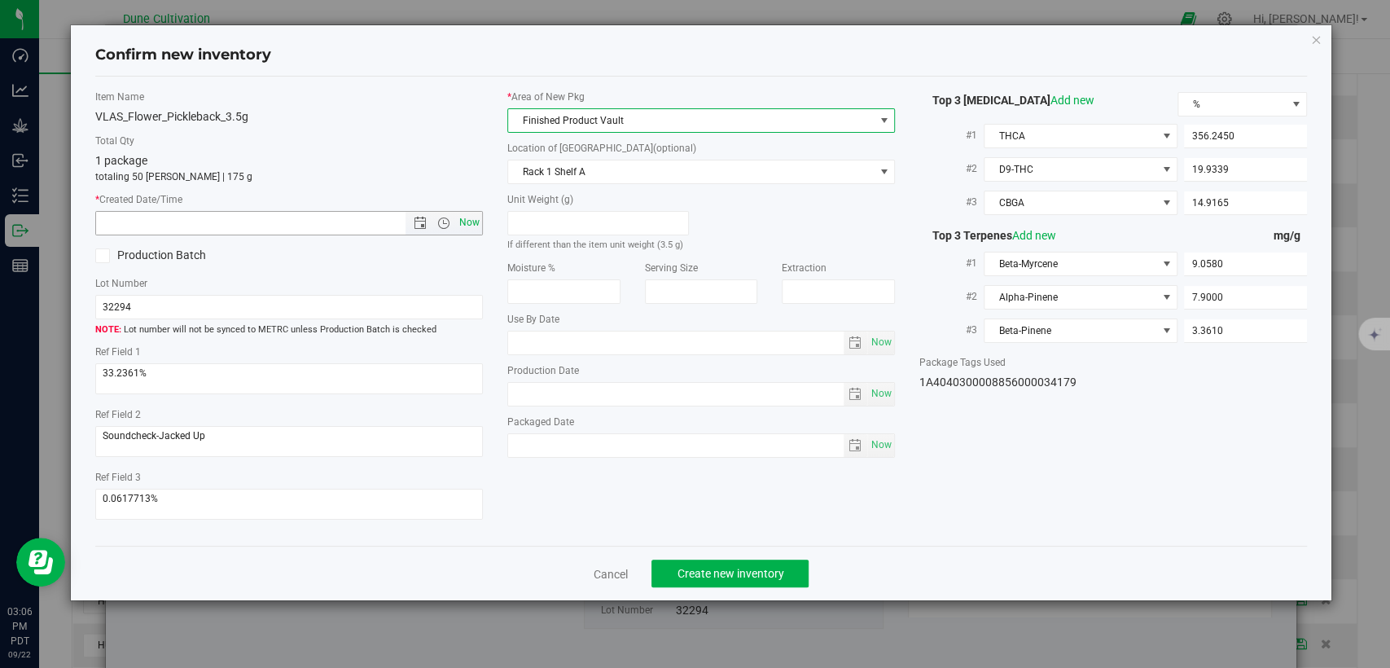
click at [472, 223] on span "Now" at bounding box center [470, 223] width 28 height 24
type input "9/22/2025 3:06 PM"
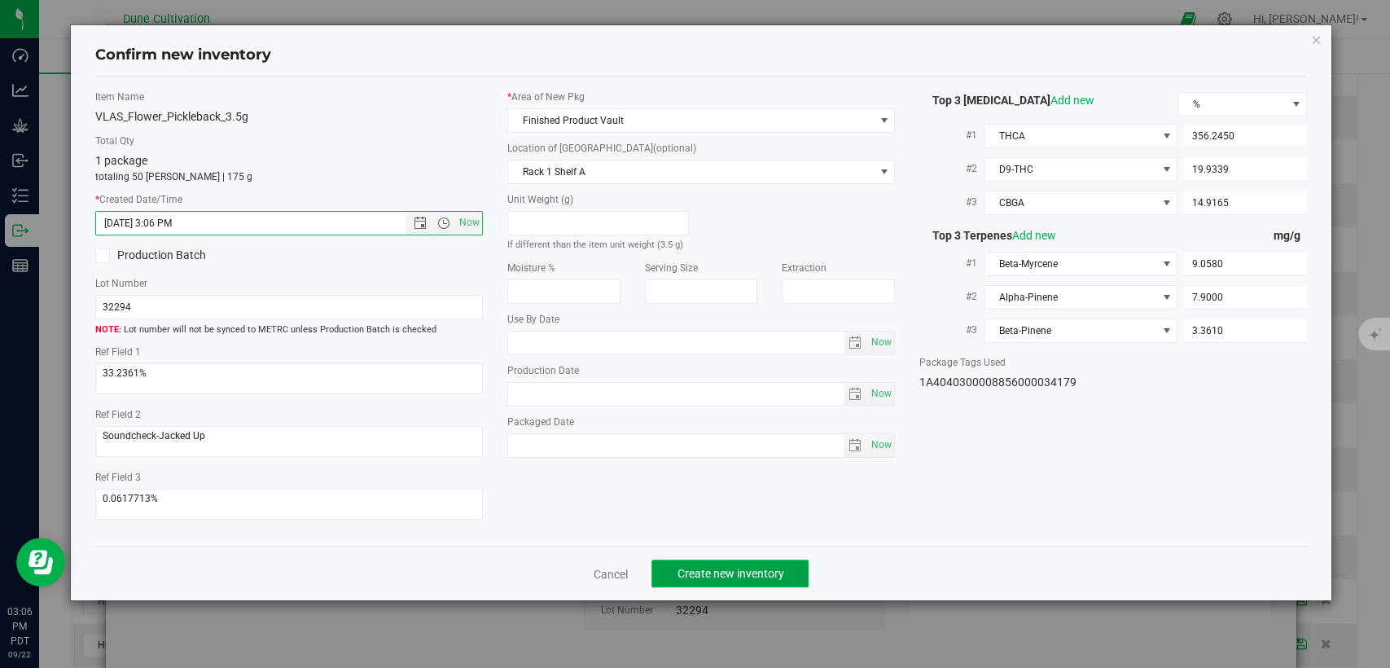
click at [707, 572] on span "Create new inventory" at bounding box center [730, 573] width 107 height 13
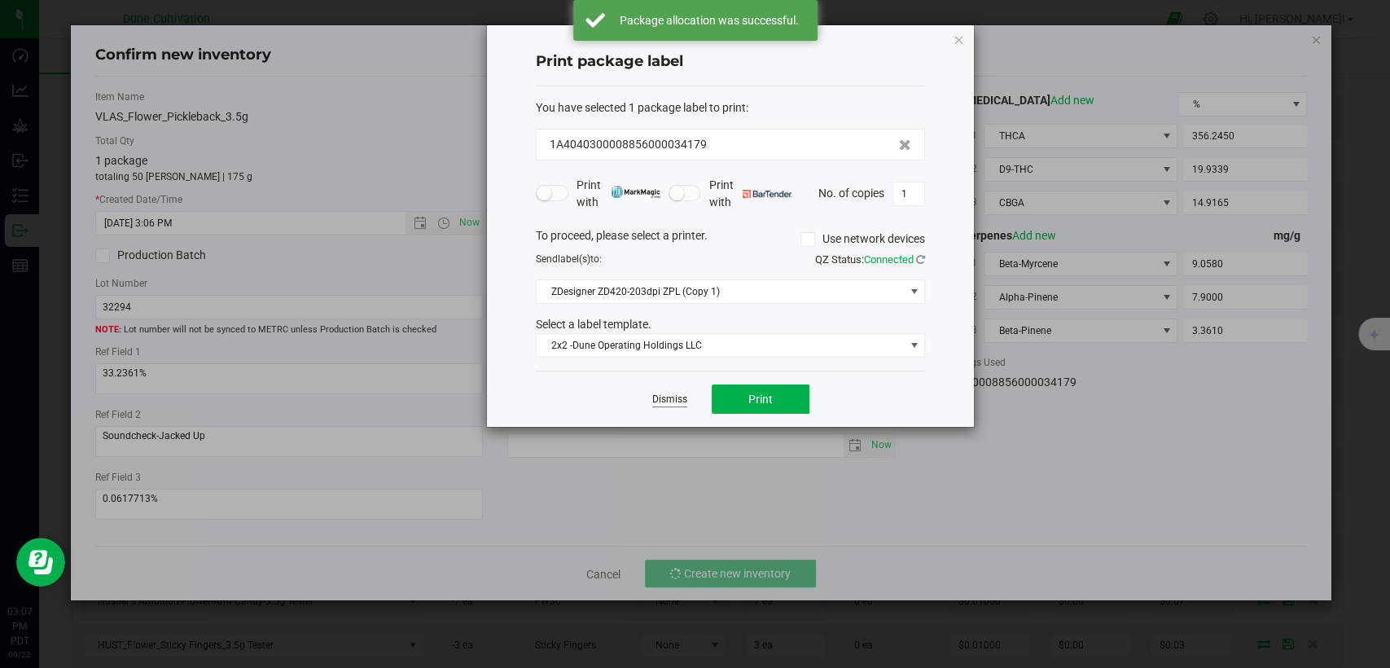
click at [660, 399] on link "Dismiss" at bounding box center [669, 400] width 35 height 14
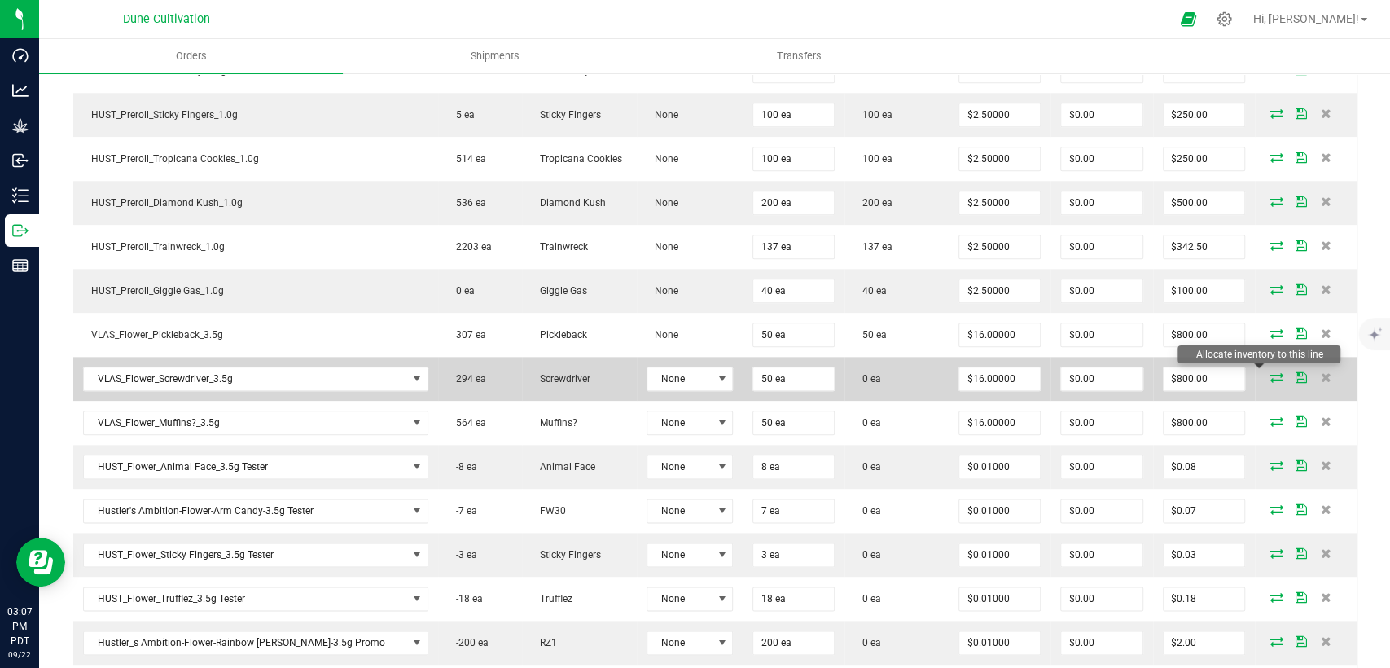
click at [1271, 372] on icon at bounding box center [1277, 377] width 13 height 10
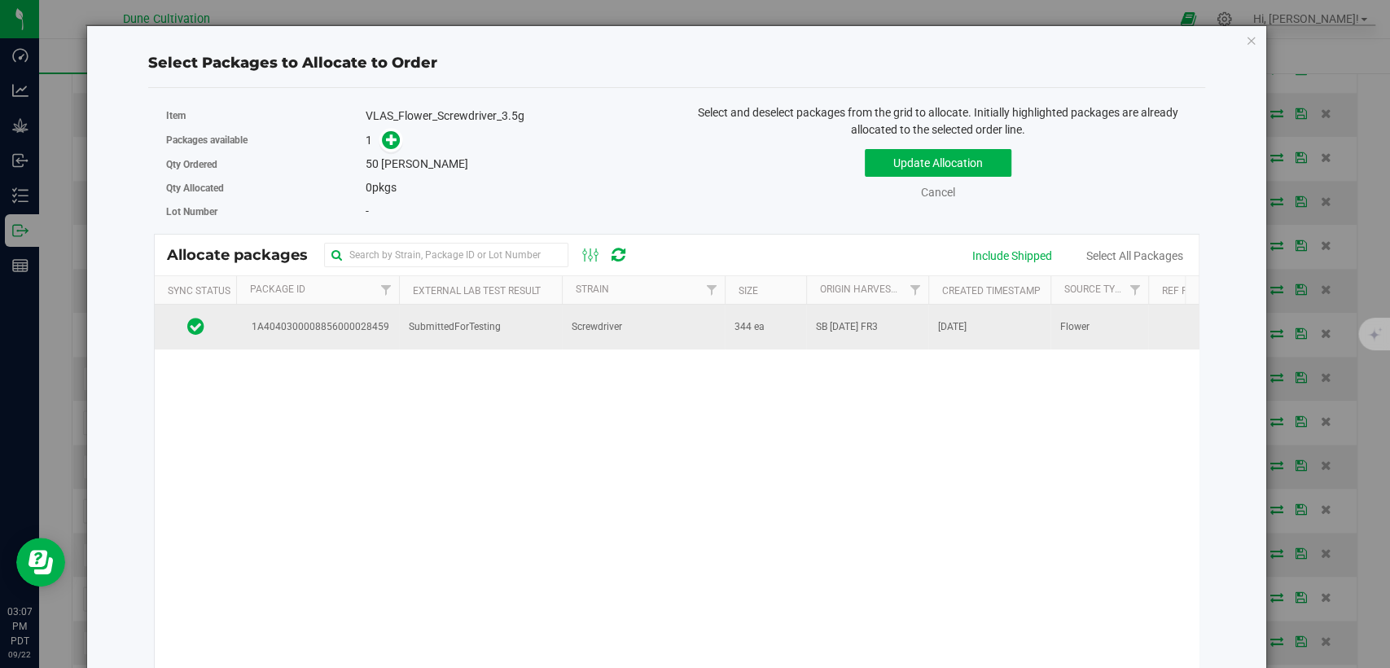
click at [636, 327] on td "Screwdriver" at bounding box center [643, 327] width 163 height 44
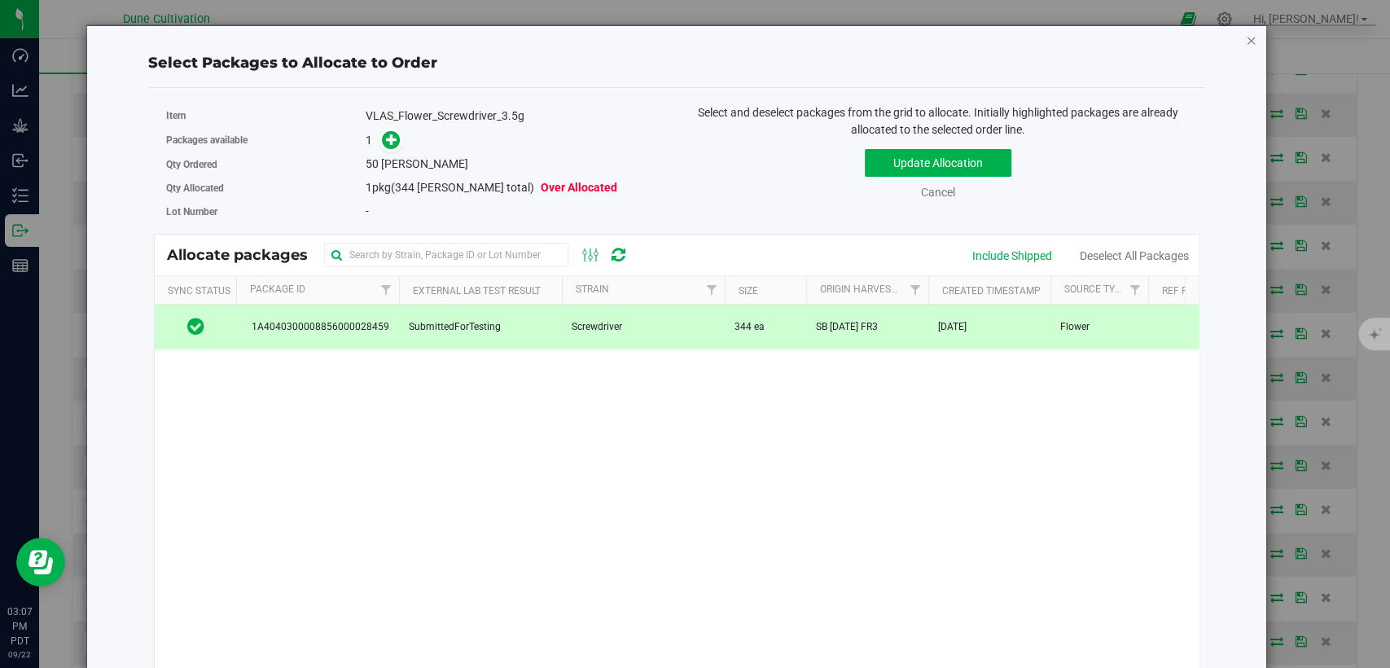
click at [1246, 33] on icon "button" at bounding box center [1251, 40] width 11 height 20
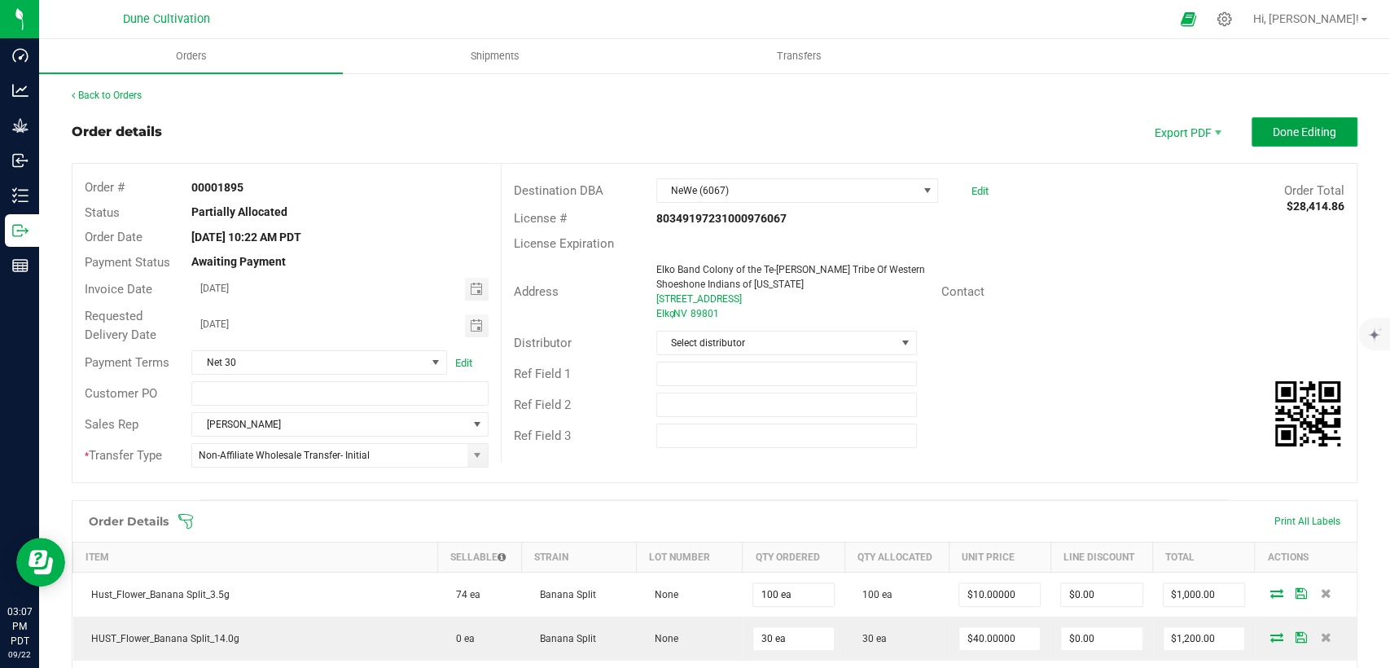
click at [1279, 132] on span "Done Editing" at bounding box center [1305, 131] width 64 height 13
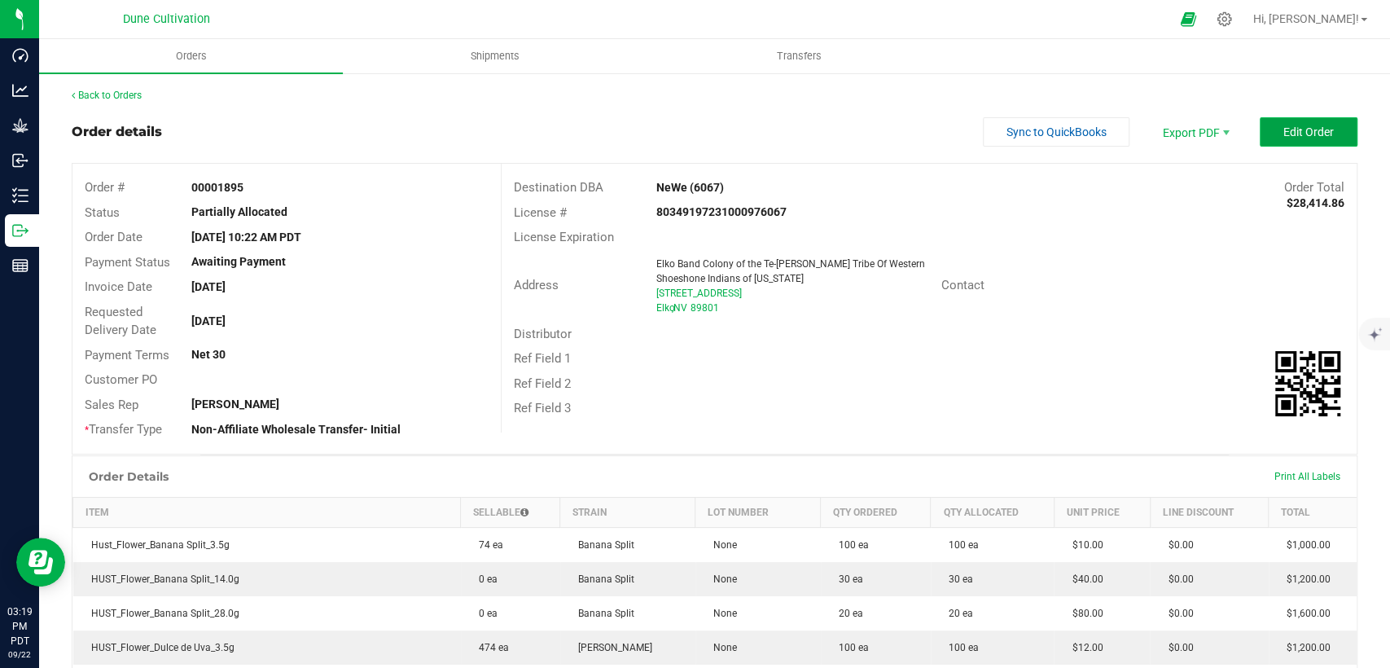
click at [1296, 130] on span "Edit Order" at bounding box center [1309, 131] width 51 height 13
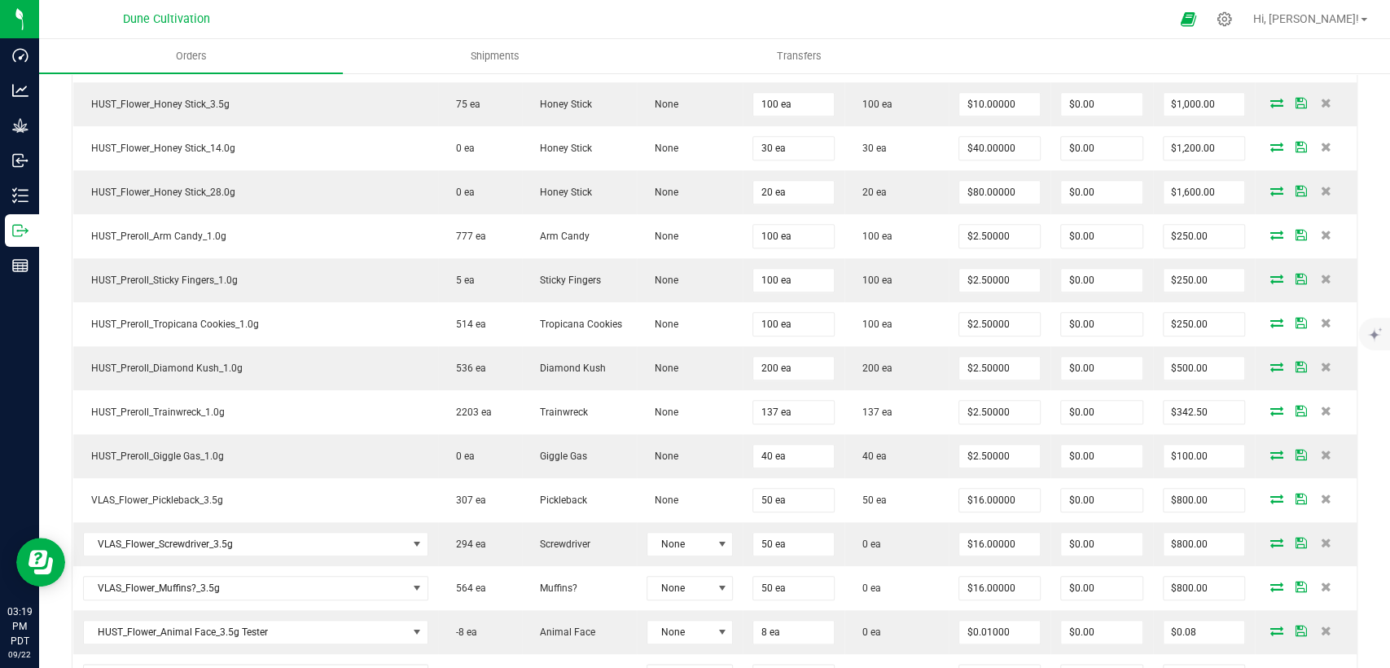
scroll to position [1086, 0]
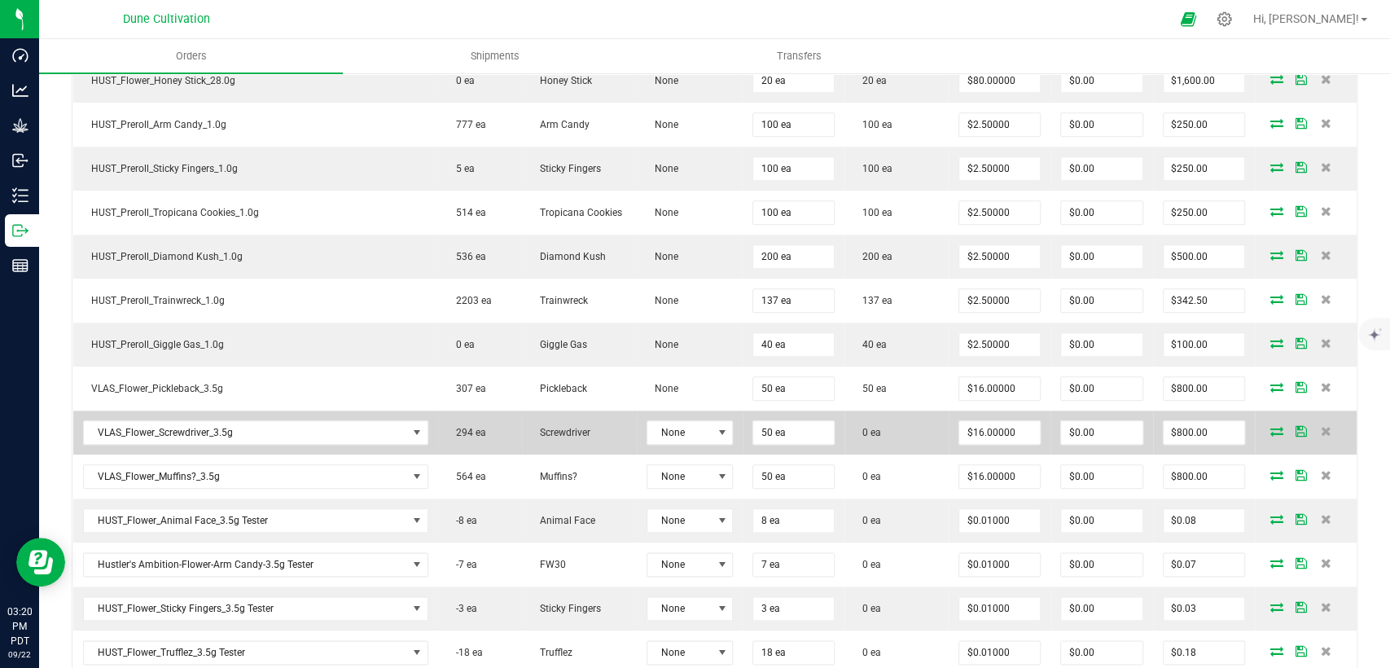
click at [1271, 426] on icon at bounding box center [1277, 431] width 13 height 10
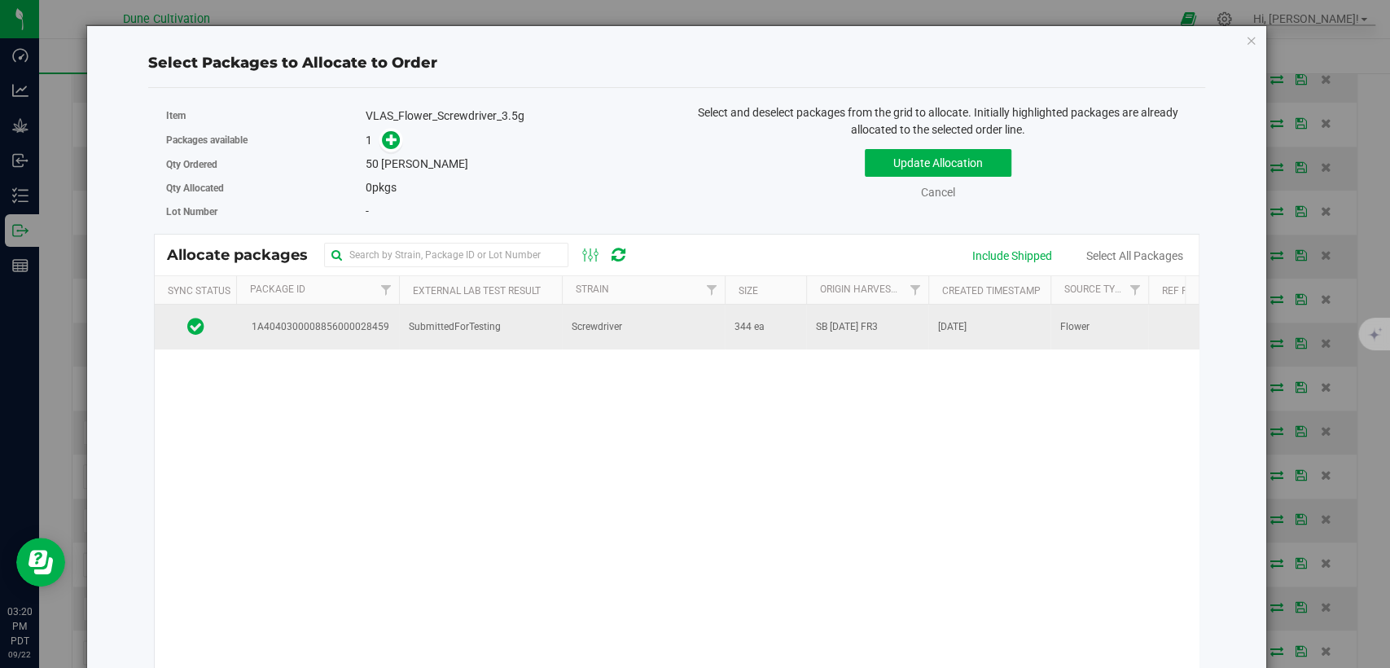
click at [503, 327] on td "SubmittedForTesting" at bounding box center [480, 327] width 163 height 44
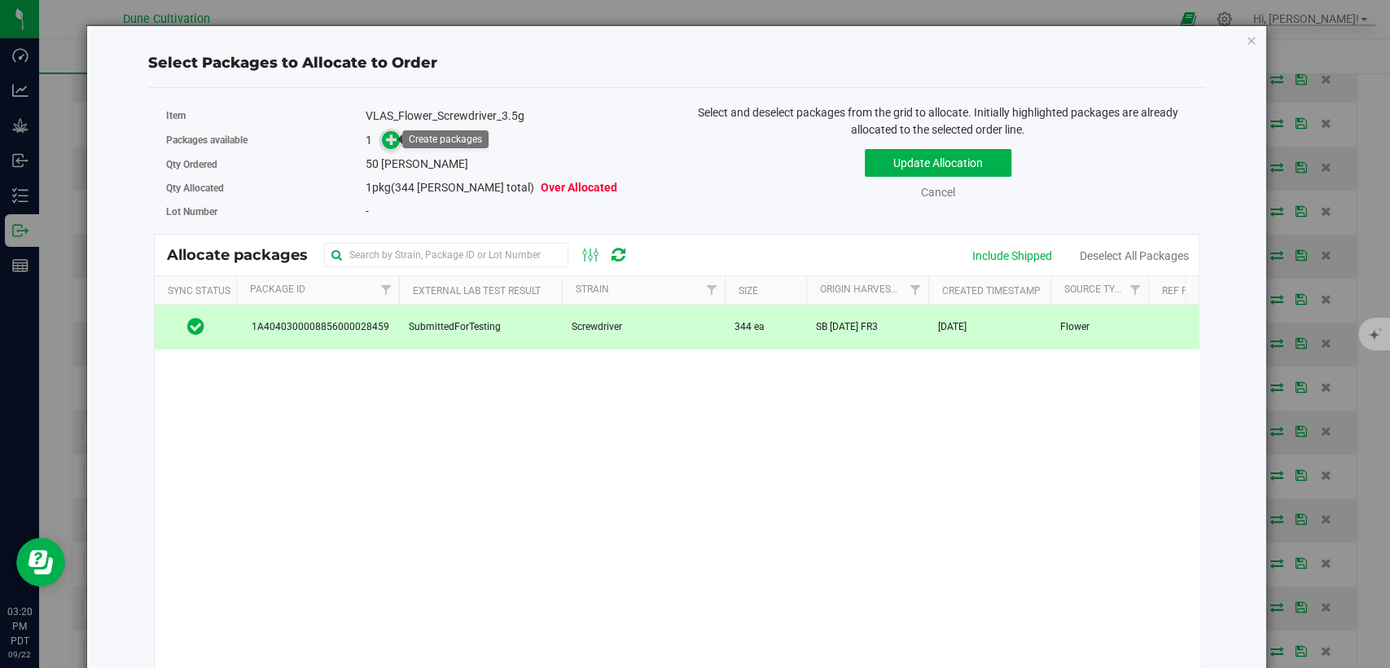
click at [391, 143] on icon at bounding box center [391, 139] width 11 height 11
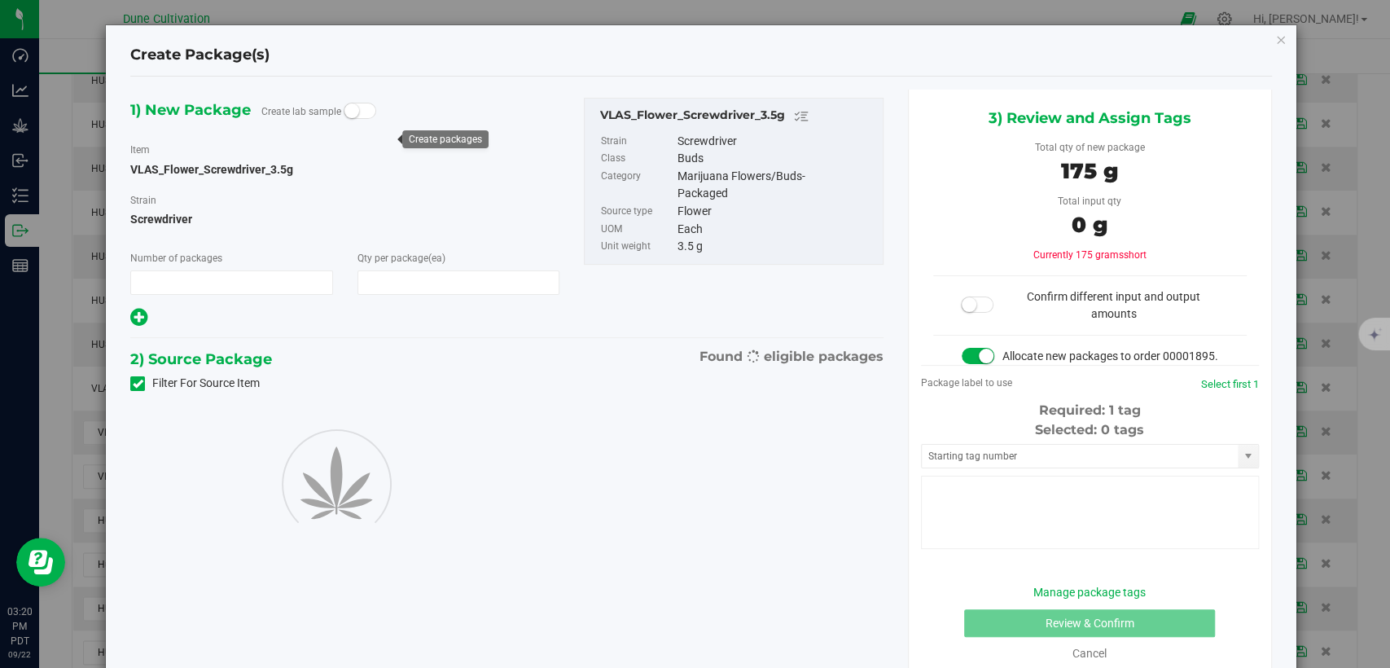
type input "1"
type input "50"
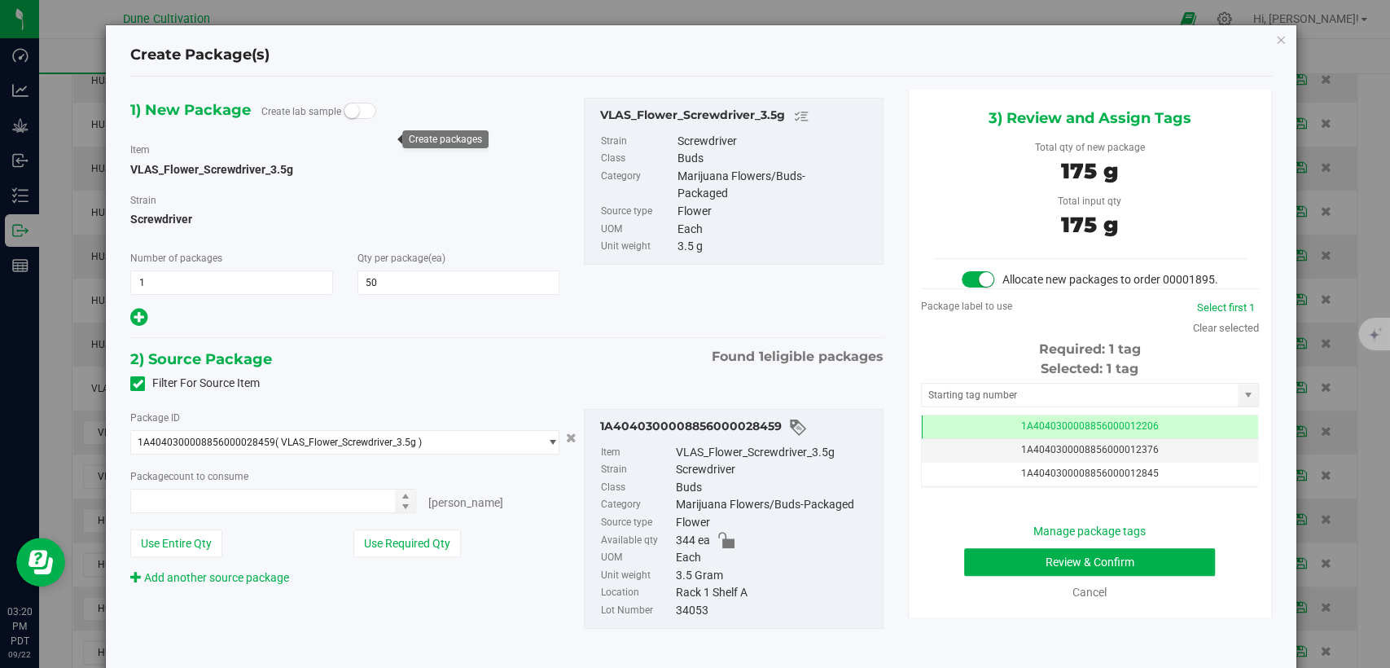
type input "50 ea"
click at [993, 438] on td "1A4040300008856000012206" at bounding box center [1090, 427] width 336 height 24
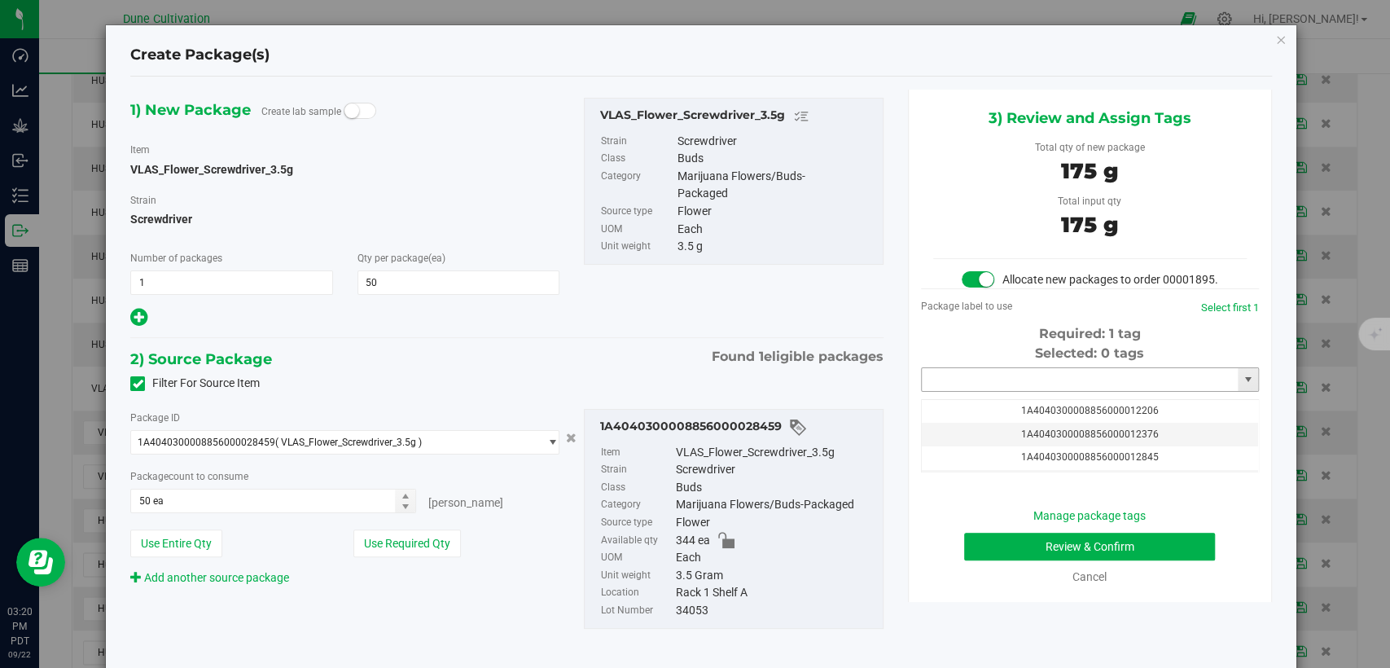
click at [987, 391] on input "text" at bounding box center [1080, 379] width 316 height 23
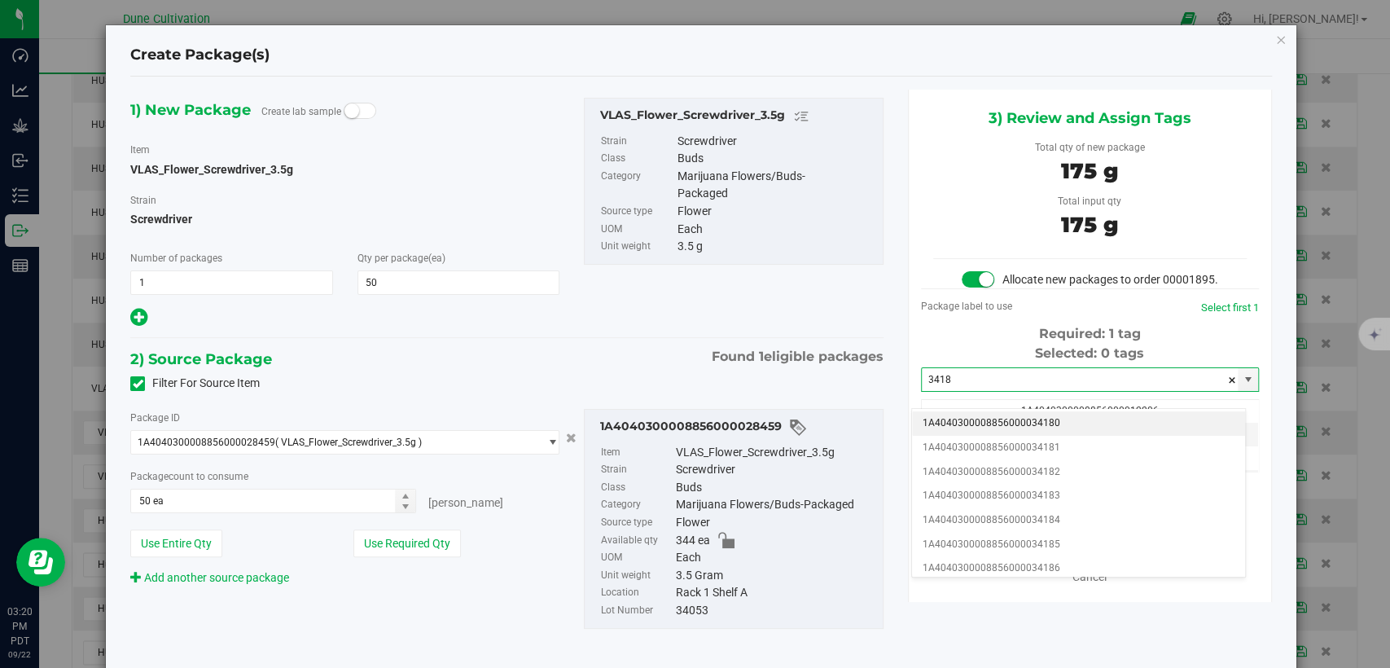
click at [992, 425] on li "1A4040300008856000034180" at bounding box center [1078, 423] width 333 height 24
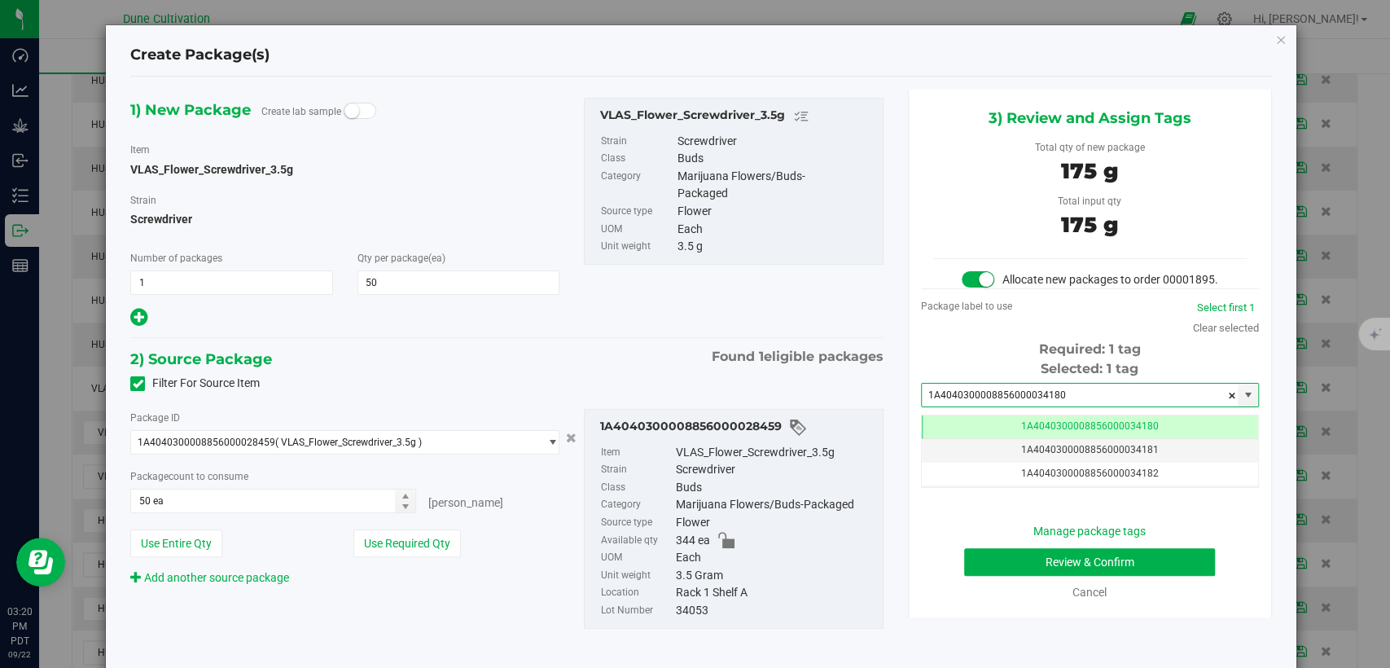
type input "1A4040300008856000034180"
click at [984, 574] on button "Review & Confirm" at bounding box center [1089, 562] width 251 height 28
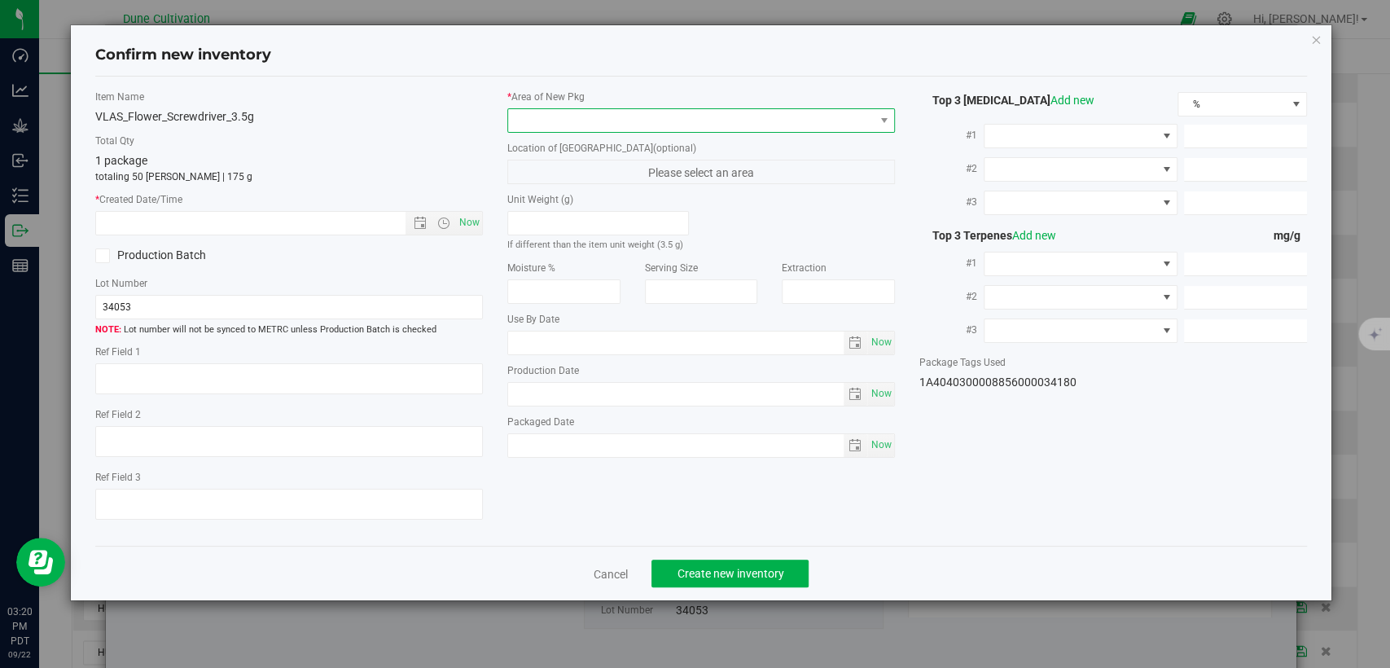
click at [714, 126] on span at bounding box center [691, 120] width 366 height 23
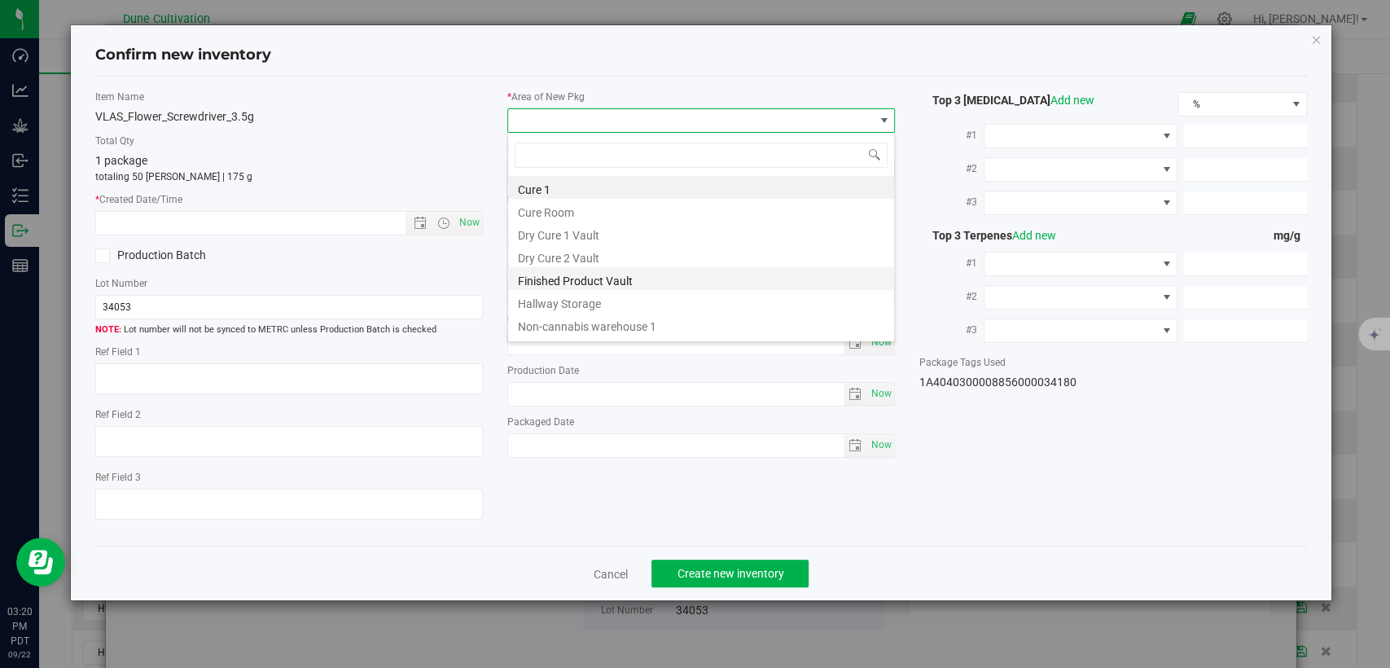
click at [591, 288] on li "Finished Product Vault" at bounding box center [701, 278] width 386 height 23
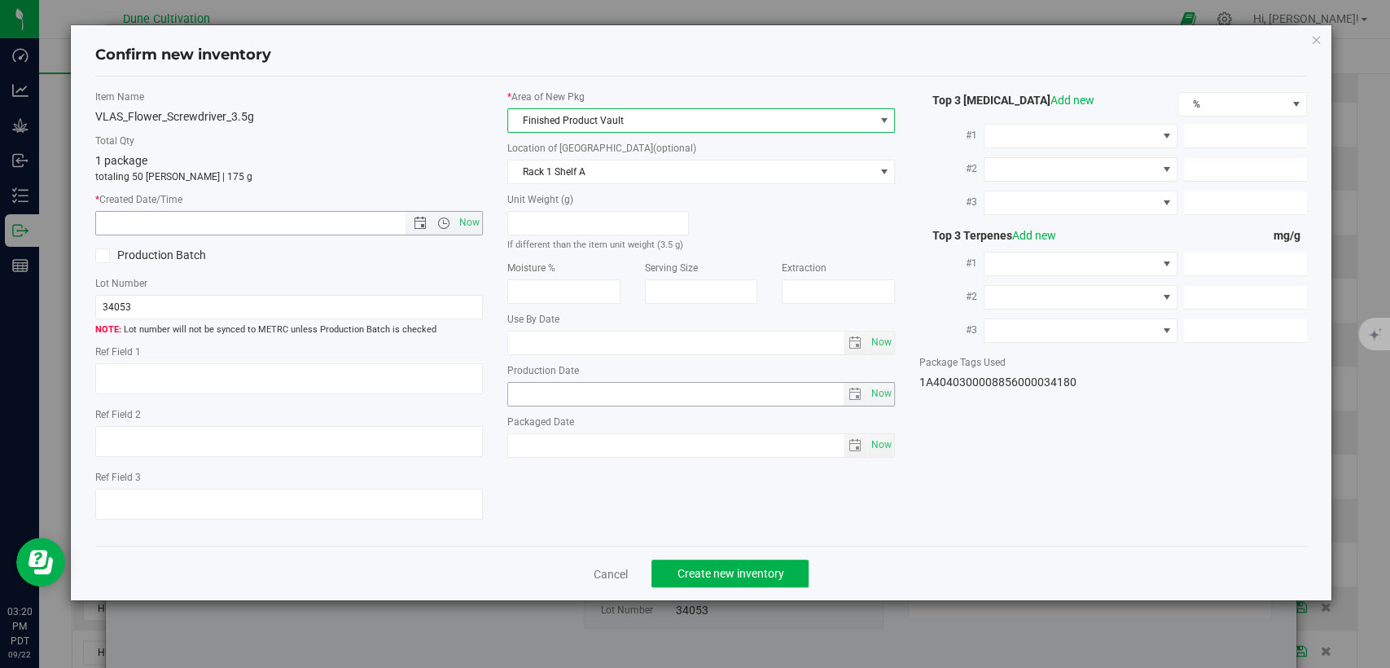
click at [472, 225] on span "Now" at bounding box center [470, 223] width 28 height 24
type input "9/22/2025 3:20 PM"
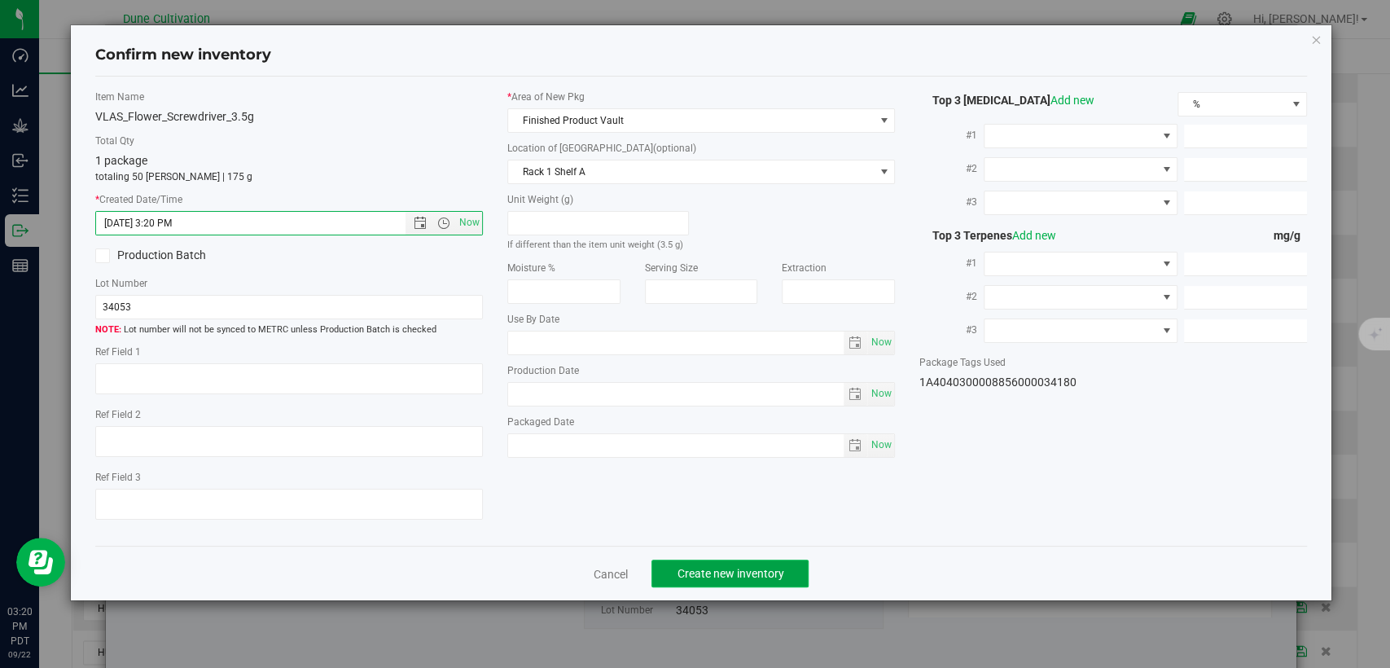
click at [694, 573] on span "Create new inventory" at bounding box center [730, 573] width 107 height 13
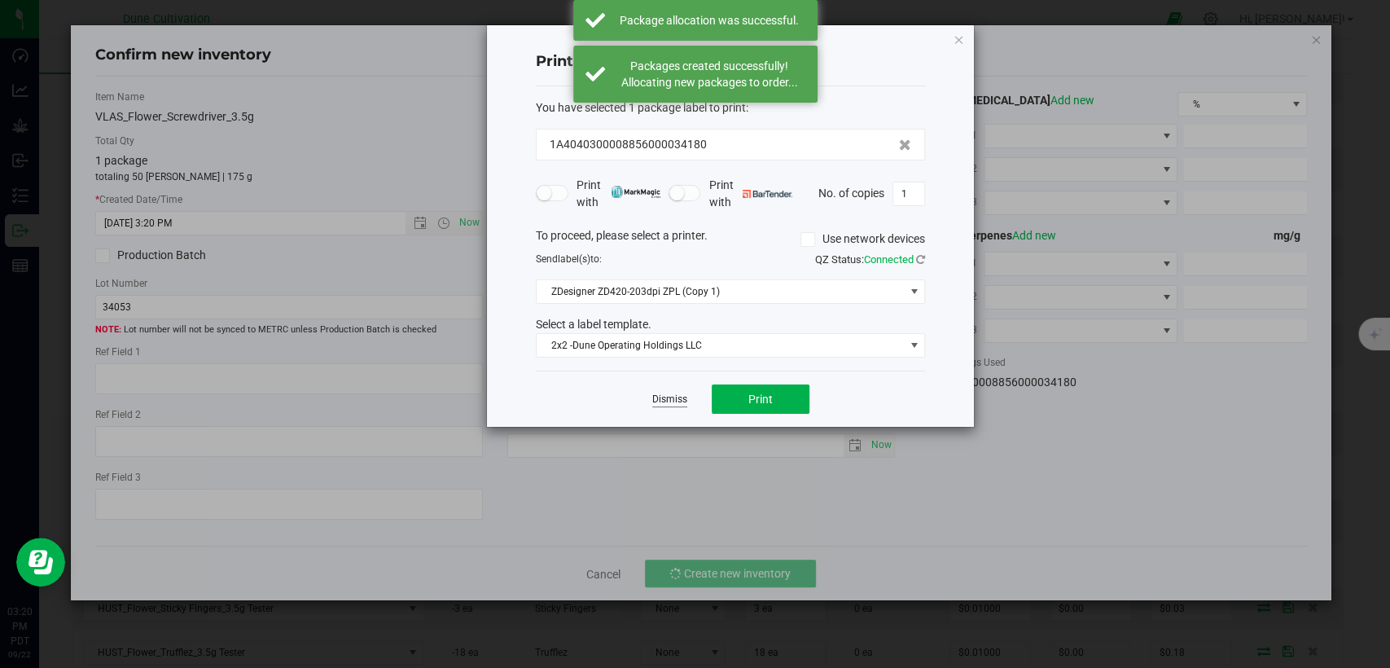
click at [667, 400] on link "Dismiss" at bounding box center [669, 400] width 35 height 14
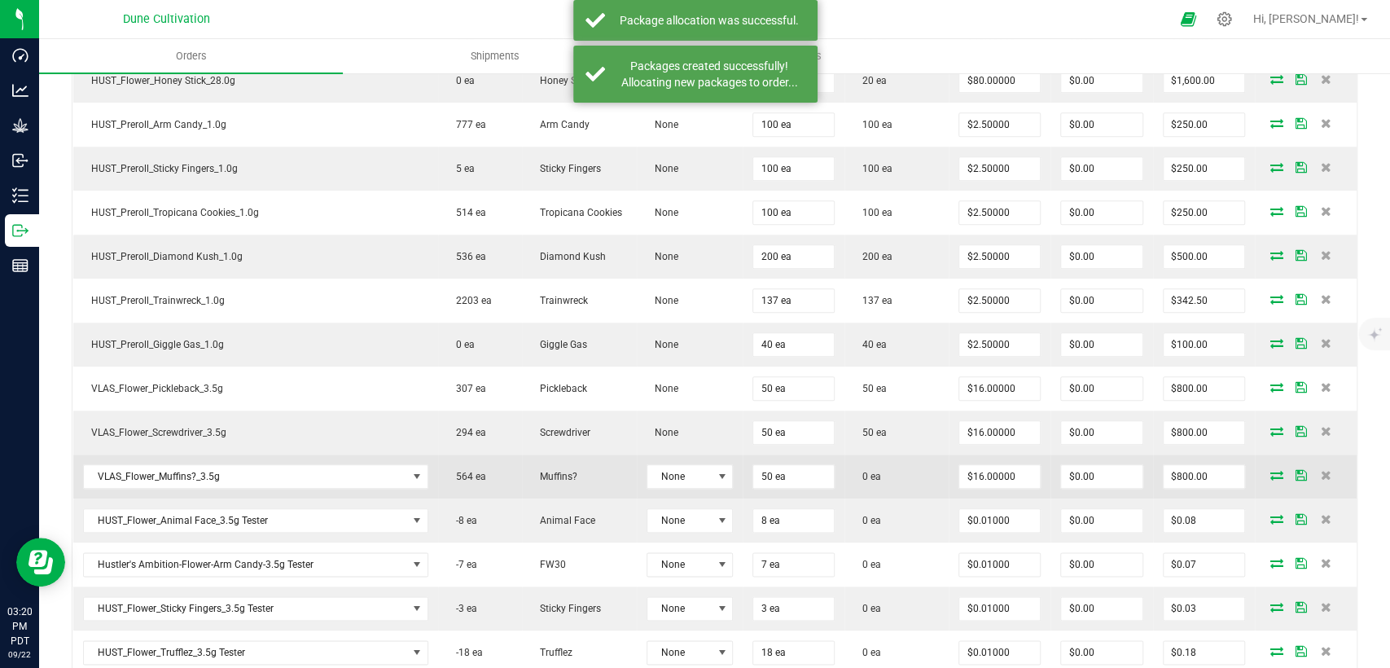
click at [1271, 470] on icon at bounding box center [1277, 475] width 13 height 10
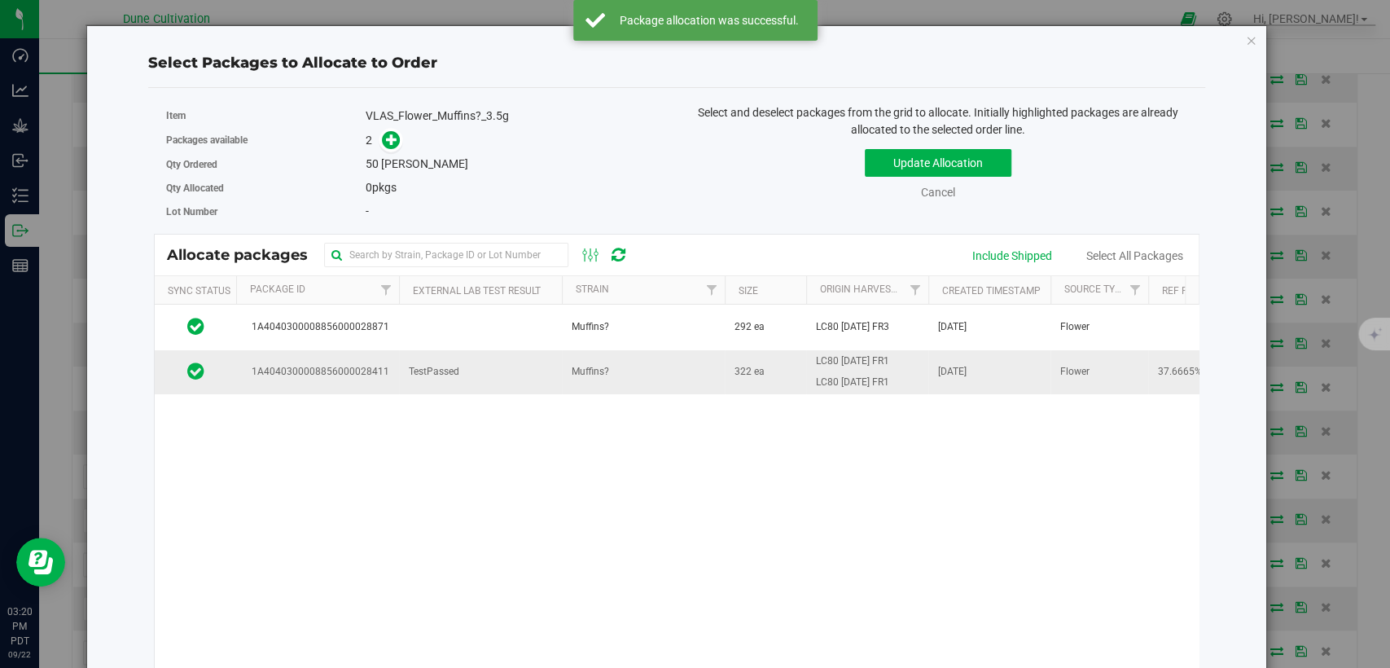
click at [542, 366] on td "TestPassed" at bounding box center [480, 372] width 163 height 44
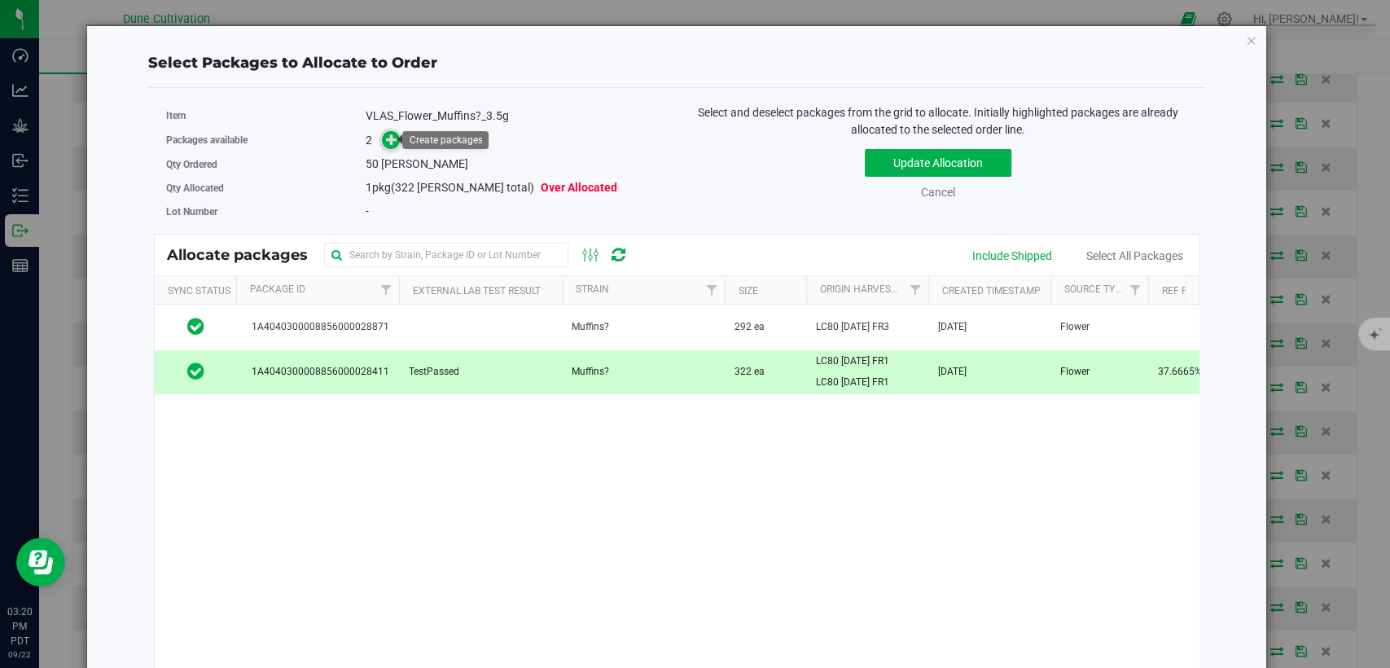
click at [393, 138] on icon at bounding box center [391, 139] width 11 height 11
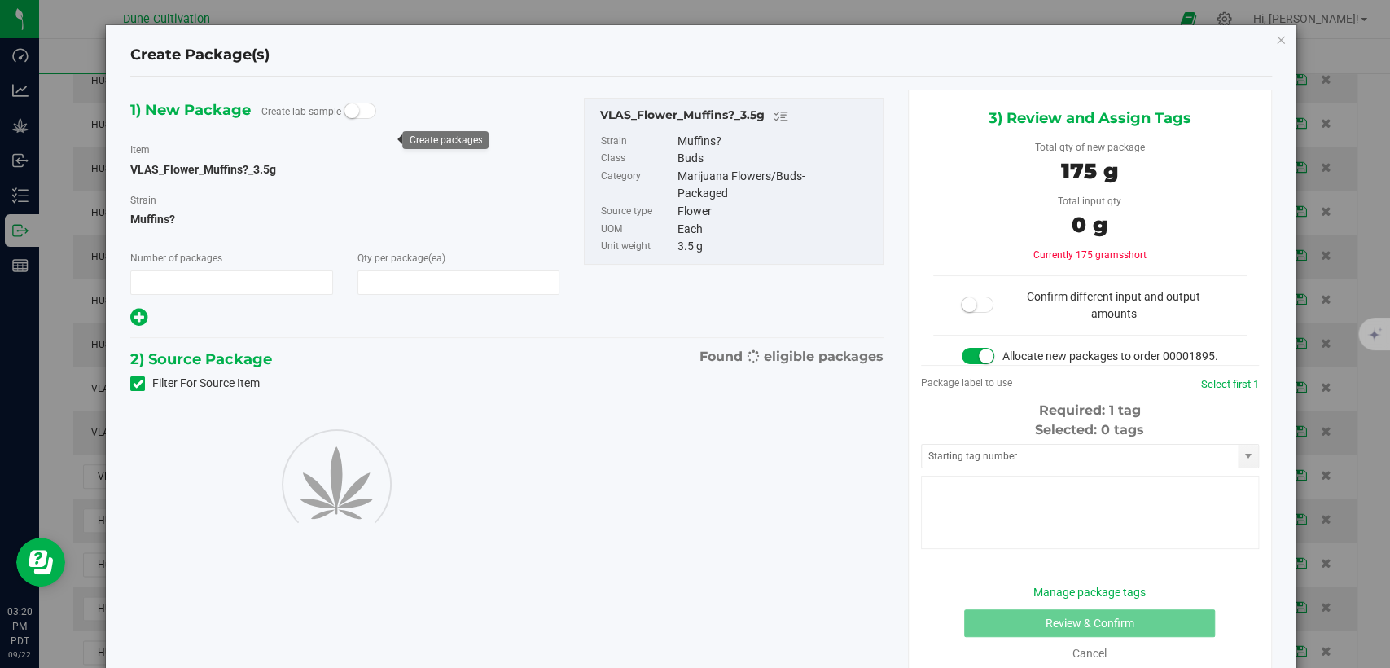
type input "1"
type input "50"
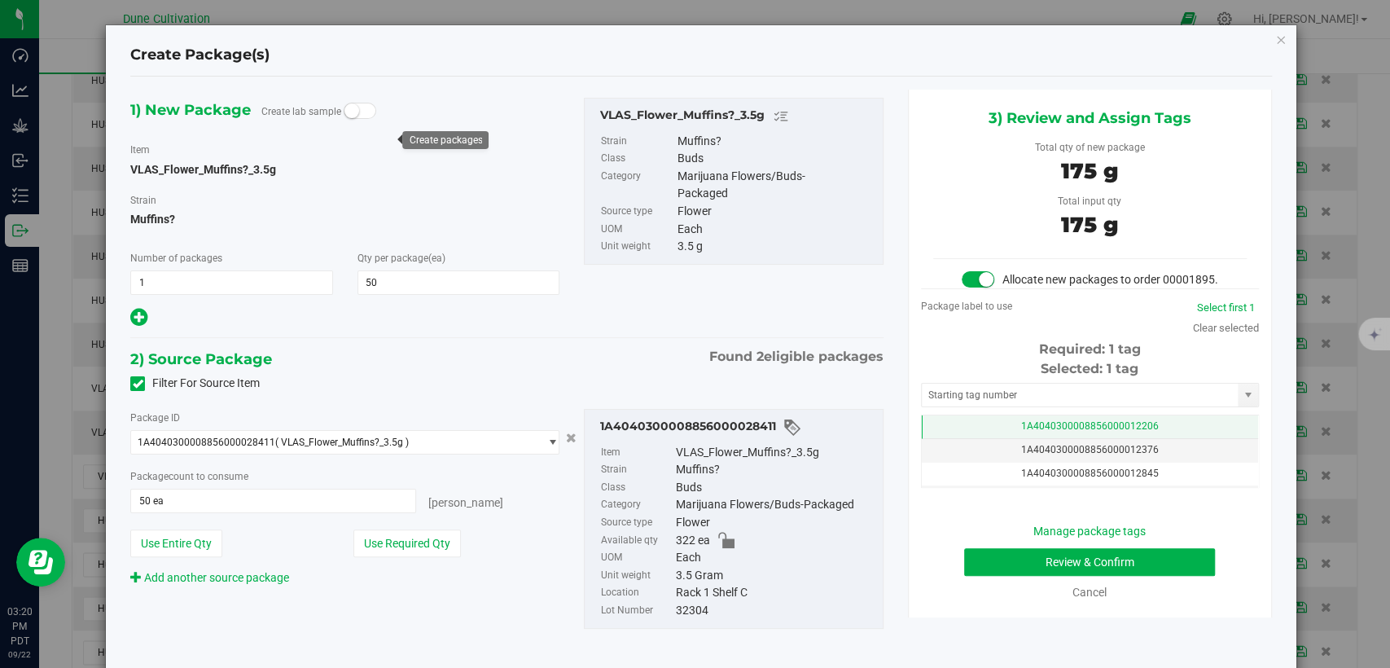
click at [972, 438] on td "1A4040300008856000012206" at bounding box center [1090, 427] width 336 height 24
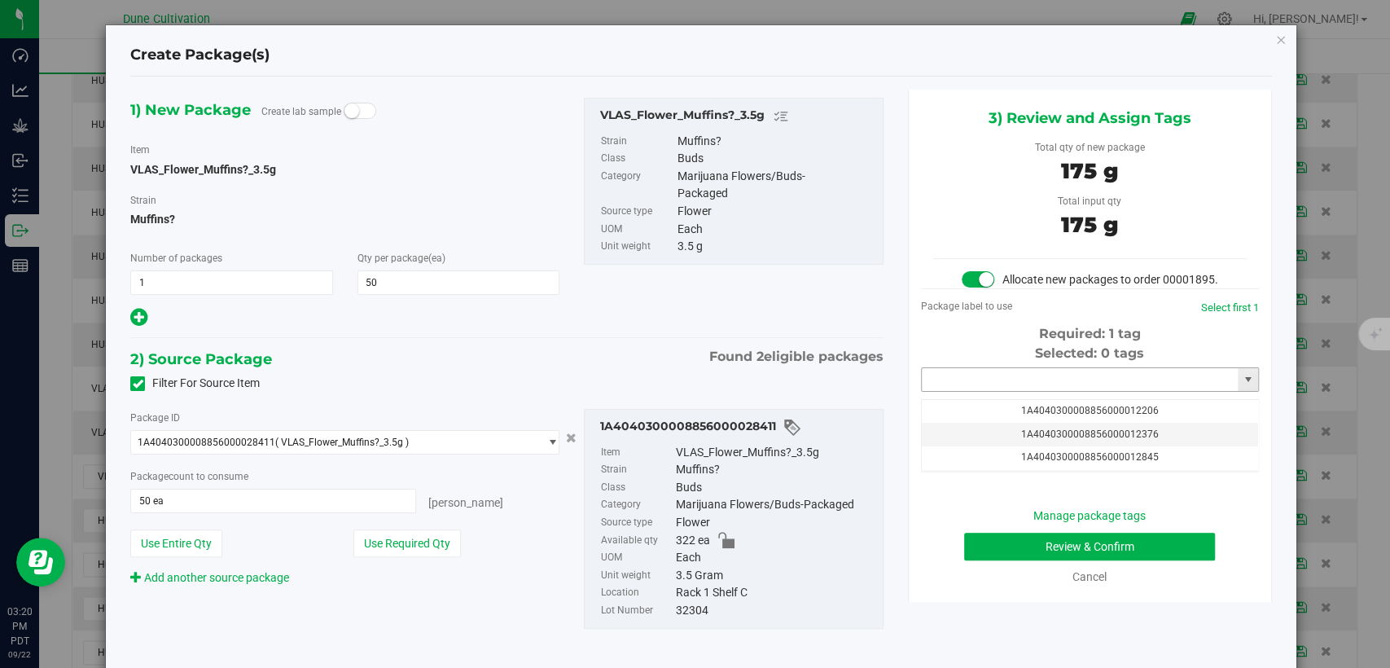
click at [975, 391] on input "text" at bounding box center [1080, 379] width 316 height 23
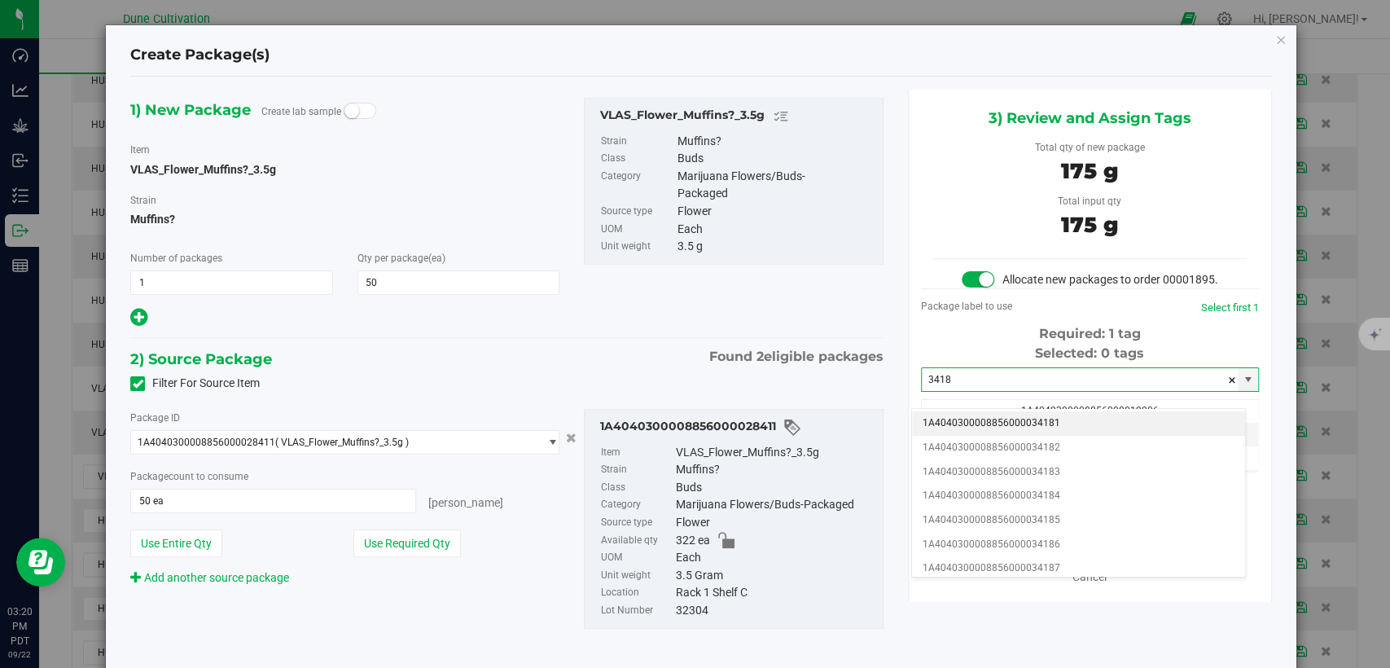
click at [981, 424] on li "1A4040300008856000034181" at bounding box center [1078, 423] width 333 height 24
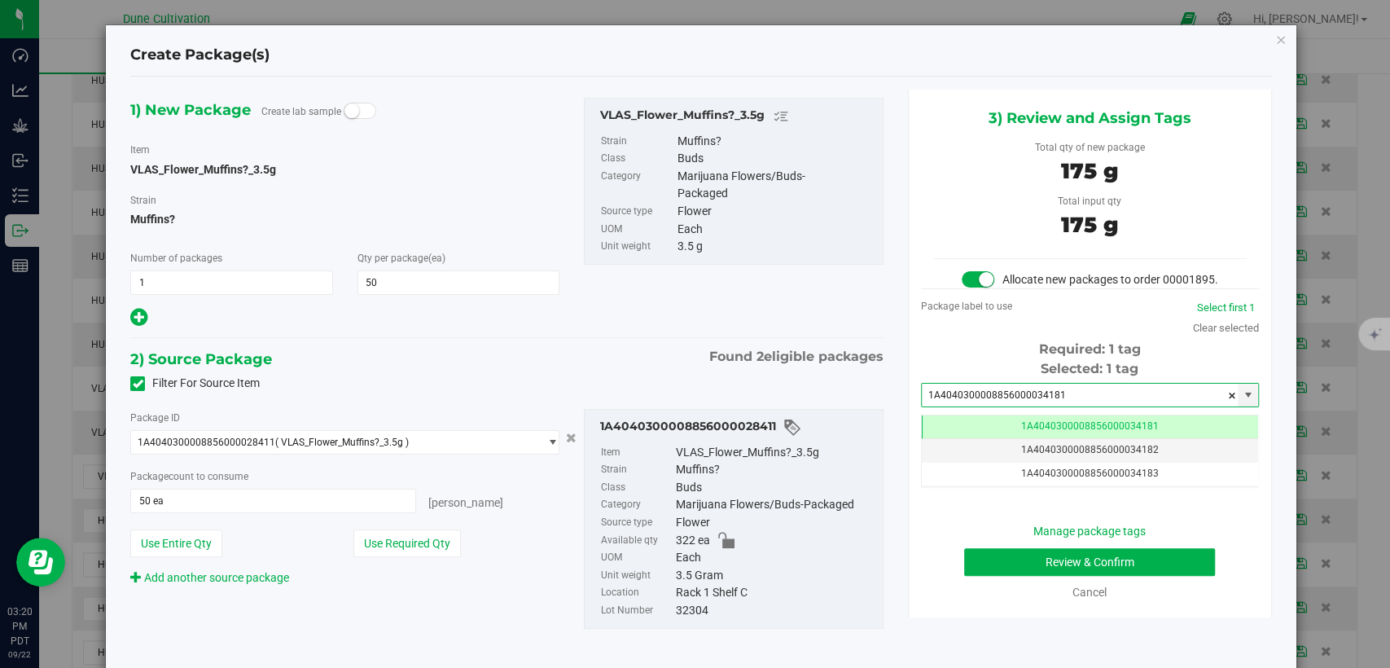
type input "1A4040300008856000034181"
click at [984, 571] on button "Review & Confirm" at bounding box center [1089, 562] width 251 height 28
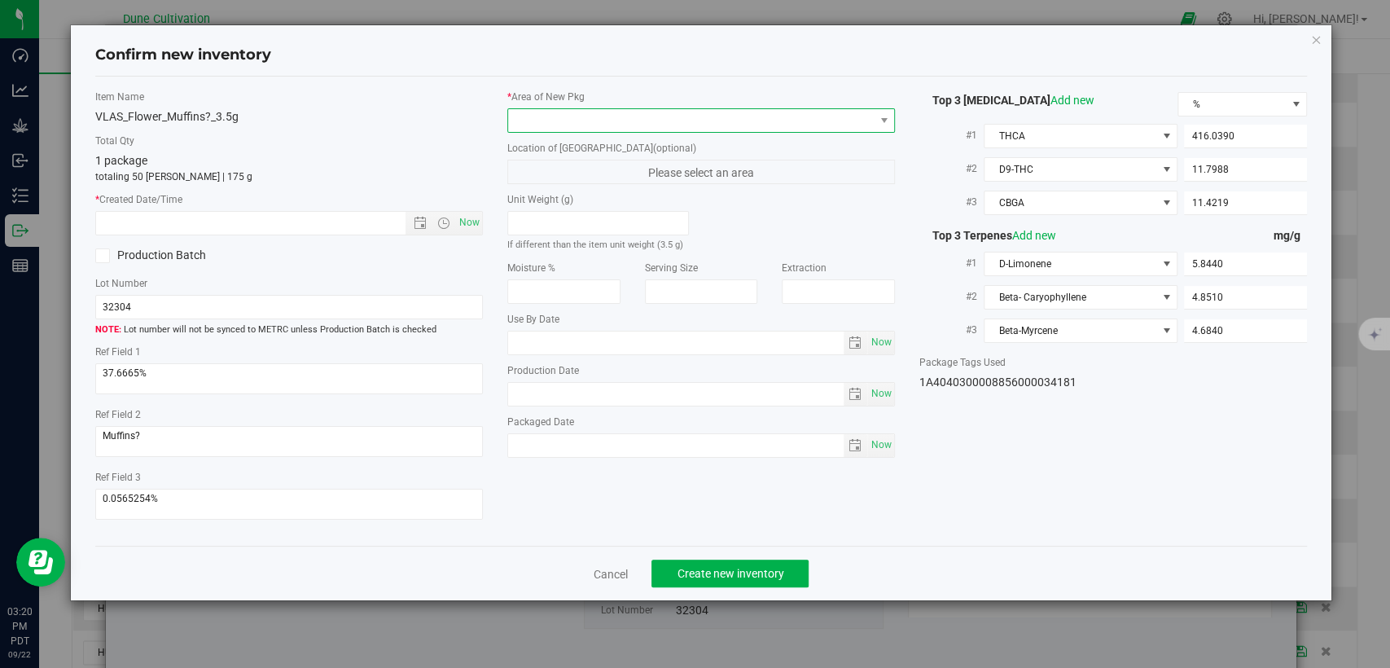
click at [674, 119] on span at bounding box center [691, 120] width 366 height 23
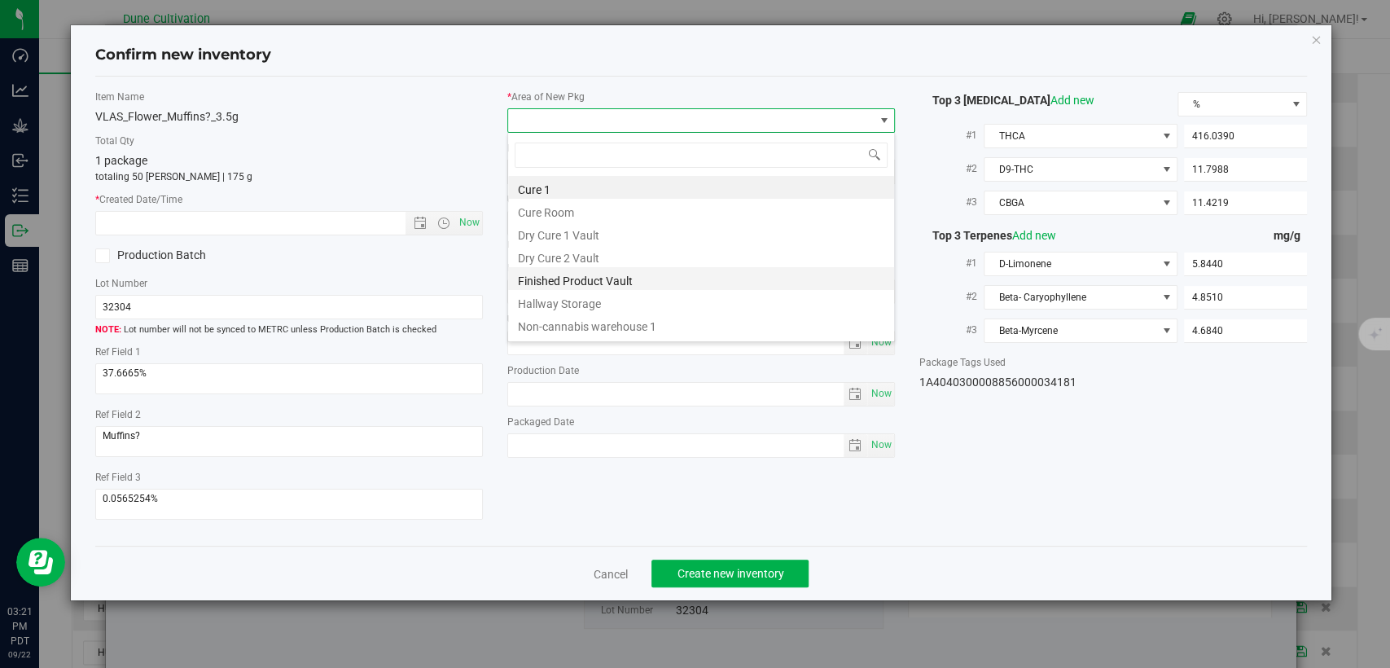
click at [597, 288] on li "Finished Product Vault" at bounding box center [701, 278] width 386 height 23
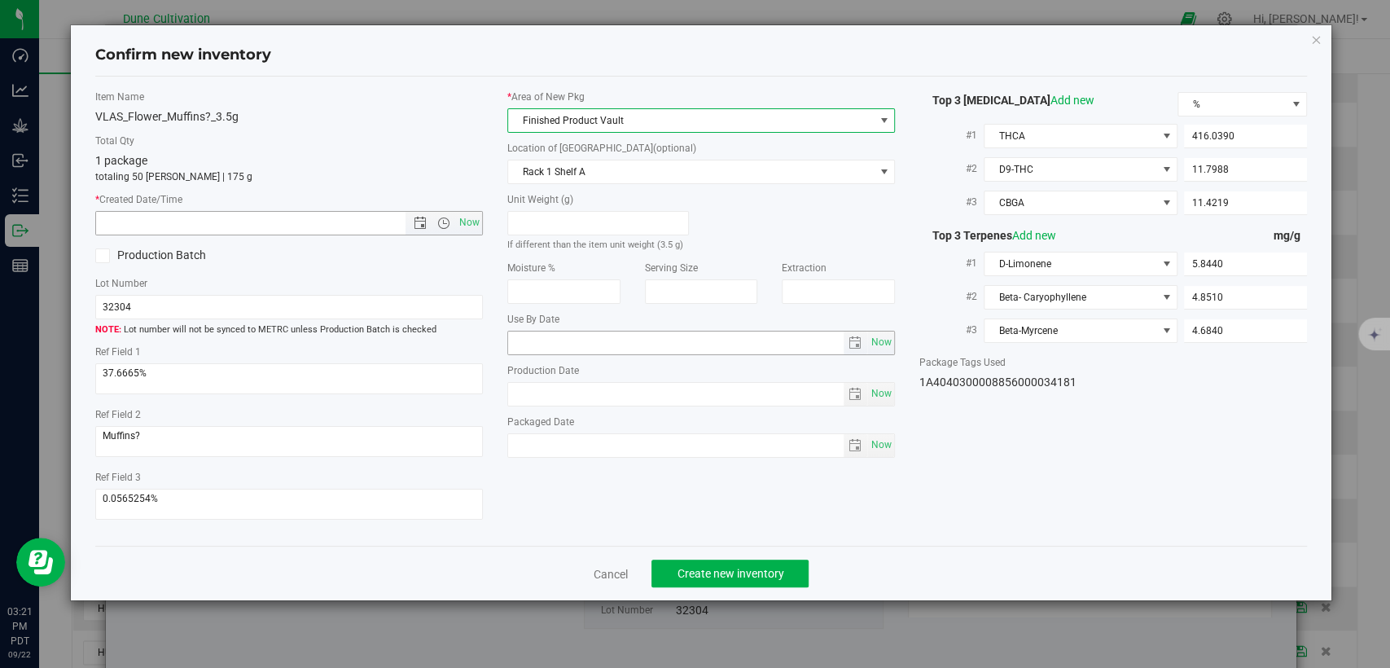
click at [475, 224] on span "Now" at bounding box center [470, 223] width 28 height 24
type input "9/22/2025 3:21 PM"
click at [691, 557] on div "Cancel Create new inventory" at bounding box center [701, 573] width 1212 height 55
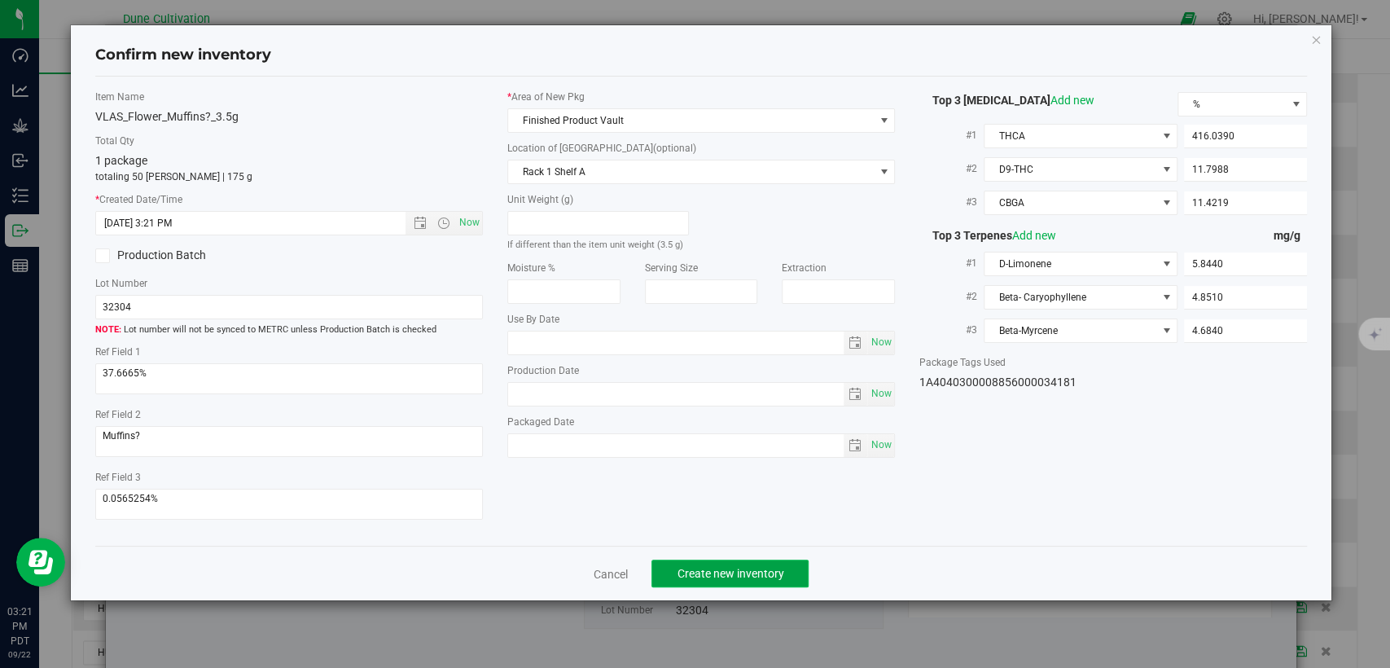
click at [720, 572] on span "Create new inventory" at bounding box center [730, 573] width 107 height 13
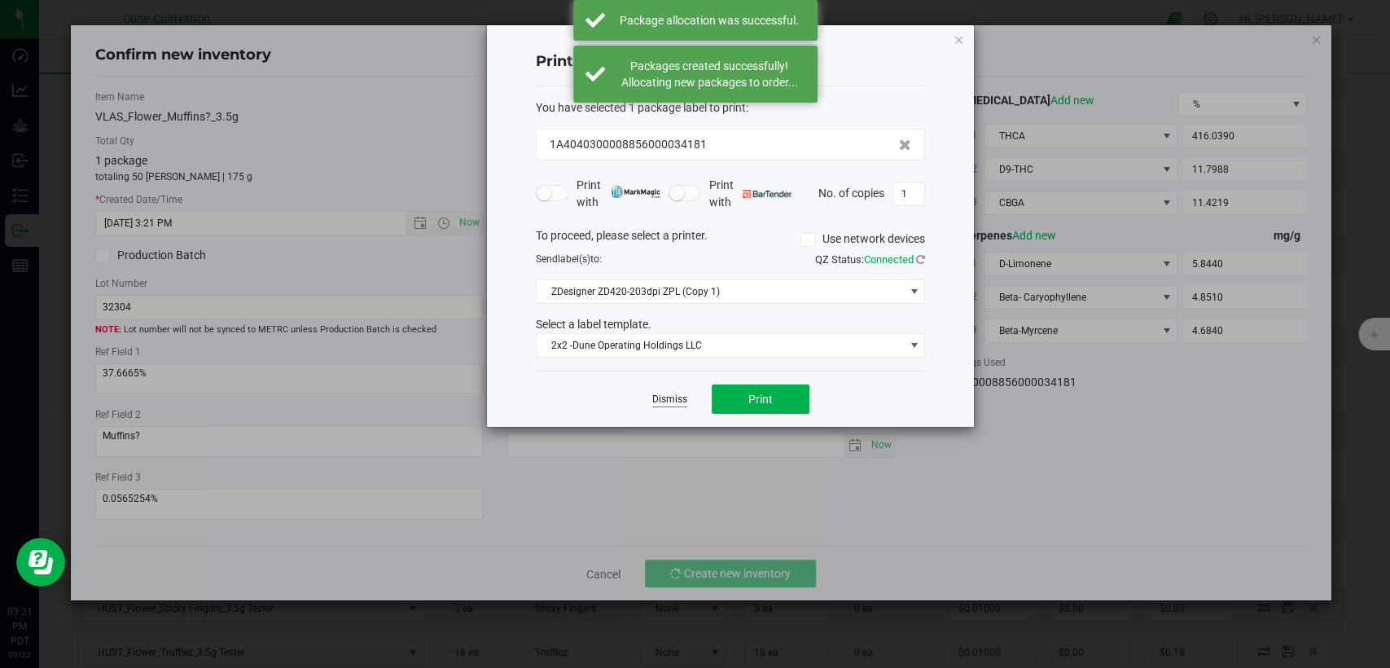
click at [669, 396] on link "Dismiss" at bounding box center [669, 400] width 35 height 14
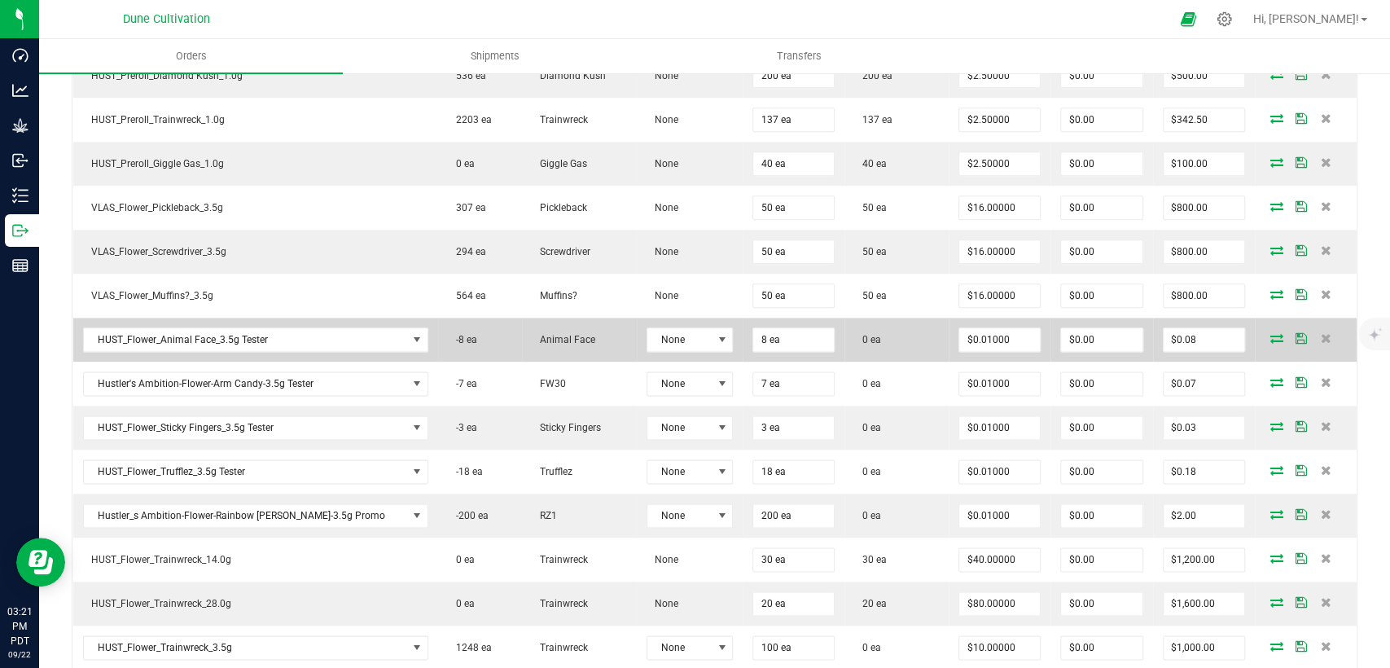
click at [1267, 333] on span at bounding box center [1277, 338] width 24 height 10
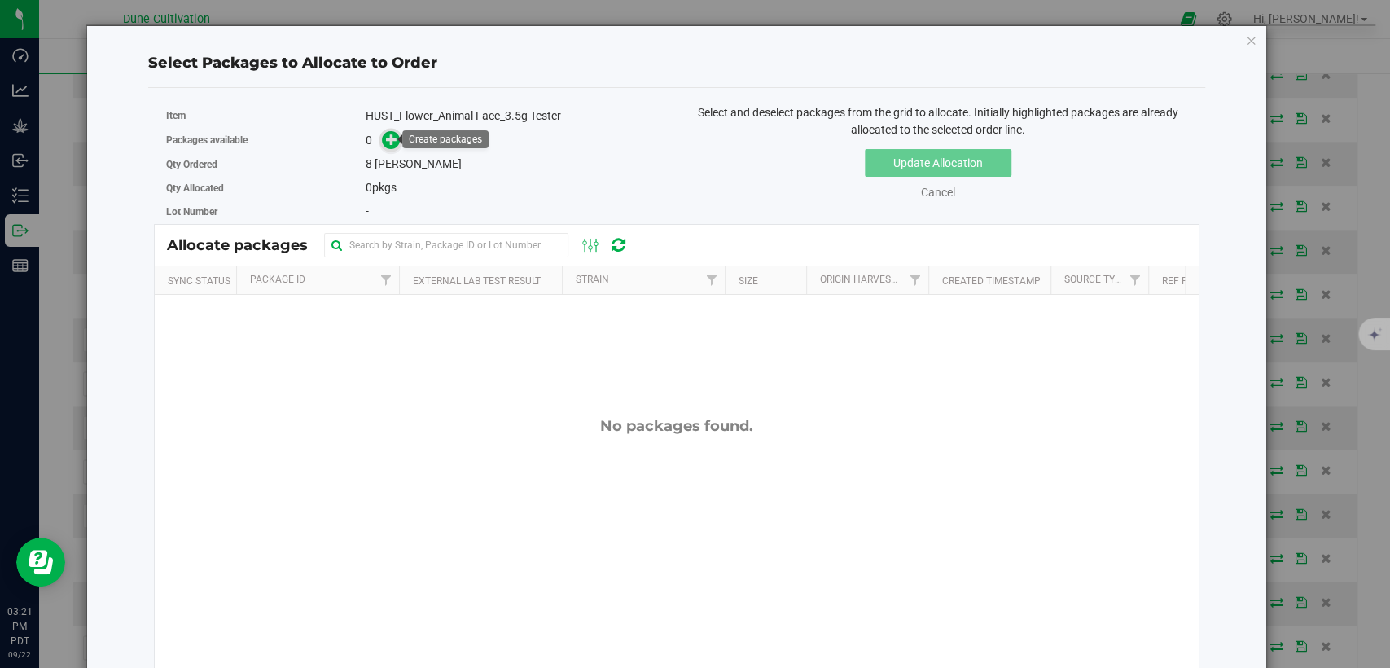
click at [386, 144] on icon at bounding box center [391, 139] width 11 height 11
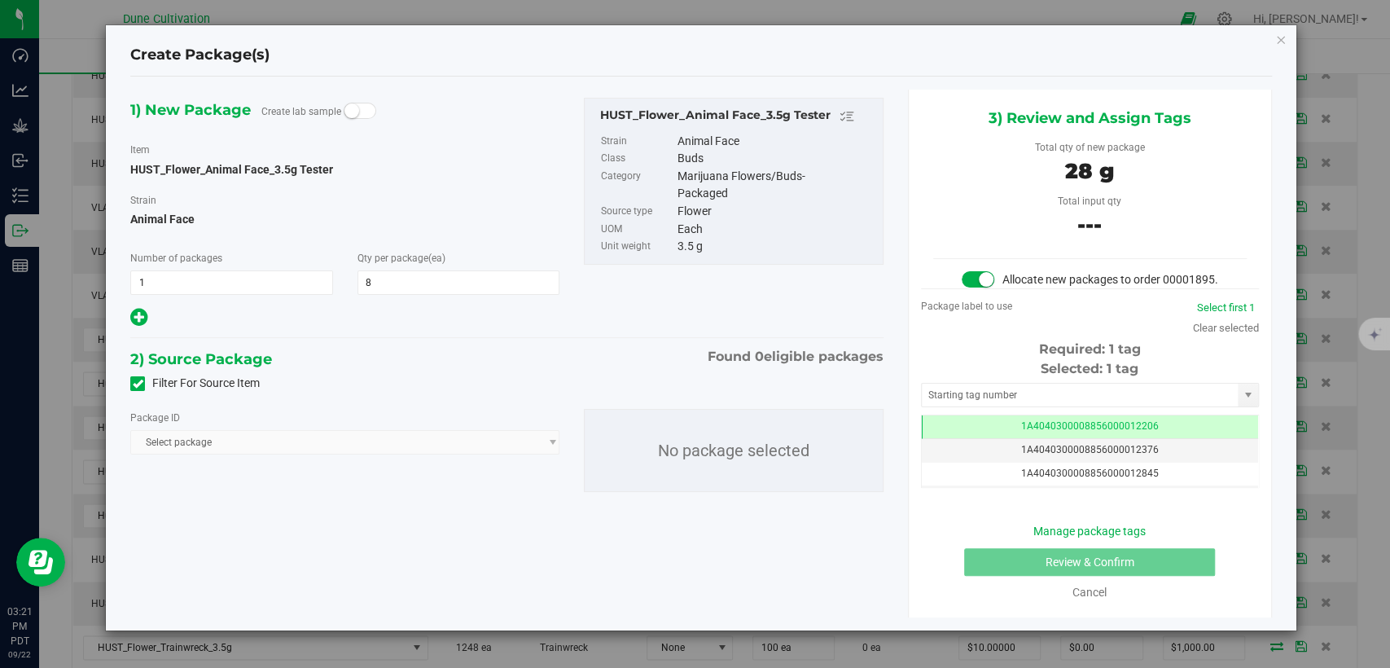
type input "8"
click at [138, 375] on label "Filter For Source Item" at bounding box center [195, 383] width 130 height 17
click at [0, 0] on input "Filter For Source Item" at bounding box center [0, 0] width 0 height 0
click at [244, 436] on span "Select package" at bounding box center [334, 442] width 407 height 23
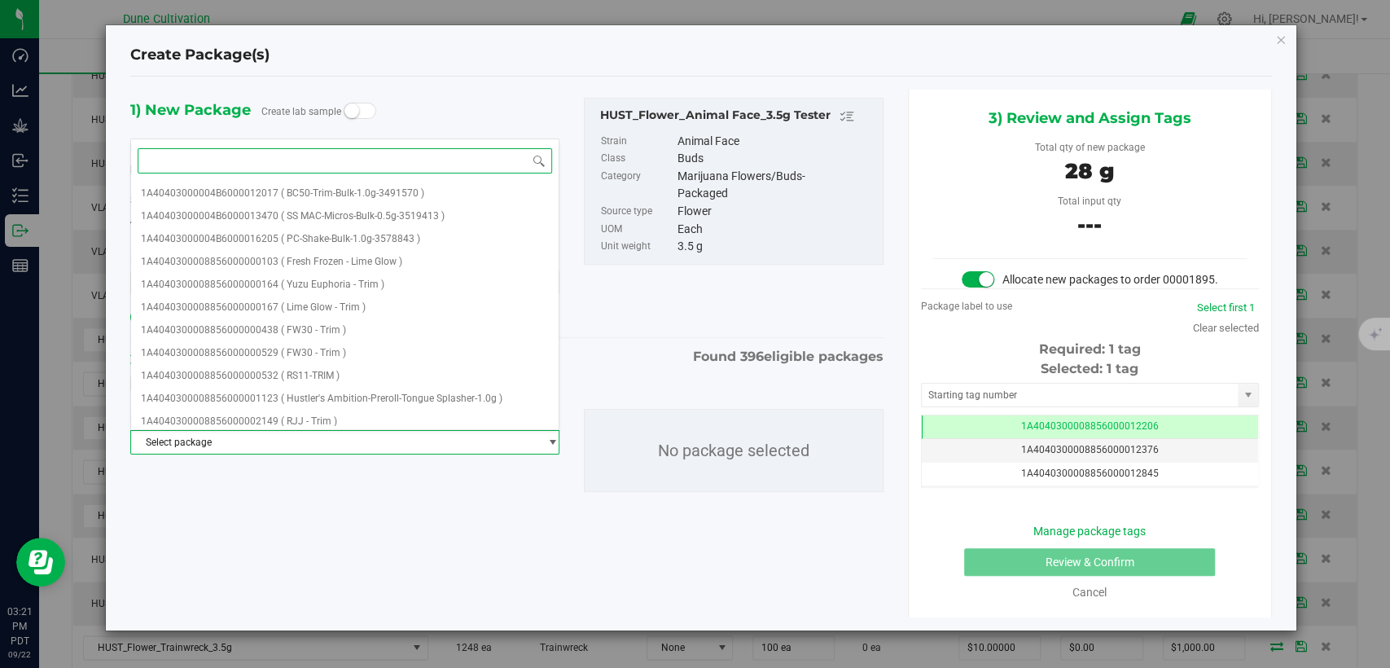
paste input "28266"
type input "28266"
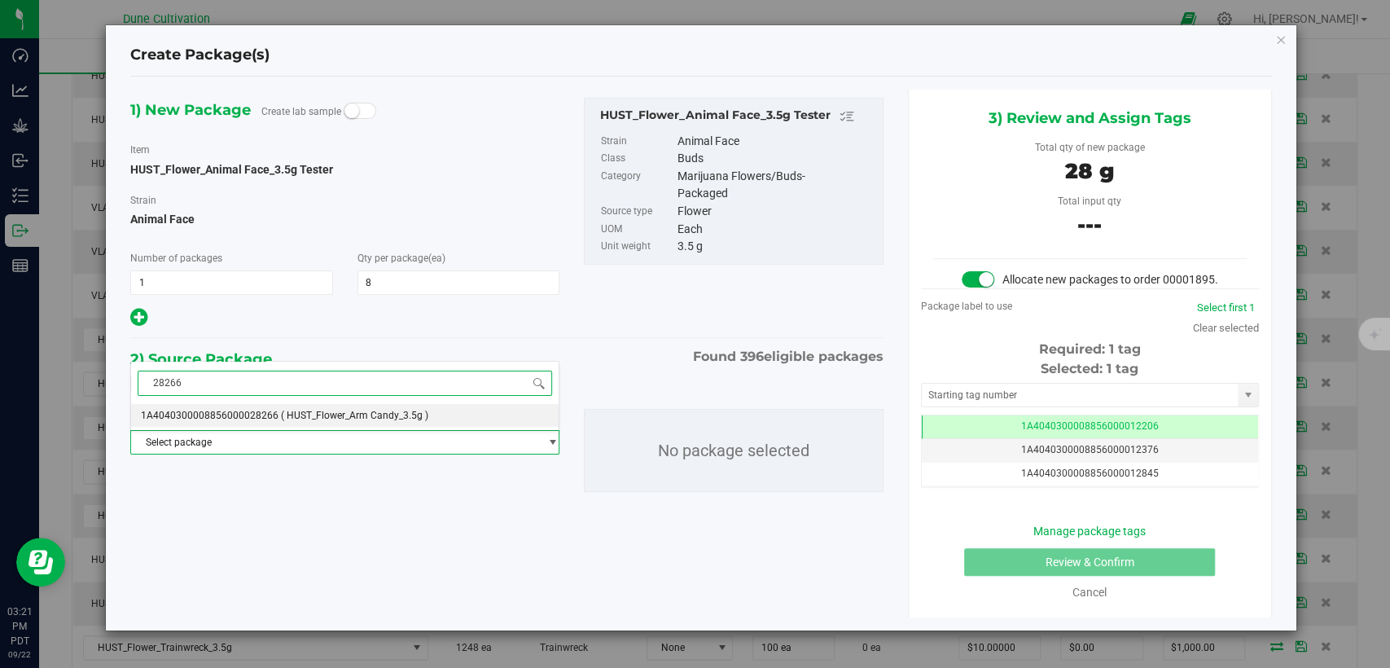
click at [256, 415] on span "1A4040300008856000028266" at bounding box center [210, 415] width 138 height 11
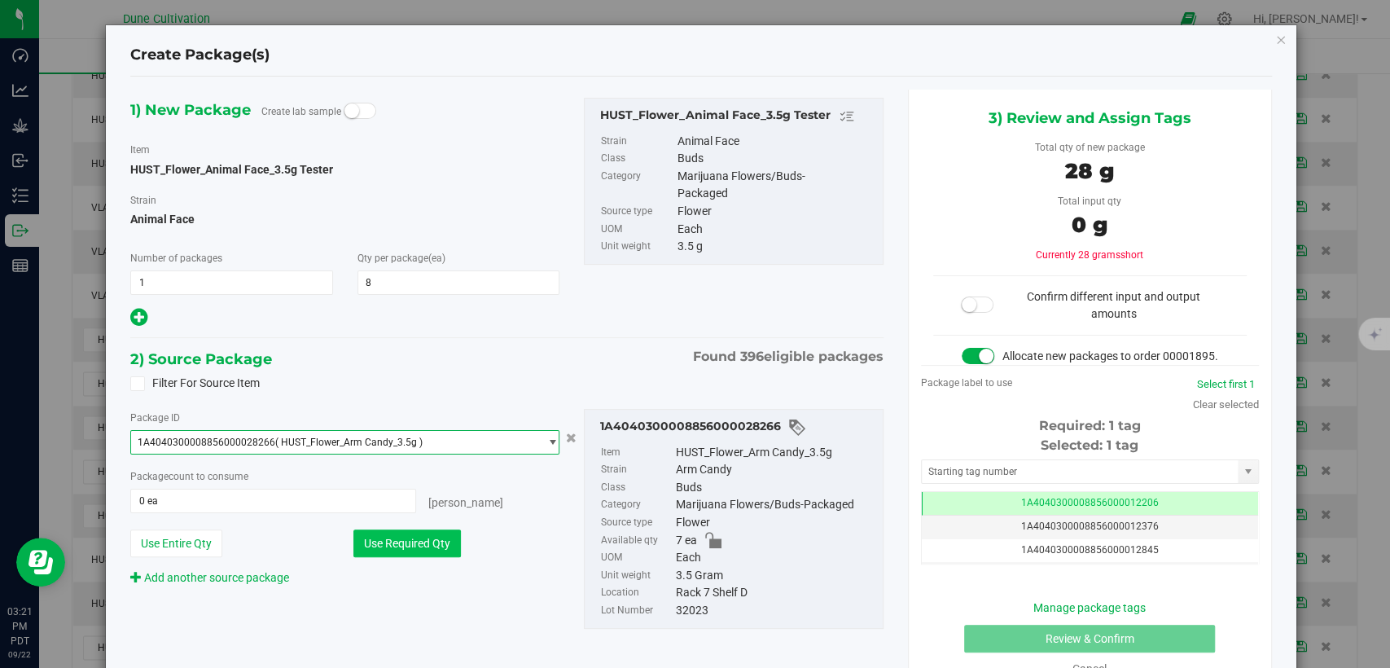
click at [379, 542] on button "Use Required Qty" at bounding box center [408, 543] width 108 height 28
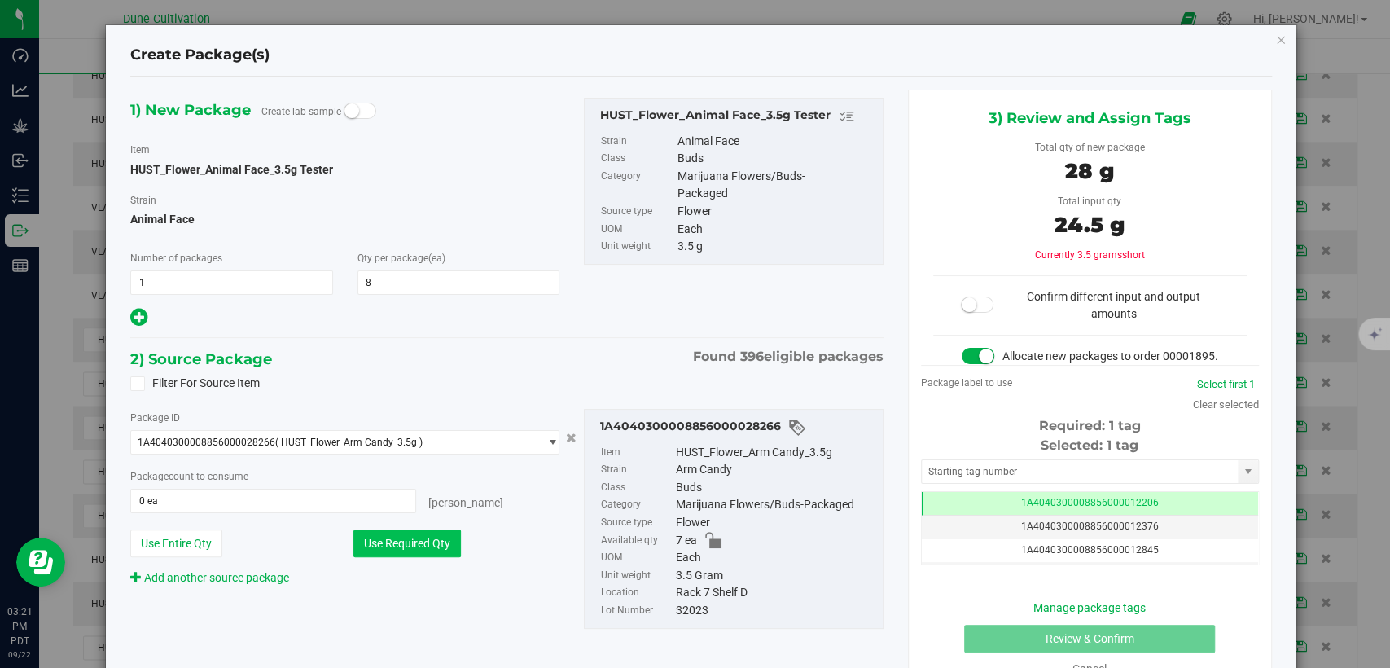
type input "7 ea"
click at [1275, 37] on div "Create Package(s) 1) New Package Create lab sample Item HUST_Flower_Animal Face…" at bounding box center [701, 366] width 1191 height 682
click at [1276, 38] on icon "button" at bounding box center [1281, 39] width 11 height 20
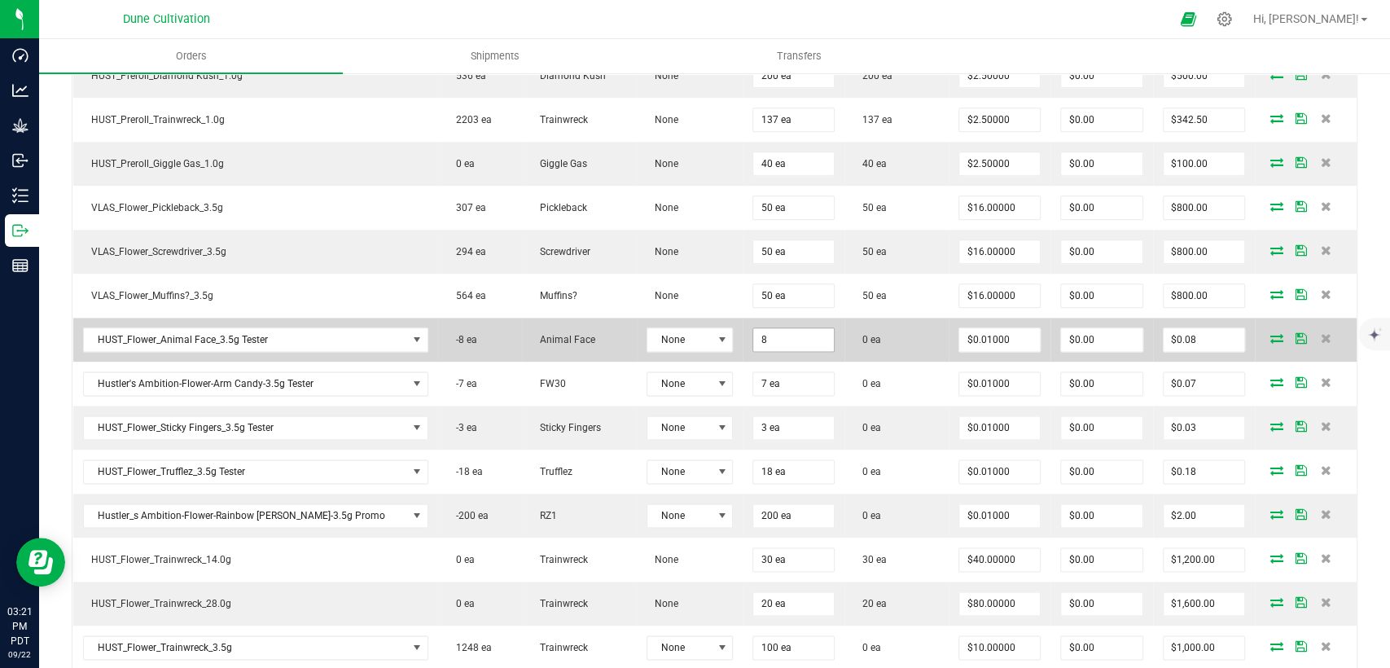
click at [753, 335] on input "8" at bounding box center [793, 339] width 81 height 23
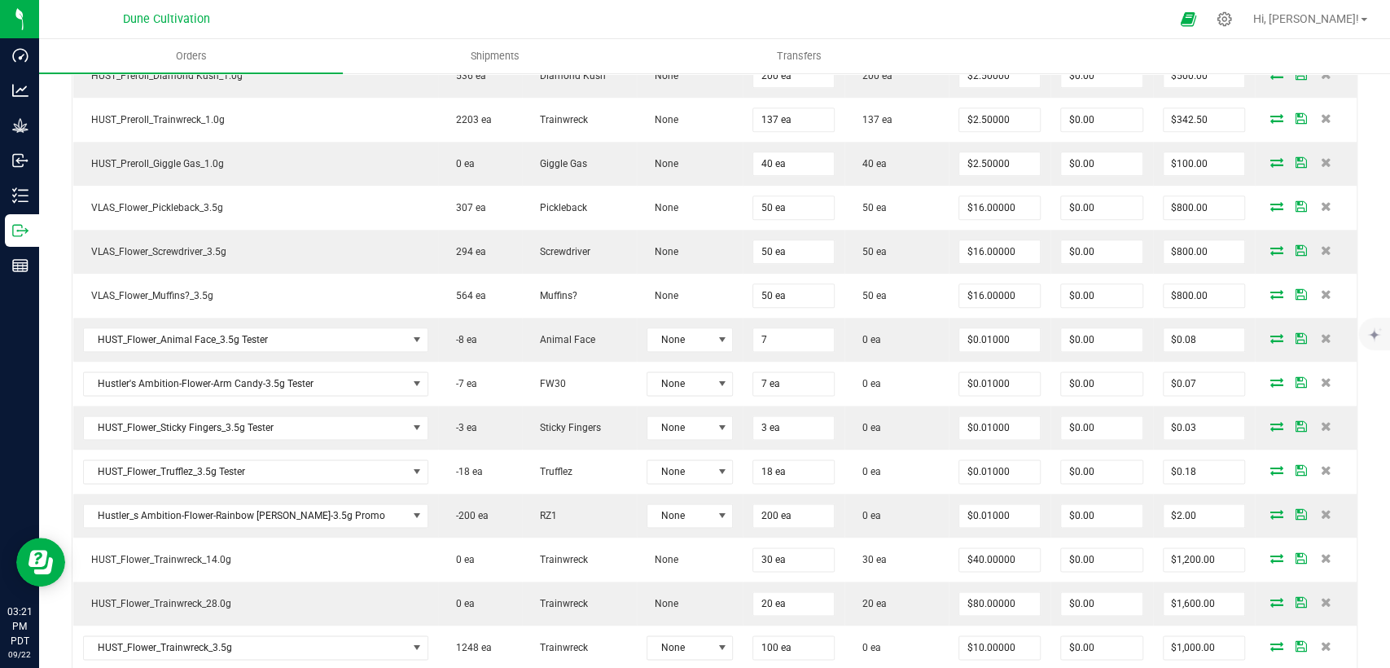
type input "7 ea"
type input "$0.07"
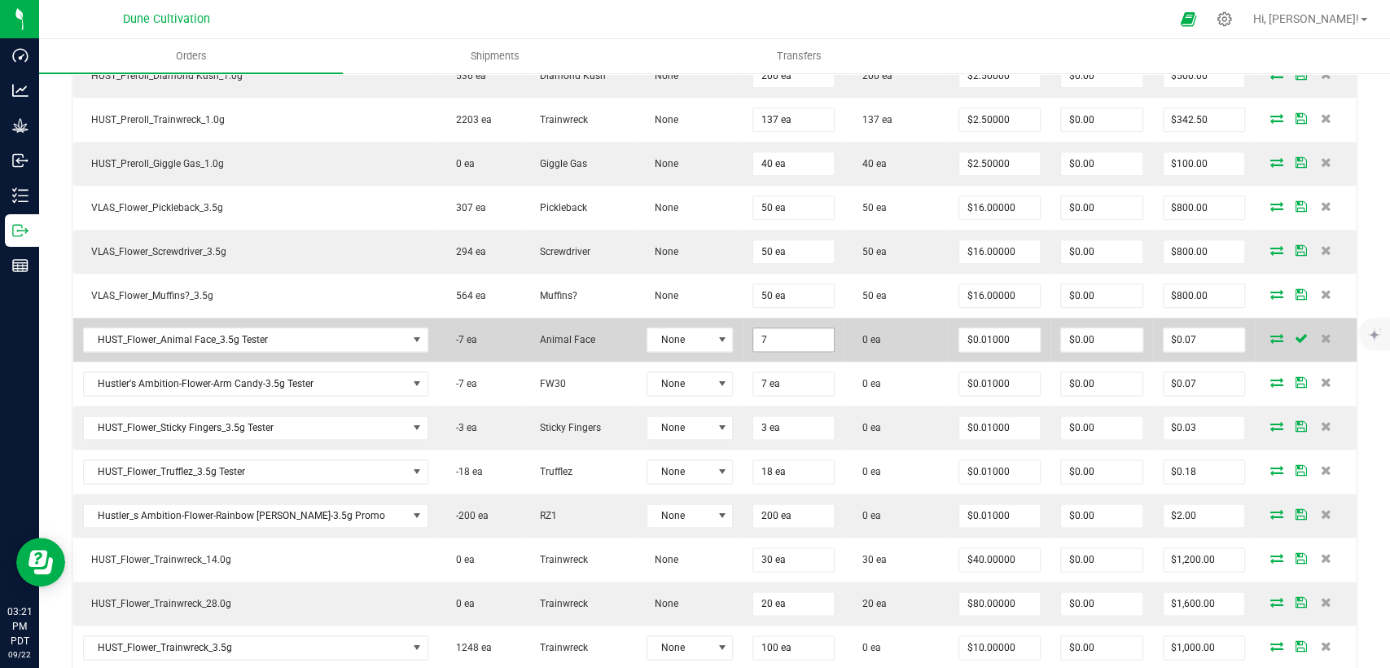
click at [753, 334] on input "7" at bounding box center [793, 339] width 81 height 23
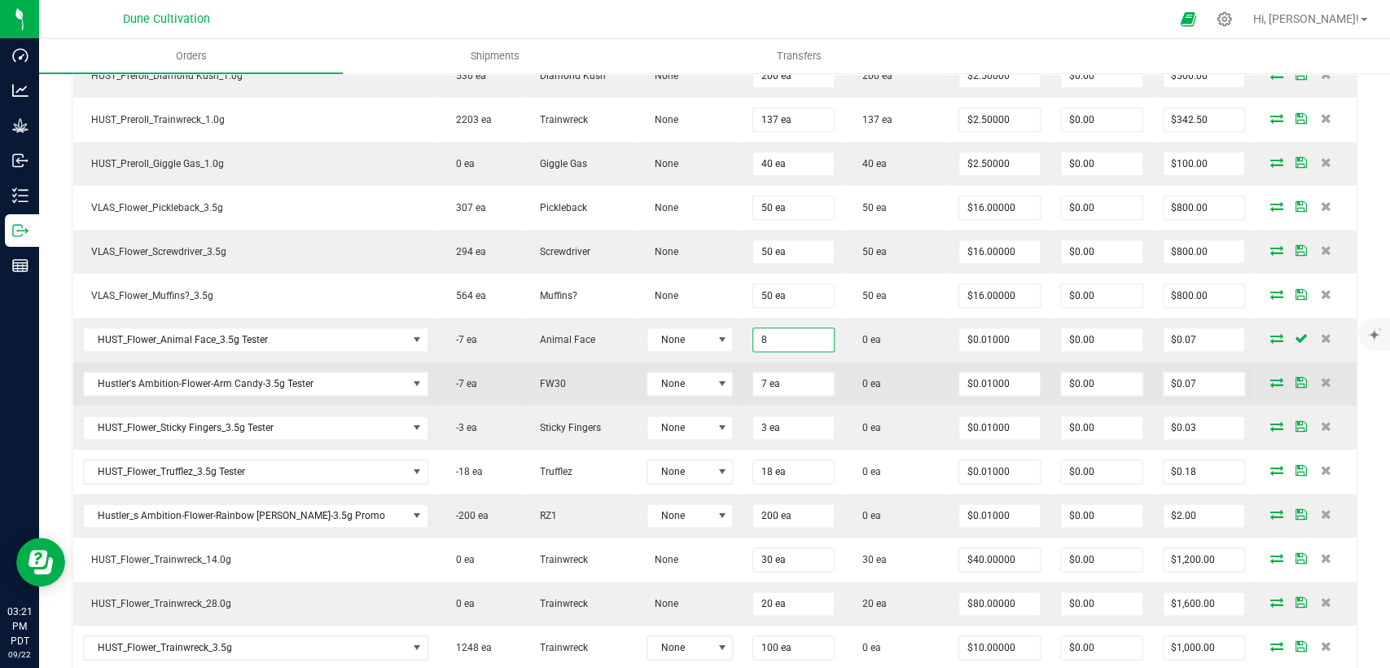
type input "8 ea"
type input "$0.08"
click at [1271, 377] on icon at bounding box center [1277, 382] width 13 height 10
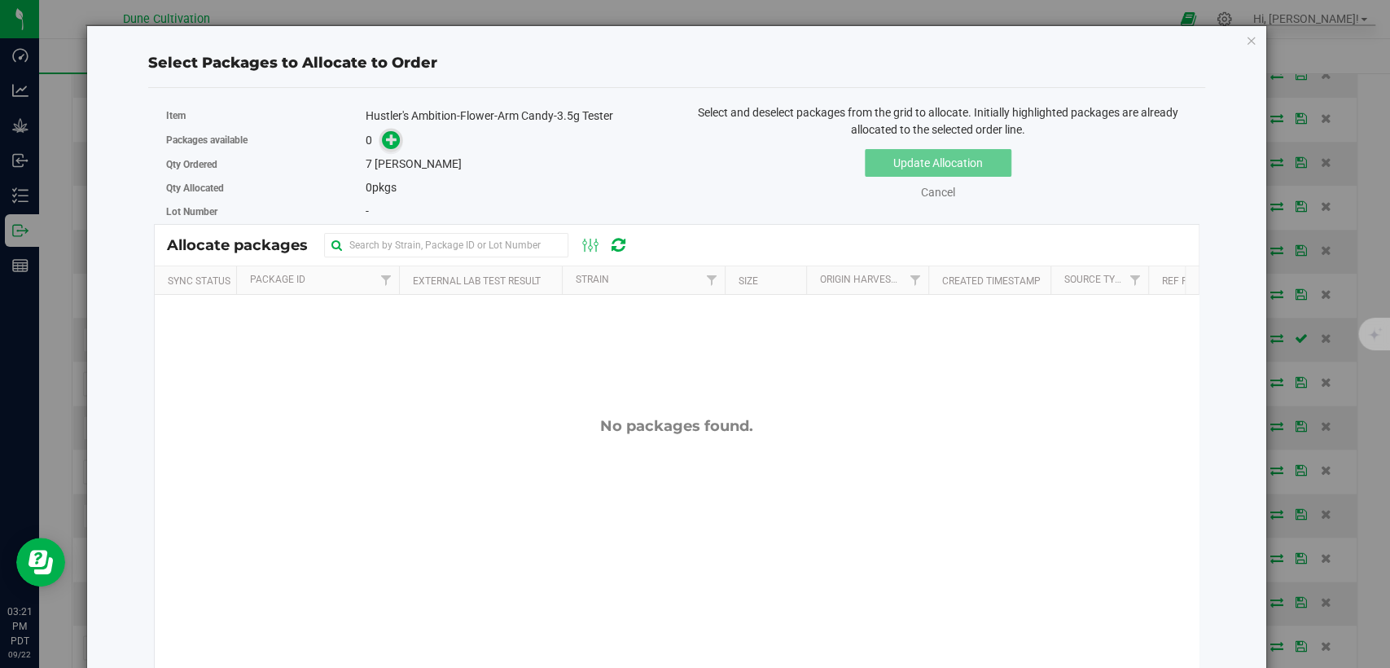
click at [387, 134] on icon at bounding box center [391, 139] width 11 height 11
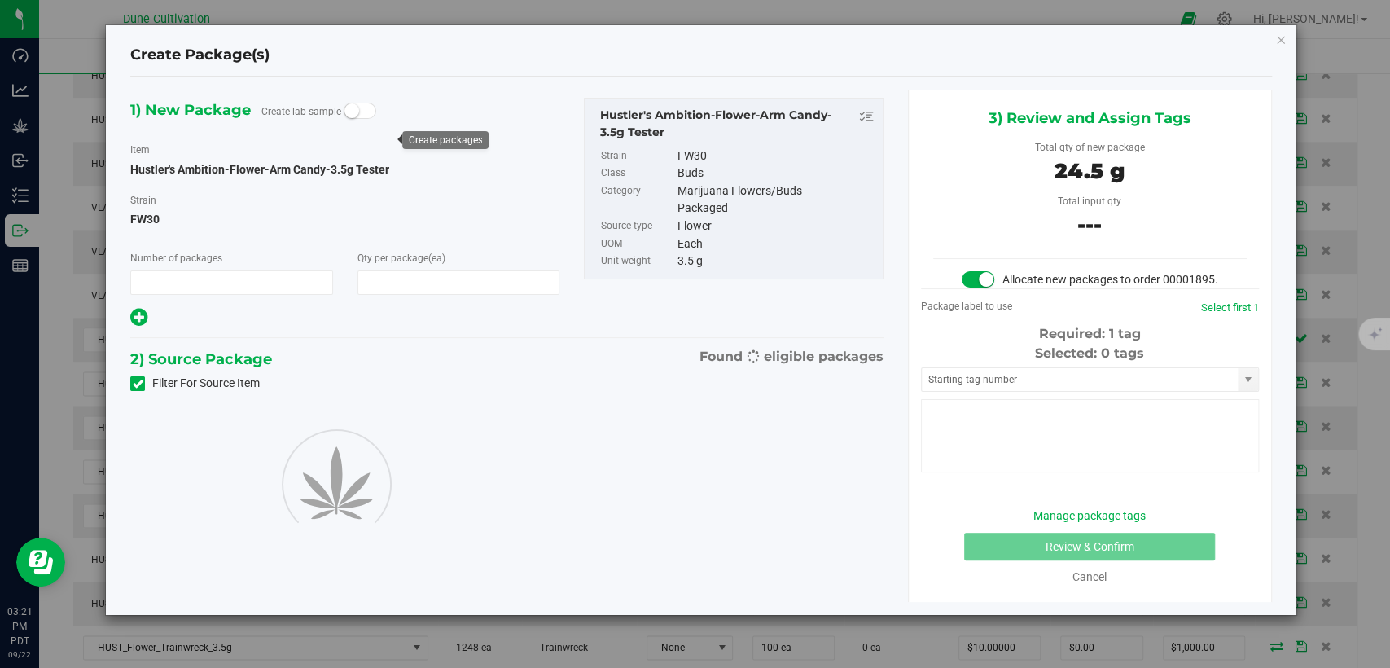
type input "1"
type input "7"
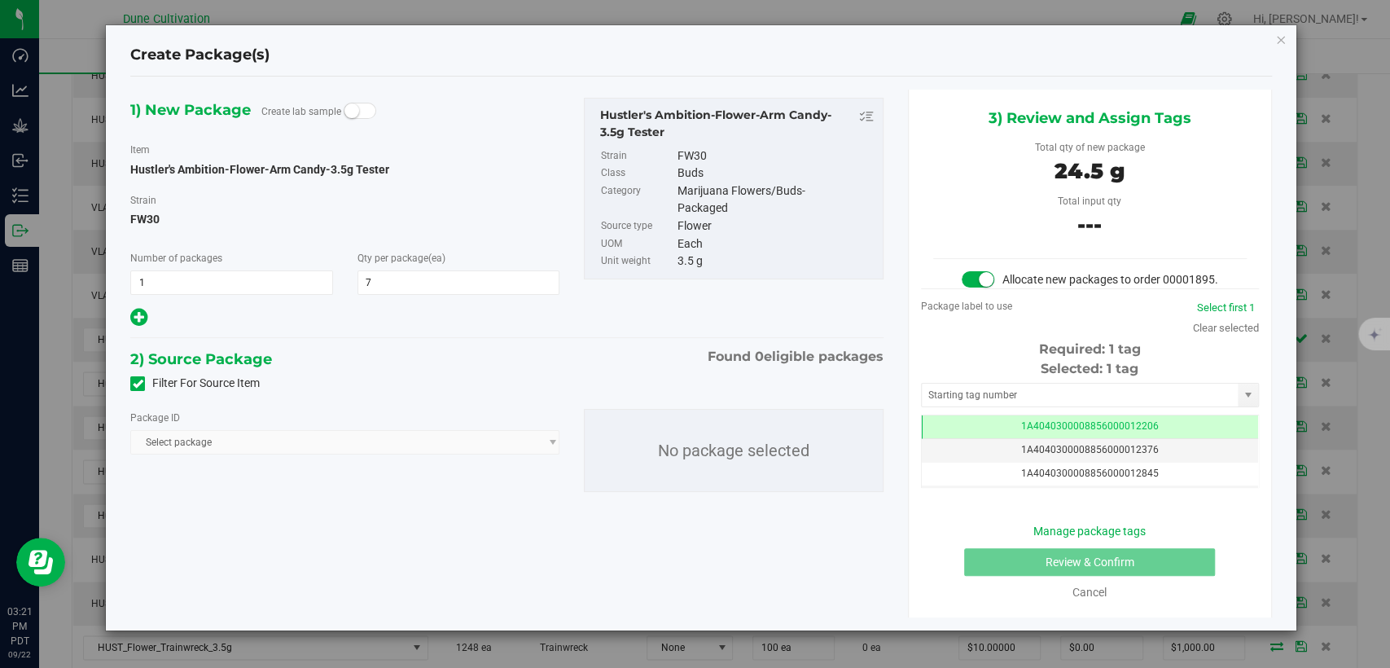
click at [133, 384] on icon at bounding box center [138, 384] width 11 height 0
click at [0, 0] on input "Filter For Source Item" at bounding box center [0, 0] width 0 height 0
click at [193, 442] on span "Select package" at bounding box center [334, 442] width 407 height 23
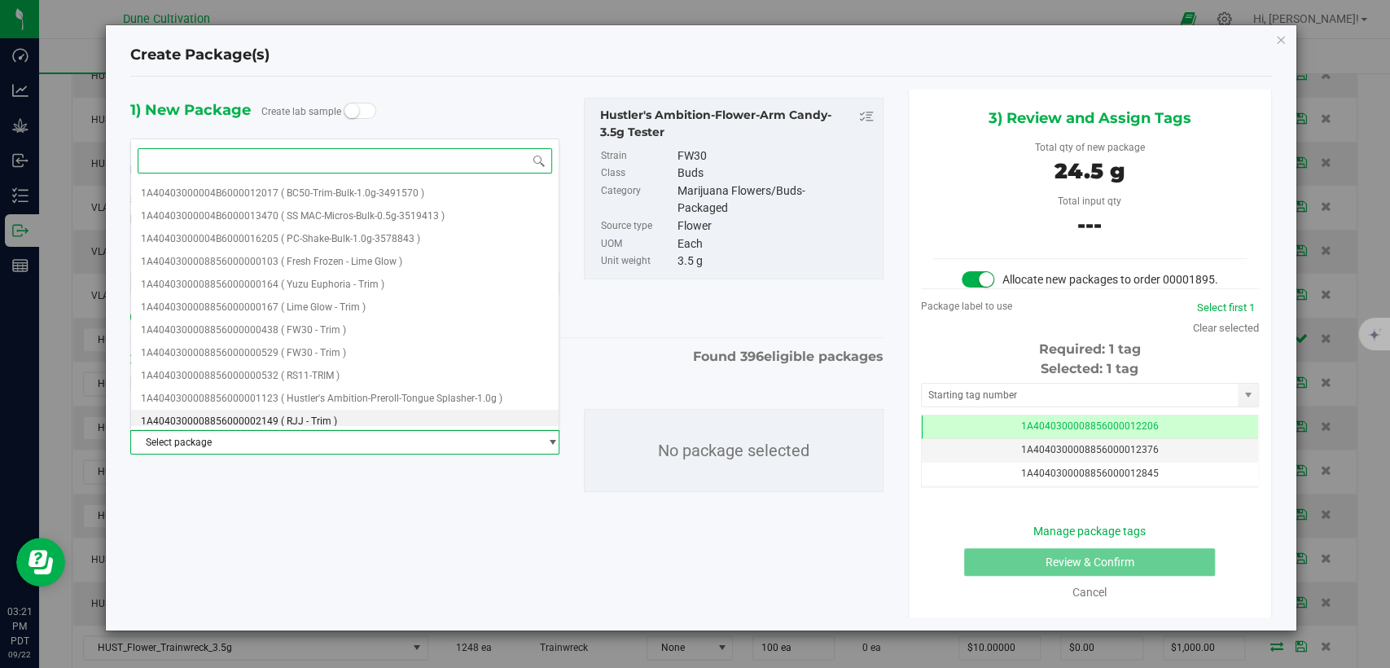
paste input "28266"
type input "28266"
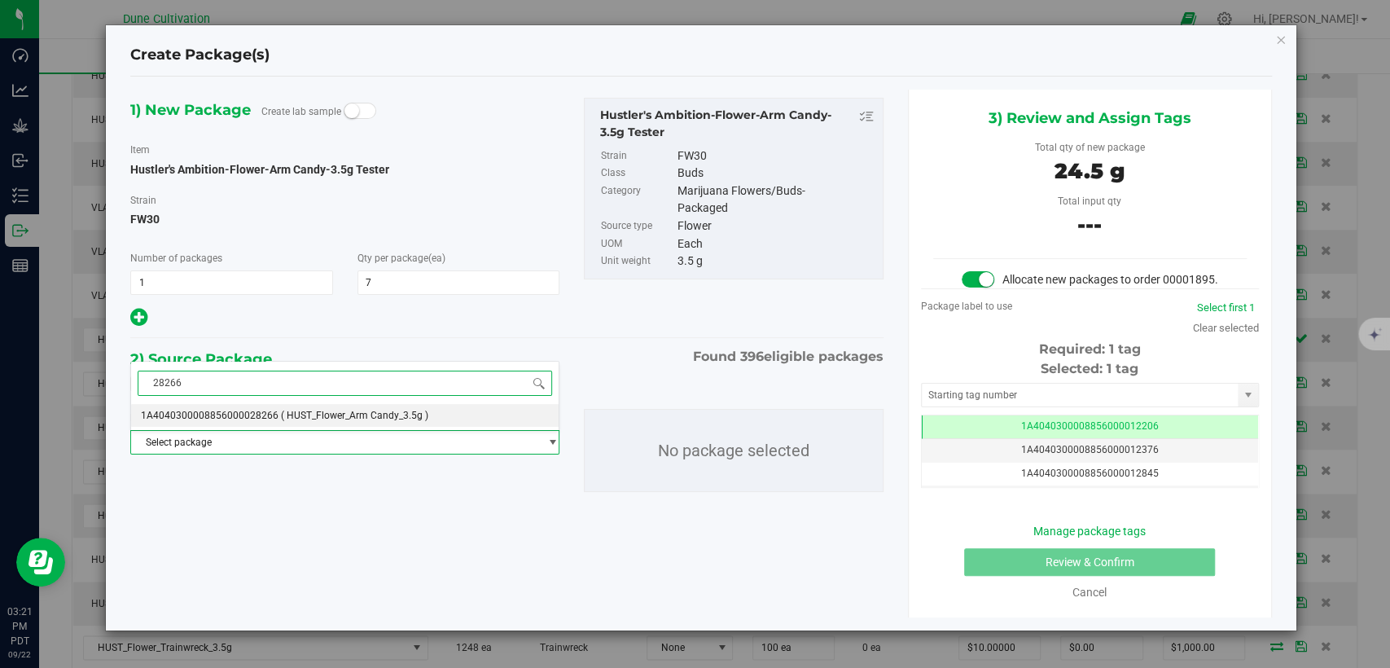
click at [240, 417] on span "1A4040300008856000028266" at bounding box center [210, 415] width 138 height 11
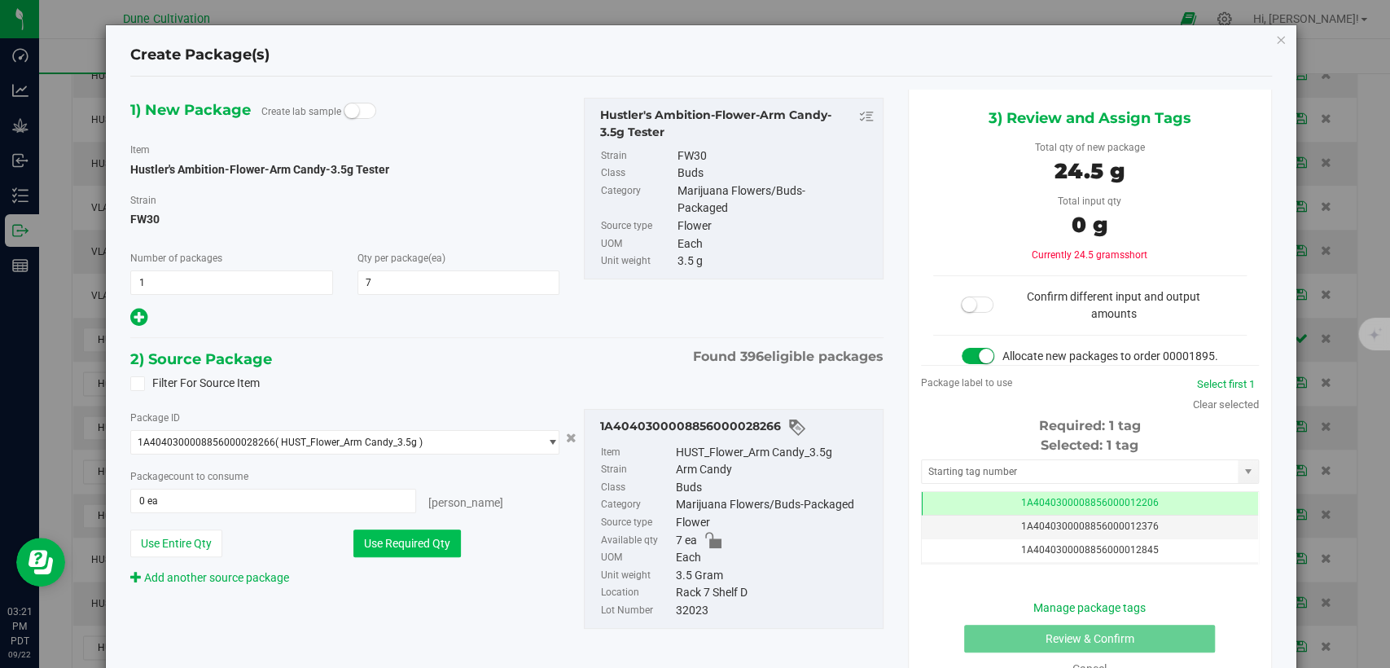
click at [384, 537] on button "Use Required Qty" at bounding box center [408, 543] width 108 height 28
type input "7 ea"
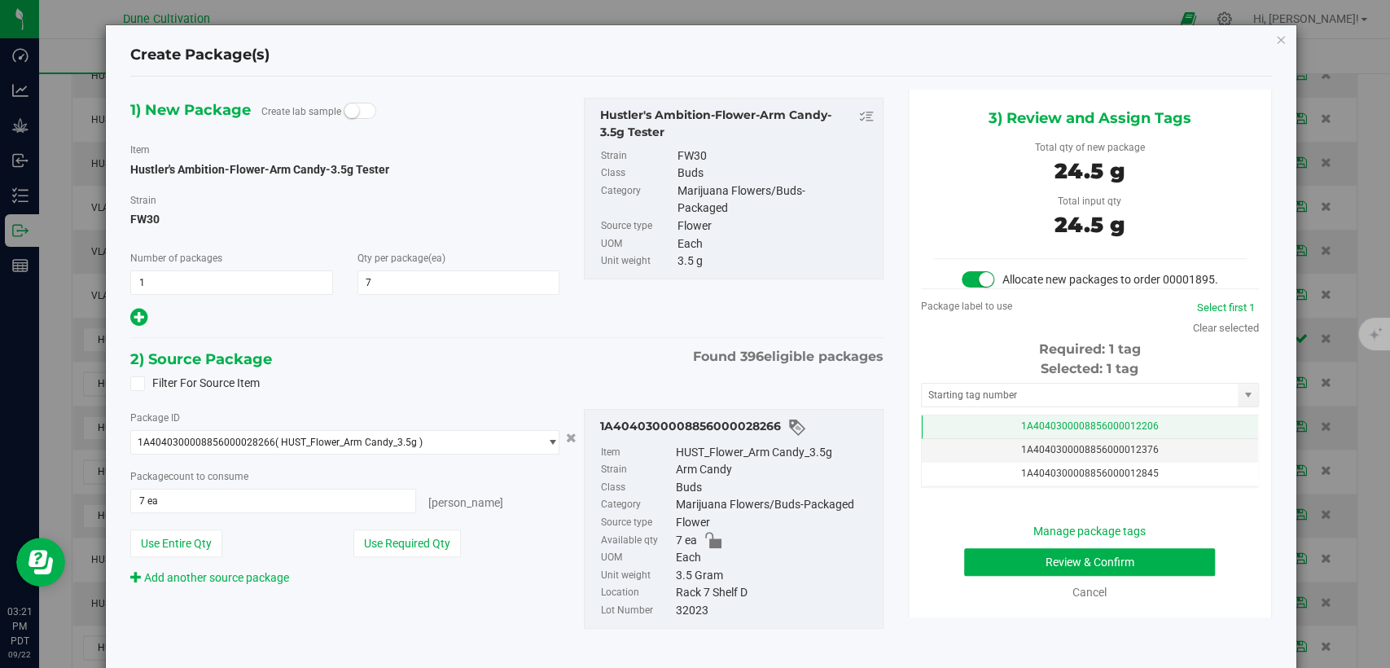
click at [947, 439] on td "1A4040300008856000012206" at bounding box center [1090, 427] width 336 height 24
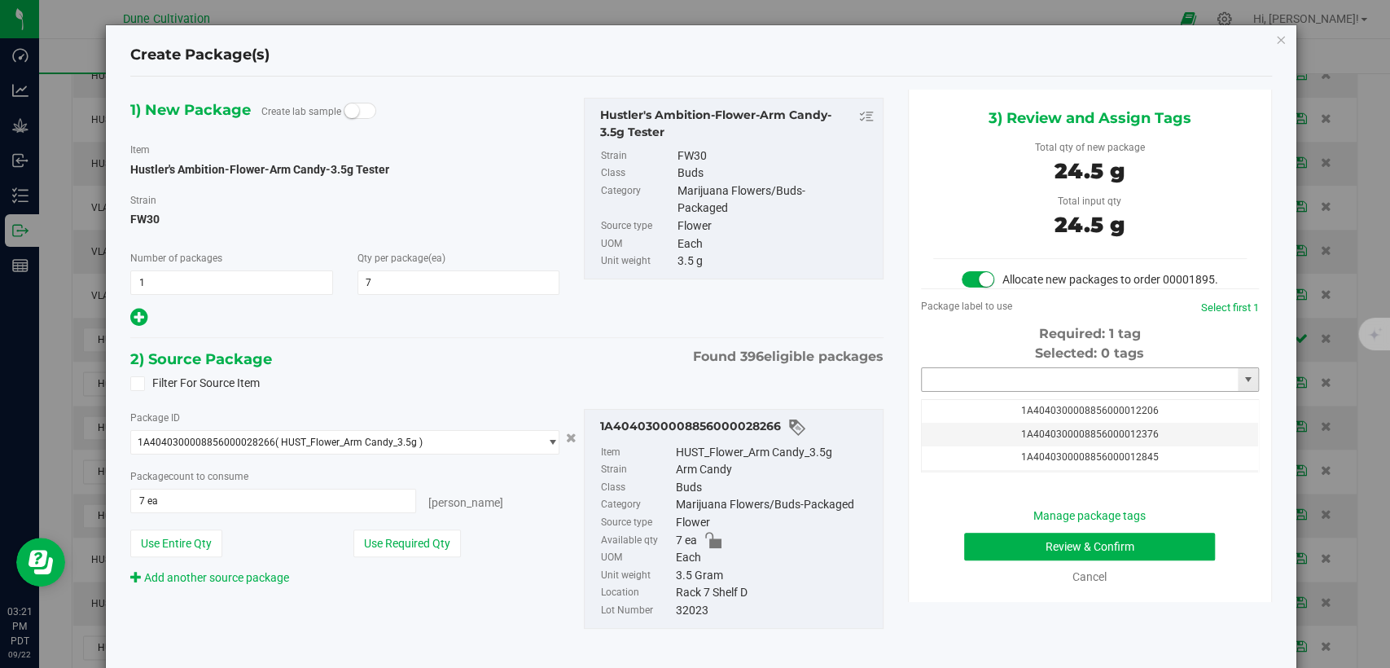
click at [938, 391] on input "text" at bounding box center [1080, 379] width 316 height 23
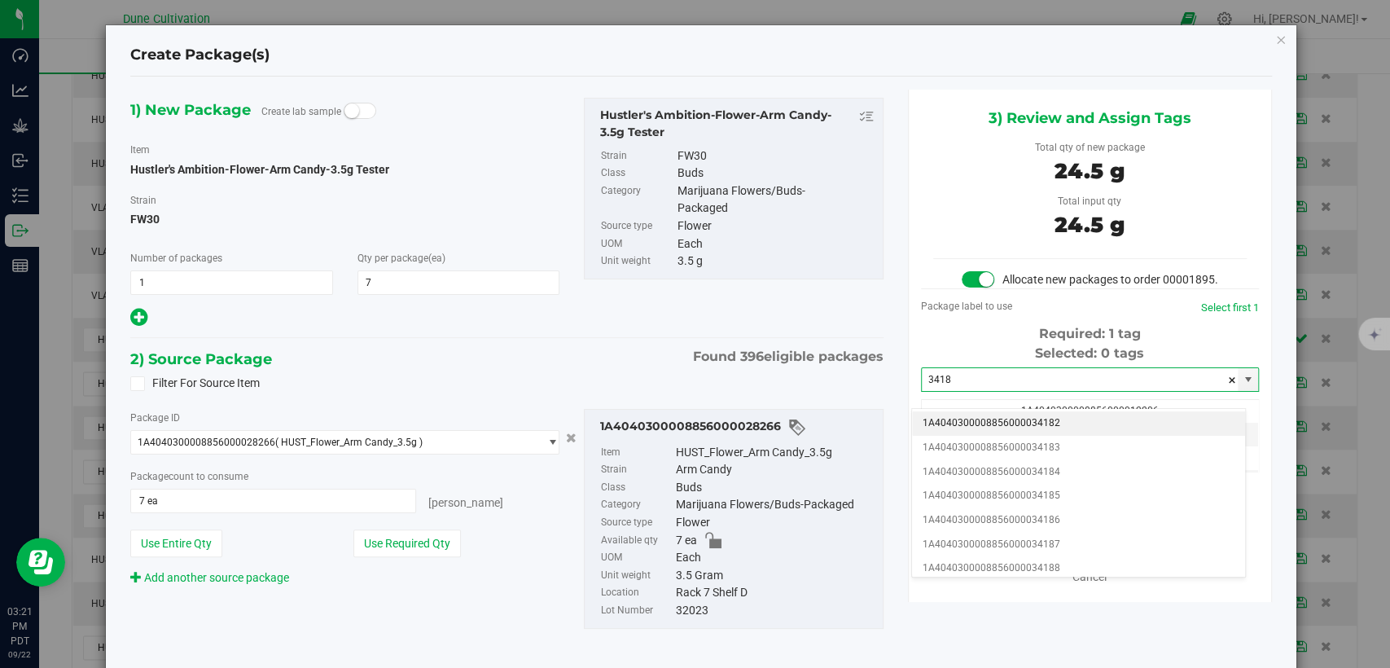
drag, startPoint x: 959, startPoint y: 428, endPoint x: 933, endPoint y: 221, distance: 208.5
click at [960, 427] on li "1A4040300008856000034182" at bounding box center [1078, 423] width 333 height 24
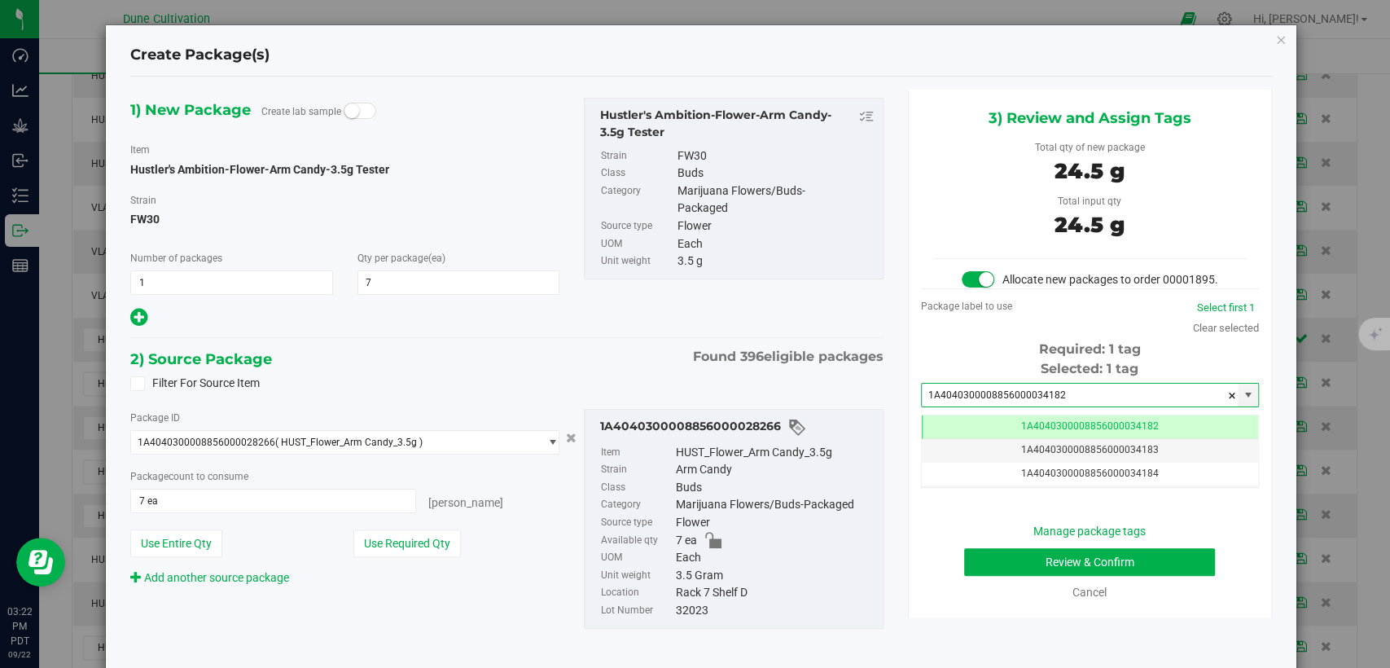
type input "1A4040300008856000034182"
click at [1002, 575] on button "Review & Confirm" at bounding box center [1089, 562] width 251 height 28
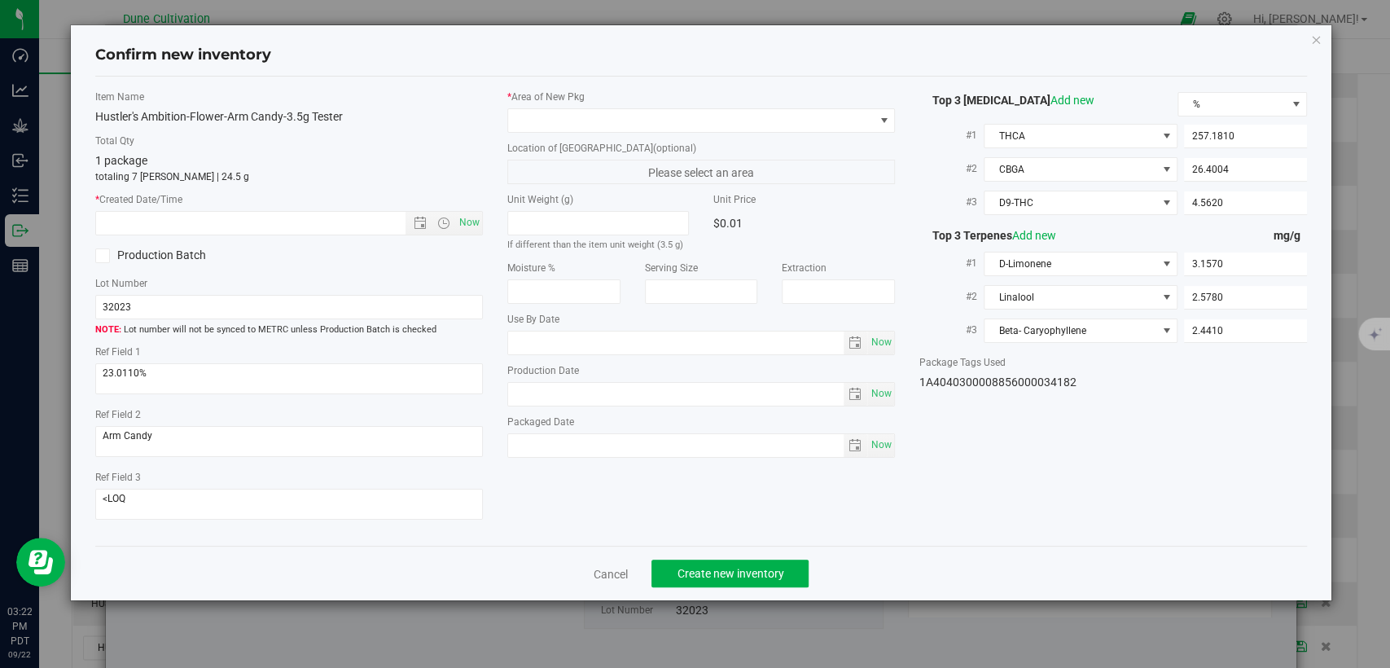
drag, startPoint x: 738, startPoint y: 105, endPoint x: 648, endPoint y: 169, distance: 110.3
click at [738, 106] on div "* Area of New Pkg" at bounding box center [701, 111] width 388 height 43
click at [617, 121] on span at bounding box center [691, 120] width 366 height 23
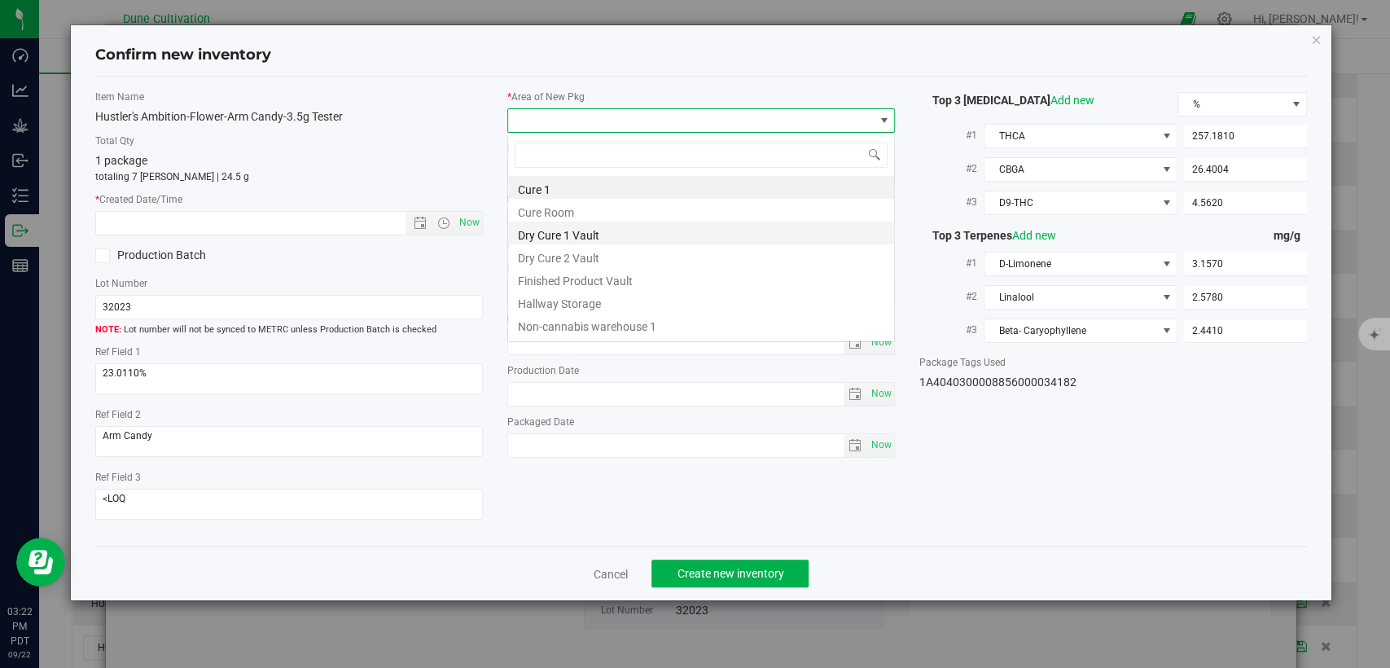
scroll to position [81426, 81064]
click at [552, 272] on li "Finished Product Vault" at bounding box center [701, 278] width 386 height 23
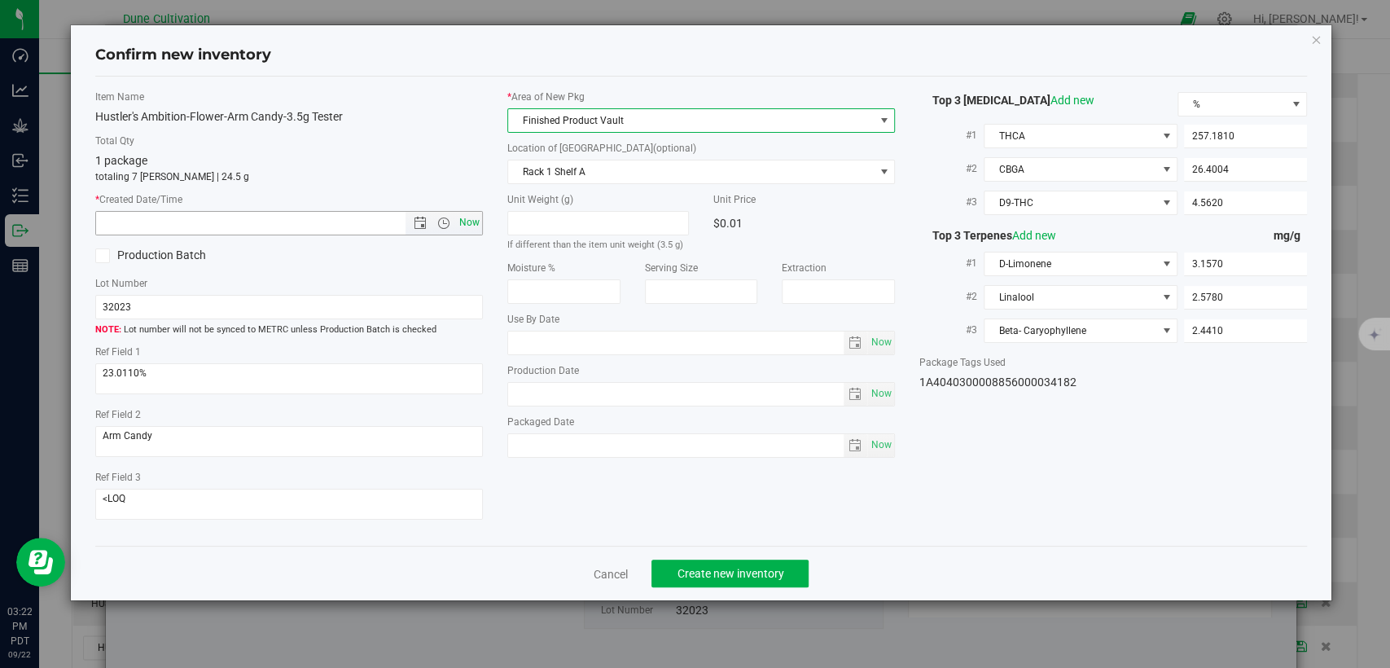
click at [475, 219] on span "Now" at bounding box center [470, 223] width 28 height 24
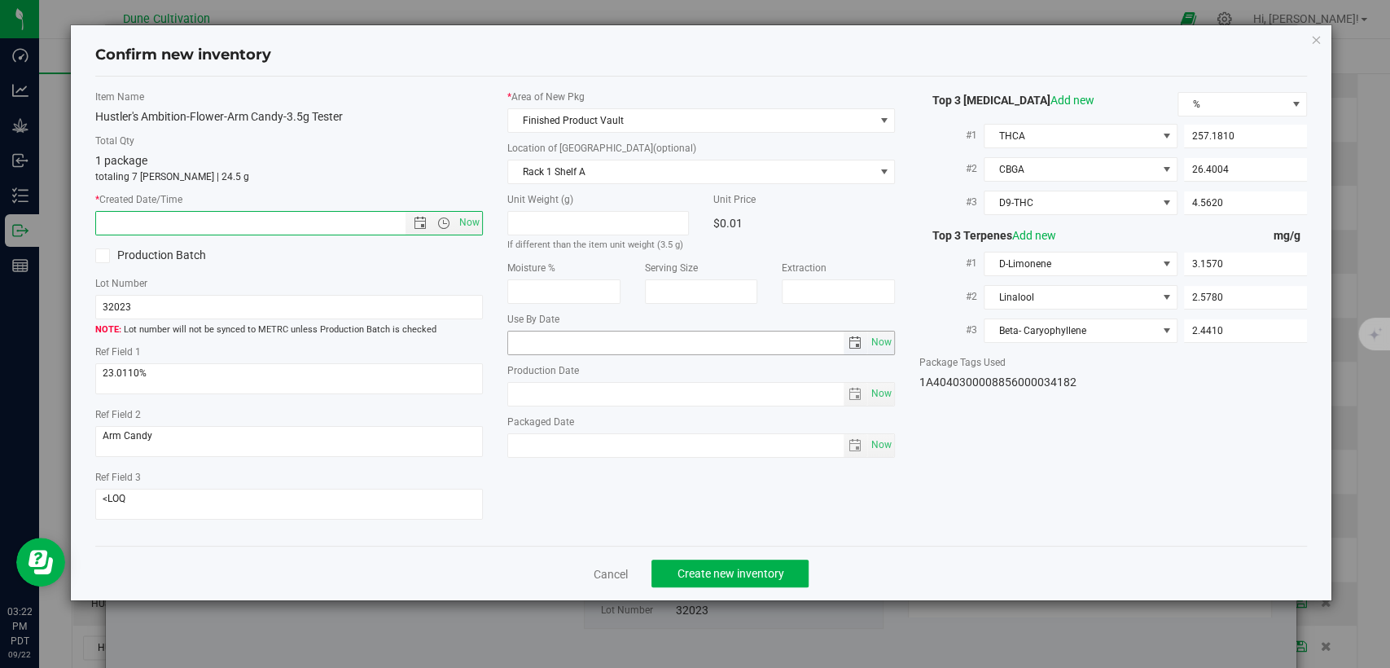
type input "9/22/2025 3:22 PM"
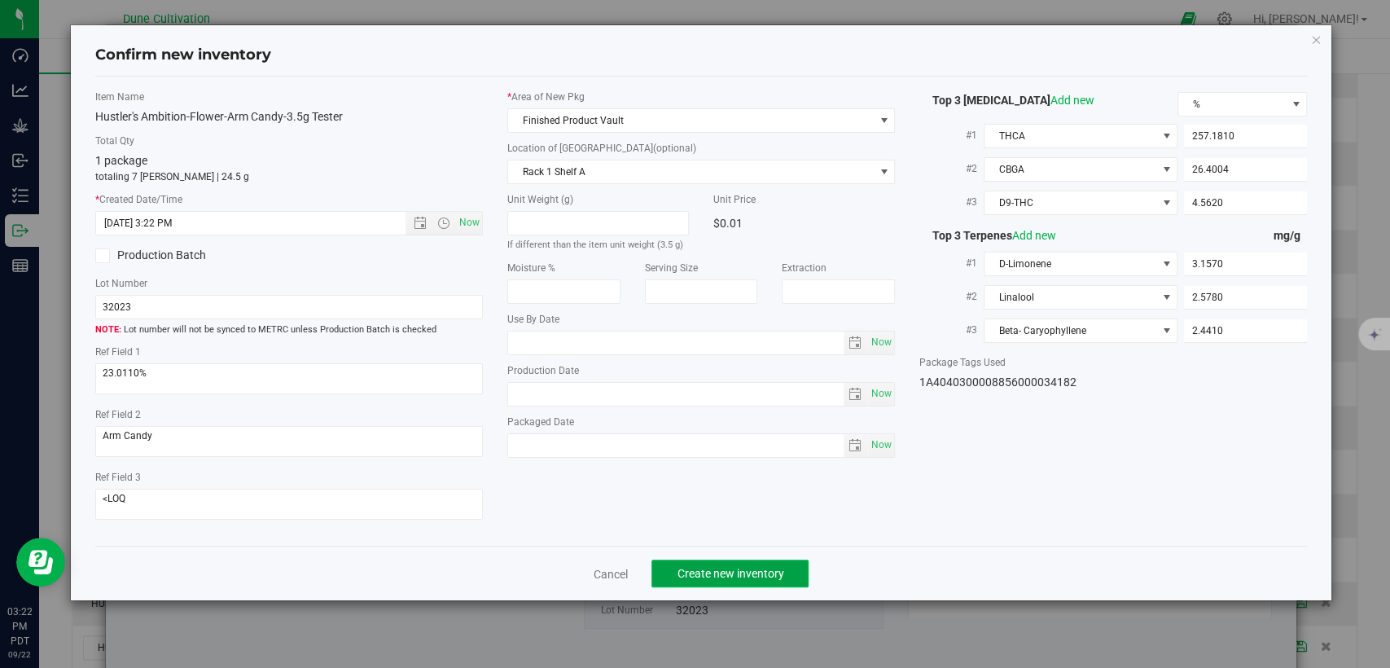
click at [696, 571] on span "Create new inventory" at bounding box center [730, 573] width 107 height 13
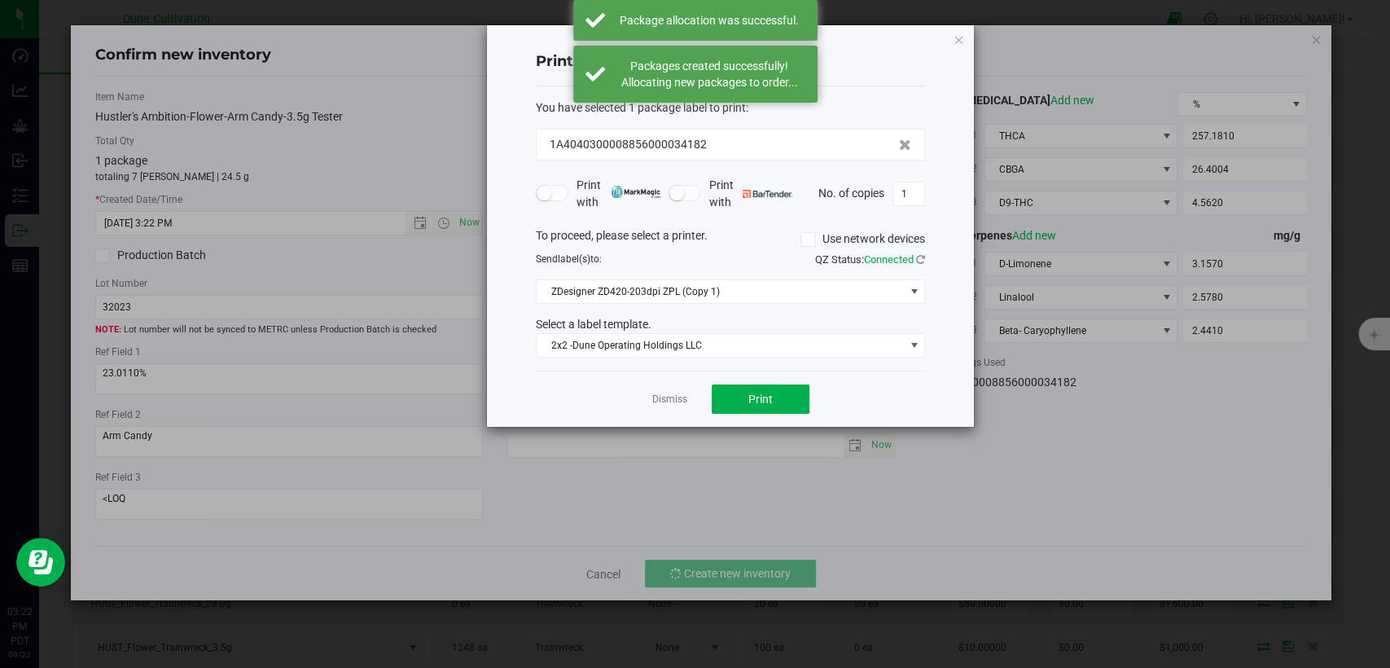
click at [651, 399] on div "Dismiss Print" at bounding box center [730, 399] width 389 height 56
click at [660, 399] on link "Dismiss" at bounding box center [669, 400] width 35 height 14
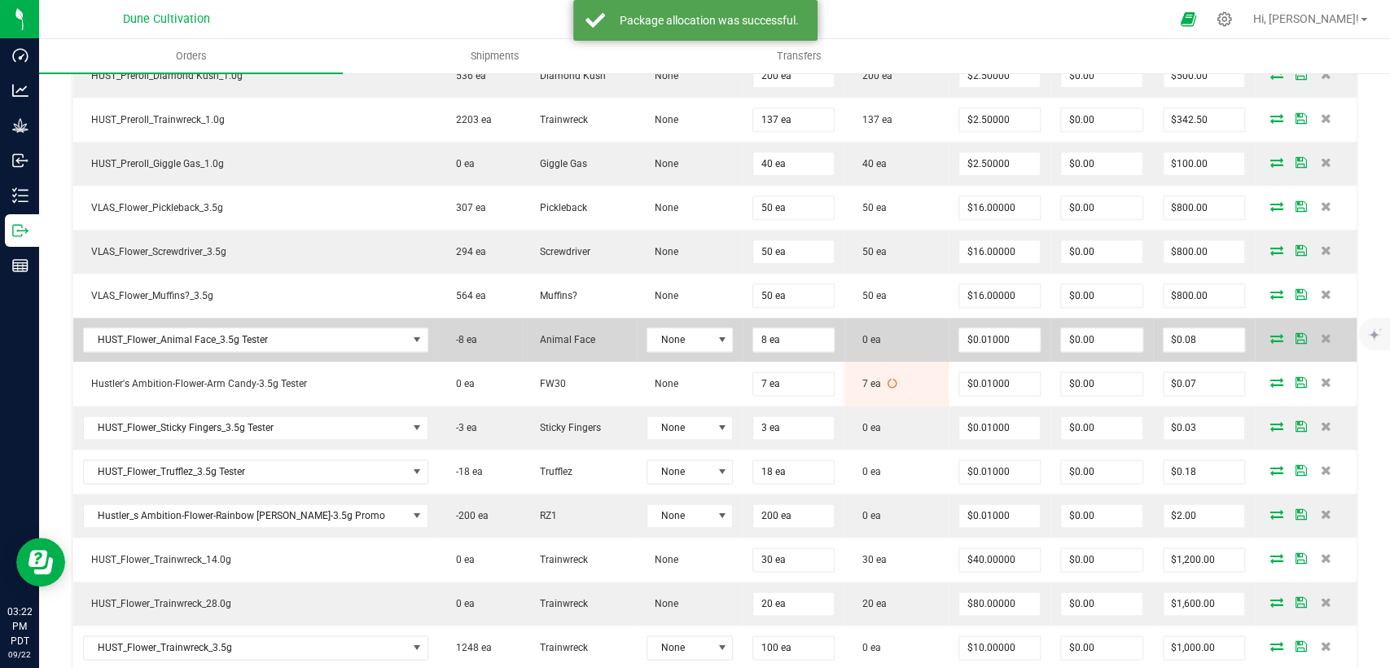
click at [1271, 333] on icon at bounding box center [1277, 338] width 13 height 10
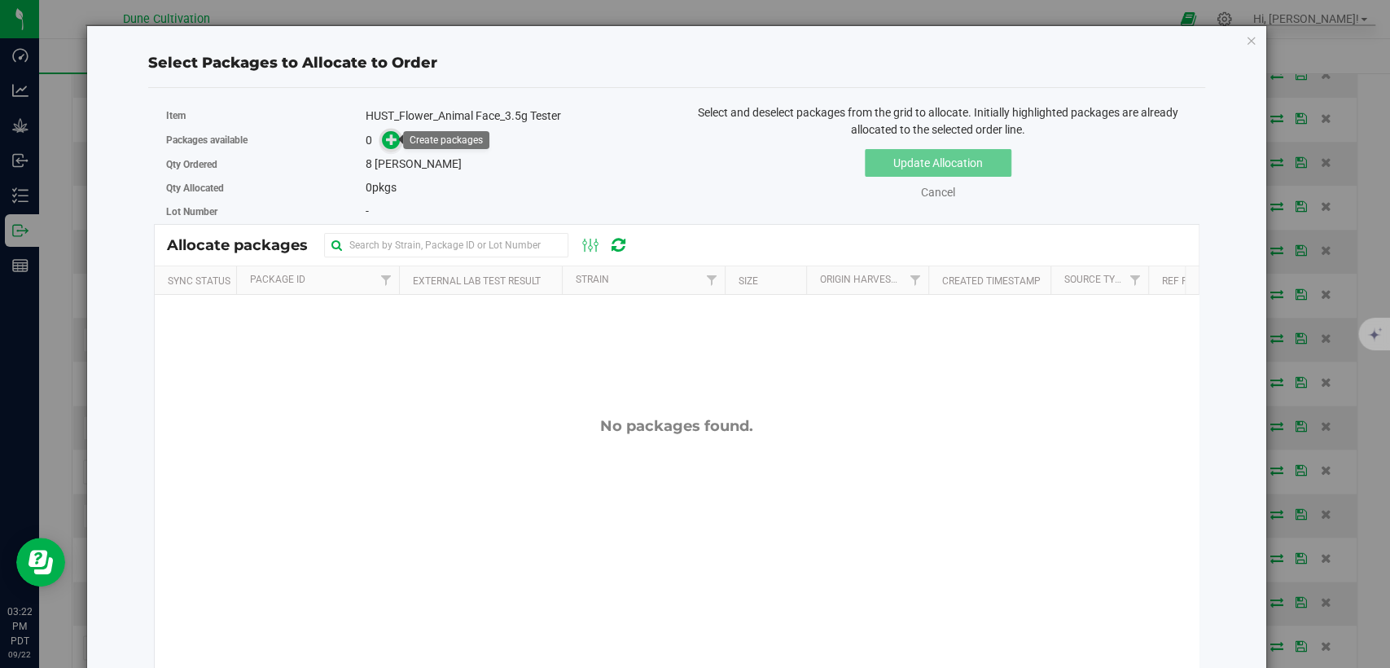
click at [386, 143] on icon at bounding box center [391, 139] width 11 height 11
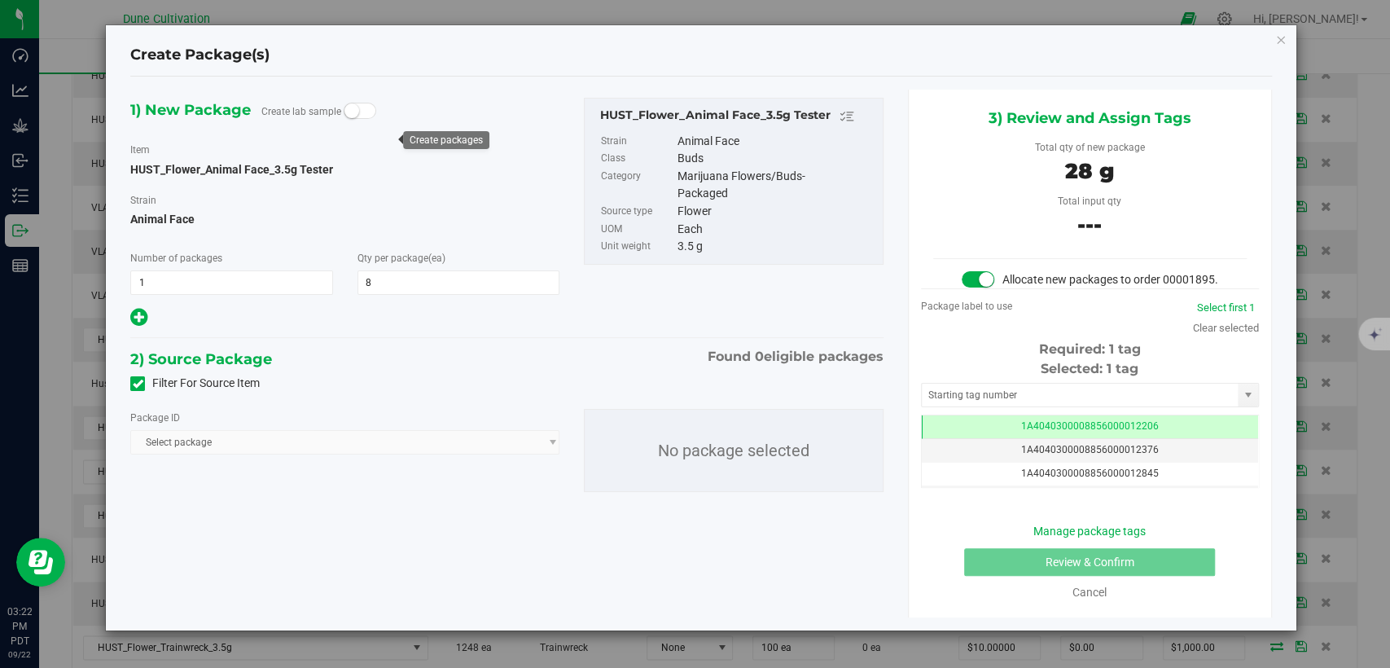
type input "8"
click at [137, 384] on icon at bounding box center [138, 384] width 11 height 0
click at [0, 0] on input "Filter For Source Item" at bounding box center [0, 0] width 0 height 0
click at [213, 441] on span "Select package" at bounding box center [334, 442] width 407 height 23
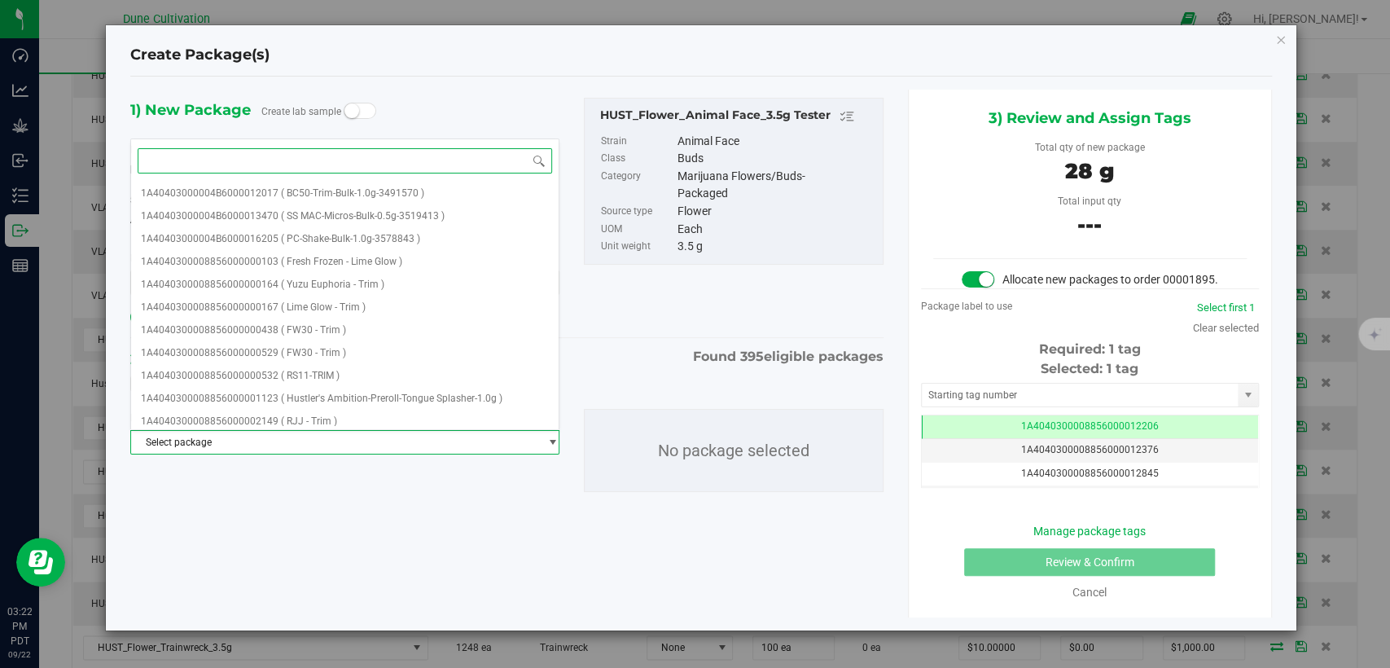
paste input "28287"
type input "28287"
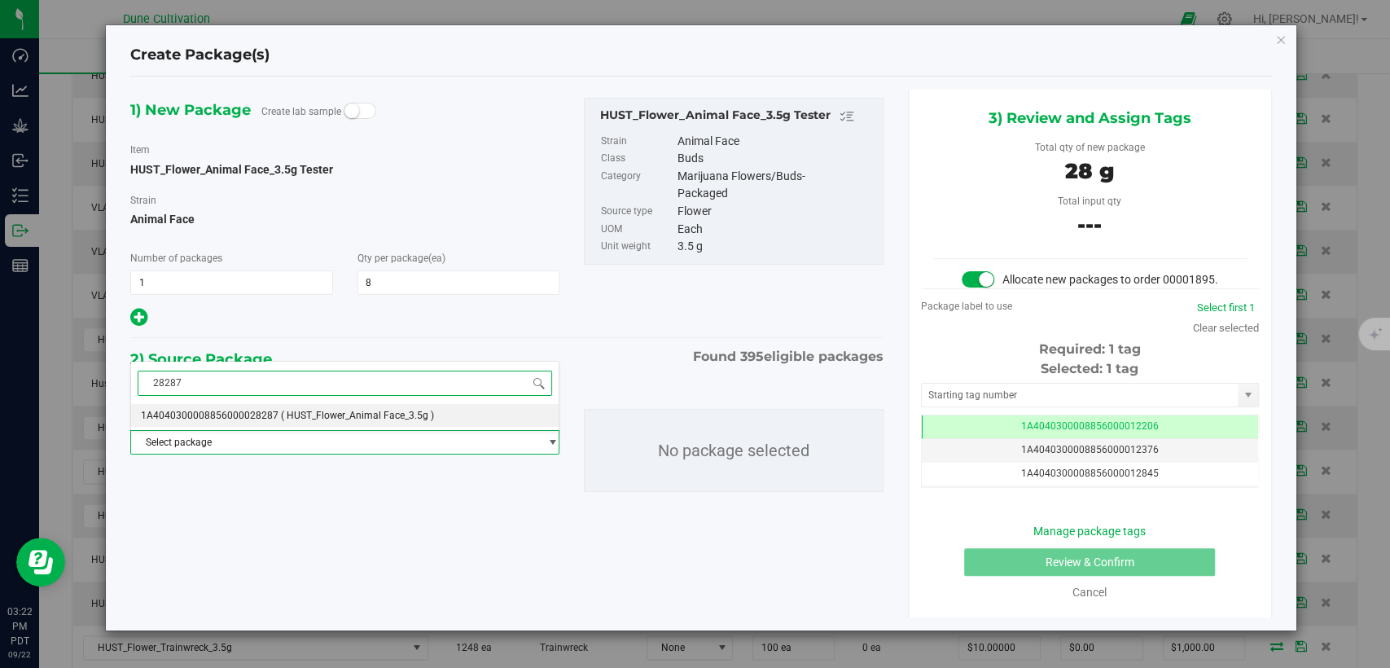
click at [254, 413] on span "1A4040300008856000028287" at bounding box center [210, 415] width 138 height 11
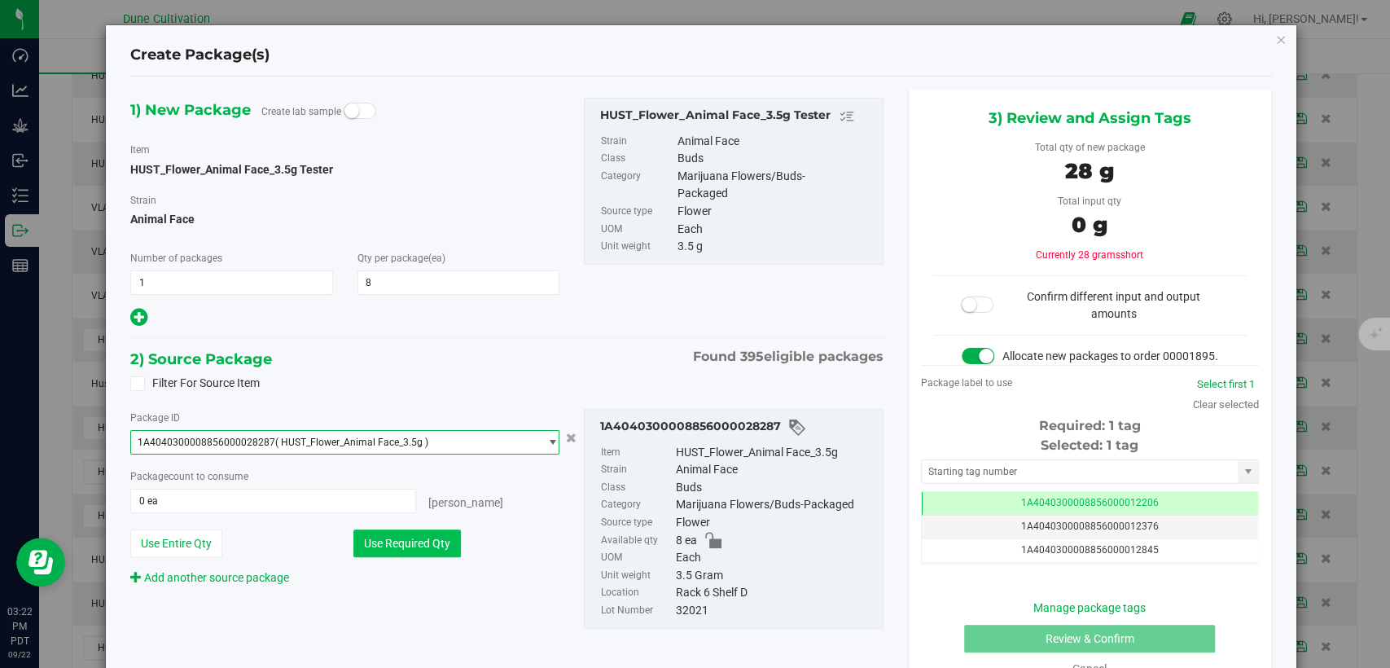
click at [412, 543] on button "Use Required Qty" at bounding box center [408, 543] width 108 height 28
type input "8 ea"
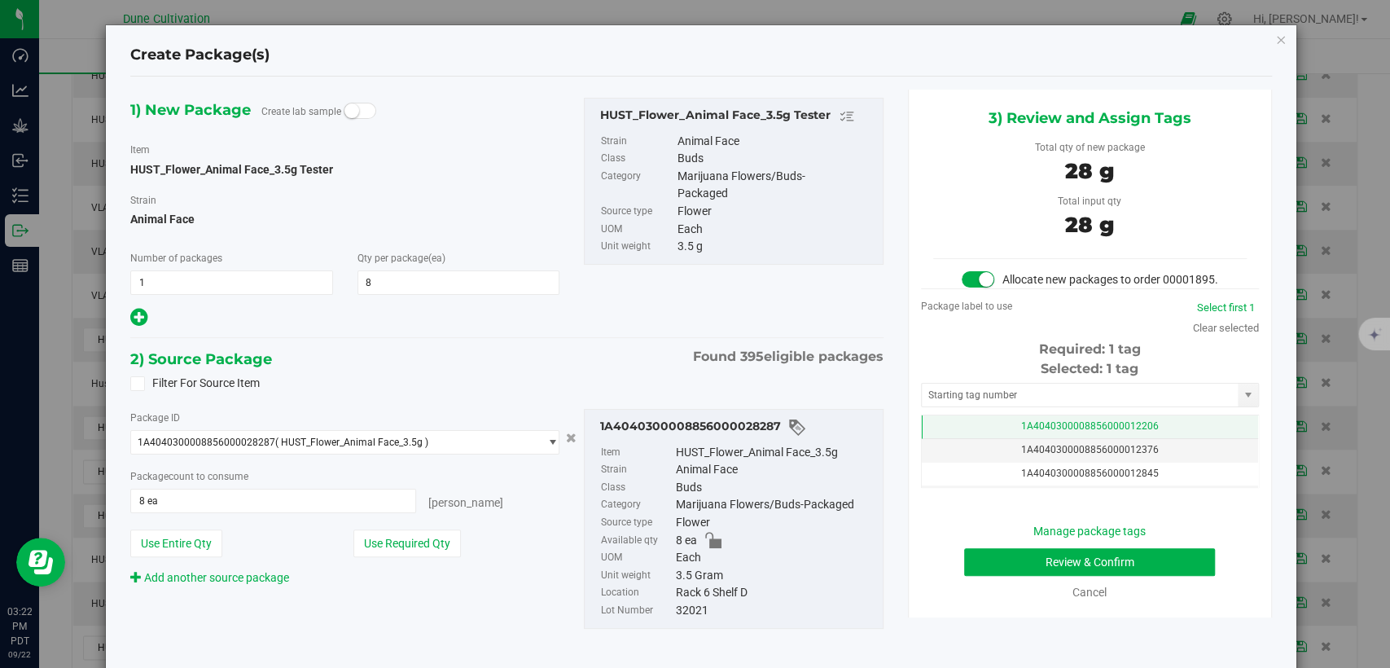
click at [964, 438] on td "1A4040300008856000012206" at bounding box center [1090, 427] width 336 height 24
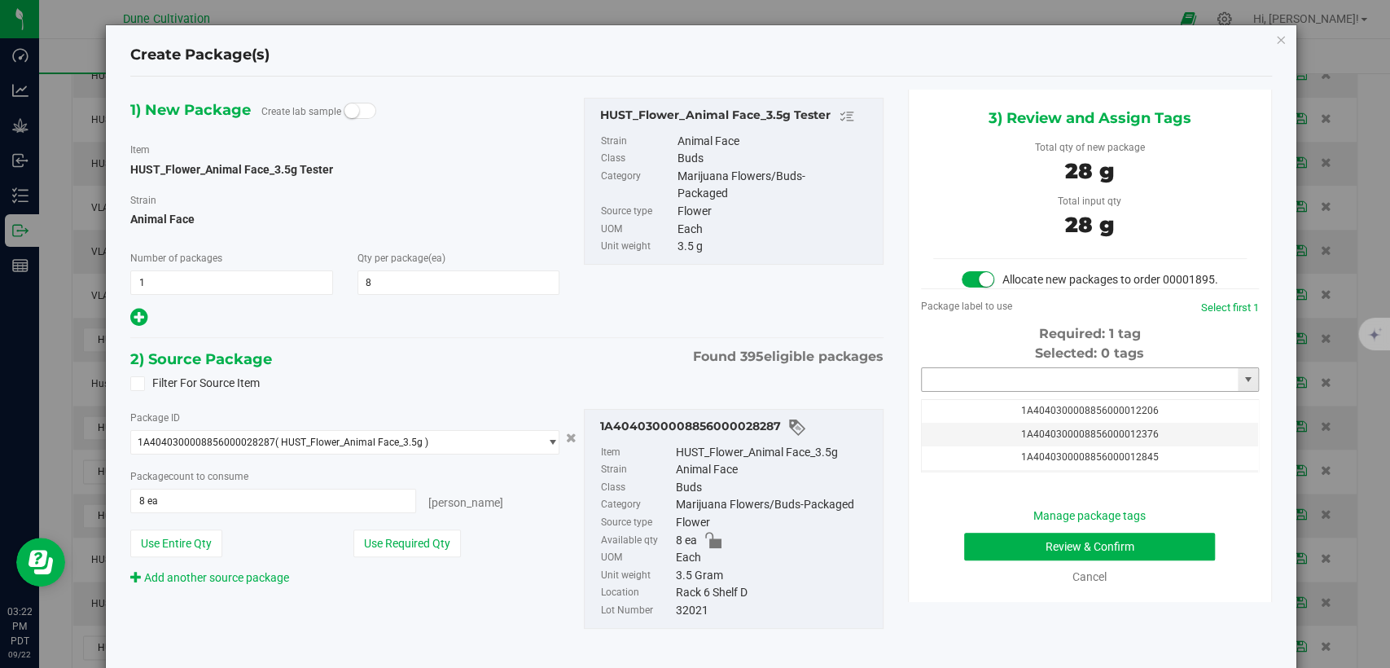
click at [977, 387] on input "text" at bounding box center [1080, 379] width 316 height 23
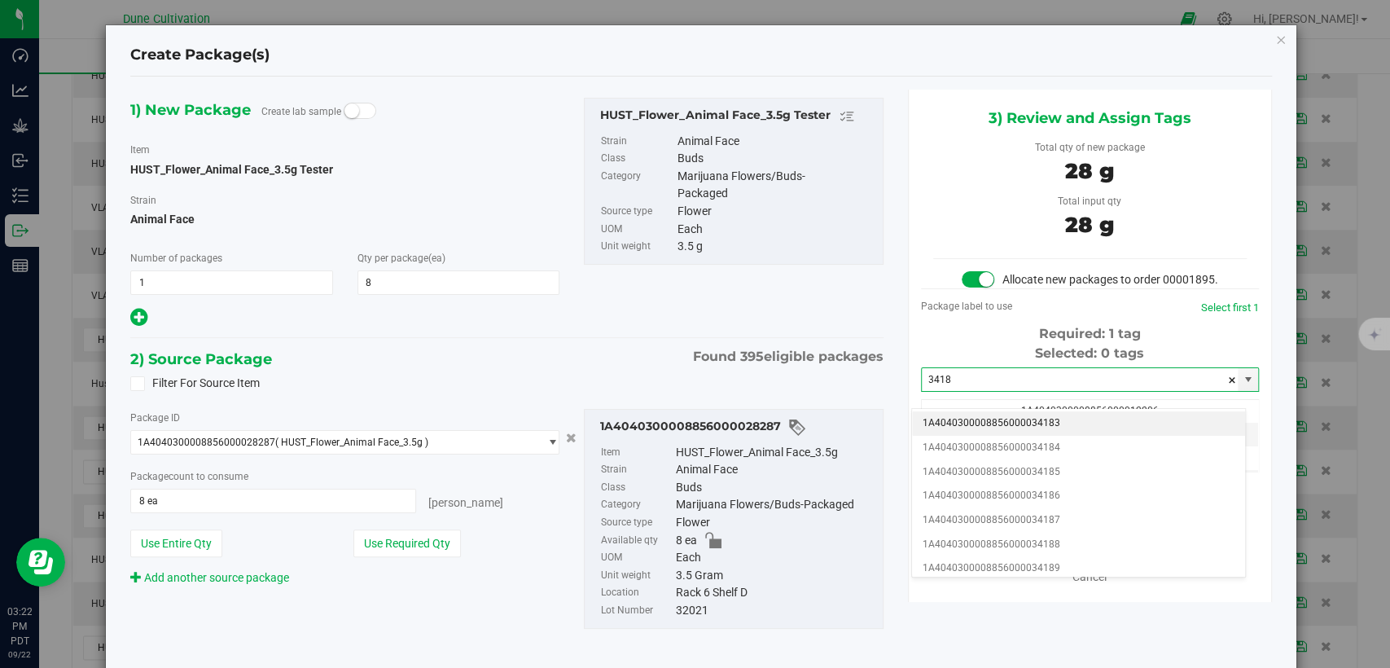
click at [977, 425] on li "1A4040300008856000034183" at bounding box center [1078, 423] width 333 height 24
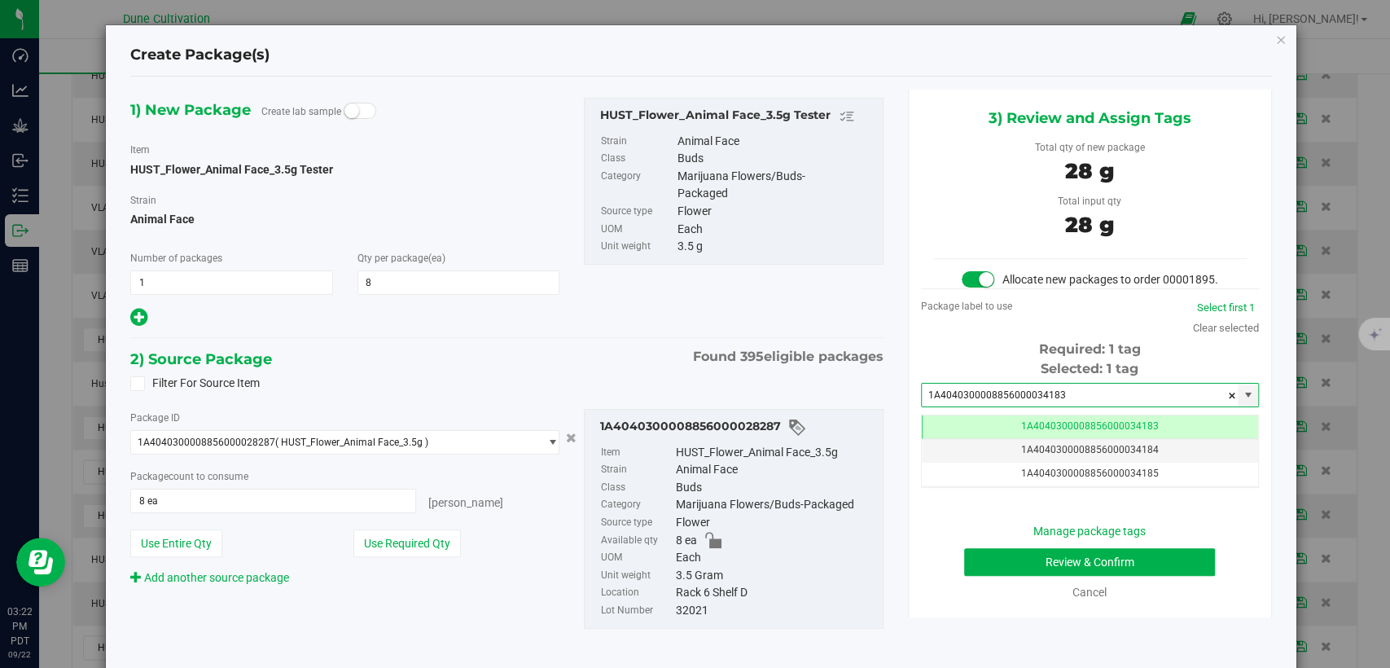
type input "1A4040300008856000034183"
click at [964, 575] on button "Review & Confirm" at bounding box center [1089, 562] width 251 height 28
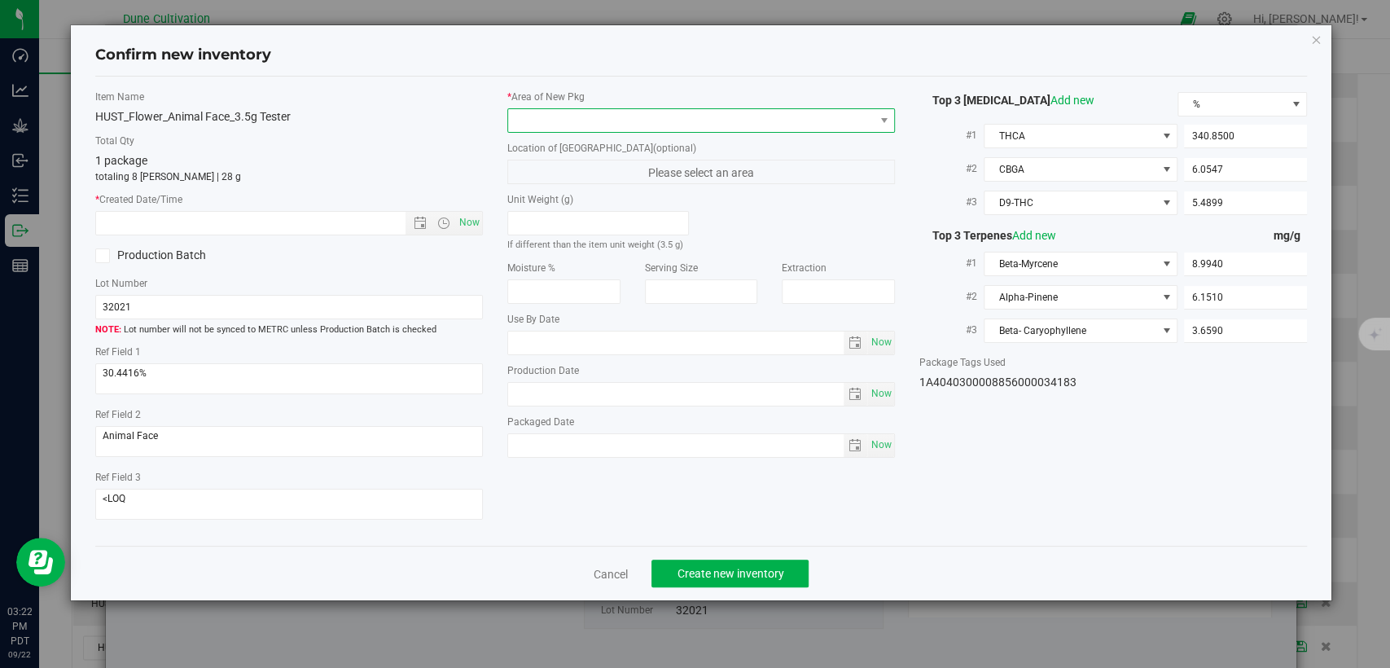
click at [676, 132] on span at bounding box center [701, 120] width 388 height 24
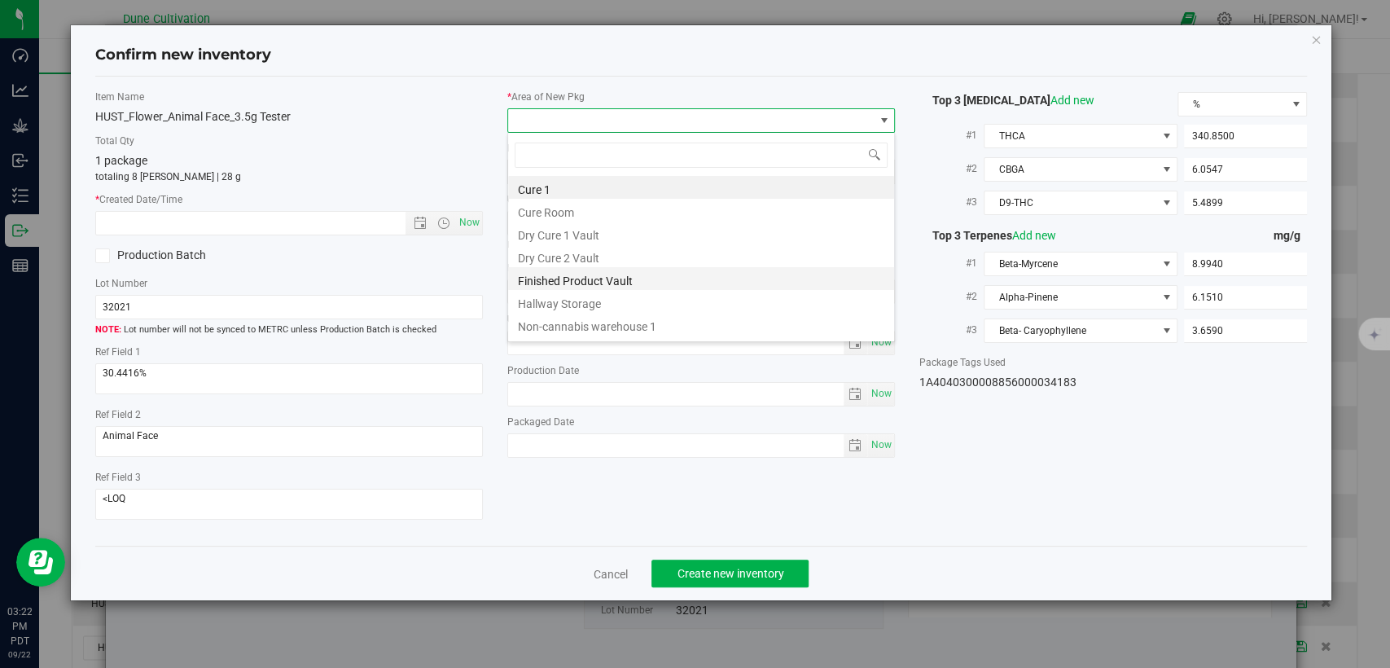
click at [630, 285] on li "Finished Product Vault" at bounding box center [701, 278] width 386 height 23
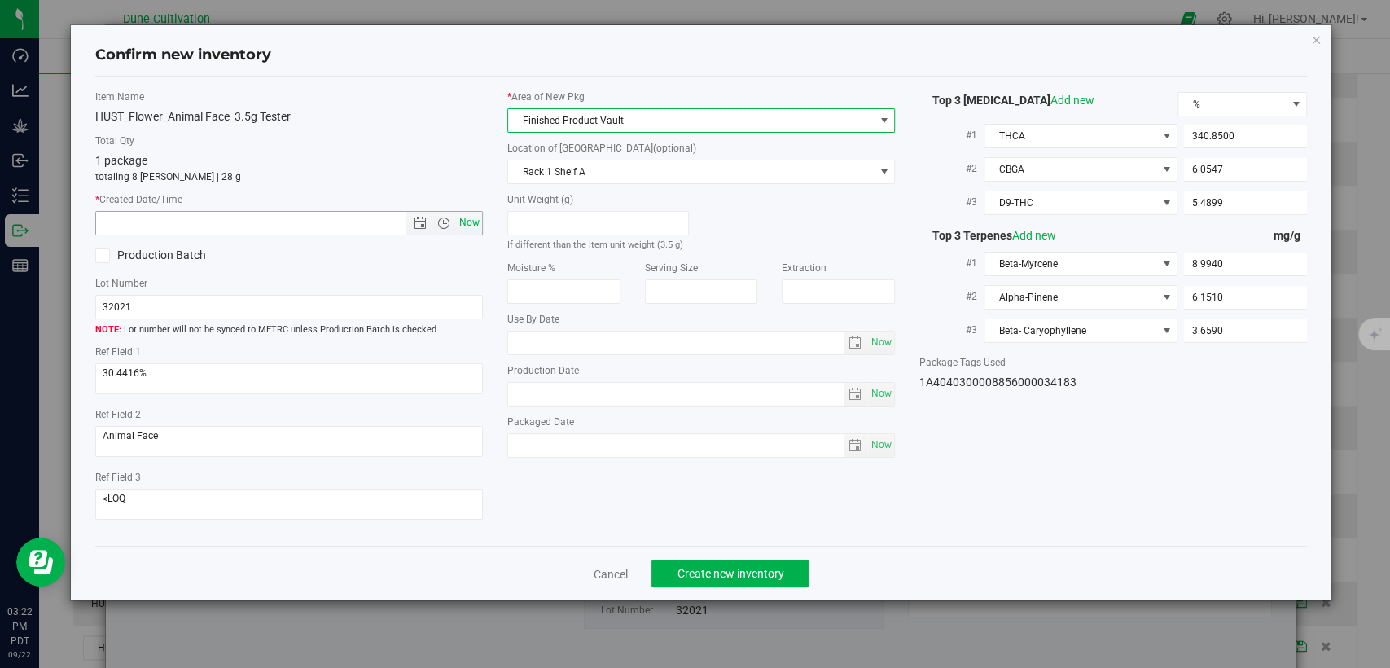
click at [468, 222] on span "Now" at bounding box center [470, 223] width 28 height 24
type input "9/22/2025 3:22 PM"
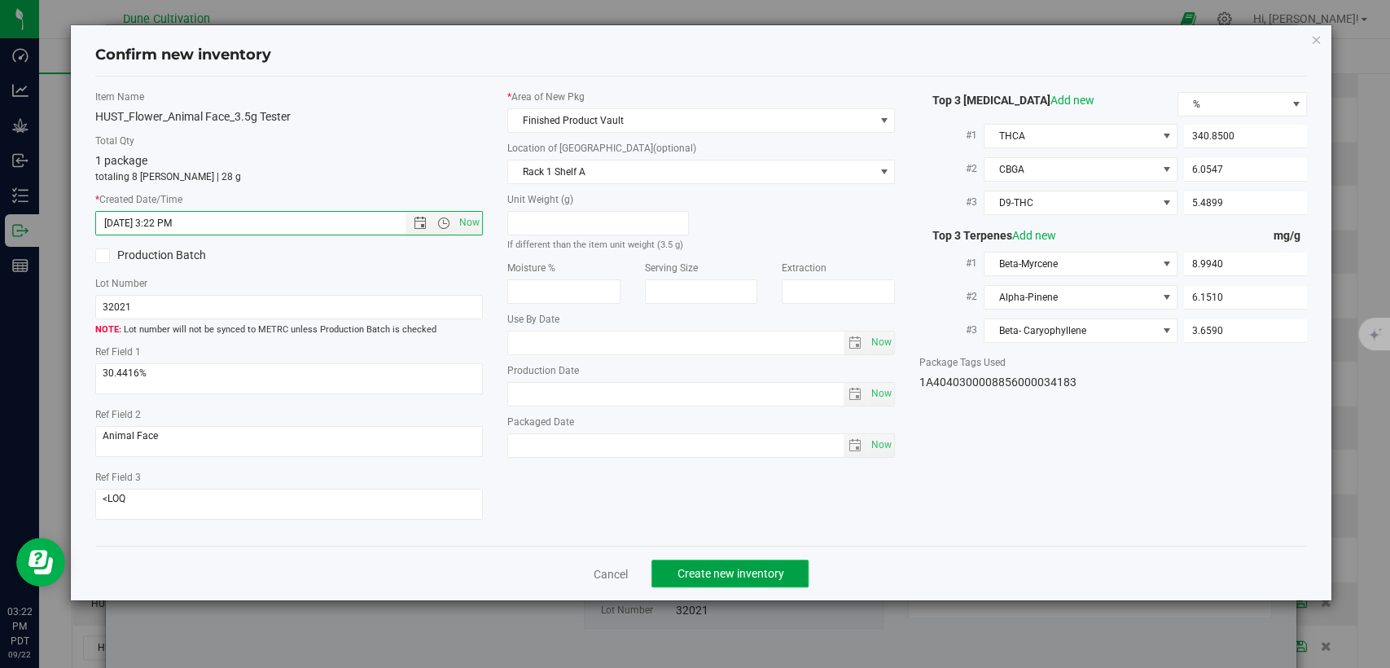
click at [734, 570] on span "Create new inventory" at bounding box center [730, 573] width 107 height 13
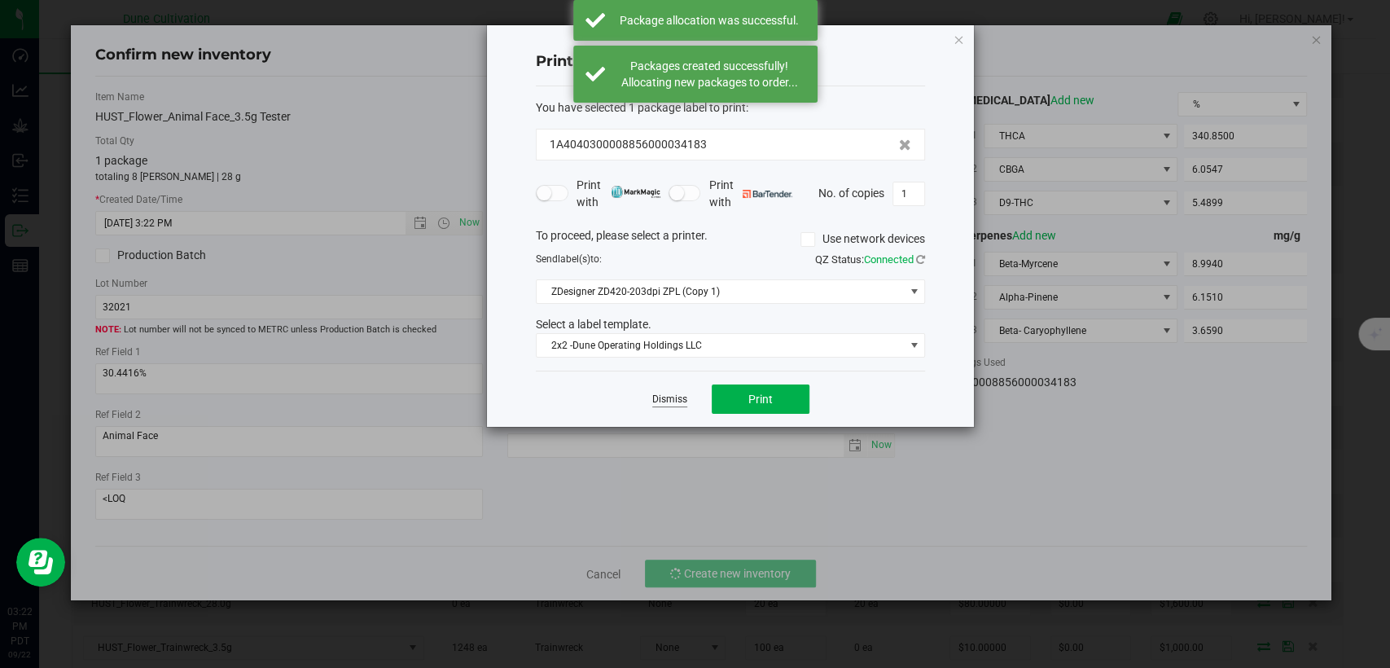
click at [678, 393] on link "Dismiss" at bounding box center [669, 400] width 35 height 14
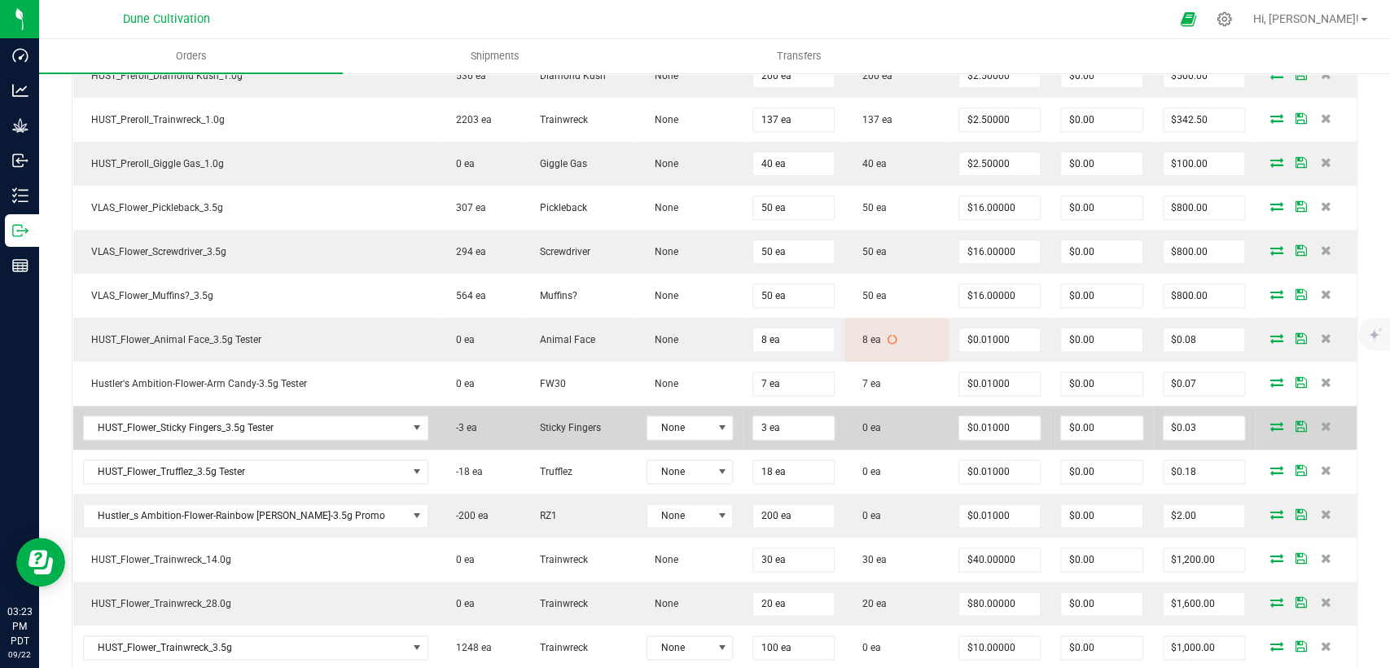
click at [1271, 421] on icon at bounding box center [1277, 426] width 13 height 10
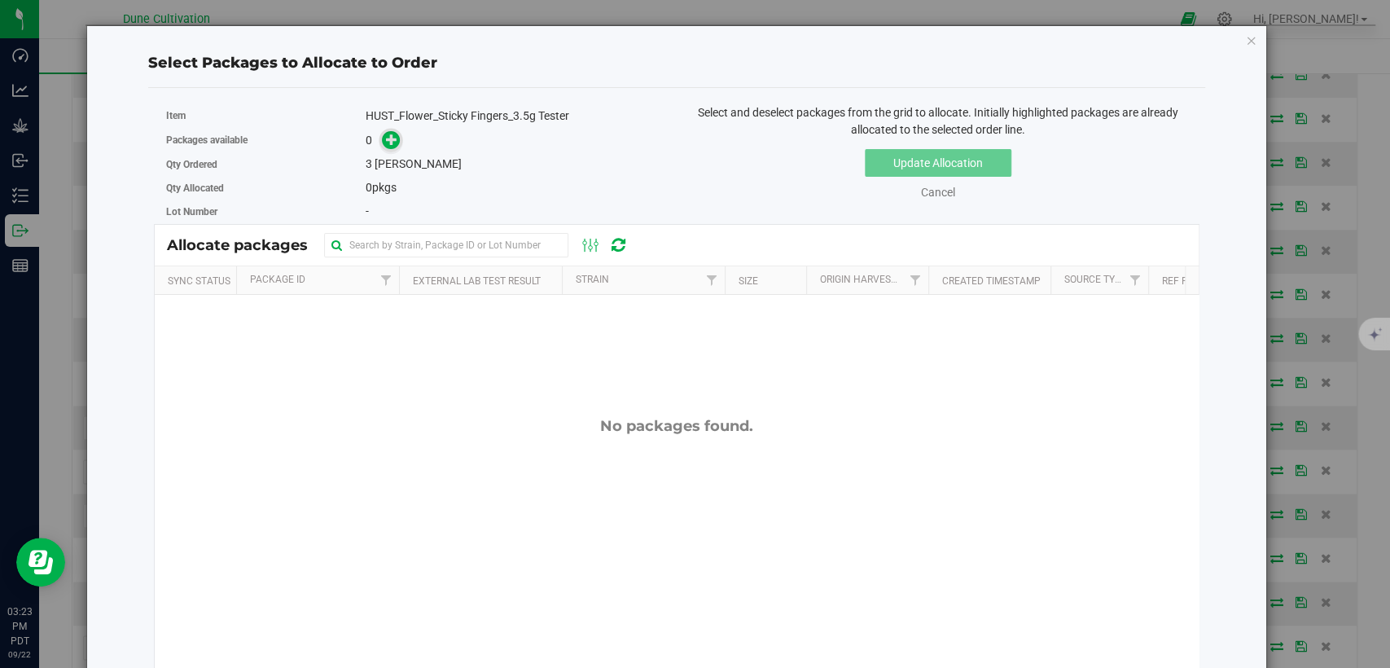
click at [389, 138] on icon at bounding box center [391, 139] width 11 height 11
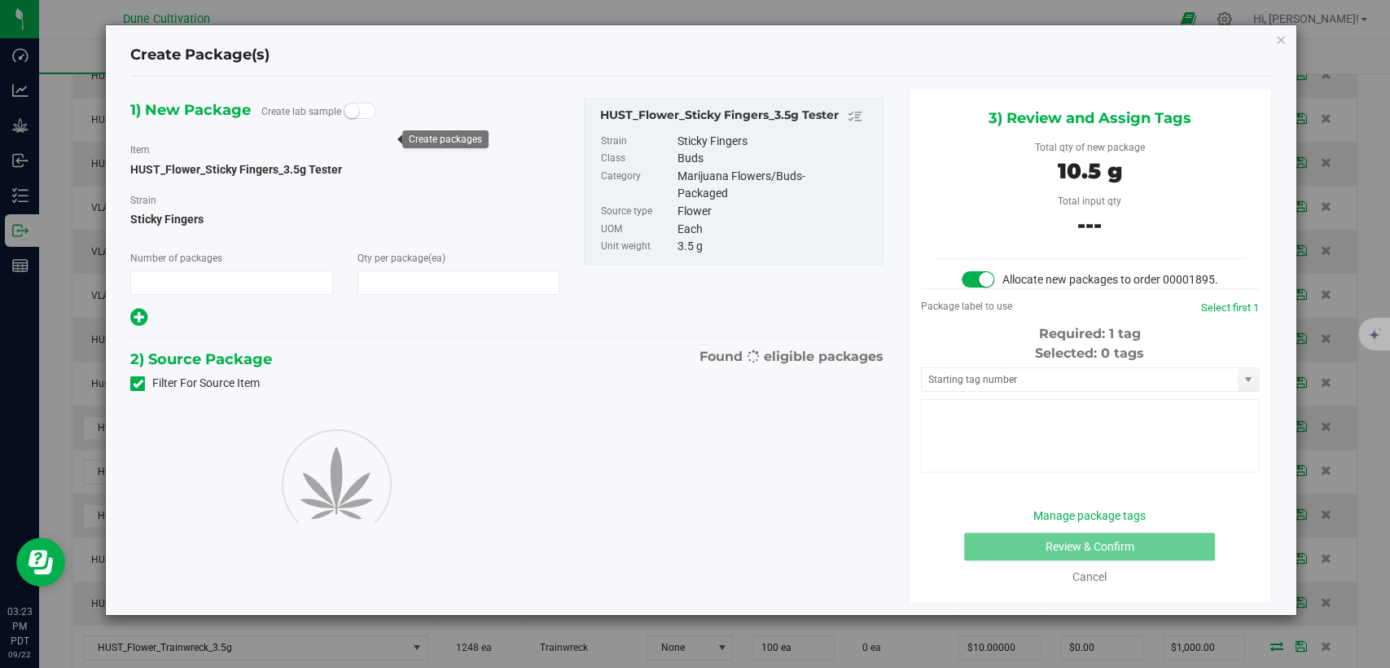
type input "1"
type input "3"
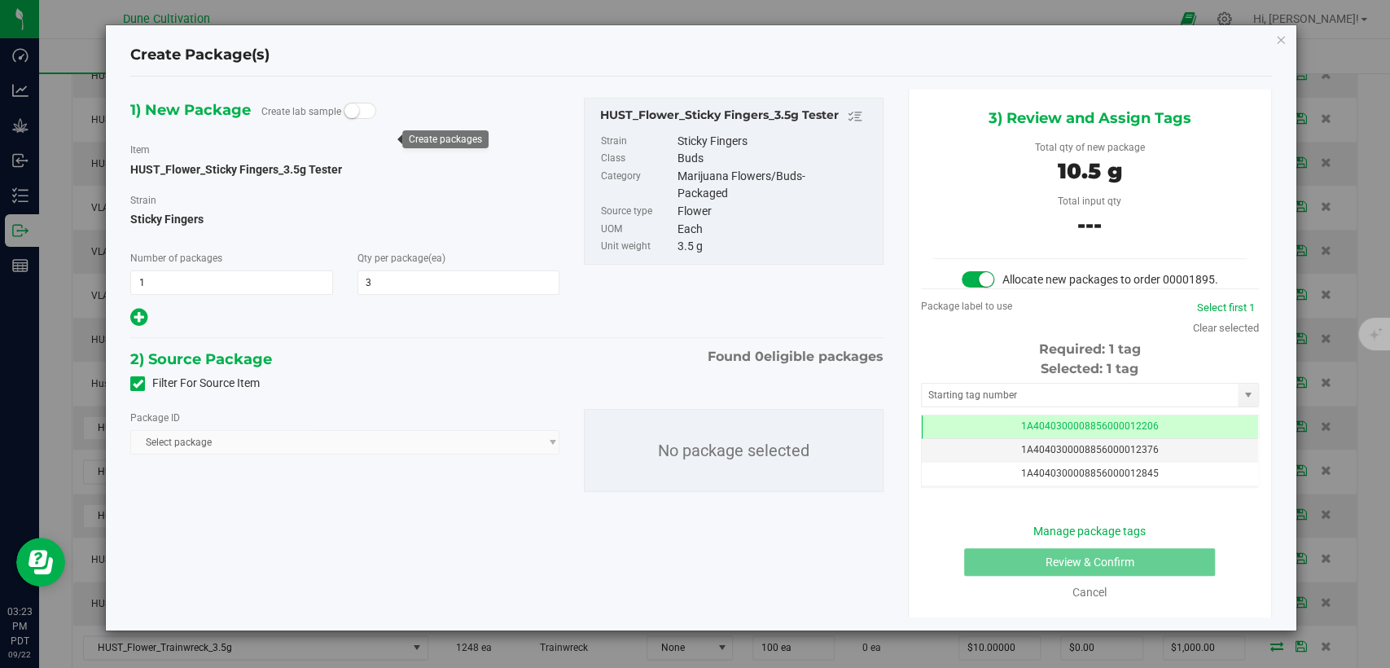
click at [141, 384] on icon at bounding box center [138, 384] width 11 height 0
click at [0, 0] on input "Filter For Source Item" at bounding box center [0, 0] width 0 height 0
click at [217, 440] on span "Select package" at bounding box center [334, 442] width 407 height 23
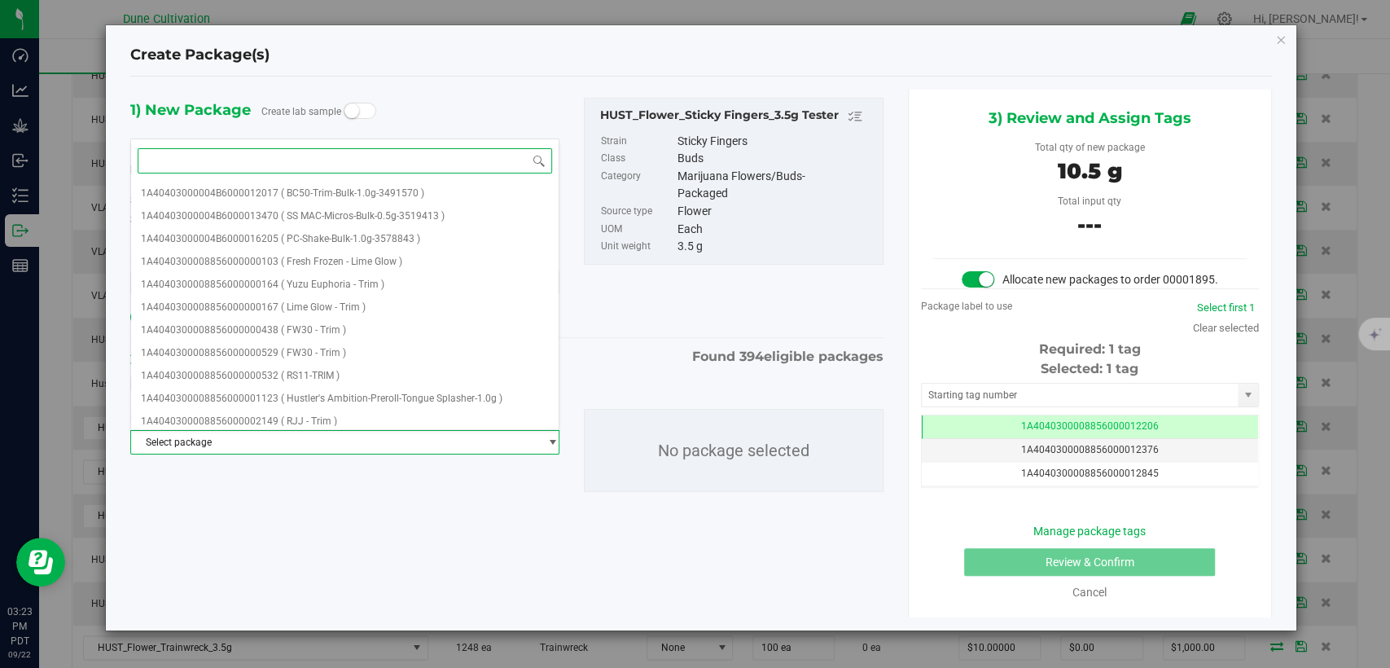
paste input "28417"
type input "28417"
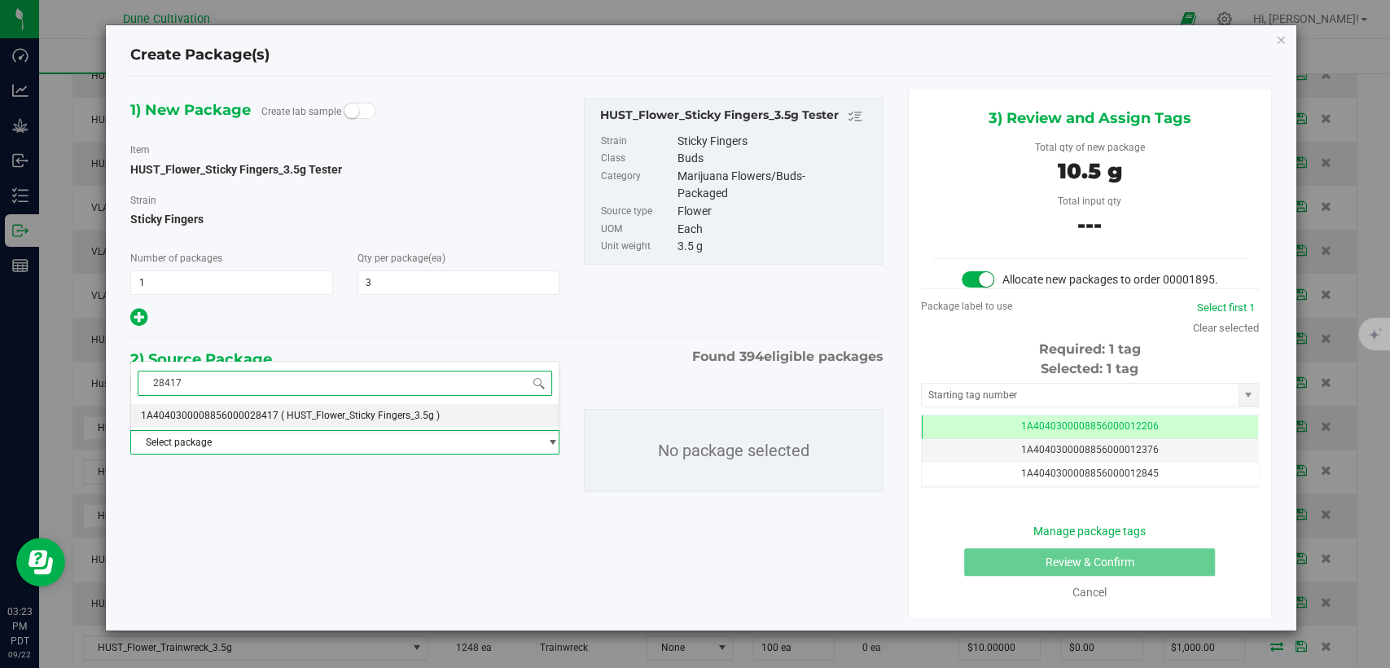
click at [236, 414] on span "1A4040300008856000028417" at bounding box center [210, 415] width 138 height 11
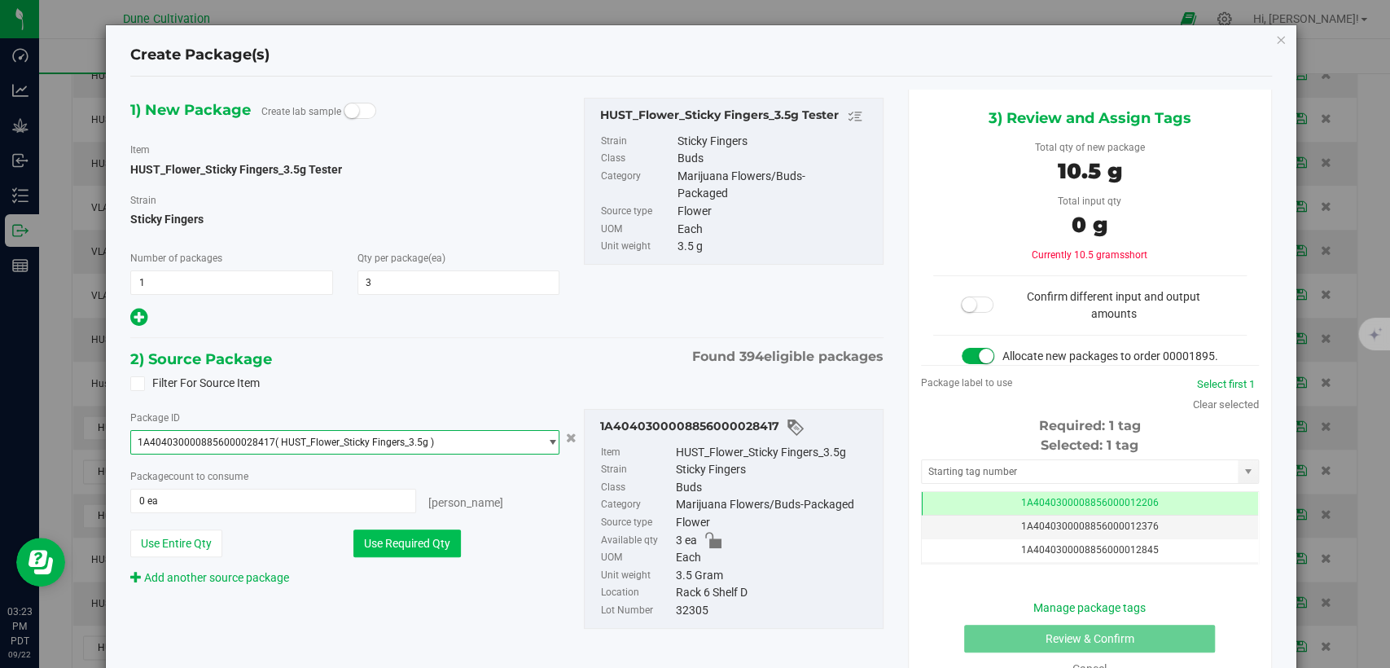
click at [380, 543] on button "Use Required Qty" at bounding box center [408, 543] width 108 height 28
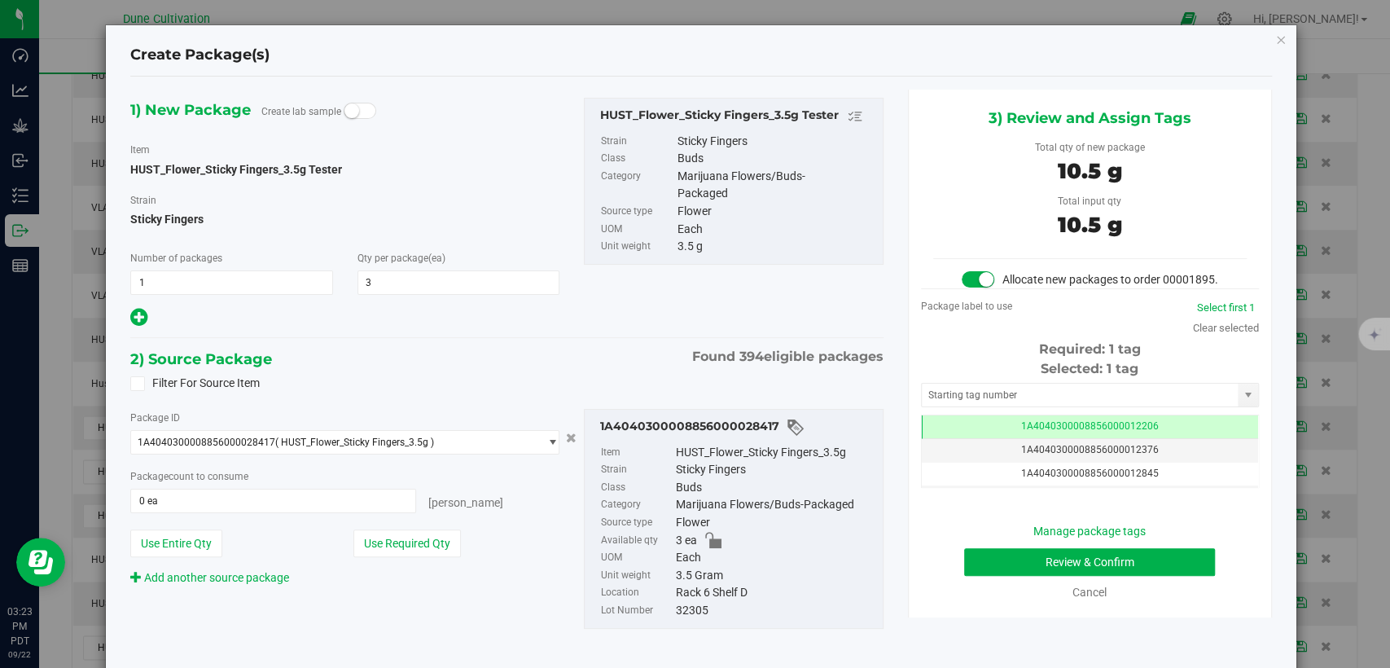
type input "3 ea"
click at [973, 437] on td "1A4040300008856000012206" at bounding box center [1090, 427] width 336 height 24
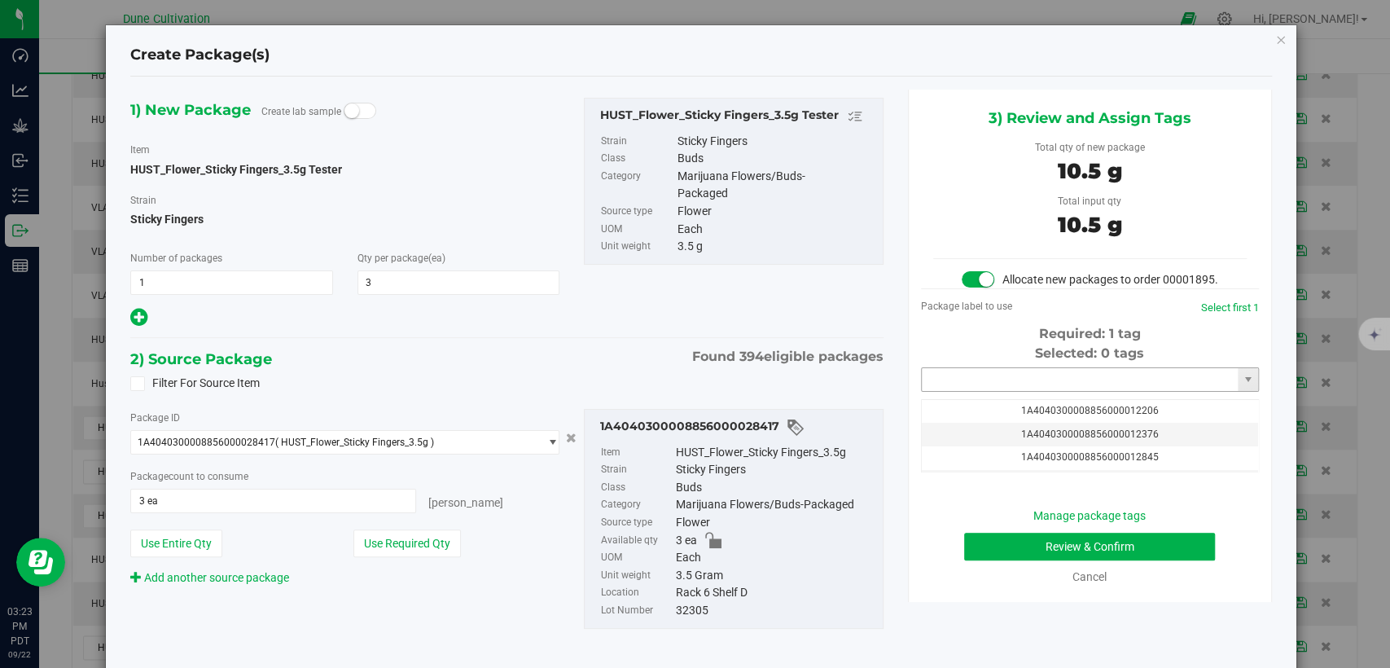
click at [971, 391] on input "text" at bounding box center [1080, 379] width 316 height 23
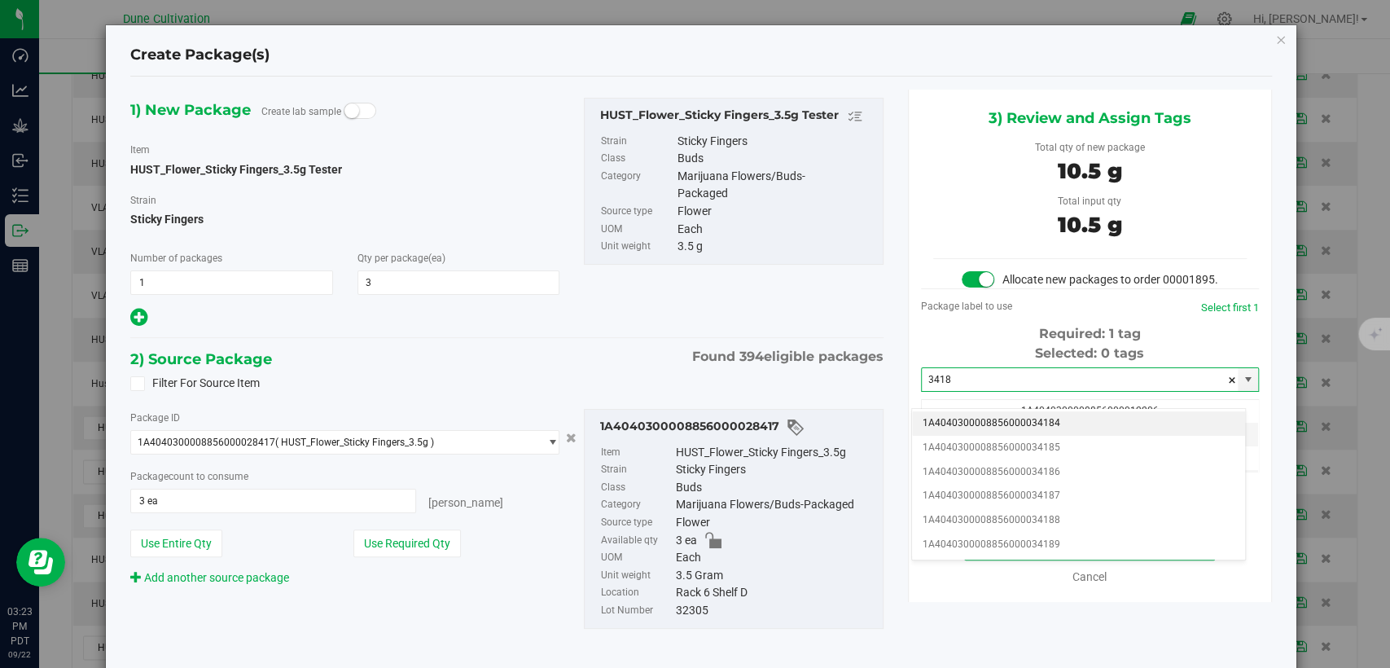
click at [981, 425] on li "1A4040300008856000034184" at bounding box center [1078, 423] width 333 height 24
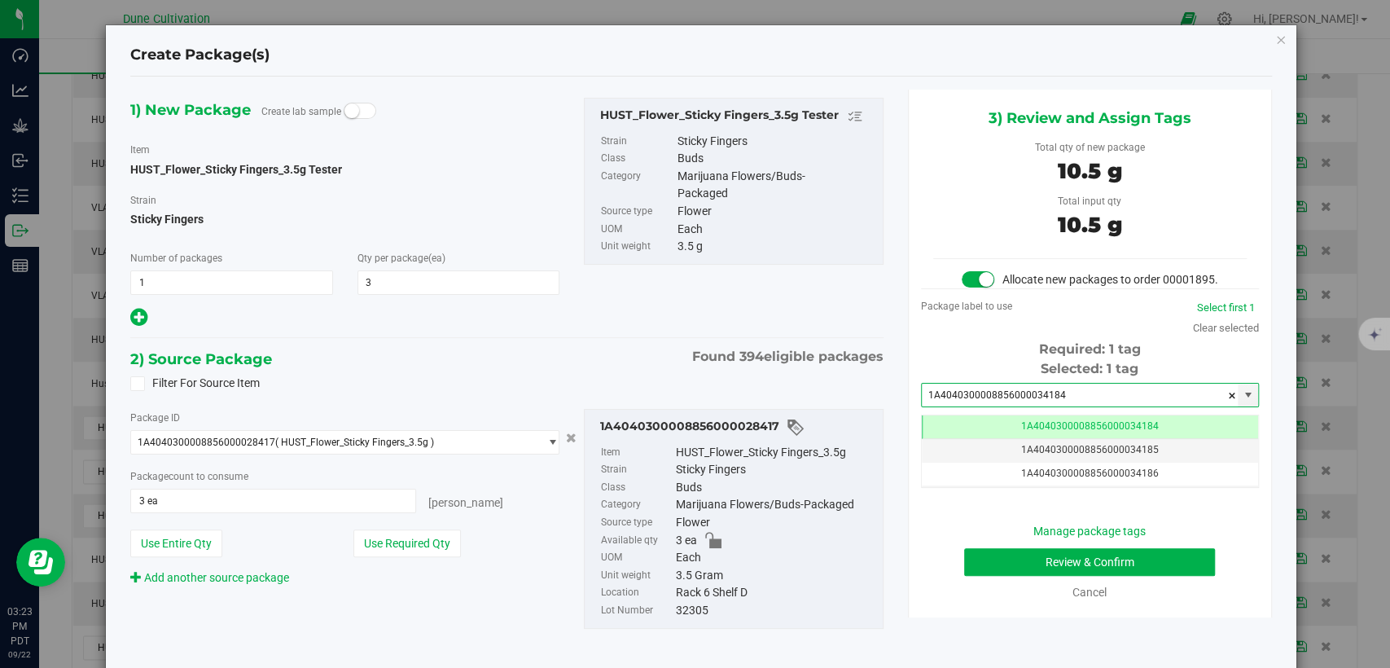
type input "1A4040300008856000034184"
click at [990, 576] on button "Review & Confirm" at bounding box center [1089, 562] width 251 height 28
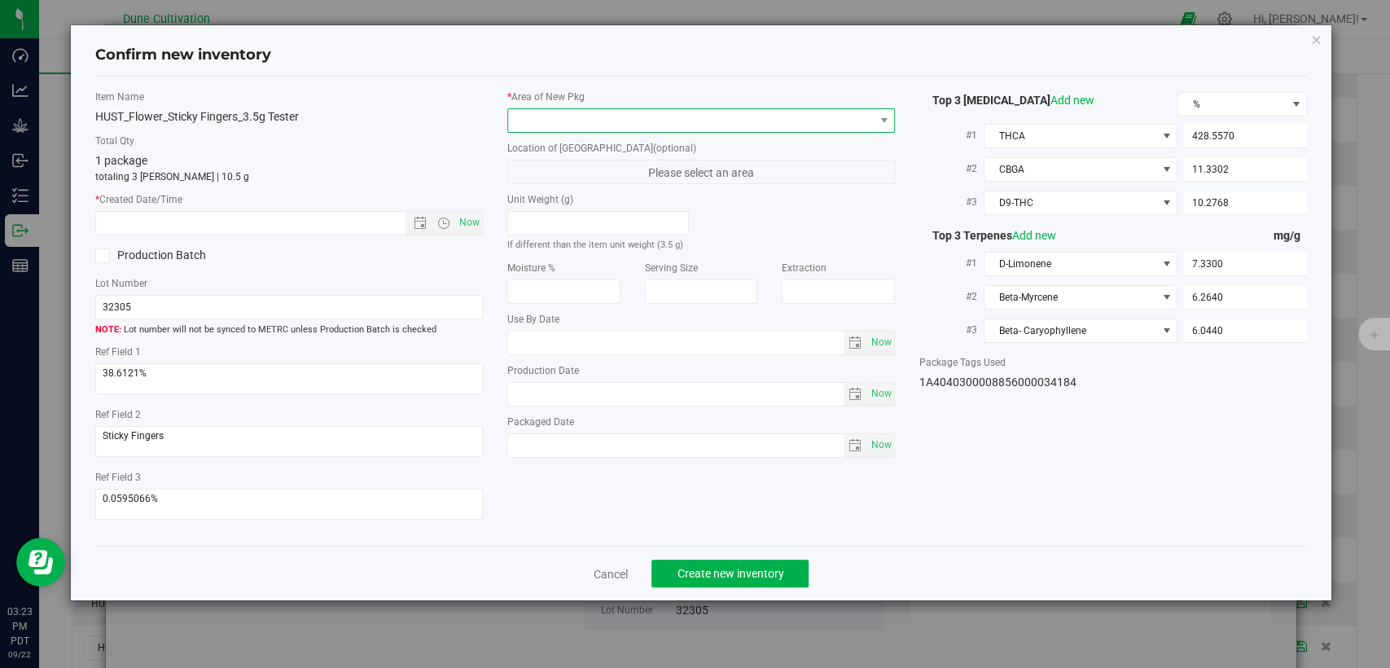
click at [697, 109] on span at bounding box center [691, 120] width 366 height 23
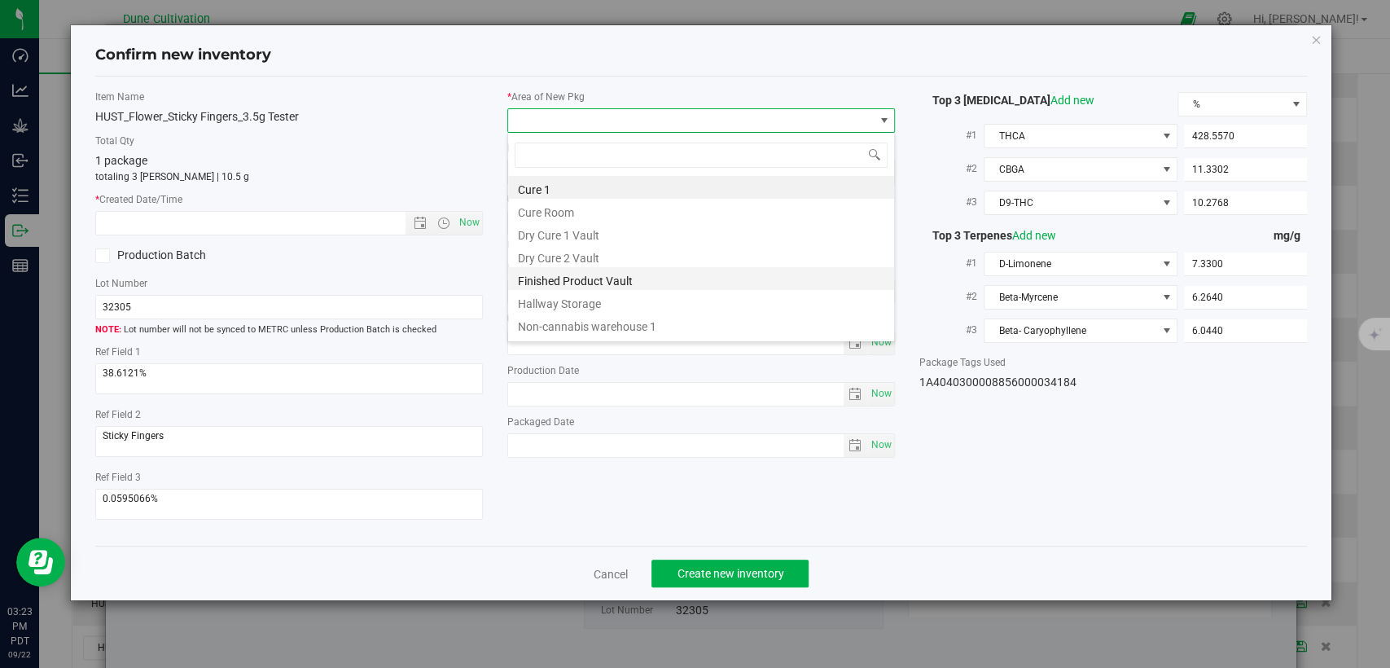
click at [580, 278] on li "Finished Product Vault" at bounding box center [701, 278] width 386 height 23
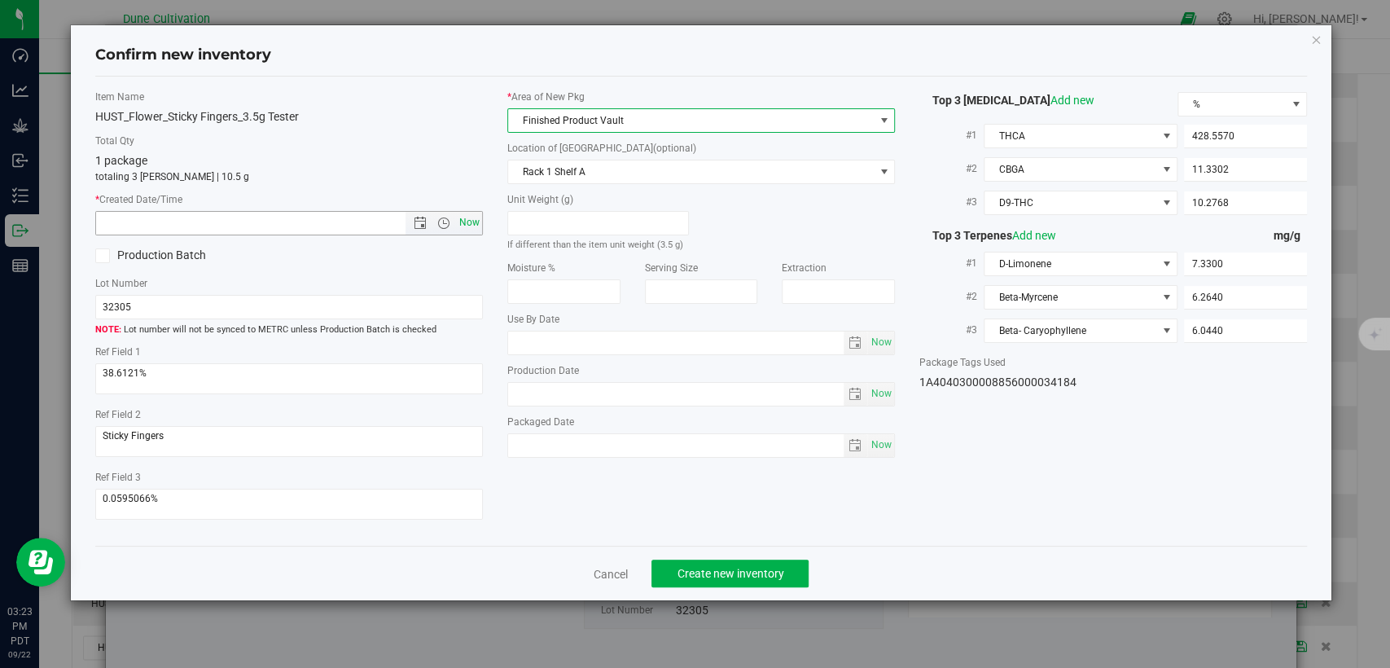
click at [469, 220] on span "Now" at bounding box center [470, 223] width 28 height 24
type input "9/22/2025 3:23 PM"
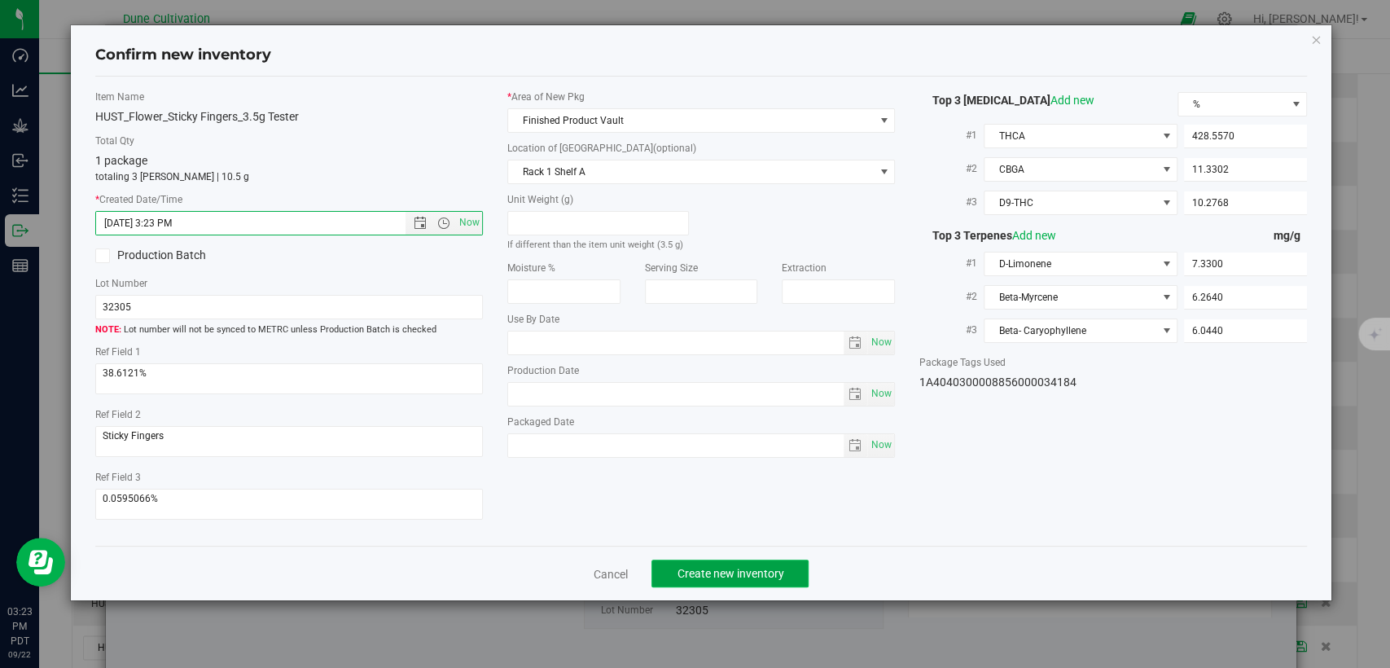
click at [689, 571] on span "Create new inventory" at bounding box center [730, 573] width 107 height 13
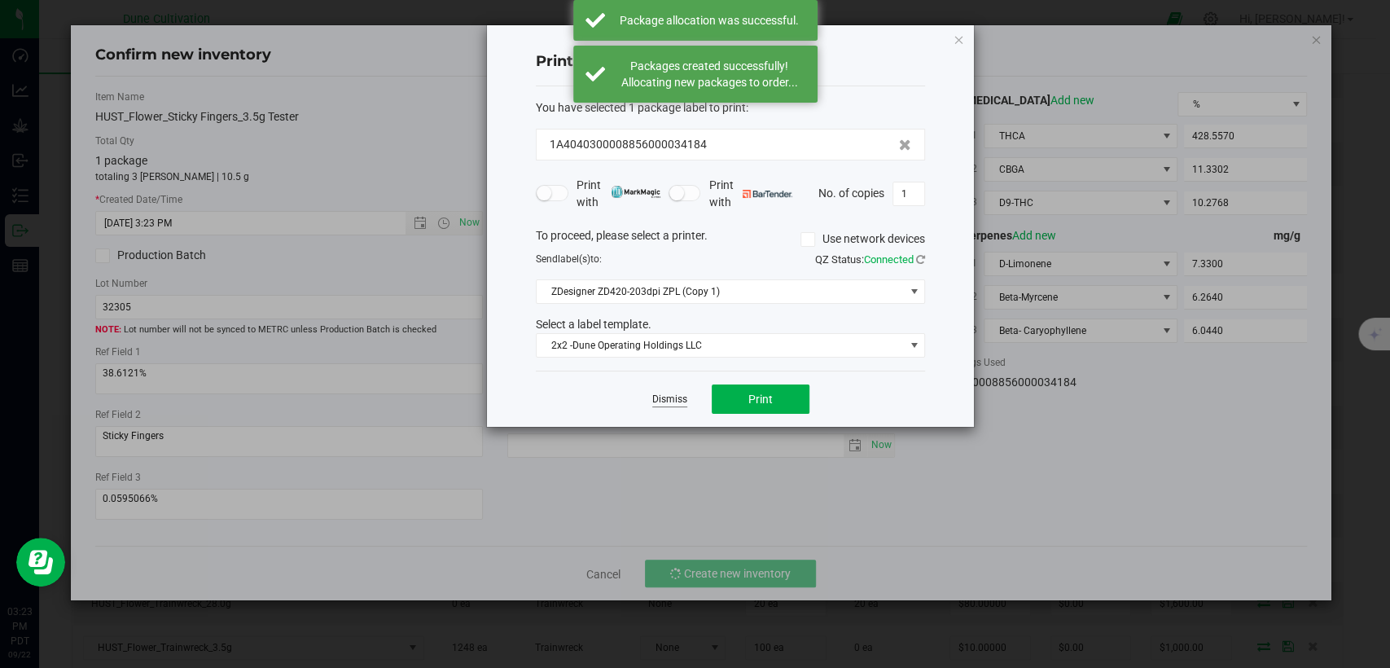
click at [663, 393] on link "Dismiss" at bounding box center [669, 400] width 35 height 14
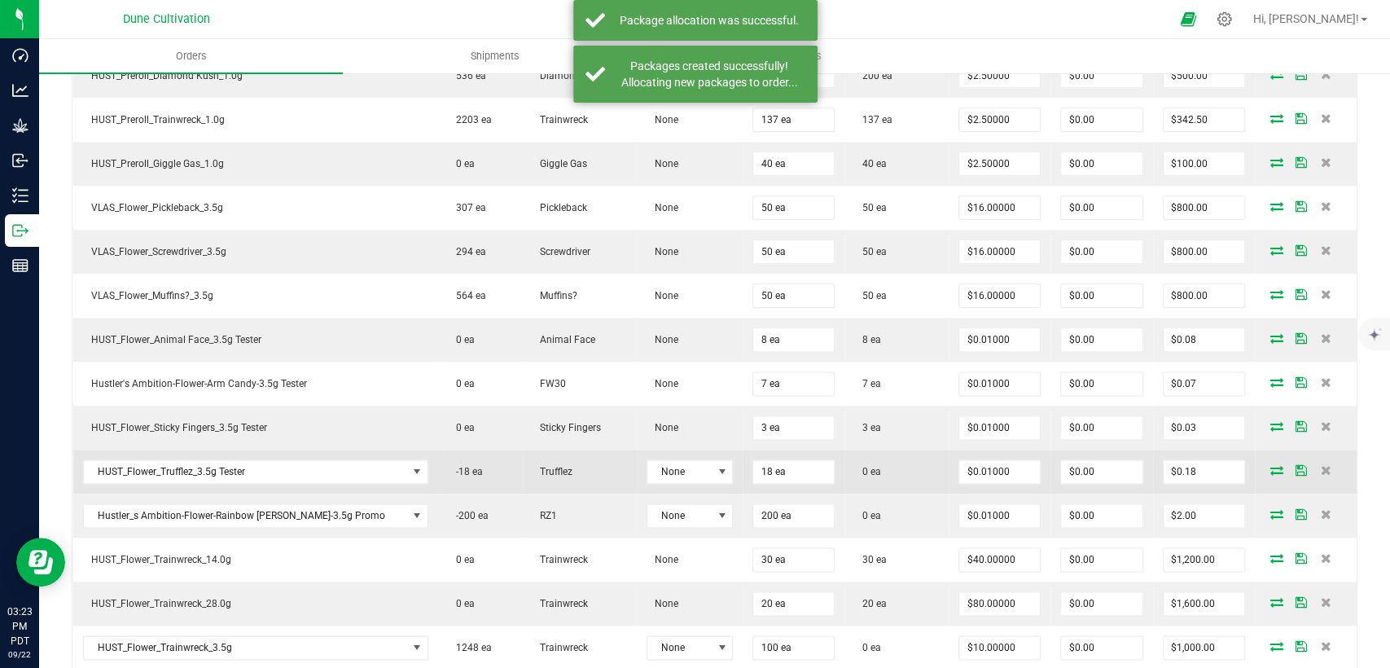
click at [1271, 465] on icon at bounding box center [1277, 470] width 13 height 10
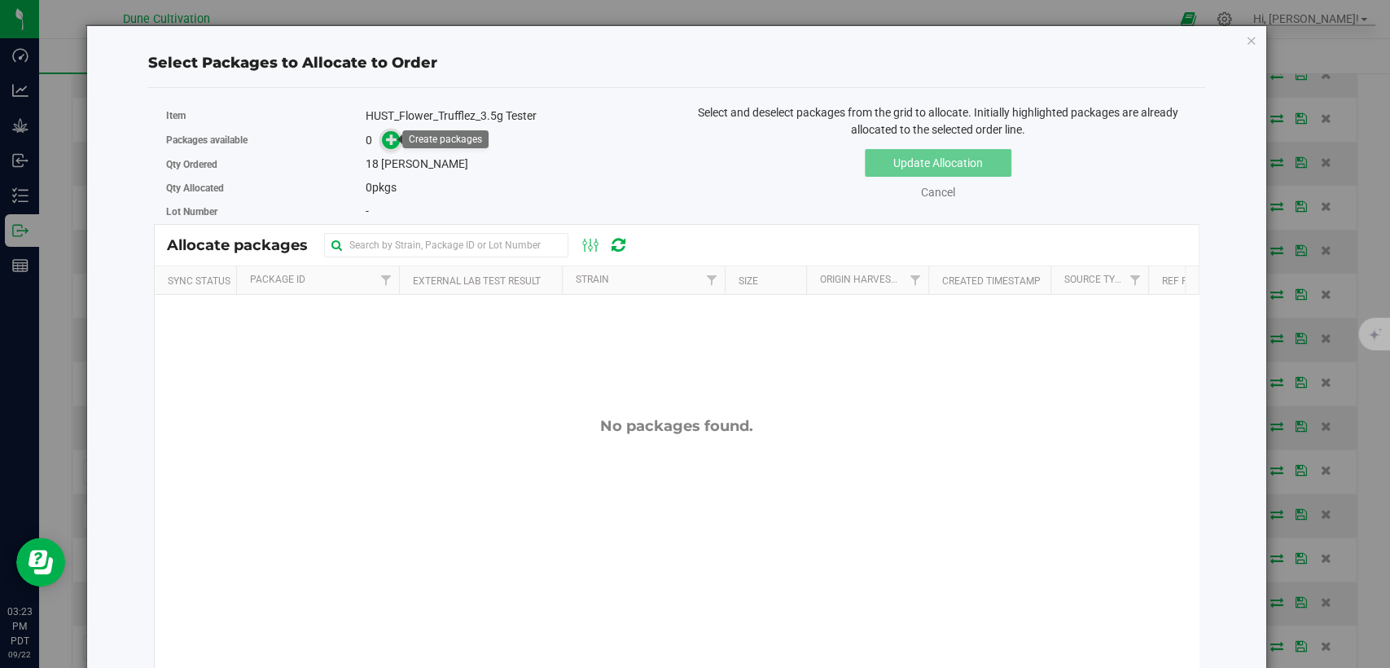
click at [389, 138] on icon at bounding box center [391, 139] width 11 height 11
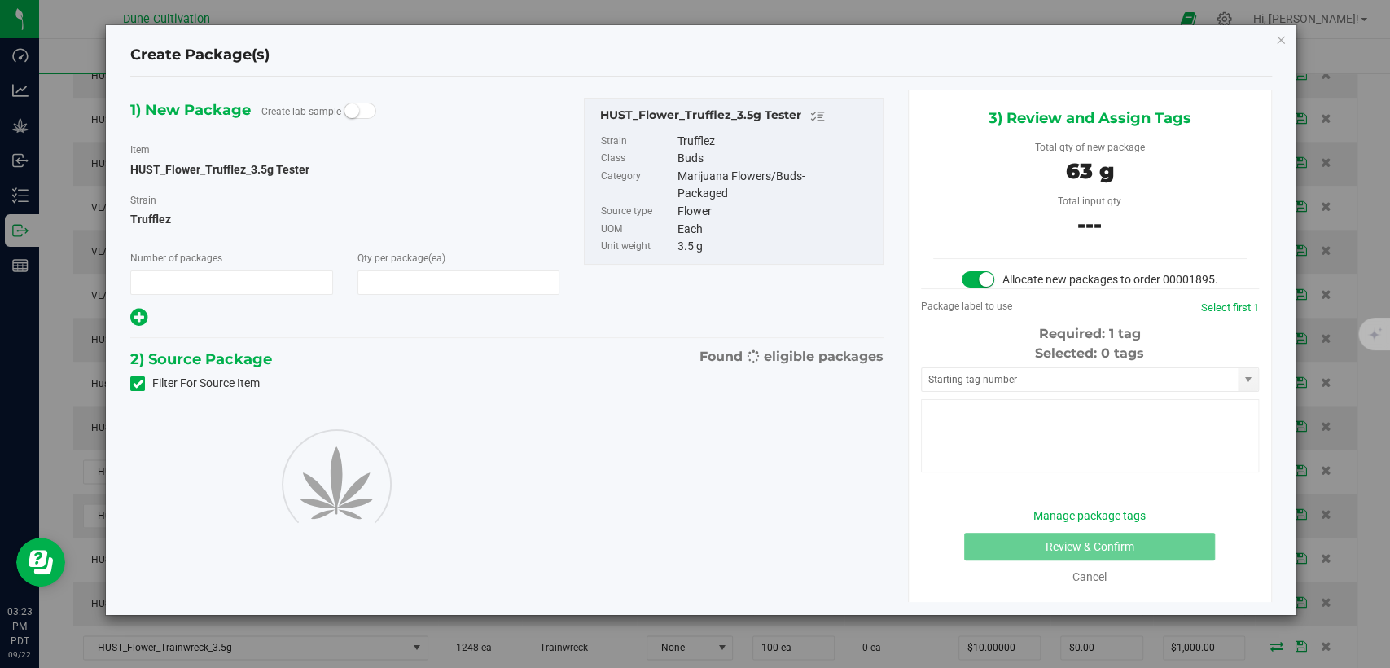
type input "1"
type input "18"
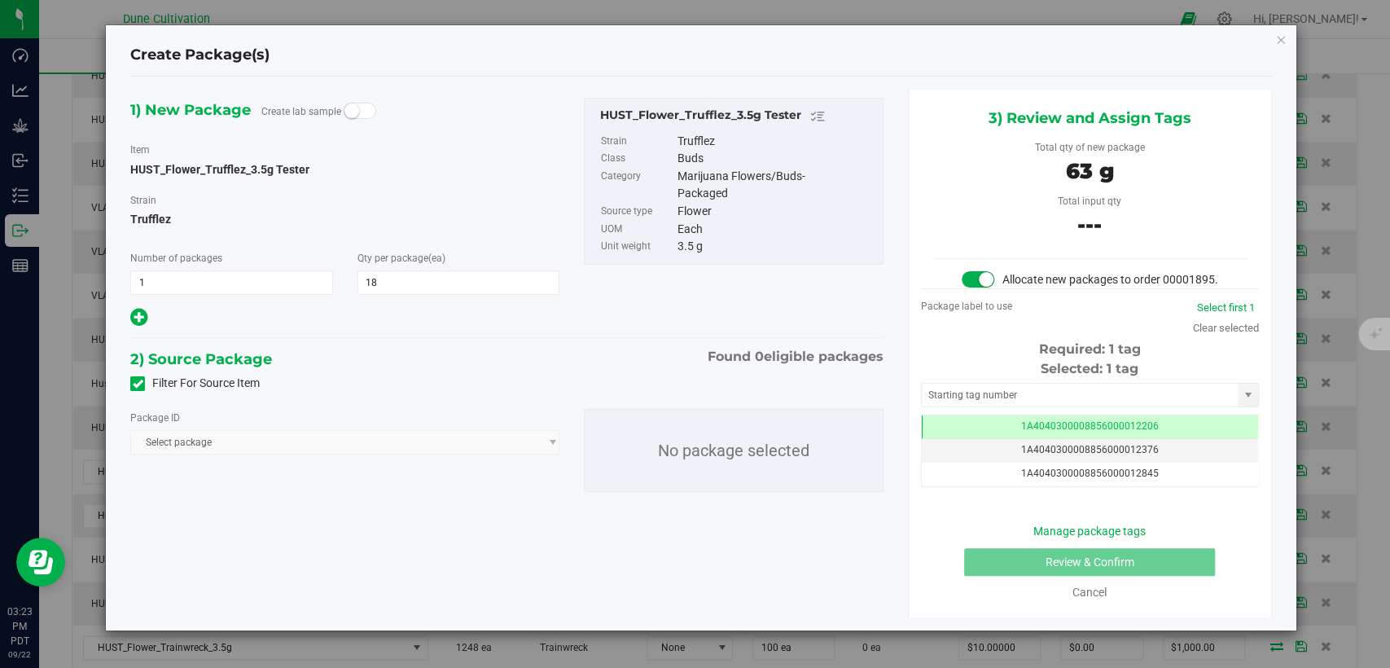
click at [133, 384] on icon at bounding box center [138, 384] width 11 height 0
click at [0, 0] on input "Filter For Source Item" at bounding box center [0, 0] width 0 height 0
click at [344, 446] on span "Select package" at bounding box center [334, 442] width 407 height 23
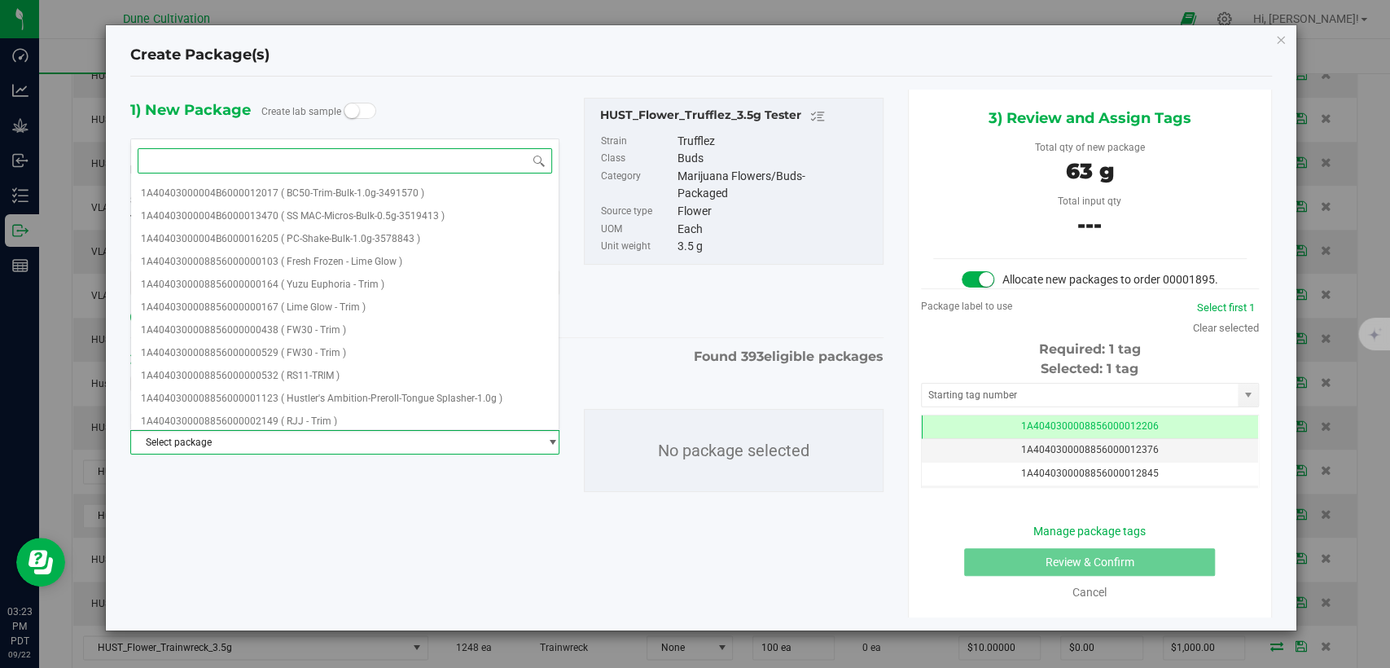
paste input "28425"
type input "28425"
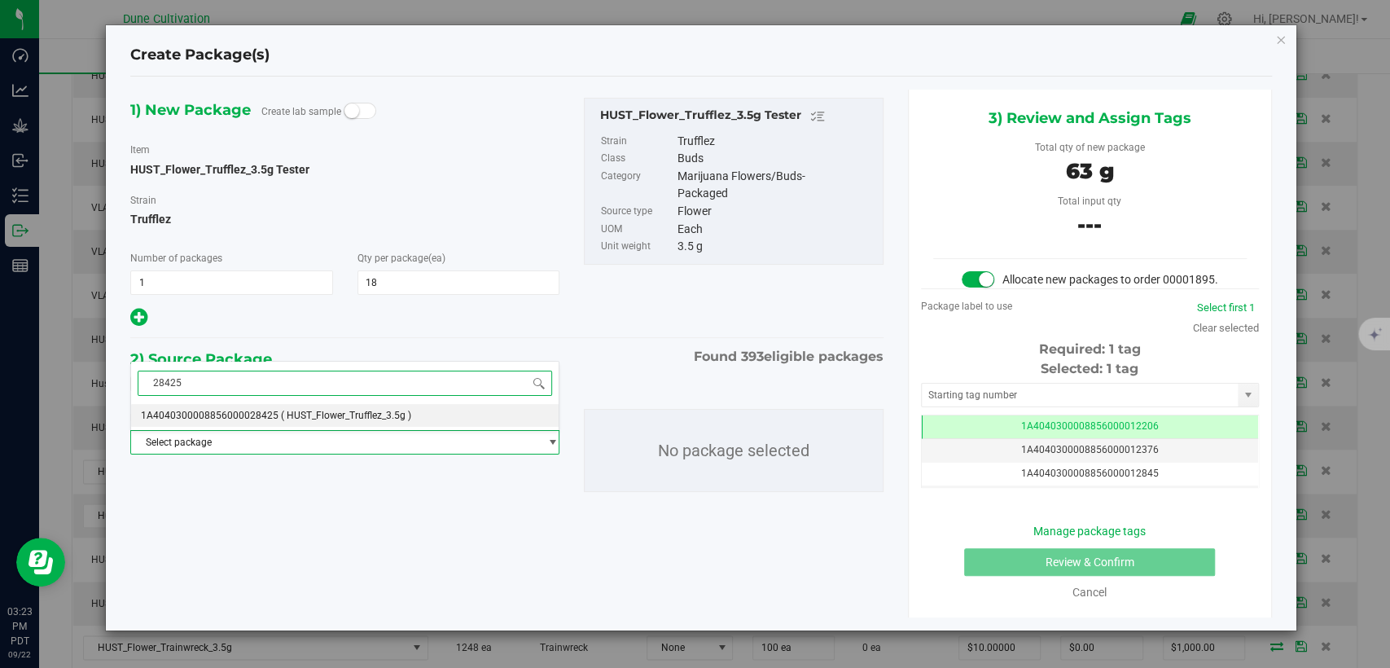
click at [332, 415] on span "( HUST_Flower_Trufflez_3.5g )" at bounding box center [346, 415] width 130 height 11
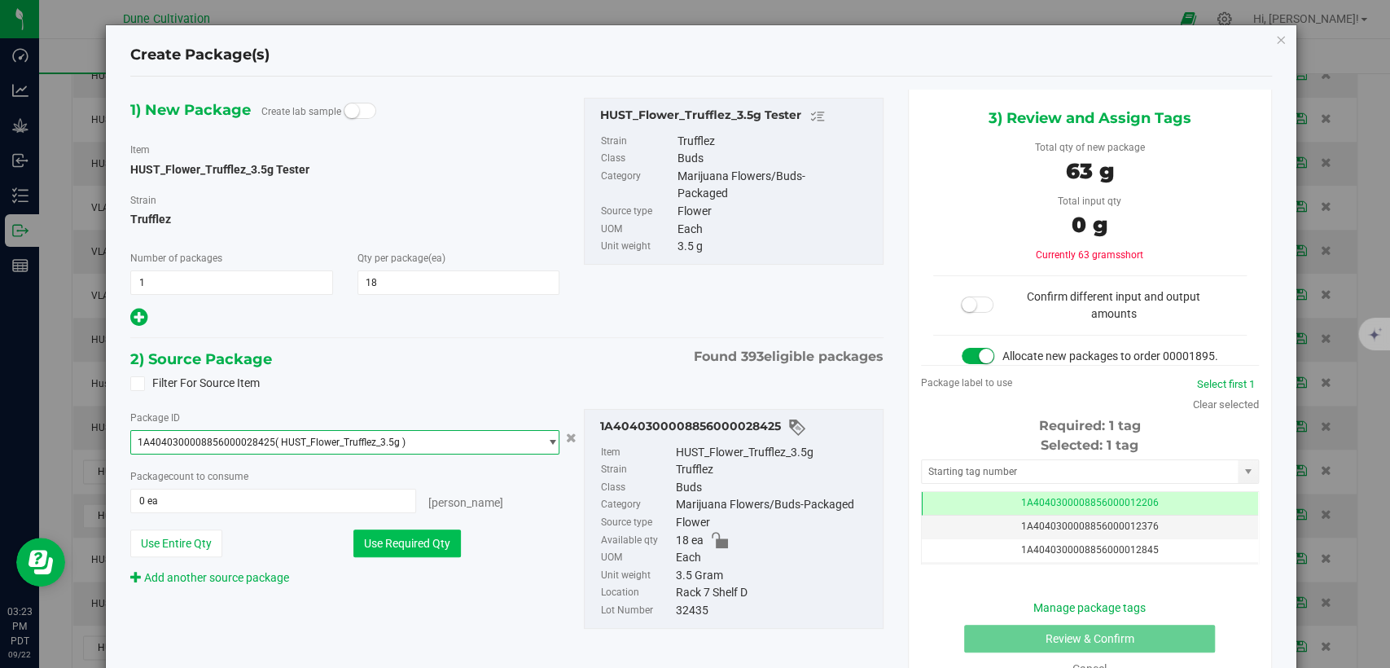
click at [395, 535] on button "Use Required Qty" at bounding box center [408, 543] width 108 height 28
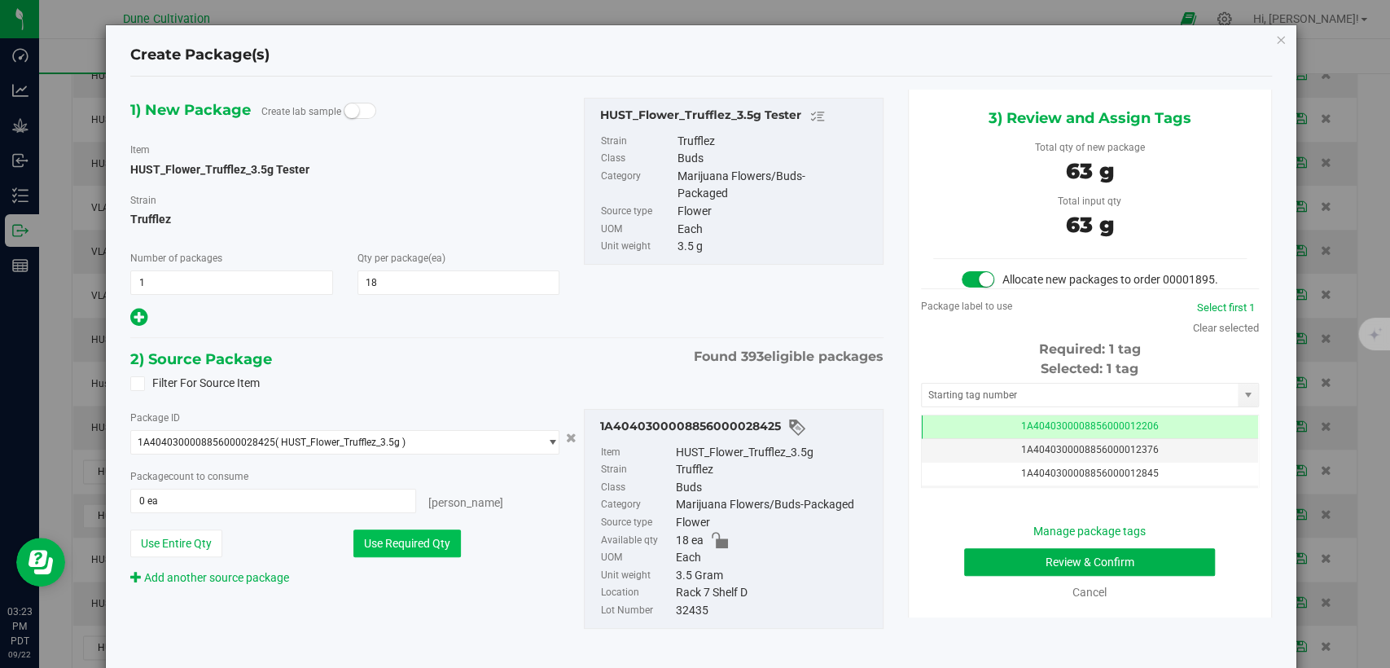
type input "18 ea"
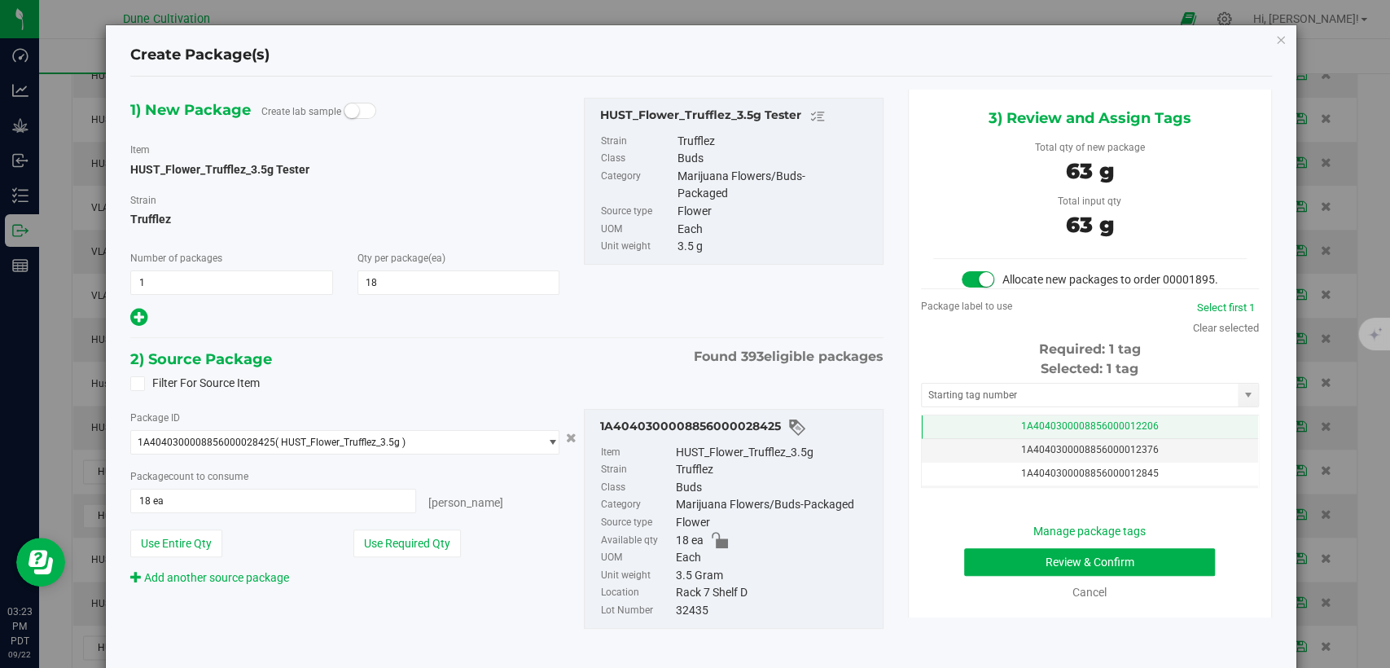
click at [961, 438] on td "1A4040300008856000012206" at bounding box center [1090, 427] width 336 height 24
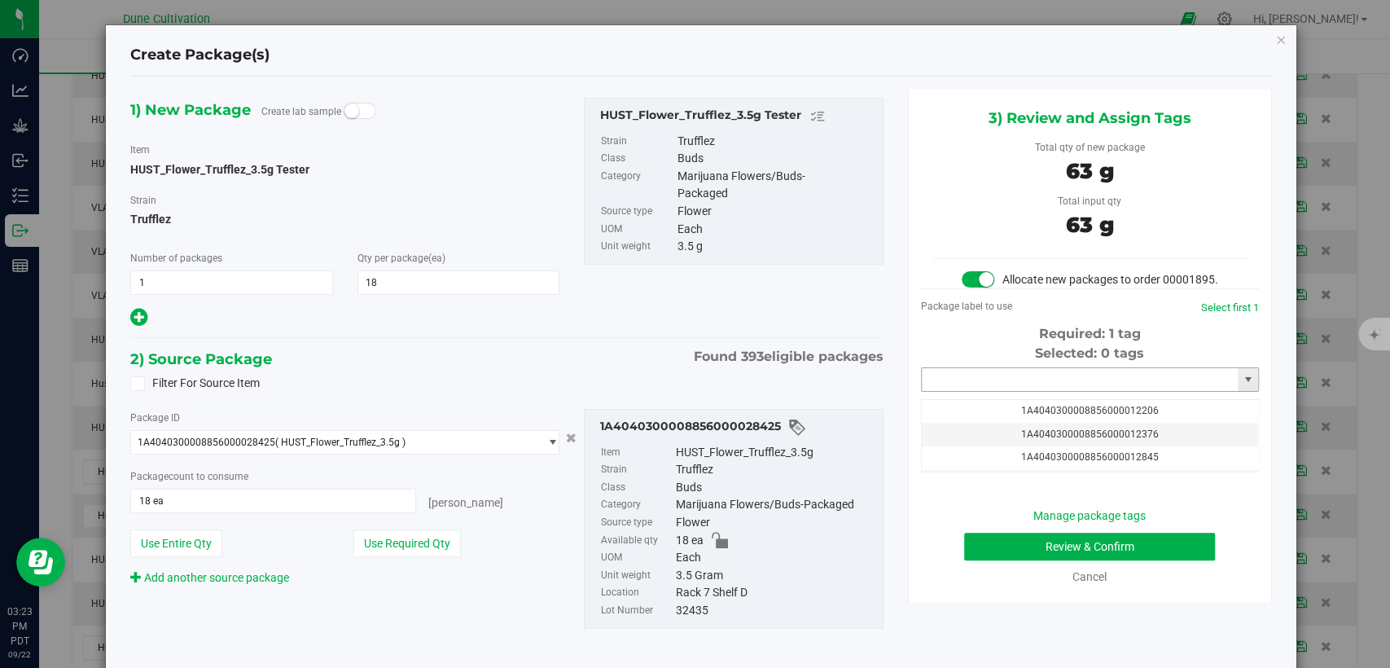
click at [971, 391] on input "text" at bounding box center [1080, 379] width 316 height 23
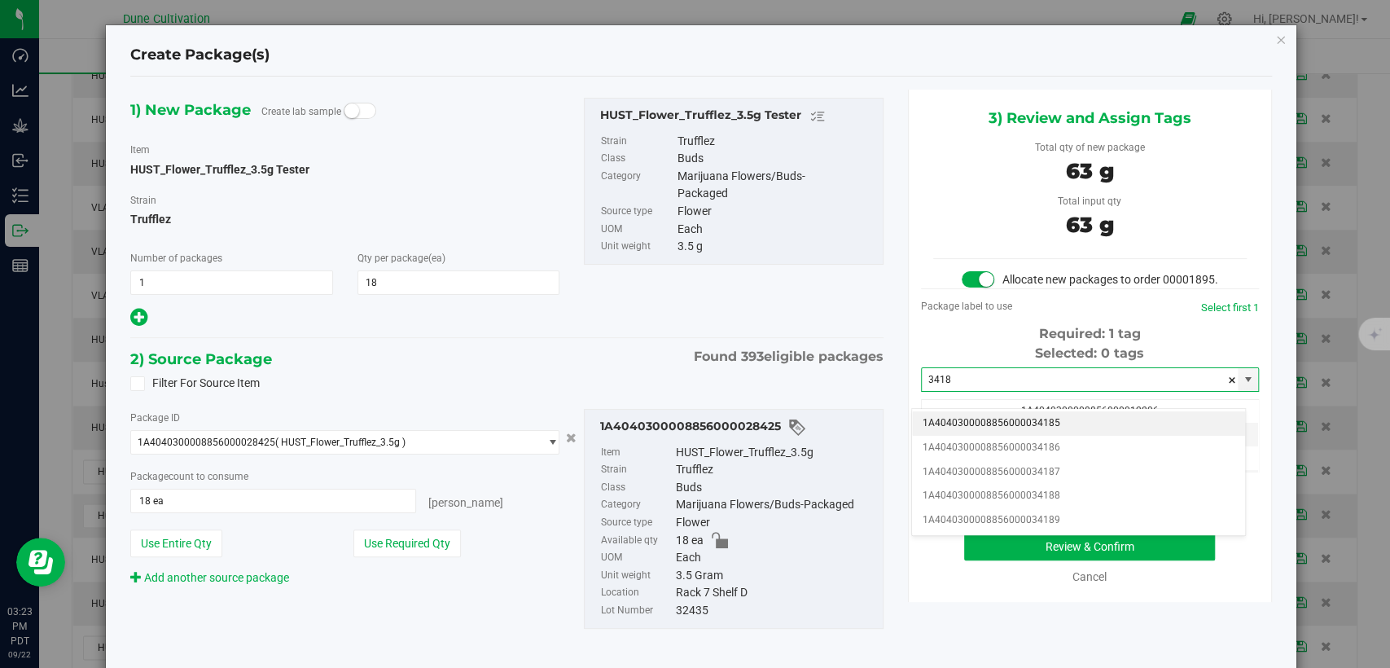
click at [967, 419] on li "1A4040300008856000034185" at bounding box center [1078, 423] width 333 height 24
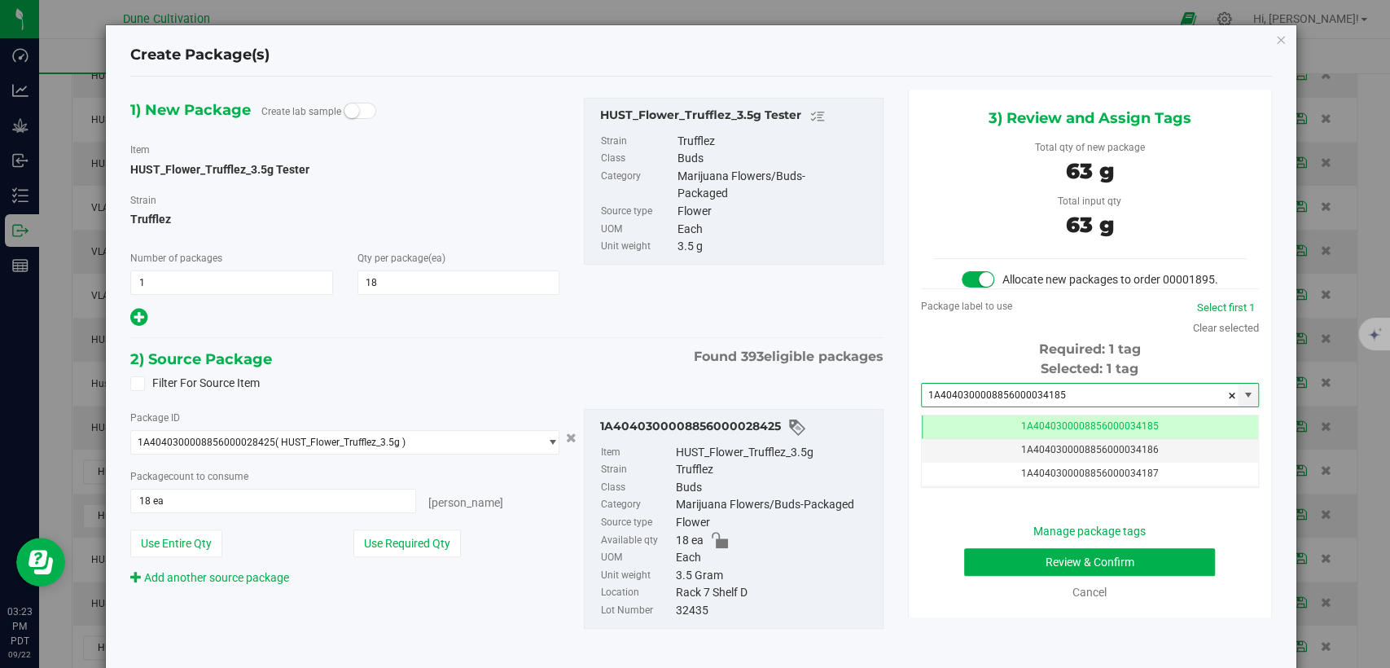
type input "1A4040300008856000034185"
click at [987, 569] on button "Review & Confirm" at bounding box center [1089, 562] width 251 height 28
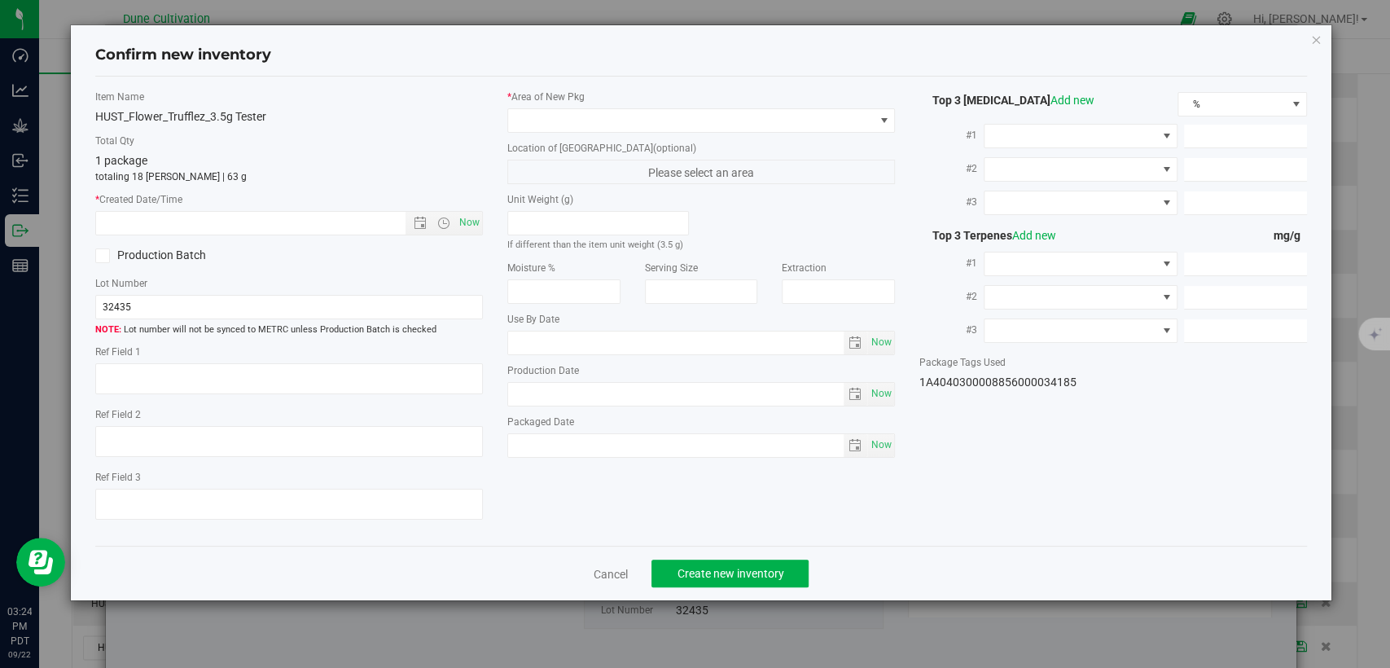
type textarea "25.2803%"
type textarea "Trufflez"
type textarea "0.0436206%"
type input "273.3260"
type input "13.0962"
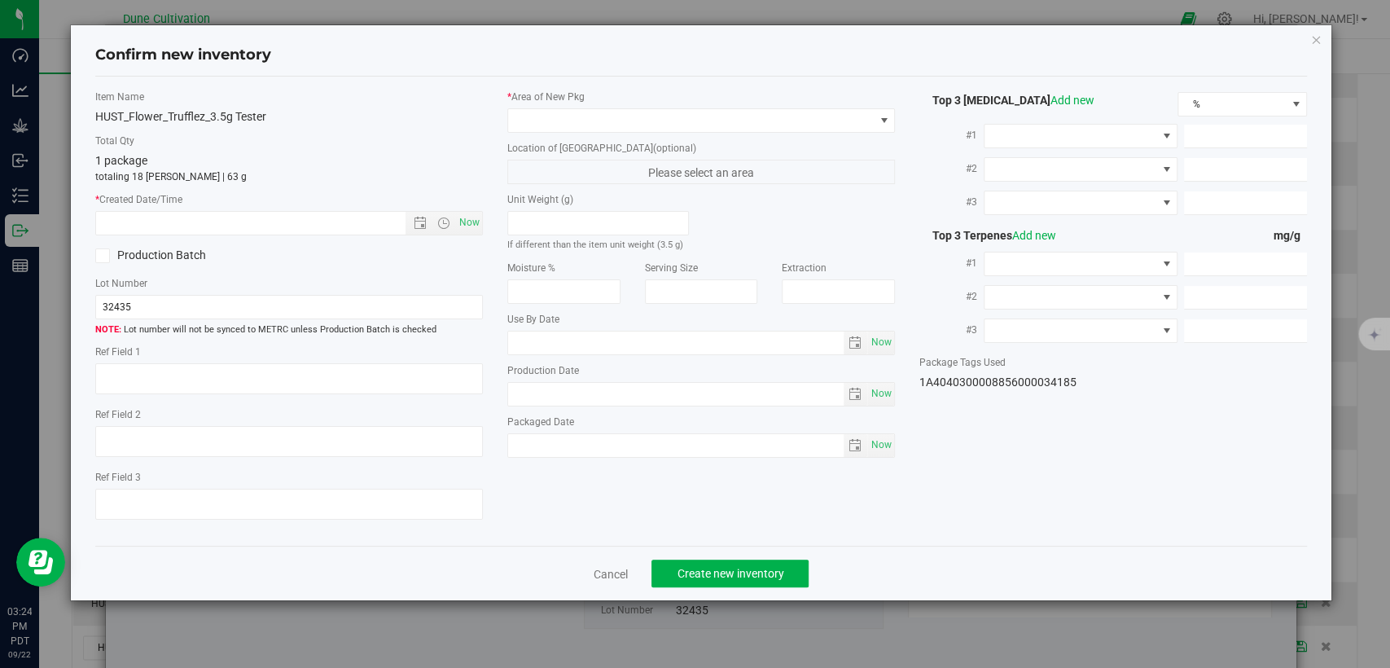
type input "7.0262"
type input "4.2620"
type input "3.1400"
type input "3.0610"
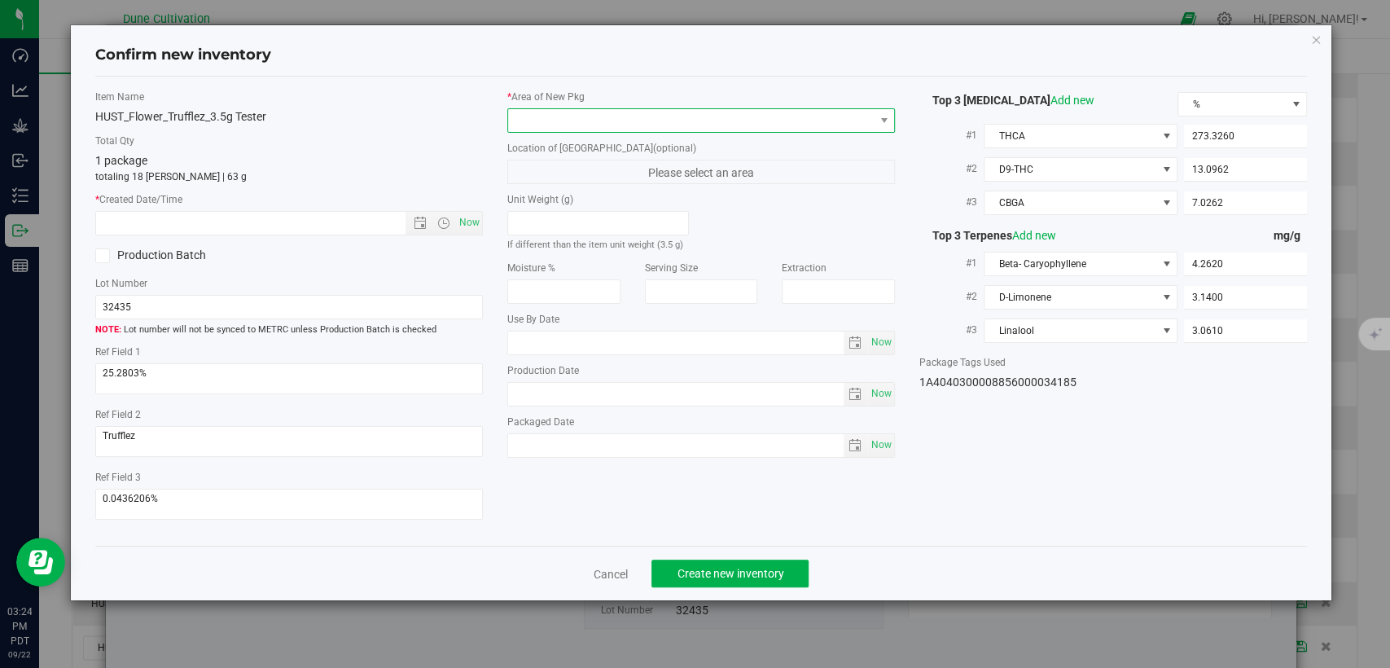
click at [732, 125] on span at bounding box center [691, 120] width 366 height 23
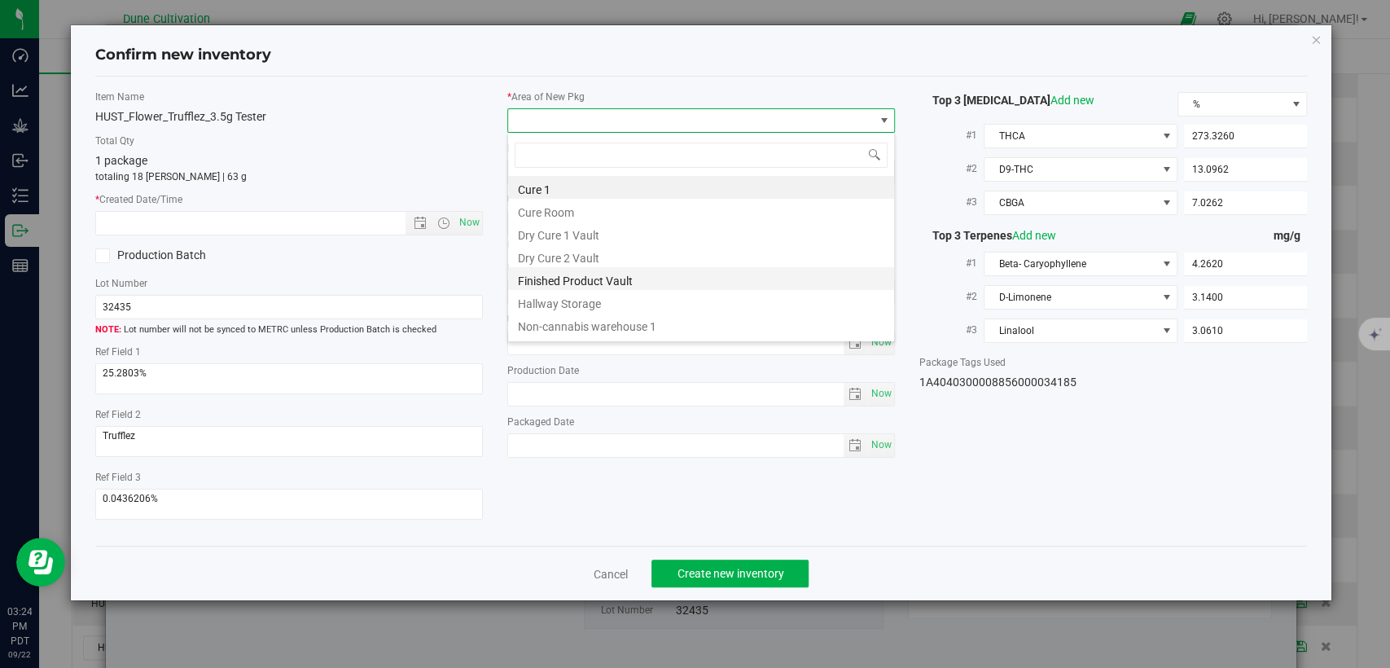
click at [591, 275] on li "Finished Product Vault" at bounding box center [701, 278] width 386 height 23
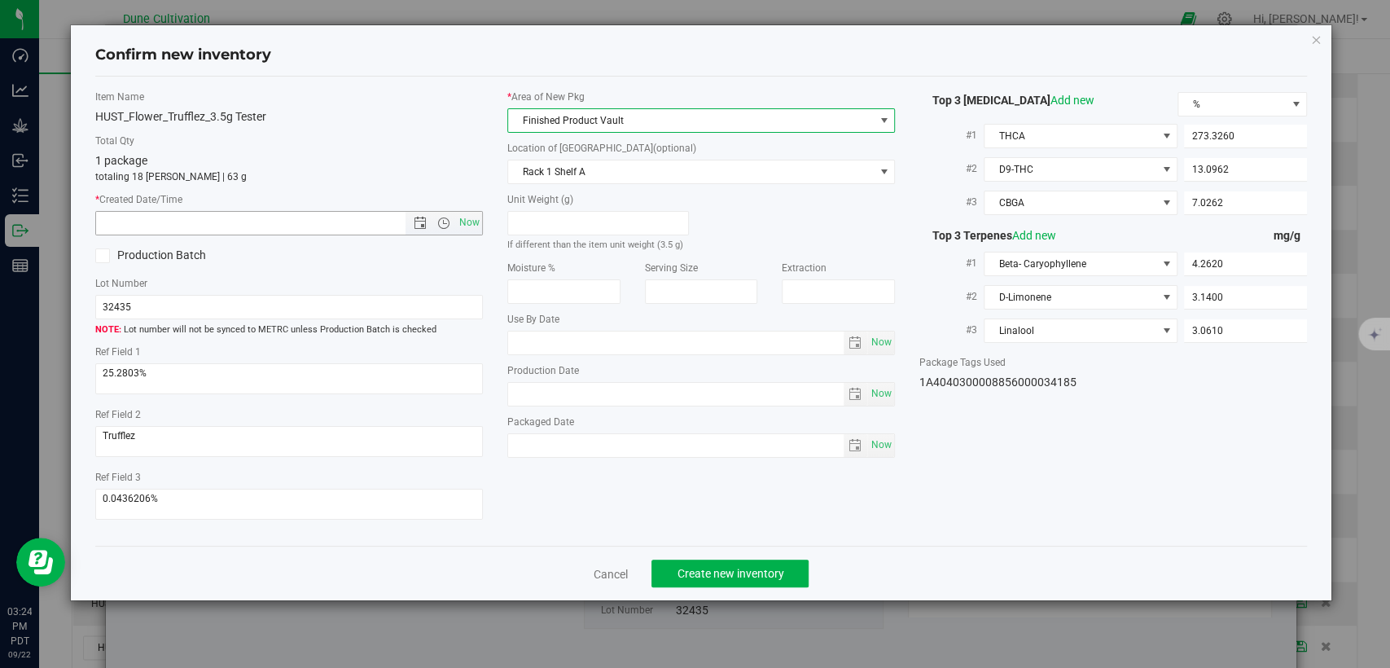
click at [475, 217] on span "Now" at bounding box center [470, 223] width 28 height 24
type input "9/22/2025 3:24 PM"
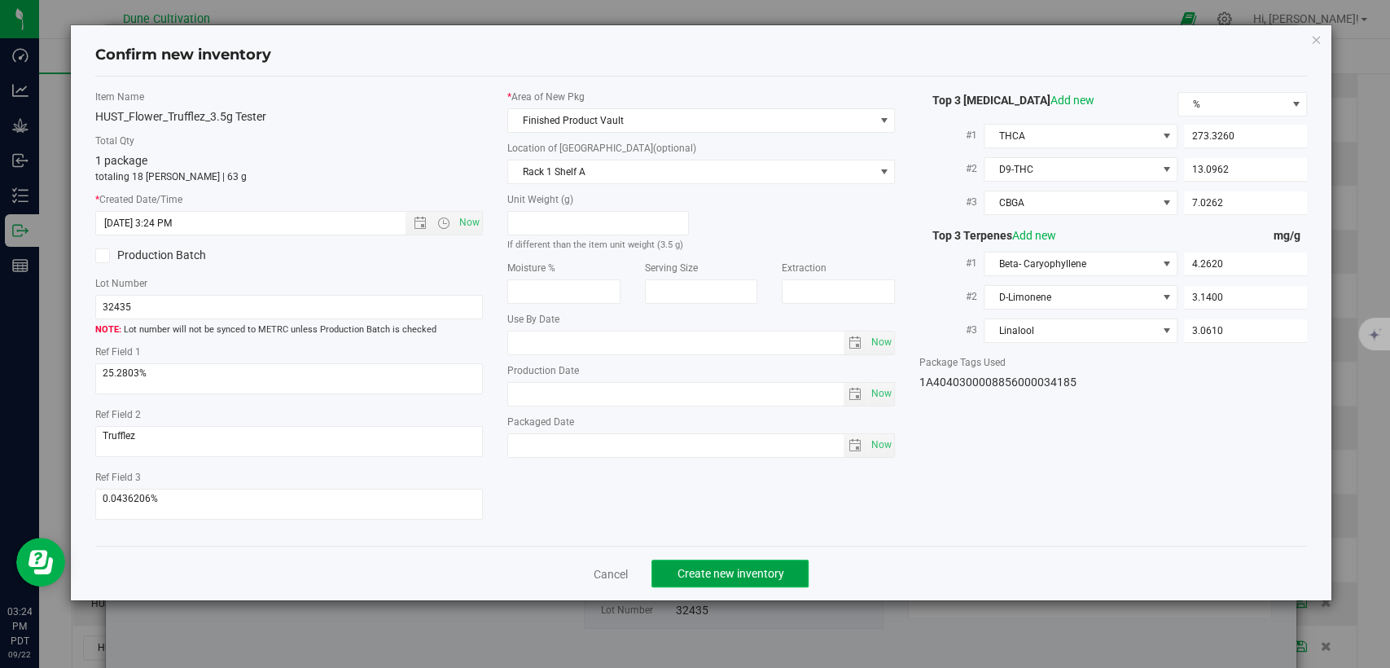
click at [702, 562] on button "Create new inventory" at bounding box center [730, 574] width 157 height 28
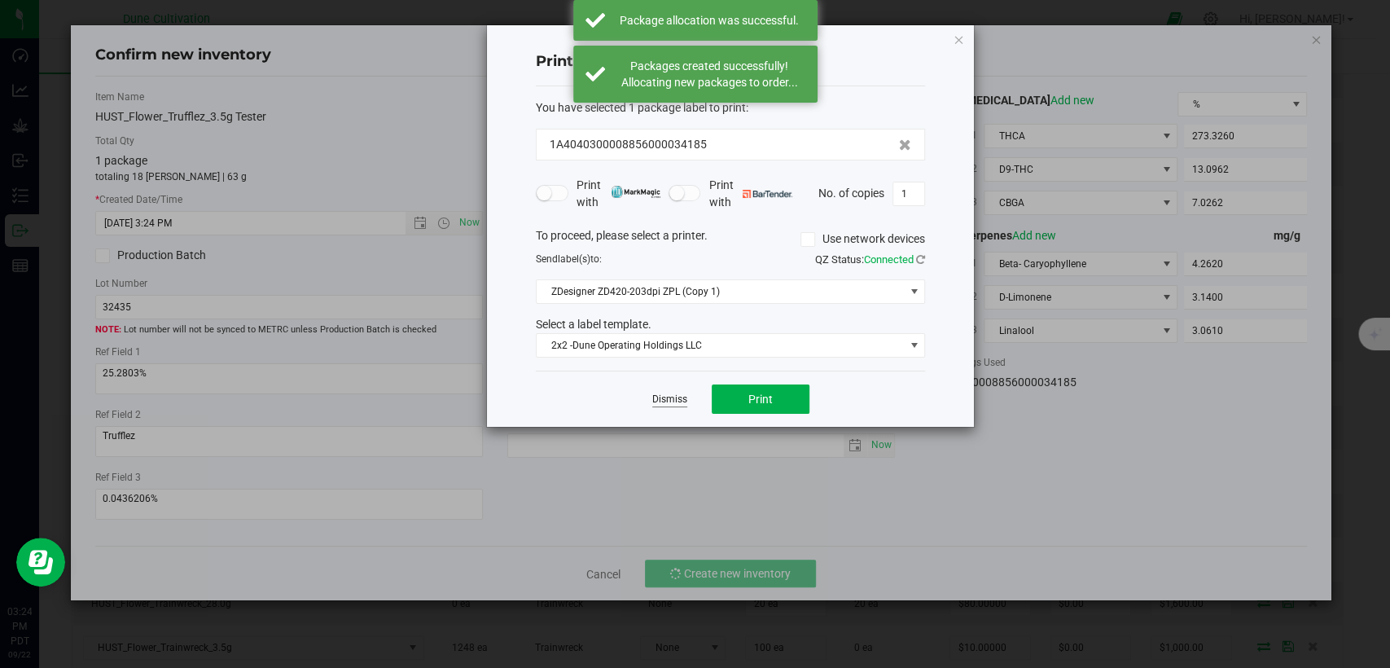
click at [665, 398] on link "Dismiss" at bounding box center [669, 400] width 35 height 14
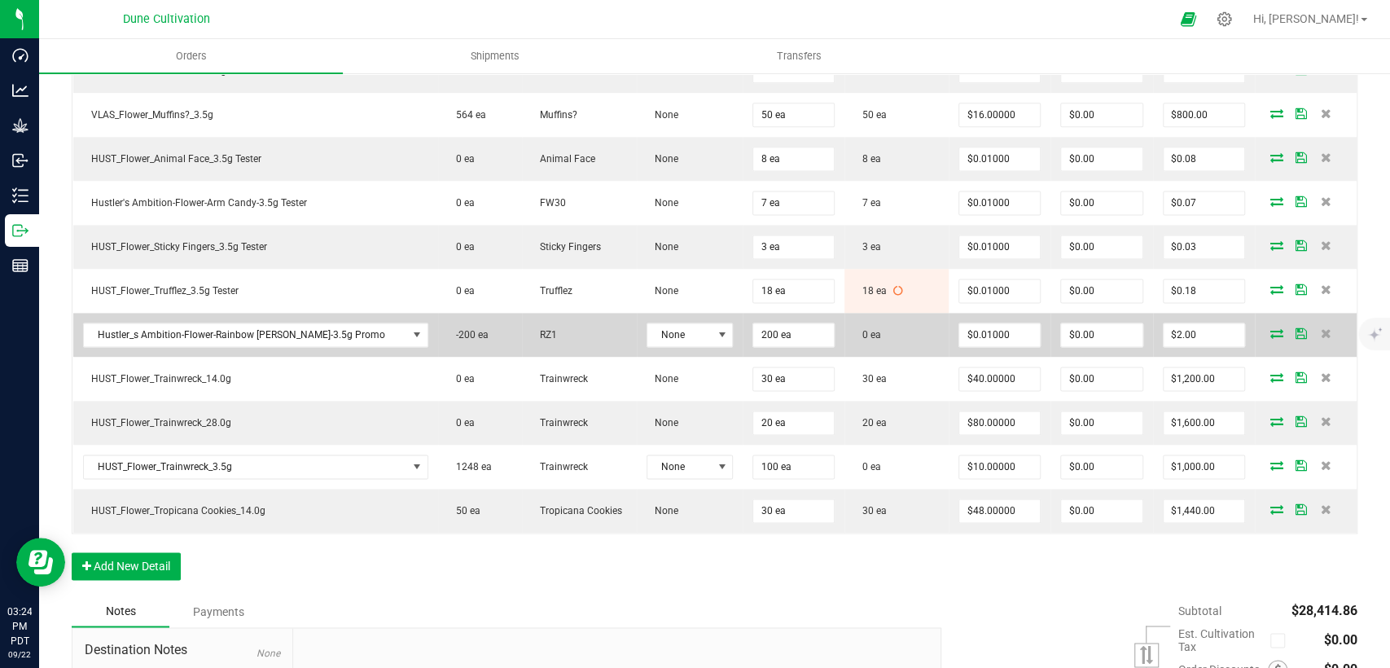
click at [1271, 328] on icon at bounding box center [1277, 333] width 13 height 10
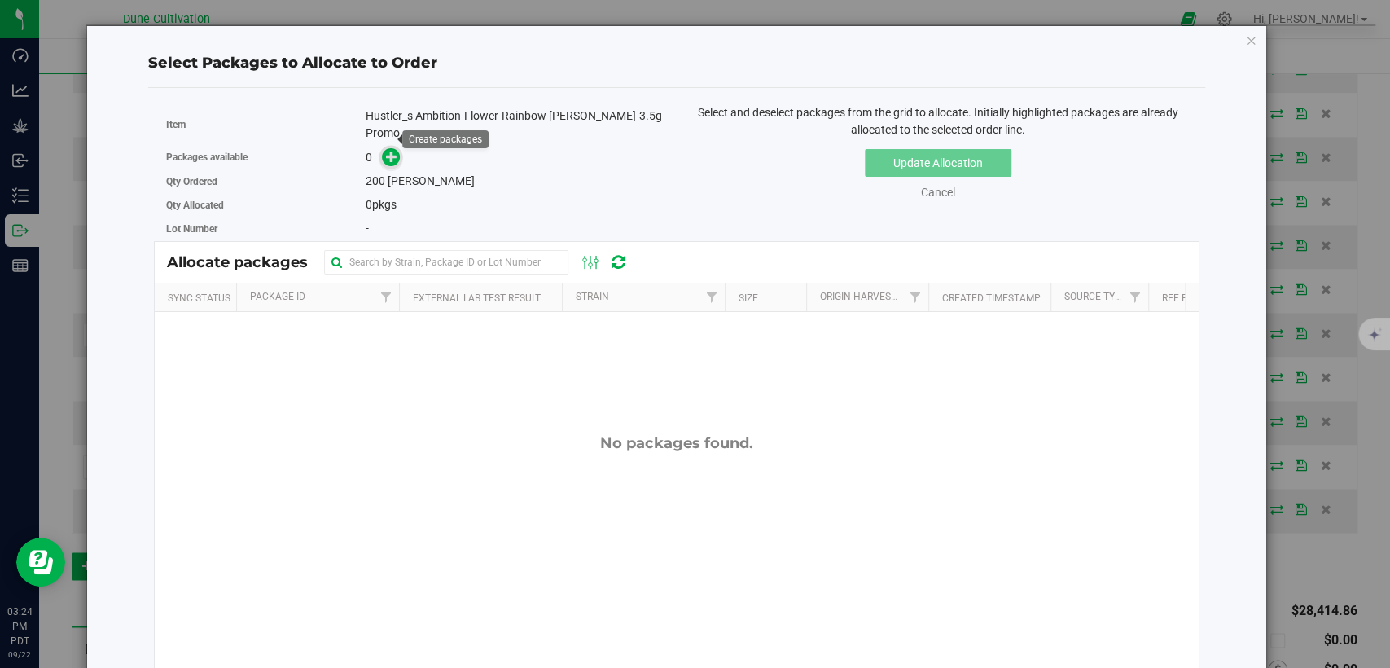
click at [386, 151] on icon at bounding box center [391, 156] width 11 height 11
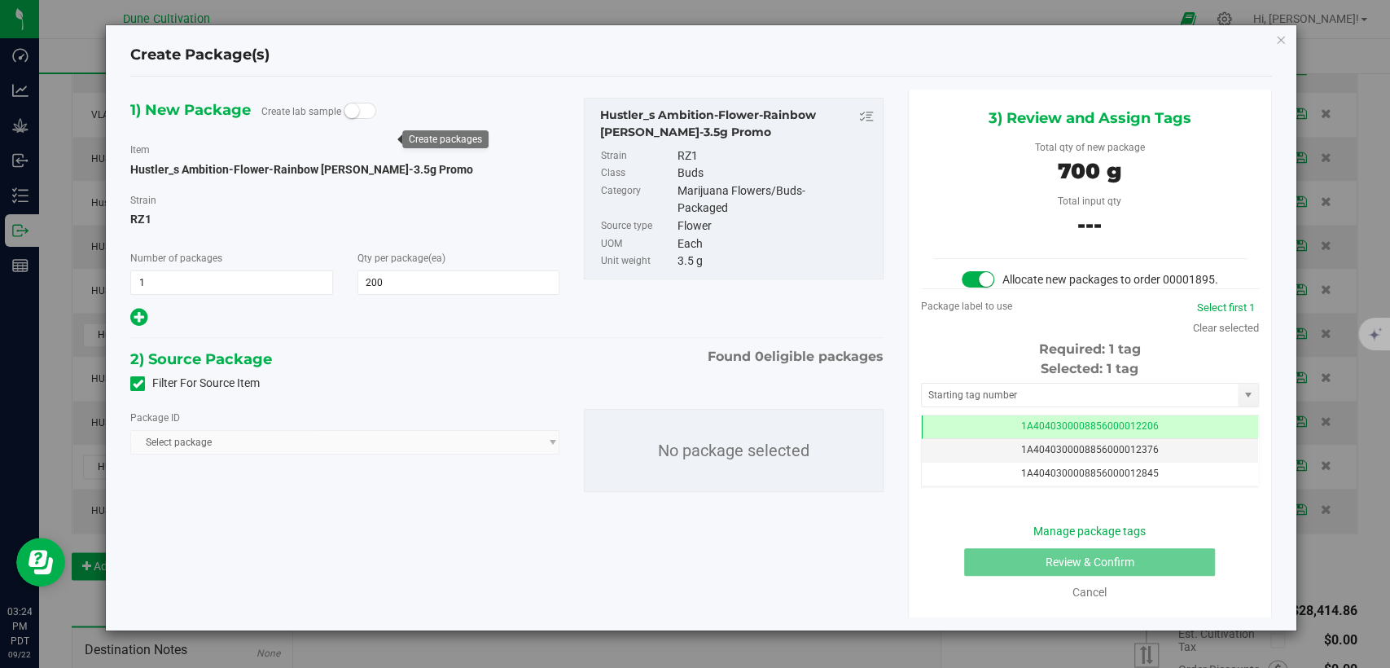
type input "200"
click at [139, 384] on icon at bounding box center [138, 384] width 11 height 0
click at [0, 0] on input "Filter For Source Item" at bounding box center [0, 0] width 0 height 0
click at [1280, 44] on icon "button" at bounding box center [1281, 39] width 11 height 20
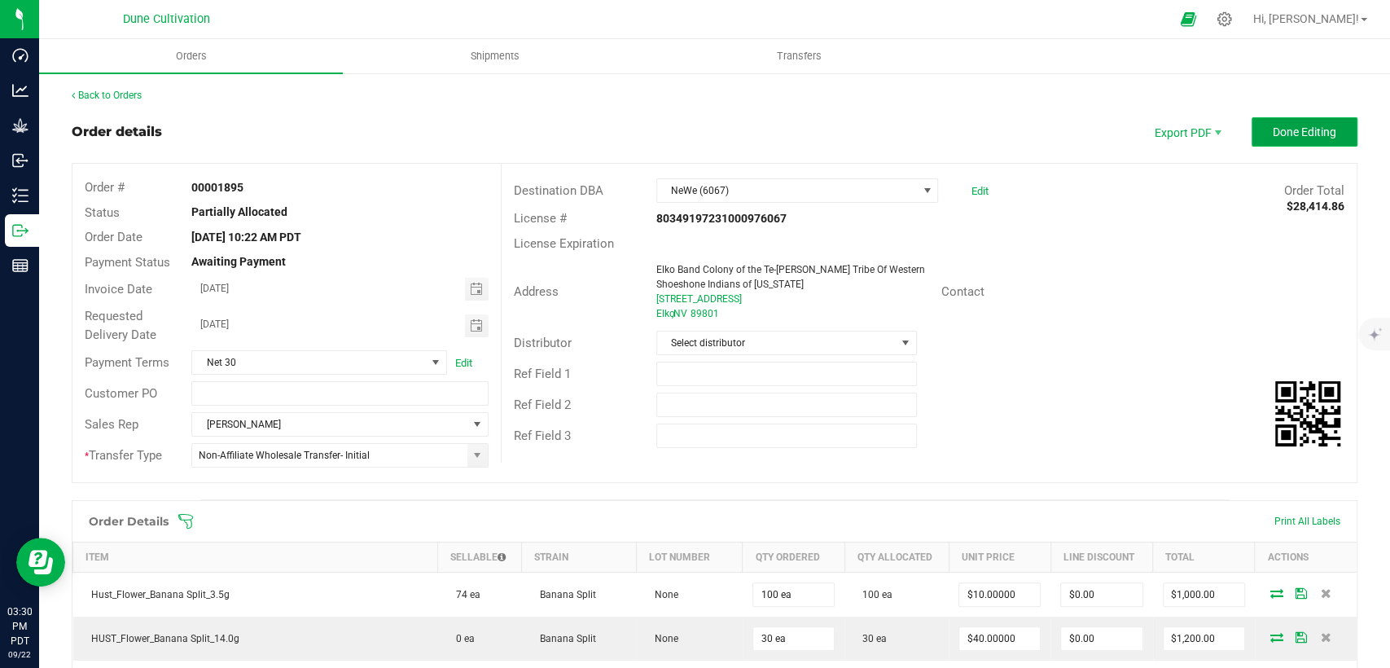
click at [1255, 123] on button "Done Editing" at bounding box center [1305, 131] width 106 height 29
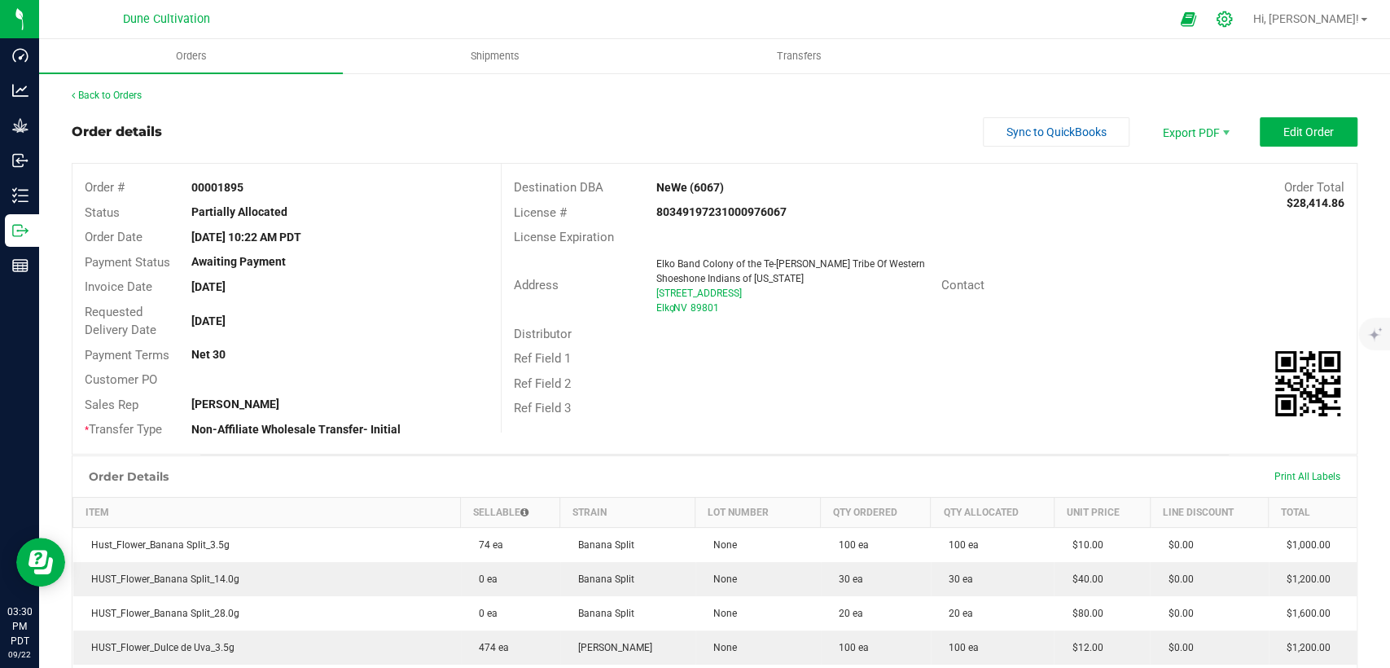
click at [1233, 24] on icon at bounding box center [1224, 19] width 17 height 17
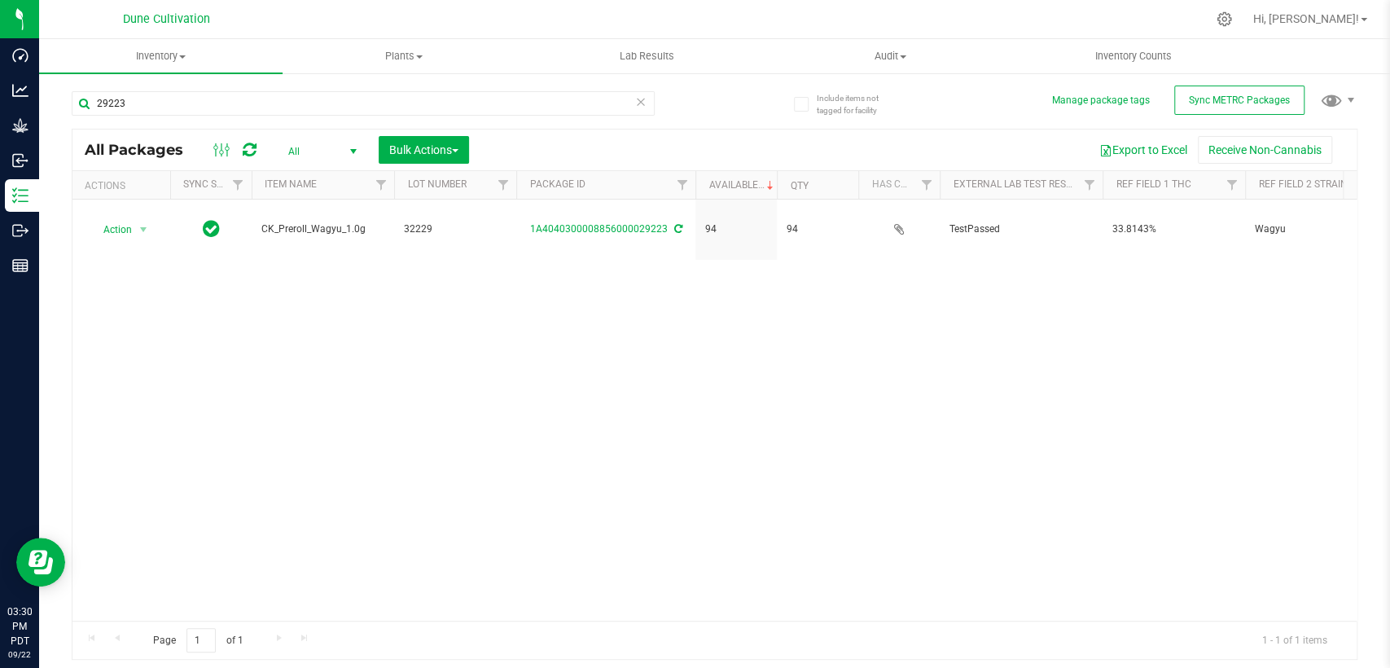
click at [644, 104] on icon at bounding box center [640, 101] width 11 height 20
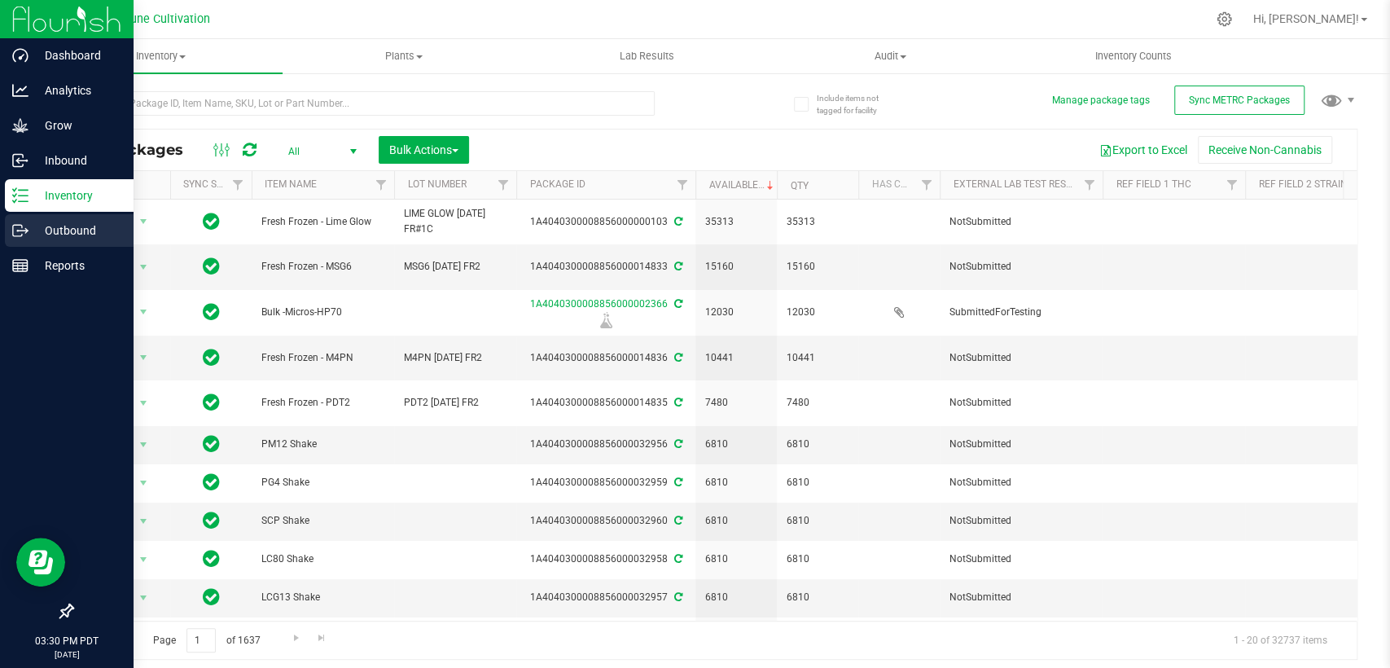
click at [34, 236] on p "Outbound" at bounding box center [78, 231] width 98 height 20
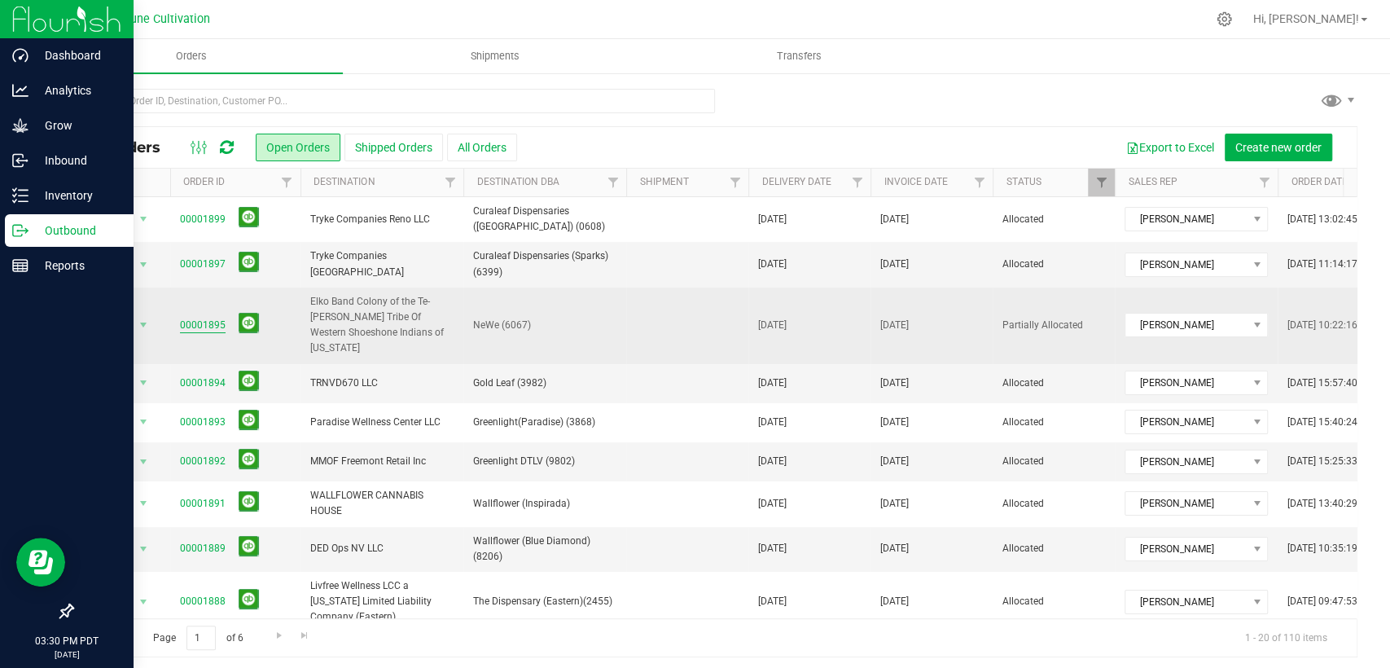
click at [202, 318] on link "00001895" at bounding box center [203, 325] width 46 height 15
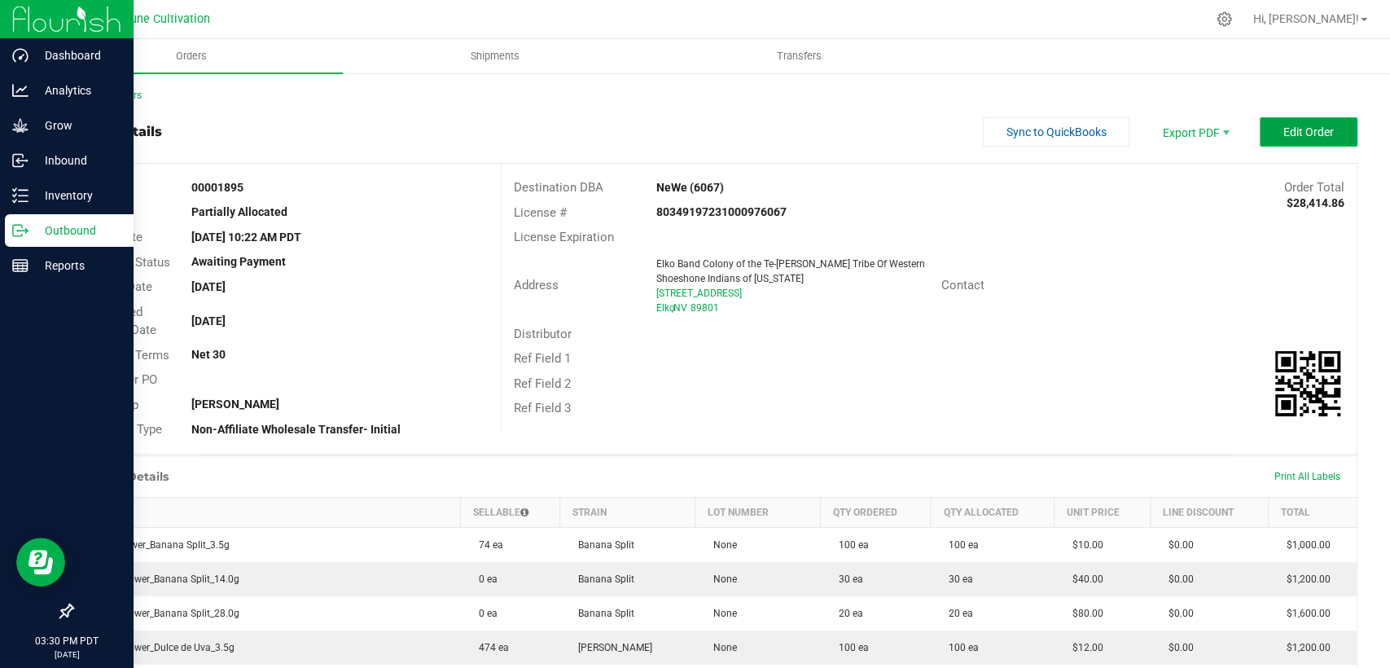
click at [1301, 128] on span "Edit Order" at bounding box center [1309, 131] width 51 height 13
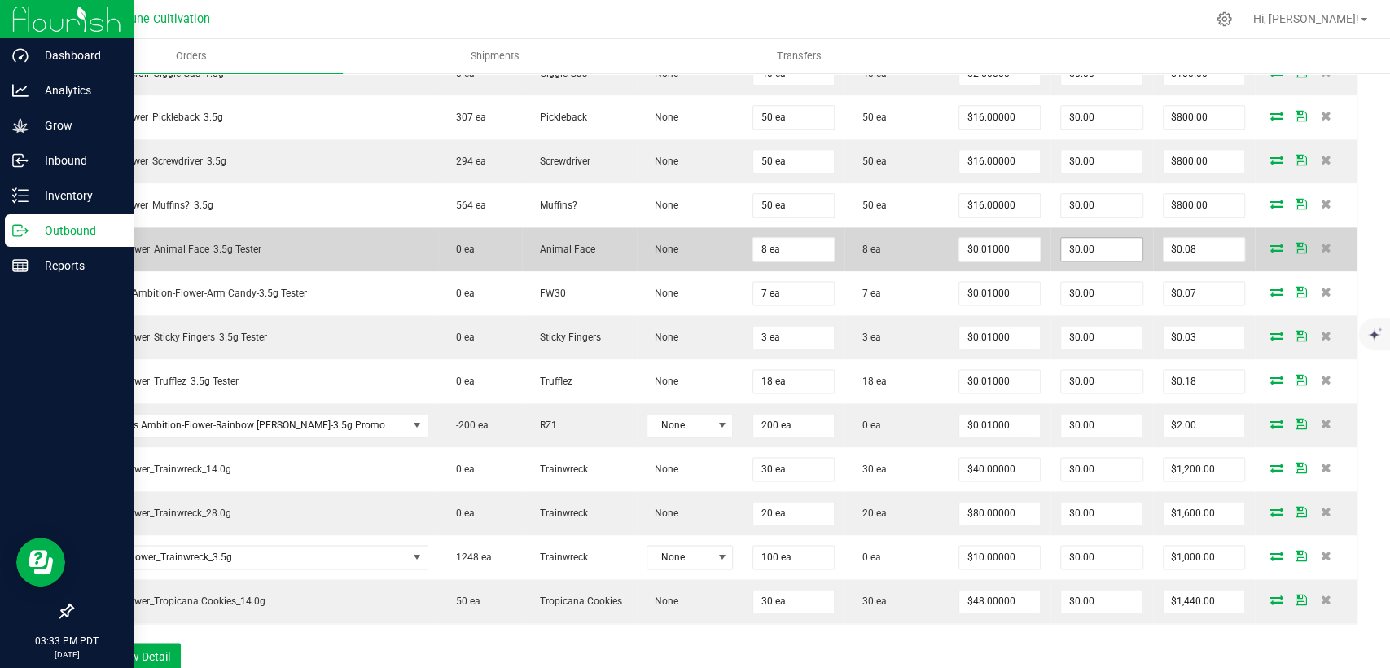
scroll to position [1447, 0]
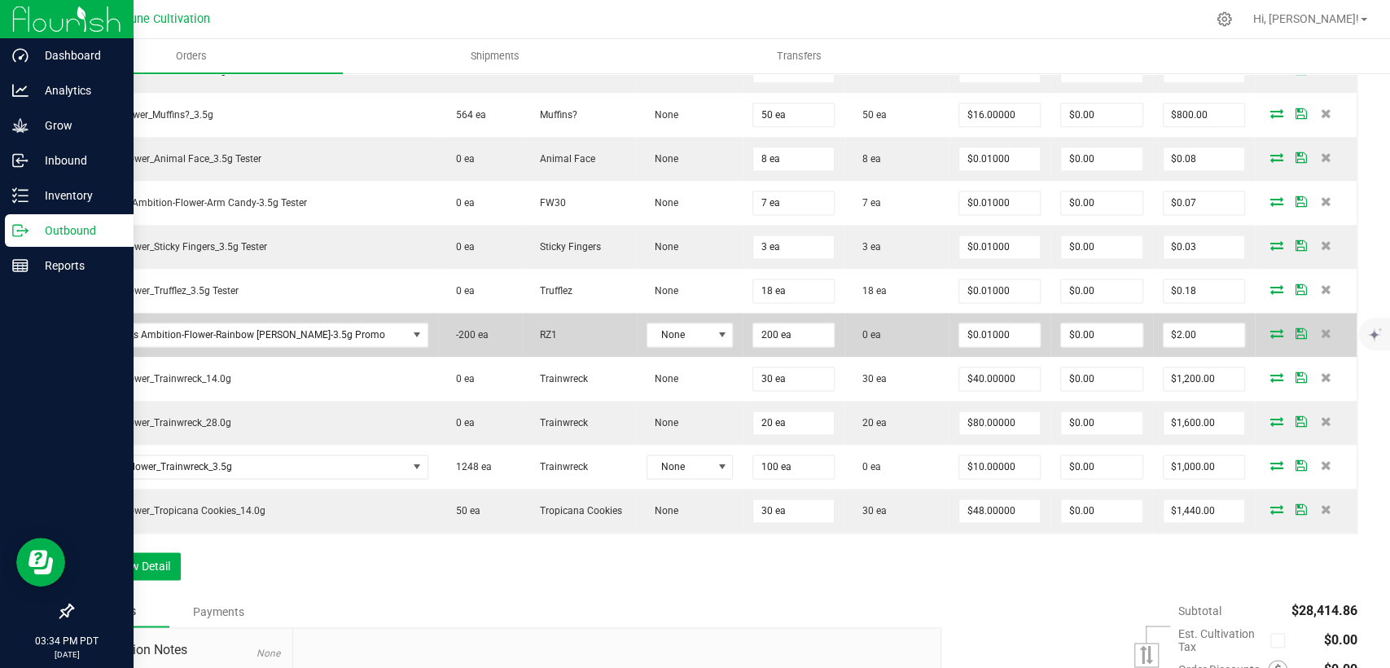
click at [1271, 328] on icon at bounding box center [1277, 333] width 13 height 10
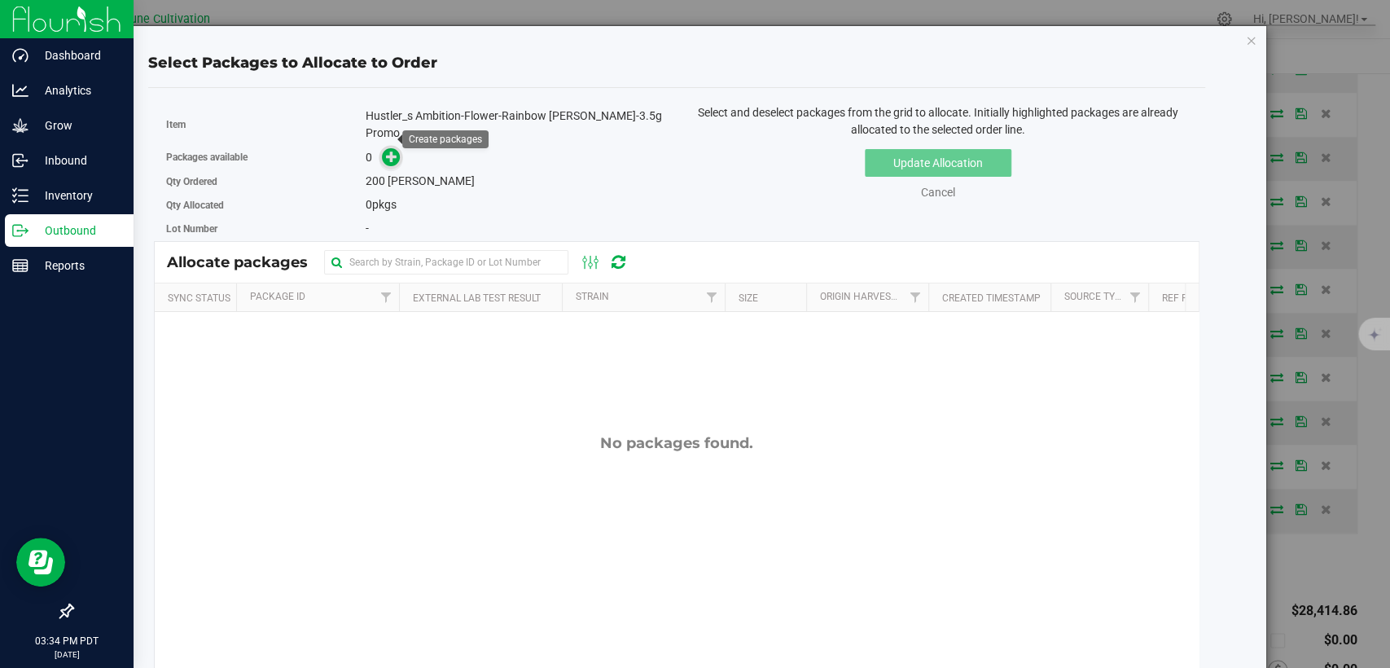
click at [391, 151] on icon at bounding box center [391, 156] width 11 height 11
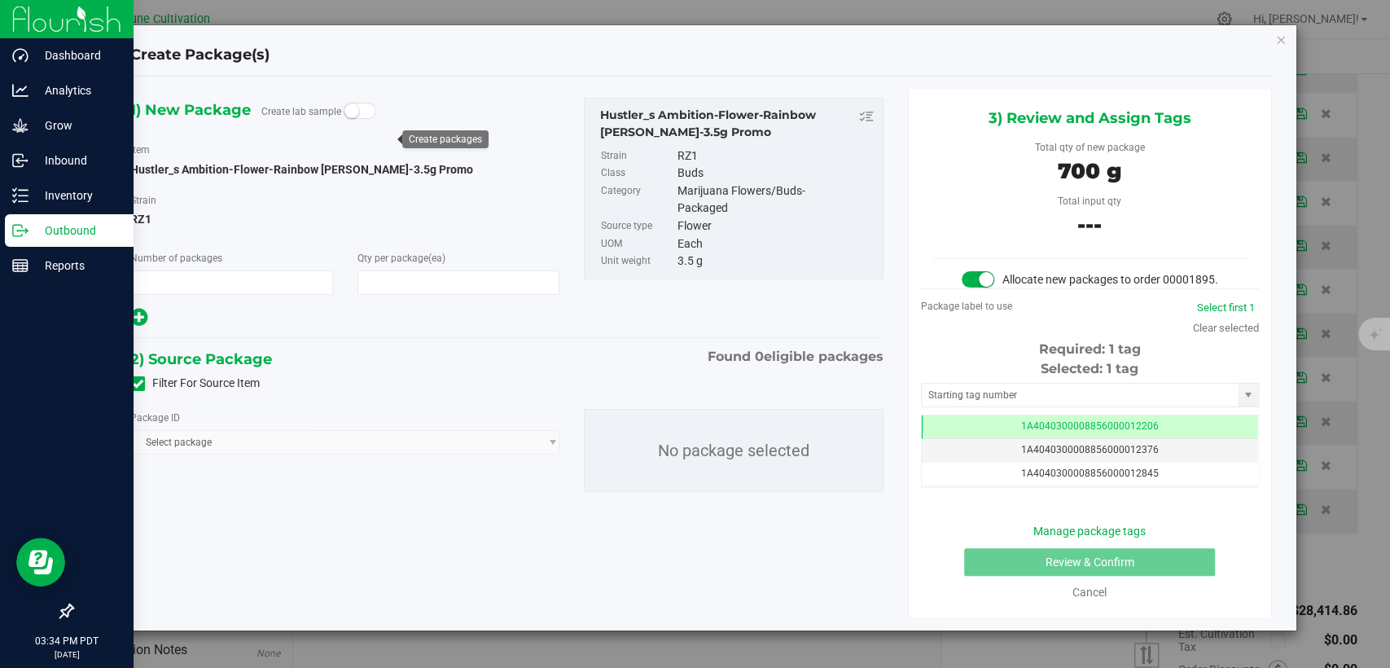
type input "1"
type input "200"
click at [138, 384] on icon at bounding box center [138, 384] width 11 height 0
click at [0, 0] on input "Filter For Source Item" at bounding box center [0, 0] width 0 height 0
click at [314, 438] on span "Select package" at bounding box center [334, 442] width 407 height 23
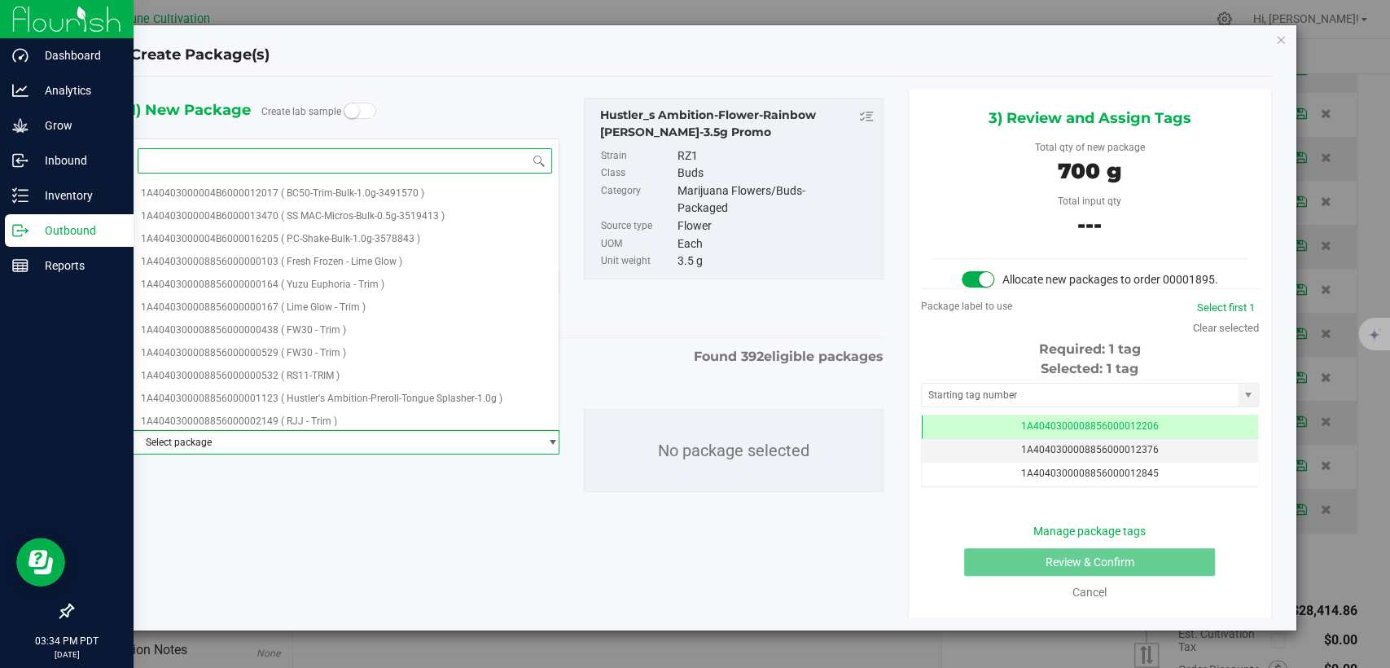
paste input "22348"
type input "22348"
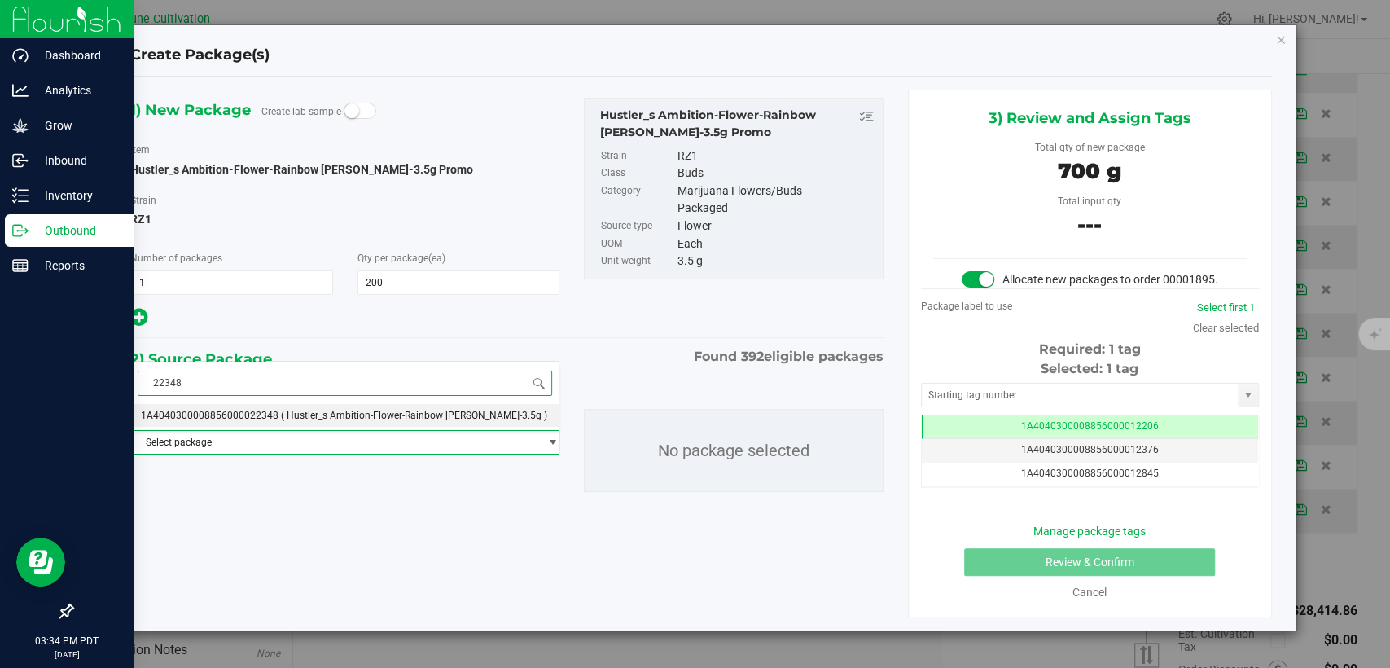
click at [253, 424] on li "1A4040300008856000022348 ( Hustler_s Ambition-Flower-Rainbow [PERSON_NAME]-3.5g…" at bounding box center [345, 415] width 428 height 23
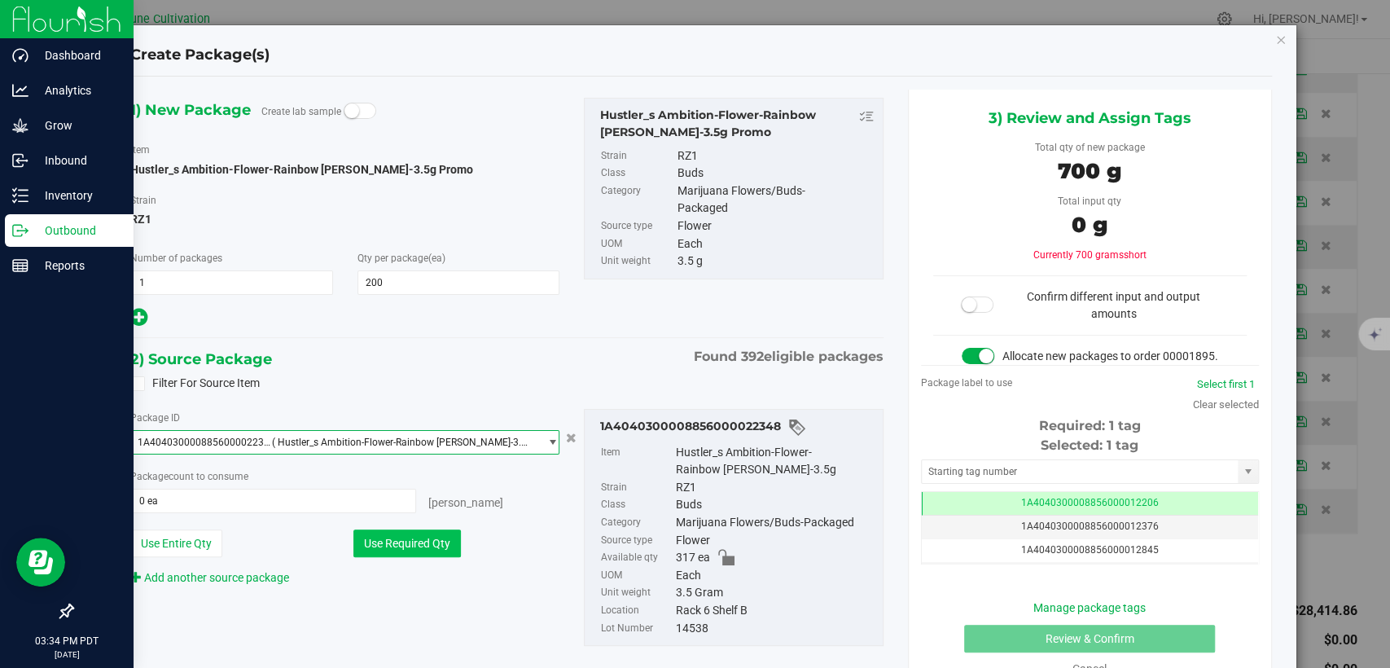
click at [435, 537] on button "Use Required Qty" at bounding box center [408, 543] width 108 height 28
type input "200 ea"
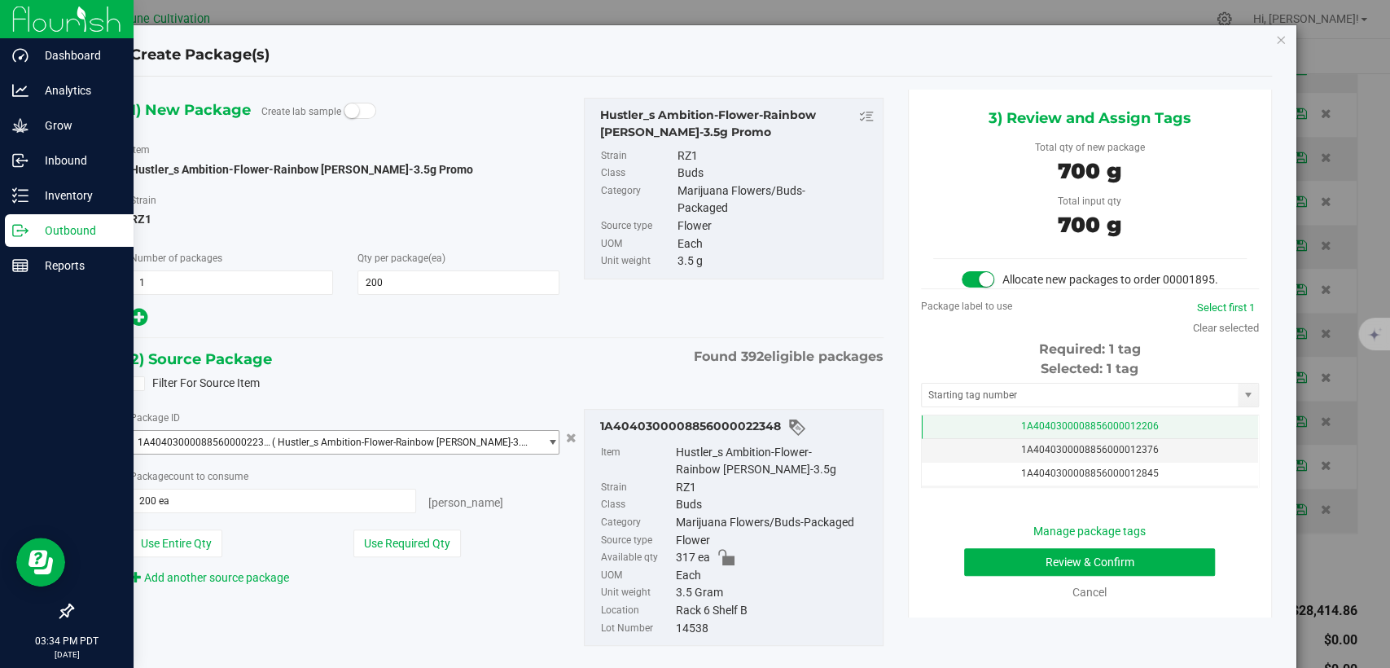
click at [1031, 432] on span "1A4040300008856000012206" at bounding box center [1090, 425] width 138 height 11
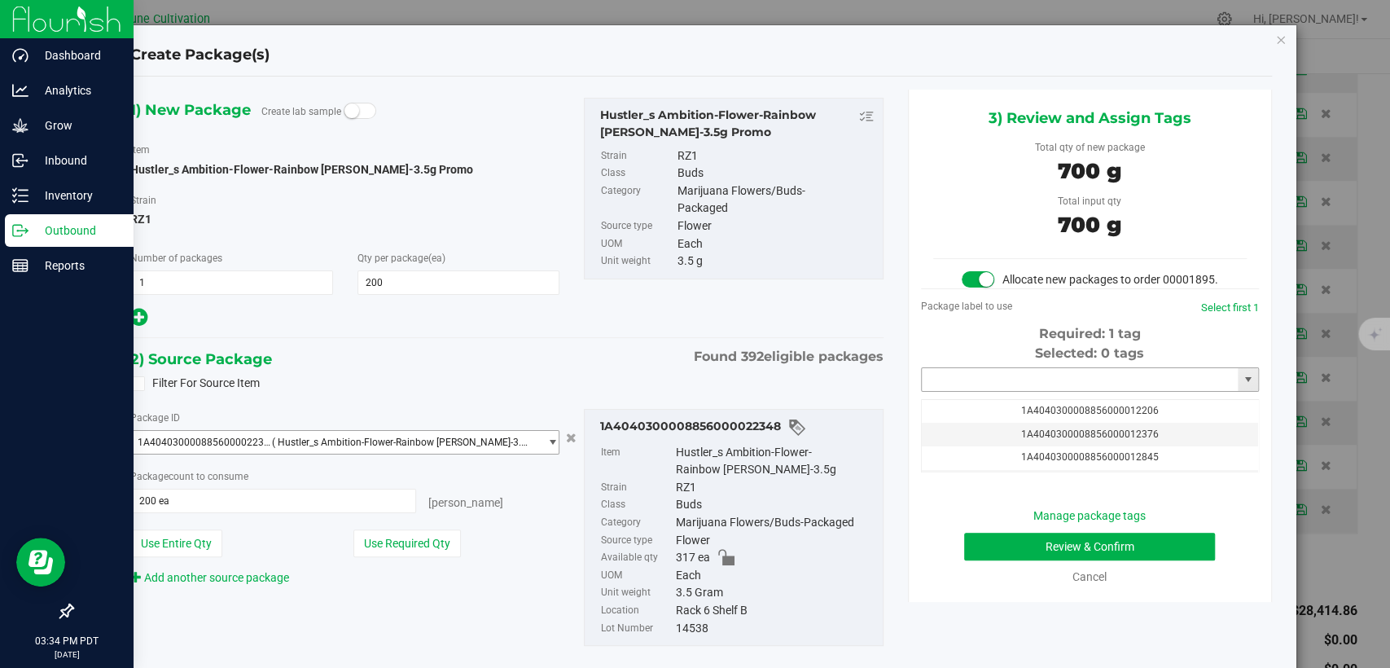
click at [1010, 391] on input "text" at bounding box center [1080, 379] width 316 height 23
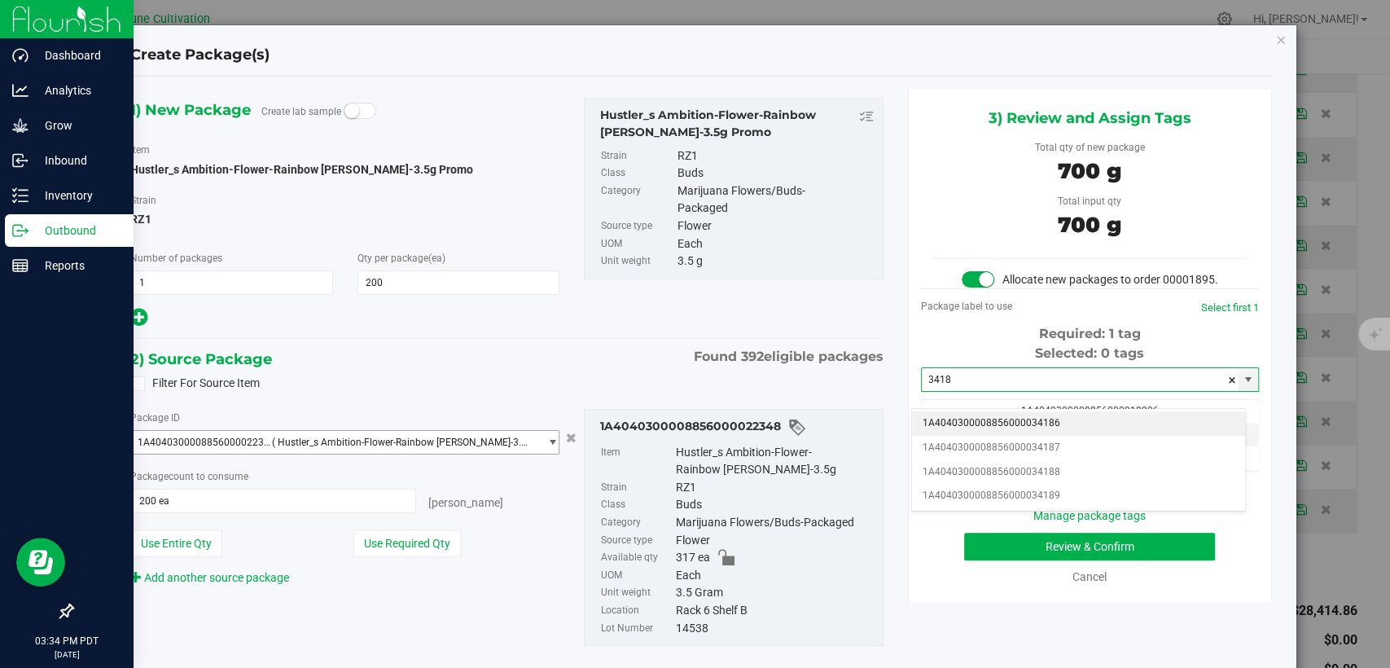
click at [1036, 424] on li "1A4040300008856000034186" at bounding box center [1078, 423] width 333 height 24
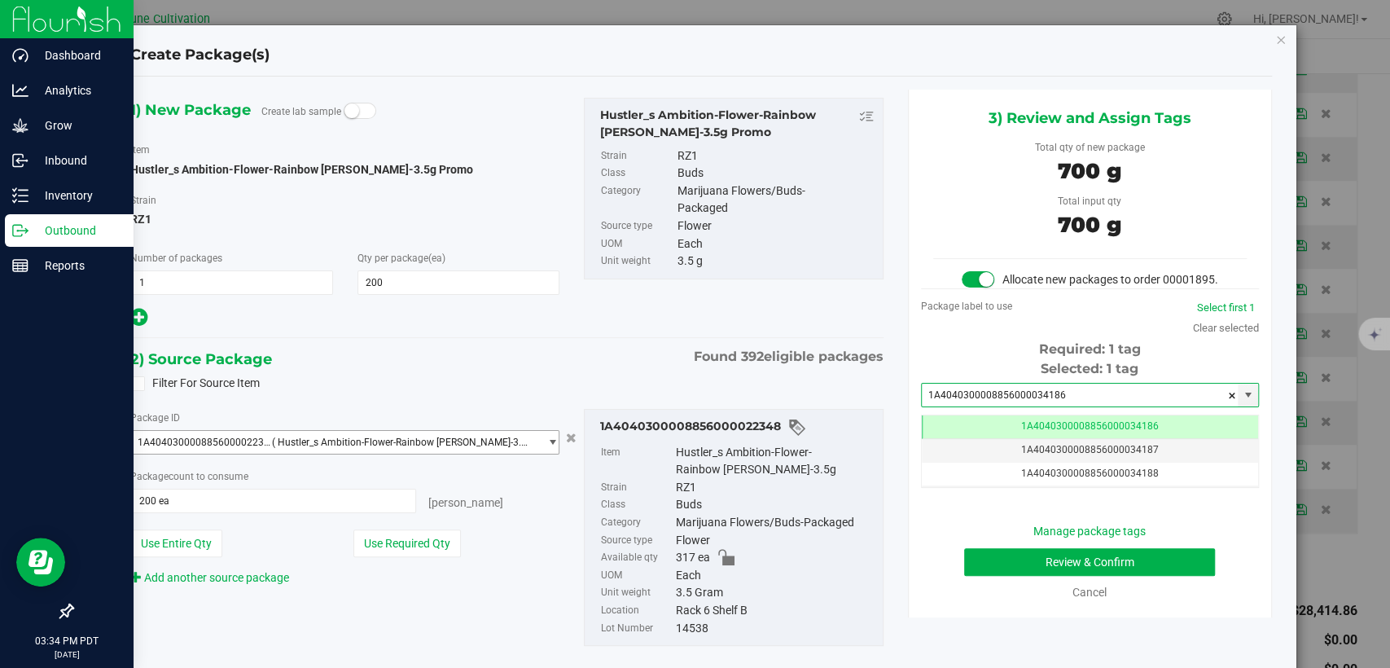
type input "1A4040300008856000034186"
click at [1022, 575] on button "Review & Confirm" at bounding box center [1089, 562] width 251 height 28
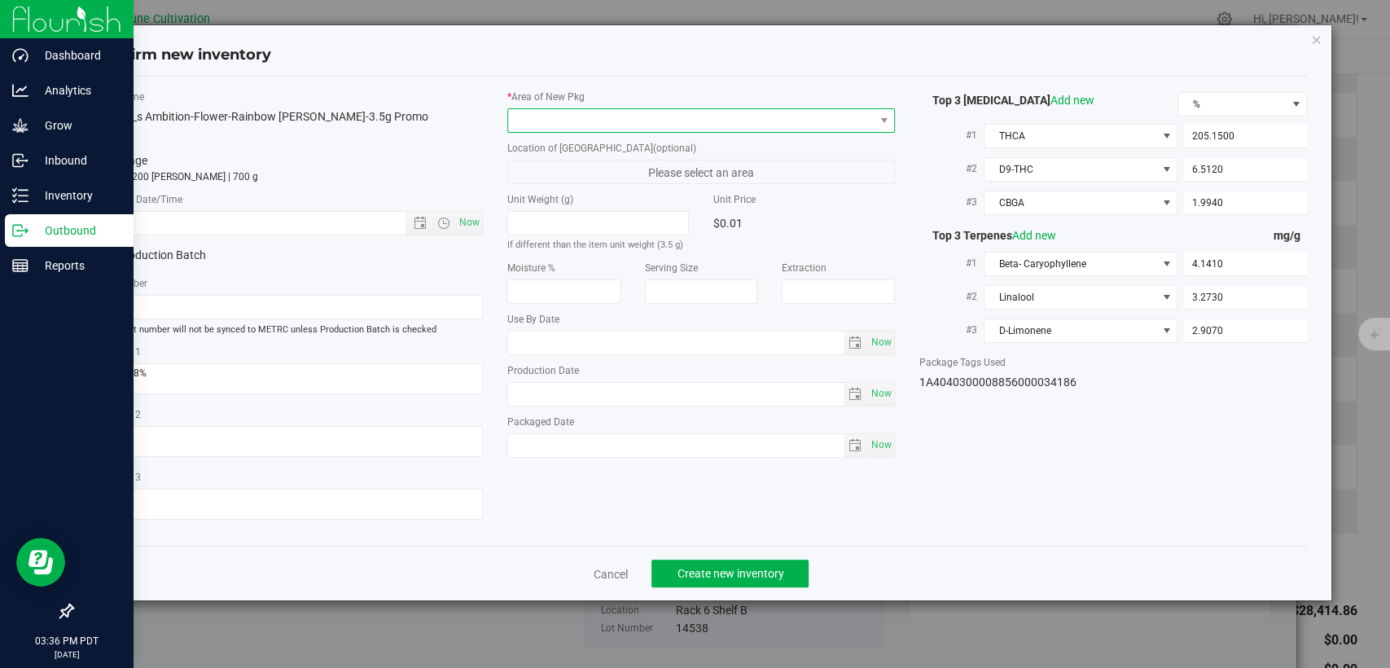
click at [718, 127] on span at bounding box center [691, 120] width 366 height 23
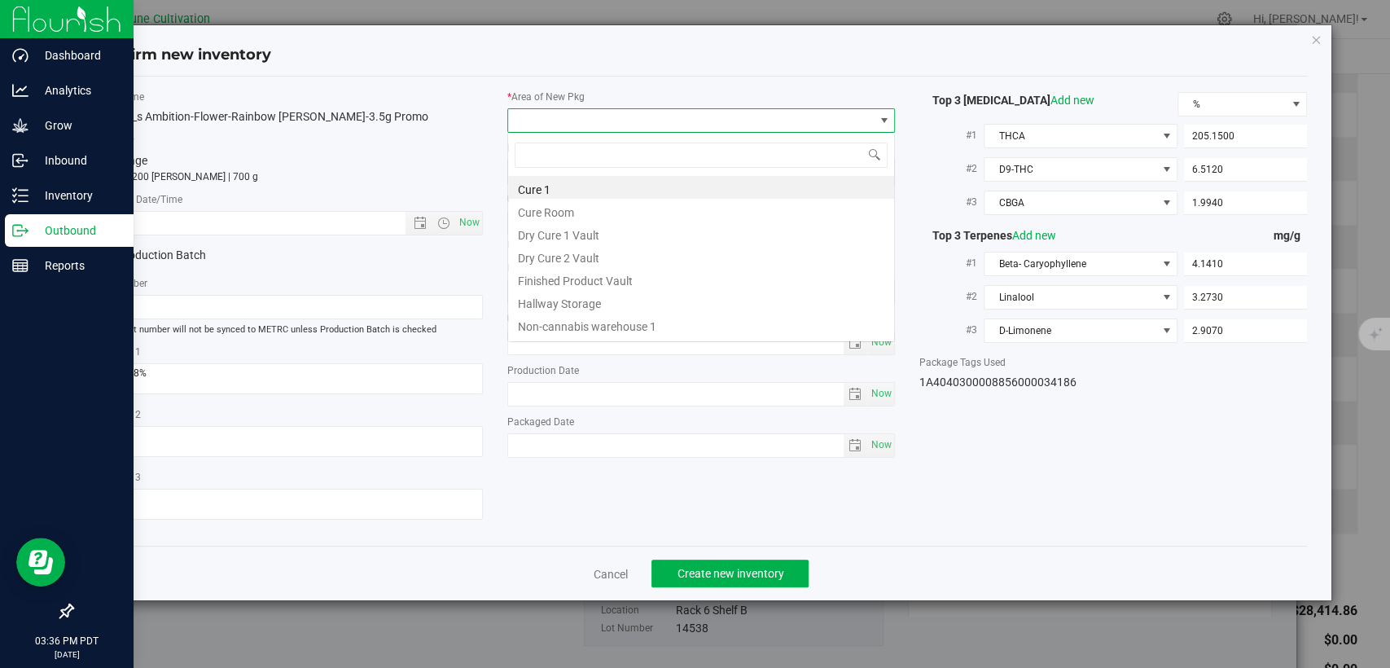
scroll to position [24, 388]
click at [608, 274] on li "Finished Product Vault" at bounding box center [701, 278] width 386 height 23
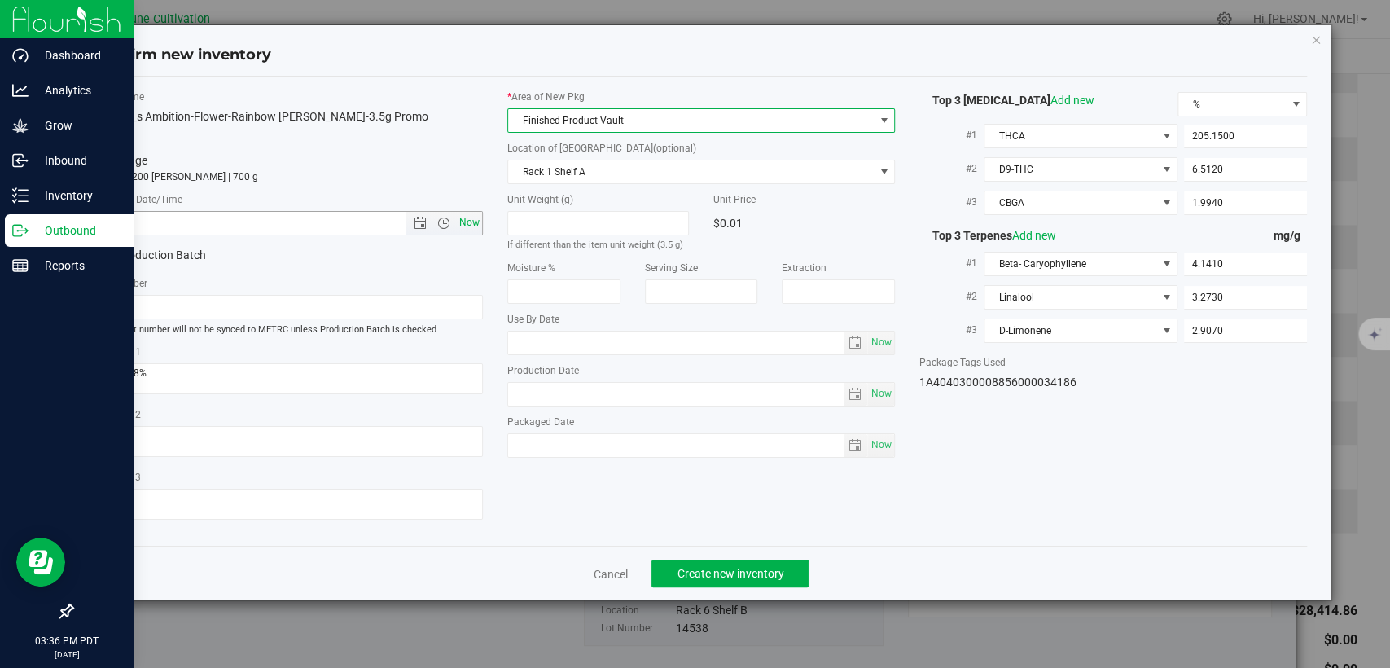
click at [463, 223] on span "Now" at bounding box center [470, 223] width 28 height 24
type input "[DATE] 3:36 PM"
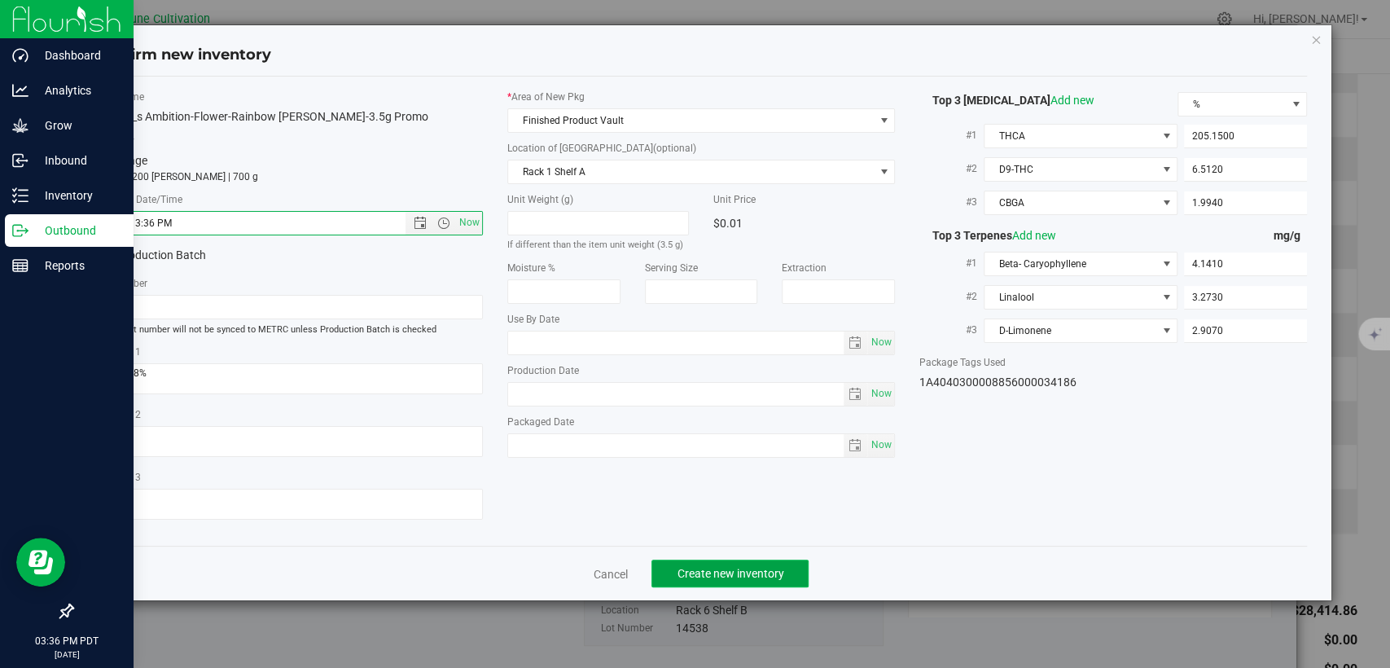
click at [674, 566] on button "Create new inventory" at bounding box center [730, 574] width 157 height 28
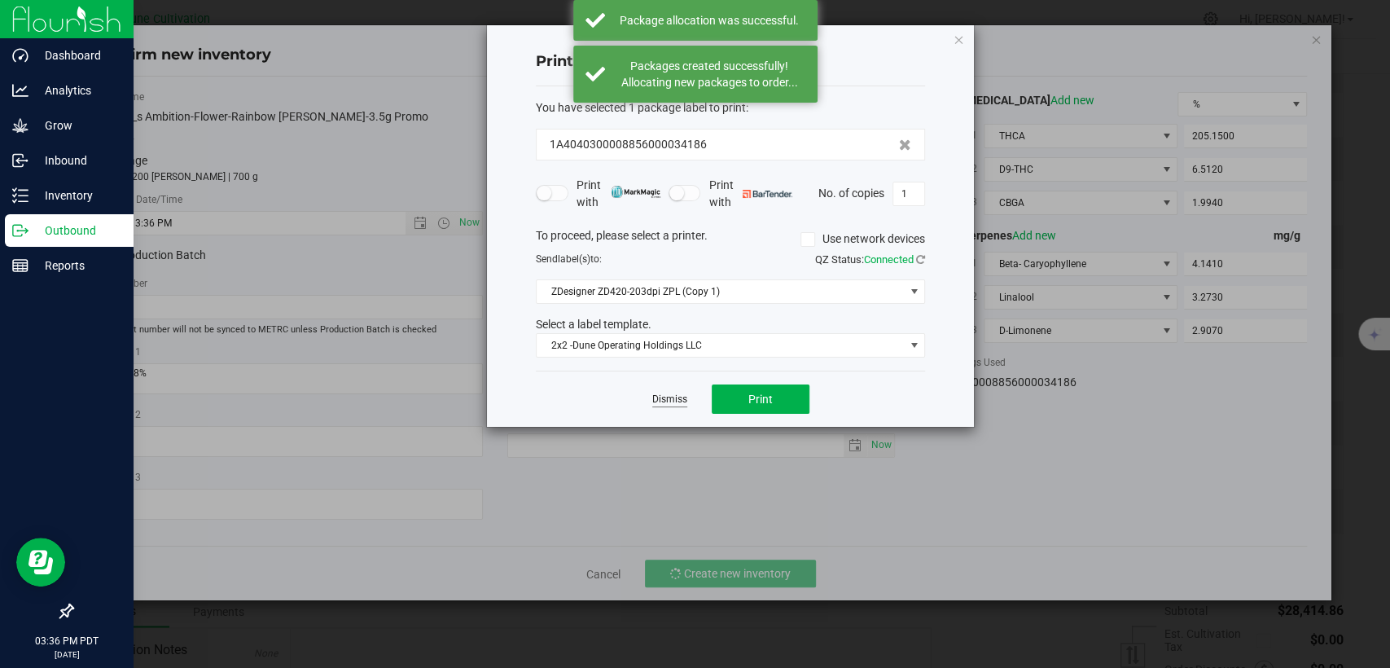
click at [674, 400] on link "Dismiss" at bounding box center [669, 400] width 35 height 14
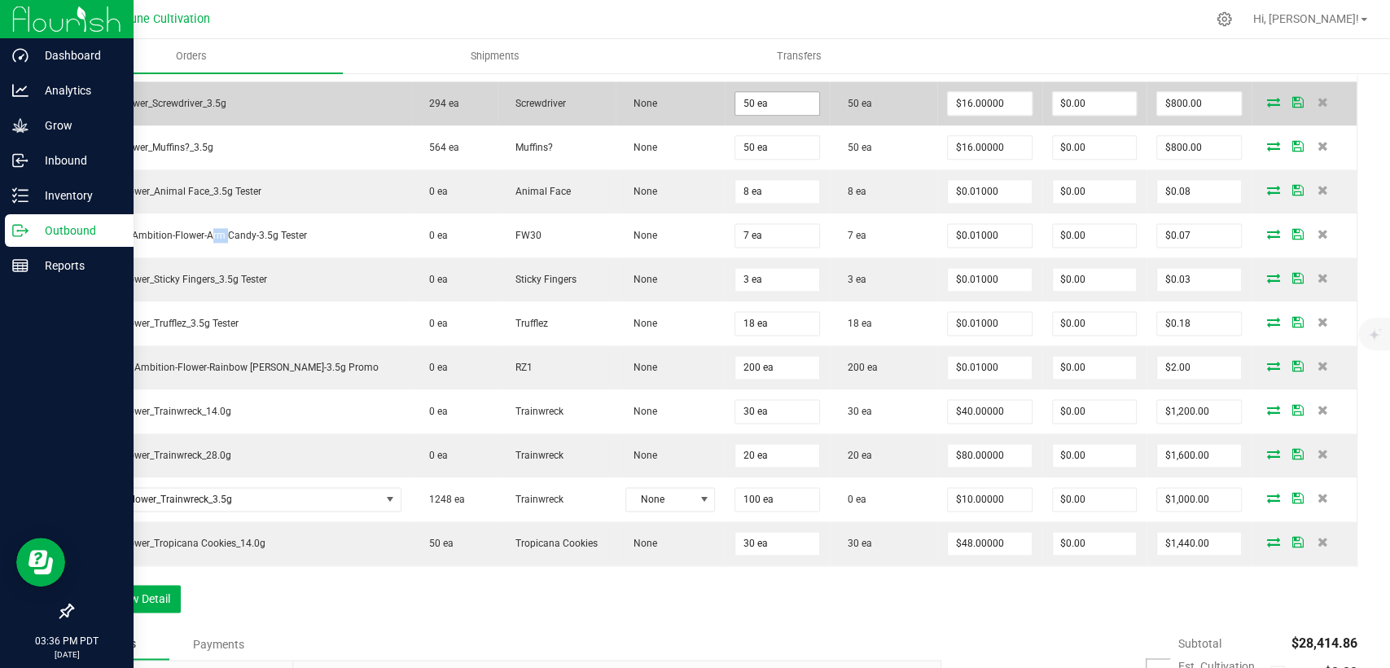
scroll to position [1563, 0]
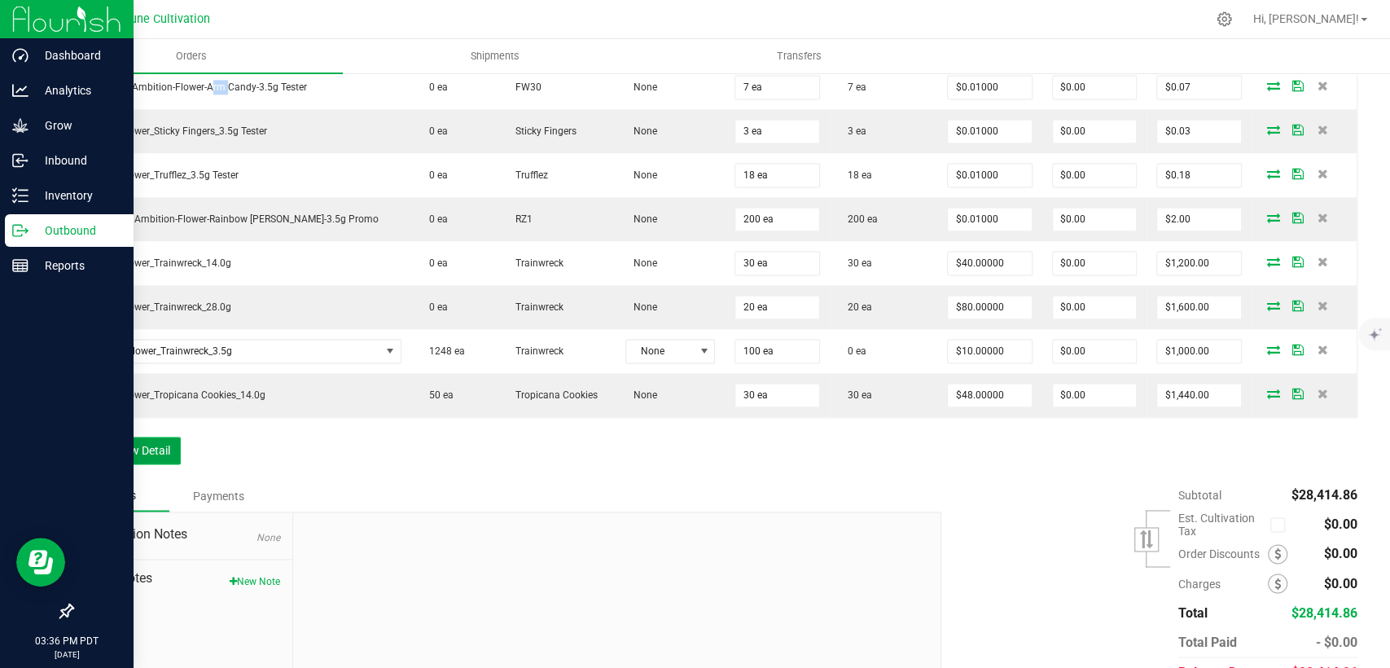
click at [169, 447] on button "Add New Detail" at bounding box center [126, 451] width 109 height 28
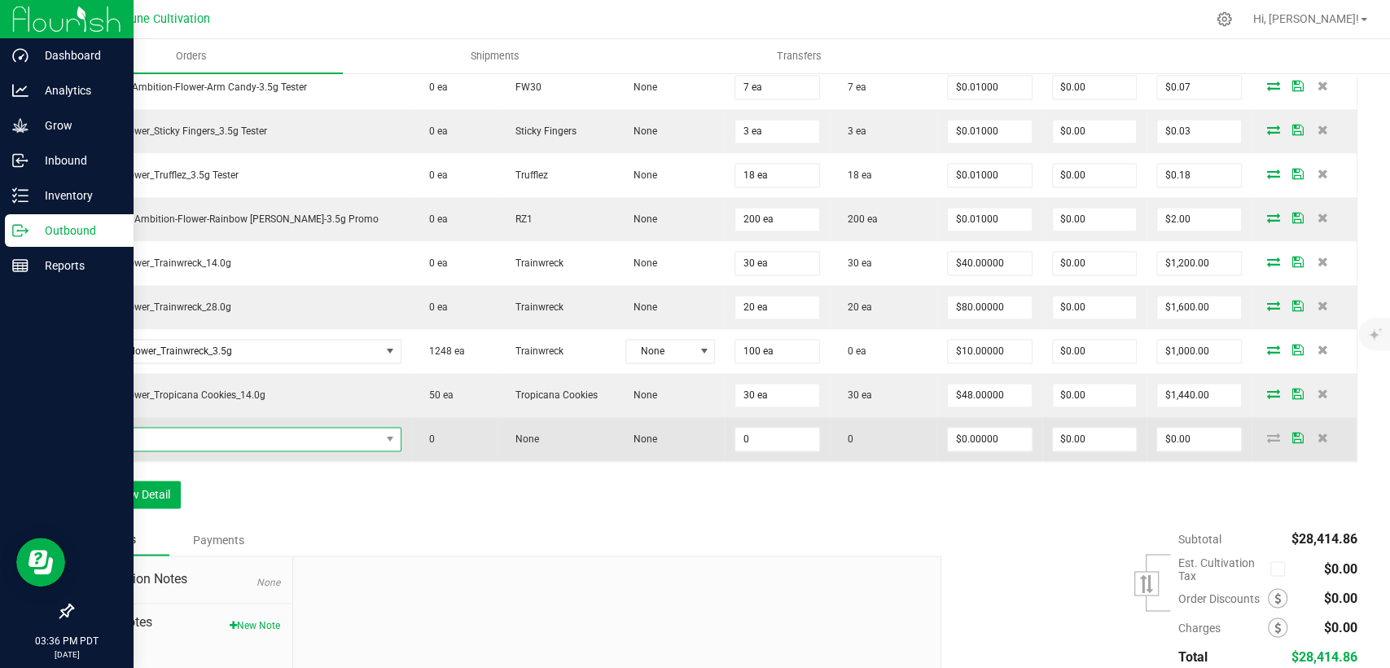
click at [288, 432] on span "NO DATA FOUND" at bounding box center [232, 439] width 296 height 23
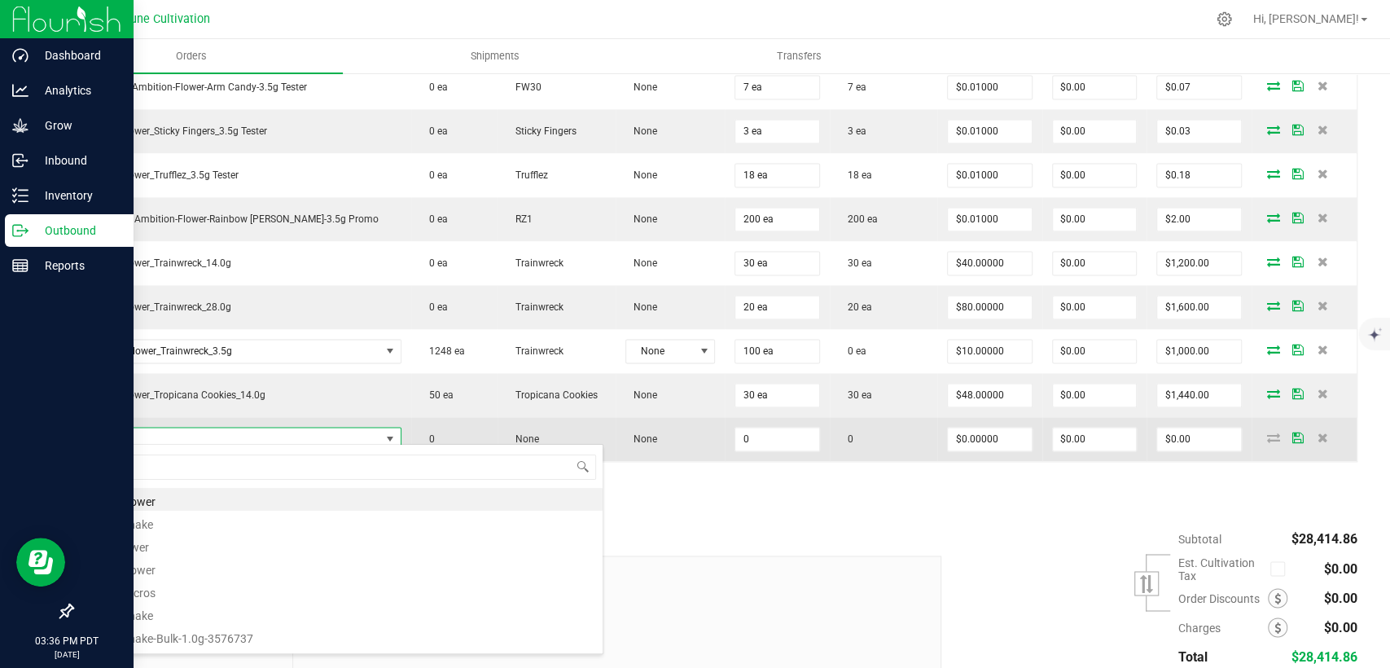
scroll to position [24, 269]
type input "a"
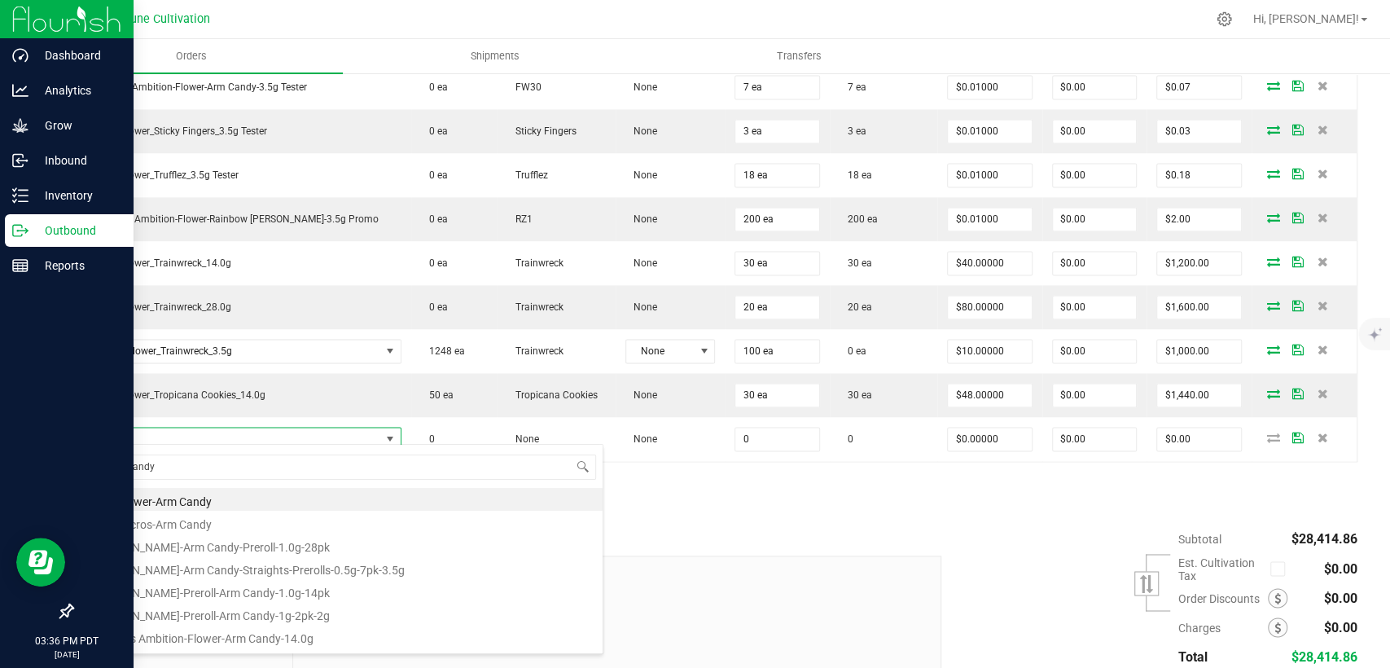
type input "Arm Candy"
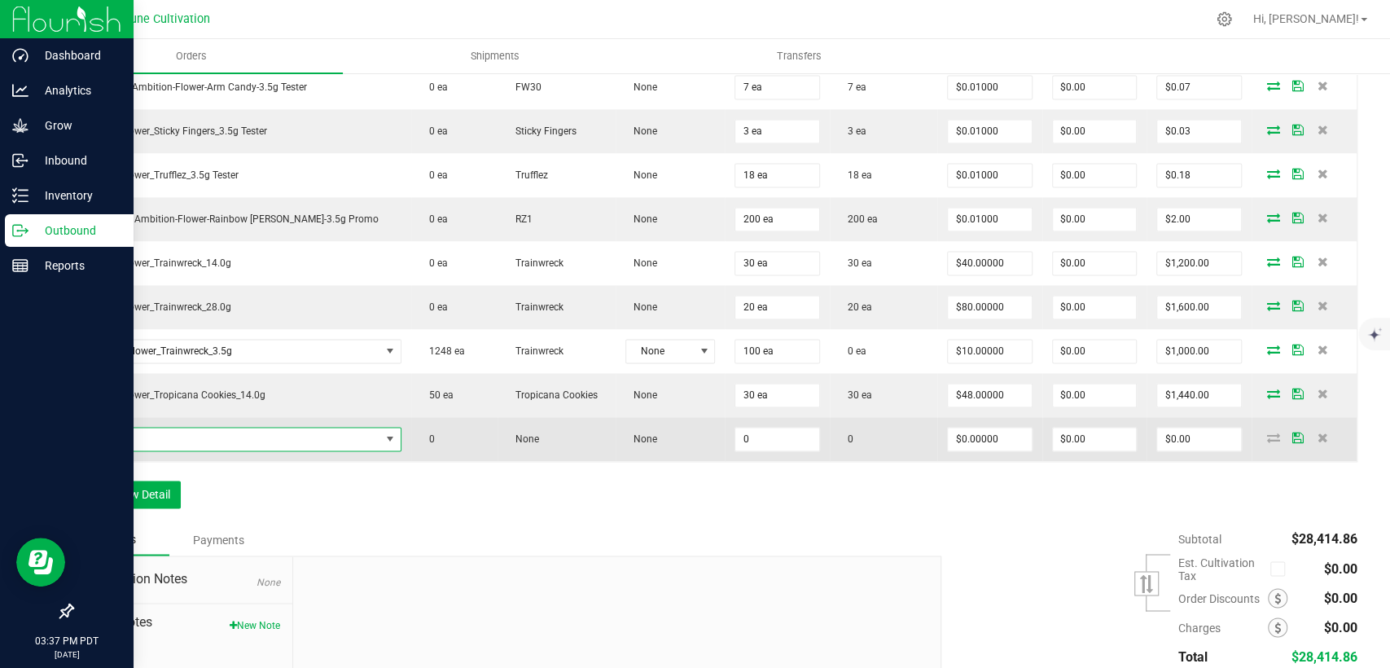
click at [296, 428] on span "NO DATA FOUND" at bounding box center [232, 439] width 296 height 23
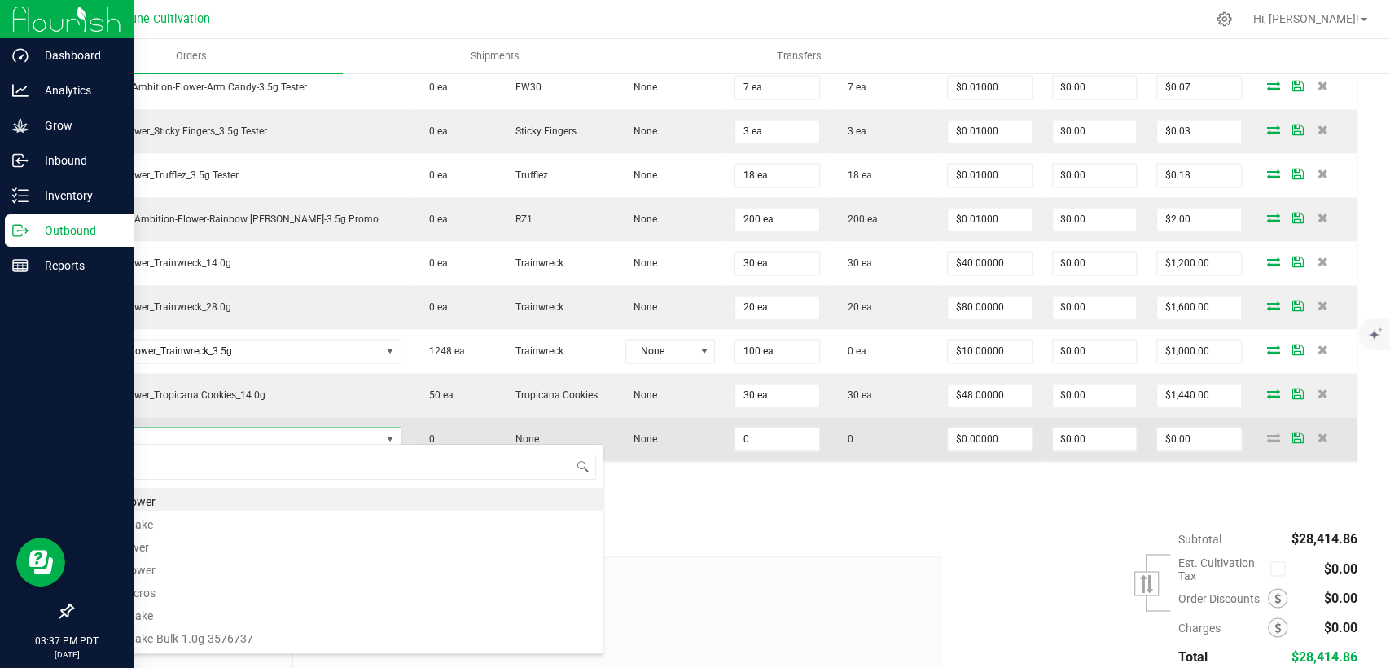
type input "[PERSON_NAME]-Preroll-Arm Candy-1.0g-14pk"
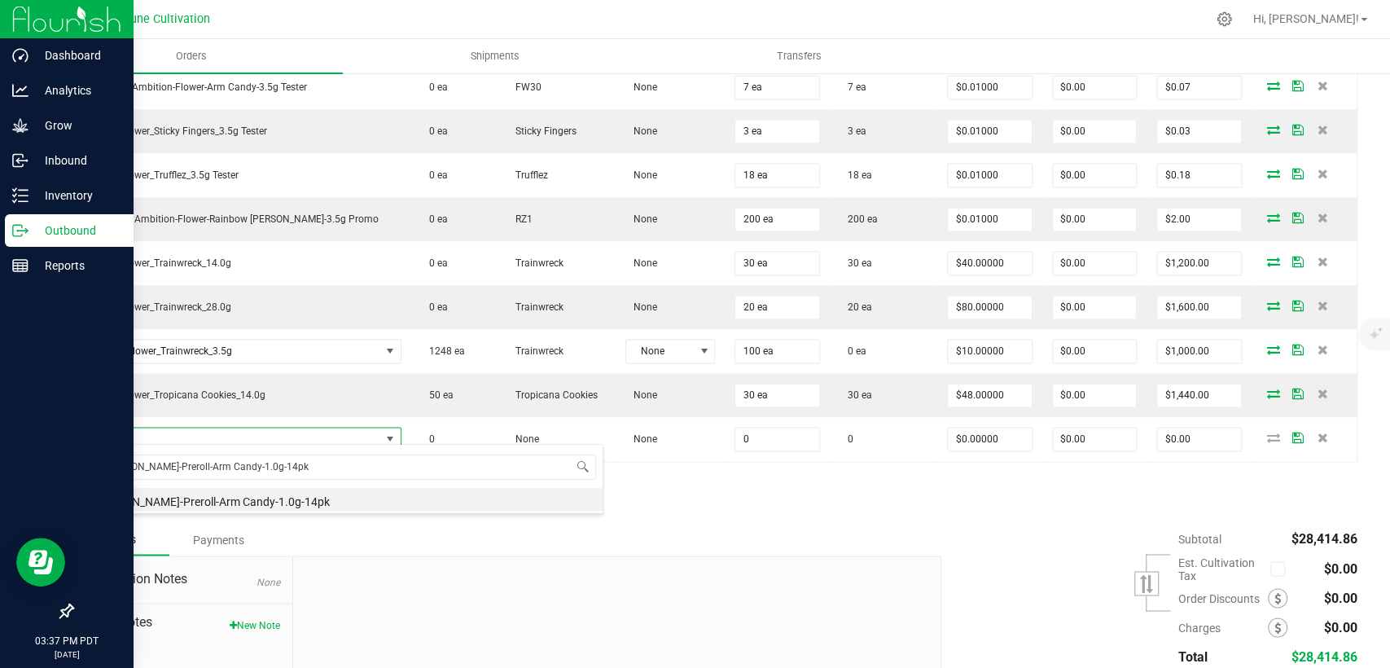
drag, startPoint x: 279, startPoint y: 470, endPoint x: 5, endPoint y: 503, distance: 275.7
click at [10, 503] on body "Dashboard Analytics Grow Inbound Inventory Outbound Reports 03:37 PM PDT [DATE]…" at bounding box center [695, 334] width 1390 height 668
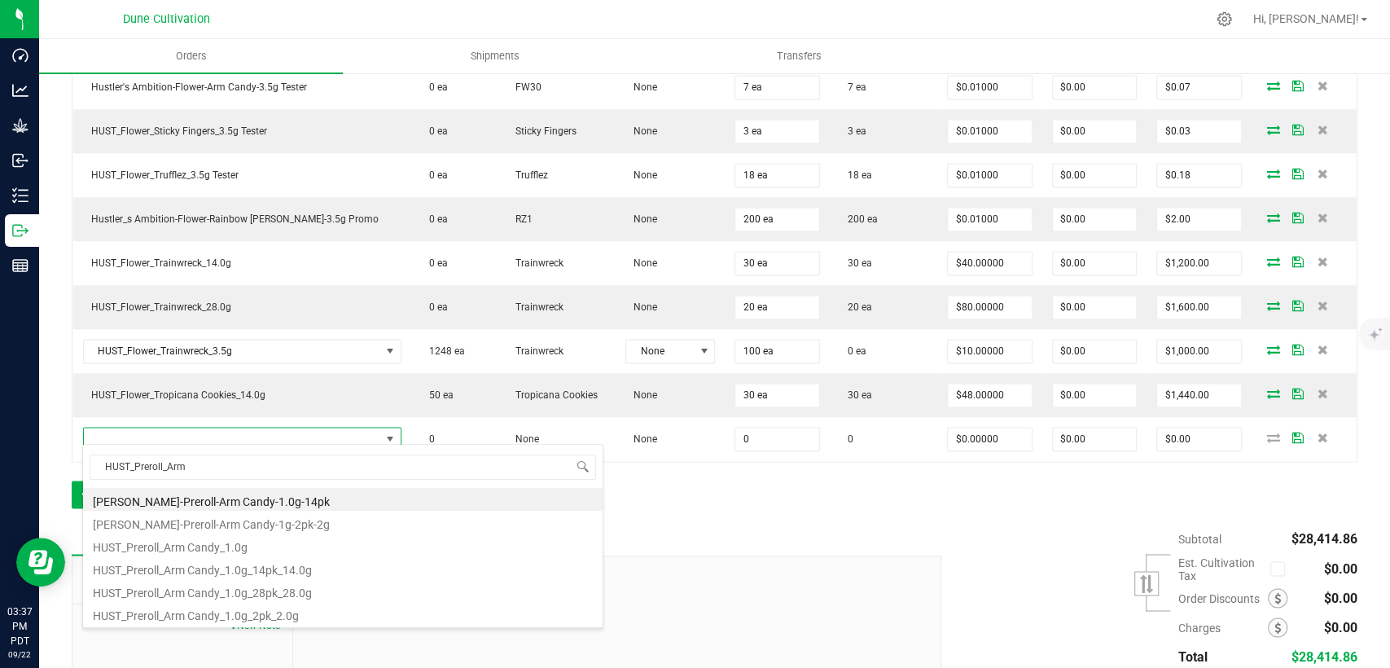
type input "HUST_Preroll_Arm"
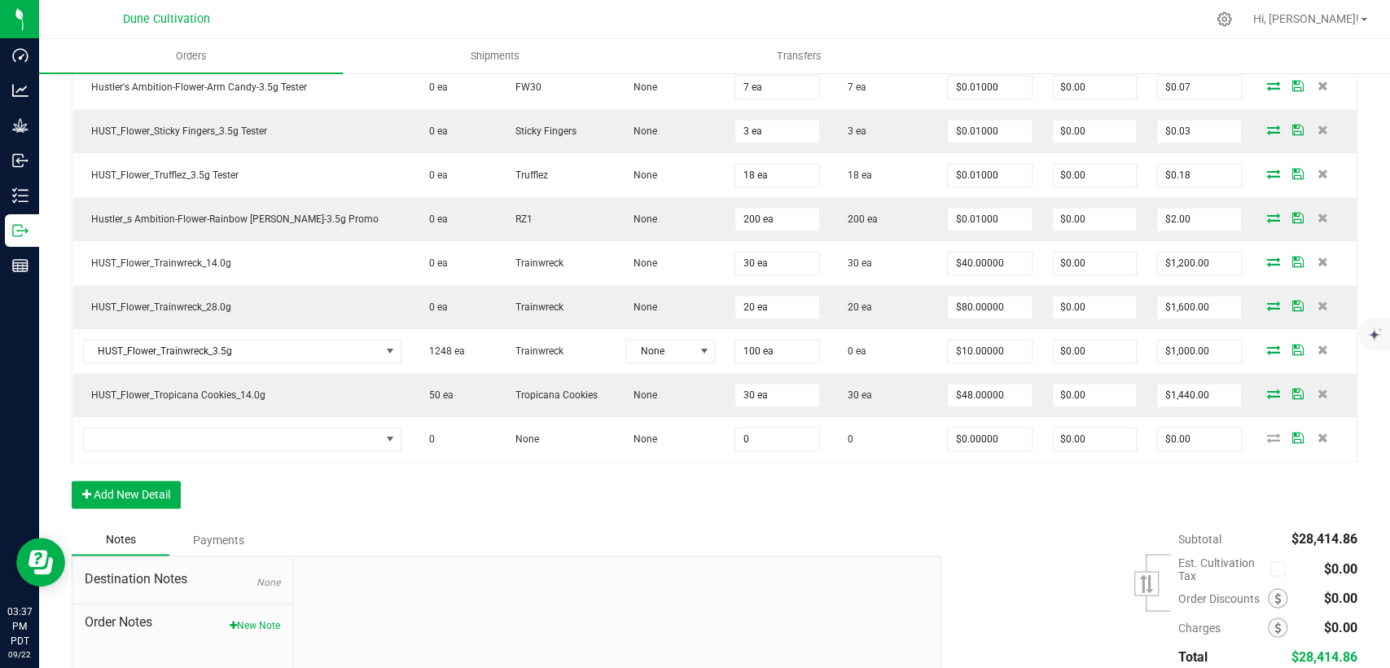
drag, startPoint x: 929, startPoint y: 507, endPoint x: 1039, endPoint y: 492, distance: 111.0
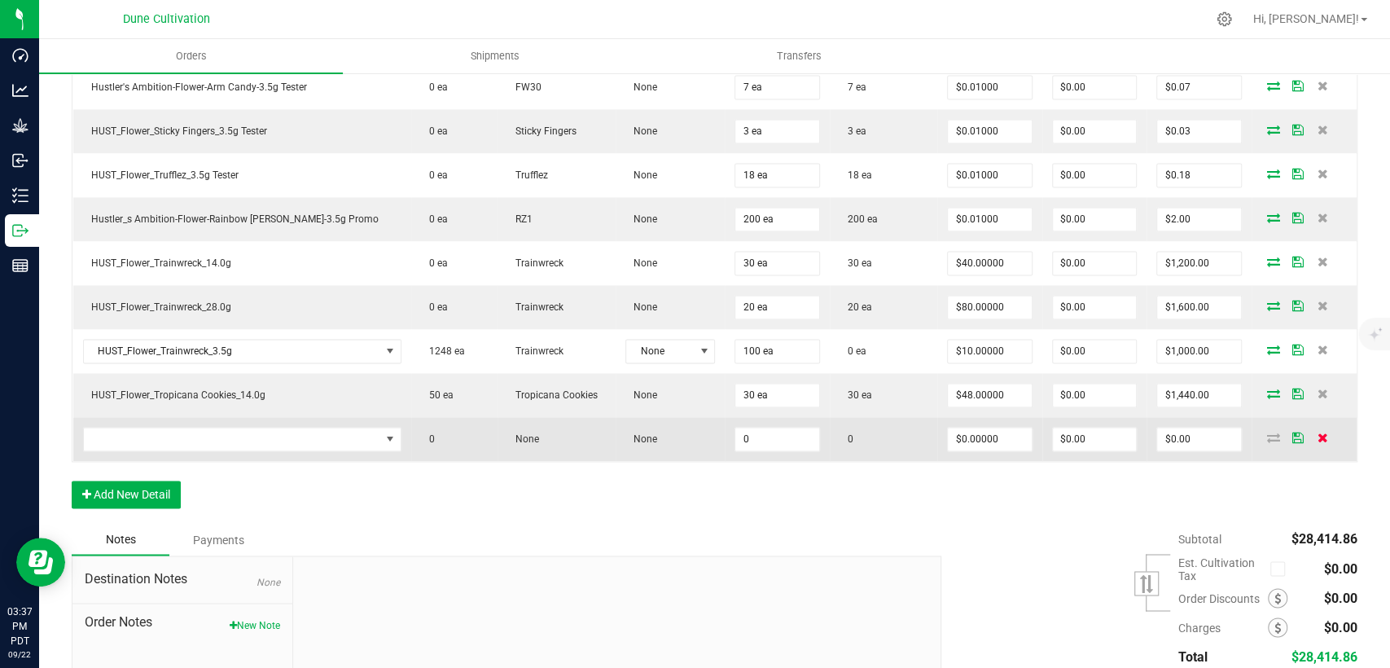
click at [1311, 433] on span at bounding box center [1323, 438] width 24 height 10
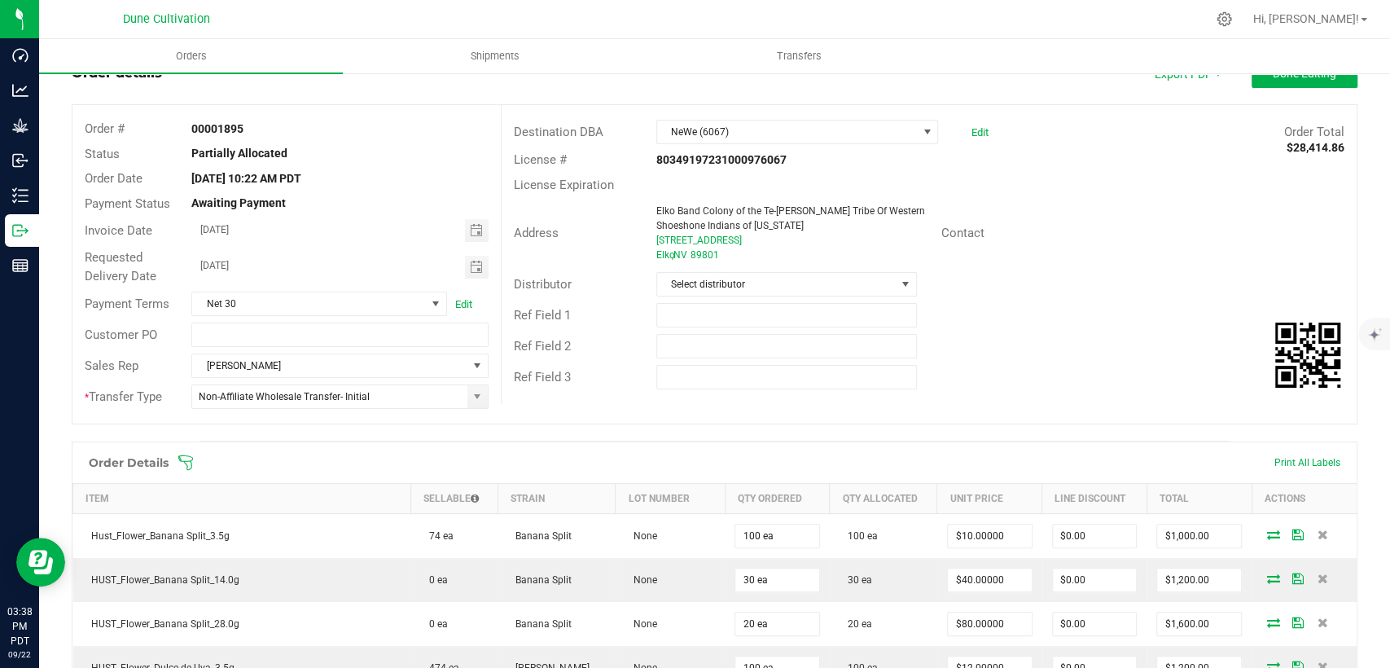
scroll to position [0, 0]
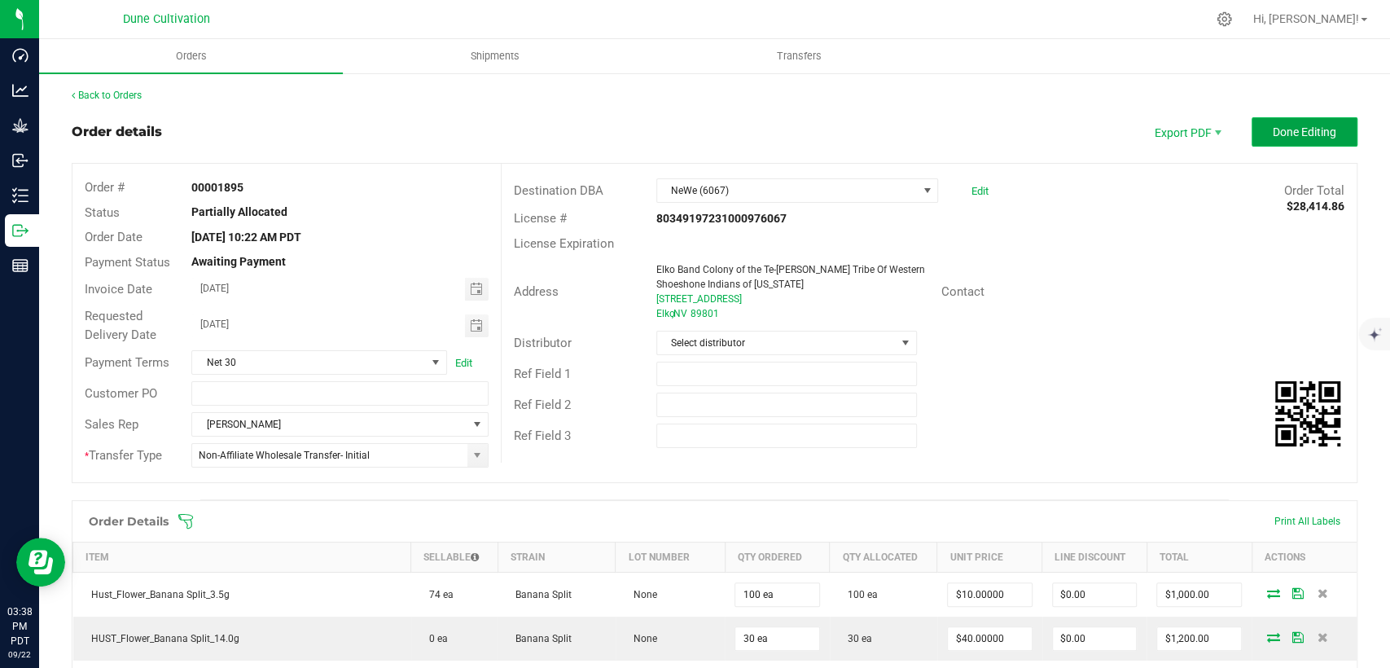
click at [1297, 125] on span "Done Editing" at bounding box center [1305, 131] width 64 height 13
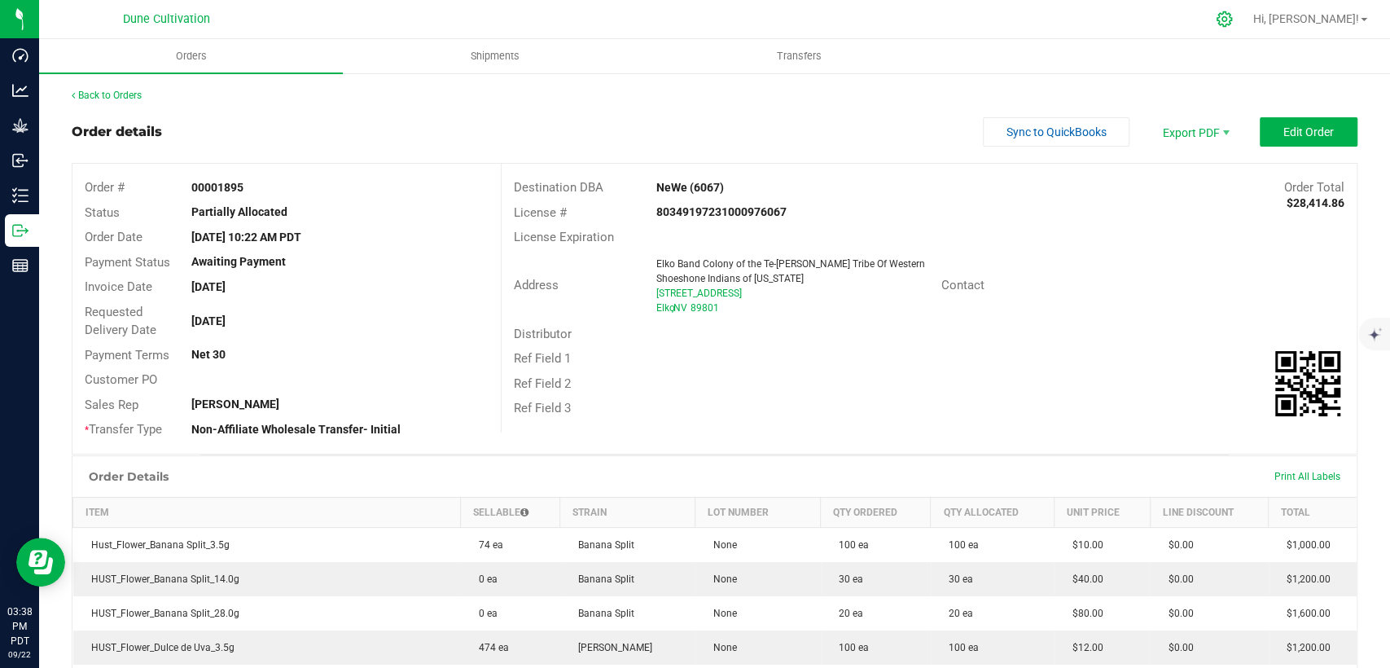
click at [1233, 20] on icon at bounding box center [1224, 19] width 17 height 17
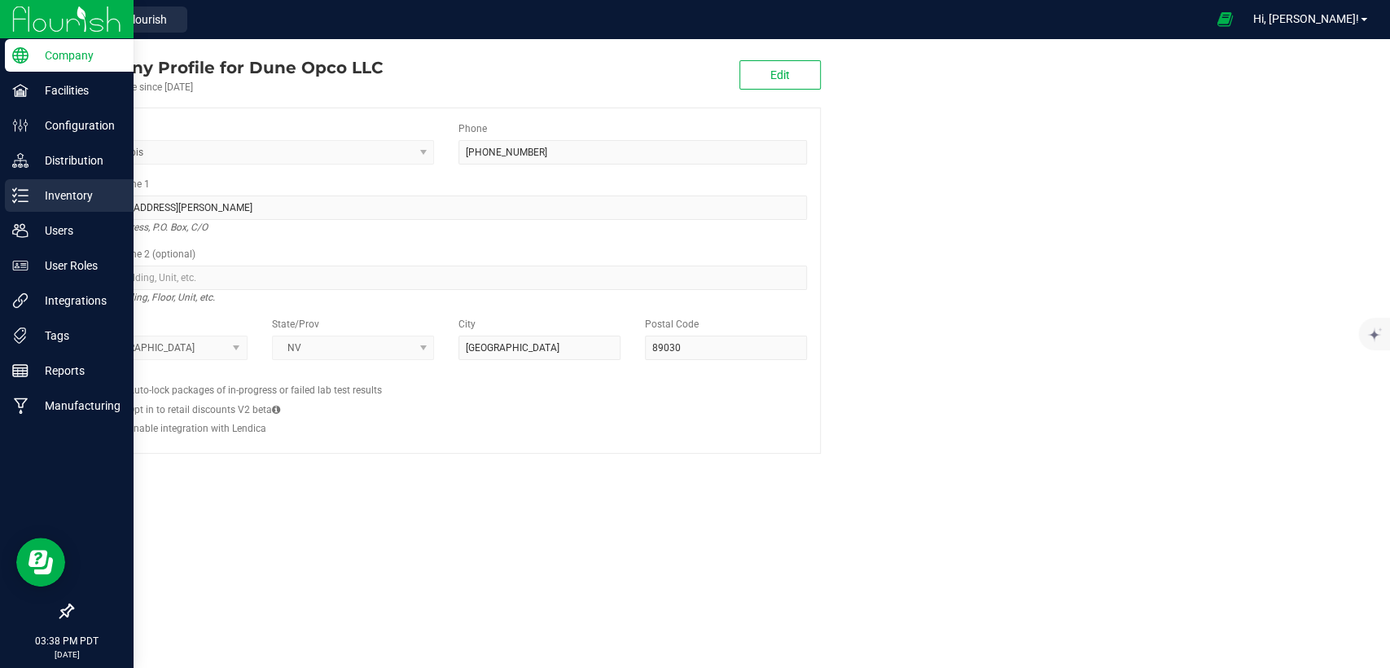
click at [65, 187] on p "Inventory" at bounding box center [78, 196] width 98 height 20
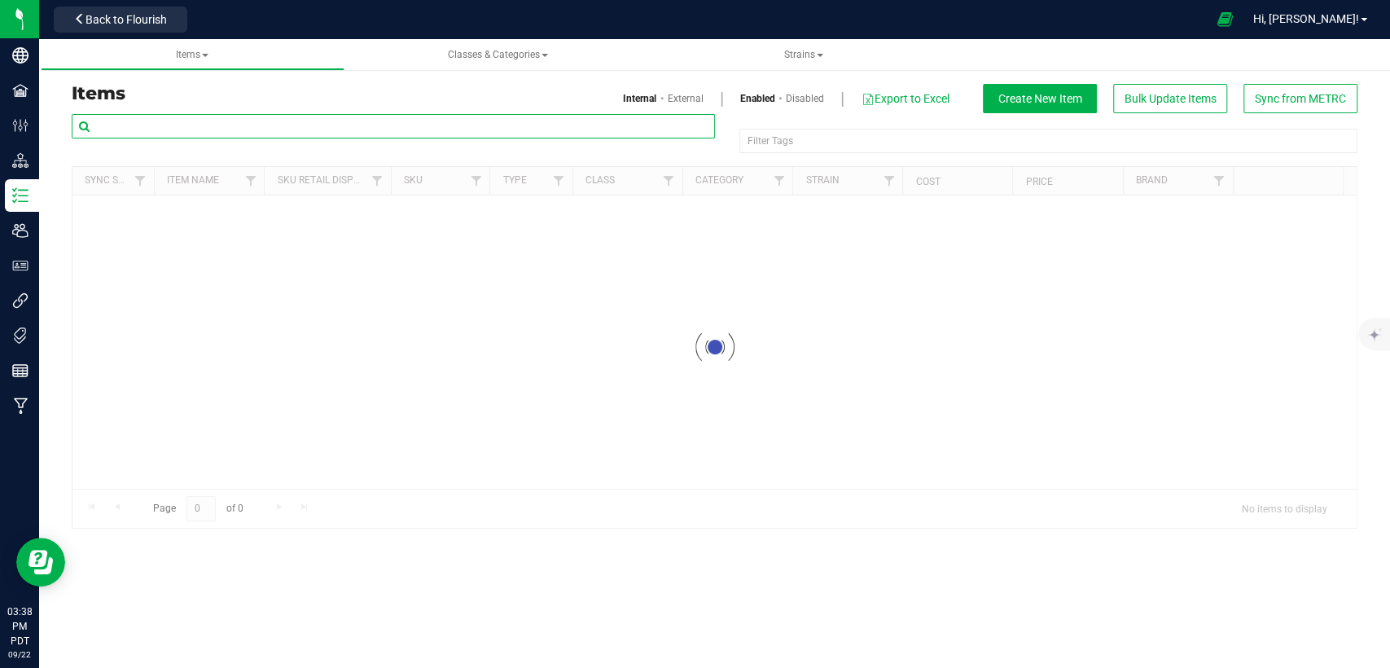
click at [322, 124] on input "text" at bounding box center [393, 126] width 643 height 24
paste input "HUST_Preroll_Arm Candy_1.0g_14pk_14.0g"
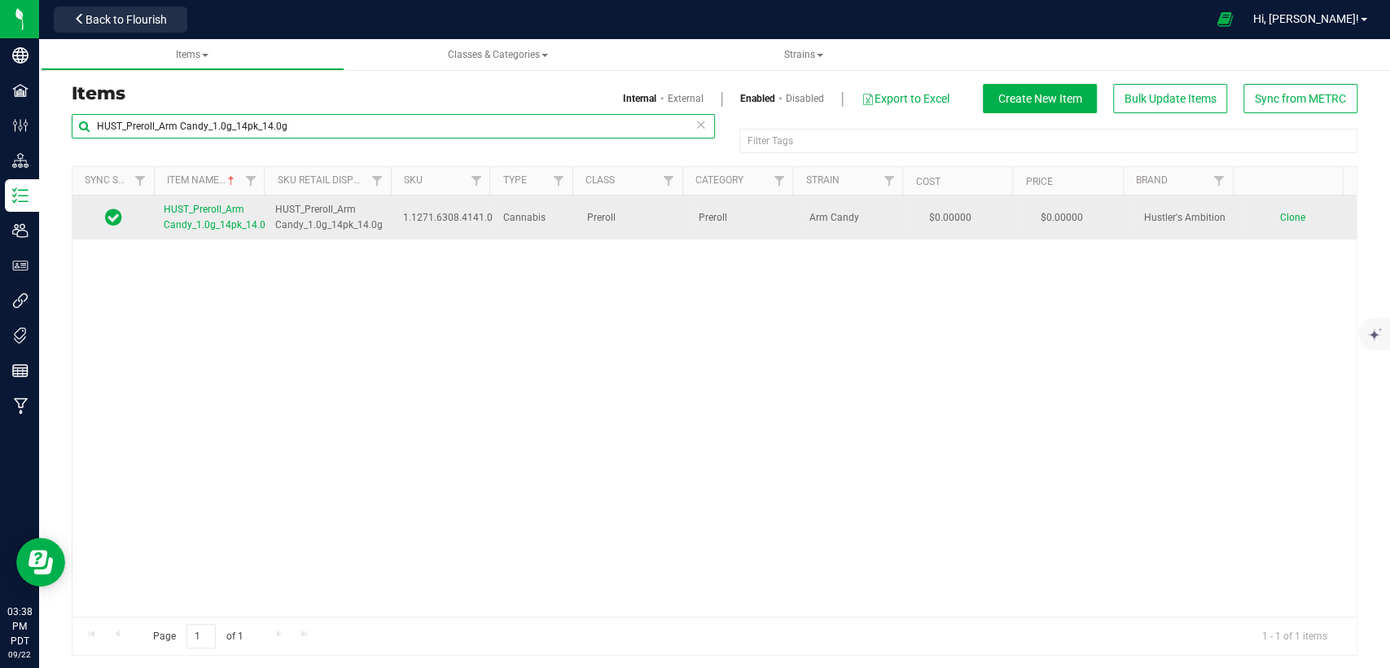
type input "HUST_Preroll_Arm Candy_1.0g_14pk_14.0g"
click at [1280, 215] on span "Clone" at bounding box center [1292, 217] width 25 height 11
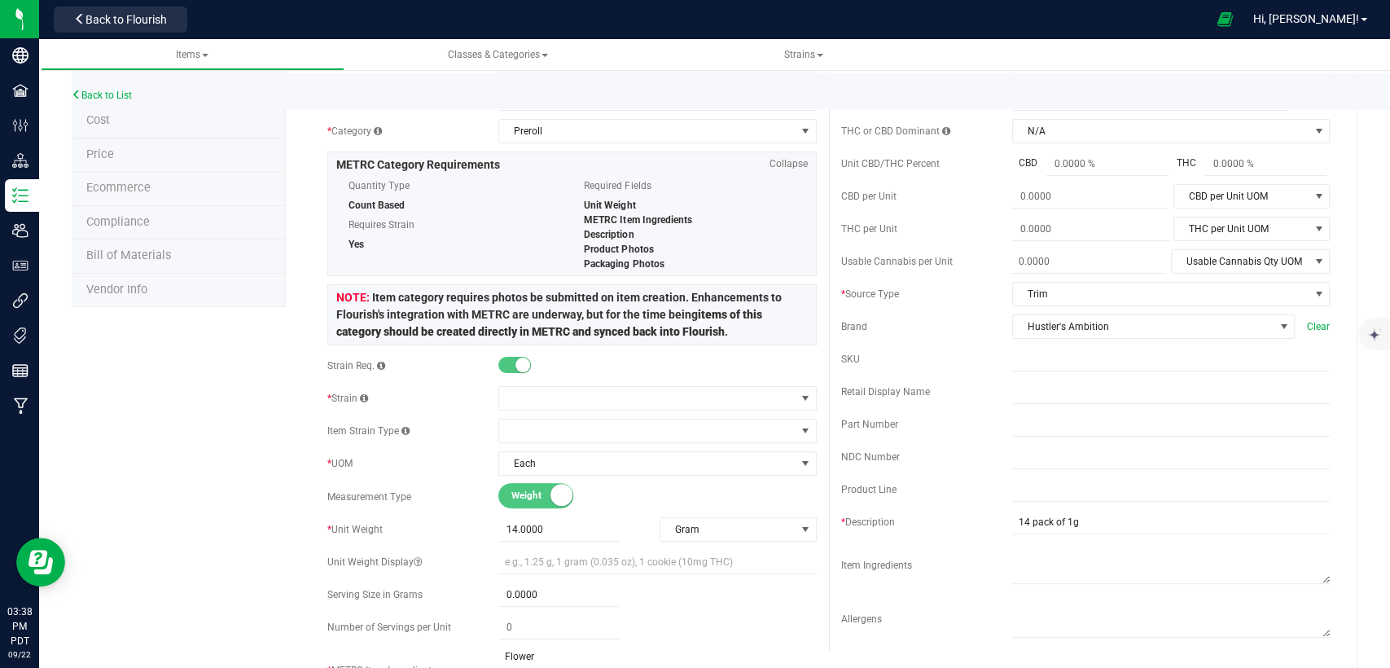
scroll to position [271, 0]
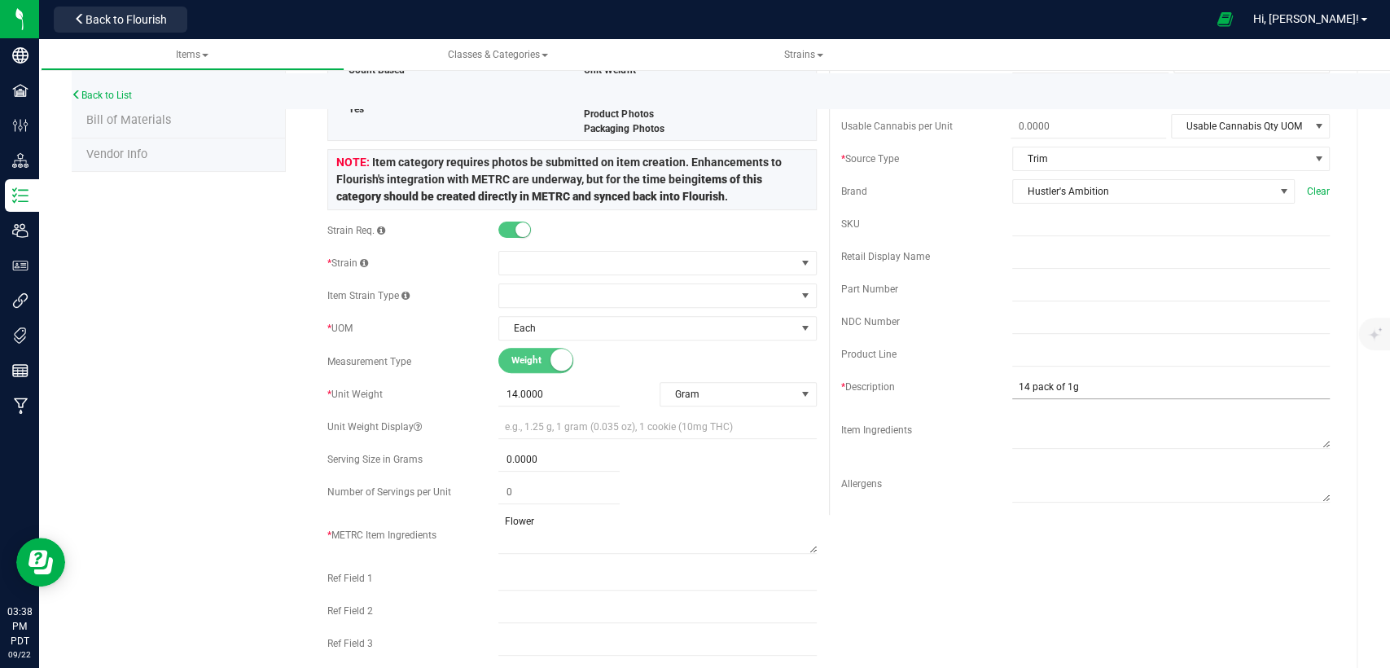
type input "HUST_Preroll_Arm Candy_1.0g_14pk_14.0g Promo"
click at [1103, 387] on input "14 pack of 1g" at bounding box center [1171, 387] width 318 height 24
type input "14 pack of 1g prerolls"
drag, startPoint x: 475, startPoint y: 527, endPoint x: 407, endPoint y: 524, distance: 67.7
click at [424, 533] on div "* METRC Item Ingredients" at bounding box center [571, 535] width 489 height 46
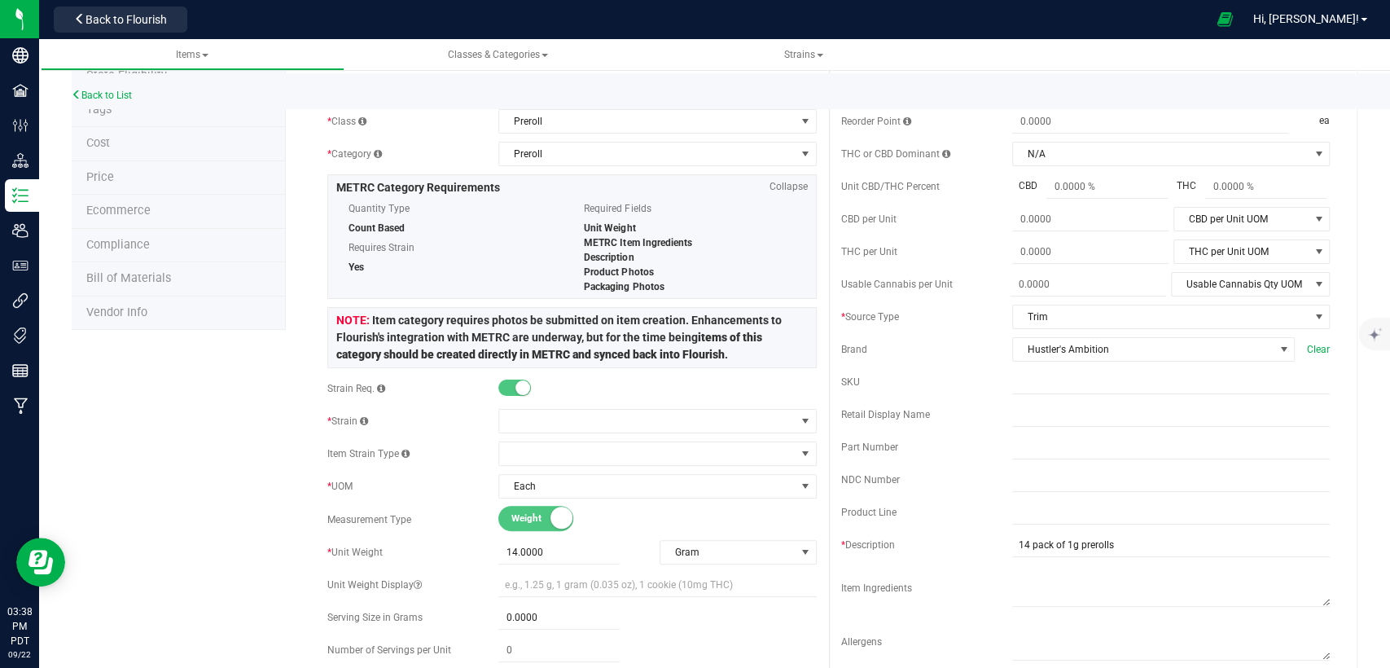
scroll to position [0, 0]
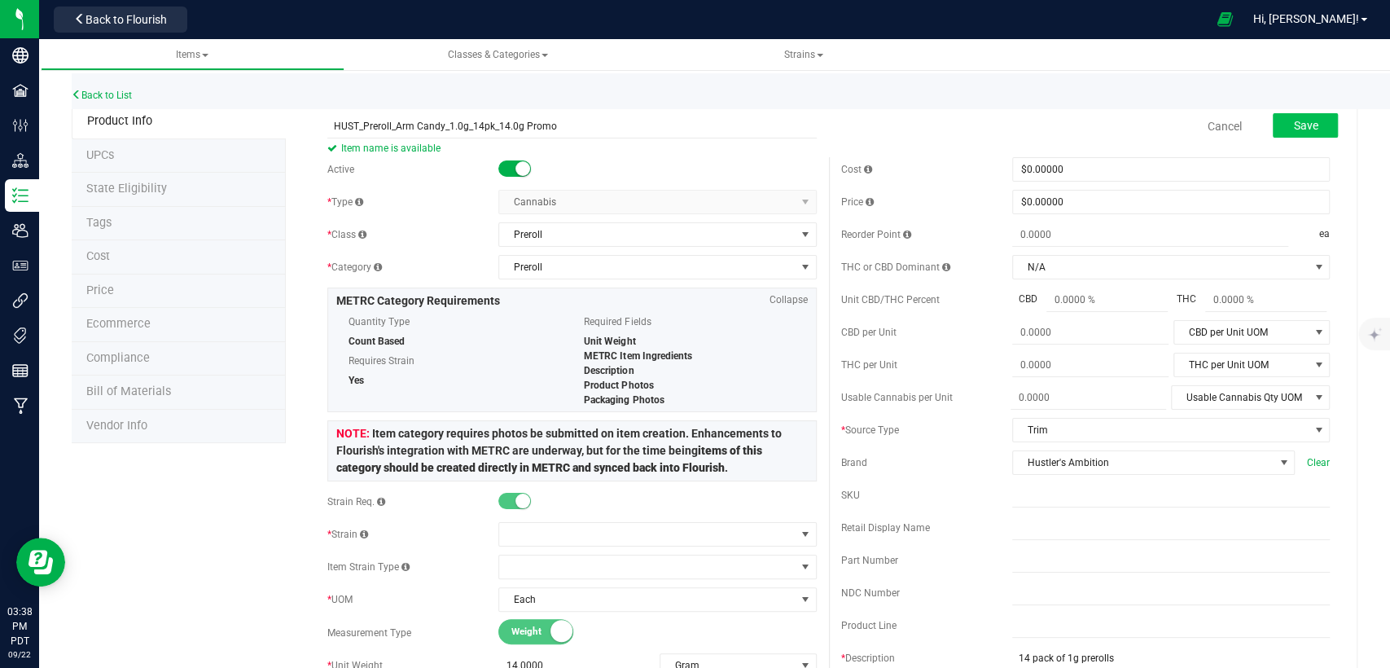
type textarea "Usable cannabis, preroll paper."
click at [1293, 119] on span "Save" at bounding box center [1305, 125] width 24 height 13
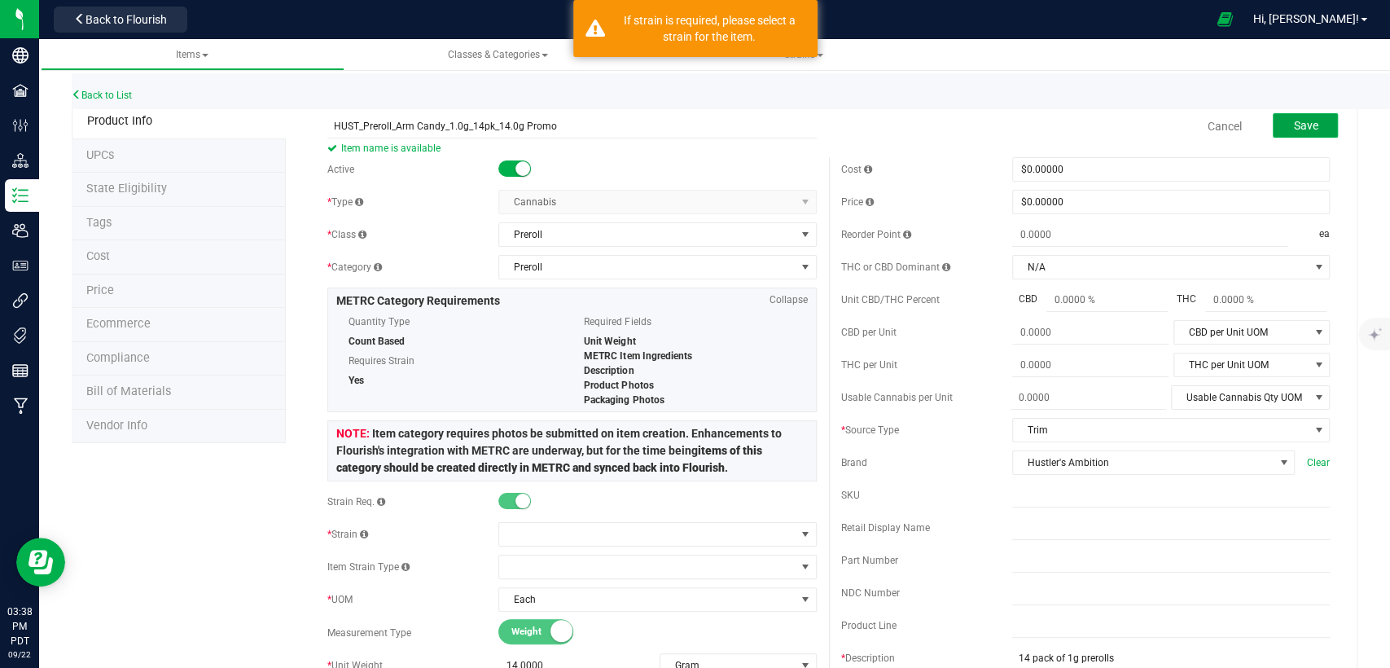
scroll to position [90, 0]
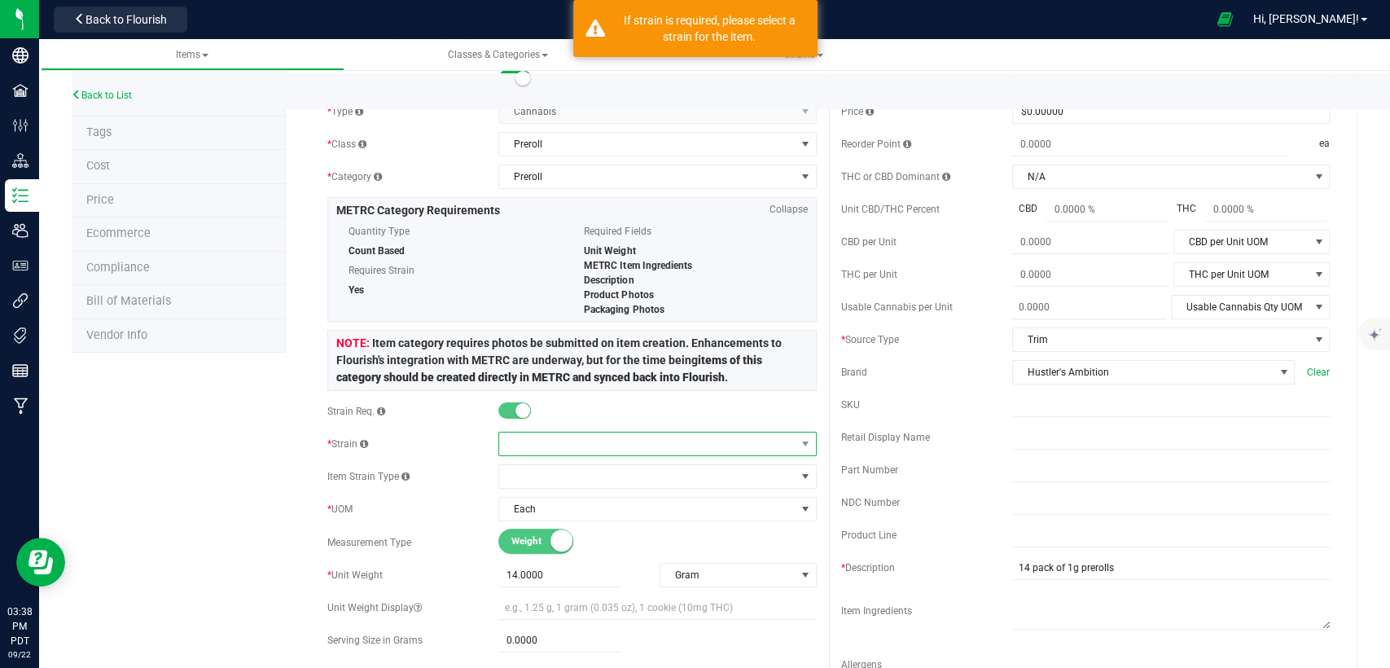
click at [665, 438] on span at bounding box center [647, 444] width 296 height 23
type input "Arm"
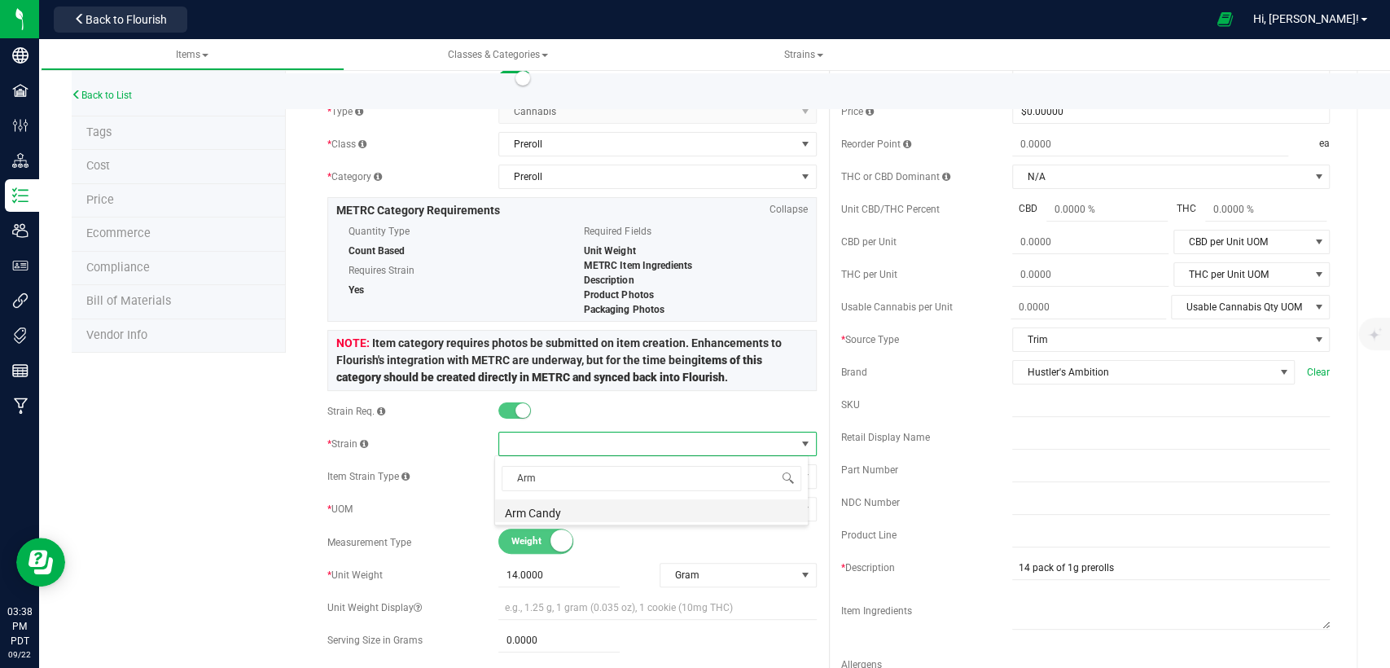
click at [620, 500] on li "Arm Candy" at bounding box center [651, 510] width 313 height 23
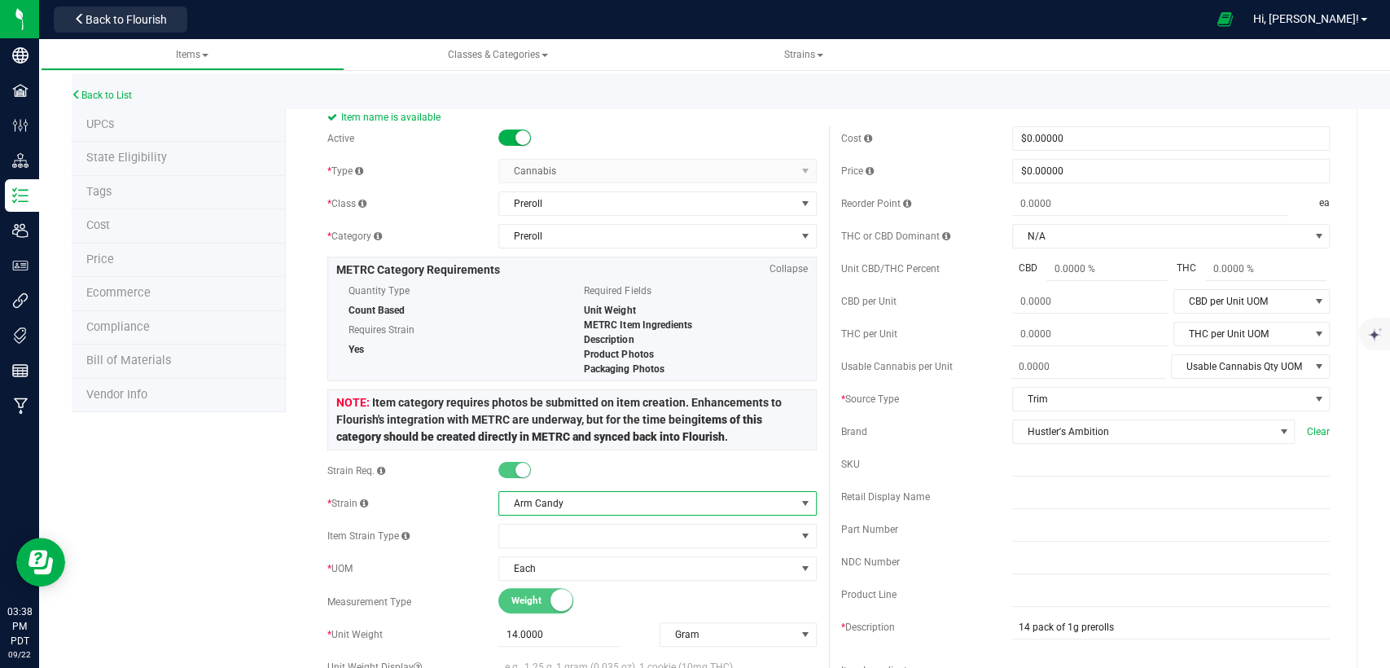
scroll to position [0, 0]
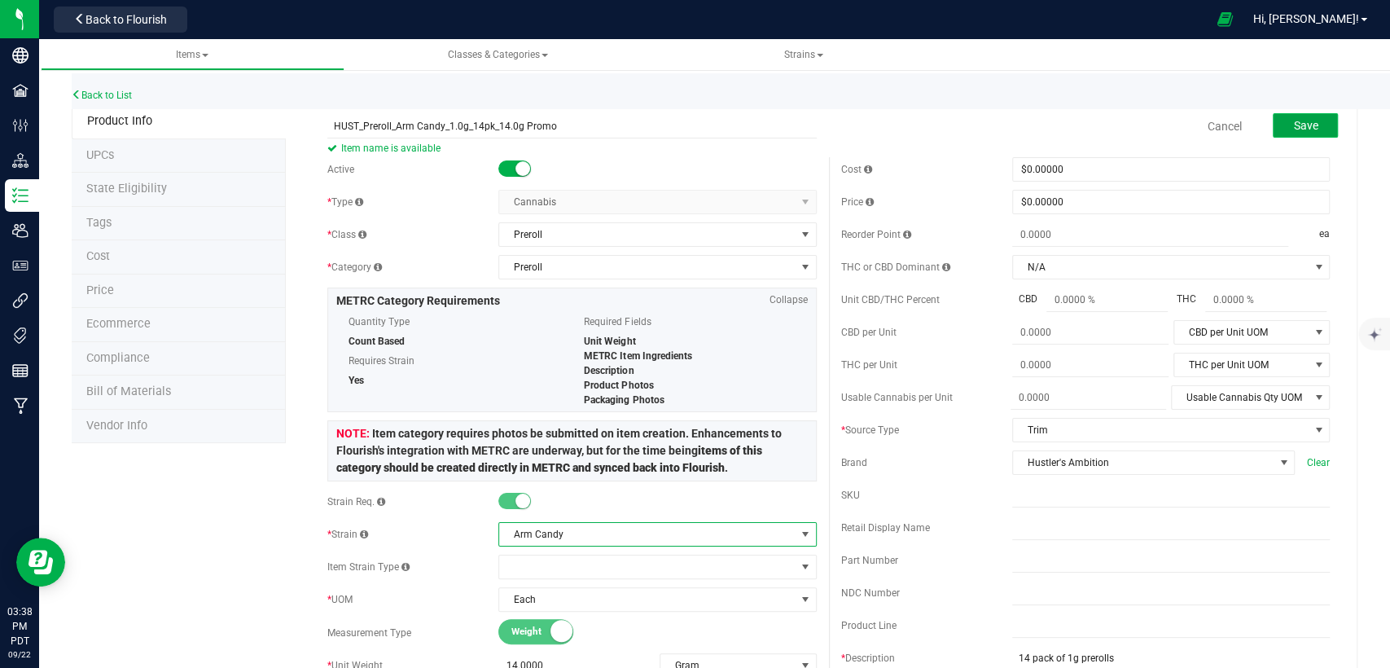
click at [1297, 125] on span "Save" at bounding box center [1305, 125] width 24 height 13
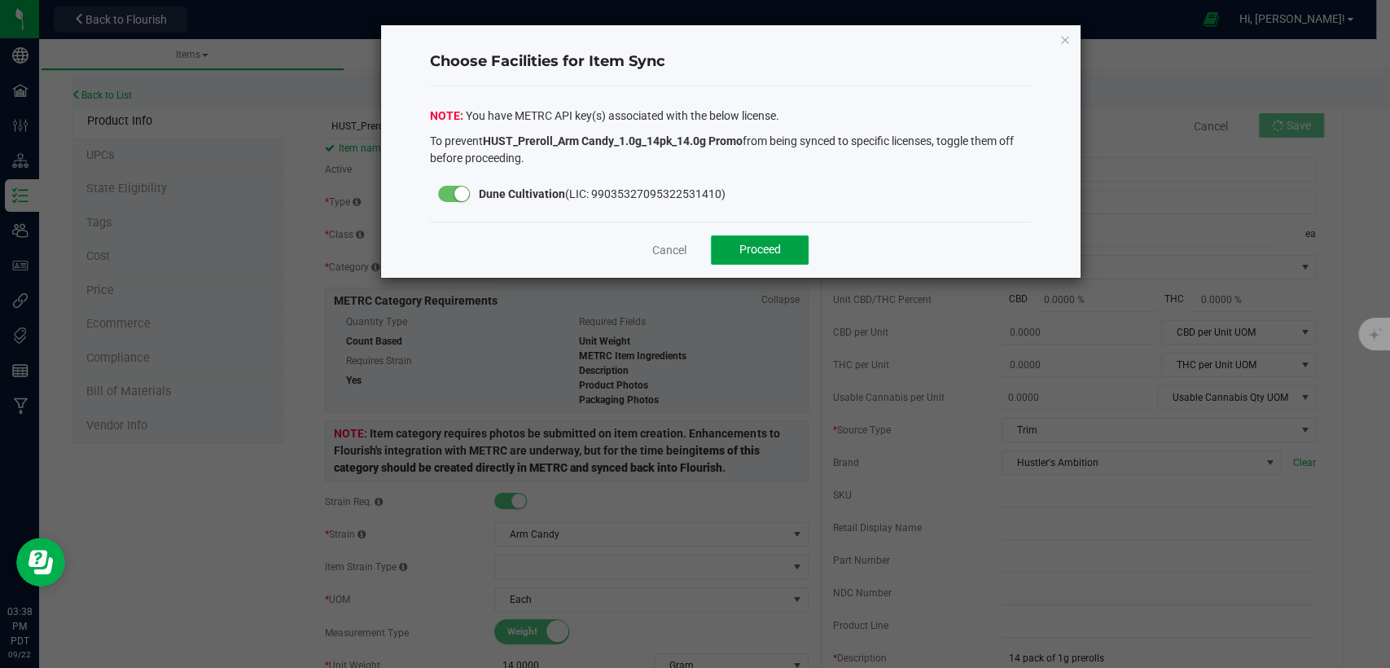
click at [734, 244] on button "Proceed" at bounding box center [760, 249] width 98 height 29
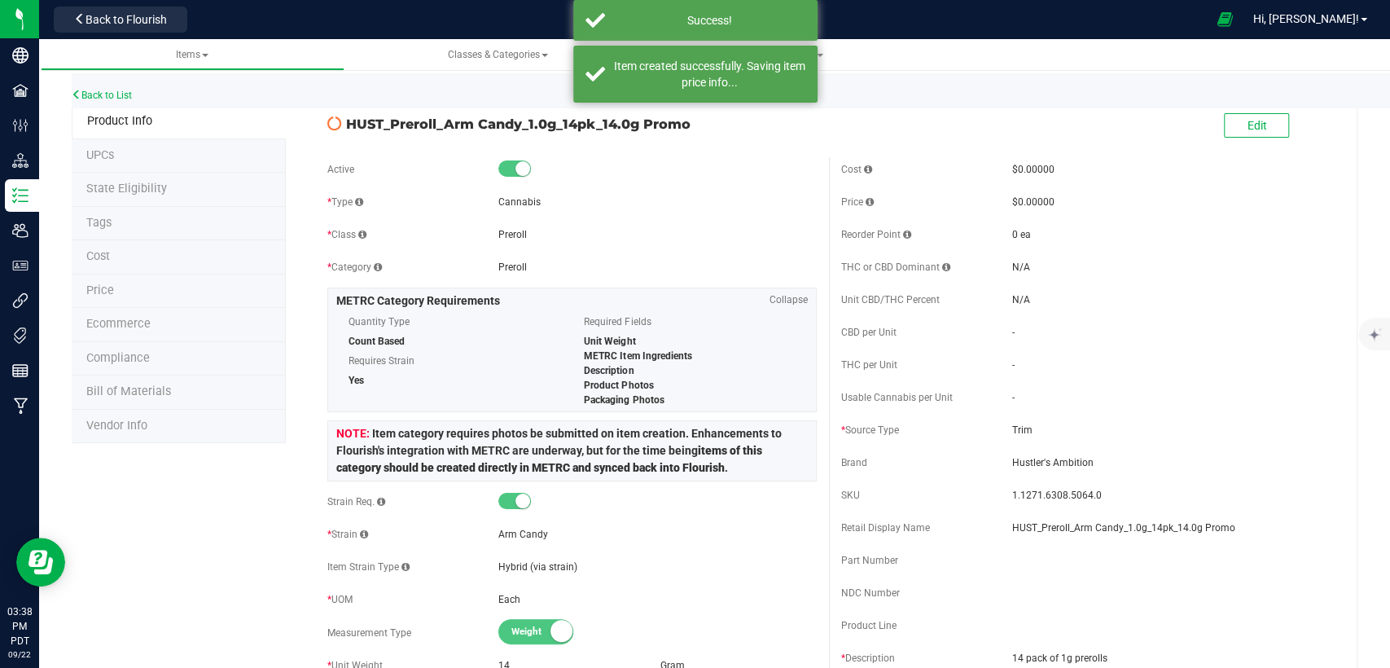
drag, startPoint x: 687, startPoint y: 124, endPoint x: 345, endPoint y: 134, distance: 341.4
click at [345, 134] on div "HUST_Preroll_Arm Candy_1.0g_14pk_14.0g Promo Edit" at bounding box center [828, 126] width 1027 height 41
copy span "HUST_Preroll_Arm Candy_1.0g_14pk_14.0g Promo"
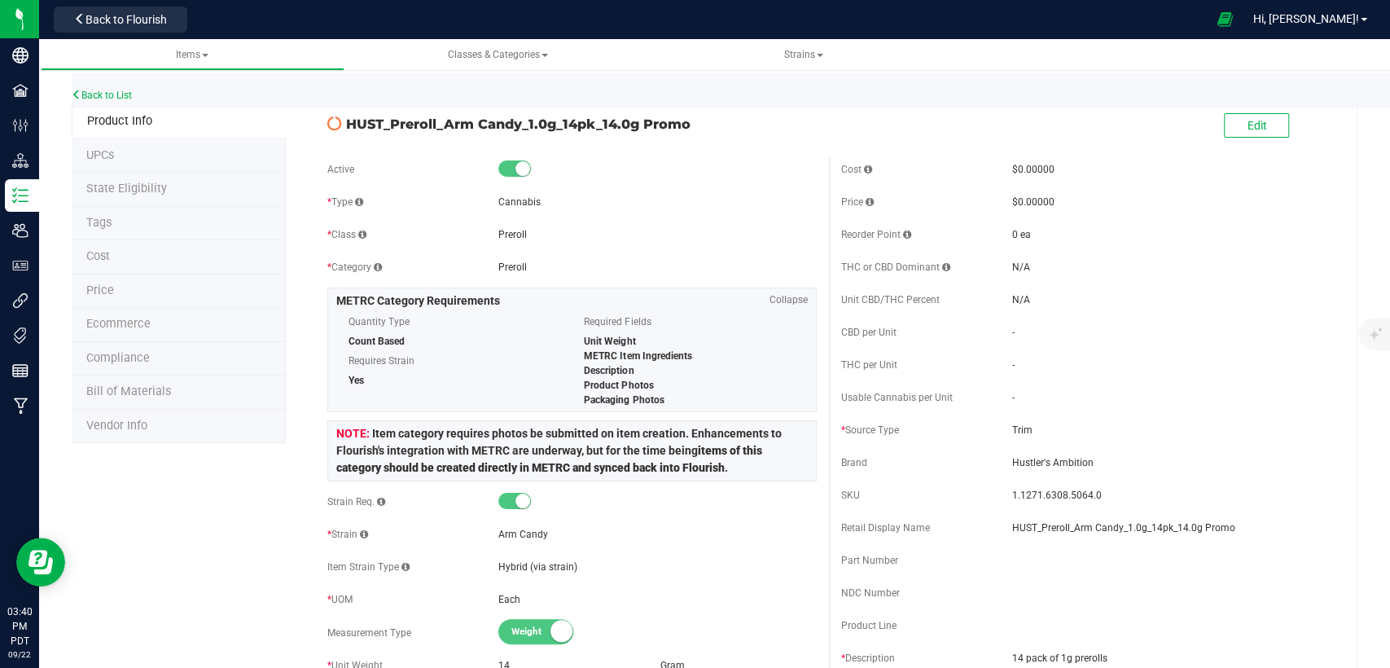
click at [79, 191] on li "State Eligibility" at bounding box center [179, 190] width 214 height 34
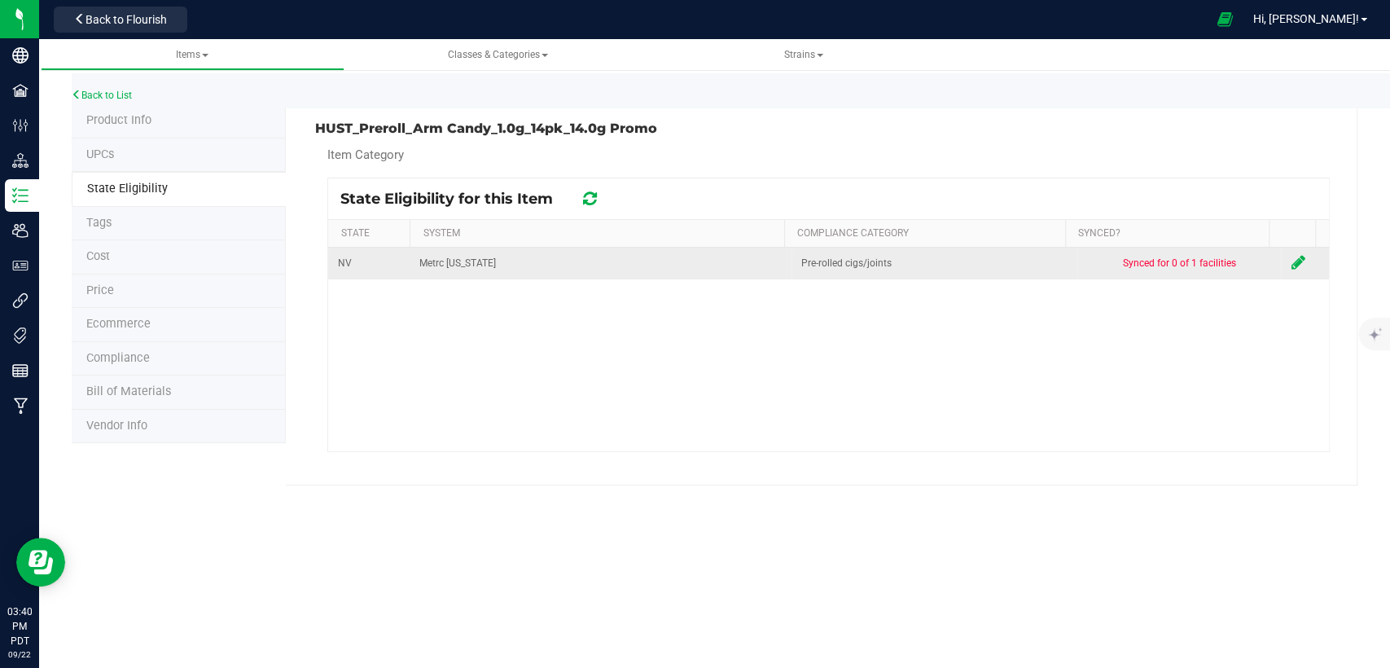
click at [1291, 257] on icon at bounding box center [1298, 262] width 14 height 16
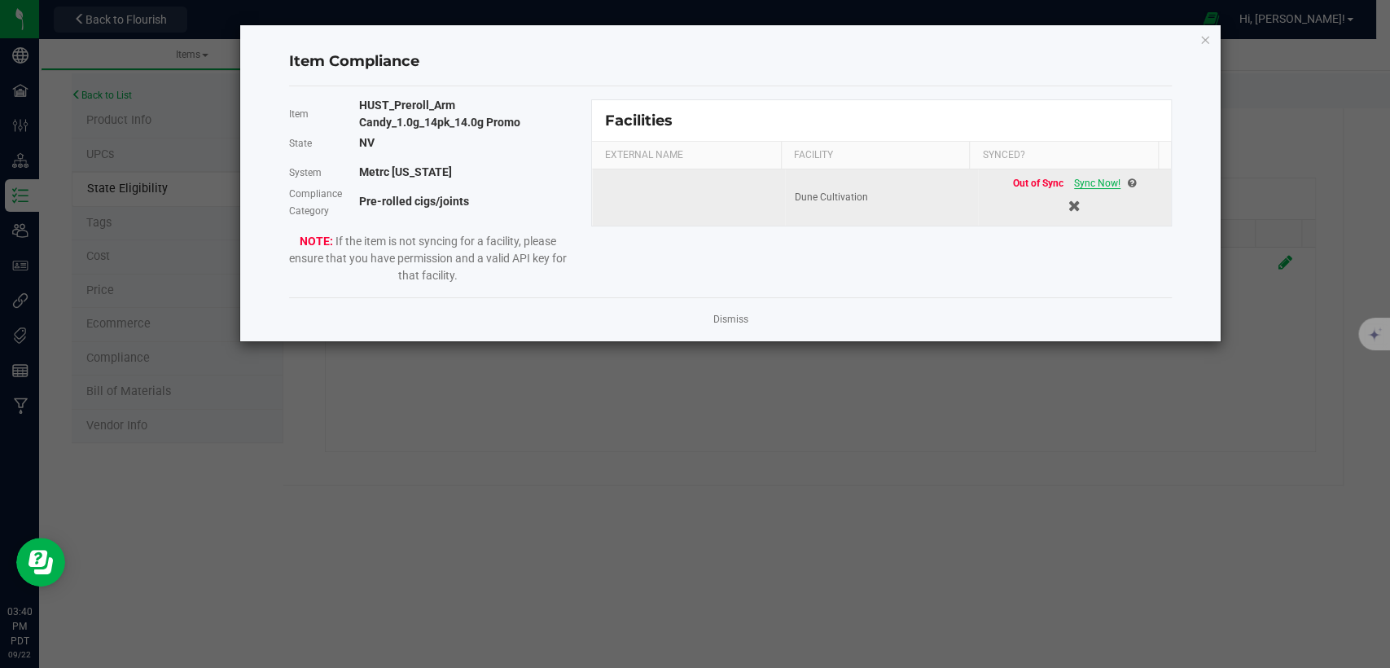
click at [1100, 181] on span "Sync Now!" at bounding box center [1097, 183] width 46 height 11
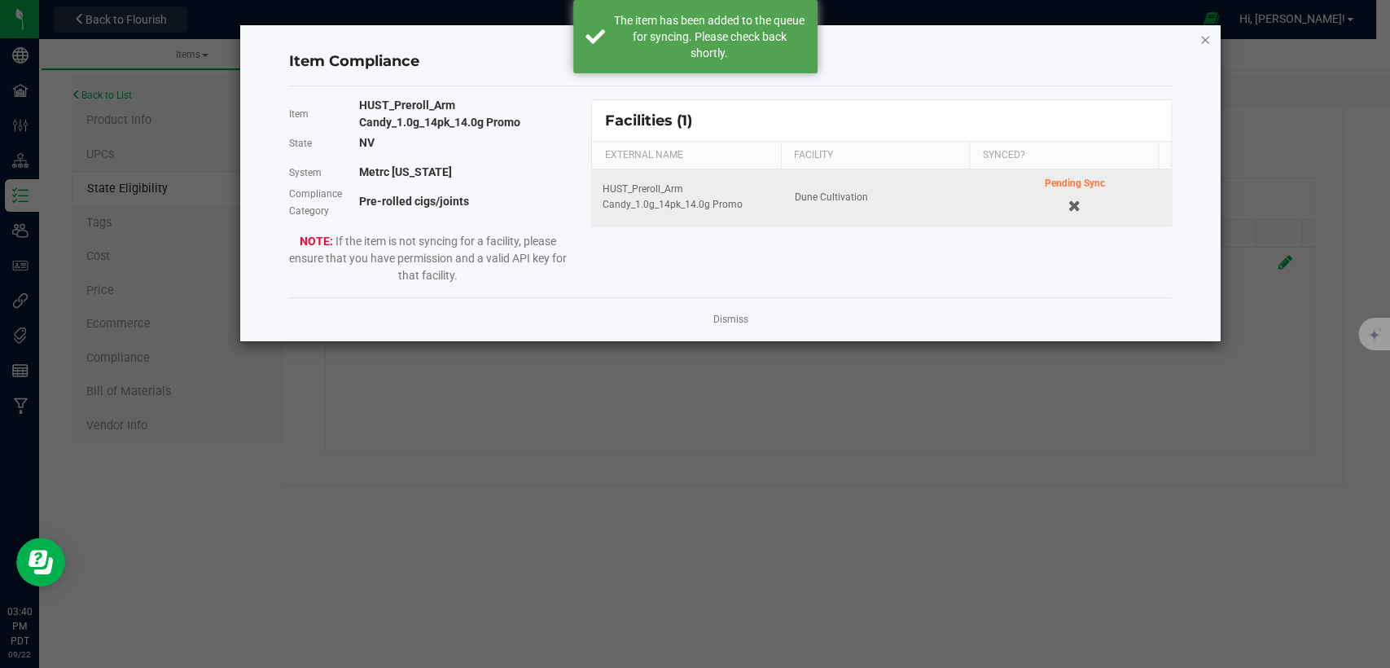
click at [1201, 33] on icon "Close modal" at bounding box center [1205, 39] width 11 height 20
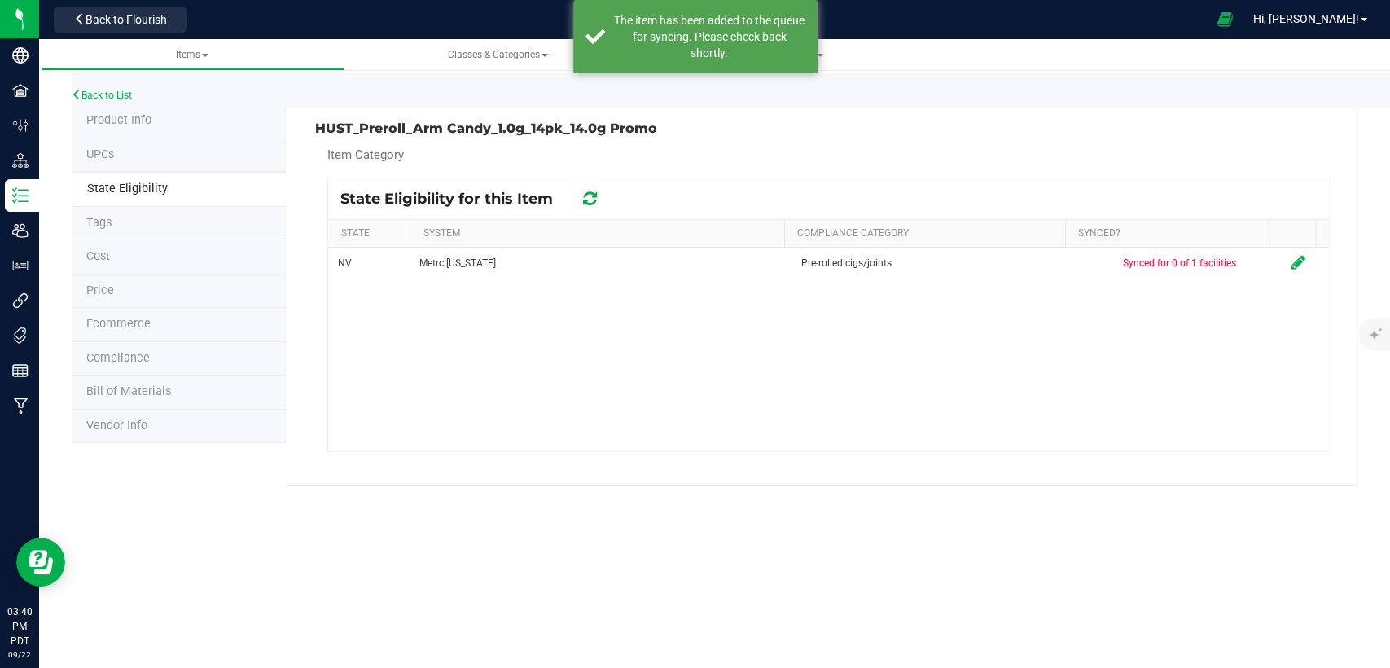
click at [163, 121] on li "Product Info" at bounding box center [179, 121] width 214 height 34
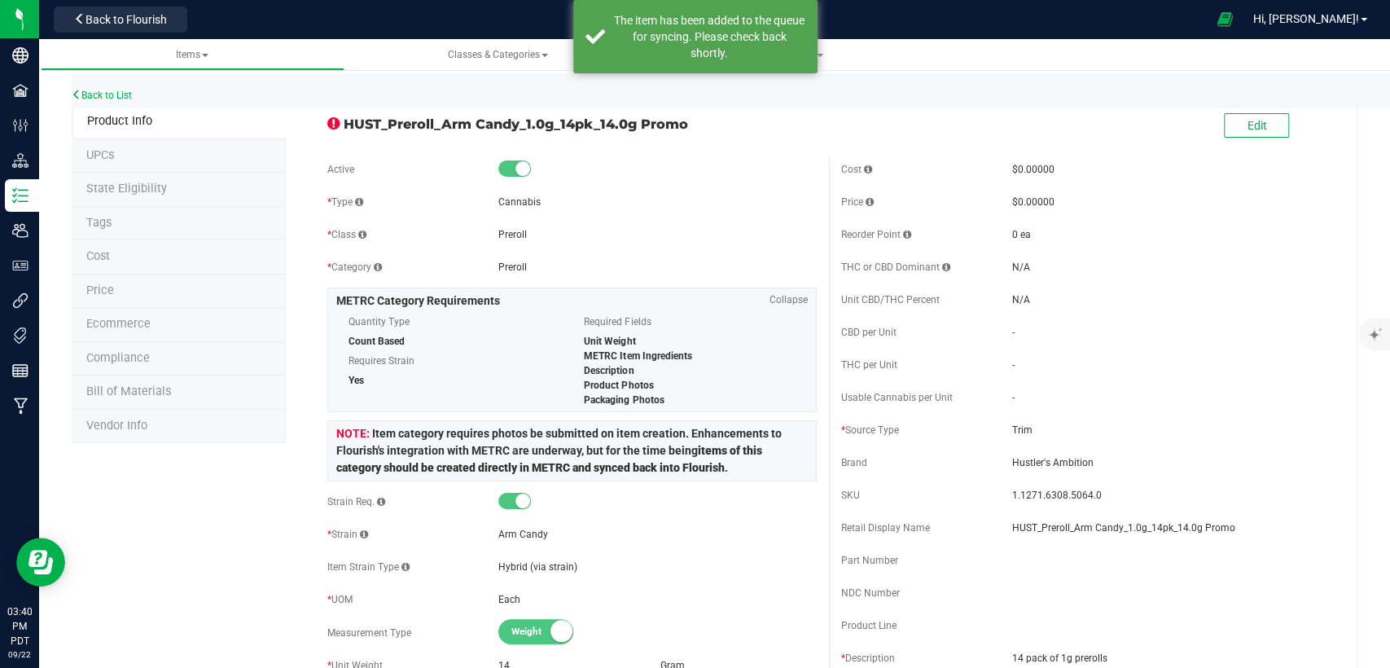
click at [157, 178] on li "State Eligibility" at bounding box center [179, 190] width 214 height 34
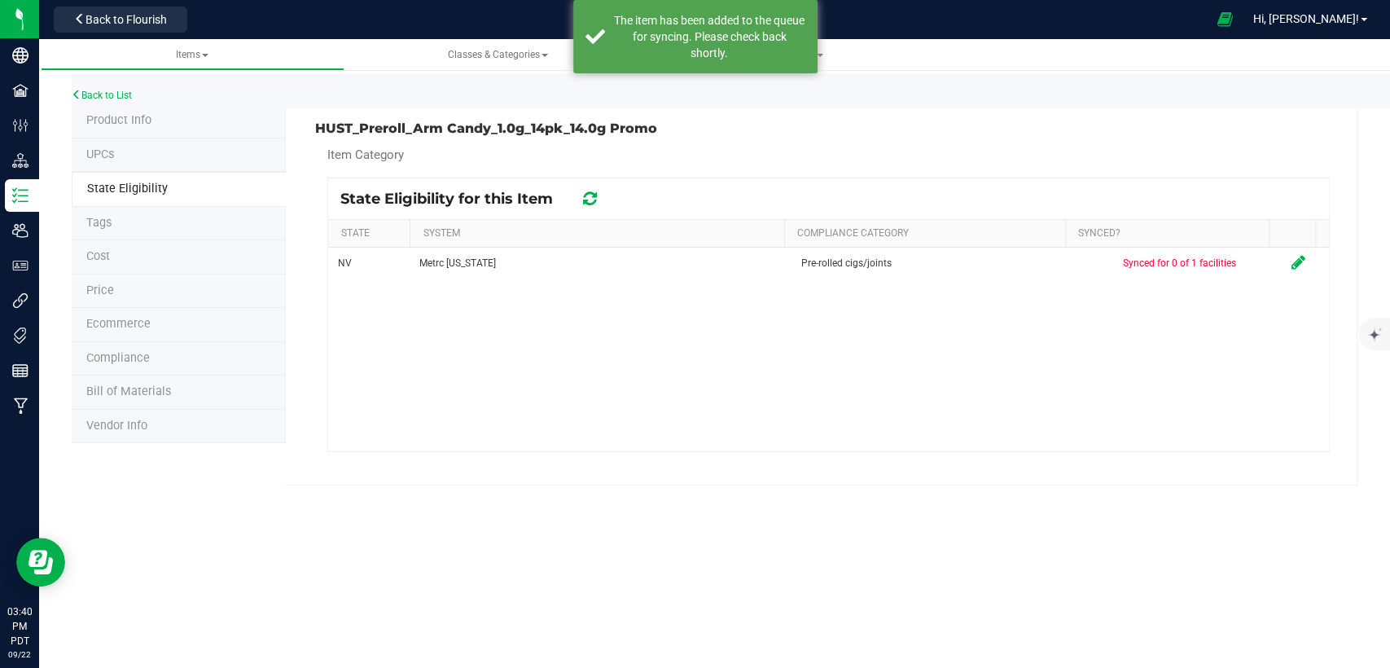
click at [148, 125] on span "Product Info" at bounding box center [118, 120] width 65 height 14
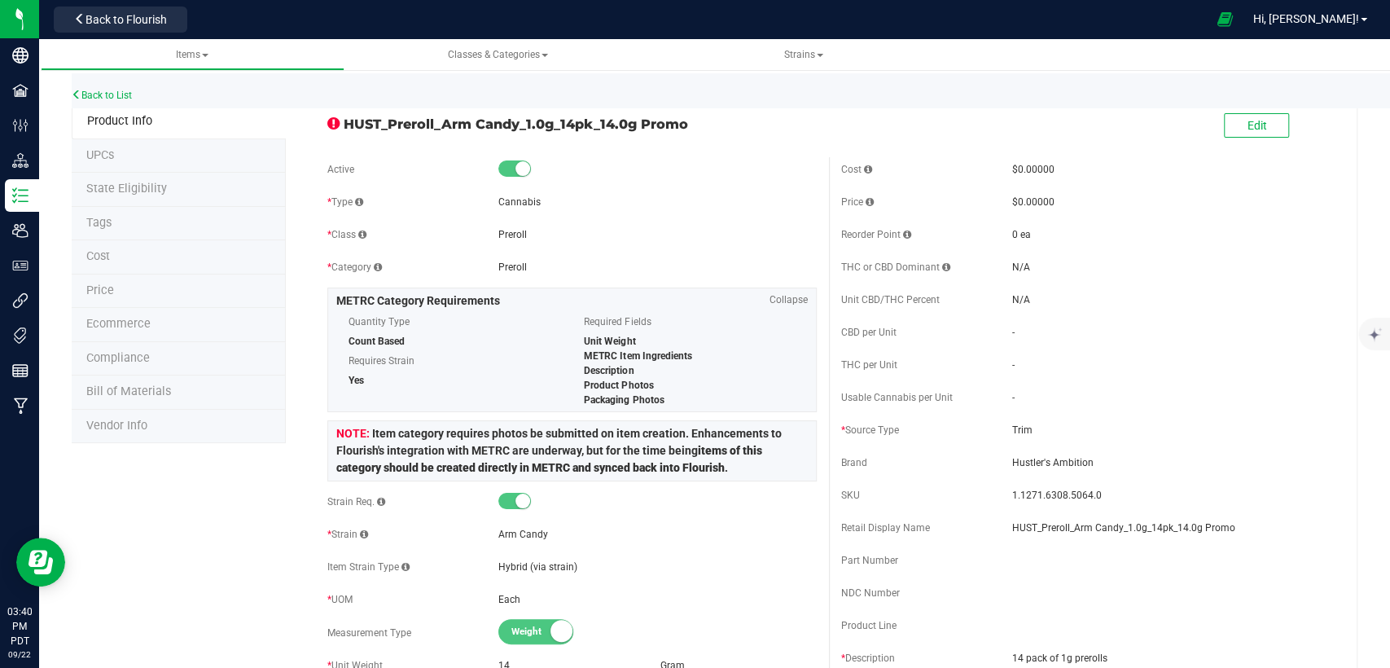
click at [186, 185] on li "State Eligibility" at bounding box center [179, 190] width 214 height 34
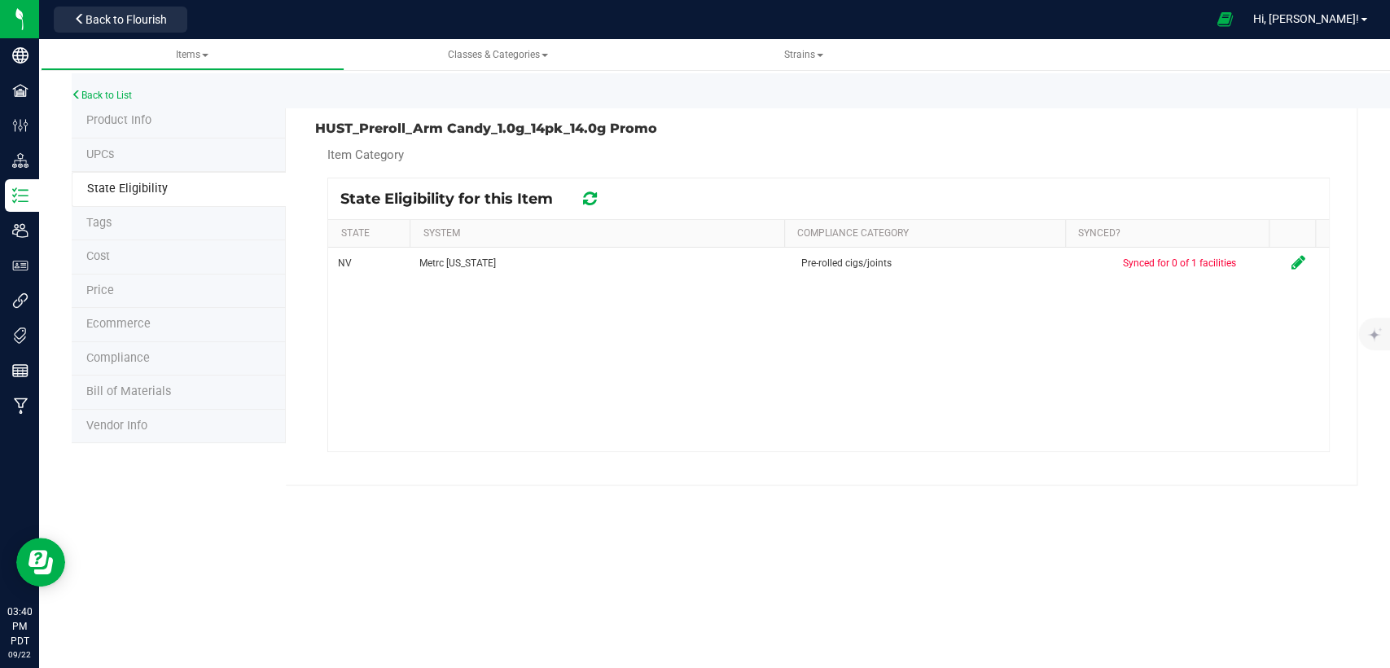
click at [165, 119] on li "Product Info" at bounding box center [179, 121] width 214 height 34
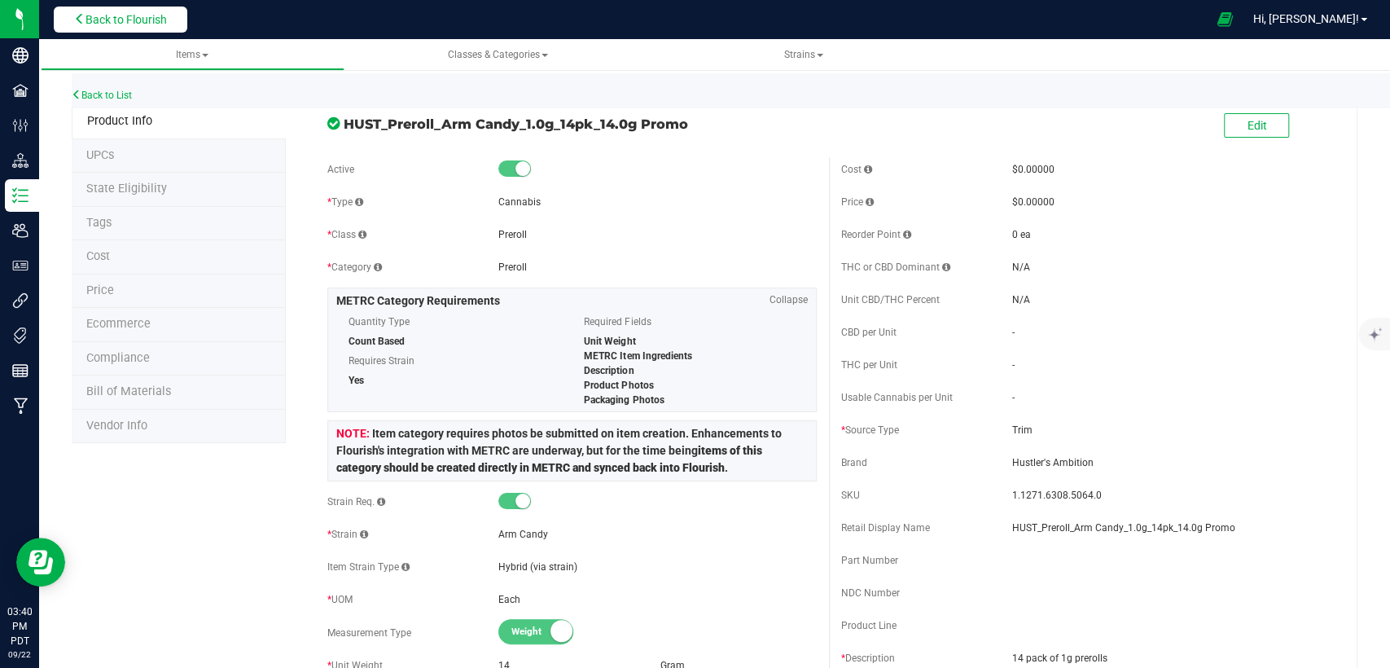
click at [146, 14] on span "Back to Flourish" at bounding box center [126, 19] width 81 height 13
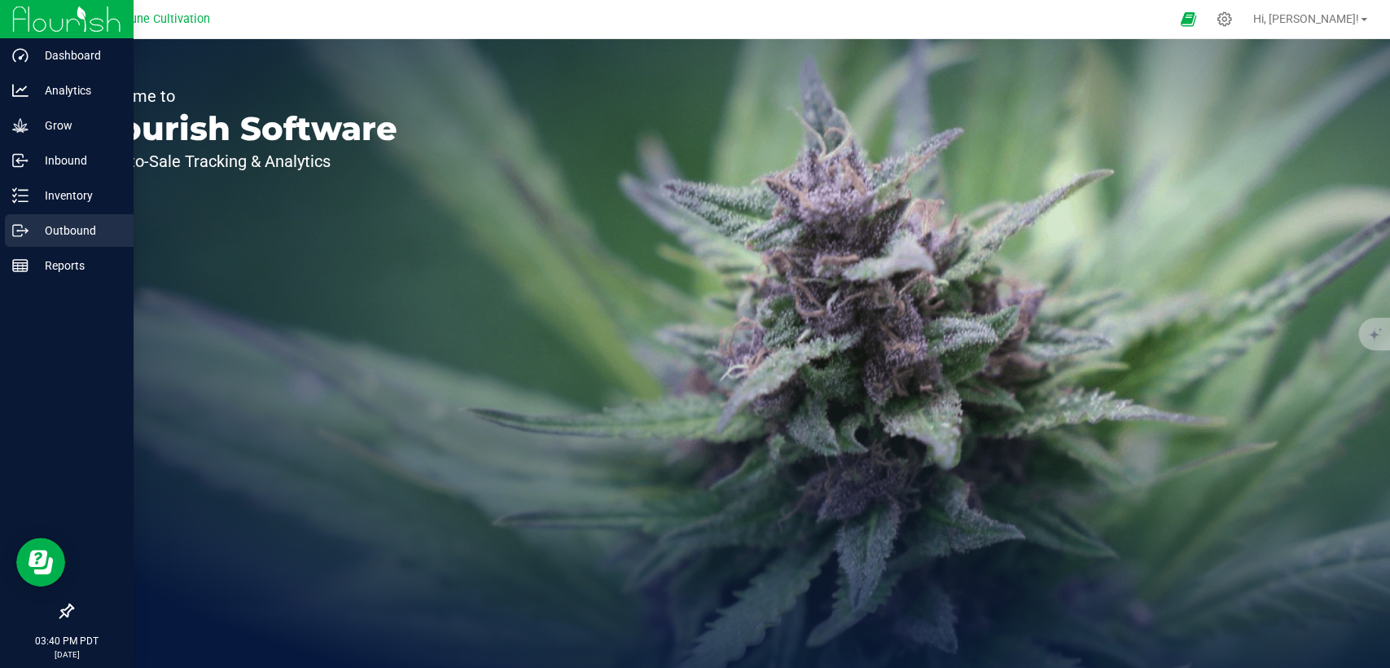
click at [50, 239] on p "Outbound" at bounding box center [78, 231] width 98 height 20
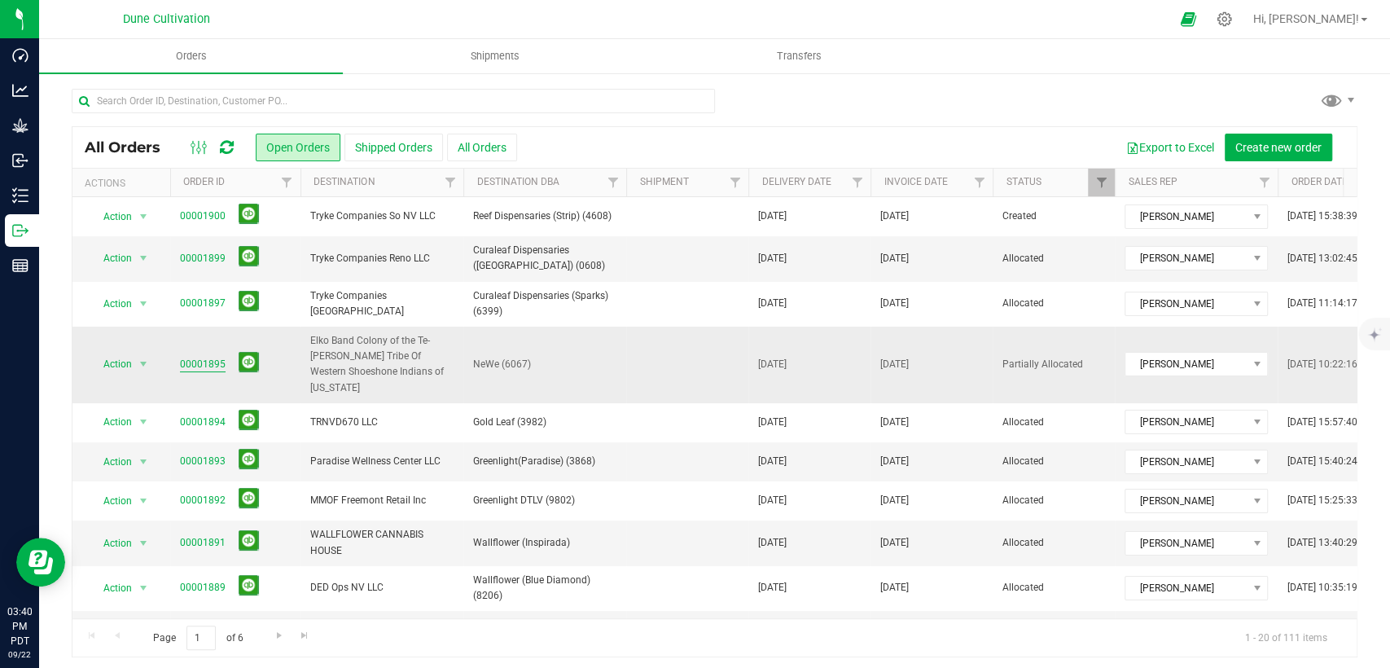
click at [209, 357] on link "00001895" at bounding box center [203, 364] width 46 height 15
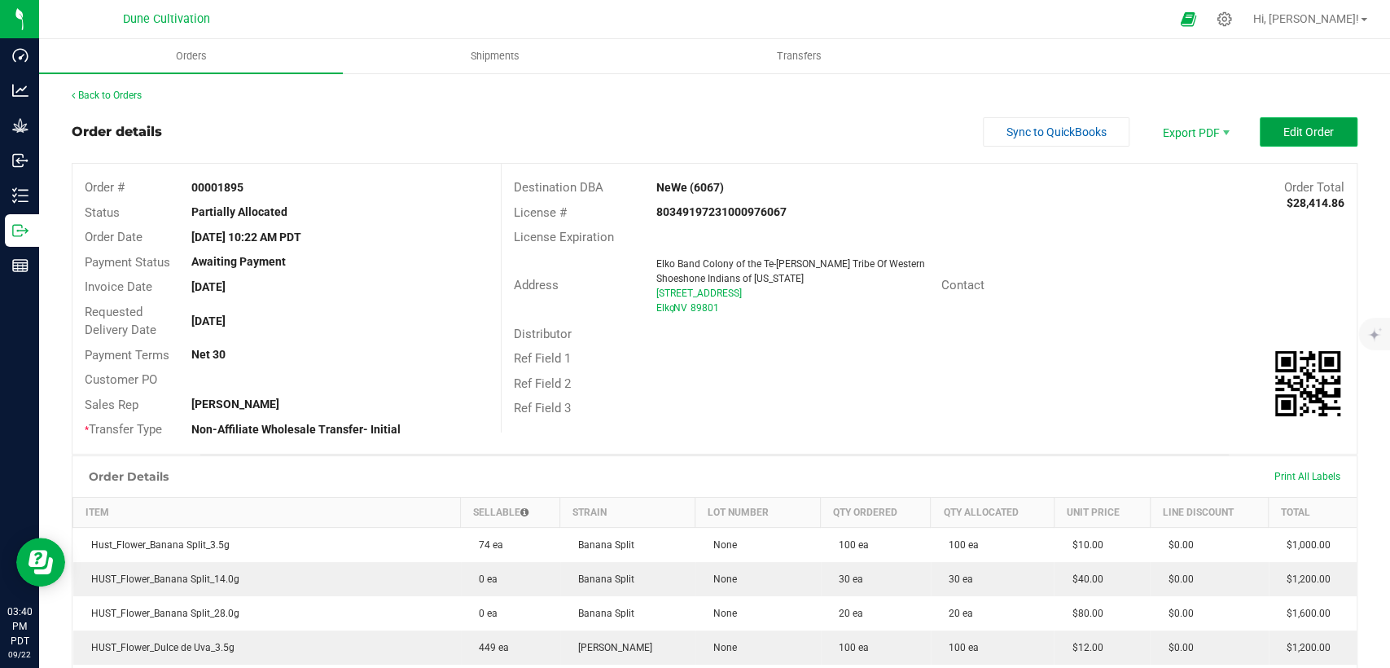
click at [1281, 138] on button "Edit Order" at bounding box center [1309, 131] width 98 height 29
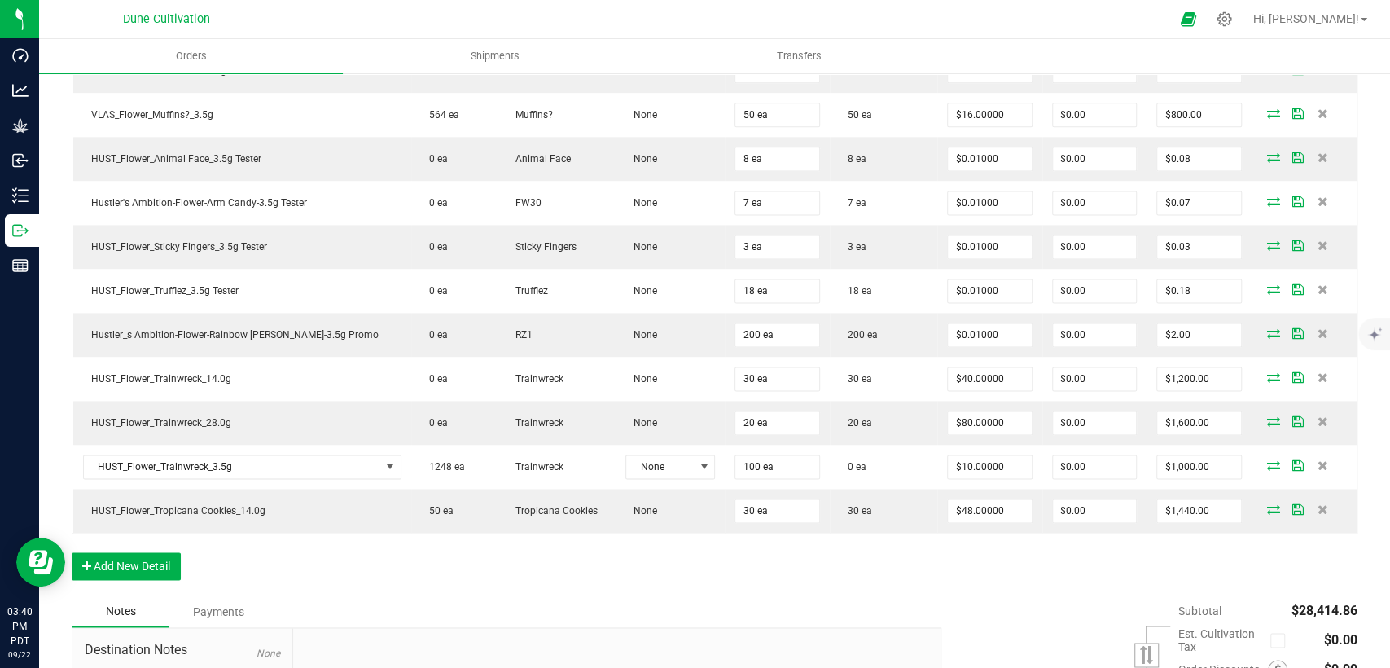
scroll to position [1636, 0]
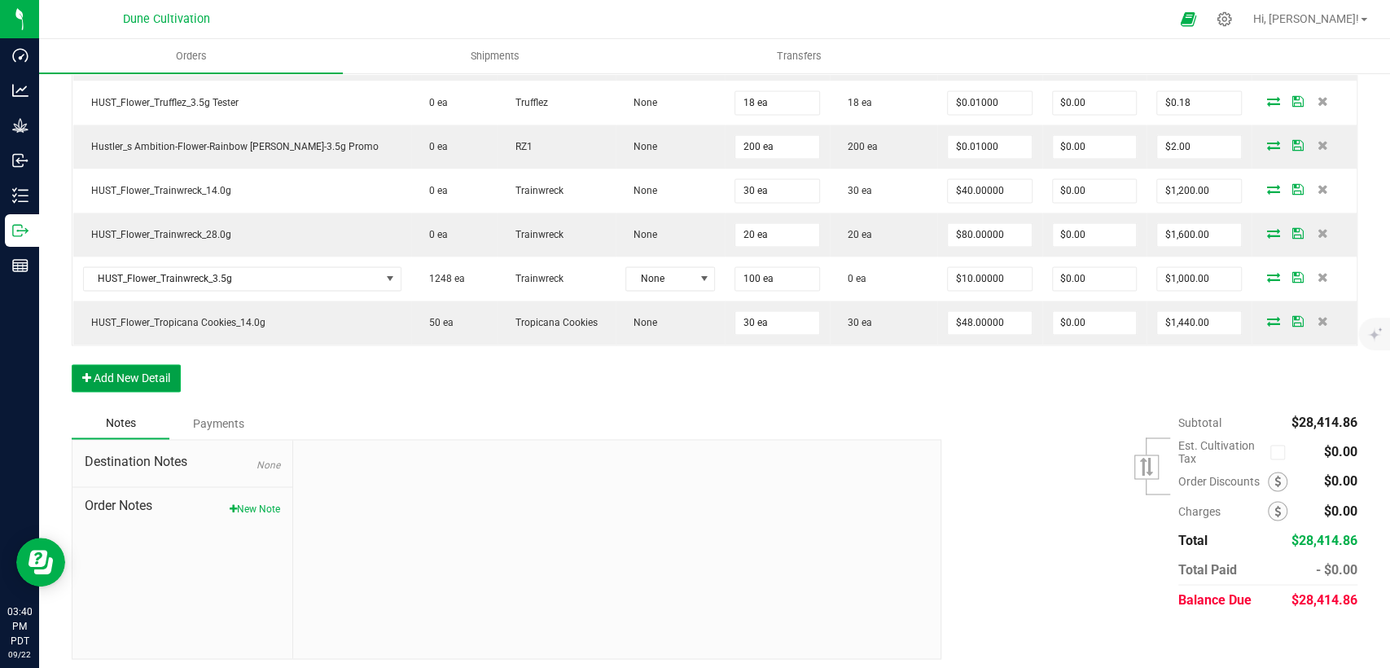
click at [178, 364] on button "Add New Detail" at bounding box center [126, 378] width 109 height 28
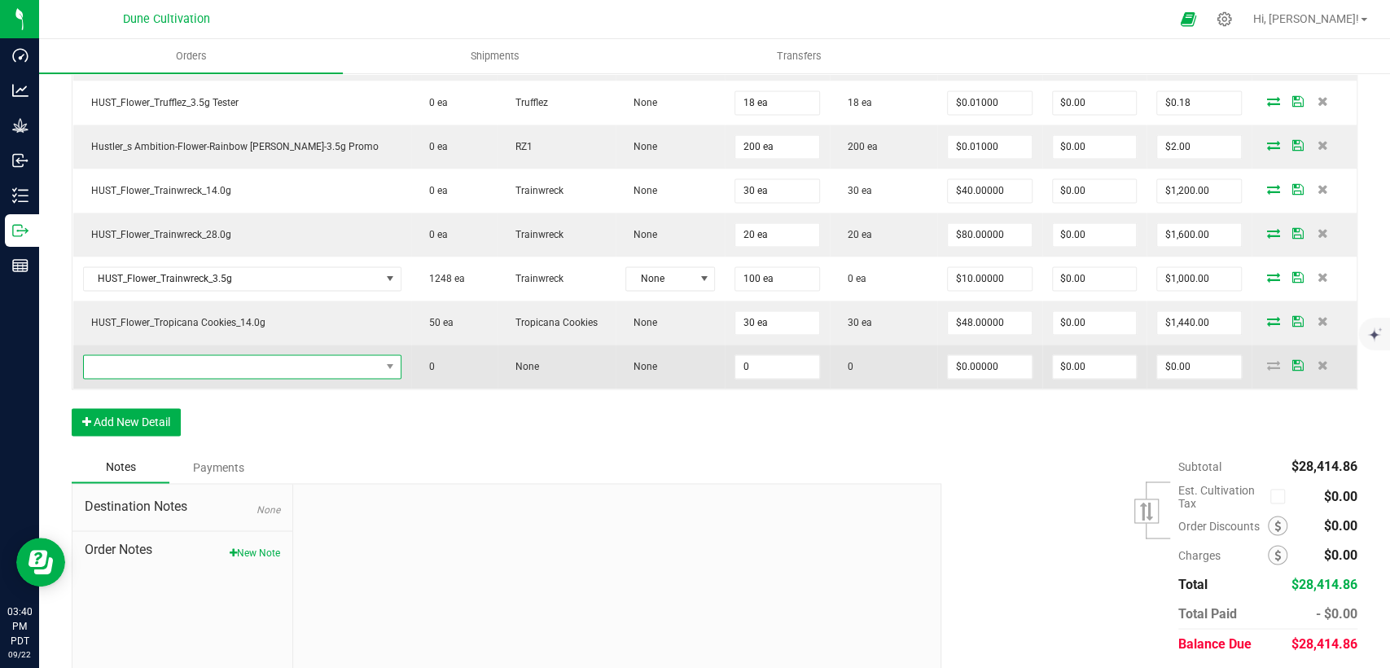
click at [260, 361] on span "NO DATA FOUND" at bounding box center [232, 366] width 296 height 23
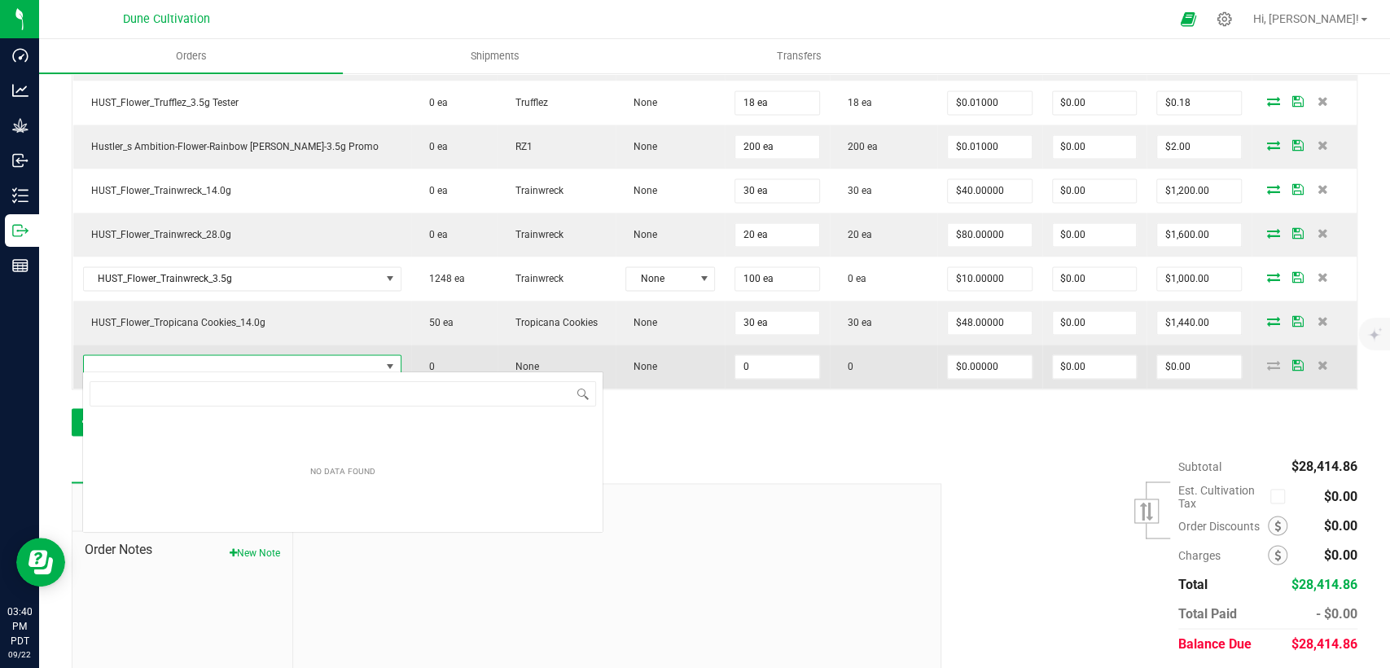
scroll to position [81426, 81179]
type input "HUST_Preroll_Arm Candy_1.0g_14pk_14.0g Promo"
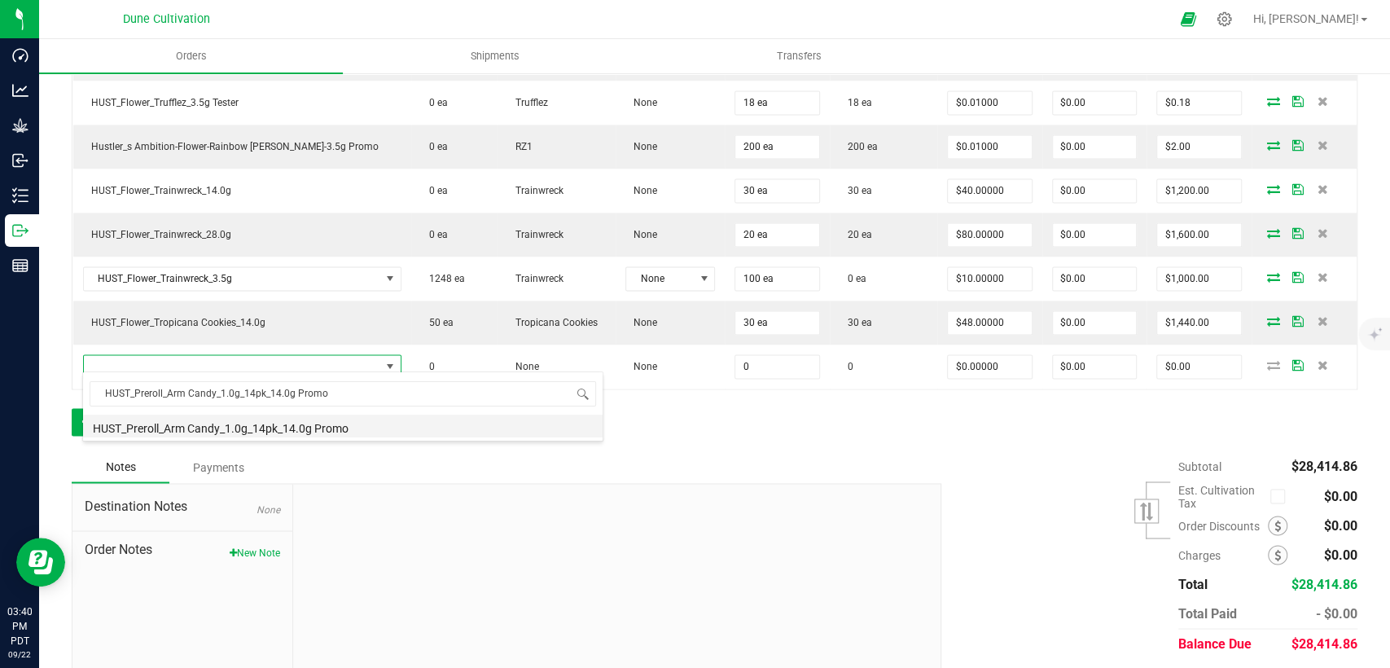
click at [274, 425] on li "HUST_Preroll_Arm Candy_1.0g_14pk_14.0g Promo" at bounding box center [343, 426] width 520 height 23
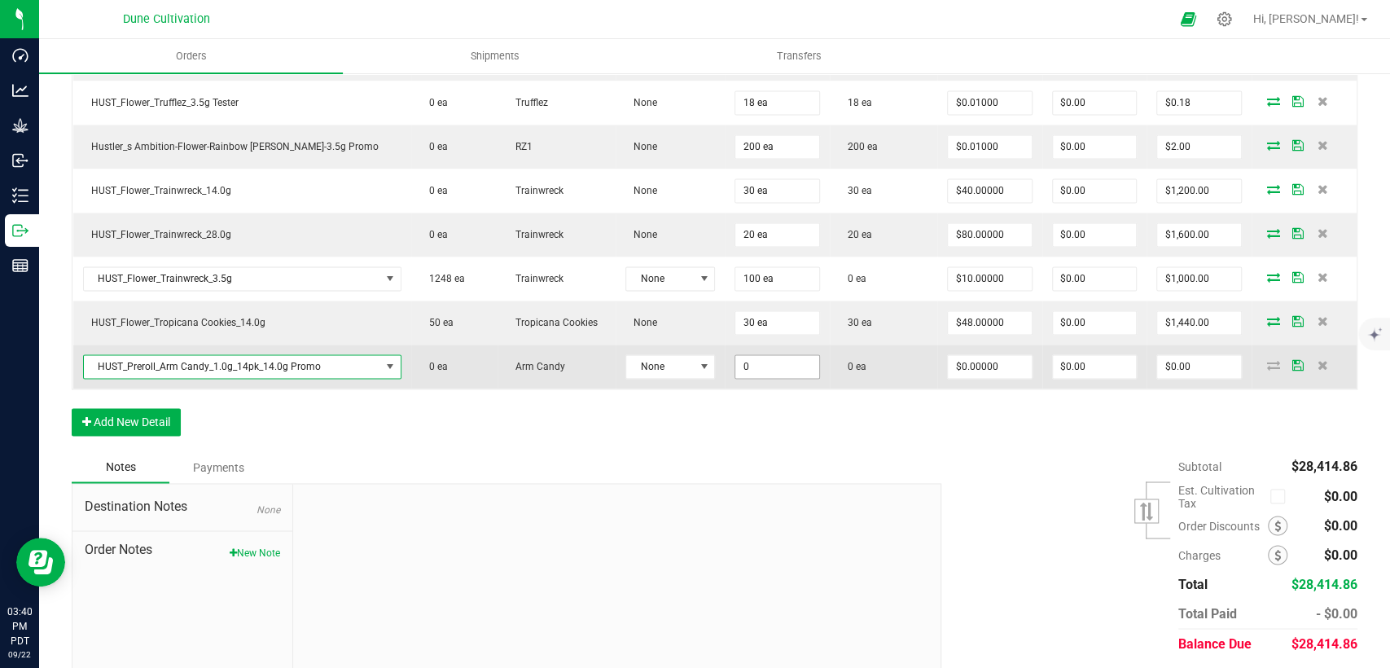
click at [747, 355] on input "0" at bounding box center [778, 366] width 84 height 23
type input "30 ea"
type input "0"
click at [948, 367] on input "0" at bounding box center [990, 366] width 84 height 23
click at [949, 355] on input "0" at bounding box center [990, 366] width 84 height 23
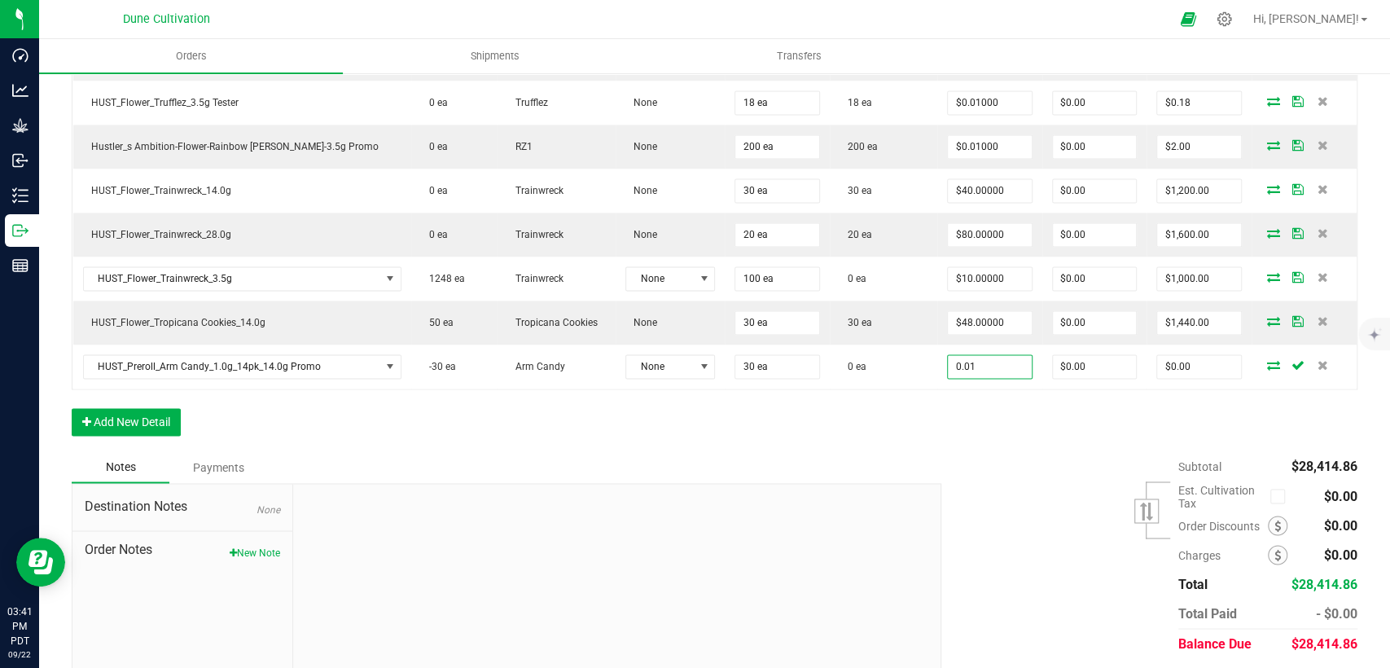
type input "$0.01000"
type input "$0.30"
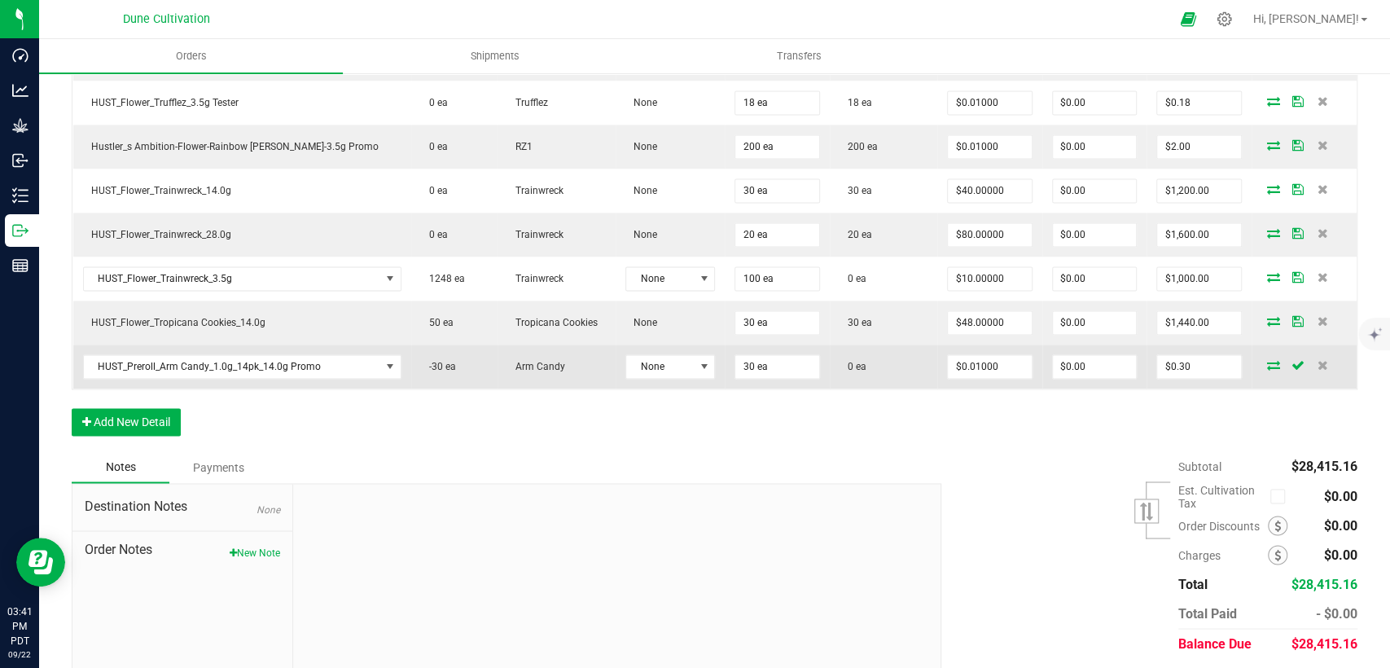
click at [1267, 360] on icon at bounding box center [1273, 365] width 13 height 10
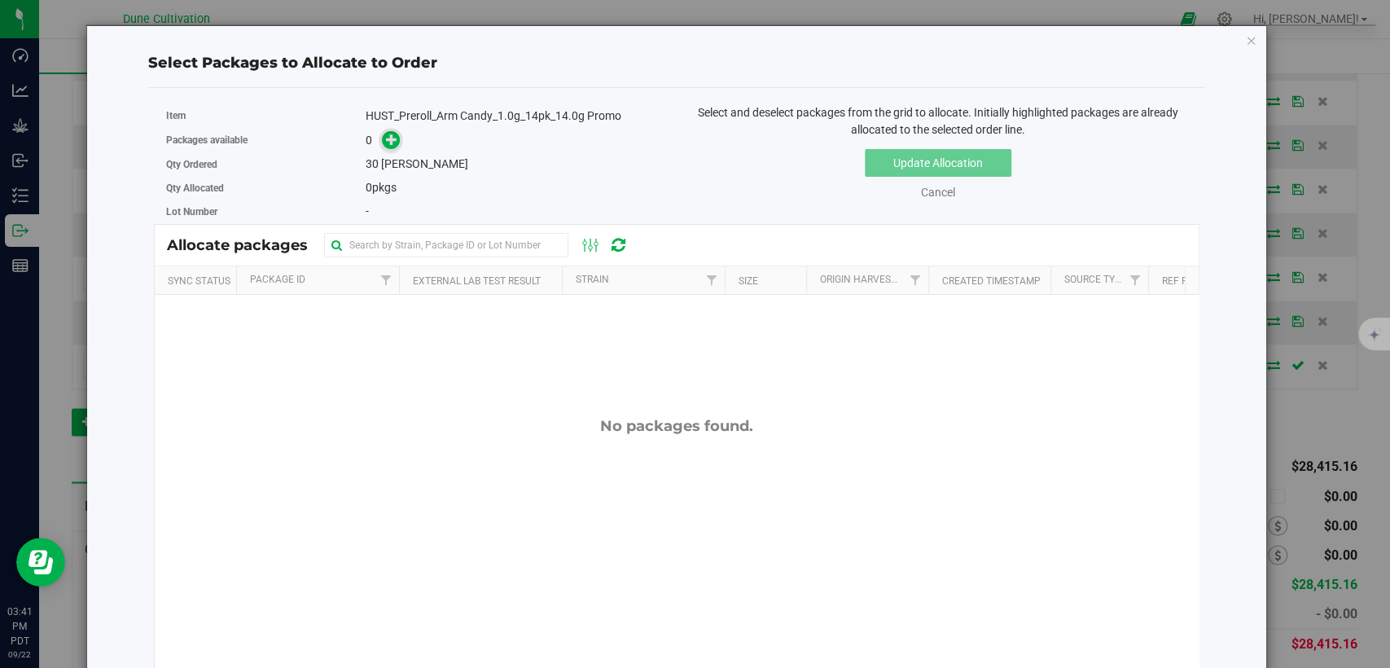
click at [396, 134] on icon at bounding box center [391, 139] width 11 height 11
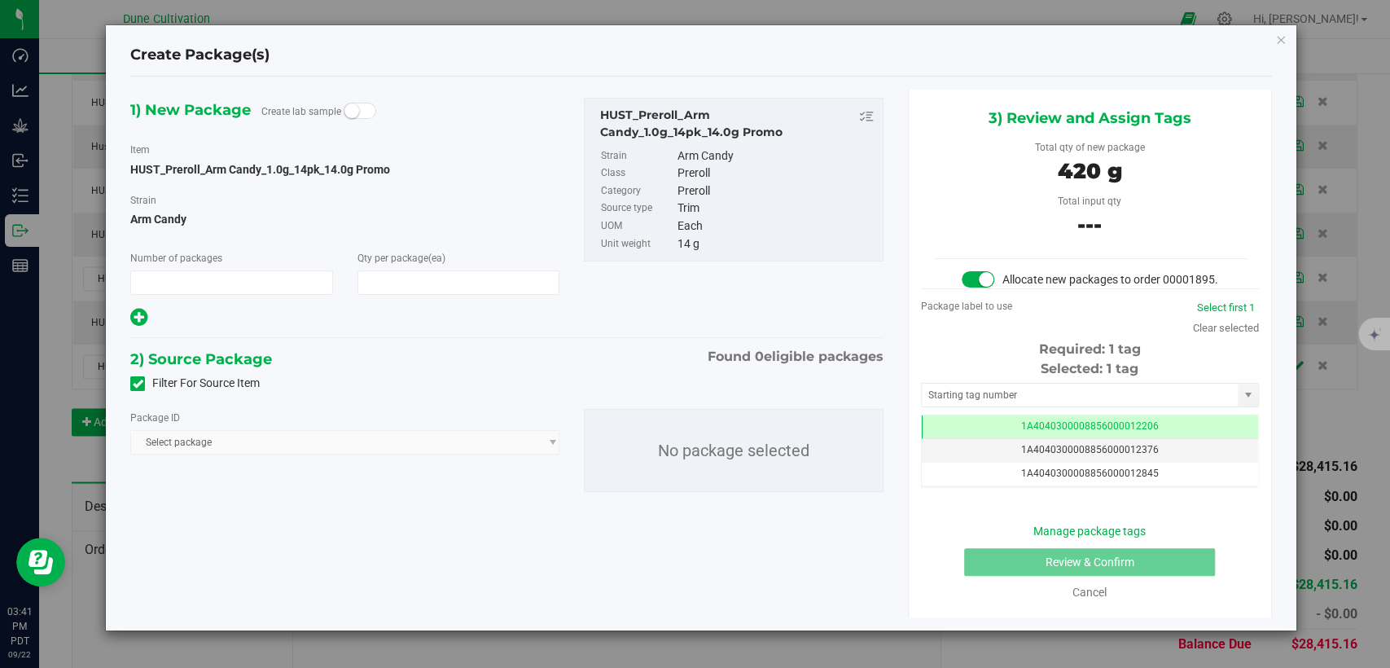
type input "1"
type input "30"
click at [143, 384] on icon at bounding box center [138, 384] width 11 height 0
click at [0, 0] on input "Filter For Source Item" at bounding box center [0, 0] width 0 height 0
click at [217, 440] on span "Select package" at bounding box center [334, 442] width 407 height 23
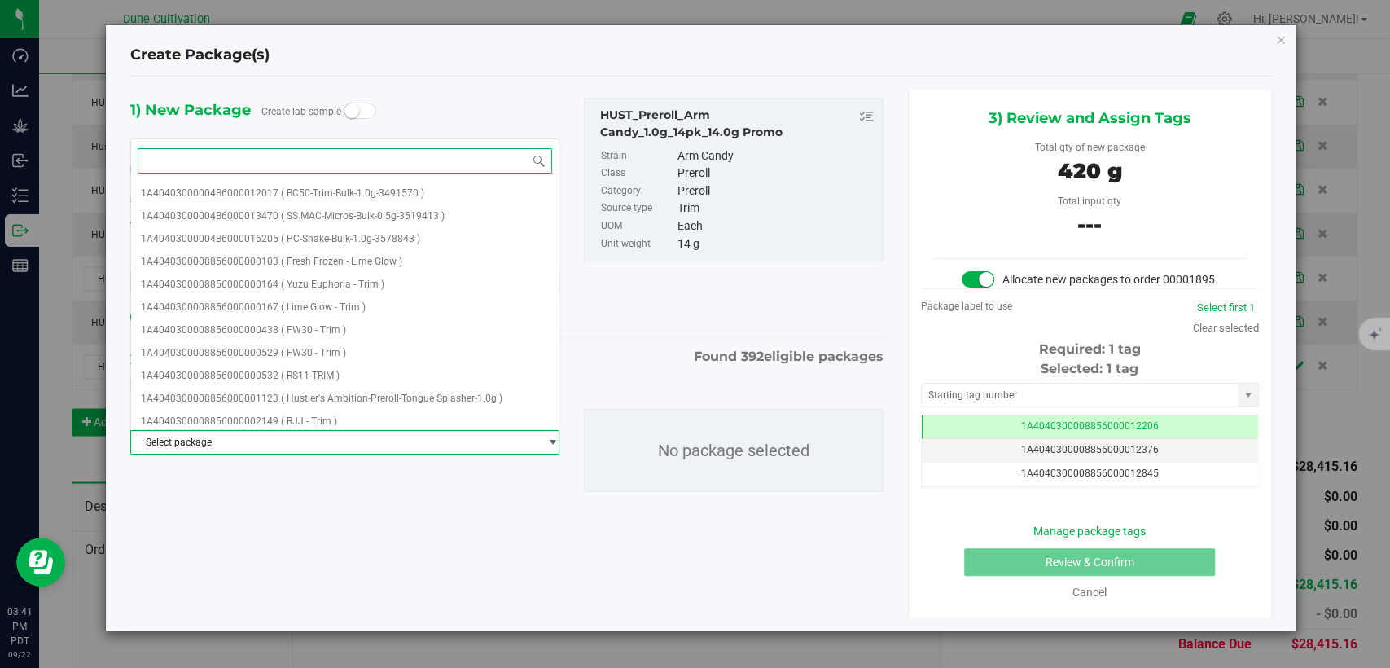
paste input "29099"
type input "29099"
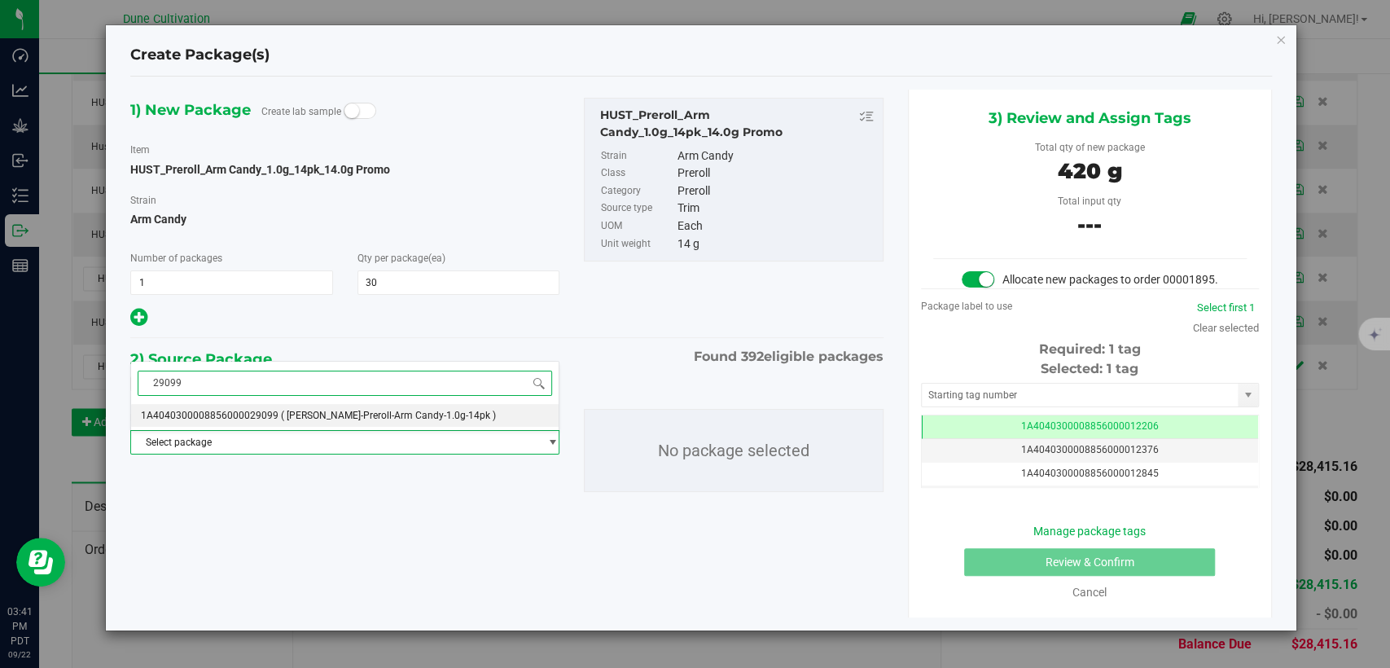
click at [219, 422] on li "1A4040300008856000029099 ( [PERSON_NAME]-Preroll-Arm Candy-1.0g-14pk )" at bounding box center [345, 415] width 428 height 23
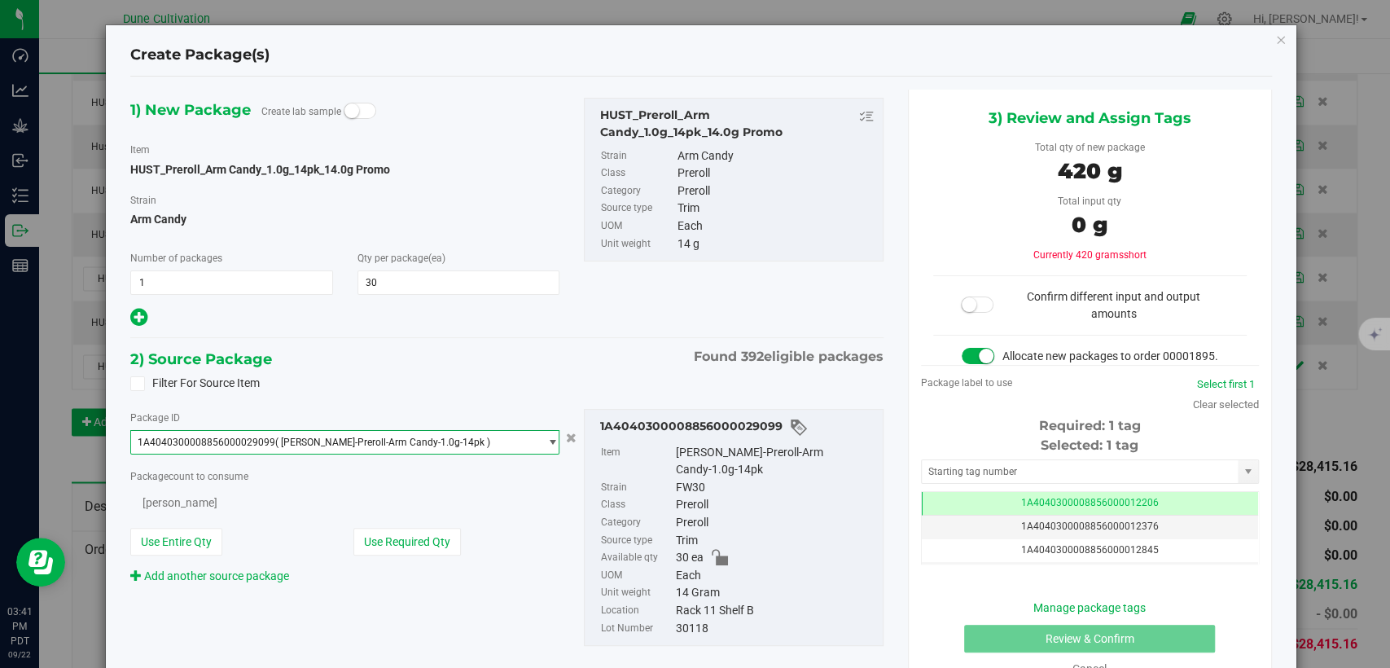
scroll to position [5337, 0]
click at [384, 537] on button "Use Required Qty" at bounding box center [408, 543] width 108 height 28
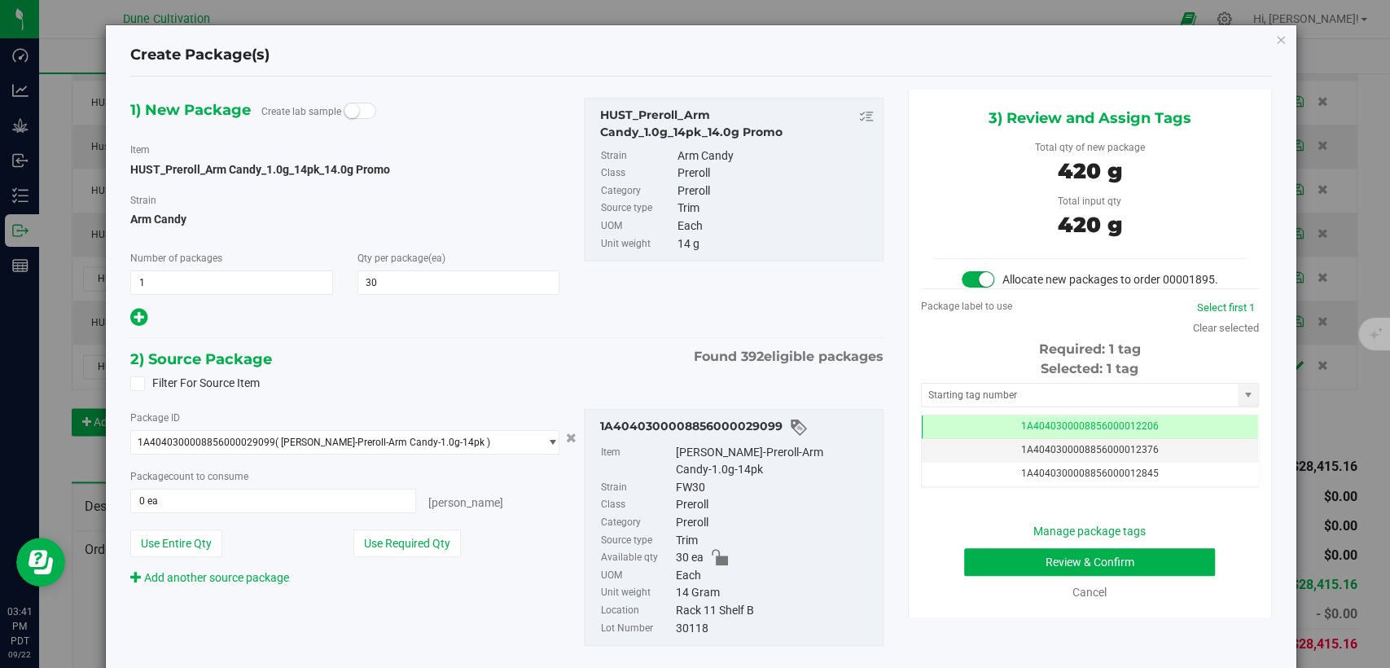
type input "30 ea"
click at [960, 439] on td "1A4040300008856000012206" at bounding box center [1090, 427] width 336 height 24
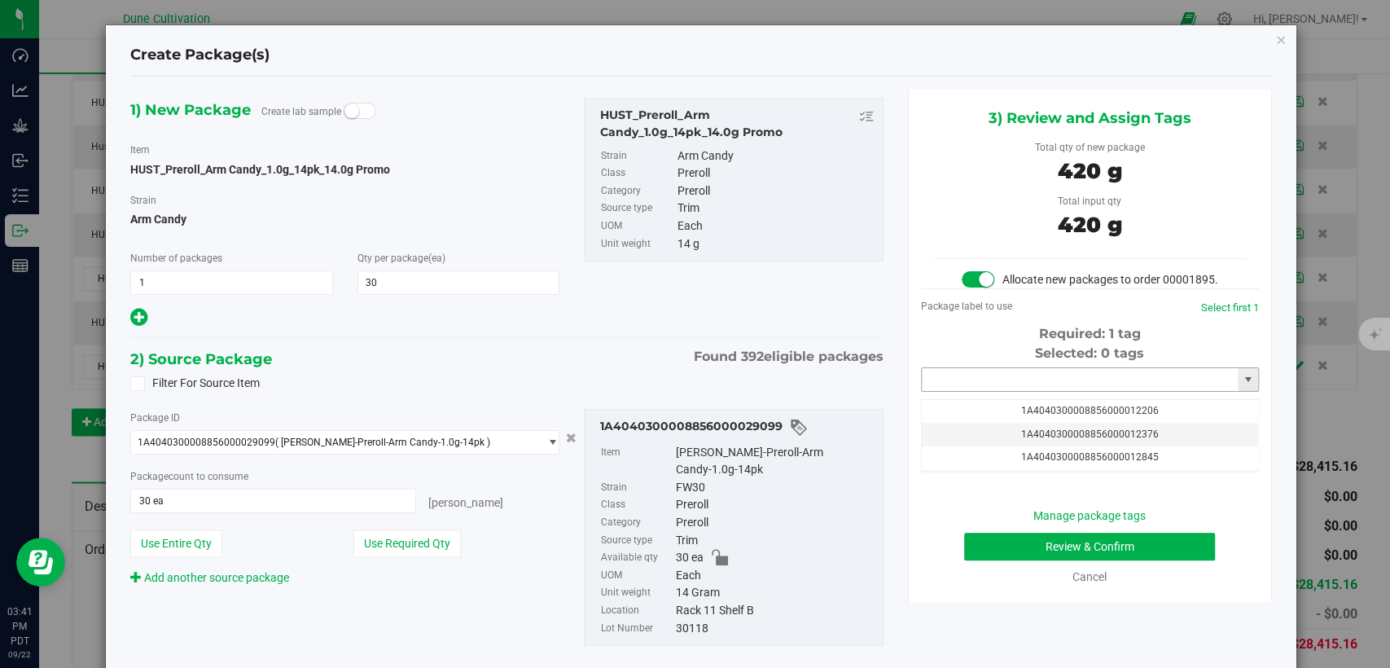
click at [971, 386] on input "text" at bounding box center [1080, 379] width 316 height 23
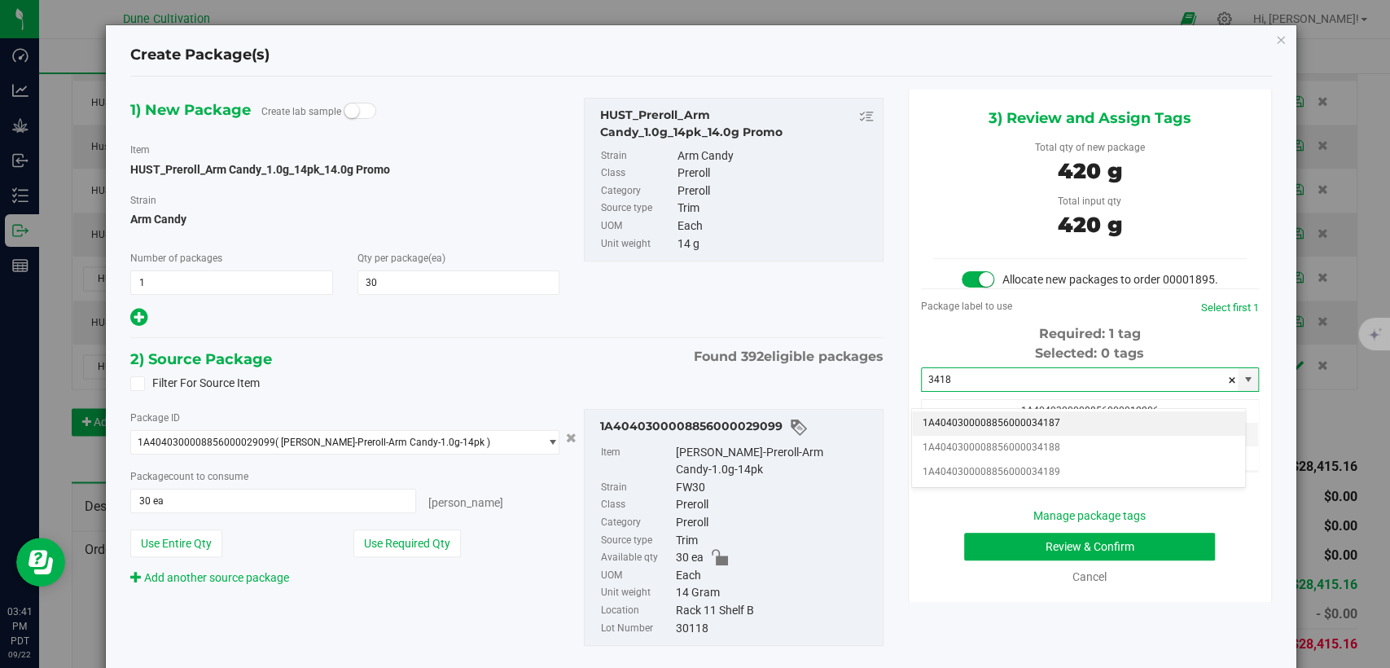
click at [977, 419] on li "1A4040300008856000034187" at bounding box center [1078, 423] width 333 height 24
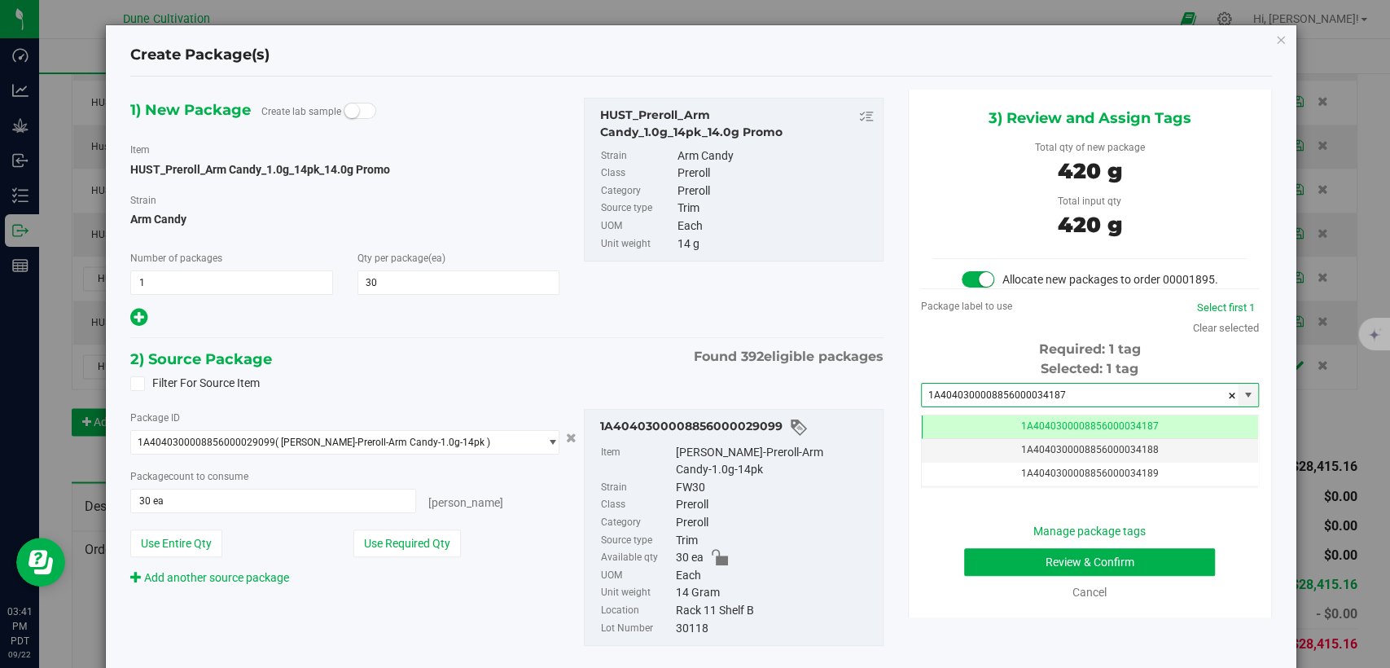
type input "1A4040300008856000034187"
click at [998, 576] on button "Review & Confirm" at bounding box center [1089, 562] width 251 height 28
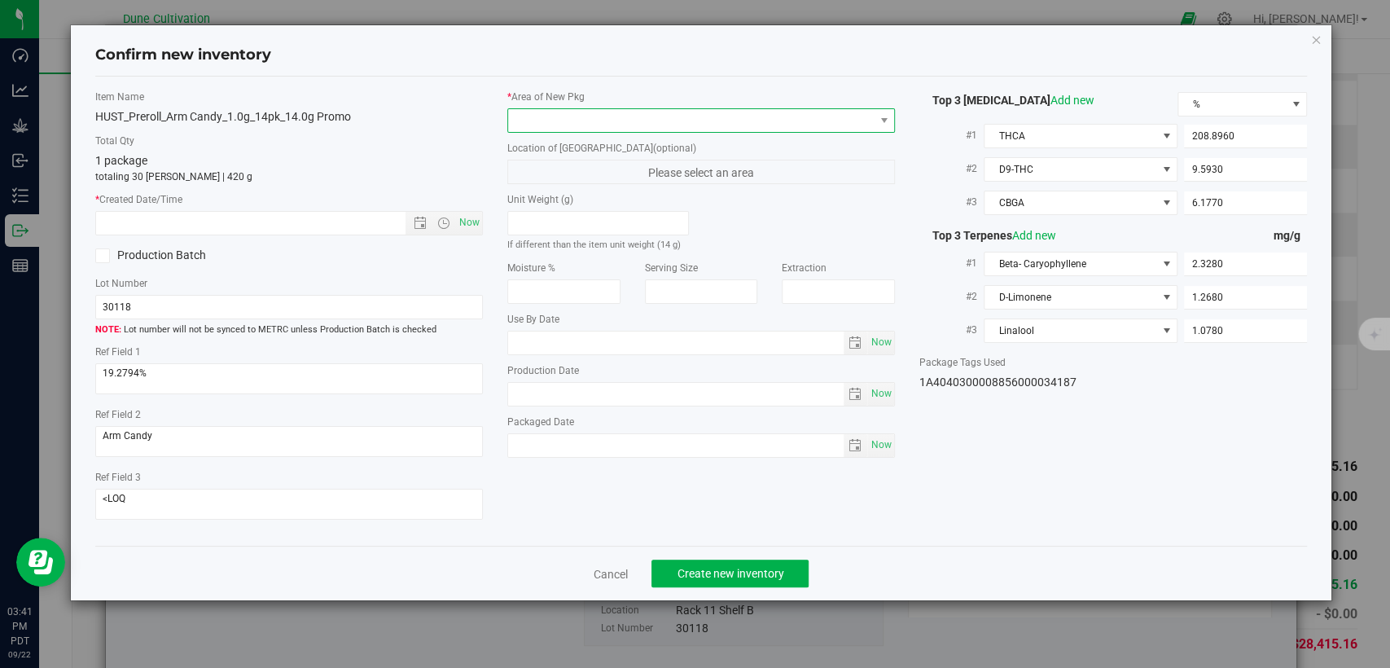
click at [727, 125] on span at bounding box center [691, 120] width 366 height 23
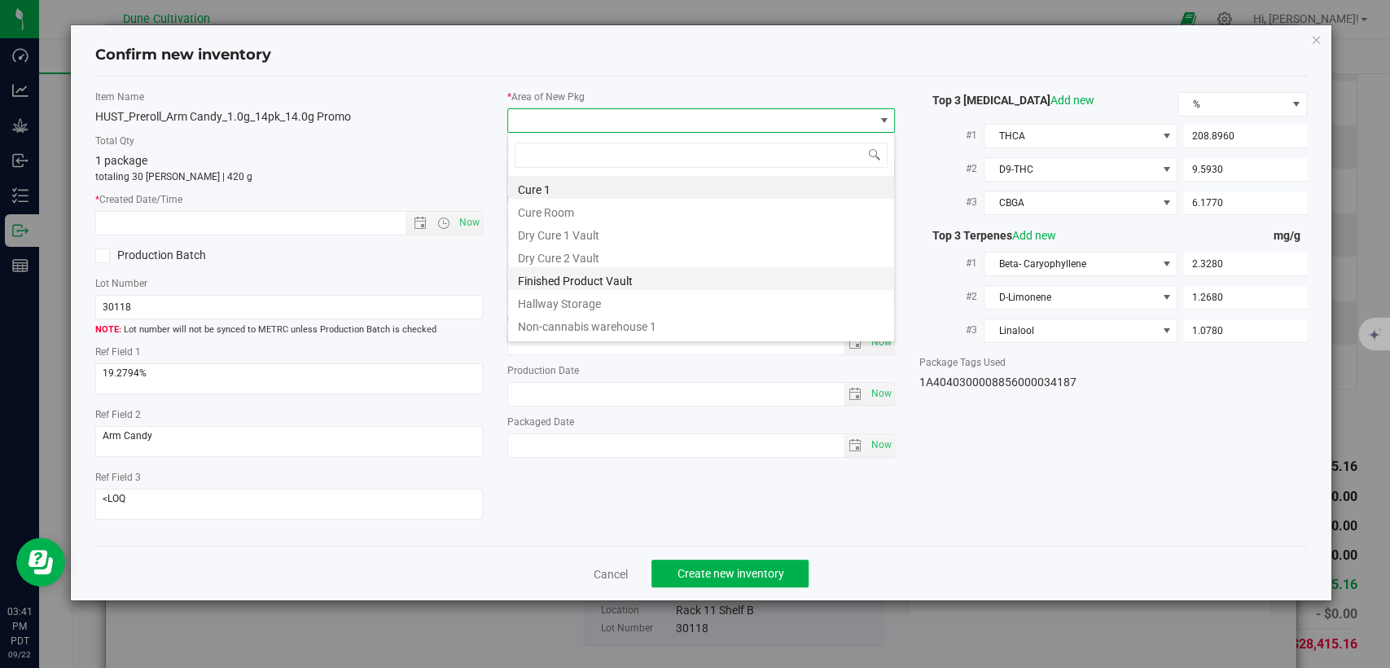
click at [588, 279] on li "Finished Product Vault" at bounding box center [701, 278] width 386 height 23
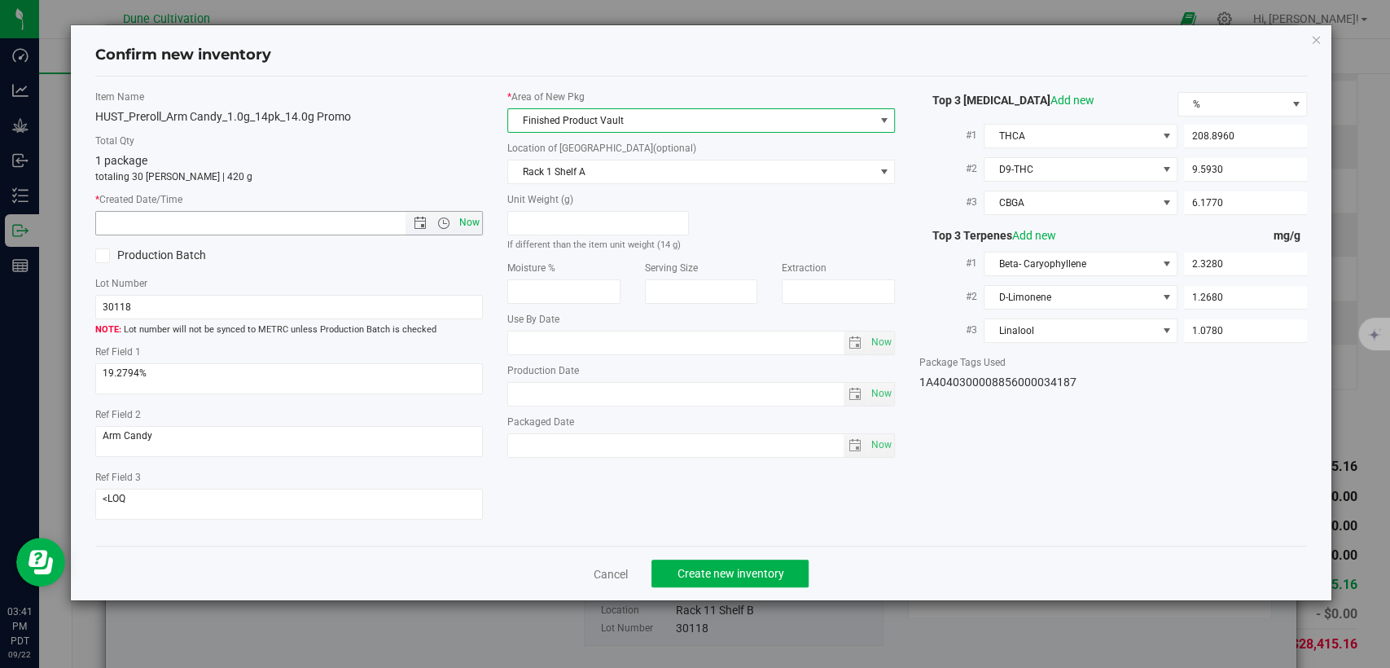
click at [472, 217] on span "Now" at bounding box center [470, 223] width 28 height 24
type input "[DATE] 3:41 PM"
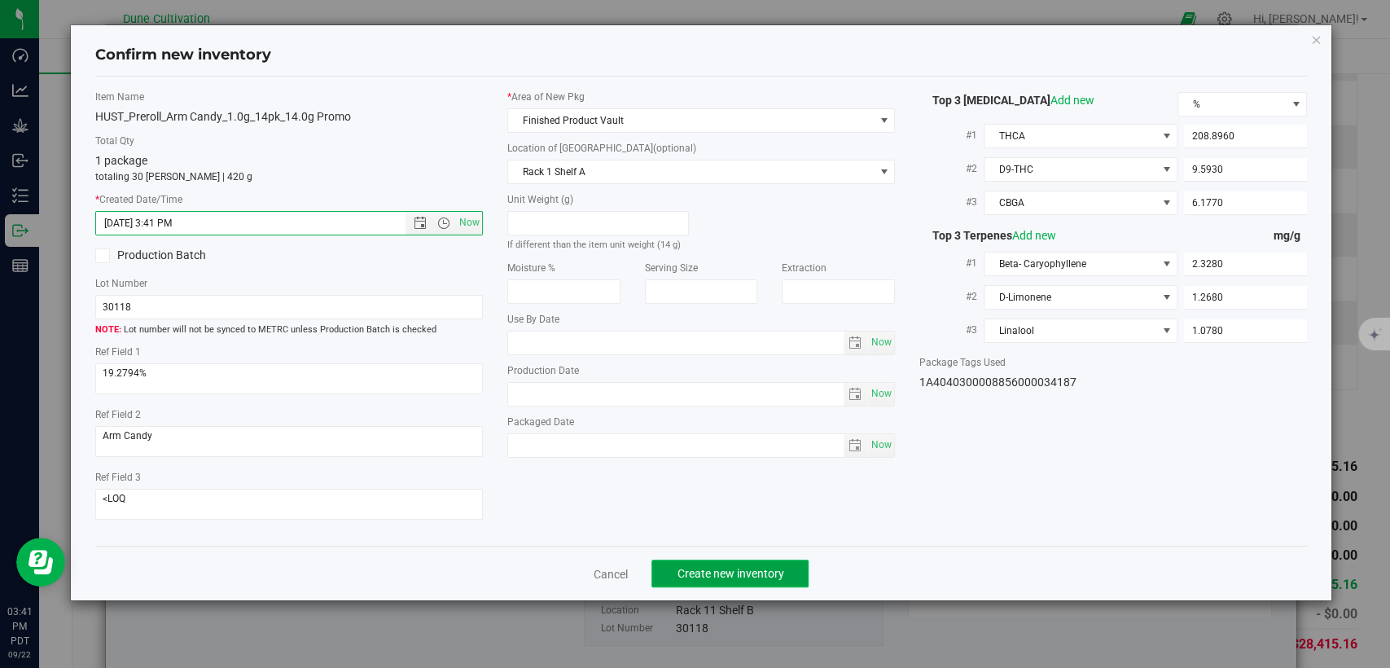
click at [697, 583] on button "Create new inventory" at bounding box center [730, 574] width 157 height 28
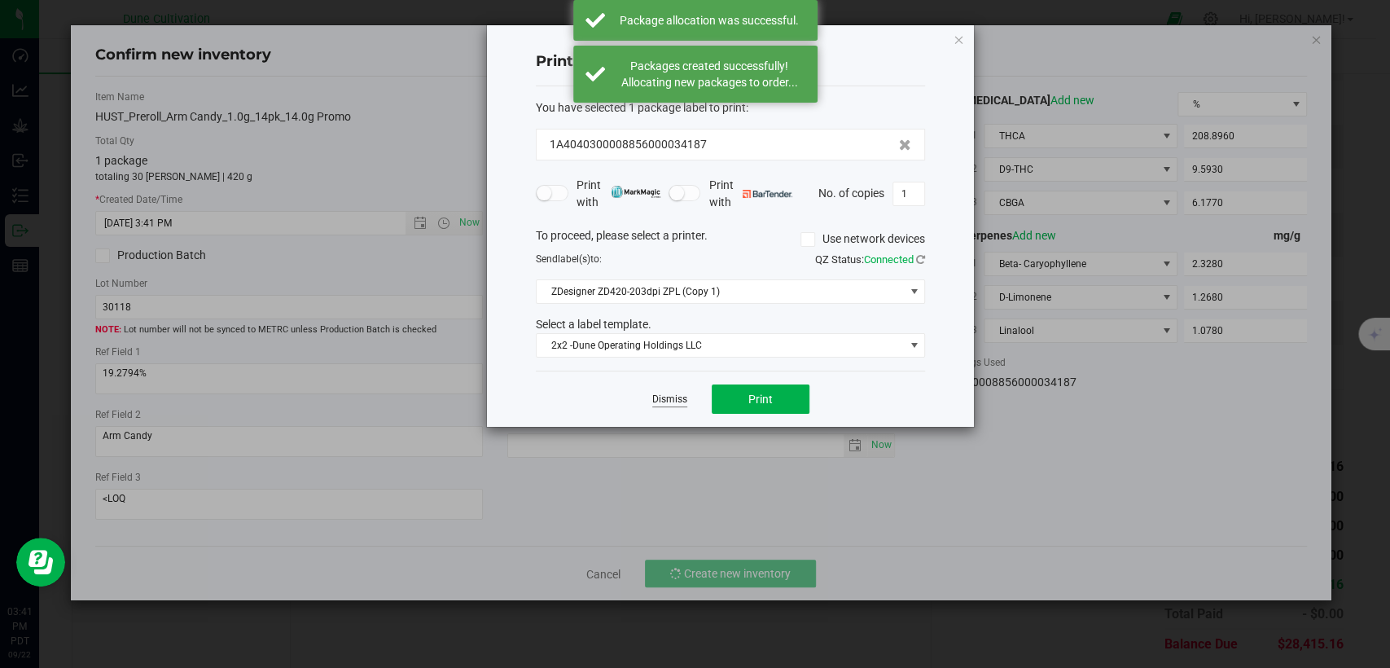
click at [683, 393] on link "Dismiss" at bounding box center [669, 400] width 35 height 14
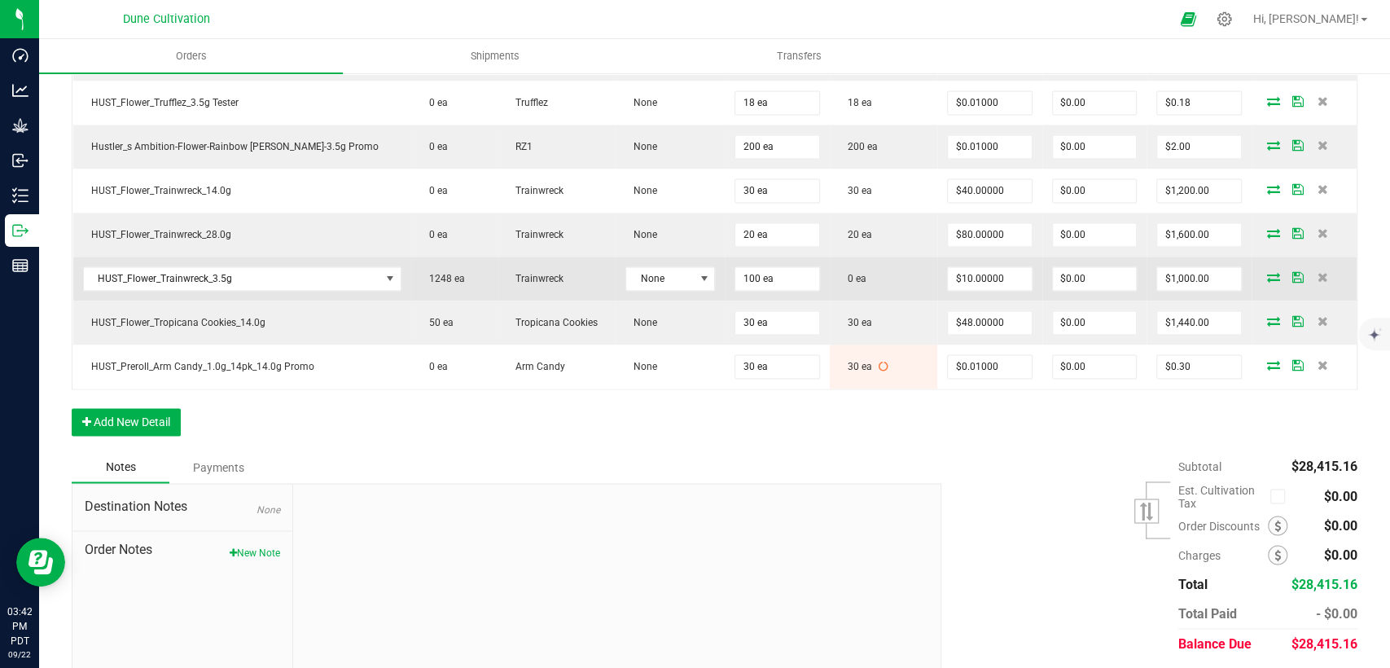
click at [1267, 272] on icon at bounding box center [1273, 277] width 13 height 10
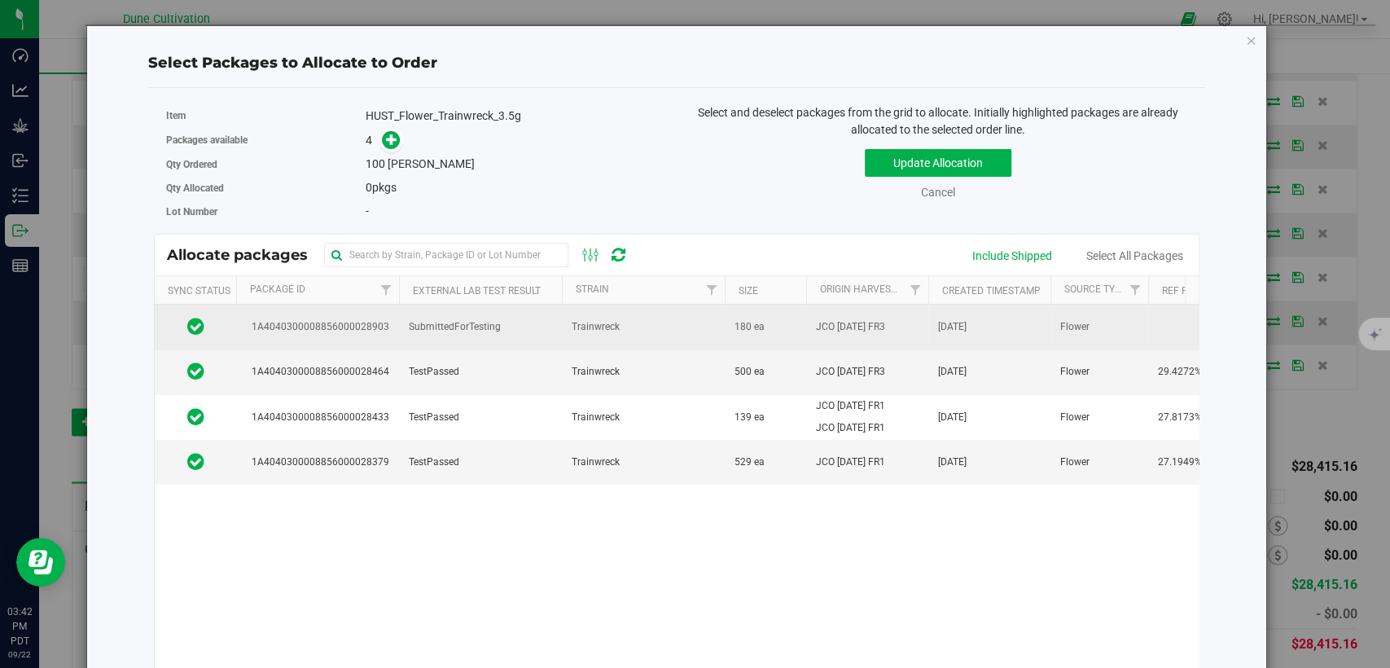
click at [379, 332] on span "1A4040300008856000028903" at bounding box center [317, 326] width 143 height 15
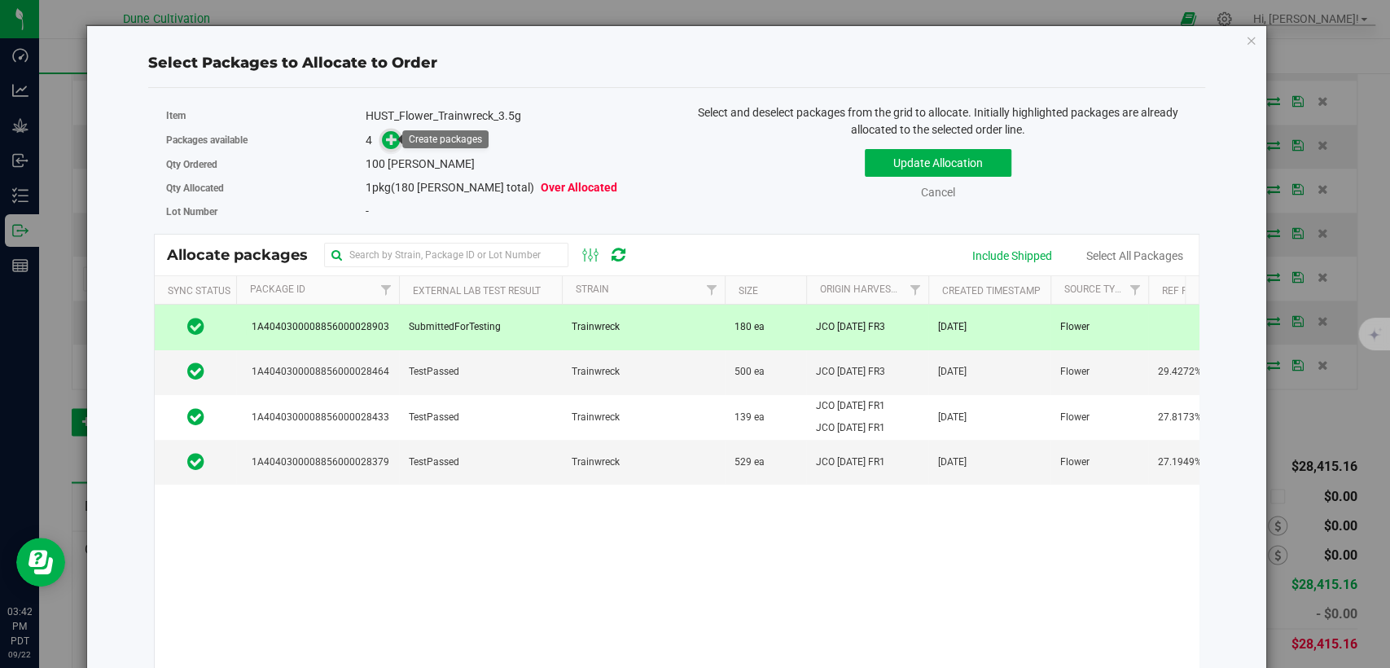
click at [389, 140] on icon at bounding box center [391, 139] width 11 height 11
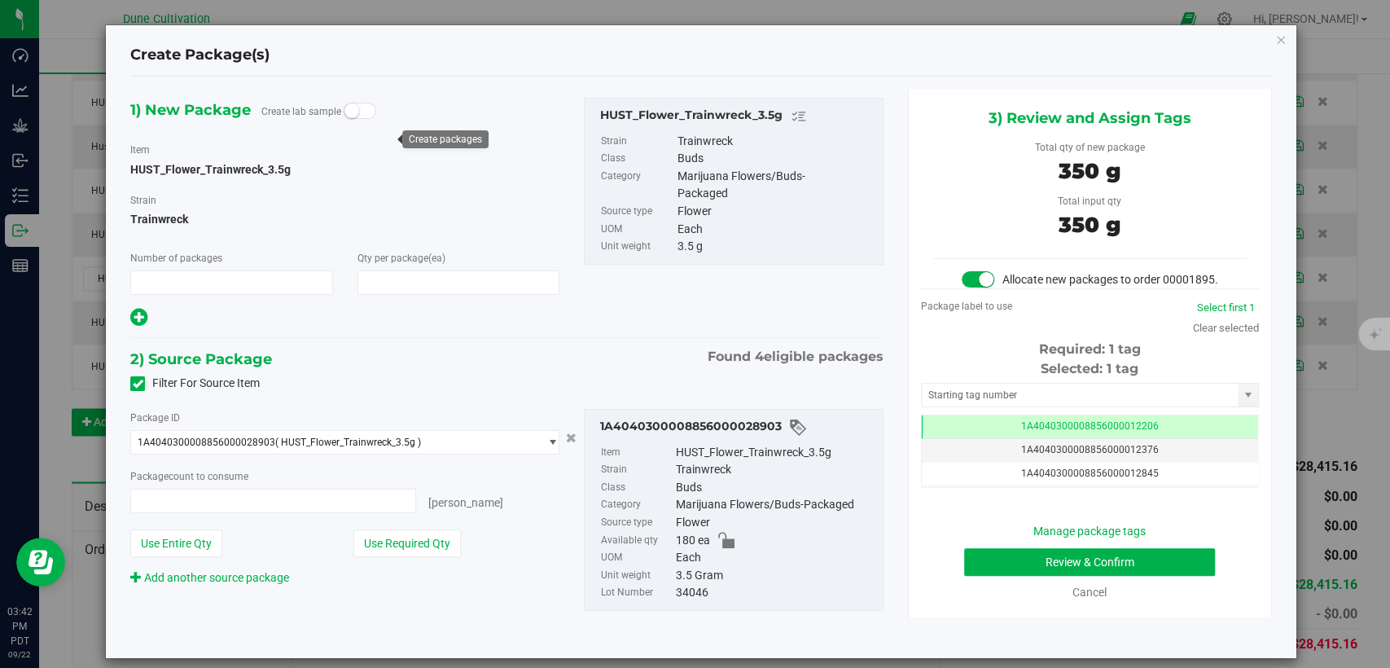
type input "1"
type input "100"
type input "100 ea"
click at [939, 438] on td "1A4040300008856000012206" at bounding box center [1090, 427] width 336 height 24
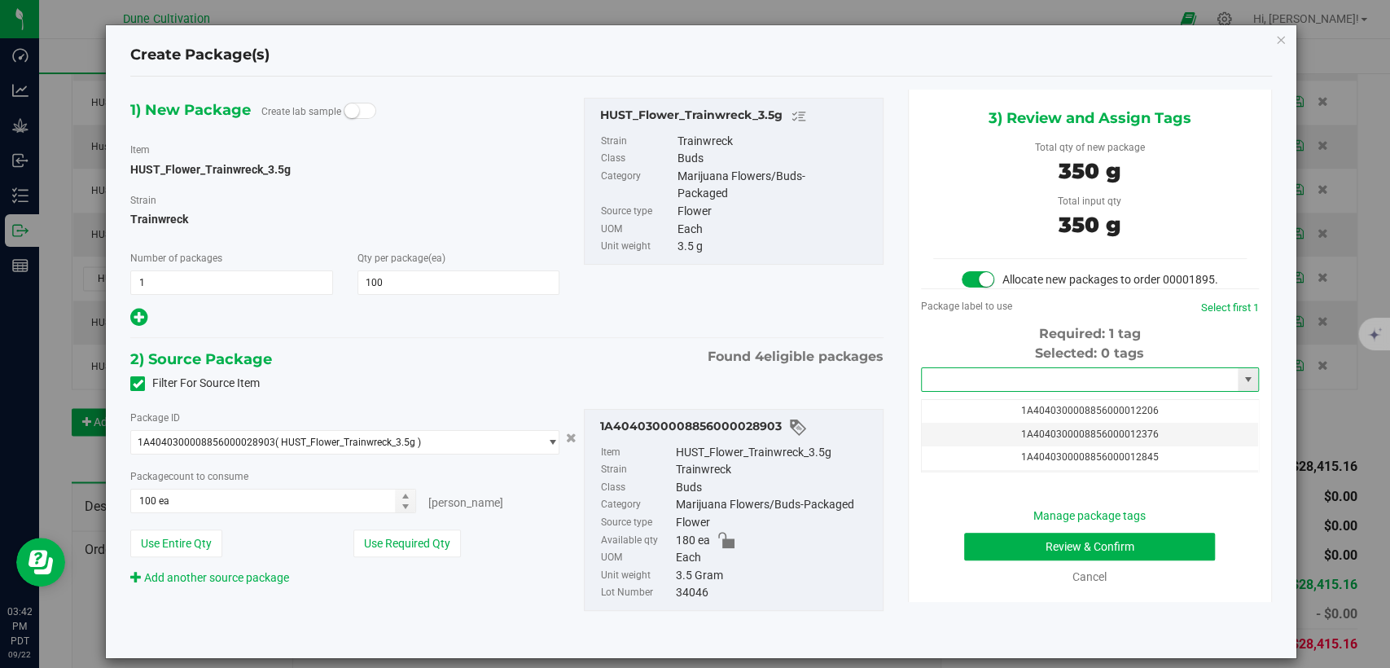
click at [950, 389] on input "text" at bounding box center [1080, 379] width 316 height 23
click at [964, 419] on li "1A4040300008856000034188" at bounding box center [1078, 423] width 333 height 24
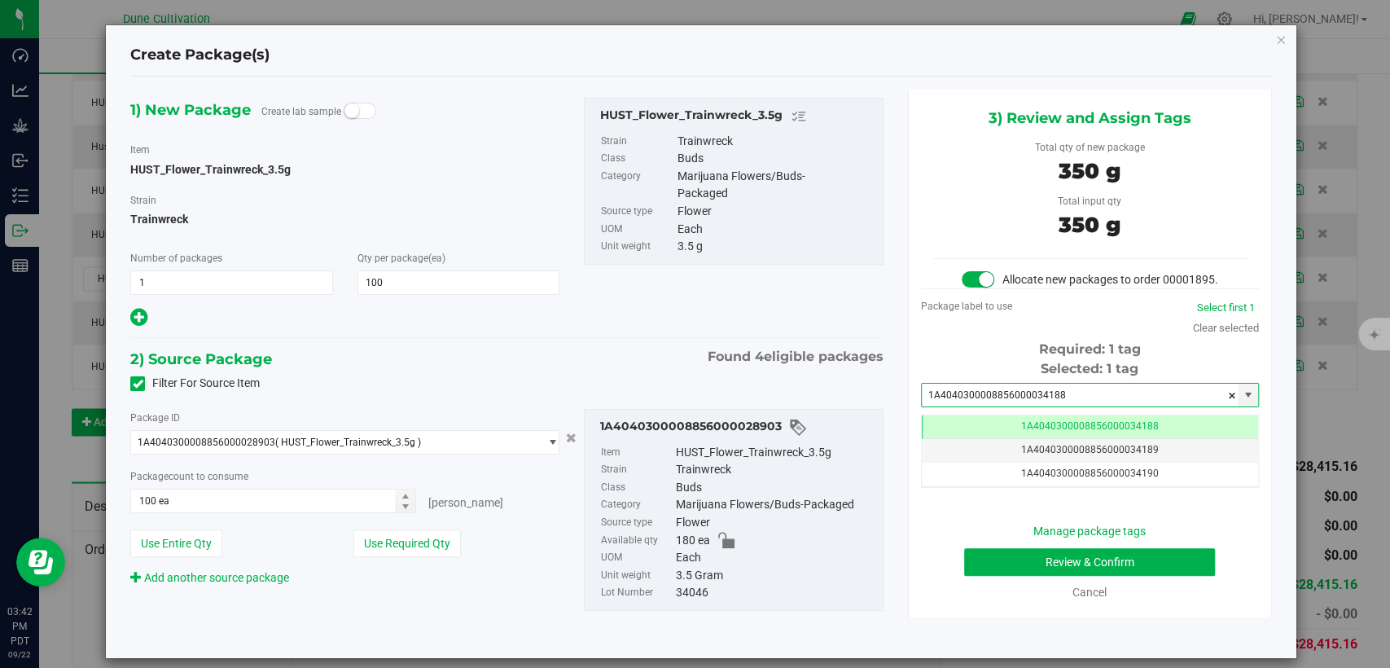
type input "1A4040300008856000034188"
click at [986, 575] on button "Review & Confirm" at bounding box center [1089, 562] width 251 height 28
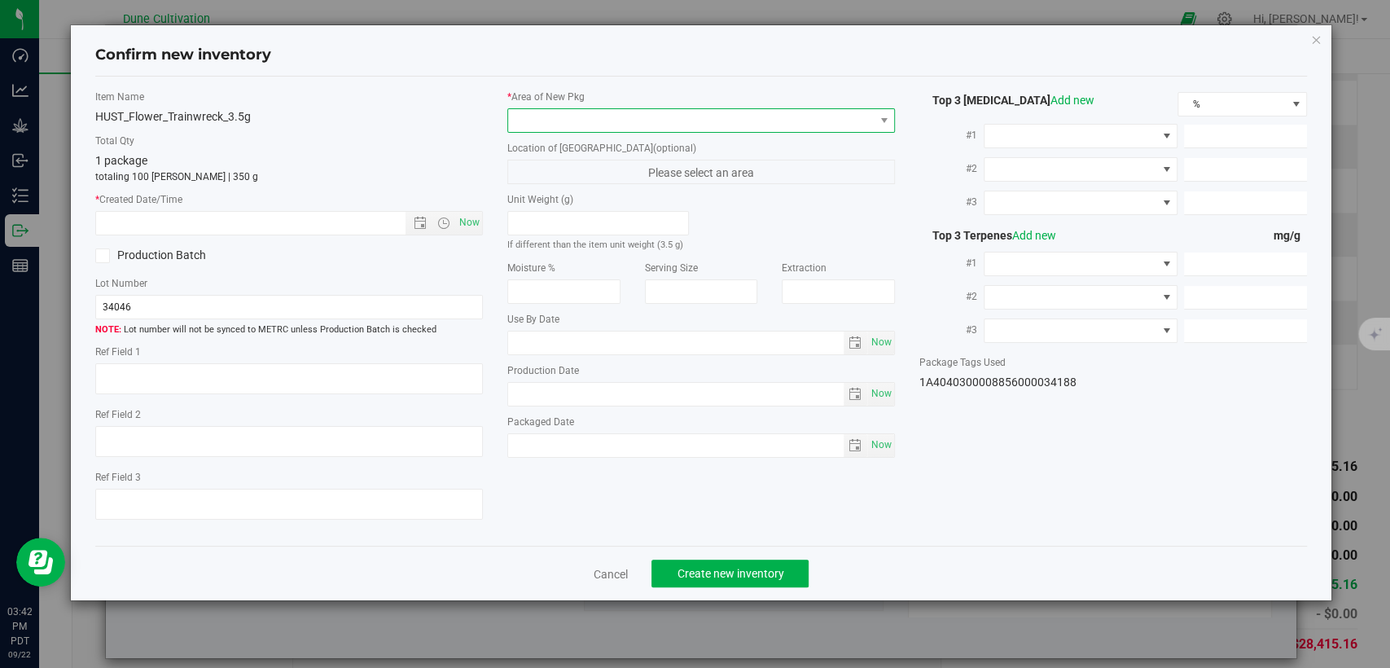
click at [723, 122] on span at bounding box center [691, 120] width 366 height 23
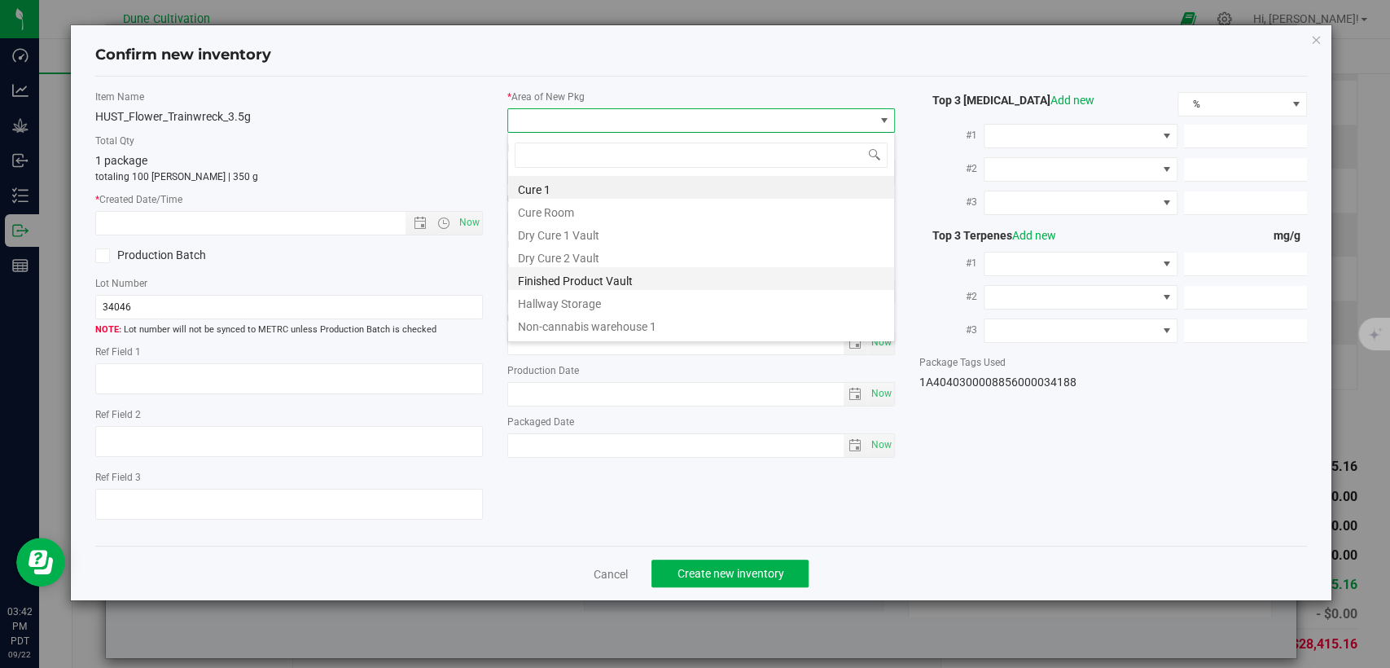
click at [560, 275] on li "Finished Product Vault" at bounding box center [701, 278] width 386 height 23
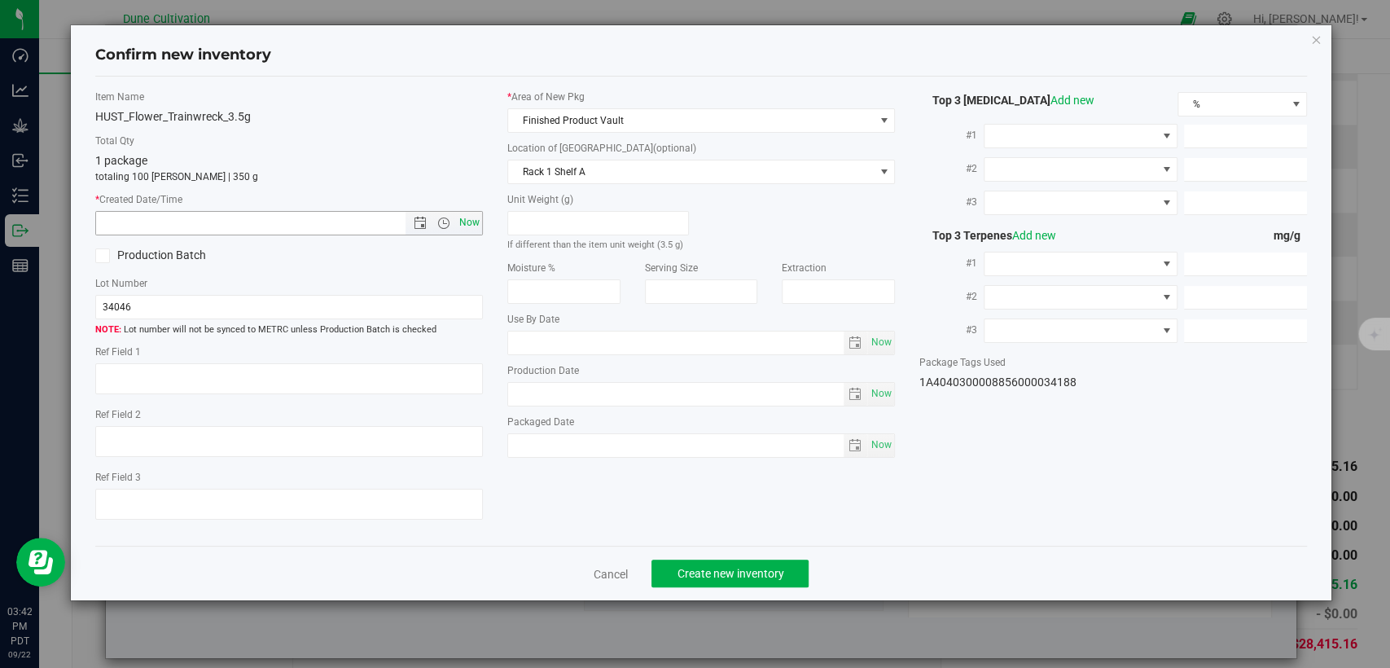
click at [478, 224] on span "Now" at bounding box center [470, 223] width 28 height 24
type input "[DATE] 3:42 PM"
click at [669, 560] on button "Create new inventory" at bounding box center [730, 574] width 157 height 28
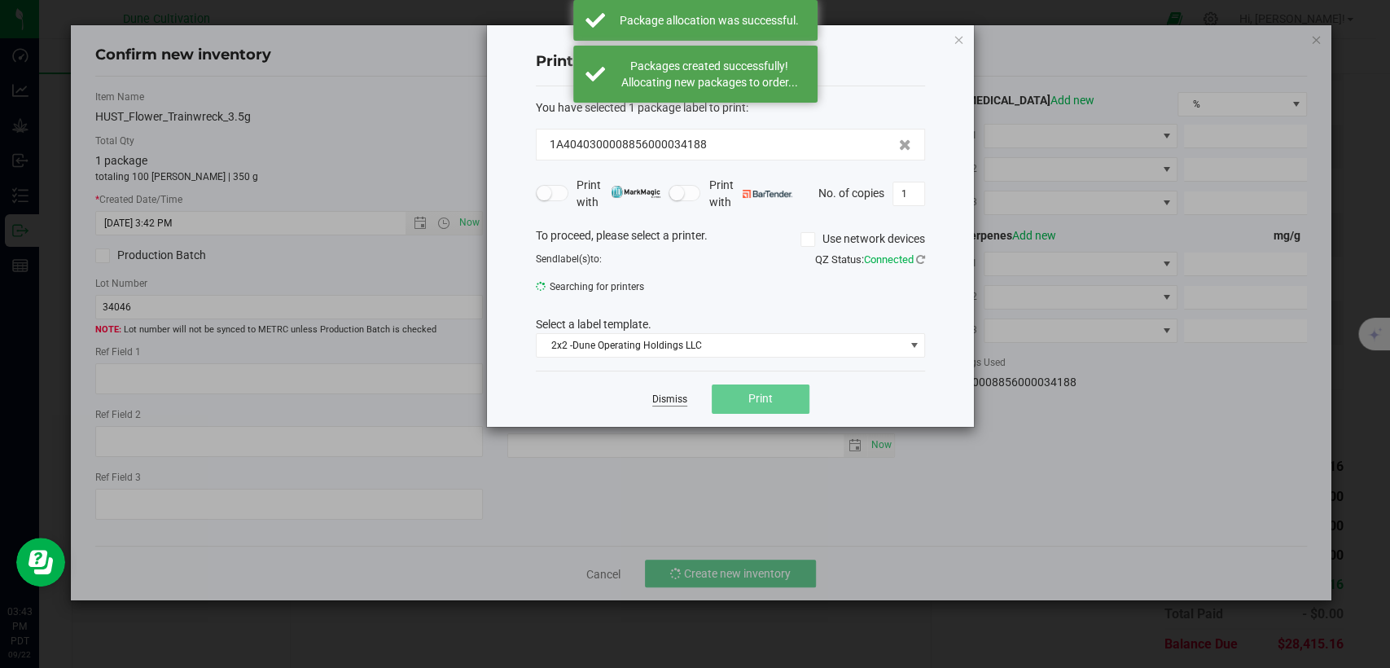
click at [670, 399] on link "Dismiss" at bounding box center [669, 400] width 35 height 14
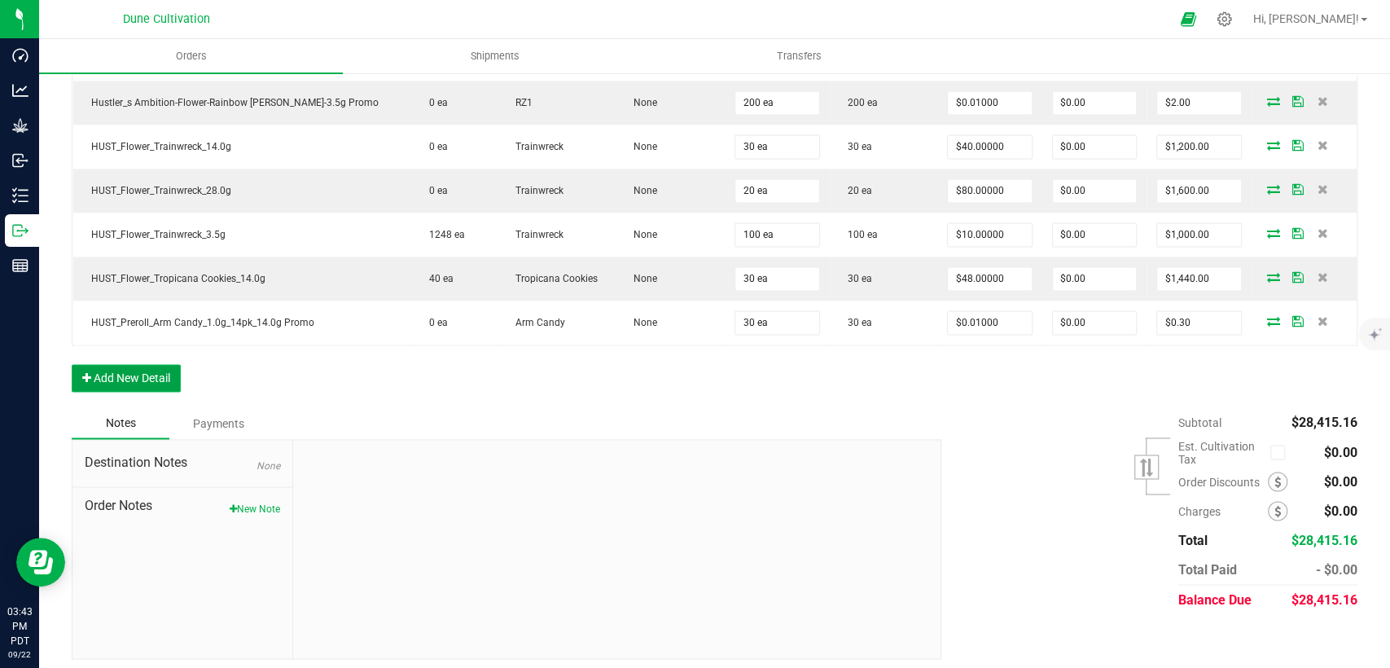
click at [140, 376] on button "Add New Detail" at bounding box center [126, 378] width 109 height 28
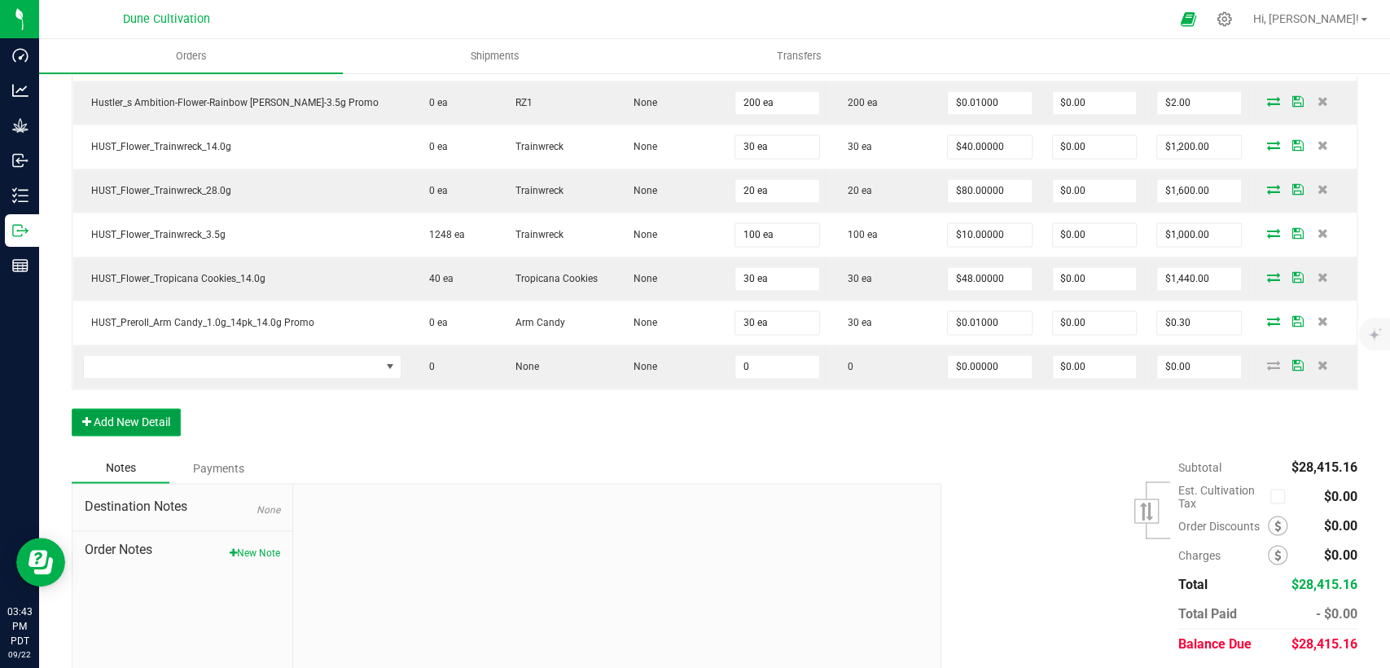
click at [138, 415] on button "Add New Detail" at bounding box center [126, 422] width 109 height 28
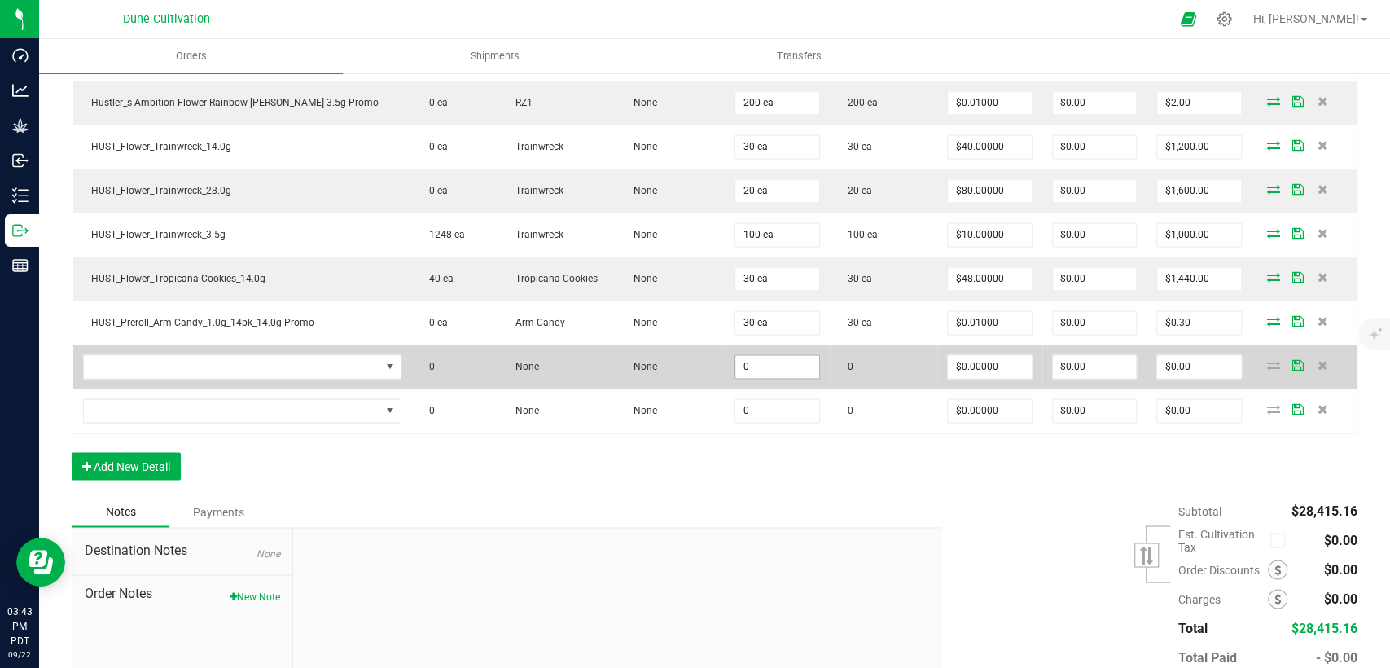
click at [736, 359] on input "0" at bounding box center [778, 366] width 84 height 23
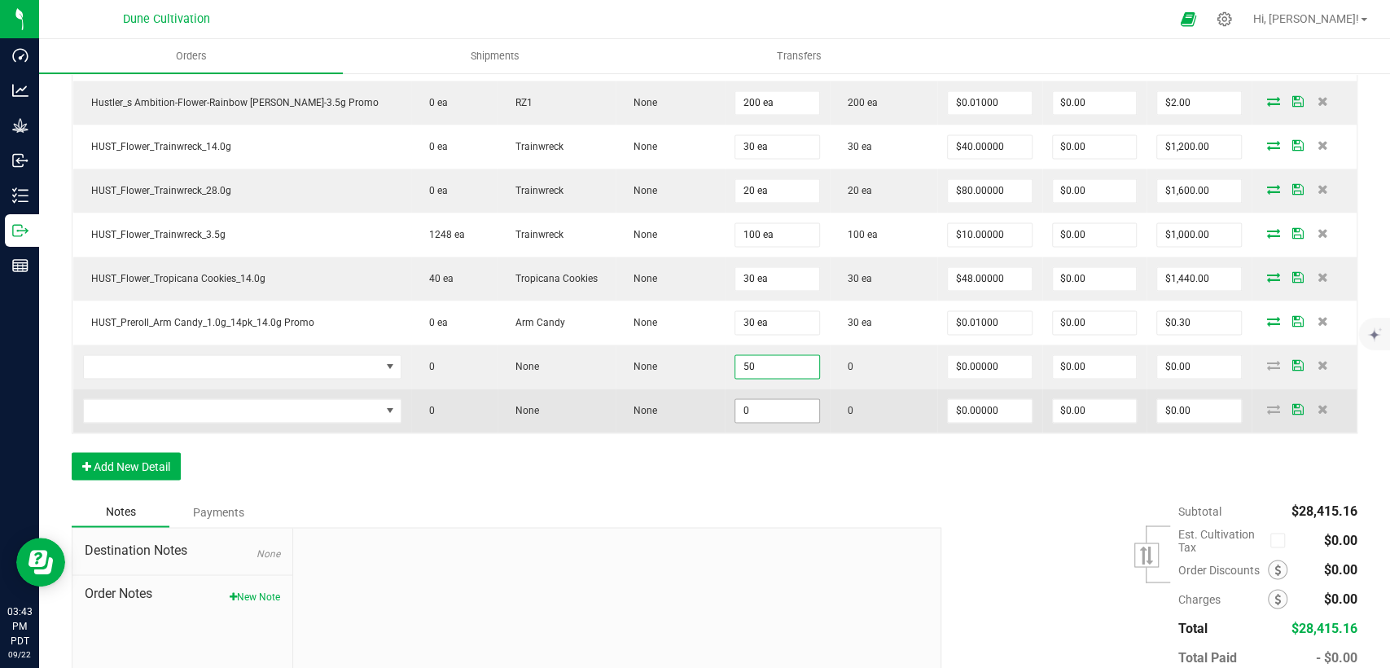
type input "50"
click at [736, 399] on input "0" at bounding box center [778, 410] width 84 height 23
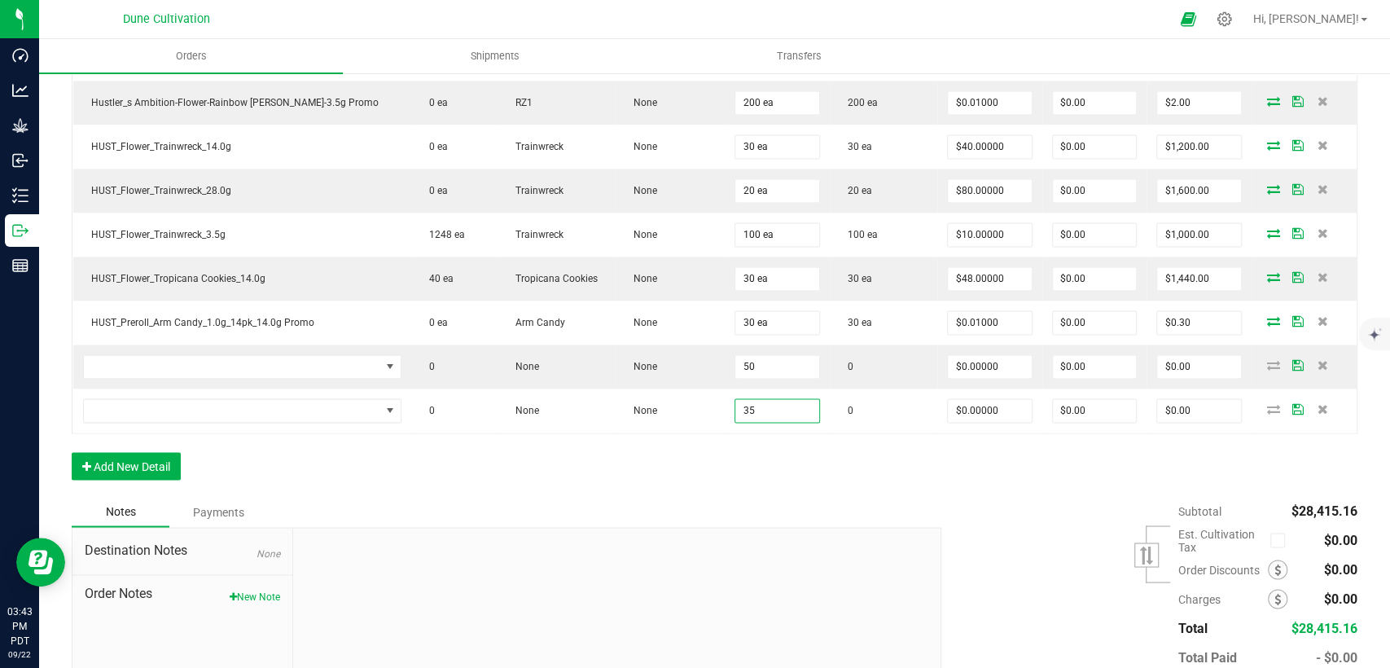
type input "35"
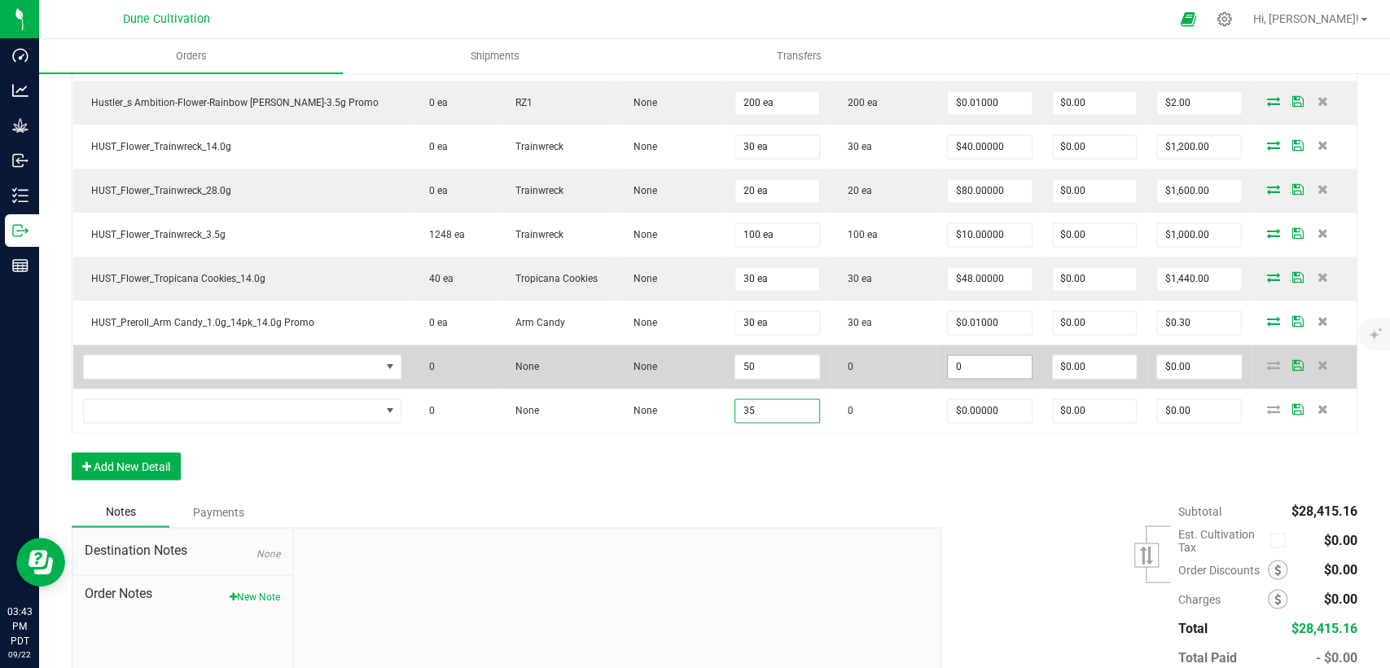
click at [948, 364] on input "0" at bounding box center [990, 366] width 84 height 23
drag, startPoint x: 938, startPoint y: 358, endPoint x: 914, endPoint y: 362, distance: 24.0
click at [938, 358] on td "22.50" at bounding box center [990, 367] width 105 height 44
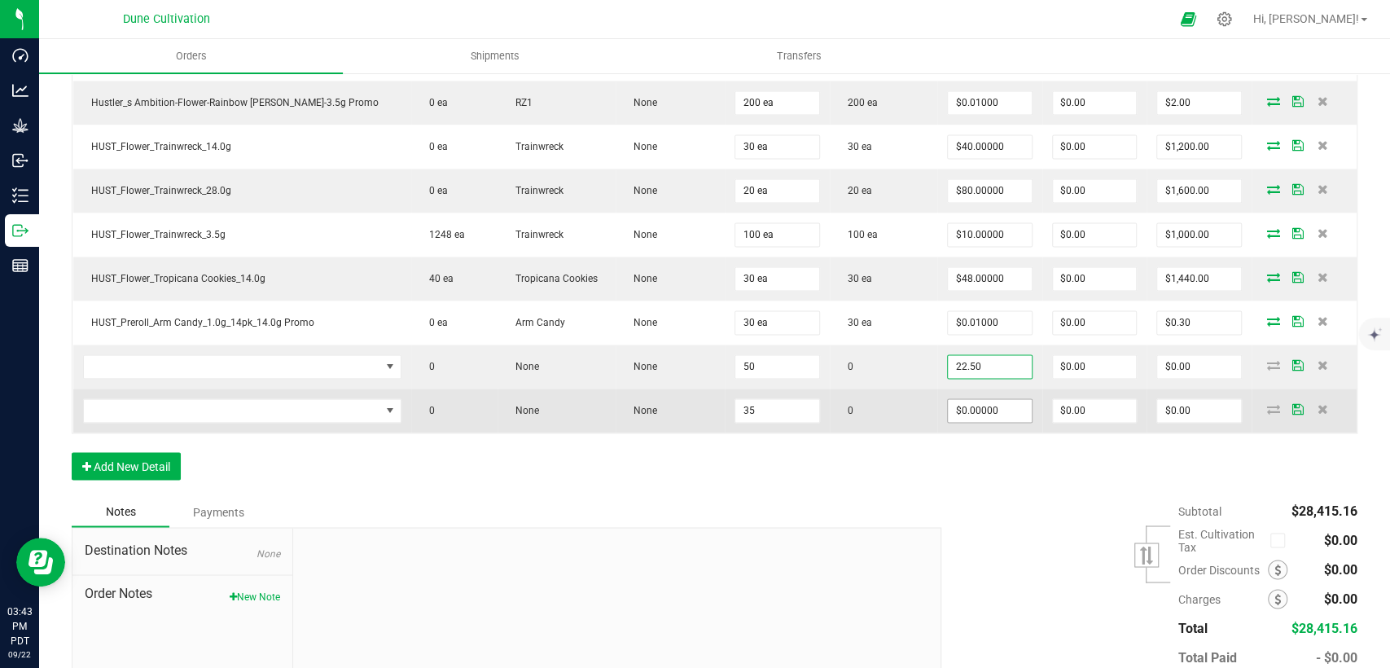
type input "$22.50000"
type input "$1,125.00"
click at [964, 399] on input "0" at bounding box center [990, 410] width 84 height 23
paste input "22.5"
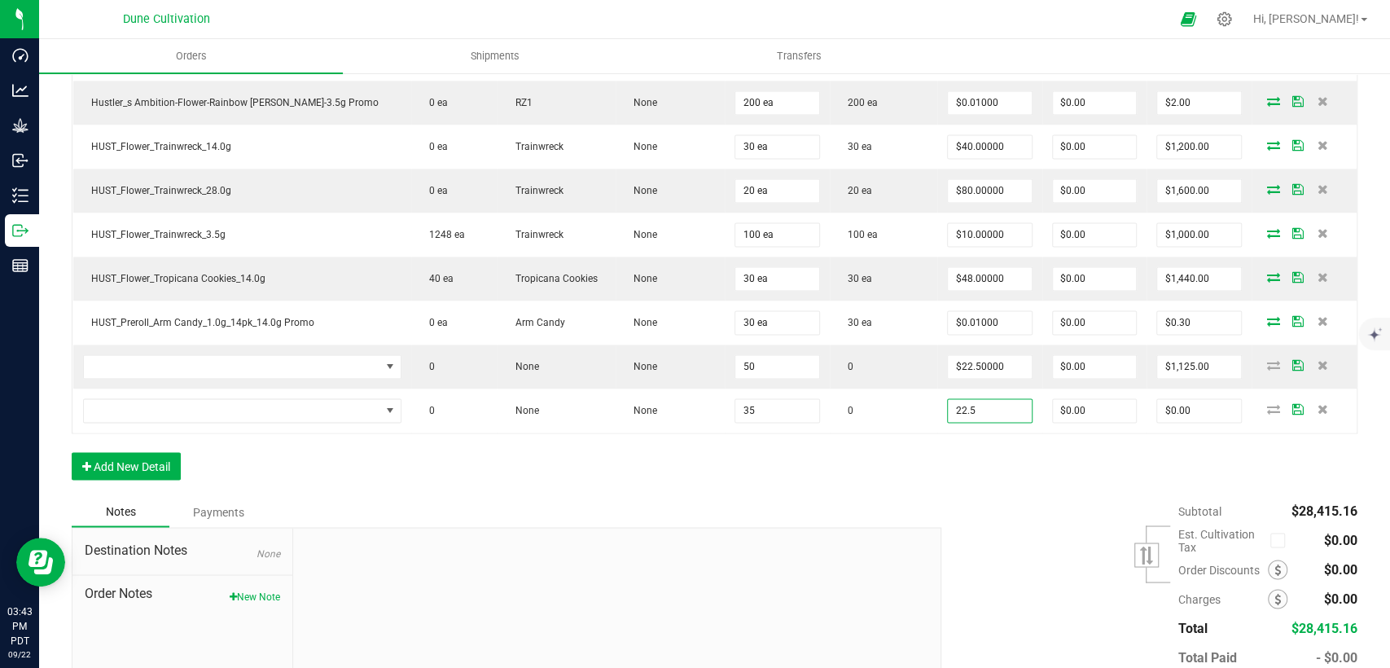
type input "$22.50000"
type input "$787.50"
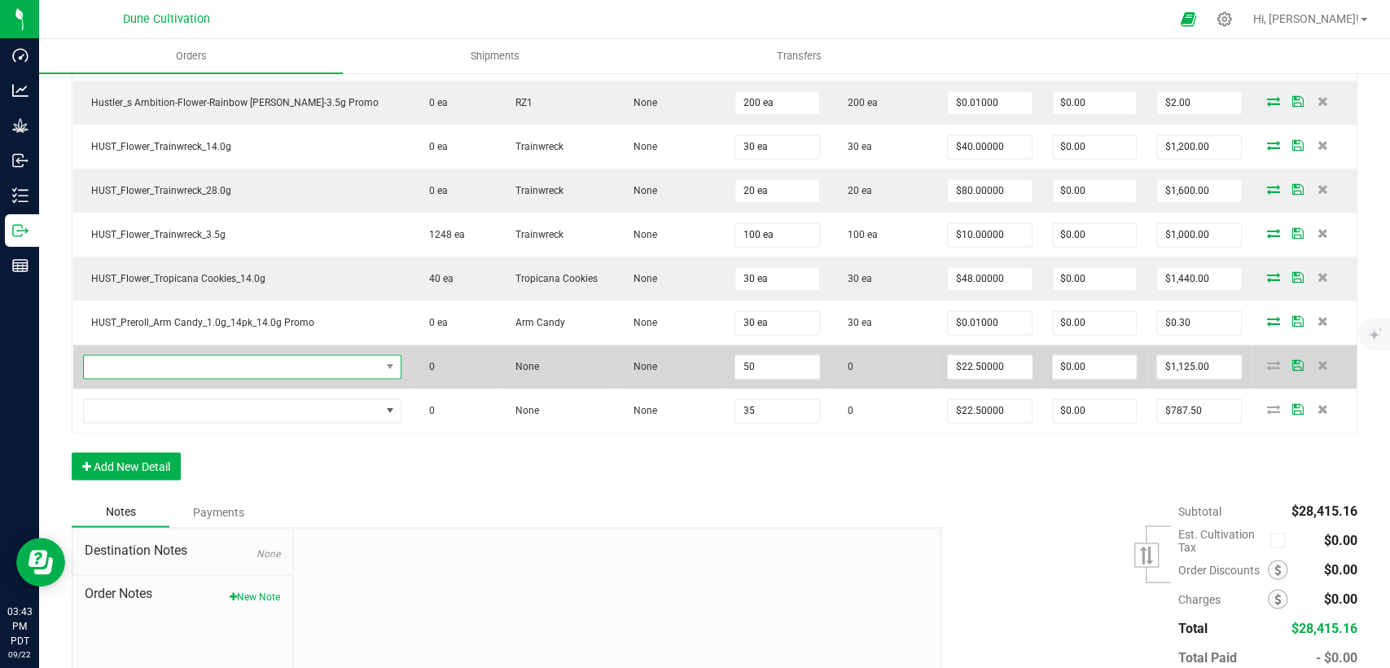
click at [278, 355] on span "NO DATA FOUND" at bounding box center [232, 366] width 296 height 23
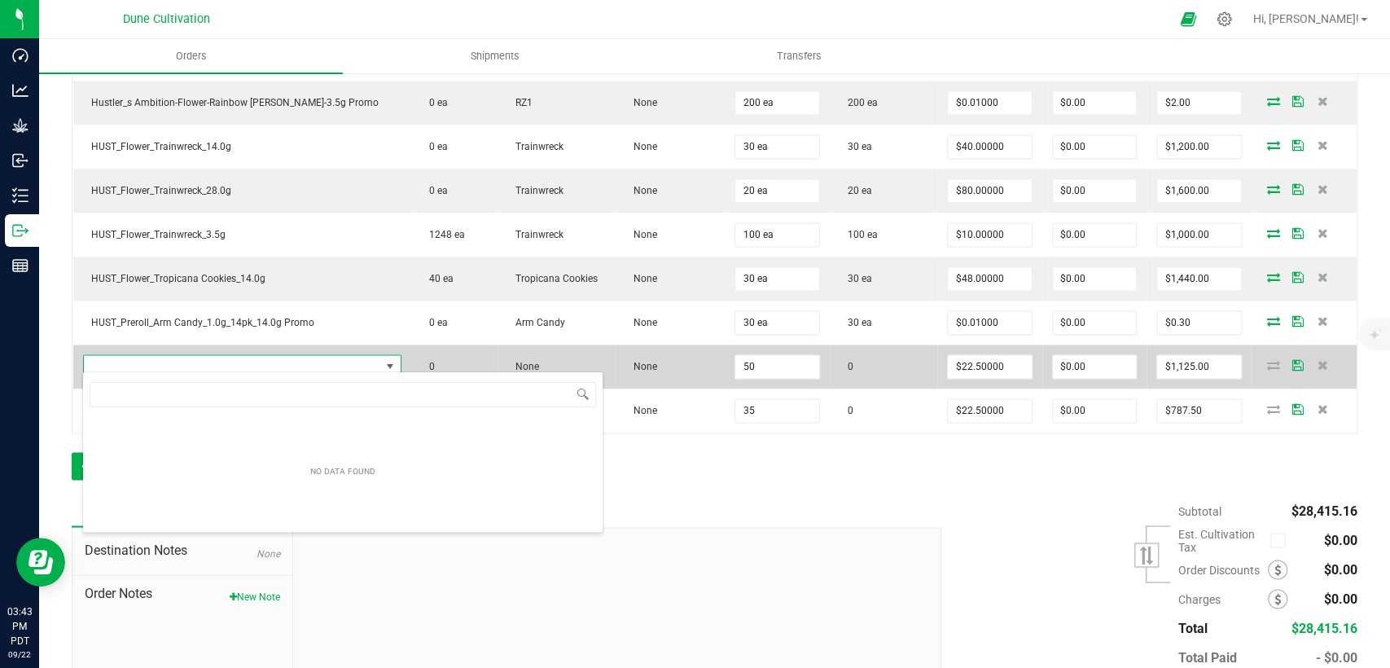
scroll to position [24, 269]
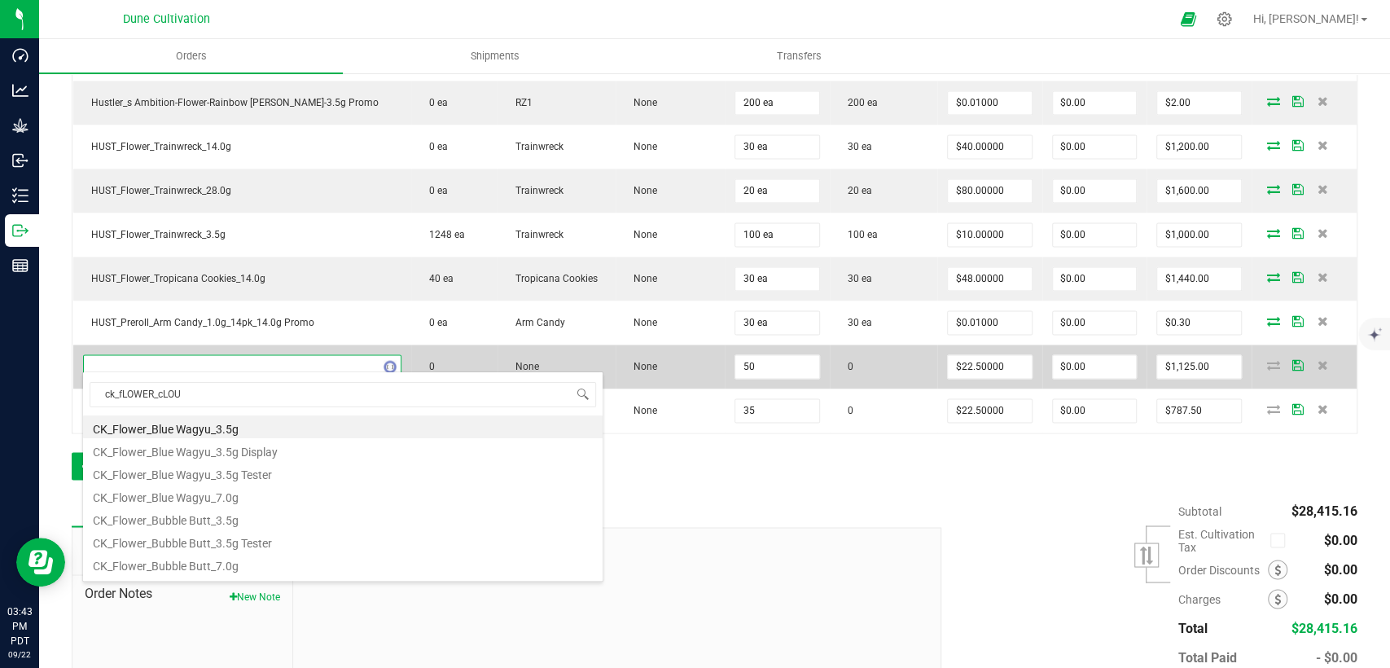
type input "ck_fLOWER_cLOUT"
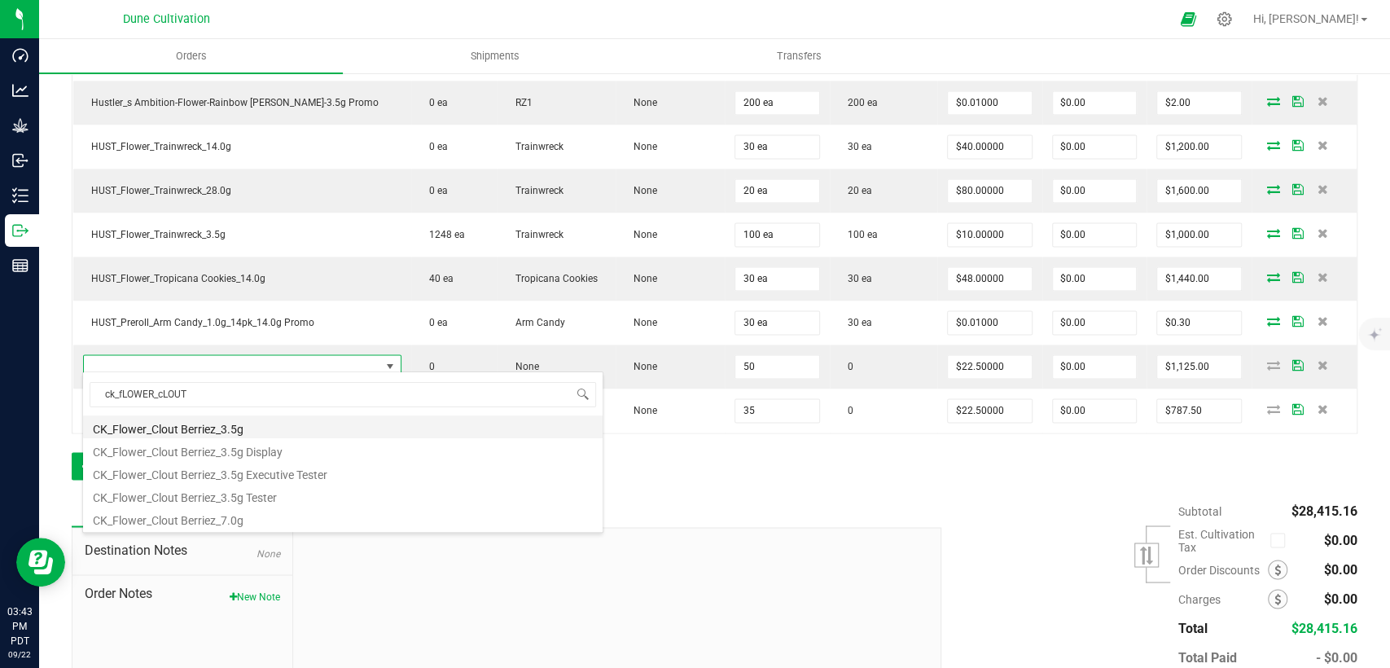
click at [263, 426] on li "CK_Flower_Clout Berriez_3.5g" at bounding box center [343, 426] width 520 height 23
type input "50 ea"
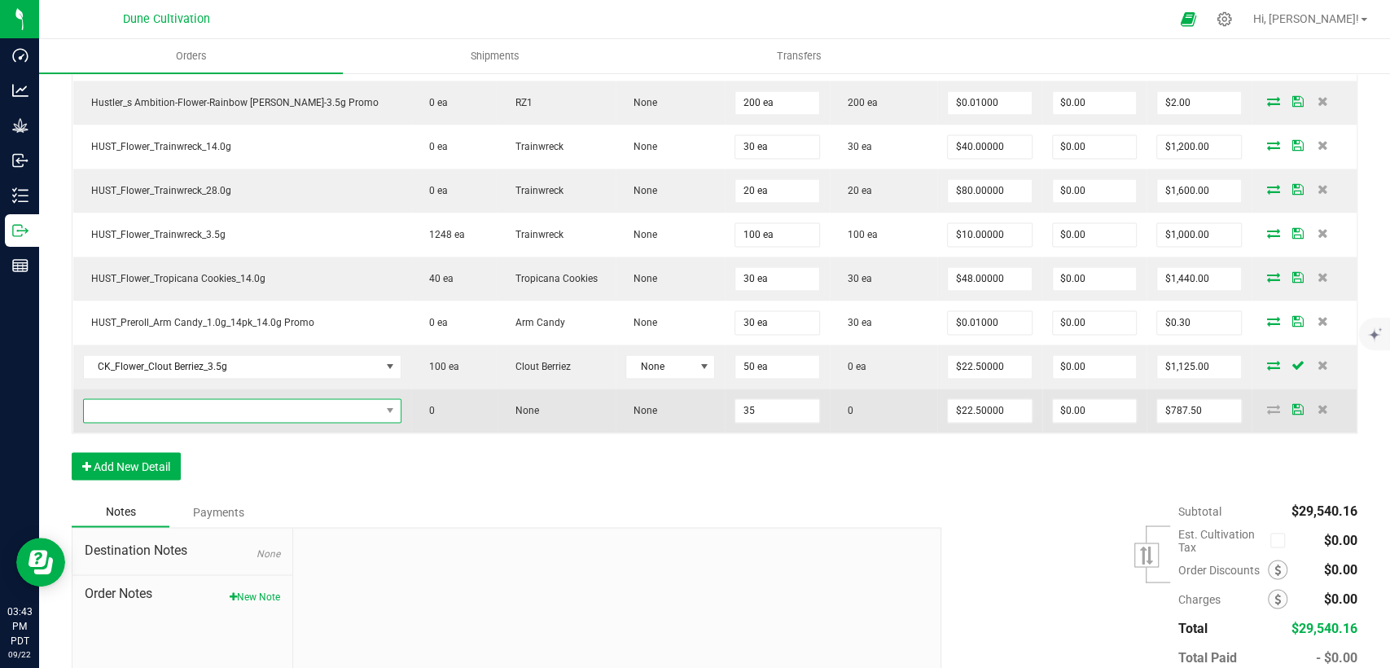
click at [202, 405] on span "NO DATA FOUND" at bounding box center [232, 410] width 296 height 23
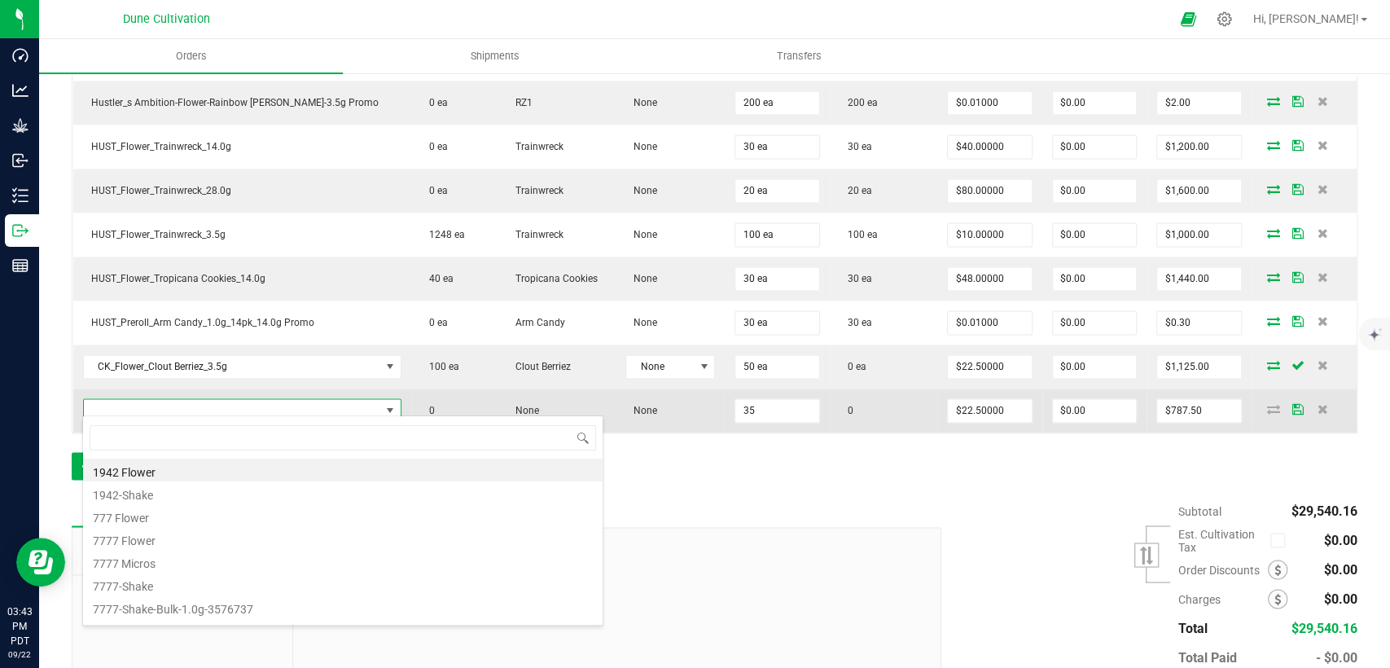
type input "K"
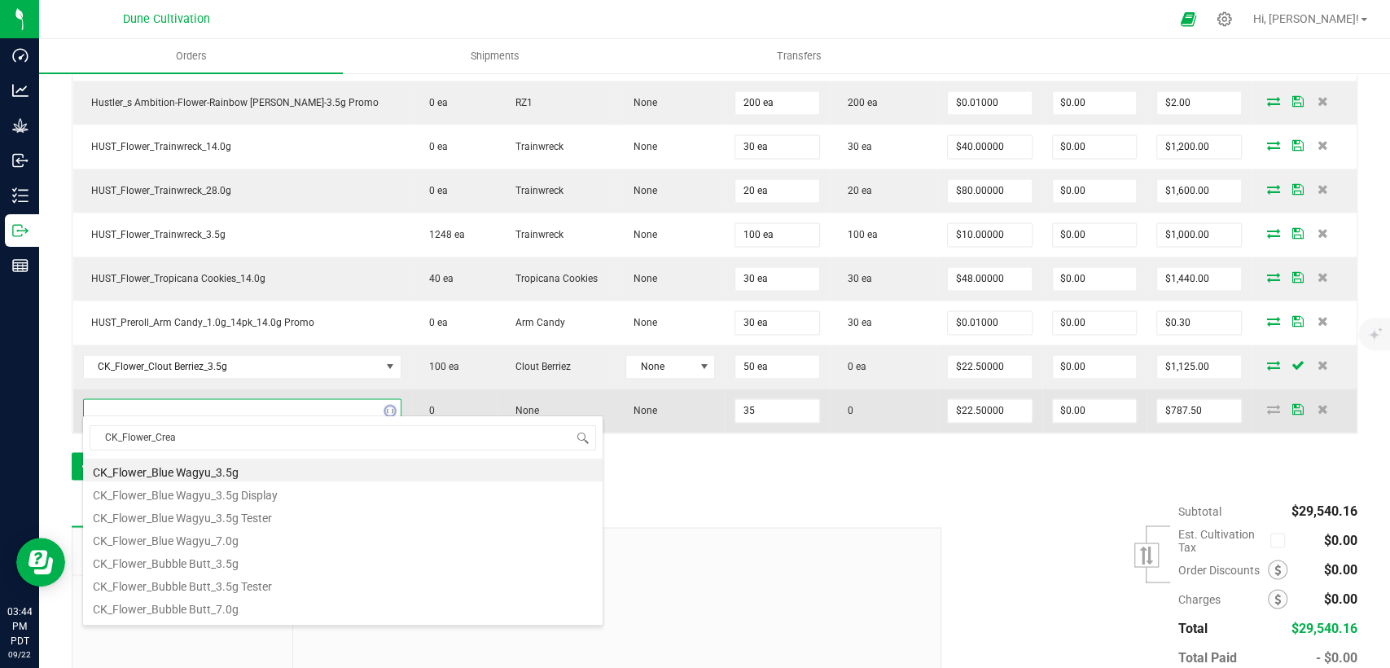
type input "CK_Flower_Cream"
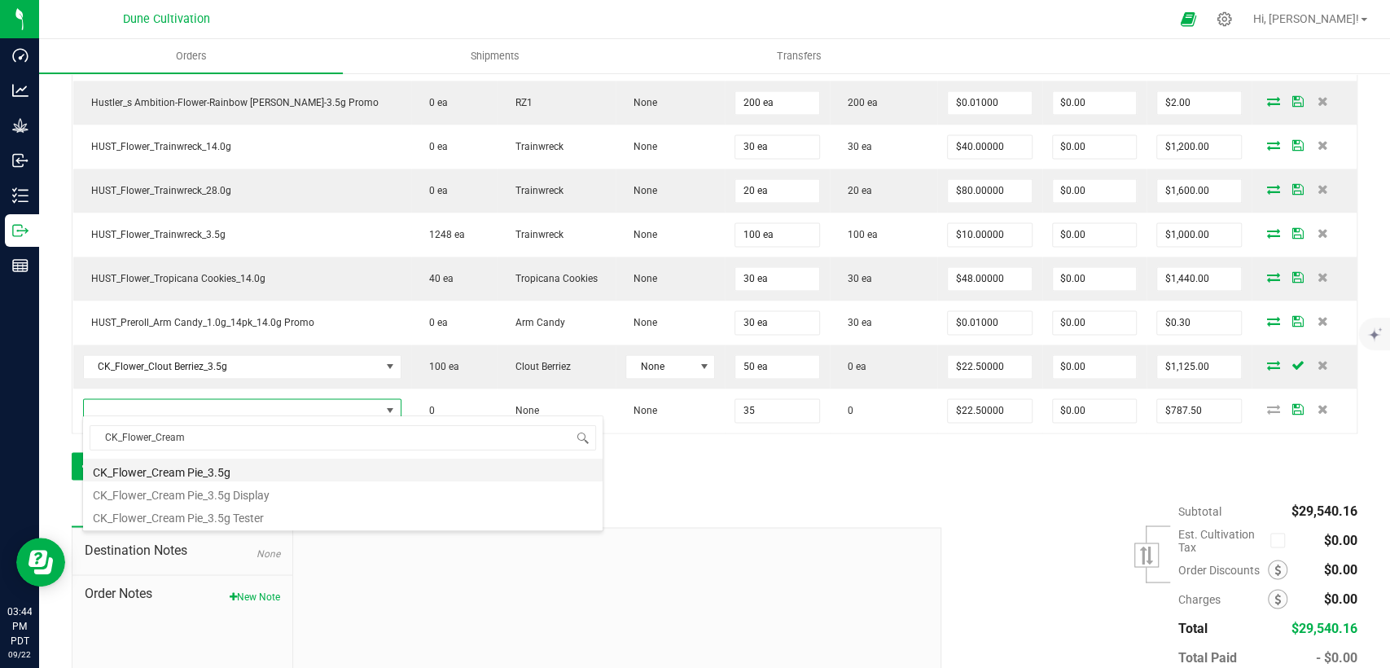
click at [199, 472] on li "CK_Flower_Cream Pie_3.5g" at bounding box center [343, 470] width 520 height 23
type input "35 ea"
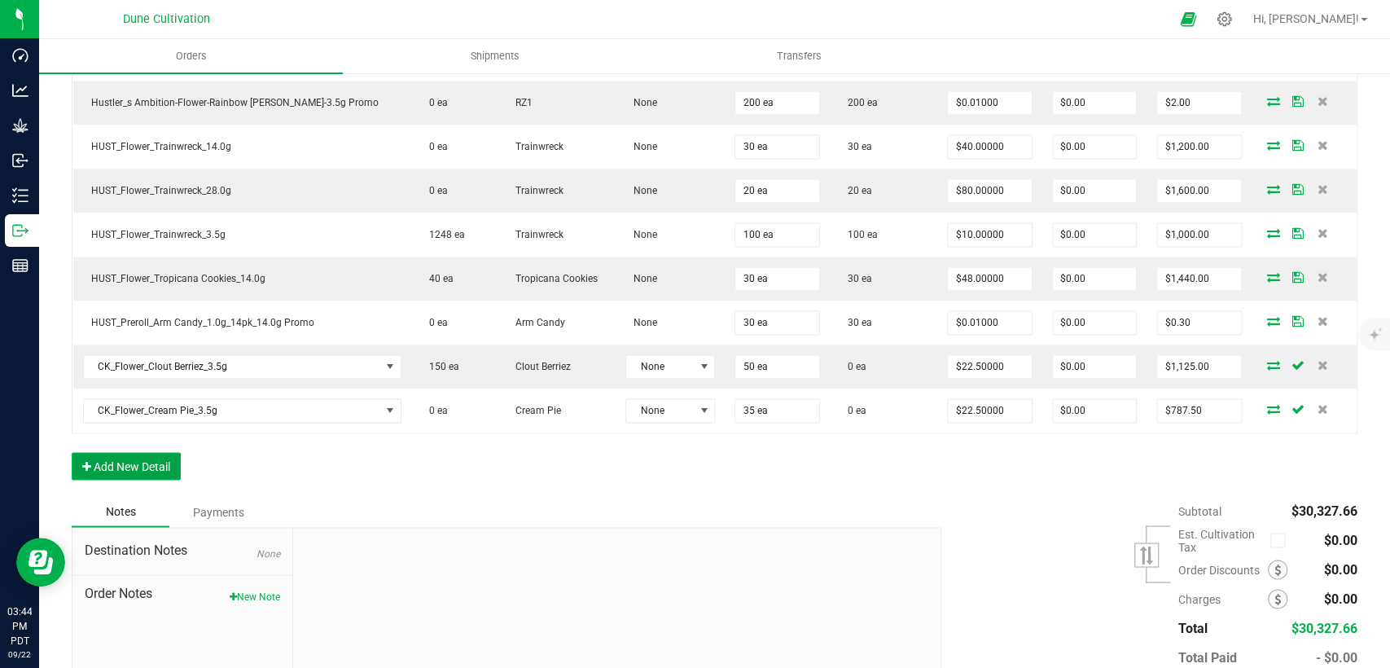
click at [116, 452] on button "Add New Detail" at bounding box center [126, 466] width 109 height 28
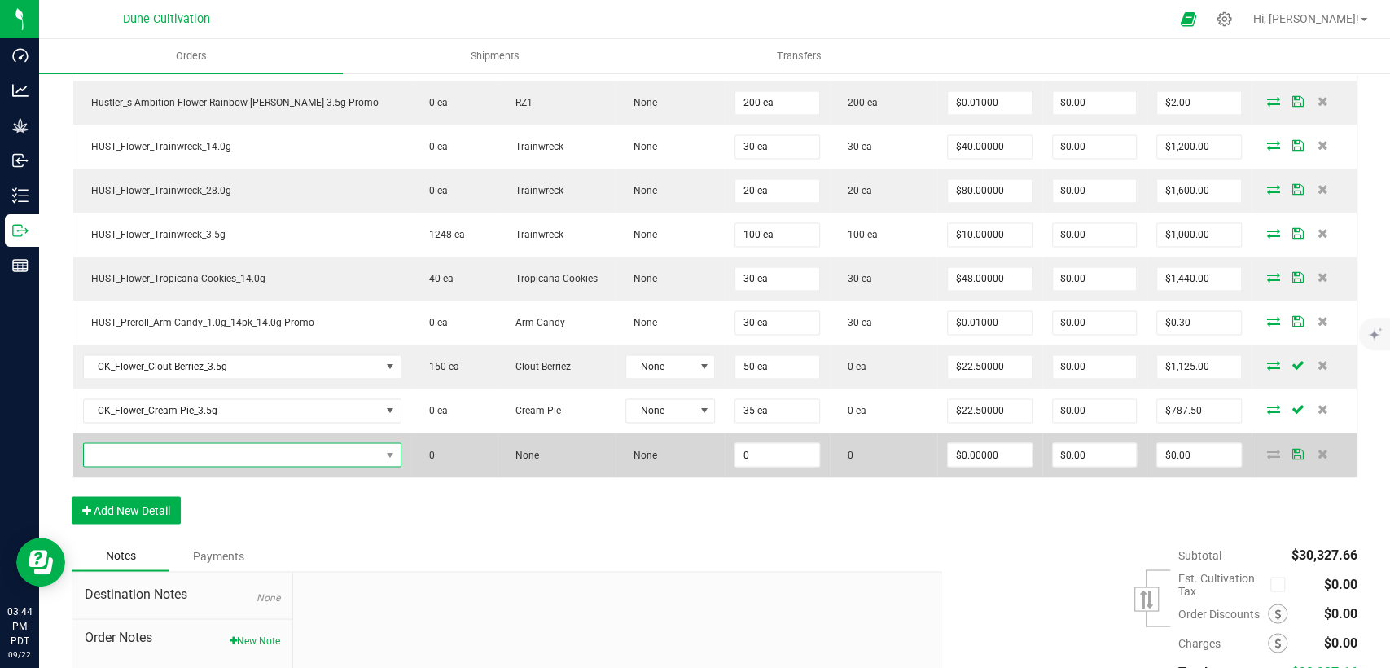
click at [231, 448] on span "NO DATA FOUND" at bounding box center [232, 454] width 296 height 23
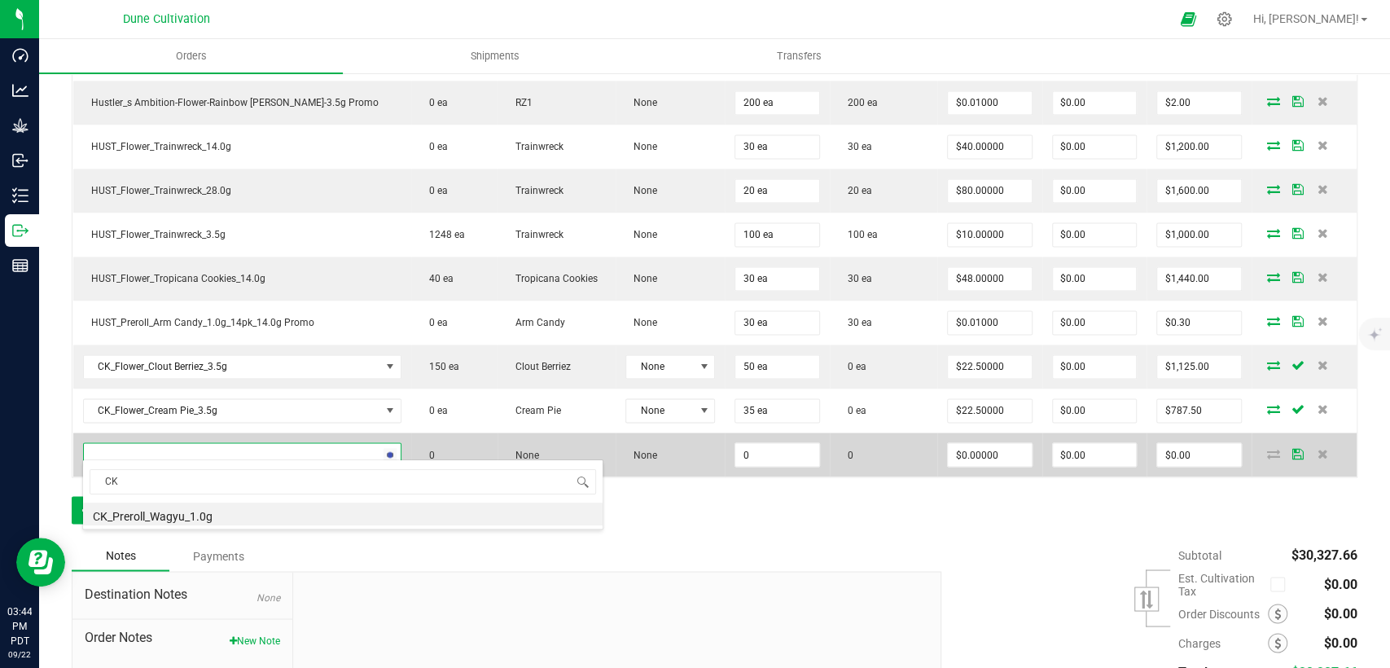
type input "C"
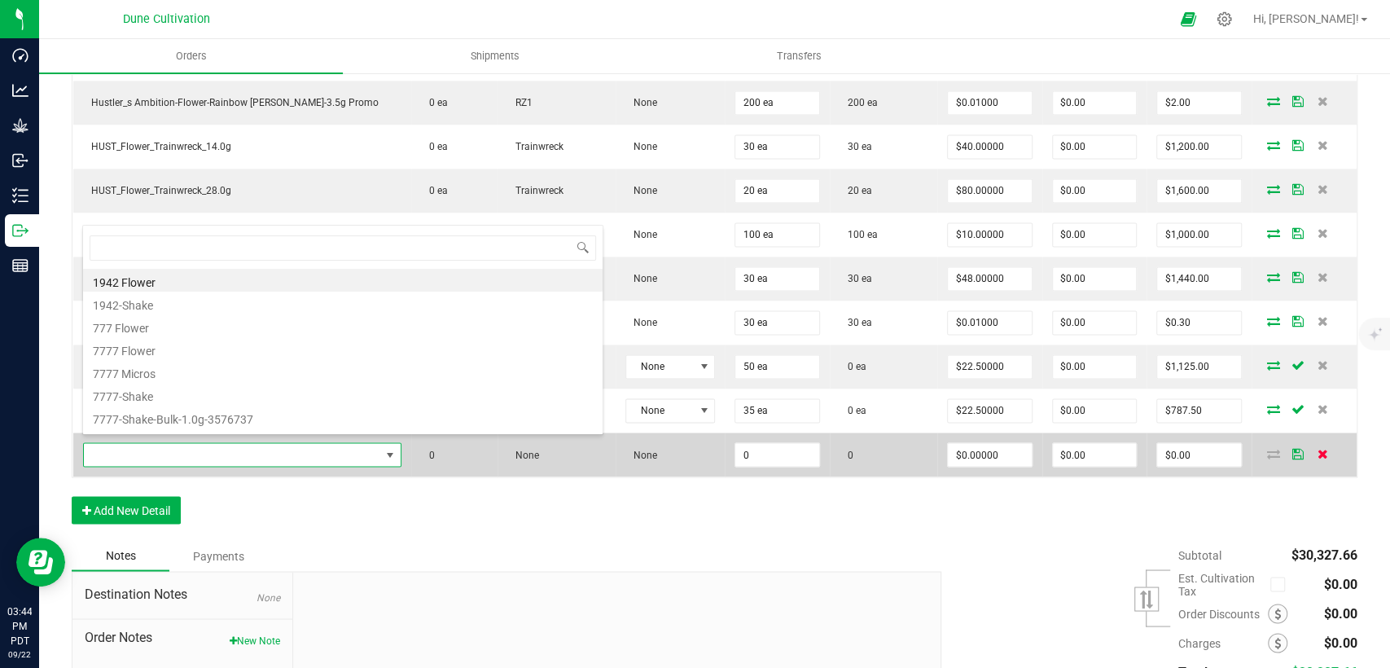
click at [1318, 448] on icon at bounding box center [1323, 453] width 11 height 10
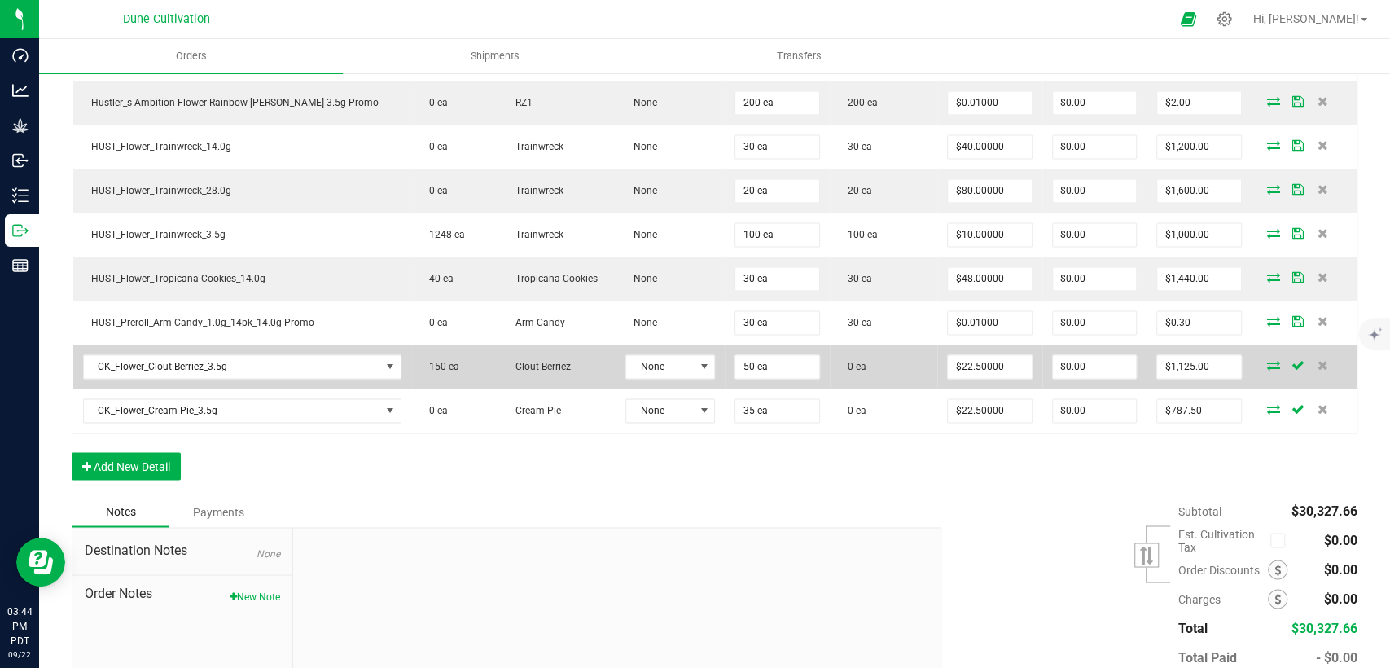
click at [1267, 360] on icon at bounding box center [1273, 365] width 13 height 10
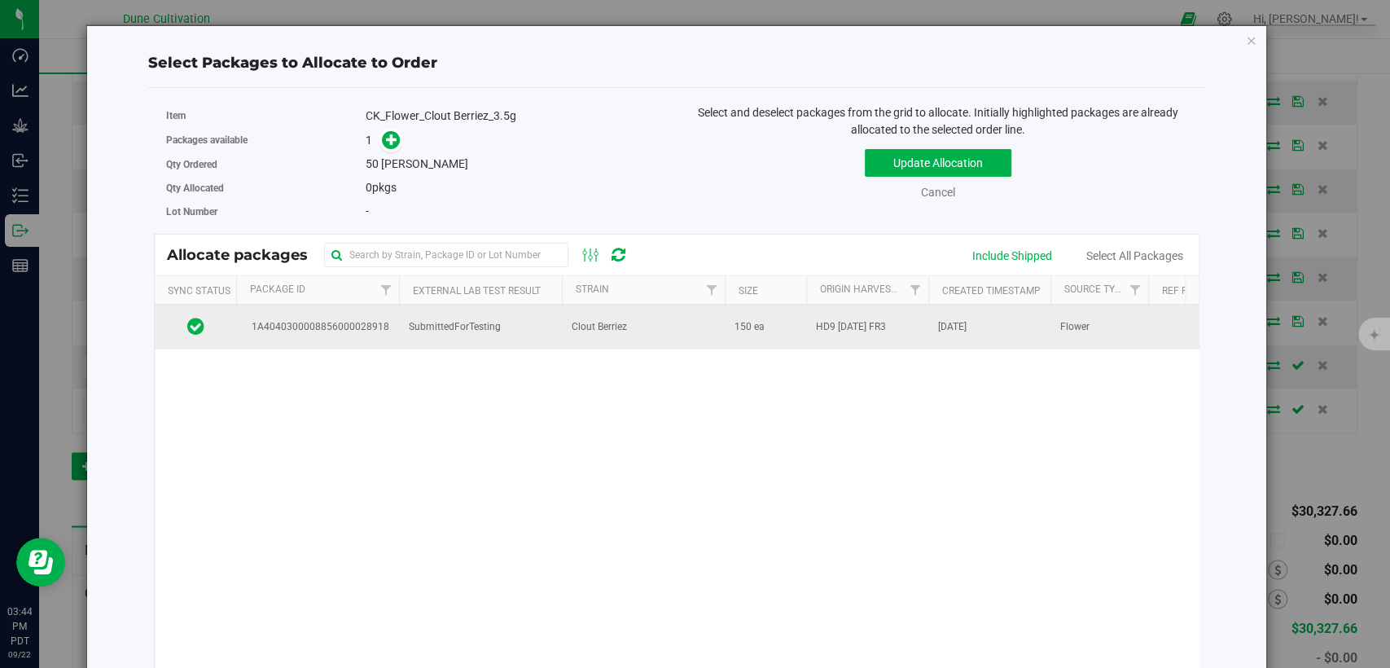
click at [472, 319] on span "SubmittedForTesting" at bounding box center [455, 326] width 92 height 15
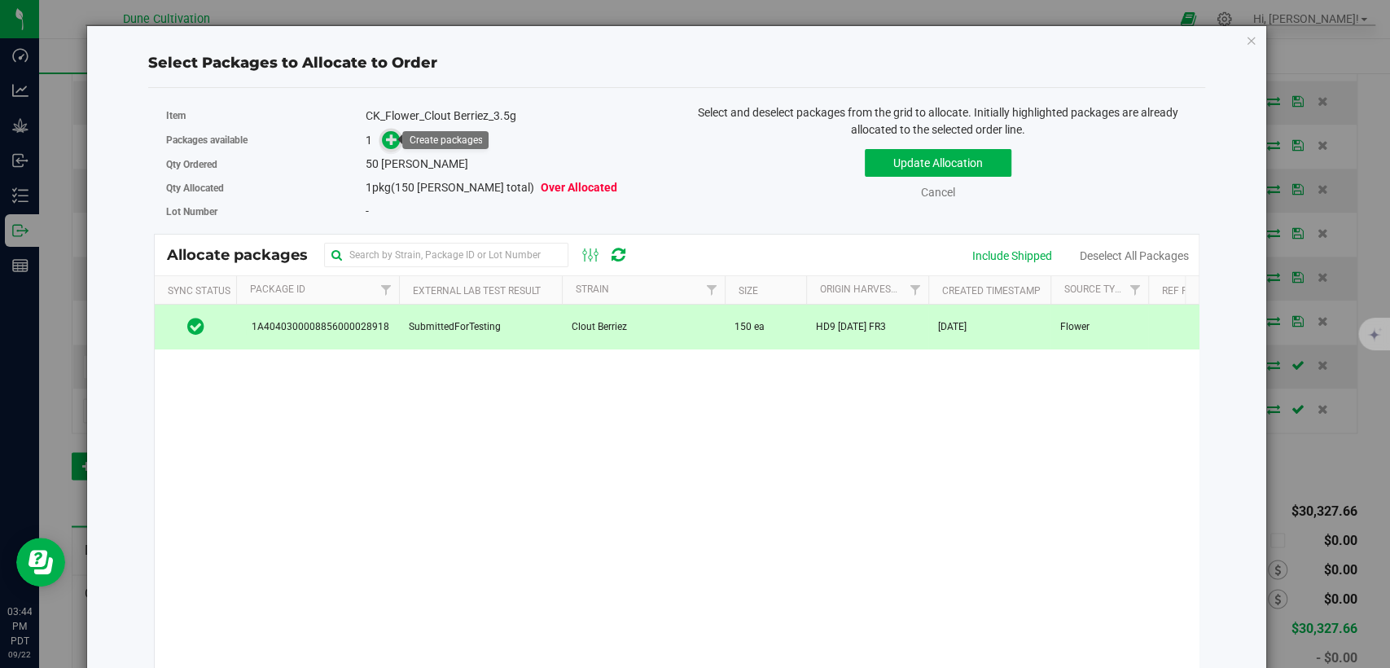
click at [390, 143] on icon at bounding box center [391, 139] width 11 height 11
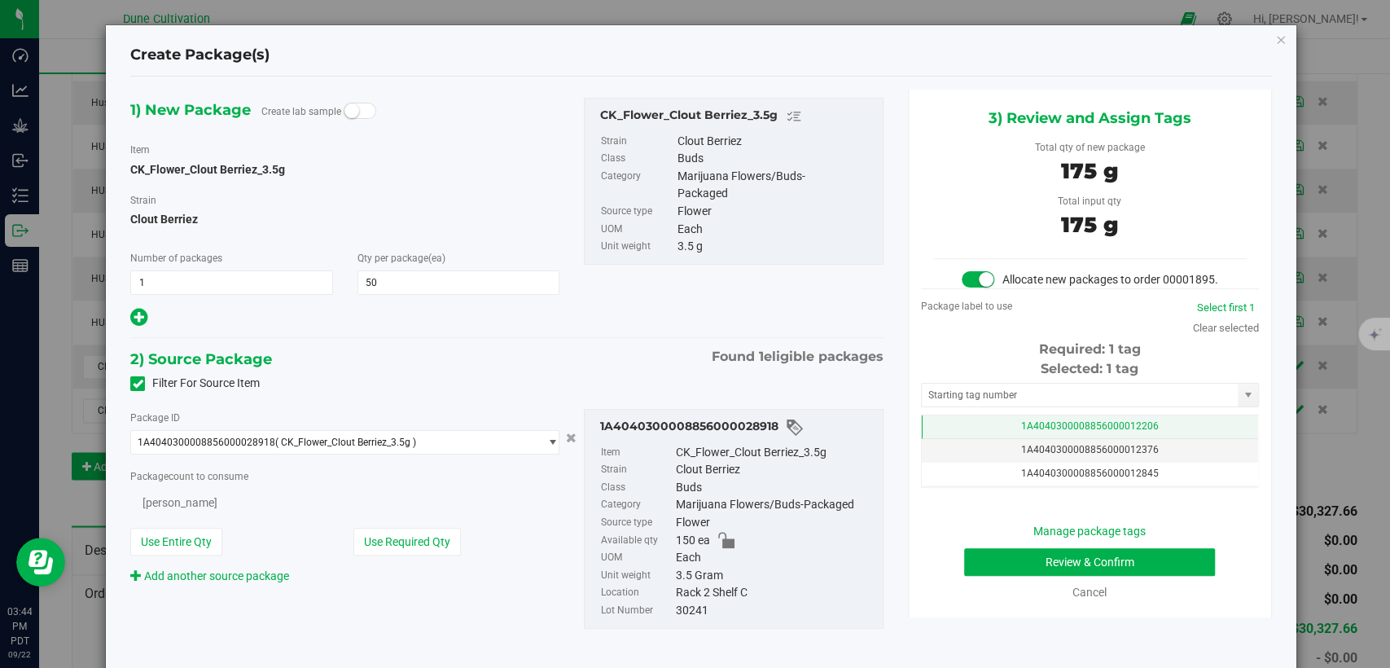
type input "50"
click at [967, 439] on td "1A4040300008856000012206" at bounding box center [1090, 427] width 336 height 24
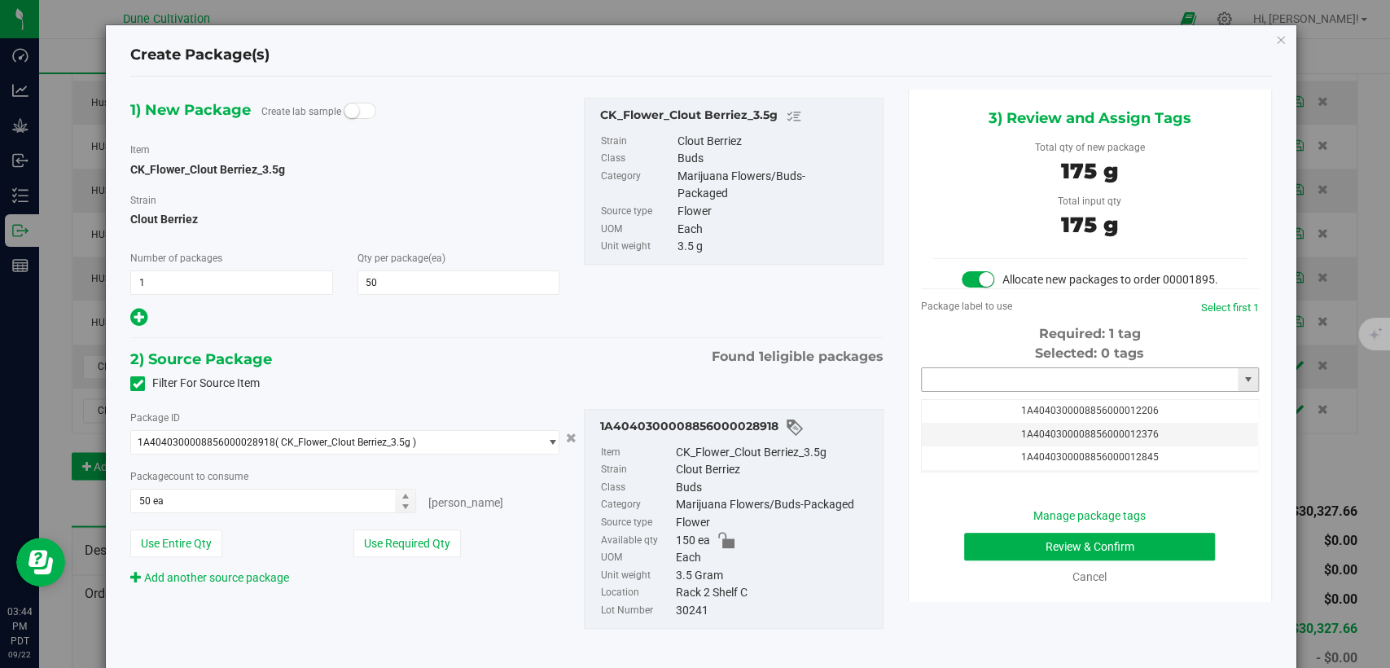
click at [984, 388] on input "text" at bounding box center [1080, 379] width 316 height 23
click at [984, 431] on li "1A4040300008856000034189" at bounding box center [1078, 423] width 333 height 24
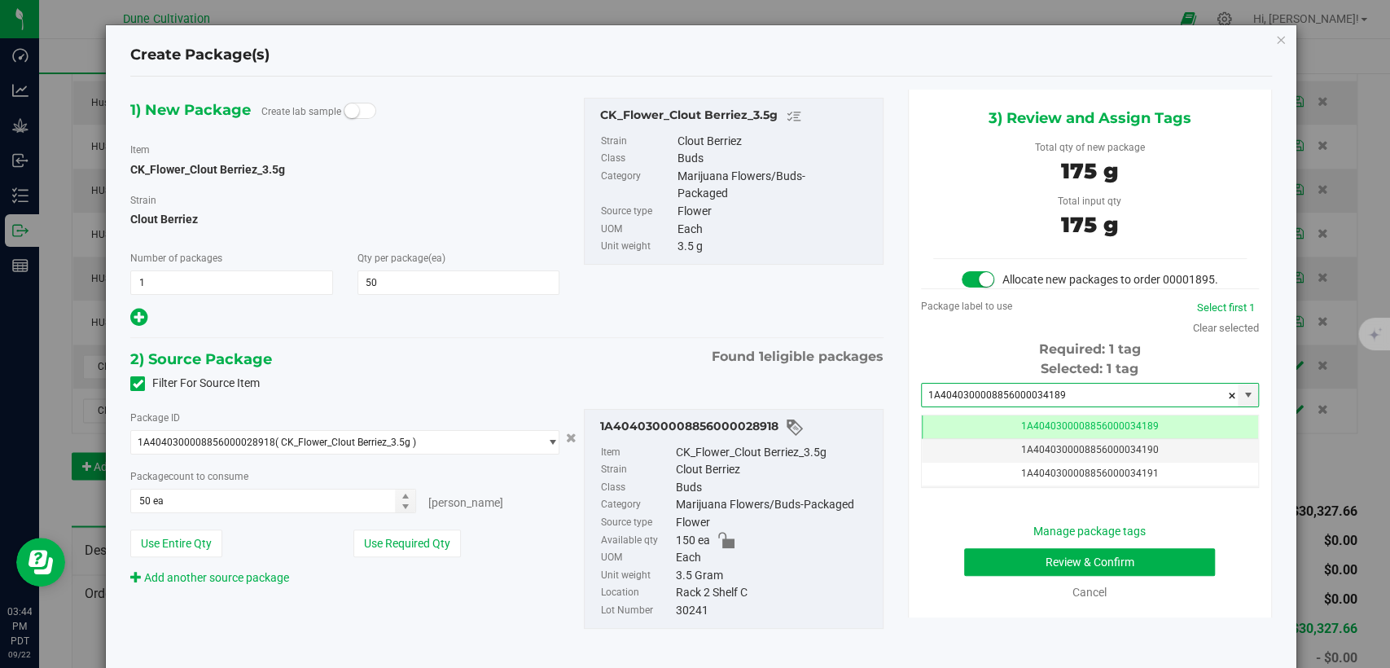
type input "1A4040300008856000034189"
click at [987, 565] on button "Review & Confirm" at bounding box center [1089, 562] width 251 height 28
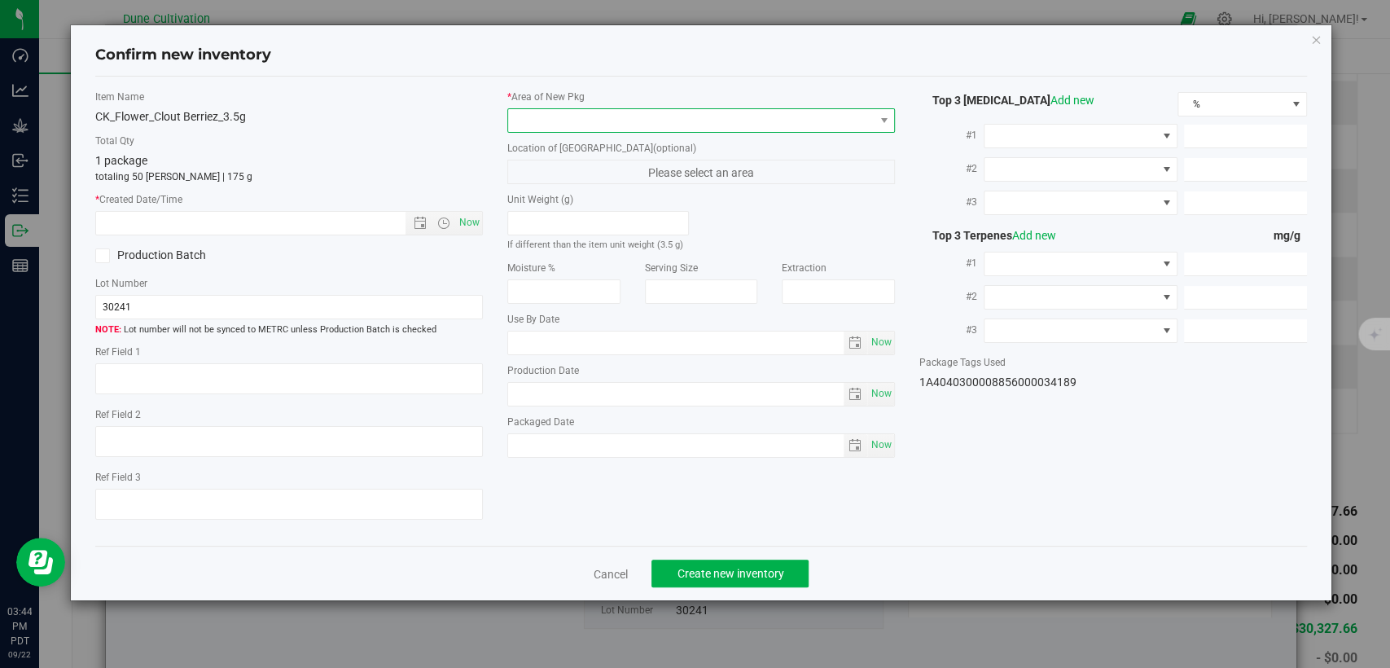
click at [756, 112] on span at bounding box center [691, 120] width 366 height 23
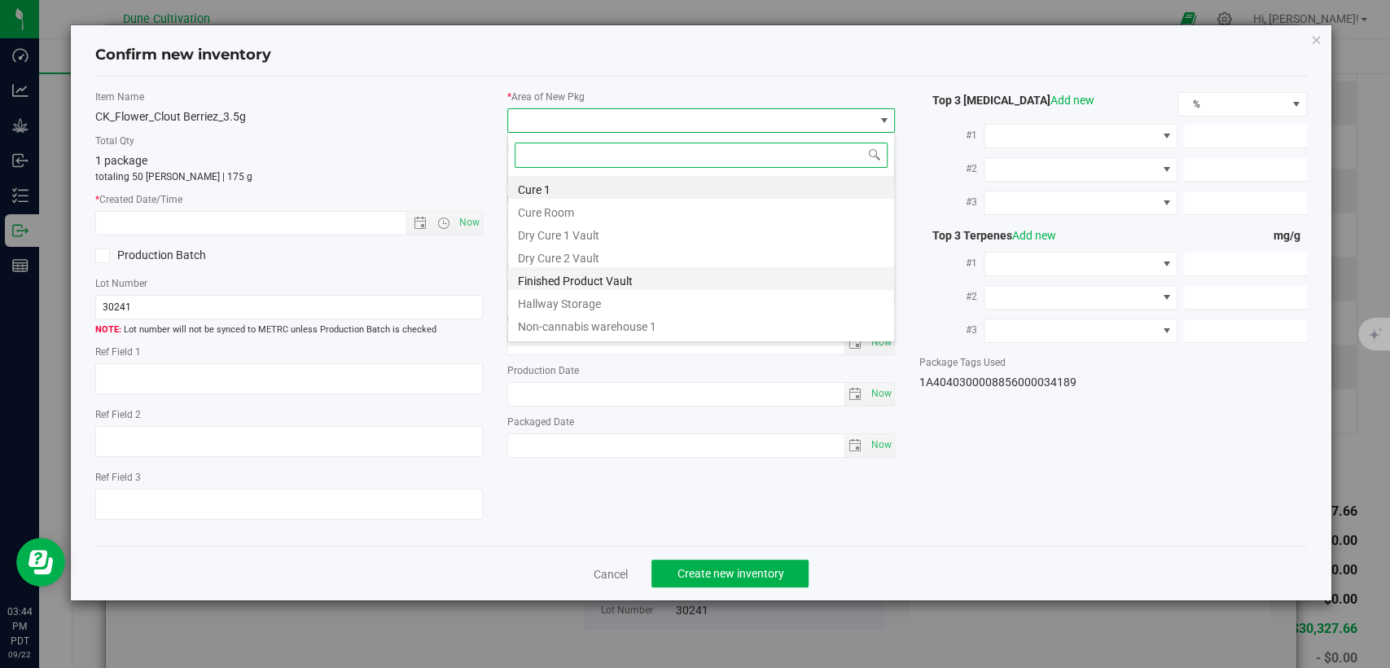
click at [631, 273] on li "Finished Product Vault" at bounding box center [701, 278] width 386 height 23
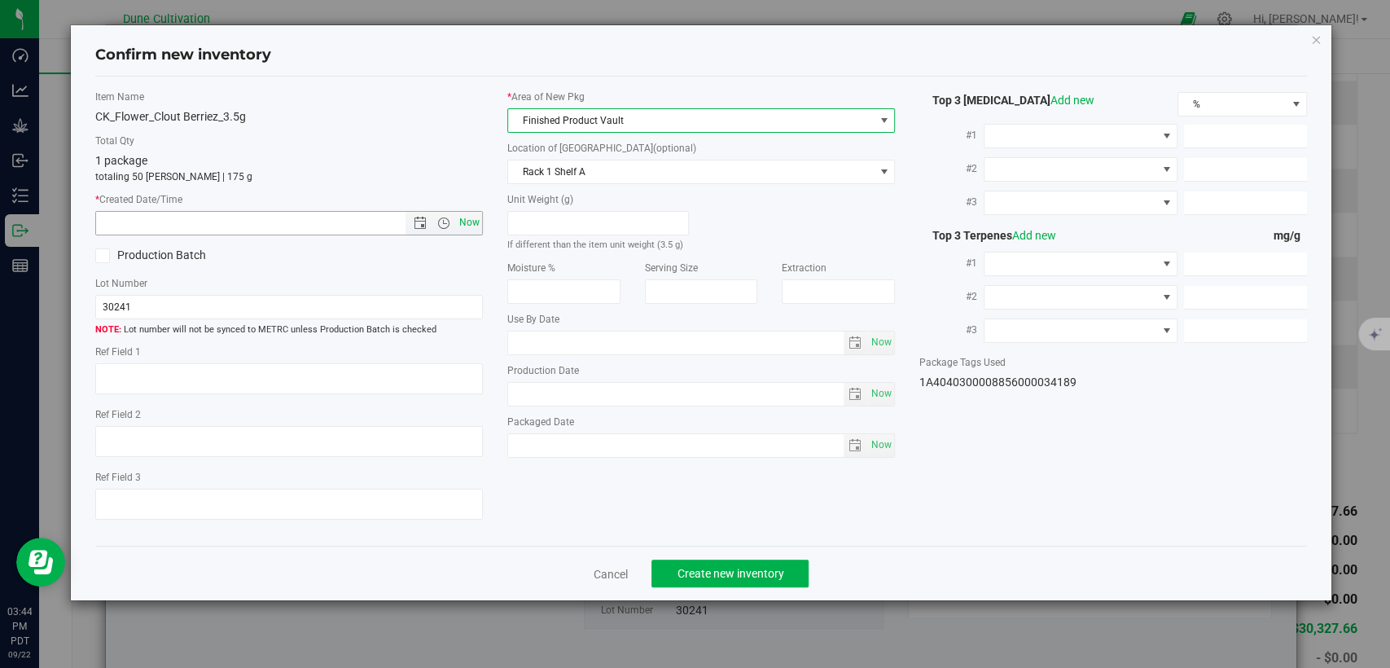
click at [471, 222] on span "Now" at bounding box center [470, 223] width 28 height 24
type input "[DATE] 3:44 PM"
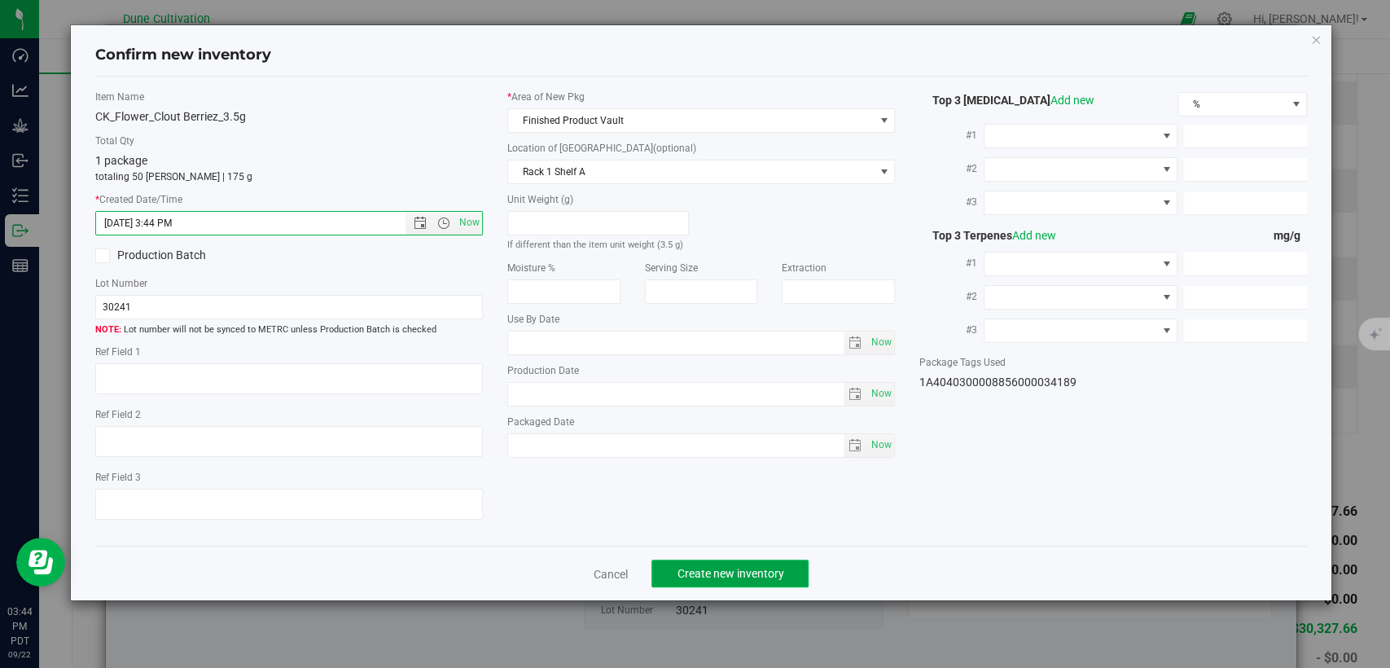
click at [711, 567] on span "Create new inventory" at bounding box center [730, 573] width 107 height 13
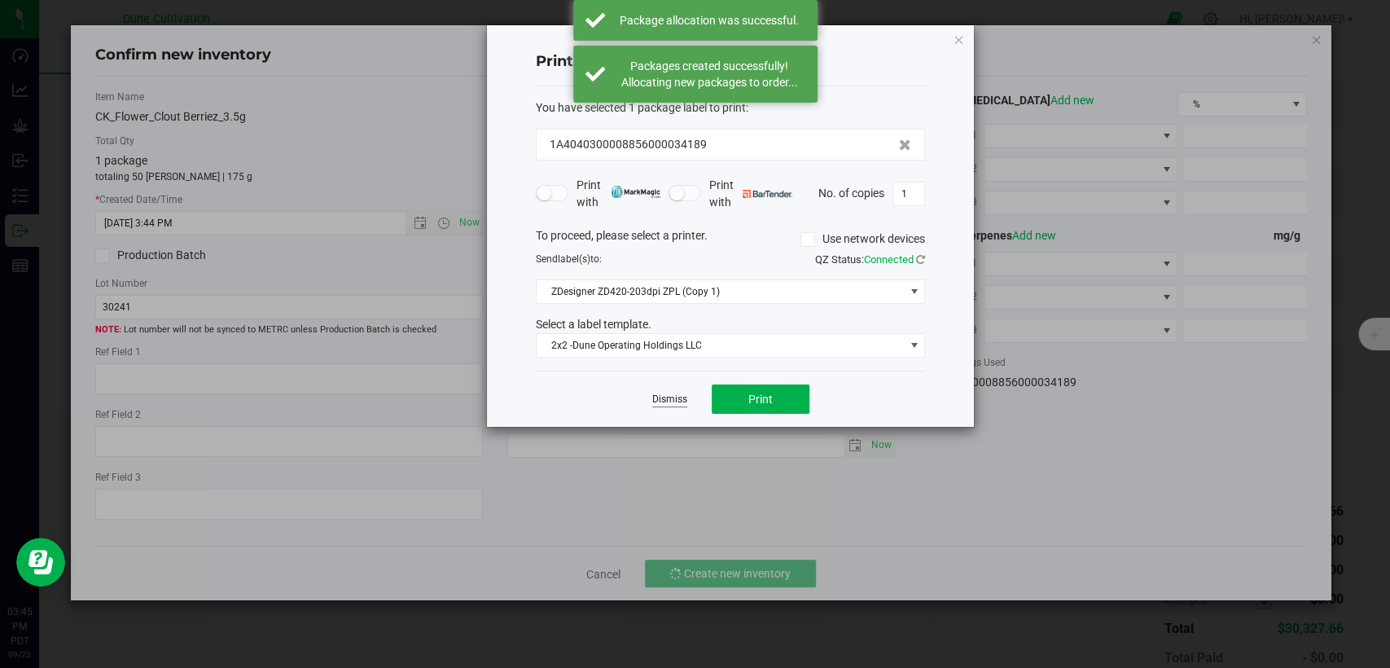
click at [686, 399] on link "Dismiss" at bounding box center [669, 400] width 35 height 14
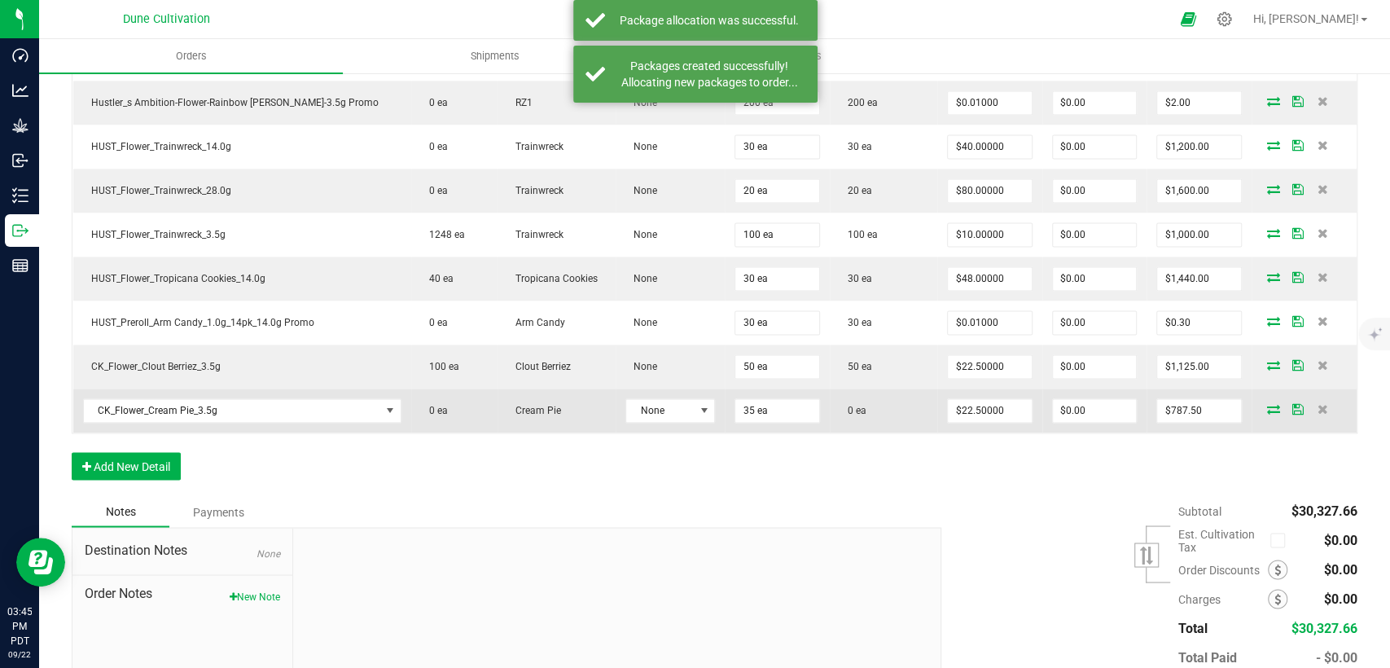
click at [1267, 404] on icon at bounding box center [1273, 409] width 13 height 10
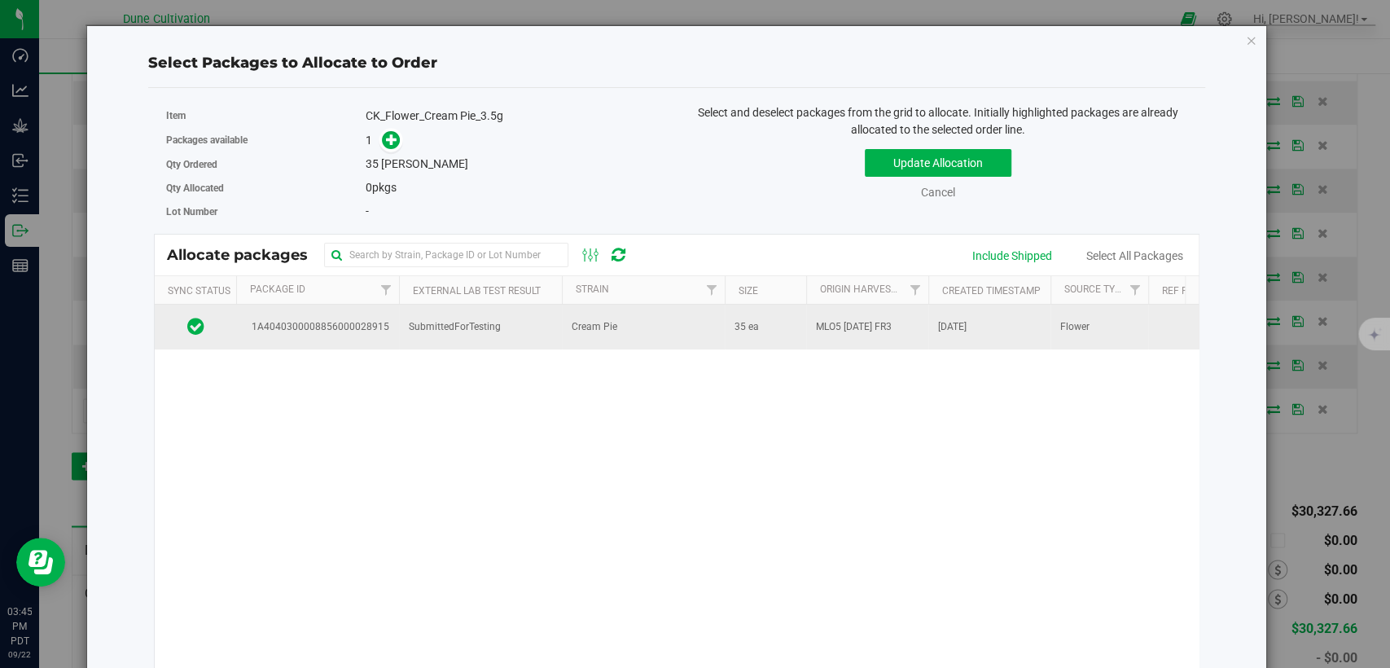
click at [538, 320] on td "SubmittedForTesting" at bounding box center [480, 327] width 163 height 44
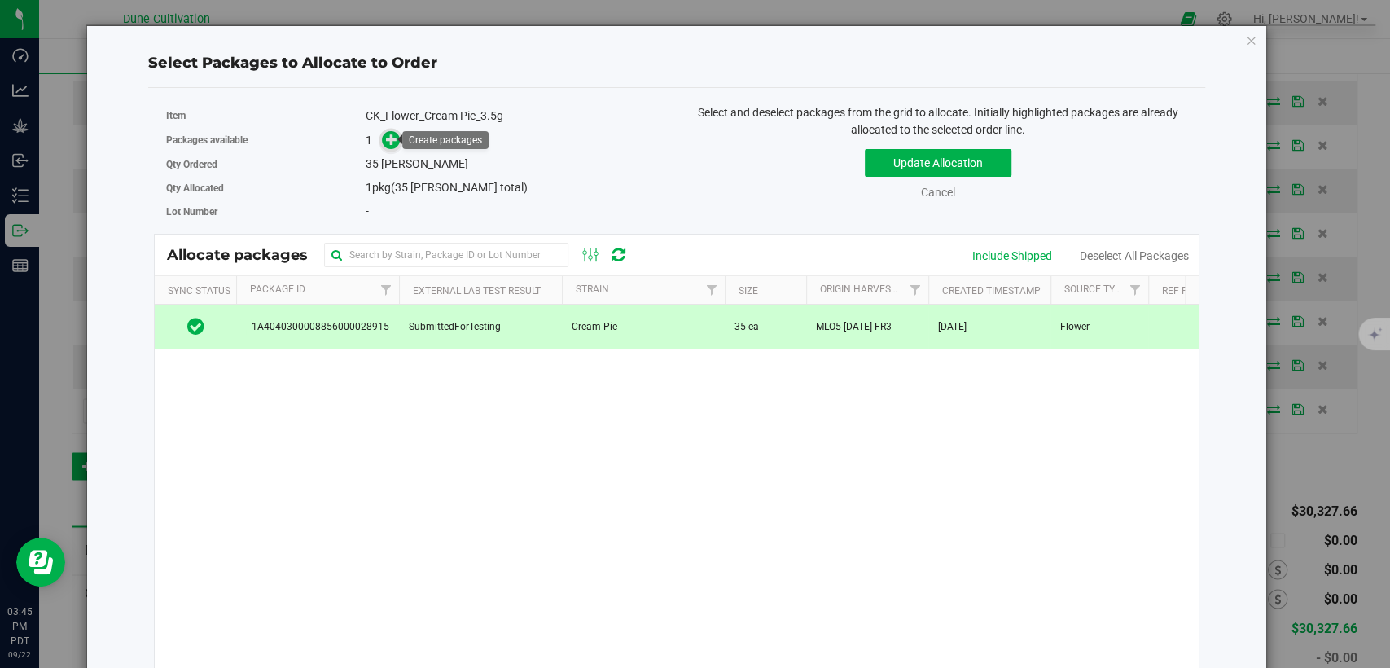
click at [393, 139] on icon at bounding box center [391, 139] width 11 height 11
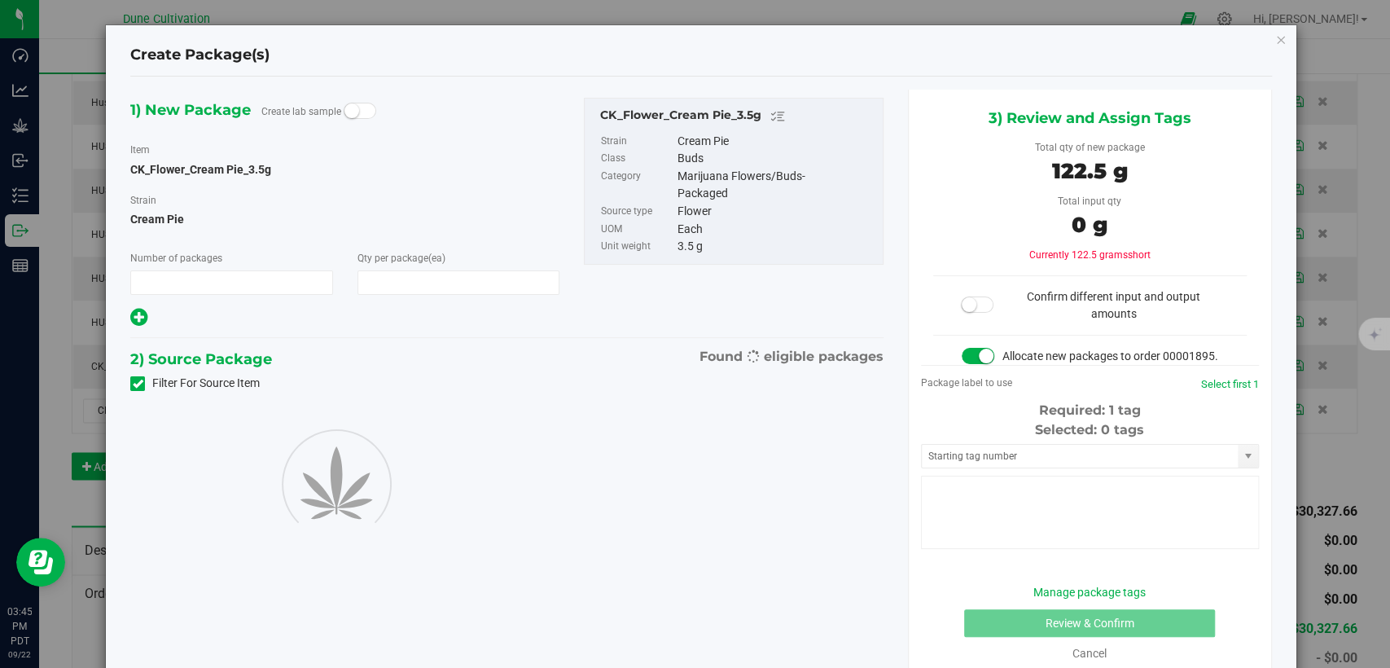
type input "1"
type input "35"
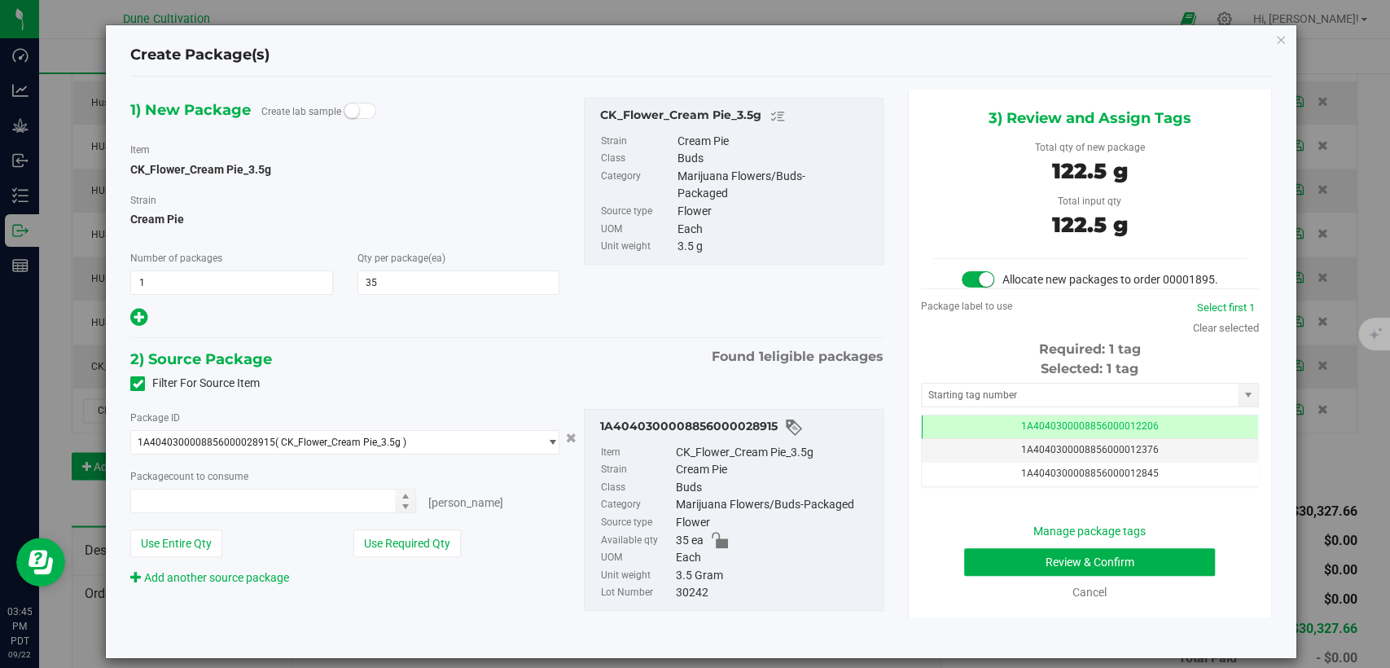
type input "35 ea"
click at [988, 437] on td "1A4040300008856000012206" at bounding box center [1090, 427] width 336 height 24
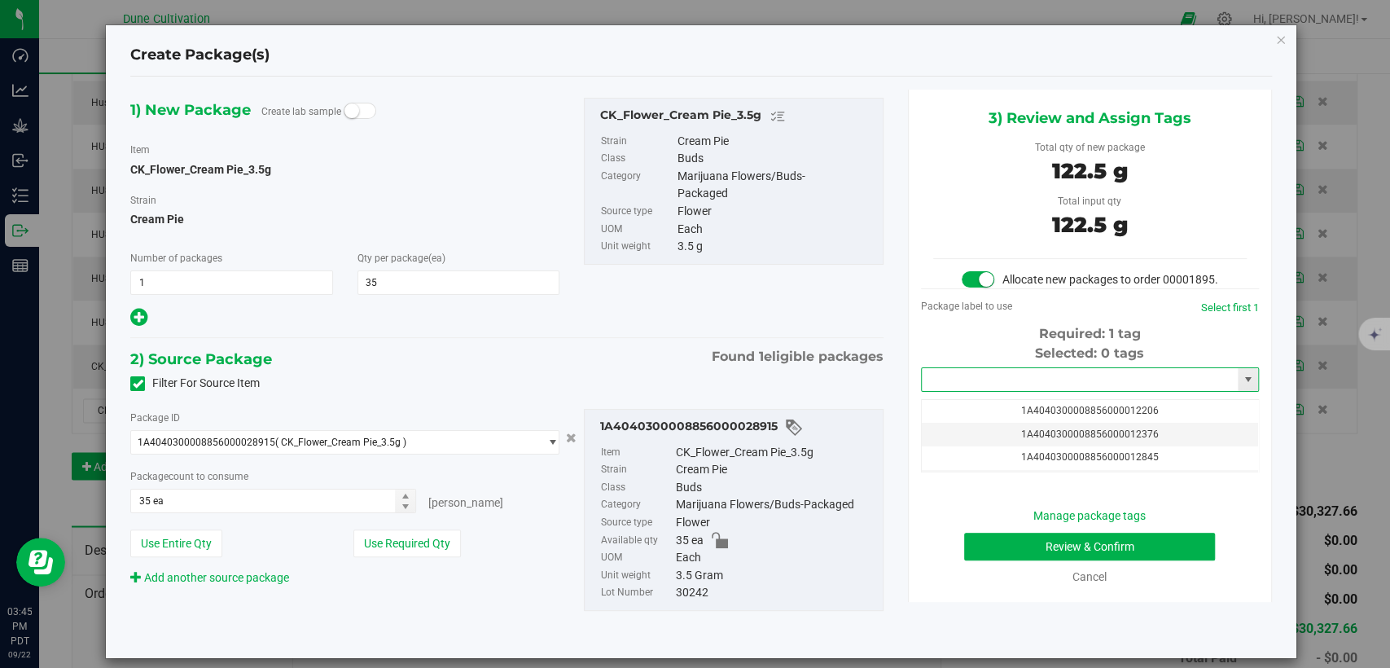
click at [987, 391] on input "text" at bounding box center [1080, 379] width 316 height 23
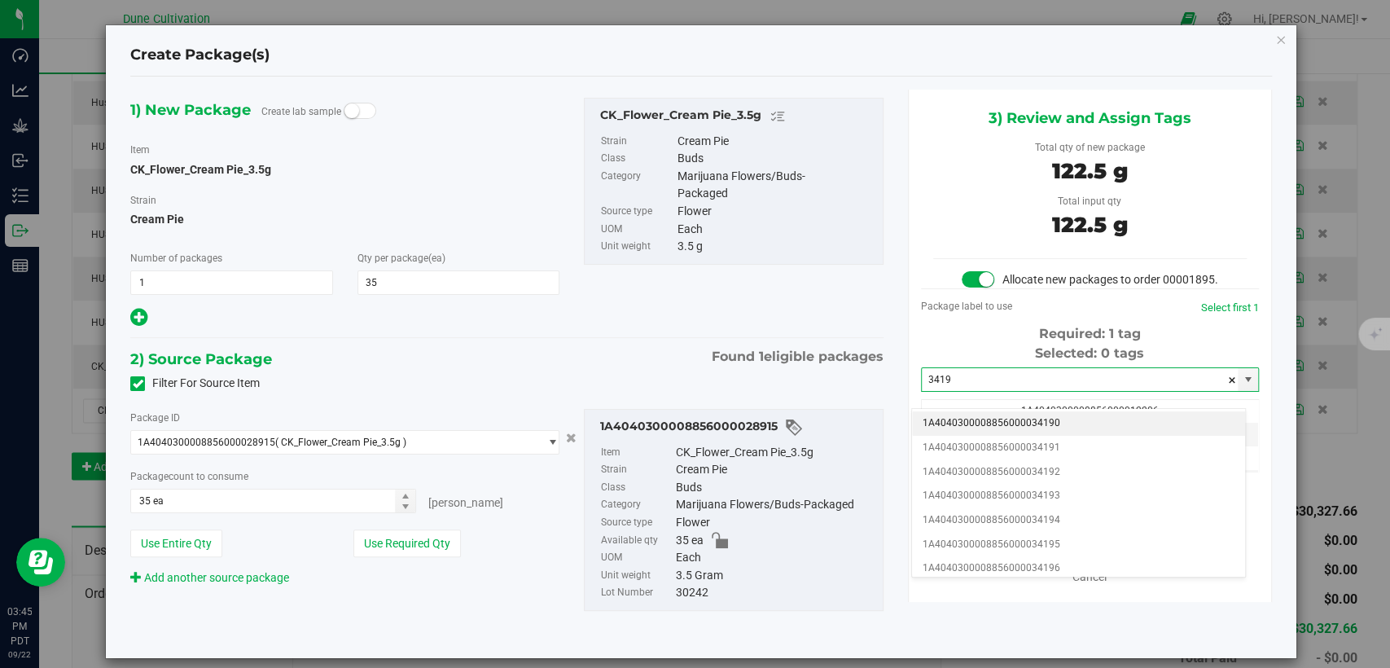
click at [985, 424] on li "1A4040300008856000034190" at bounding box center [1078, 423] width 333 height 24
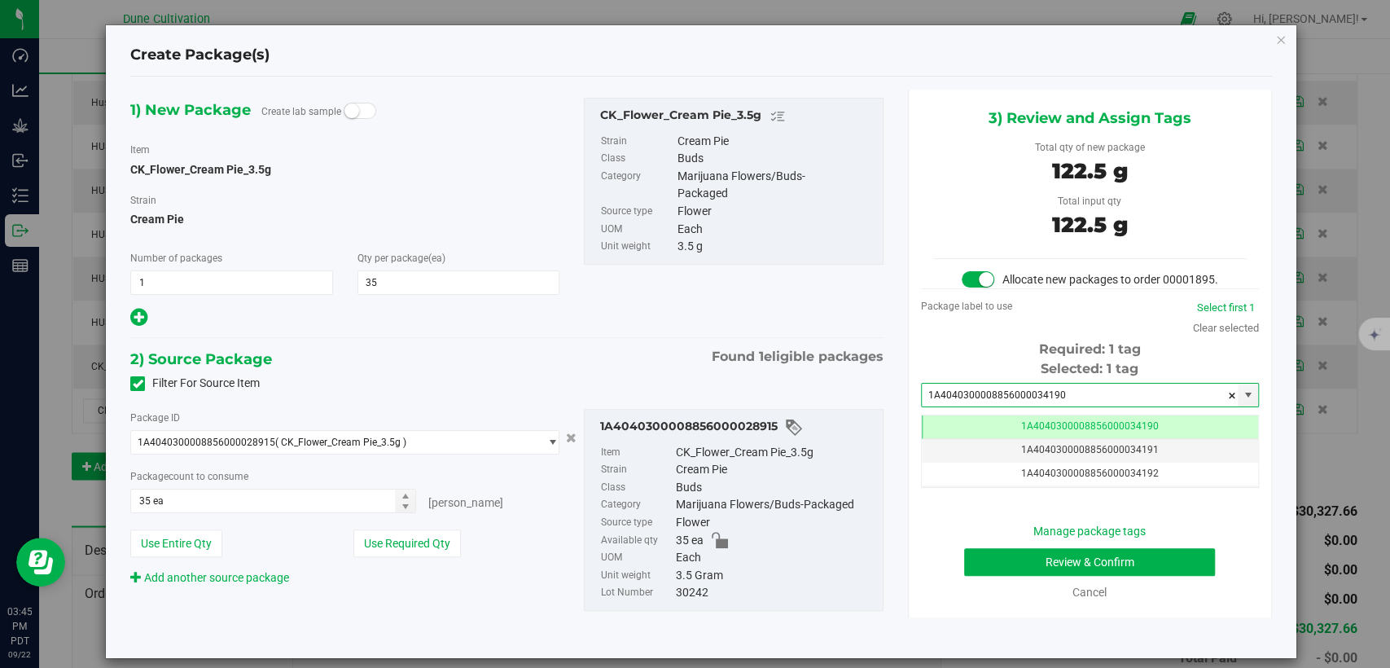
type input "1A4040300008856000034190"
click at [1015, 573] on button "Review & Confirm" at bounding box center [1089, 562] width 251 height 28
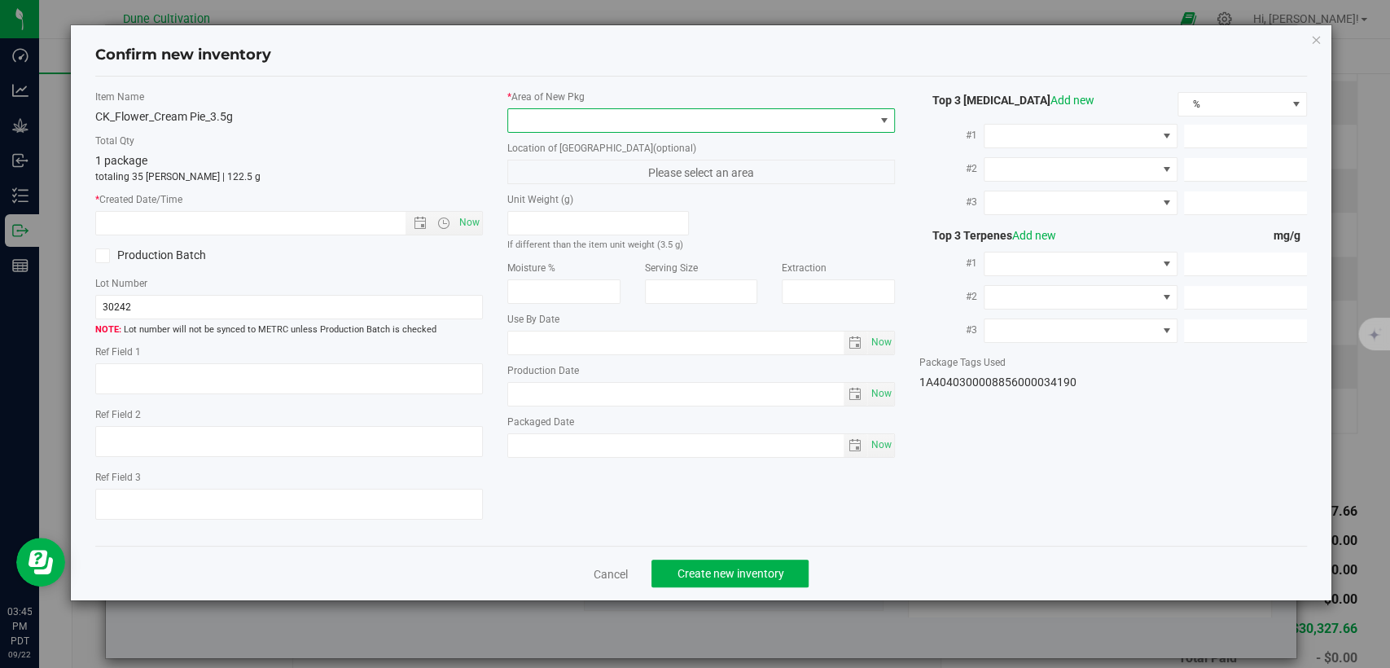
click at [730, 112] on span at bounding box center [691, 120] width 366 height 23
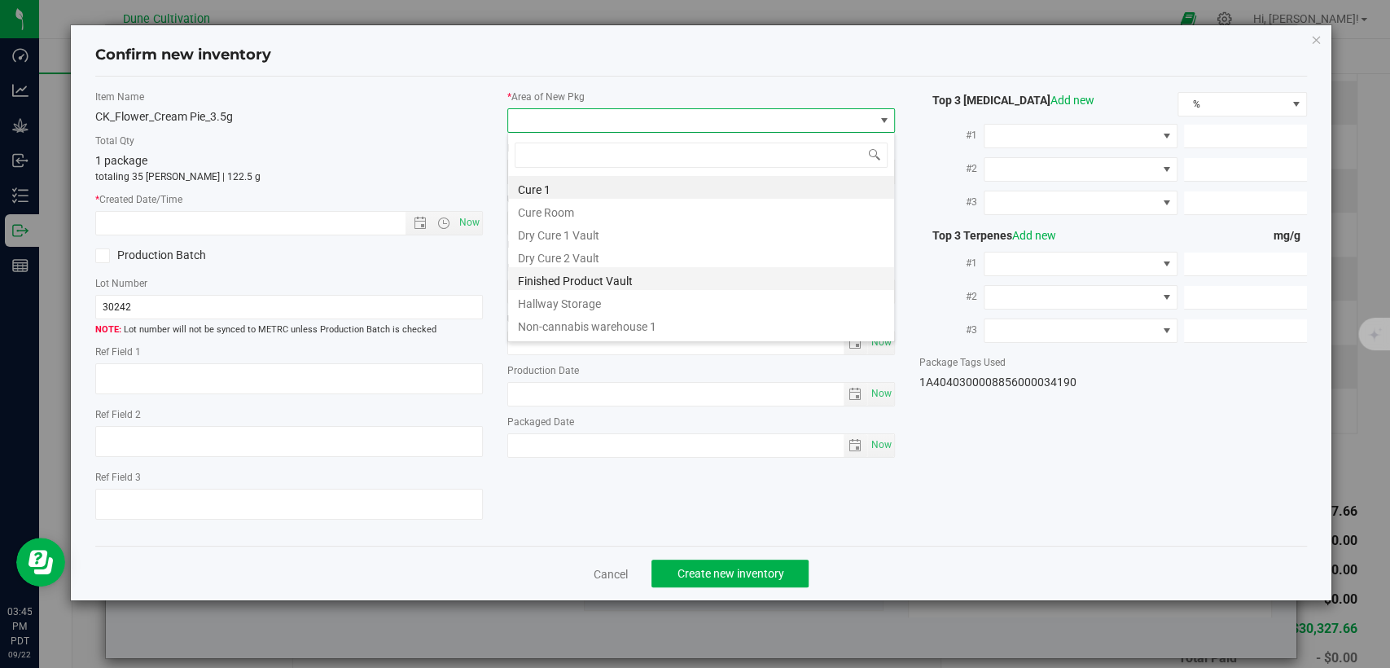
click at [612, 278] on li "Finished Product Vault" at bounding box center [701, 278] width 386 height 23
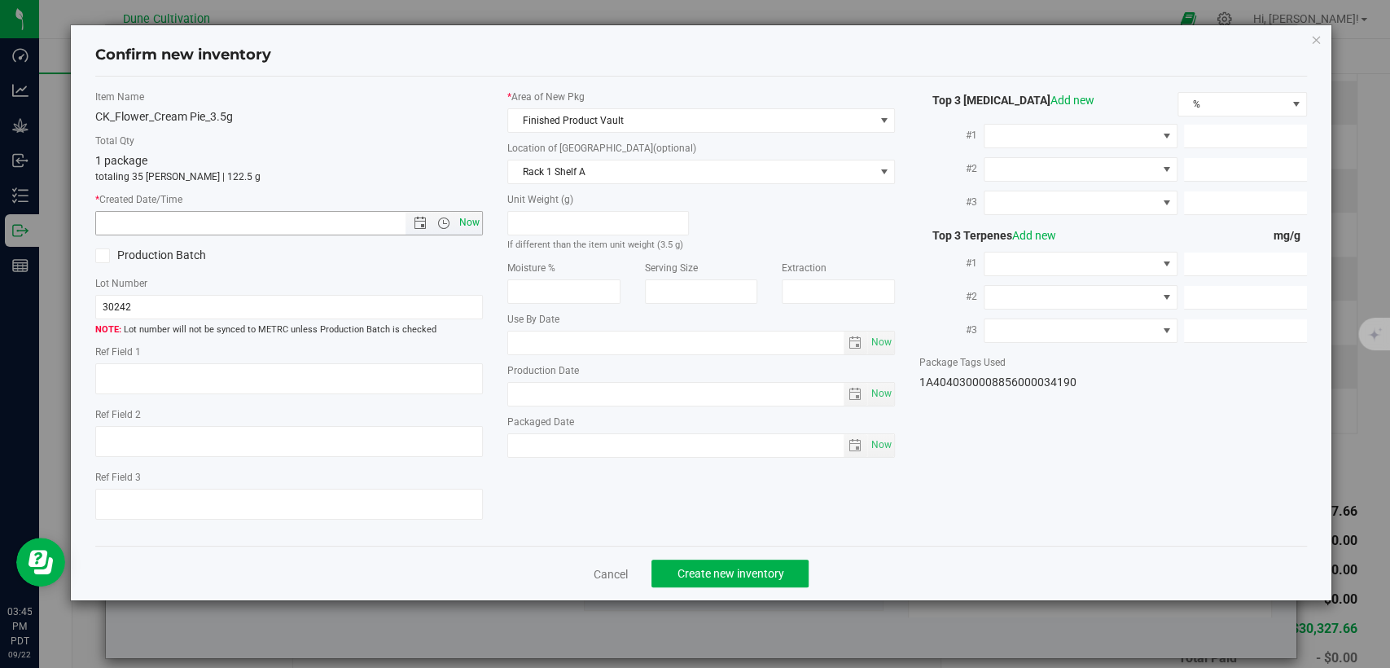
click at [474, 217] on span "Now" at bounding box center [470, 223] width 28 height 24
type input "[DATE] 3:45 PM"
click at [718, 567] on span "Create new inventory" at bounding box center [730, 573] width 107 height 13
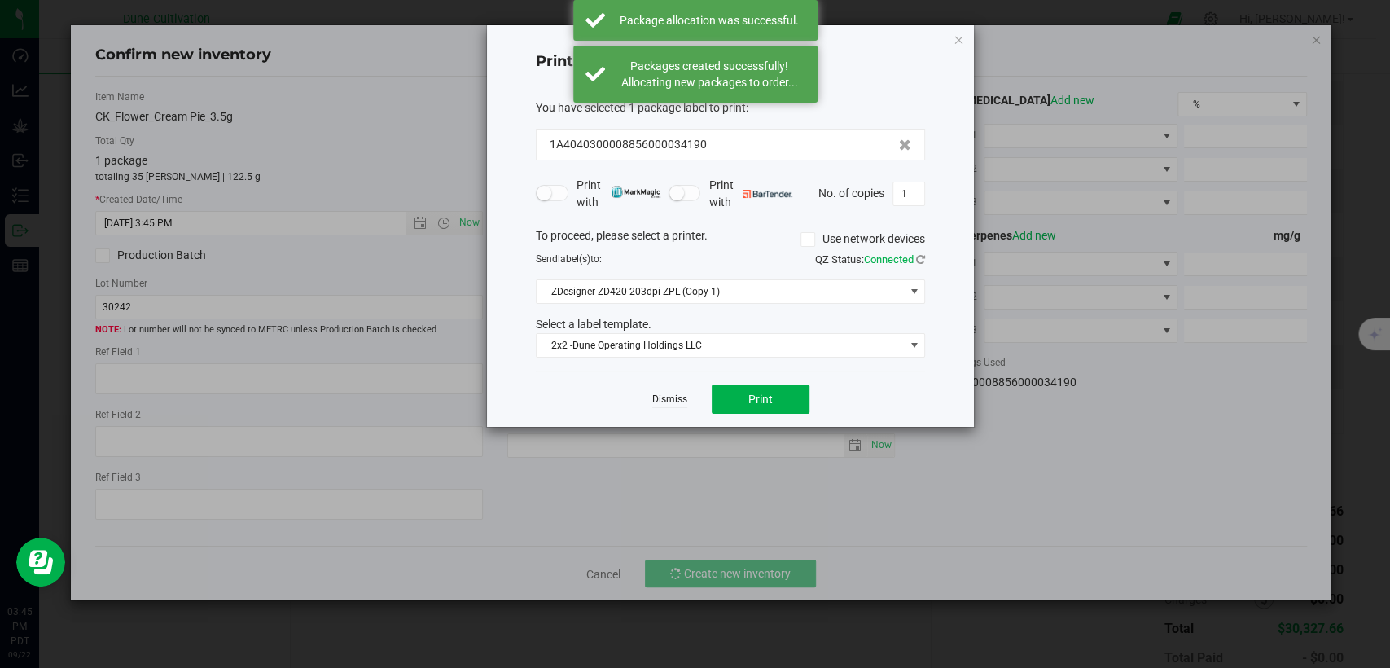
click at [661, 395] on link "Dismiss" at bounding box center [669, 400] width 35 height 14
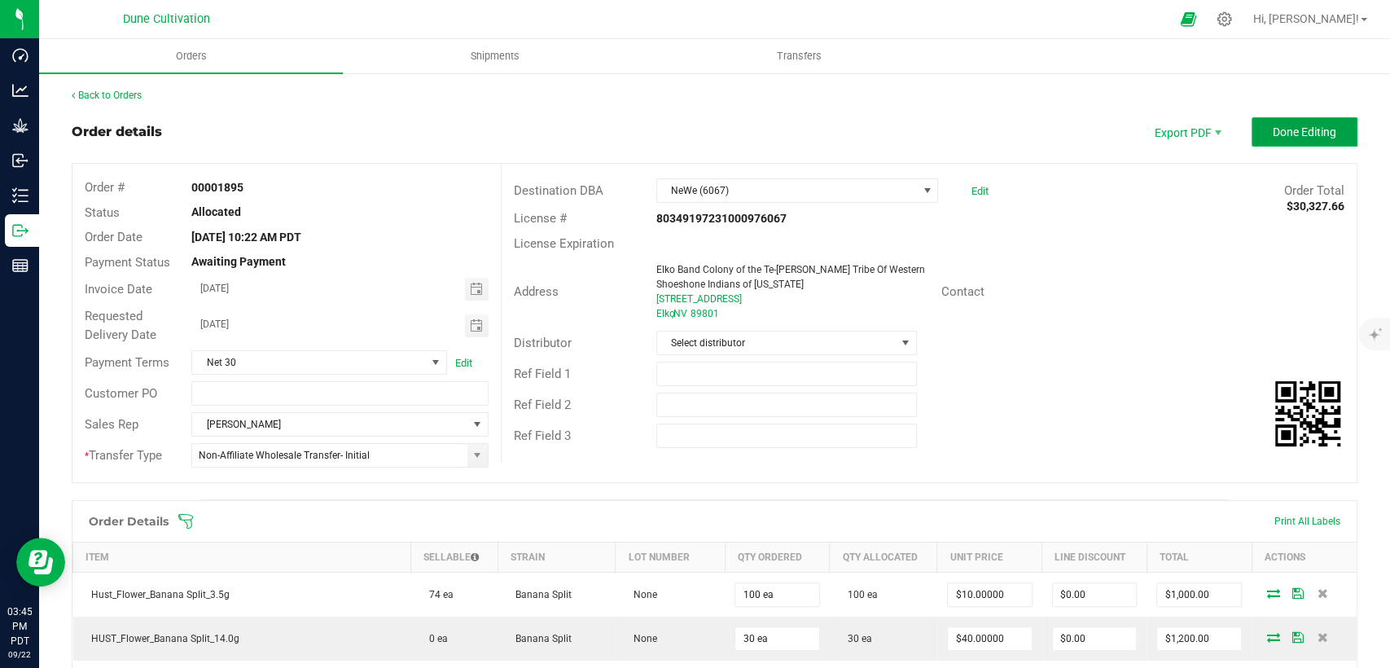
click at [1280, 122] on button "Done Editing" at bounding box center [1305, 131] width 106 height 29
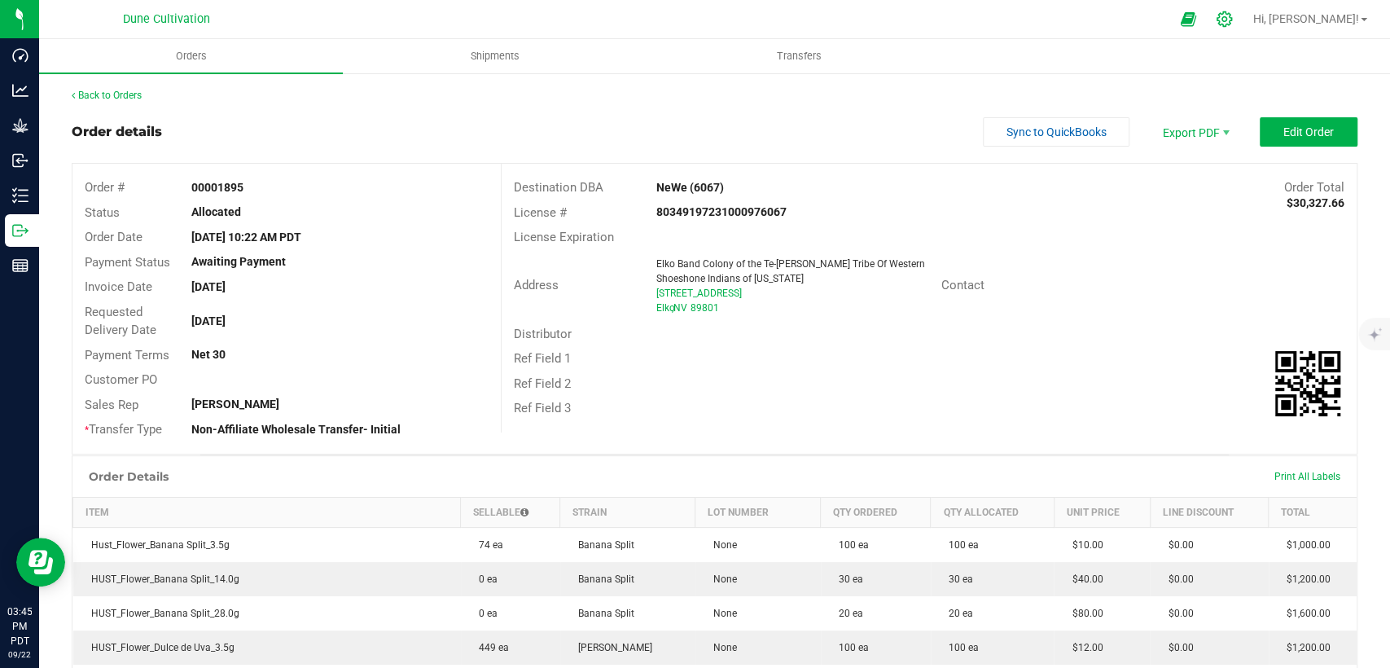
click at [1233, 13] on icon at bounding box center [1224, 19] width 17 height 17
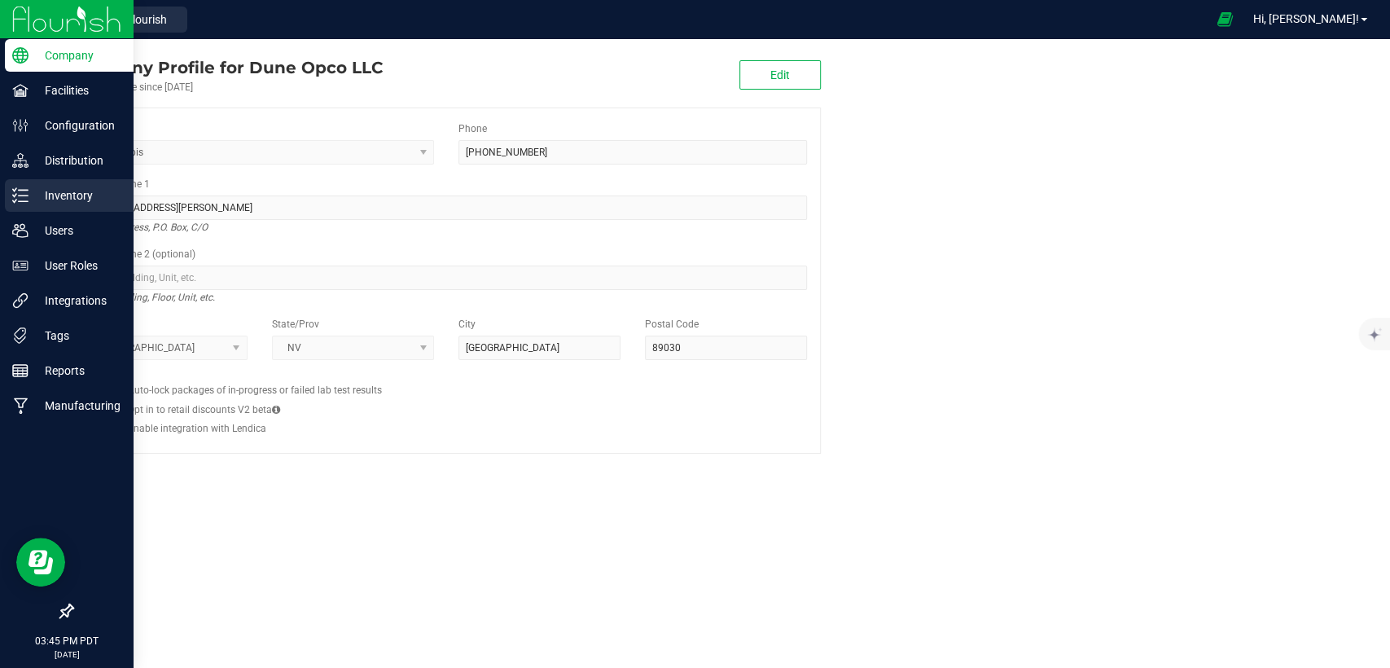
click at [87, 200] on p "Inventory" at bounding box center [78, 196] width 98 height 20
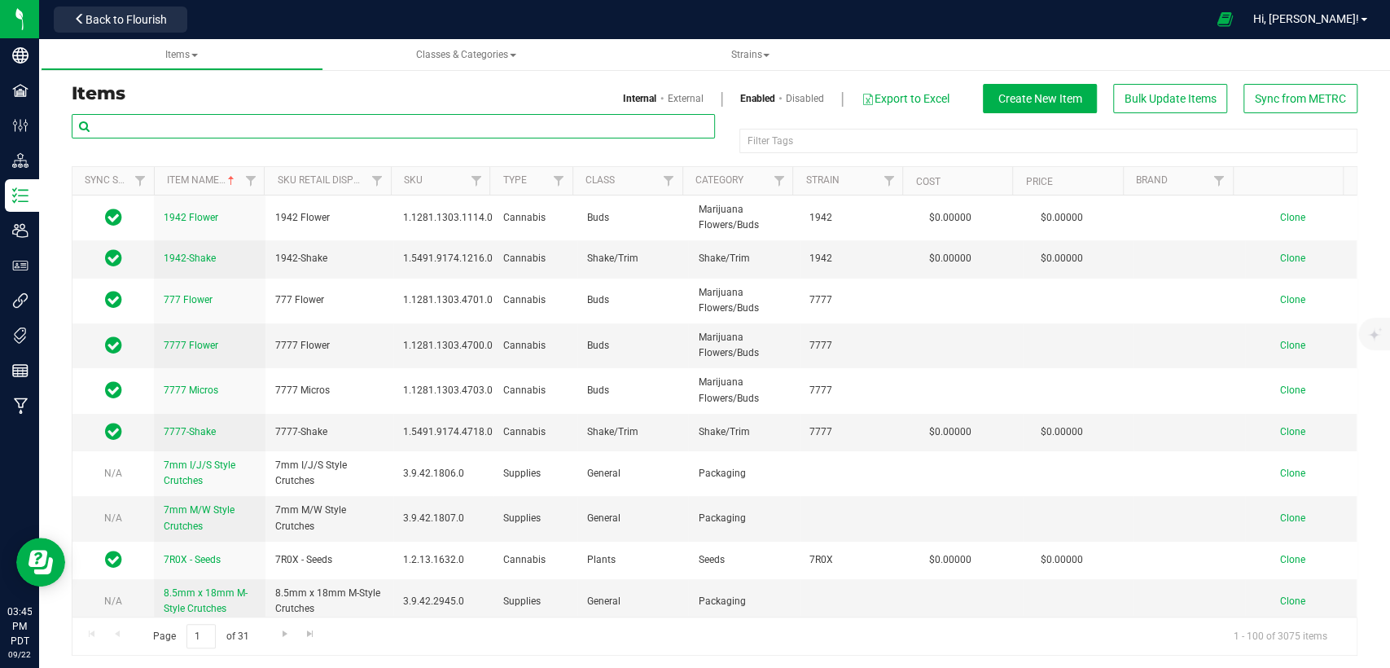
click at [313, 125] on input "text" at bounding box center [393, 126] width 643 height 24
type input "c"
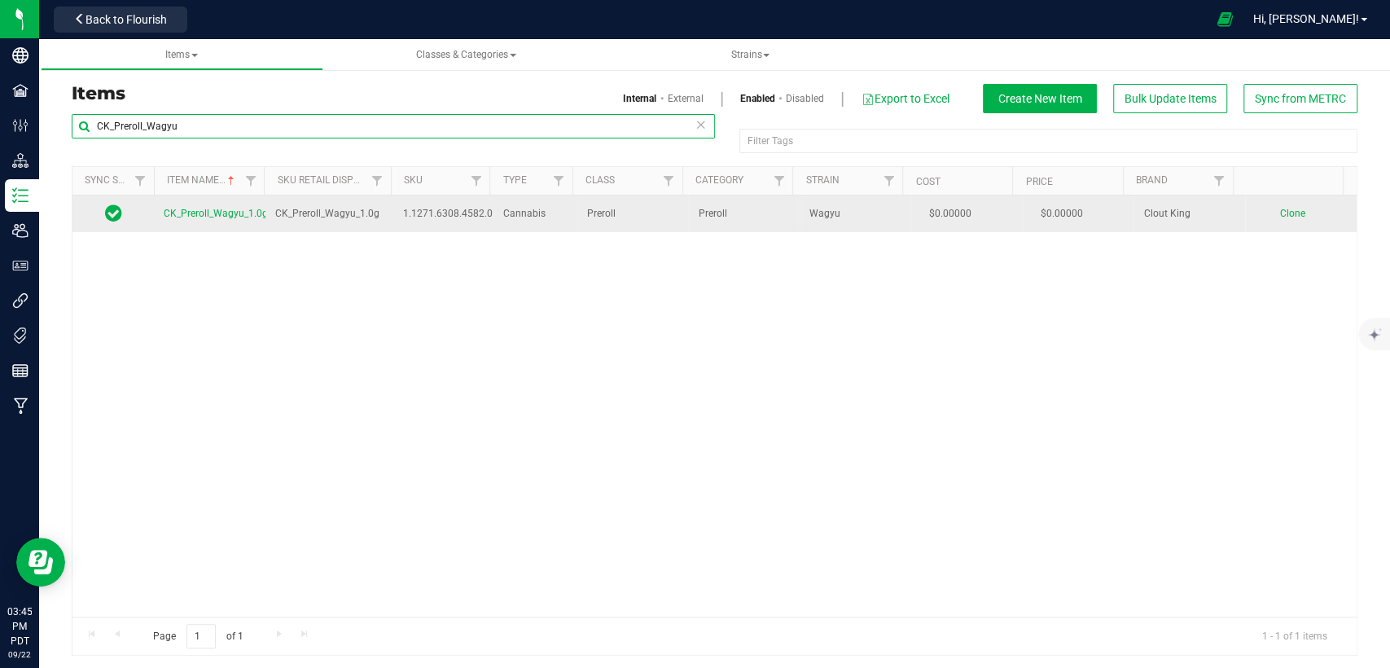
type input "CK_Preroll_Wagyu"
drag, startPoint x: 371, startPoint y: 210, endPoint x: 273, endPoint y: 212, distance: 98.6
click at [275, 212] on span "CK_Preroll_Wagyu_1.0g" at bounding box center [327, 213] width 104 height 15
copy span "CK_Preroll_Wagyu_1.0g"
click at [1280, 212] on span "Clone" at bounding box center [1292, 213] width 25 height 11
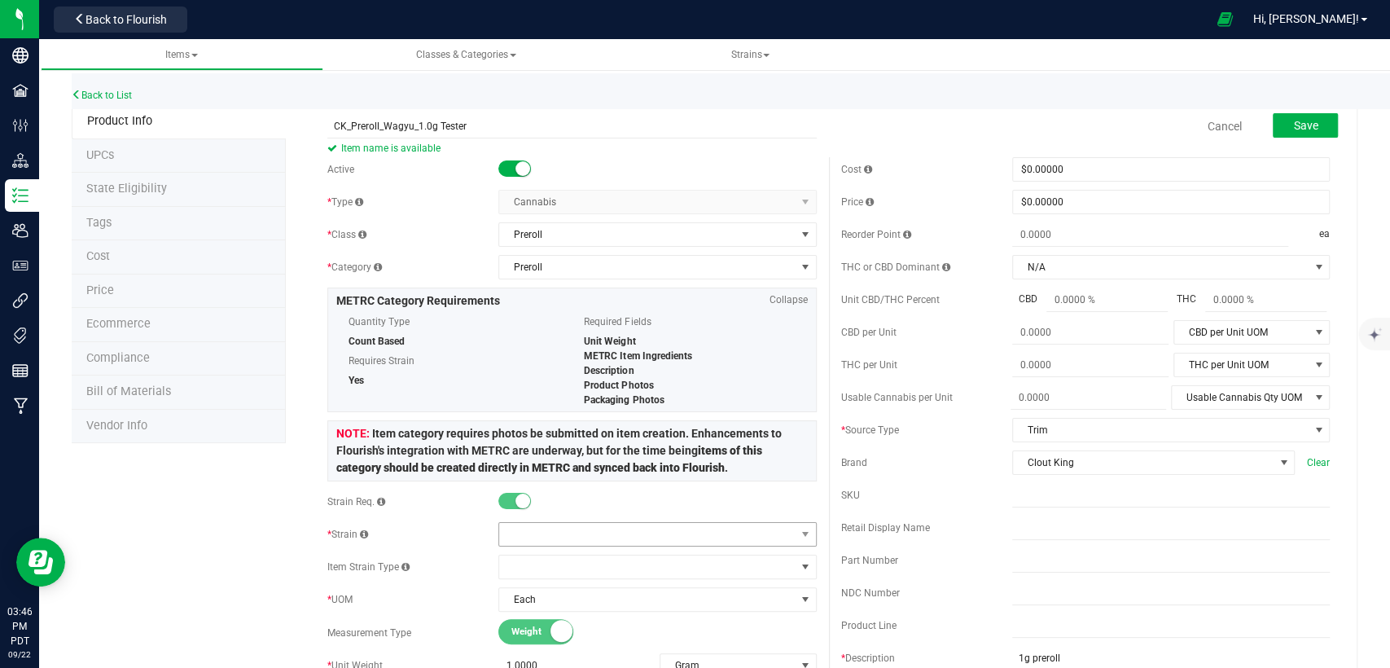
type input "CK_Preroll_Wagyu_1.0g Tester"
click at [650, 532] on span at bounding box center [647, 534] width 296 height 23
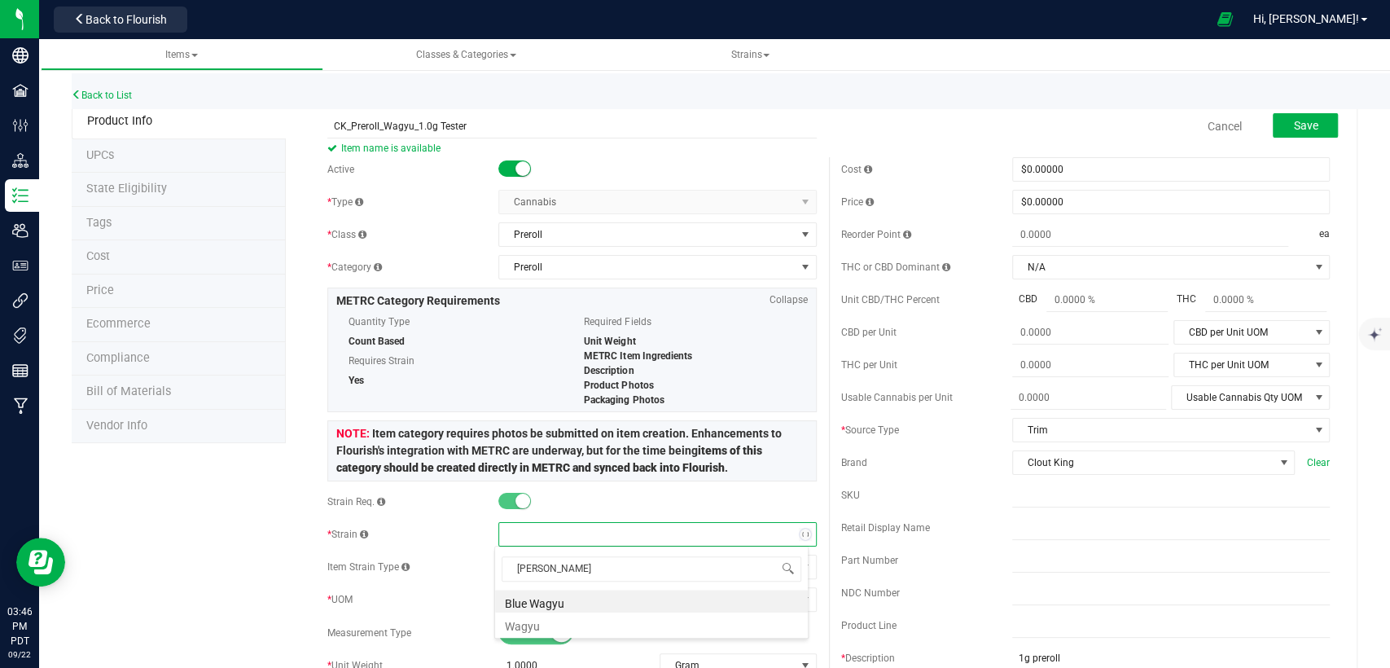
type input "Wagyu"
click at [595, 622] on li "Wagyu" at bounding box center [651, 624] width 313 height 23
click at [1298, 116] on button "Save" at bounding box center [1305, 125] width 65 height 24
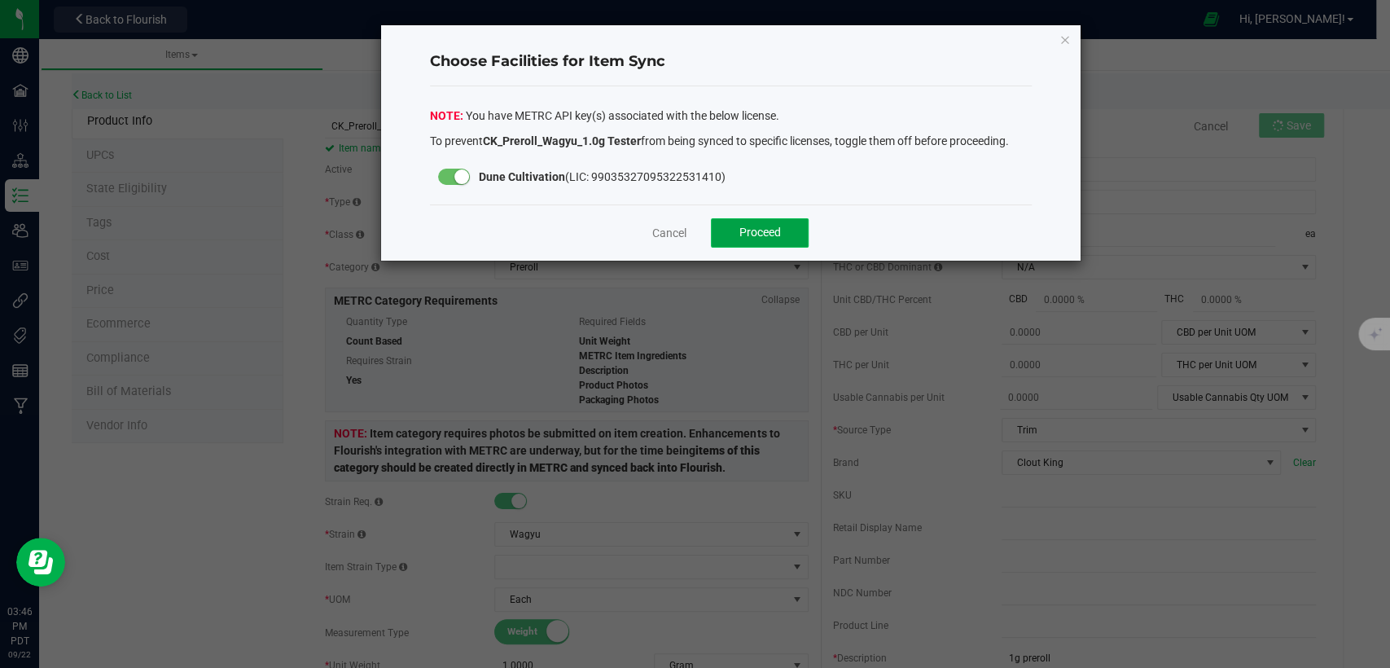
click at [769, 226] on span "Proceed" at bounding box center [761, 232] width 42 height 13
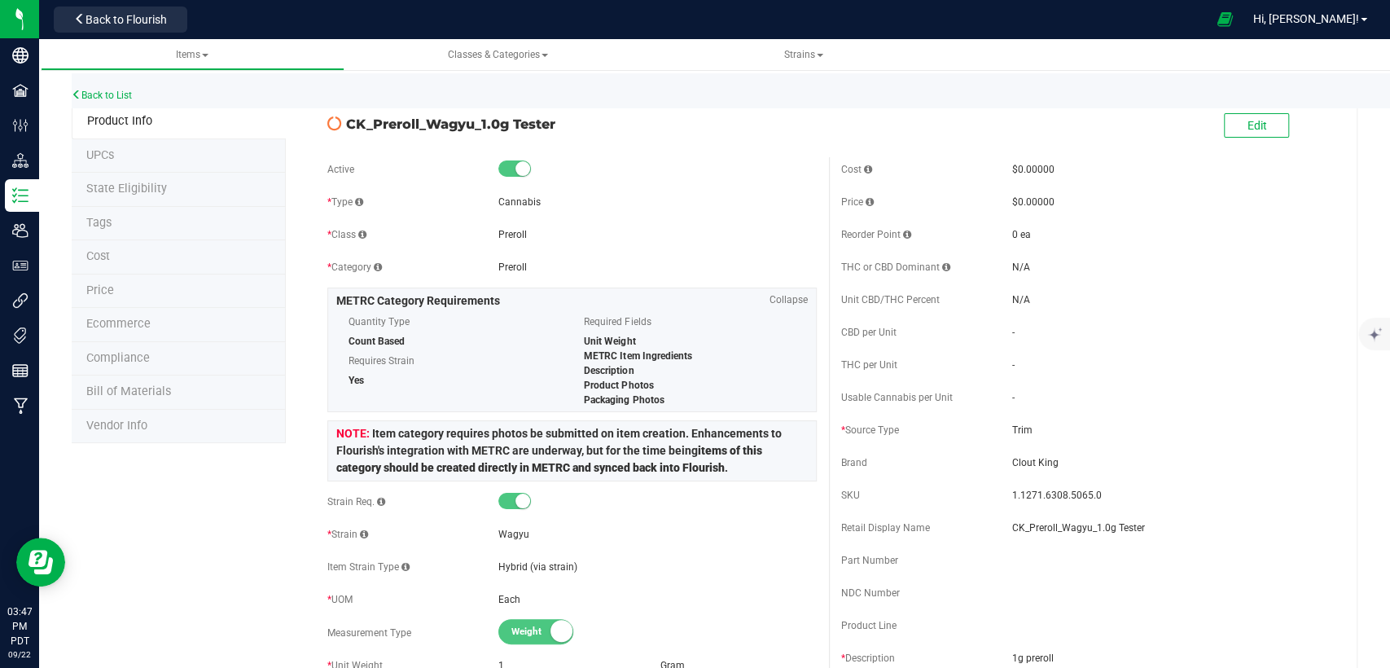
click at [160, 185] on span "State Eligibility" at bounding box center [126, 189] width 81 height 14
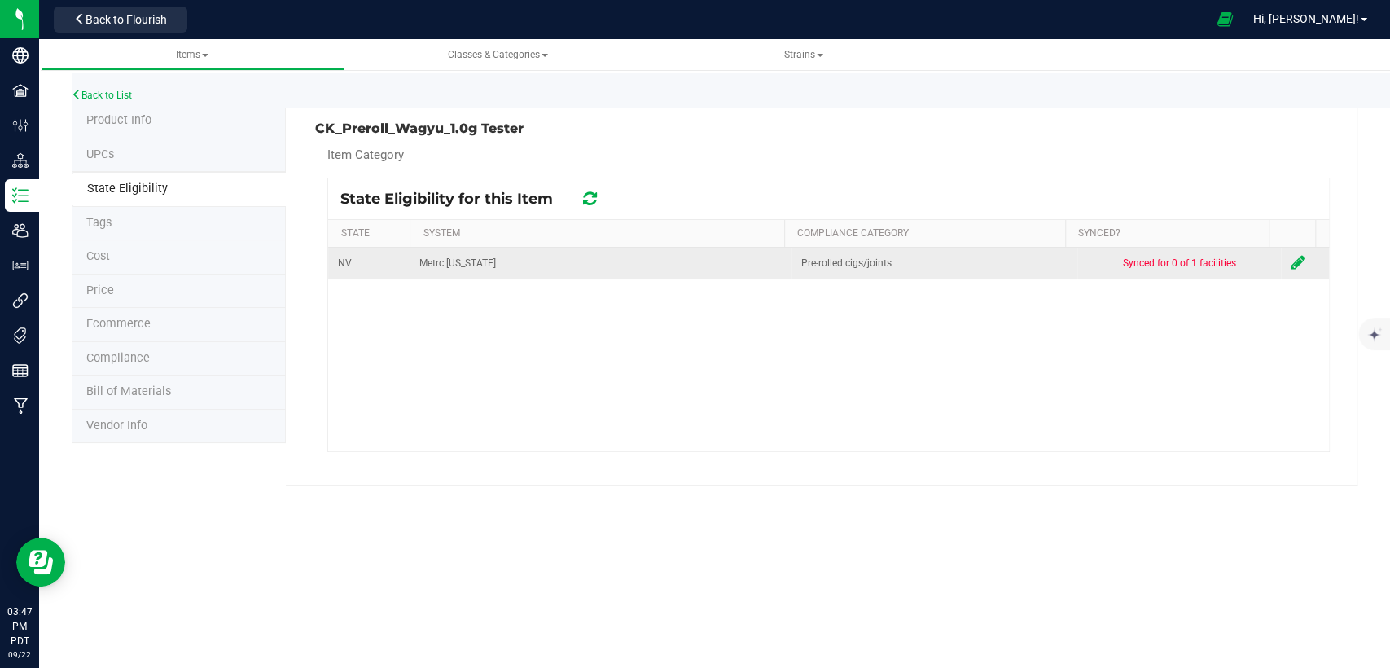
click at [1291, 261] on icon at bounding box center [1298, 262] width 14 height 16
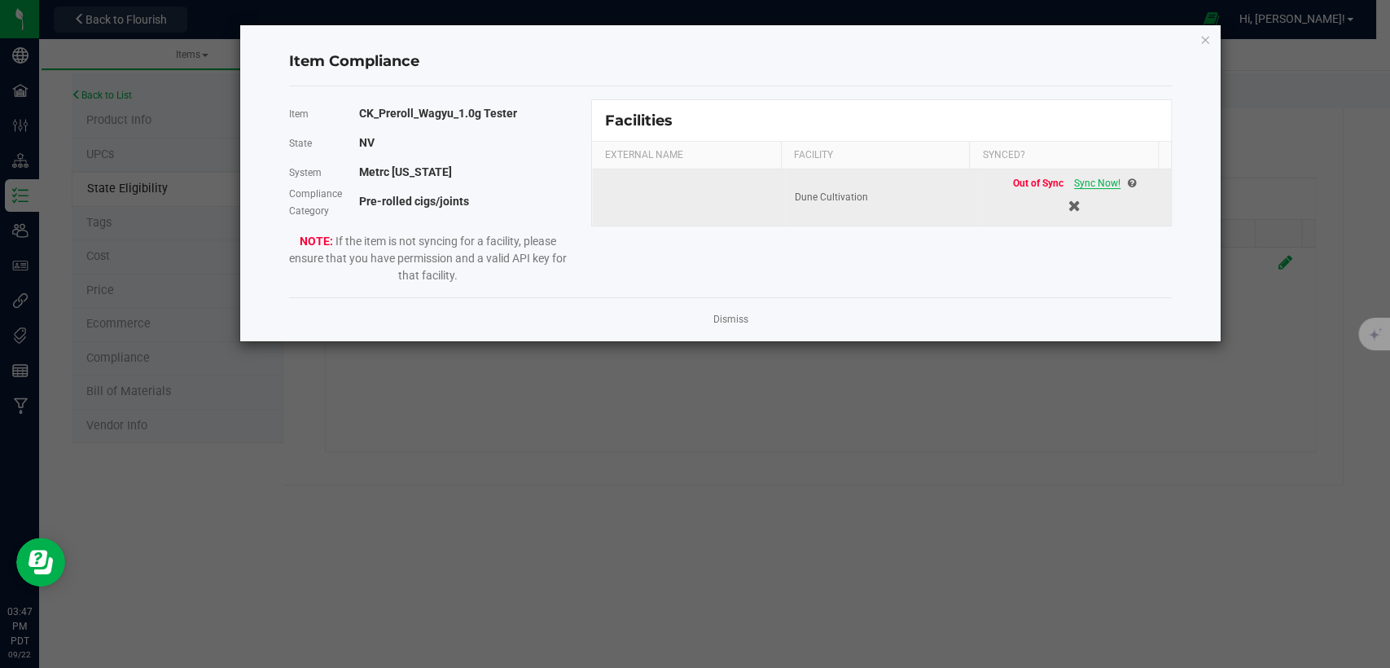
click at [1095, 182] on span "Sync Now!" at bounding box center [1097, 183] width 46 height 11
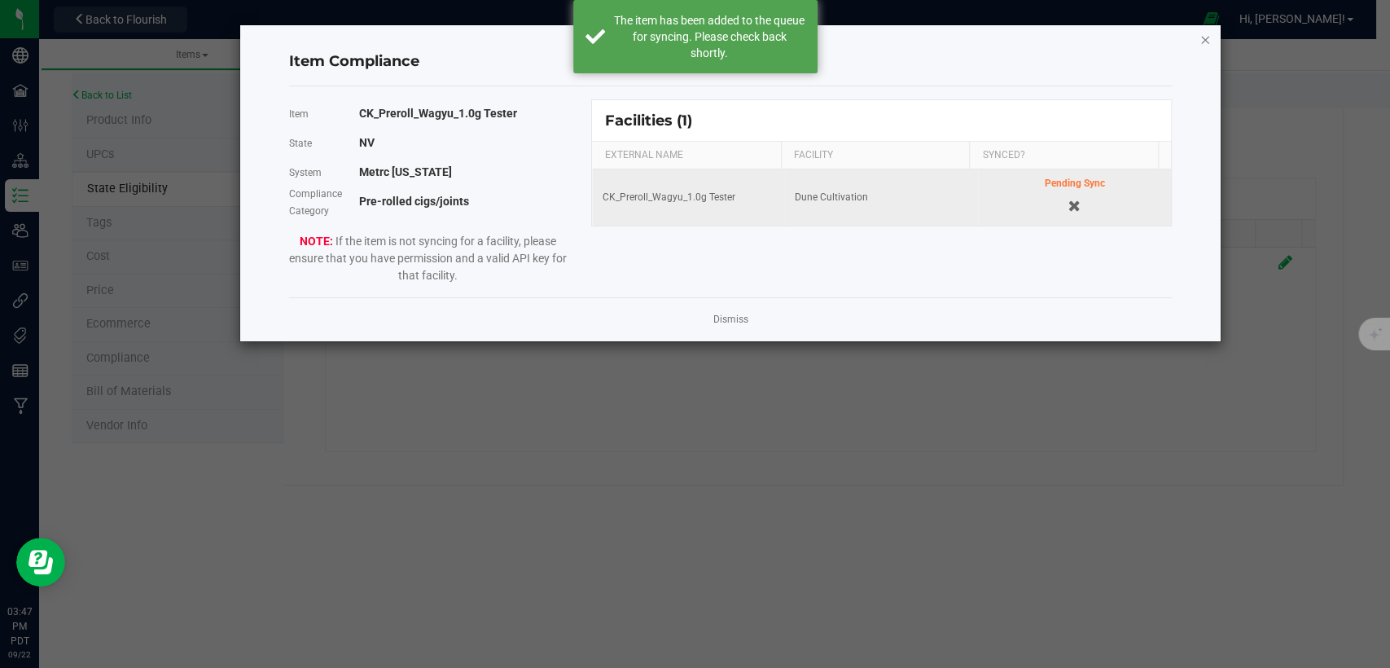
click at [1205, 42] on icon "Close modal" at bounding box center [1205, 39] width 11 height 20
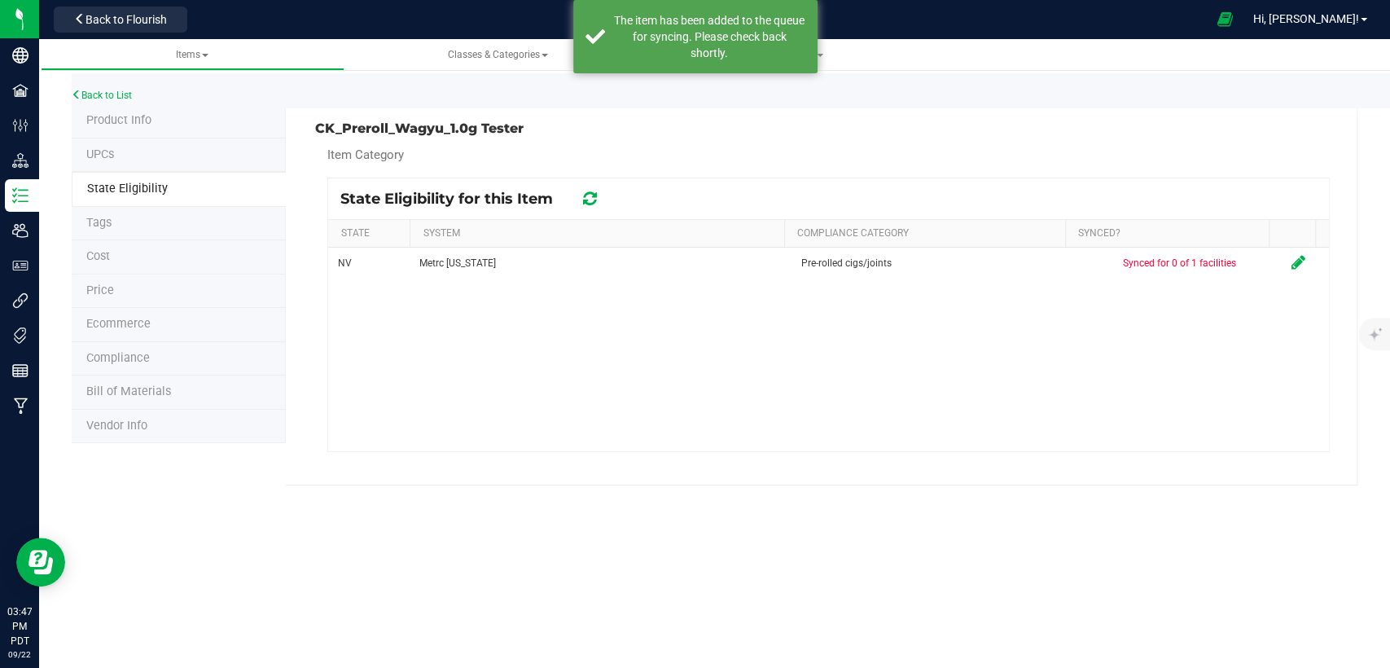
click at [189, 122] on li "Product Info" at bounding box center [179, 121] width 214 height 34
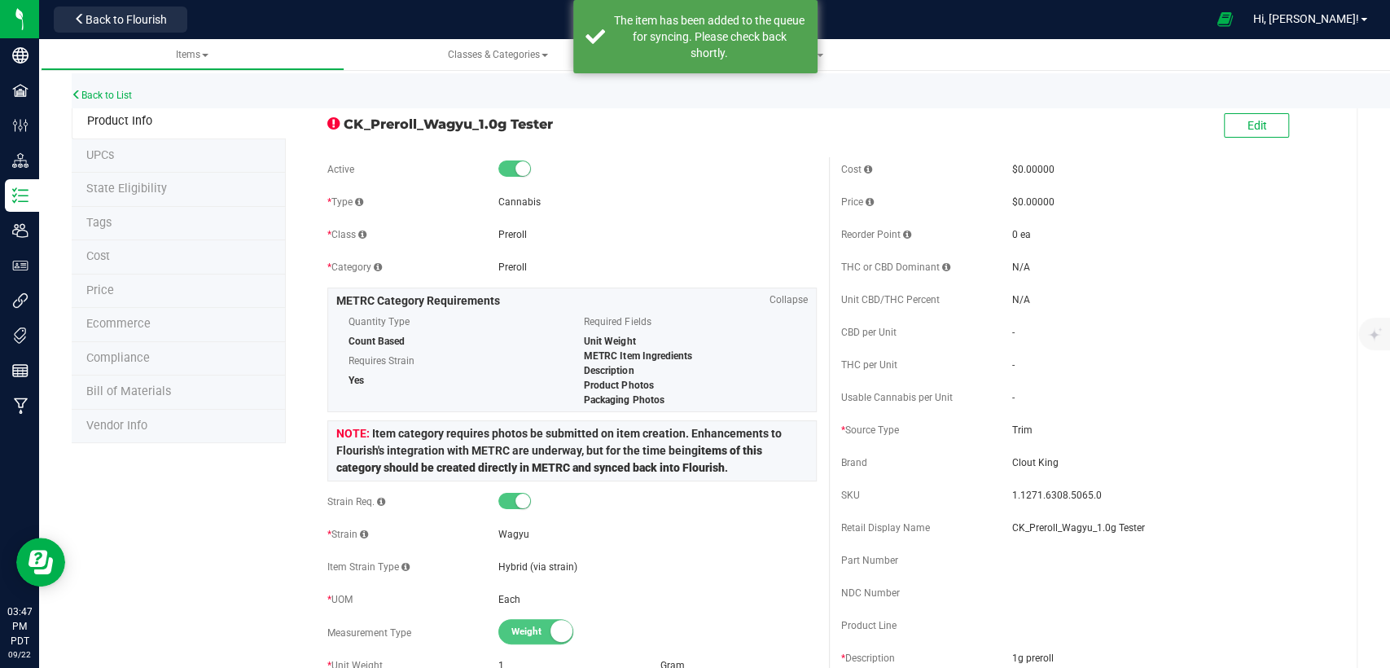
click at [162, 191] on span "State Eligibility" at bounding box center [126, 189] width 81 height 14
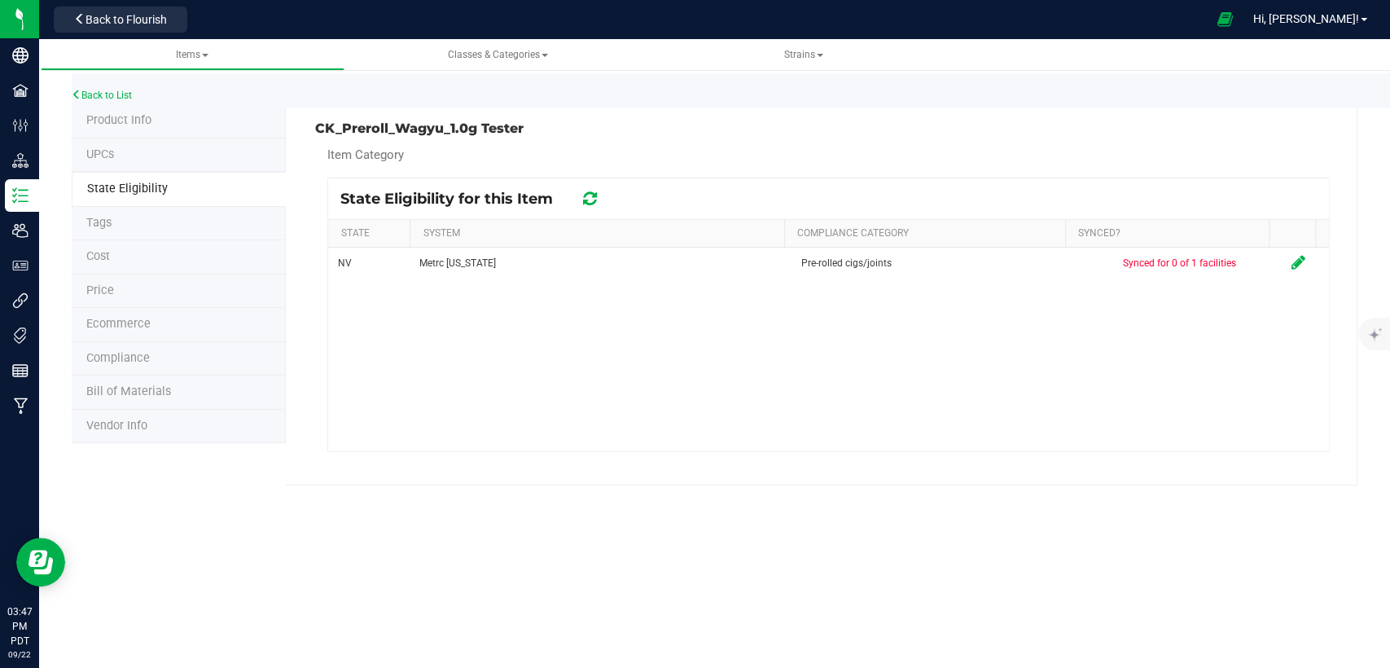
click at [166, 116] on li "Product Info" at bounding box center [179, 121] width 214 height 34
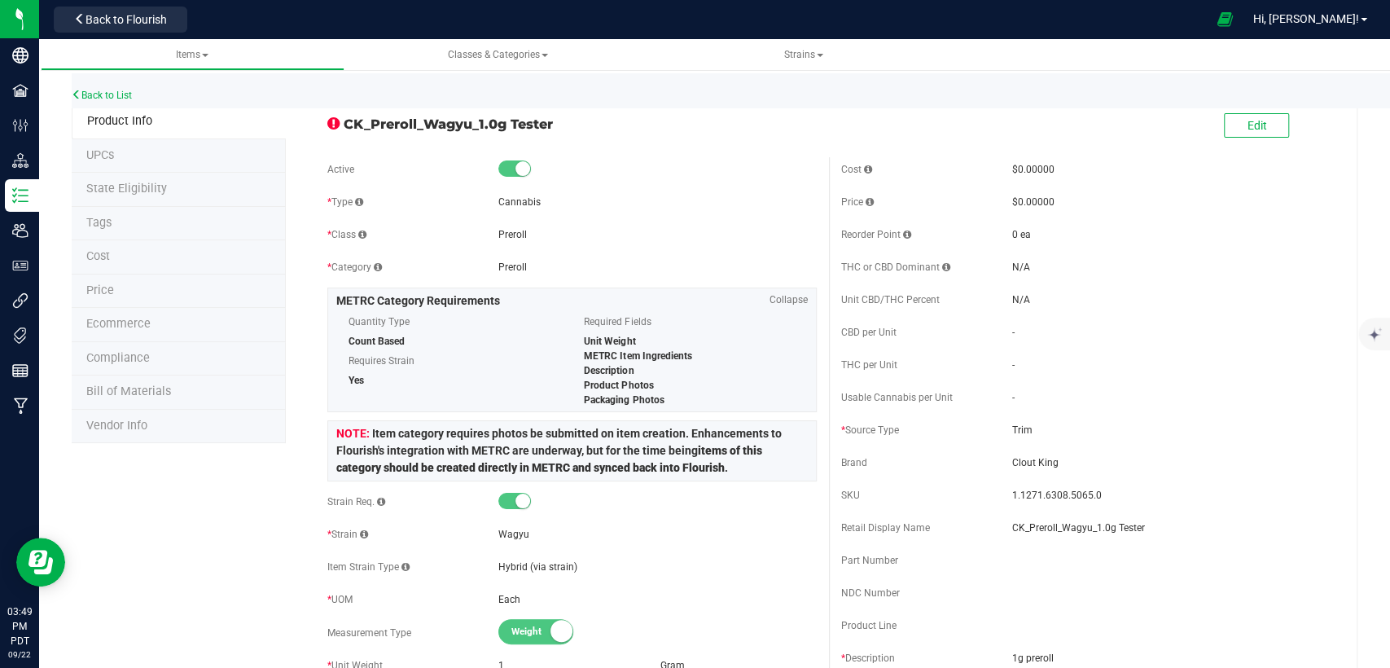
click at [173, 185] on li "State Eligibility" at bounding box center [179, 190] width 214 height 34
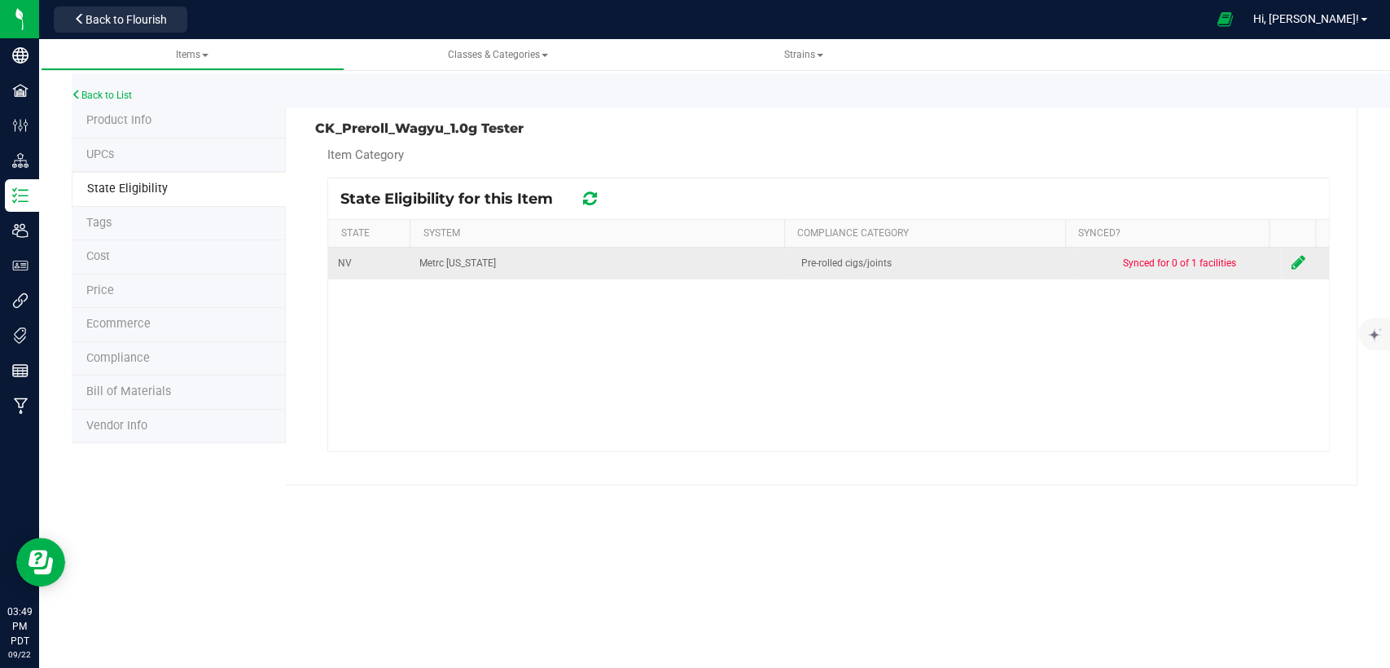
click at [1291, 254] on icon at bounding box center [1298, 262] width 14 height 16
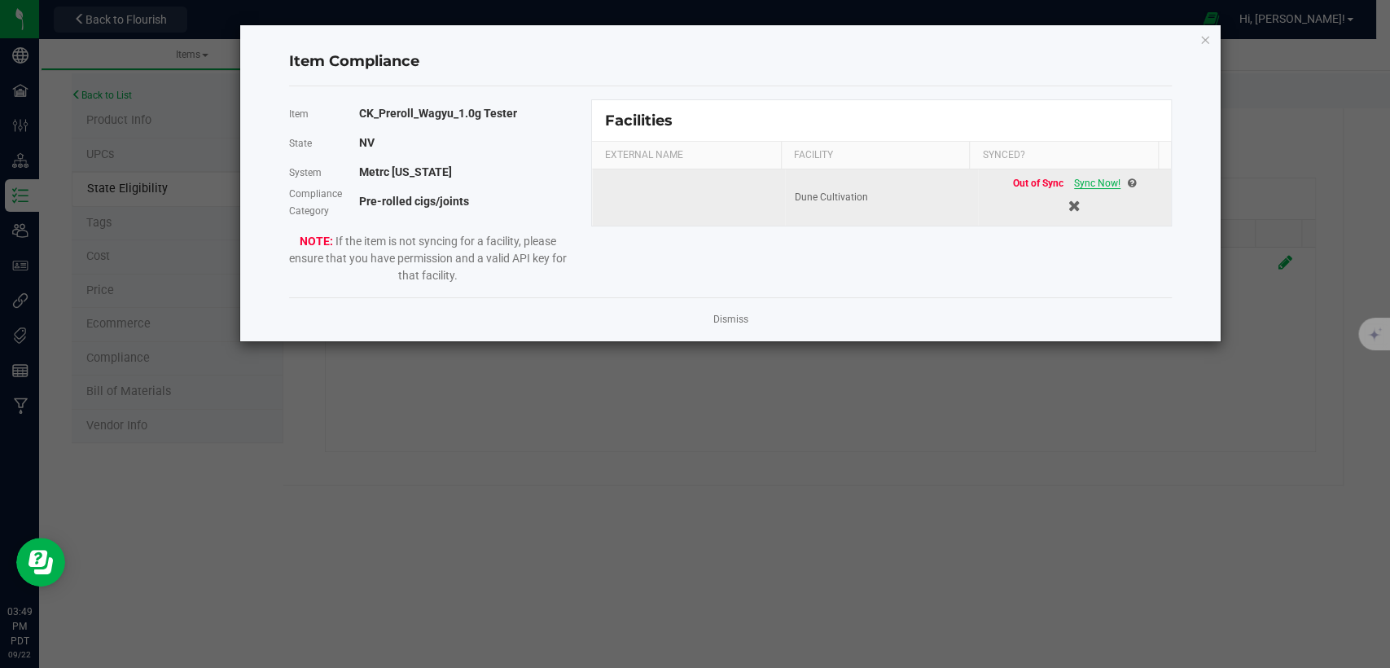
click at [1082, 182] on span "Sync Now!" at bounding box center [1097, 183] width 46 height 11
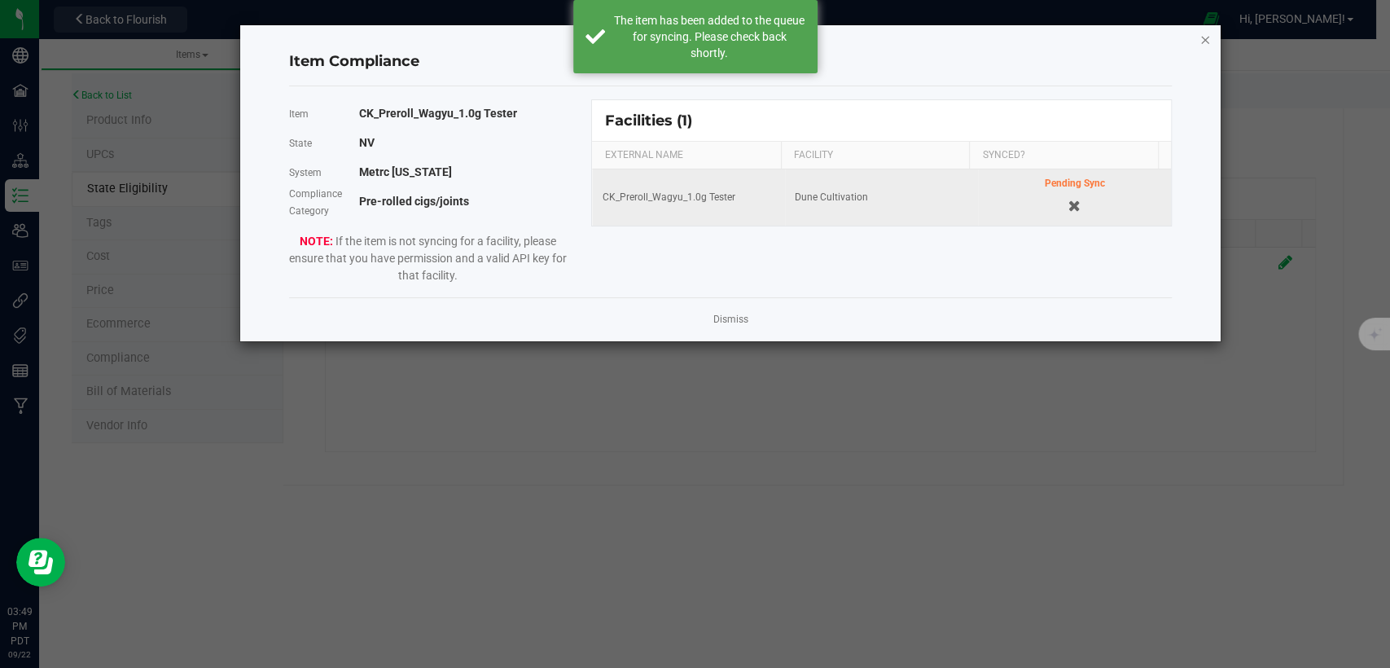
click at [1200, 39] on icon "Close modal" at bounding box center [1205, 39] width 11 height 20
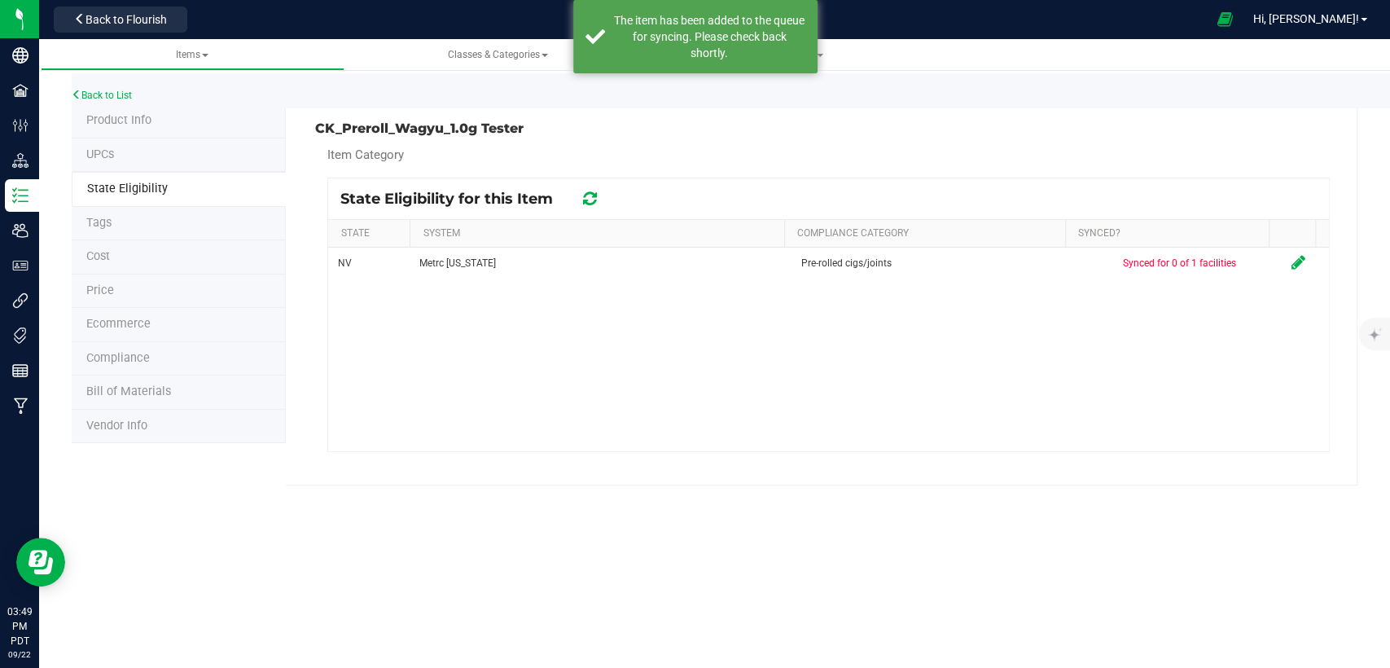
click at [122, 119] on span "Product Info" at bounding box center [118, 120] width 65 height 14
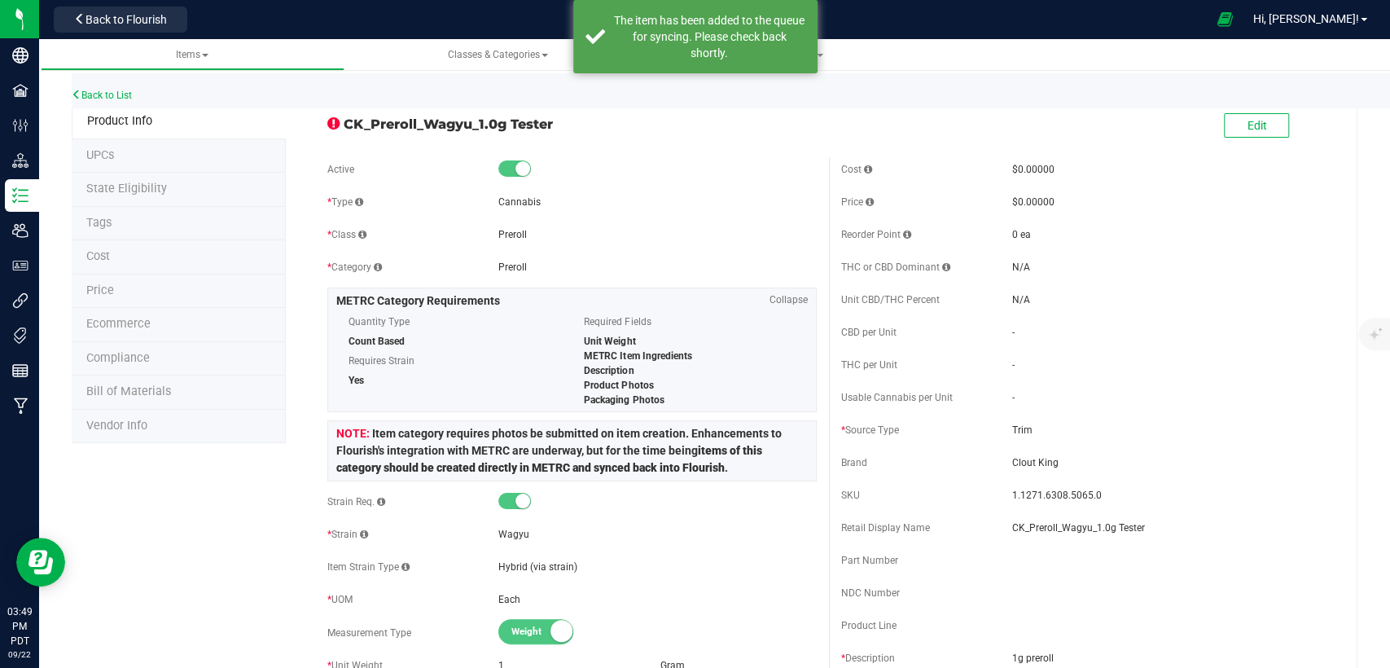
click at [146, 190] on span "State Eligibility" at bounding box center [126, 189] width 81 height 14
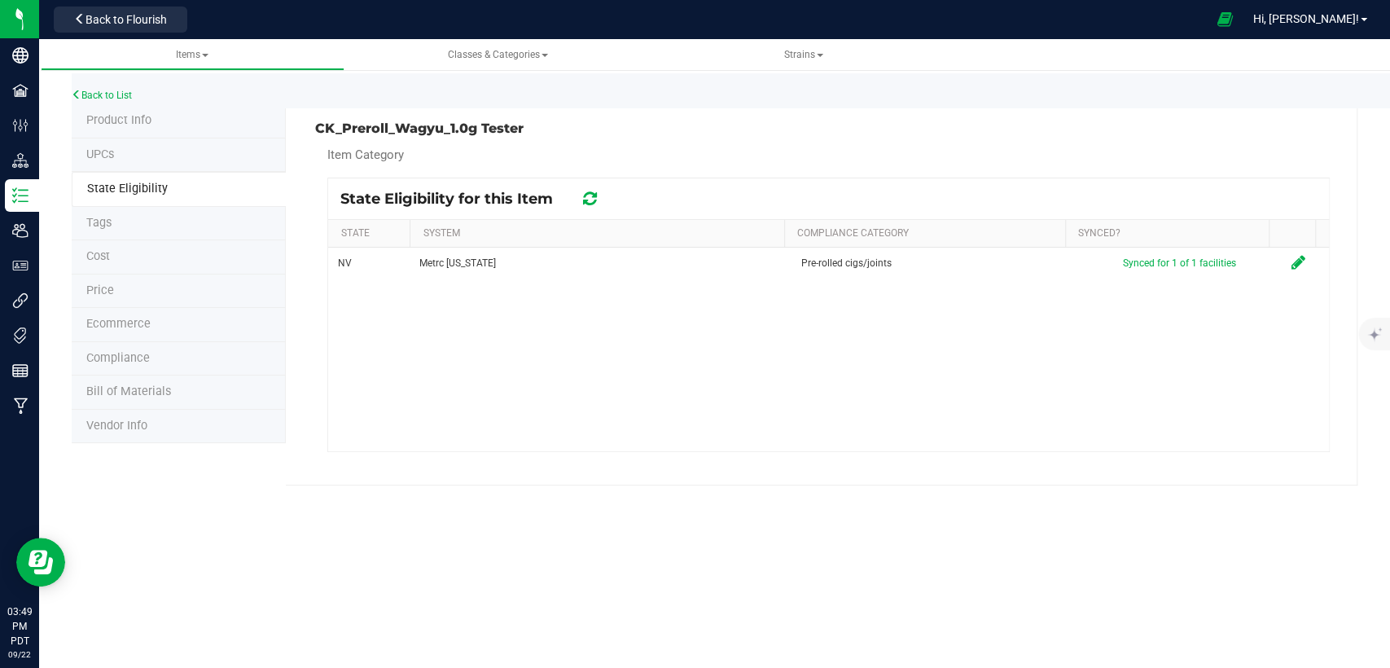
click at [174, 120] on li "Product Info" at bounding box center [179, 121] width 214 height 34
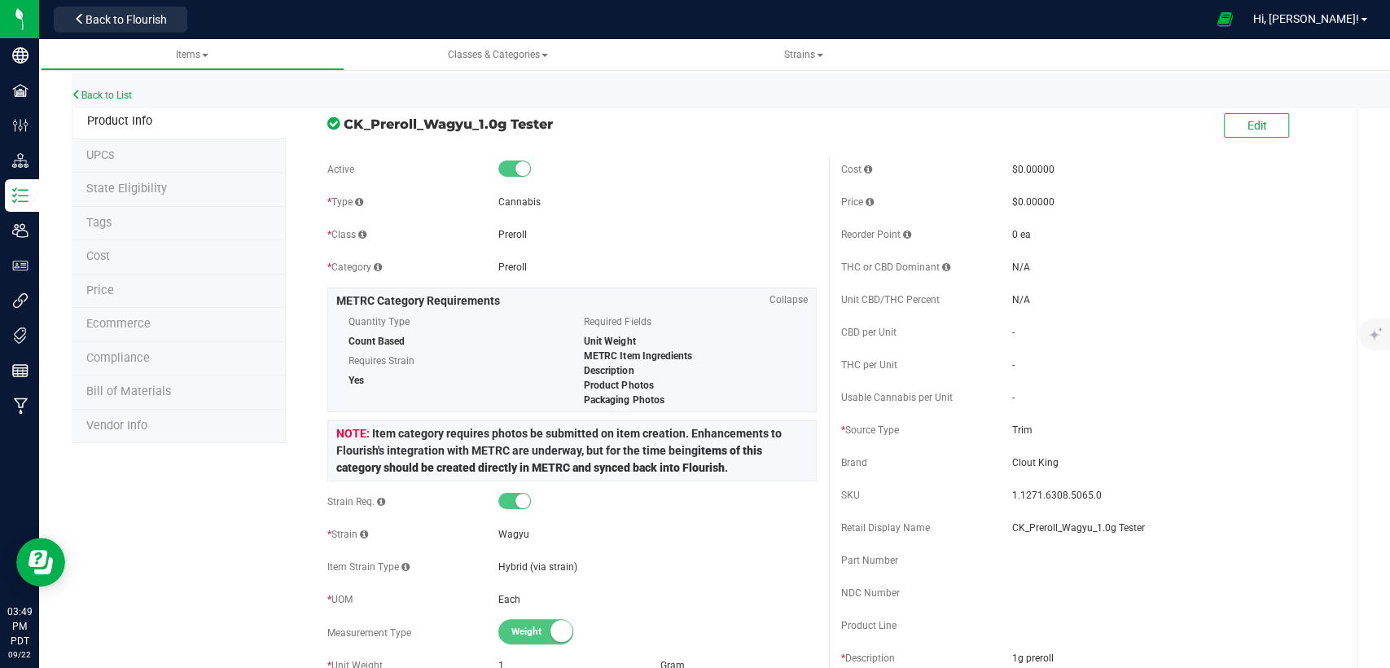
drag, startPoint x: 553, startPoint y: 121, endPoint x: 338, endPoint y: 125, distance: 215.1
click at [338, 125] on div "CK_Preroll_Wagyu_1.0g Tester" at bounding box center [571, 120] width 513 height 28
copy div "CK_Preroll_Wagyu_1.0g Tester"
click at [143, 13] on span "Back to Flourish" at bounding box center [126, 19] width 81 height 13
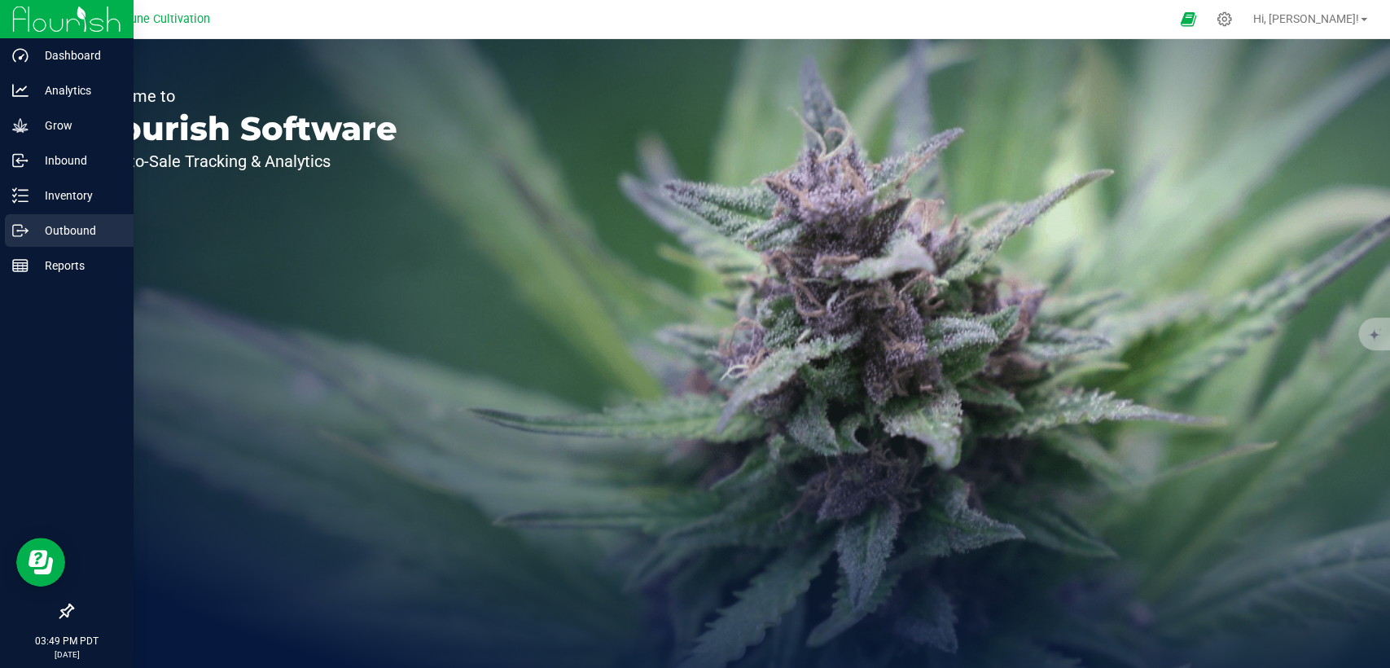
click at [65, 229] on p "Outbound" at bounding box center [78, 231] width 98 height 20
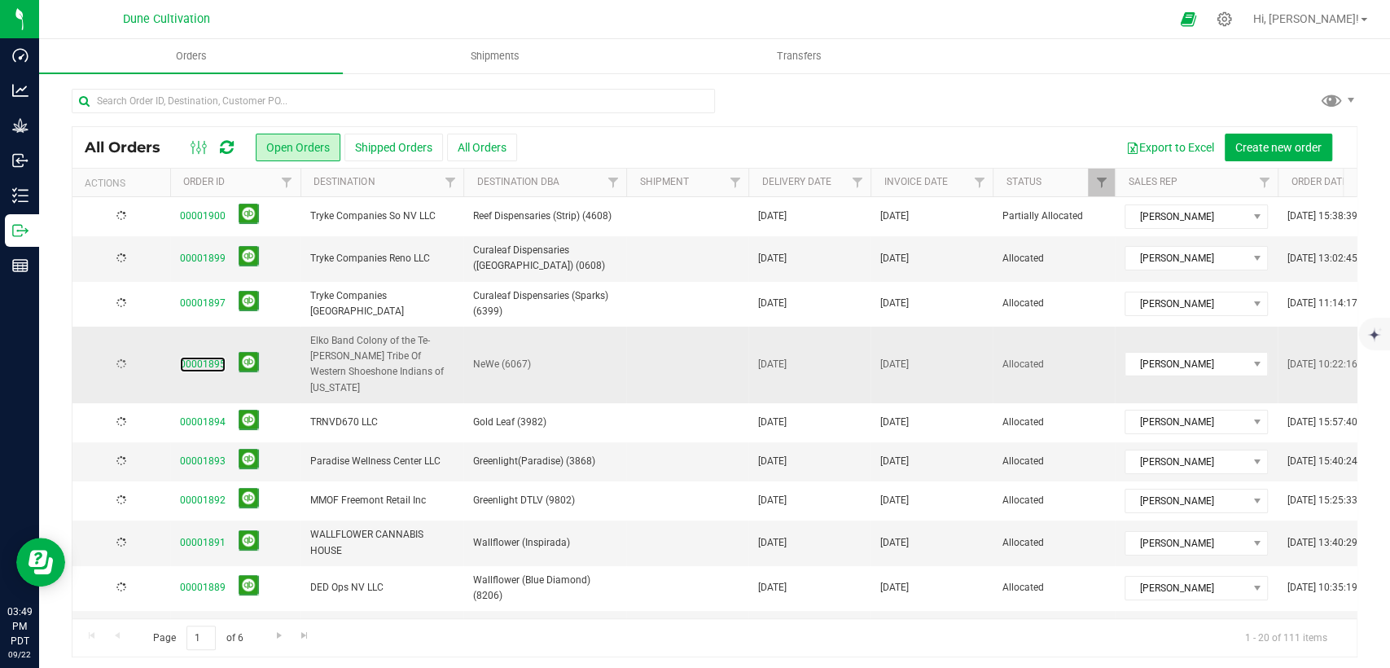
click at [211, 357] on link "00001895" at bounding box center [203, 364] width 46 height 15
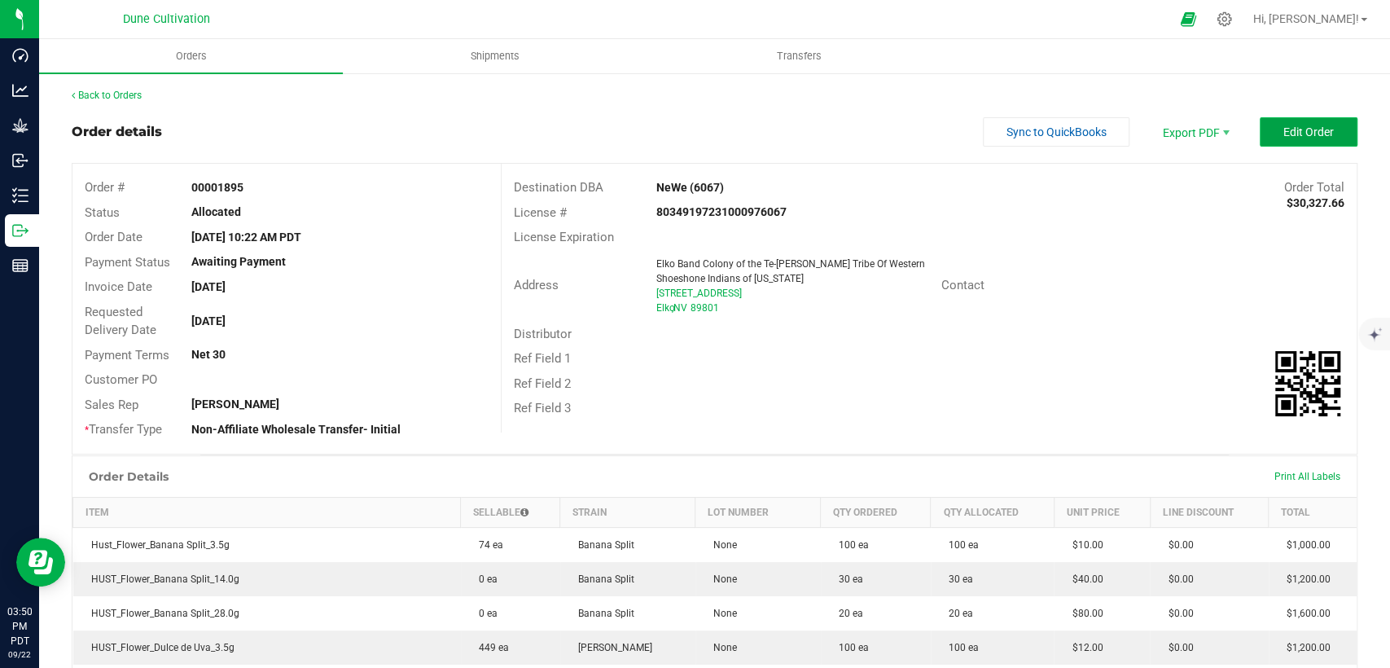
click at [1260, 125] on button "Edit Order" at bounding box center [1309, 131] width 98 height 29
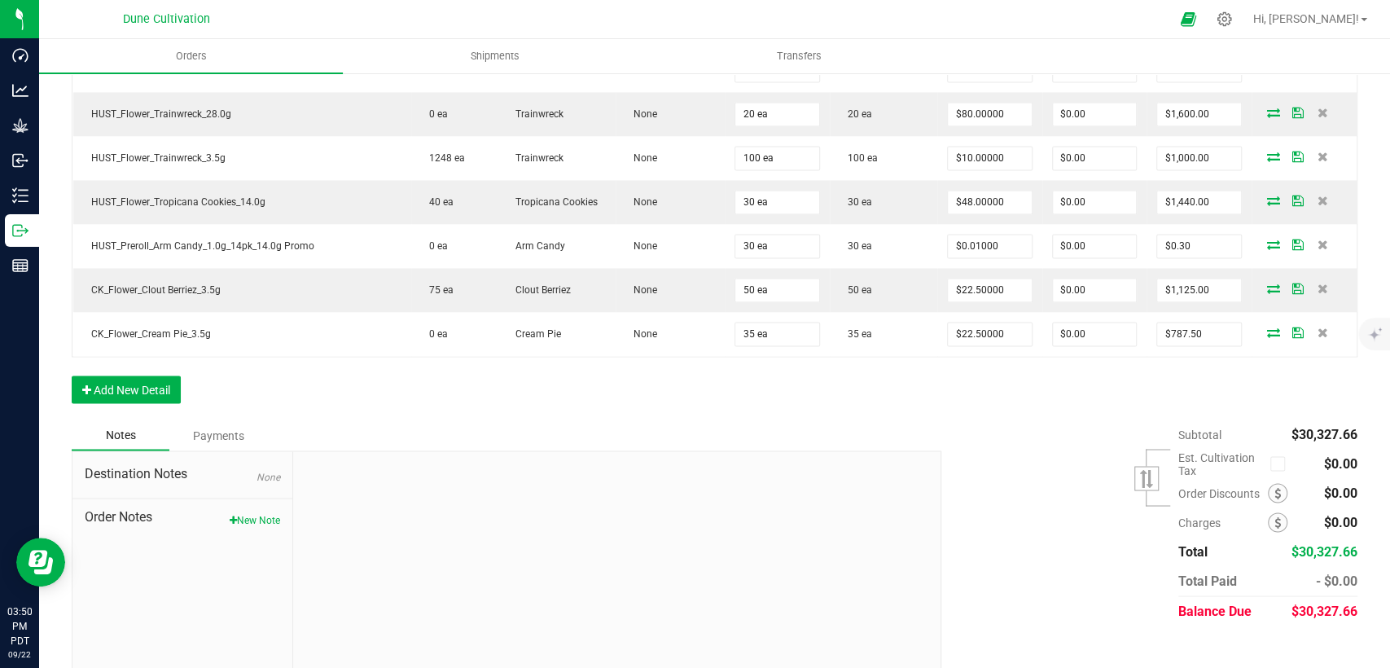
scroll to position [1767, 0]
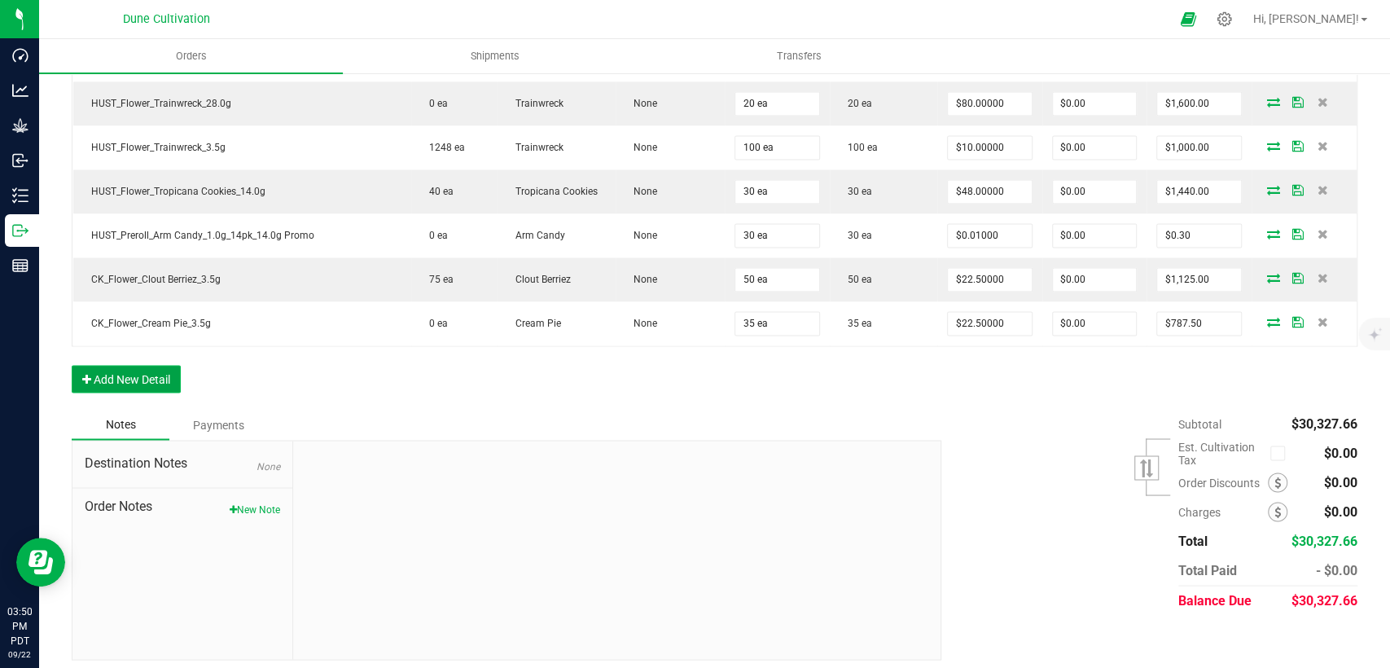
click at [121, 365] on button "Add New Detail" at bounding box center [126, 379] width 109 height 28
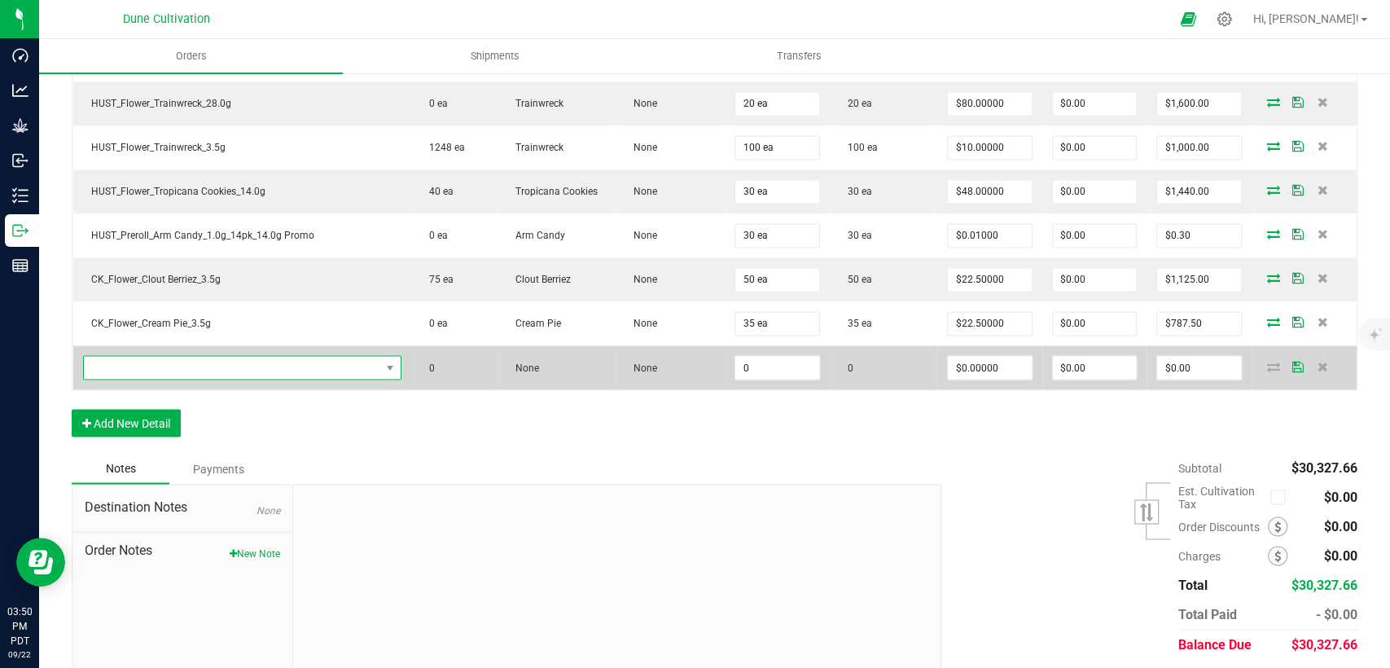
click at [300, 365] on span "NO DATA FOUND" at bounding box center [232, 367] width 296 height 23
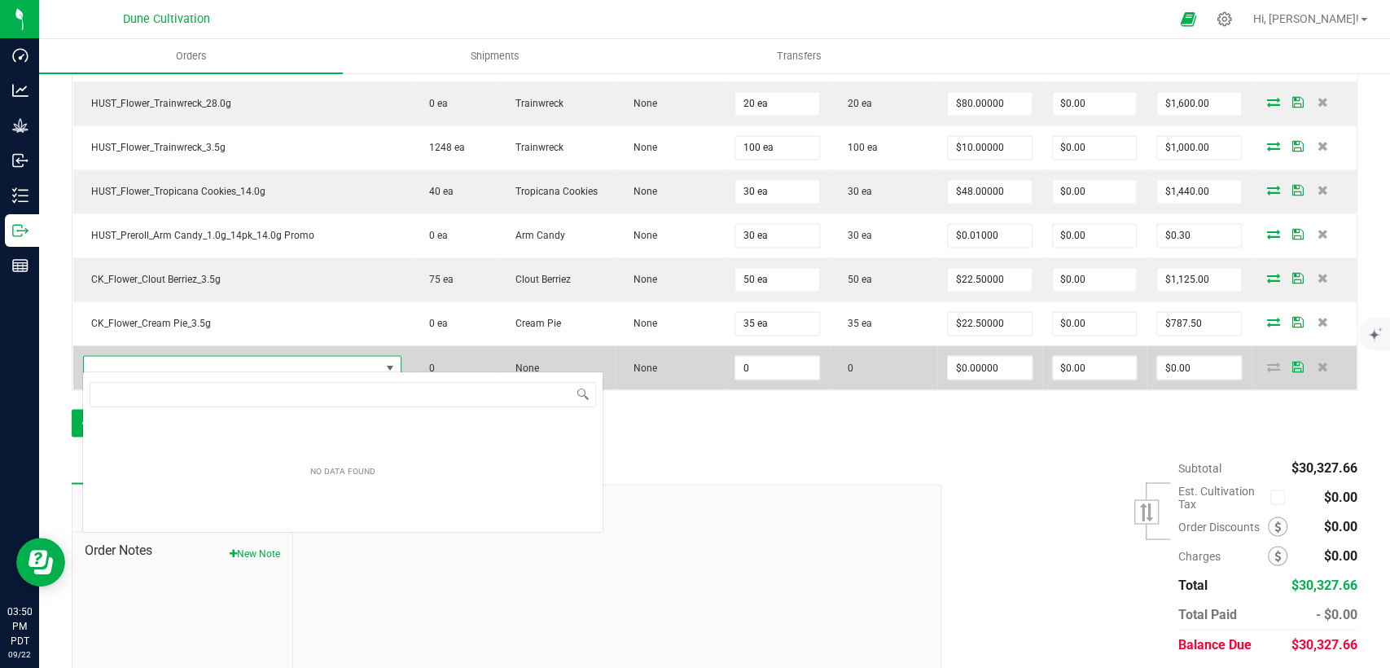
scroll to position [81426, 81179]
type input "CK_Preroll_Wagyu_1.0g Tester"
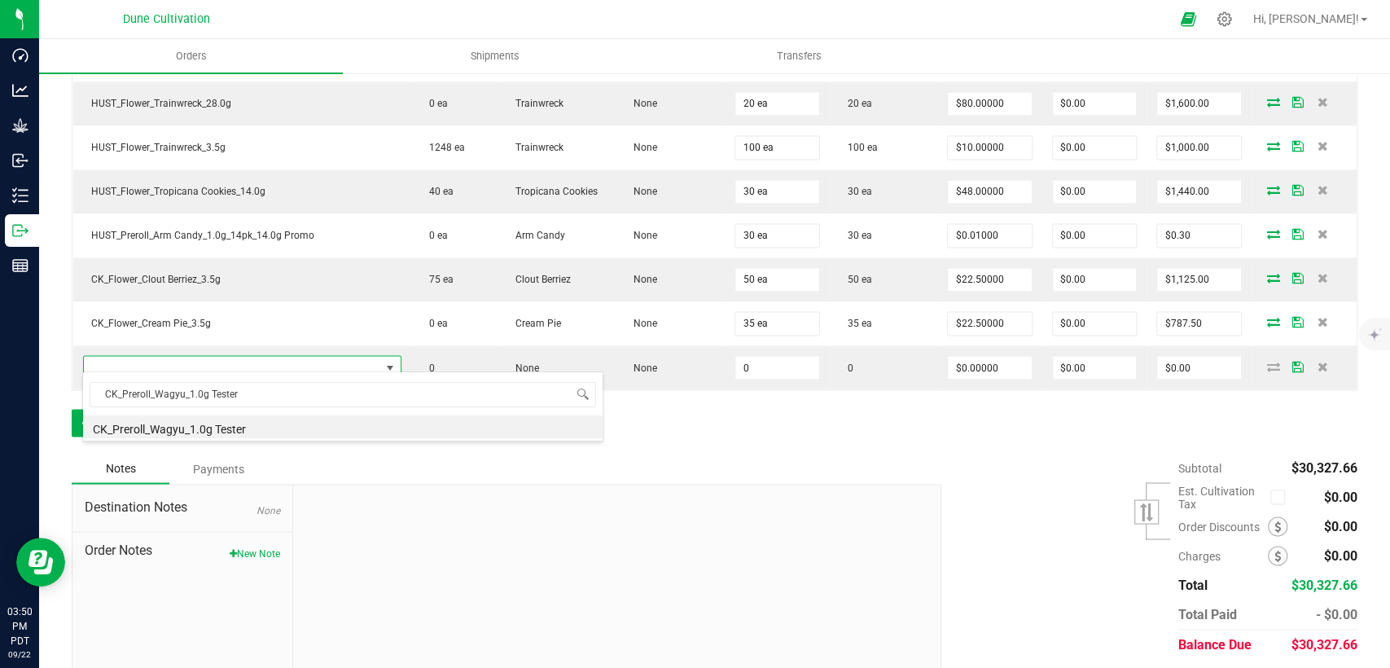
click at [272, 432] on li "CK_Preroll_Wagyu_1.0g Tester" at bounding box center [343, 426] width 520 height 23
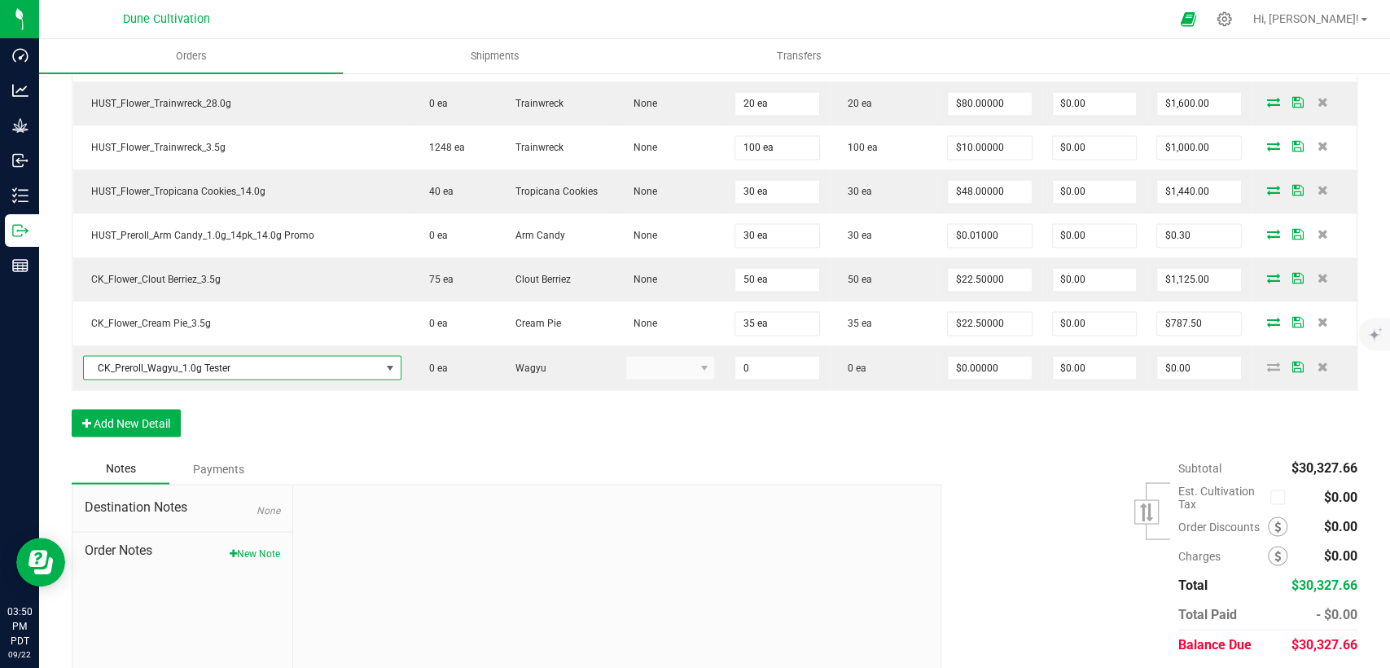
type input "0 ea"
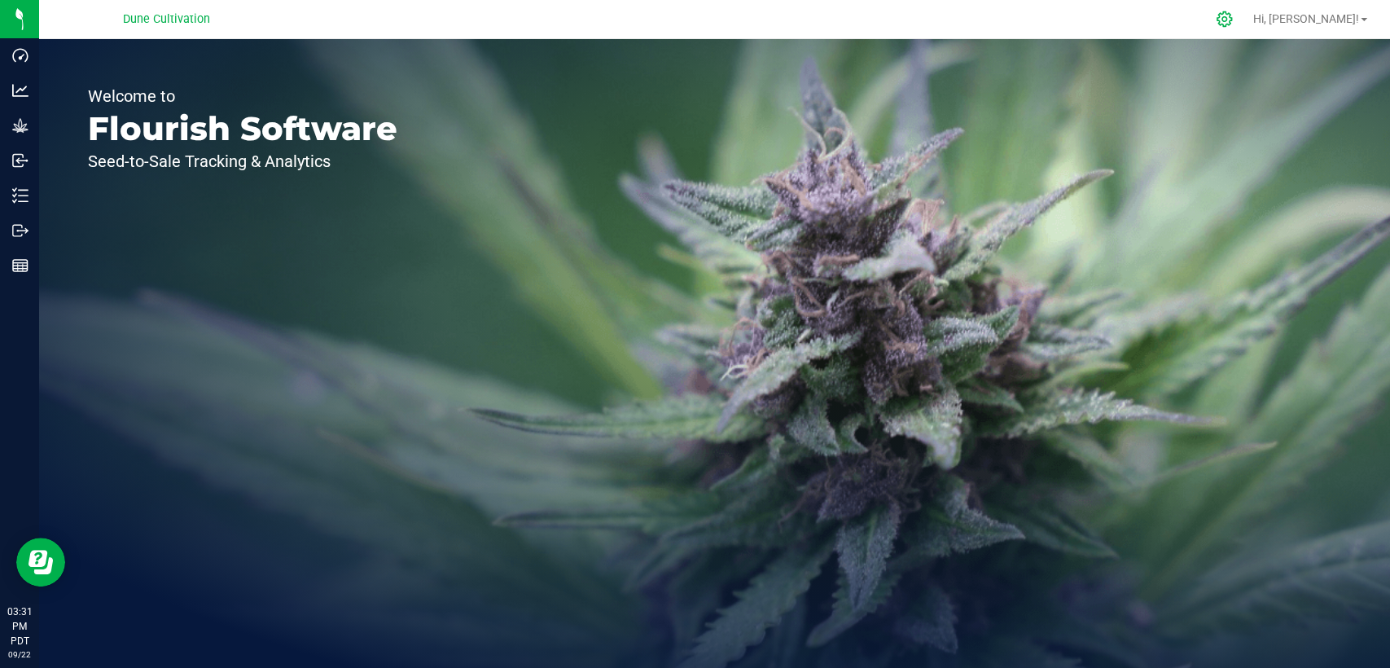
click at [1232, 18] on icon at bounding box center [1224, 18] width 15 height 15
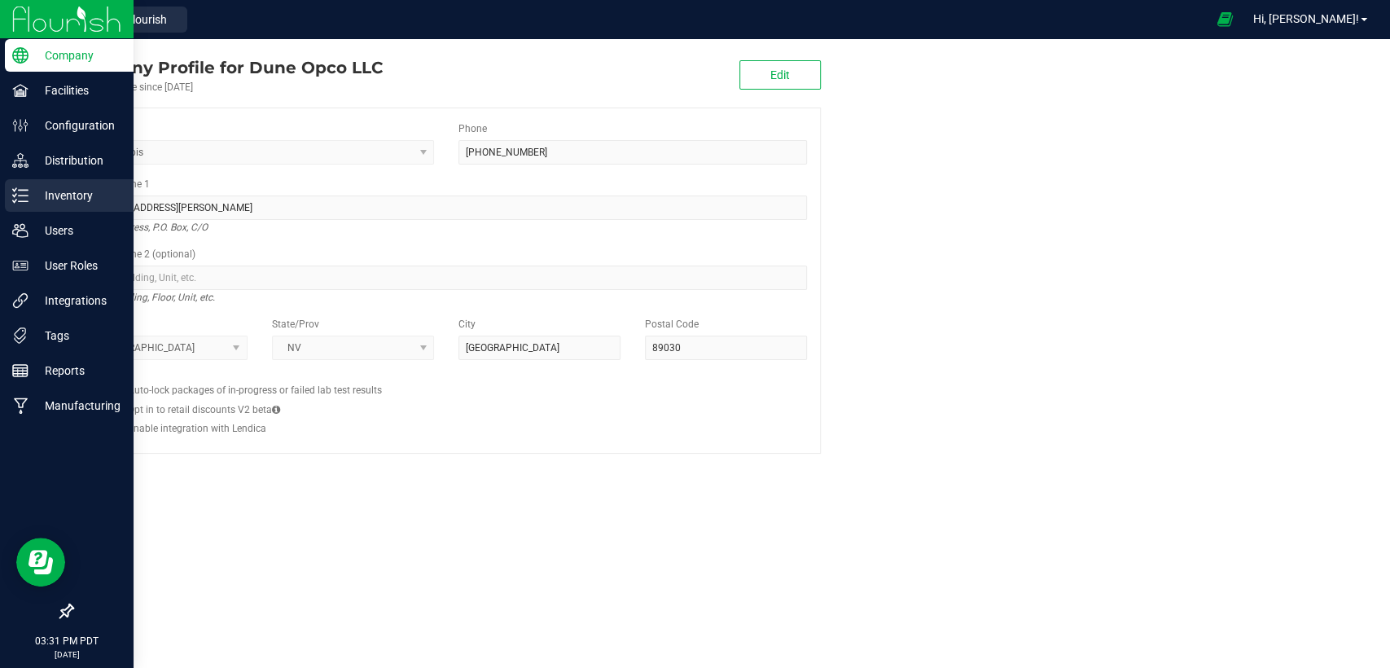
click at [86, 204] on p "Inventory" at bounding box center [78, 196] width 98 height 20
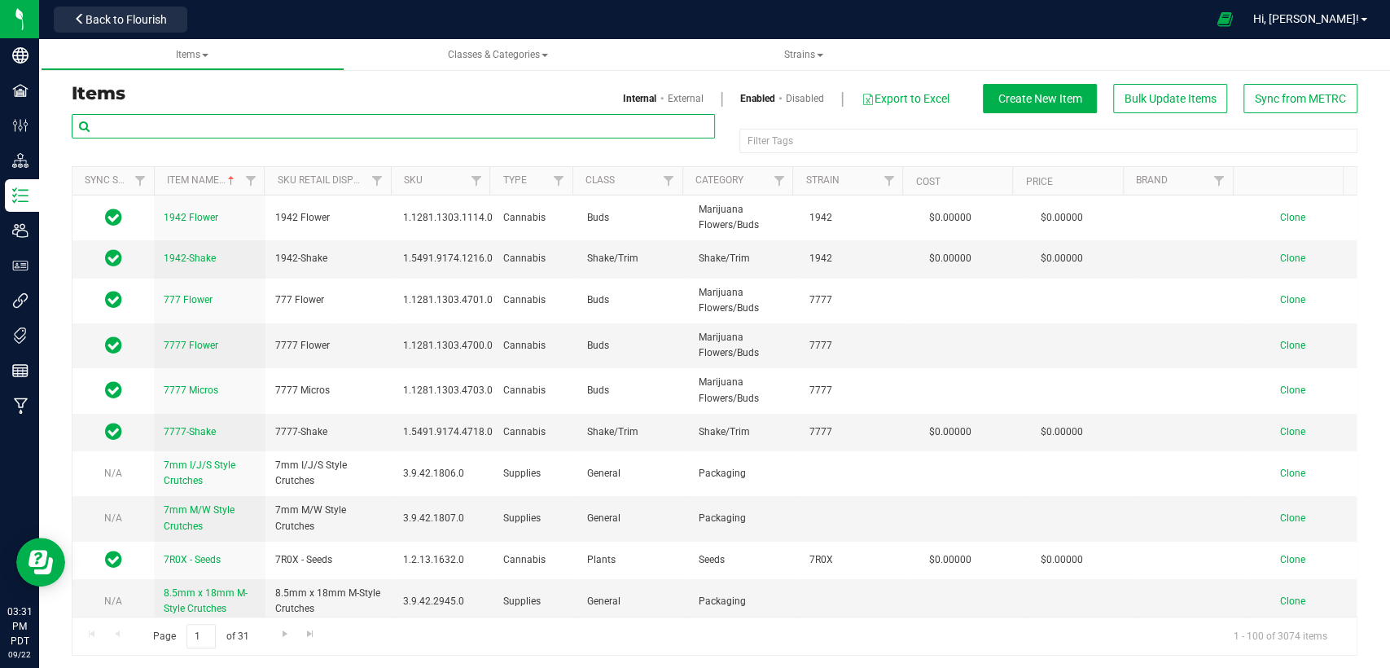
click at [313, 130] on input "text" at bounding box center [393, 126] width 643 height 24
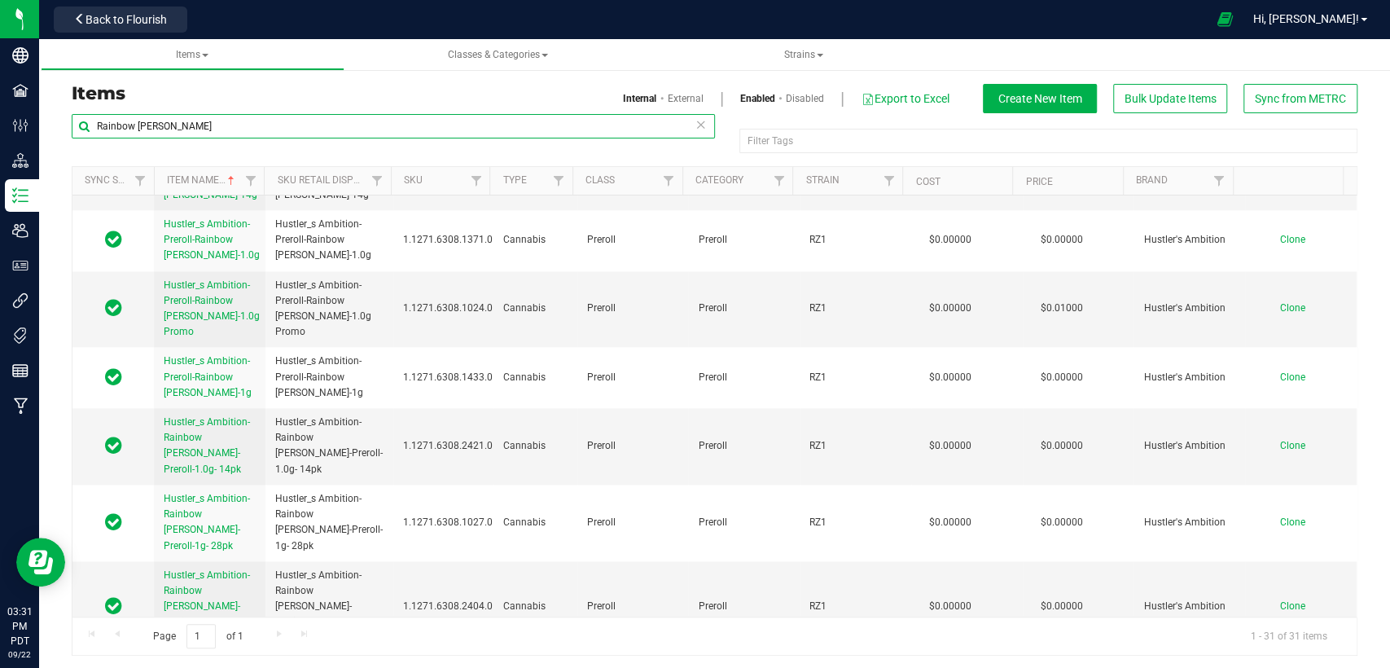
scroll to position [1522, 0]
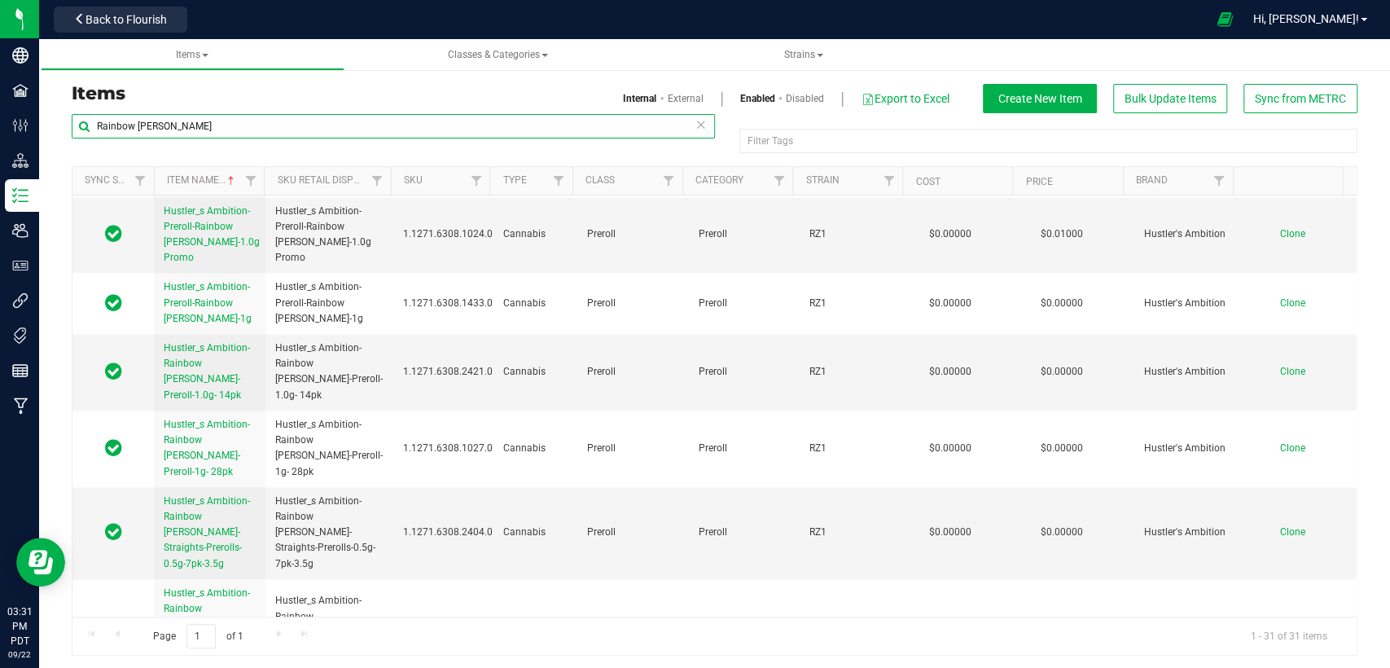
type input "Rainbow [PERSON_NAME]"
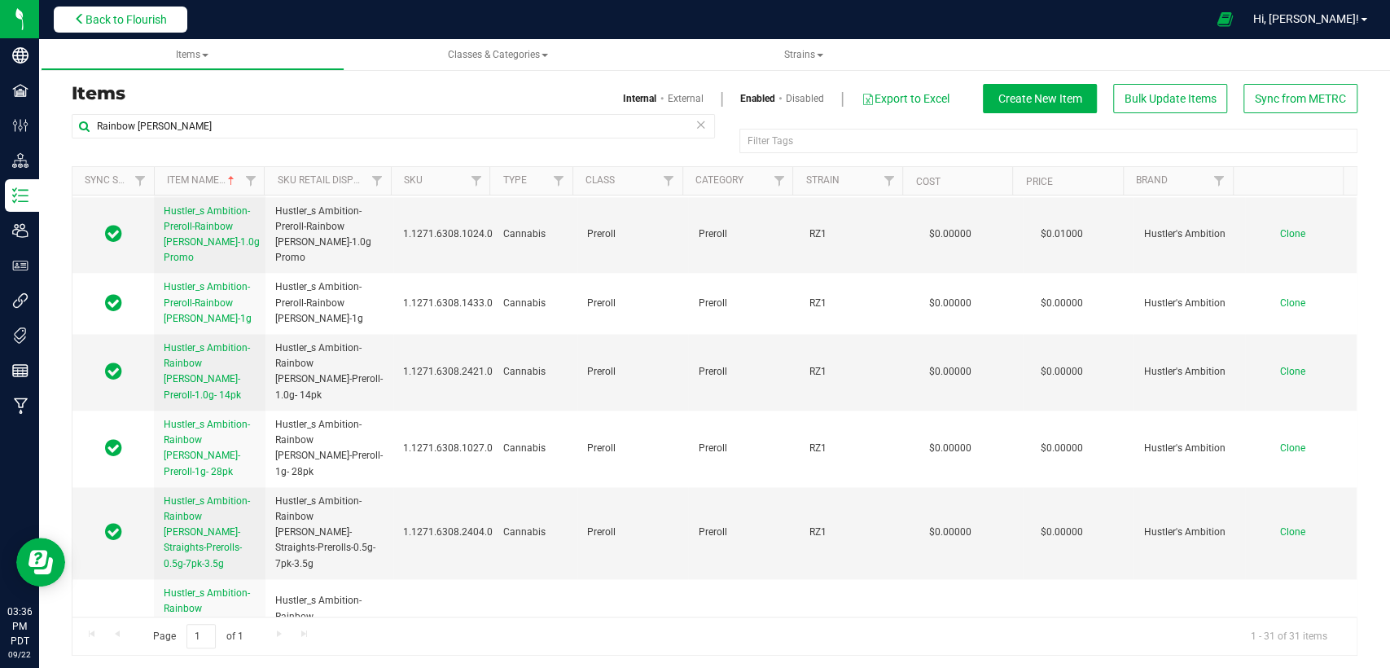
click at [147, 21] on span "Back to Flourish" at bounding box center [126, 19] width 81 height 13
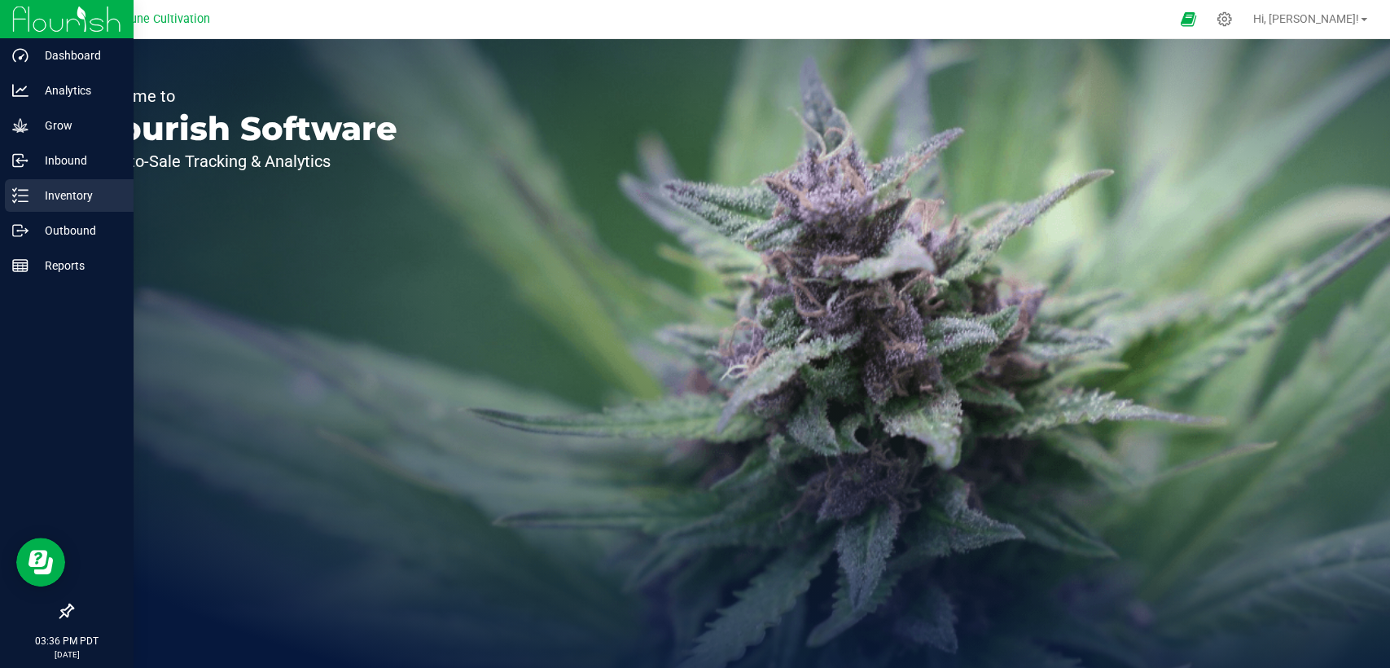
click at [46, 198] on p "Inventory" at bounding box center [78, 196] width 98 height 20
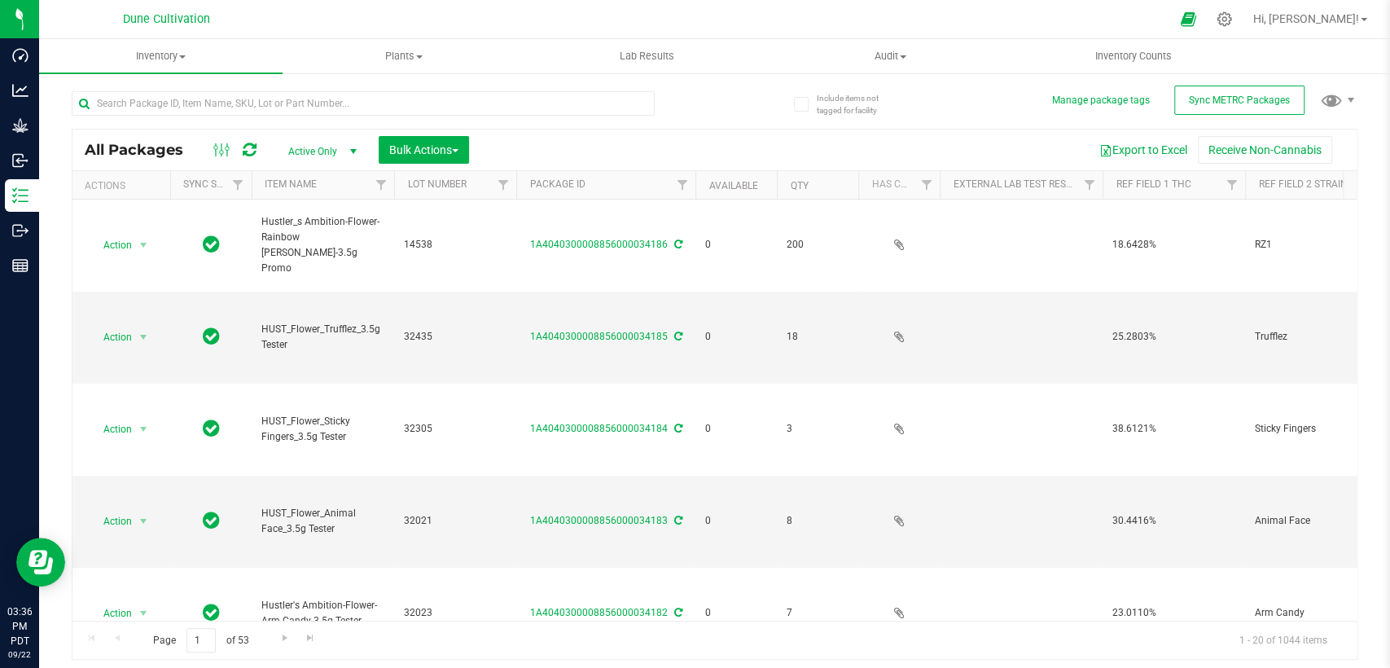
click at [297, 116] on div at bounding box center [363, 109] width 583 height 37
click at [305, 107] on input "text" at bounding box center [363, 103] width 583 height 24
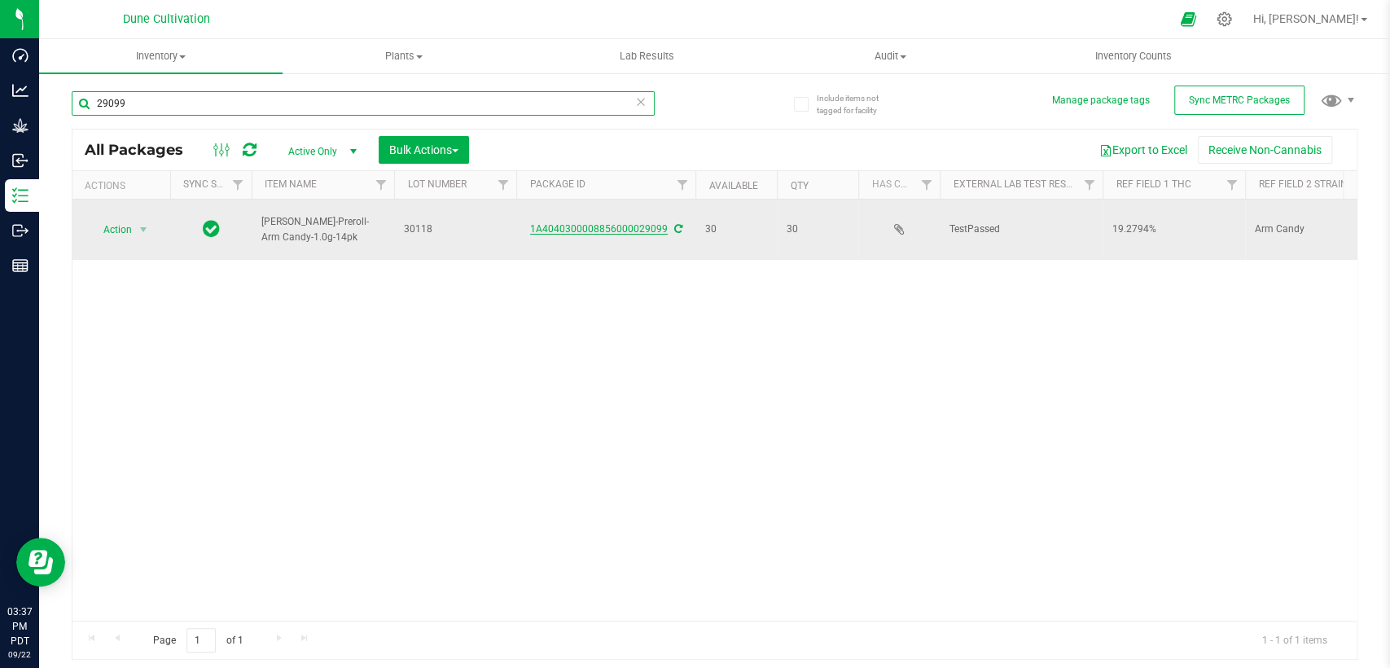
type input "29099"
click at [560, 223] on link "1A4040300008856000029099" at bounding box center [599, 228] width 138 height 11
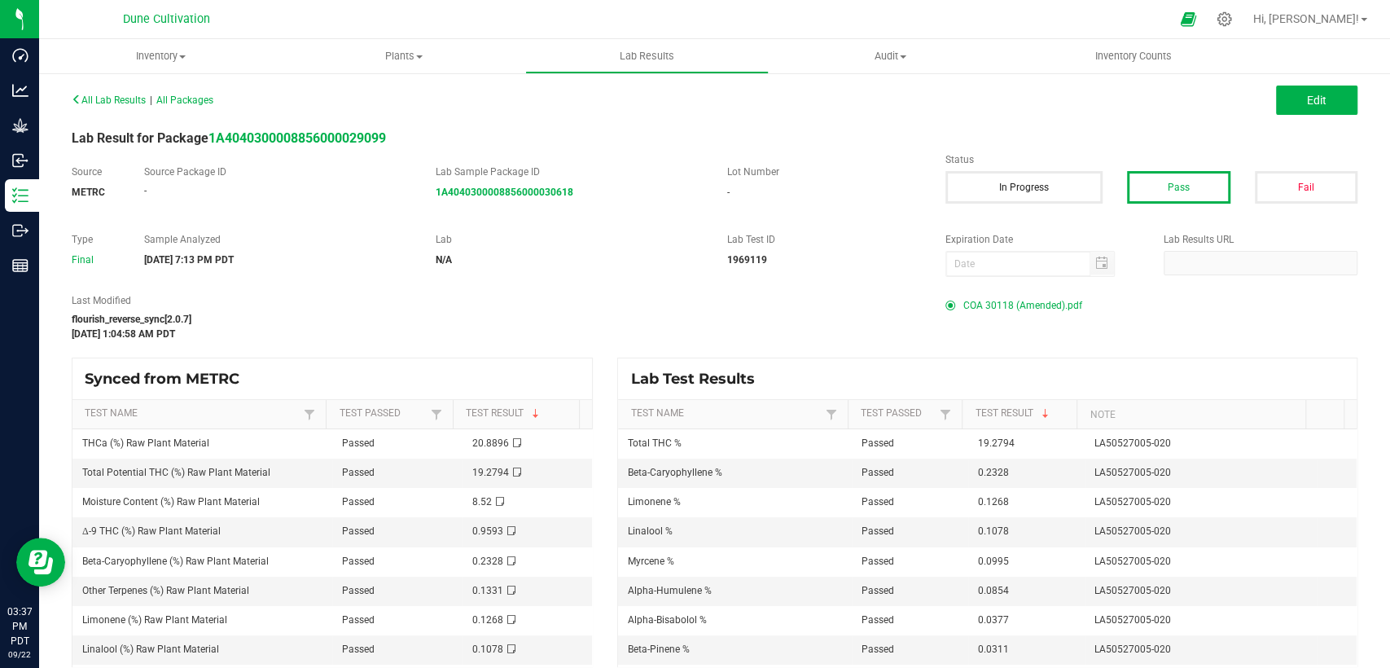
click at [1042, 301] on span "COA 30118 (Amended).pdf" at bounding box center [1023, 305] width 119 height 24
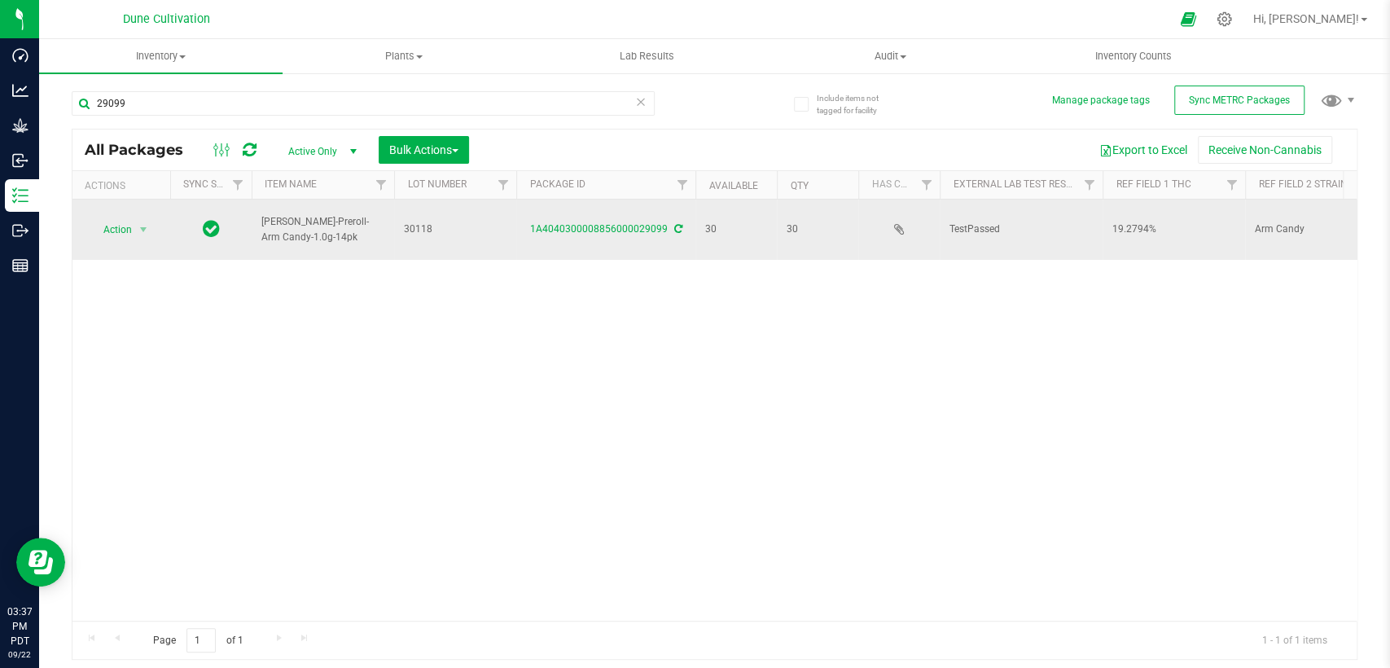
click at [306, 227] on span "HUST-Preroll-Arm Candy-1.0g-14pk" at bounding box center [322, 229] width 123 height 31
drag, startPoint x: 305, startPoint y: 228, endPoint x: 262, endPoint y: 204, distance: 48.5
click at [262, 214] on span "HUST-Preroll-Arm Candy-1.0g-14pk" at bounding box center [322, 229] width 123 height 31
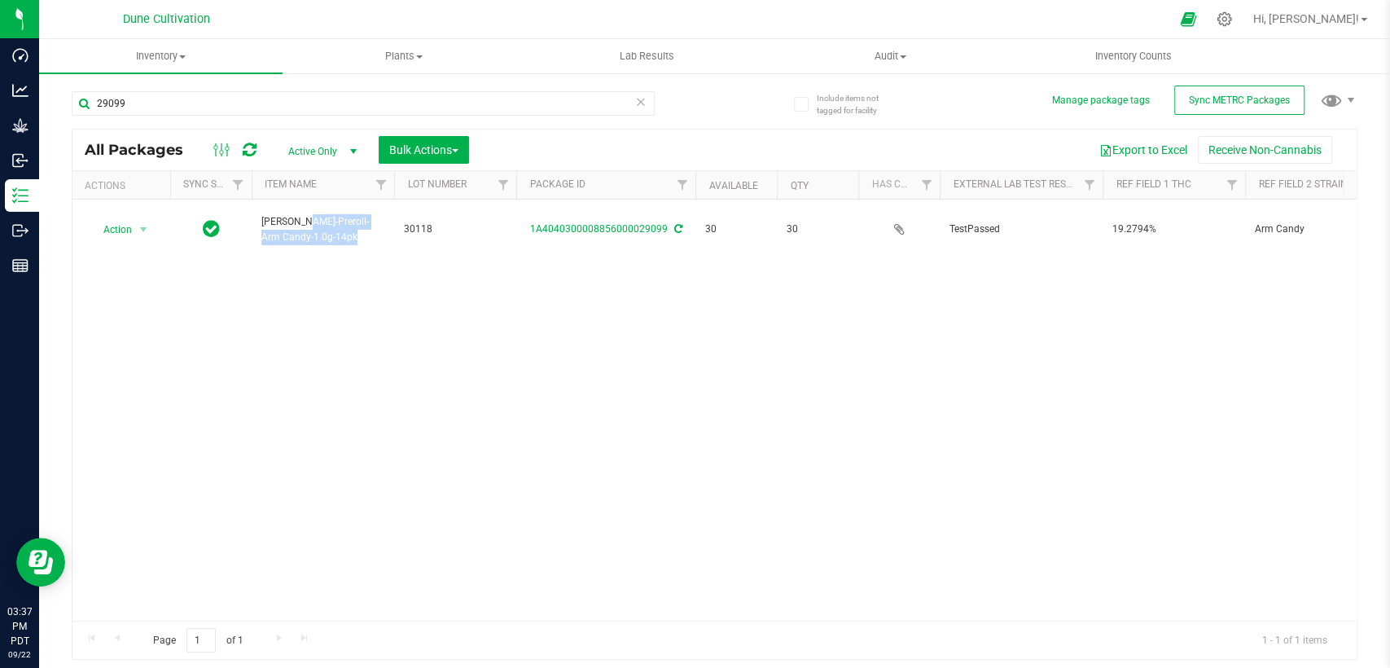
copy span "HUST-Preroll-Arm Candy-1.0g-14pk"
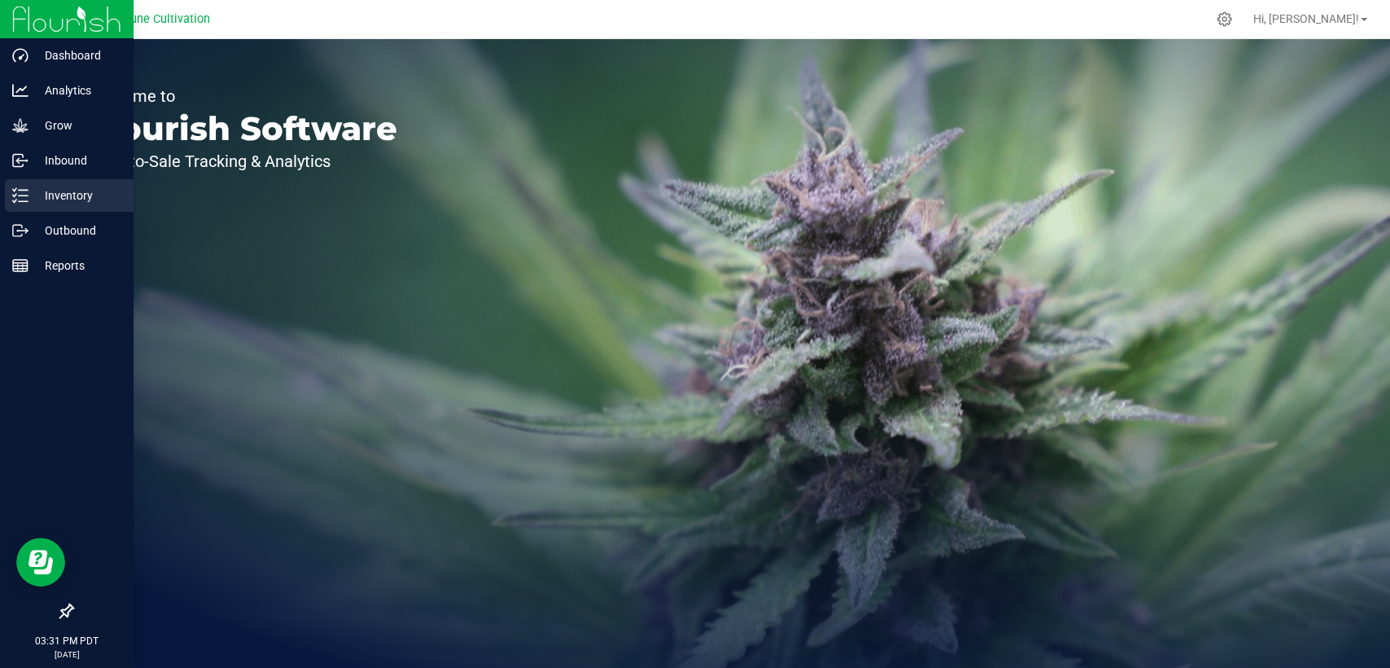
click at [19, 198] on icon at bounding box center [20, 195] width 16 height 16
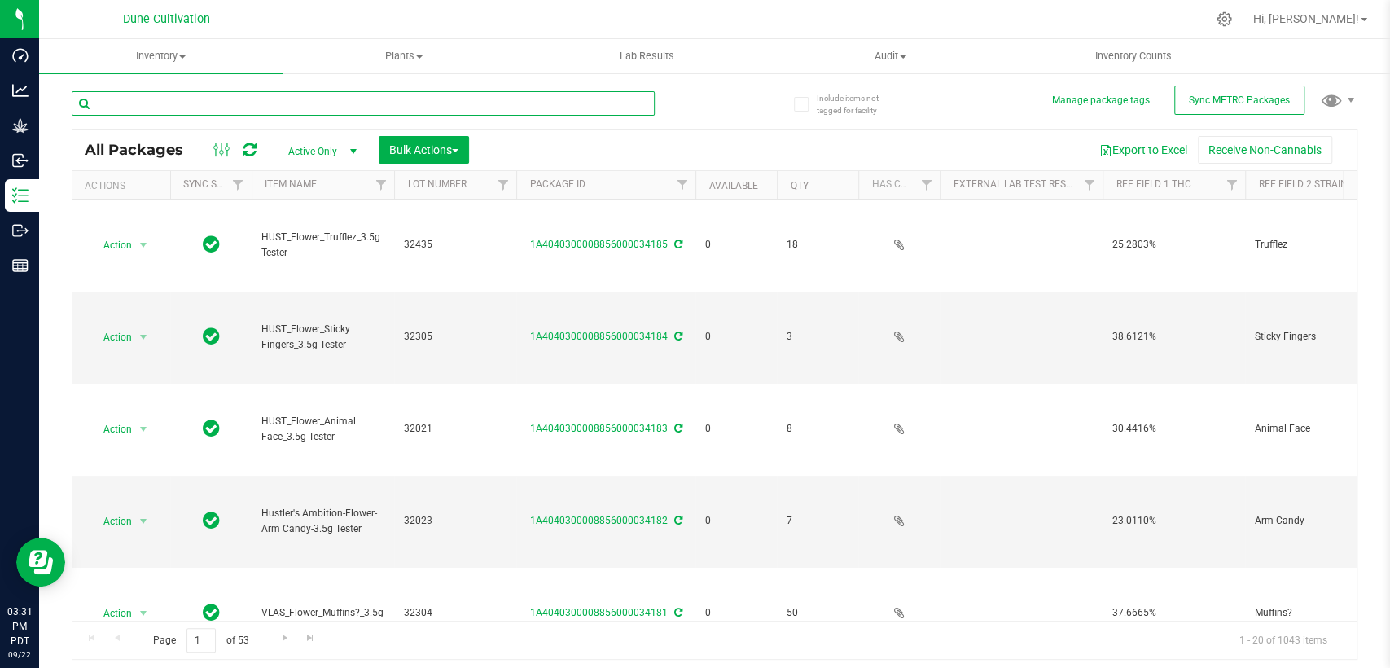
click at [400, 105] on input "text" at bounding box center [363, 103] width 583 height 24
paste input "22348"
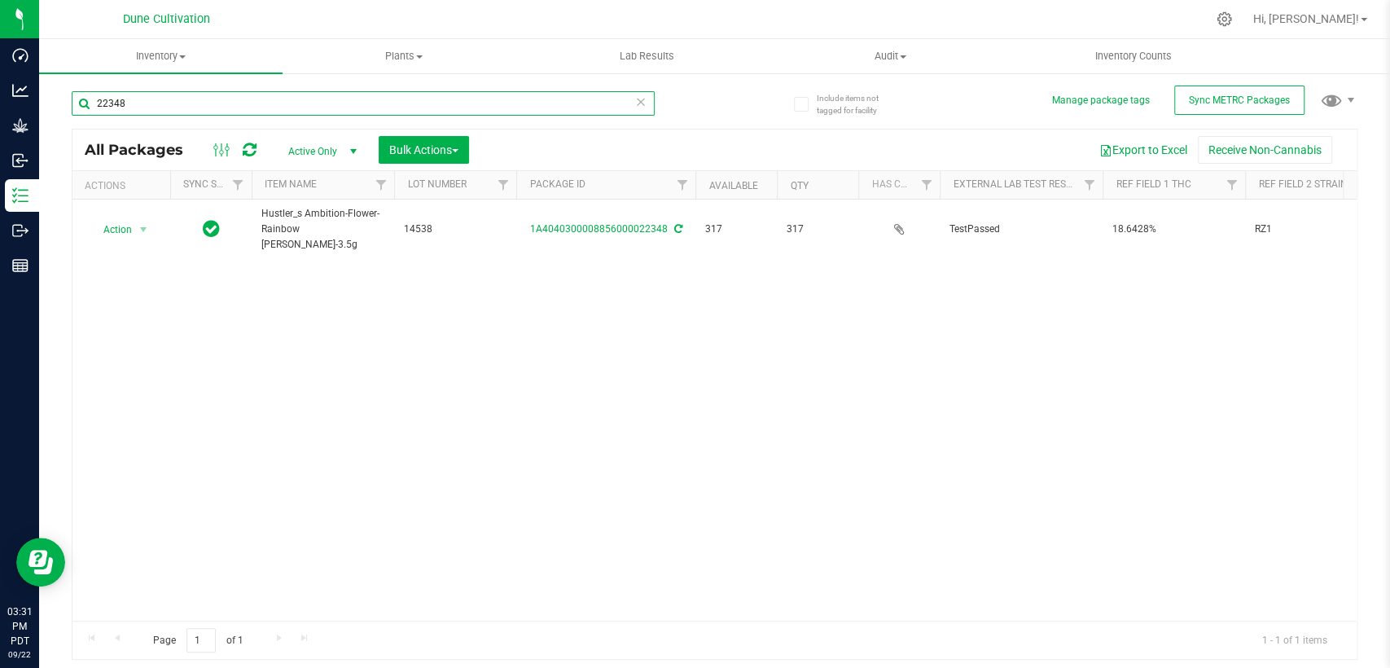
type input "22348"
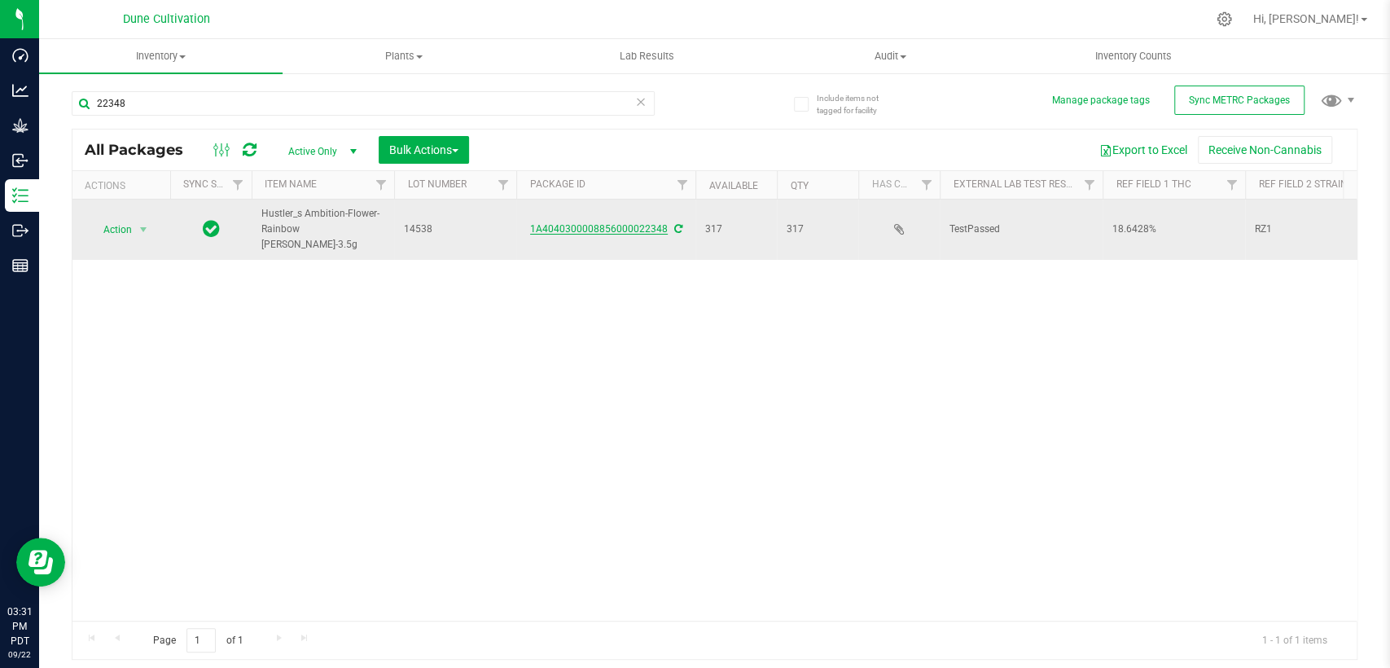
click at [626, 223] on link "1A4040300008856000022348" at bounding box center [599, 228] width 138 height 11
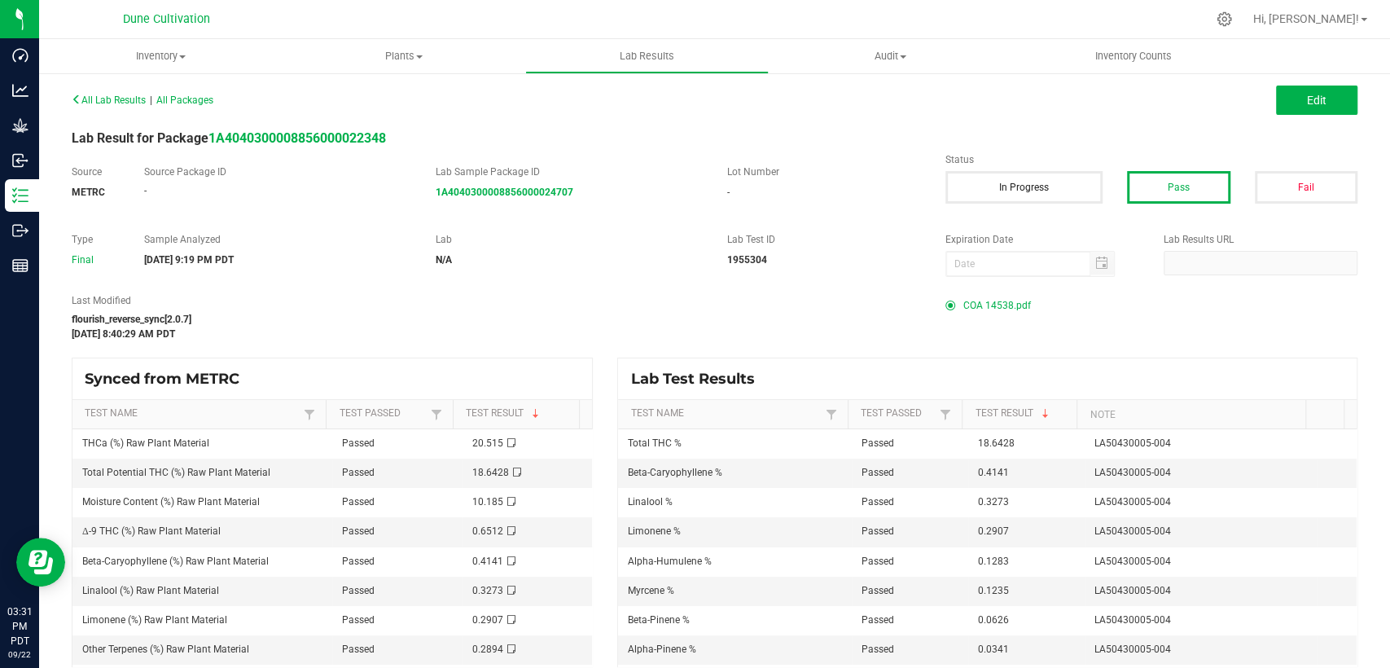
click at [985, 303] on span "COA 14538.pdf" at bounding box center [998, 305] width 68 height 24
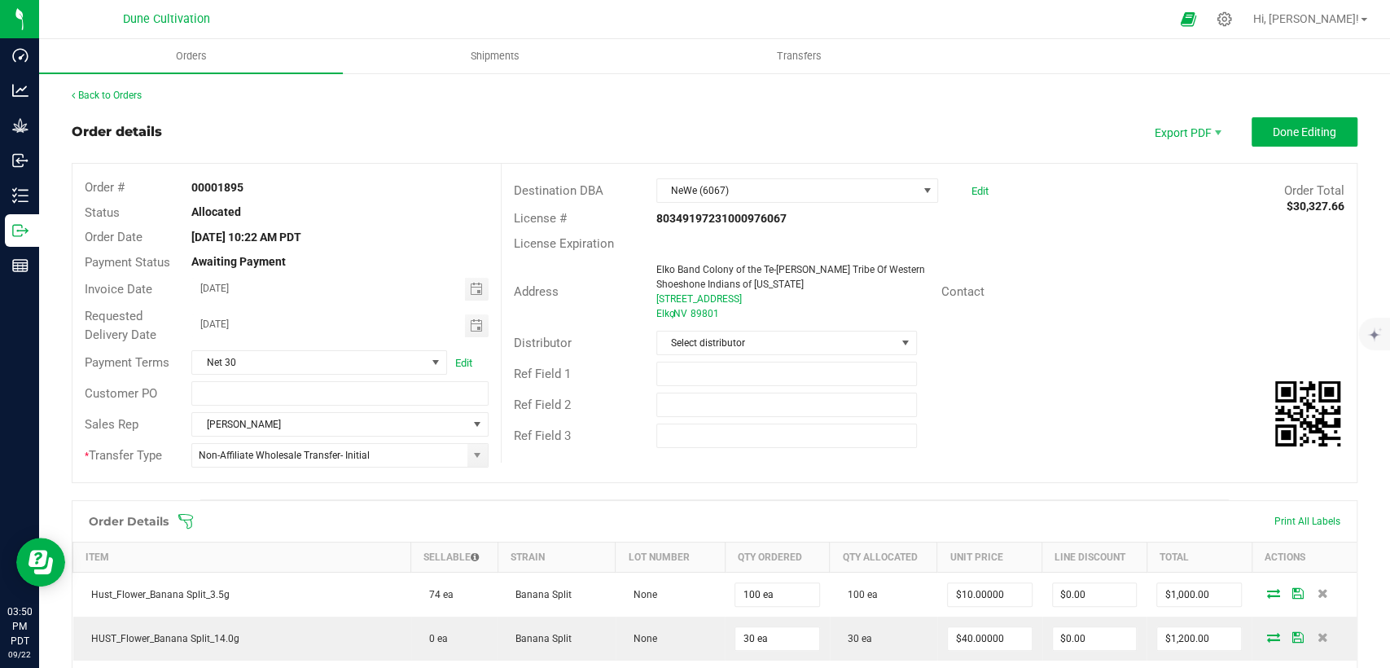
scroll to position [1767, 0]
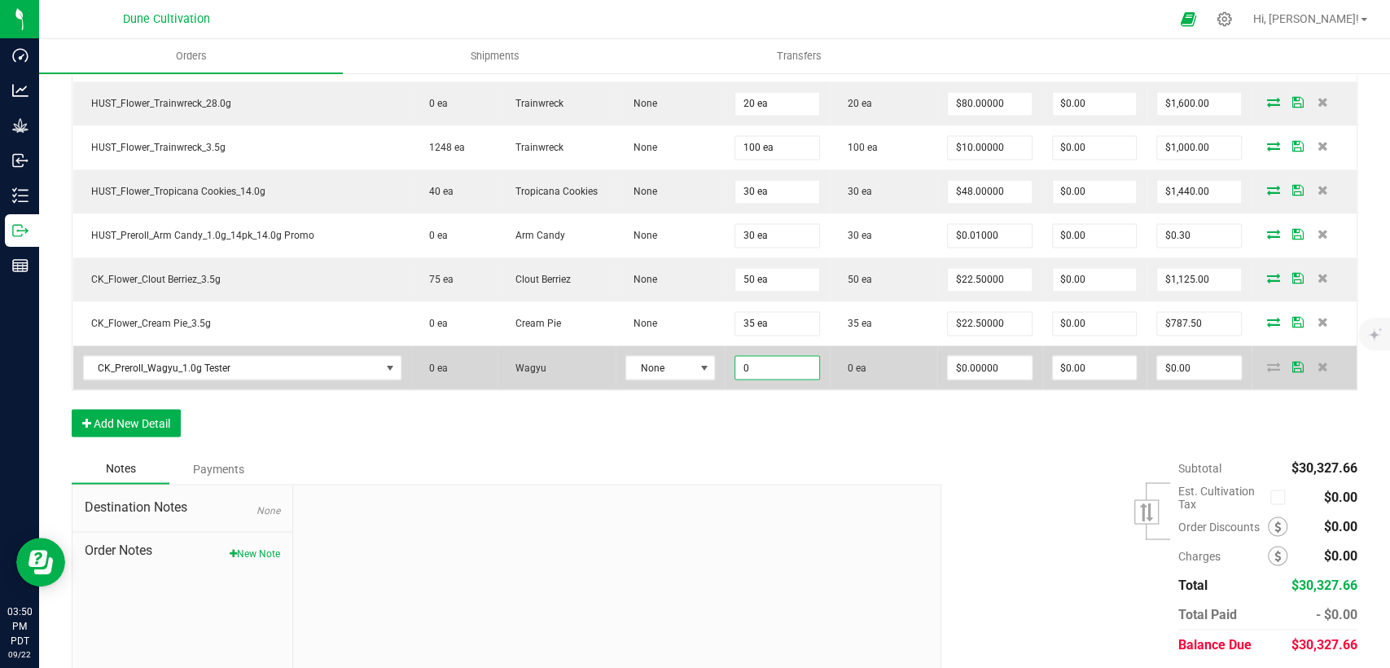
click at [736, 356] on input "0" at bounding box center [778, 367] width 84 height 23
type input "20 ea"
click at [994, 356] on input "0" at bounding box center [990, 367] width 84 height 23
type input "0."
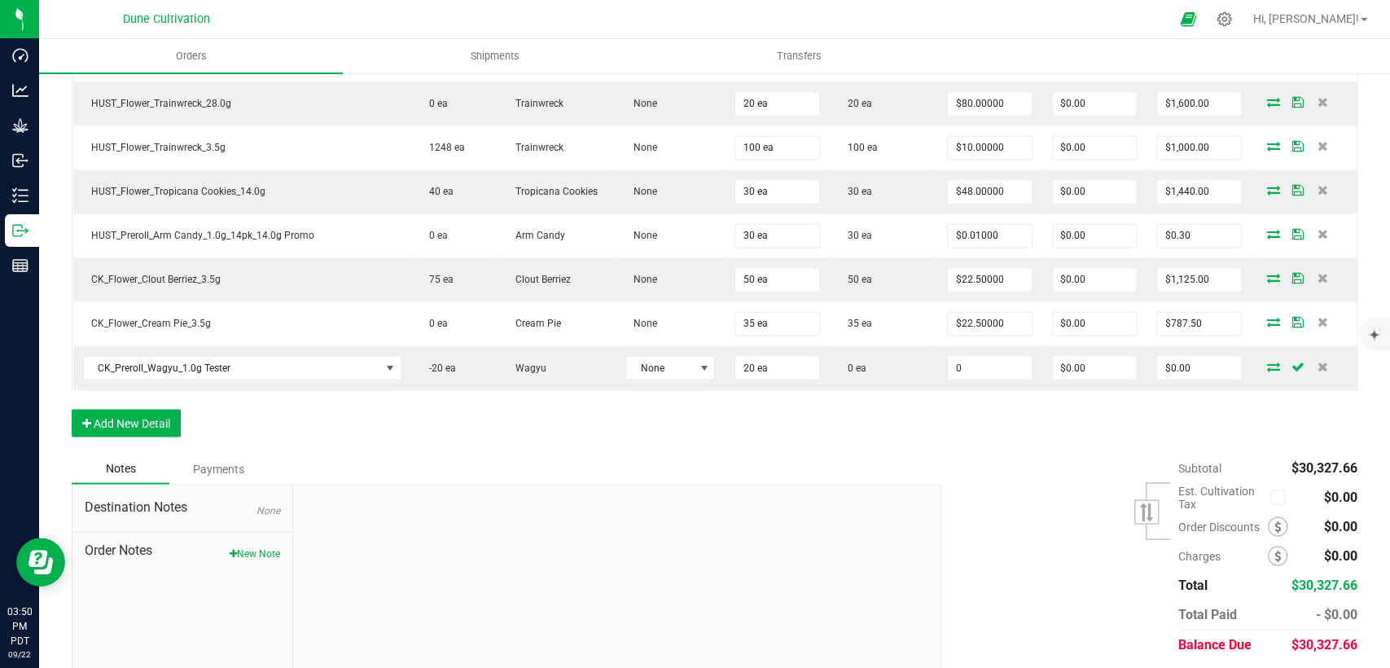
click at [994, 356] on input "0" at bounding box center [990, 367] width 84 height 23
type input "$0.01000"
type input "$0.20"
click at [1267, 361] on icon at bounding box center [1273, 366] width 13 height 10
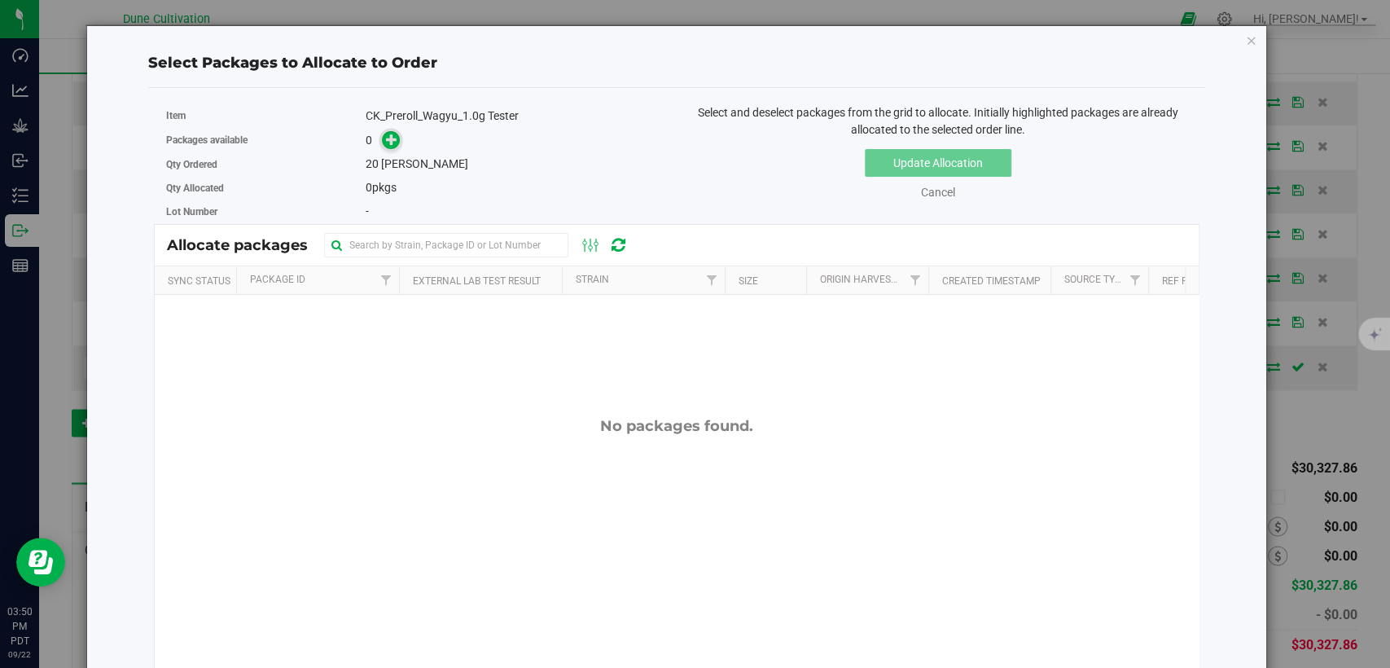
click at [394, 135] on icon at bounding box center [391, 139] width 11 height 11
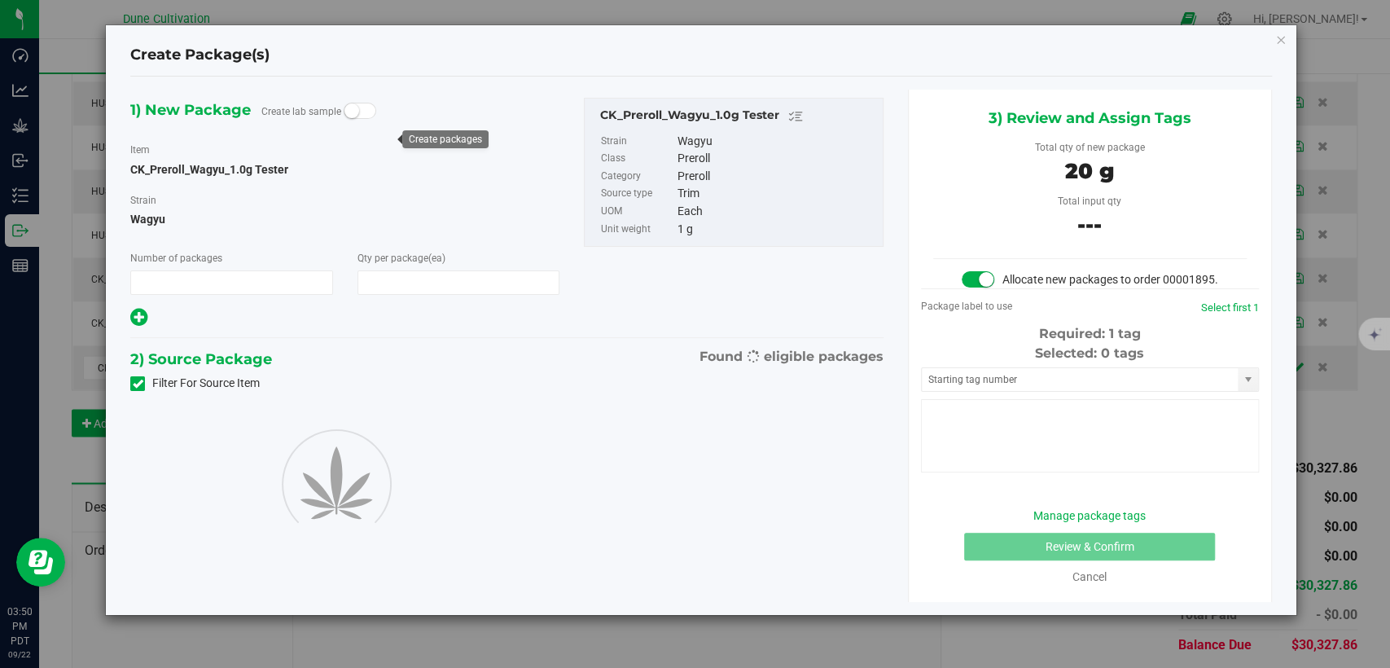
type input "1"
type input "20"
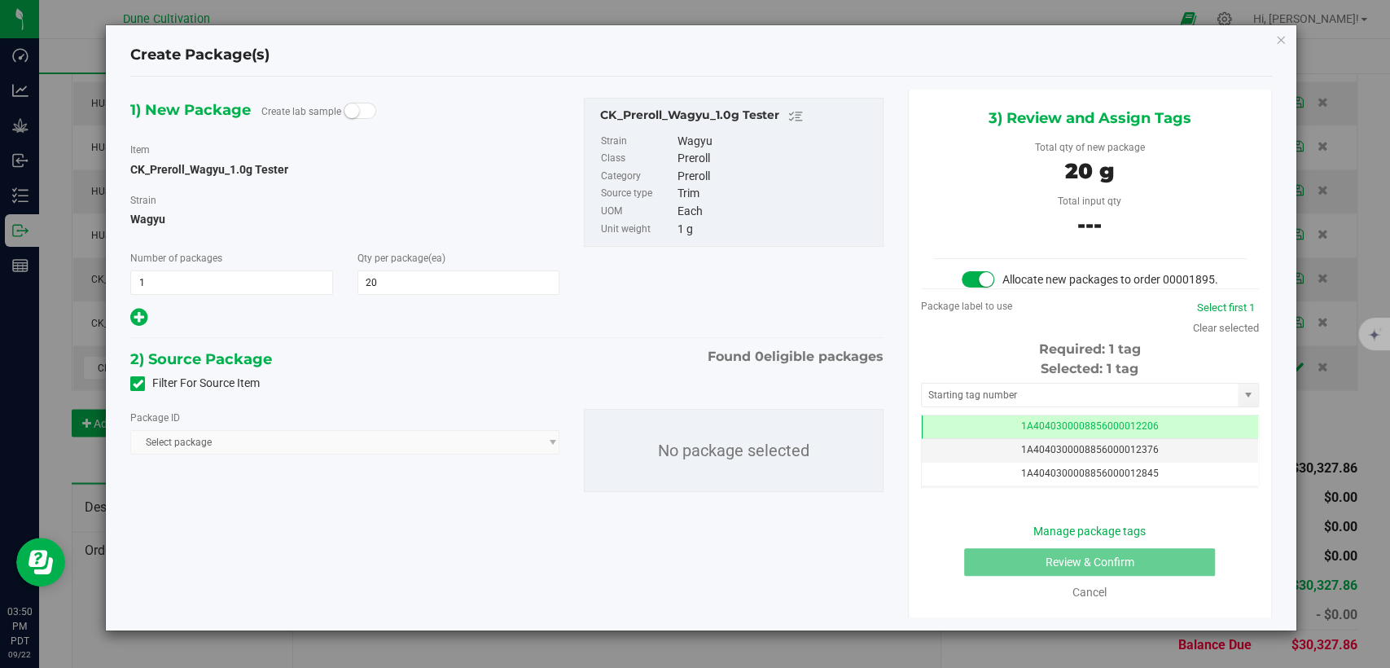
click at [130, 384] on span at bounding box center [137, 383] width 15 height 15
click at [0, 0] on input "Filter For Source Item" at bounding box center [0, 0] width 0 height 0
click at [189, 440] on span "Select package" at bounding box center [334, 442] width 407 height 23
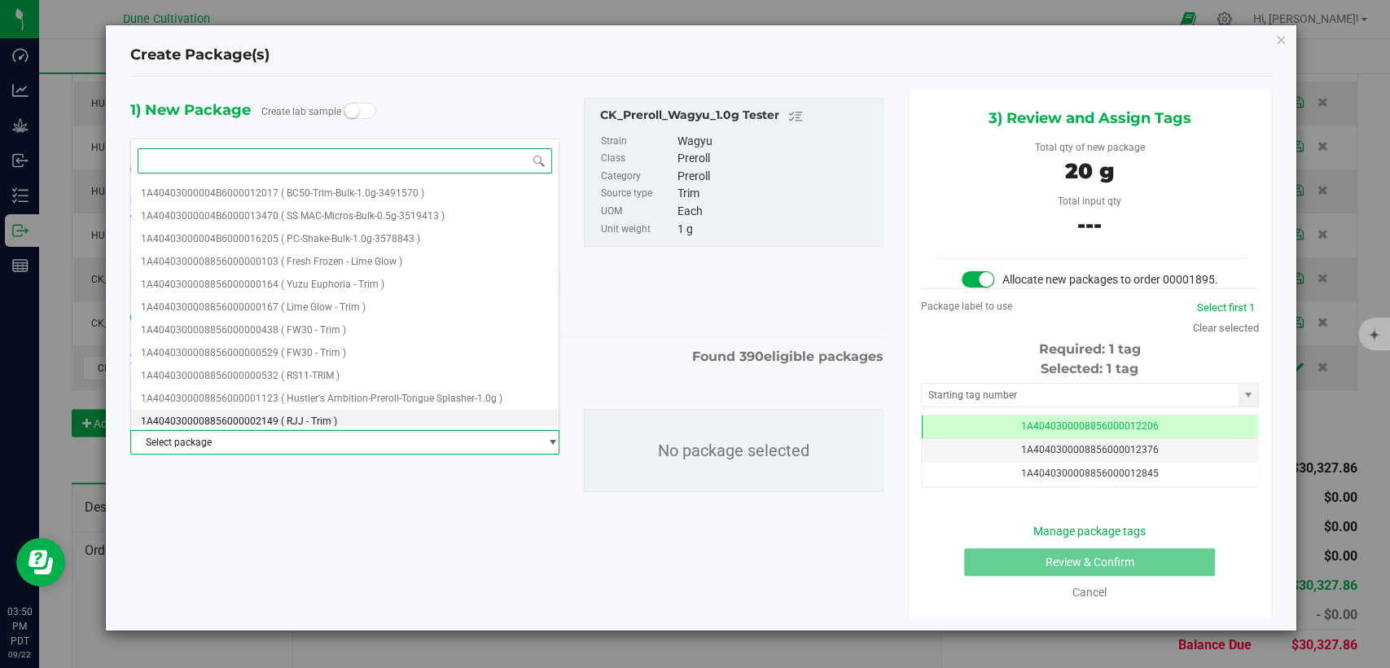
paste input "29223"
type input "29223"
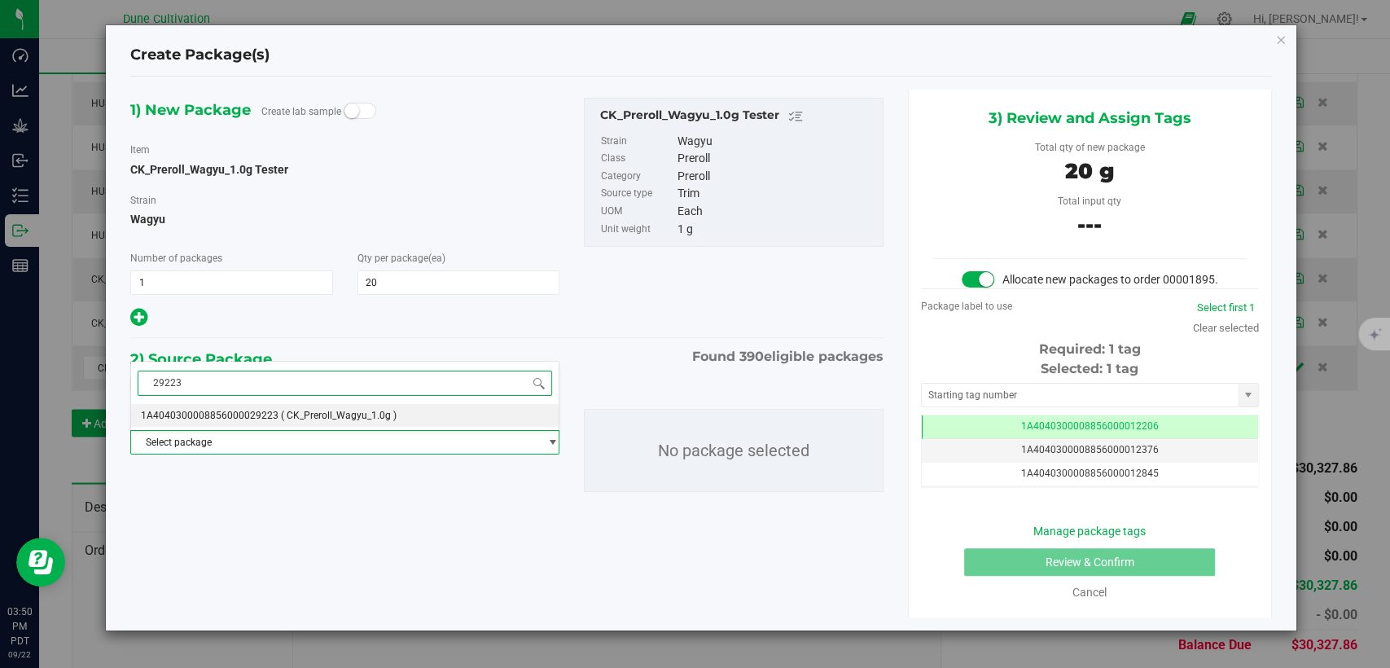
click at [260, 411] on span "1A4040300008856000029223" at bounding box center [210, 415] width 138 height 11
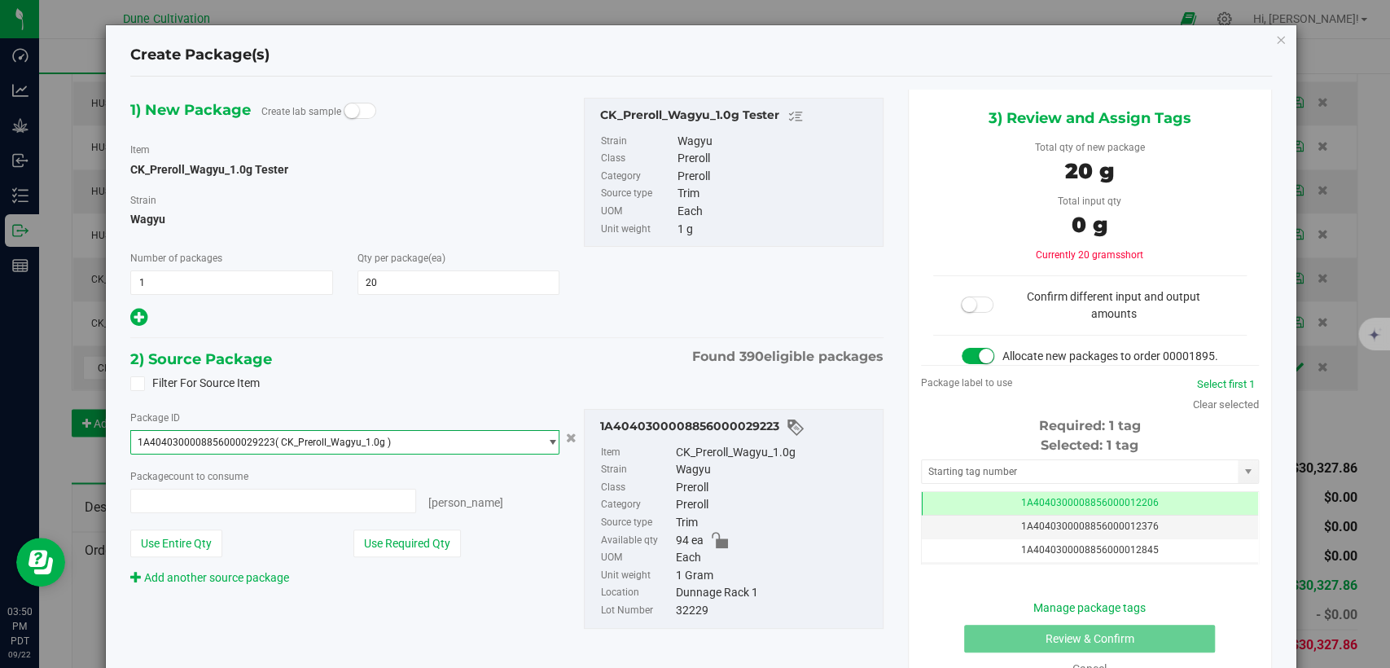
scroll to position [5770, 0]
click at [408, 535] on button "Use Required Qty" at bounding box center [408, 543] width 108 height 28
type input "20 ea"
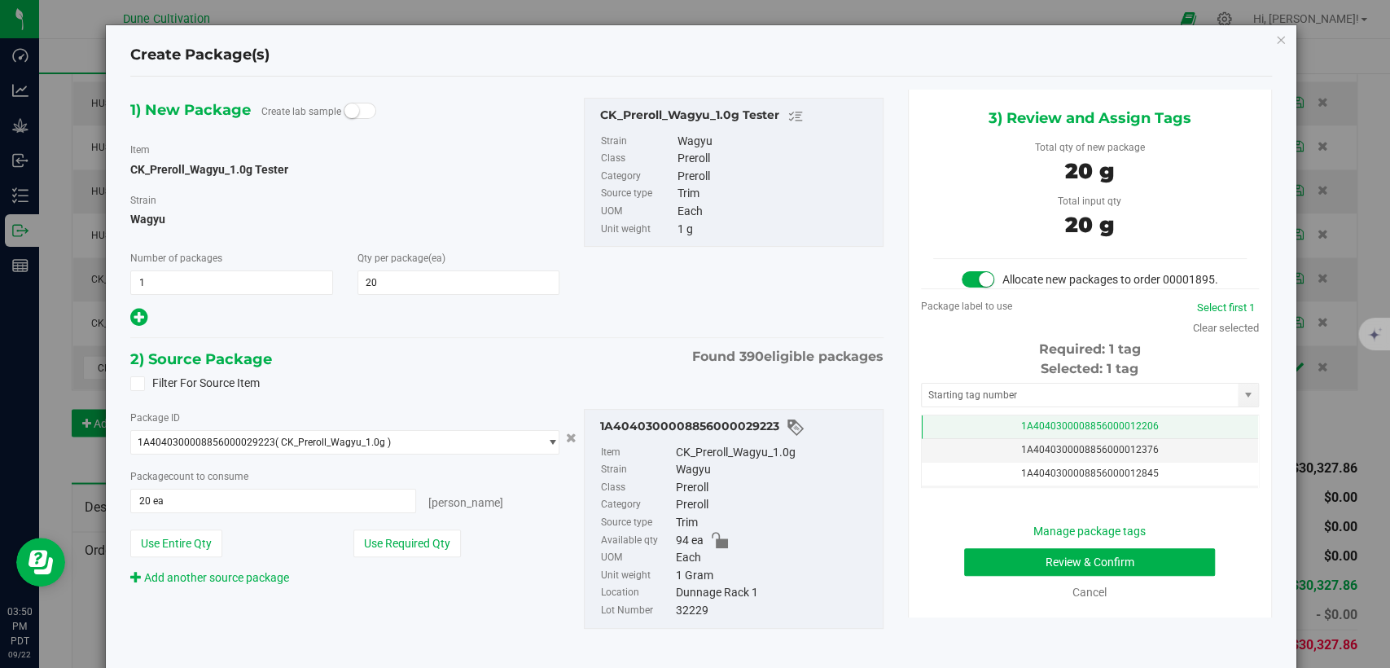
click at [1056, 432] on span "1A4040300008856000012206" at bounding box center [1090, 425] width 138 height 11
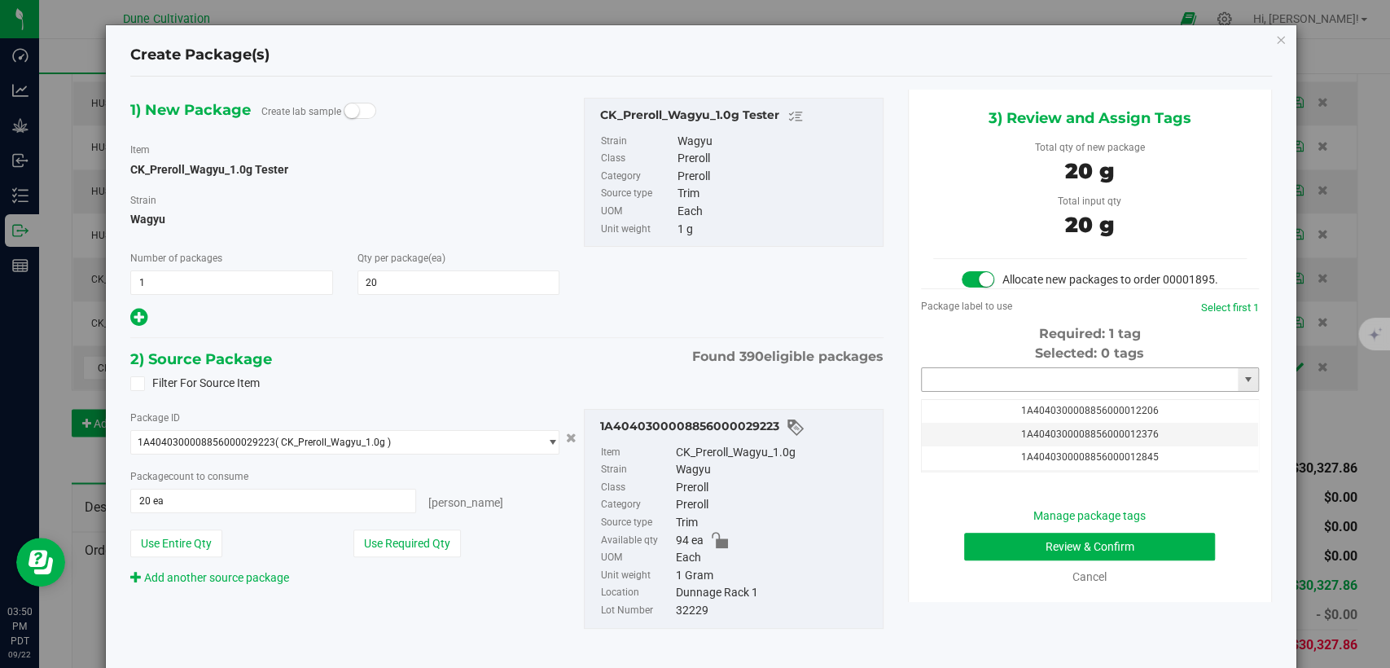
click at [1023, 391] on input "text" at bounding box center [1080, 379] width 316 height 23
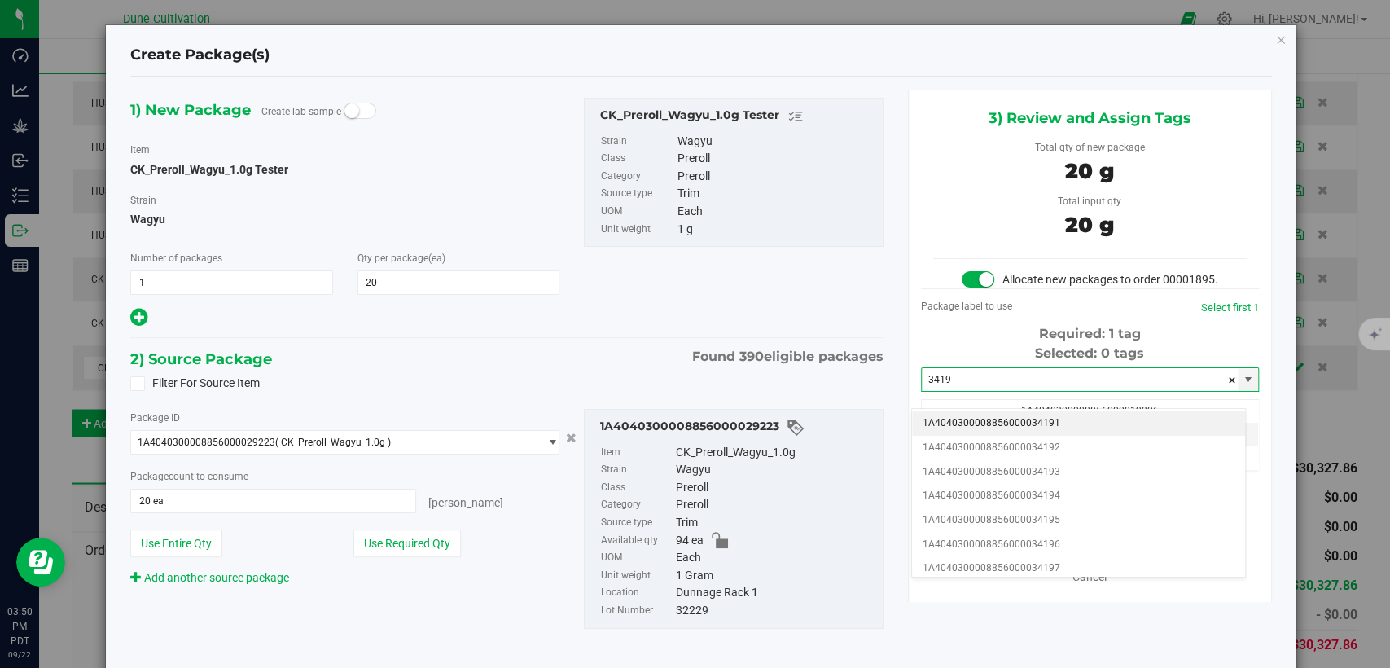
click at [1012, 421] on li "1A4040300008856000034191" at bounding box center [1078, 423] width 333 height 24
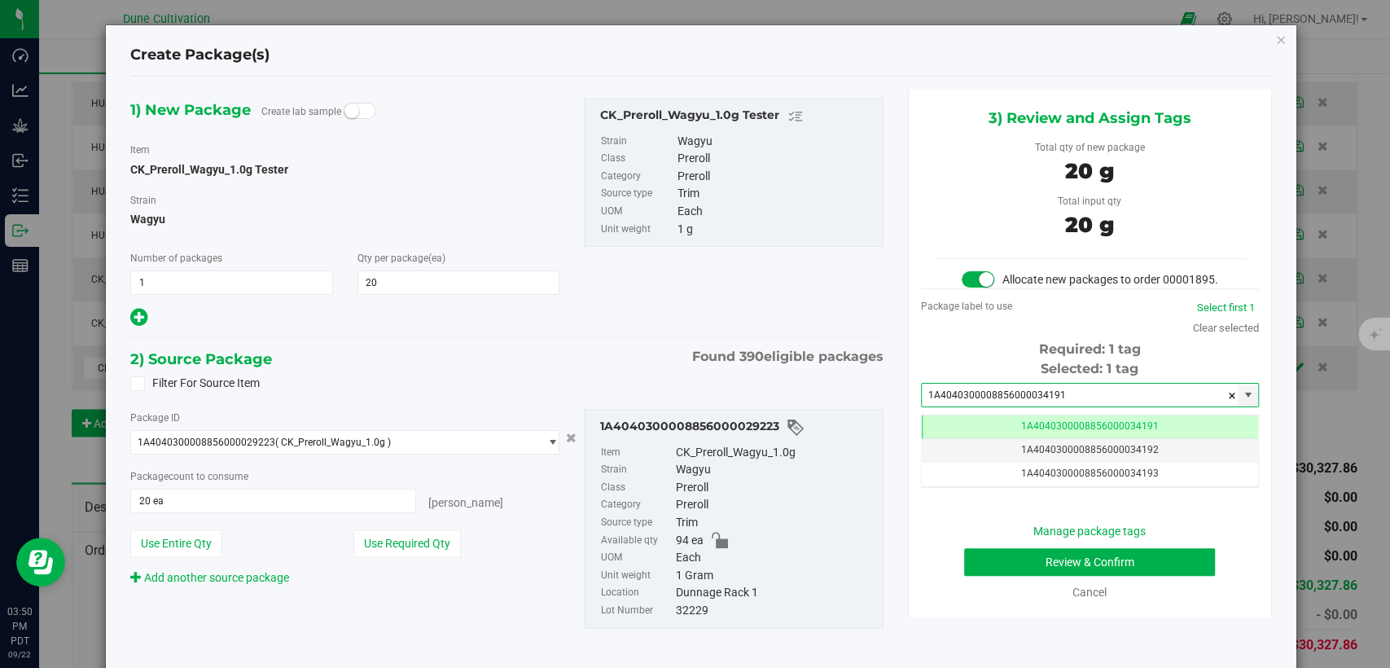
type input "1A4040300008856000034191"
click at [998, 576] on button "Review & Confirm" at bounding box center [1089, 562] width 251 height 28
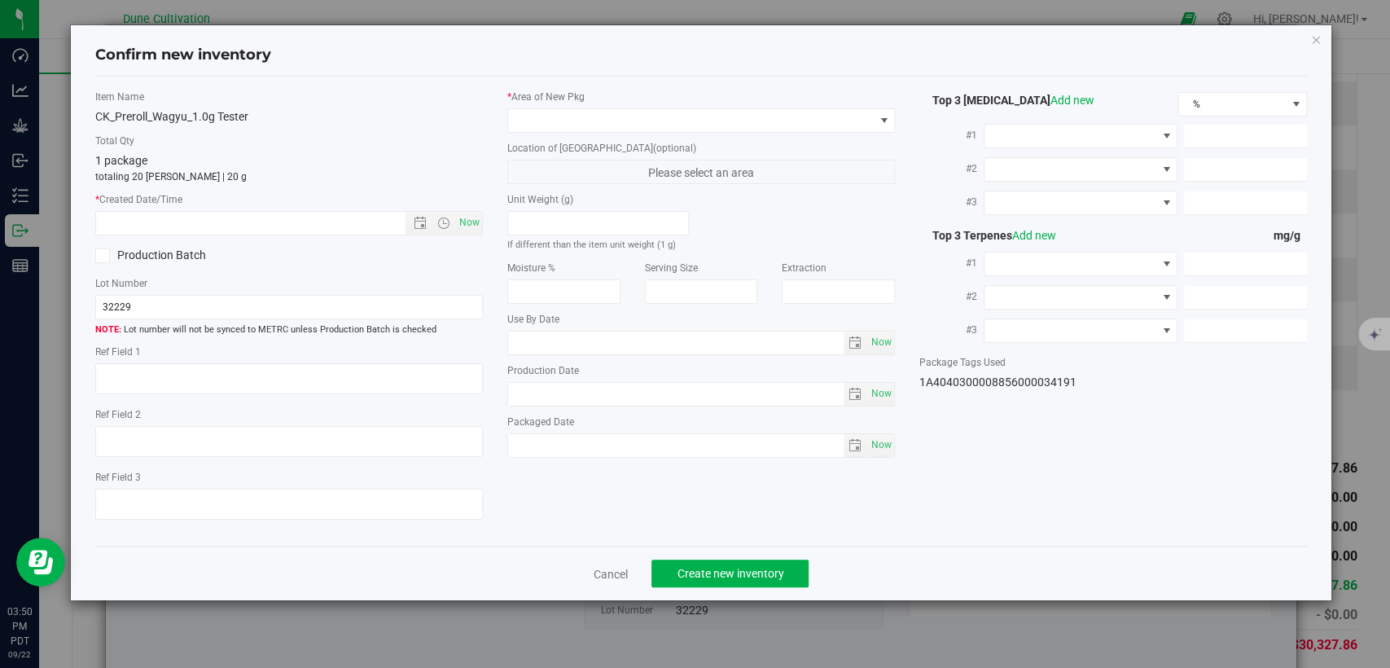
type textarea "33.8143%"
type textarea "Wagyu"
type textarea "<LOQ"
type input "364.3940"
type input "18.5694"
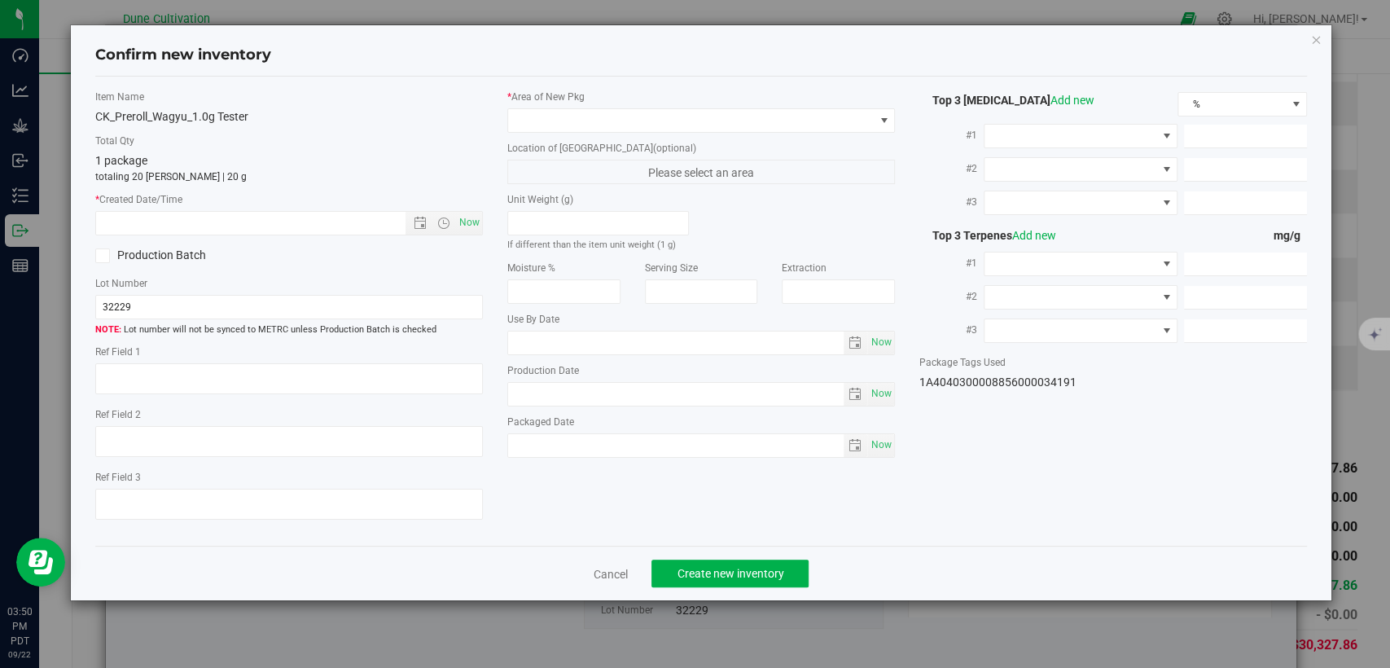
type input "6.7748"
type input "8.5830"
type input "5.9400"
type input "5.2620"
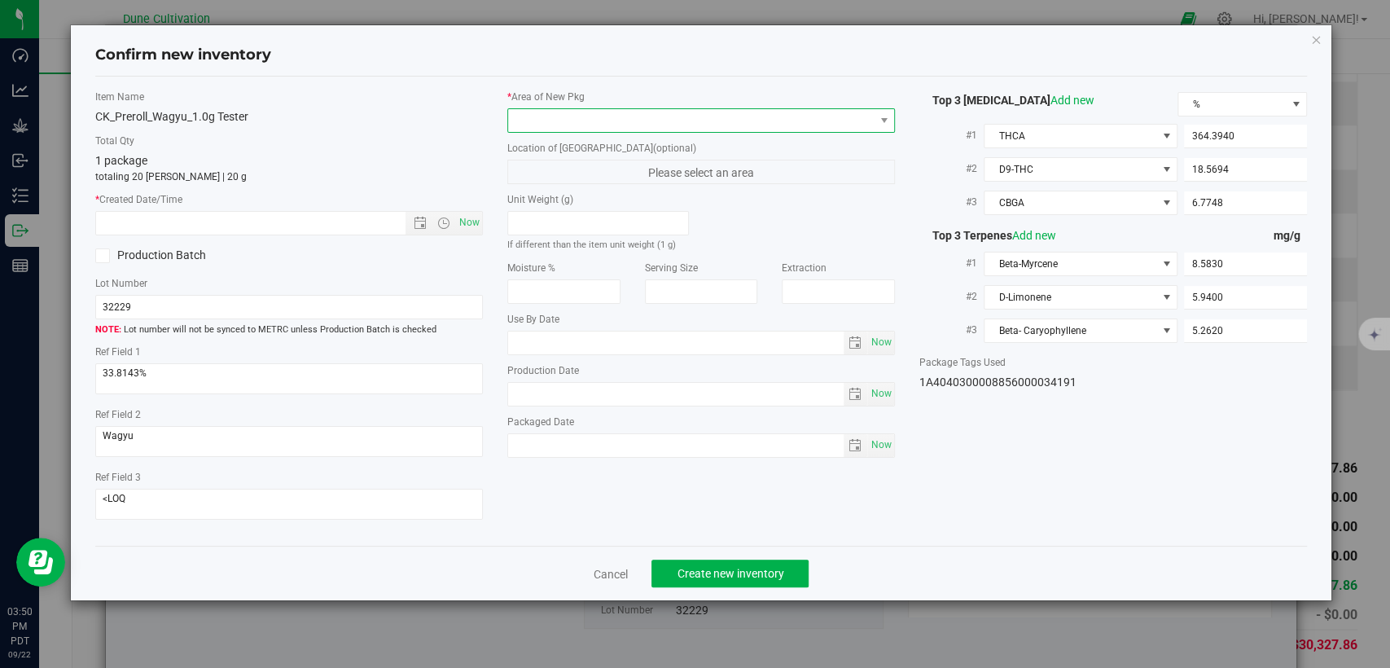
click at [679, 123] on span at bounding box center [691, 120] width 366 height 23
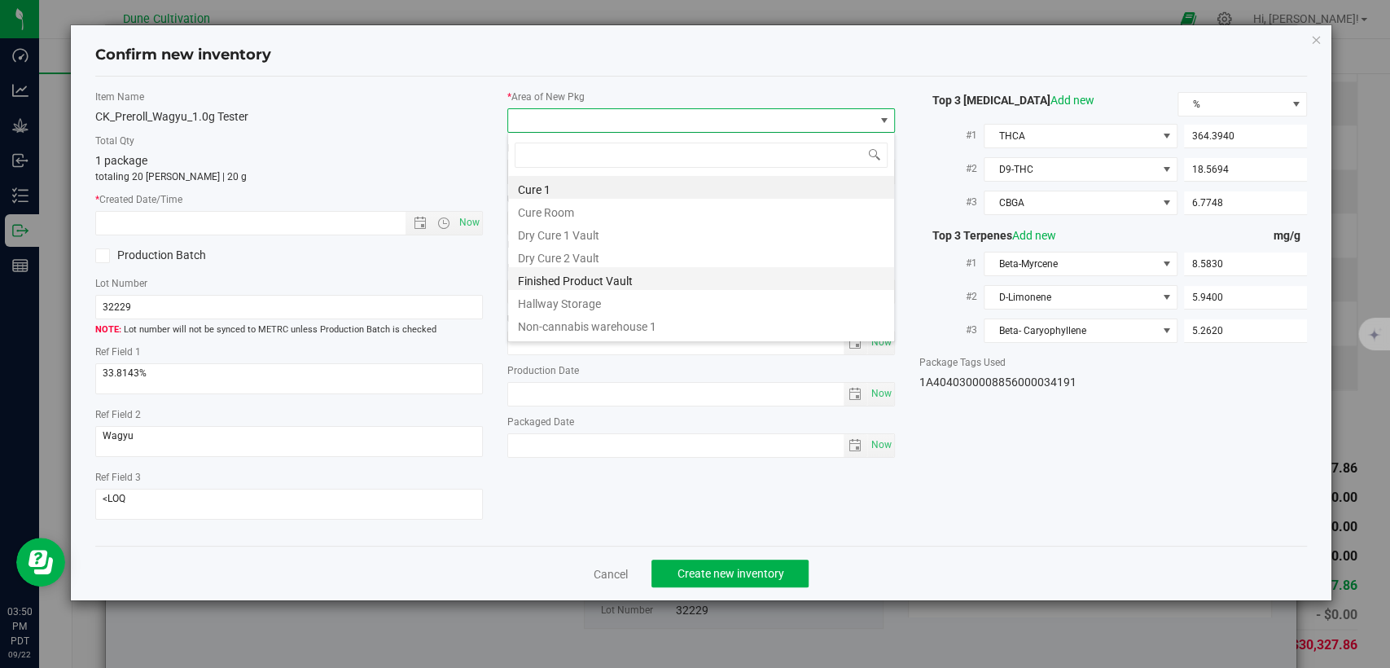
click at [599, 282] on li "Finished Product Vault" at bounding box center [701, 278] width 386 height 23
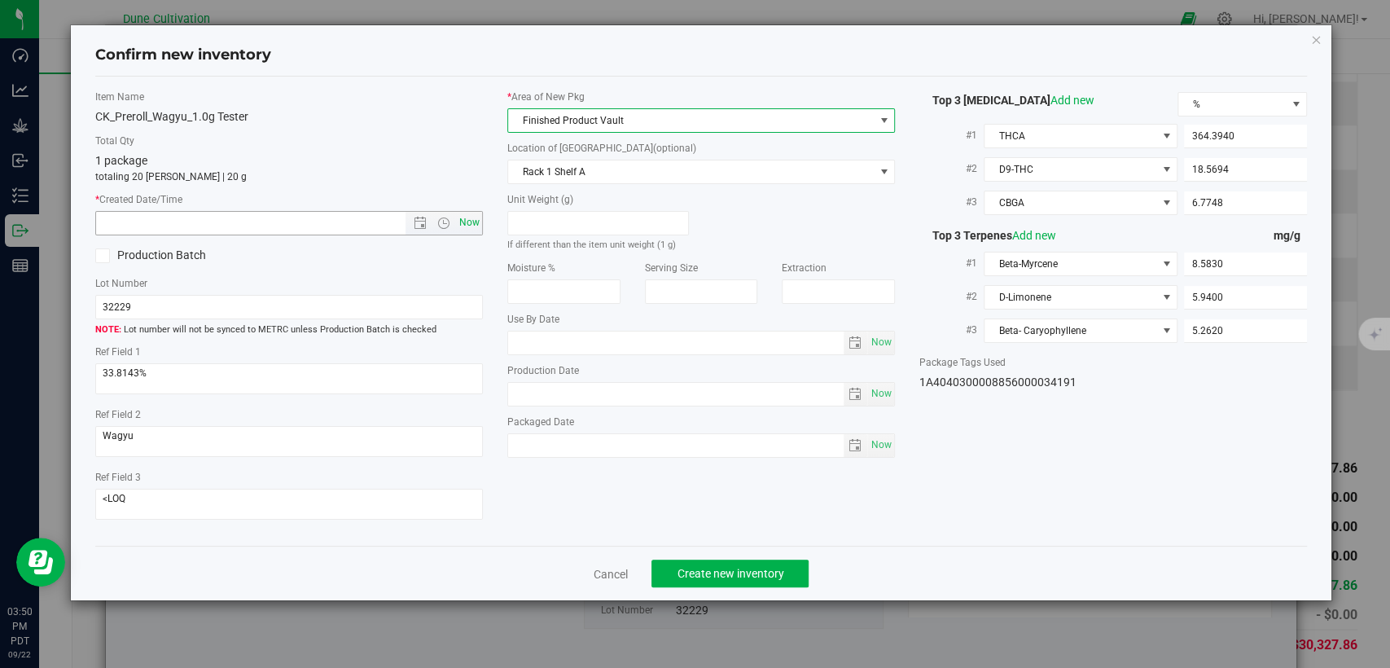
click at [472, 214] on span "Now" at bounding box center [470, 223] width 28 height 24
type input "[DATE] 3:50 PM"
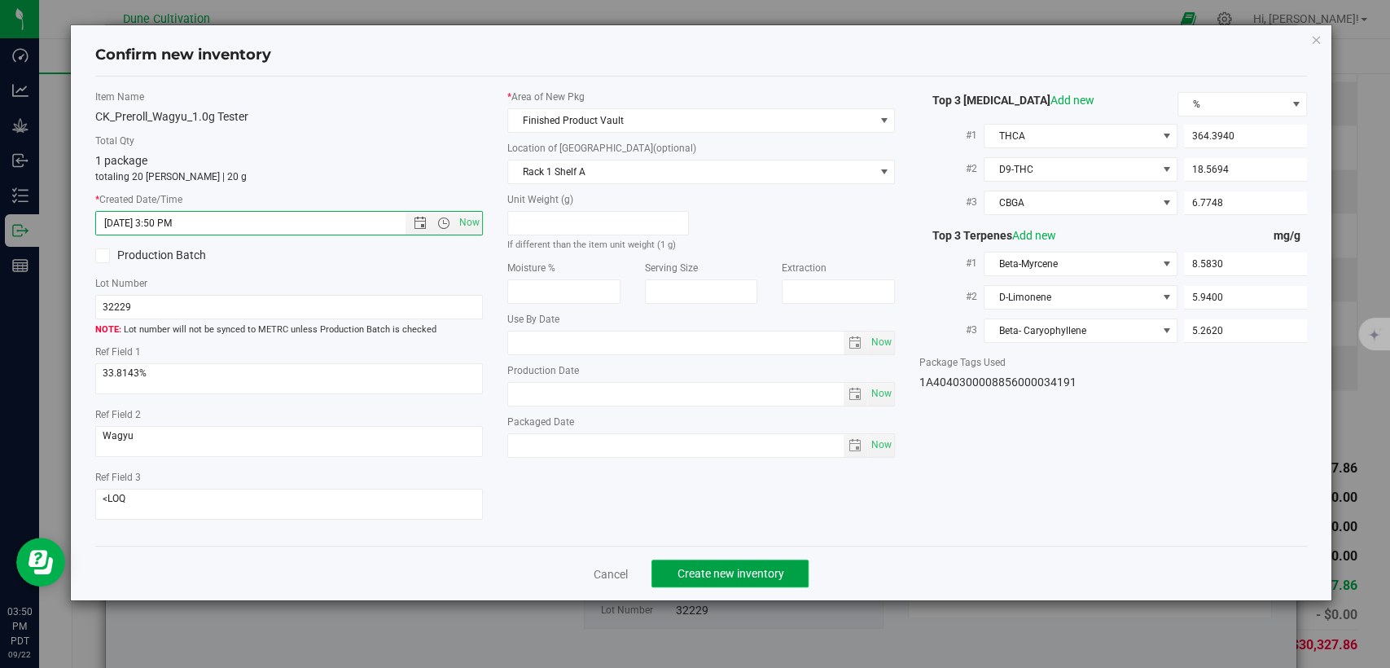
click at [696, 575] on span "Create new inventory" at bounding box center [730, 573] width 107 height 13
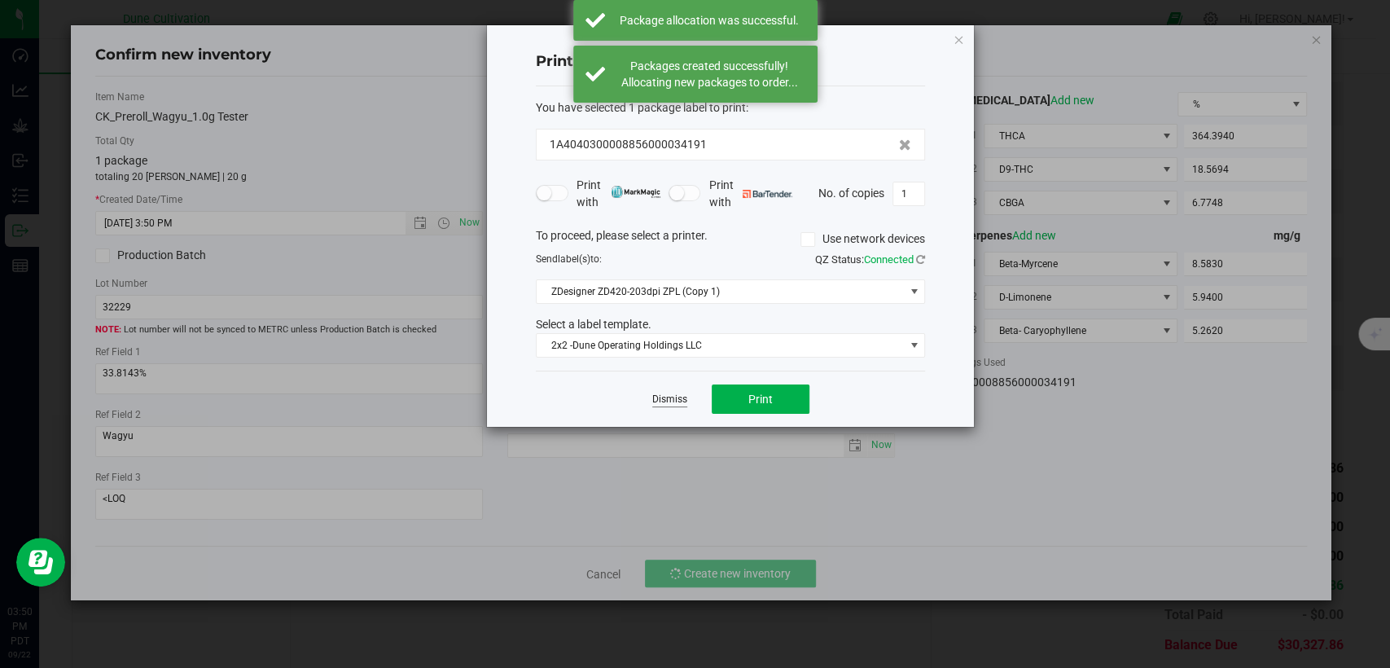
click at [665, 402] on link "Dismiss" at bounding box center [669, 400] width 35 height 14
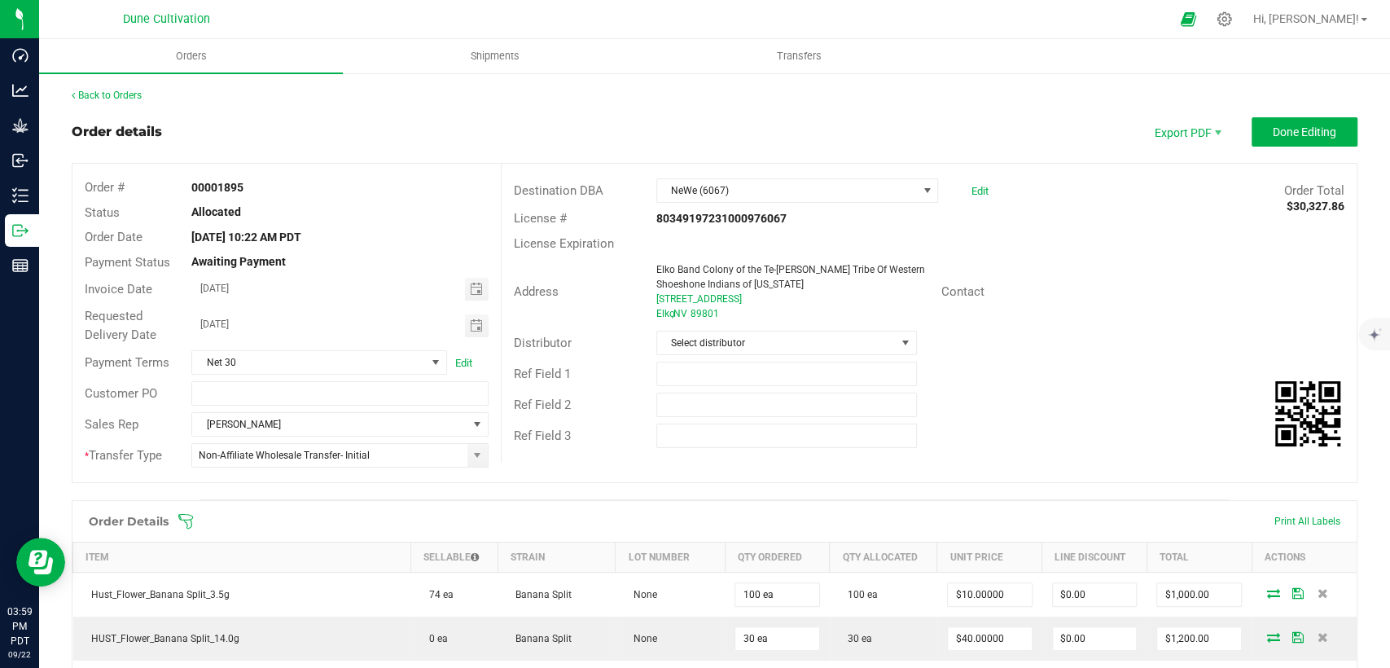
drag, startPoint x: 1280, startPoint y: 202, endPoint x: 1329, endPoint y: 205, distance: 49.8
click at [1329, 205] on strong "$30,327.86" at bounding box center [1316, 206] width 58 height 13
copy strong "30,327.86"
click at [1304, 214] on span "$30,327.86" at bounding box center [1316, 206] width 58 height 17
click at [1302, 138] on span "Done Editing" at bounding box center [1305, 131] width 64 height 13
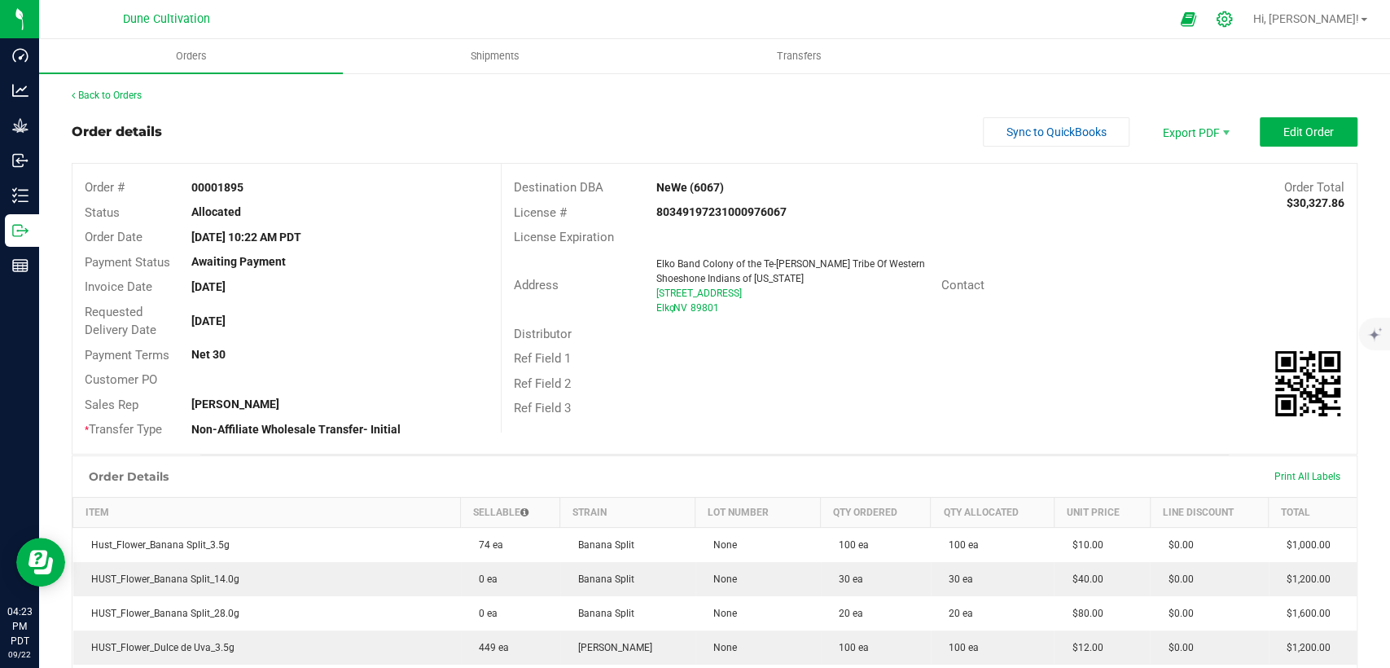
click at [1232, 15] on icon at bounding box center [1224, 18] width 15 height 15
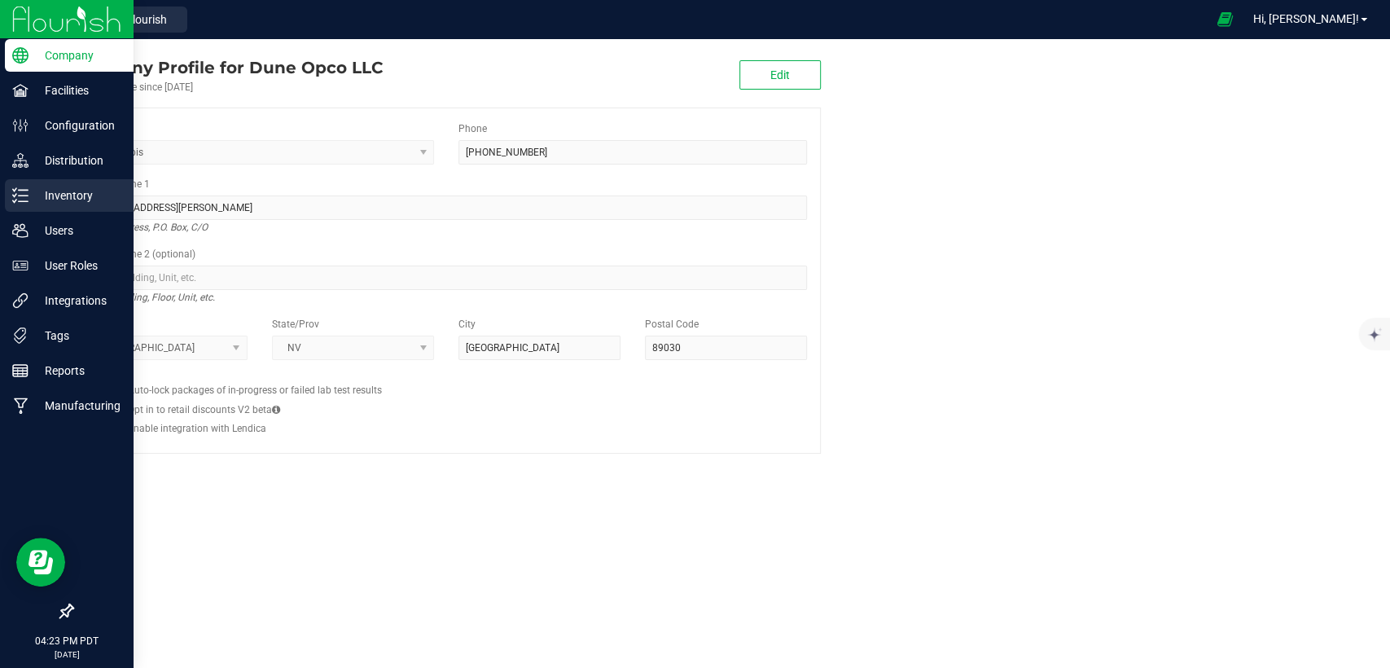
click at [48, 194] on p "Inventory" at bounding box center [78, 196] width 98 height 20
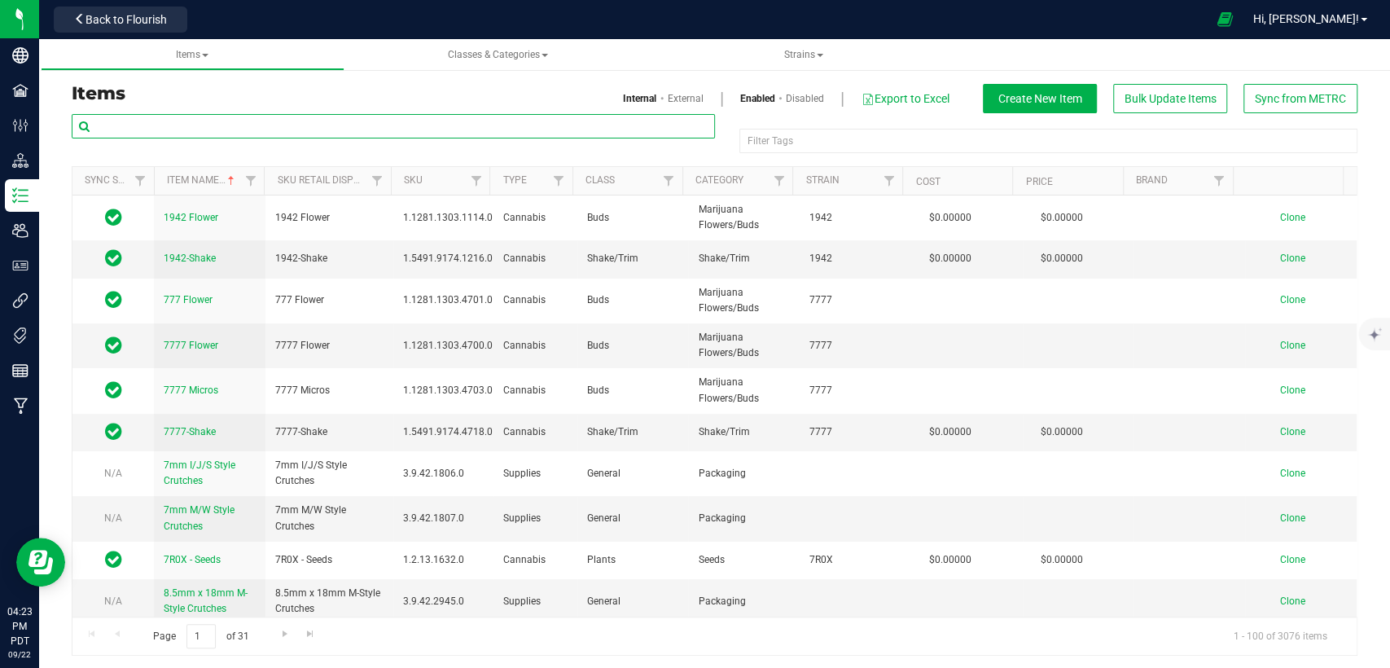
click at [264, 126] on input "text" at bounding box center [393, 126] width 643 height 24
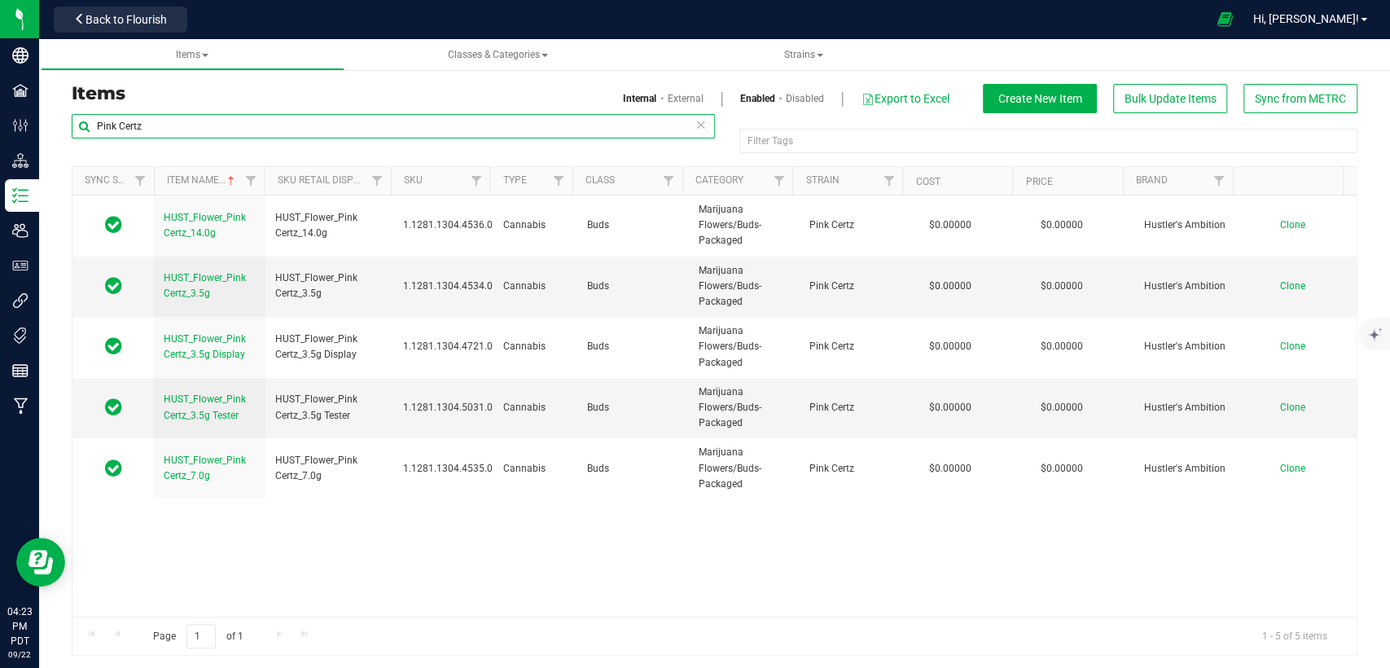
drag, startPoint x: 98, startPoint y: 132, endPoint x: 236, endPoint y: 101, distance: 141.9
click at [38, 136] on div "Company Facilities Configuration Distribution Inventory Users User Roles Integr…" at bounding box center [695, 334] width 1390 height 668
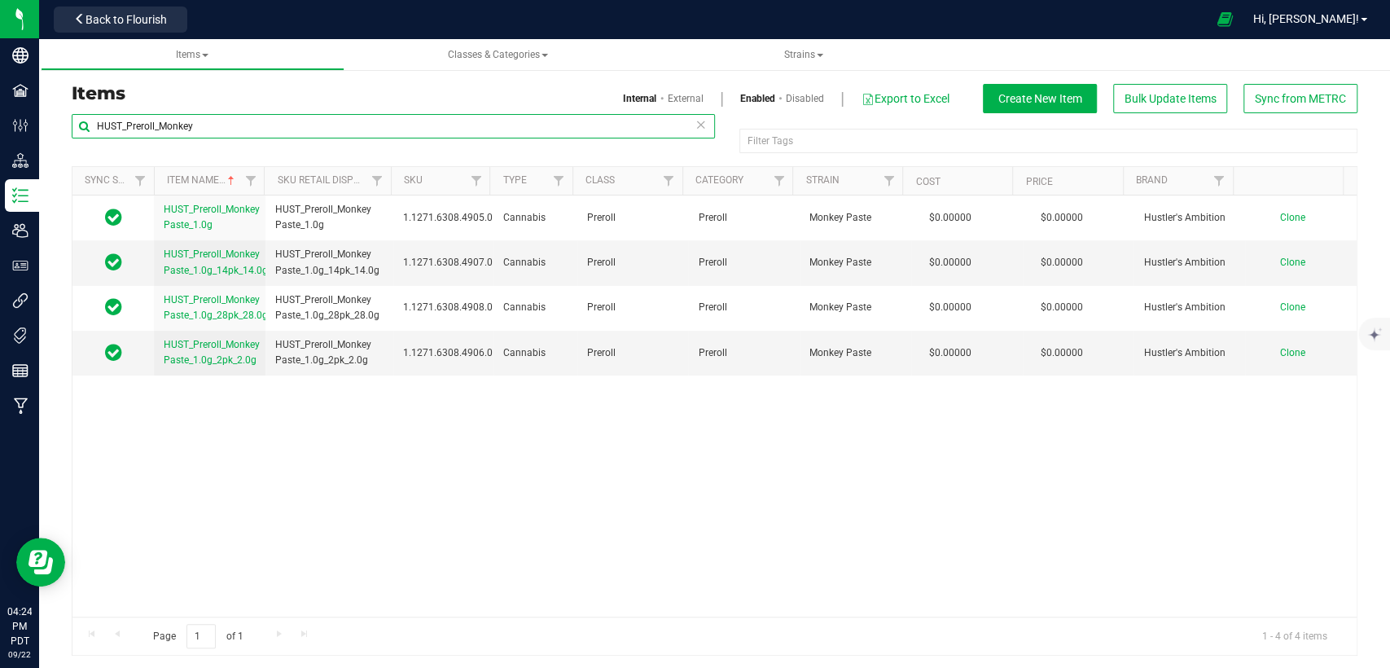
type input "HUST_Preroll_Monkey"
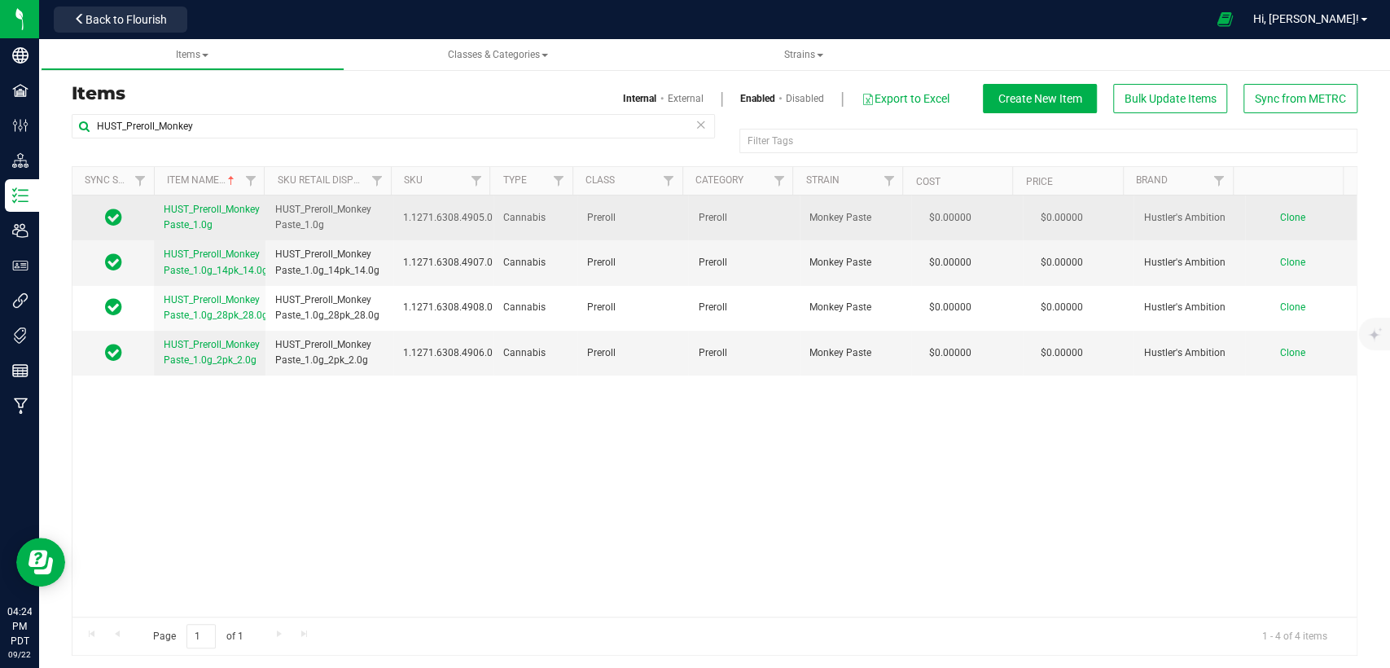
click at [1280, 213] on span "Clone" at bounding box center [1292, 217] width 25 height 11
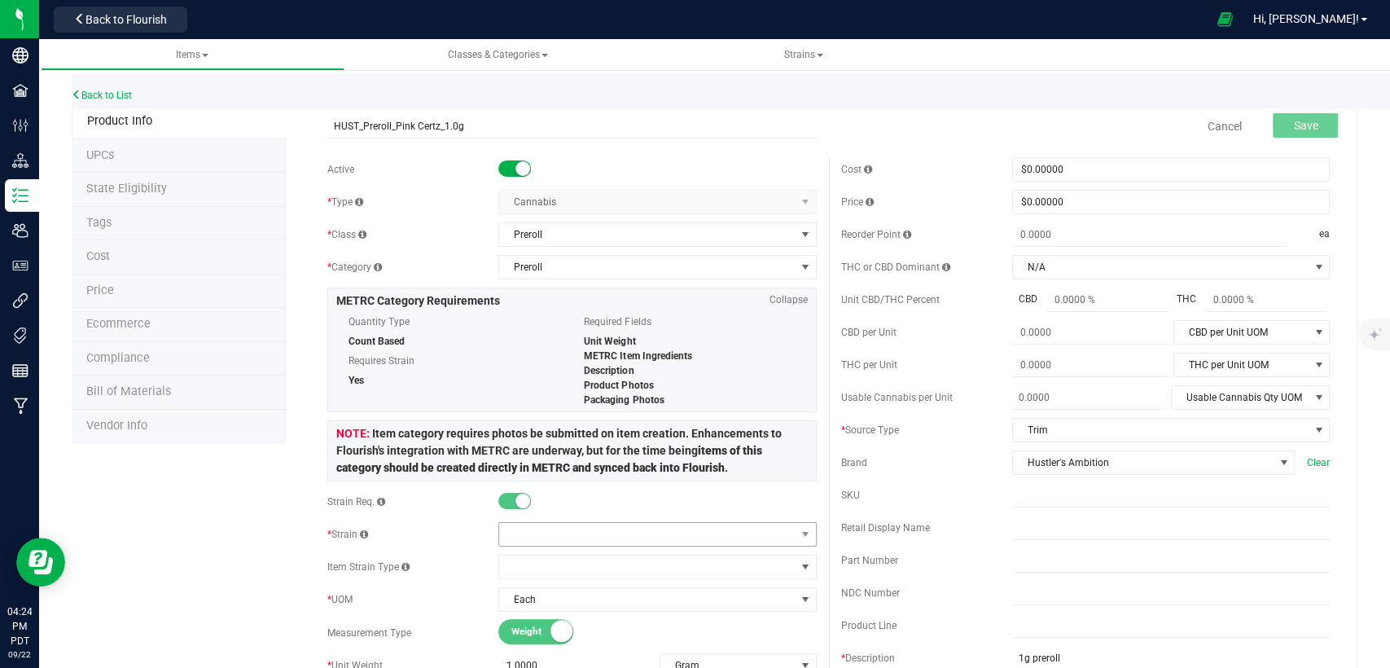
type input "HUST_Preroll_Pink Certz_1.0g"
click at [684, 534] on span at bounding box center [647, 534] width 296 height 23
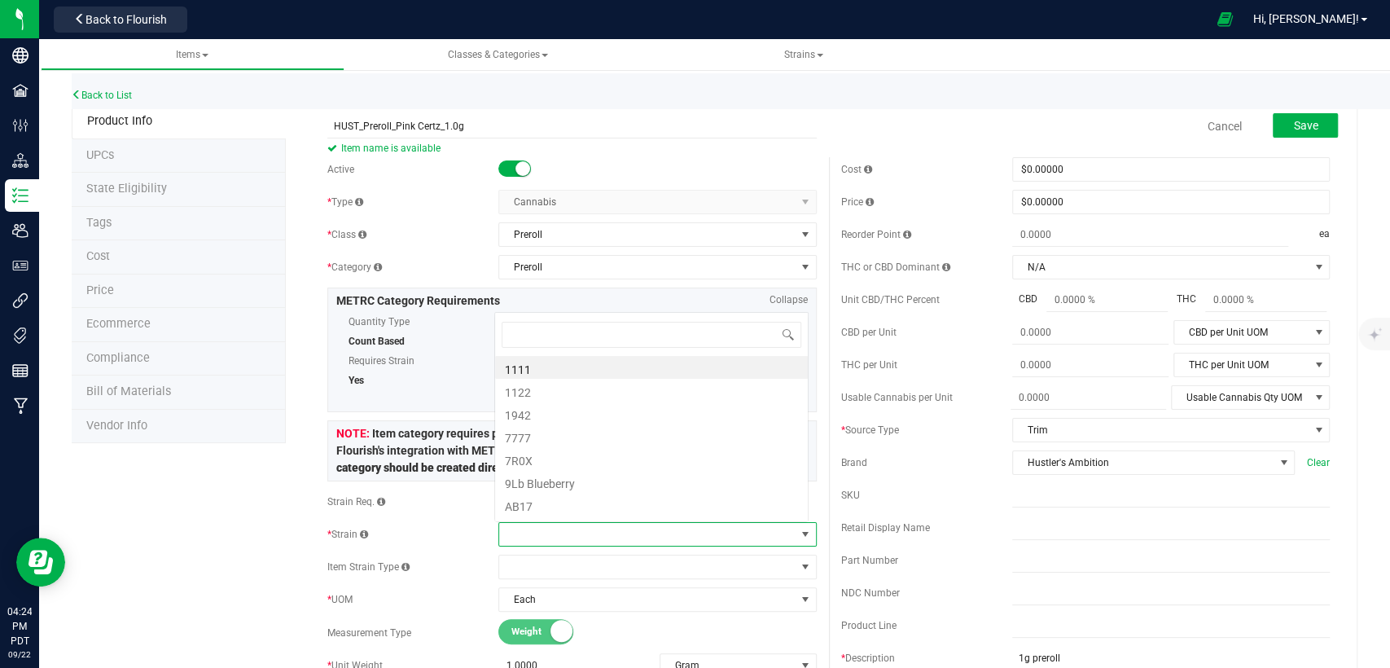
scroll to position [24, 310]
type input "Pink"
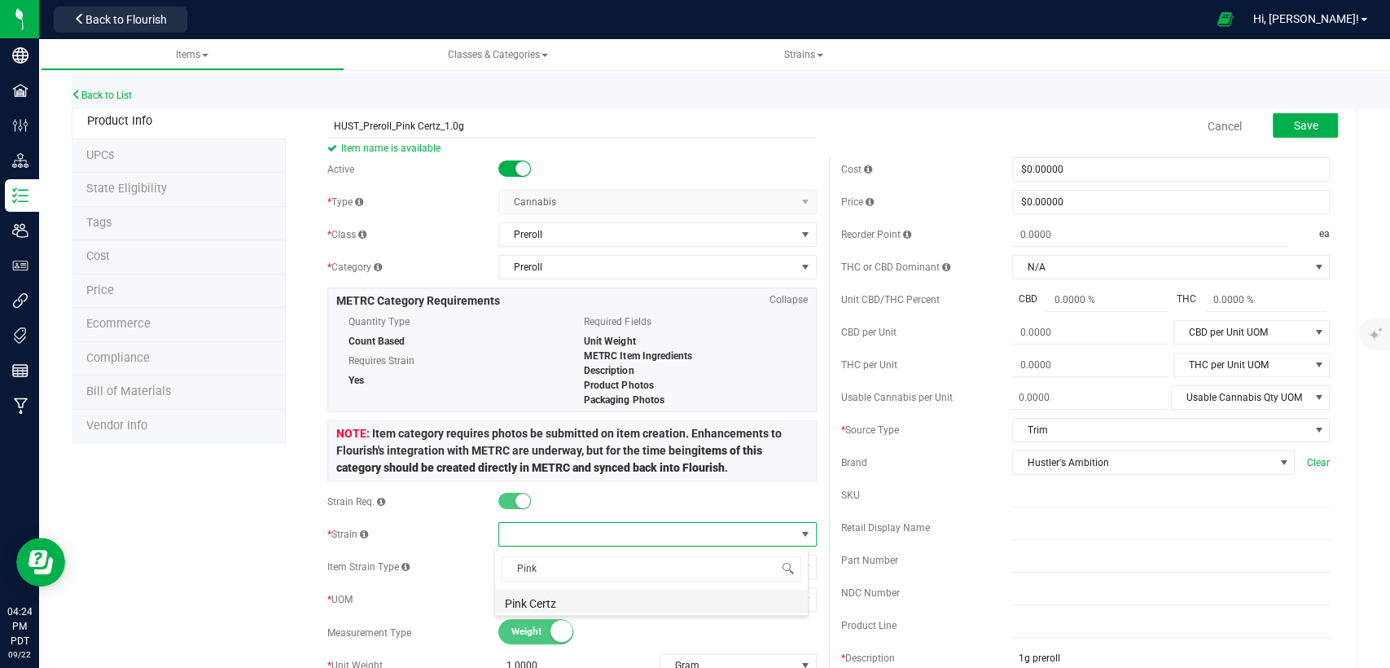
click at [629, 602] on li "Pink Certz" at bounding box center [651, 601] width 313 height 23
click at [1293, 121] on span "Save" at bounding box center [1305, 125] width 24 height 13
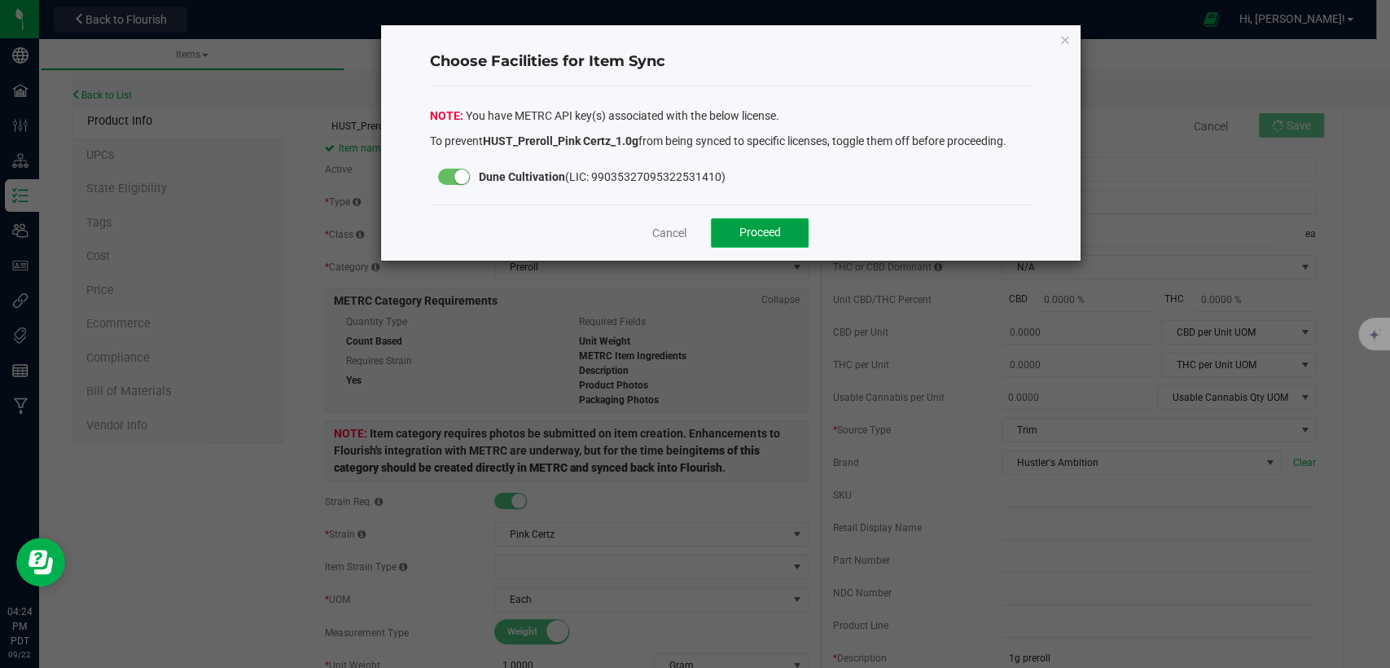
click at [797, 230] on button "Proceed" at bounding box center [760, 232] width 98 height 29
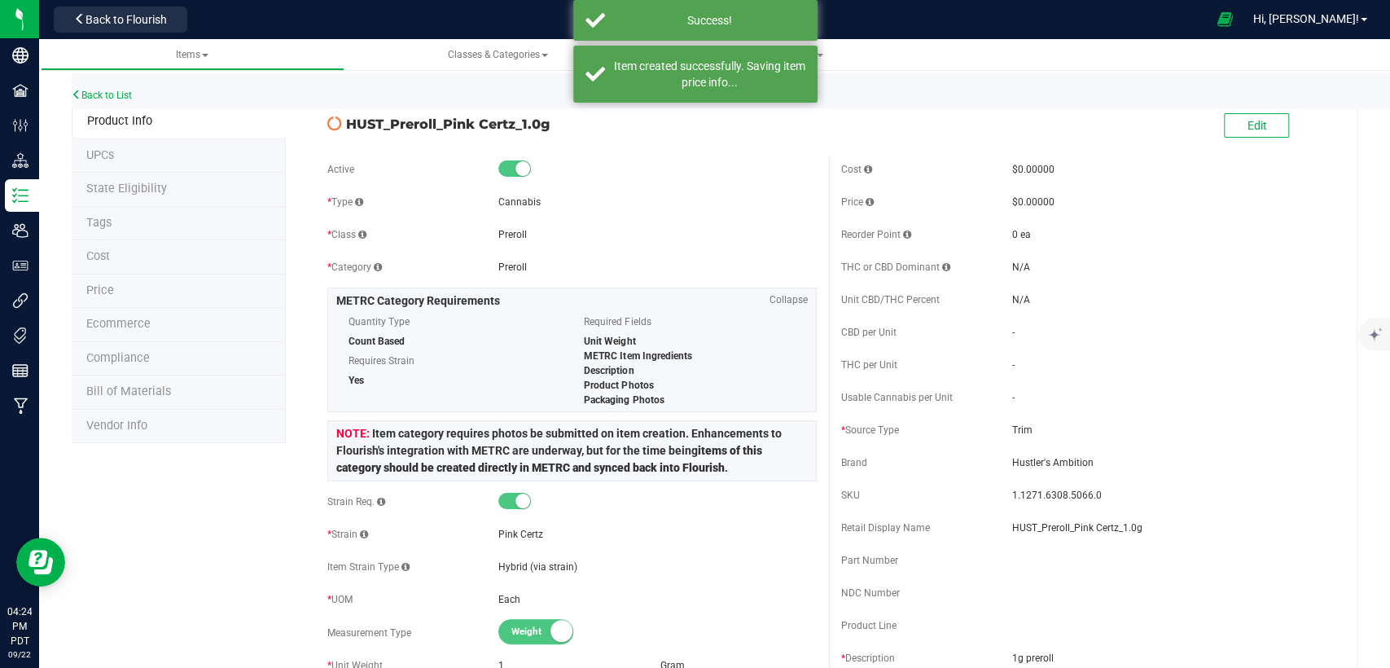
drag, startPoint x: 545, startPoint y: 125, endPoint x: 345, endPoint y: 125, distance: 199.6
click at [346, 125] on span "HUST_Preroll_Pink Certz_1.0g" at bounding box center [581, 124] width 470 height 20
copy span "HUST_Preroll_Pink Certz_1.0g"
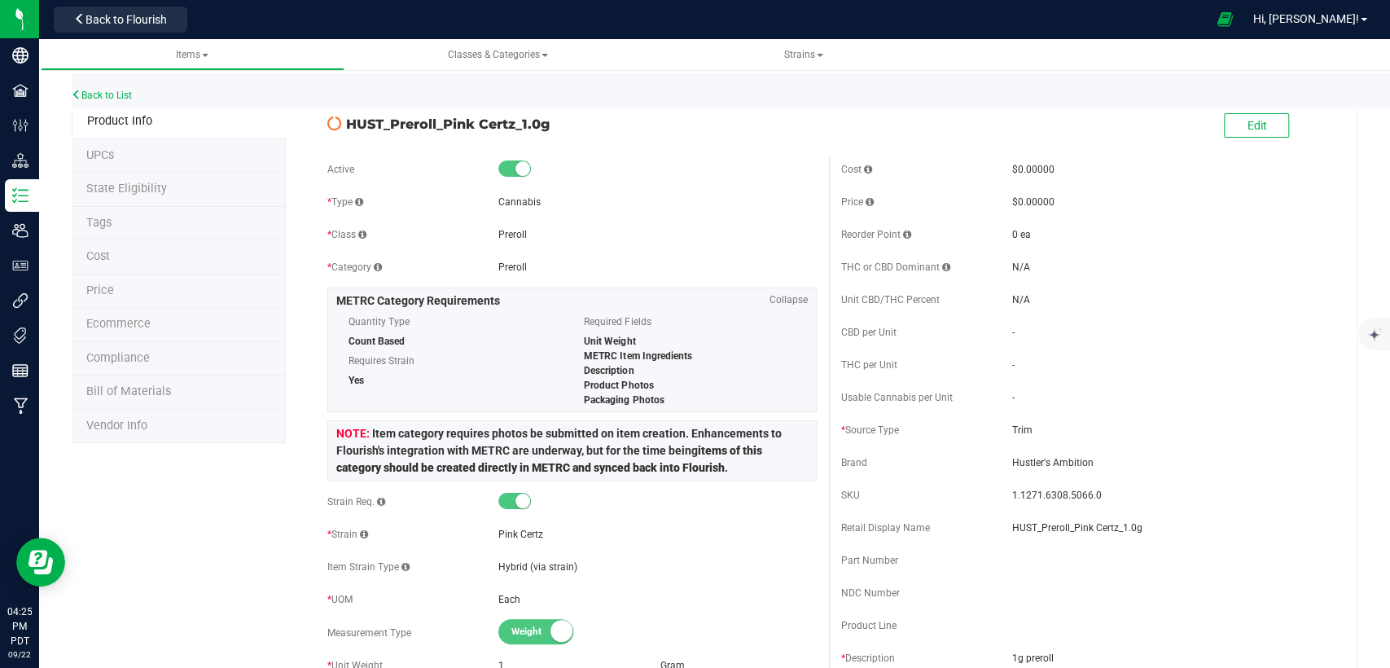
click at [156, 182] on span "State Eligibility" at bounding box center [126, 189] width 81 height 14
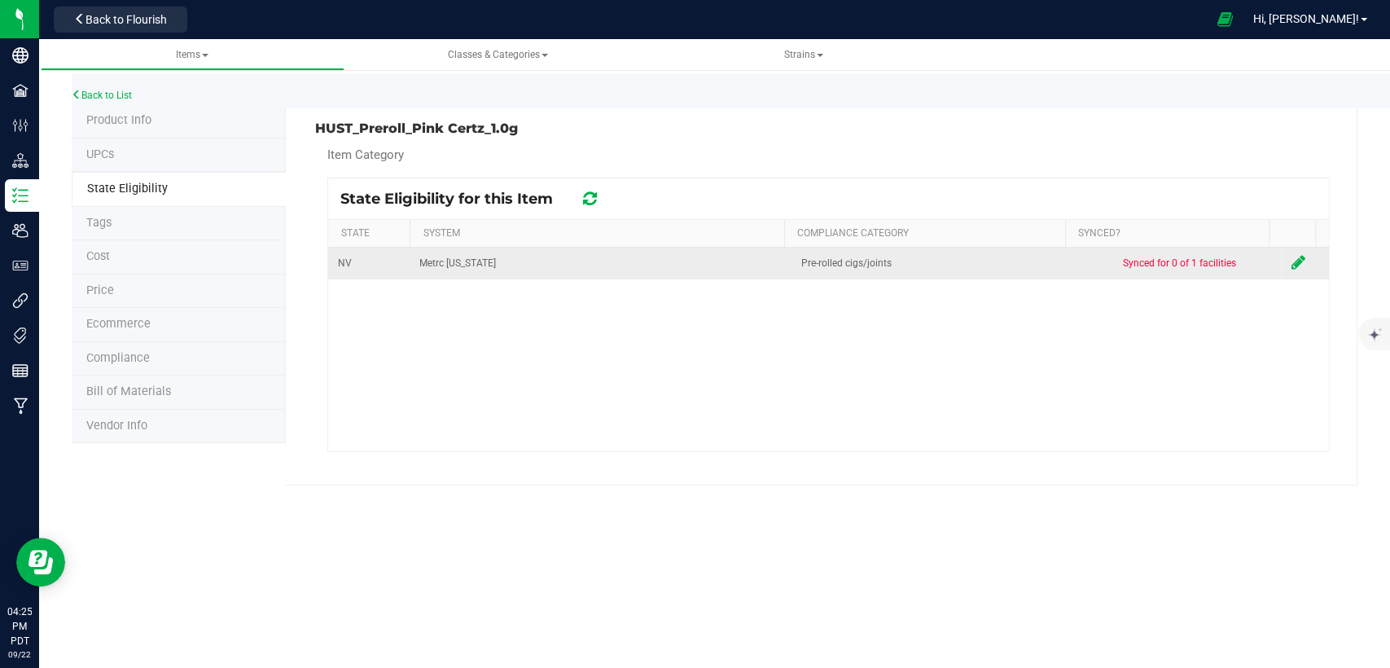
click at [1291, 257] on icon at bounding box center [1298, 262] width 14 height 16
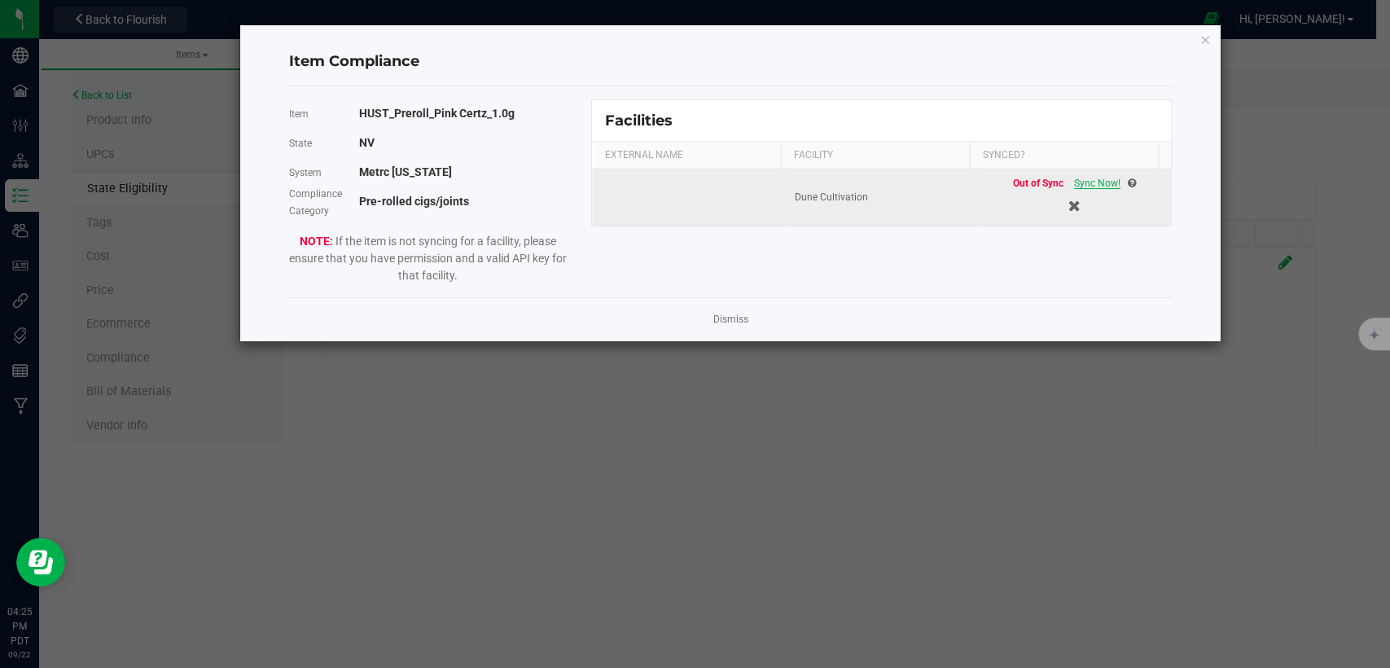
click at [1084, 180] on span "Sync Now!" at bounding box center [1097, 183] width 46 height 11
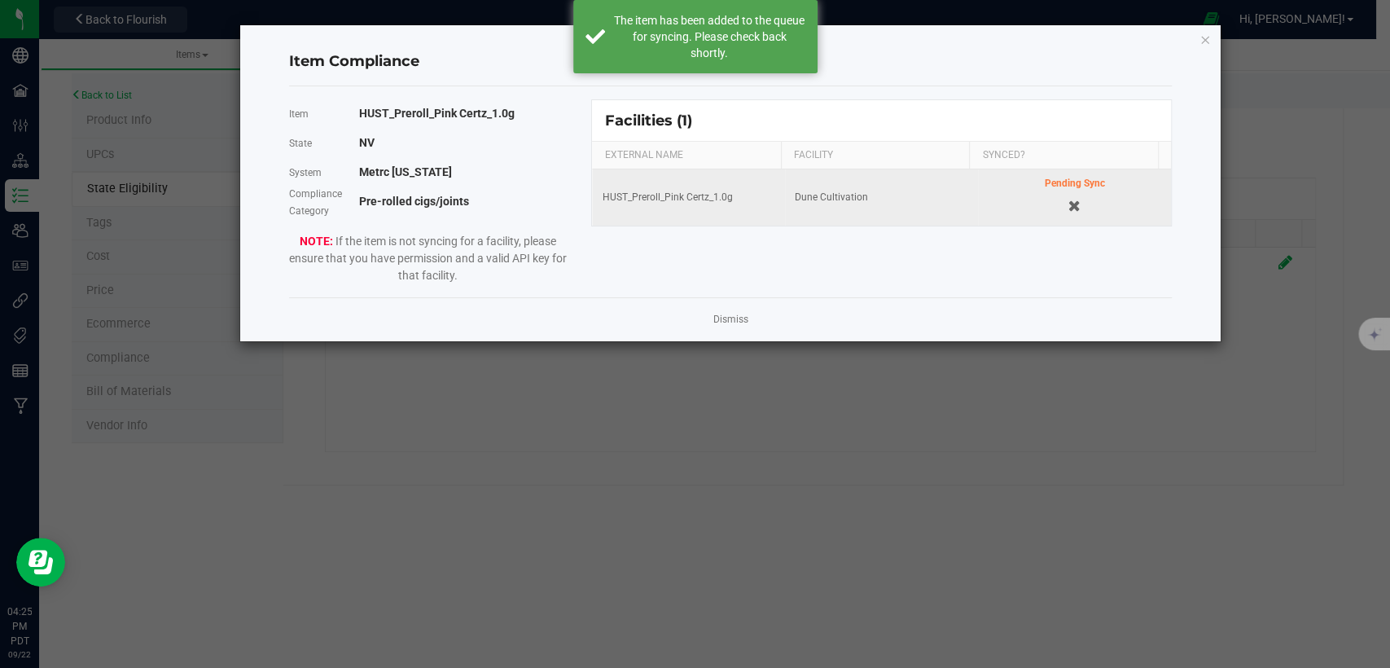
click at [1205, 34] on icon "Close modal" at bounding box center [1205, 39] width 11 height 20
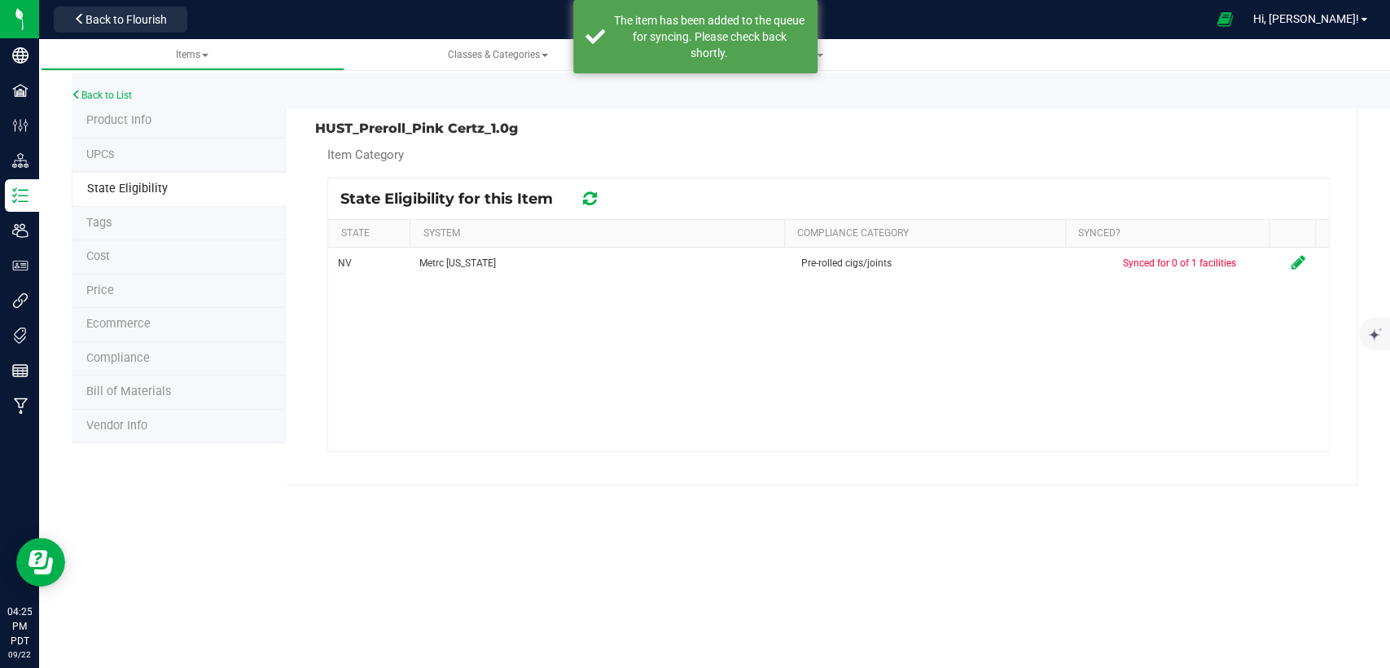
click at [132, 113] on span "Product Info" at bounding box center [118, 120] width 65 height 14
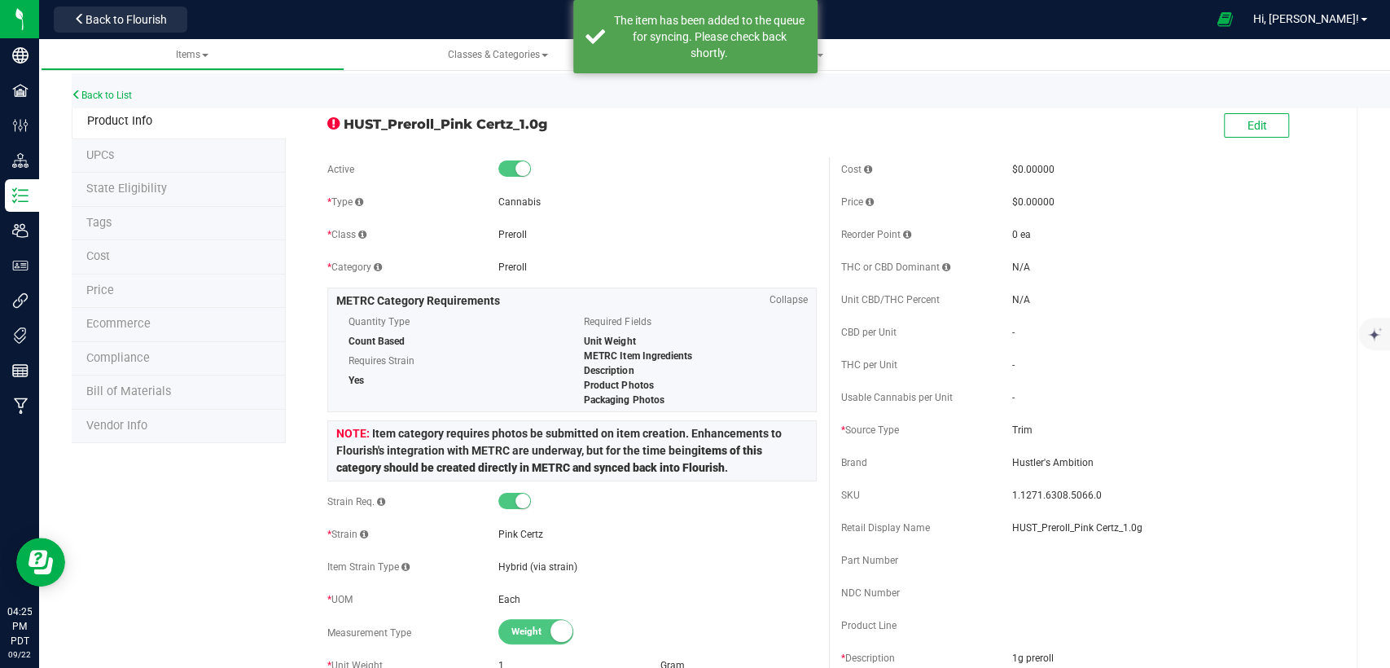
click at [159, 193] on span "State Eligibility" at bounding box center [126, 189] width 81 height 14
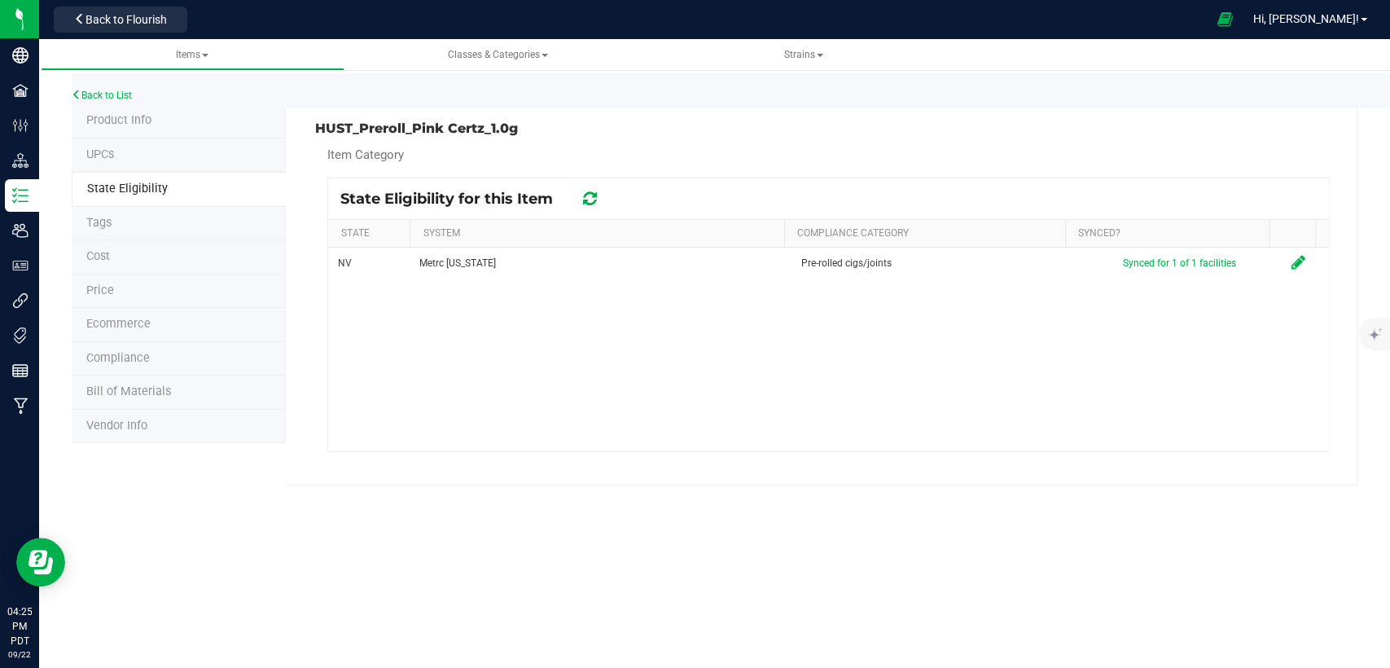
click at [157, 126] on li "Product Info" at bounding box center [179, 121] width 214 height 34
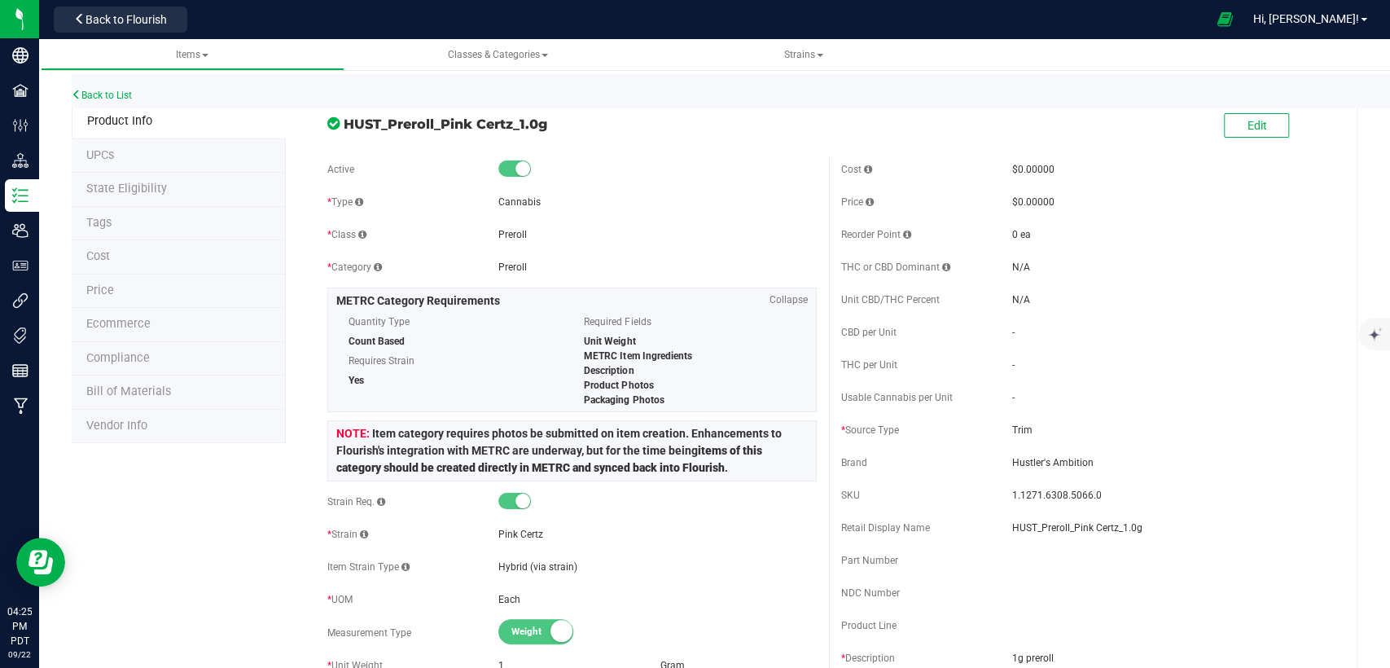
drag, startPoint x: 547, startPoint y: 125, endPoint x: 334, endPoint y: 119, distance: 212.7
click at [334, 119] on div "HUST_Preroll_Pink Certz_1.0g" at bounding box center [571, 120] width 513 height 28
copy div "HUST_Preroll_Pink Certz_1.0g"
click at [137, 28] on button "Back to Flourish" at bounding box center [121, 20] width 134 height 26
